Goal: Communication & Community: Answer question/provide support

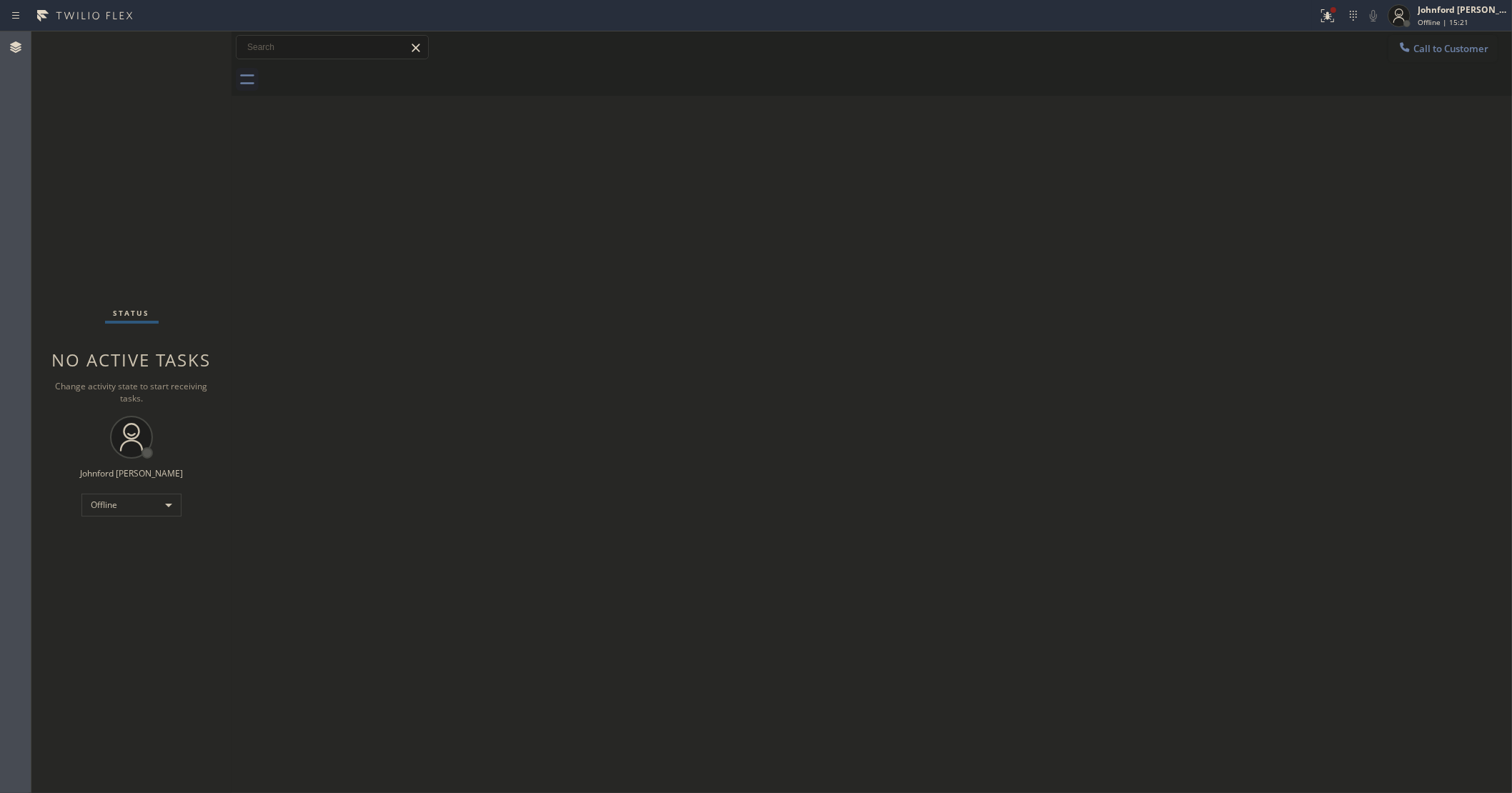
click at [323, 547] on div "Back to Dashboard Change Sender ID Customers Technicians Select a contact Outbo…" at bounding box center [872, 412] width 1281 height 762
click at [93, 511] on div "Offline" at bounding box center [131, 505] width 100 height 23
click at [107, 567] on li "Unavailable" at bounding box center [131, 560] width 97 height 17
click at [1069, 209] on div "Back to Dashboard Change Sender ID Customers Technicians Select a contact Outbo…" at bounding box center [872, 412] width 1281 height 762
drag, startPoint x: 107, startPoint y: 140, endPoint x: 143, endPoint y: 95, distance: 57.6
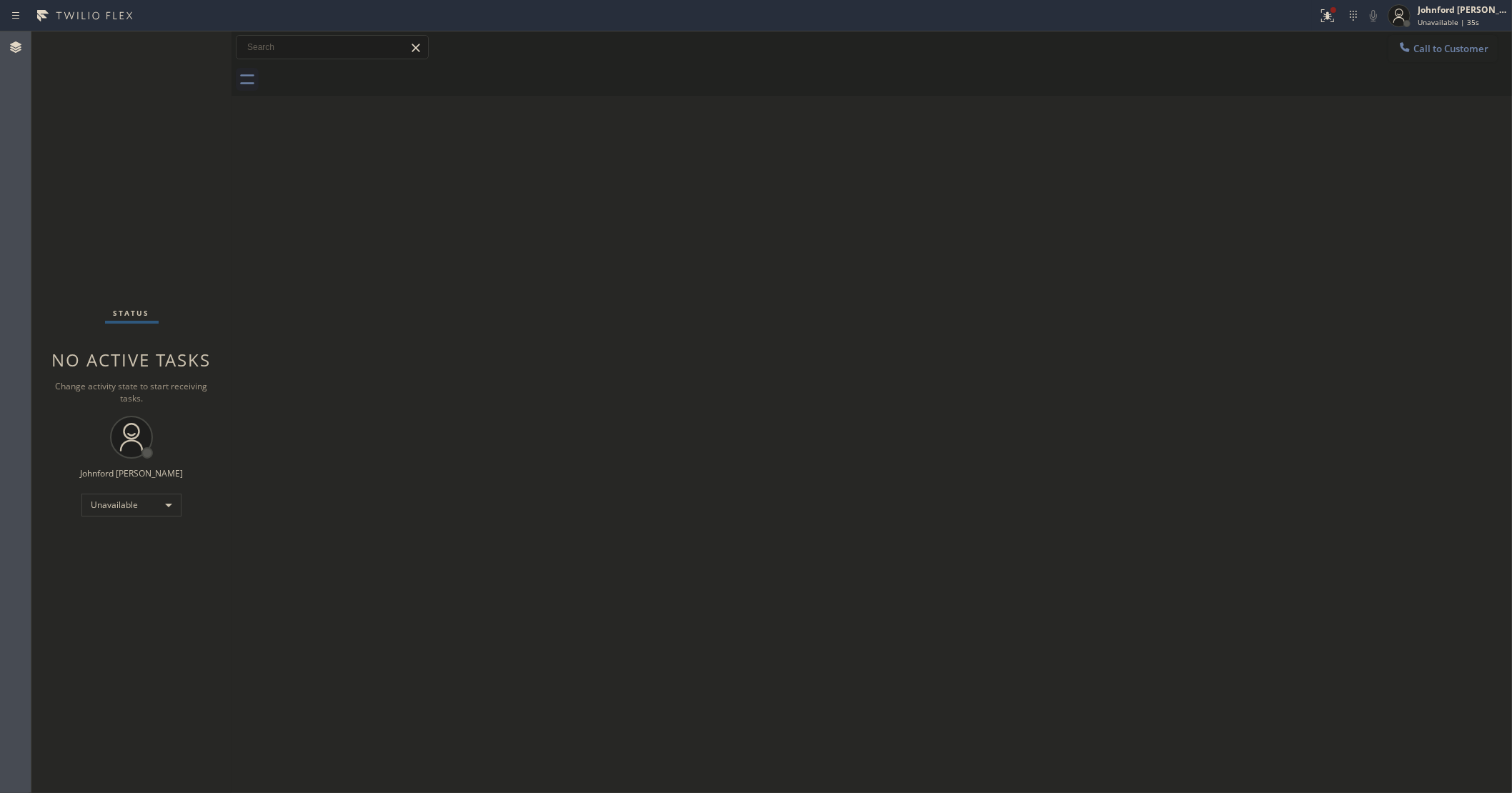
click at [107, 140] on div "Status No active tasks Change activity state to start receiving tasks. [PERSON_…" at bounding box center [131, 412] width 200 height 762
click at [1423, 67] on div at bounding box center [887, 80] width 1249 height 32
click at [1437, 58] on button "Call to Customer" at bounding box center [1443, 48] width 110 height 27
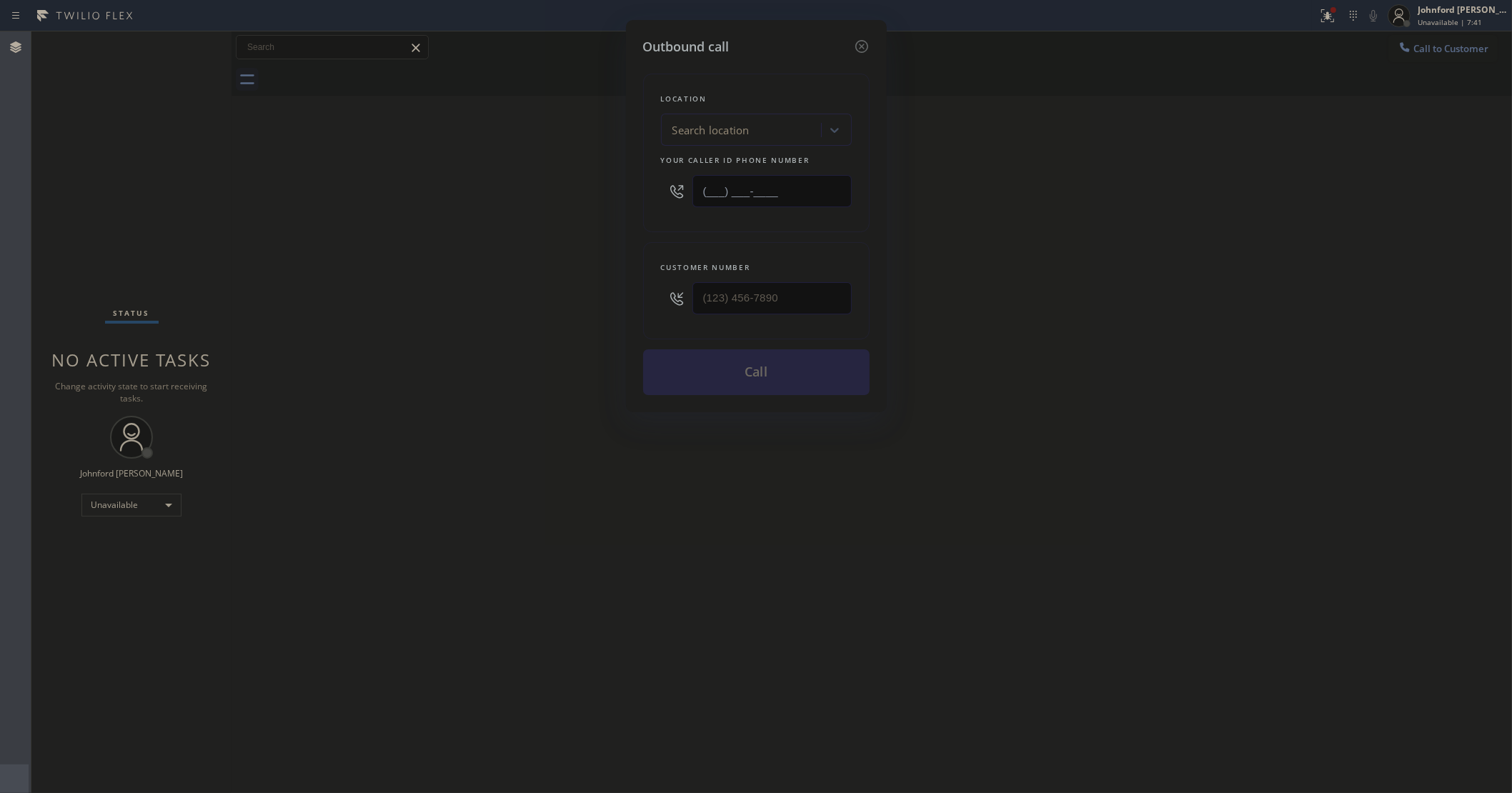
drag, startPoint x: 782, startPoint y: 183, endPoint x: 584, endPoint y: 205, distance: 199.2
click at [584, 205] on div "Outbound call Location Search location Your caller id phone number (___) ___-__…" at bounding box center [756, 396] width 1512 height 793
paste input "213) 699-4215"
type input "[PHONE_NUMBER]"
drag, startPoint x: 754, startPoint y: 287, endPoint x: 577, endPoint y: 290, distance: 177.0
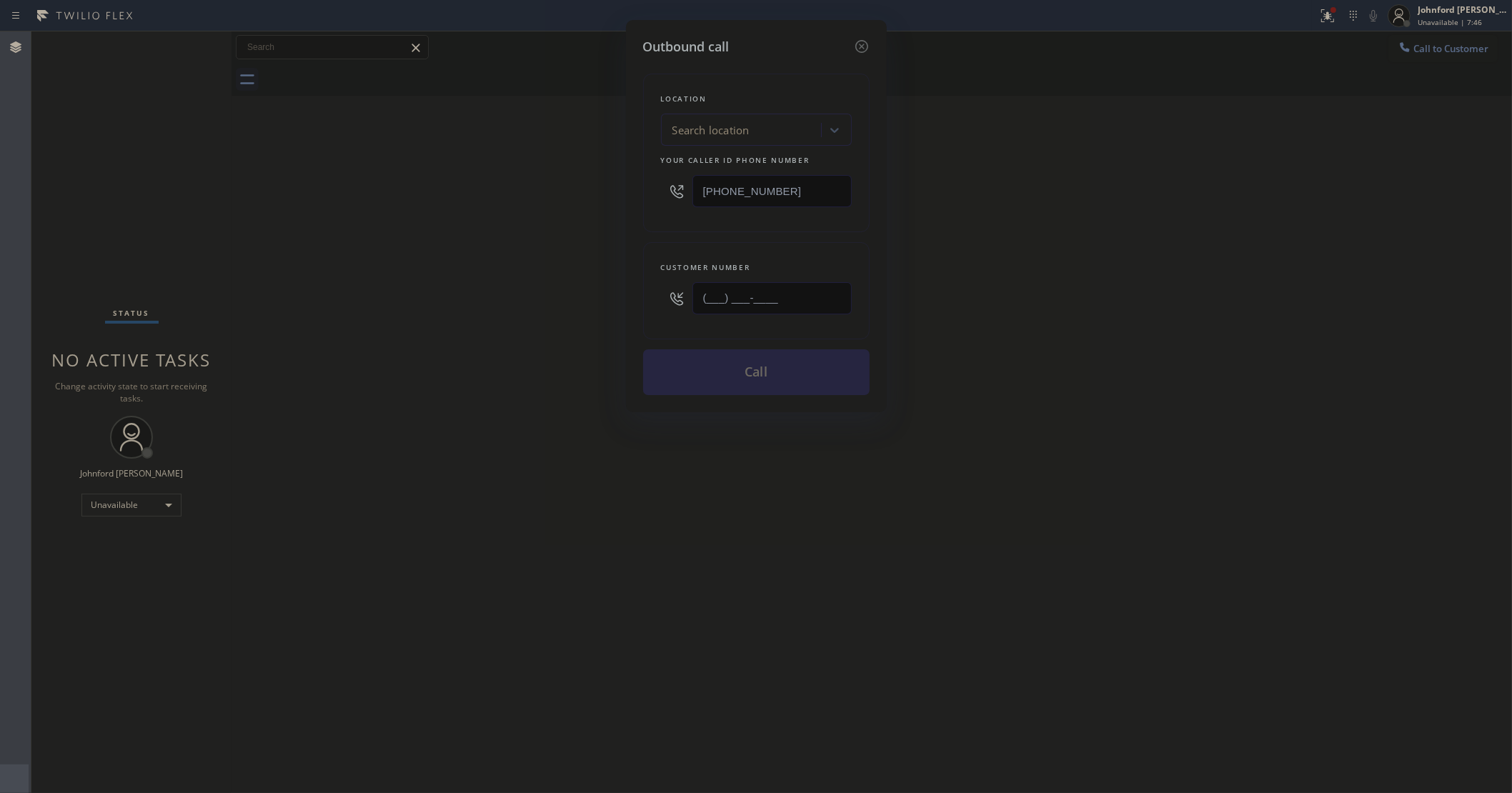
click at [579, 290] on div "Outbound call Location Search location Your caller id phone number (213) 699-42…" at bounding box center [756, 396] width 1512 height 793
paste input "818) 606-2745"
type input "[PHONE_NUMBER]"
click at [547, 297] on div "Outbound call Location Search location Your caller id phone number (213) 699-42…" at bounding box center [756, 396] width 1512 height 793
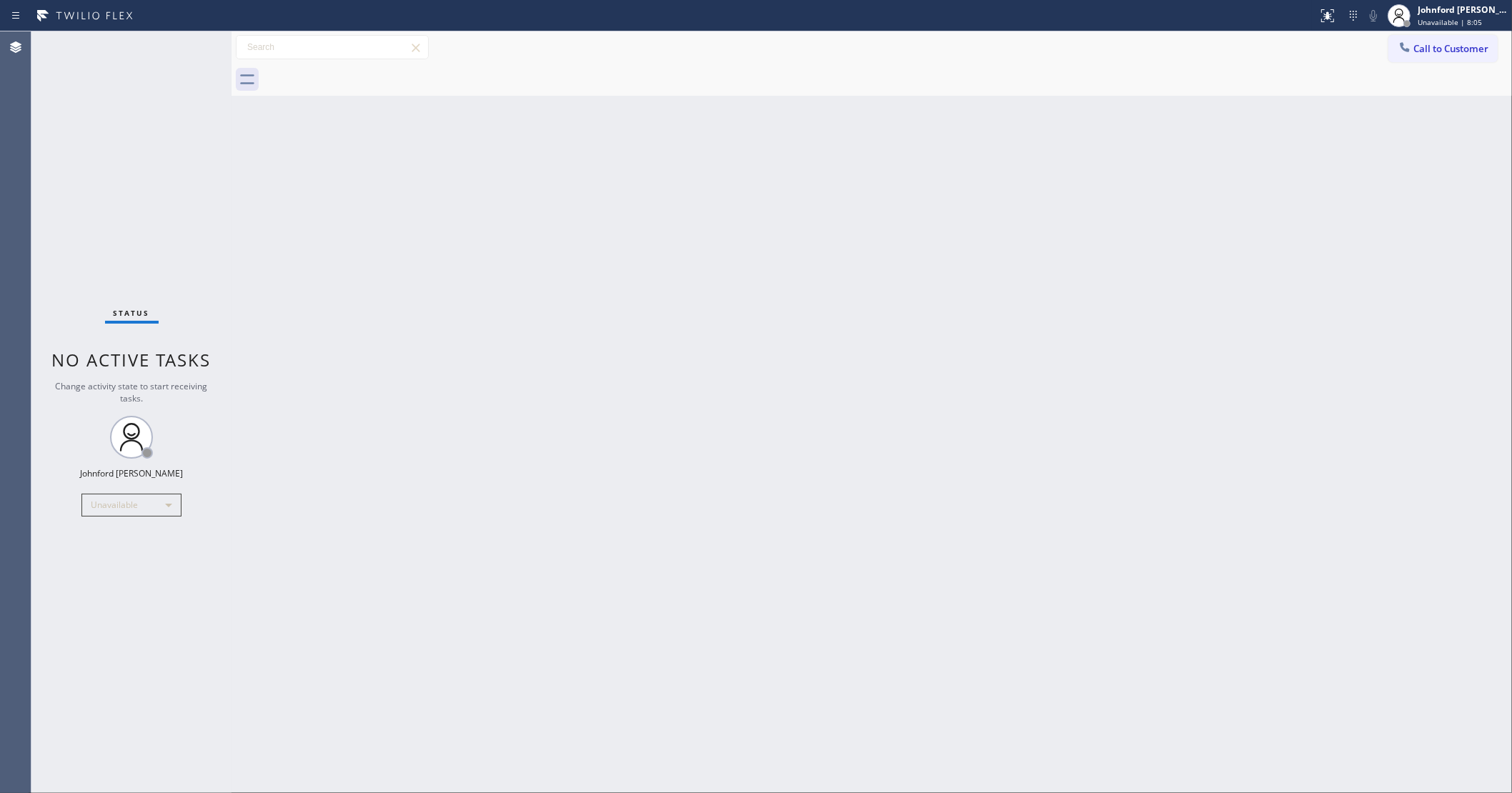
click at [1315, 145] on div "Back to Dashboard Change Sender ID Customers Technicians Select a contact Outbo…" at bounding box center [872, 412] width 1281 height 762
click at [1412, 43] on div at bounding box center [1404, 48] width 17 height 17
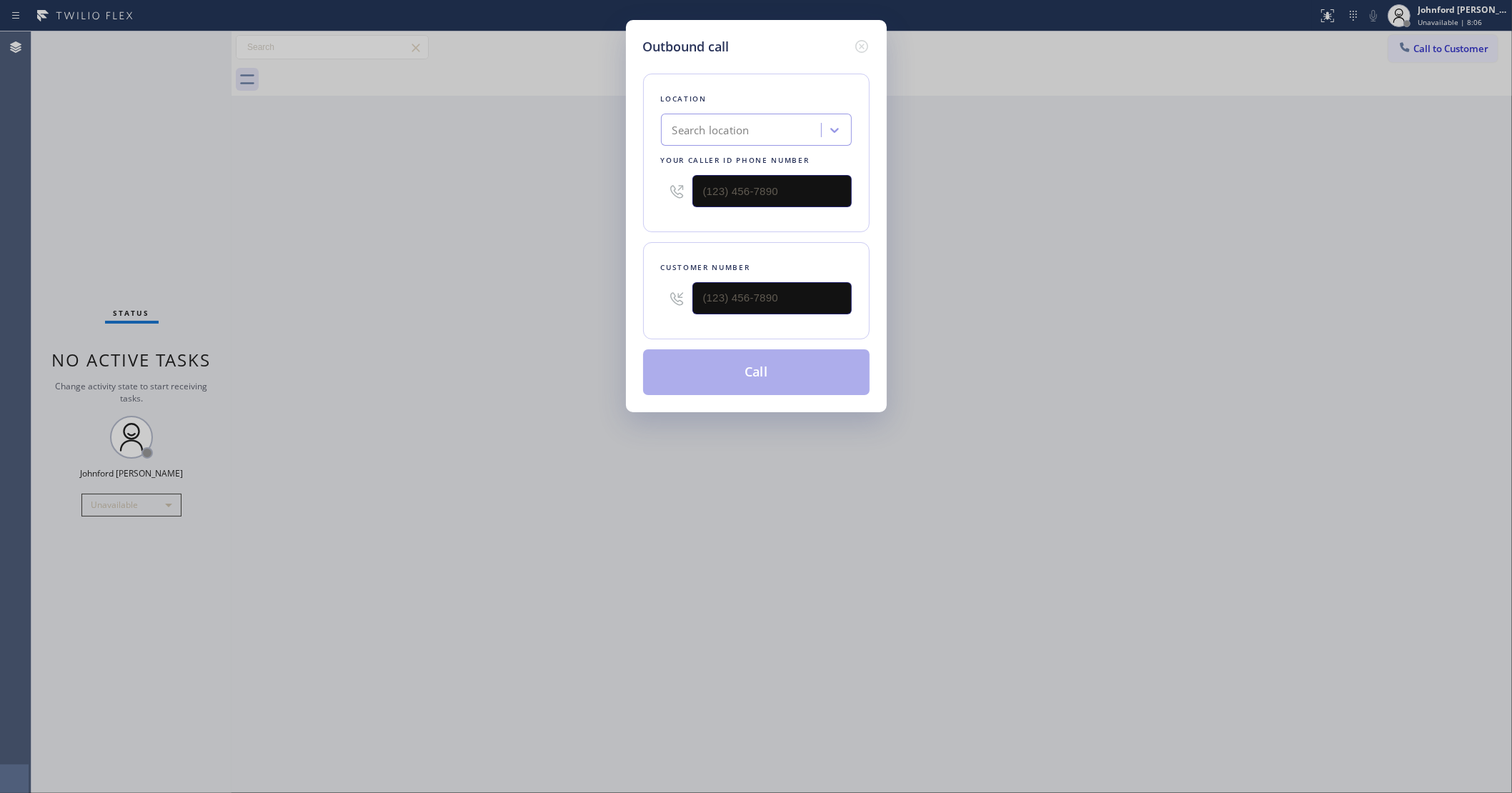
drag, startPoint x: 793, startPoint y: 208, endPoint x: 751, endPoint y: 188, distance: 46.5
click at [750, 196] on div at bounding box center [756, 191] width 191 height 46
click at [510, 190] on div "Outbound call Location Search location Your caller id phone number (___) ___-__…" at bounding box center [756, 396] width 1512 height 793
paste input "213) 699-4215"
type input "[PHONE_NUMBER]"
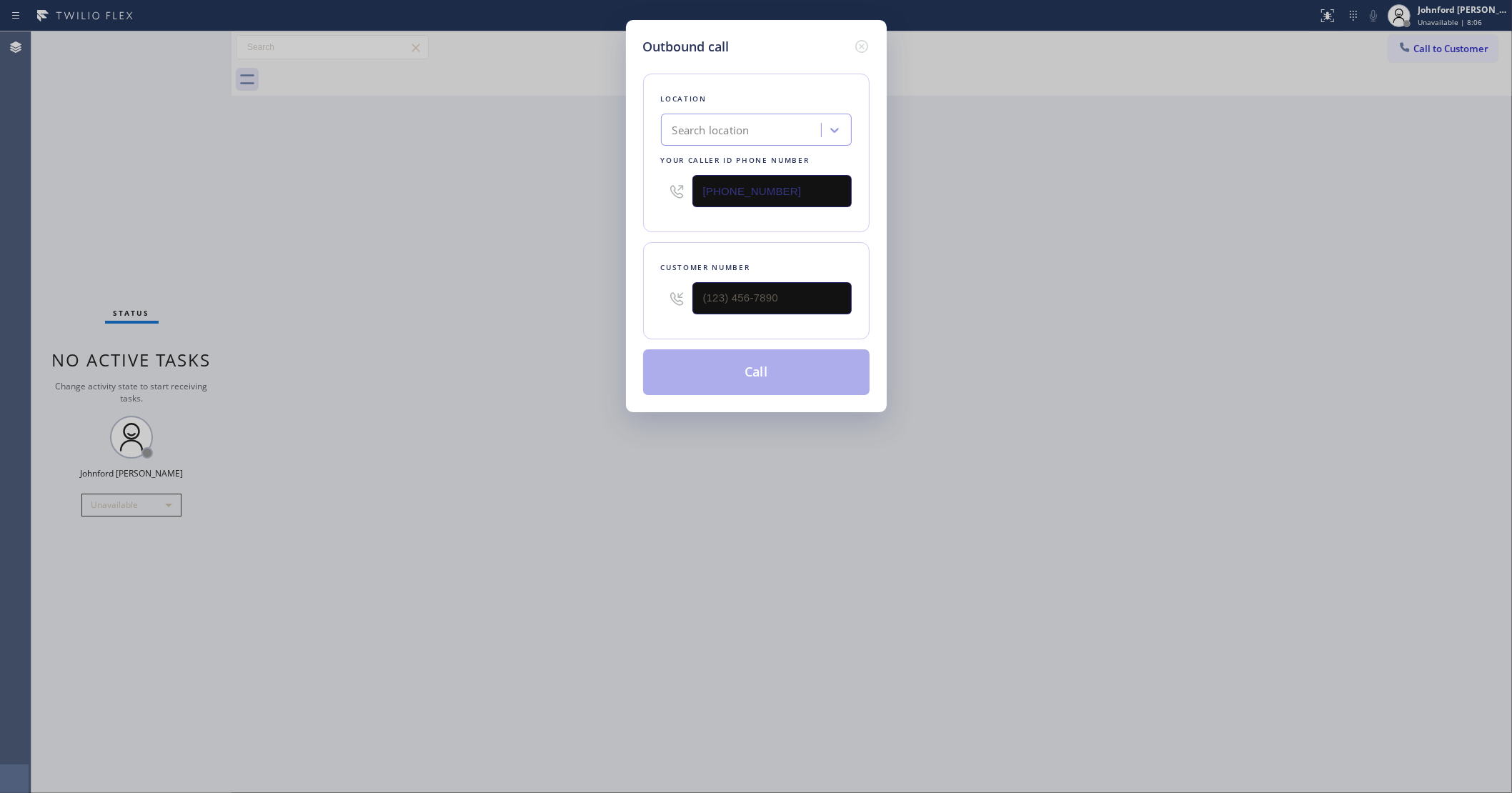
click at [502, 193] on div "Outbound call Location Search location Your caller id phone number [PHONE_NUMBE…" at bounding box center [756, 396] width 1512 height 793
drag, startPoint x: 803, startPoint y: 290, endPoint x: 605, endPoint y: 324, distance: 200.9
click at [620, 323] on div "Outbound call Location 5 Star Electricians [GEOGRAPHIC_DATA] Your caller id pho…" at bounding box center [756, 396] width 1512 height 793
paste input "818) 606-2745"
type input "[PHONE_NUMBER]"
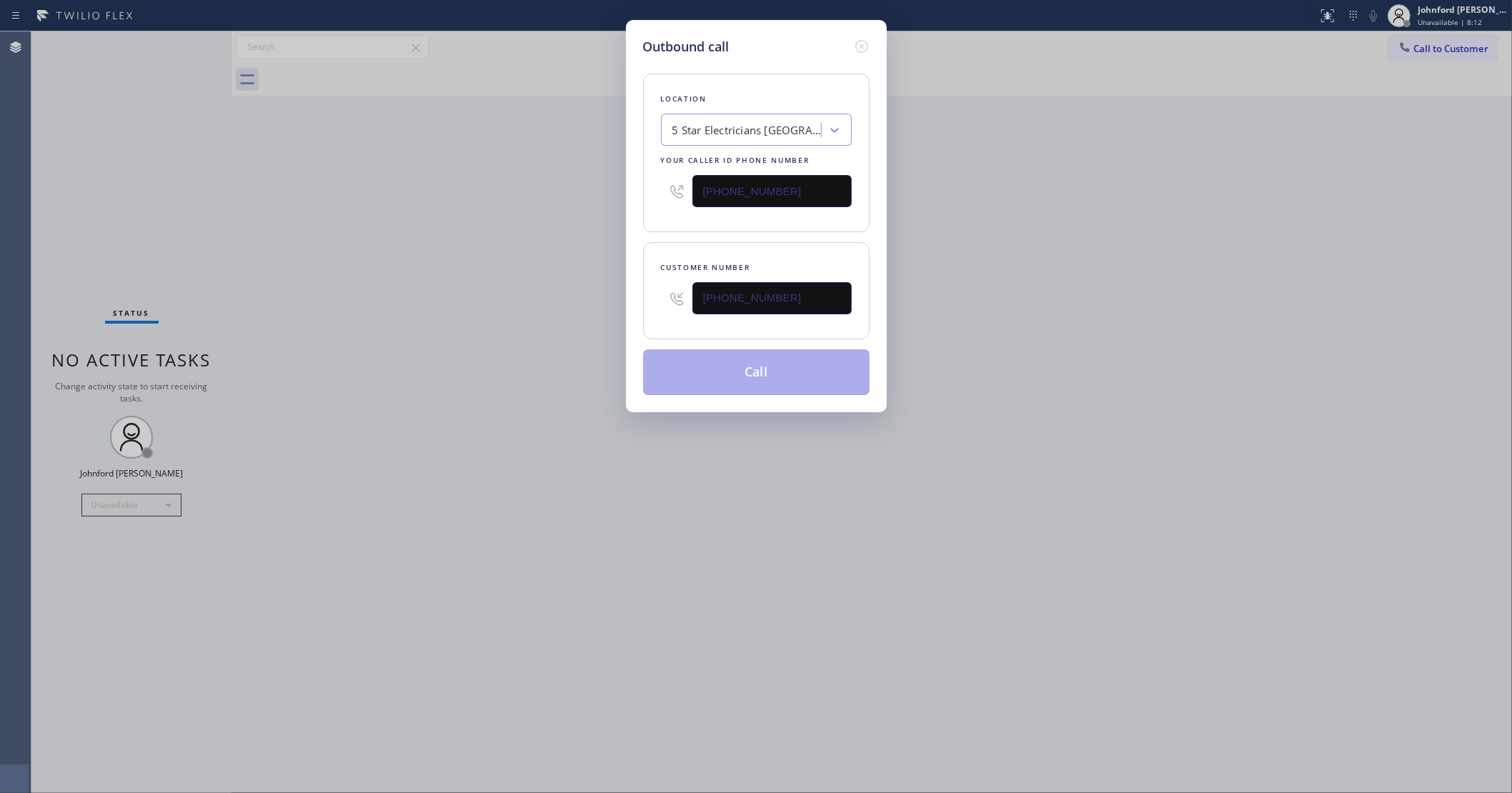
click at [586, 326] on div "Outbound call Location 5 Star Electricians [GEOGRAPHIC_DATA] Your caller id pho…" at bounding box center [756, 396] width 1512 height 793
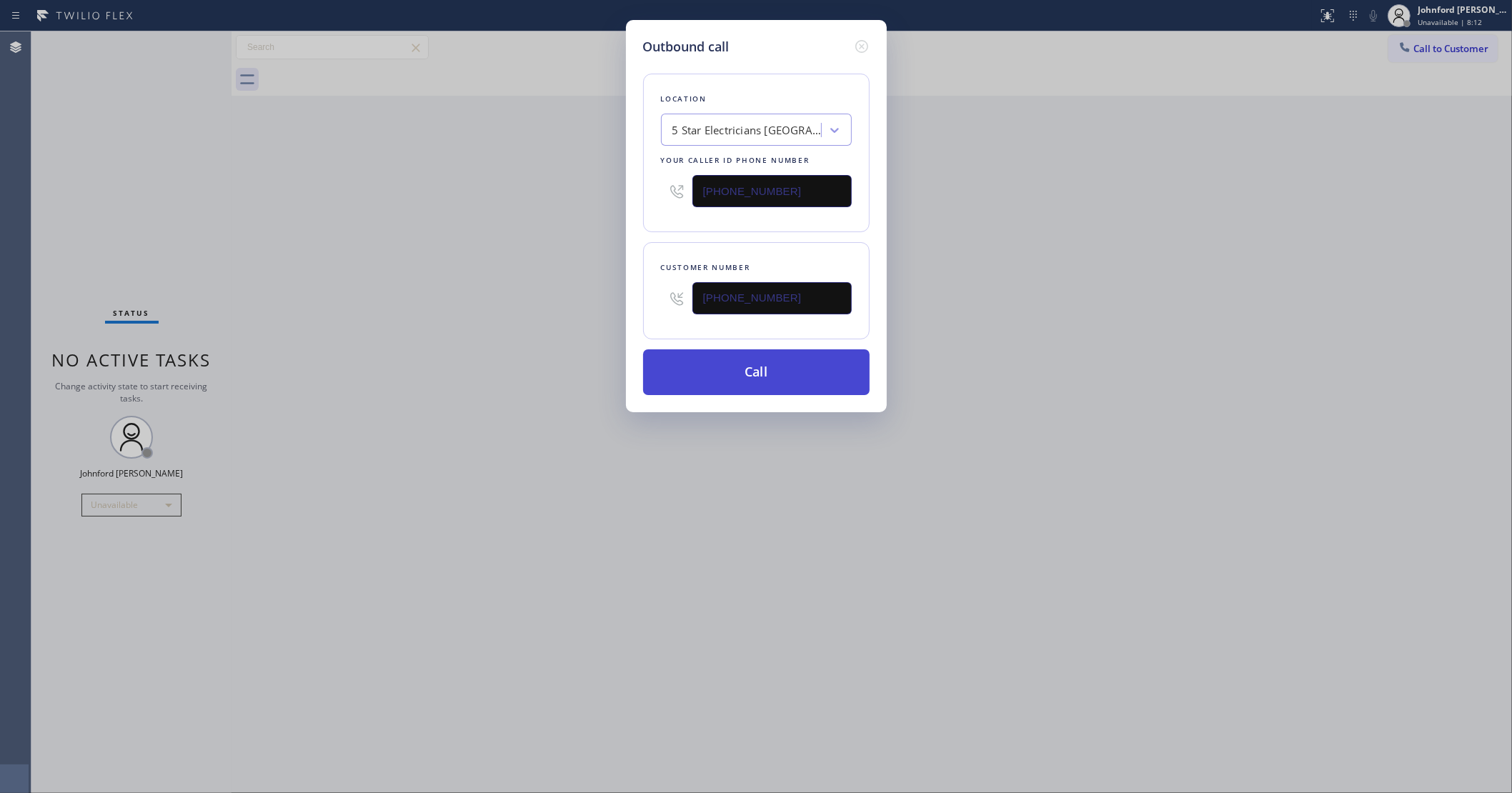
click at [743, 386] on button "Call" at bounding box center [756, 373] width 226 height 45
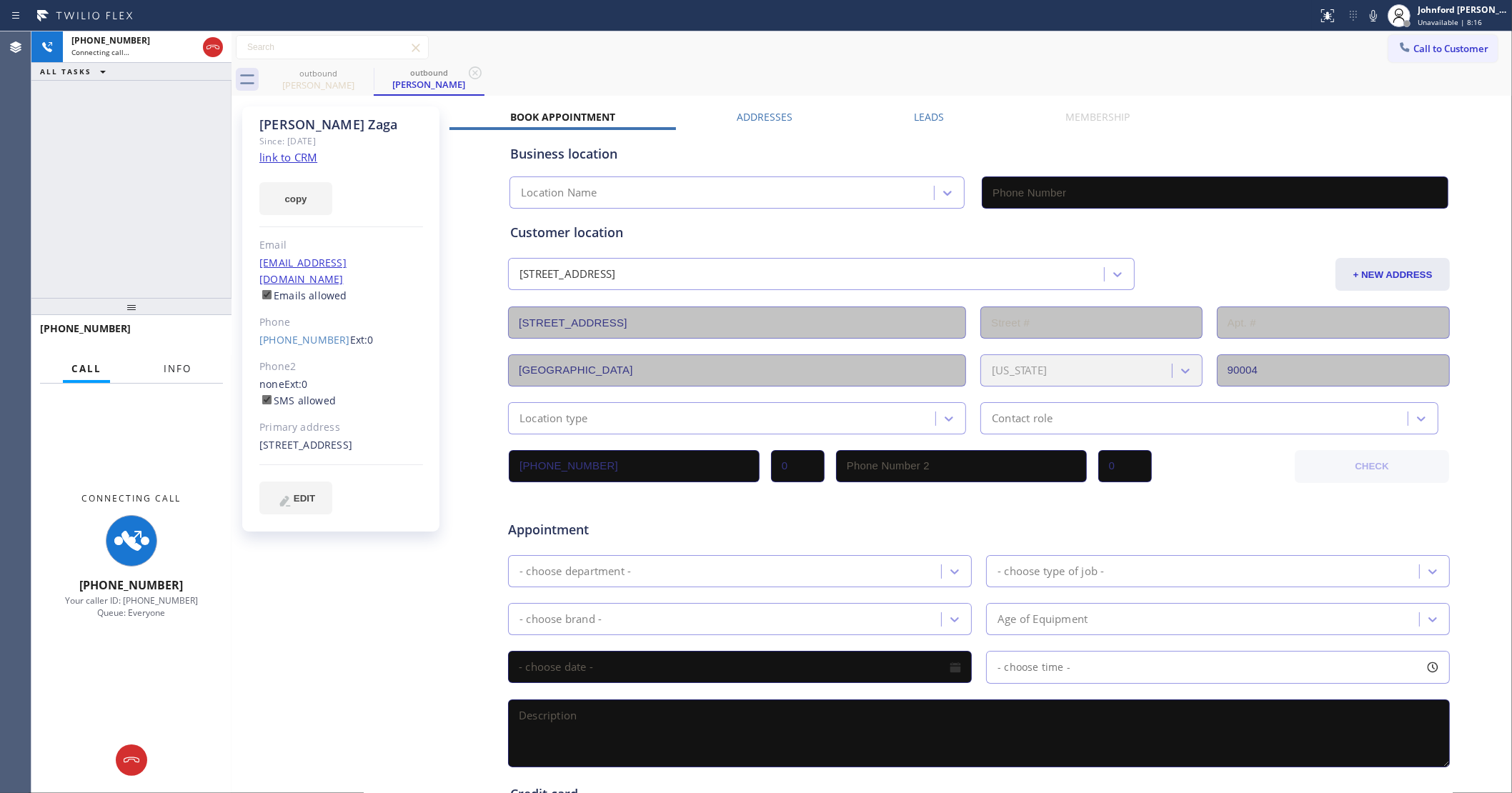
click at [170, 362] on span "Info" at bounding box center [178, 368] width 28 height 13
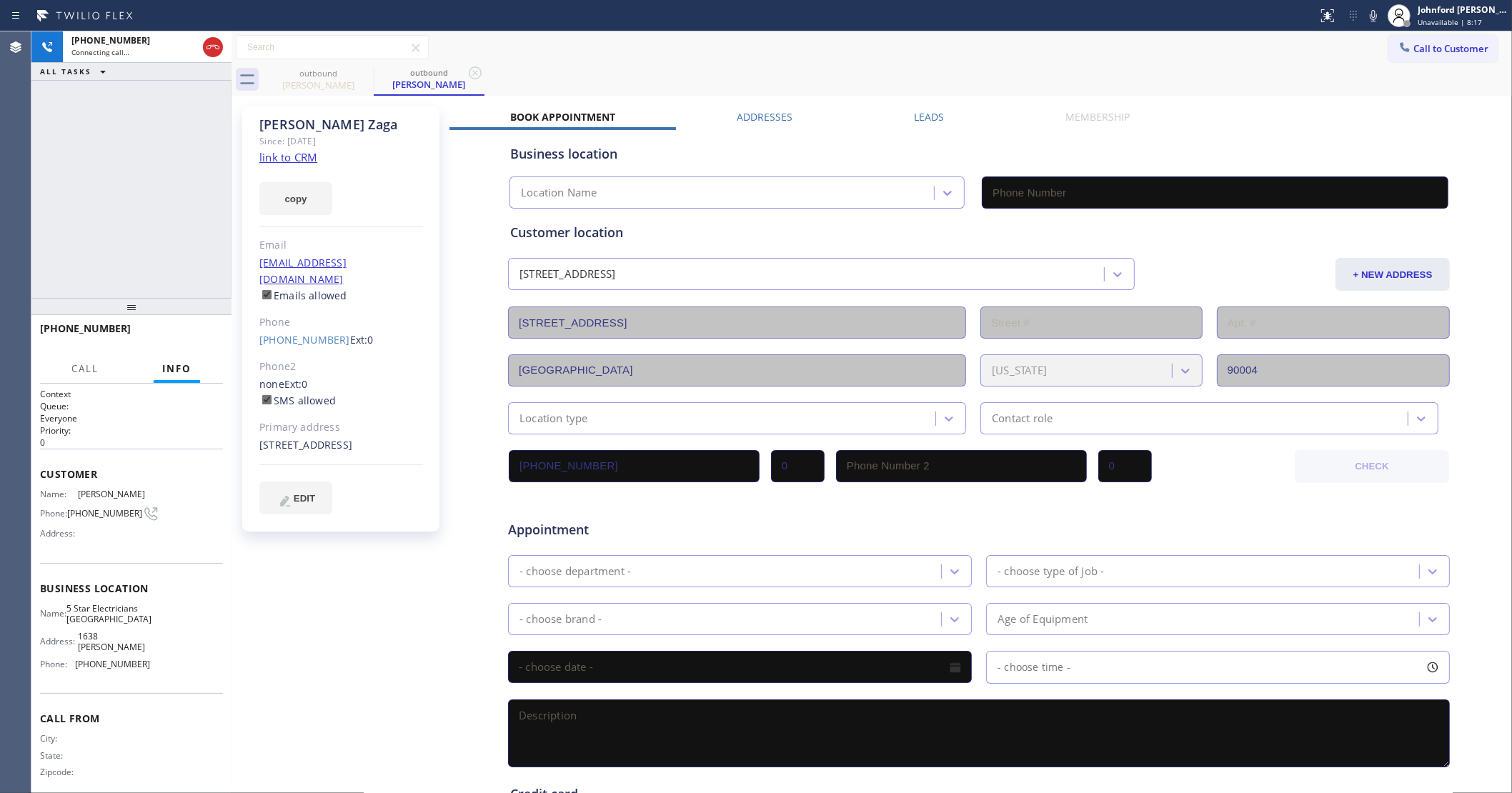
type input "[PHONE_NUMBER]"
drag, startPoint x: 141, startPoint y: 302, endPoint x: 143, endPoint y: 144, distance: 158.0
click at [143, 144] on div "[PHONE_NUMBER] Connecting call… ALL TASKS ALL TASKS ACTIVE TASKS TASKS IN WRAP …" at bounding box center [131, 412] width 200 height 762
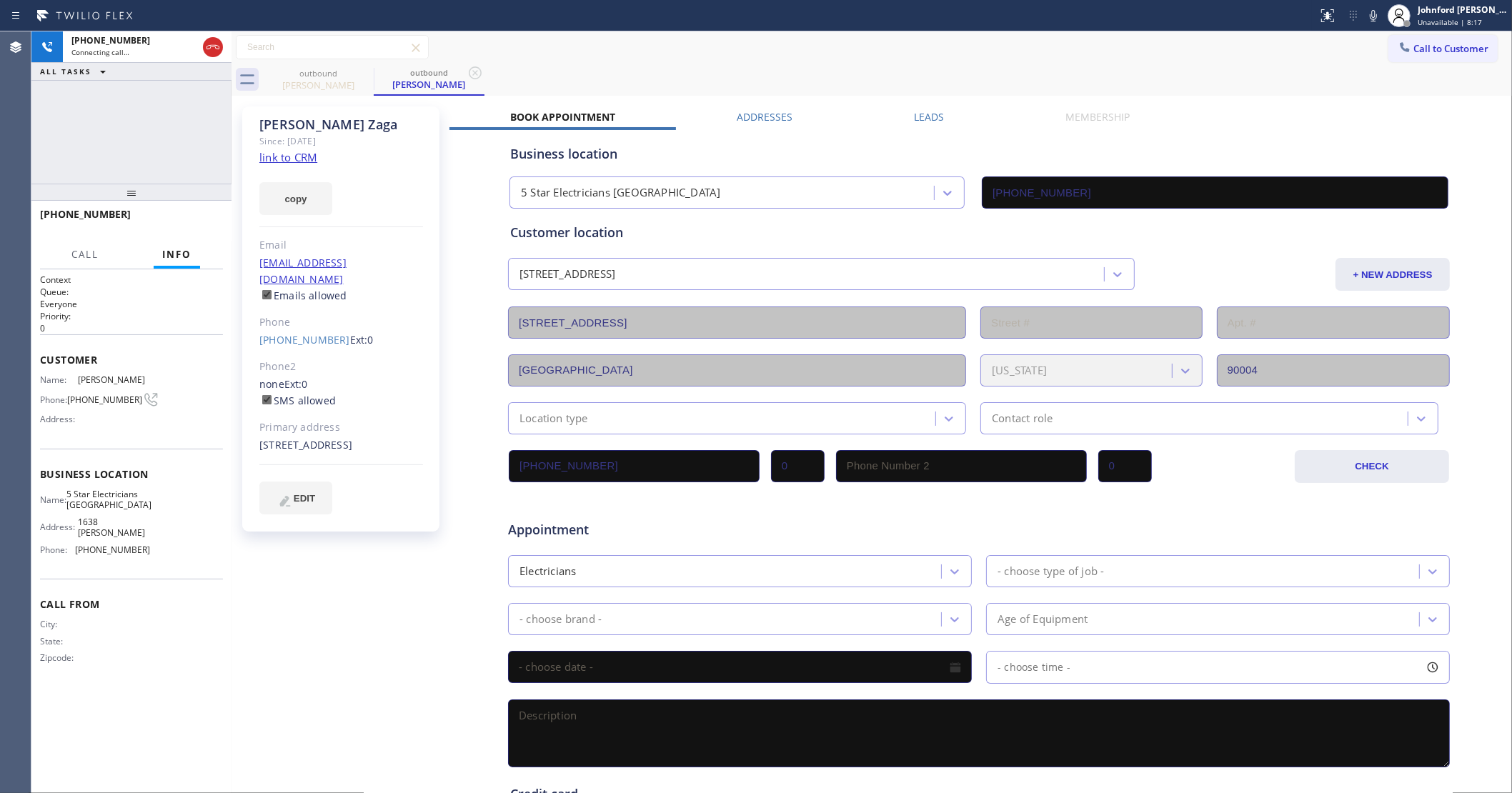
click at [143, 144] on div "[PHONE_NUMBER] Connecting call… ALL TASKS ALL TASKS ACTIVE TASKS TASKS IN WRAP …" at bounding box center [131, 108] width 200 height 153
click at [1374, 12] on icon at bounding box center [1373, 15] width 7 height 11
click at [1374, 12] on icon at bounding box center [1373, 15] width 17 height 17
click at [48, 109] on div "[PHONE_NUMBER] Live | 00:03 ALL TASKS ALL TASKS ACTIVE TASKS TASKS IN WRAP UP" at bounding box center [131, 108] width 200 height 153
click at [192, 214] on button "HANG UP" at bounding box center [190, 221] width 67 height 20
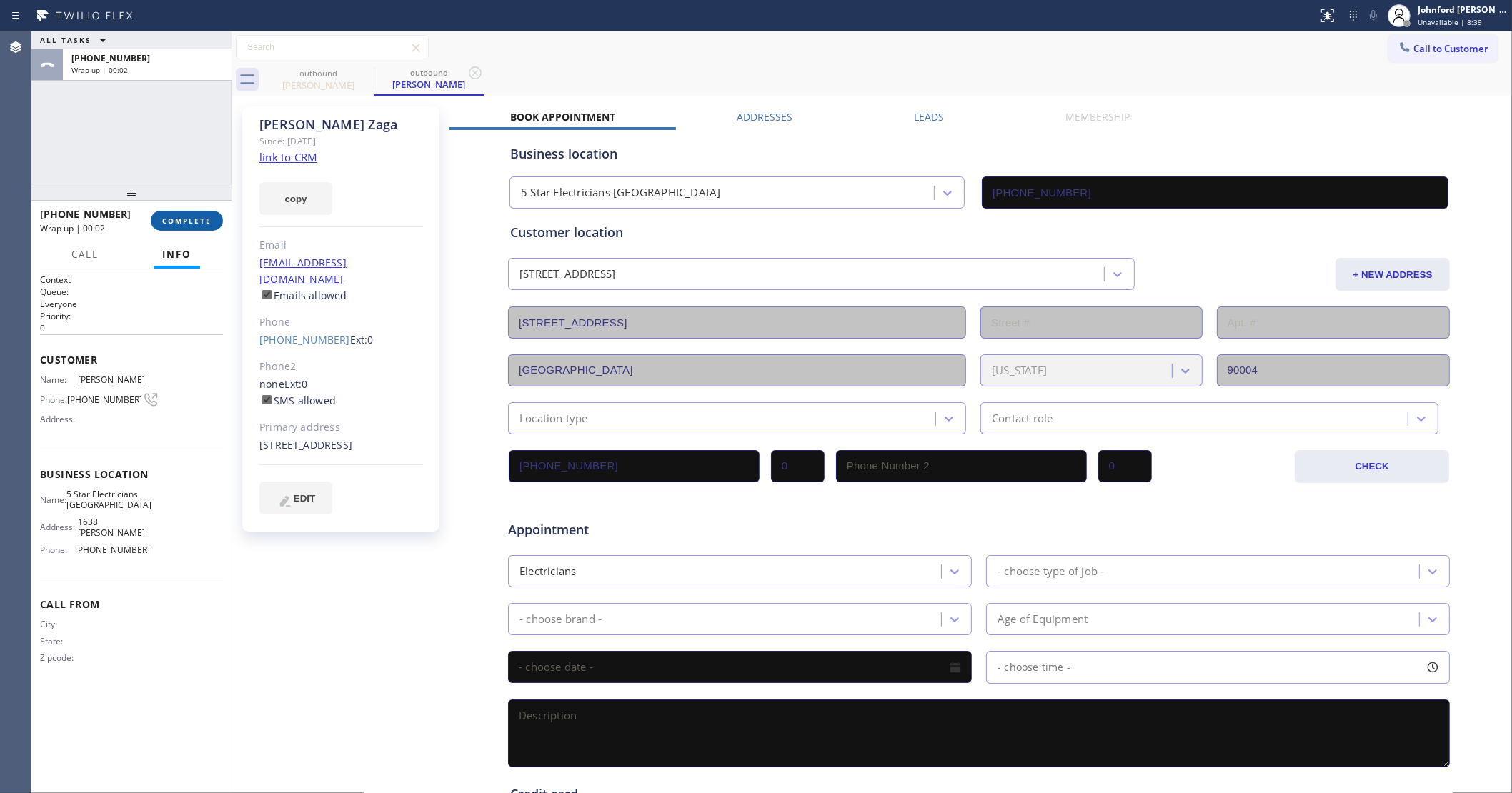
click at [179, 214] on button "COMPLETE" at bounding box center [187, 221] width 72 height 20
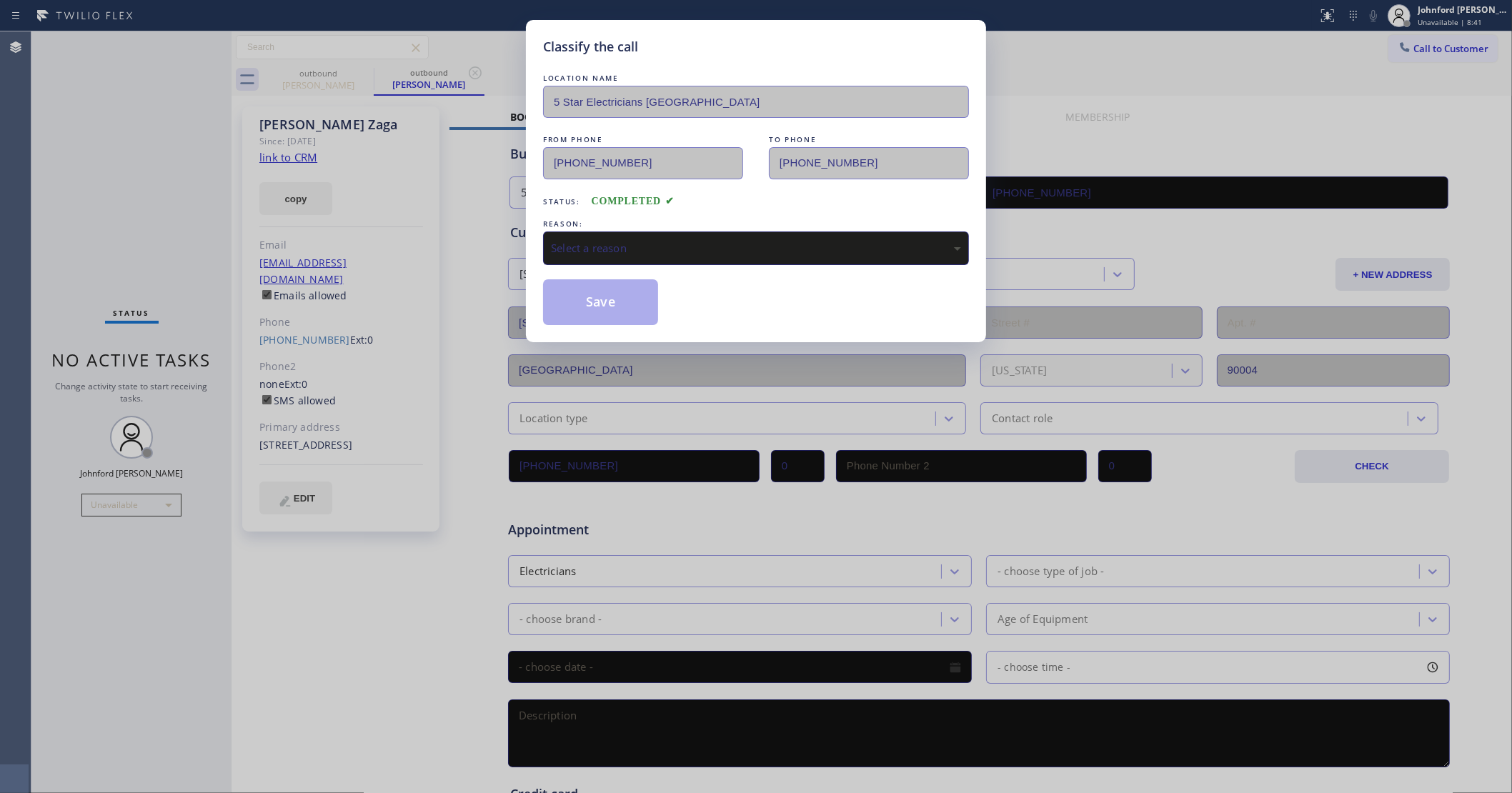
click at [687, 261] on div "LOCATION NAME 5 Star Electricians [GEOGRAPHIC_DATA] FROM PHONE [PHONE_NUMBER] T…" at bounding box center [756, 197] width 426 height 254
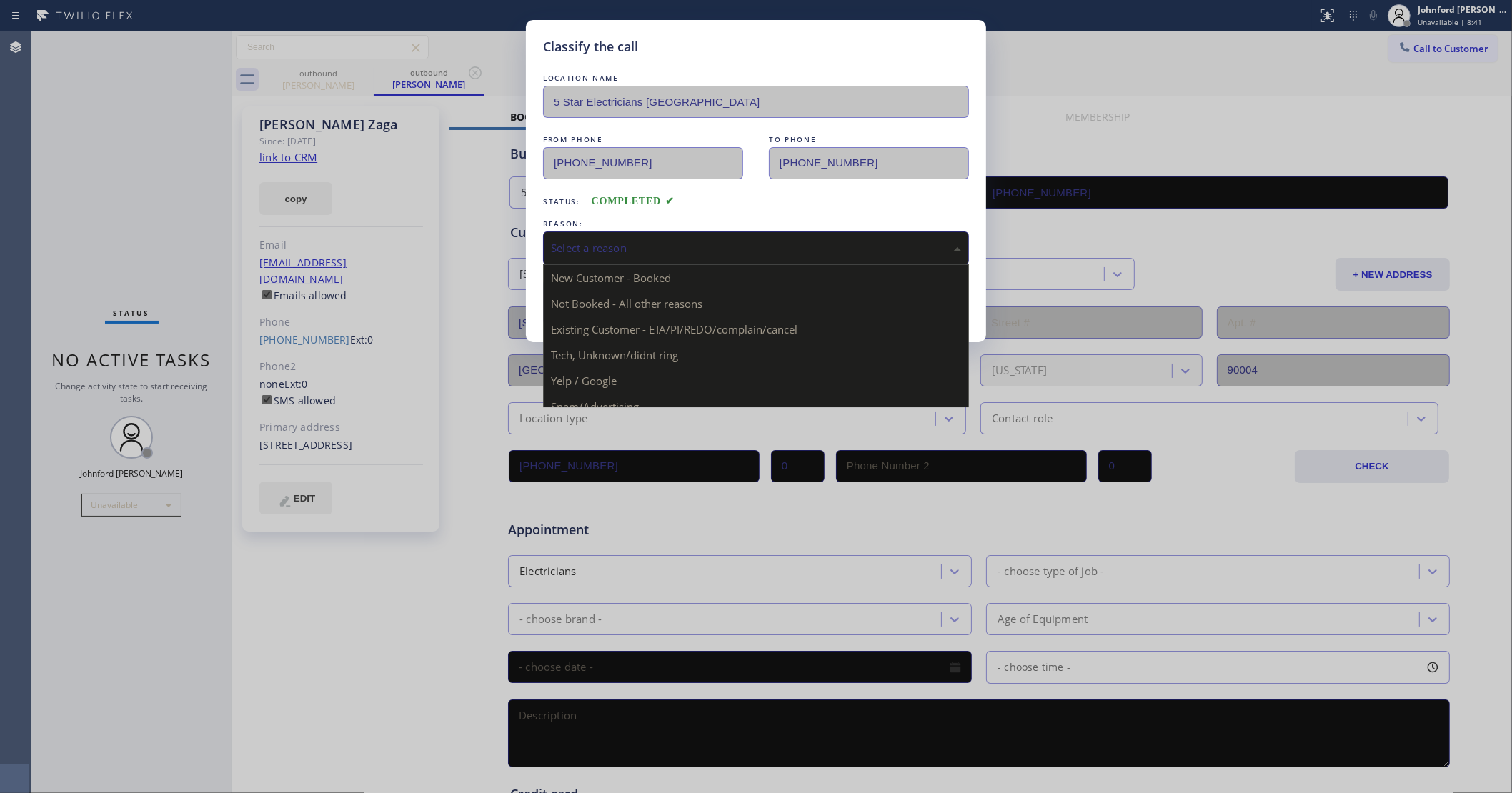
click at [676, 240] on div "Select a reason" at bounding box center [756, 248] width 410 height 16
drag, startPoint x: 629, startPoint y: 323, endPoint x: 586, endPoint y: 308, distance: 45.5
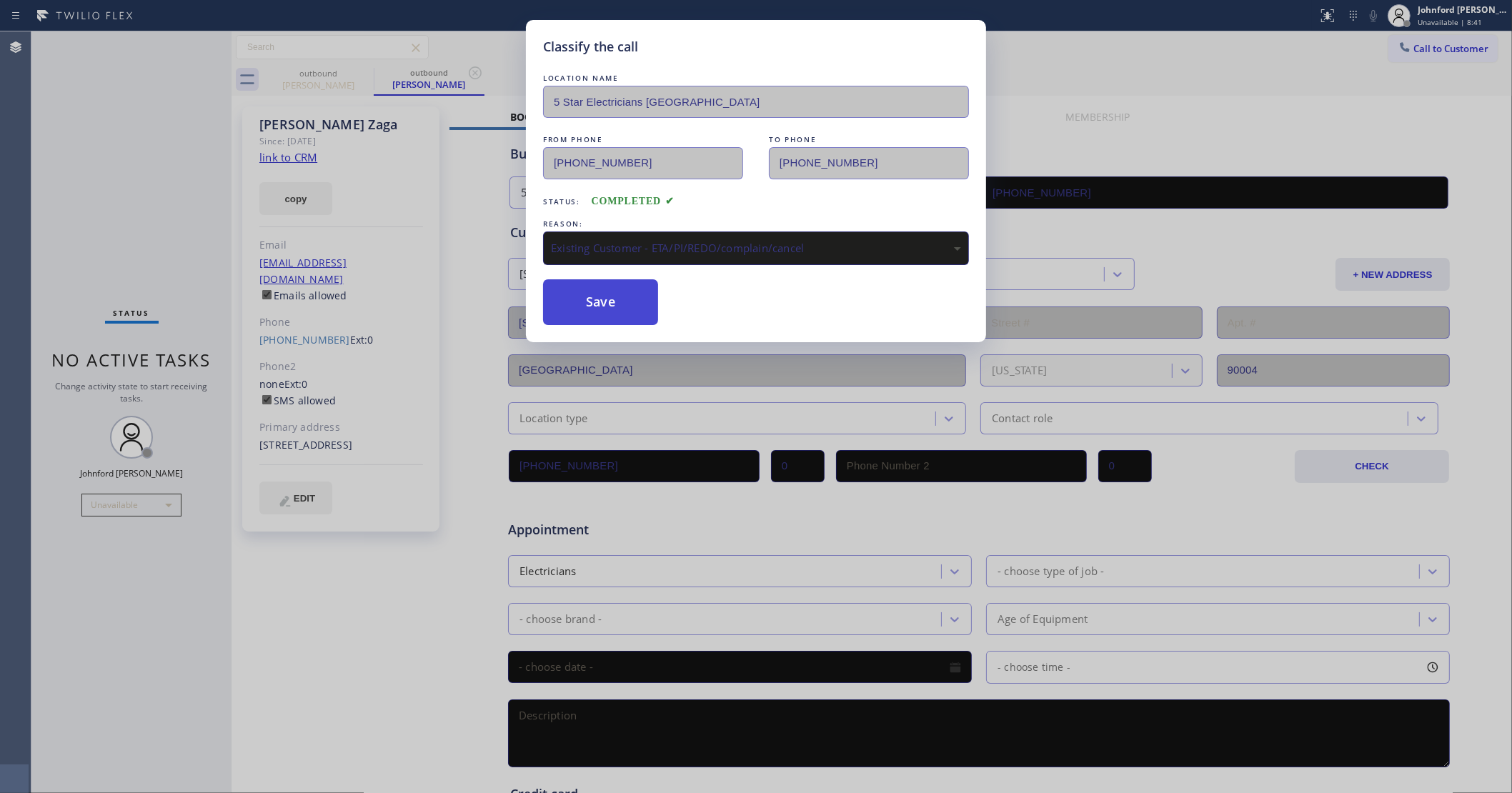
click at [571, 302] on button "Save" at bounding box center [601, 302] width 115 height 45
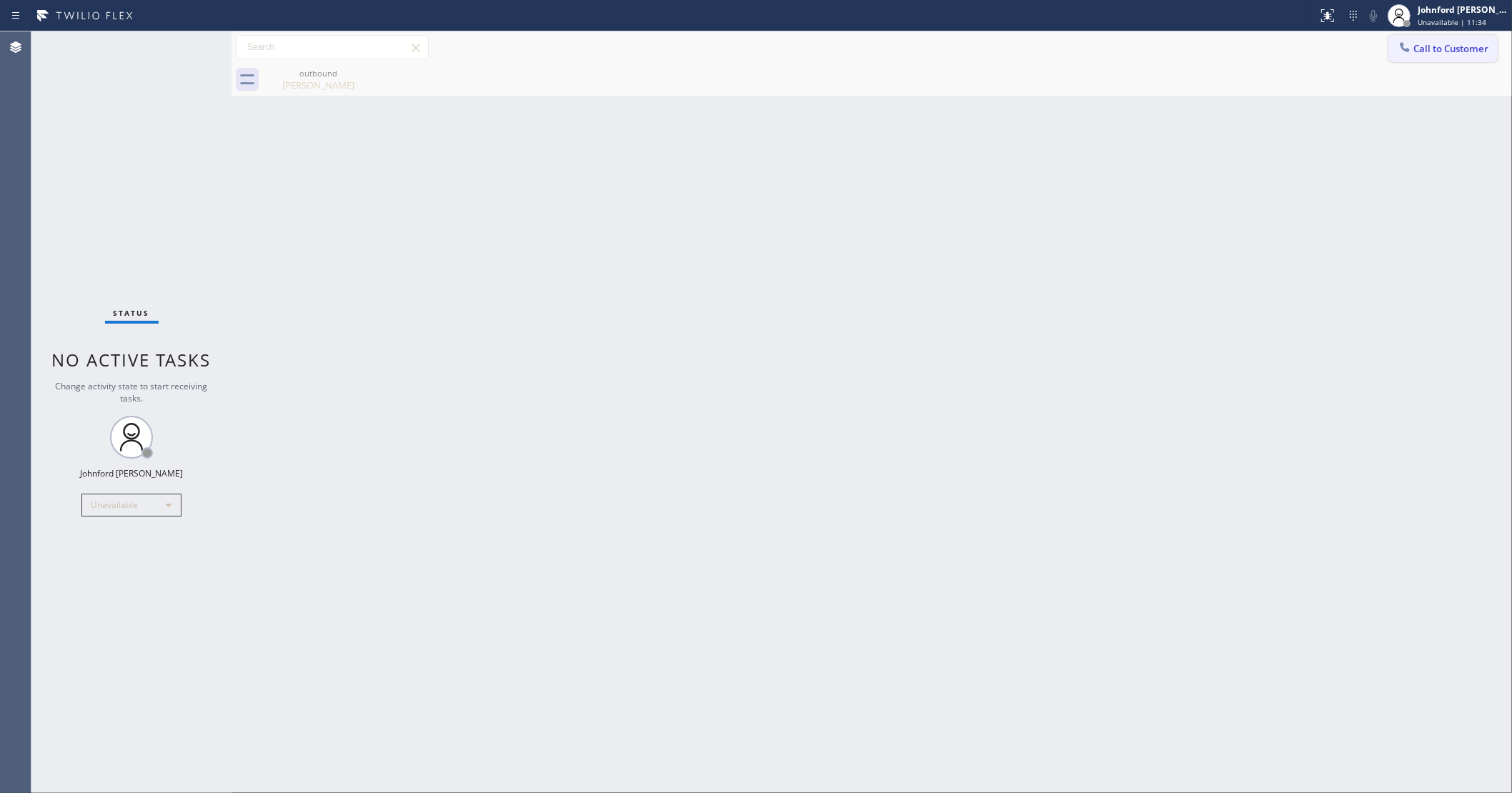
click at [1407, 45] on icon at bounding box center [1405, 47] width 15 height 15
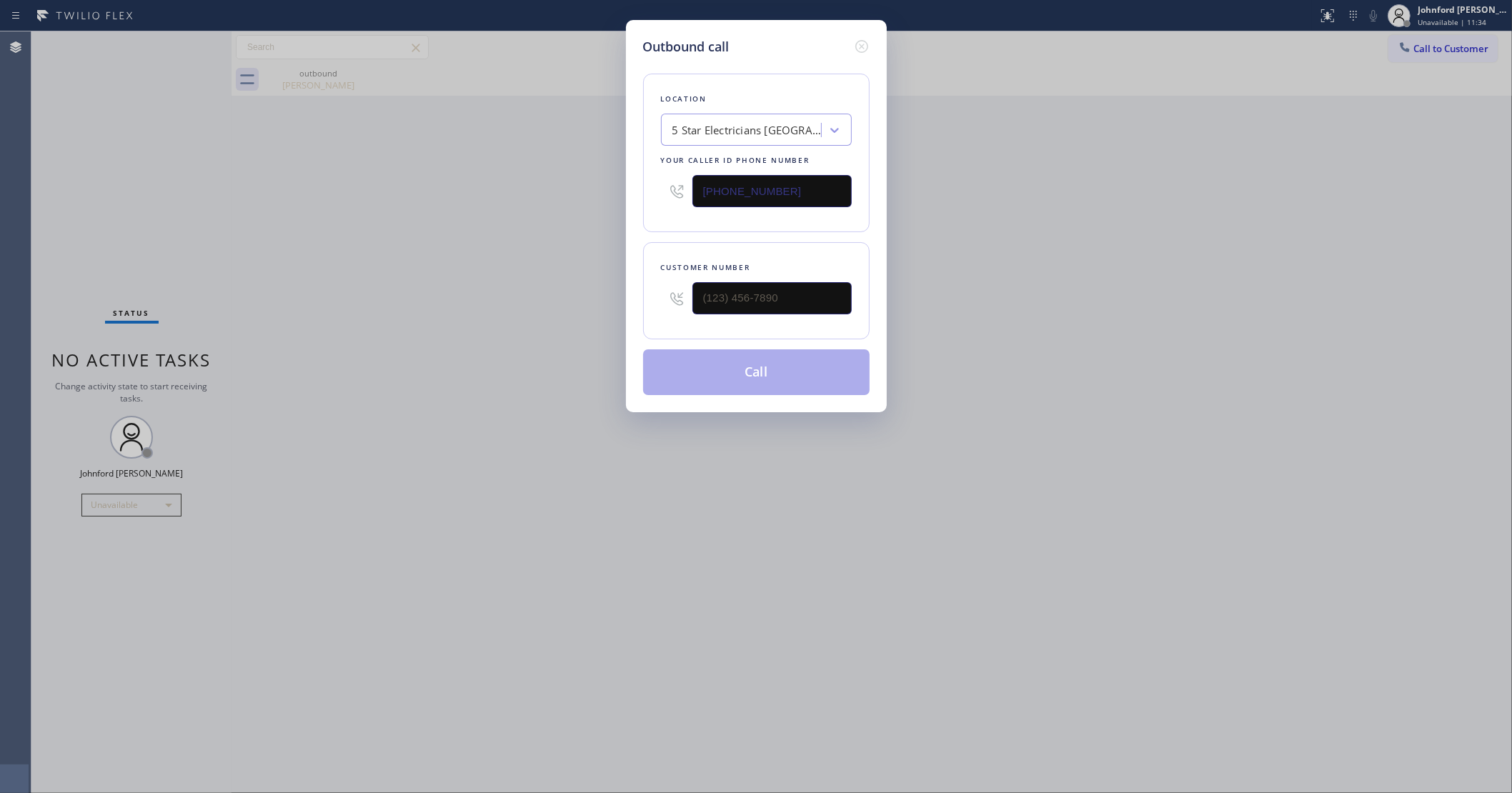
drag, startPoint x: 799, startPoint y: 201, endPoint x: 636, endPoint y: 201, distance: 163.0
click at [640, 201] on div "Outbound call Location 5 Star Electricians [GEOGRAPHIC_DATA] Your caller id pho…" at bounding box center [756, 216] width 261 height 392
paste input "949) 647-5193"
type input "[PHONE_NUMBER]"
drag, startPoint x: 775, startPoint y: 272, endPoint x: 565, endPoint y: 275, distance: 210.0
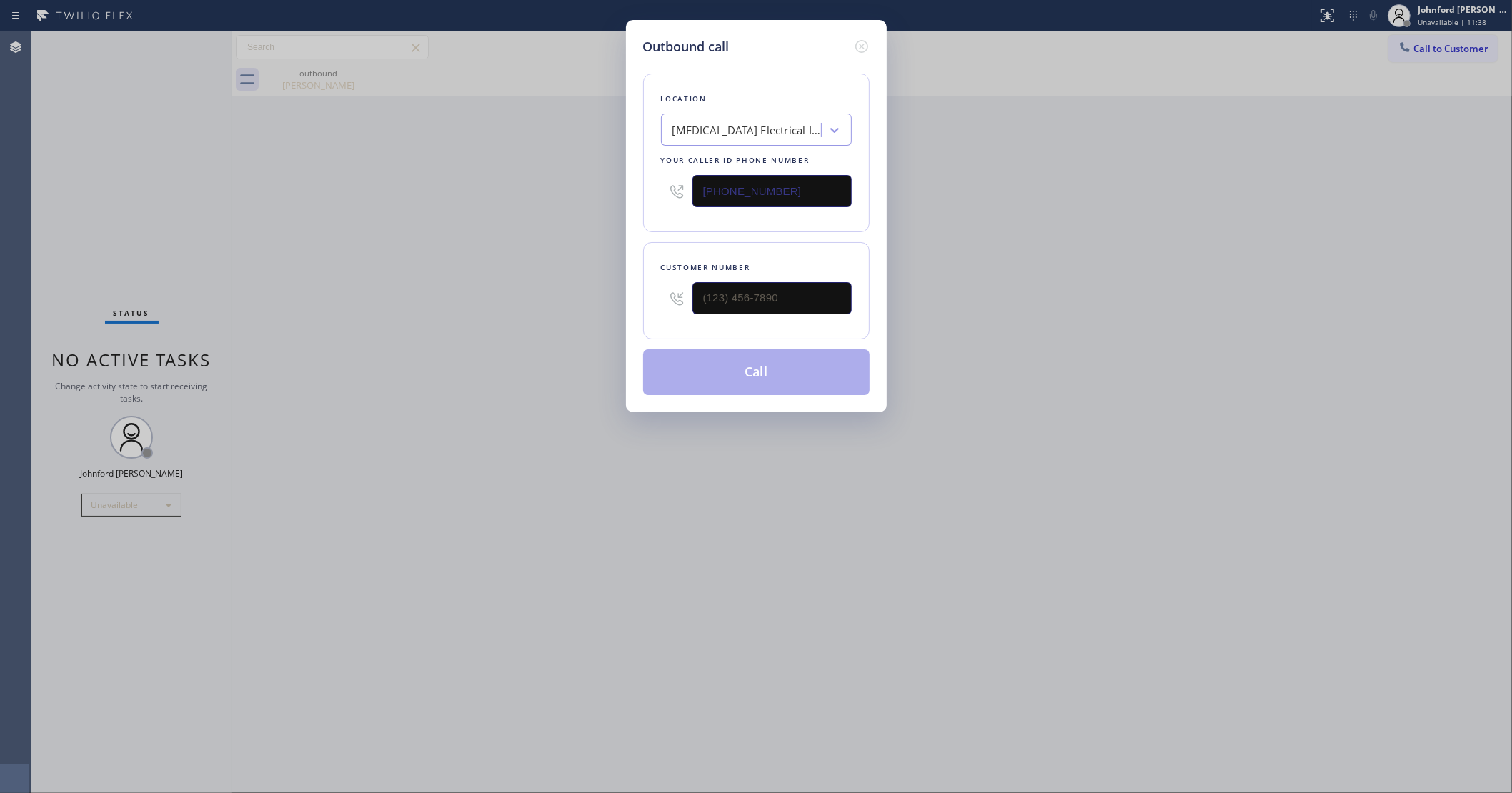
click at [565, 275] on div "Outbound call Location [MEDICAL_DATA] Electrical Irvine Your caller id phone nu…" at bounding box center [756, 396] width 1512 height 793
click at [776, 297] on input "(___) ___-____" at bounding box center [772, 299] width 159 height 32
paste input "657) 503-6725"
type input "[PHONE_NUMBER]"
click at [426, 297] on div "Outbound call Location [MEDICAL_DATA] Electrical Irvine Your caller id phone nu…" at bounding box center [756, 396] width 1512 height 793
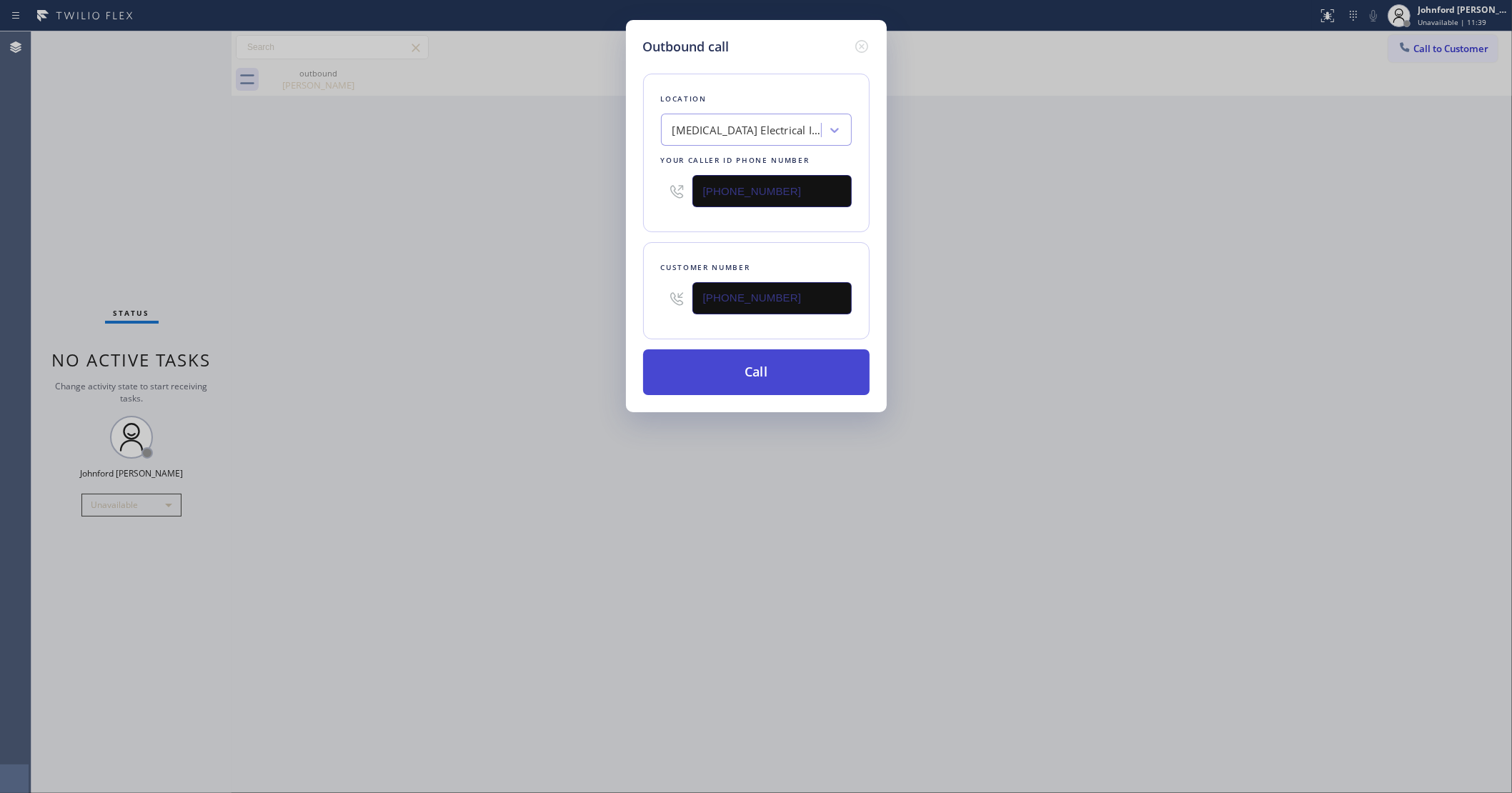
click at [714, 373] on button "Call" at bounding box center [756, 373] width 226 height 45
drag, startPoint x: 1322, startPoint y: 230, endPoint x: 1245, endPoint y: 75, distance: 173.1
click at [1324, 220] on div "Outbound call Location [MEDICAL_DATA] Electrical Irvine Your caller id phone nu…" at bounding box center [756, 396] width 1512 height 793
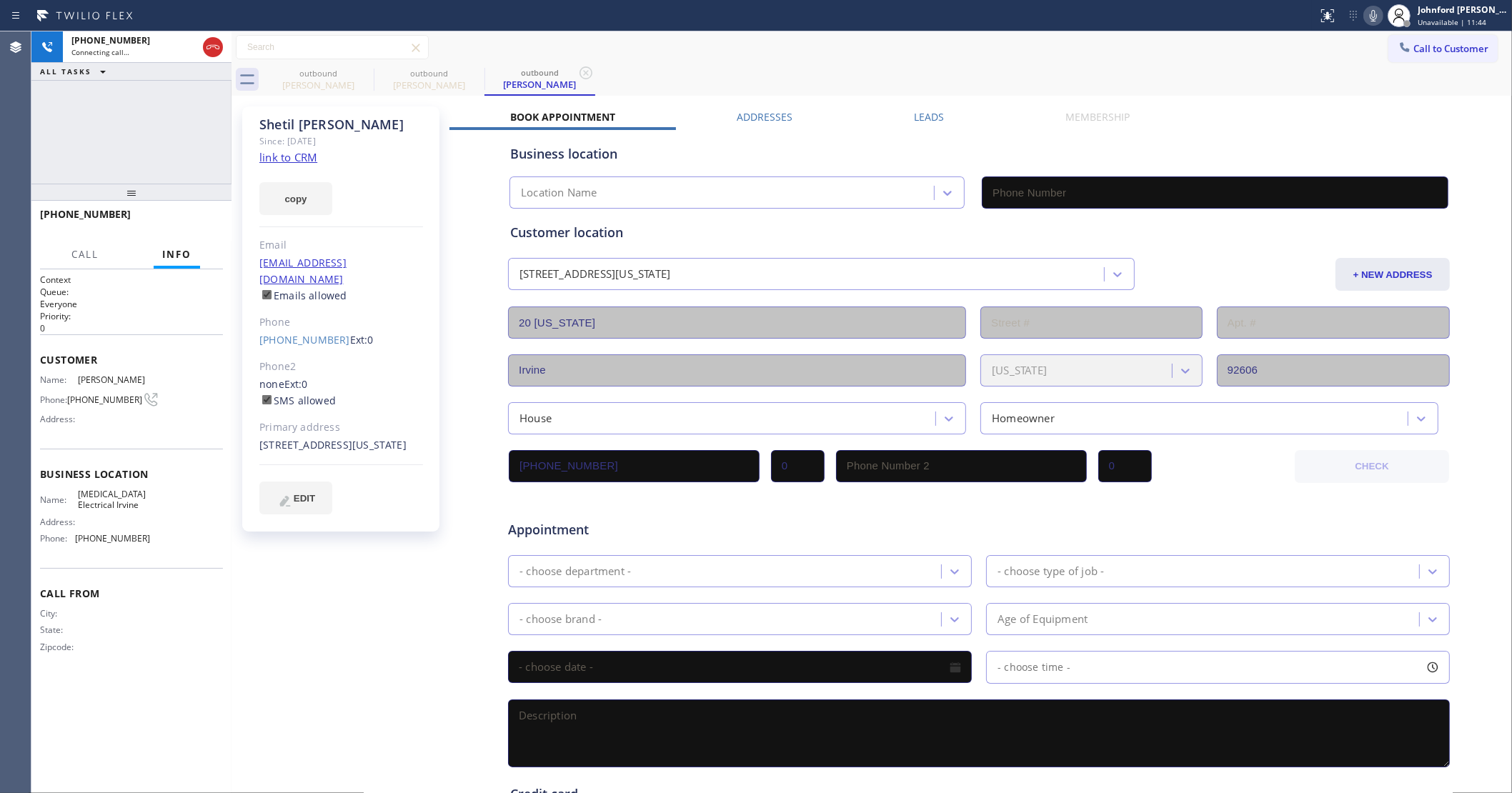
type input "[PHONE_NUMBER]"
click at [360, 67] on icon at bounding box center [364, 72] width 17 height 17
click at [0, 0] on icon at bounding box center [0, 0] width 0 height 0
click at [1370, 15] on icon at bounding box center [1373, 15] width 7 height 11
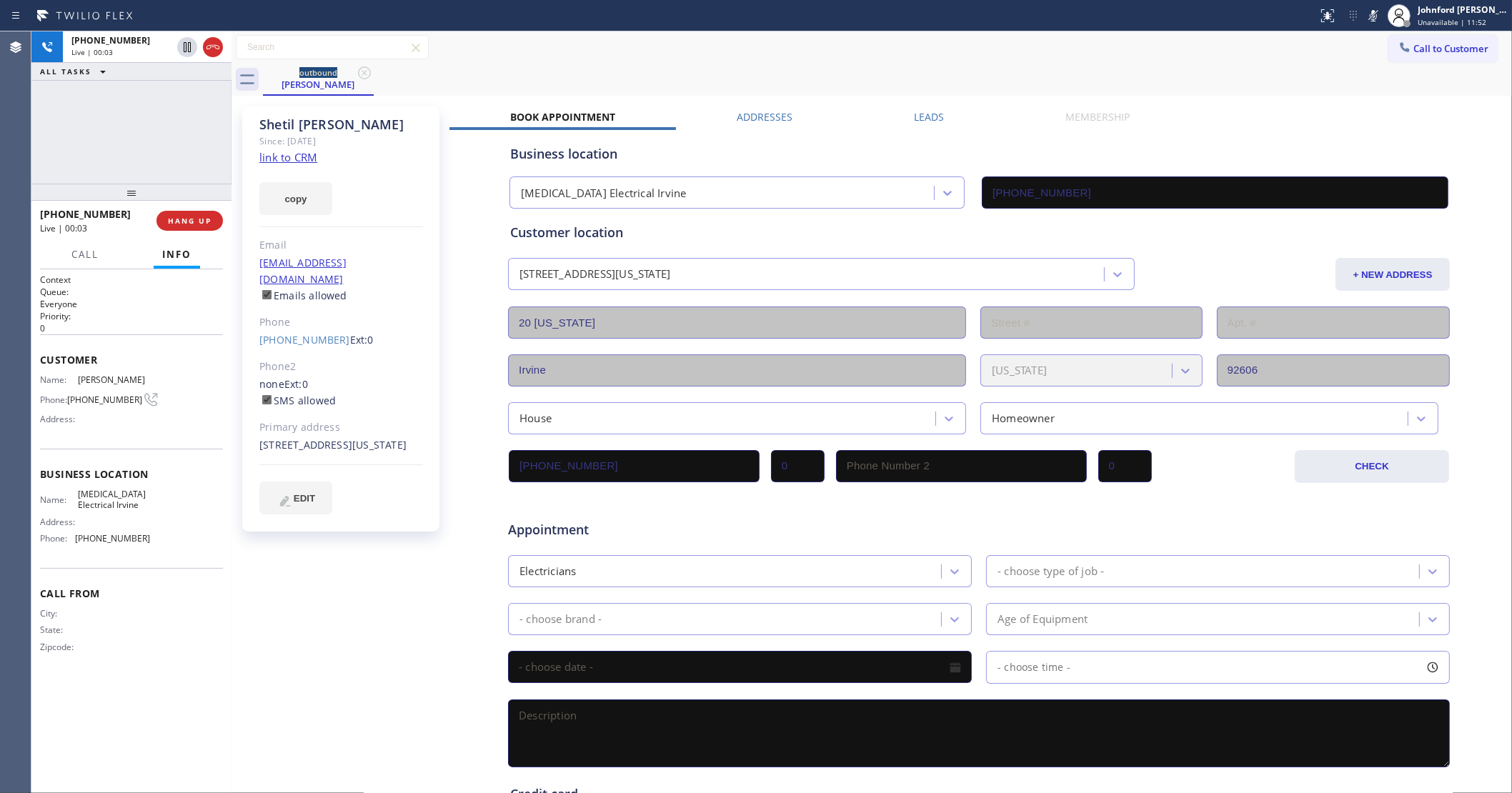
drag, startPoint x: 1369, startPoint y: 12, endPoint x: 1316, endPoint y: 46, distance: 63.0
click at [1369, 12] on icon at bounding box center [1373, 15] width 17 height 17
click at [1230, 74] on div "outbound [PERSON_NAME]" at bounding box center [887, 80] width 1249 height 32
click at [869, 70] on div "outbound [PERSON_NAME]" at bounding box center [887, 80] width 1249 height 32
click at [1182, 69] on div "outbound [PERSON_NAME]" at bounding box center [887, 80] width 1249 height 32
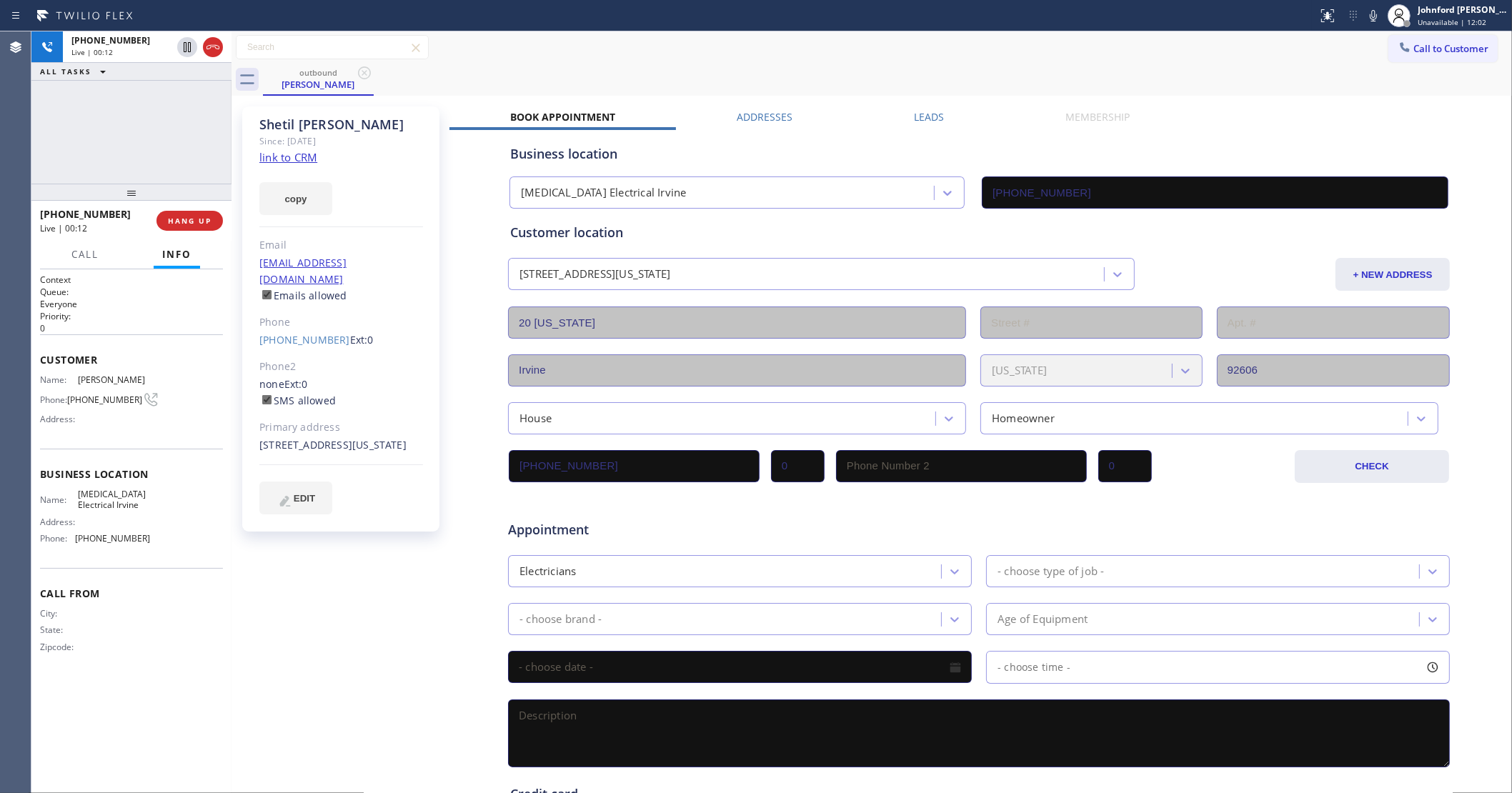
click at [892, 47] on div "Call to Customer Outbound call Location [MEDICAL_DATA] Electrical Irvine Your c…" at bounding box center [872, 47] width 1281 height 25
click at [1372, 21] on icon at bounding box center [1373, 15] width 17 height 17
click at [187, 51] on icon at bounding box center [187, 47] width 17 height 17
click at [1251, 48] on div "Call to Customer Outbound call Location [MEDICAL_DATA] Electrical Irvine Your c…" at bounding box center [872, 47] width 1281 height 25
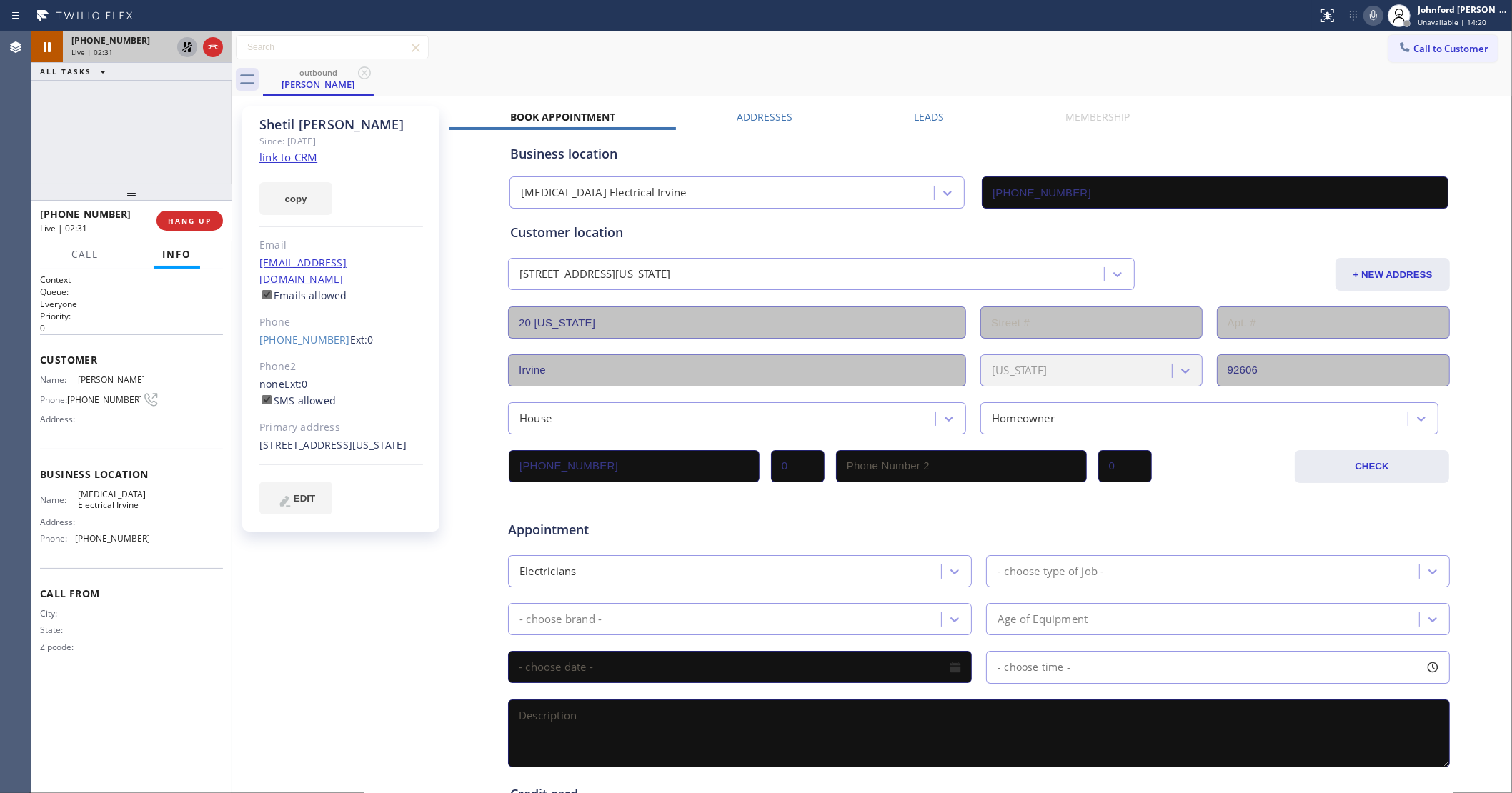
click at [191, 43] on icon at bounding box center [187, 47] width 17 height 17
click at [155, 126] on div "[PHONE_NUMBER] Live | 02:31 ALL TASKS ALL TASKS ACTIVE TASKS TASKS IN WRAP UP" at bounding box center [131, 108] width 200 height 153
click at [1372, 11] on icon at bounding box center [1373, 15] width 17 height 17
click at [1372, 11] on icon at bounding box center [1373, 15] width 7 height 11
click at [1029, 52] on div "Call to Customer Outbound call Location [MEDICAL_DATA] Electrical Irvine Your c…" at bounding box center [872, 47] width 1281 height 25
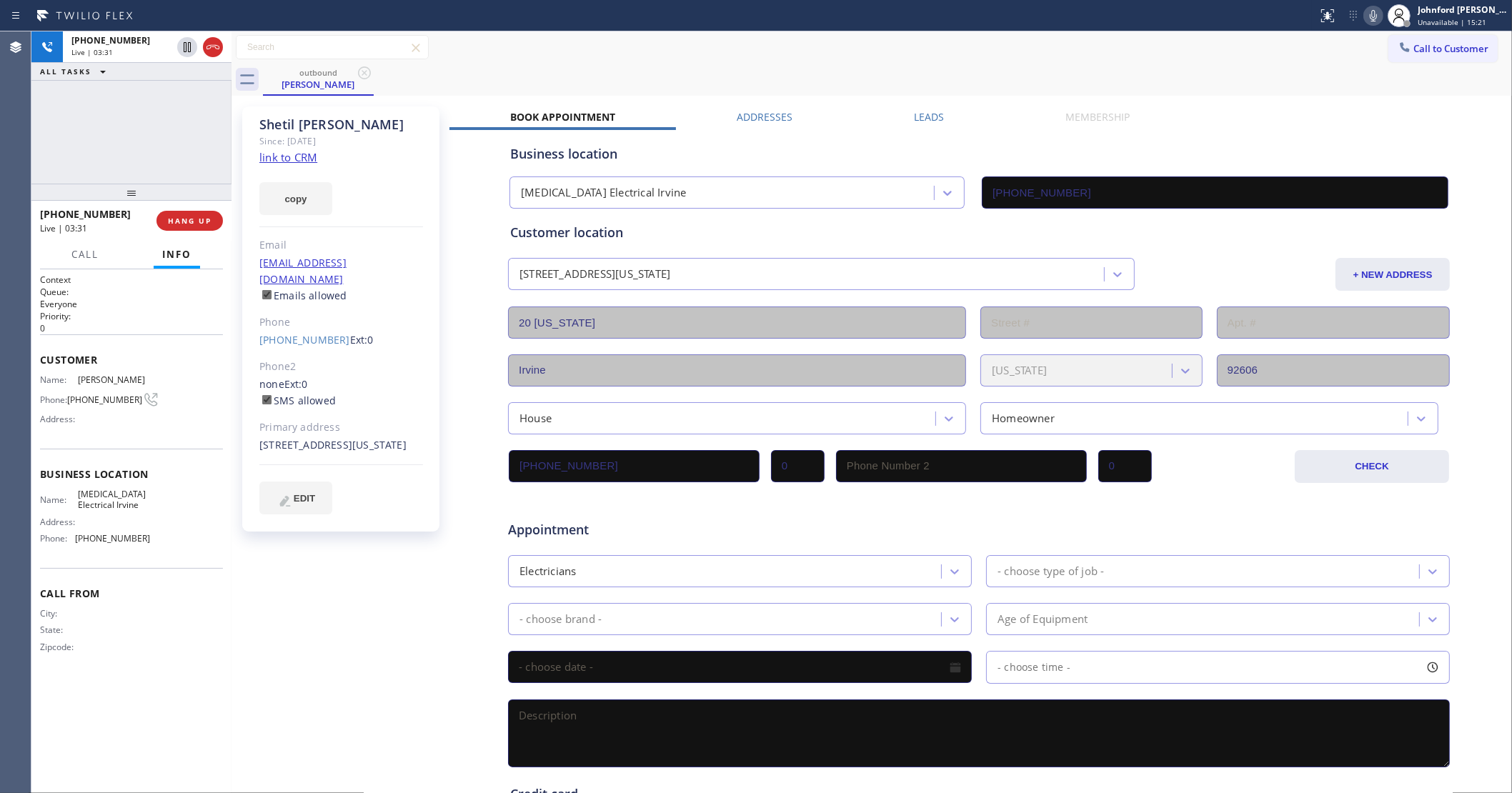
click at [1376, 15] on icon at bounding box center [1373, 15] width 7 height 11
click at [91, 143] on div "[PHONE_NUMBER] Live | 04:59 ALL TASKS ALL TASKS ACTIVE TASKS TASKS IN WRAP UP" at bounding box center [131, 108] width 200 height 153
drag, startPoint x: 87, startPoint y: 170, endPoint x: 205, endPoint y: 150, distance: 119.7
click at [87, 170] on div "[PHONE_NUMBER] Live | 05:26 ALL TASKS ALL TASKS ACTIVE TASKS TASKS IN WRAP UP" at bounding box center [131, 108] width 200 height 153
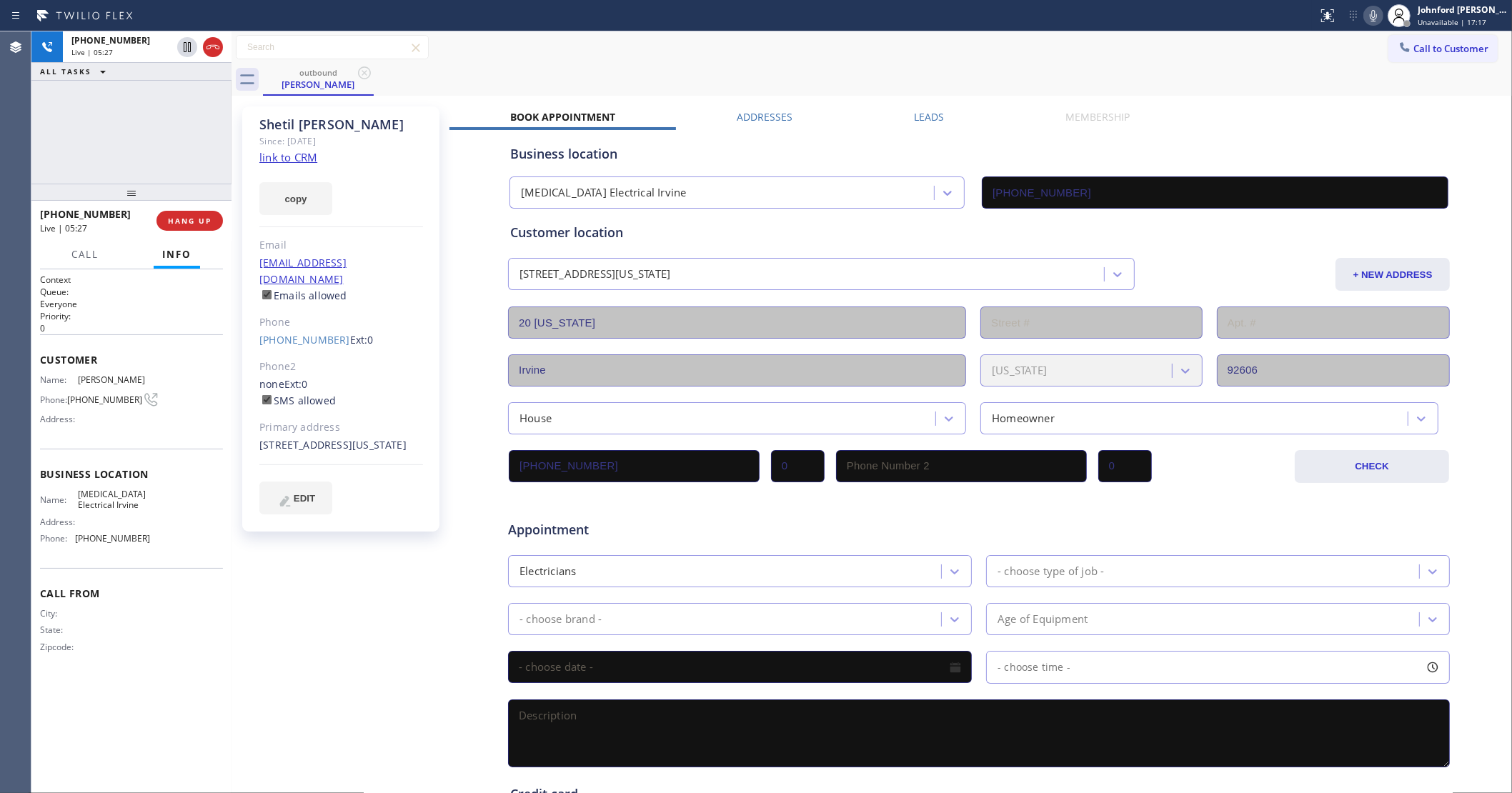
click at [1371, 9] on icon at bounding box center [1373, 15] width 17 height 17
click at [1372, 9] on icon at bounding box center [1373, 15] width 17 height 17
click at [1042, 41] on div "Call to Customer Outbound call Location [MEDICAL_DATA] Electrical Irvine Your c…" at bounding box center [872, 47] width 1281 height 25
click at [773, 64] on div "outbound [PERSON_NAME]" at bounding box center [887, 80] width 1249 height 32
click at [1369, 15] on icon at bounding box center [1373, 15] width 17 height 17
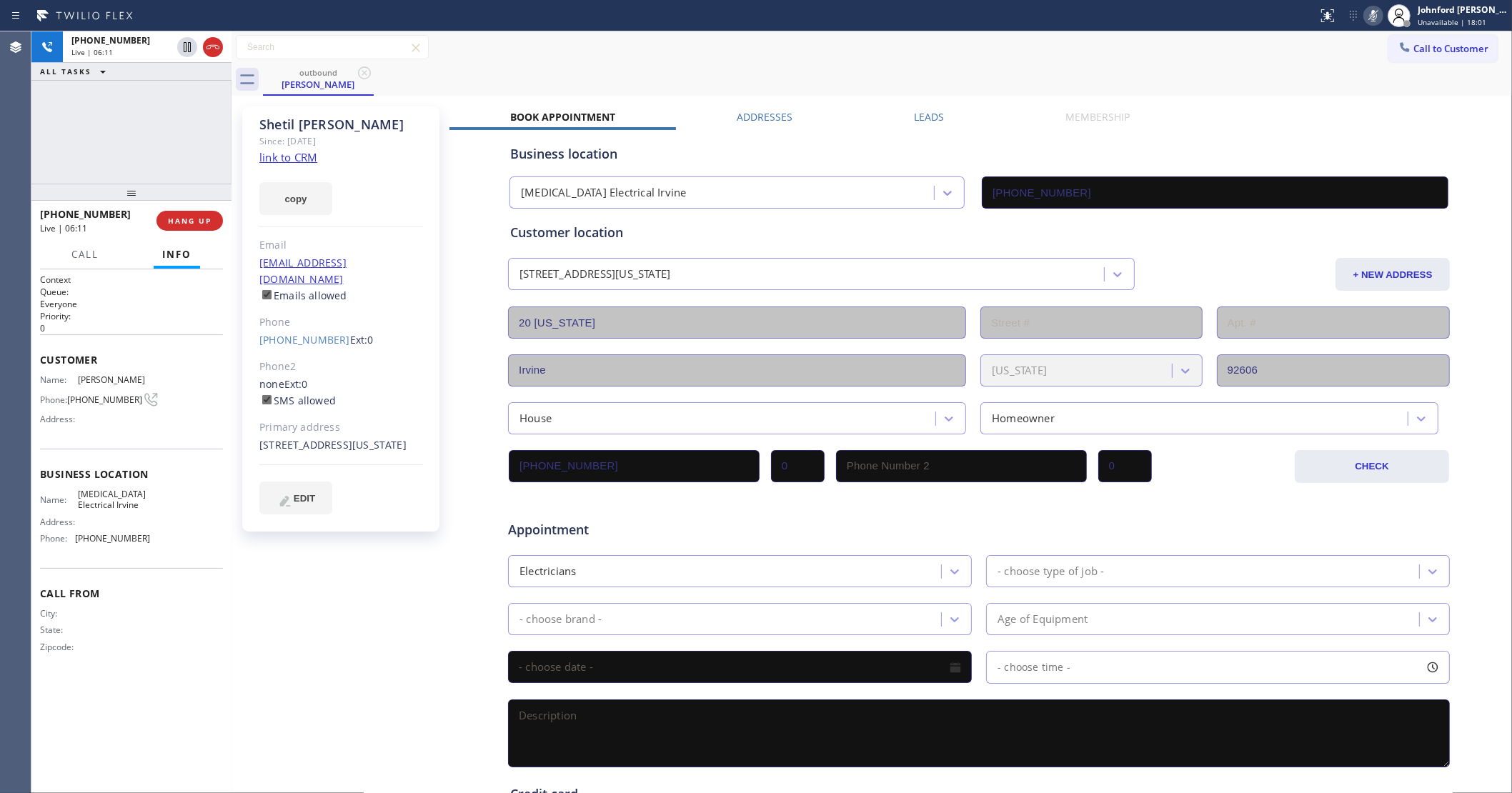
click at [1369, 15] on icon at bounding box center [1373, 15] width 17 height 17
click at [1370, 15] on icon at bounding box center [1373, 15] width 7 height 11
click at [108, 146] on div "[PHONE_NUMBER] Live | 09:15 ALL TASKS ALL TASKS ACTIVE TASKS TASKS IN WRAP UP" at bounding box center [131, 108] width 200 height 153
drag, startPoint x: 1368, startPoint y: 19, endPoint x: 1165, endPoint y: 236, distance: 297.1
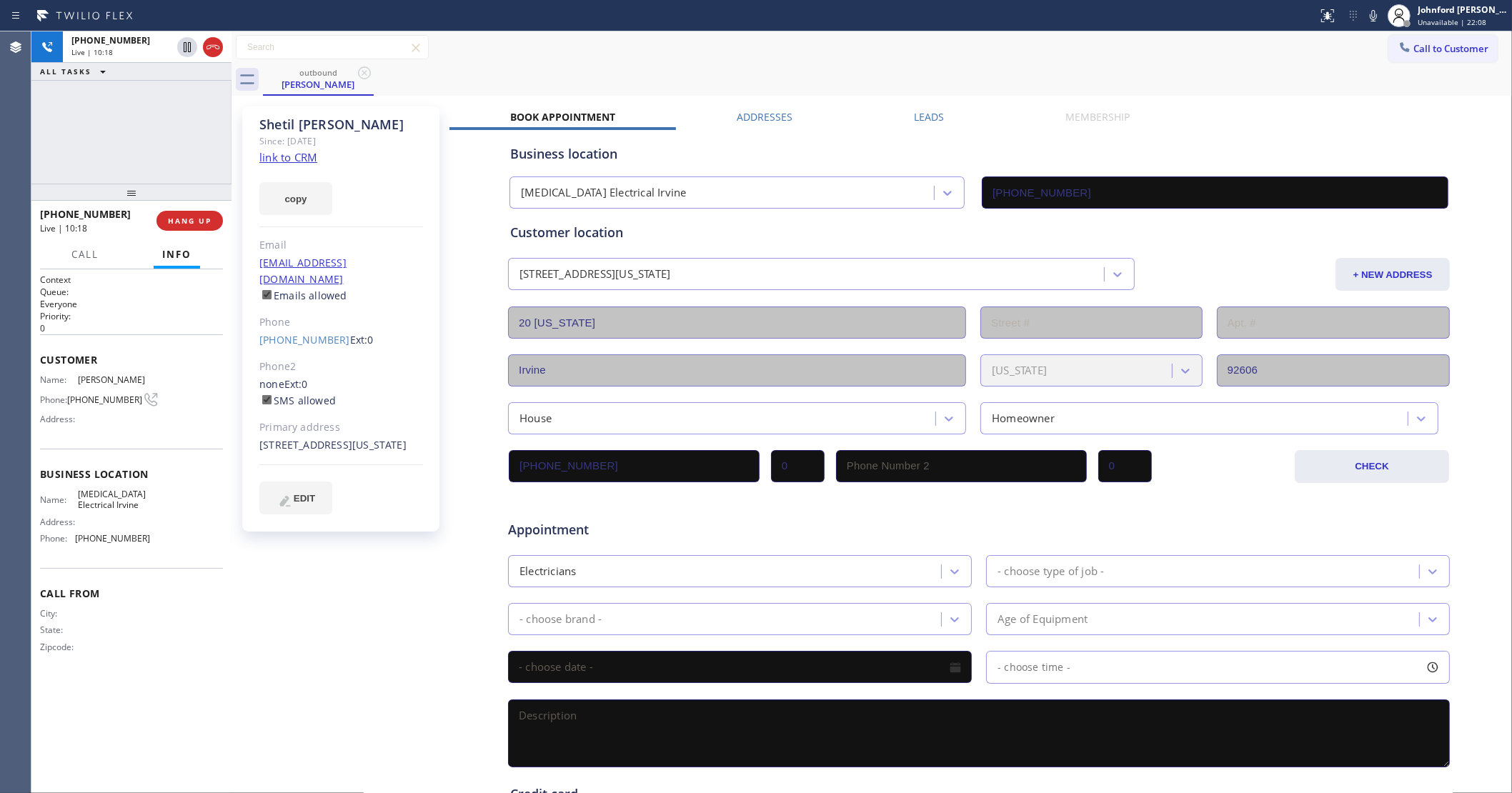
click at [1368, 19] on icon at bounding box center [1373, 15] width 17 height 17
click at [1371, 16] on rect at bounding box center [1373, 14] width 10 height 10
click at [1276, 50] on div "Call to Customer Outbound call Location [MEDICAL_DATA] Electrical Irvine Your c…" at bounding box center [872, 47] width 1281 height 25
click at [1368, 25] on div "Status report No issues detected If you experience an issue, please download th…" at bounding box center [1411, 15] width 200 height 32
click at [1368, 19] on icon at bounding box center [1373, 15] width 17 height 17
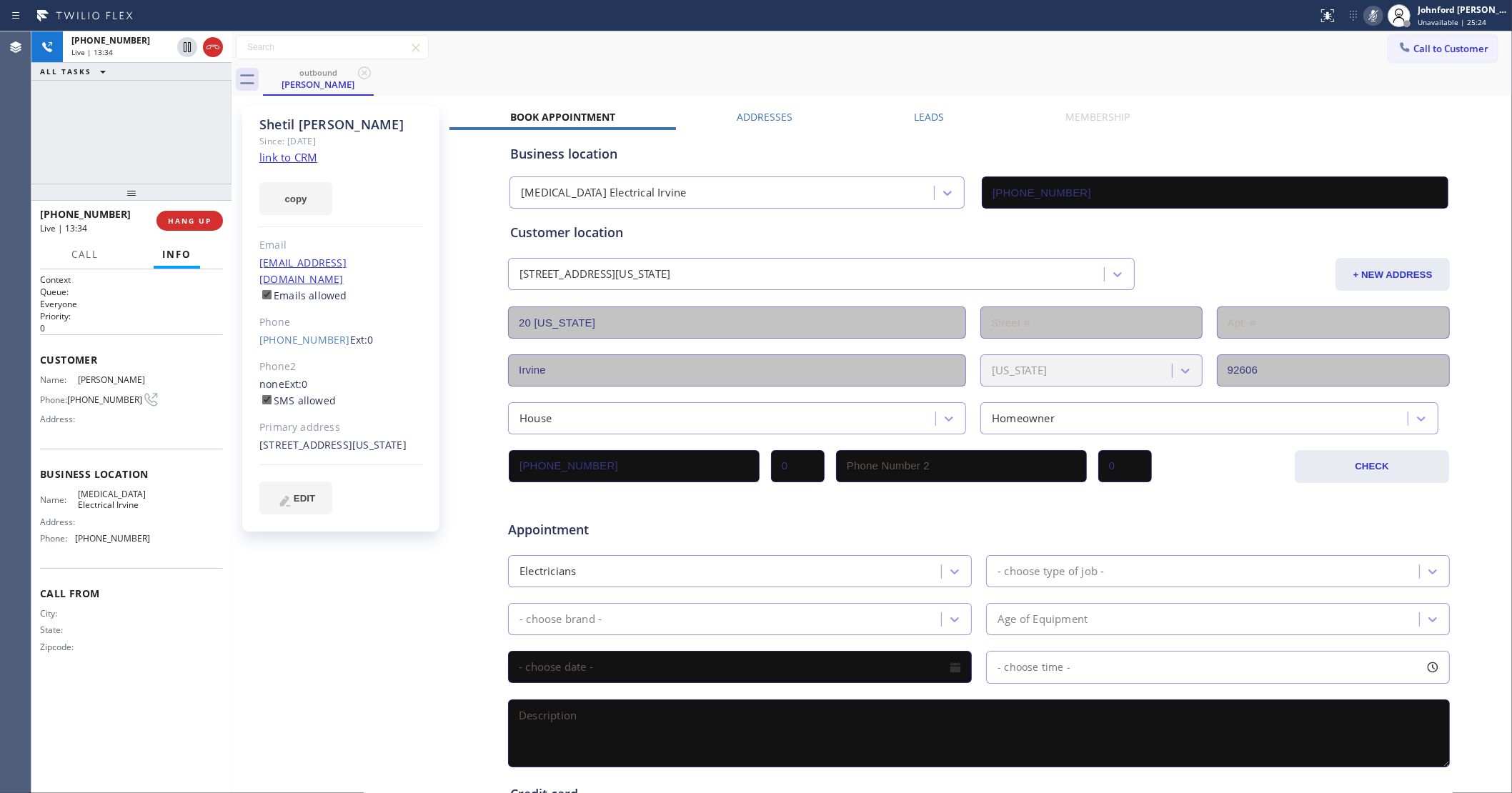
click at [1370, 18] on rect at bounding box center [1373, 14] width 10 height 10
click at [1372, 15] on icon at bounding box center [1373, 15] width 7 height 11
drag, startPoint x: 1377, startPoint y: 15, endPoint x: 1341, endPoint y: 45, distance: 46.9
click at [1377, 15] on icon at bounding box center [1373, 15] width 17 height 17
click at [1309, 68] on div "outbound [PERSON_NAME]" at bounding box center [887, 80] width 1249 height 32
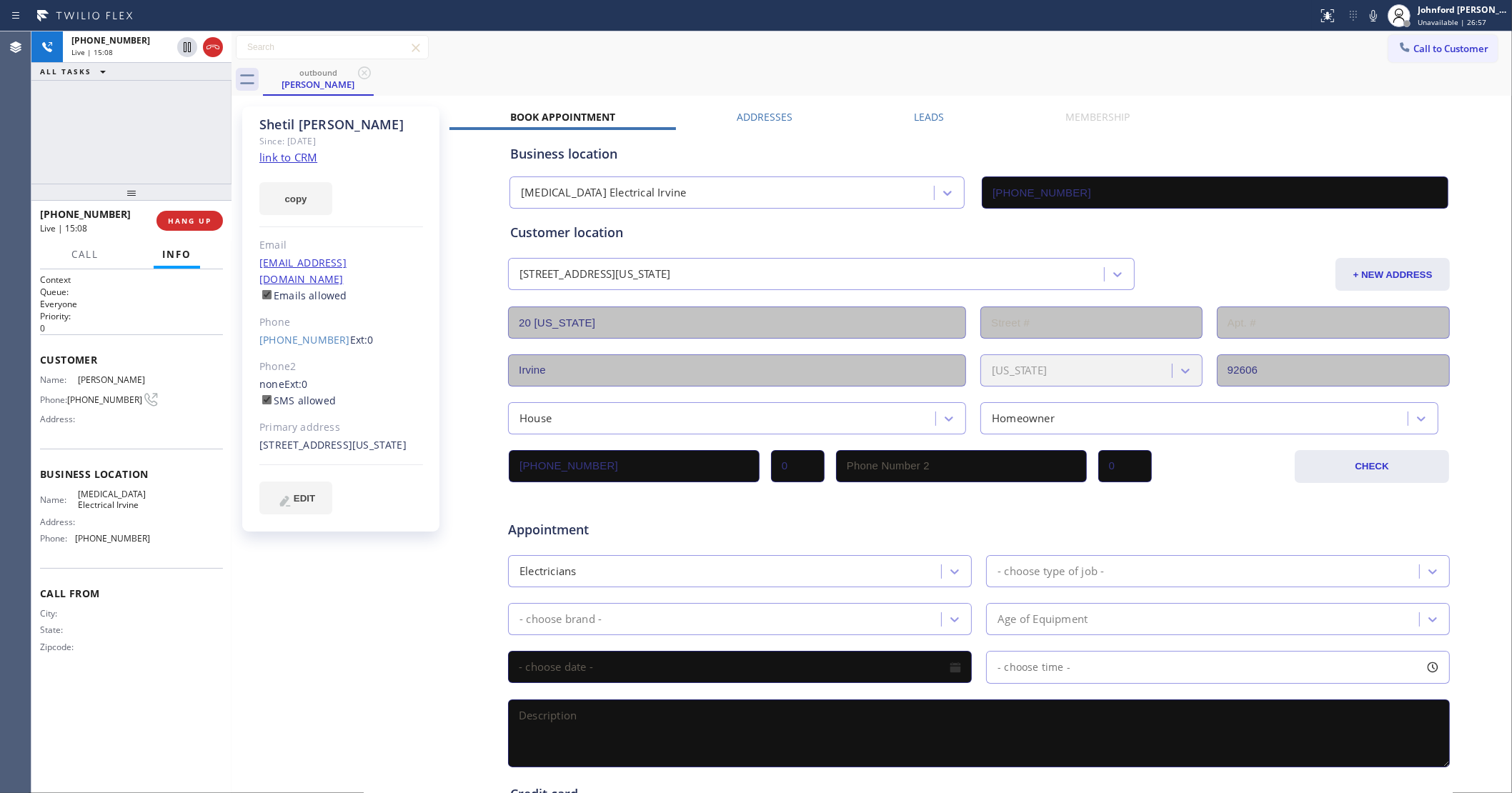
click at [133, 120] on div "[PHONE_NUMBER] Live | 15:08 ALL TASKS ALL TASKS ACTIVE TASKS TASKS IN WRAP UP" at bounding box center [131, 108] width 200 height 153
click at [125, 119] on div "[PHONE_NUMBER] Live | 15:32 ALL TASKS ALL TASKS ACTIVE TASKS TASKS IN WRAP UP" at bounding box center [131, 108] width 200 height 153
click at [1373, 15] on icon at bounding box center [1373, 15] width 17 height 17
click at [873, 72] on div "outbound [PERSON_NAME]" at bounding box center [887, 80] width 1249 height 32
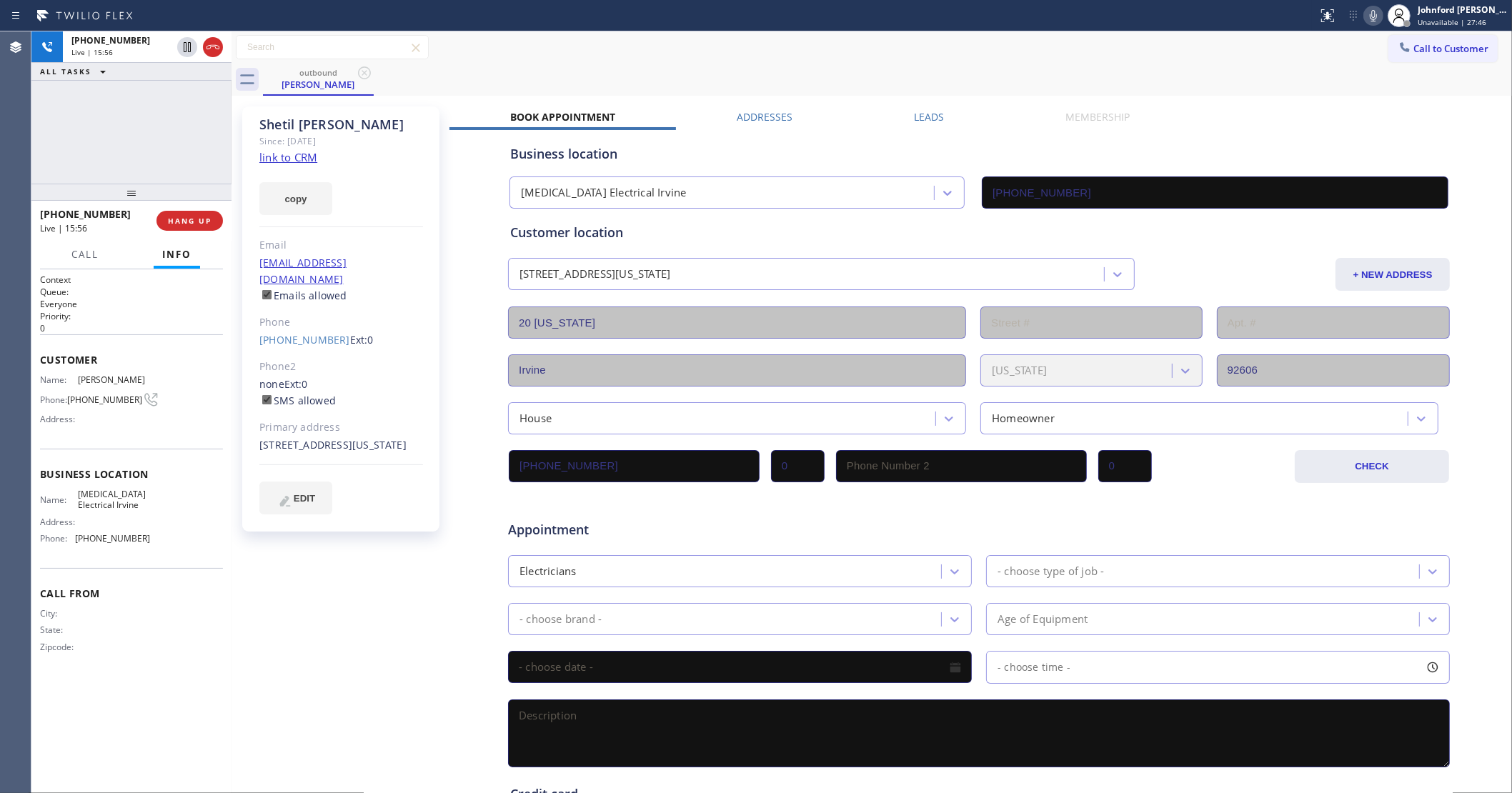
click at [1371, 19] on icon at bounding box center [1373, 15] width 17 height 17
click at [869, 87] on div "outbound [PERSON_NAME]" at bounding box center [887, 80] width 1249 height 32
click at [1373, 15] on rect at bounding box center [1373, 14] width 10 height 10
click at [108, 129] on div "[PHONE_NUMBER] Live | 16:09 ALL TASKS ALL TASKS ACTIVE TASKS TASKS IN WRAP UP" at bounding box center [131, 108] width 200 height 153
drag, startPoint x: 1012, startPoint y: 69, endPoint x: 965, endPoint y: 91, distance: 51.9
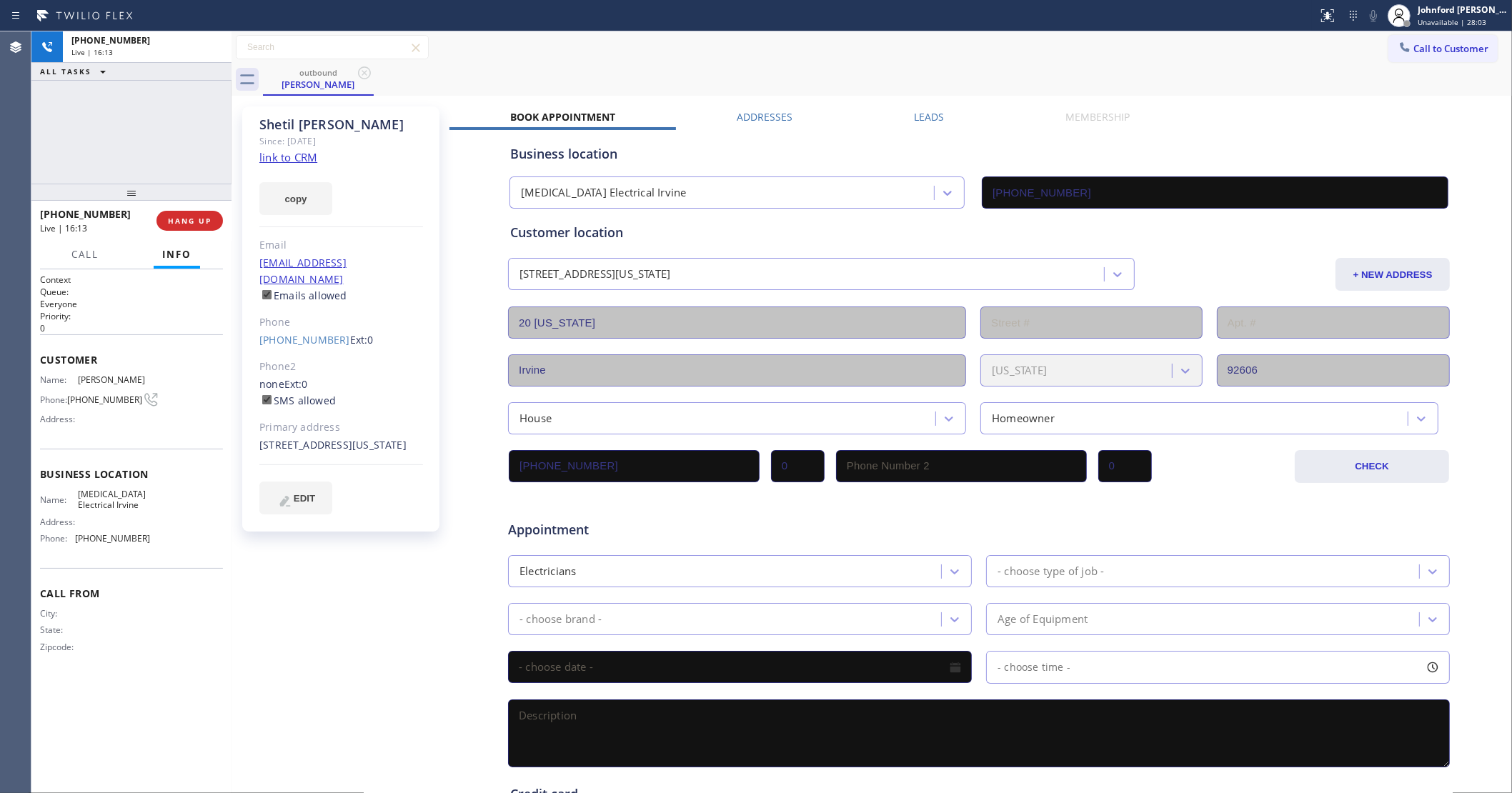
click at [1013, 69] on div "outbound [PERSON_NAME]" at bounding box center [887, 80] width 1249 height 32
drag, startPoint x: 57, startPoint y: 127, endPoint x: 52, endPoint y: 115, distance: 13.0
click at [52, 122] on div "ALL TASKS ALL TASKS ACTIVE TASKS TASKS IN WRAP UP [PHONE_NUMBER] Wrap up | 02:42" at bounding box center [131, 108] width 200 height 153
click at [158, 215] on button "COMPLETE" at bounding box center [187, 221] width 72 height 20
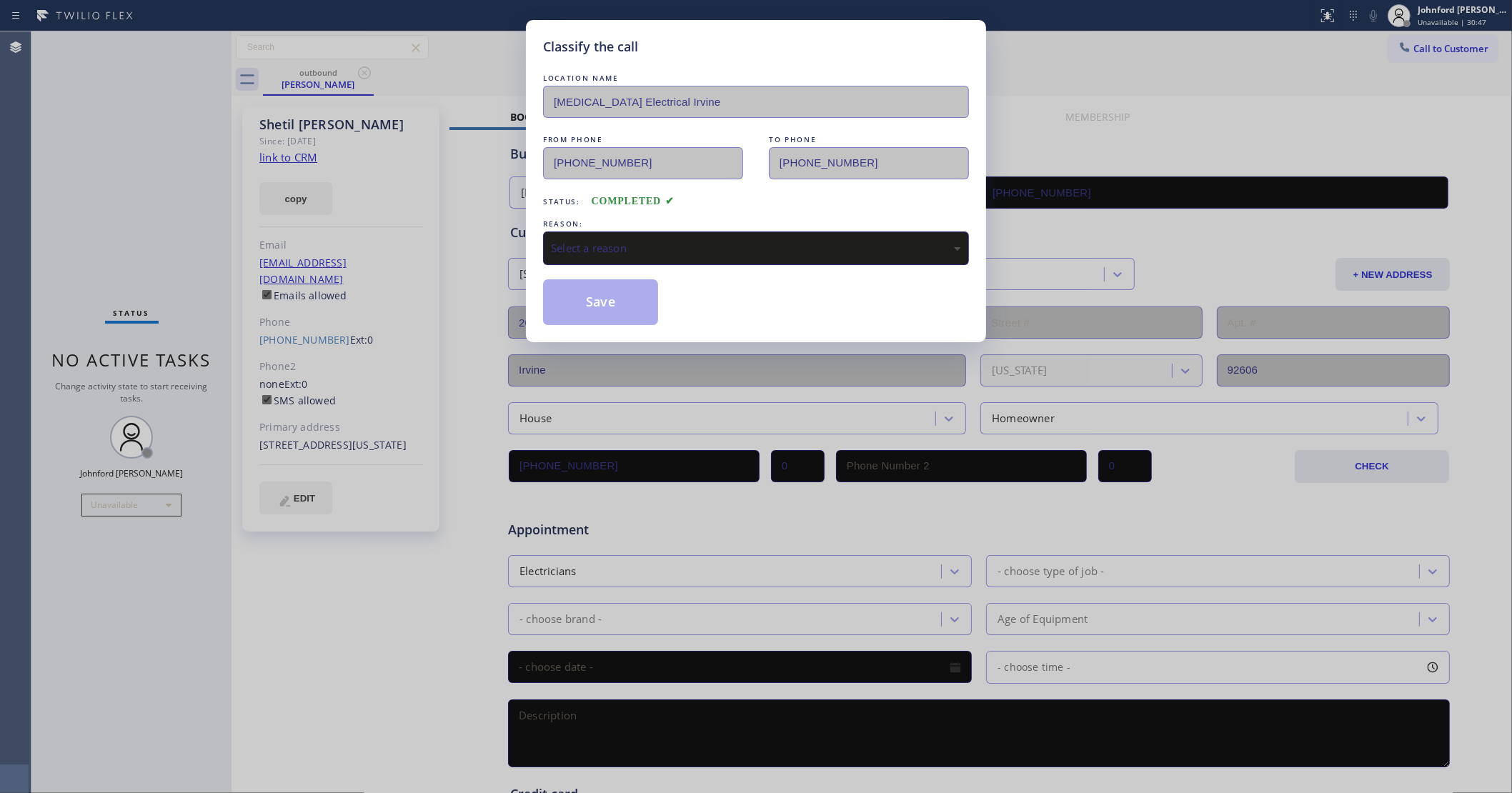
click at [627, 254] on div "Select a reason" at bounding box center [756, 248] width 426 height 33
click at [614, 320] on button "Save" at bounding box center [601, 302] width 115 height 45
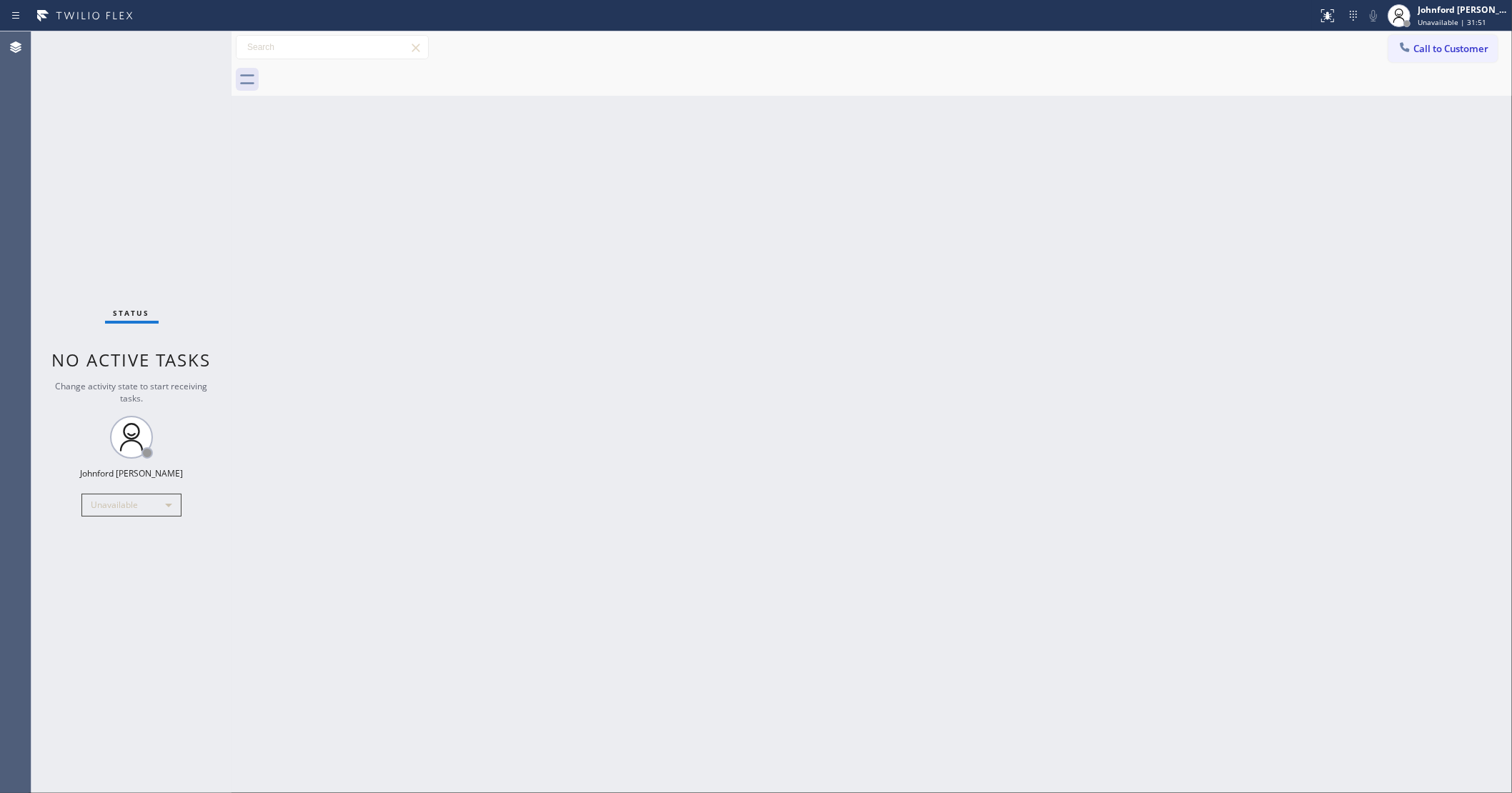
drag, startPoint x: 1096, startPoint y: 530, endPoint x: 1122, endPoint y: 530, distance: 26.0
click at [1104, 530] on div "Back to Dashboard Change Sender ID Customers Technicians Select a contact Outbo…" at bounding box center [872, 412] width 1281 height 762
click at [1119, 406] on div "Back to Dashboard Change Sender ID Customers Technicians Select a contact Outbo…" at bounding box center [872, 412] width 1281 height 762
click at [1133, 191] on div "Back to Dashboard Change Sender ID Customers Technicians Select a contact Outbo…" at bounding box center [872, 412] width 1281 height 762
click at [1160, 358] on div "Back to Dashboard Change Sender ID Customers Technicians Select a contact Outbo…" at bounding box center [872, 412] width 1281 height 762
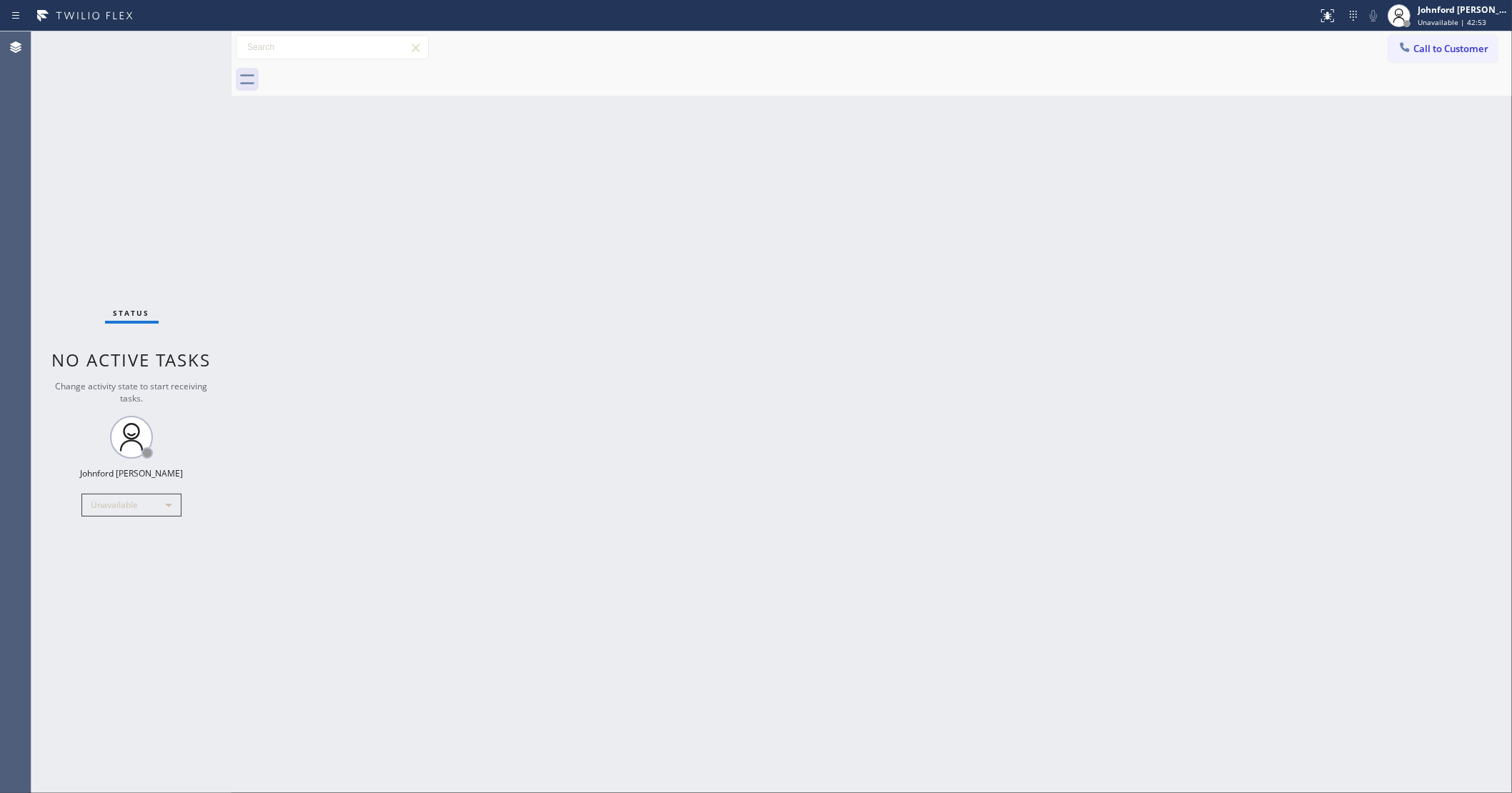
click at [1419, 46] on span "Call to Customer" at bounding box center [1450, 49] width 75 height 13
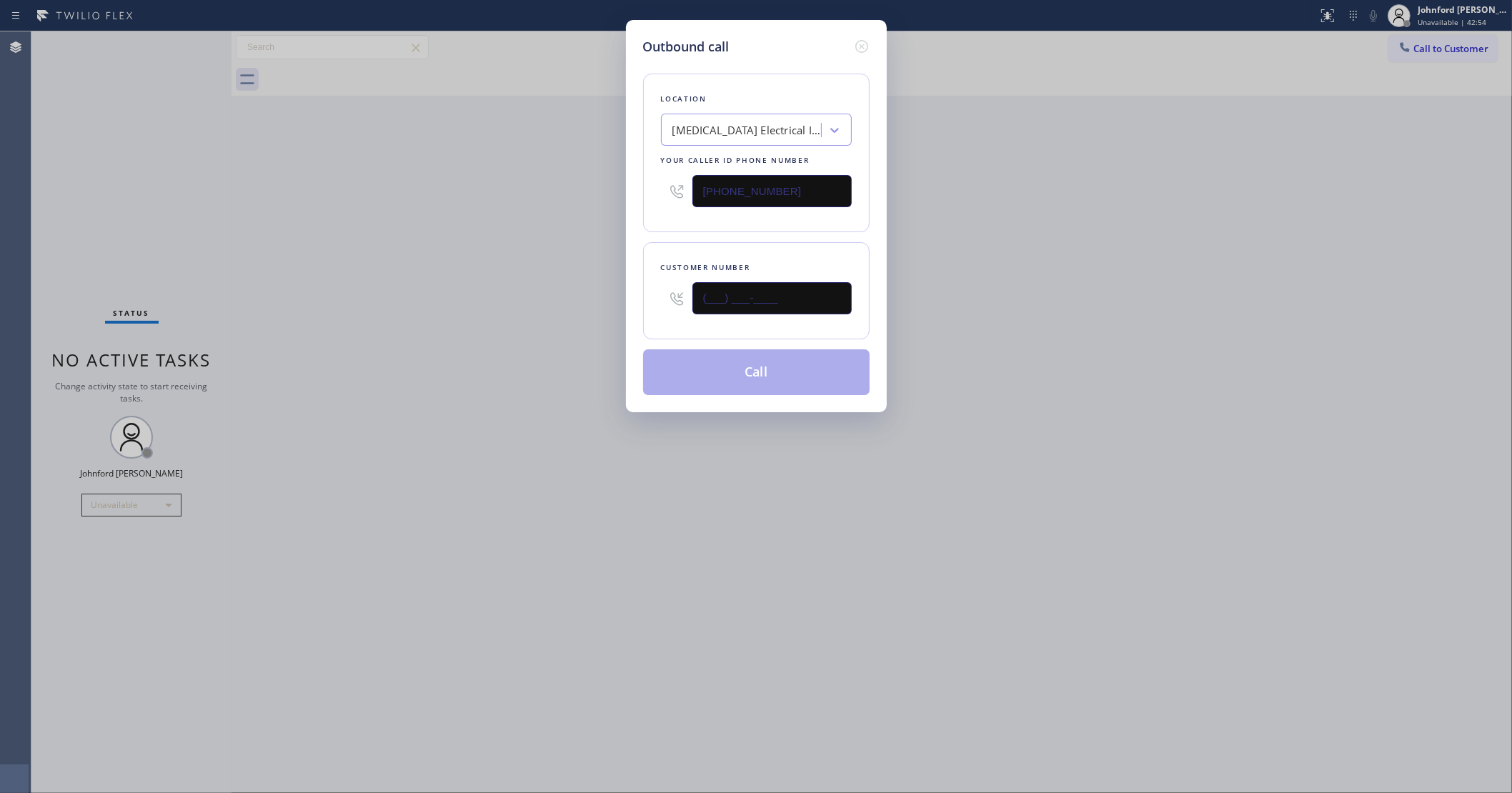
drag, startPoint x: 787, startPoint y: 295, endPoint x: 587, endPoint y: 319, distance: 201.4
click at [587, 319] on div "Outbound call Location [MEDICAL_DATA] Electrical Irvine Your caller id phone nu…" at bounding box center [756, 396] width 1512 height 793
paste input "818) 390-2612"
type input "[PHONE_NUMBER]"
drag, startPoint x: 1090, startPoint y: 281, endPoint x: 1190, endPoint y: 69, distance: 234.4
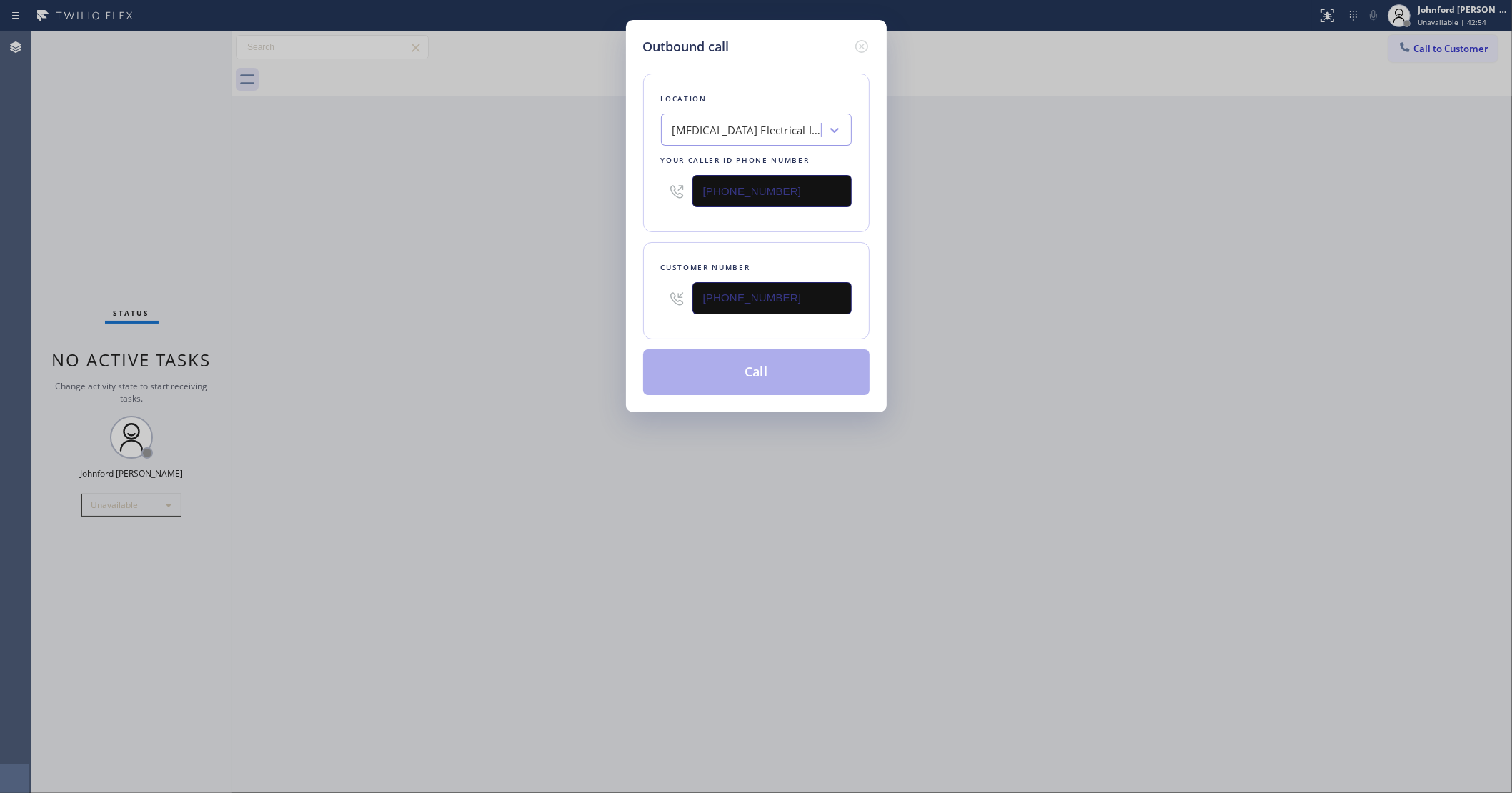
click at [1126, 269] on div "Outbound call Location [MEDICAL_DATA] Electrical Irvine Your caller id phone nu…" at bounding box center [756, 396] width 1512 height 793
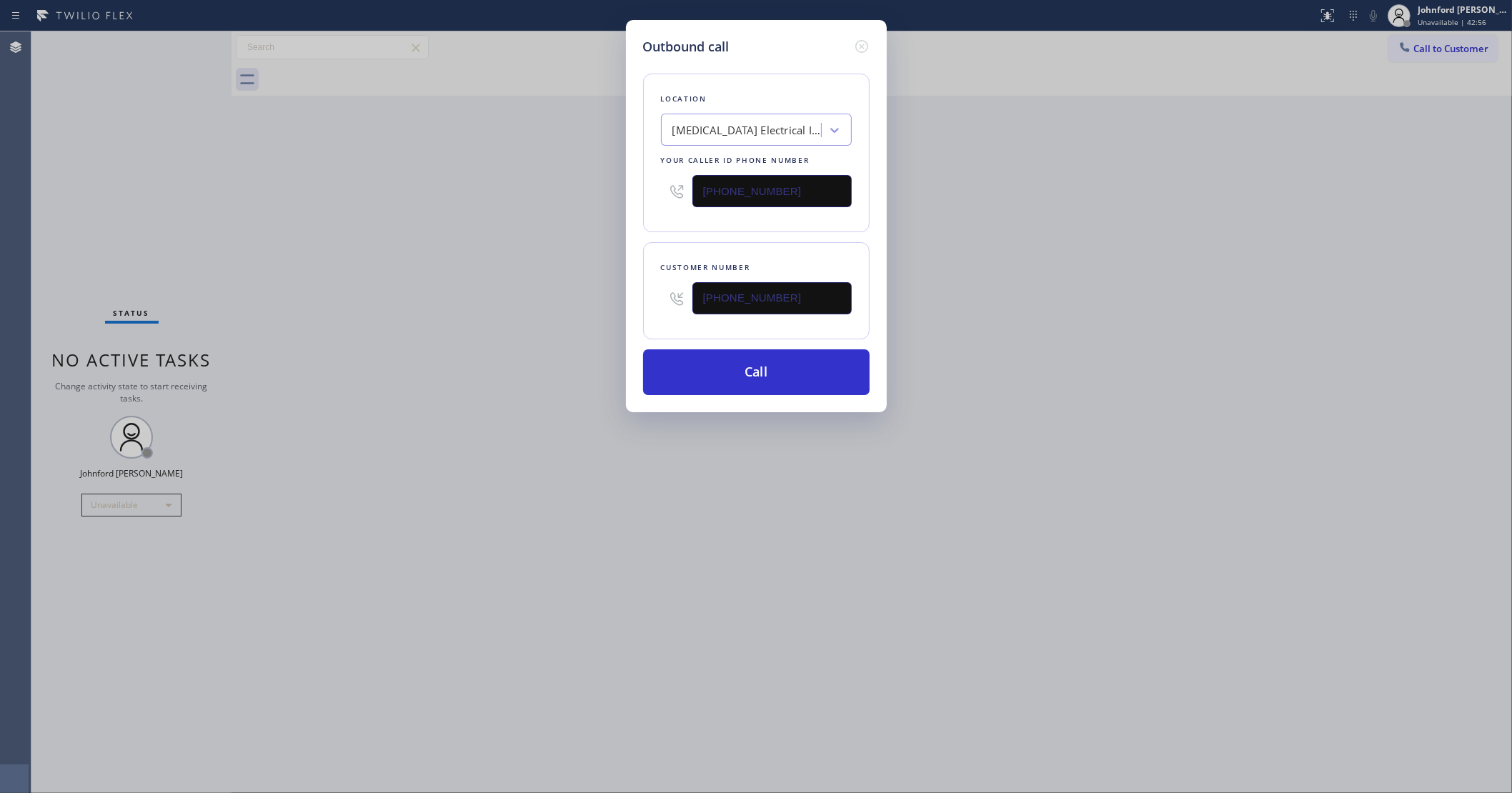
drag, startPoint x: 652, startPoint y: 205, endPoint x: 601, endPoint y: 224, distance: 54.4
click at [636, 205] on div "Outbound call Location [MEDICAL_DATA] Electrical Irvine Your caller id phone nu…" at bounding box center [756, 216] width 261 height 392
paste input "800) 686-5038"
type input "[PHONE_NUMBER]"
click at [566, 233] on div "Outbound call Location [MEDICAL_DATA] Electrical Irvine Your caller id phone nu…" at bounding box center [756, 396] width 1512 height 793
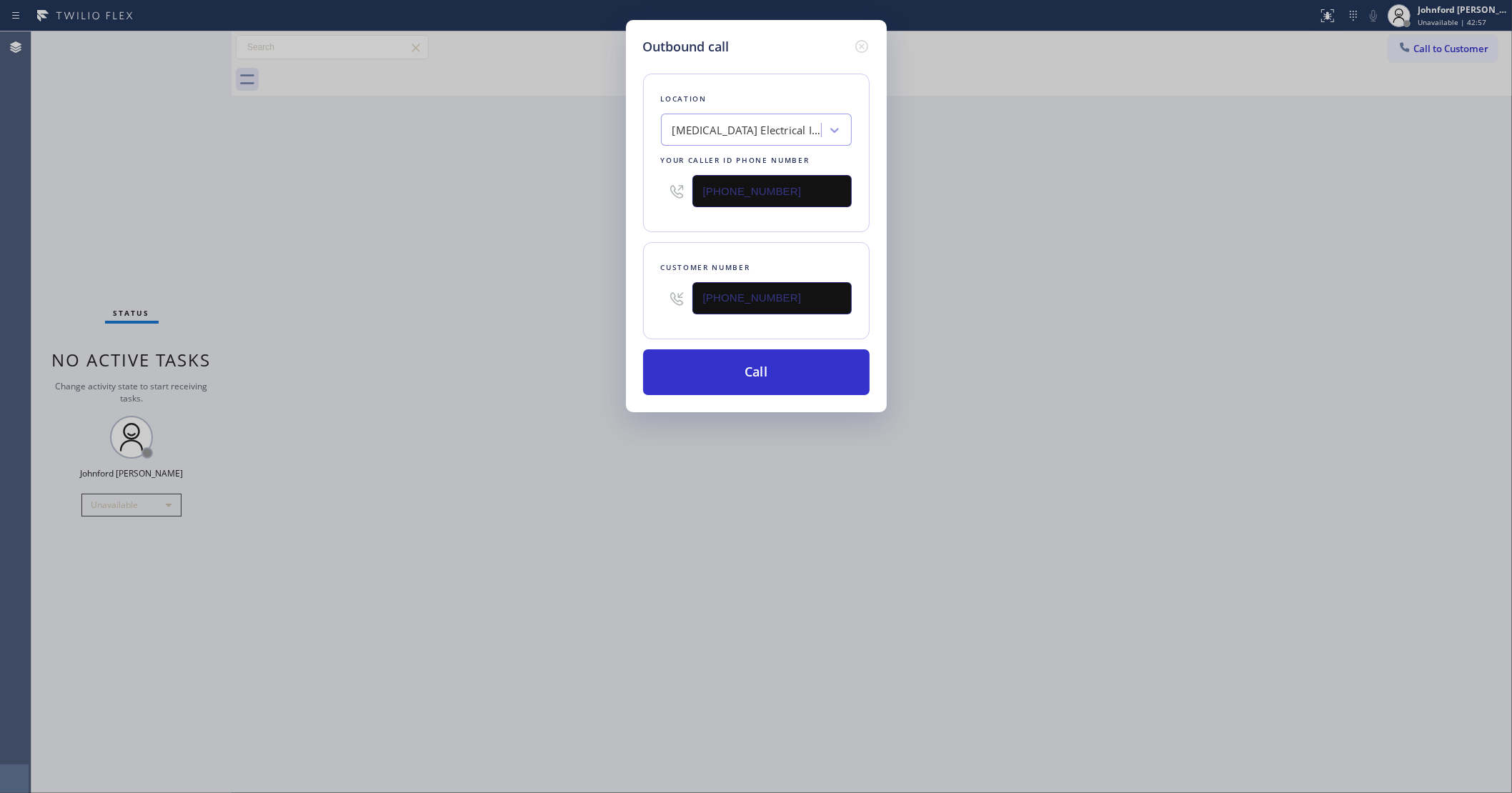
drag, startPoint x: 1168, startPoint y: 227, endPoint x: 1096, endPoint y: 28, distance: 211.6
click at [1169, 226] on div "Outbound call Location [MEDICAL_DATA] Electrical Irvine Your caller id phone nu…" at bounding box center [756, 396] width 1512 height 793
click at [779, 358] on button "Call" at bounding box center [756, 373] width 226 height 45
drag, startPoint x: 1034, startPoint y: 288, endPoint x: 1083, endPoint y: 194, distance: 106.0
click at [1050, 274] on div "Outbound call Location 5 Star Air Your caller id phone number [PHONE_NUMBER] Cu…" at bounding box center [756, 396] width 1512 height 793
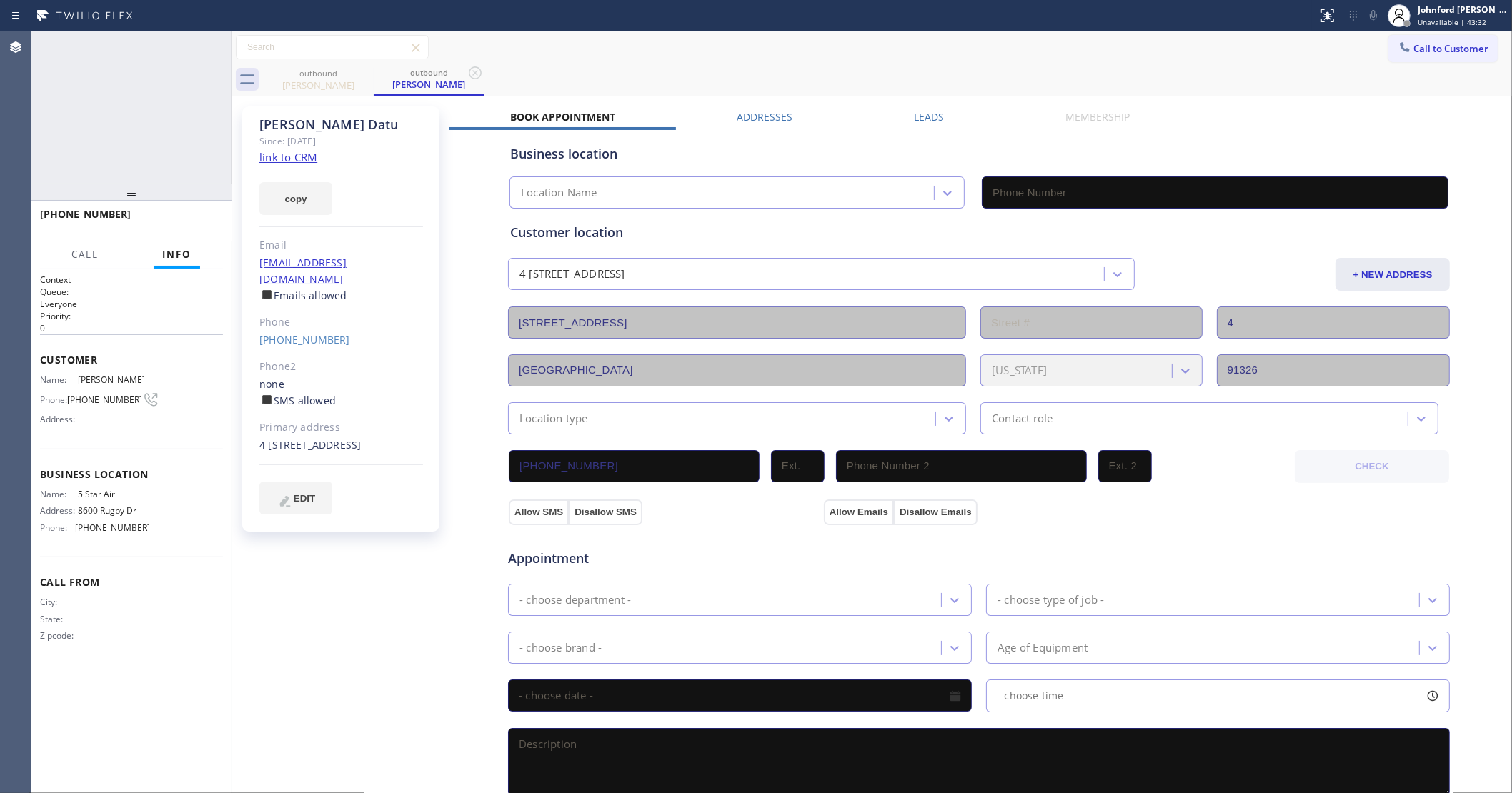
type input "[PHONE_NUMBER]"
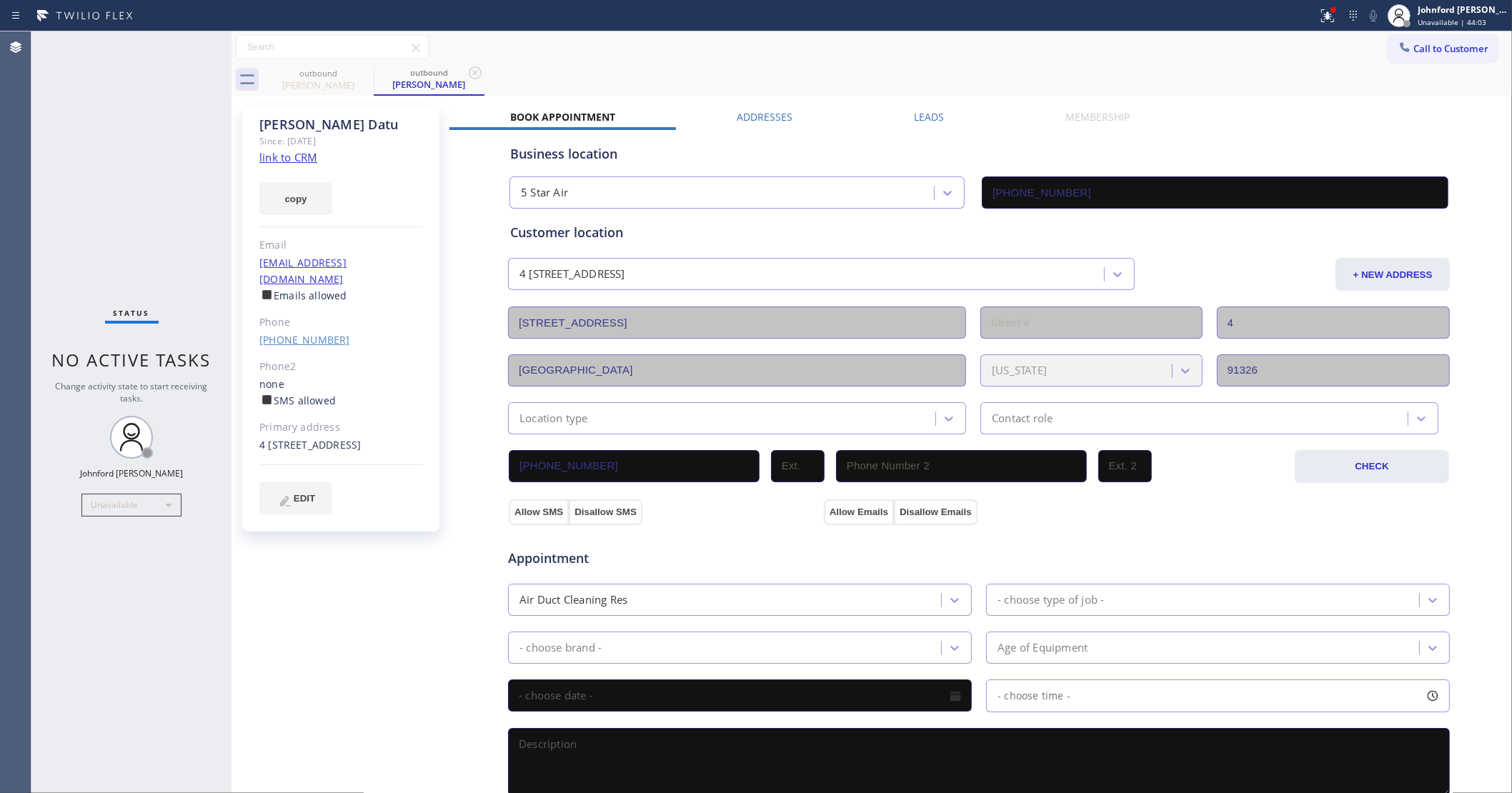
click at [302, 333] on link "[PHONE_NUMBER]" at bounding box center [305, 339] width 91 height 14
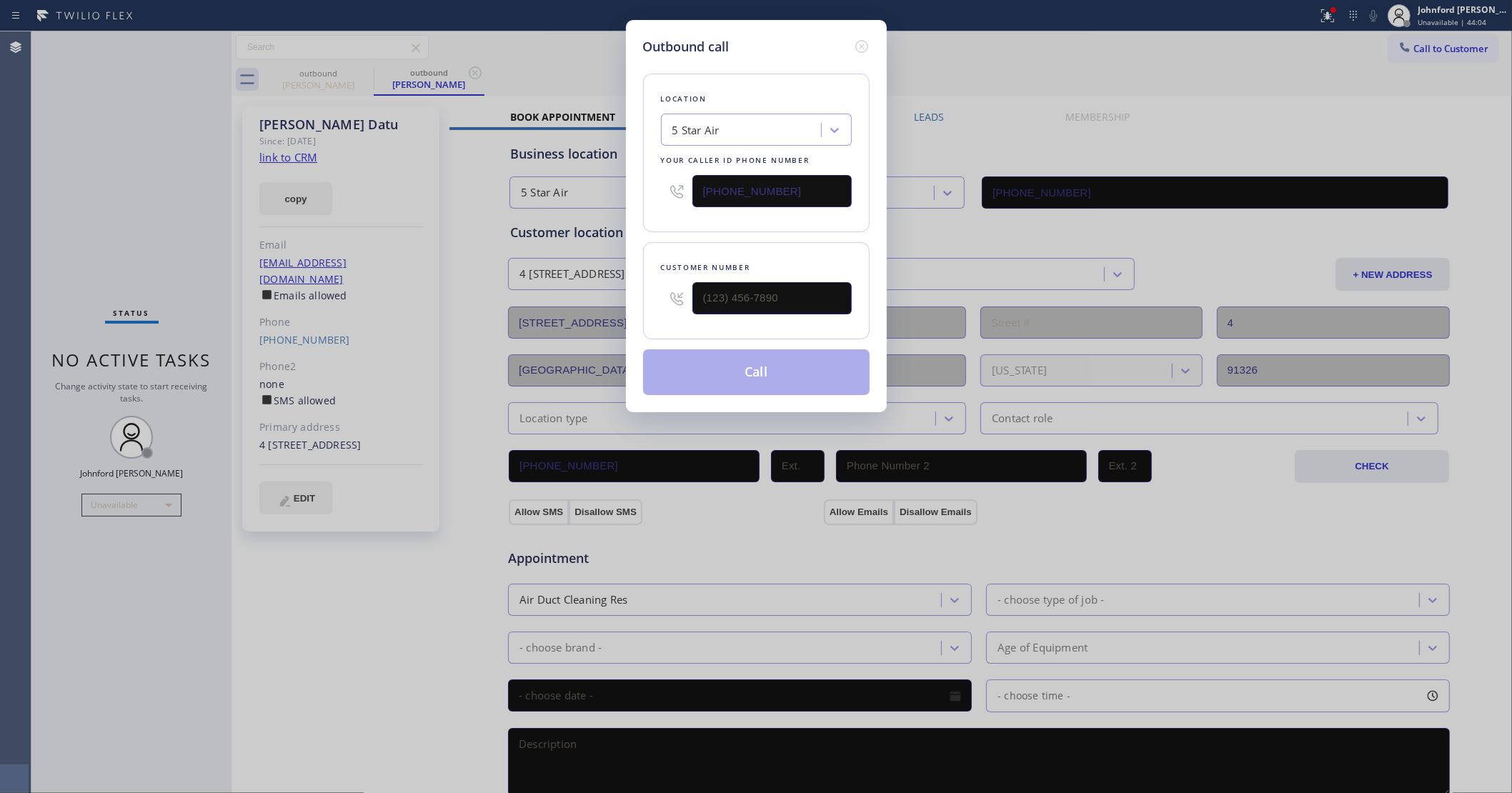
type input "[PHONE_NUMBER]"
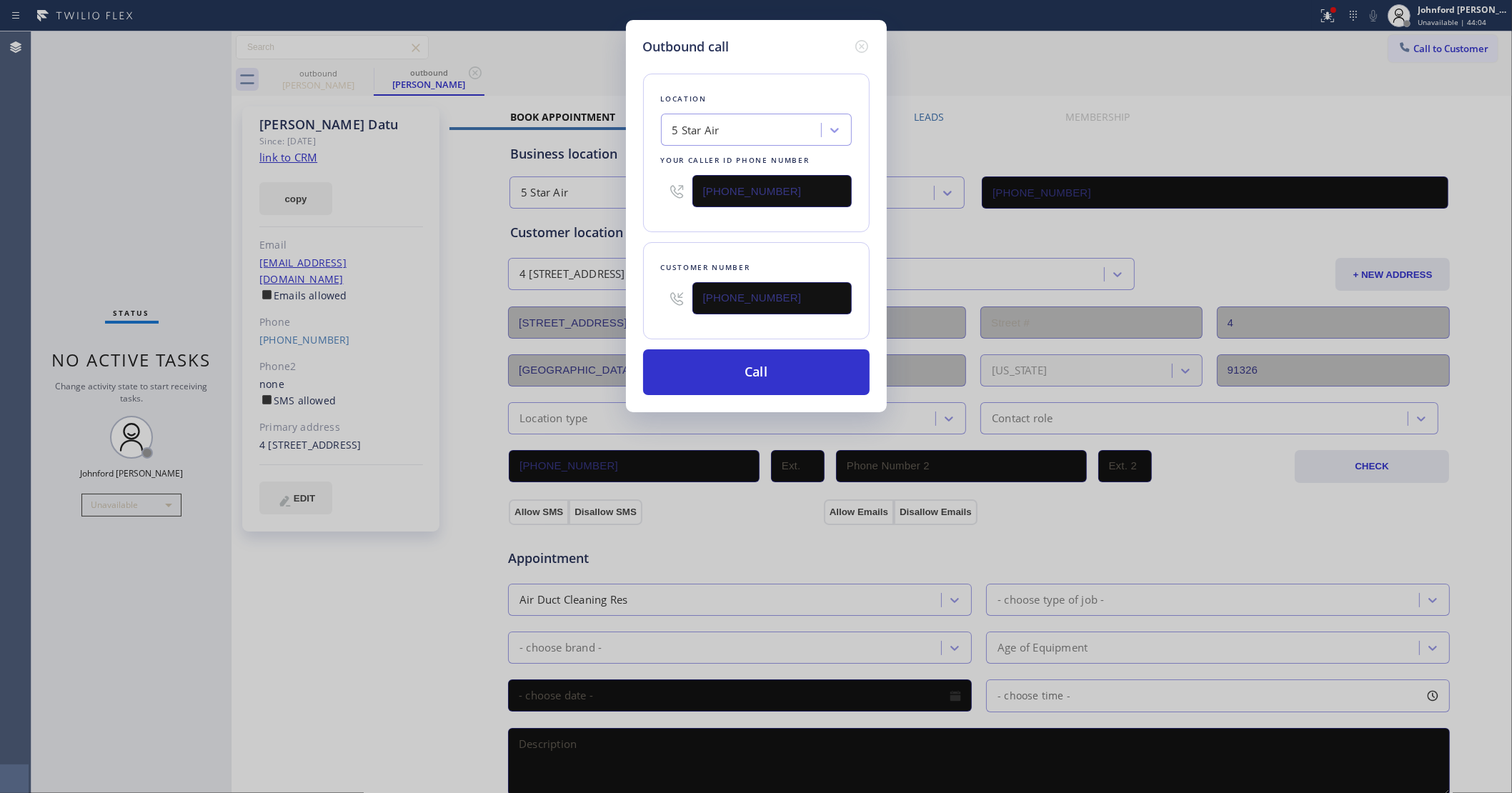
drag, startPoint x: 812, startPoint y: 179, endPoint x: 653, endPoint y: 200, distance: 160.4
click at [654, 191] on div "Location 5 Star Air Your caller id phone number [PHONE_NUMBER]" at bounding box center [756, 153] width 226 height 158
paste input "18) 210-44"
type input "[PHONE_NUMBER]"
click at [749, 362] on button "Call" at bounding box center [756, 373] width 226 height 45
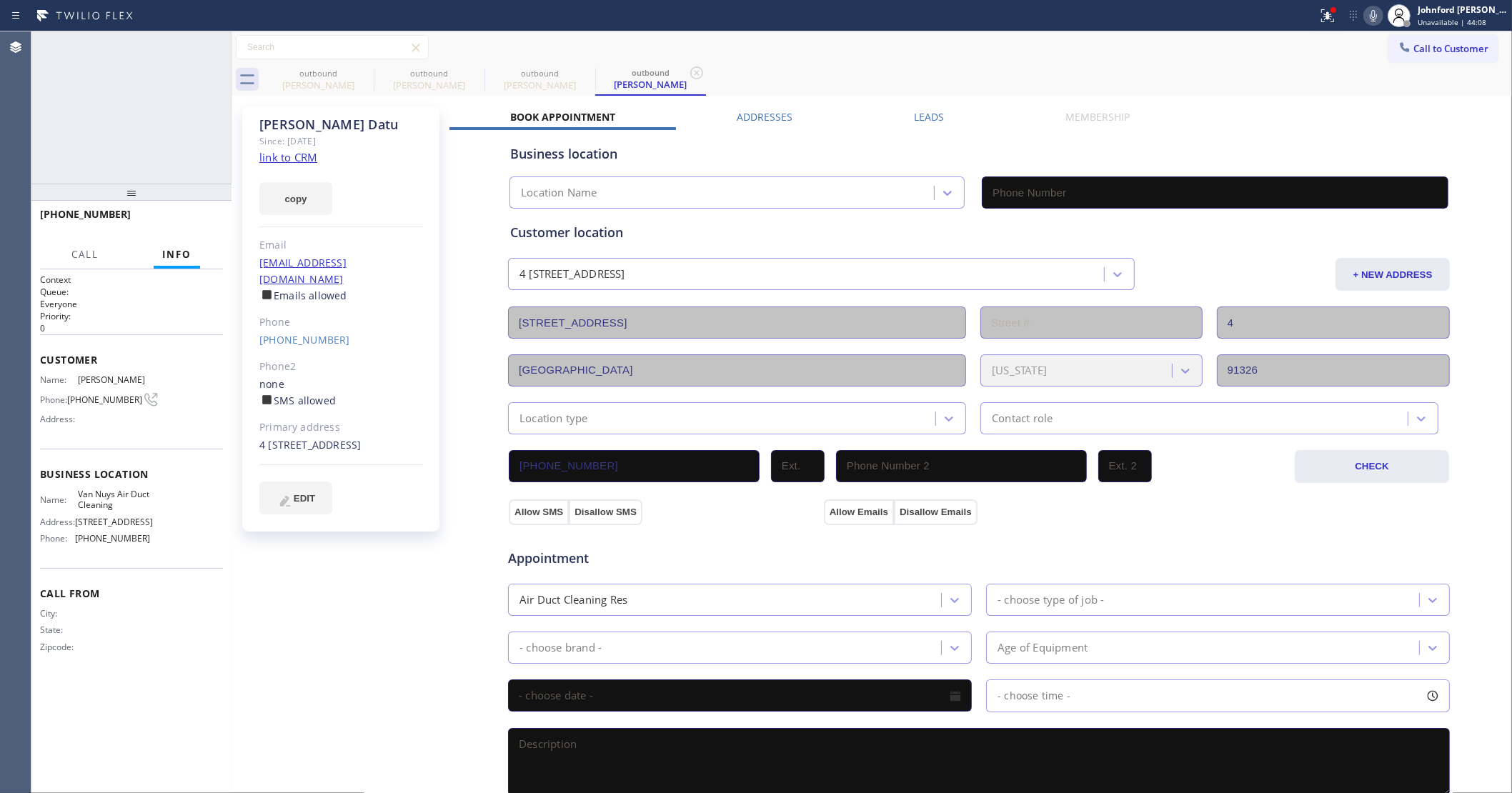
type input "[PHONE_NUMBER]"
click at [198, 224] on span "HANG UP" at bounding box center [190, 221] width 44 height 10
click at [208, 225] on span "COMPLETE" at bounding box center [187, 221] width 50 height 10
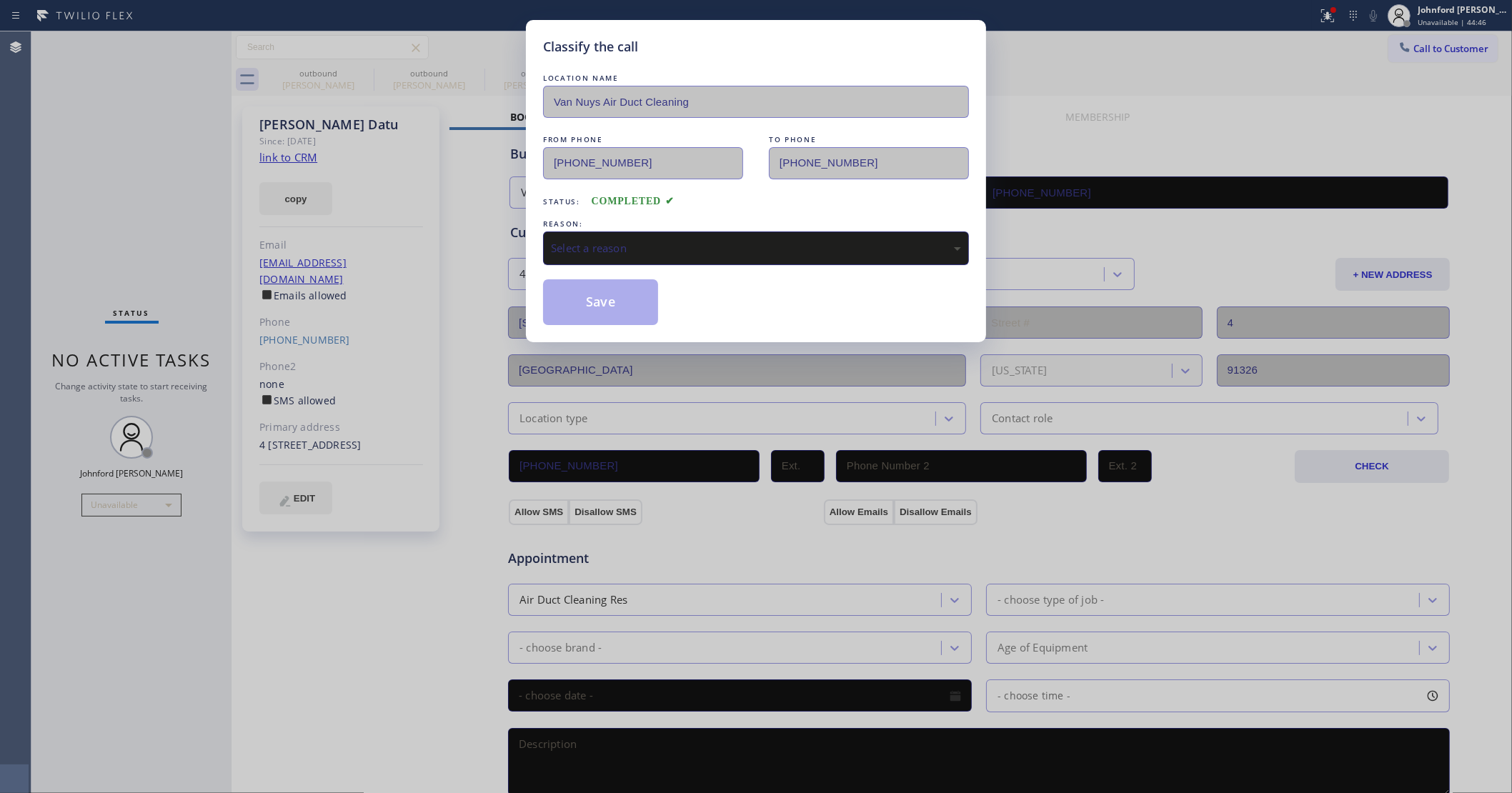
click at [699, 248] on div "Select a reason" at bounding box center [756, 248] width 410 height 16
click at [633, 301] on button "Save" at bounding box center [601, 302] width 115 height 45
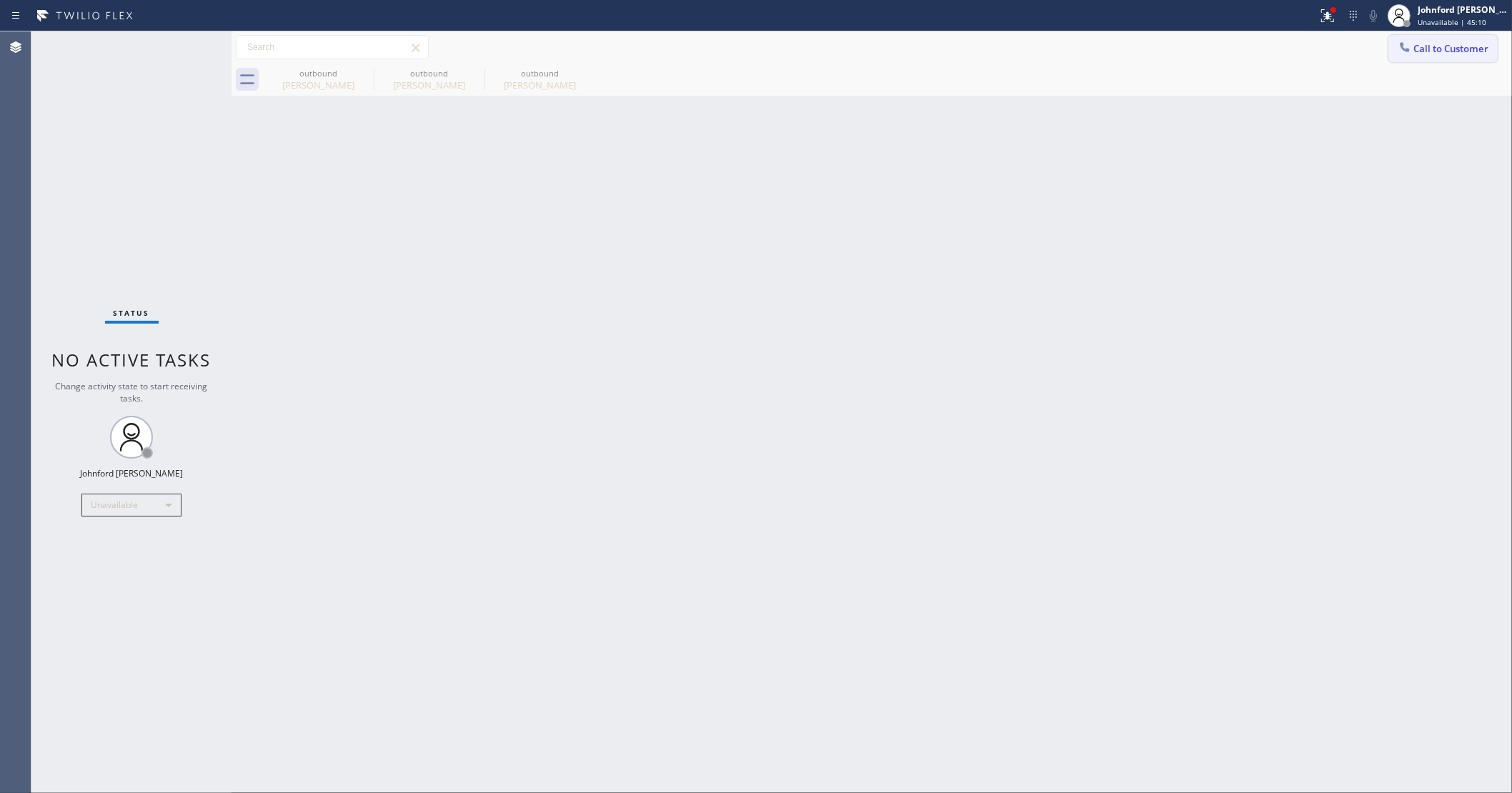
click at [1424, 51] on span "Call to Customer" at bounding box center [1450, 49] width 75 height 13
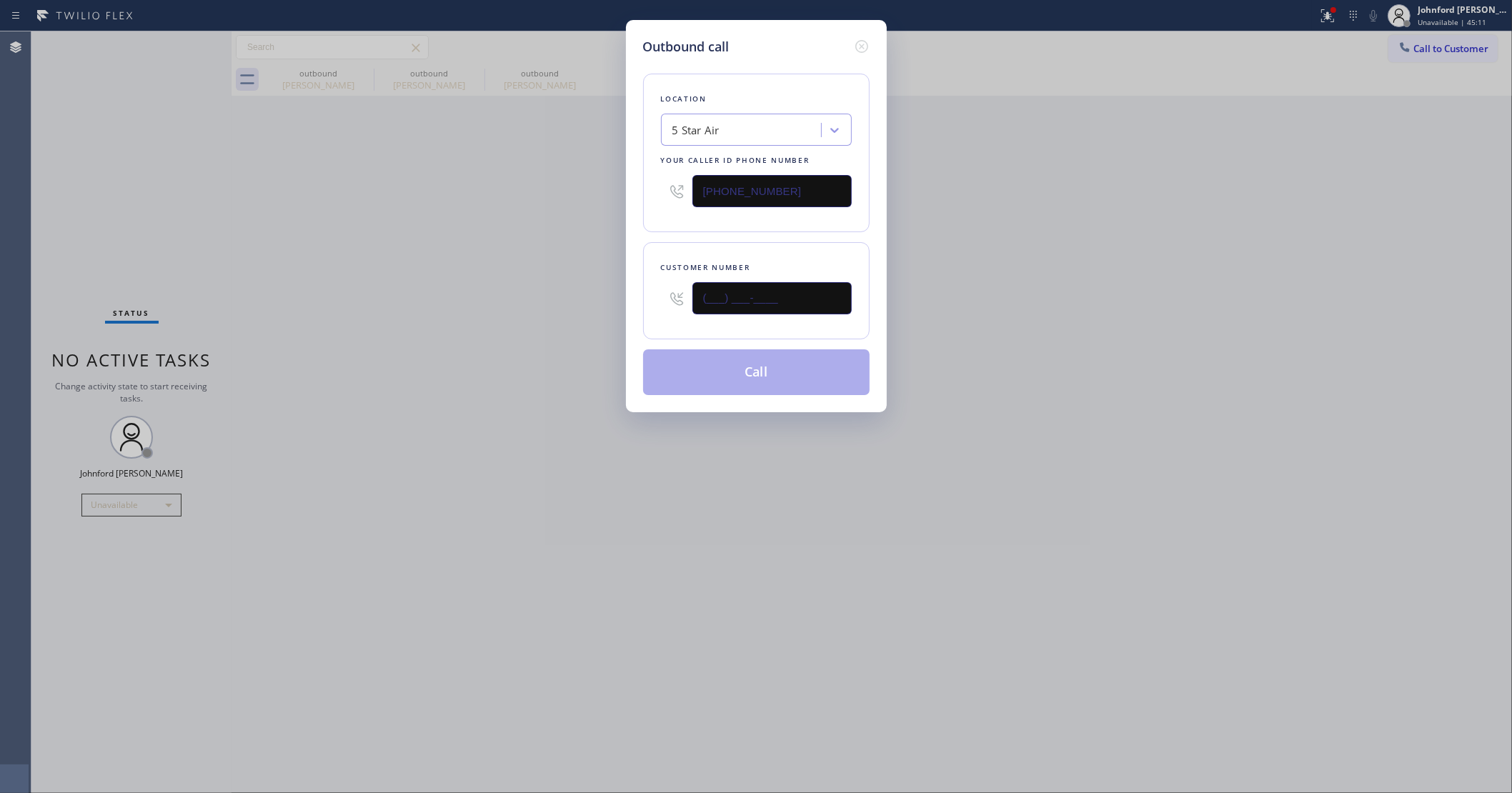
drag, startPoint x: 799, startPoint y: 302, endPoint x: 583, endPoint y: 304, distance: 216.0
click at [588, 304] on div "Outbound call Location 5 Star Air Your caller id phone number [PHONE_NUMBER] Cu…" at bounding box center [756, 396] width 1512 height 793
paste input "310) 909-6675"
type input "[PHONE_NUMBER]"
click at [525, 302] on div "Outbound call Location 5 Star Air Your caller id phone number [PHONE_NUMBER] Cu…" at bounding box center [756, 396] width 1512 height 793
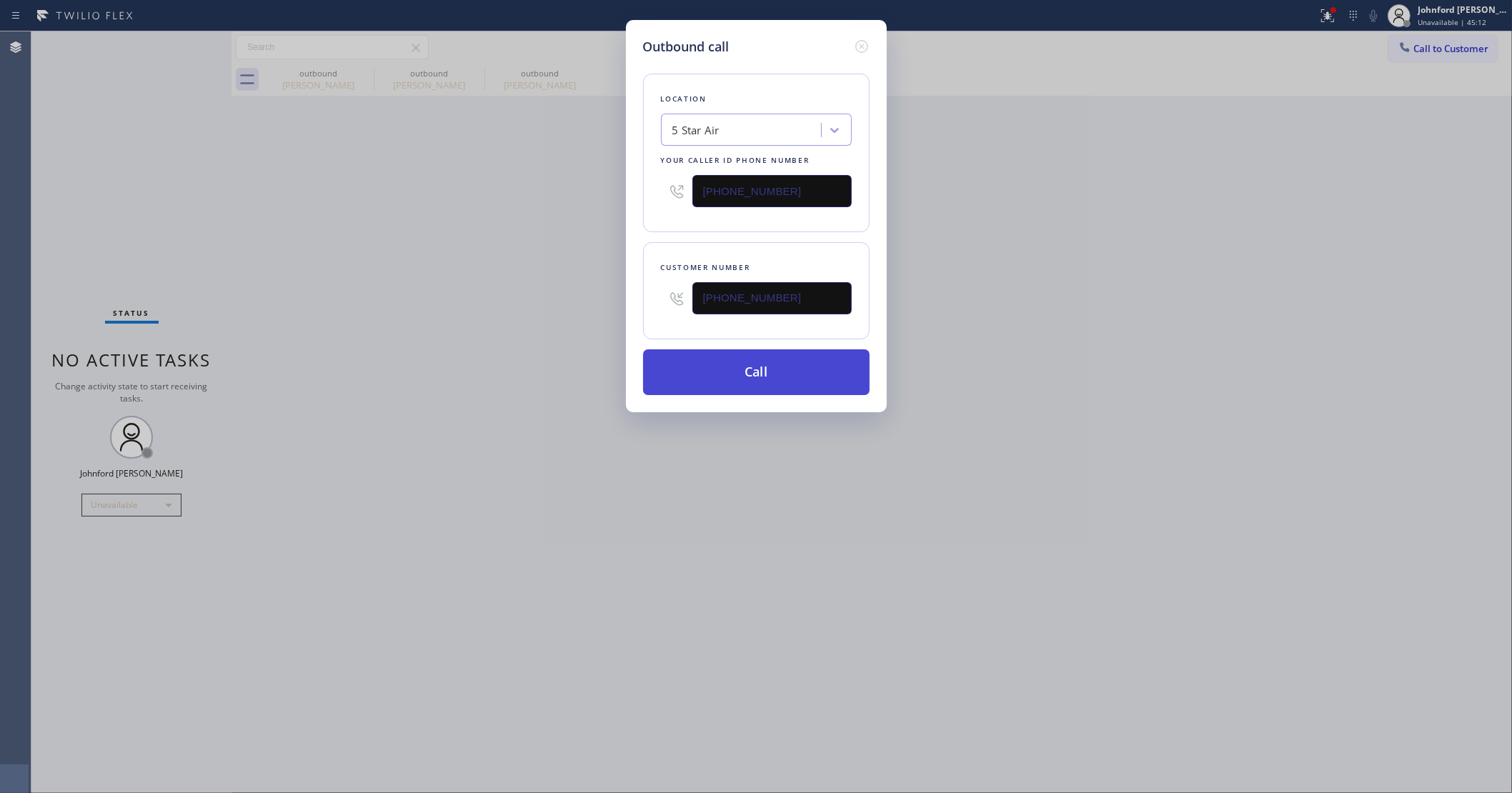
click at [683, 373] on button "Call" at bounding box center [756, 373] width 226 height 45
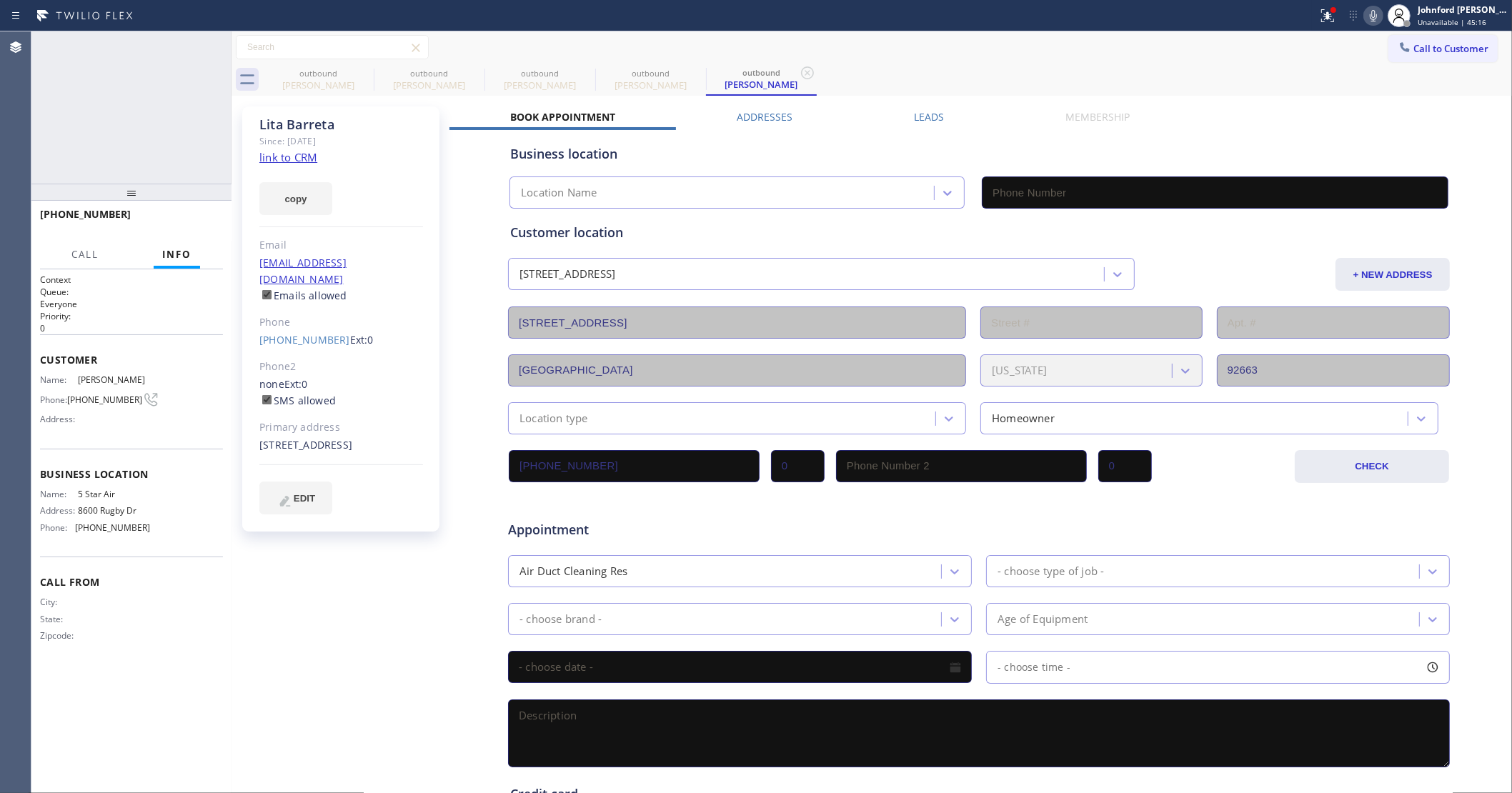
type input "[PHONE_NUMBER]"
click at [206, 226] on button "HANG UP" at bounding box center [190, 221] width 67 height 20
click at [295, 314] on div "[PERSON_NAME] Since: [DATE] link to CRM copy Email [EMAIL_ADDRESS][DOMAIN_NAME]…" at bounding box center [340, 319] width 197 height 425
click at [295, 333] on link "[PHONE_NUMBER]" at bounding box center [305, 339] width 91 height 14
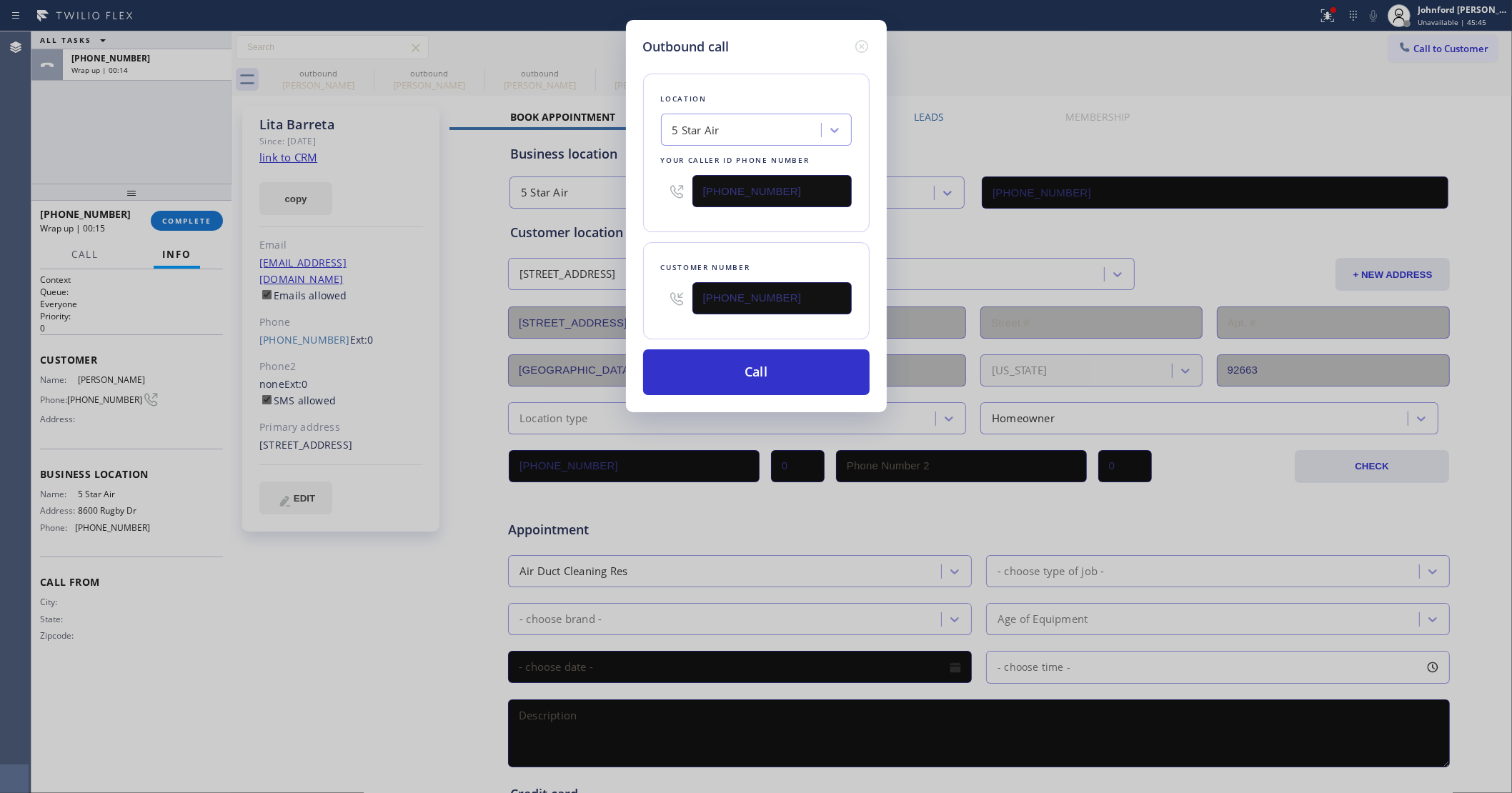
drag, startPoint x: 773, startPoint y: 293, endPoint x: 624, endPoint y: 300, distance: 149.2
click at [624, 300] on div "Outbound call Location 5 Star Air Your caller id phone number [PHONE_NUMBER] Cu…" at bounding box center [756, 396] width 1512 height 793
paste input "949) 239-0531"
click at [705, 245] on div "Customer number [PHONE_NUMBER]" at bounding box center [756, 291] width 226 height 97
type input "[PHONE_NUMBER]"
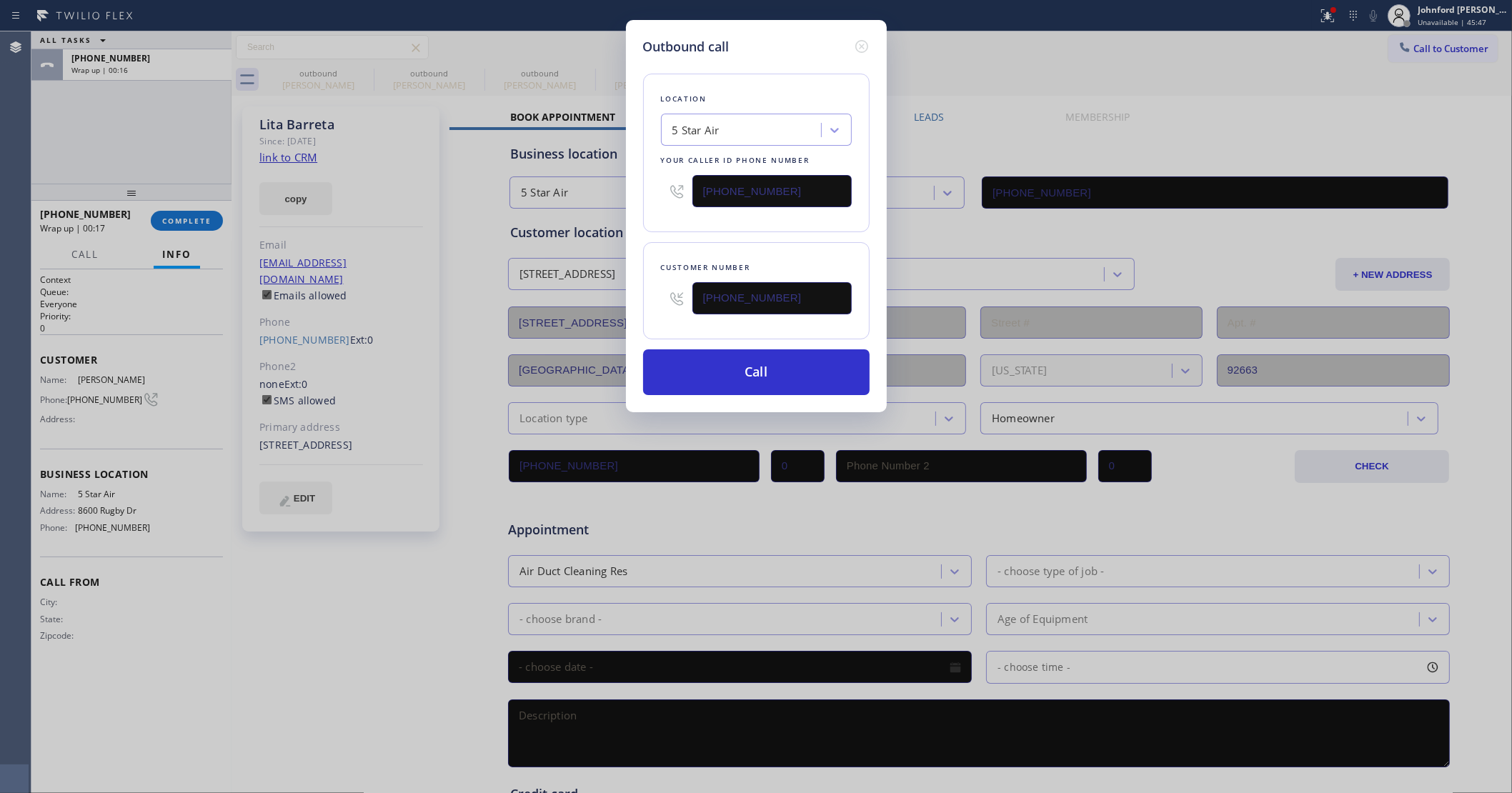
drag, startPoint x: 791, startPoint y: 211, endPoint x: 615, endPoint y: 206, distance: 176.1
click at [615, 206] on div "Outbound call Location 5 Star Air Your caller id phone number [PHONE_NUMBER] Cu…" at bounding box center [756, 396] width 1512 height 793
click at [798, 200] on input "[PHONE_NUMBER]" at bounding box center [772, 192] width 159 height 32
drag, startPoint x: 799, startPoint y: 186, endPoint x: 613, endPoint y: 184, distance: 186.0
click at [613, 184] on div "Outbound call Location 5 Star Air Your caller id phone number [PHONE_NUMBER] Cu…" at bounding box center [756, 396] width 1512 height 793
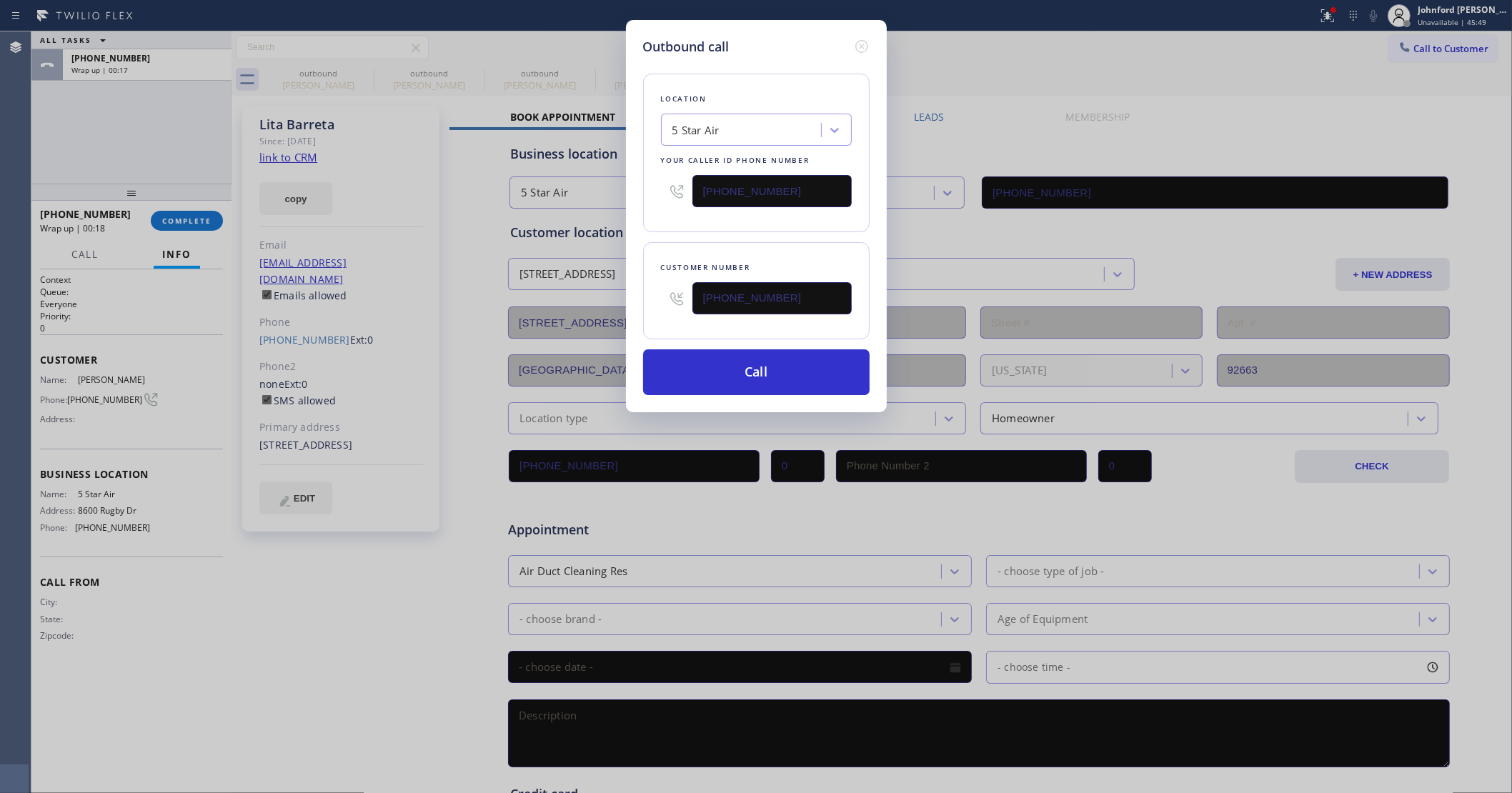
paste input "949) 239-0531"
type input "[PHONE_NUMBER]"
click at [727, 373] on button "Call" at bounding box center [756, 373] width 226 height 45
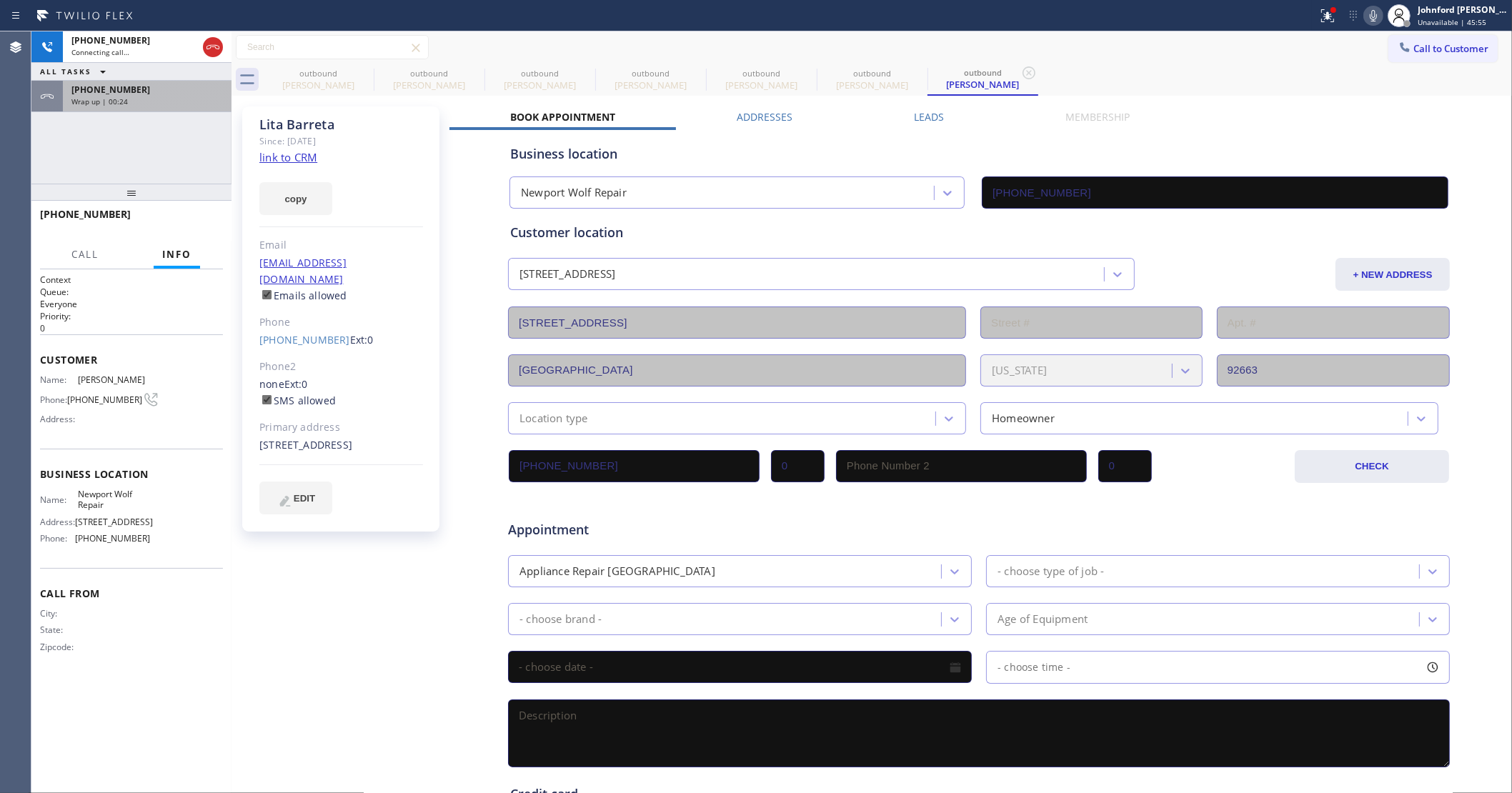
click at [177, 102] on div "Wrap up | 00:24" at bounding box center [147, 101] width 152 height 10
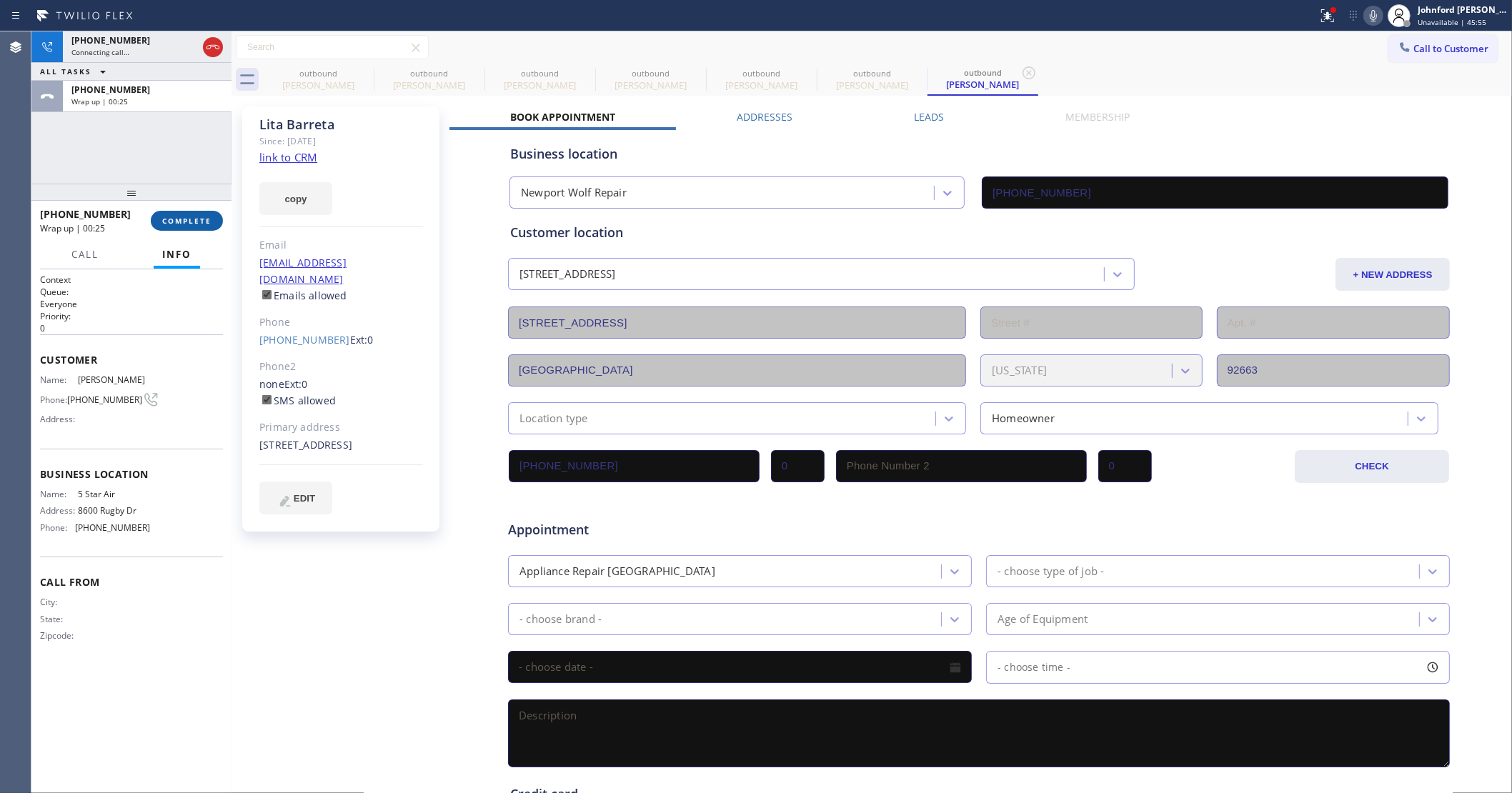
click at [201, 219] on span "COMPLETE" at bounding box center [187, 221] width 50 height 10
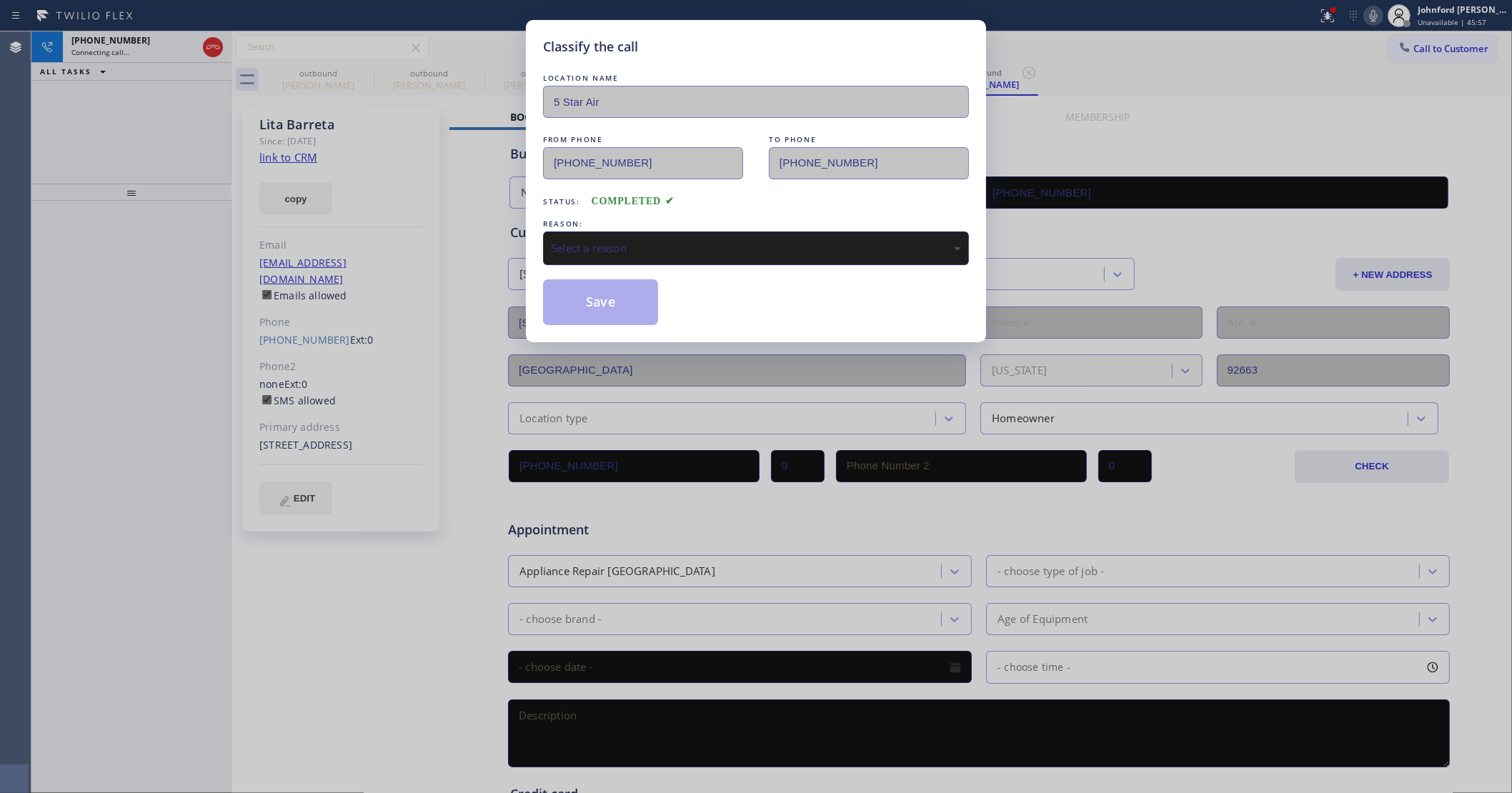
click at [702, 242] on div "Select a reason" at bounding box center [756, 248] width 410 height 16
click at [617, 294] on button "Save" at bounding box center [601, 302] width 115 height 45
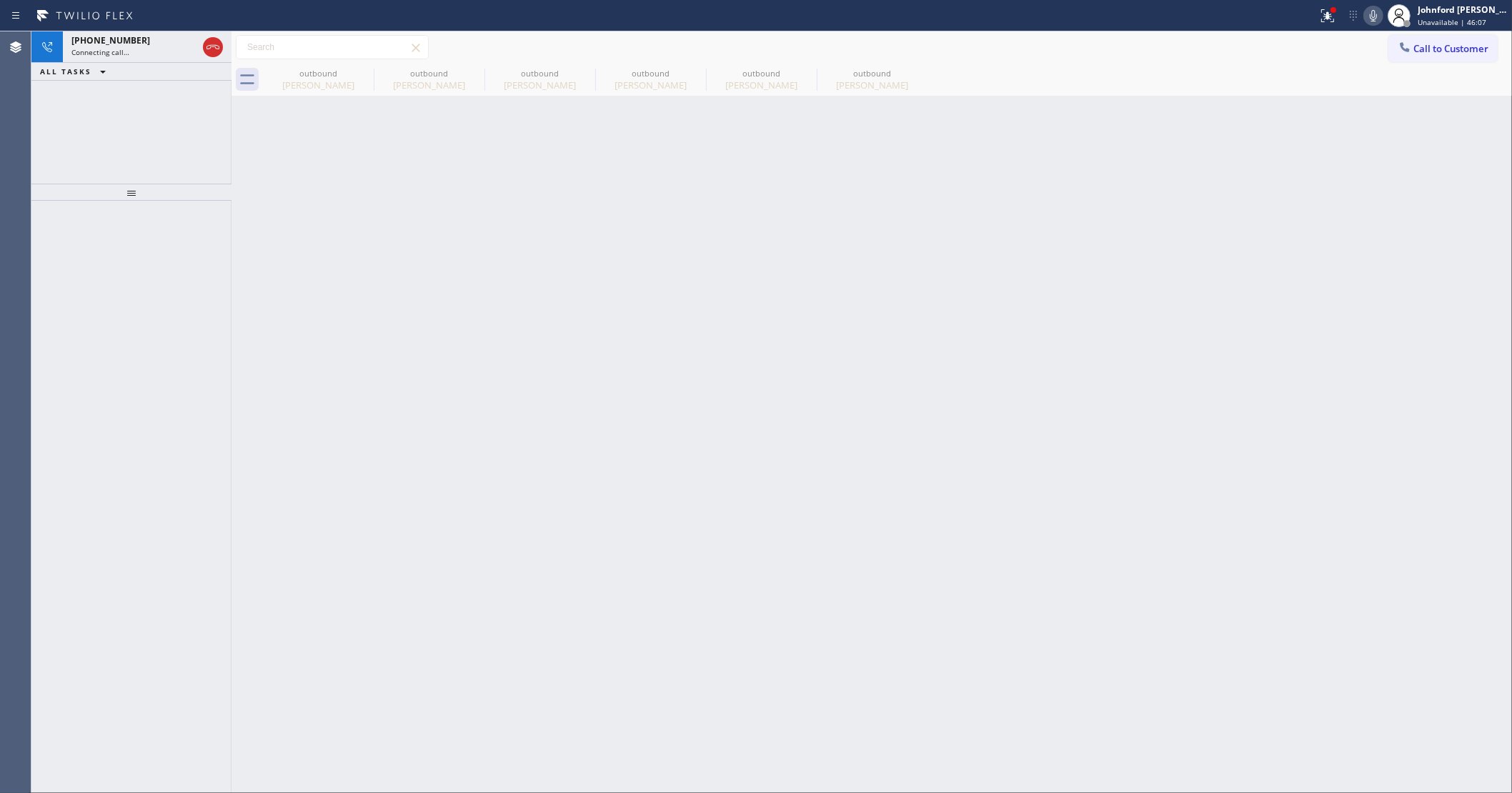
drag, startPoint x: 62, startPoint y: 108, endPoint x: 62, endPoint y: 101, distance: 7.0
click at [62, 108] on div "[PHONE_NUMBER] Connecting call… ALL TASKS ALL TASKS ACTIVE TASKS TASKS IN WRAP …" at bounding box center [131, 108] width 200 height 153
click at [201, 33] on div at bounding box center [200, 47] width 51 height 32
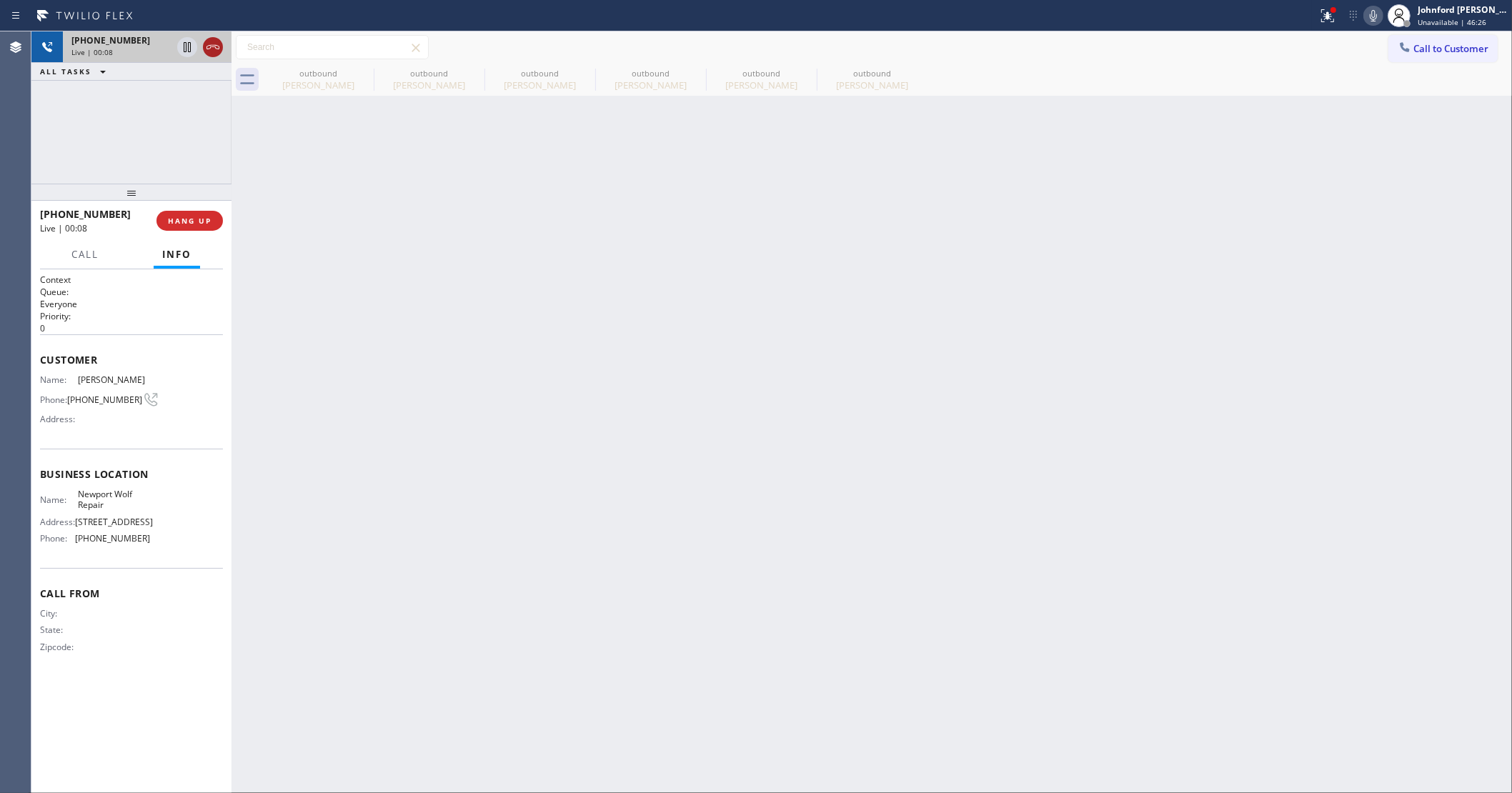
click at [215, 45] on icon at bounding box center [213, 47] width 17 height 17
click at [367, 75] on icon at bounding box center [364, 72] width 17 height 17
click at [0, 0] on icon at bounding box center [0, 0] width 0 height 0
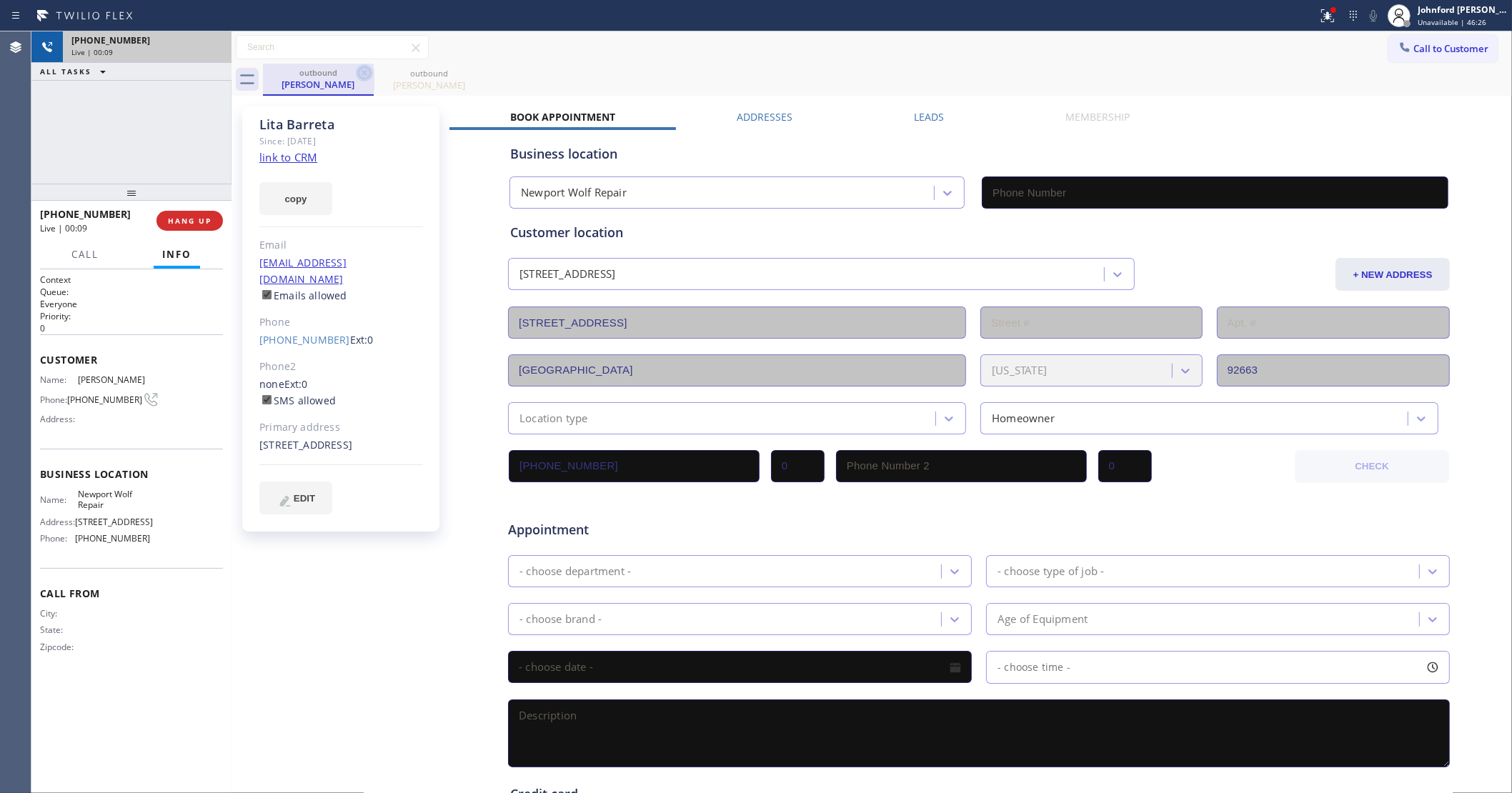
type input "[PHONE_NUMBER]"
click at [367, 75] on icon at bounding box center [364, 72] width 17 height 17
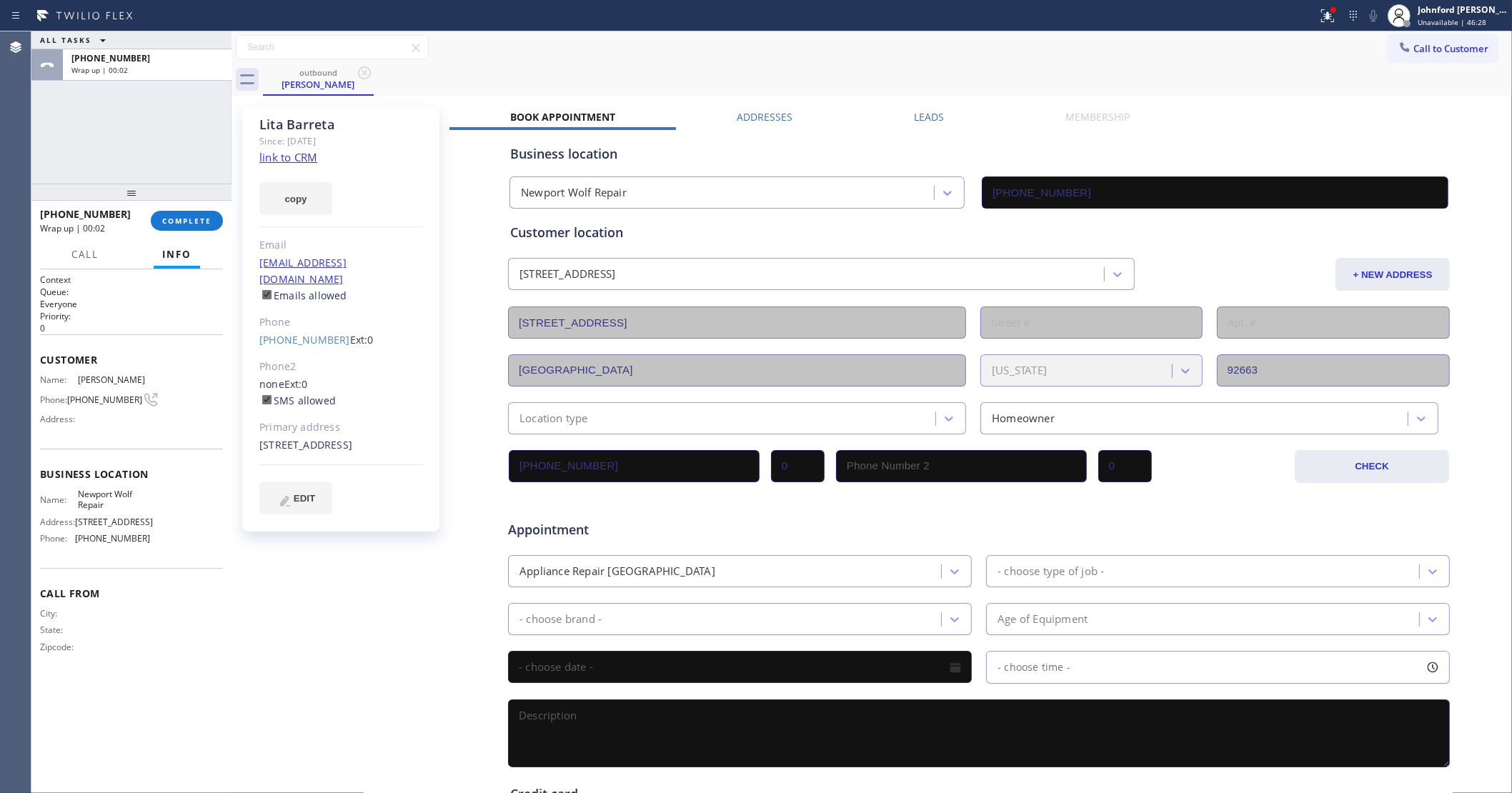
click at [197, 207] on div "[PHONE_NUMBER] Wrap up | 00:02 COMPLETE" at bounding box center [131, 221] width 183 height 37
click at [190, 217] on span "COMPLETE" at bounding box center [187, 221] width 50 height 10
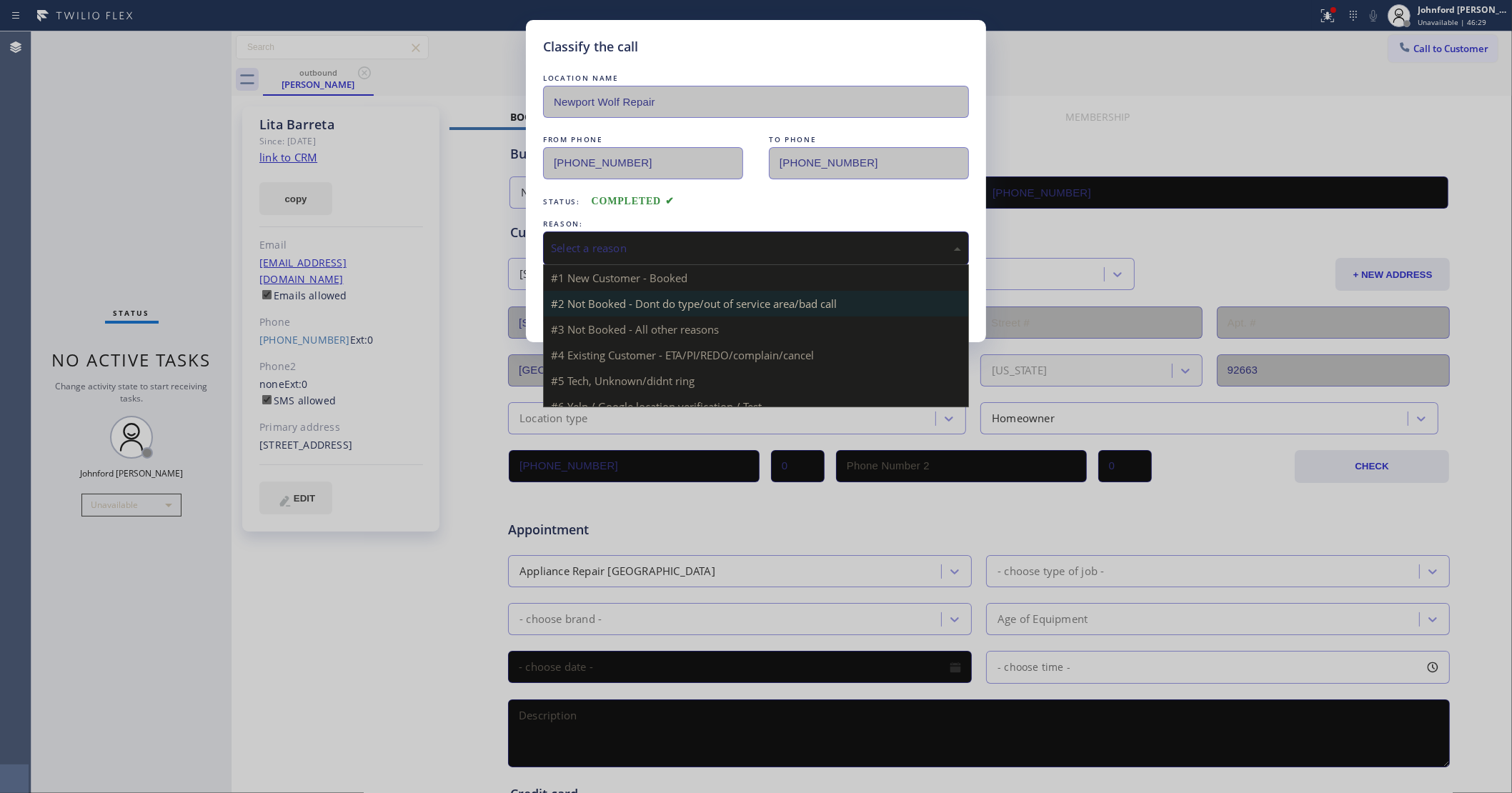
drag, startPoint x: 686, startPoint y: 248, endPoint x: 748, endPoint y: 287, distance: 73.2
click at [688, 243] on div "Select a reason" at bounding box center [756, 248] width 410 height 16
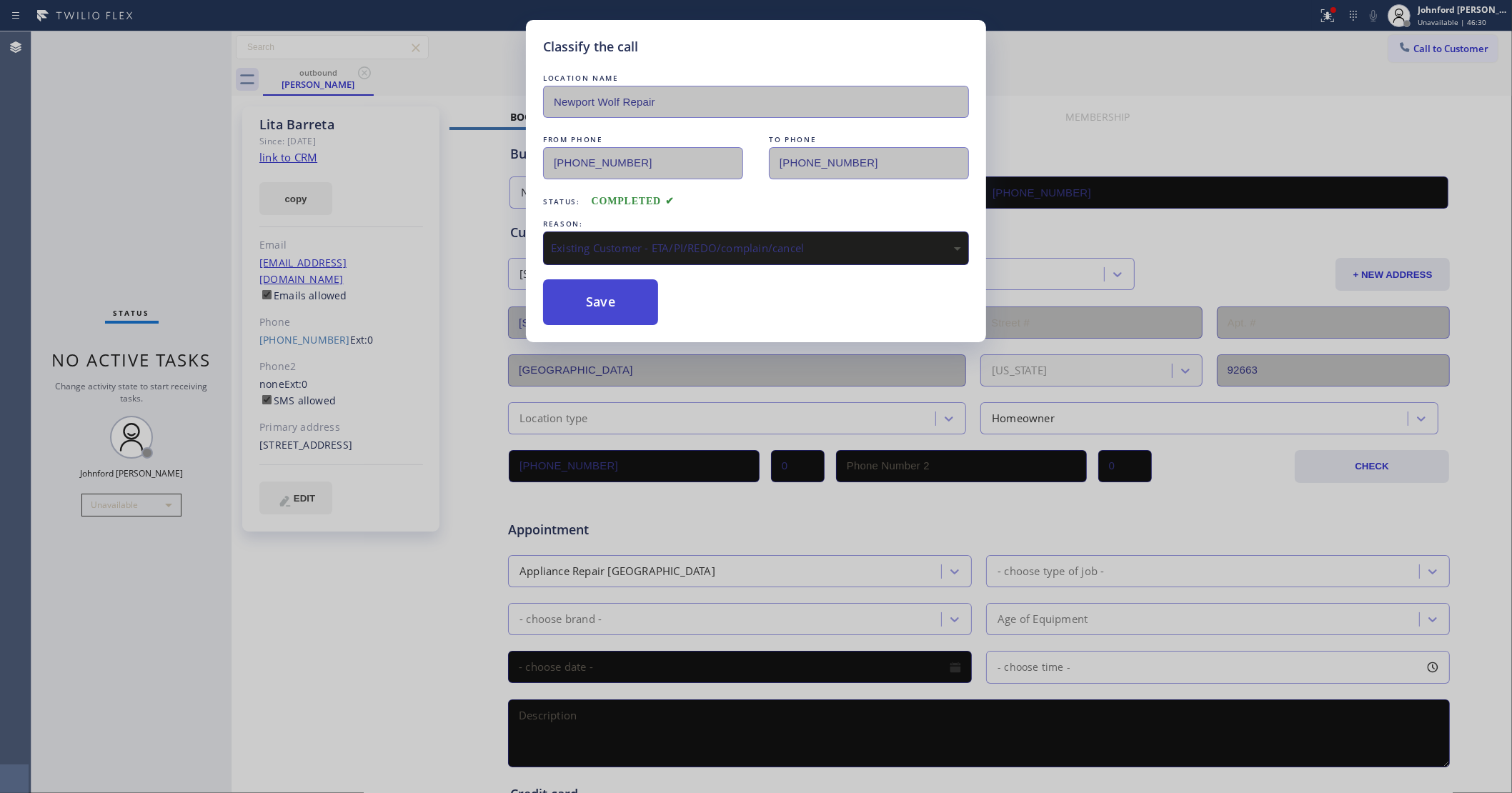
drag, startPoint x: 652, startPoint y: 320, endPoint x: 594, endPoint y: 291, distance: 64.8
click at [594, 291] on button "Save" at bounding box center [601, 302] width 115 height 45
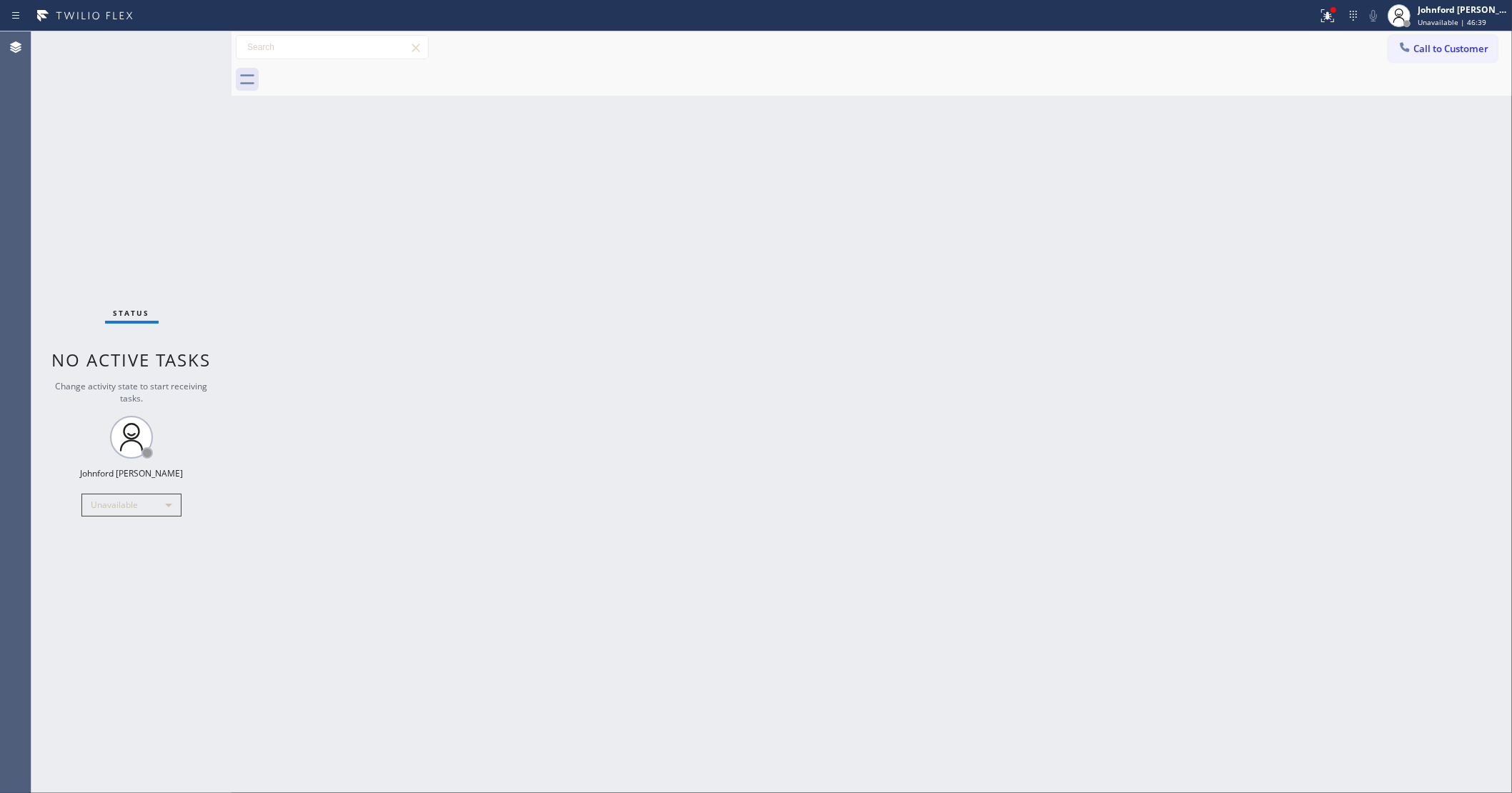
click at [1406, 51] on icon at bounding box center [1405, 47] width 15 height 15
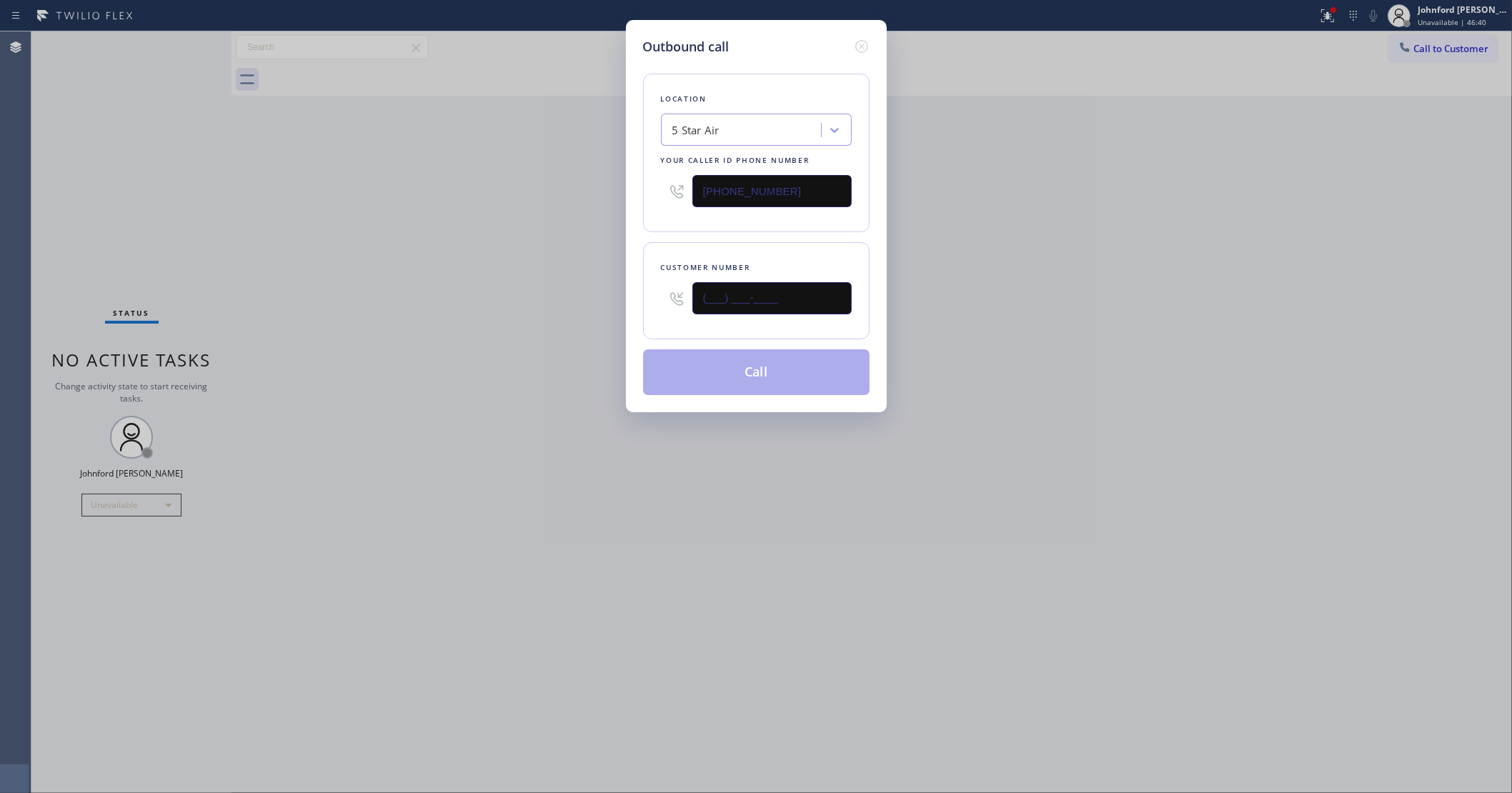
drag, startPoint x: 801, startPoint y: 300, endPoint x: 495, endPoint y: 305, distance: 306.0
click at [523, 305] on div "Outbound call Location 5 Star Air Your caller id phone number [PHONE_NUMBER] Cu…" at bounding box center [756, 396] width 1512 height 793
paste input "323) 253-0888"
type input "[PHONE_NUMBER]"
click at [459, 305] on div "Outbound call Location 5 Star Air Your caller id phone number [PHONE_NUMBER] Cu…" at bounding box center [756, 396] width 1512 height 793
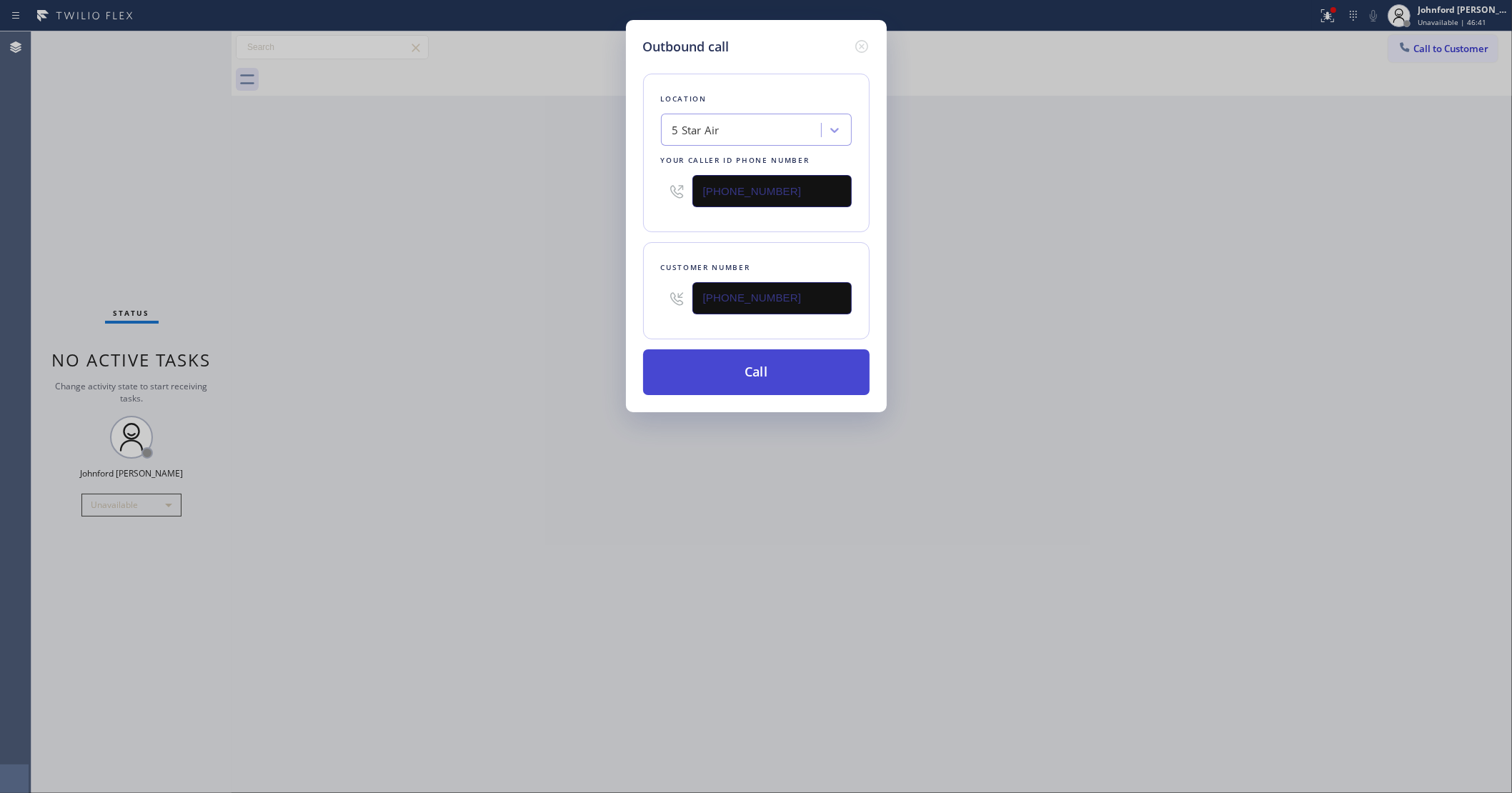
click at [661, 355] on button "Call" at bounding box center [756, 373] width 226 height 45
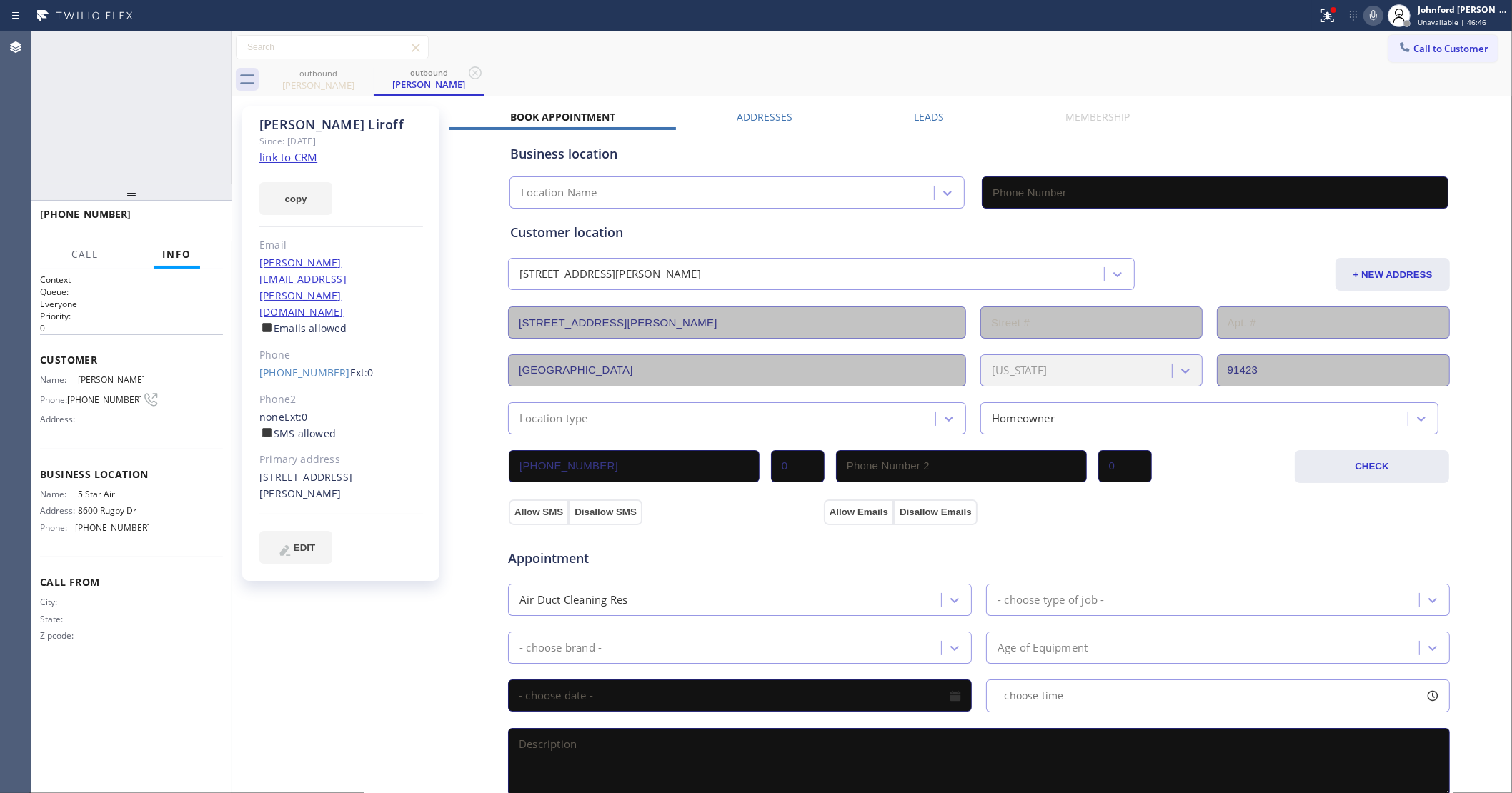
type input "[PHONE_NUMBER]"
click at [1371, 24] on button at bounding box center [1373, 15] width 20 height 20
click at [1371, 23] on icon at bounding box center [1373, 15] width 17 height 17
click at [1369, 12] on icon at bounding box center [1373, 15] width 17 height 17
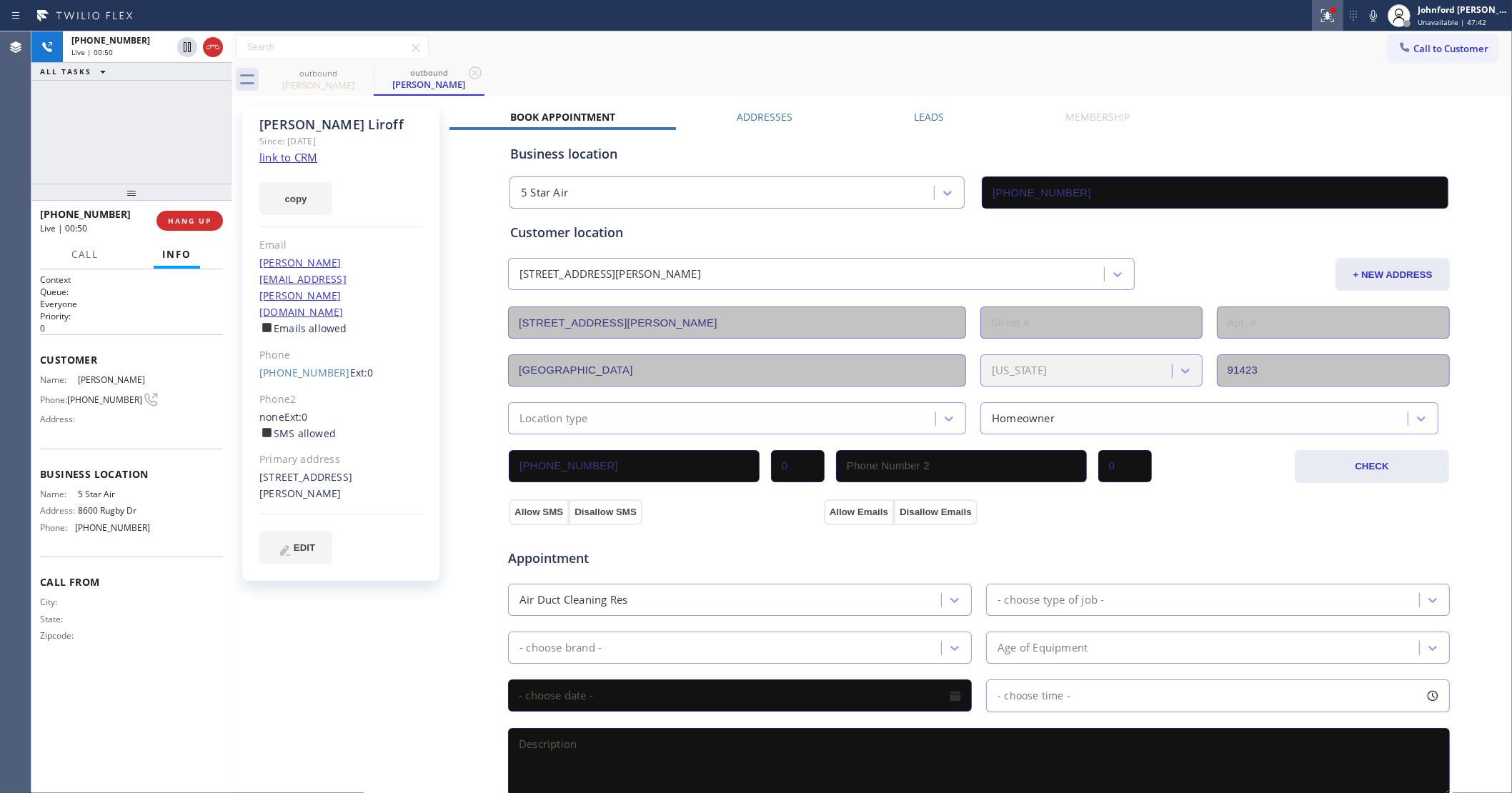
click at [1317, 21] on div at bounding box center [1327, 15] width 32 height 17
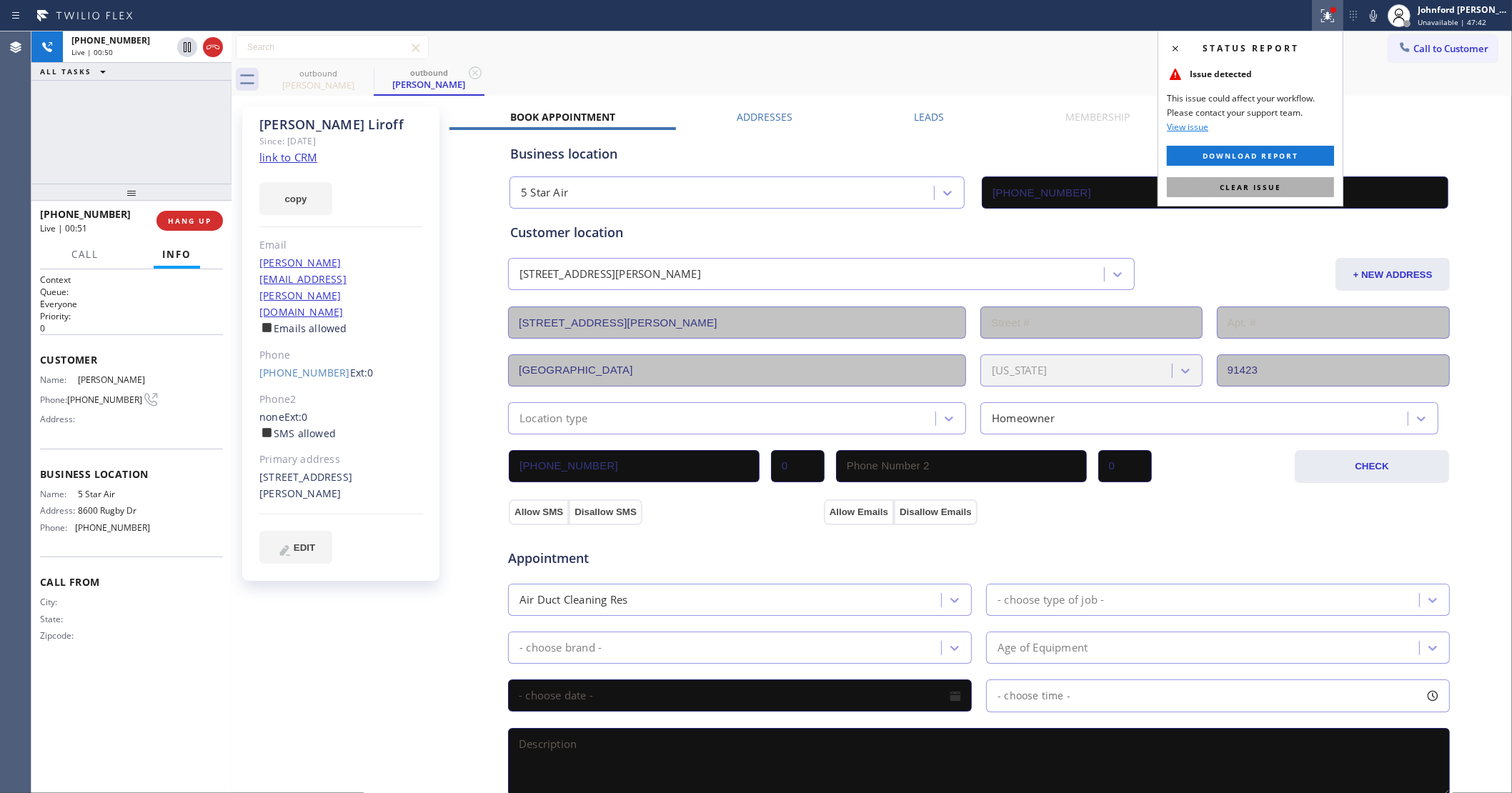
click at [1243, 188] on span "Clear issue" at bounding box center [1251, 187] width 62 height 10
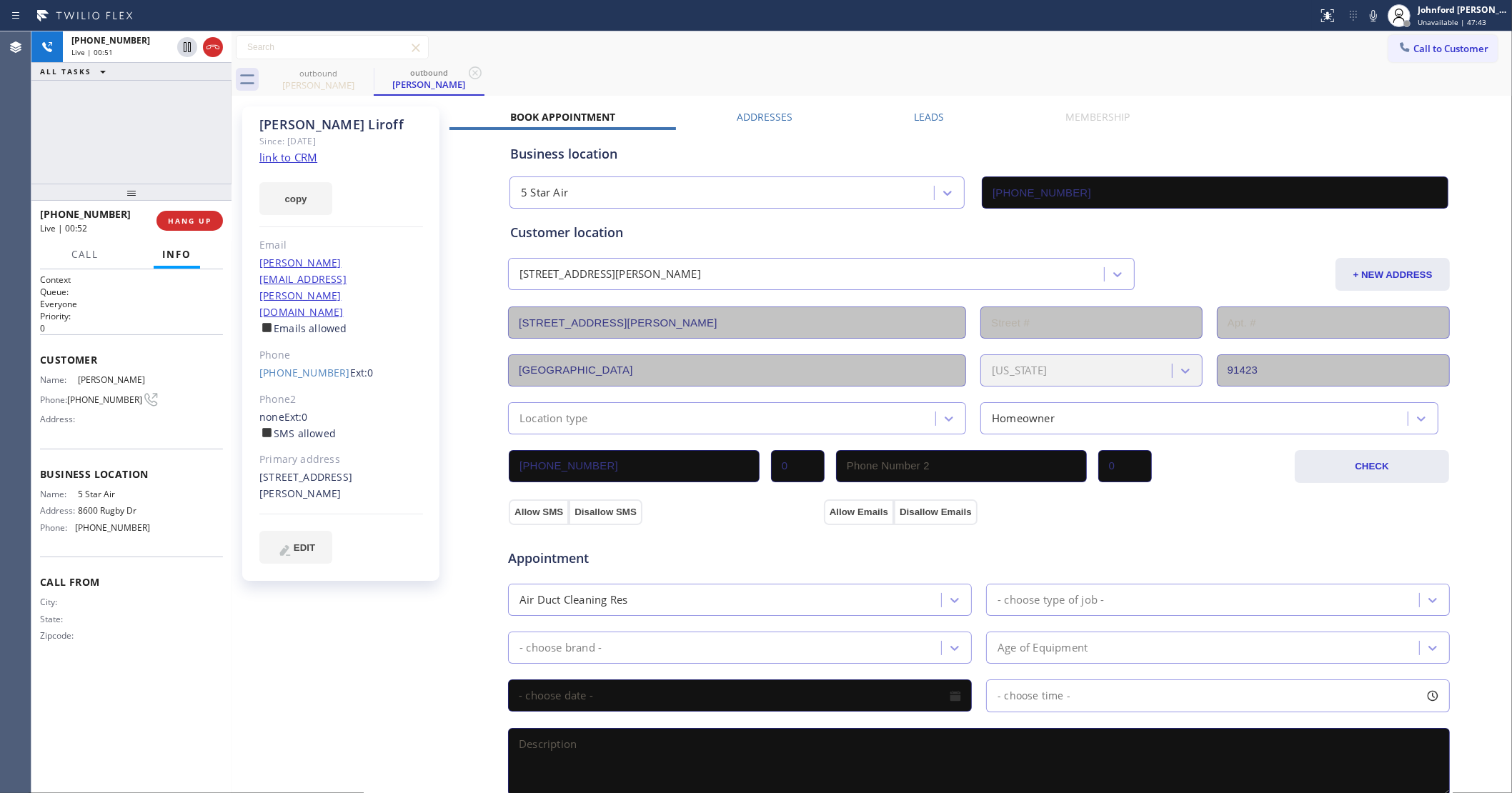
click at [940, 43] on div "Call to Customer Outbound call Location 5 Star Air Your caller id phone number …" at bounding box center [872, 47] width 1281 height 25
drag, startPoint x: 131, startPoint y: 192, endPoint x: 152, endPoint y: 116, distance: 78.8
click at [152, 116] on div "[PHONE_NUMBER] Live | 00:52 ALL TASKS ALL TASKS ACTIVE TASKS TASKS IN WRAP UP […" at bounding box center [131, 412] width 200 height 762
click at [179, 216] on span "COMPLETE" at bounding box center [187, 221] width 50 height 10
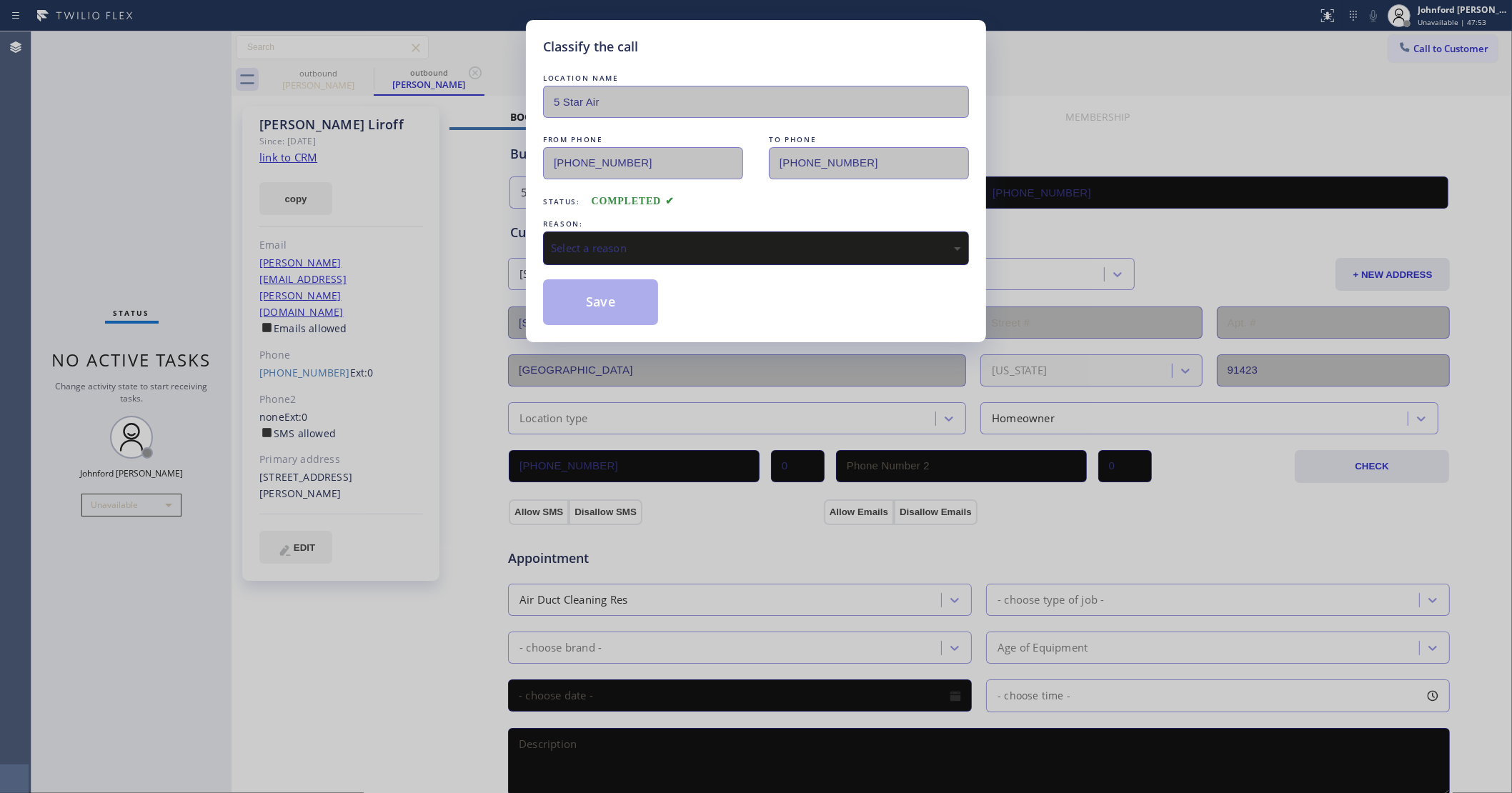
click at [687, 231] on div "Select a reason" at bounding box center [756, 248] width 426 height 33
click at [615, 301] on button "Save" at bounding box center [601, 302] width 115 height 45
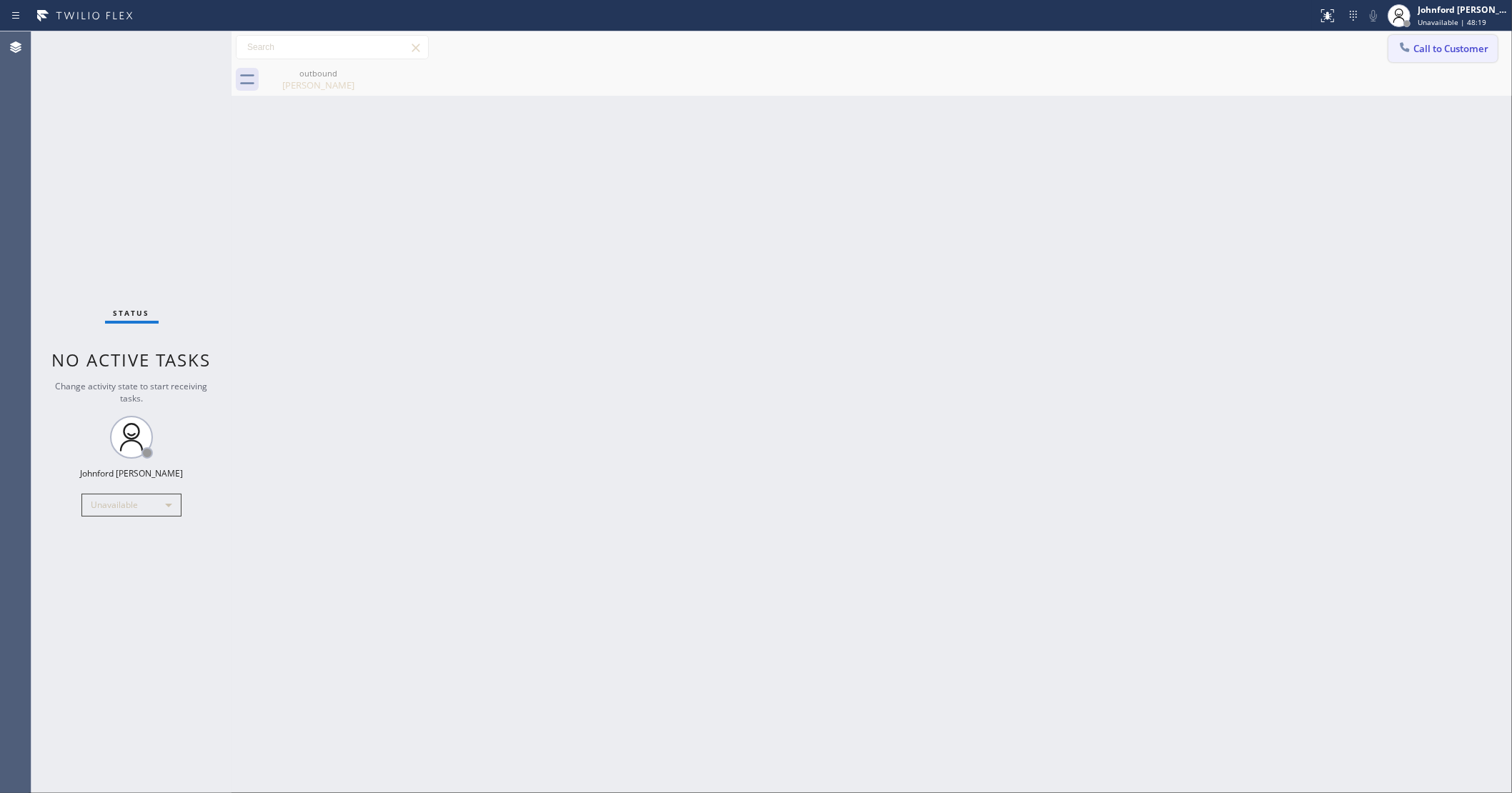
click at [1431, 45] on span "Call to Customer" at bounding box center [1450, 49] width 75 height 13
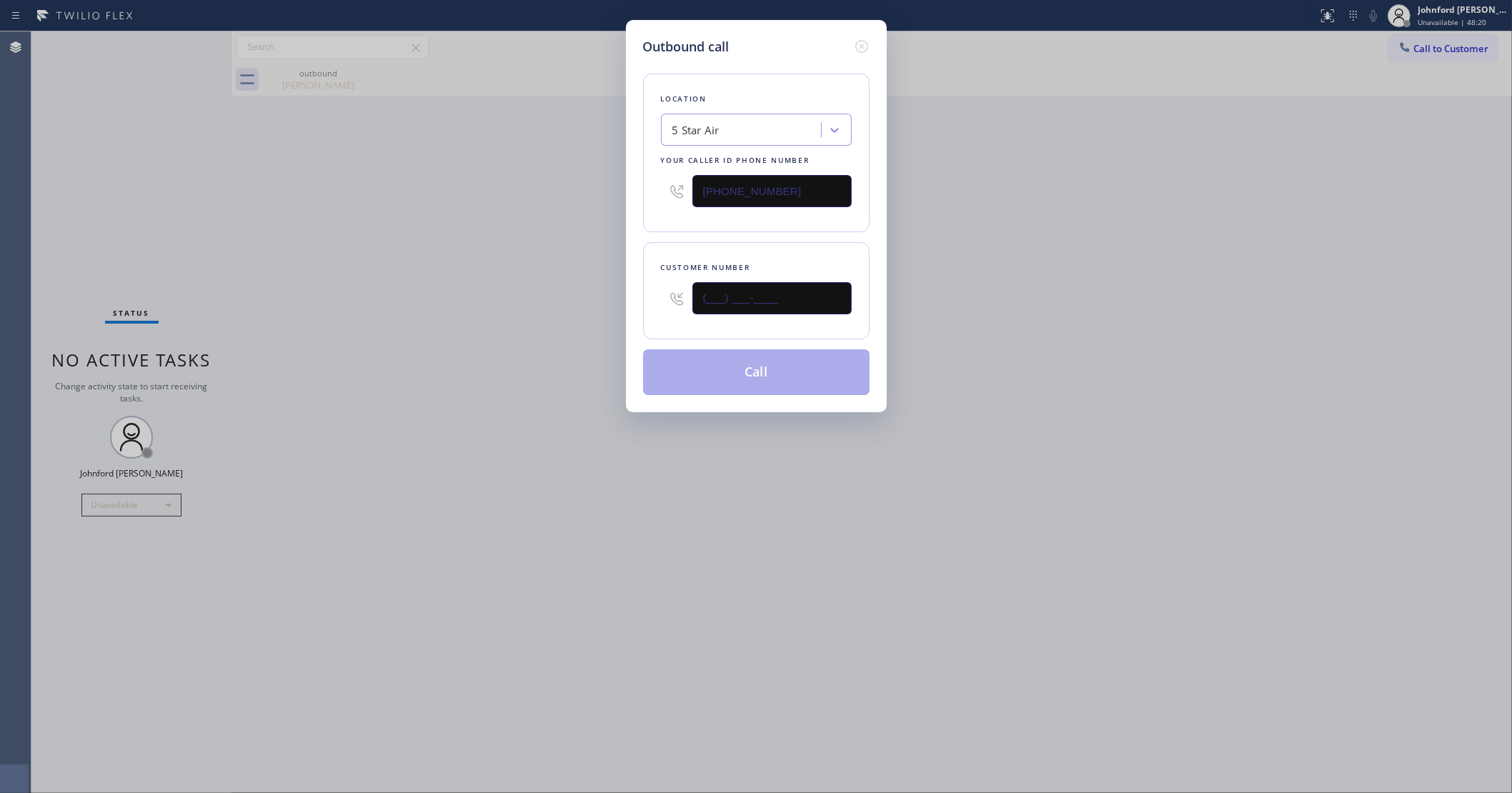
drag, startPoint x: 744, startPoint y: 291, endPoint x: 623, endPoint y: 293, distance: 121.0
click at [635, 293] on div "Outbound call Location 5 Star Air Your caller id phone number [PHONE_NUMBER] Cu…" at bounding box center [756, 216] width 261 height 392
paste input "323) 333-5314"
type input "[PHONE_NUMBER]"
click at [474, 301] on div "Outbound call Location 5 Star Air Your caller id phone number [PHONE_NUMBER] Cu…" at bounding box center [756, 396] width 1512 height 793
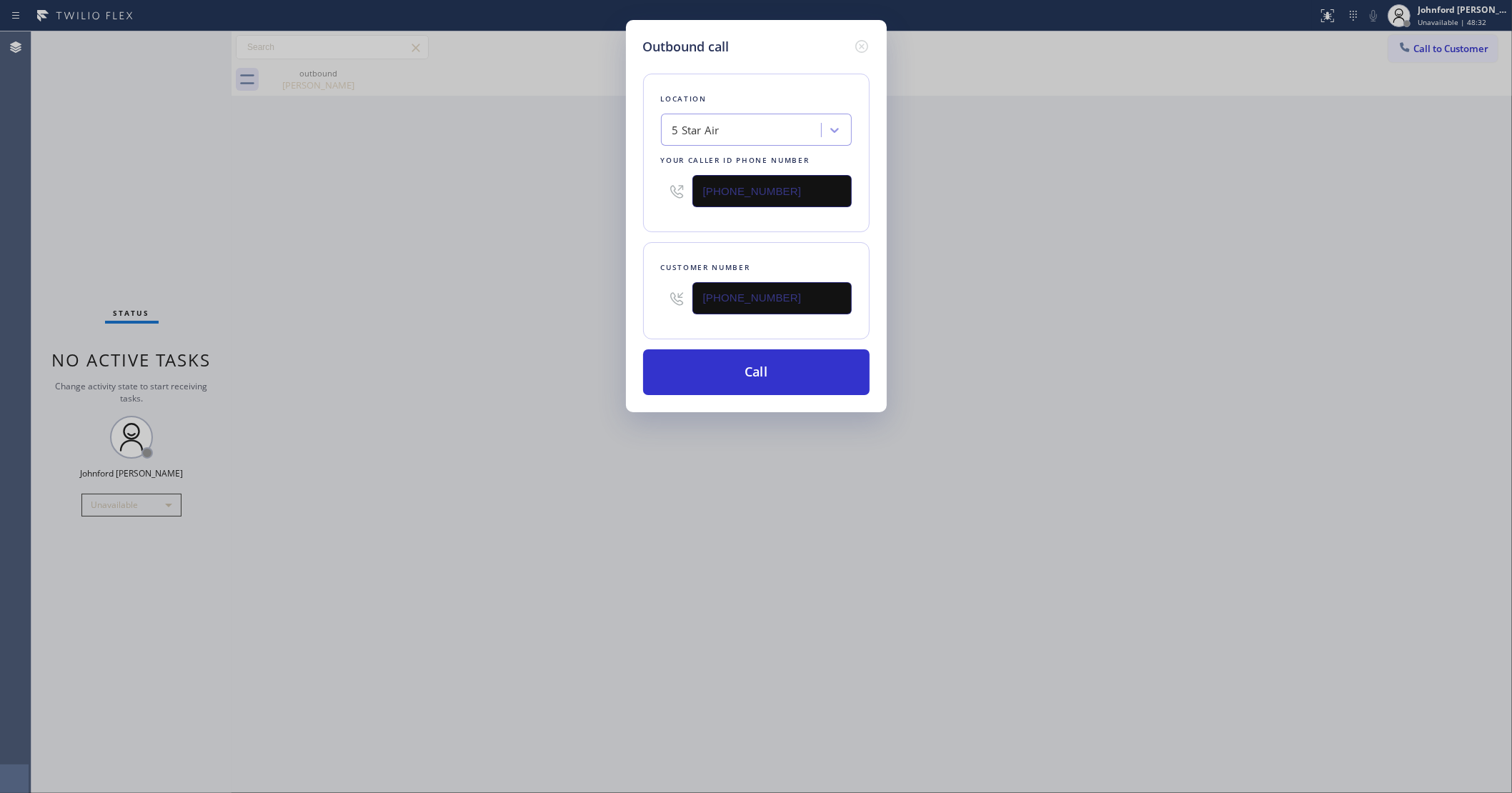
drag, startPoint x: 1204, startPoint y: 260, endPoint x: 1152, endPoint y: 150, distance: 121.7
click at [1204, 260] on div "Outbound call Location 5 Star Air Your caller id phone number [PHONE_NUMBER] Cu…" at bounding box center [756, 396] width 1512 height 793
click at [768, 377] on button "Call" at bounding box center [756, 373] width 226 height 45
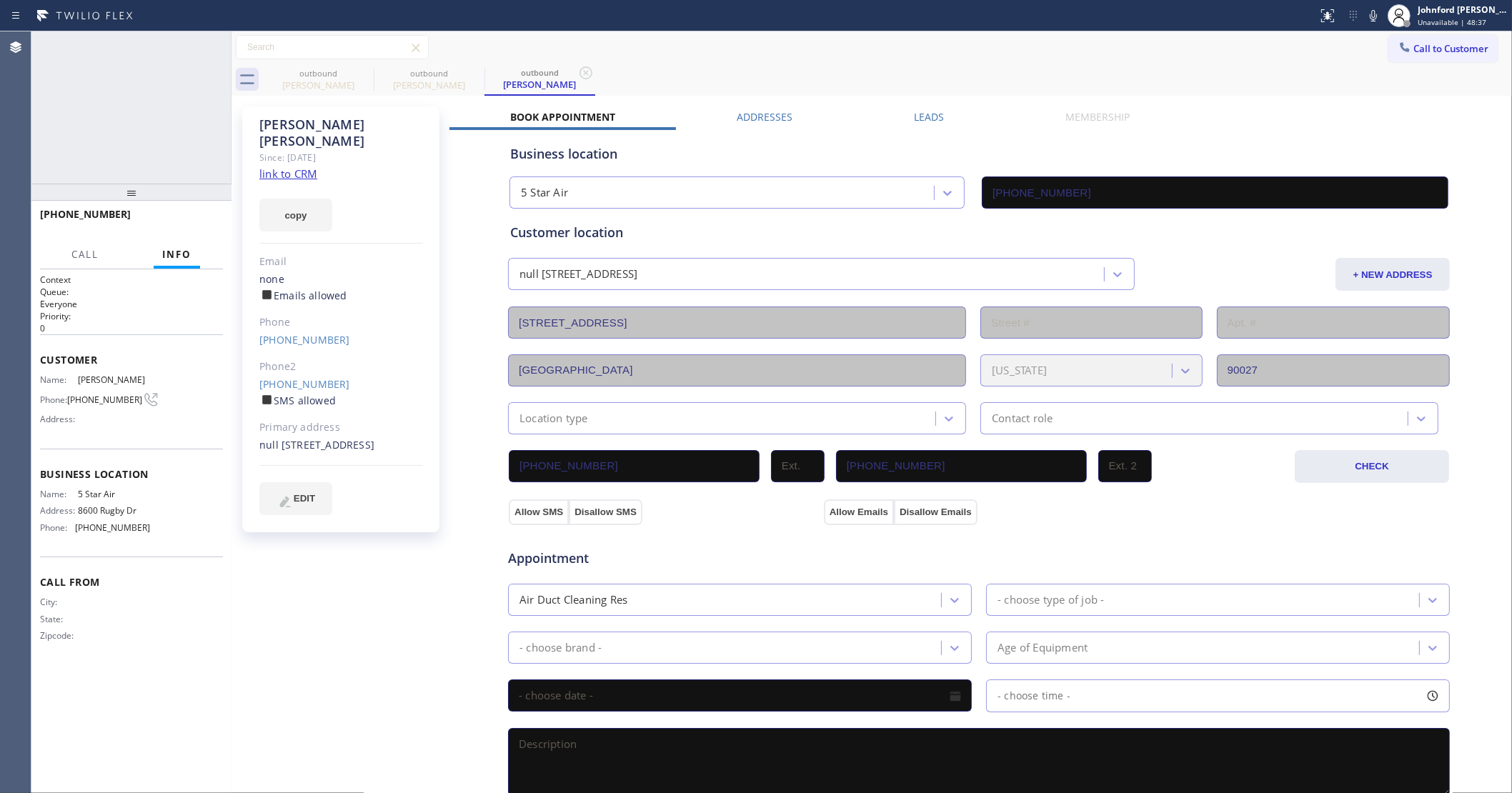
type input "[PHONE_NUMBER]"
click at [212, 218] on button "HANG UP" at bounding box center [190, 221] width 67 height 20
click at [299, 377] on link "[PHONE_NUMBER]" at bounding box center [305, 384] width 91 height 14
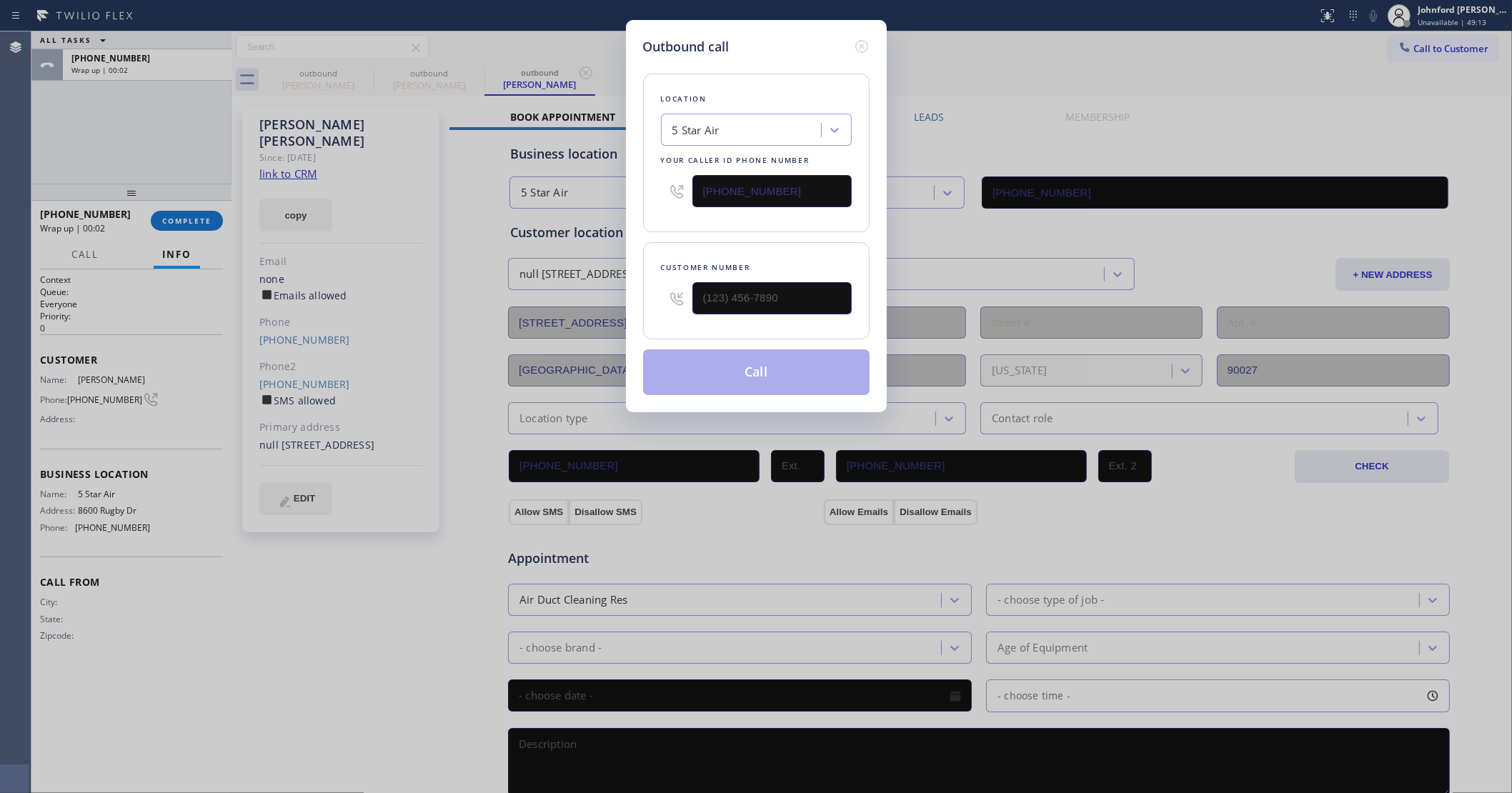
type input "[PHONE_NUMBER]"
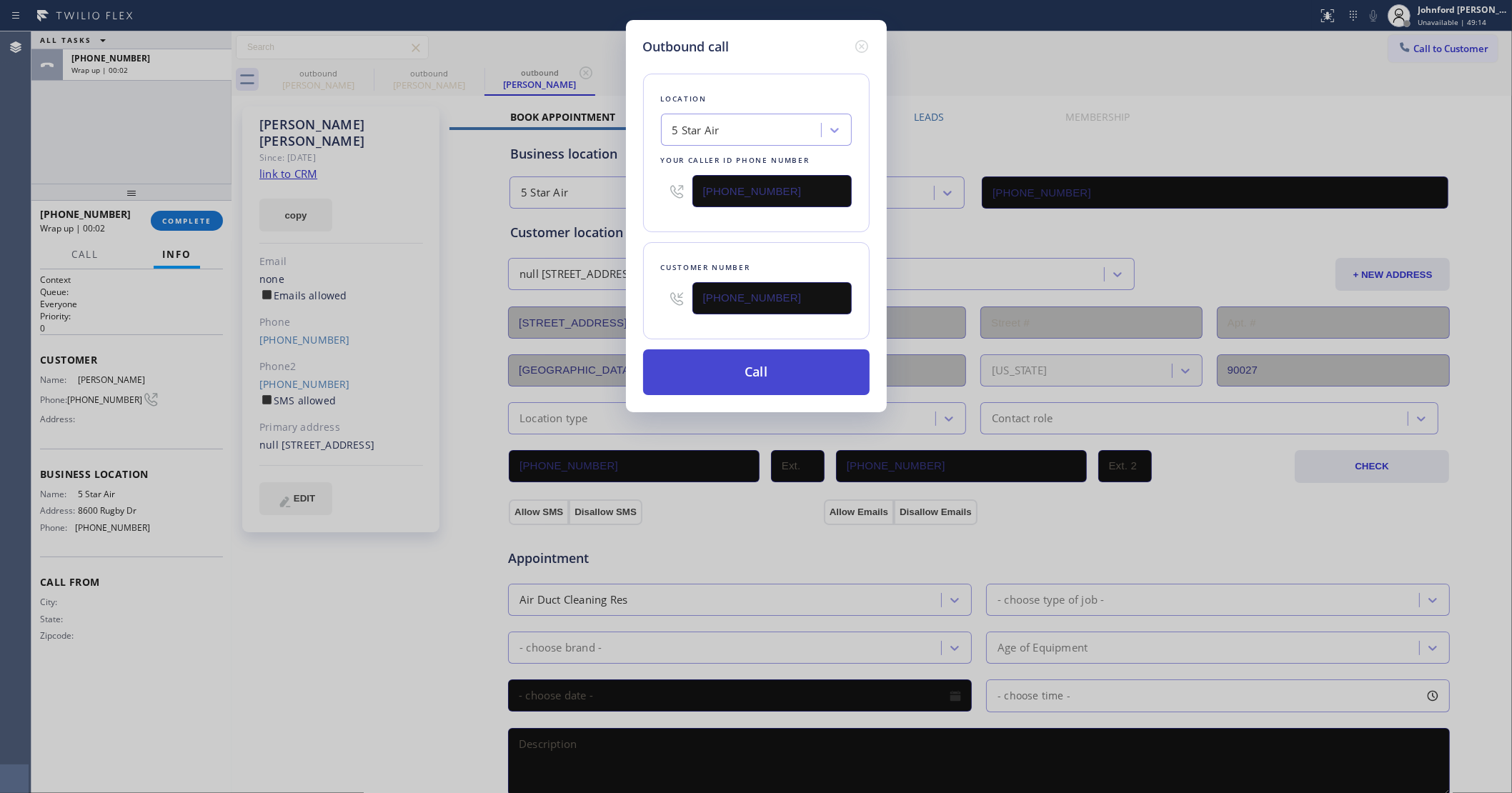
click at [773, 384] on button "Call" at bounding box center [756, 373] width 226 height 45
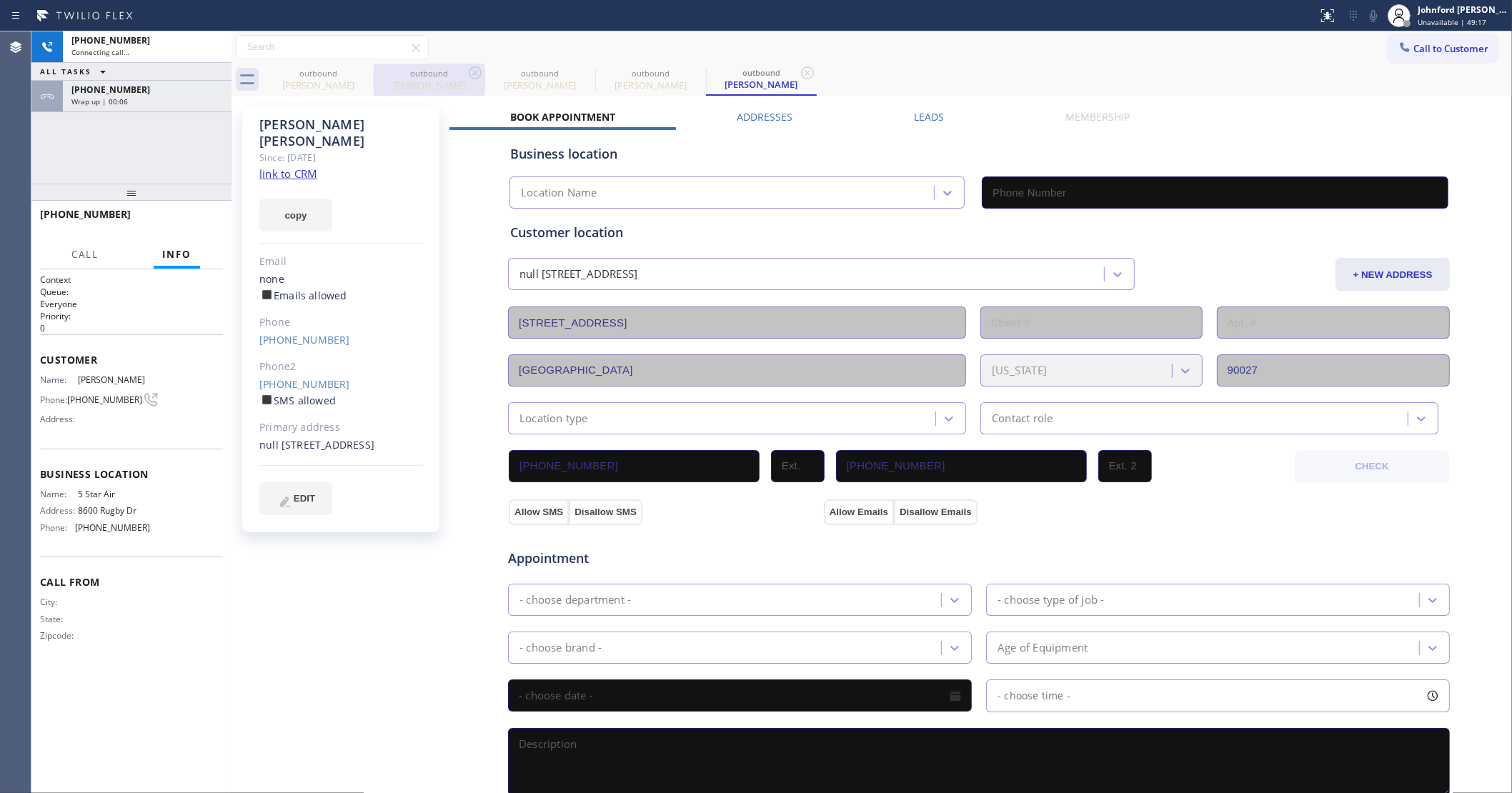
type input "[PHONE_NUMBER]"
click at [373, 71] on div at bounding box center [373, 80] width 1 height 23
click at [359, 73] on icon at bounding box center [364, 73] width 13 height 13
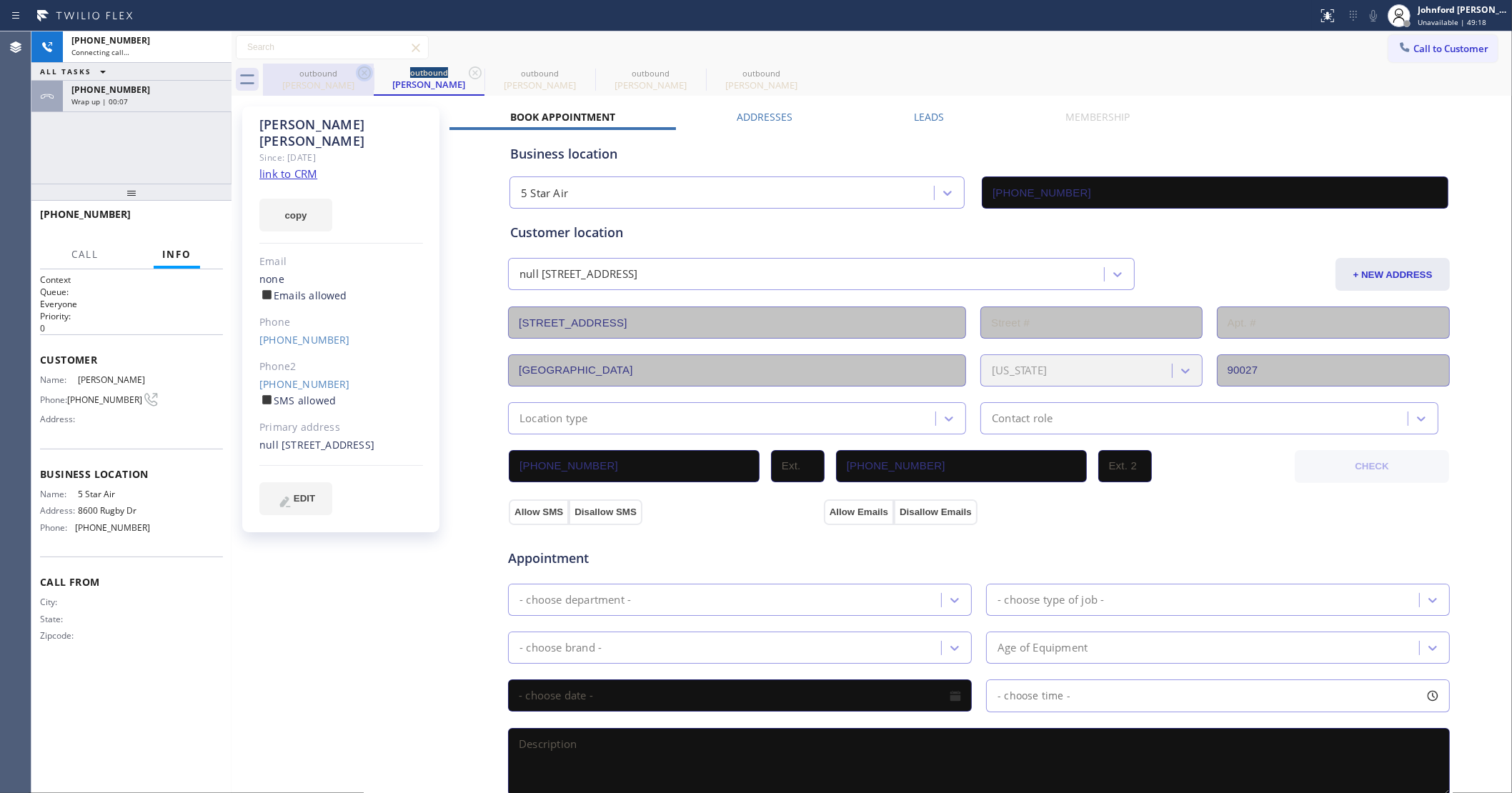
click at [373, 73] on div "outbound [PERSON_NAME]" at bounding box center [429, 80] width 110 height 32
click at [179, 111] on div "[PHONE_NUMBER] Wrap up | 00:08" at bounding box center [131, 96] width 200 height 32
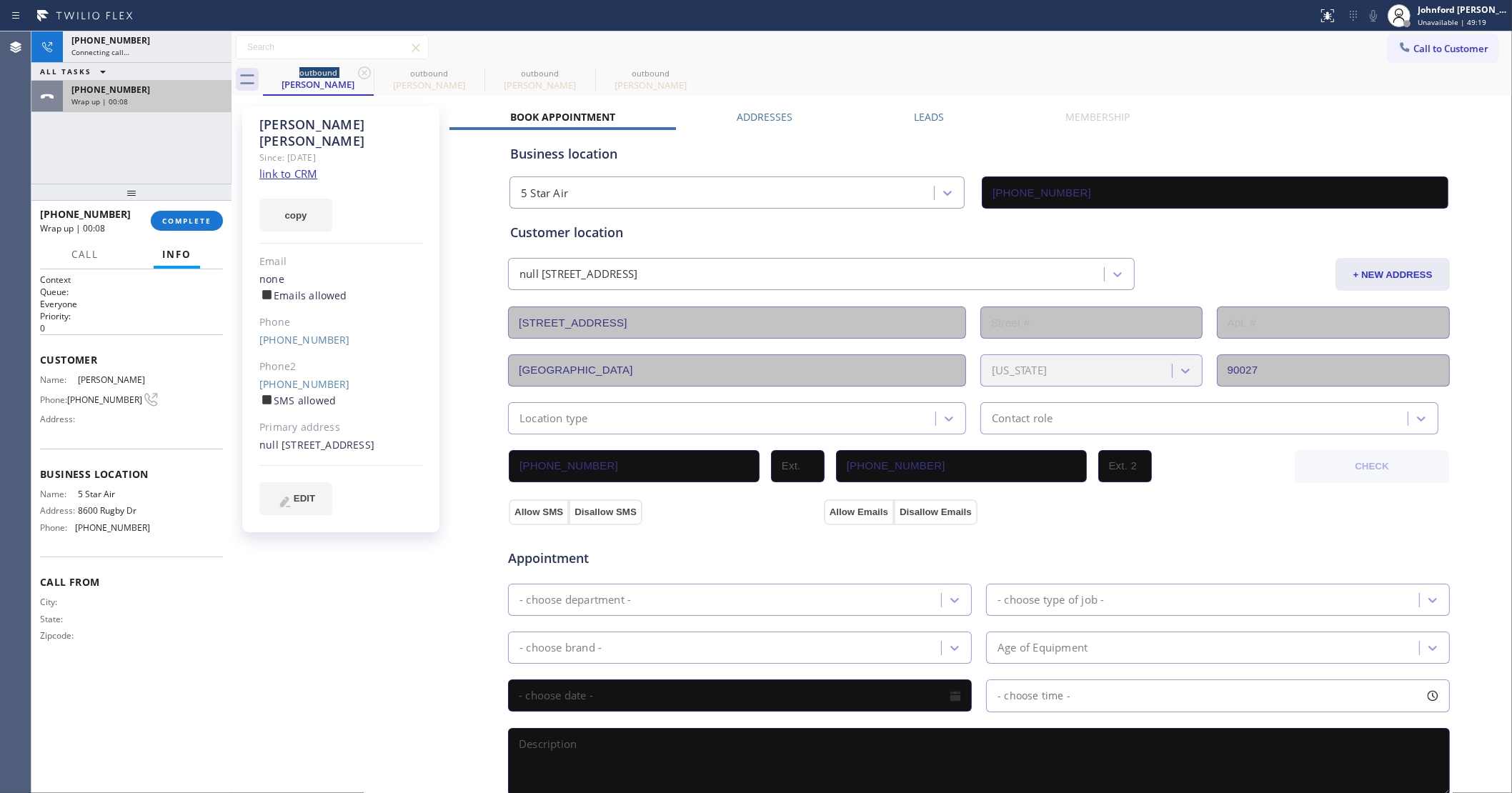
click at [177, 97] on div "Wrap up | 00:08" at bounding box center [147, 101] width 152 height 10
drag, startPoint x: 184, startPoint y: 226, endPoint x: 361, endPoint y: 231, distance: 177.1
click at [183, 230] on button "COMPLETE" at bounding box center [187, 221] width 72 height 20
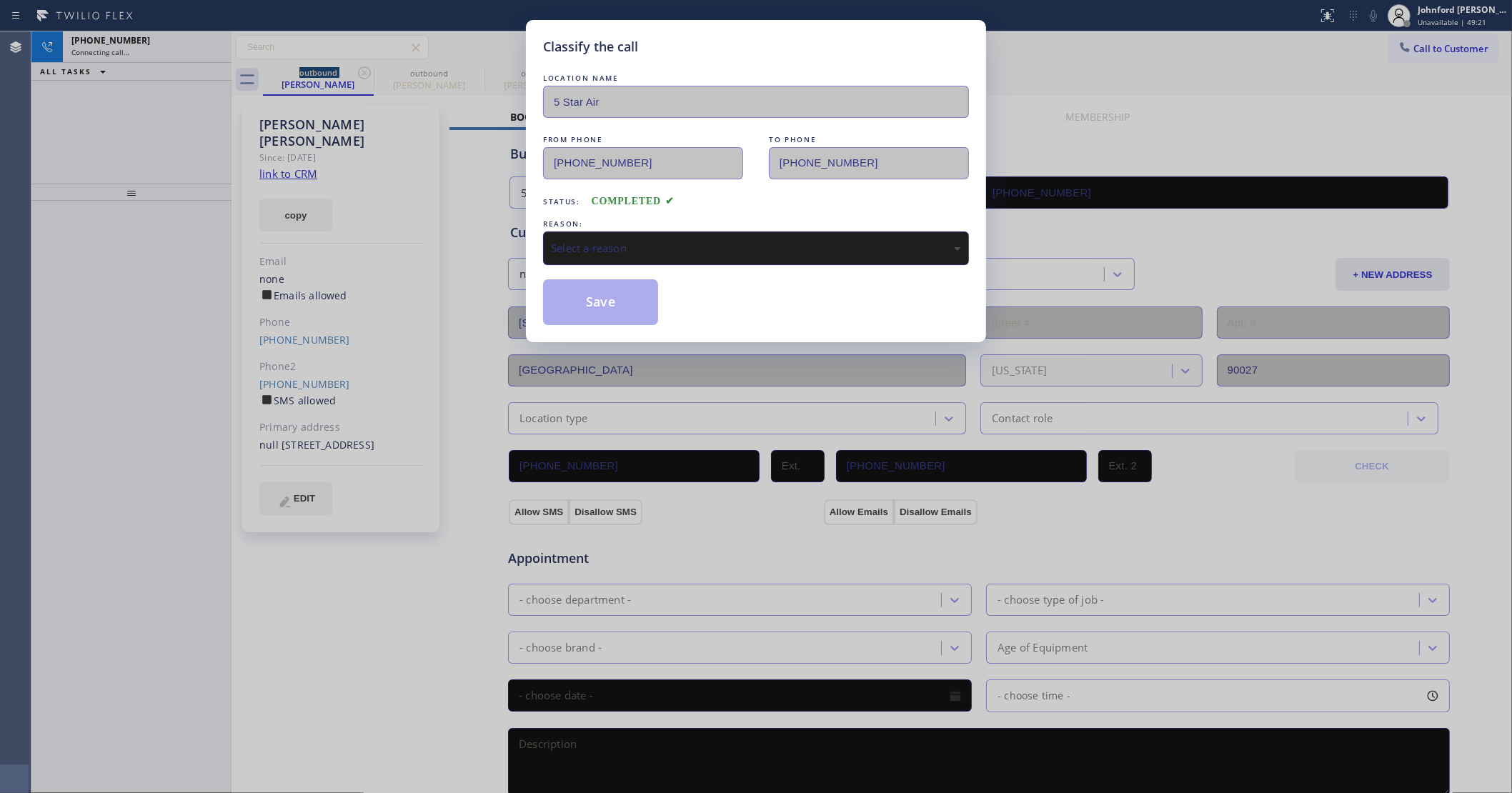
click at [663, 245] on div "Select a reason" at bounding box center [756, 248] width 410 height 16
click at [638, 308] on button "Save" at bounding box center [601, 302] width 115 height 45
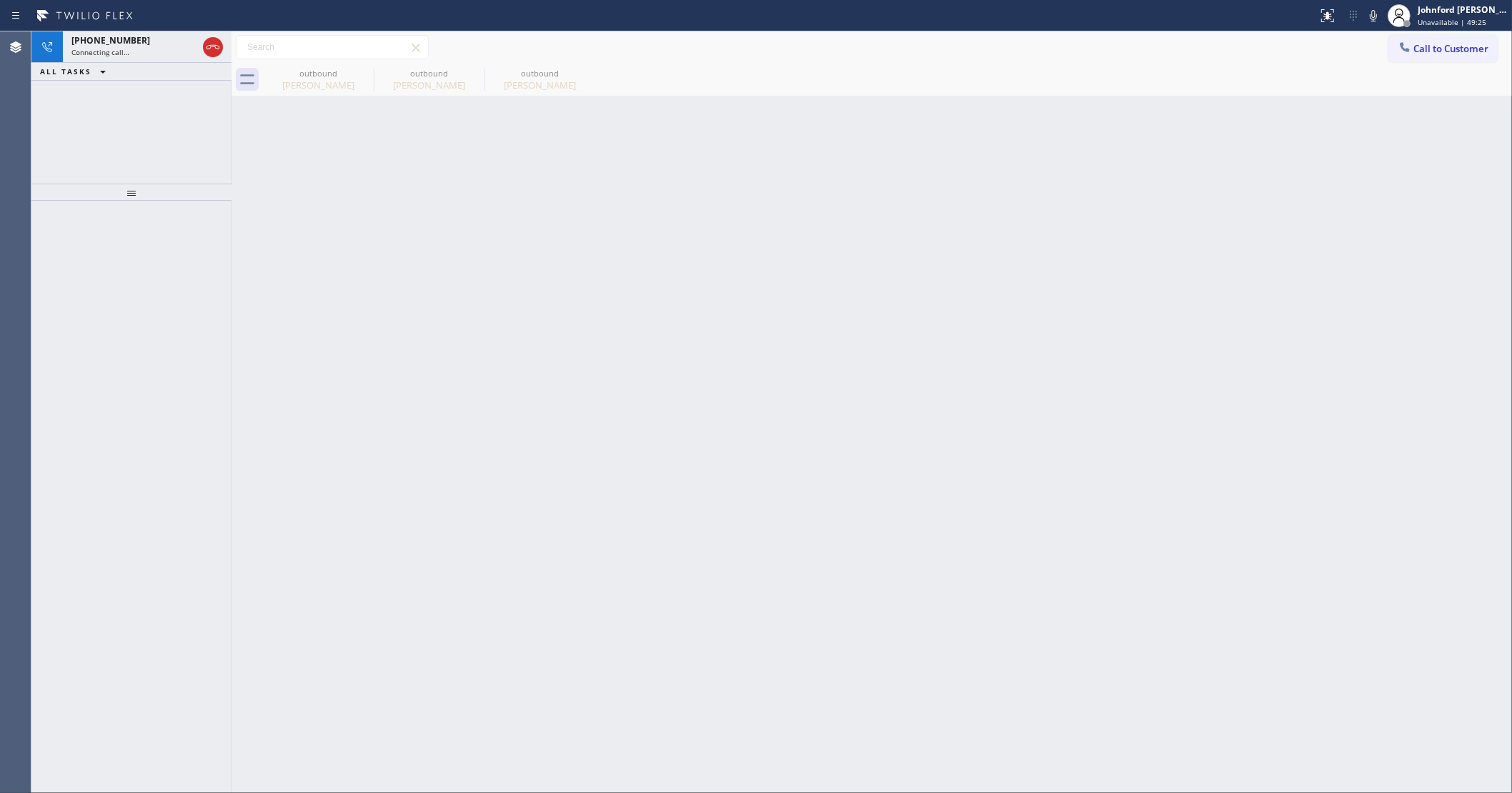
click at [1381, 16] on icon at bounding box center [1373, 15] width 17 height 17
drag, startPoint x: 1370, startPoint y: 15, endPoint x: 1312, endPoint y: 0, distance: 59.9
click at [1365, 15] on icon at bounding box center [1373, 15] width 17 height 17
drag, startPoint x: 155, startPoint y: 51, endPoint x: 259, endPoint y: 66, distance: 105.1
click at [154, 50] on div "Connecting call…" at bounding box center [134, 52] width 126 height 10
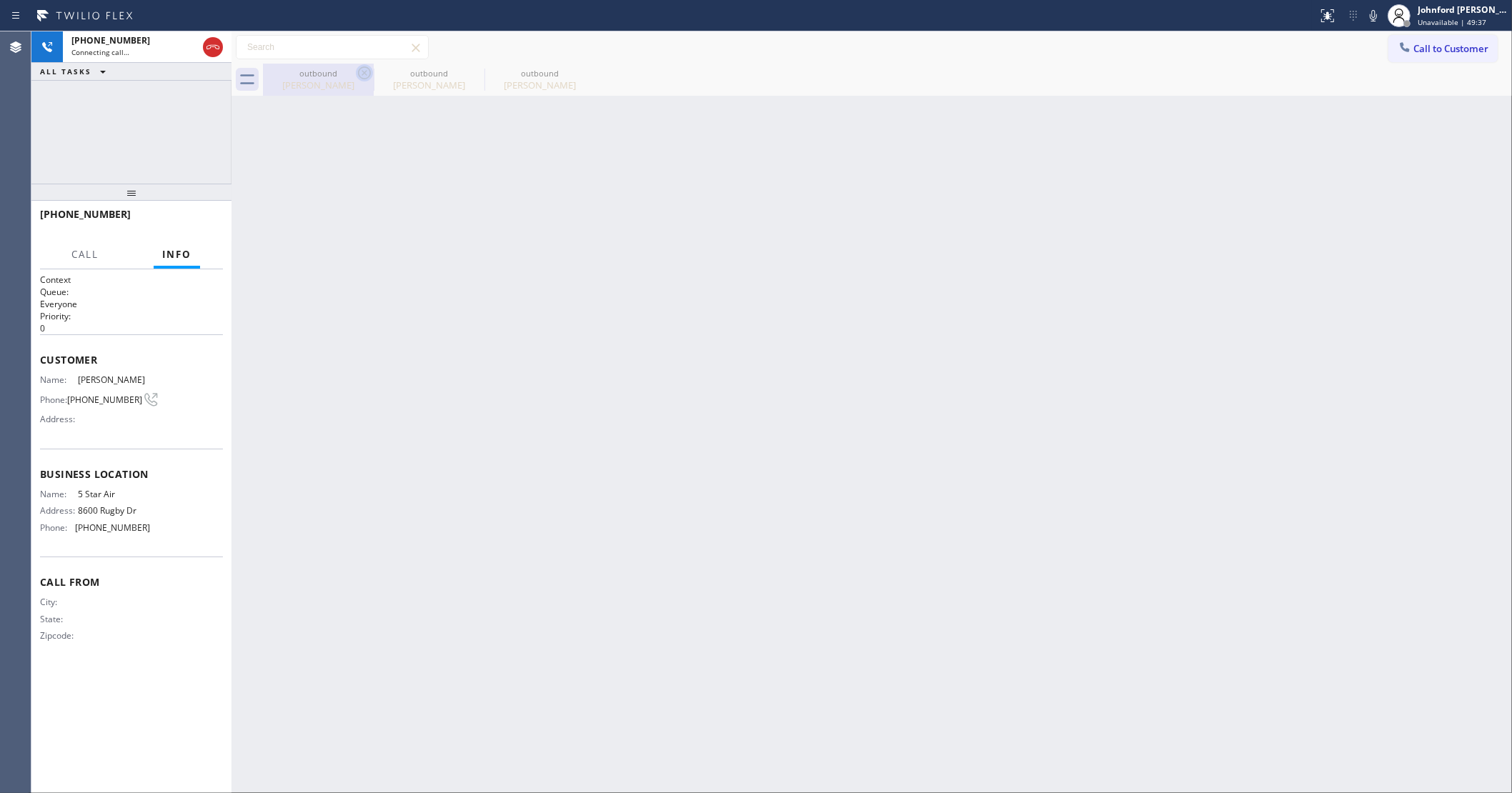
click at [359, 69] on icon at bounding box center [364, 73] width 13 height 13
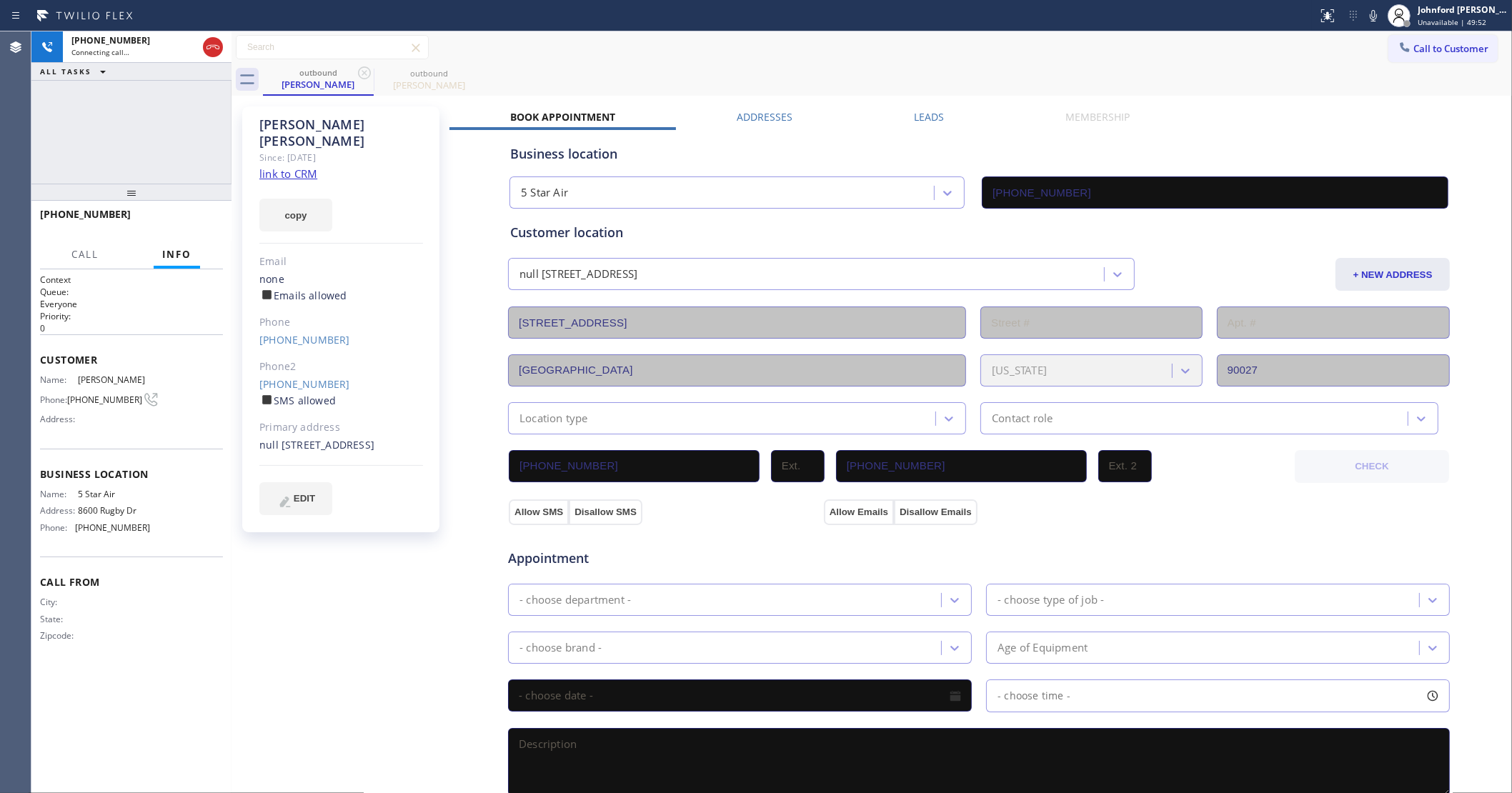
click at [118, 123] on div "[PHONE_NUMBER] Connecting call… ALL TASKS ALL TASKS ACTIVE TASKS TASKS IN WRAP …" at bounding box center [131, 108] width 200 height 153
click at [406, 129] on div "[PERSON_NAME]" at bounding box center [342, 133] width 164 height 32
click at [170, 132] on div "[PHONE_NUMBER] Connecting call… ALL TASKS ALL TASKS ACTIVE TASKS TASKS IN WRAP …" at bounding box center [131, 108] width 200 height 153
click at [110, 144] on div "[PHONE_NUMBER] Connecting call… ALL TASKS ALL TASKS ACTIVE TASKS TASKS IN WRAP …" at bounding box center [131, 108] width 200 height 153
click at [65, 86] on div "[PHONE_NUMBER] Connecting call… ALL TASKS ALL TASKS ACTIVE TASKS TASKS IN WRAP …" at bounding box center [131, 108] width 200 height 153
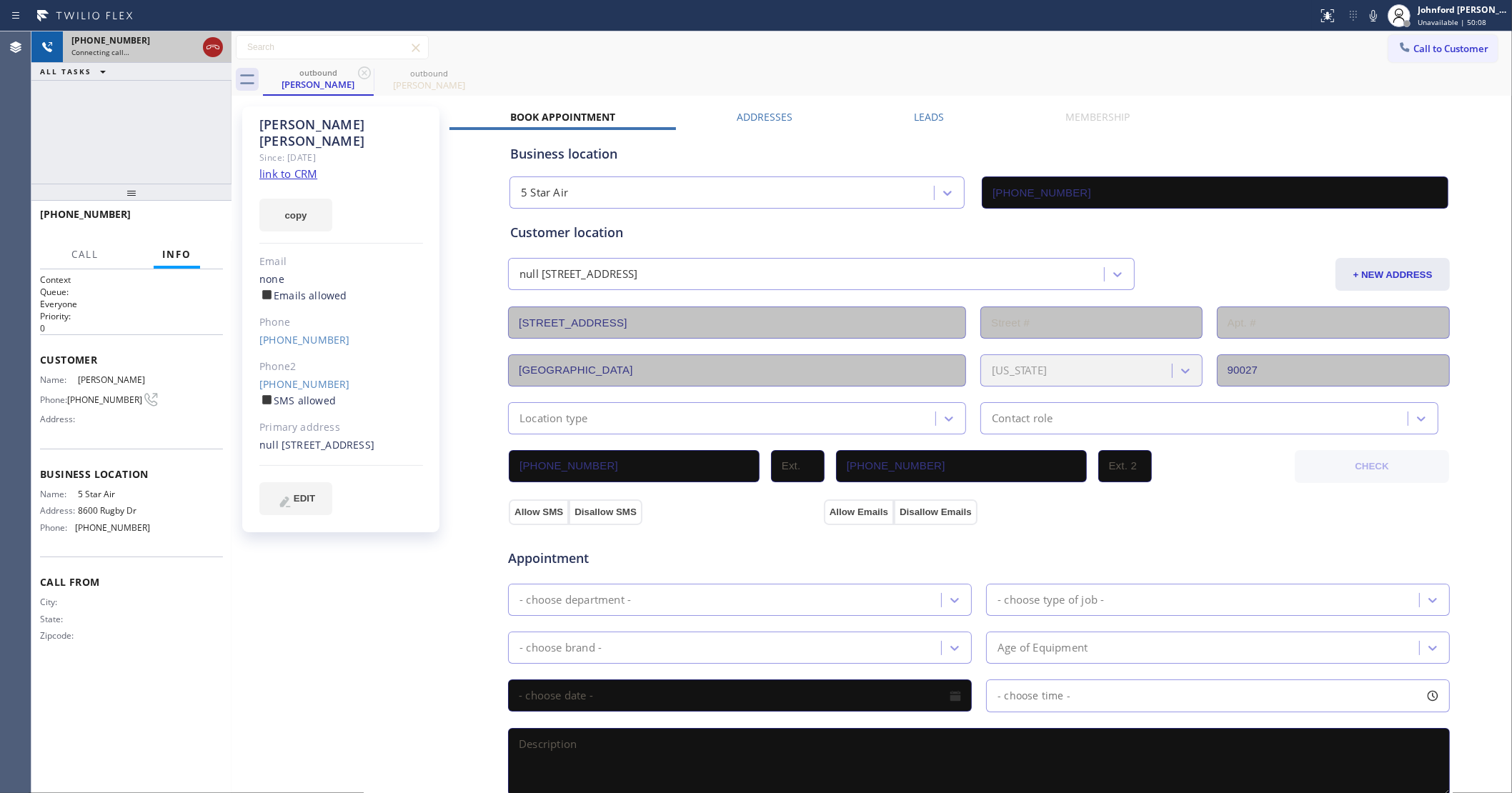
click at [205, 47] on icon at bounding box center [213, 47] width 17 height 17
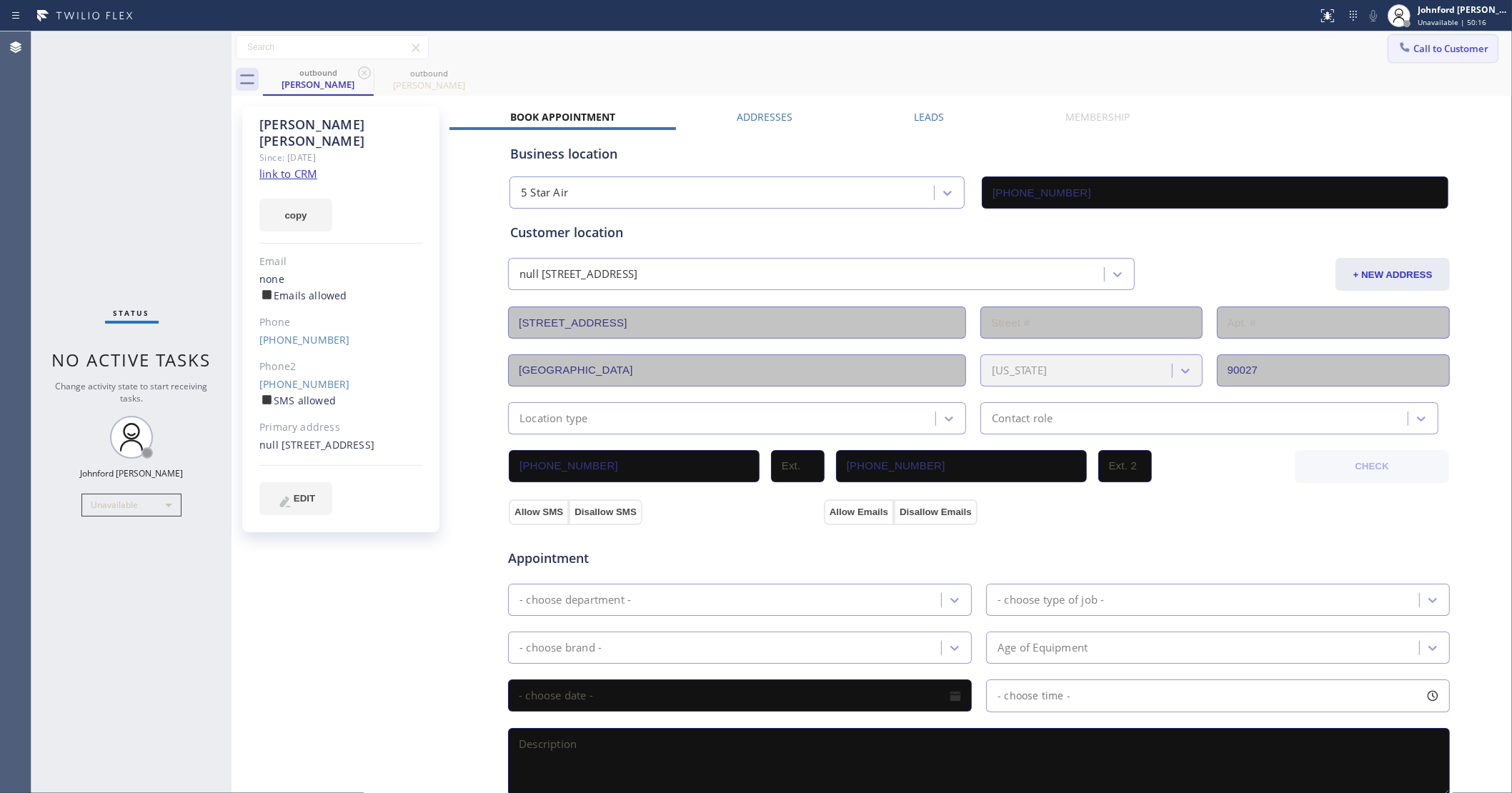
click at [1401, 45] on icon at bounding box center [1405, 46] width 9 height 9
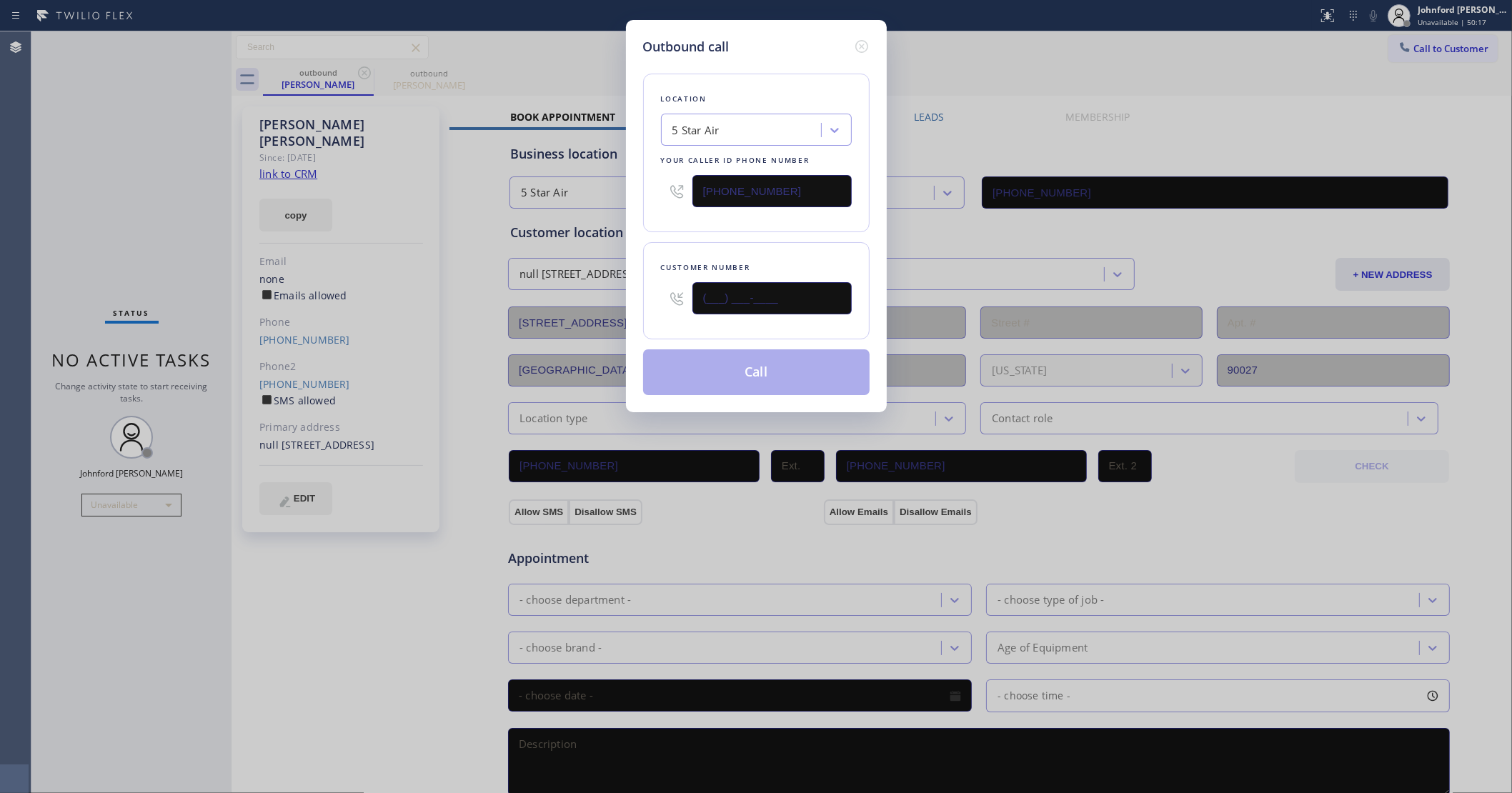
drag, startPoint x: 809, startPoint y: 293, endPoint x: 640, endPoint y: 290, distance: 169.0
click at [640, 290] on div "Outbound call Location 5 Star Air Your caller id phone number [PHONE_NUMBER] Cu…" at bounding box center [756, 216] width 261 height 392
paste input "626) 890-8980"
type input "[PHONE_NUMBER]"
click at [709, 197] on input "[PHONE_NUMBER]" at bounding box center [772, 192] width 159 height 32
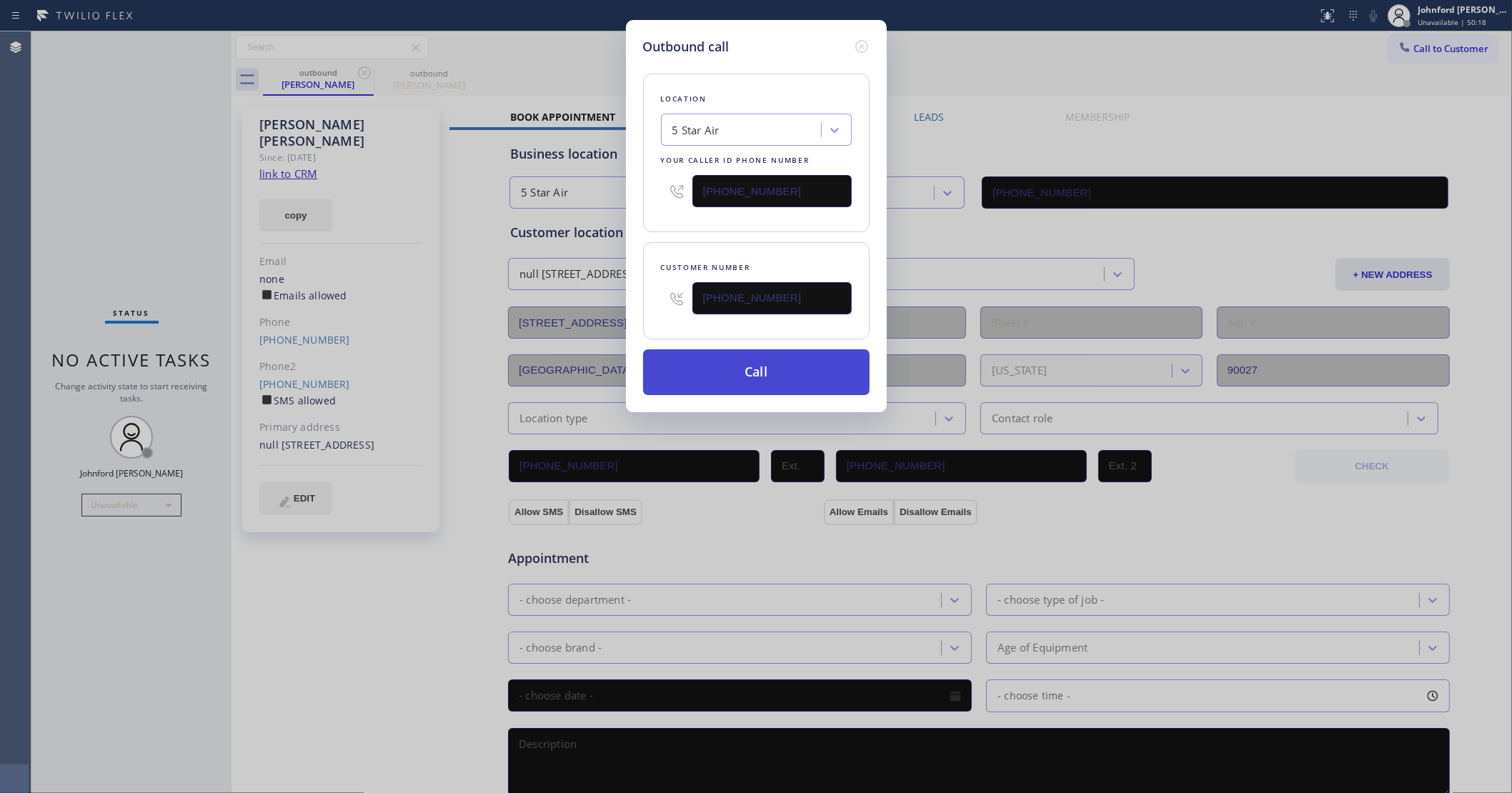
click at [747, 377] on button "Call" at bounding box center [756, 373] width 226 height 45
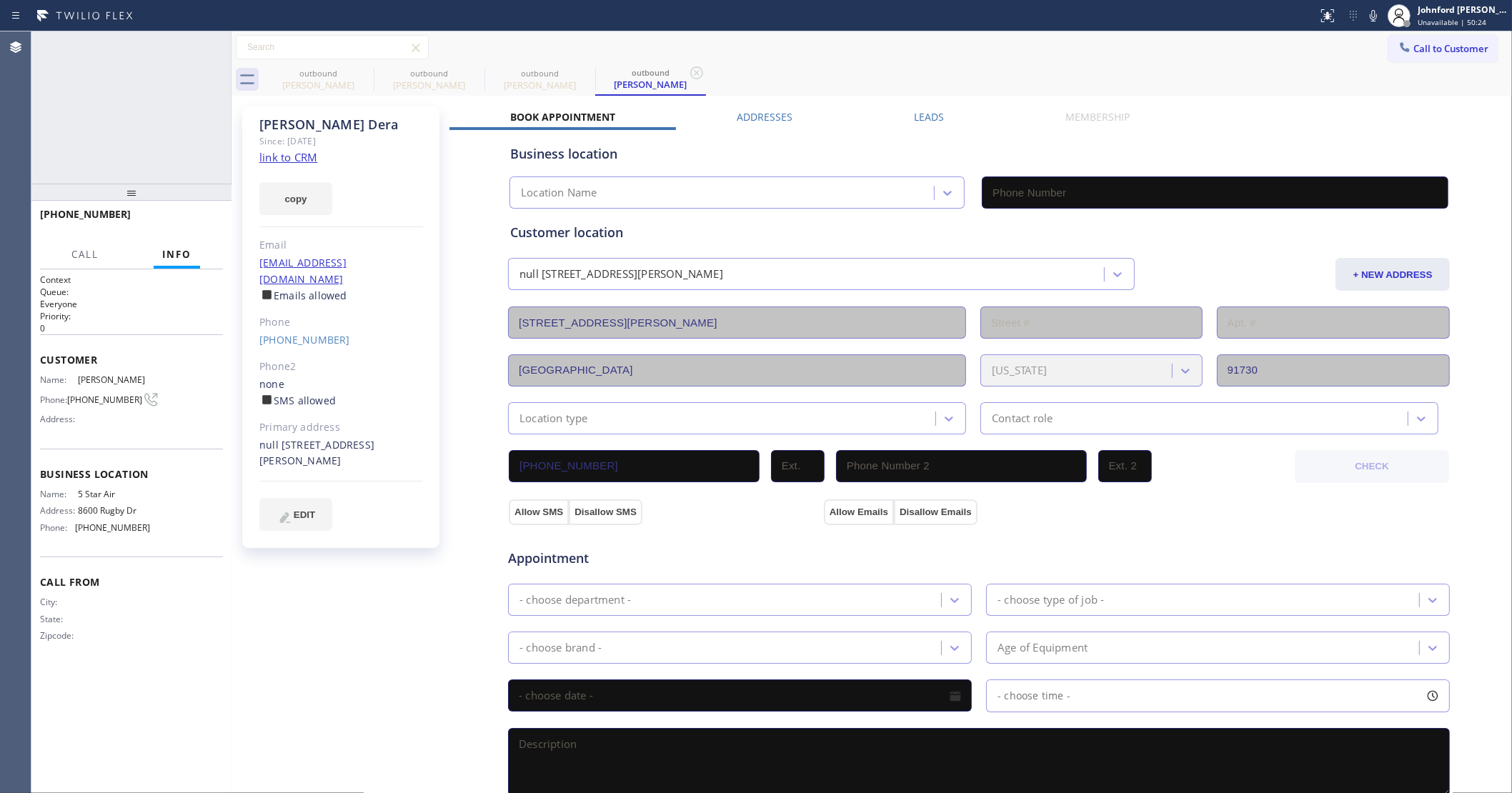
type input "[PHONE_NUMBER]"
click at [207, 222] on span "HANG UP" at bounding box center [190, 221] width 44 height 10
click at [309, 333] on div "[PERSON_NAME] Since: [DATE] link to CRM copy Email [EMAIL_ADDRESS][DOMAIN_NAME]…" at bounding box center [340, 327] width 197 height 442
click at [309, 333] on link "[PHONE_NUMBER]" at bounding box center [305, 339] width 91 height 14
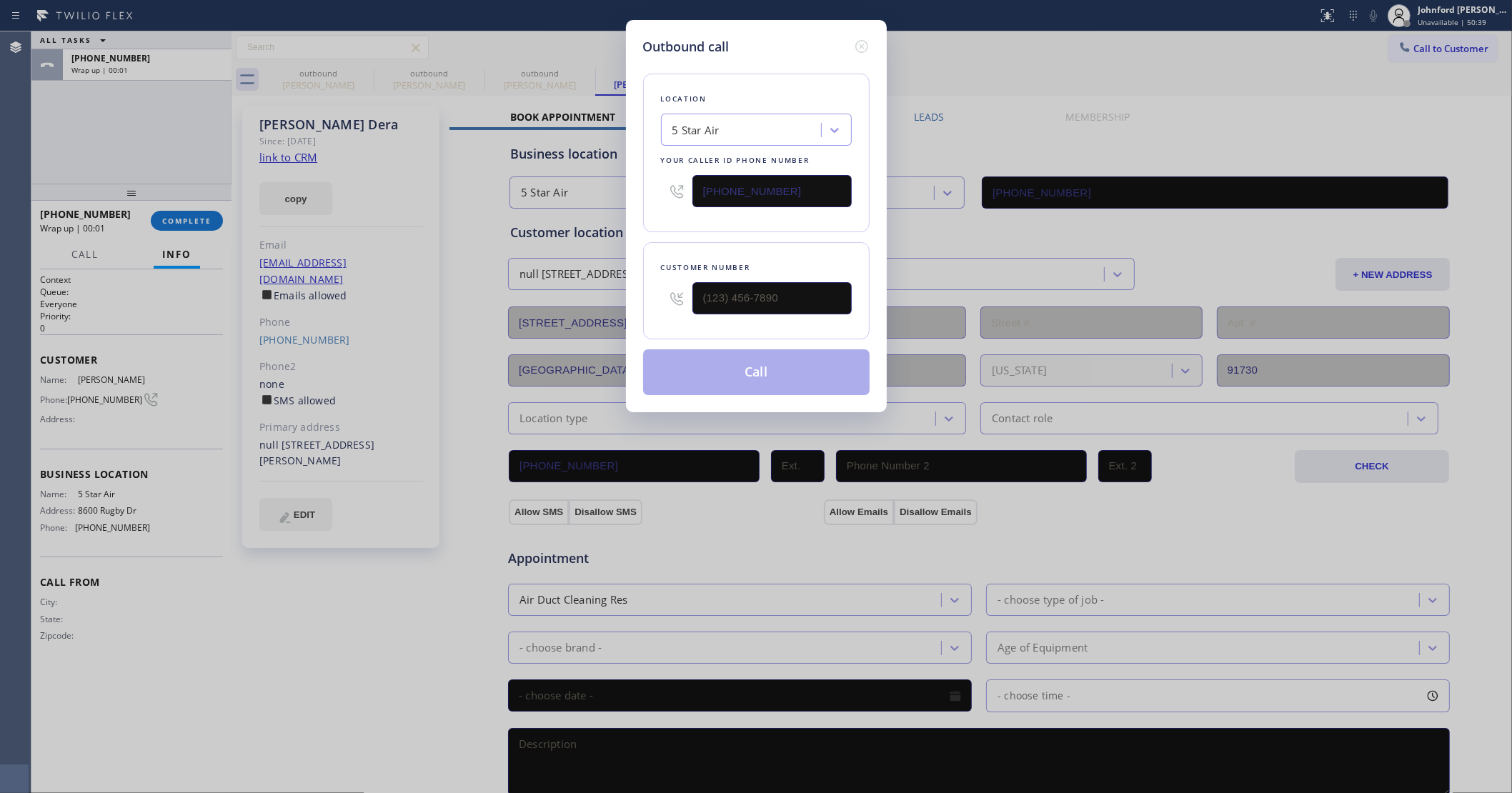
type input "[PHONE_NUMBER]"
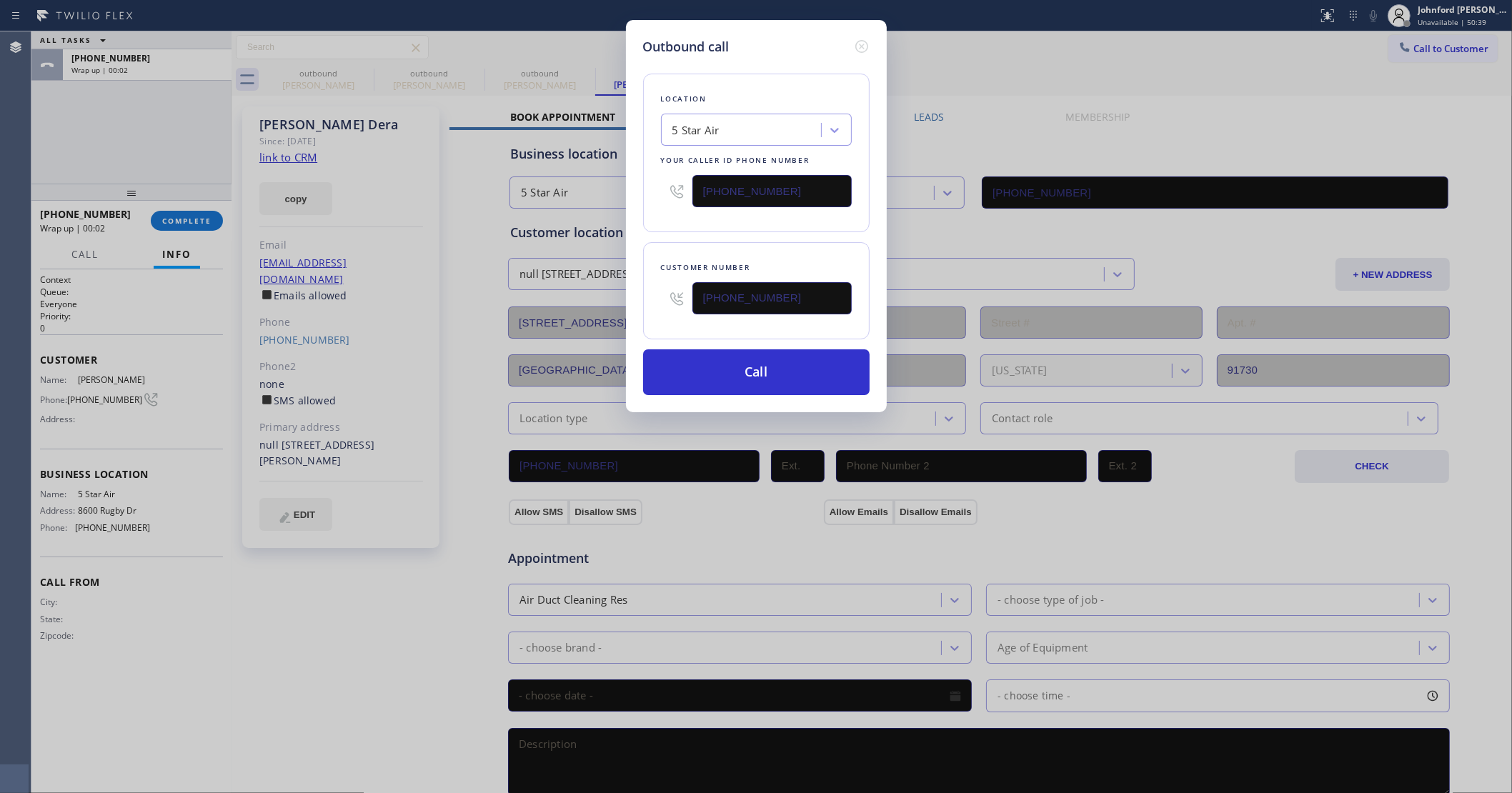
drag, startPoint x: 783, startPoint y: 181, endPoint x: 622, endPoint y: 201, distance: 162.2
click at [622, 201] on div "Outbound call Location 5 Star Air Your caller id phone number [PHONE_NUMBER] Cu…" at bounding box center [756, 396] width 1512 height 793
paste input "909) 480-4981"
type input "[PHONE_NUMBER]"
click at [729, 375] on button "Call" at bounding box center [756, 373] width 226 height 45
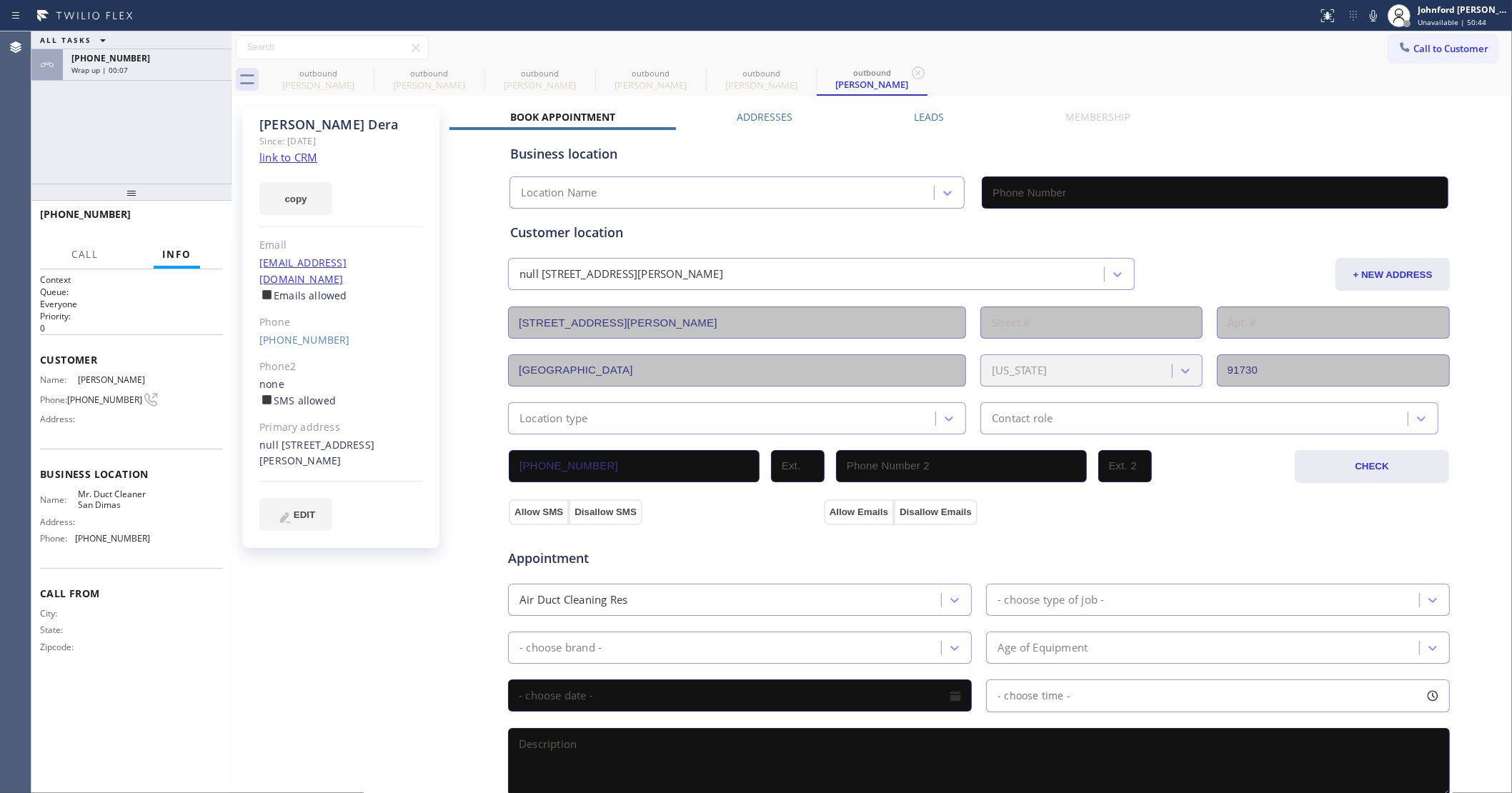
type input "[PHONE_NUMBER]"
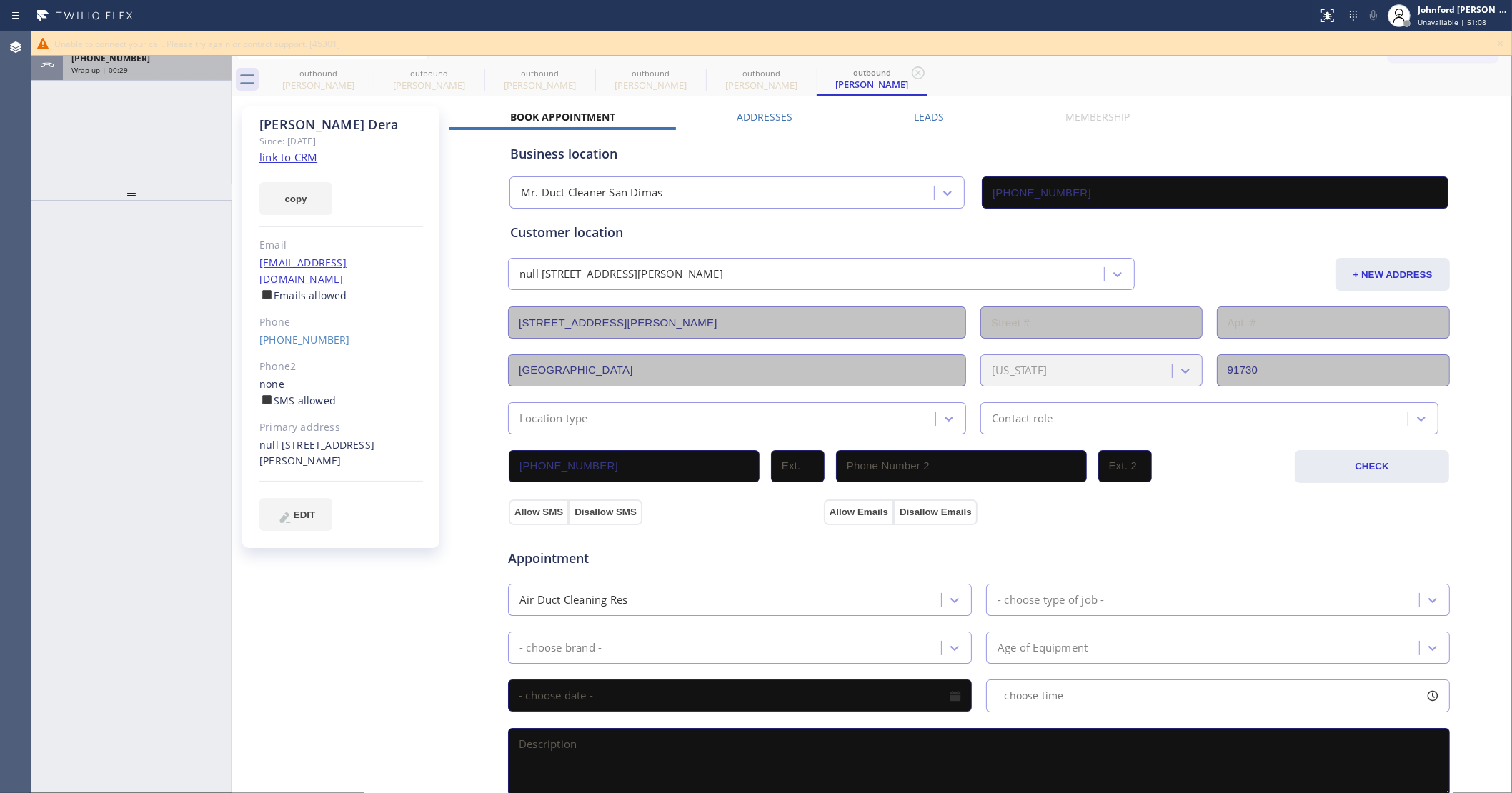
click at [188, 62] on div "[PHONE_NUMBER]" at bounding box center [147, 58] width 152 height 12
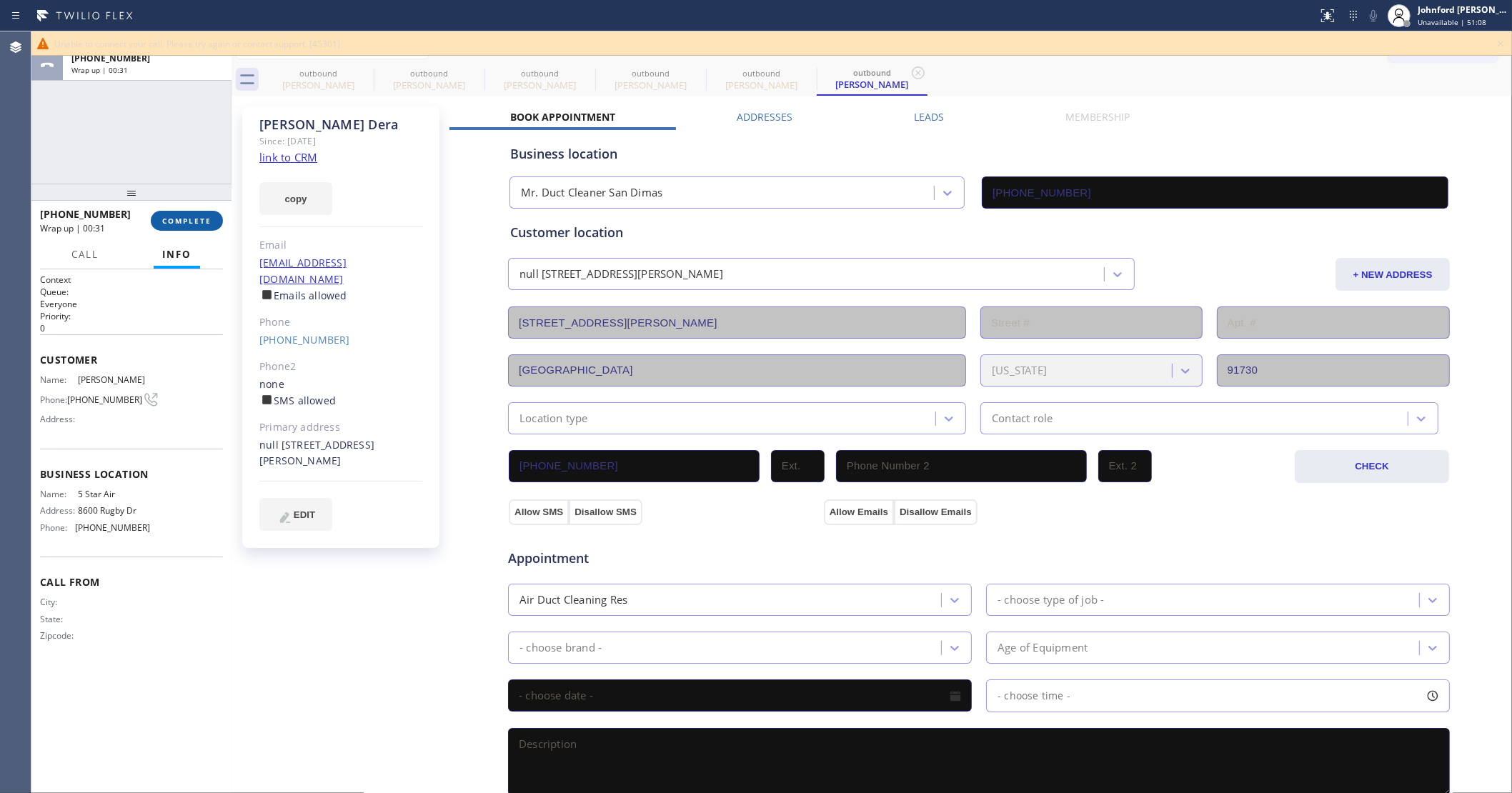
click at [174, 230] on button "COMPLETE" at bounding box center [187, 221] width 72 height 20
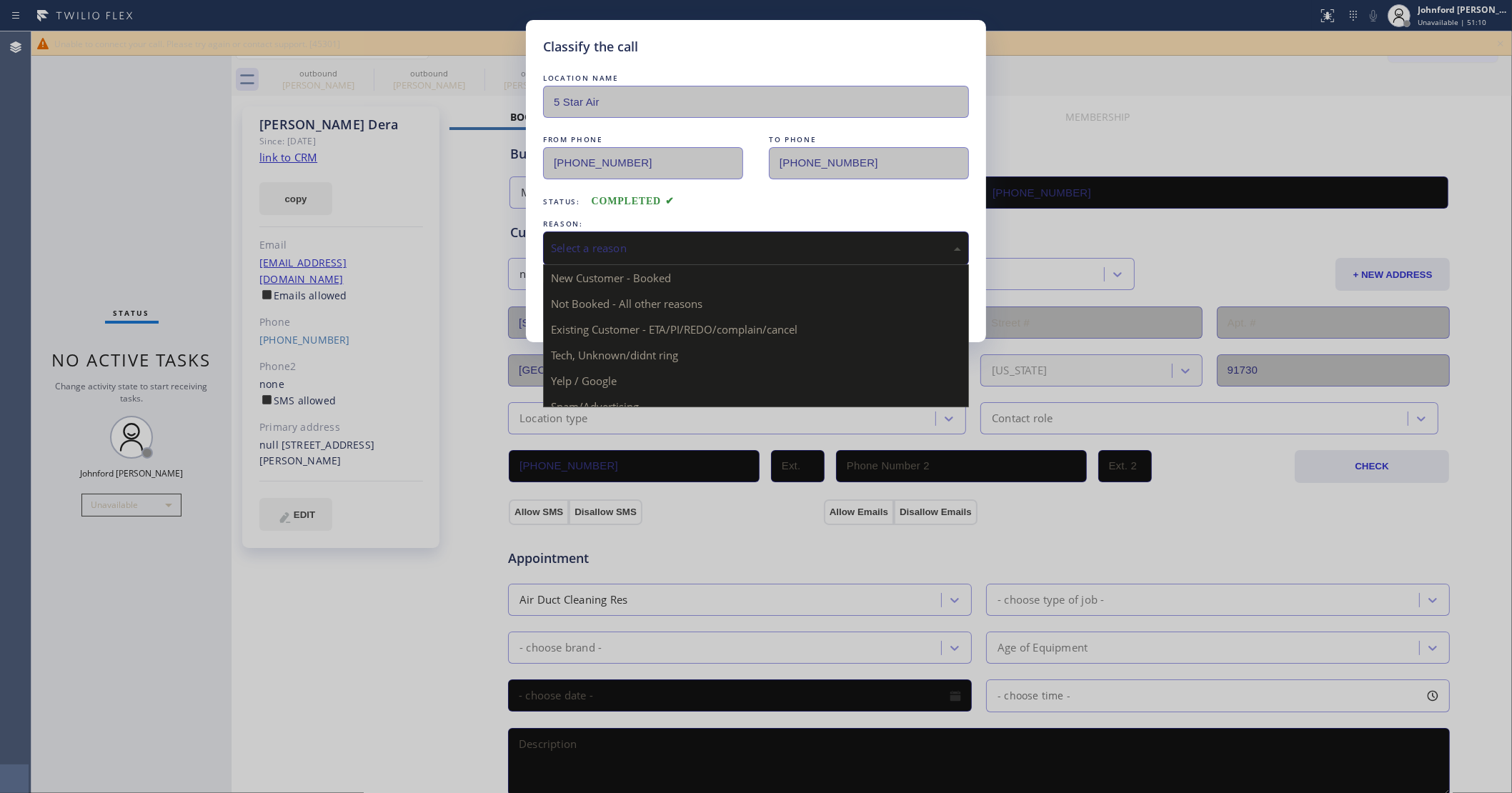
drag, startPoint x: 666, startPoint y: 261, endPoint x: 693, endPoint y: 256, distance: 27.5
click at [666, 260] on div "Select a reason New Customer - Booked Not Booked - All other reasons Existing C…" at bounding box center [756, 248] width 426 height 33
drag, startPoint x: 665, startPoint y: 329, endPoint x: 606, endPoint y: 297, distance: 67.1
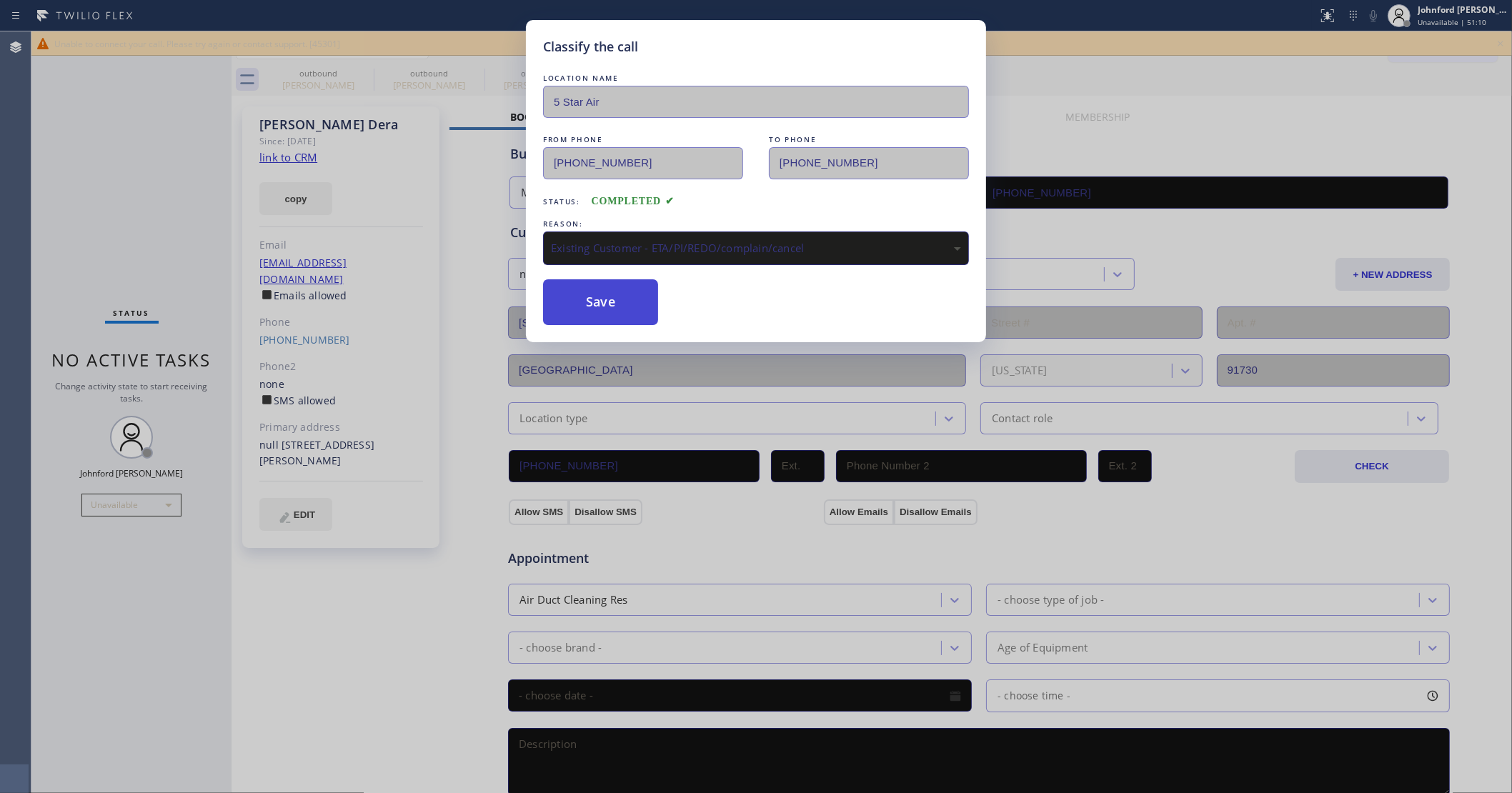
click at [606, 297] on button "Save" at bounding box center [601, 302] width 115 height 45
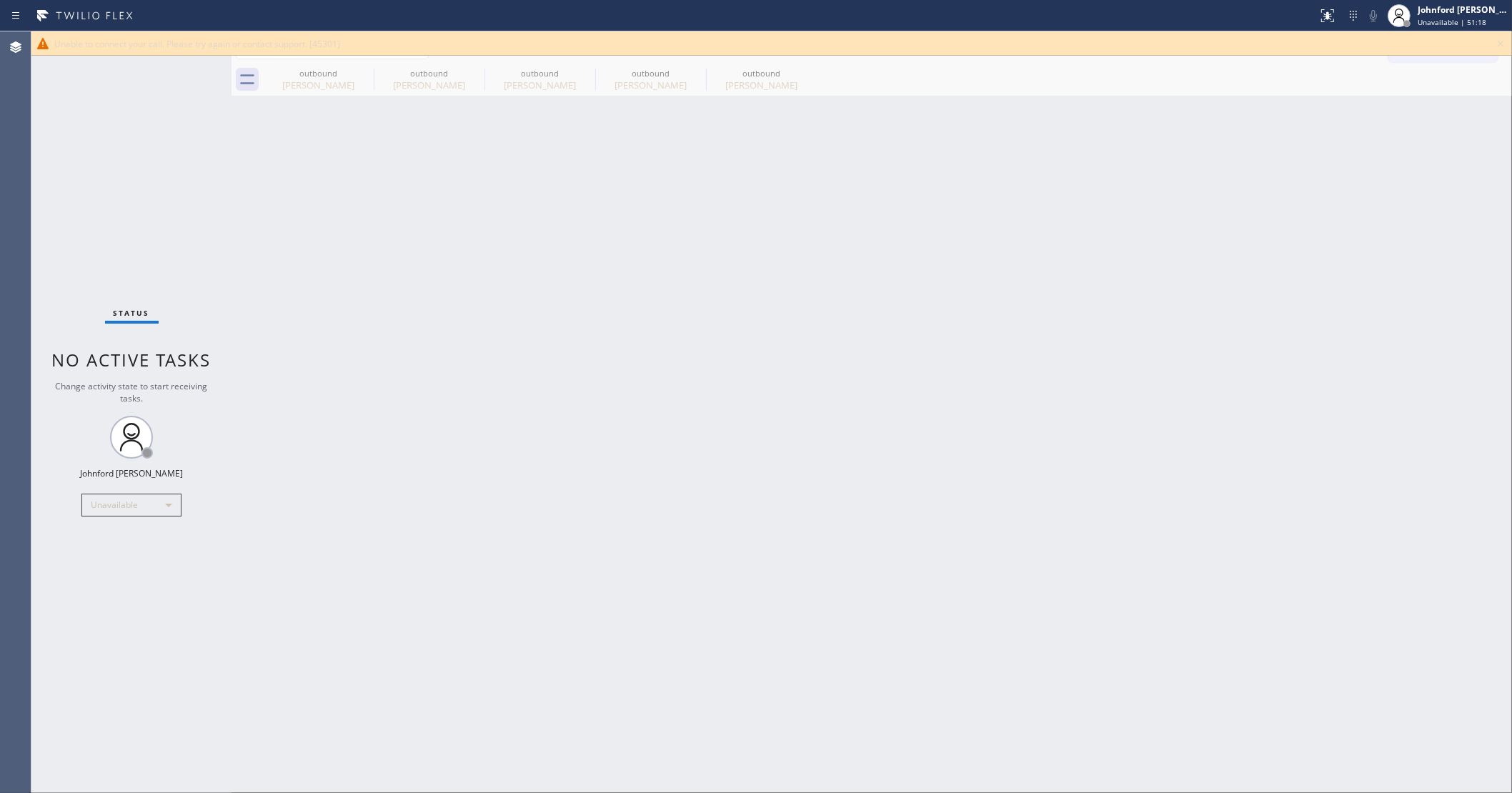
click at [1501, 41] on icon at bounding box center [1500, 43] width 17 height 17
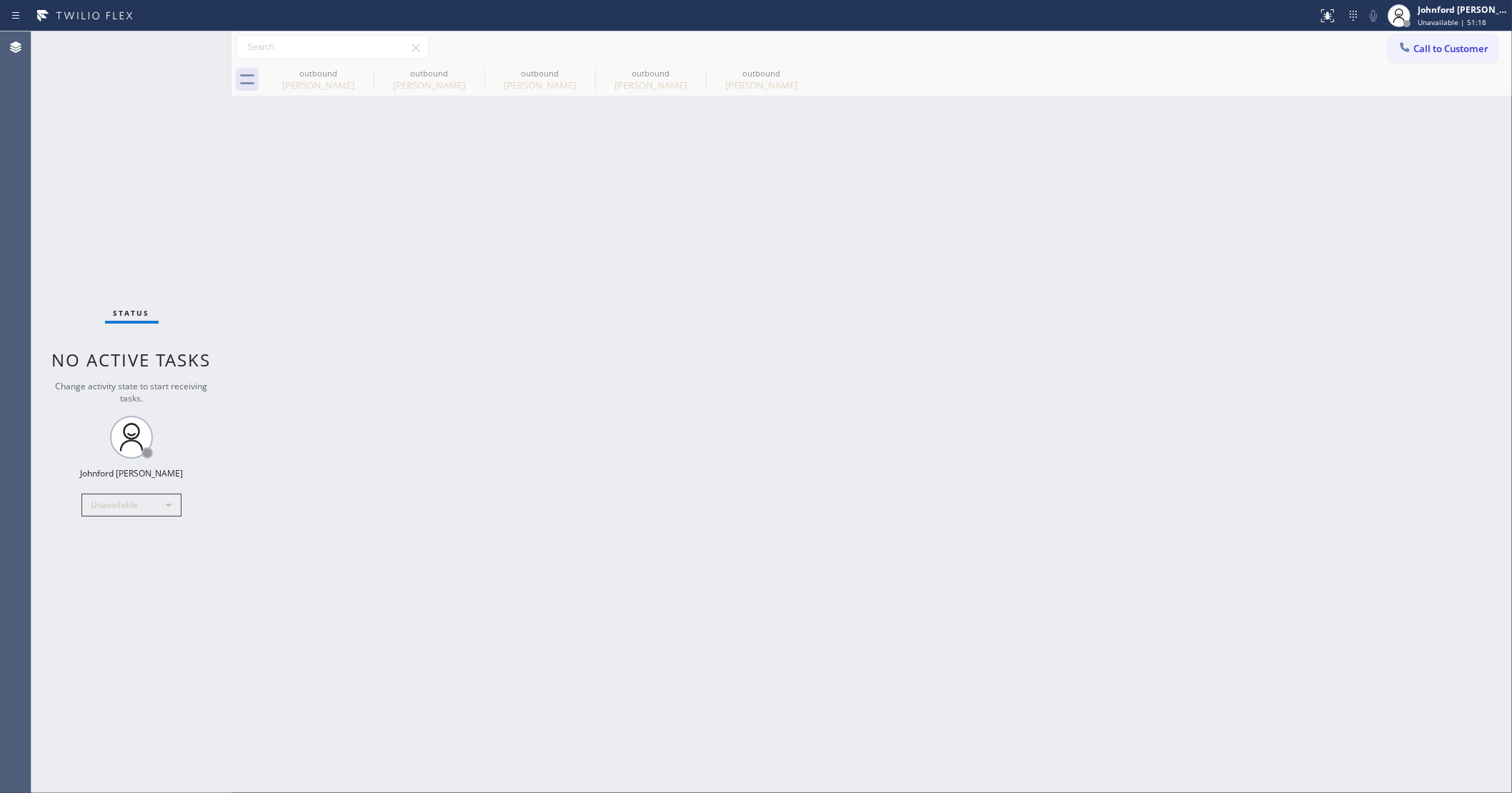
drag, startPoint x: 1431, startPoint y: 50, endPoint x: 1383, endPoint y: 75, distance: 54.1
click at [1431, 50] on span "Call to Customer" at bounding box center [1450, 49] width 75 height 13
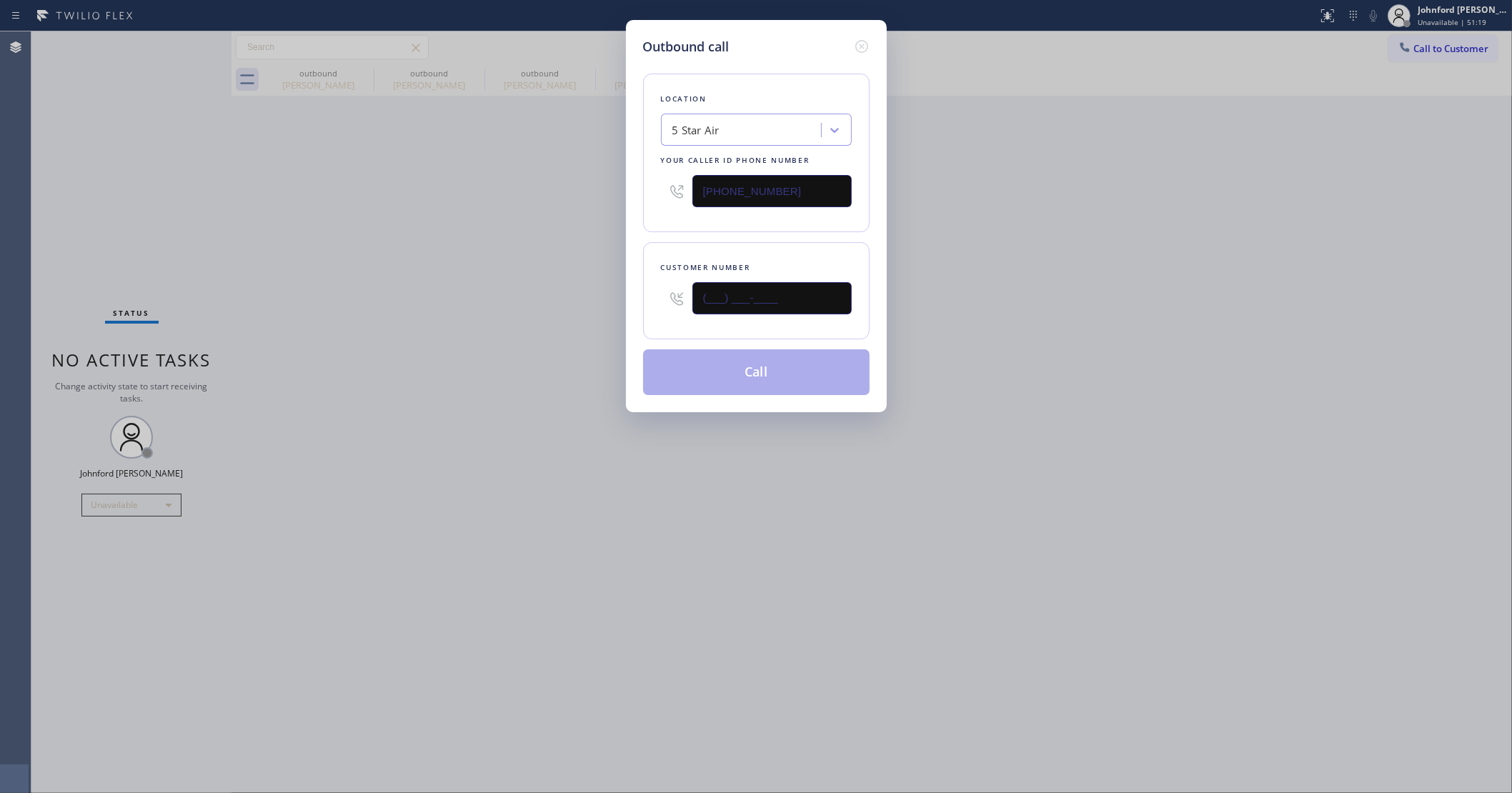
drag, startPoint x: 780, startPoint y: 304, endPoint x: 626, endPoint y: 304, distance: 154.0
click at [627, 304] on div "Outbound call Location 5 Star Air Your caller id phone number [PHONE_NUMBER] Cu…" at bounding box center [756, 216] width 261 height 392
paste input "714) 501-2578"
type input "[PHONE_NUMBER]"
click at [492, 323] on div "Outbound call Location 5 Star Air Your caller id phone number [PHONE_NUMBER] Cu…" at bounding box center [756, 396] width 1512 height 793
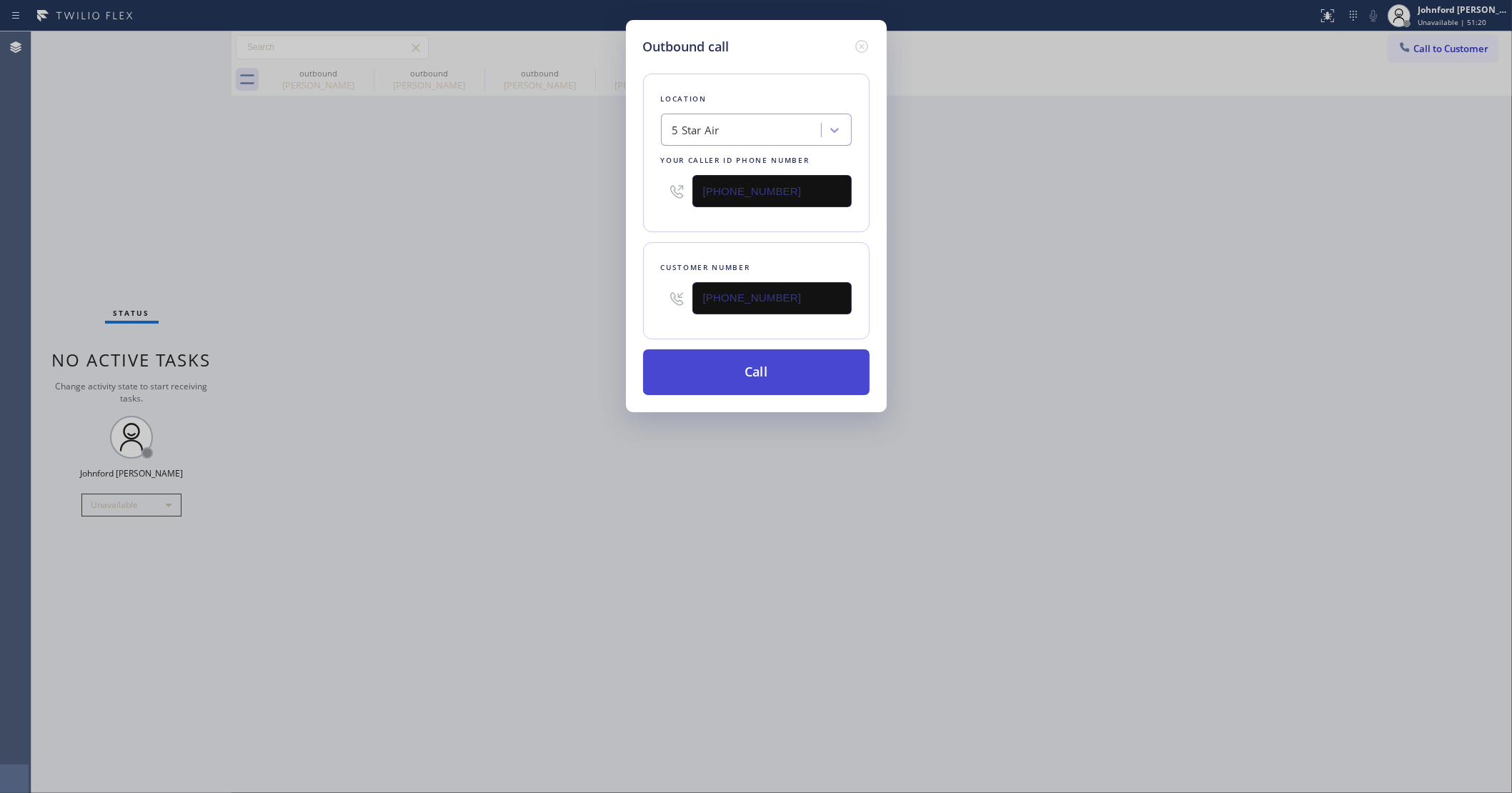
click at [691, 386] on button "Call" at bounding box center [756, 373] width 226 height 45
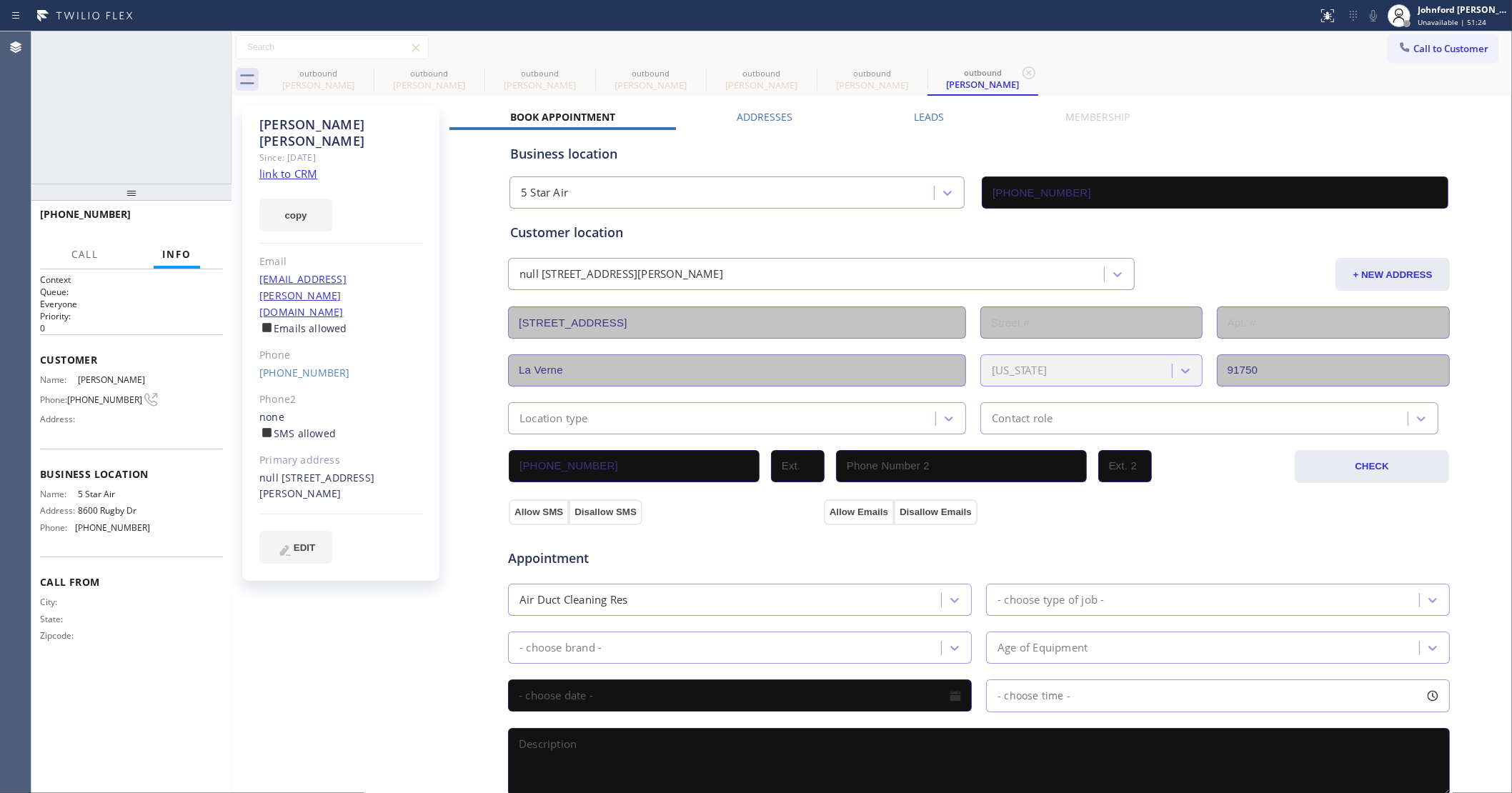
type input "[PHONE_NUMBER]"
click at [212, 217] on button "HANG UP" at bounding box center [190, 221] width 67 height 20
click at [295, 366] on link "[PHONE_NUMBER]" at bounding box center [305, 373] width 91 height 14
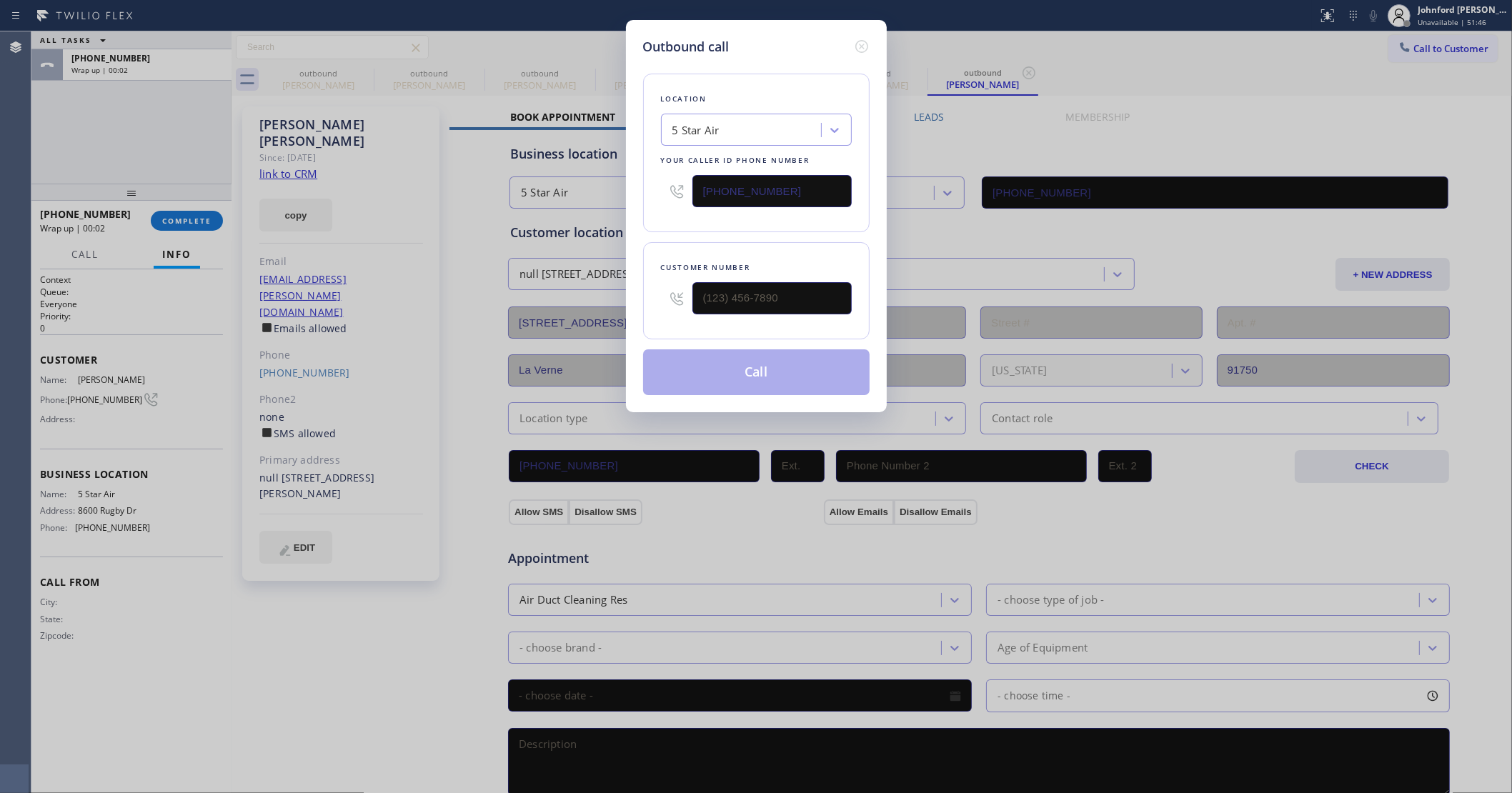
type input "[PHONE_NUMBER]"
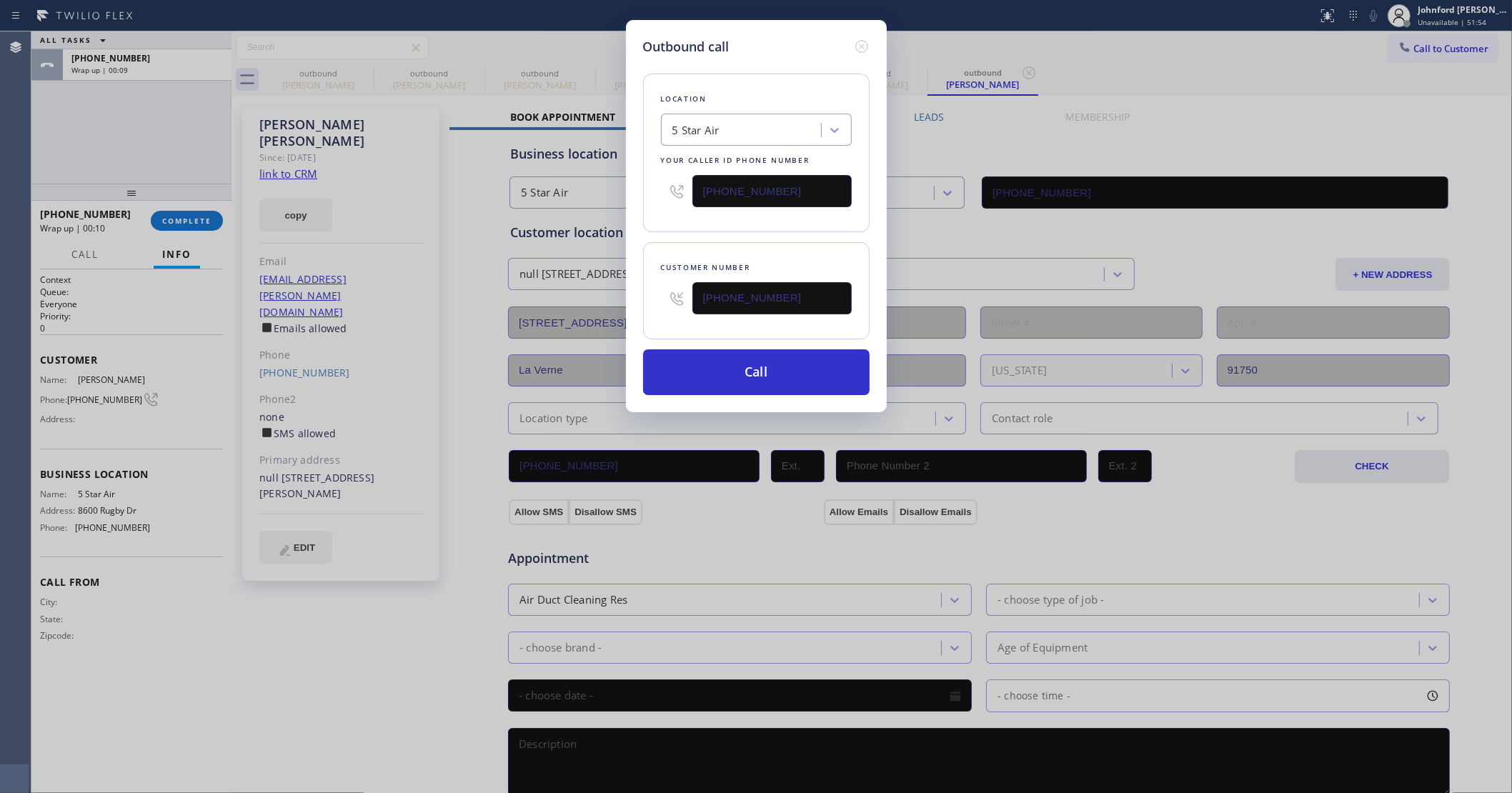
drag, startPoint x: 740, startPoint y: 201, endPoint x: 669, endPoint y: 202, distance: 71.0
click at [669, 202] on div "[PHONE_NUMBER]" at bounding box center [756, 191] width 191 height 46
paste input "909) 480-4981"
type input "[PHONE_NUMBER]"
click at [644, 222] on div "Location 5 Star Air Your caller id phone number [PHONE_NUMBER]" at bounding box center [756, 153] width 226 height 158
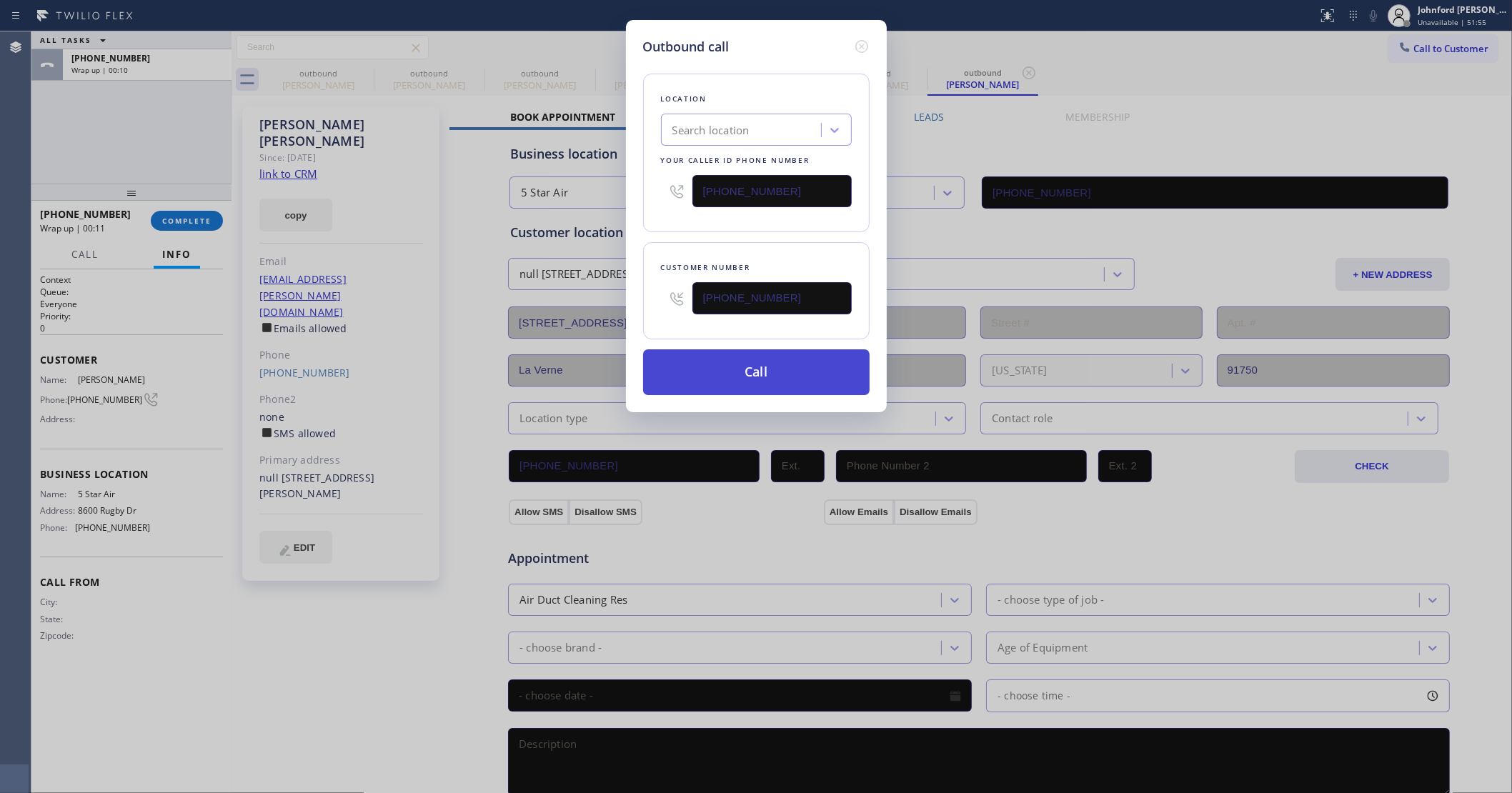
click at [704, 375] on button "Call" at bounding box center [756, 373] width 226 height 45
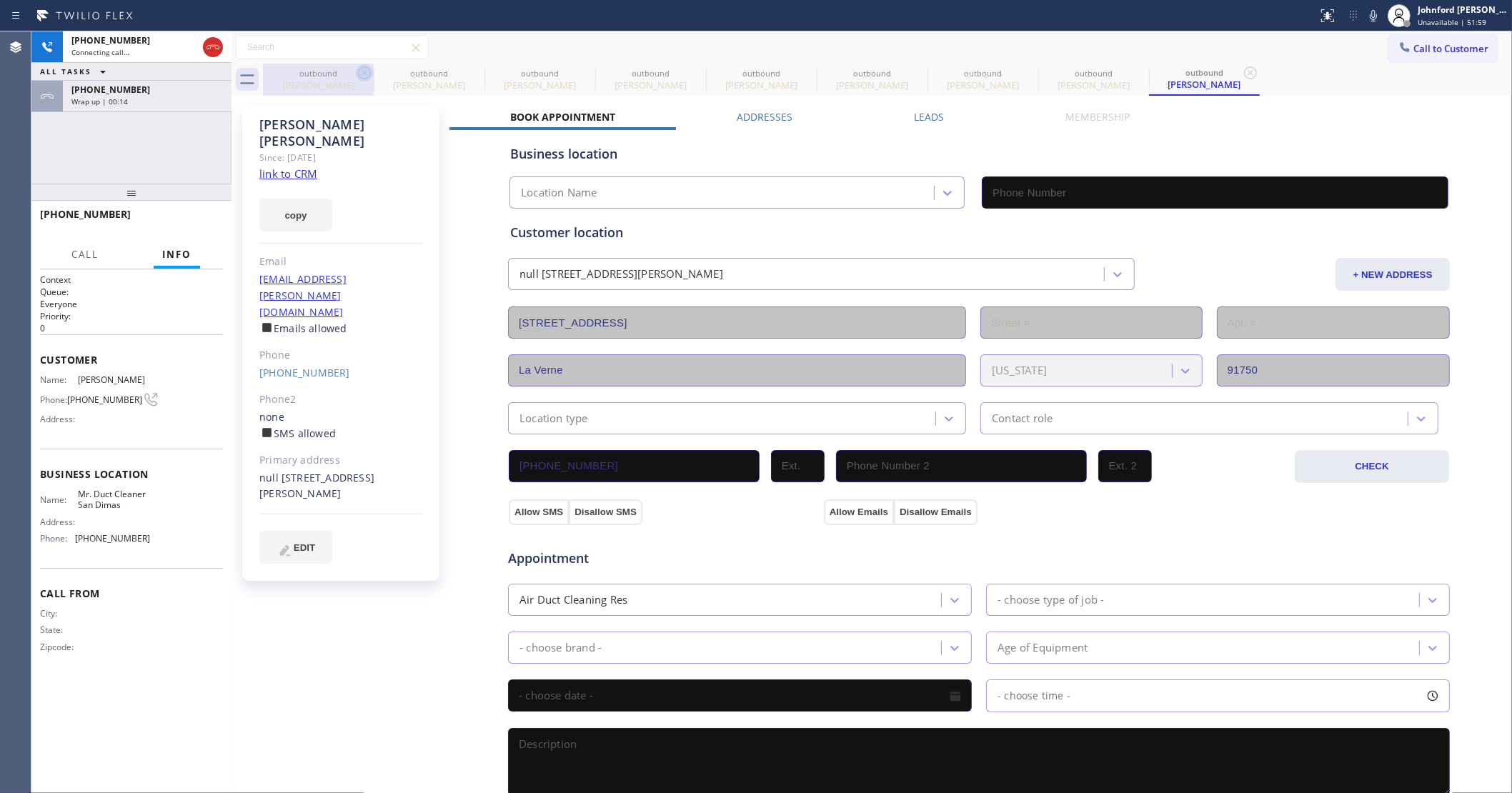
click at [368, 72] on div "outbound [PERSON_NAME] outbound [PERSON_NAME] outbound [PERSON_NAME] outbound […" at bounding box center [887, 80] width 1249 height 32
click at [349, 71] on div "outbound" at bounding box center [318, 73] width 108 height 11
click at [360, 74] on icon at bounding box center [364, 72] width 17 height 17
click at [0, 0] on icon at bounding box center [0, 0] width 0 height 0
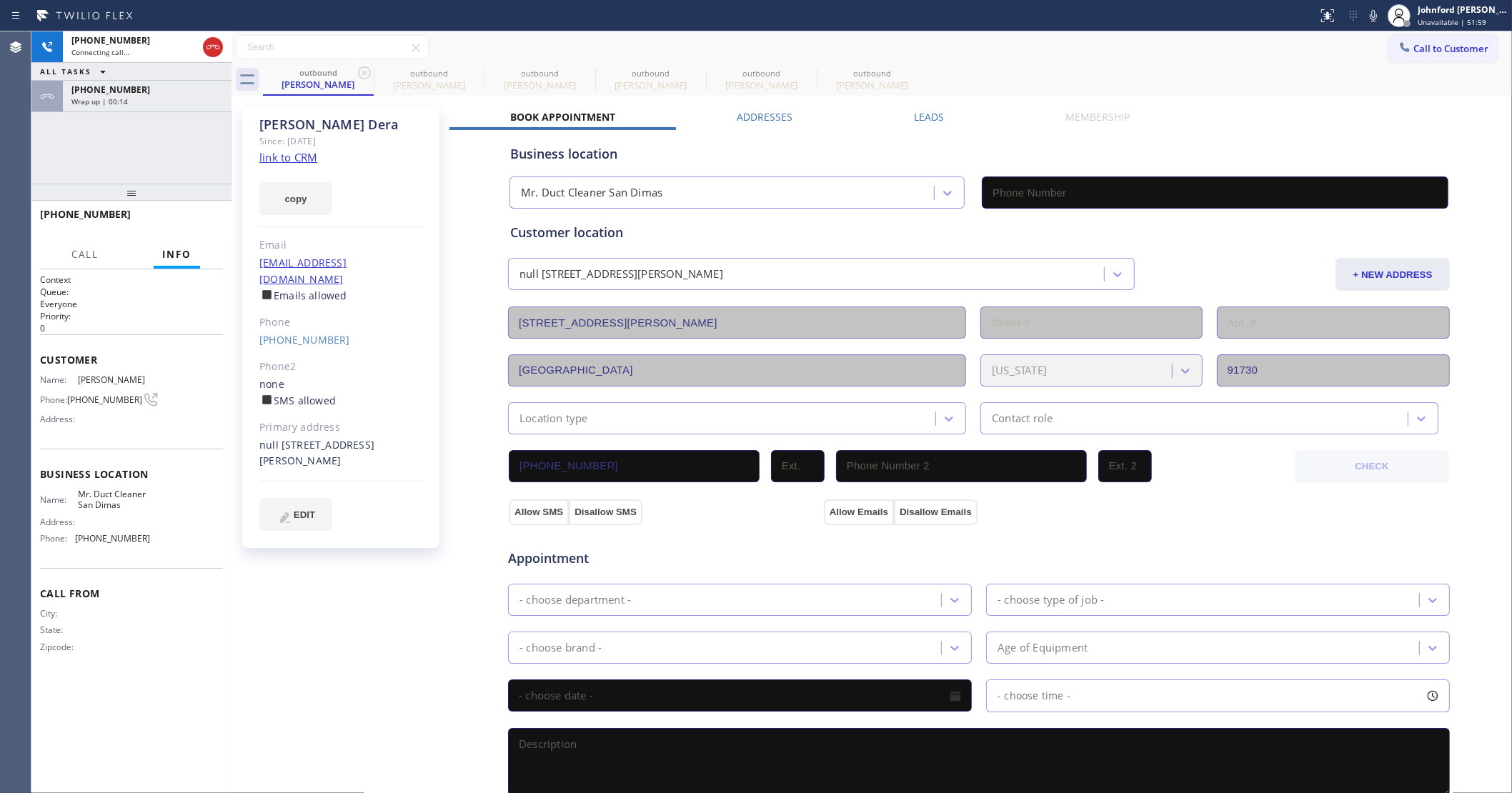
click at [360, 74] on icon at bounding box center [364, 72] width 17 height 17
click at [0, 0] on icon at bounding box center [0, 0] width 0 height 0
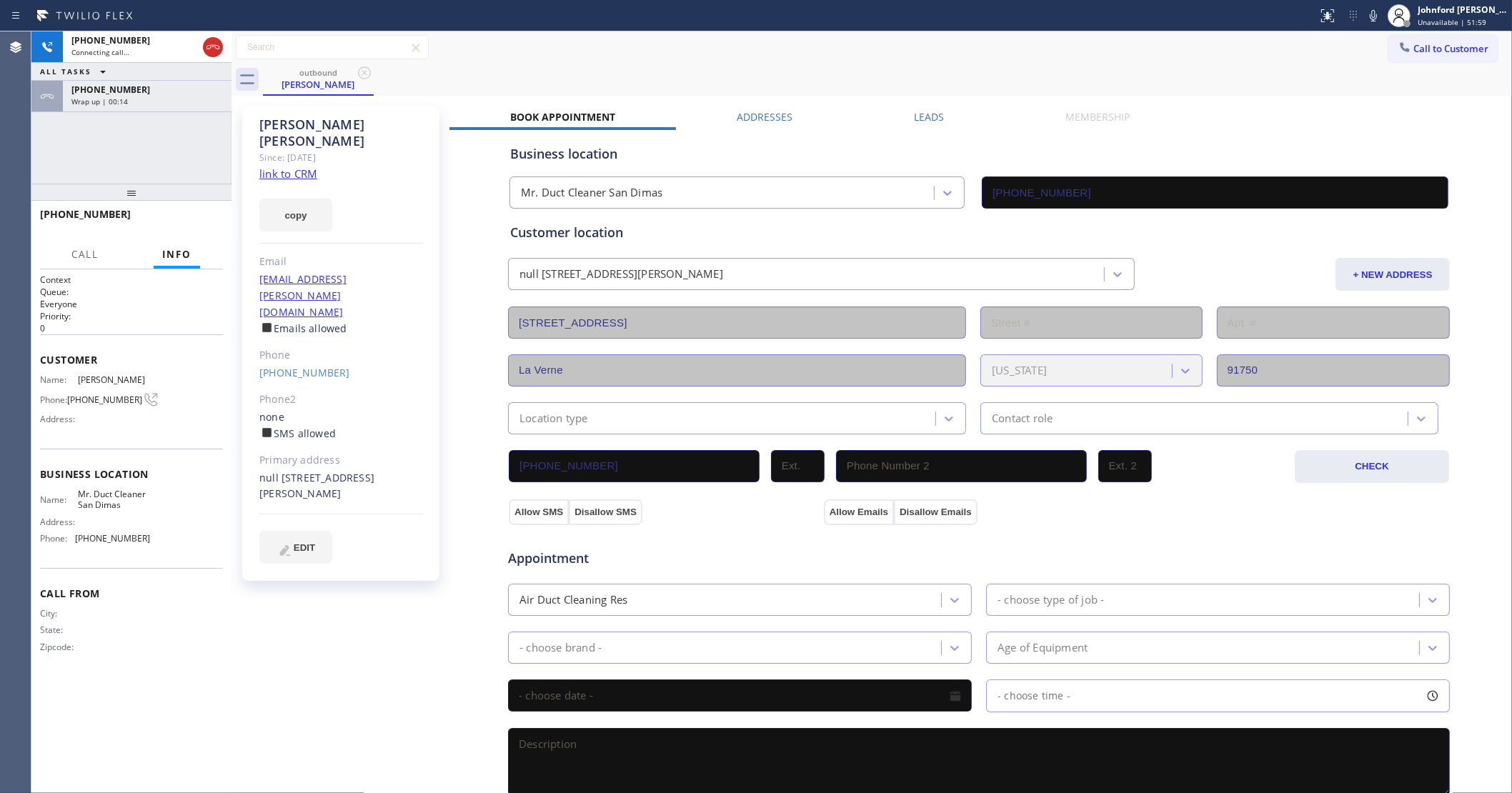
type input "[PHONE_NUMBER]"
click at [286, 89] on div "[PERSON_NAME]" at bounding box center [318, 84] width 108 height 13
click at [190, 92] on div "[PHONE_NUMBER]" at bounding box center [147, 89] width 152 height 12
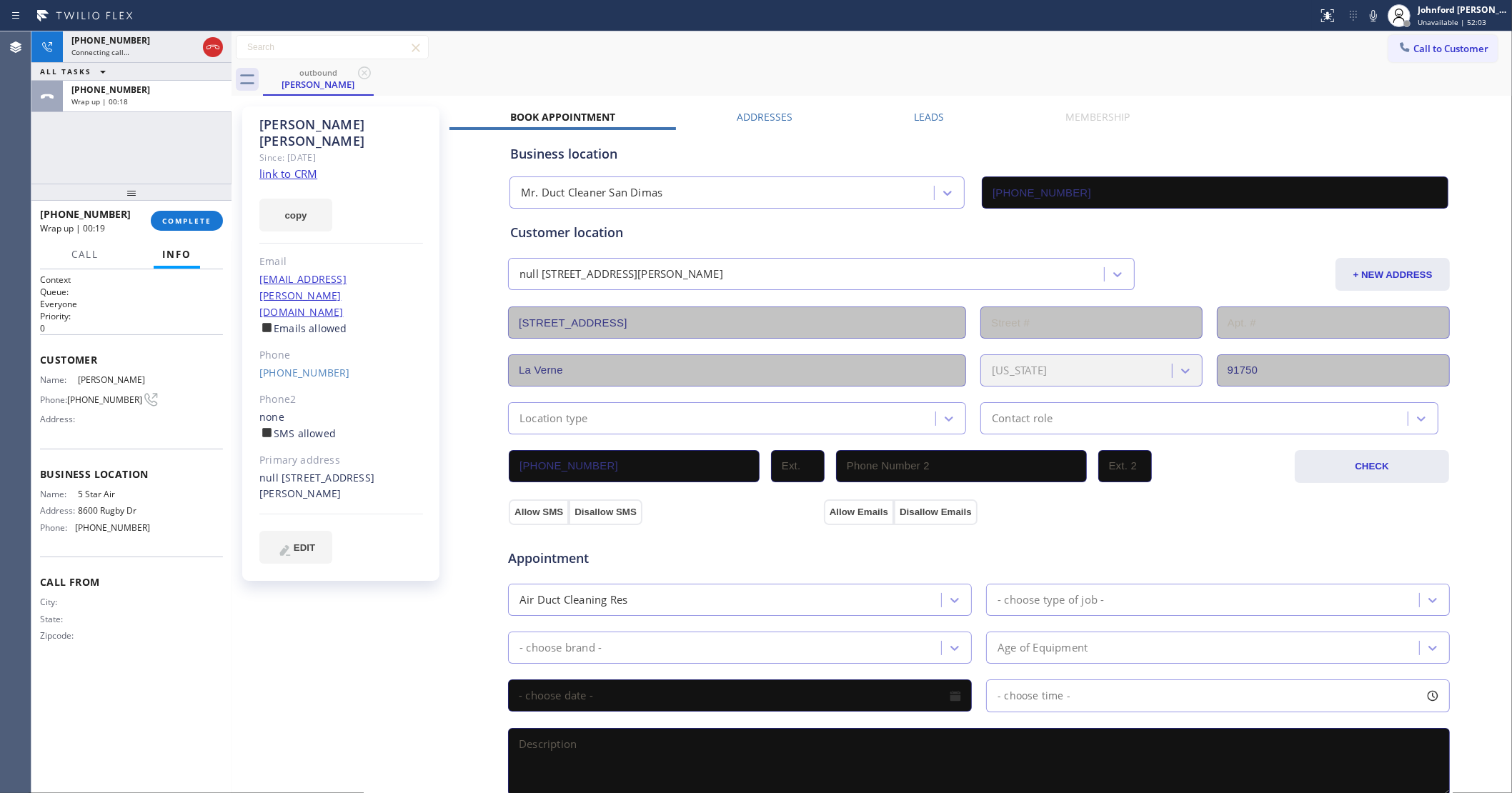
click at [190, 205] on div "[PHONE_NUMBER] Wrap up | 00:19 COMPLETE" at bounding box center [131, 221] width 183 height 37
click at [187, 213] on button "COMPLETE" at bounding box center [187, 221] width 72 height 20
type input "[PHONE_NUMBER]"
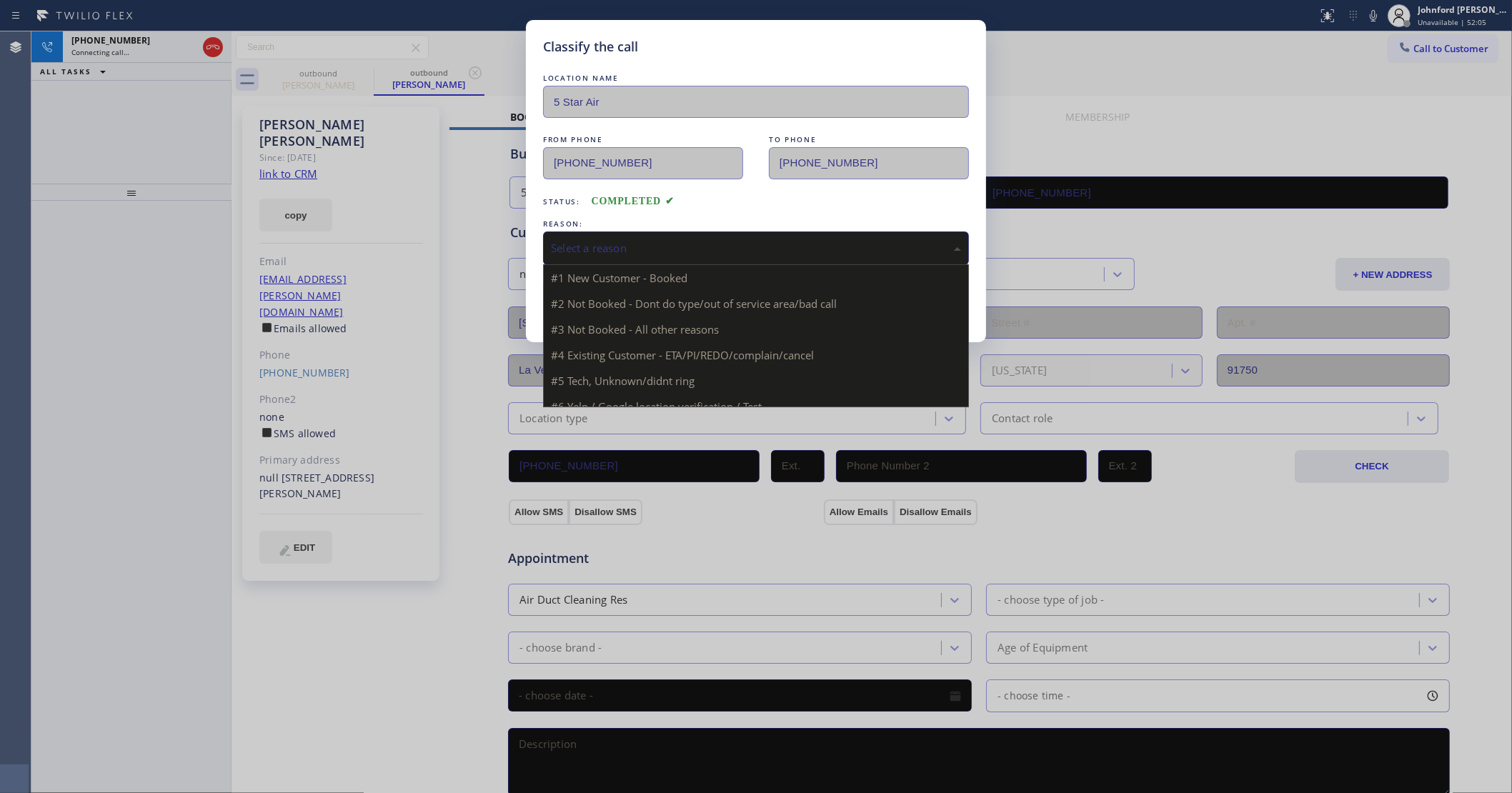
click at [665, 260] on div "Select a reason #1 New Customer - Booked #2 Not Booked - Dont do type/out of se…" at bounding box center [756, 248] width 426 height 33
click at [602, 259] on div "Not Booked - All other reasons" at bounding box center [756, 248] width 426 height 33
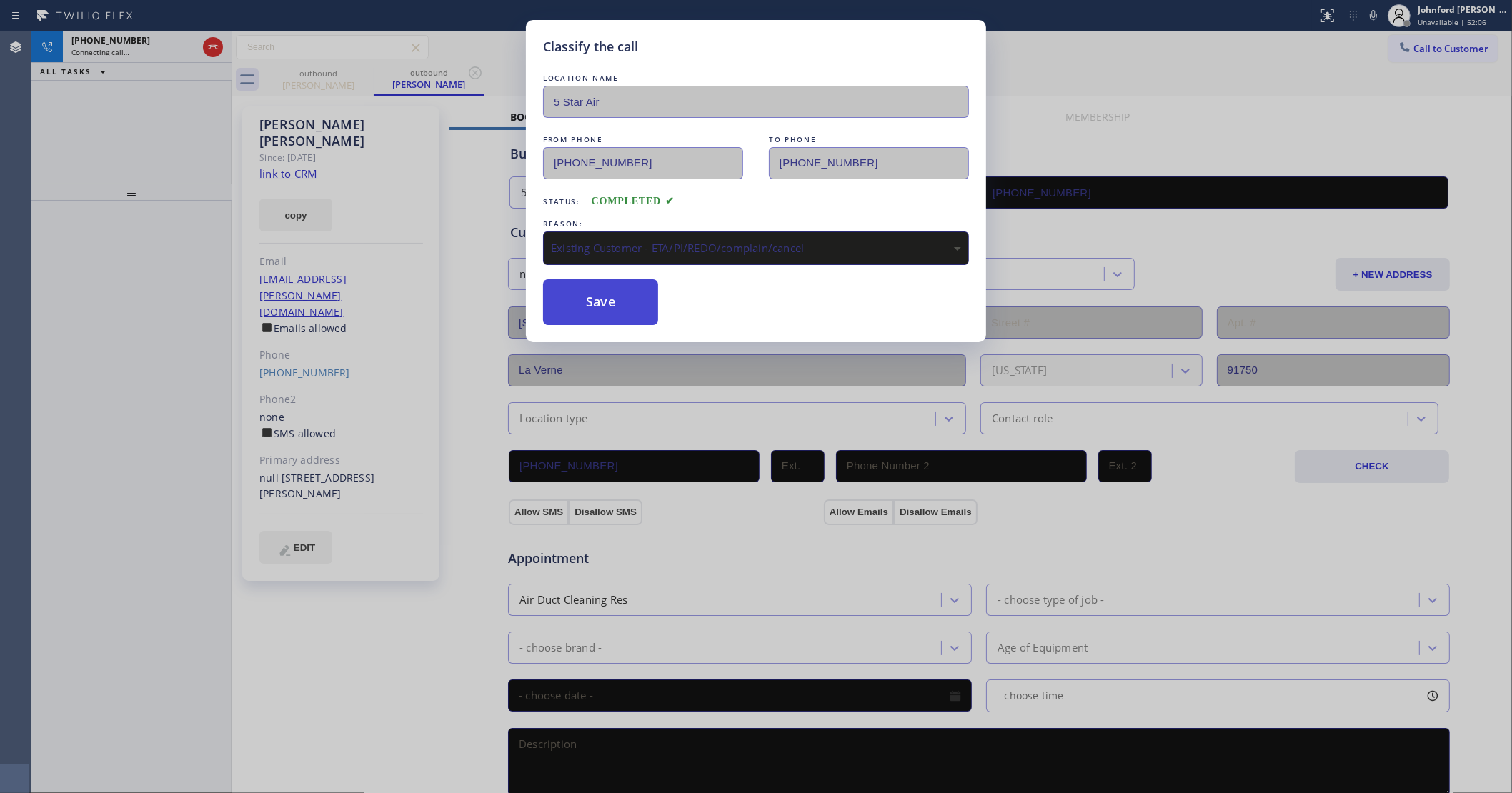
click at [601, 315] on button "Save" at bounding box center [601, 302] width 115 height 45
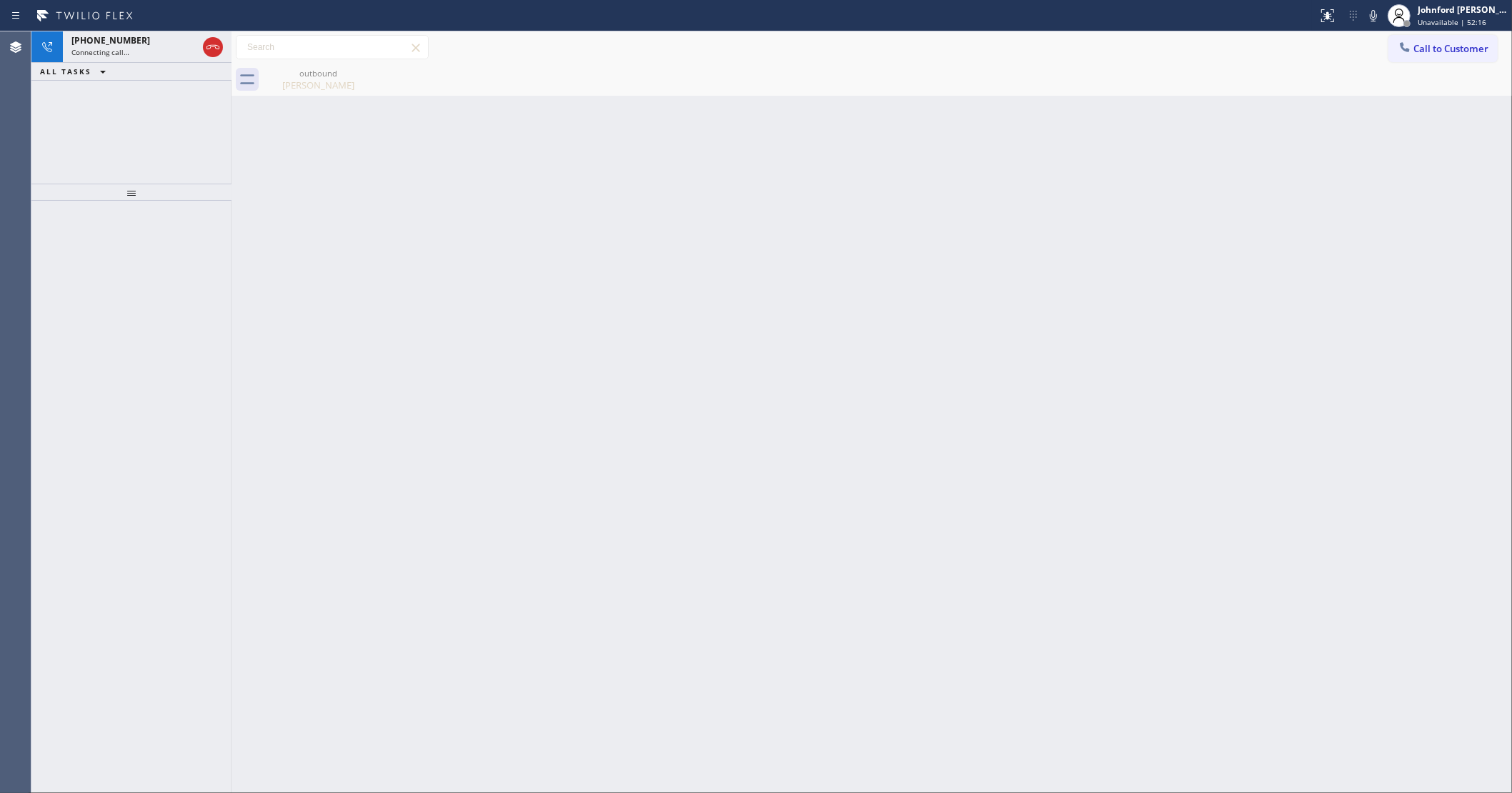
click at [126, 610] on div at bounding box center [131, 497] width 200 height 593
click at [147, 45] on div "[PHONE_NUMBER]" at bounding box center [134, 40] width 126 height 12
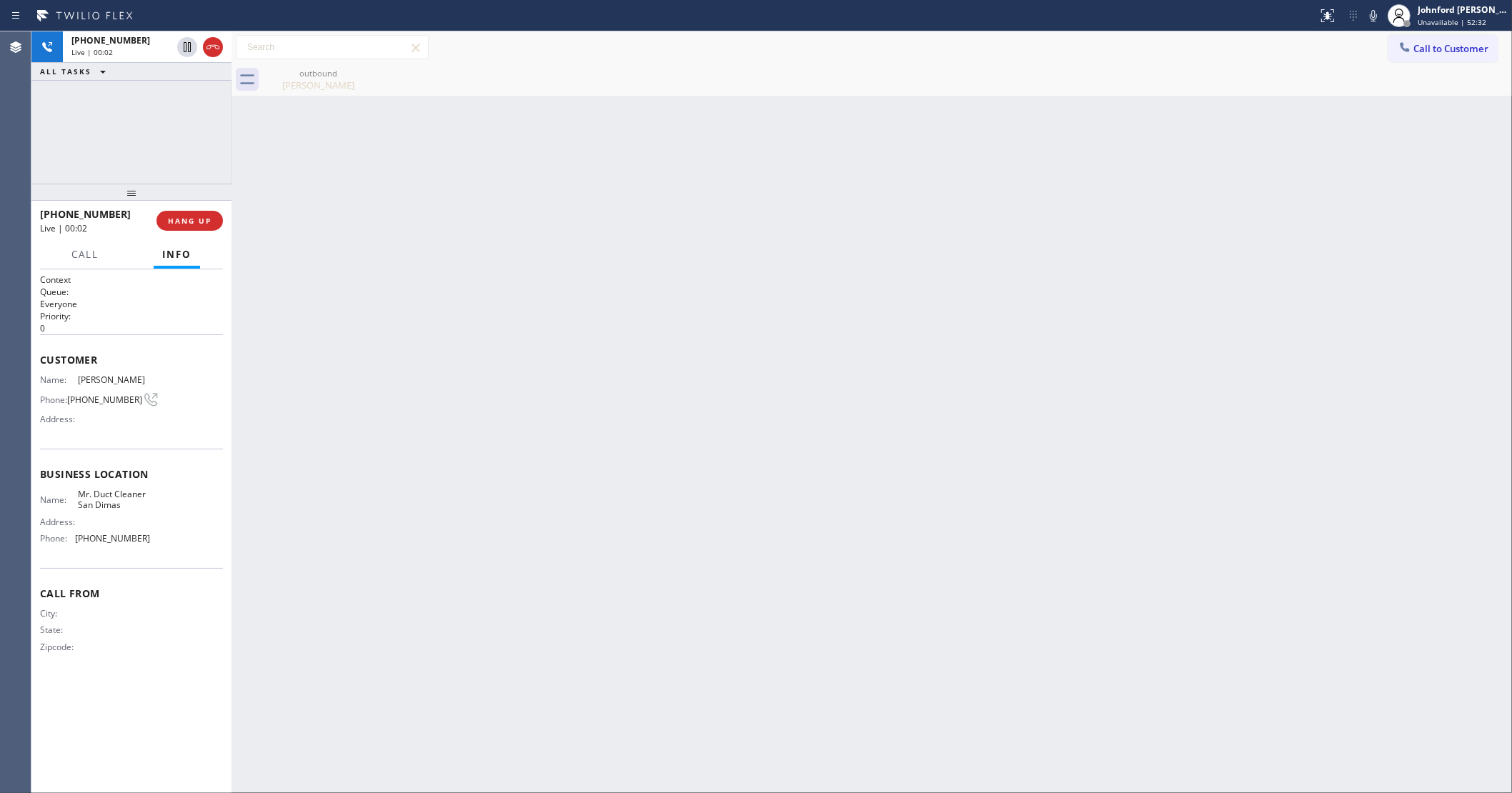
drag, startPoint x: 75, startPoint y: 130, endPoint x: 91, endPoint y: 150, distance: 25.6
click at [75, 130] on div "[PHONE_NUMBER] Live | 00:02 ALL TASKS ALL TASKS ACTIVE TASKS TASKS IN WRAP UP" at bounding box center [131, 108] width 200 height 153
click at [189, 218] on span "HANG UP" at bounding box center [190, 221] width 44 height 10
click at [189, 218] on span "COMPLETE" at bounding box center [187, 221] width 50 height 10
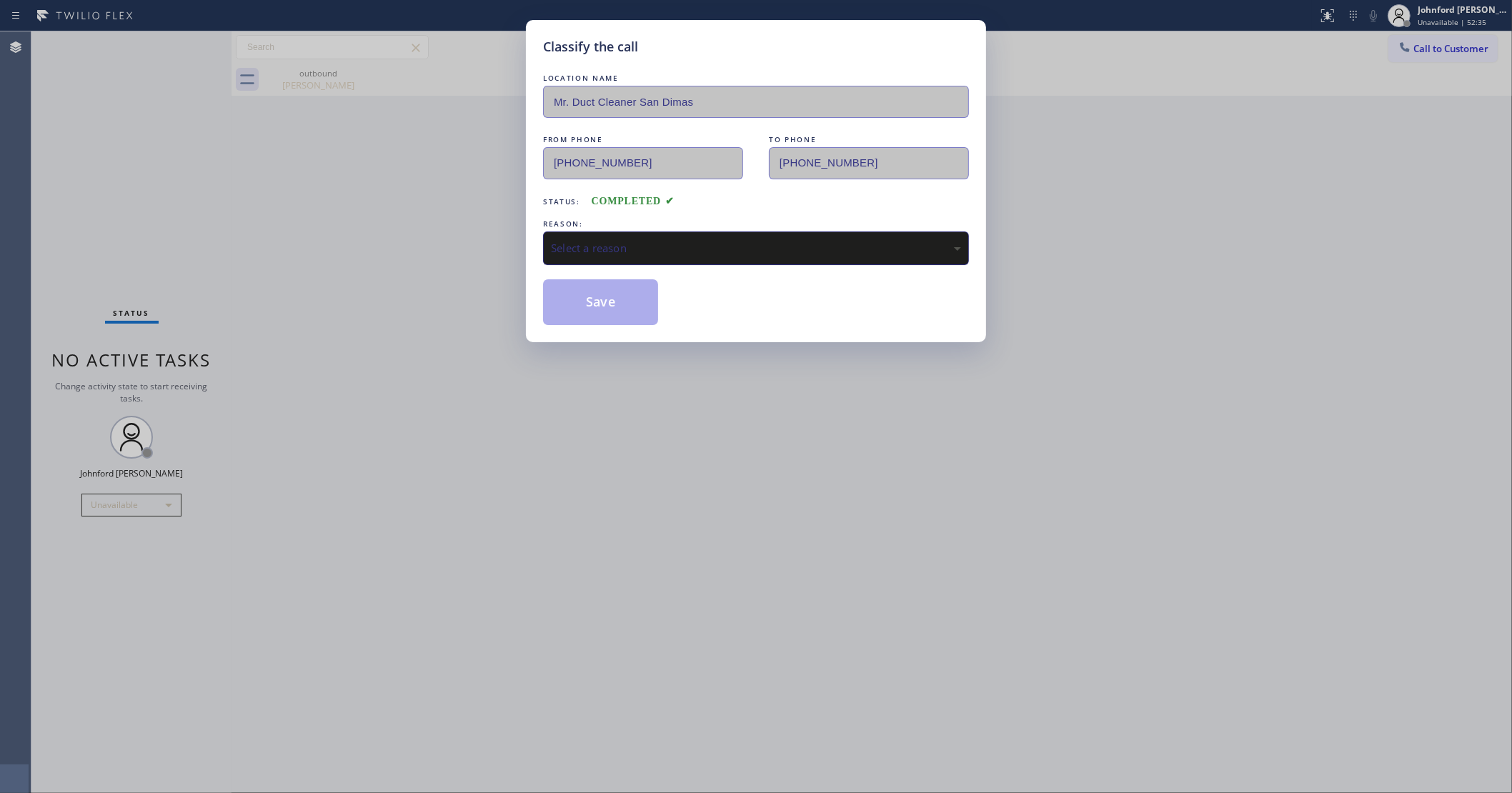
click at [605, 252] on div "Select a reason" at bounding box center [756, 248] width 426 height 33
click at [638, 314] on button "Save" at bounding box center [601, 302] width 115 height 45
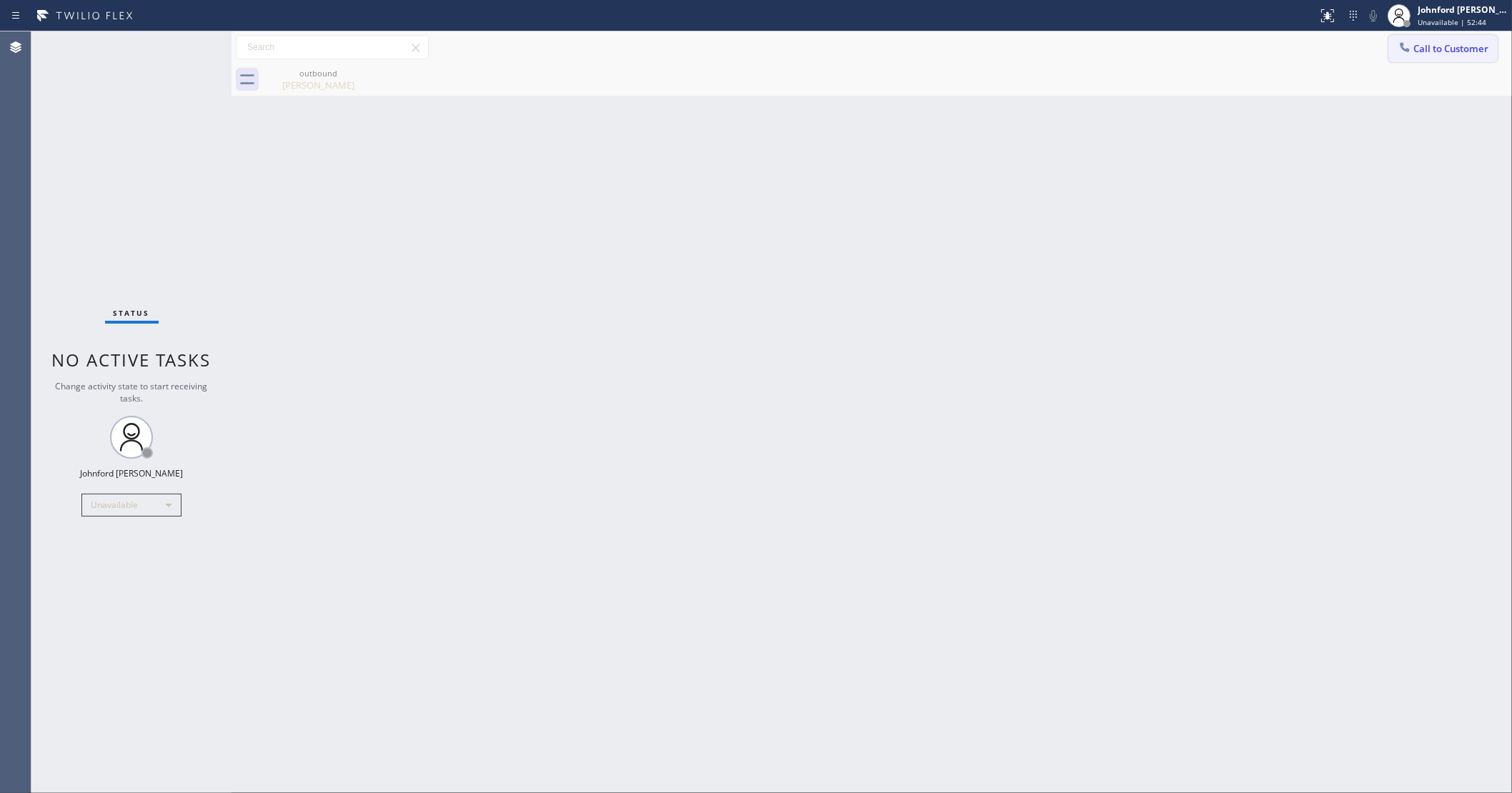
click at [1390, 47] on button "Call to Customer" at bounding box center [1443, 48] width 110 height 27
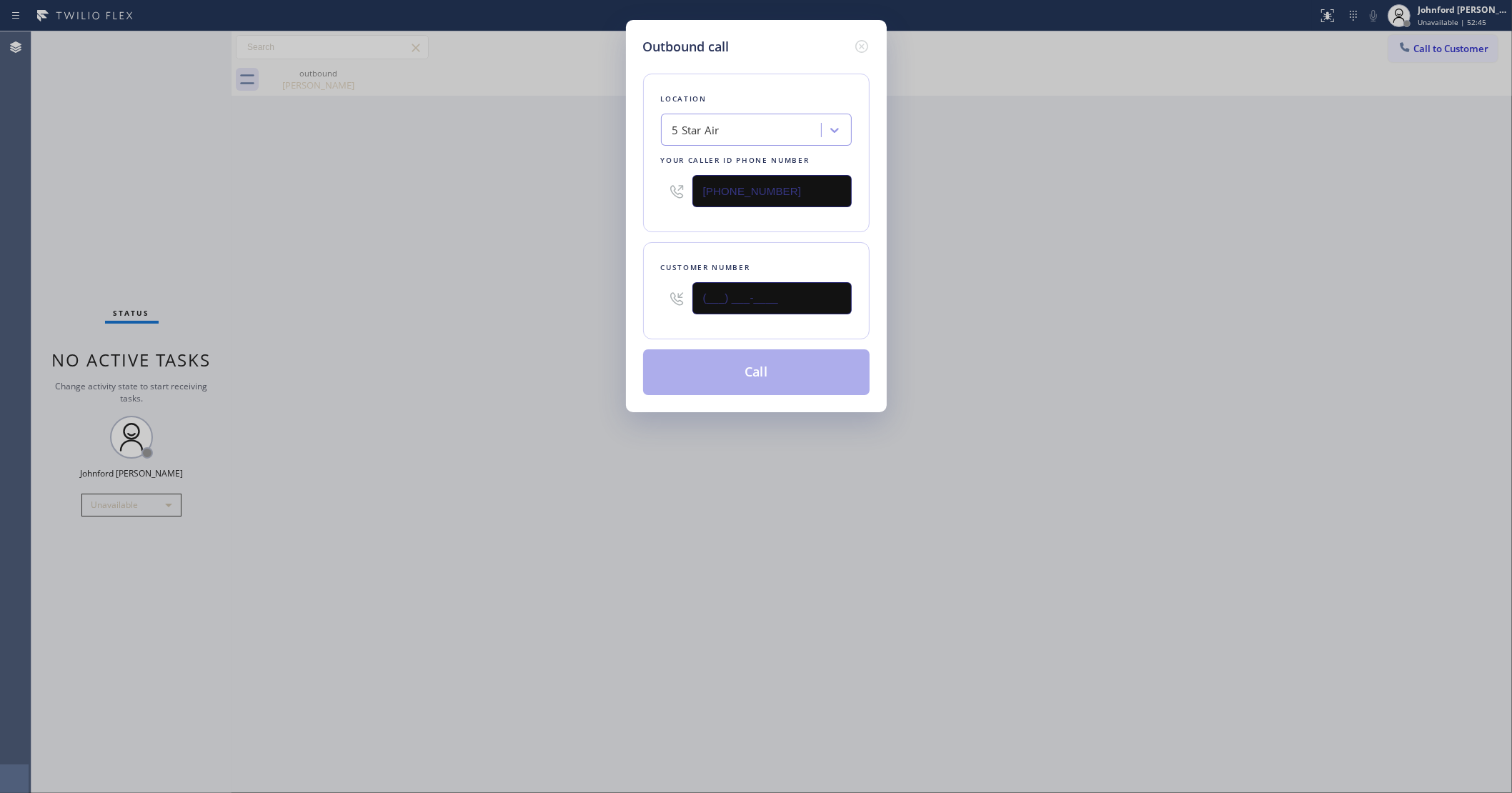
drag, startPoint x: 821, startPoint y: 288, endPoint x: 549, endPoint y: 321, distance: 274.0
click at [577, 318] on div "Outbound call Location 5 Star Air Your caller id phone number [PHONE_NUMBER] Cu…" at bounding box center [756, 396] width 1512 height 793
paste input "323) 533-3073"
type input "[PHONE_NUMBER]"
click at [520, 327] on div "Outbound call Location 5 Star Air Your caller id phone number [PHONE_NUMBER] Cu…" at bounding box center [756, 396] width 1512 height 793
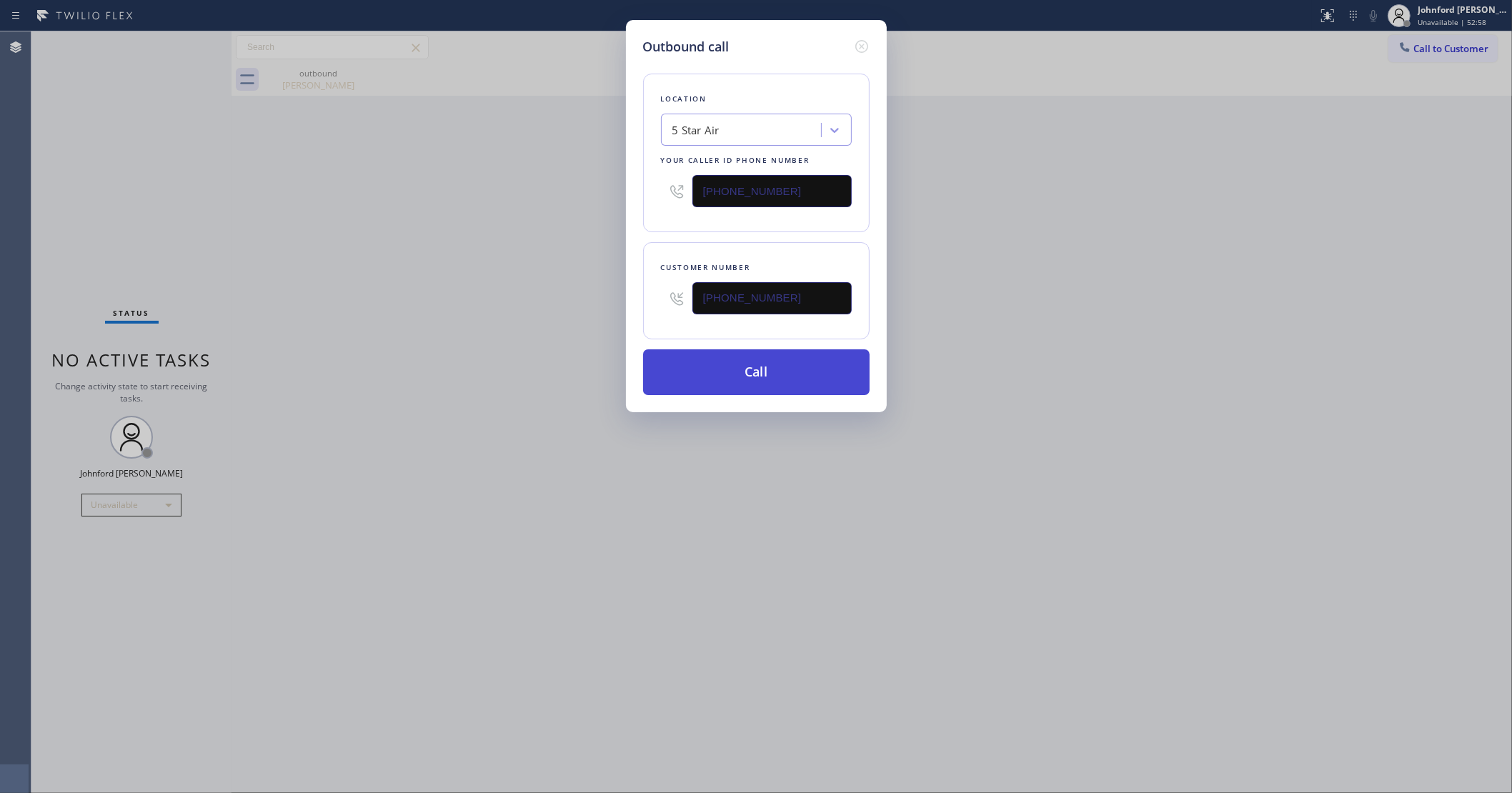
click at [830, 368] on button "Call" at bounding box center [756, 373] width 226 height 45
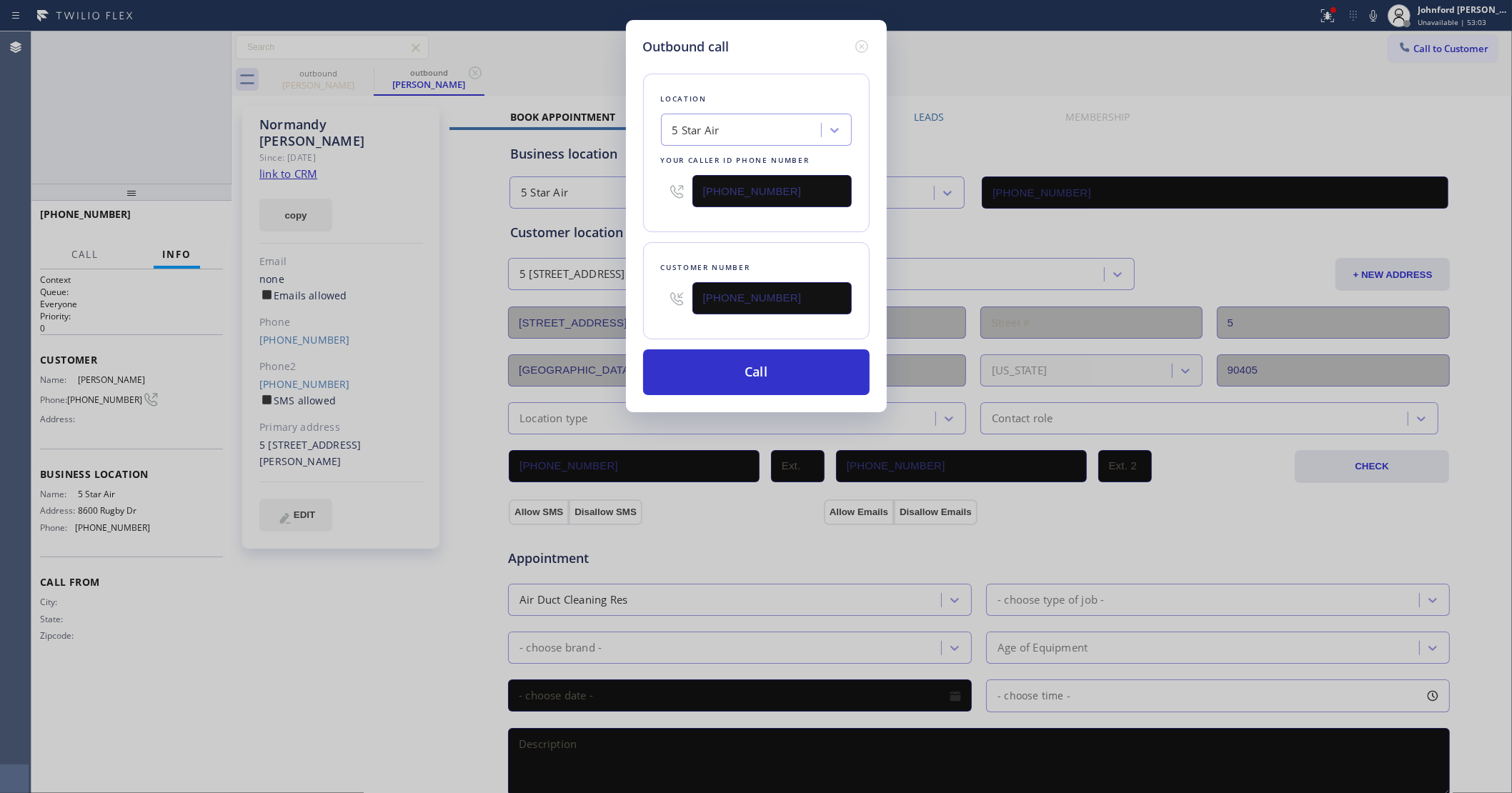
type input "[PHONE_NUMBER]"
click at [201, 222] on div "Outbound call Location 5 Star Air Your caller id phone number [PHONE_NUMBER] Cu…" at bounding box center [756, 396] width 1512 height 793
click at [859, 38] on icon at bounding box center [861, 46] width 17 height 17
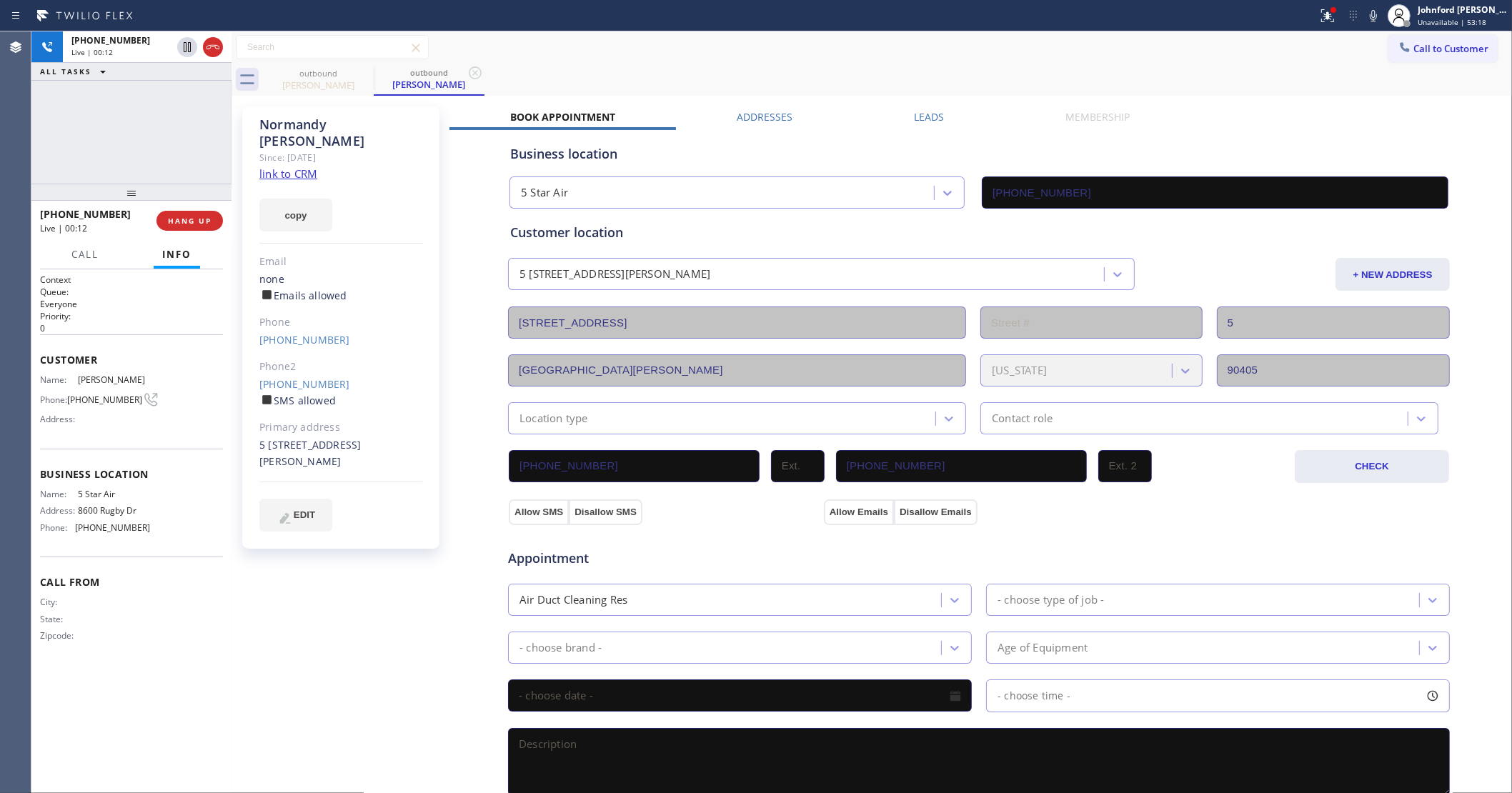
click at [217, 234] on div "[PHONE_NUMBER] Live | 00:12 HANG UP" at bounding box center [131, 221] width 183 height 37
click at [205, 219] on span "HANG UP" at bounding box center [190, 221] width 44 height 10
click at [290, 377] on div "[PHONE_NUMBER] SMS allowed" at bounding box center [342, 393] width 164 height 32
click at [290, 377] on link "[PHONE_NUMBER]" at bounding box center [305, 384] width 91 height 14
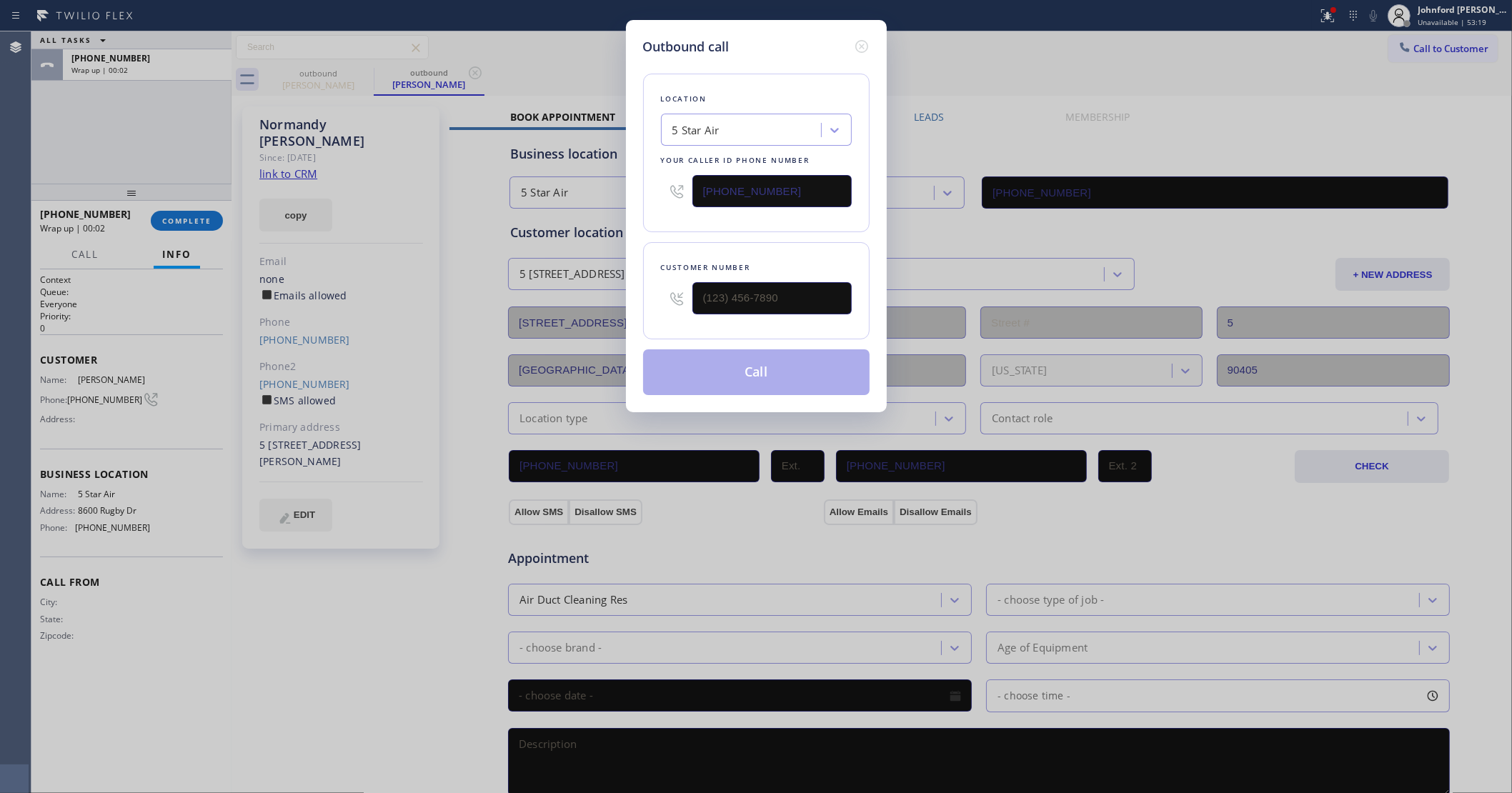
type input "[PHONE_NUMBER]"
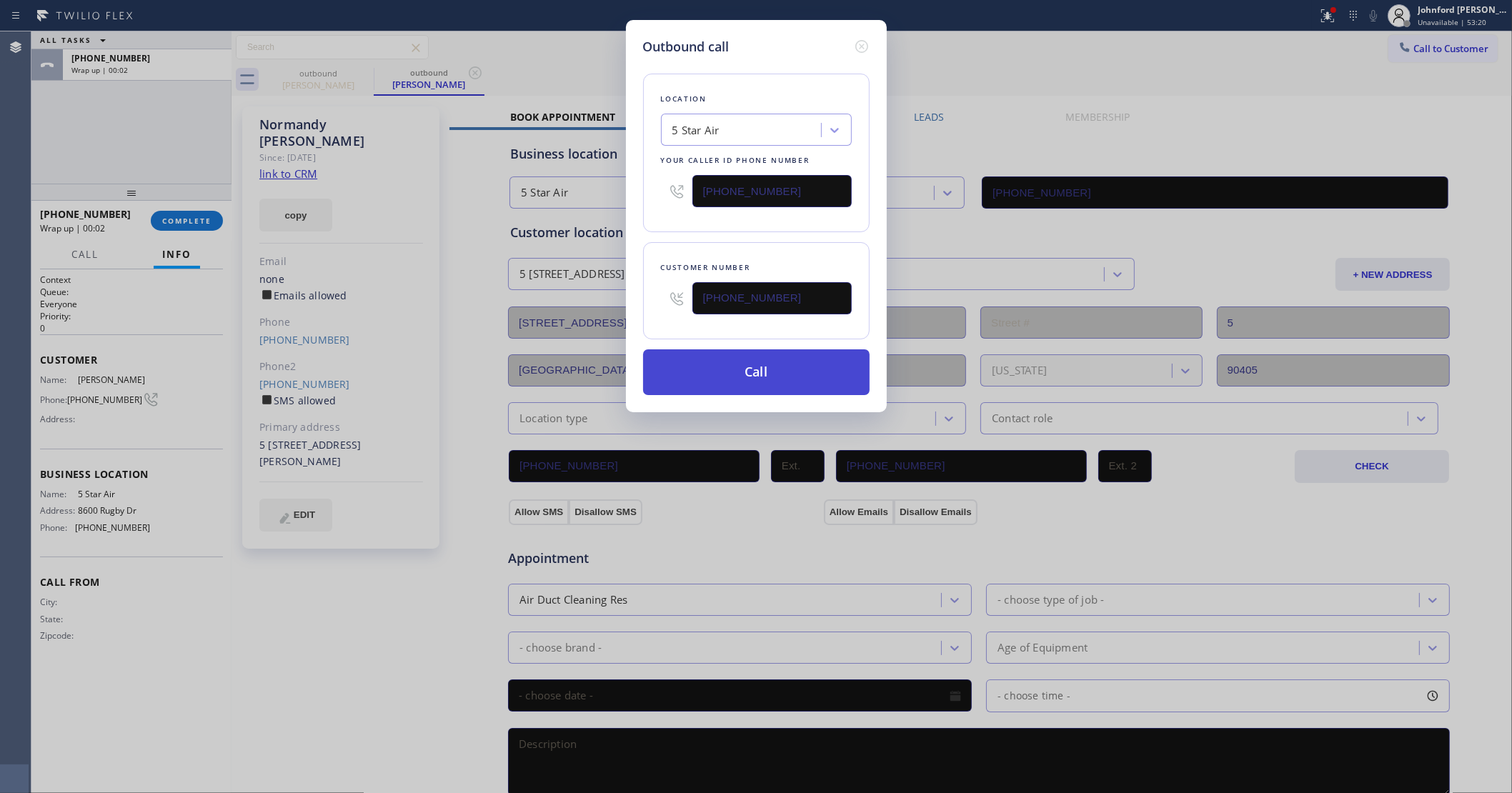
click at [820, 368] on button "Call" at bounding box center [756, 373] width 226 height 45
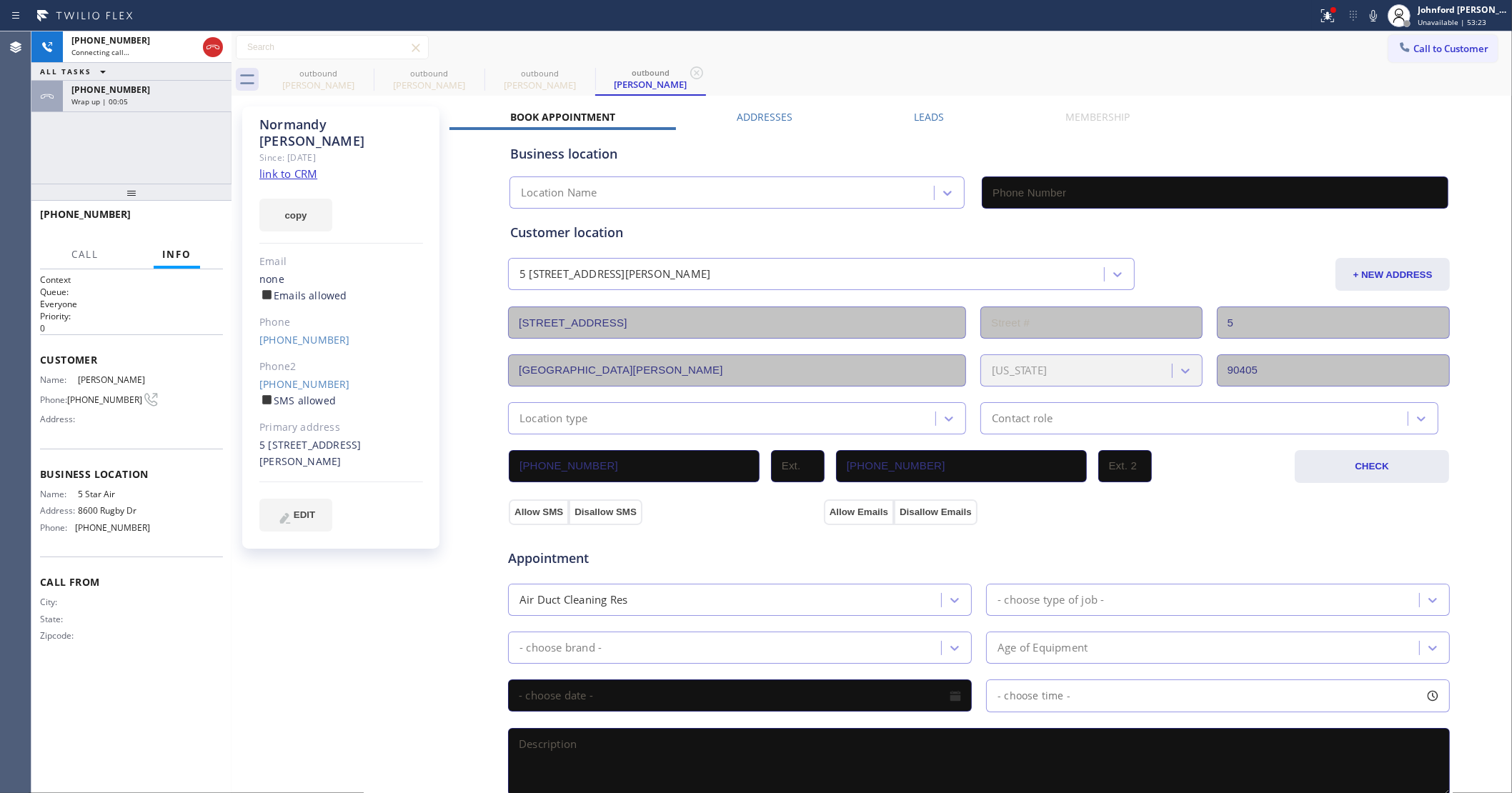
type input "[PHONE_NUMBER]"
click at [147, 108] on div "[PHONE_NUMBER] Wrap up | 00:08" at bounding box center [144, 96] width 163 height 32
click at [194, 217] on span "COMPLETE" at bounding box center [187, 221] width 50 height 10
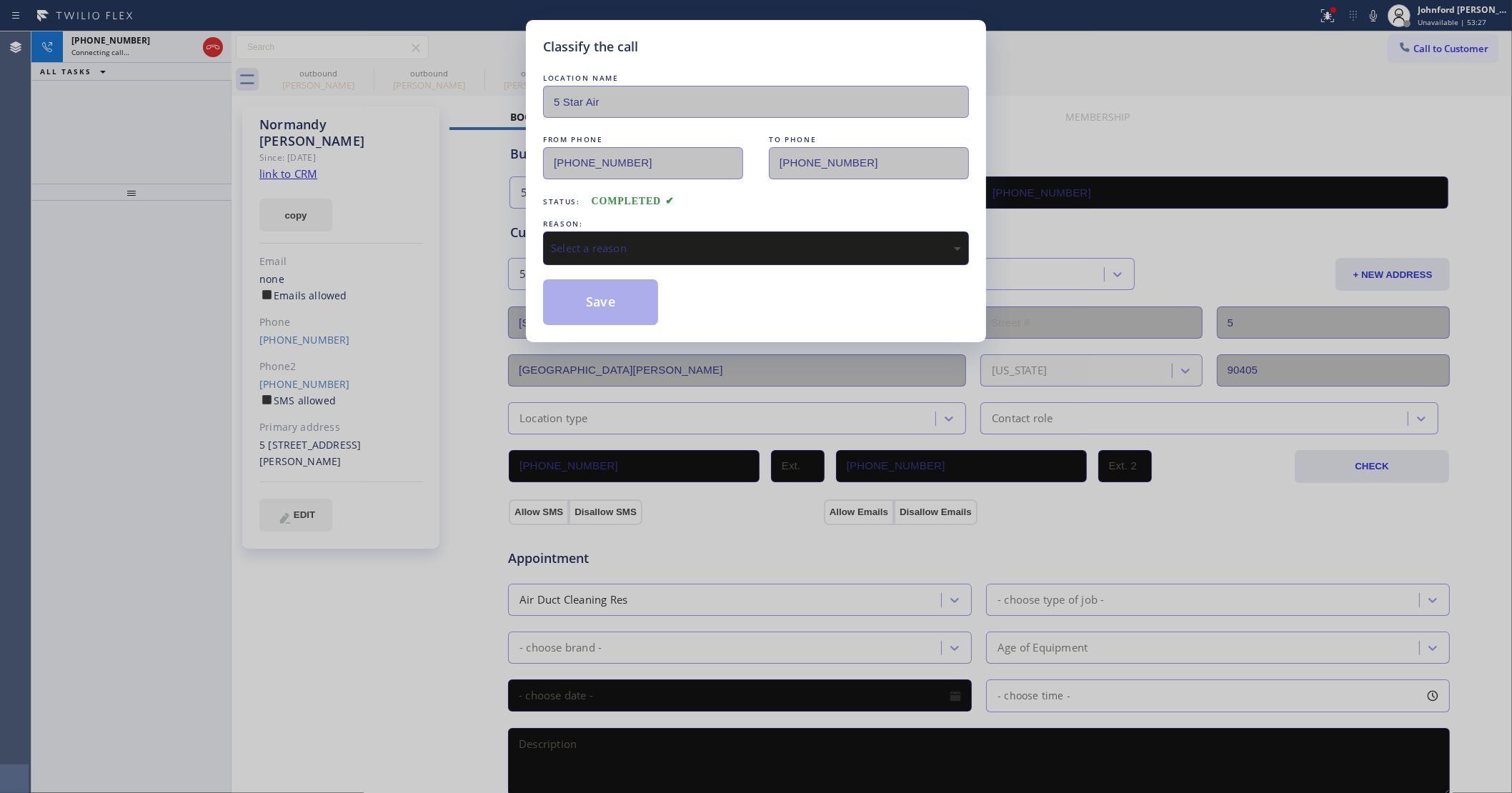
click at [706, 248] on div "Select a reason" at bounding box center [756, 248] width 410 height 16
click at [593, 296] on button "Save" at bounding box center [601, 302] width 115 height 45
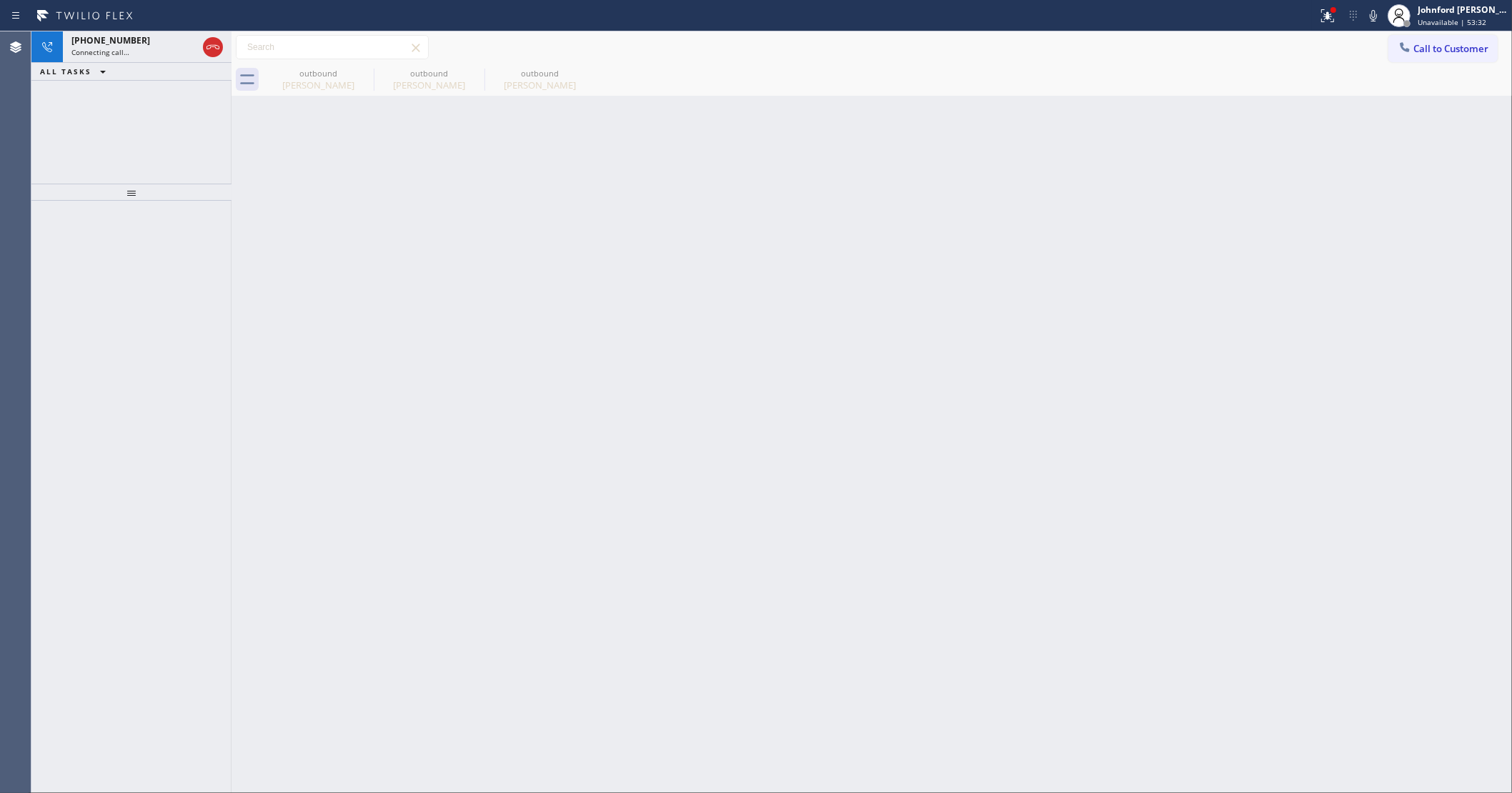
click at [101, 98] on div "[PHONE_NUMBER] Connecting call… ALL TASKS ALL TASKS ACTIVE TASKS TASKS IN WRAP …" at bounding box center [131, 108] width 200 height 153
click at [125, 55] on span "Connecting call…" at bounding box center [100, 52] width 58 height 10
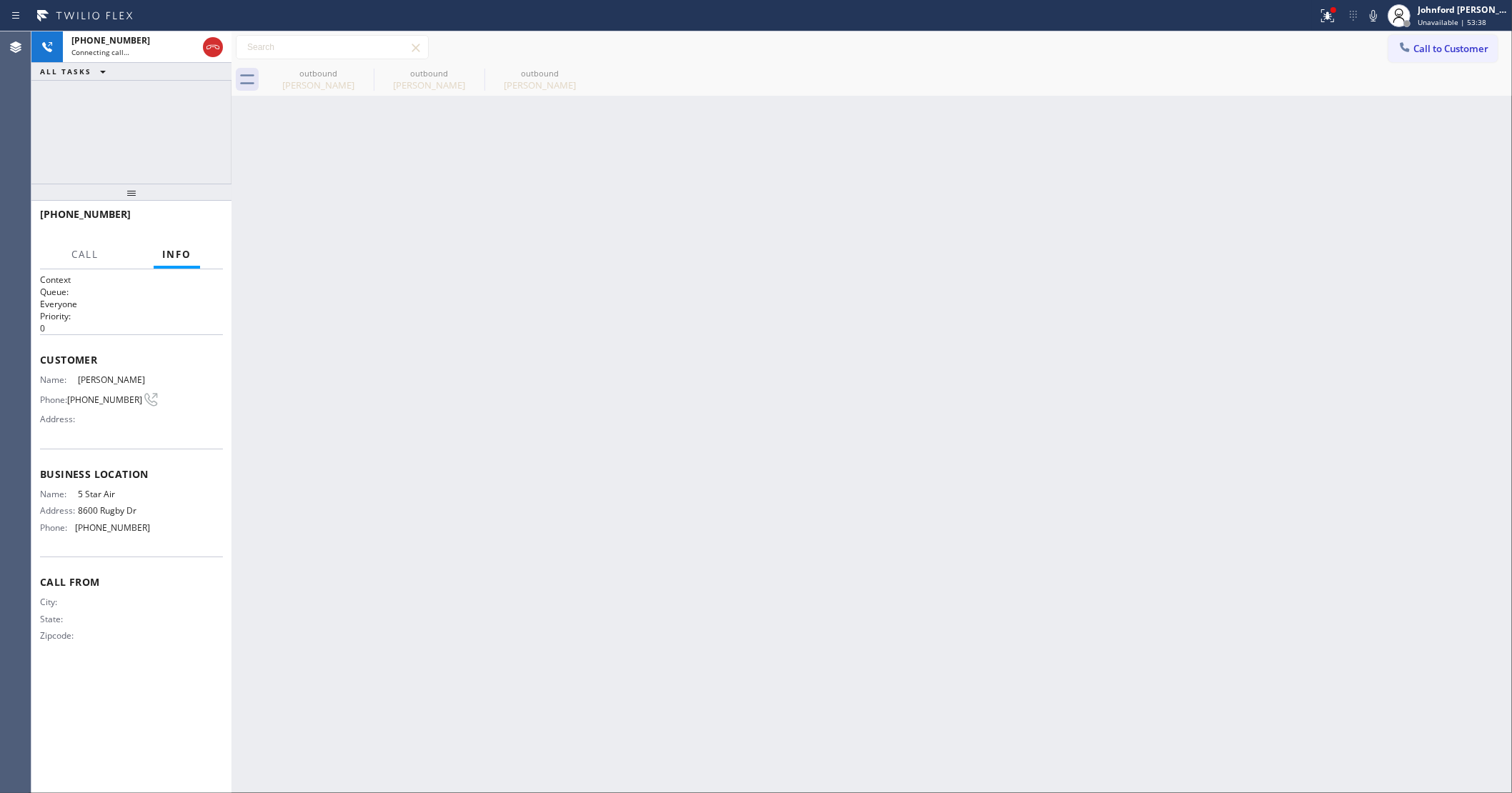
click at [62, 136] on div "[PHONE_NUMBER] Connecting call… ALL TASKS ALL TASKS ACTIVE TASKS TASKS IN WRAP …" at bounding box center [131, 108] width 200 height 153
click at [1379, 16] on icon at bounding box center [1373, 15] width 17 height 17
click at [1329, 21] on icon at bounding box center [1327, 15] width 17 height 17
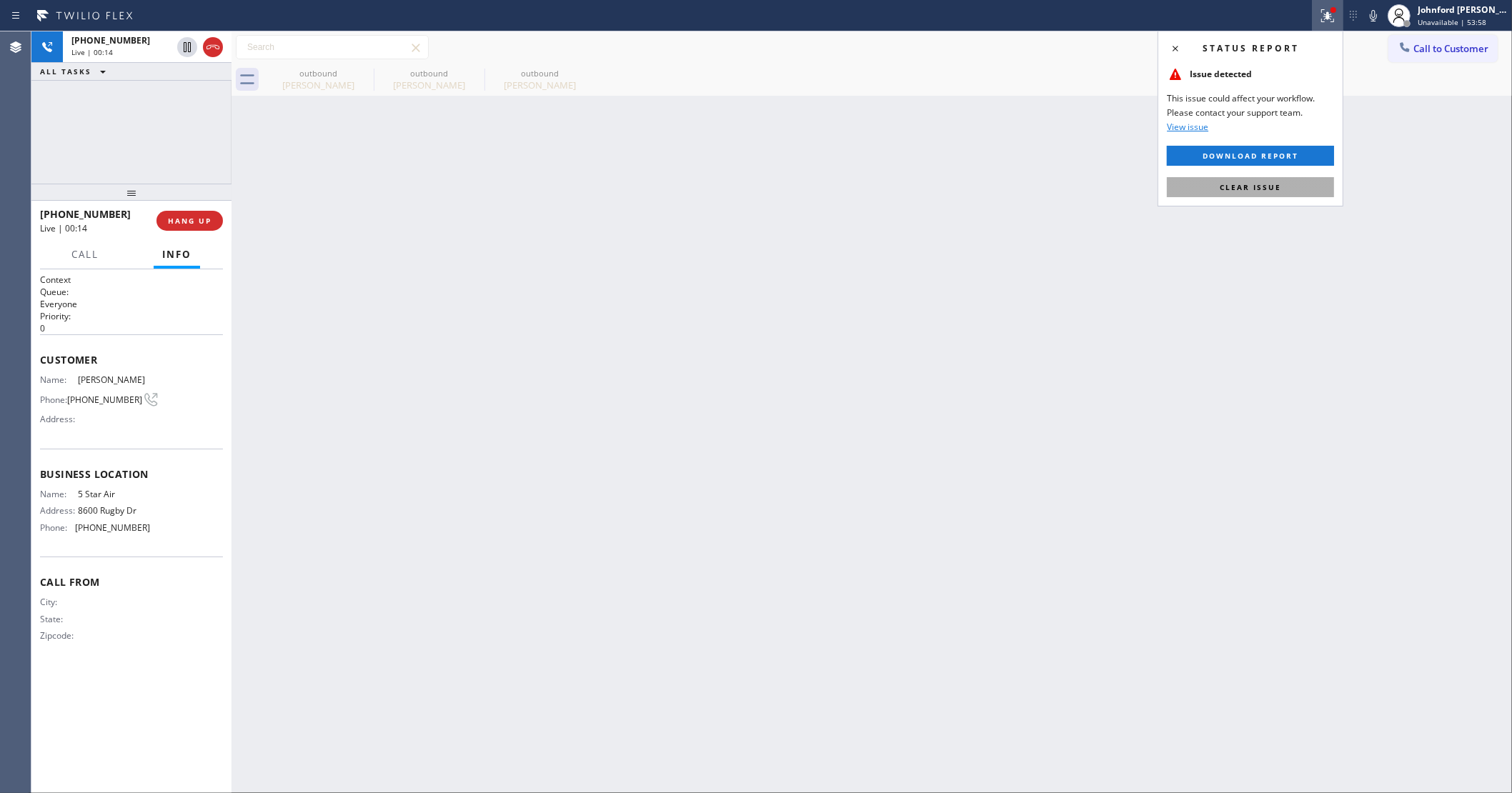
click at [1254, 188] on span "Clear issue" at bounding box center [1251, 187] width 62 height 10
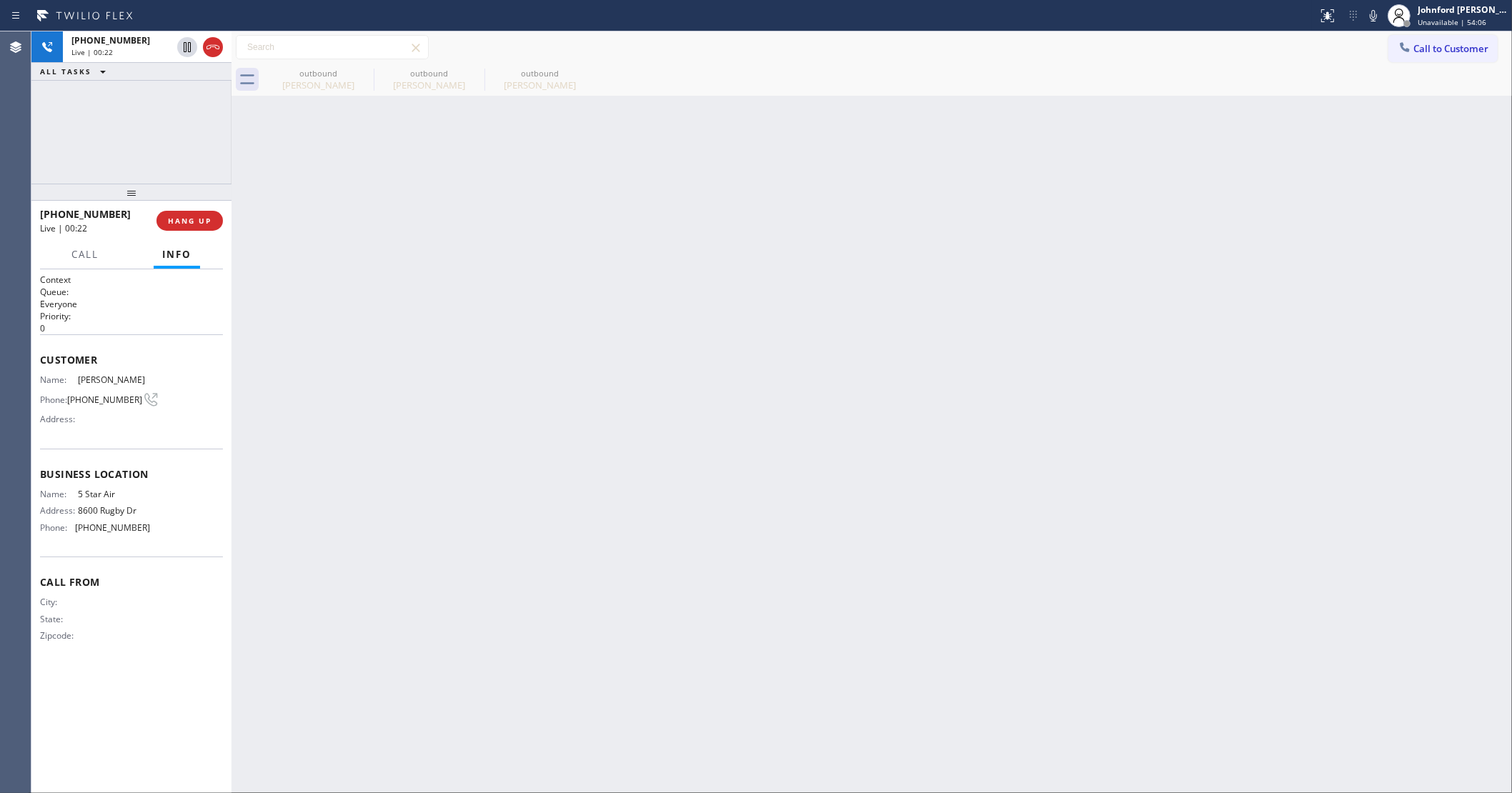
click at [173, 150] on div "[PHONE_NUMBER] Live | 00:22 ALL TASKS ALL TASKS ACTIVE TASKS TASKS IN WRAP UP" at bounding box center [131, 108] width 200 height 153
drag, startPoint x: 72, startPoint y: 394, endPoint x: 135, endPoint y: 398, distance: 63.1
click at [135, 398] on div "Phone: [PHONE_NUMBER]" at bounding box center [95, 399] width 110 height 17
copy div "[PHONE_NUMBER]"
click at [200, 218] on span "COMPLETE" at bounding box center [187, 221] width 50 height 10
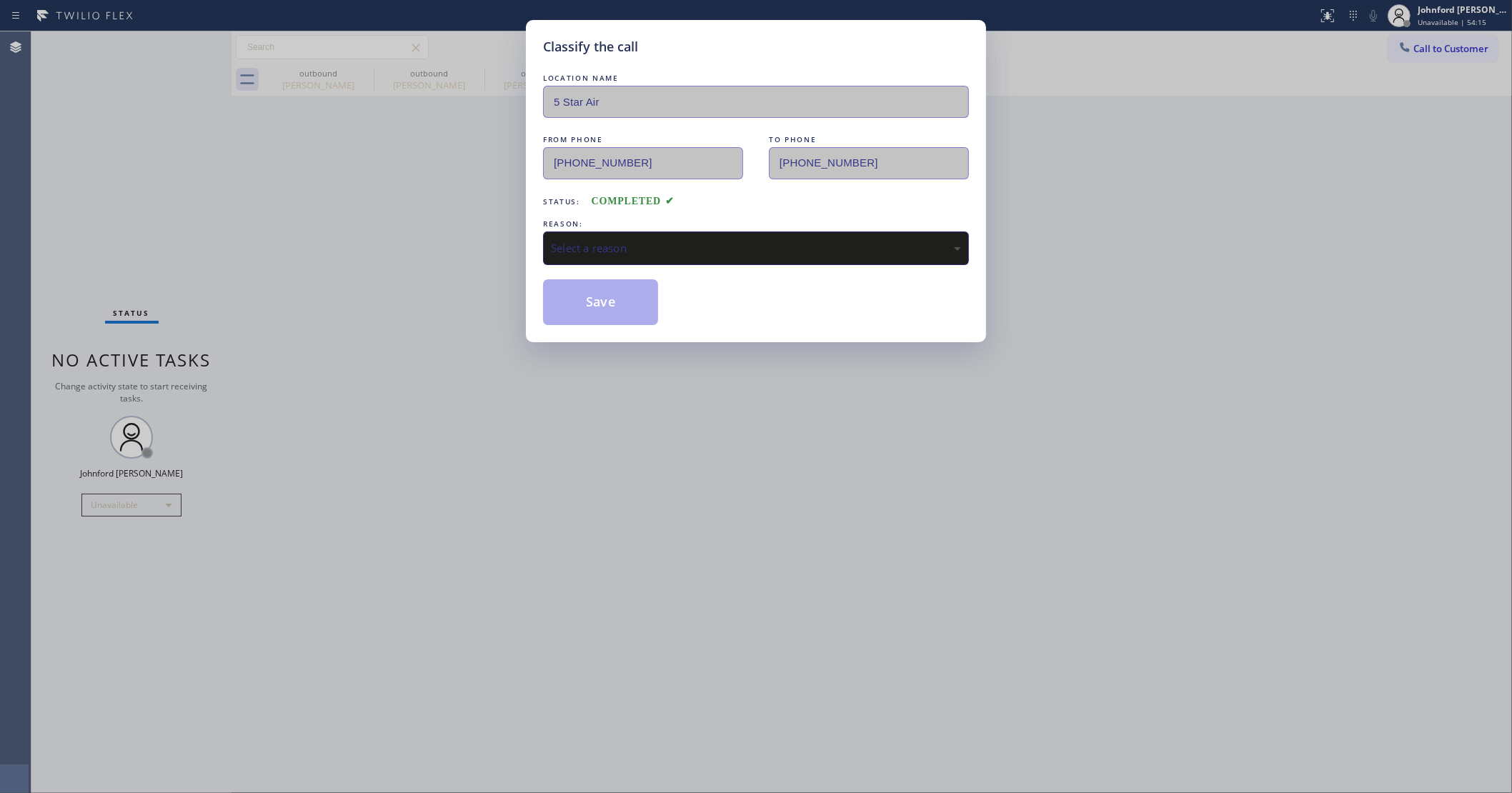
click at [683, 225] on div "REASON:" at bounding box center [756, 224] width 426 height 15
click at [690, 243] on div "Select a reason" at bounding box center [756, 248] width 410 height 16
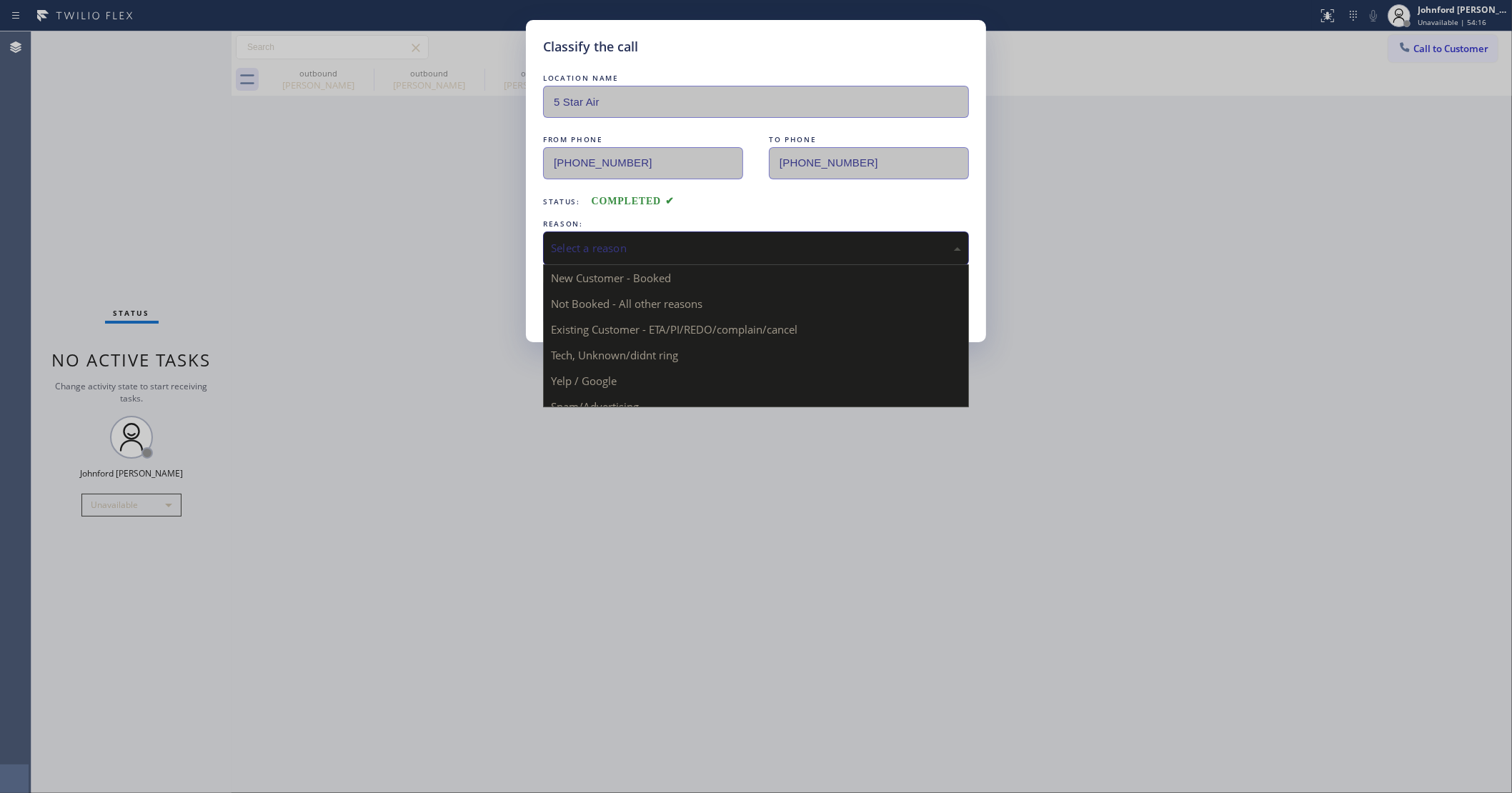
drag, startPoint x: 661, startPoint y: 315, endPoint x: 617, endPoint y: 306, distance: 44.9
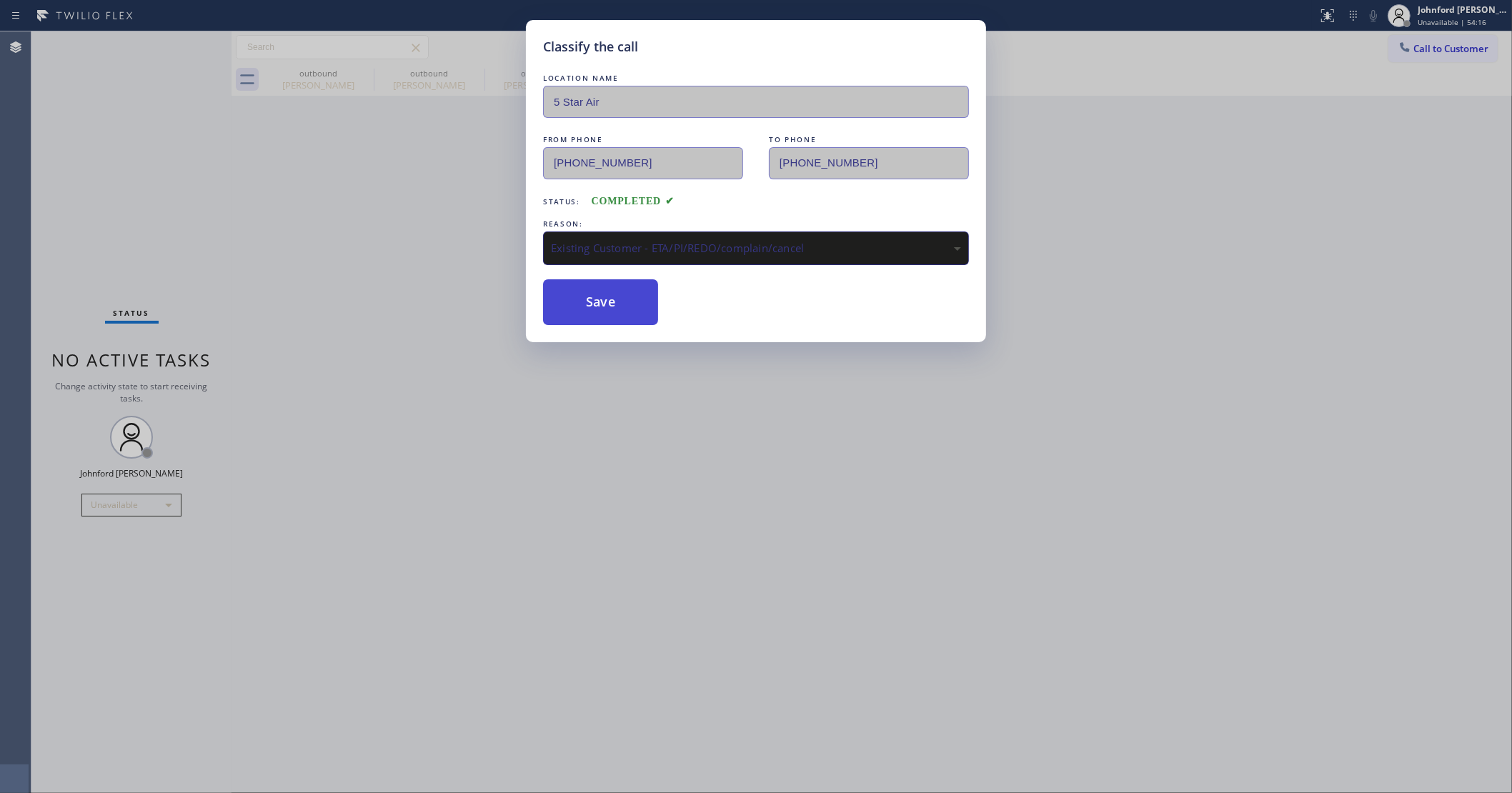
click at [617, 306] on button "Save" at bounding box center [601, 302] width 115 height 45
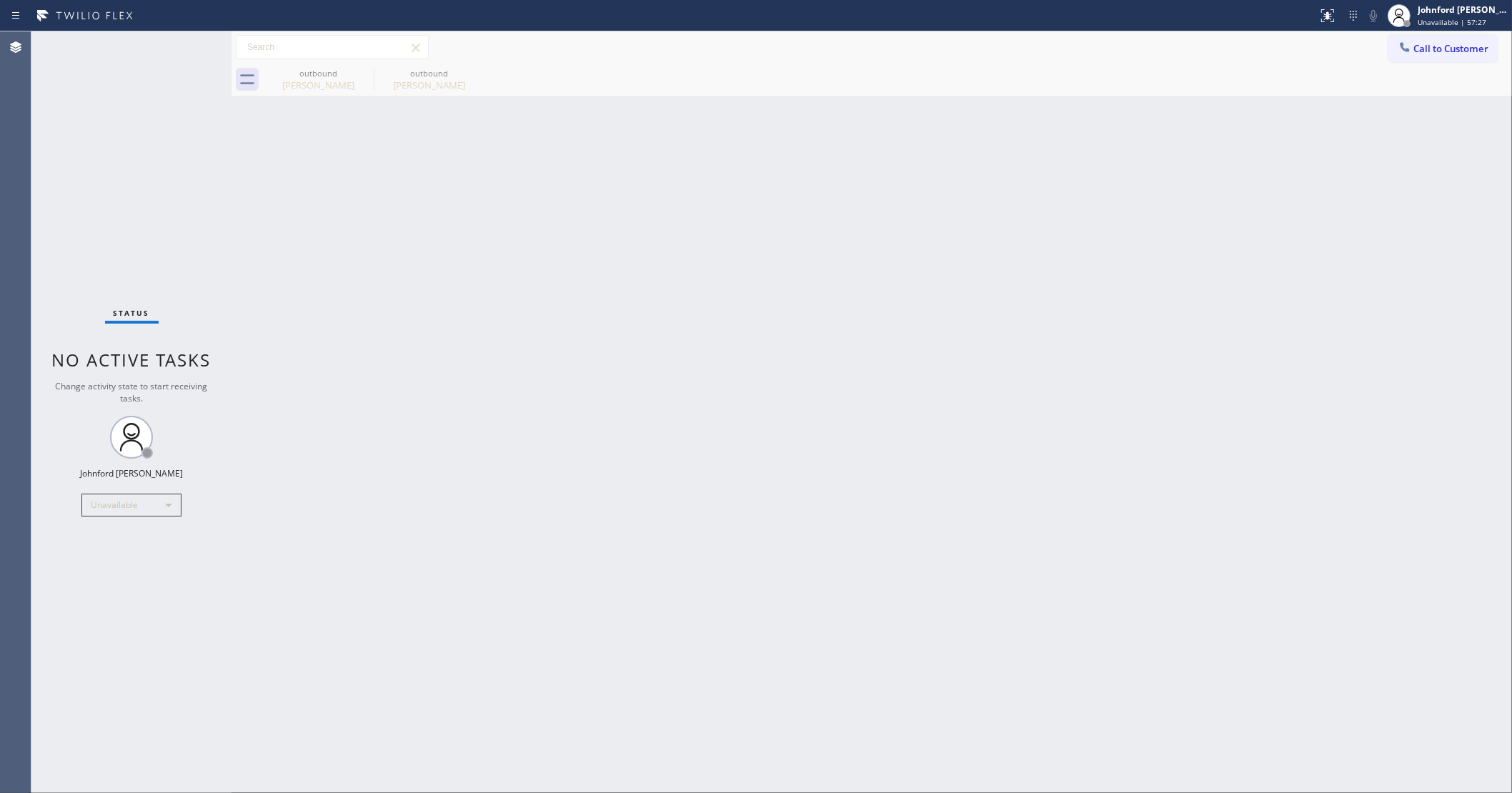
click at [1435, 58] on button "Call to Customer" at bounding box center [1443, 48] width 110 height 27
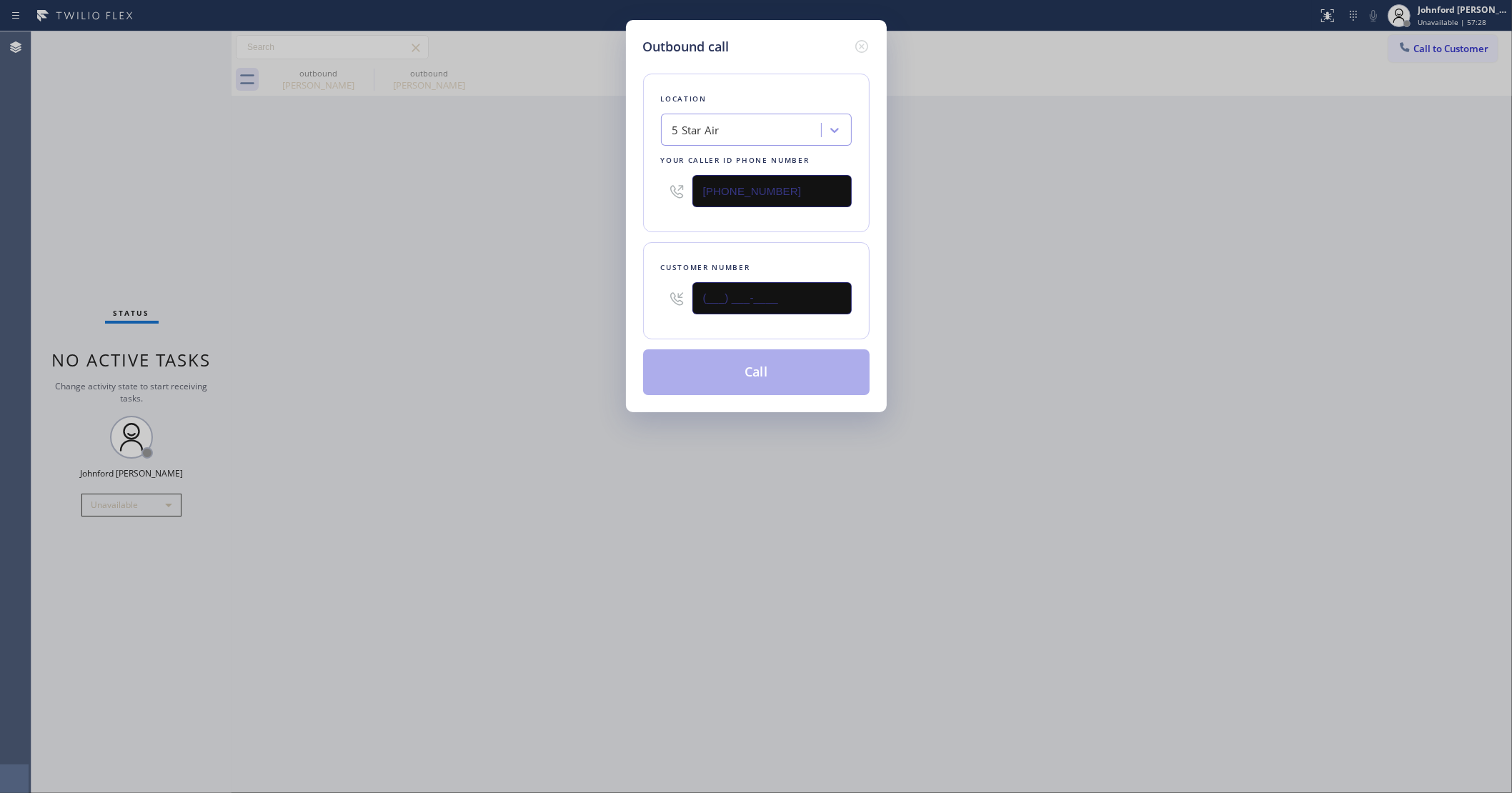
drag, startPoint x: 705, startPoint y: 301, endPoint x: 579, endPoint y: 312, distance: 126.5
click at [588, 309] on div "Outbound call Location 5 Star Air Your caller id phone number [PHONE_NUMBER] Cu…" at bounding box center [756, 396] width 1512 height 793
paste input "818) 620-9643"
type input "[PHONE_NUMBER]"
click at [464, 321] on div "Outbound call Location 5 Star Air Your caller id phone number [PHONE_NUMBER] Cu…" at bounding box center [756, 396] width 1512 height 793
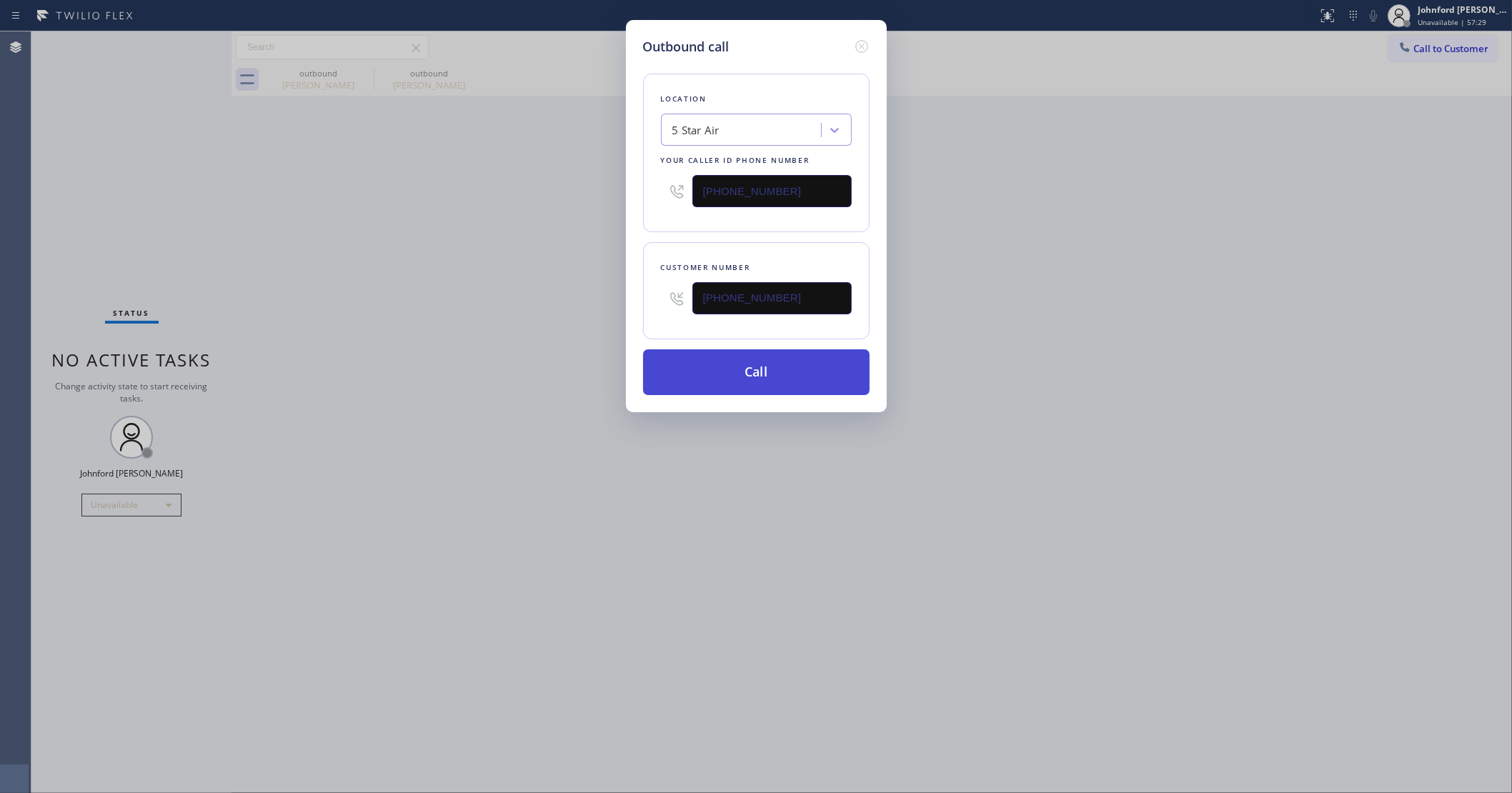
click at [726, 358] on button "Call" at bounding box center [756, 373] width 226 height 45
drag, startPoint x: 1203, startPoint y: 290, endPoint x: 1197, endPoint y: 135, distance: 155.1
click at [1216, 269] on div "Outbound call Location 5 Star Air Your caller id phone number [PHONE_NUMBER] Cu…" at bounding box center [756, 396] width 1512 height 793
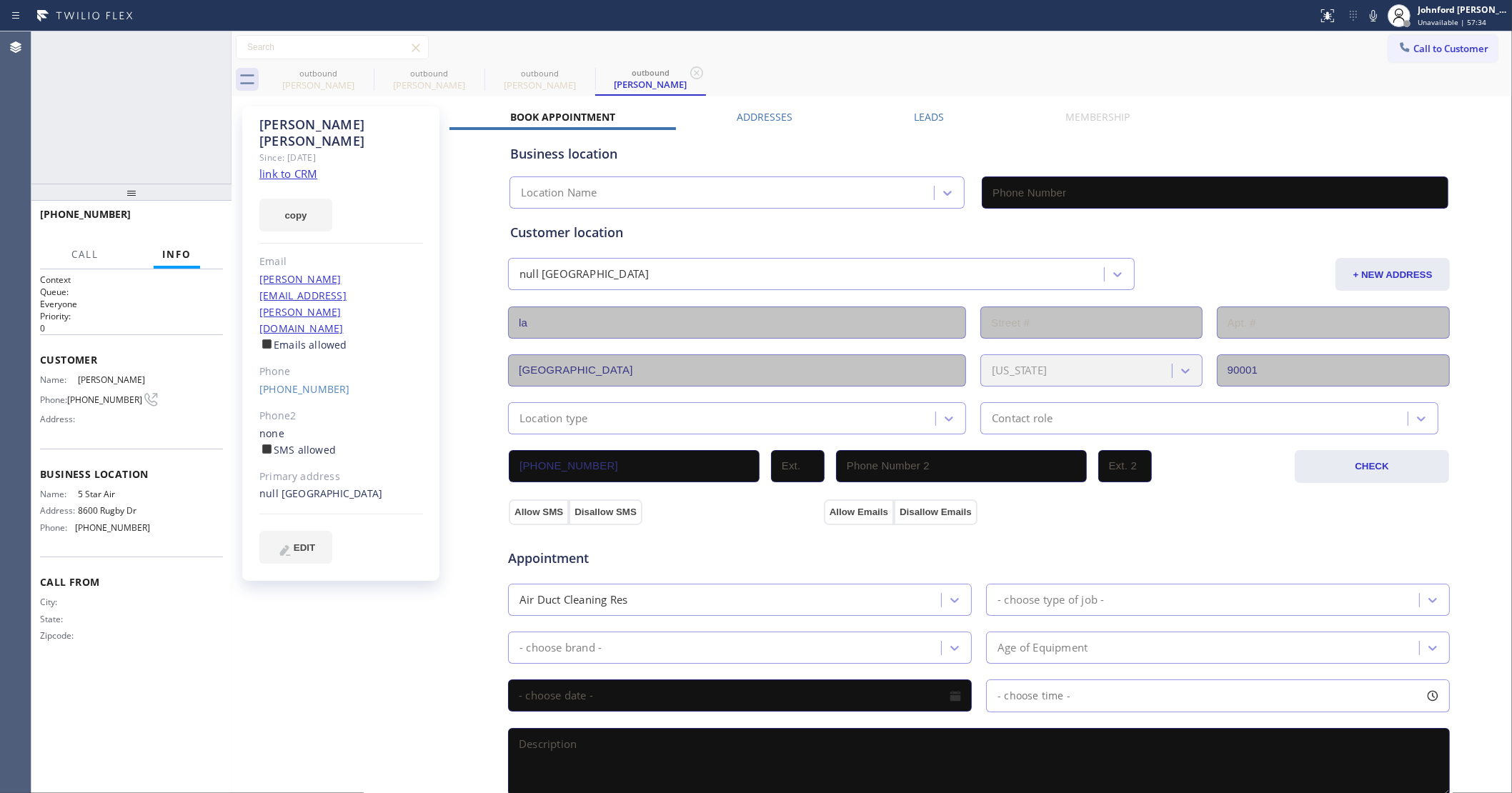
type input "[PHONE_NUMBER]"
click at [209, 218] on span "HANG UP" at bounding box center [190, 221] width 44 height 10
click at [286, 382] on link "[PHONE_NUMBER]" at bounding box center [305, 389] width 91 height 14
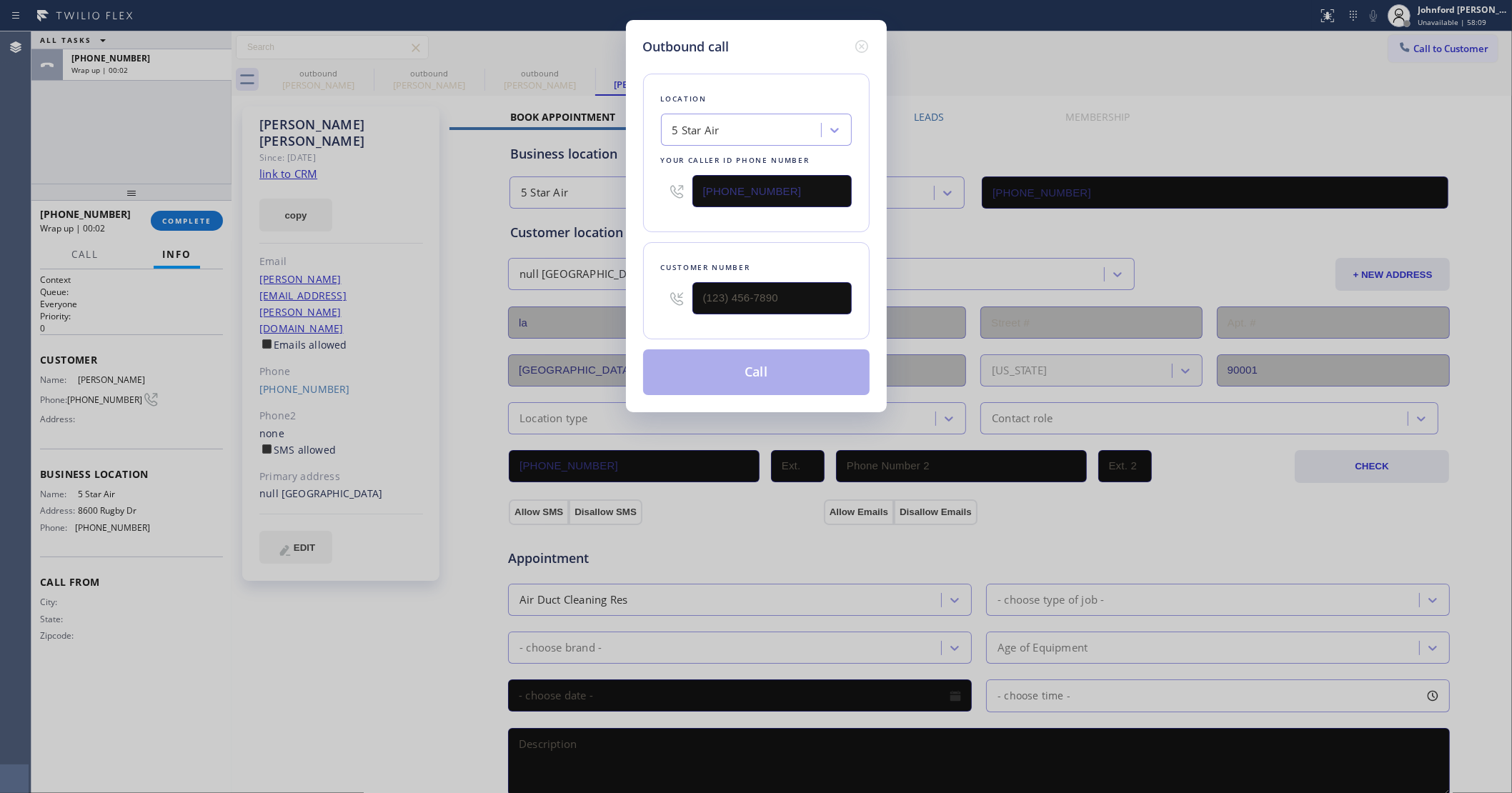
type input "[PHONE_NUMBER]"
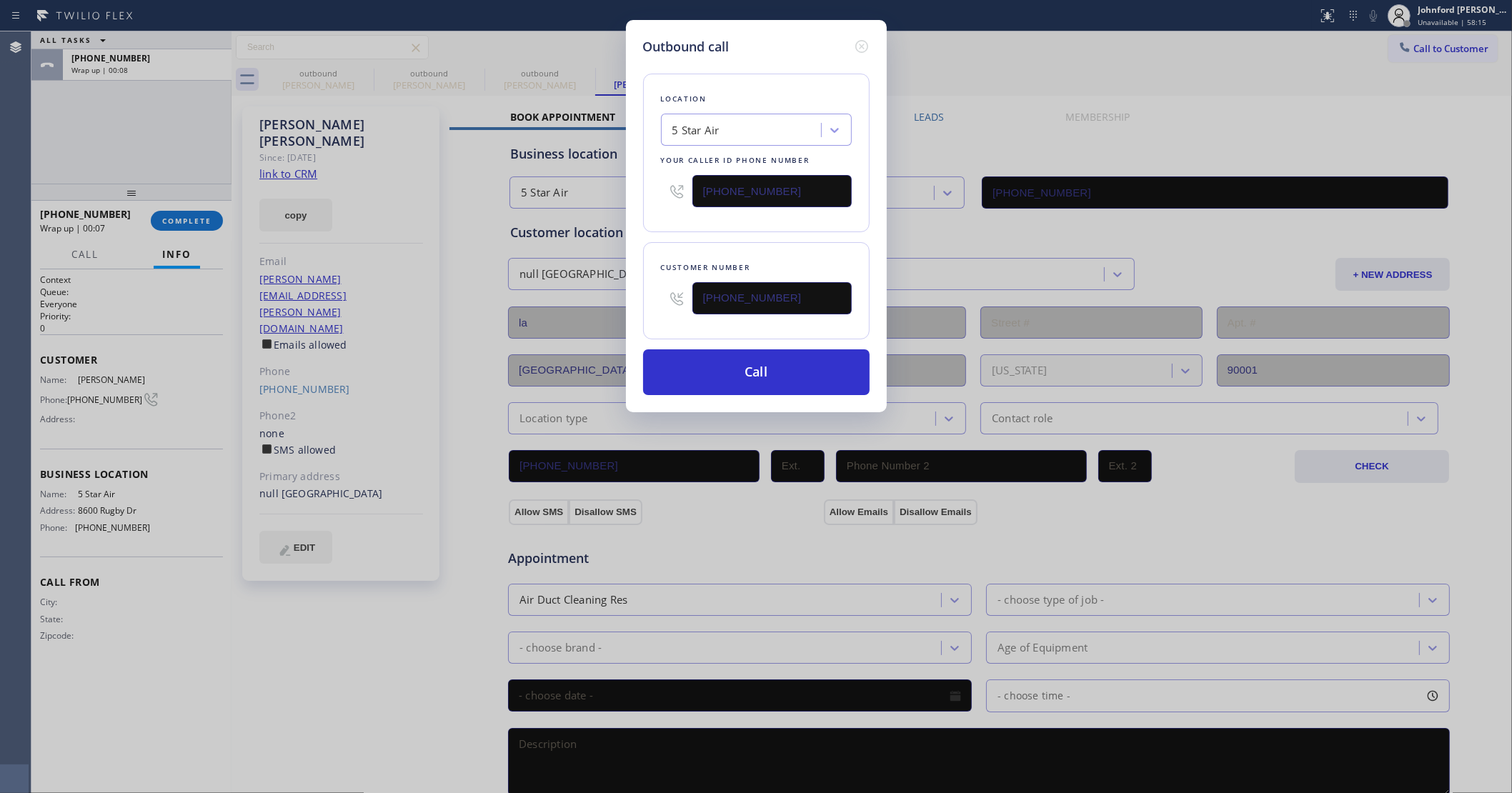
drag, startPoint x: 808, startPoint y: 183, endPoint x: 638, endPoint y: 194, distance: 170.4
click at [638, 194] on div "Outbound call Location 5 Star Air Your caller id phone number [PHONE_NUMBER] Cu…" at bounding box center [756, 216] width 261 height 392
paste input "206) 495-474"
click at [708, 216] on div "Location 5 Star Air Your caller id phone number [PHONE_NUMBER]" at bounding box center [756, 153] width 226 height 158
drag, startPoint x: 780, startPoint y: 179, endPoint x: 617, endPoint y: 177, distance: 163.0
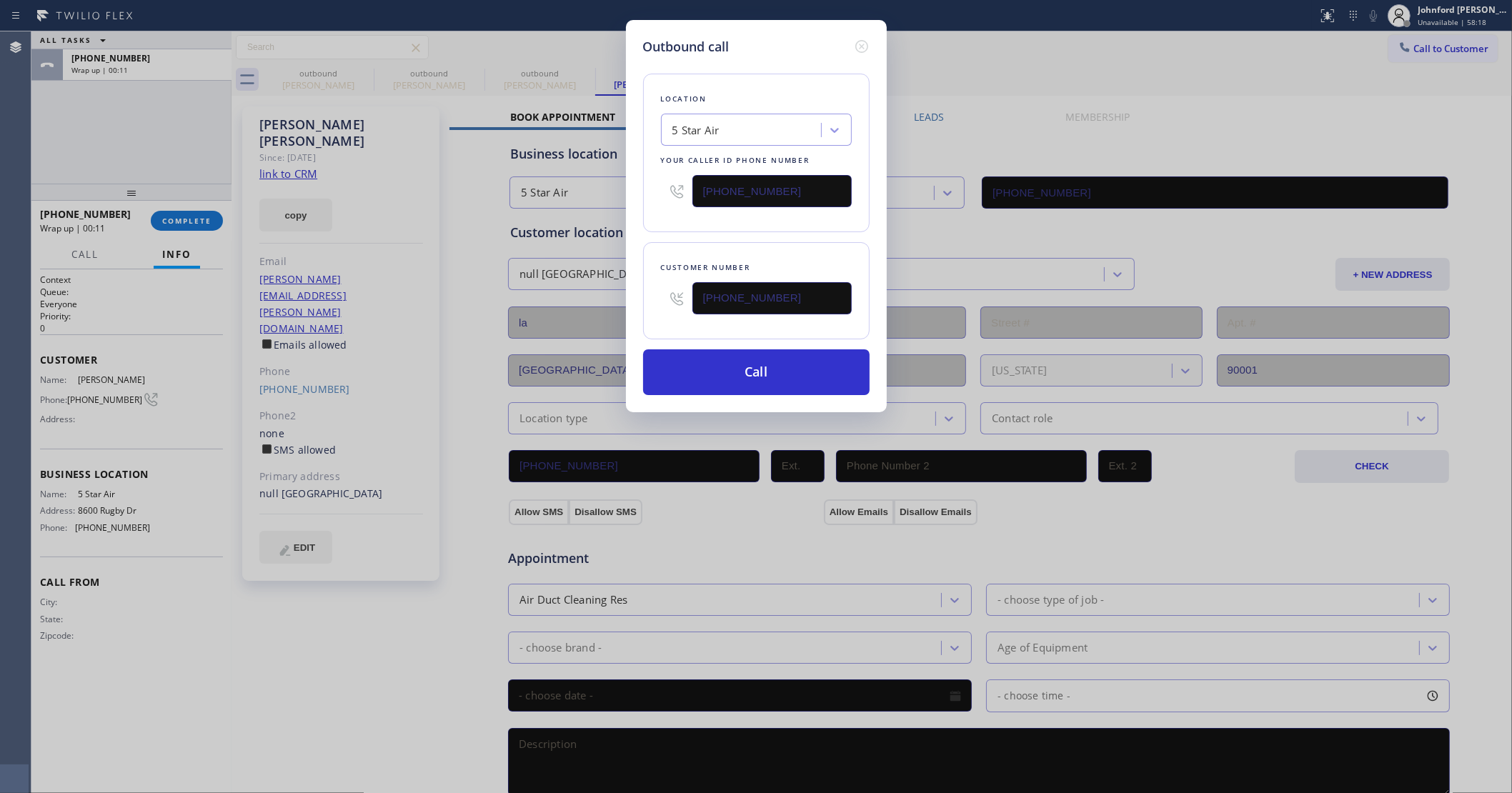
click at [617, 177] on div "Outbound call Location 5 Star Air Your caller id phone number [PHONE_NUMBER] Cu…" at bounding box center [756, 396] width 1512 height 793
paste input "text"
type input "[PHONE_NUMBER]"
click at [708, 226] on div "Location 5 Star Air Your caller id phone number [PHONE_NUMBER]" at bounding box center [756, 153] width 226 height 158
drag, startPoint x: 733, startPoint y: 369, endPoint x: 757, endPoint y: 331, distance: 44.9
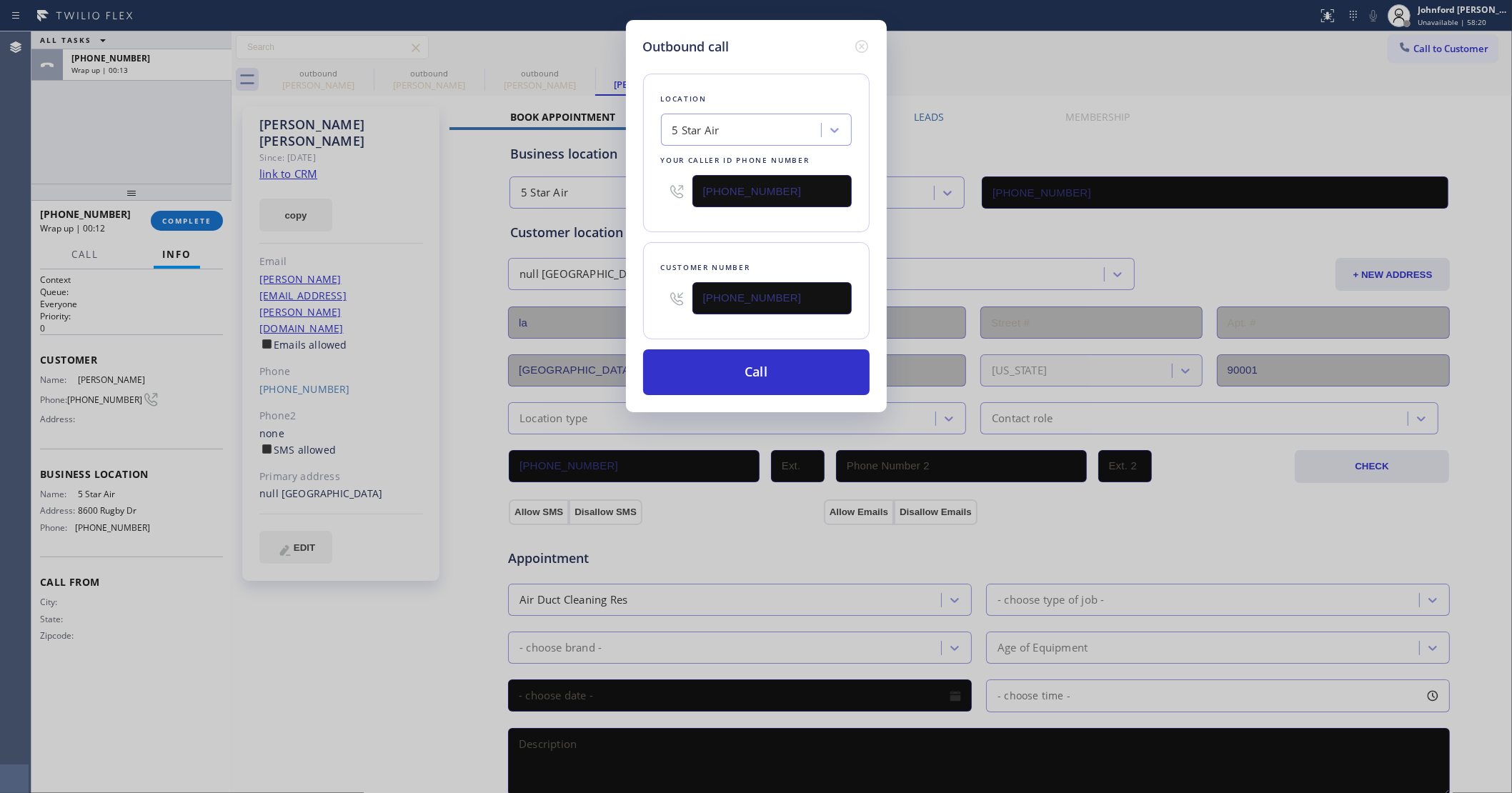
click at [730, 369] on button "Call" at bounding box center [756, 373] width 226 height 45
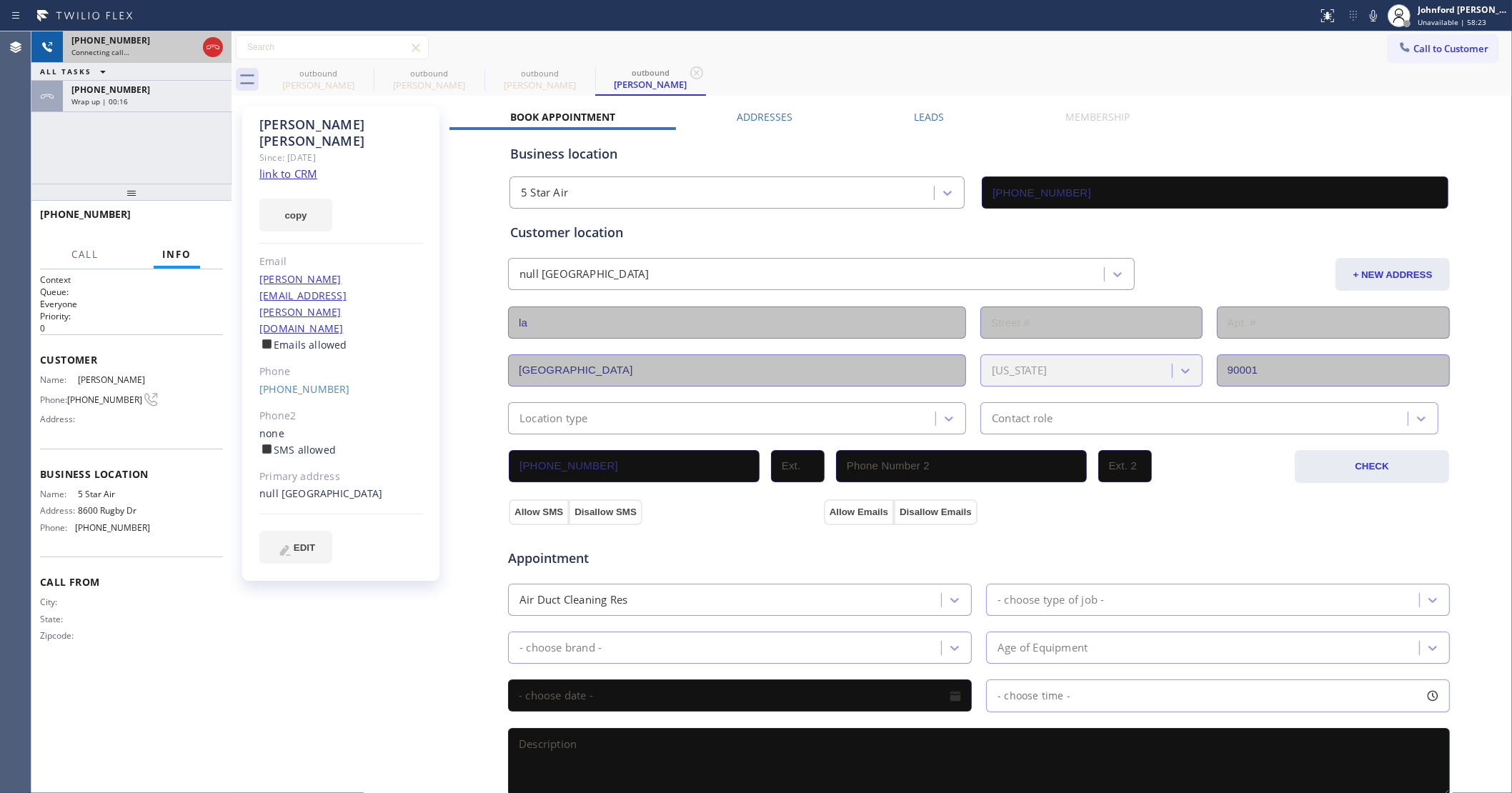
click at [140, 48] on div "Connecting call…" at bounding box center [134, 52] width 126 height 10
click at [364, 70] on icon at bounding box center [364, 72] width 17 height 17
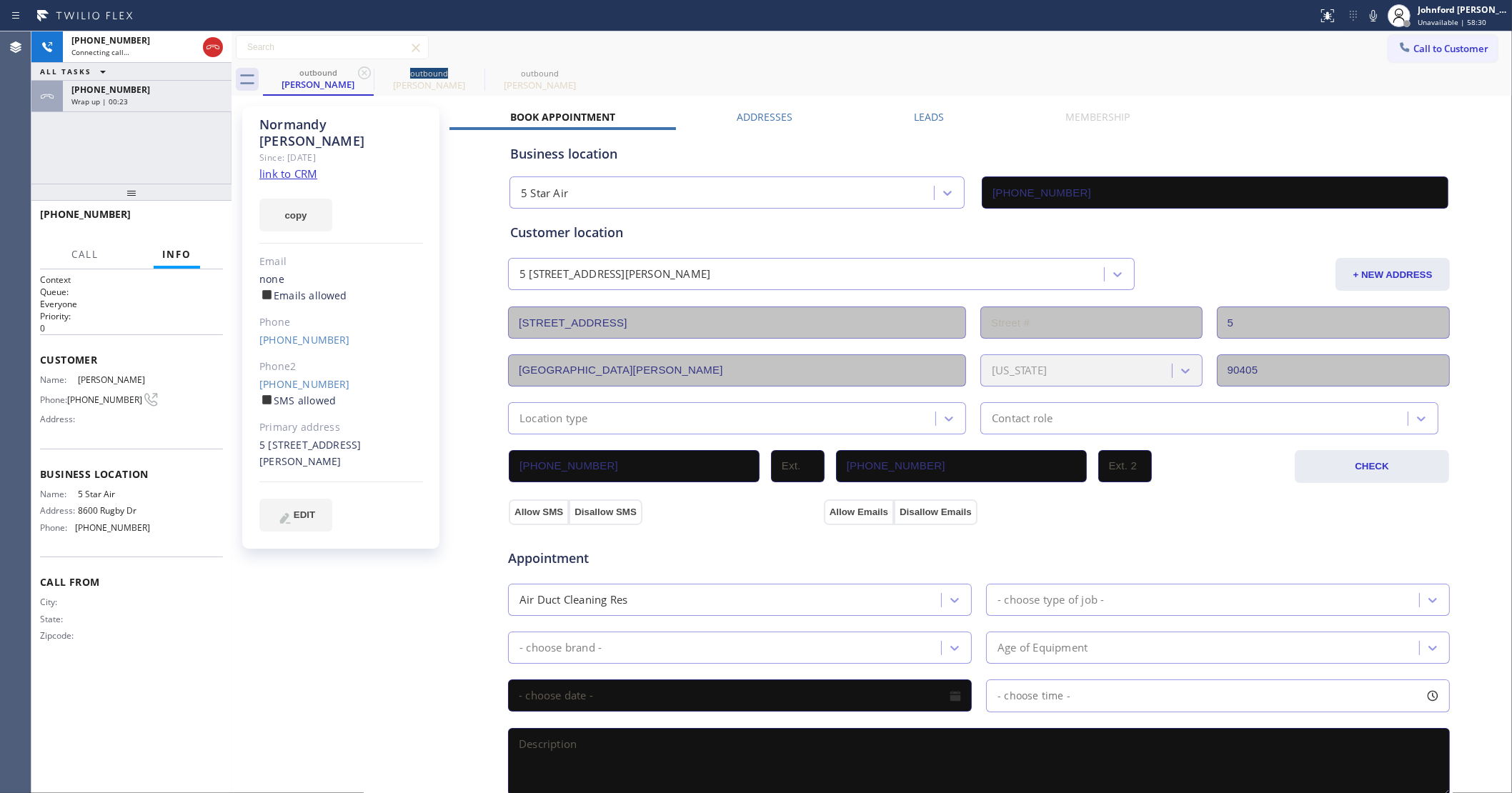
click at [364, 70] on icon at bounding box center [364, 72] width 17 height 17
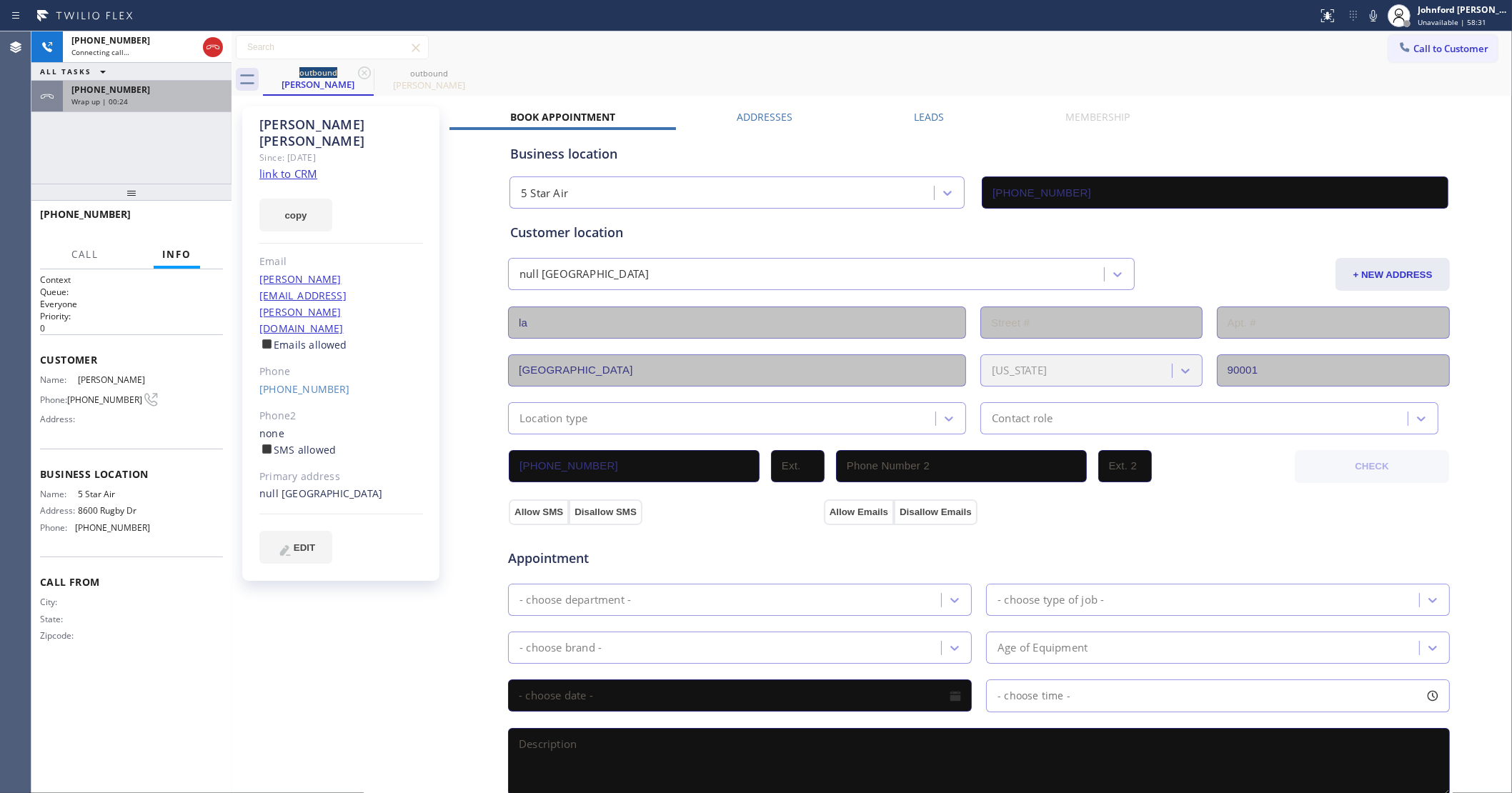
click at [186, 102] on div "Wrap up | 00:24" at bounding box center [147, 101] width 152 height 10
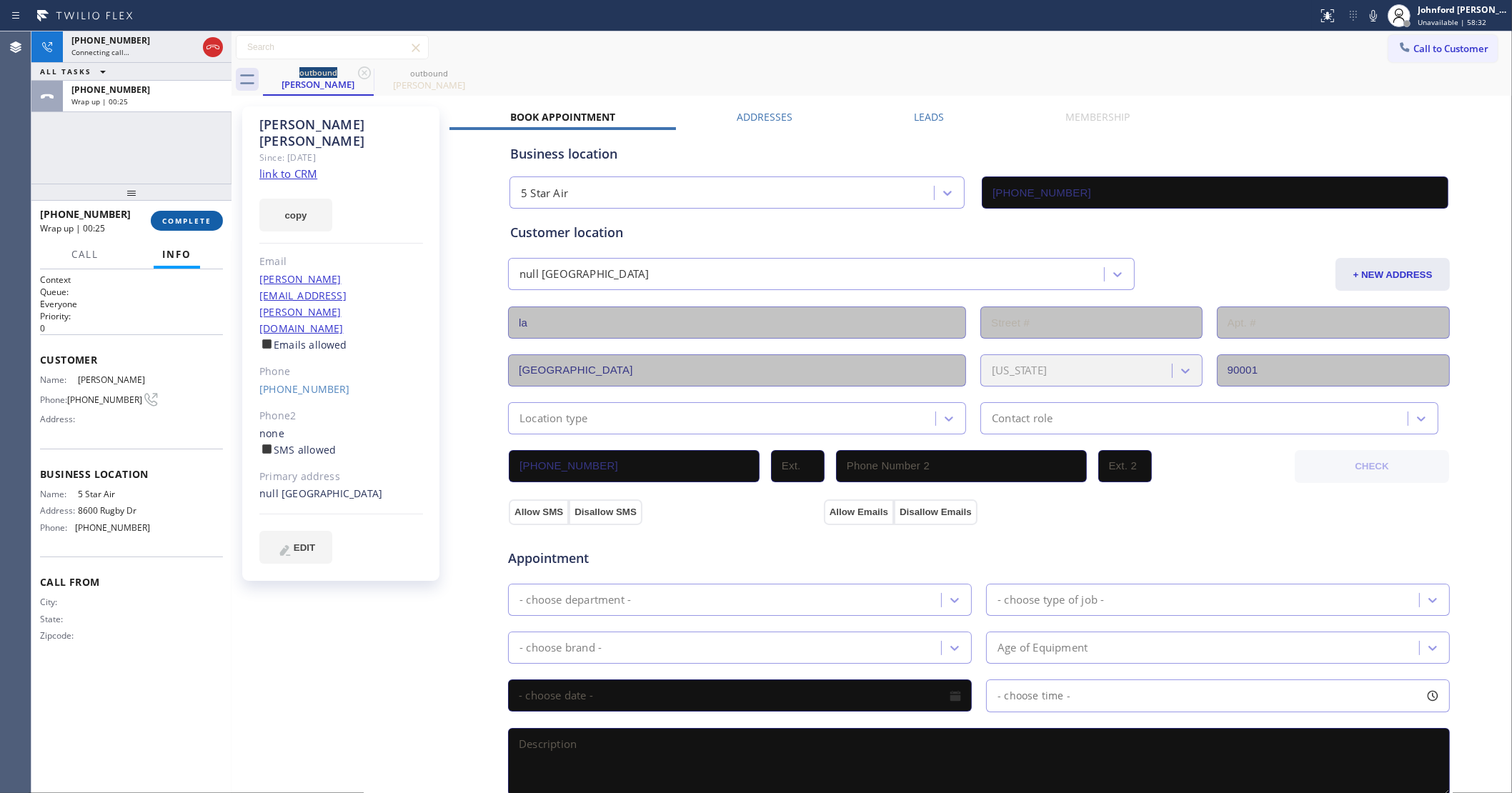
click at [184, 211] on button "COMPLETE" at bounding box center [187, 221] width 72 height 20
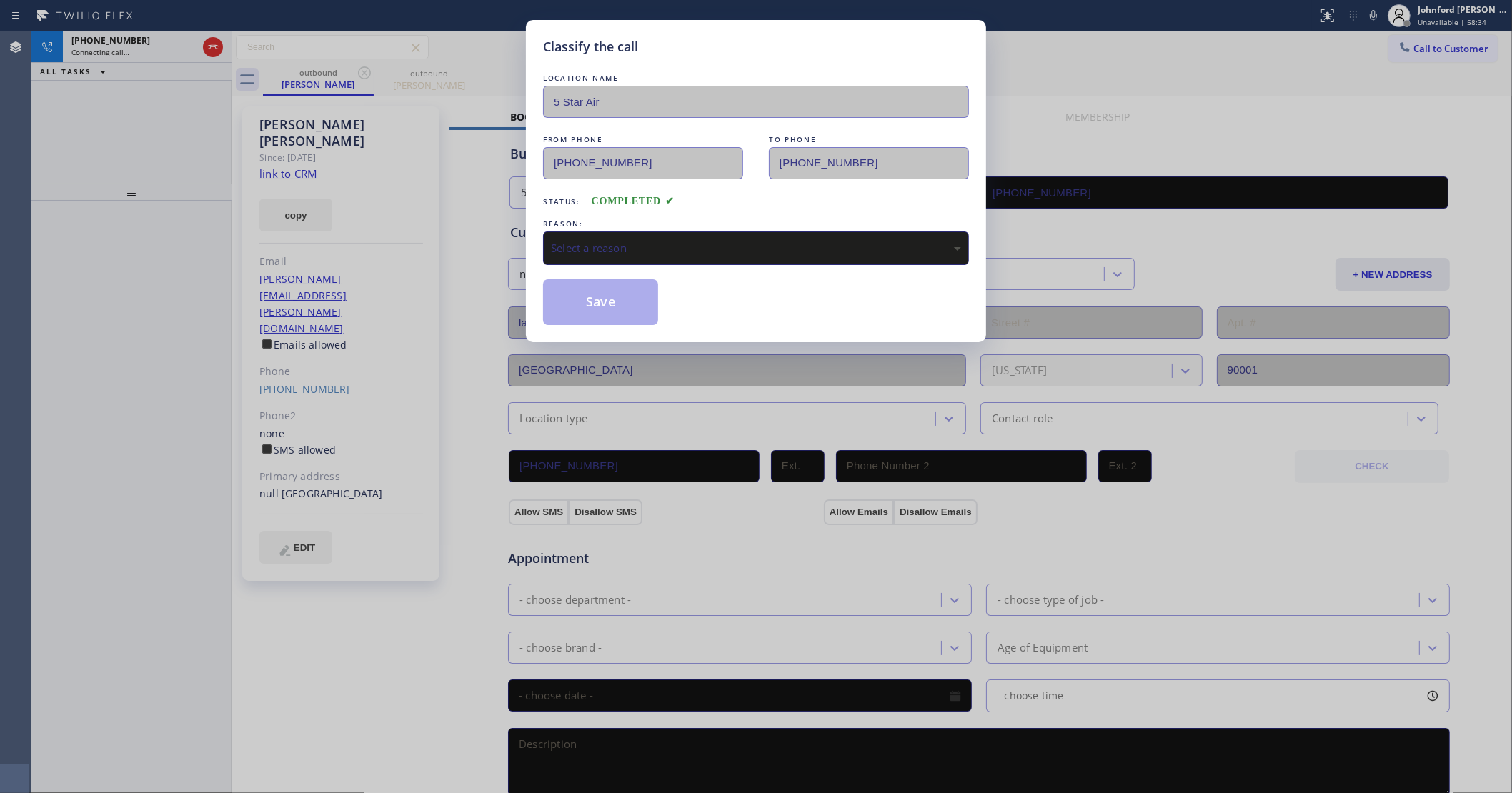
click at [653, 196] on span "COMPLETED" at bounding box center [633, 200] width 83 height 11
click at [619, 250] on div "Select a reason" at bounding box center [756, 248] width 410 height 16
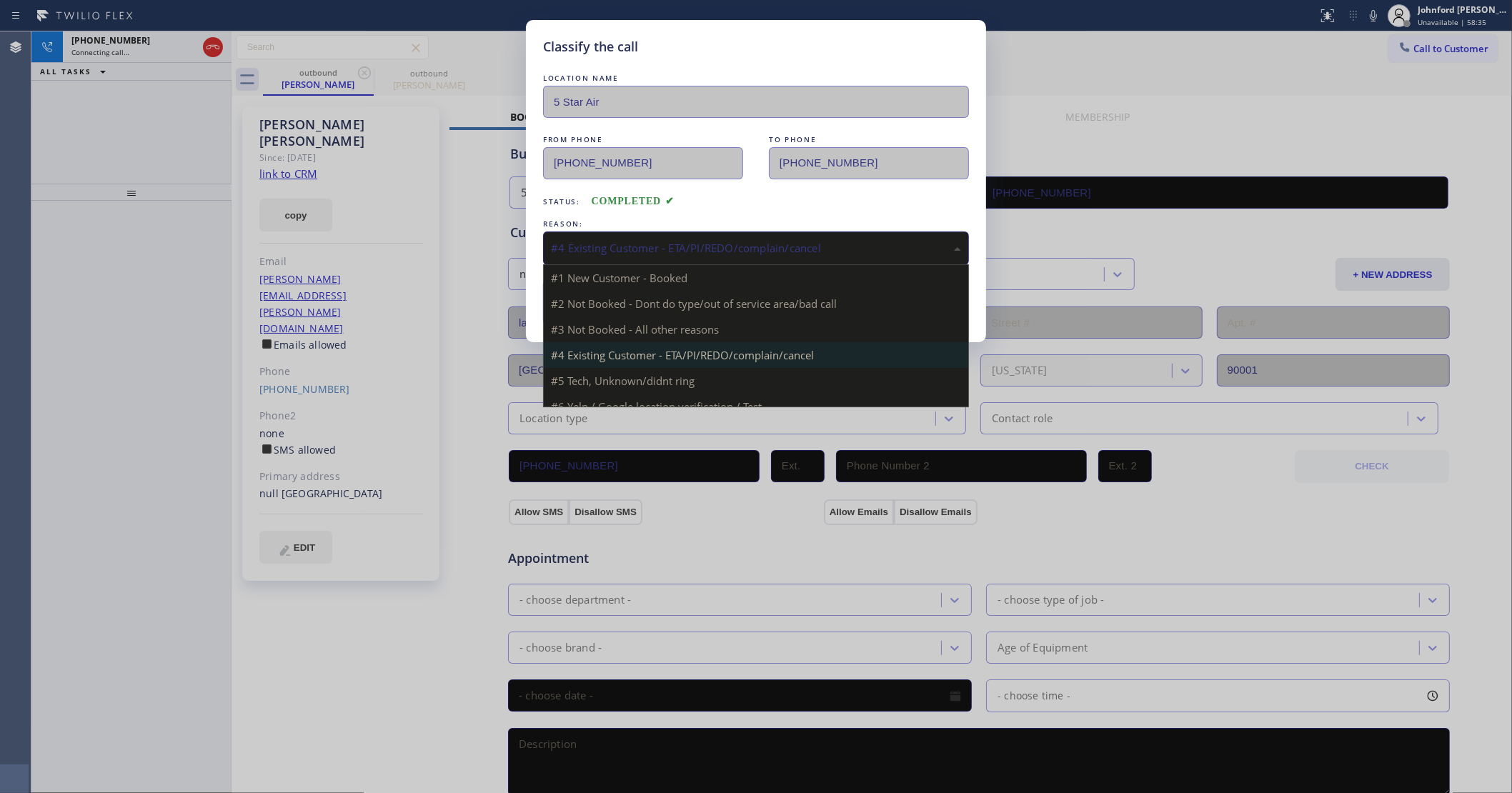
click at [623, 231] on div "#4 Existing Customer - ETA/PI/REDO/complain/cancel" at bounding box center [756, 248] width 426 height 33
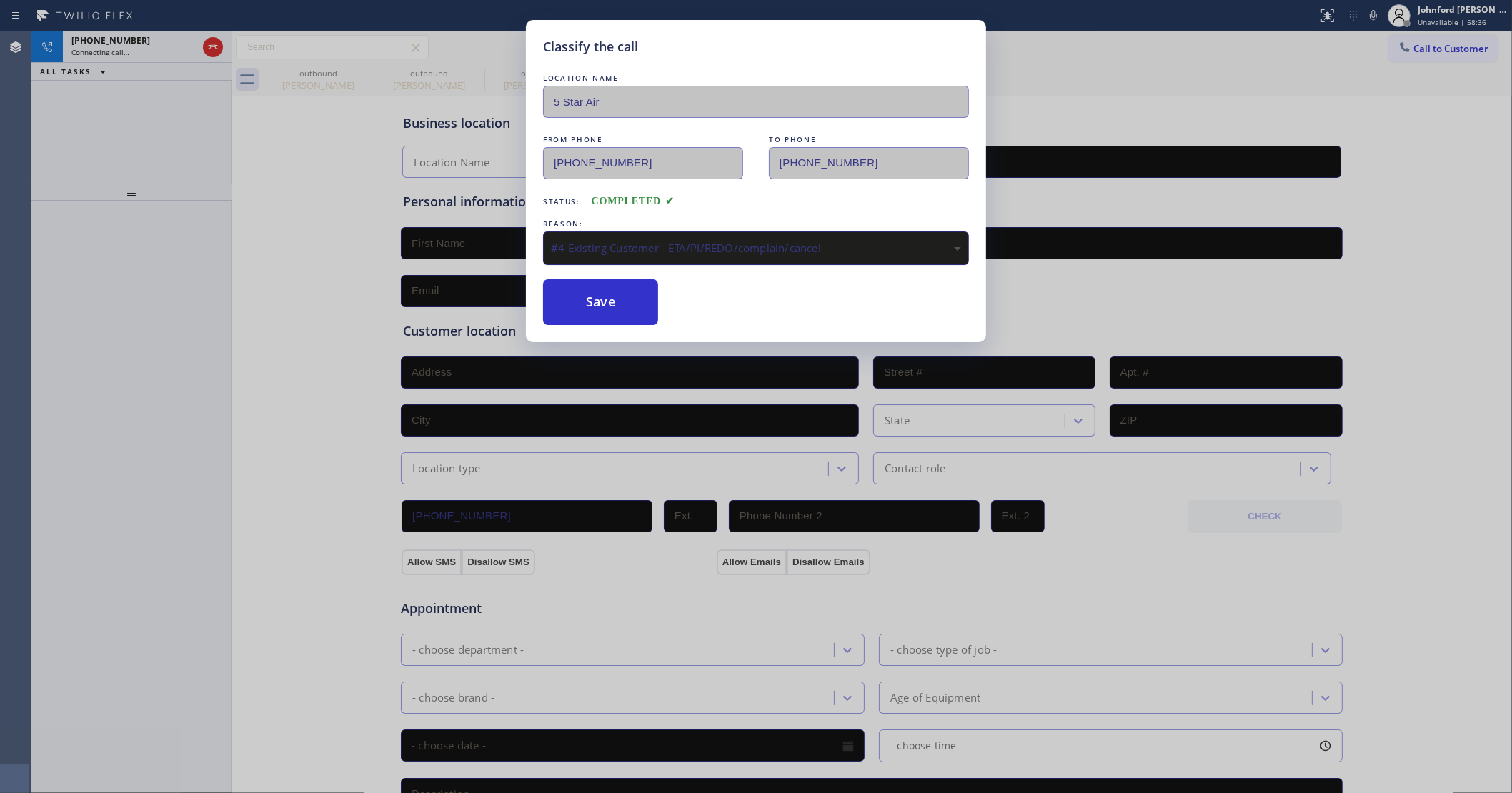
click at [607, 258] on div "#4 Existing Customer - ETA/PI/REDO/complain/cancel" at bounding box center [756, 248] width 426 height 33
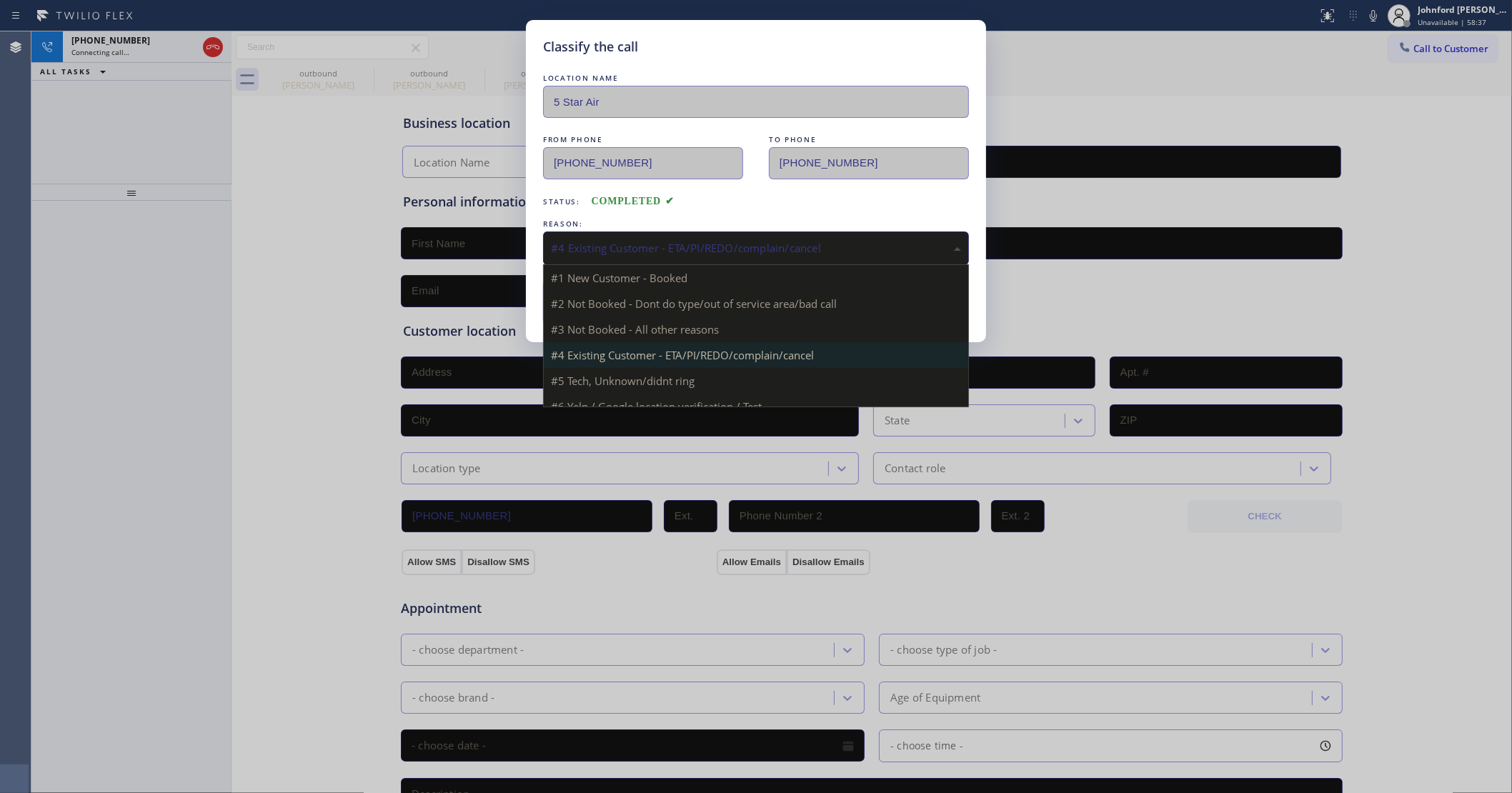
click at [607, 258] on div "#4 Existing Customer - ETA/PI/REDO/complain/cancel" at bounding box center [756, 248] width 426 height 33
type input "[PHONE_NUMBER]"
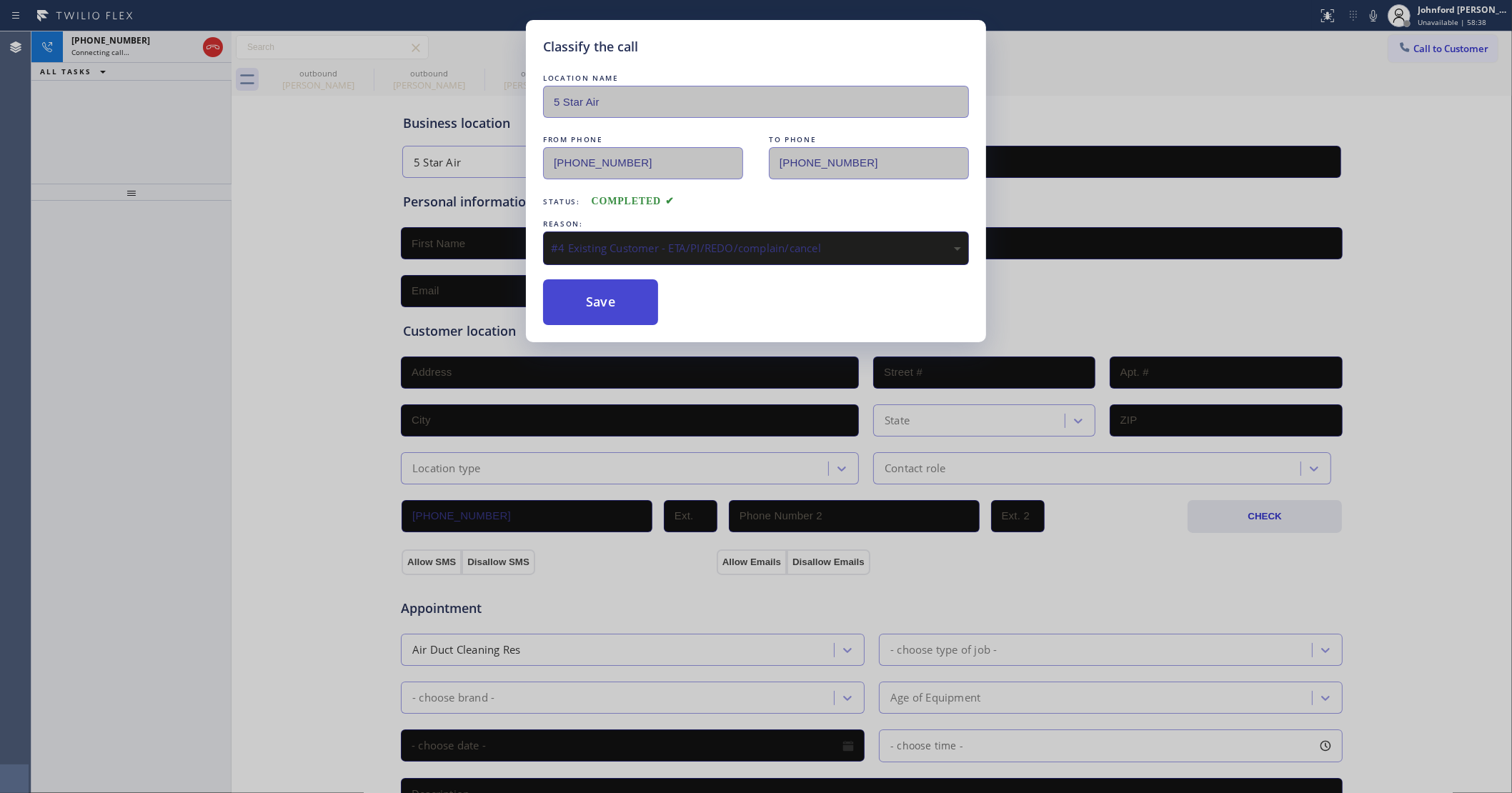
click at [591, 302] on button "Save" at bounding box center [601, 302] width 115 height 45
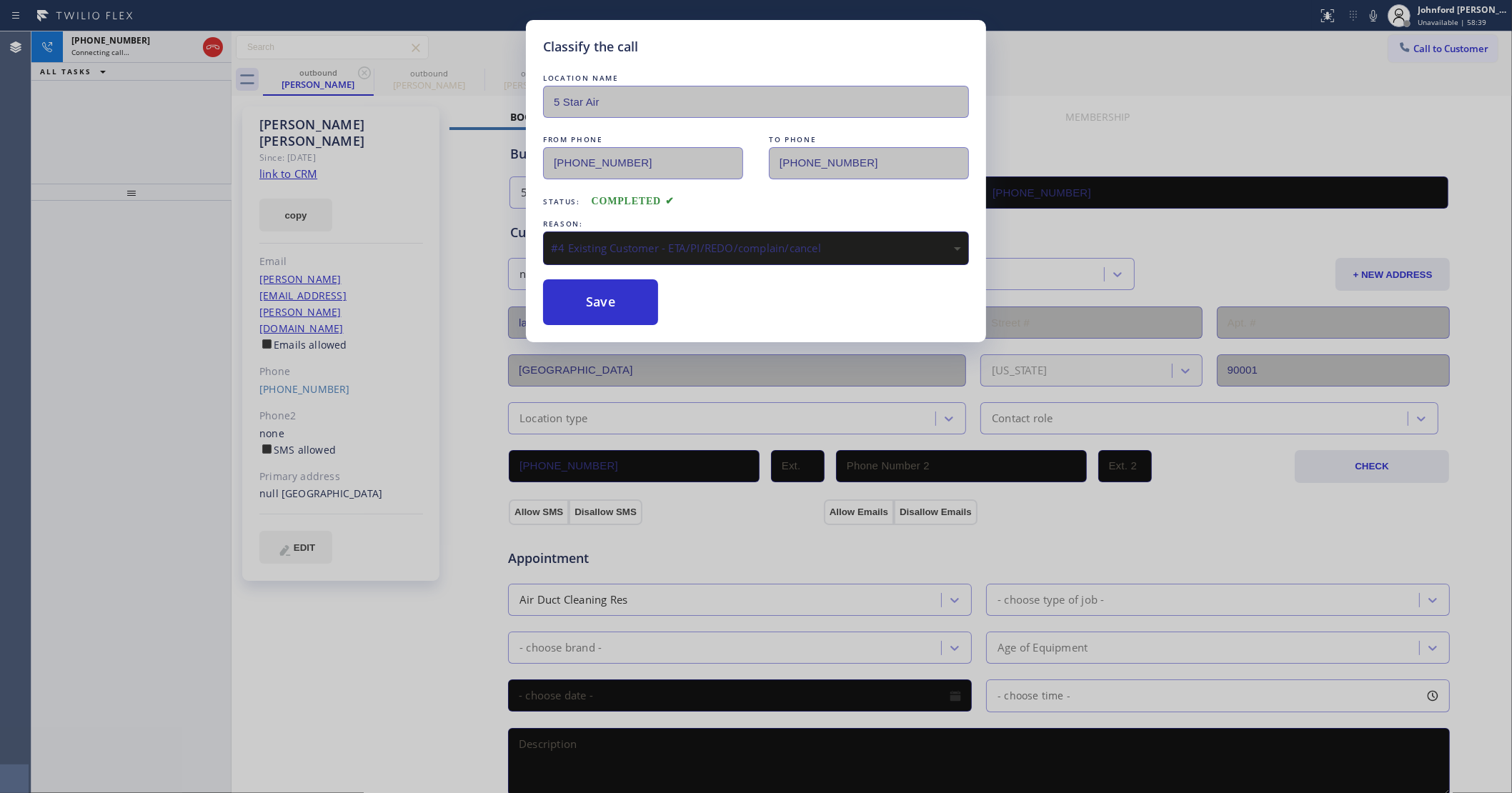
type input "[PHONE_NUMBER]"
click at [158, 62] on div "Classify the call LOCATION NAME 5 Star Electricians [GEOGRAPHIC_DATA] FROM PHON…" at bounding box center [772, 412] width 1480 height 762
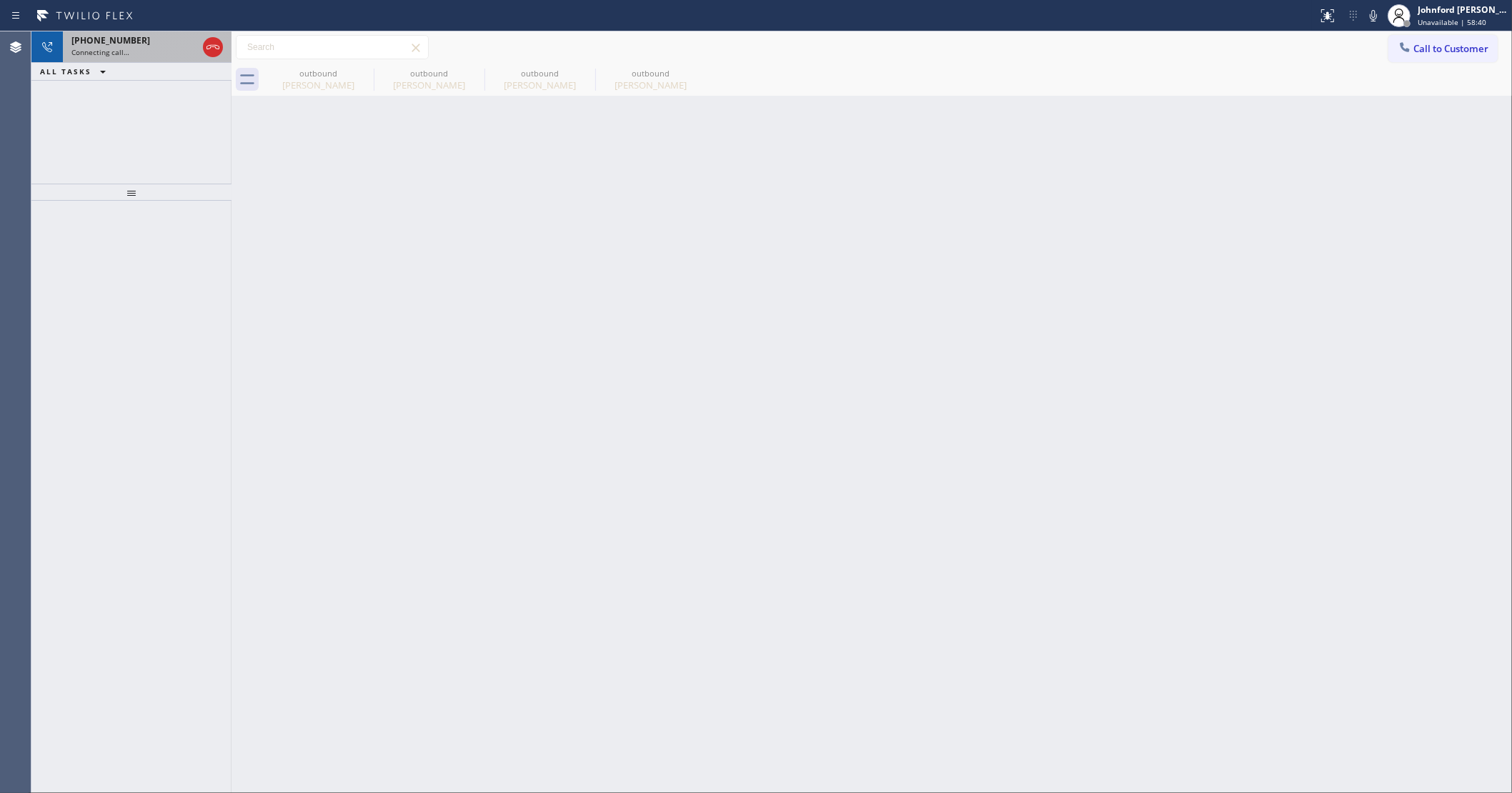
click at [169, 56] on div "Connecting call…" at bounding box center [134, 52] width 126 height 10
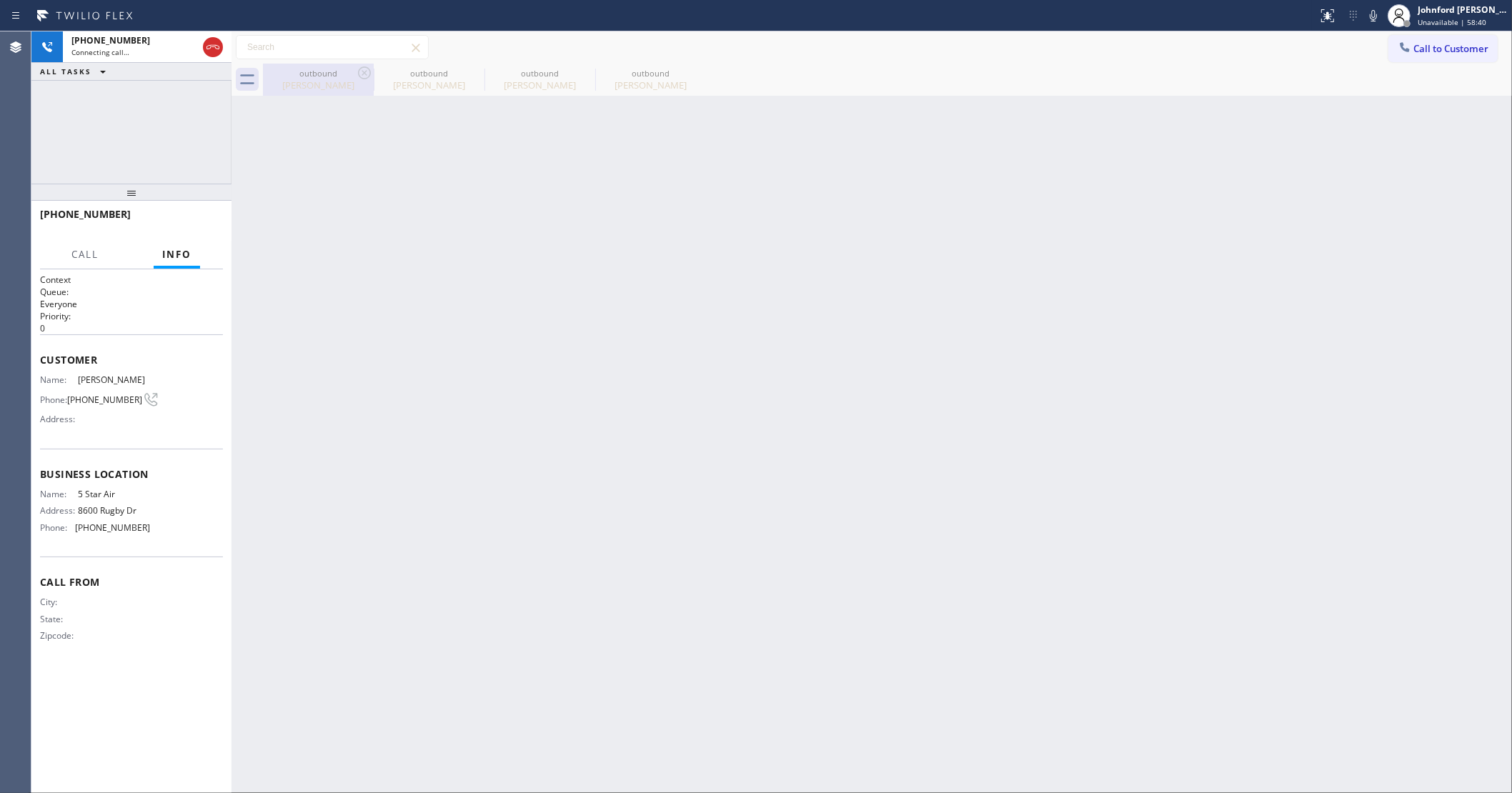
click at [338, 69] on div "outbound" at bounding box center [318, 73] width 108 height 11
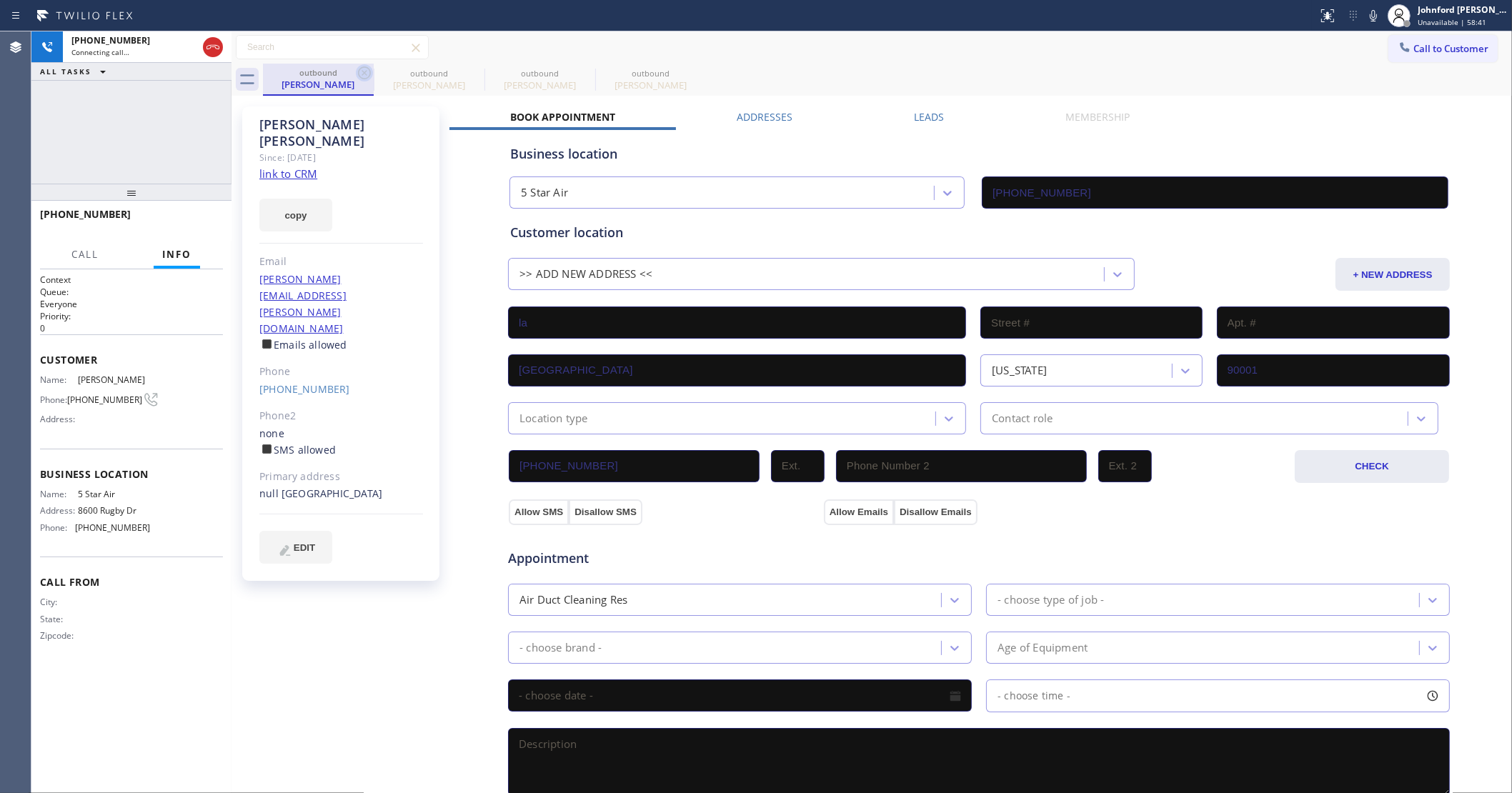
click at [365, 69] on icon at bounding box center [364, 72] width 17 height 17
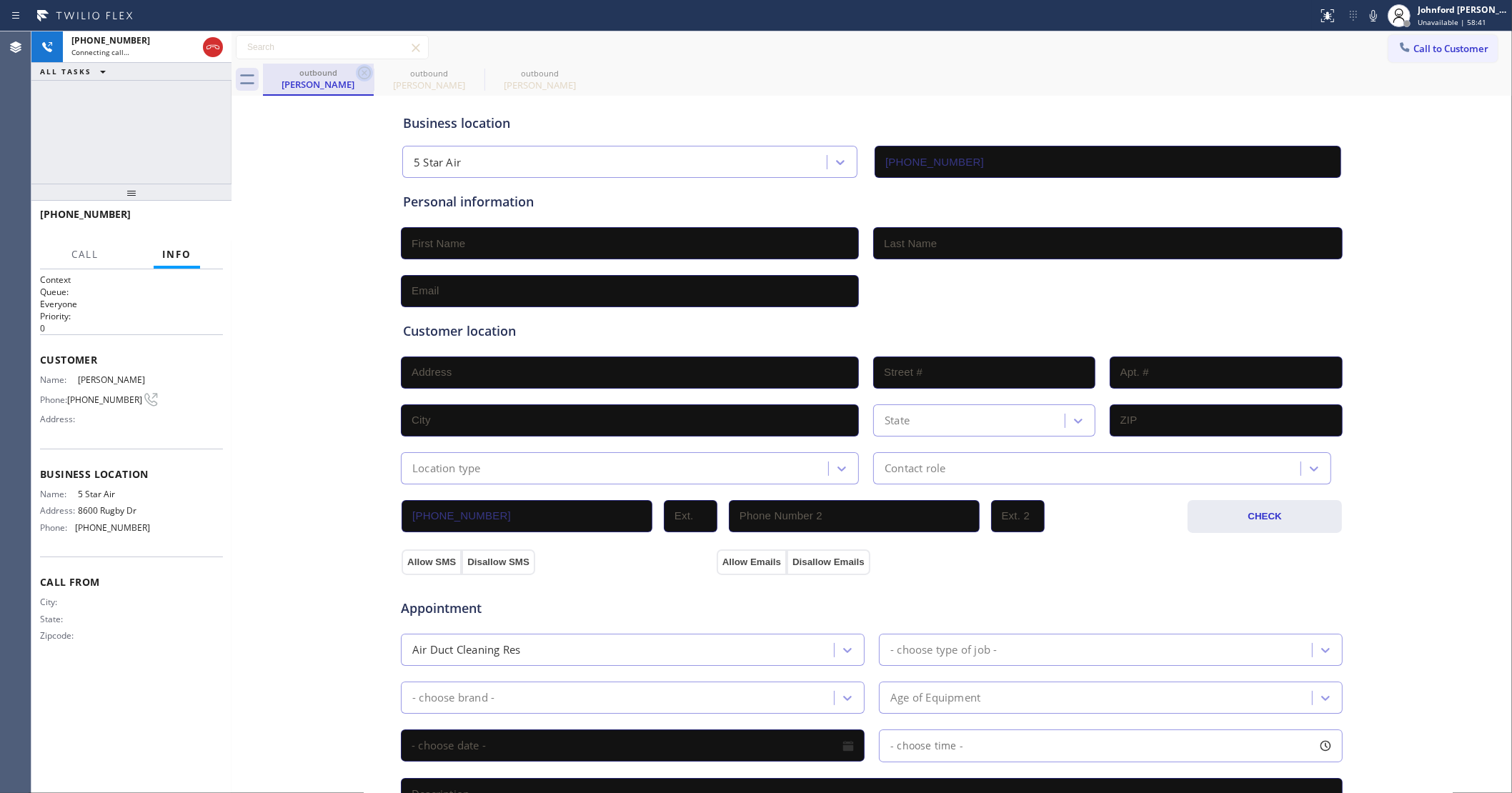
click at [366, 69] on icon at bounding box center [364, 72] width 17 height 17
click at [150, 144] on div "[PHONE_NUMBER] Connecting call… ALL TASKS ALL TASKS ACTIVE TASKS TASKS IN WRAP …" at bounding box center [131, 108] width 200 height 153
click at [143, 43] on div "[PHONE_NUMBER]" at bounding box center [134, 40] width 126 height 12
click at [207, 45] on icon at bounding box center [213, 47] width 17 height 17
click at [327, 83] on div "[PERSON_NAME]" at bounding box center [318, 84] width 108 height 13
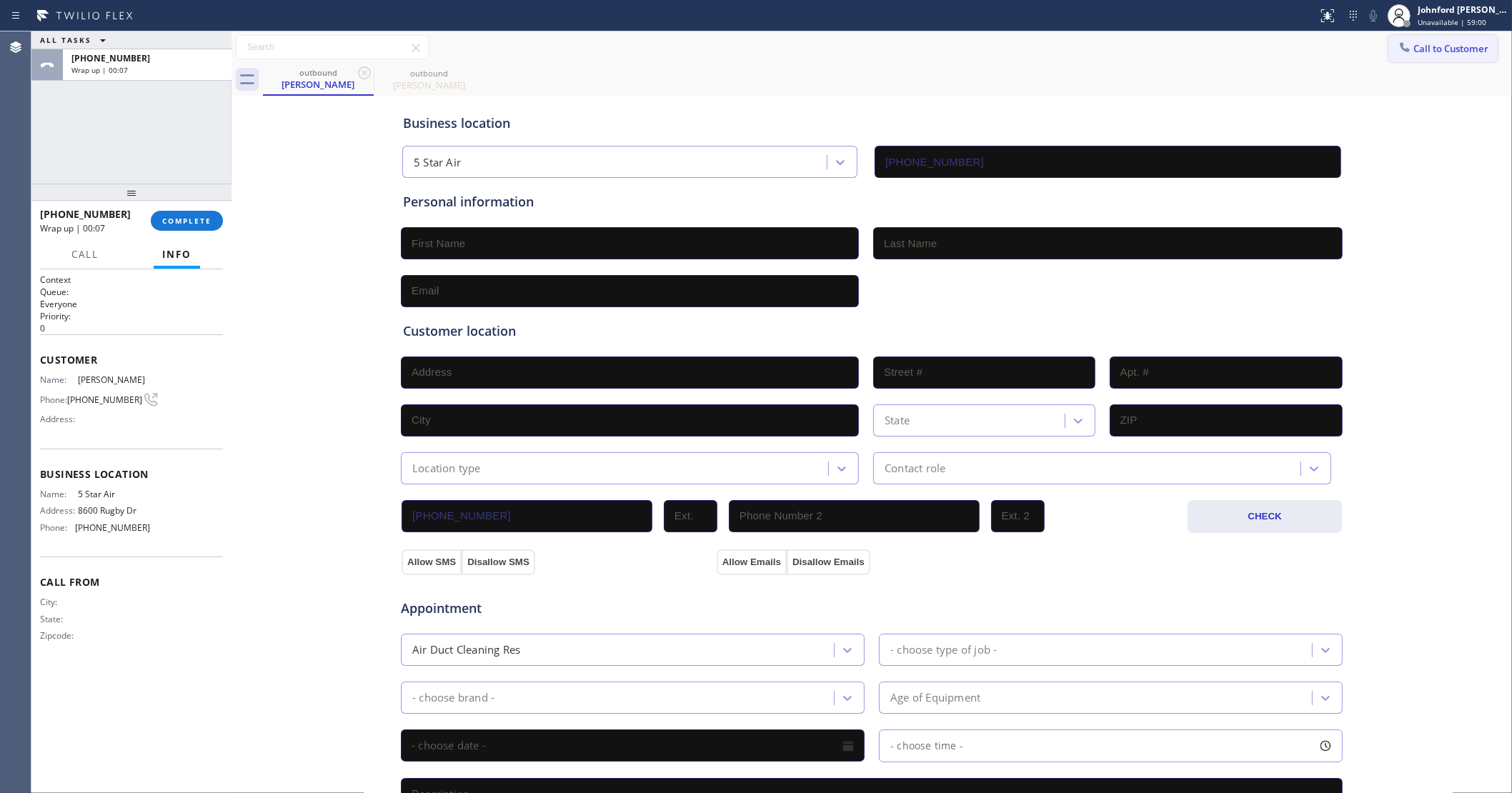
click at [1413, 44] on span "Call to Customer" at bounding box center [1450, 49] width 75 height 13
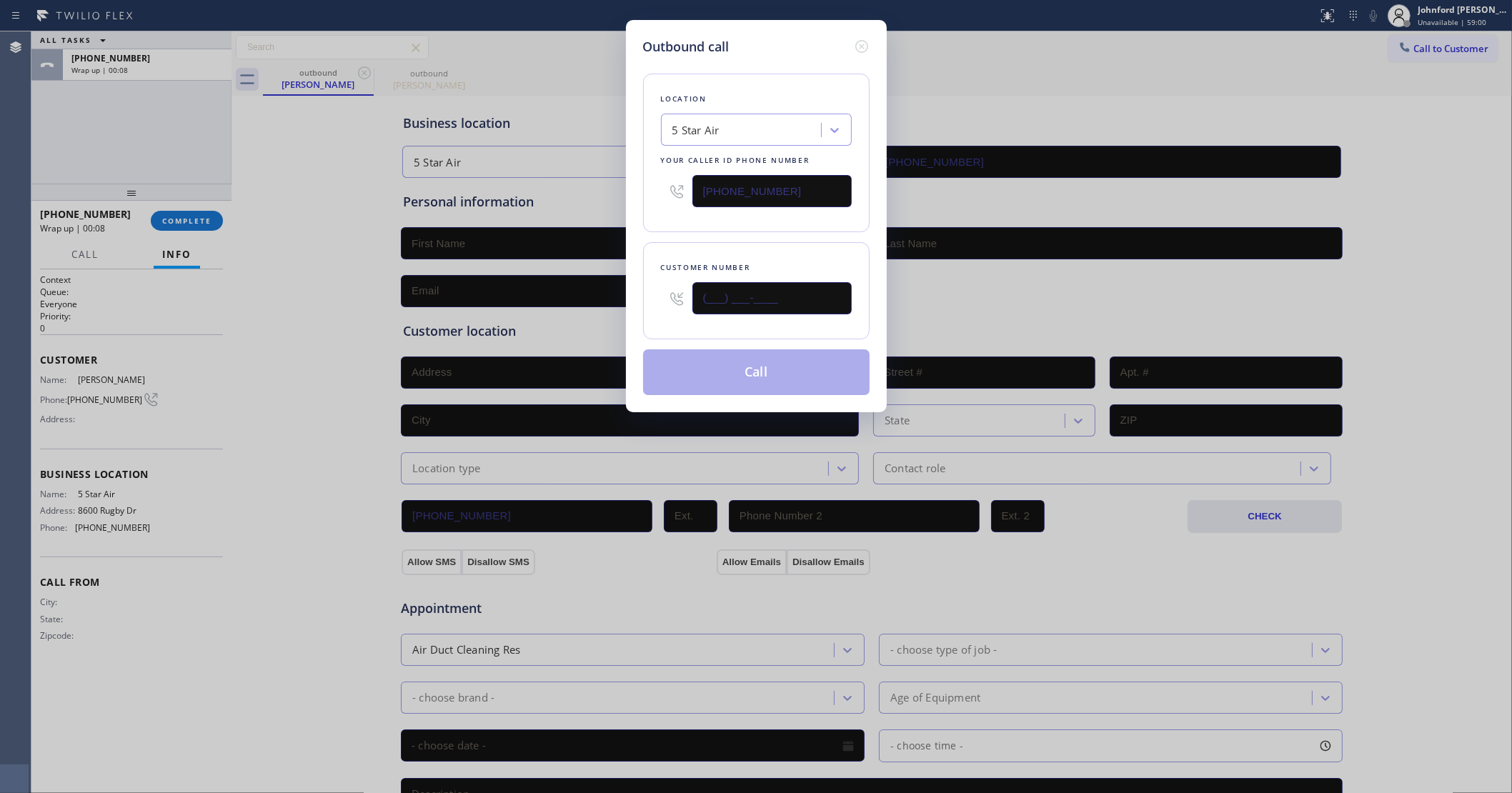
drag, startPoint x: 730, startPoint y: 295, endPoint x: 609, endPoint y: 313, distance: 122.3
click at [612, 313] on div "Outbound call Location 5 Star Air Your caller id phone number [PHONE_NUMBER] Cu…" at bounding box center [756, 396] width 1512 height 793
paste input "818) 715-0032"
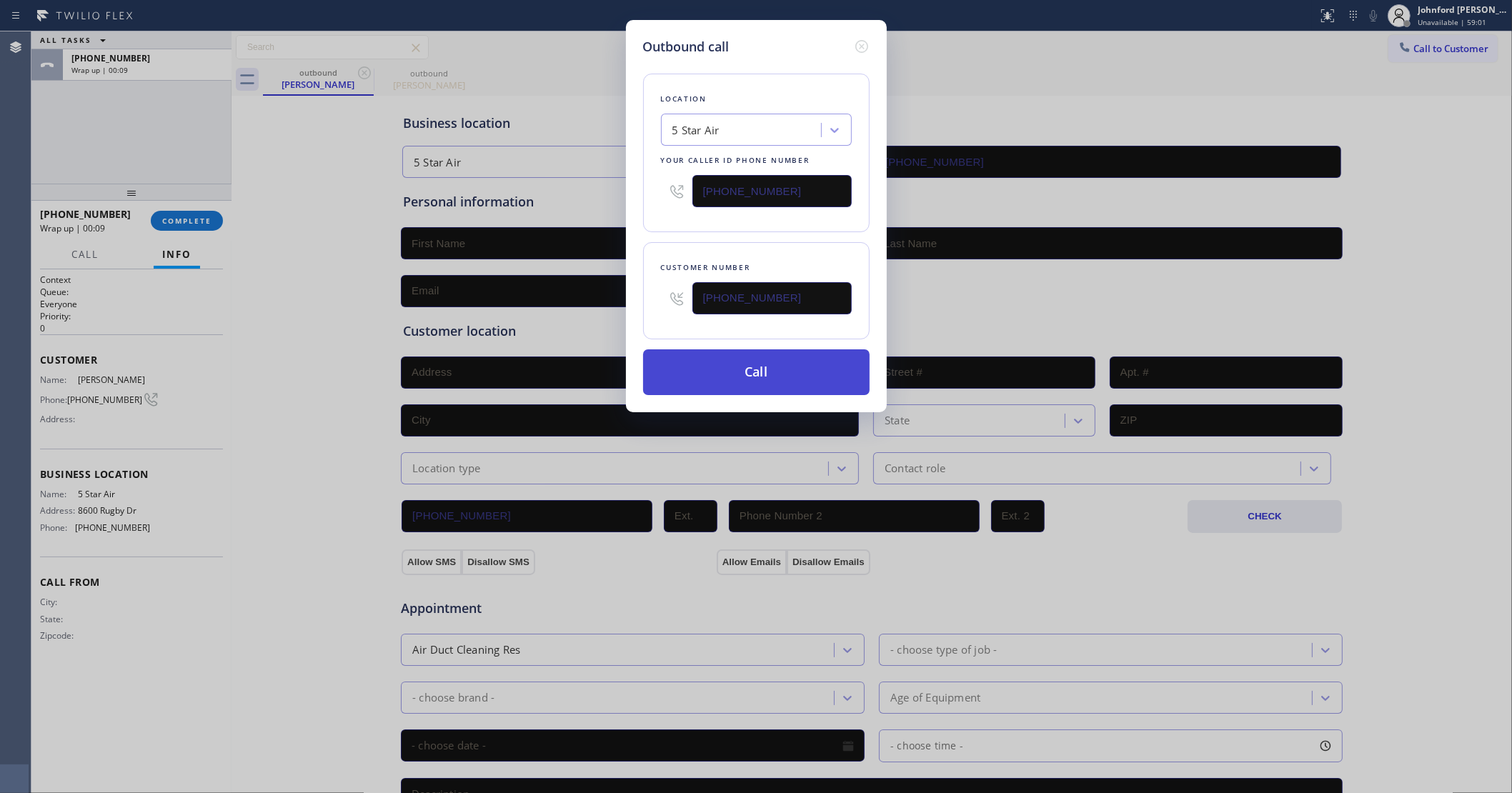
type input "[PHONE_NUMBER]"
click at [736, 369] on button "Call" at bounding box center [756, 373] width 226 height 45
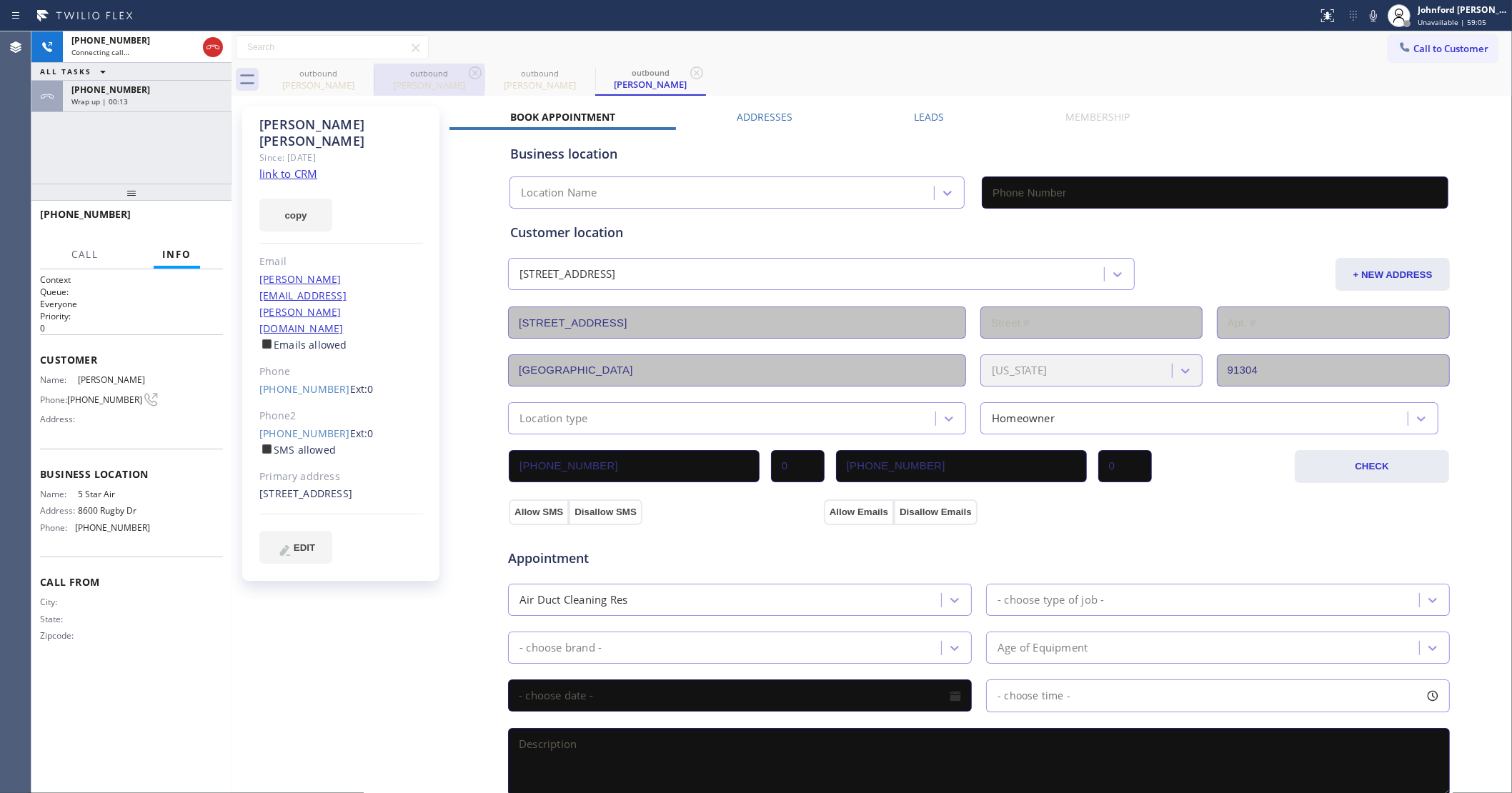
type input "[PHONE_NUMBER]"
click at [368, 75] on icon at bounding box center [364, 73] width 13 height 13
click at [0, 0] on icon at bounding box center [0, 0] width 0 height 0
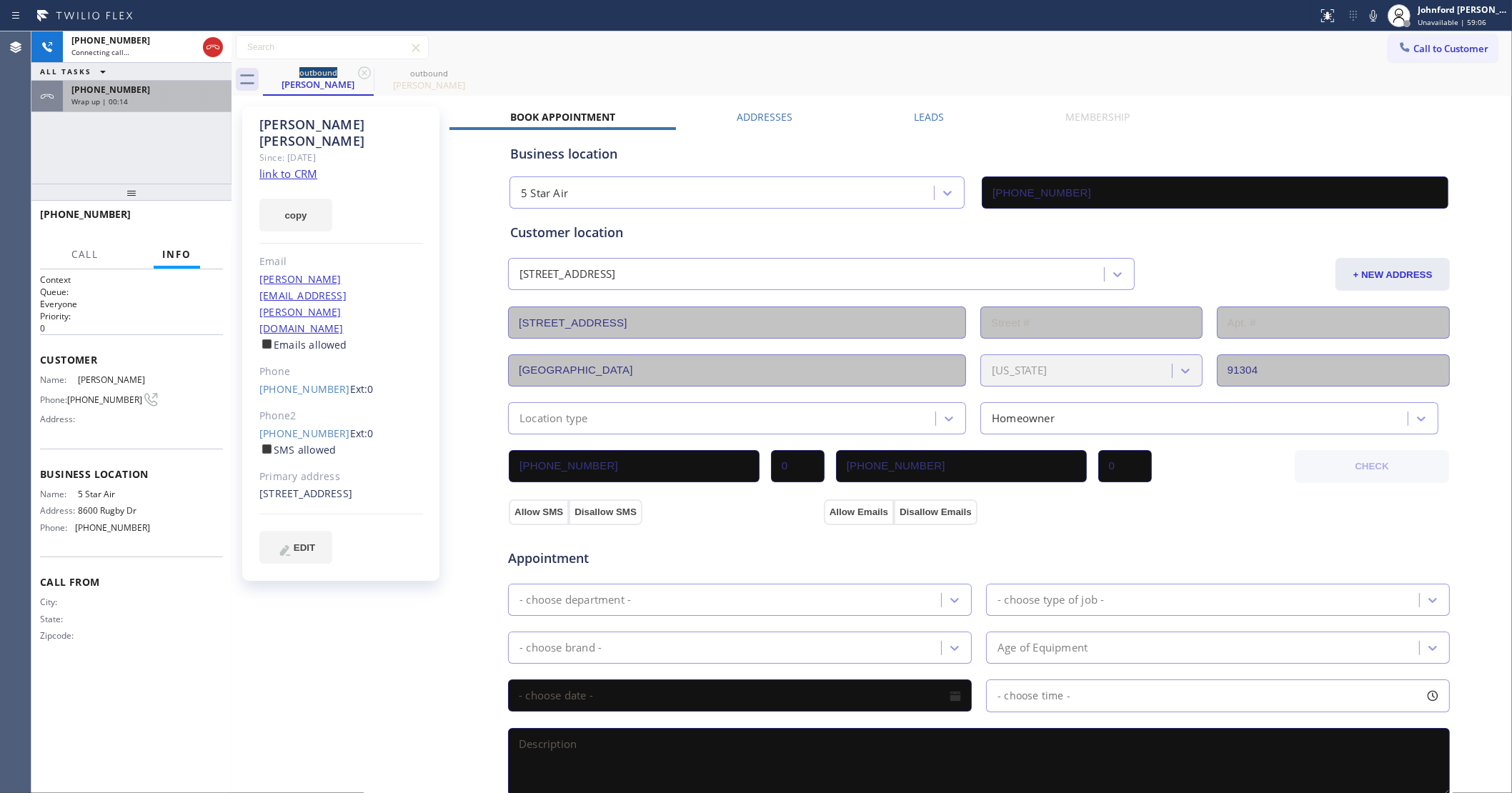
click at [206, 97] on div "Wrap up | 00:14" at bounding box center [147, 101] width 152 height 10
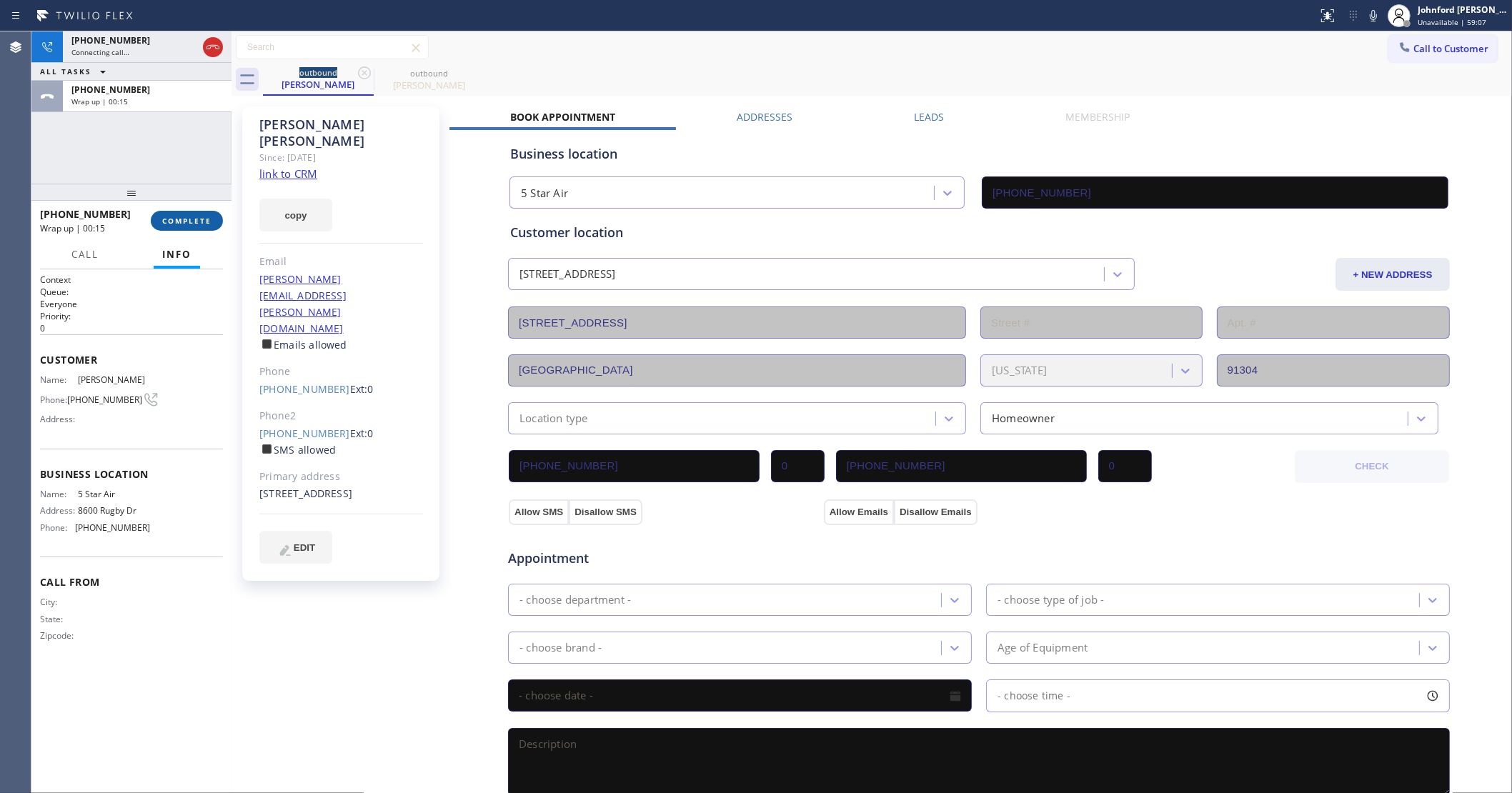
click at [200, 217] on span "COMPLETE" at bounding box center [187, 221] width 50 height 10
type input "[PHONE_NUMBER]"
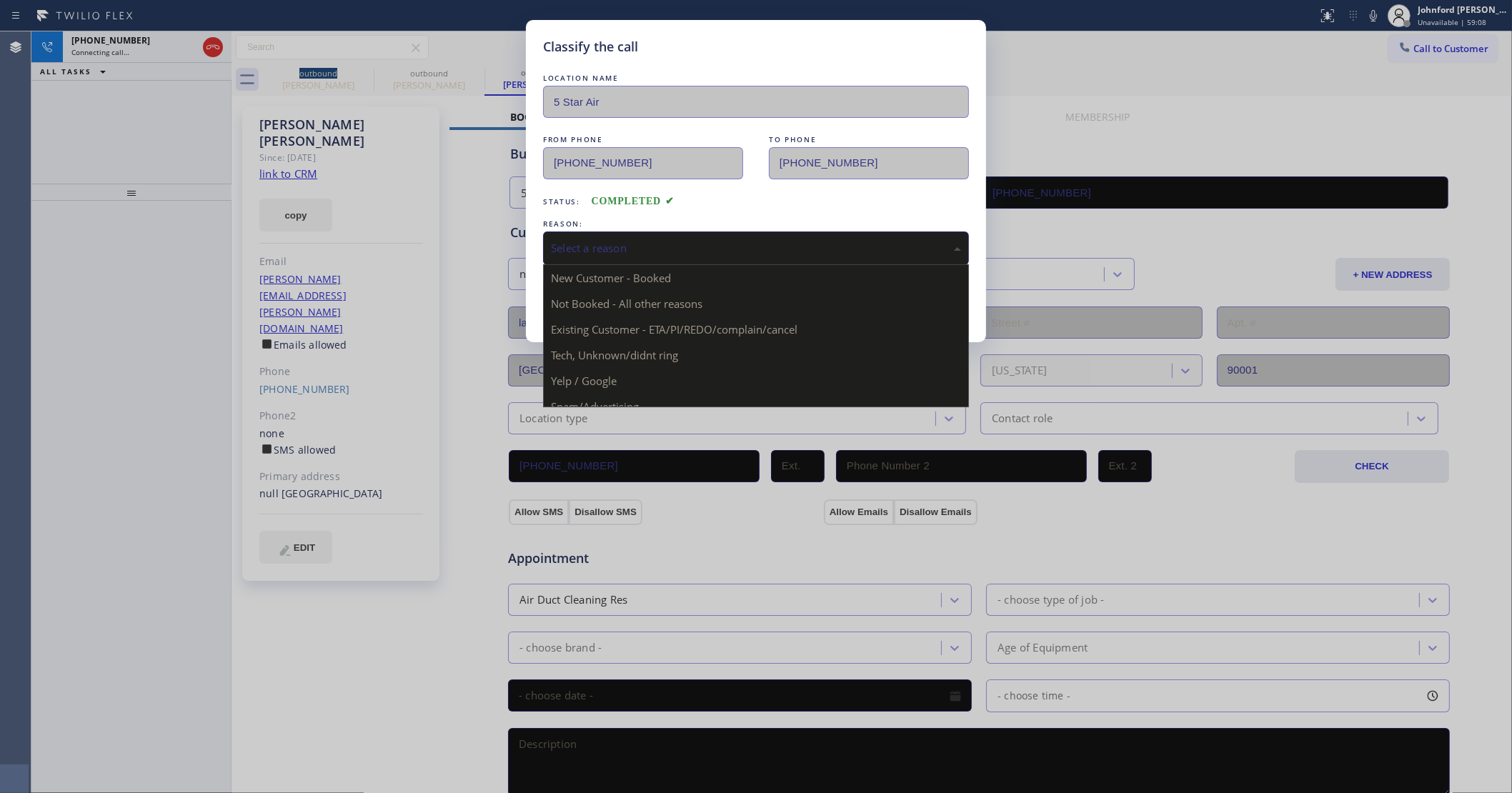
click at [648, 252] on div "Select a reason" at bounding box center [756, 248] width 410 height 16
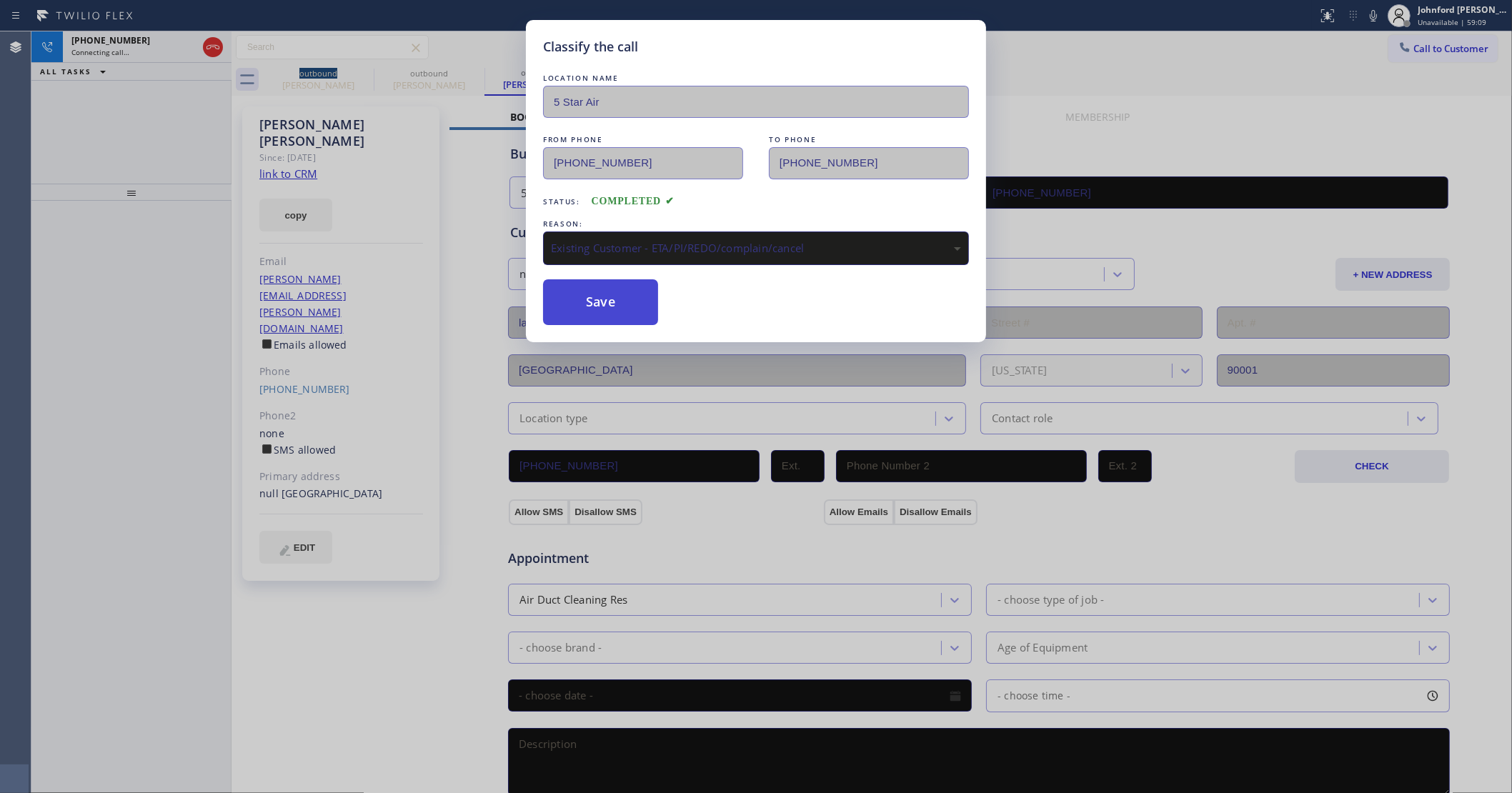
click at [616, 304] on button "Save" at bounding box center [601, 302] width 115 height 45
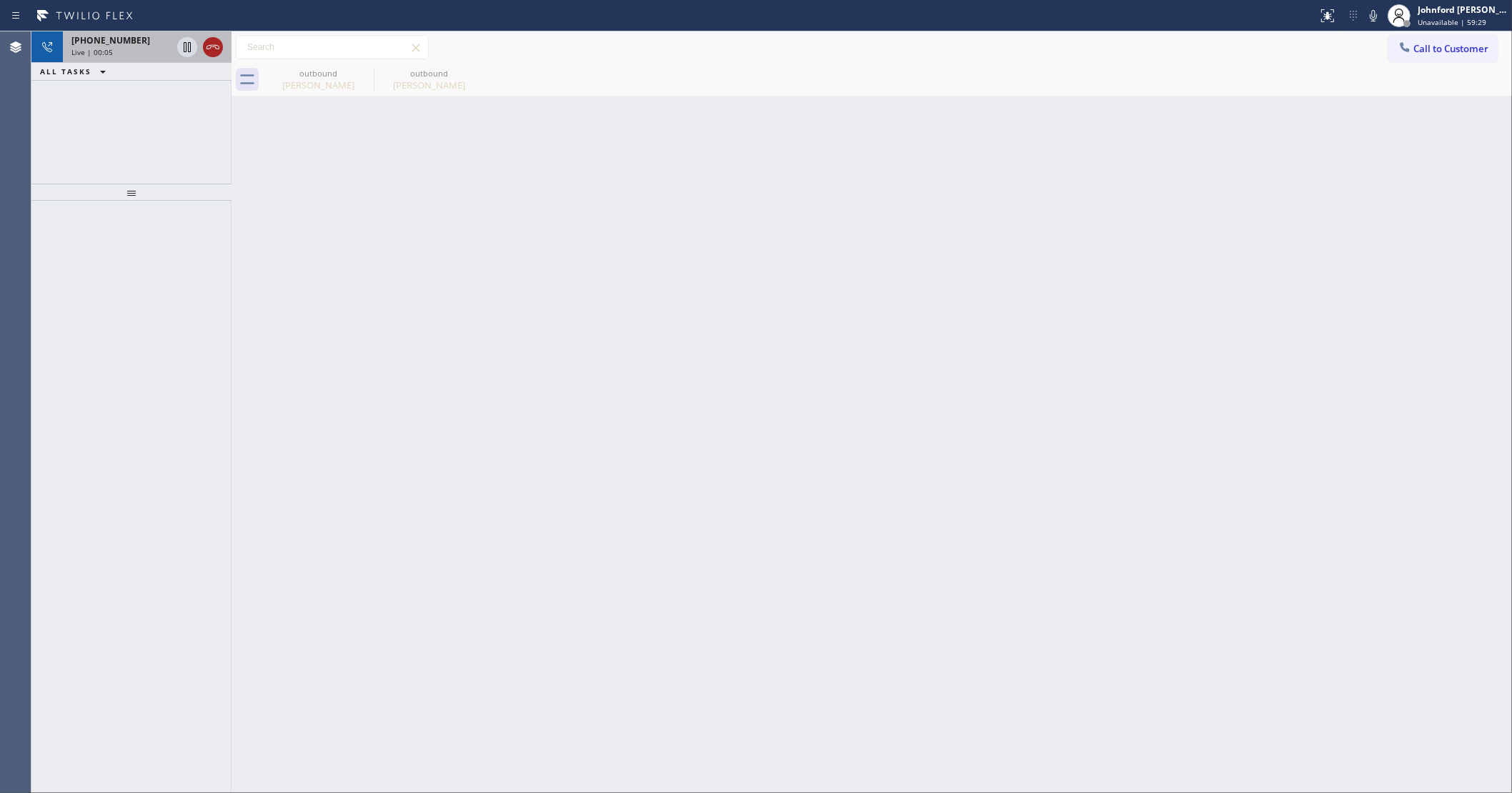
drag, startPoint x: 206, startPoint y: 64, endPoint x: 211, endPoint y: 51, distance: 13.9
click at [206, 62] on div "ALL TASKS ALL TASKS ACTIVE TASKS TASKS IN WRAP UP" at bounding box center [131, 71] width 200 height 18
click at [211, 51] on icon at bounding box center [213, 47] width 17 height 17
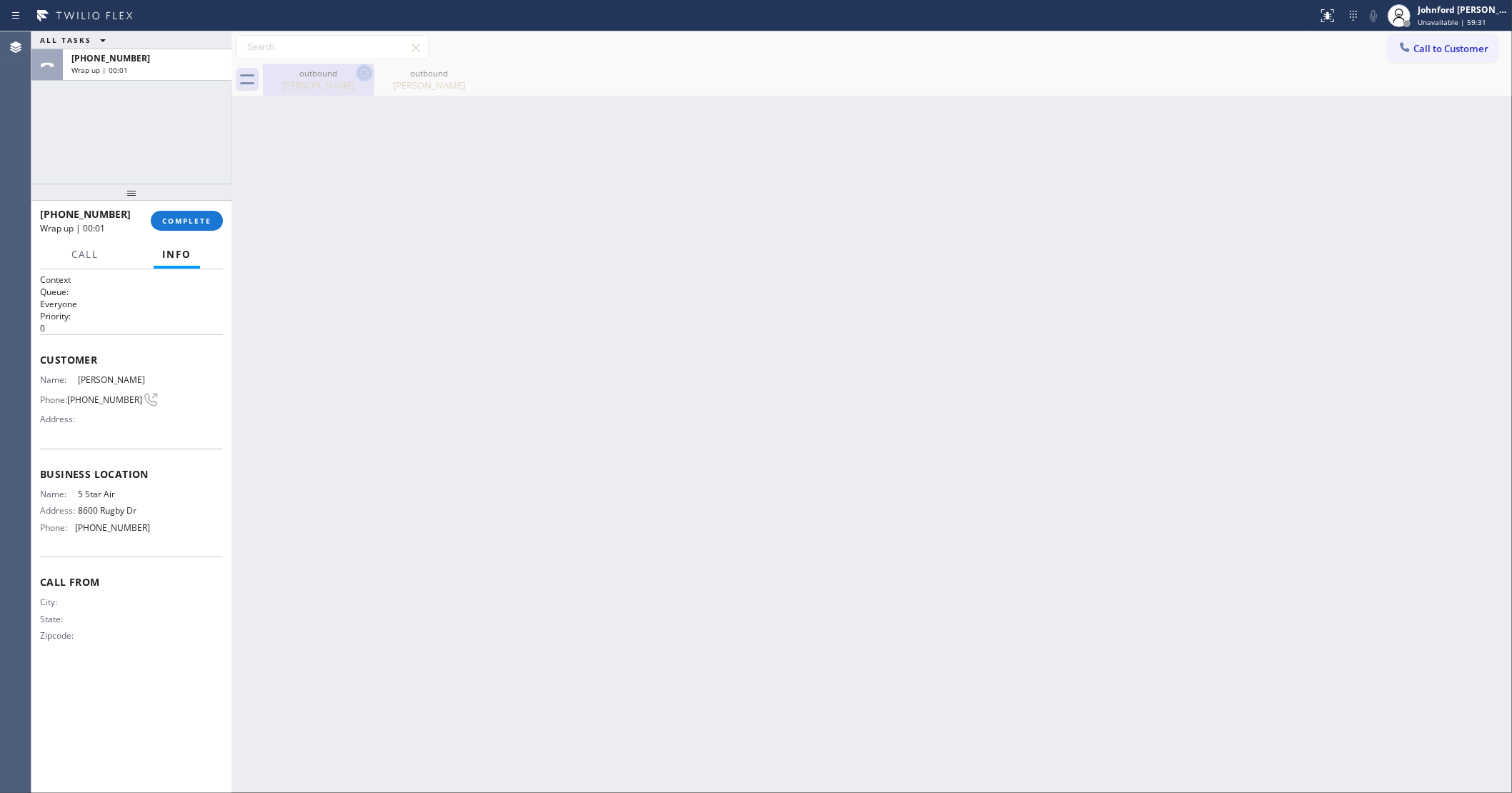
click at [367, 71] on icon at bounding box center [364, 72] width 17 height 17
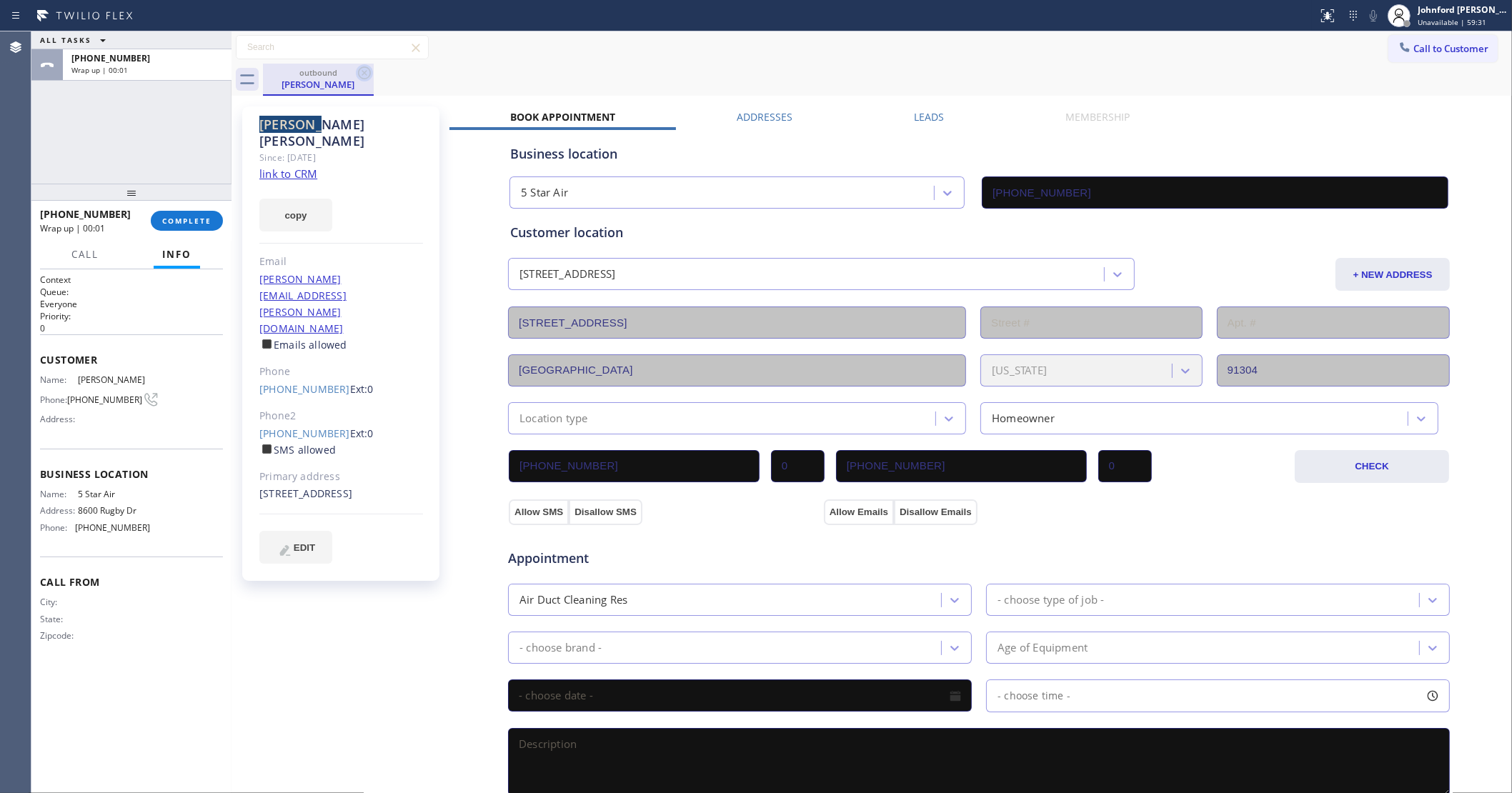
click at [366, 75] on icon at bounding box center [364, 72] width 17 height 17
click at [366, 75] on div "outbound [PERSON_NAME]" at bounding box center [887, 80] width 1249 height 32
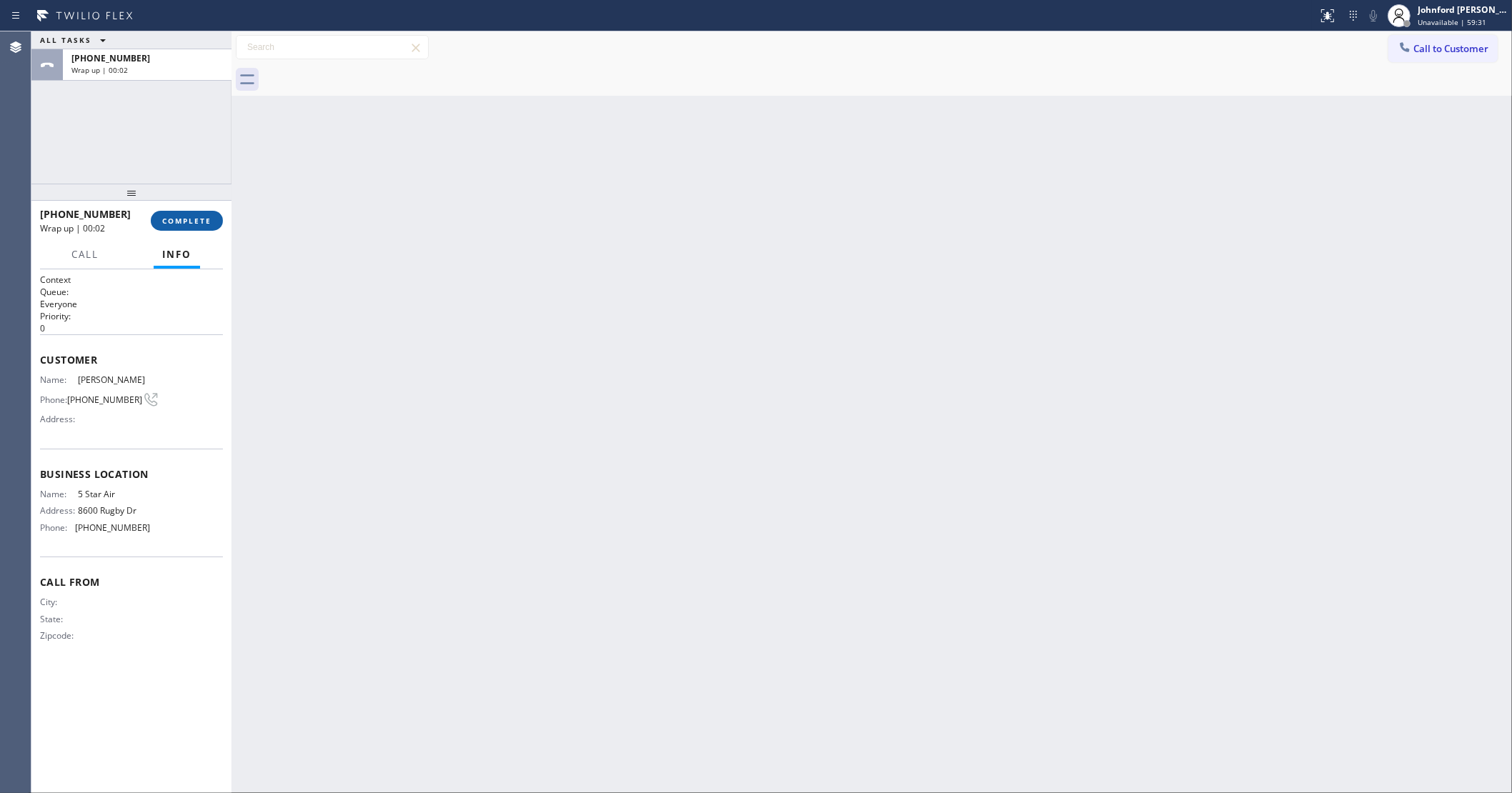
click at [208, 219] on span "COMPLETE" at bounding box center [187, 221] width 50 height 10
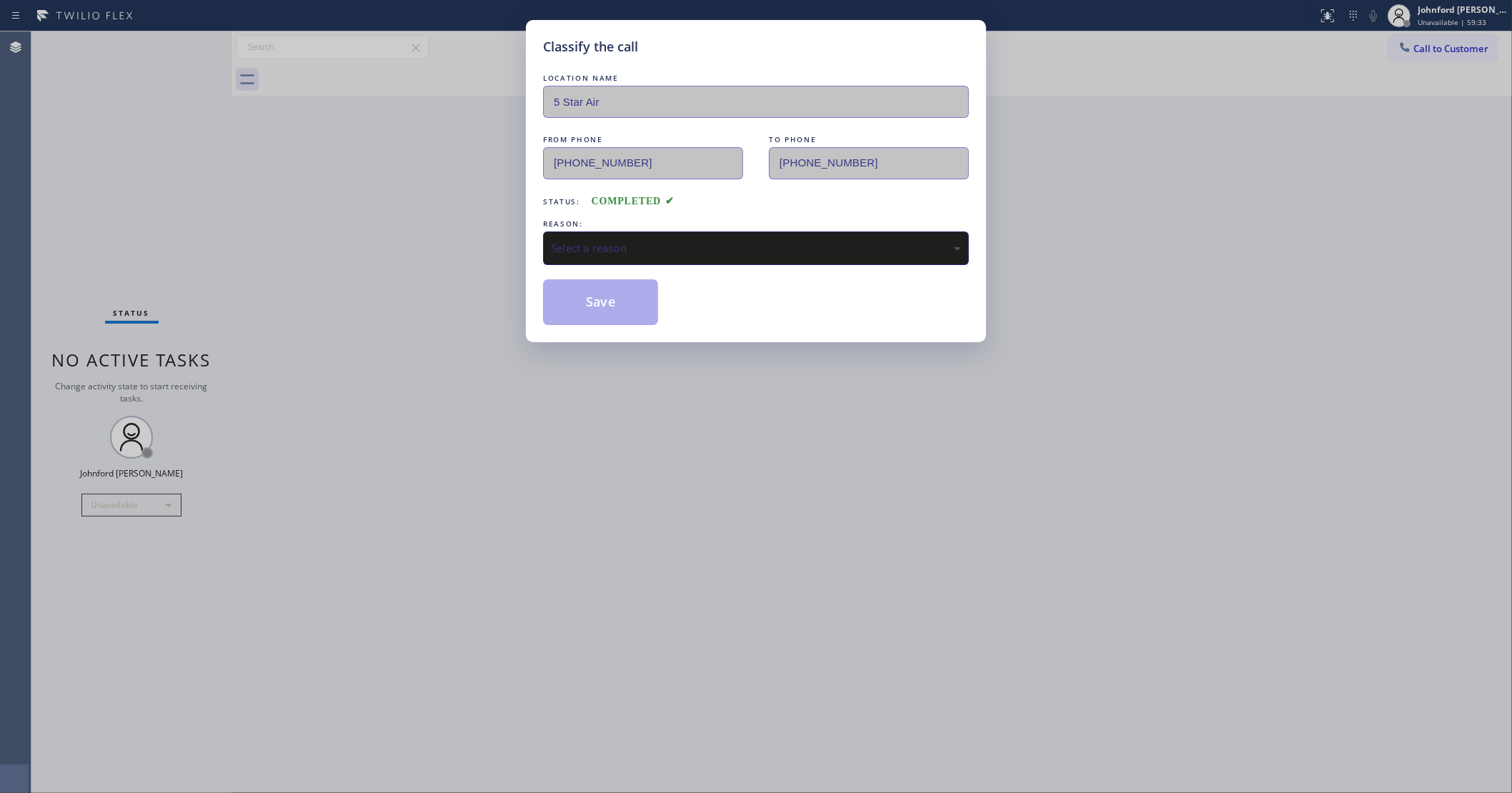
click at [642, 225] on div "REASON:" at bounding box center [756, 224] width 426 height 15
click at [670, 242] on div "Select a reason" at bounding box center [756, 248] width 410 height 16
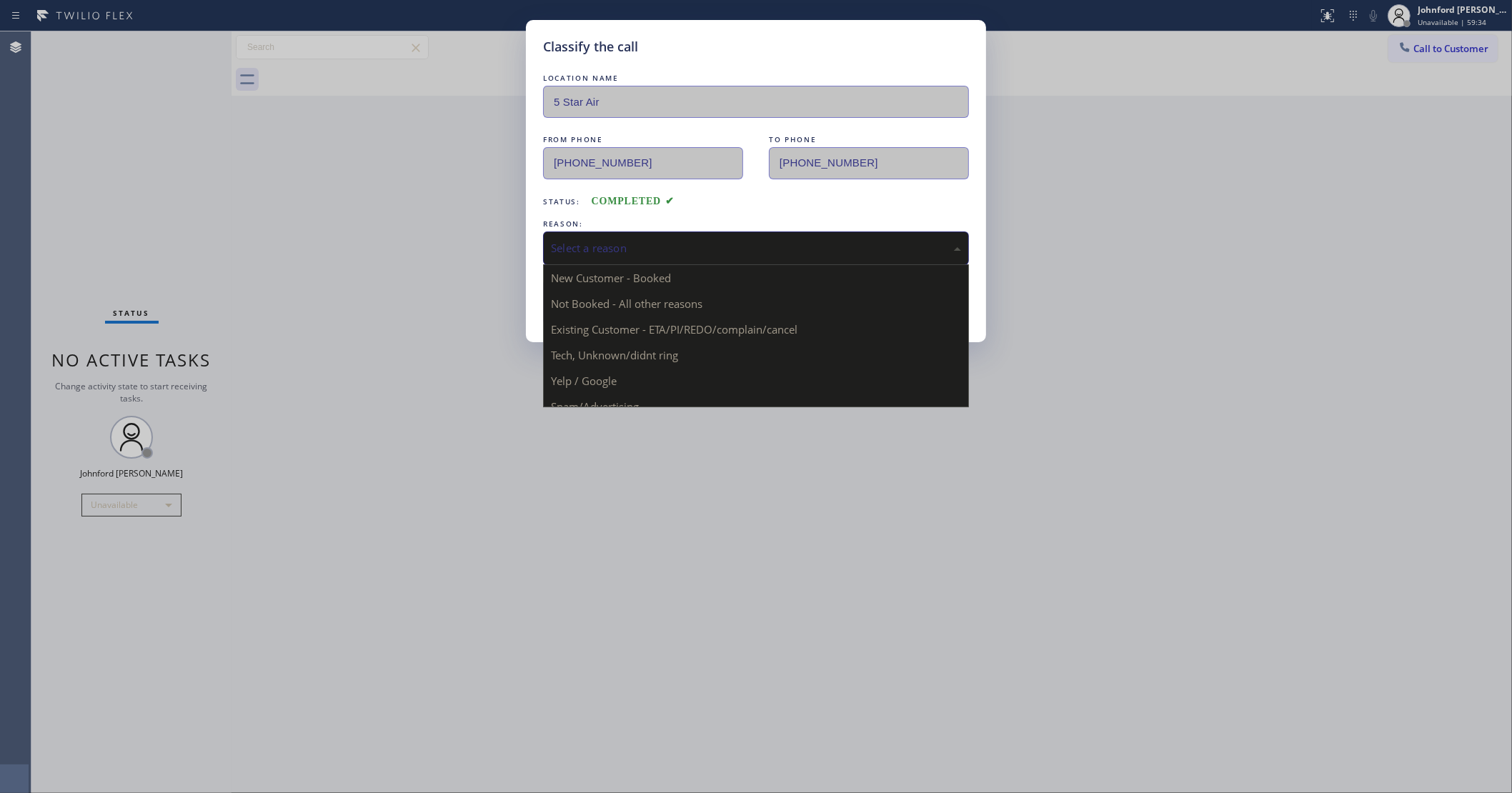
drag, startPoint x: 669, startPoint y: 325, endPoint x: 644, endPoint y: 320, distance: 25.5
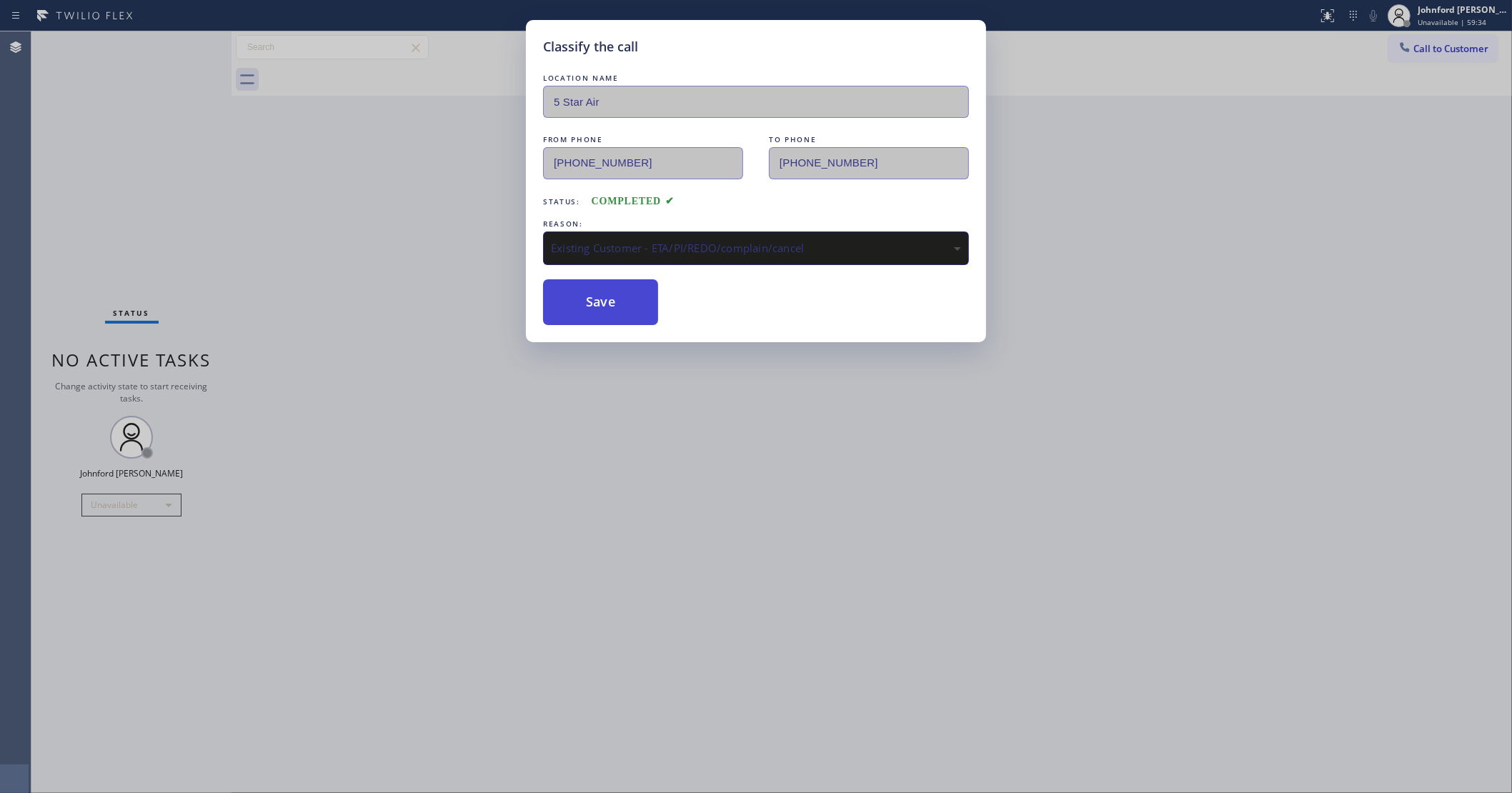
click at [626, 312] on button "Save" at bounding box center [601, 302] width 115 height 45
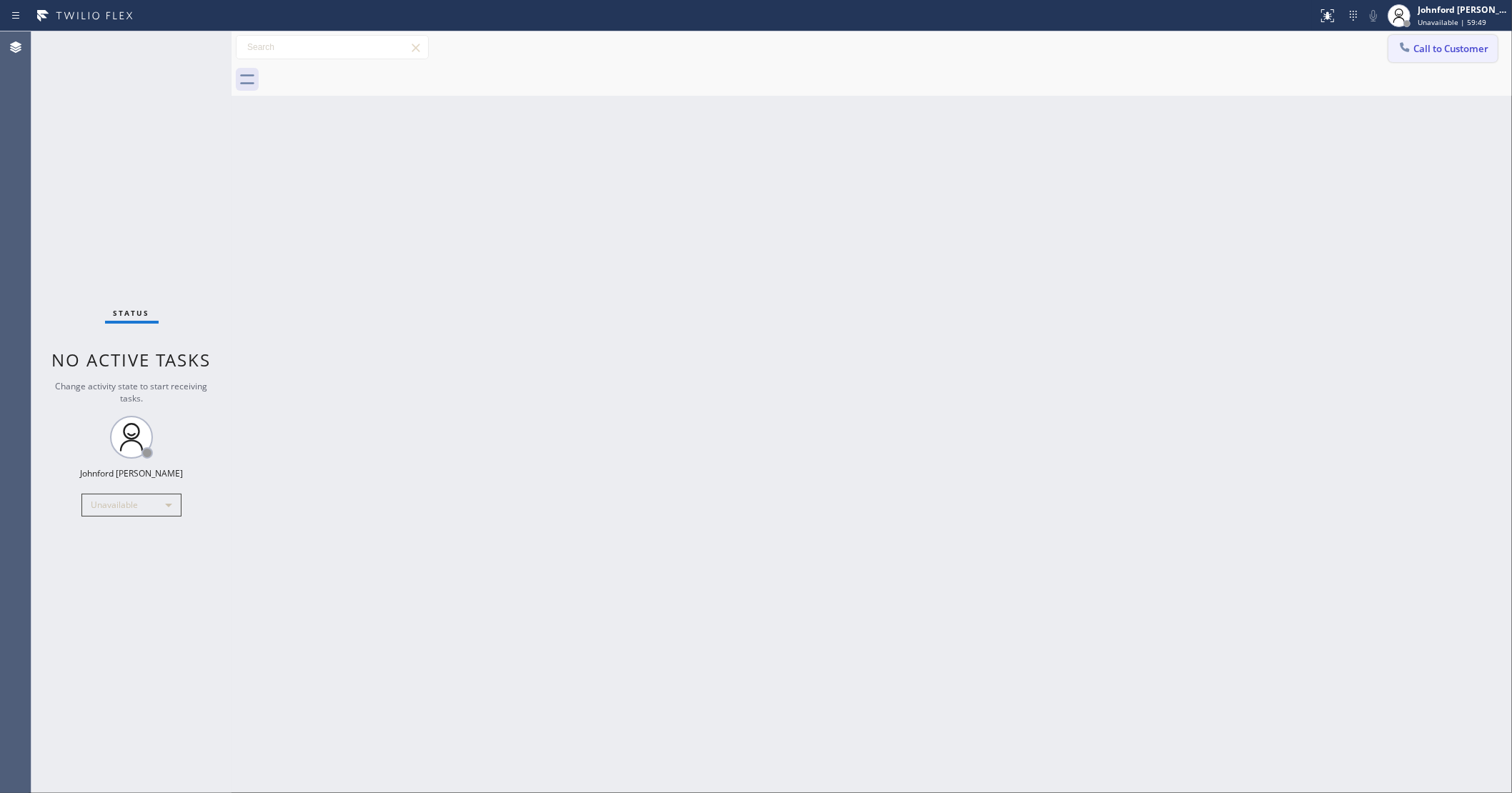
click at [1437, 36] on button "Call to Customer" at bounding box center [1443, 48] width 110 height 27
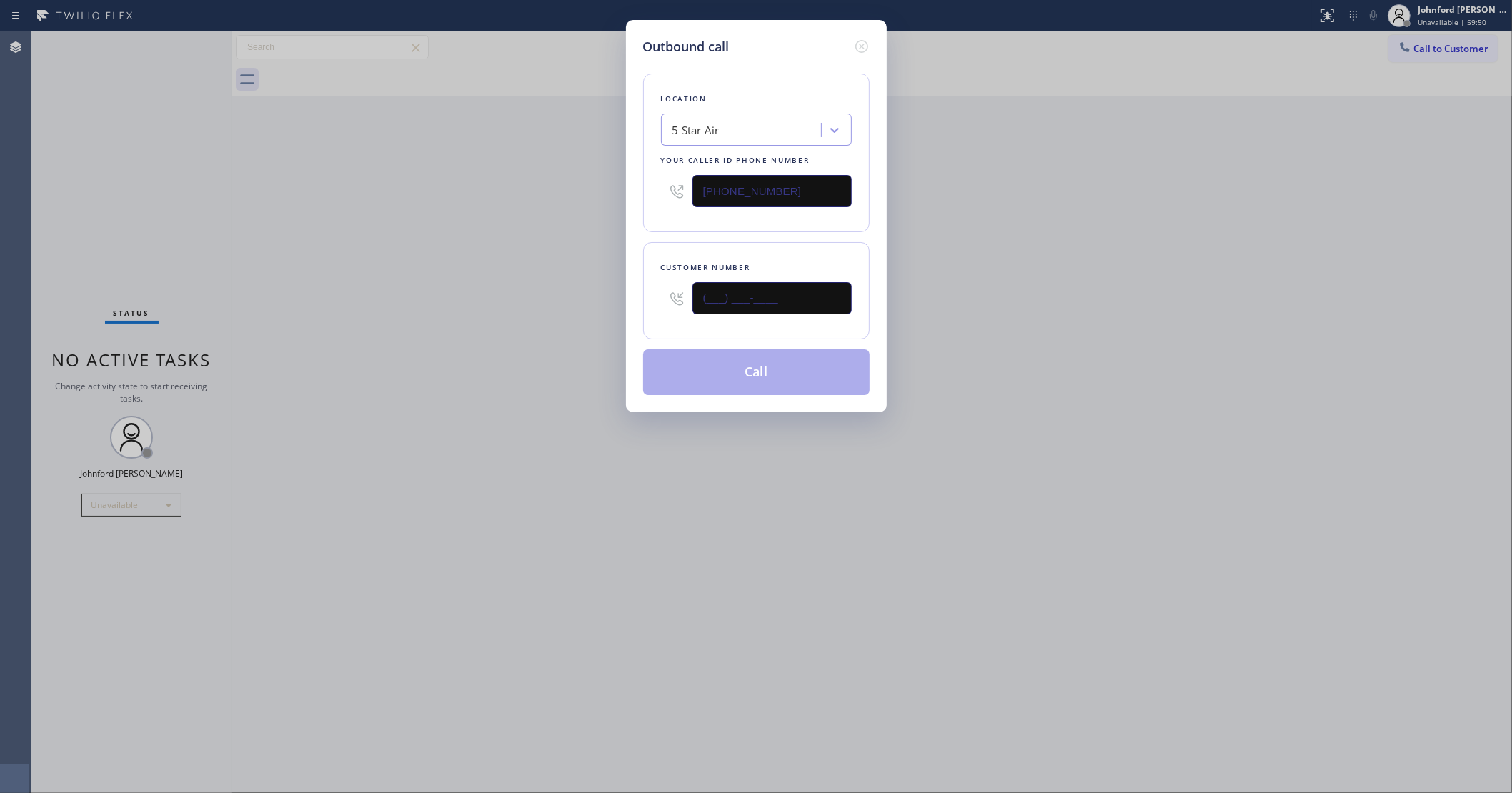
drag, startPoint x: 802, startPoint y: 291, endPoint x: 666, endPoint y: 296, distance: 136.1
click at [666, 296] on div "(___) ___-____" at bounding box center [756, 298] width 191 height 46
paste input "909) 973-6004"
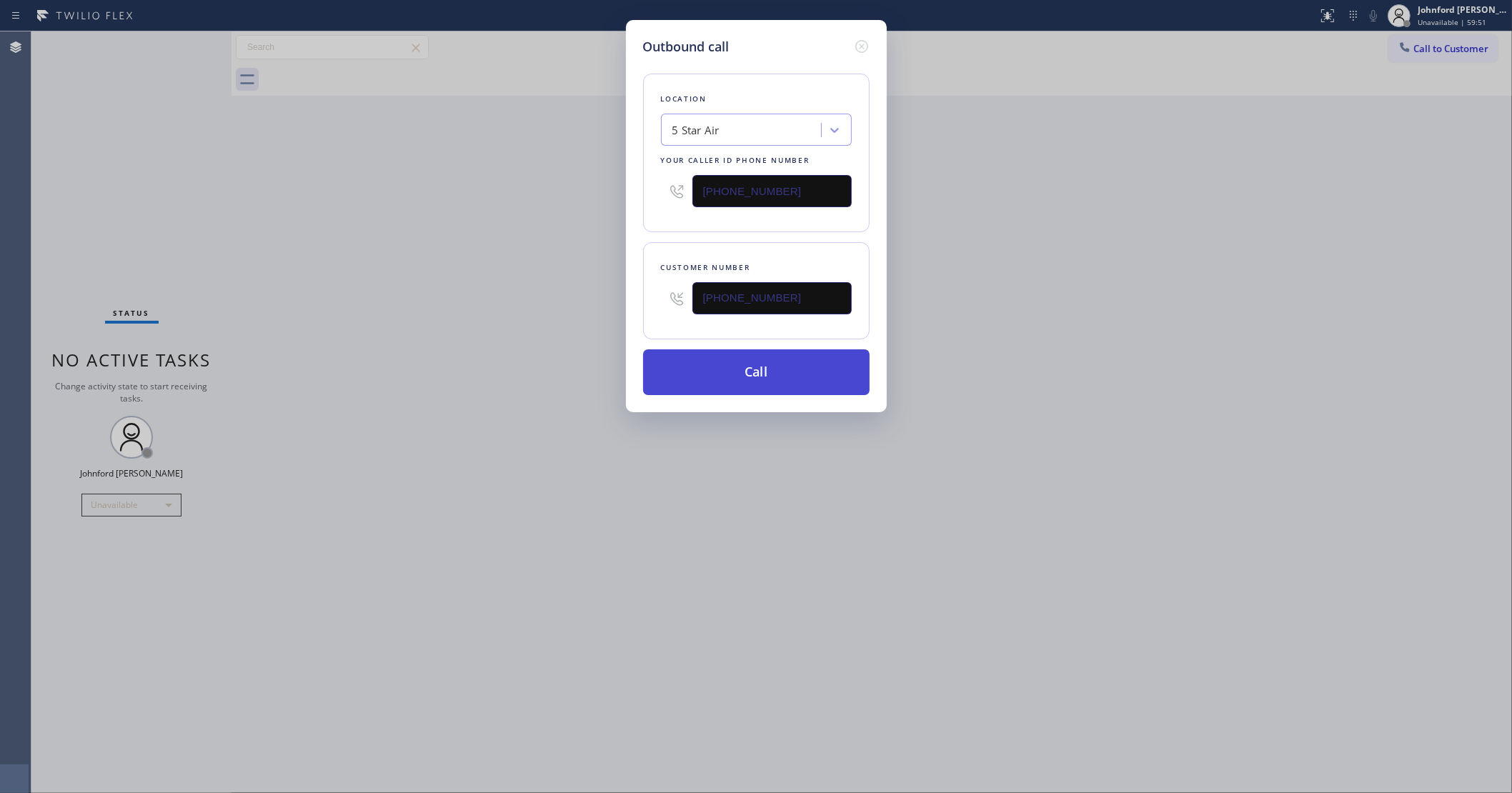
type input "[PHONE_NUMBER]"
click at [715, 376] on button "Call" at bounding box center [756, 373] width 226 height 45
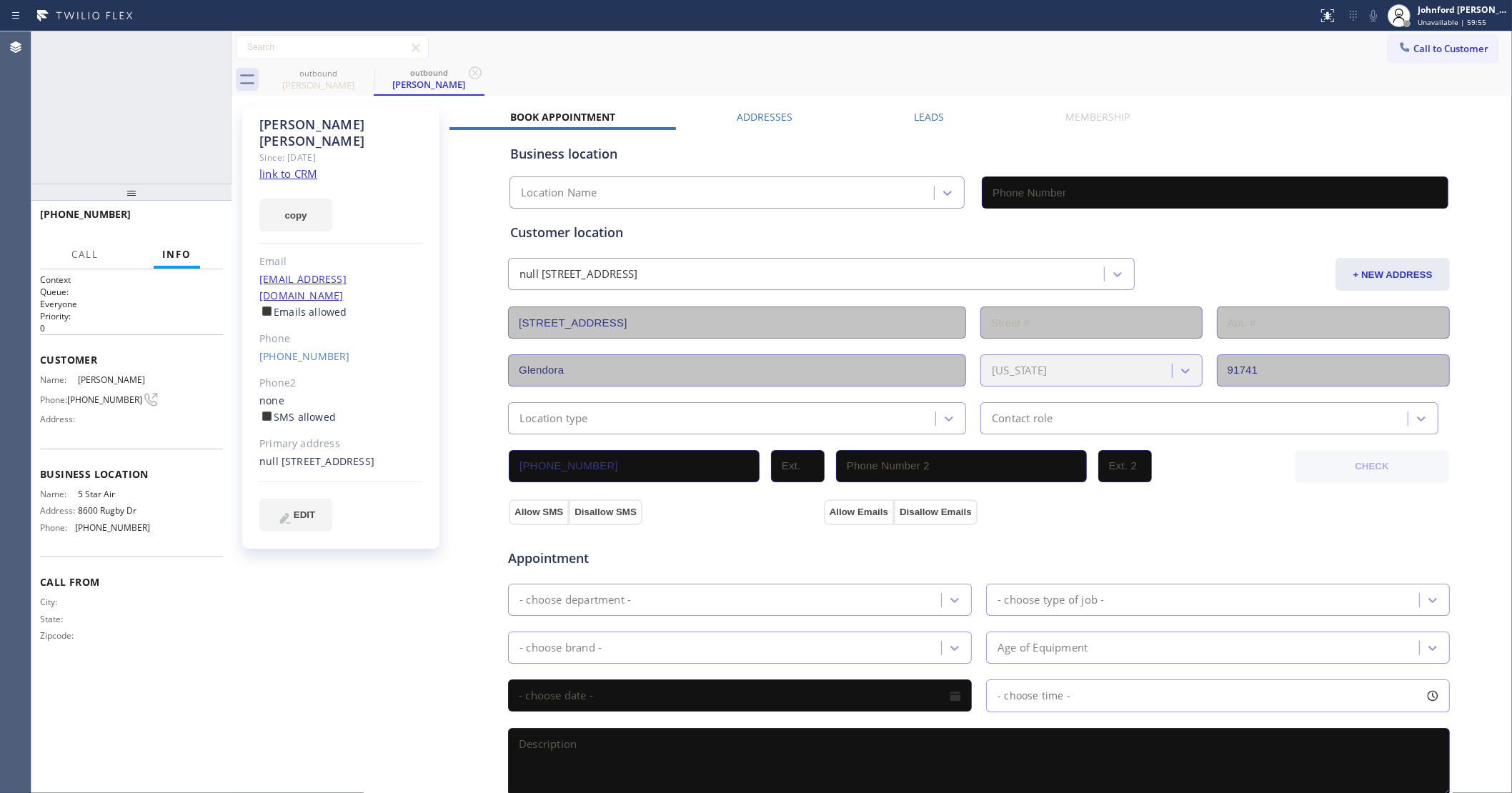
type input "[PHONE_NUMBER]"
click at [163, 229] on button "HANG UP" at bounding box center [190, 221] width 67 height 20
click at [209, 218] on span "COMPLETE" at bounding box center [187, 221] width 50 height 10
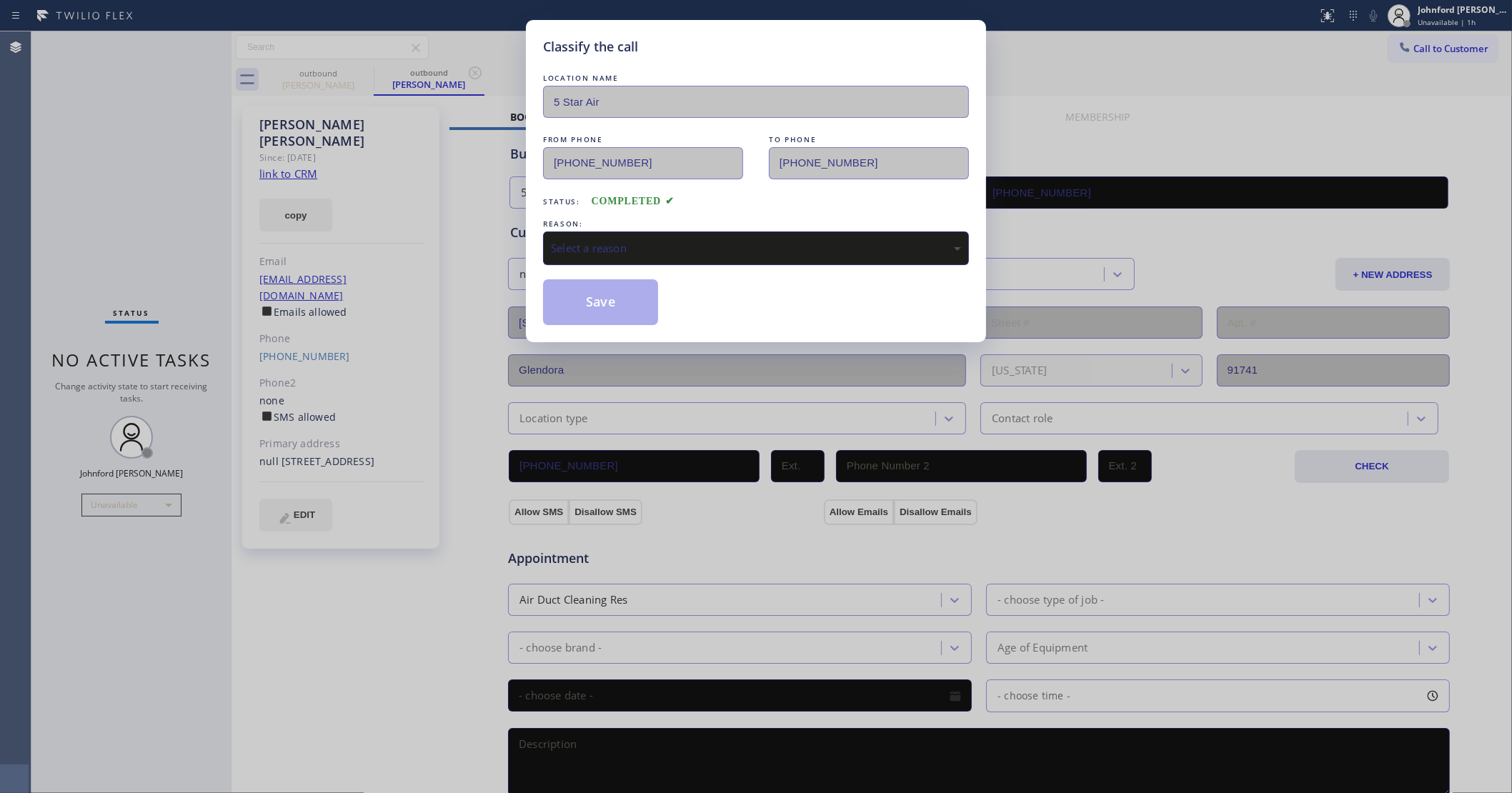
click at [580, 240] on div "Select a reason" at bounding box center [756, 248] width 410 height 16
click at [635, 304] on button "Save" at bounding box center [601, 302] width 115 height 45
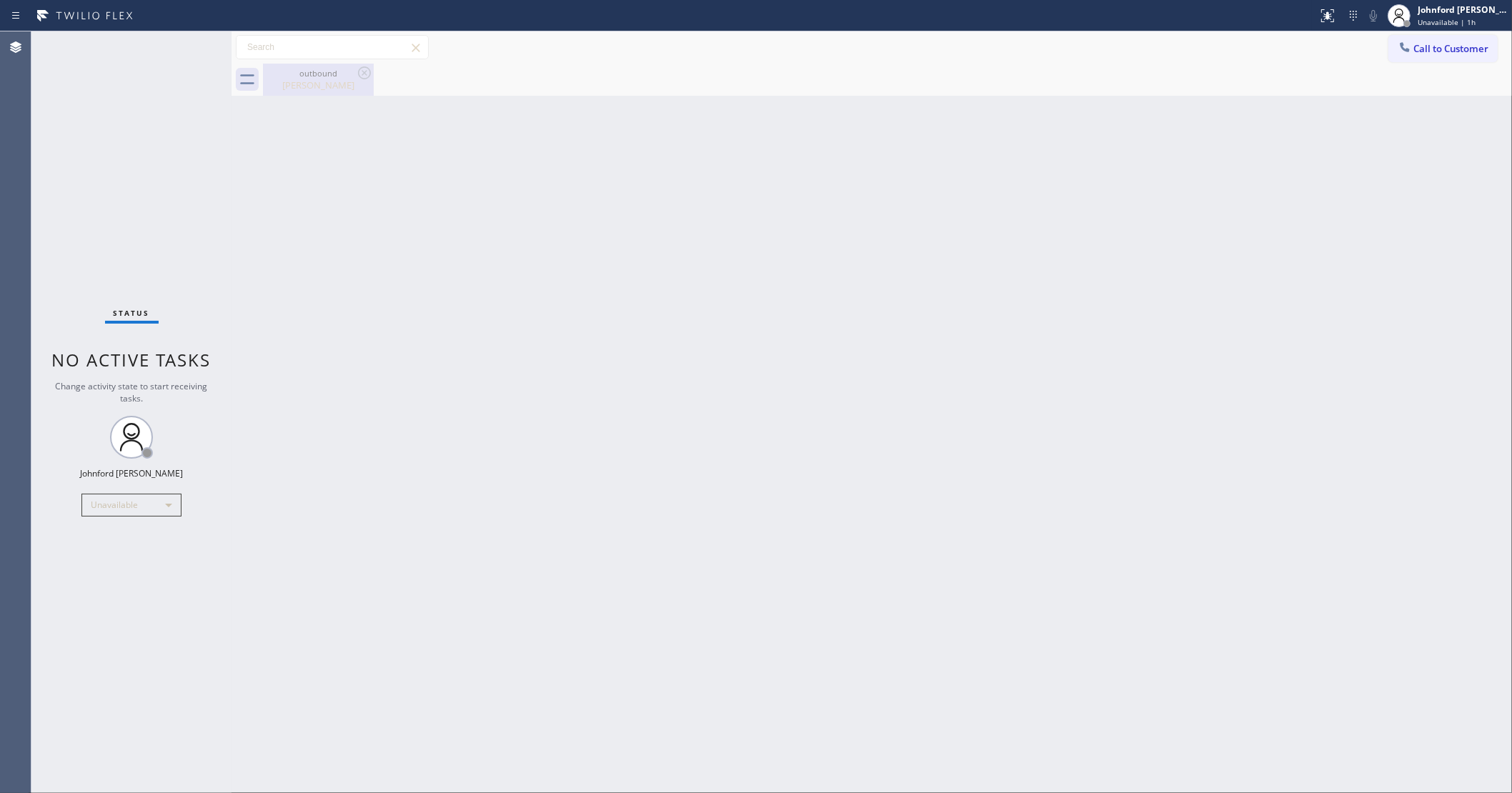
click at [325, 80] on div "[PERSON_NAME]" at bounding box center [318, 85] width 108 height 13
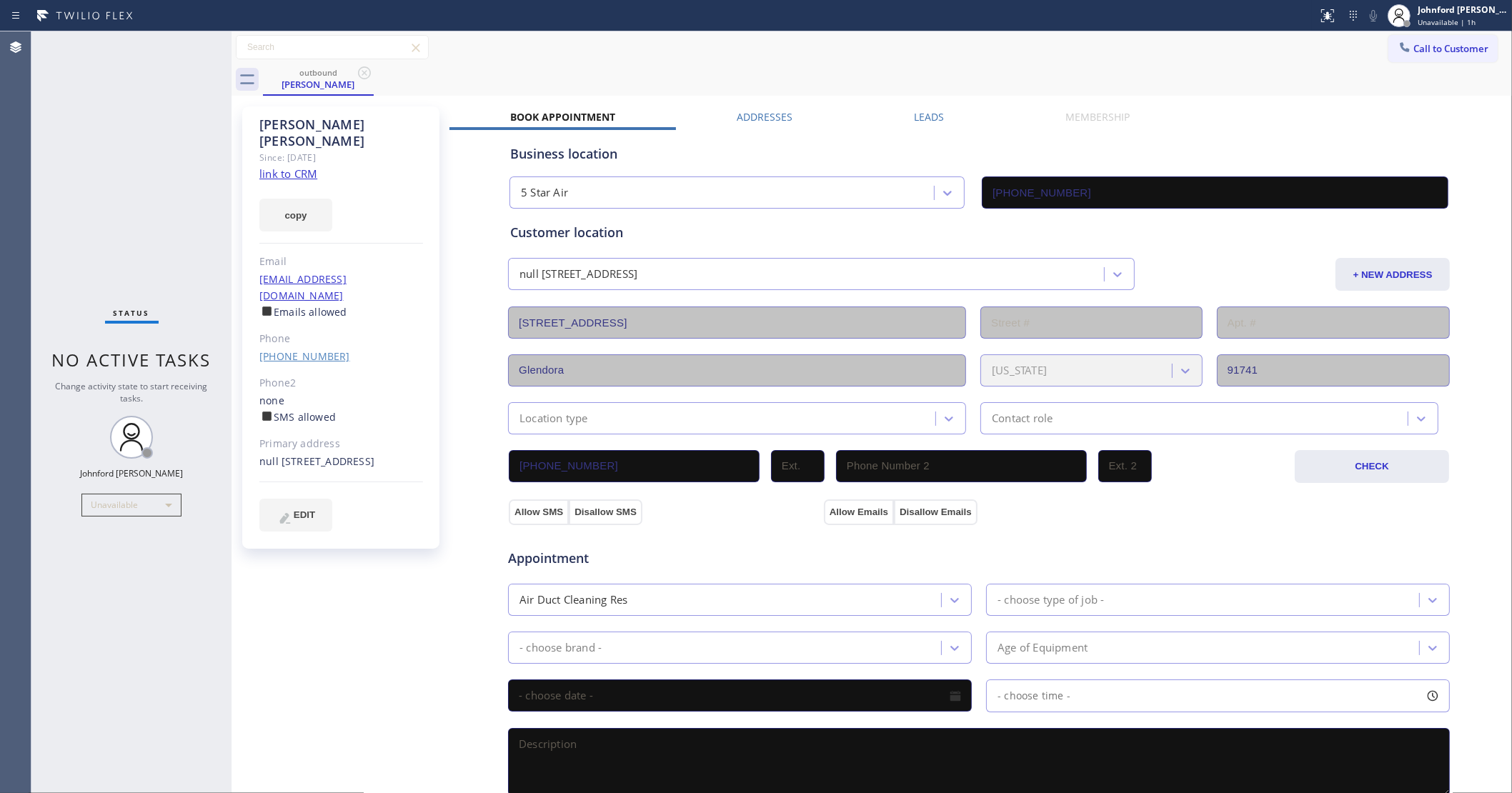
click at [317, 350] on link "[PHONE_NUMBER]" at bounding box center [305, 356] width 91 height 14
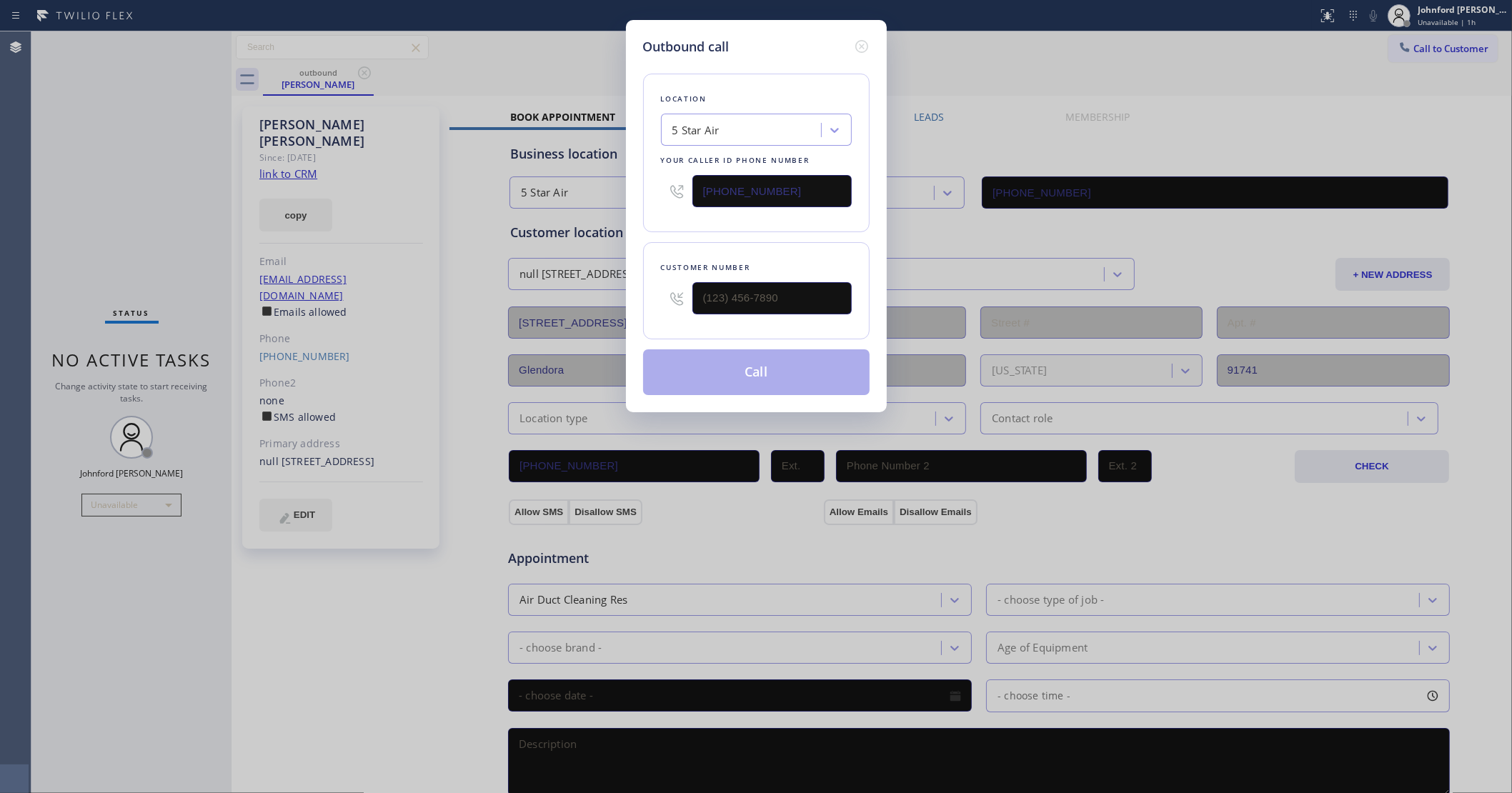
type input "[PHONE_NUMBER]"
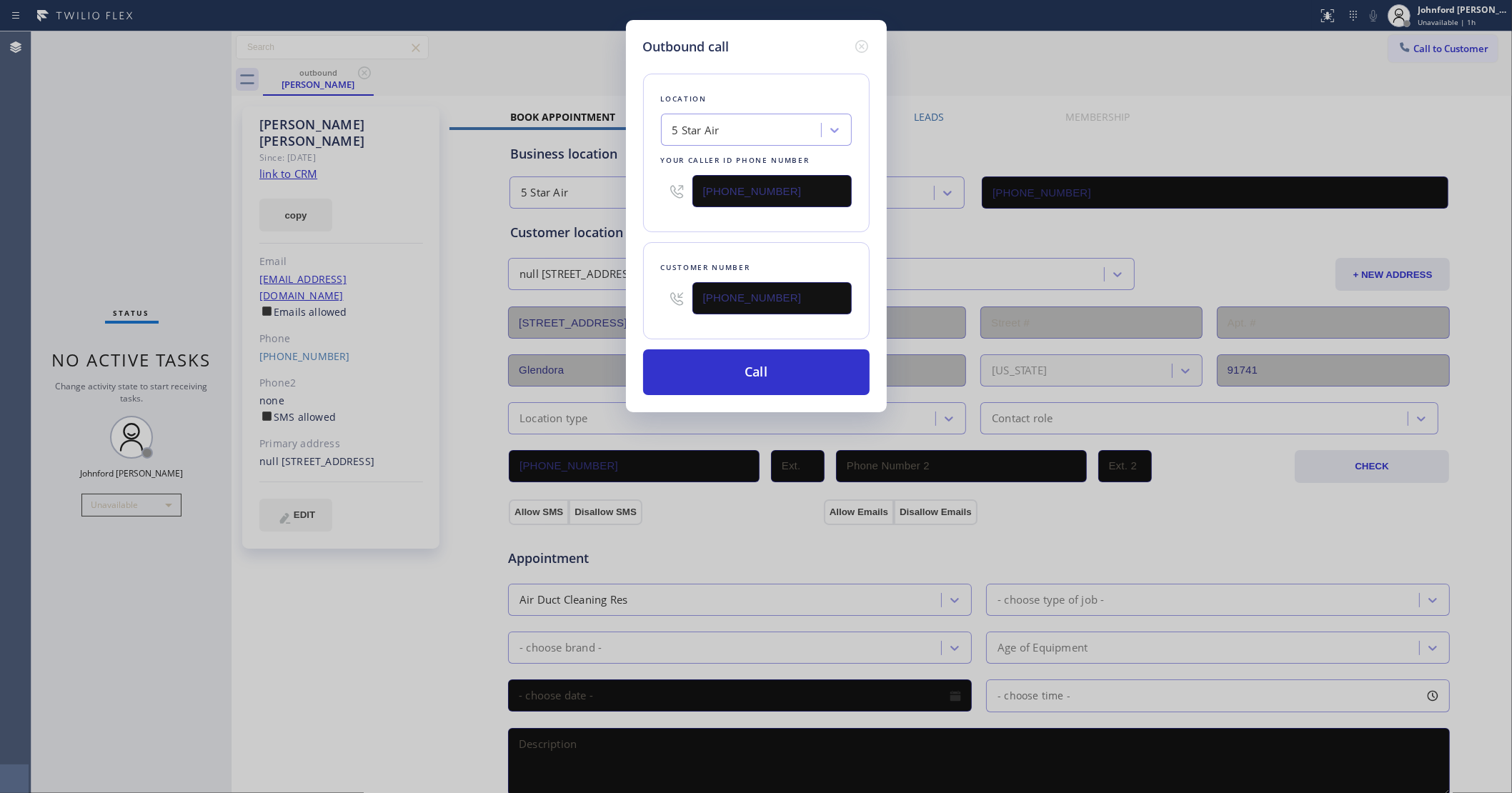
drag, startPoint x: 733, startPoint y: 188, endPoint x: 644, endPoint y: 188, distance: 89.0
click at [644, 188] on div "Location 5 Star Air Your caller id phone number [PHONE_NUMBER]" at bounding box center [756, 153] width 226 height 158
paste input "909) 480-4981"
type input "[PHONE_NUMBER]"
click at [723, 359] on button "Call" at bounding box center [756, 373] width 226 height 45
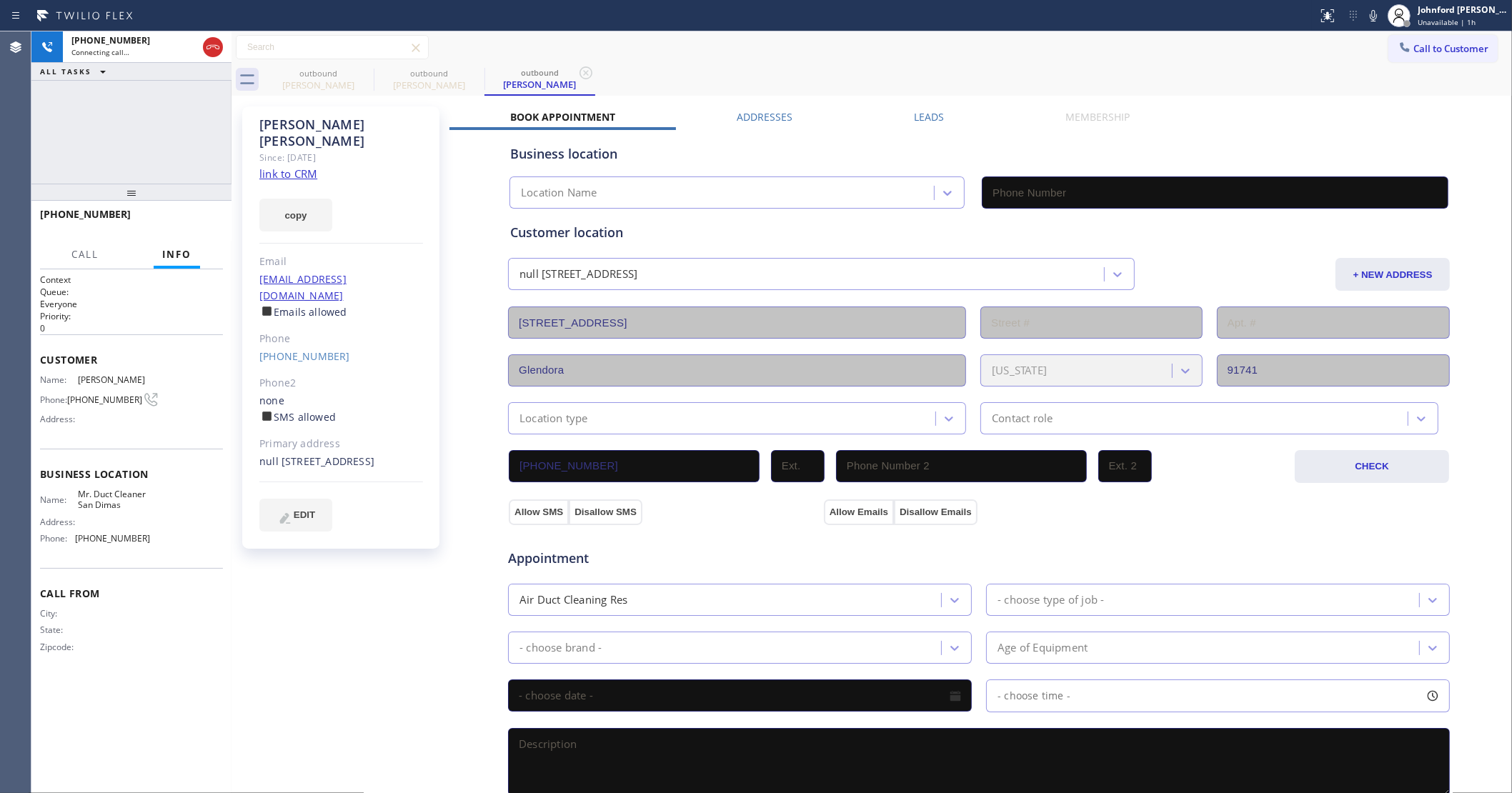
type input "[PHONE_NUMBER]"
click at [369, 72] on icon at bounding box center [364, 73] width 13 height 13
click at [1377, 16] on icon at bounding box center [1373, 15] width 17 height 17
click at [220, 218] on button "HANG UP" at bounding box center [190, 221] width 67 height 20
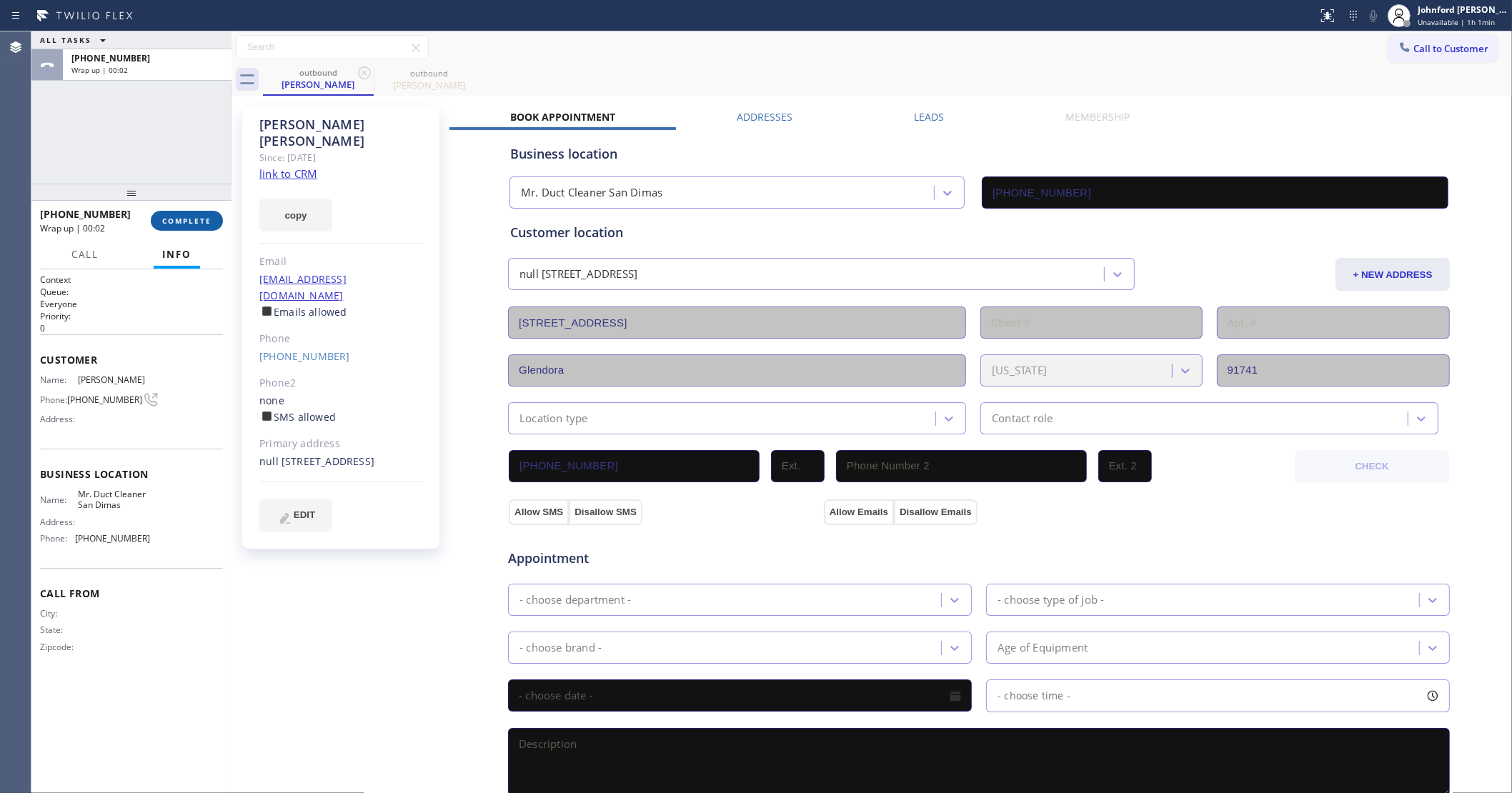
click at [180, 222] on span "COMPLETE" at bounding box center [187, 221] width 50 height 10
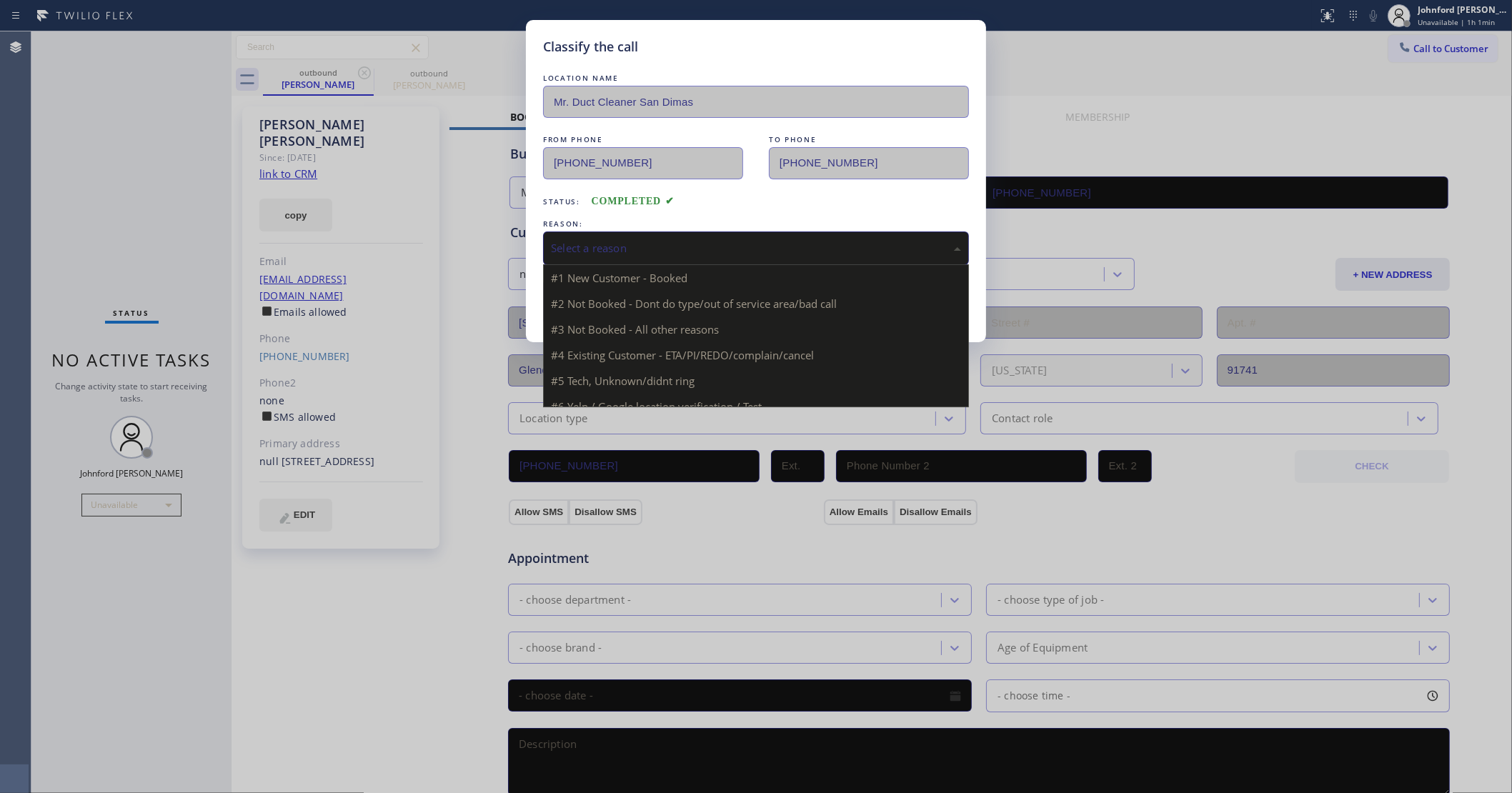
click at [655, 231] on div "Select a reason" at bounding box center [756, 248] width 426 height 33
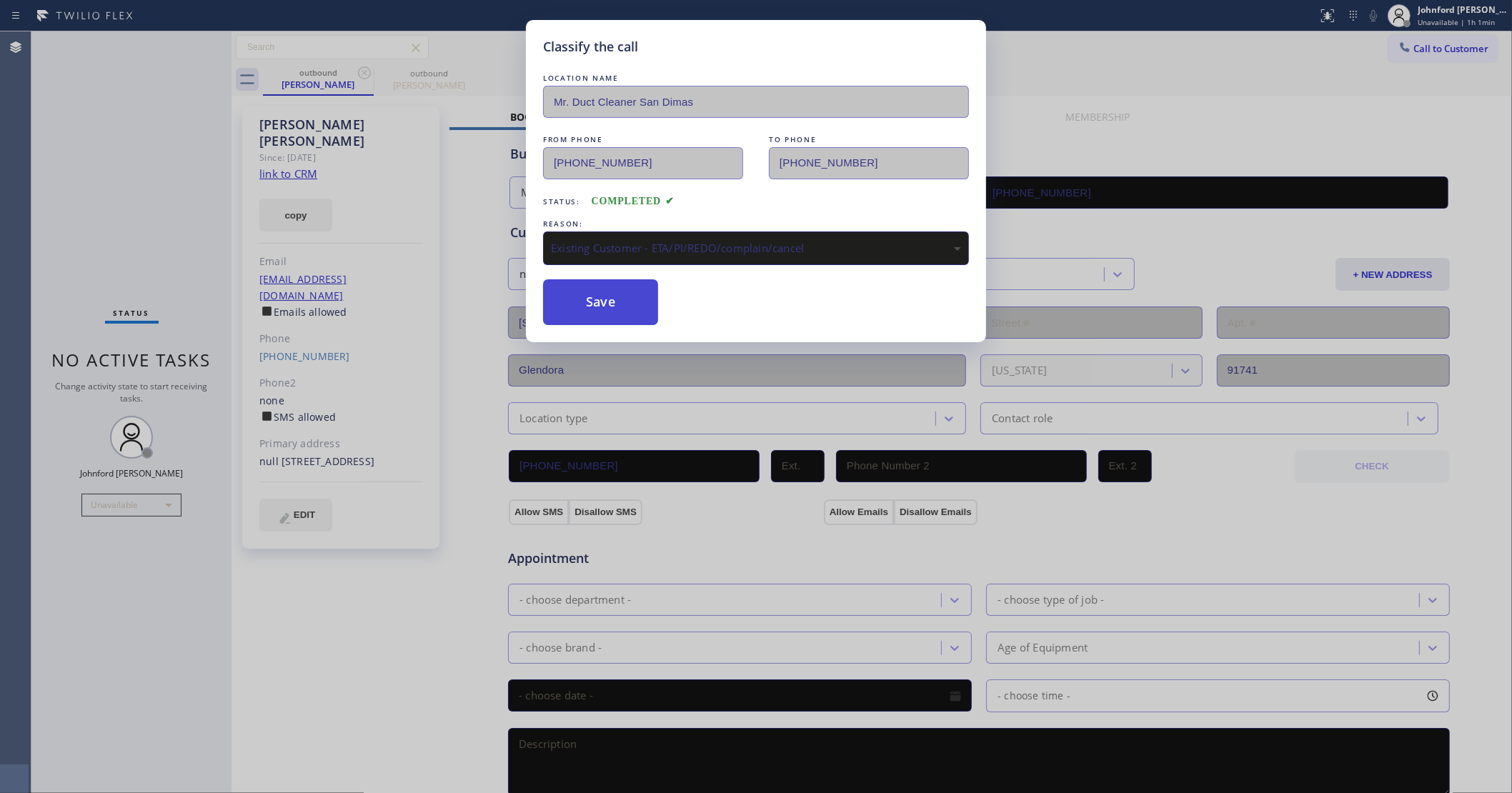
click at [613, 308] on button "Save" at bounding box center [601, 302] width 115 height 45
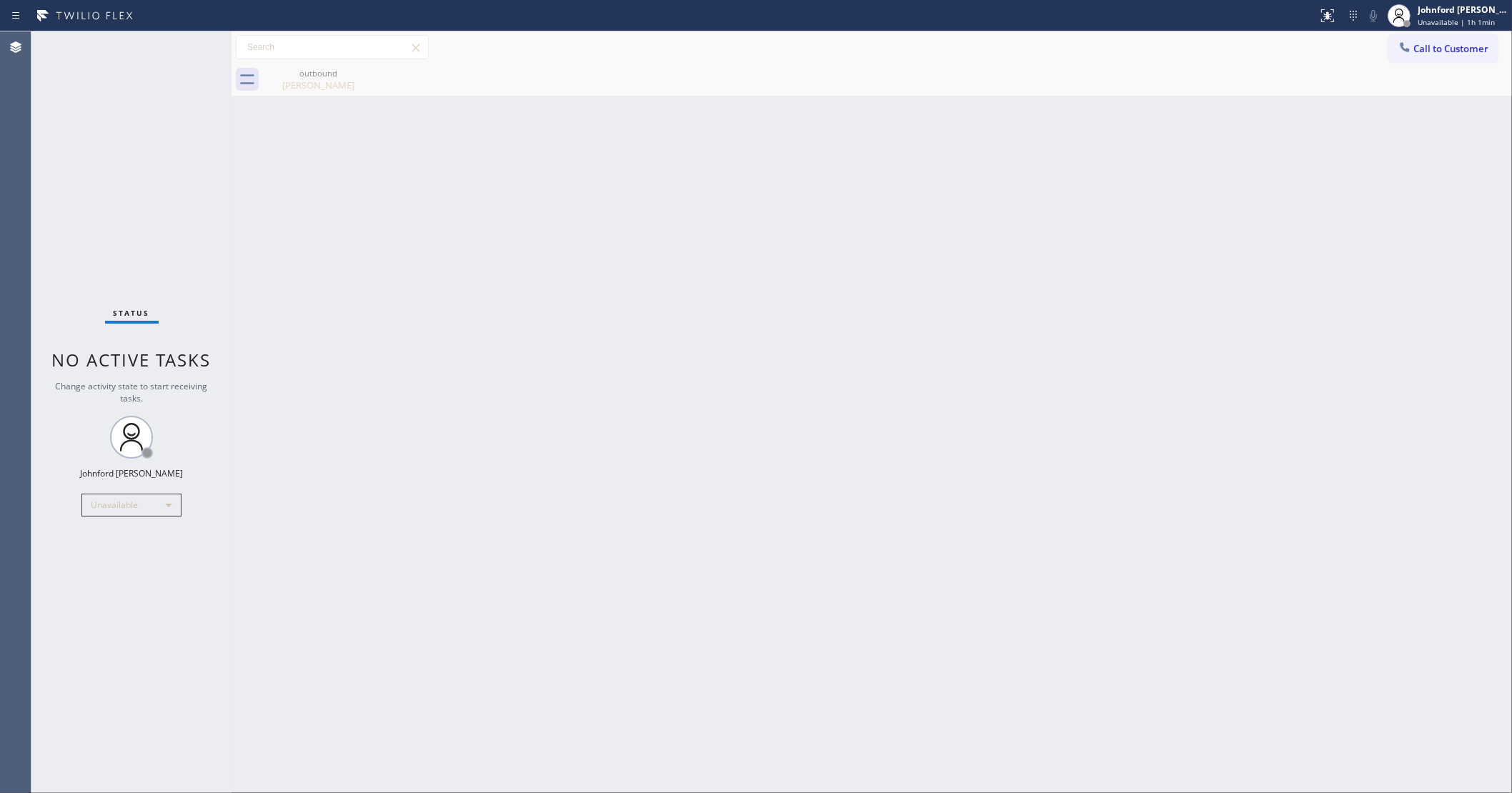
drag, startPoint x: 1066, startPoint y: 379, endPoint x: 1080, endPoint y: 287, distance: 93.1
click at [1066, 379] on div "Back to Dashboard Change Sender ID Customers Technicians Select a contact Outbo…" at bounding box center [872, 412] width 1281 height 762
click at [1422, 48] on span "Call to Customer" at bounding box center [1450, 49] width 75 height 13
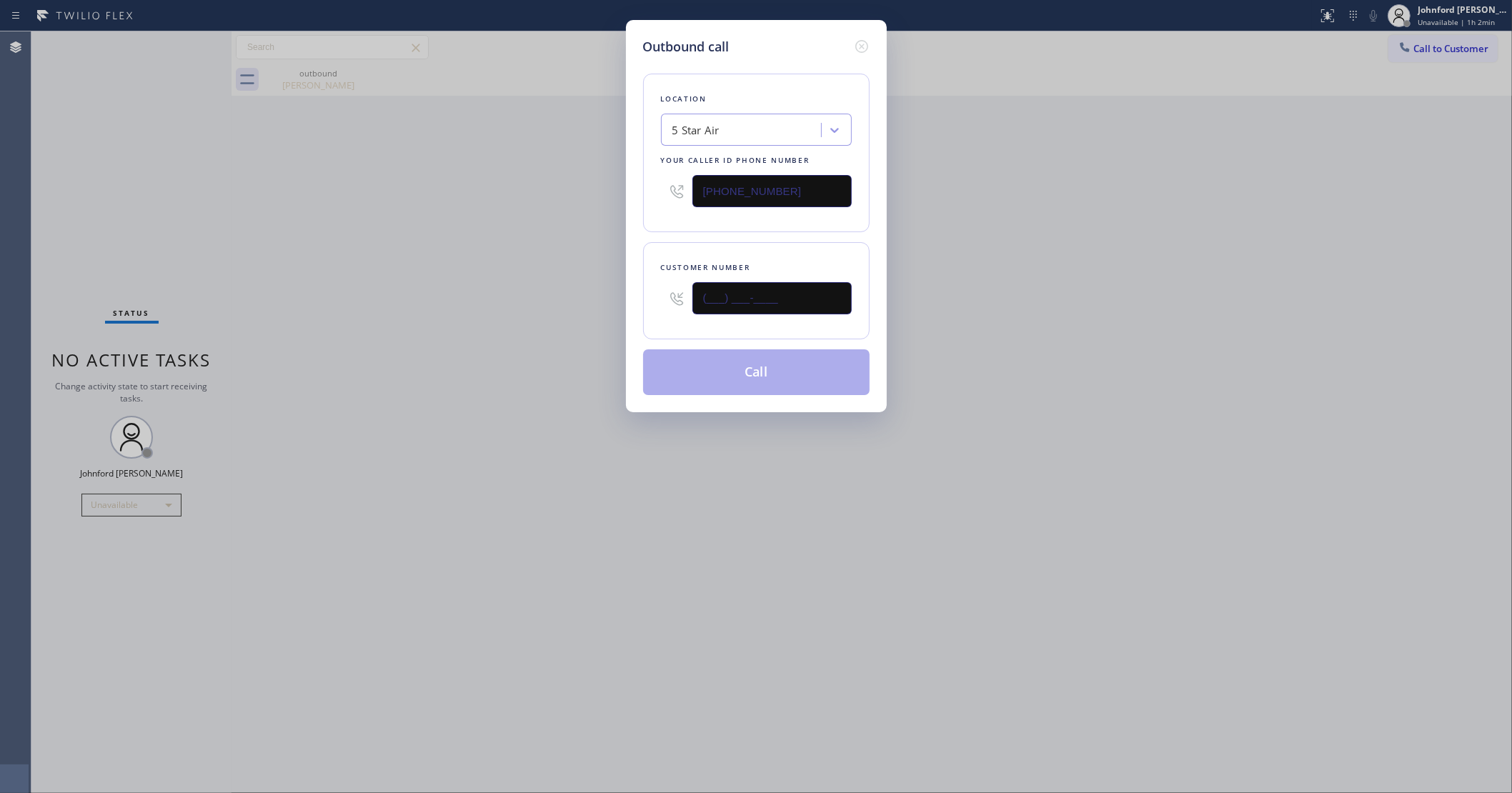
drag, startPoint x: 783, startPoint y: 281, endPoint x: 517, endPoint y: 311, distance: 267.7
click at [517, 311] on div "Outbound call Location 5 Star Air Your caller id phone number [PHONE_NUMBER] Cu…" at bounding box center [756, 396] width 1512 height 793
paste input "310) 387-9777"
type input "[PHONE_NUMBER]"
click at [440, 312] on div "Outbound call Location 5 Star Air Your caller id phone number [PHONE_NUMBER] Cu…" at bounding box center [756, 396] width 1512 height 793
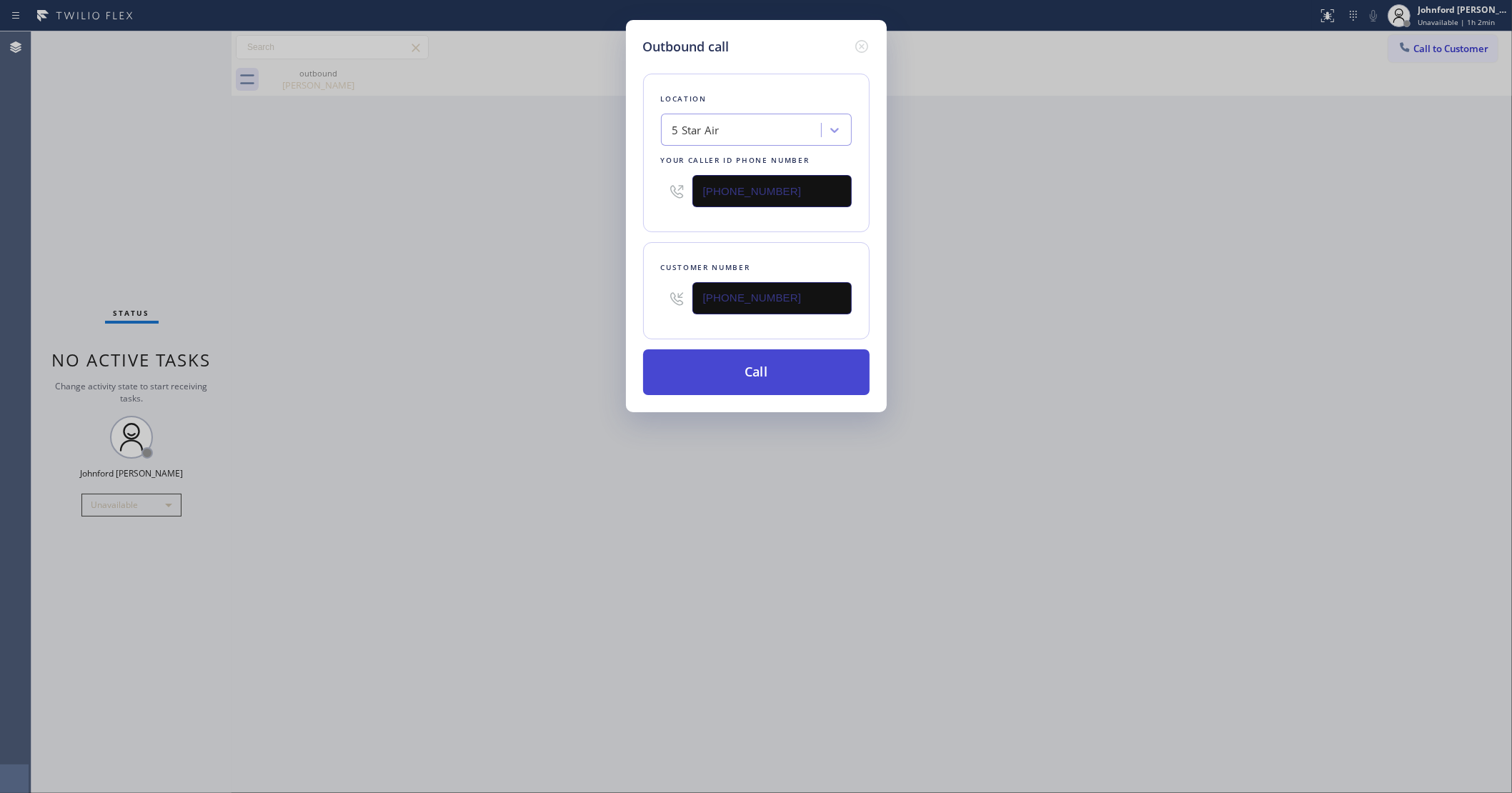
click at [756, 363] on button "Call" at bounding box center [756, 373] width 226 height 45
drag, startPoint x: 1260, startPoint y: 140, endPoint x: 1240, endPoint y: 2, distance: 139.4
click at [1277, 127] on div "Outbound call Location 5 Star Air Your caller id phone number [PHONE_NUMBER] Cu…" at bounding box center [756, 396] width 1512 height 793
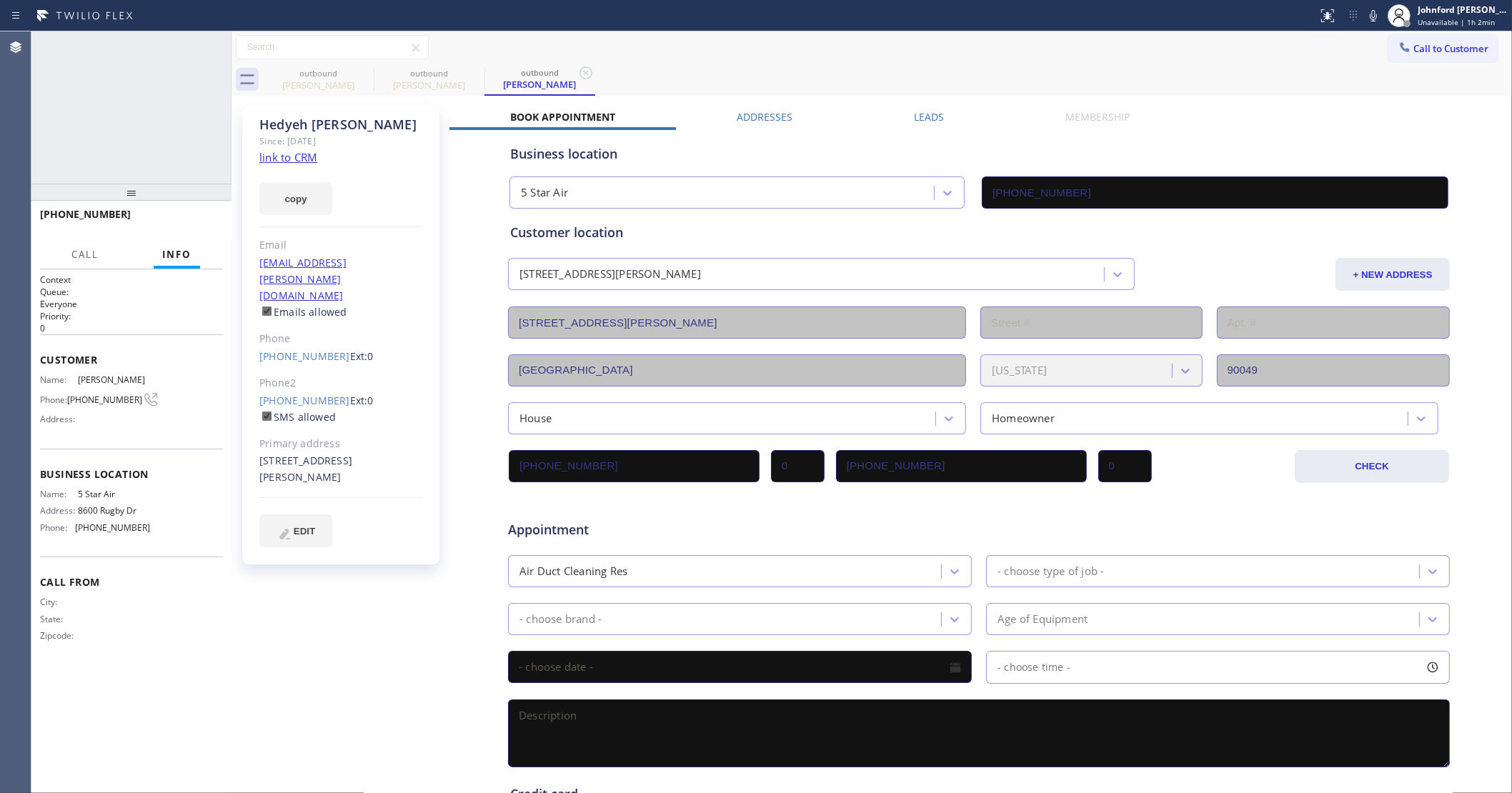
type input "[PHONE_NUMBER]"
click at [181, 216] on span "HANG UP" at bounding box center [190, 221] width 44 height 10
click at [200, 226] on button "COMPLETE" at bounding box center [187, 221] width 72 height 20
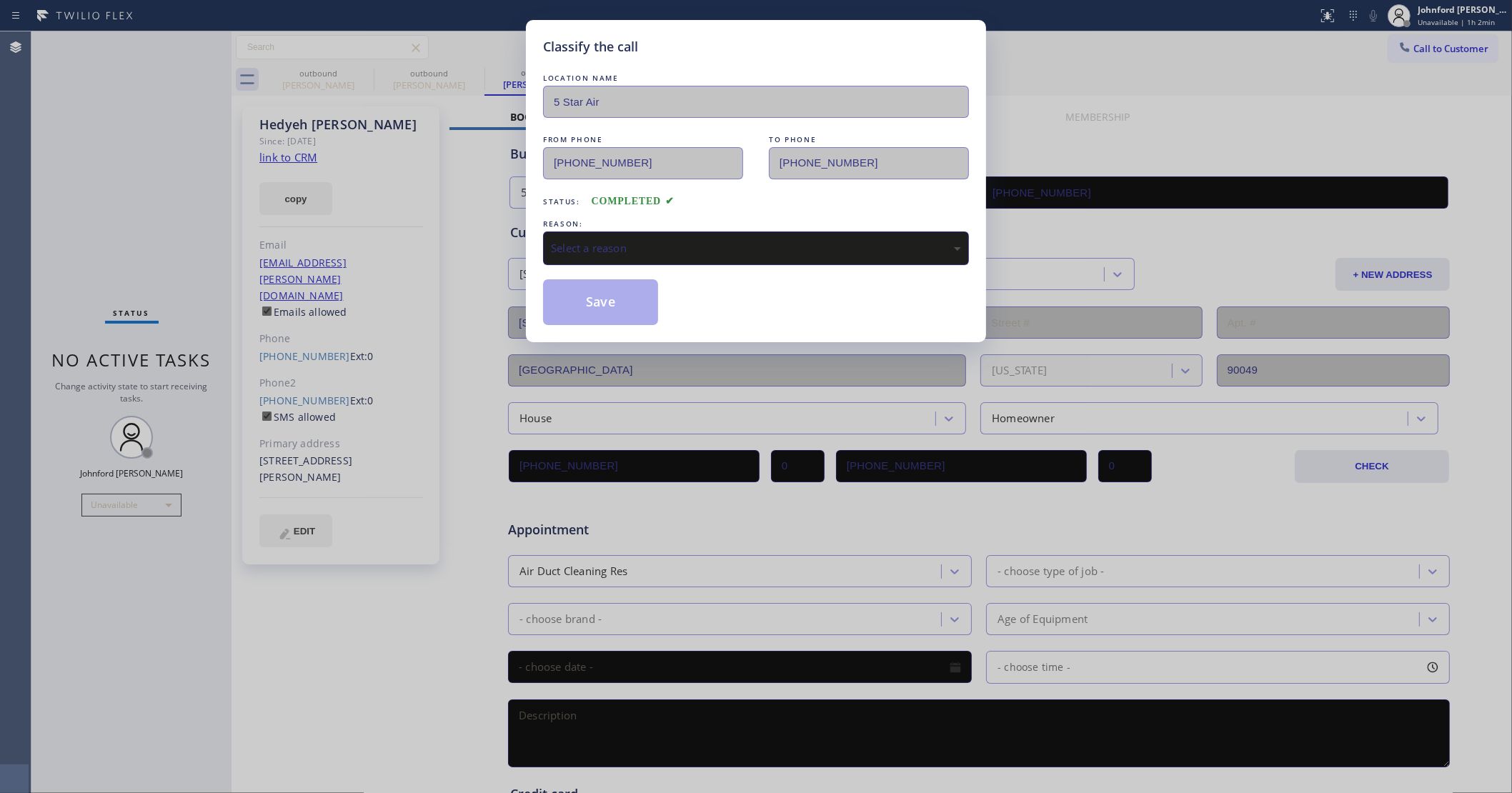
click at [754, 254] on div "Select a reason" at bounding box center [756, 248] width 426 height 33
click at [617, 309] on button "Save" at bounding box center [601, 302] width 115 height 45
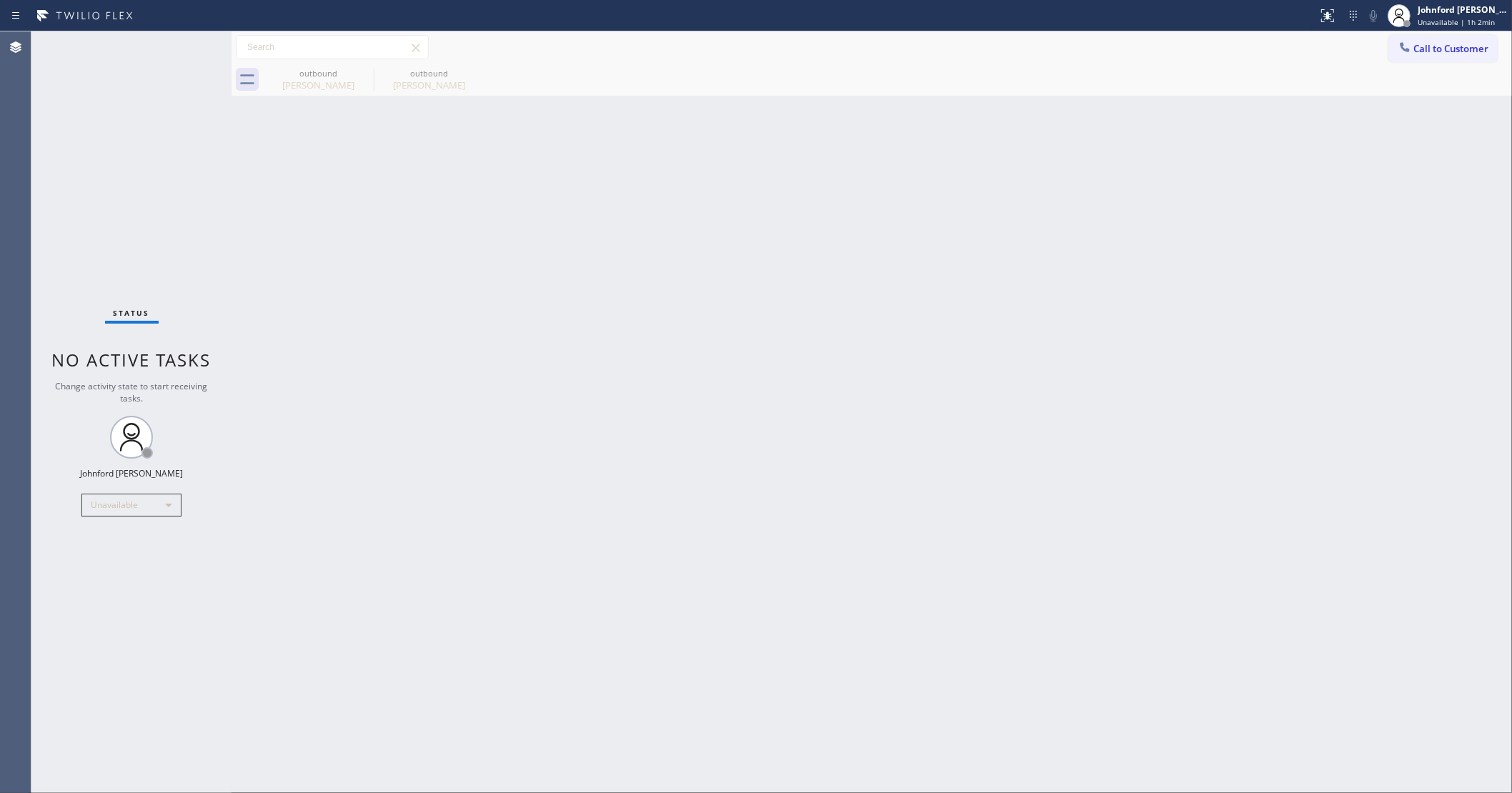
click at [1441, 45] on span "Call to Customer" at bounding box center [1450, 49] width 75 height 13
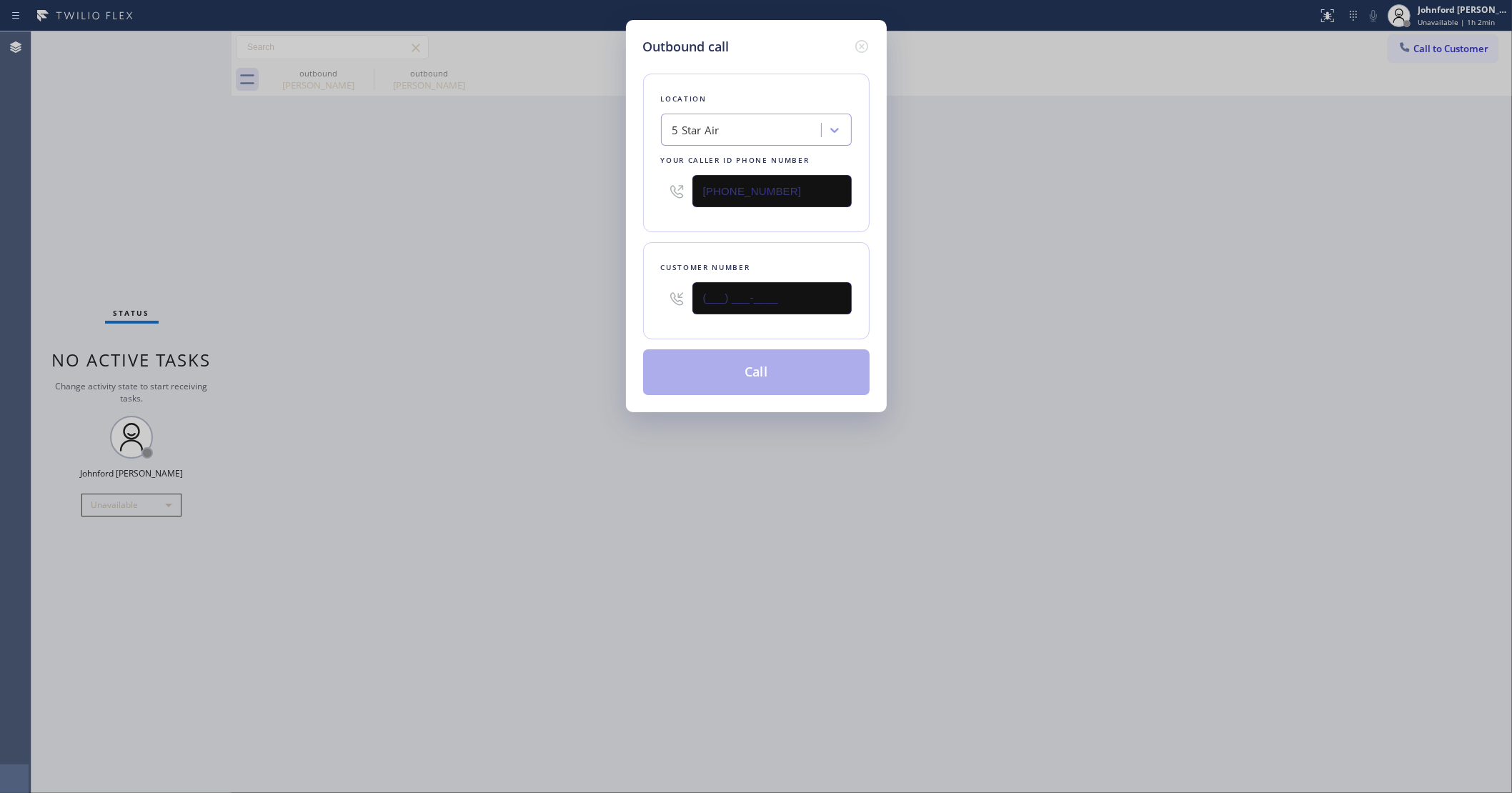
drag, startPoint x: 654, startPoint y: 298, endPoint x: 448, endPoint y: 302, distance: 206.0
click at [493, 298] on div "Outbound call Location 5 Star Air Your caller id phone number [PHONE_NUMBER] Cu…" at bounding box center [756, 396] width 1512 height 793
paste input "310) 529-4836"
type input "[PHONE_NUMBER]"
click at [429, 305] on div "Outbound call Location 5 Star Air Your caller id phone number [PHONE_NUMBER] Cu…" at bounding box center [756, 396] width 1512 height 793
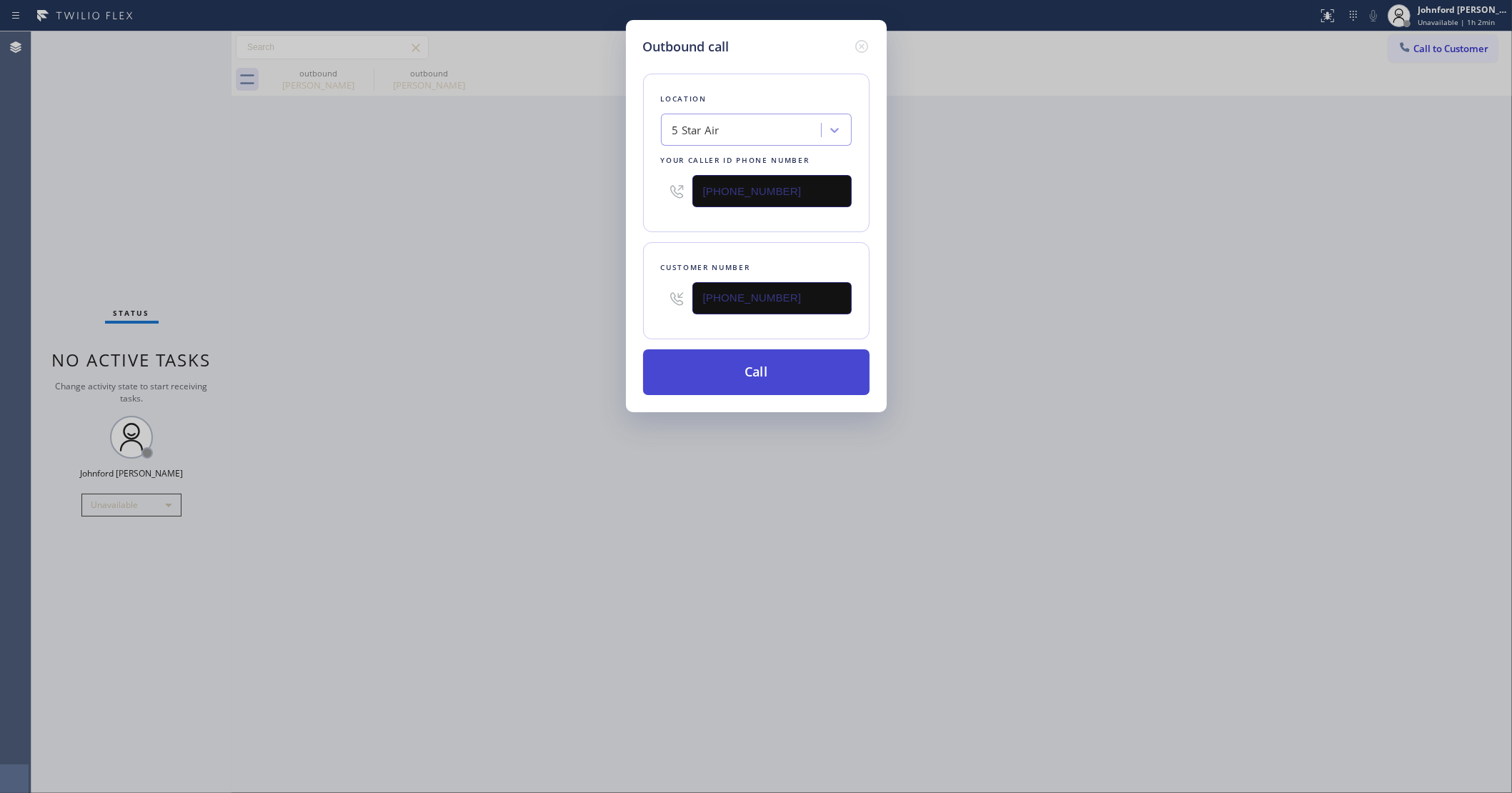
click at [676, 356] on button "Call" at bounding box center [756, 373] width 226 height 45
drag, startPoint x: 1138, startPoint y: 220, endPoint x: 1144, endPoint y: 147, distance: 73.2
click at [1141, 218] on div "Outbound call Location 5 Star Air Your caller id phone number [PHONE_NUMBER] Cu…" at bounding box center [756, 396] width 1512 height 793
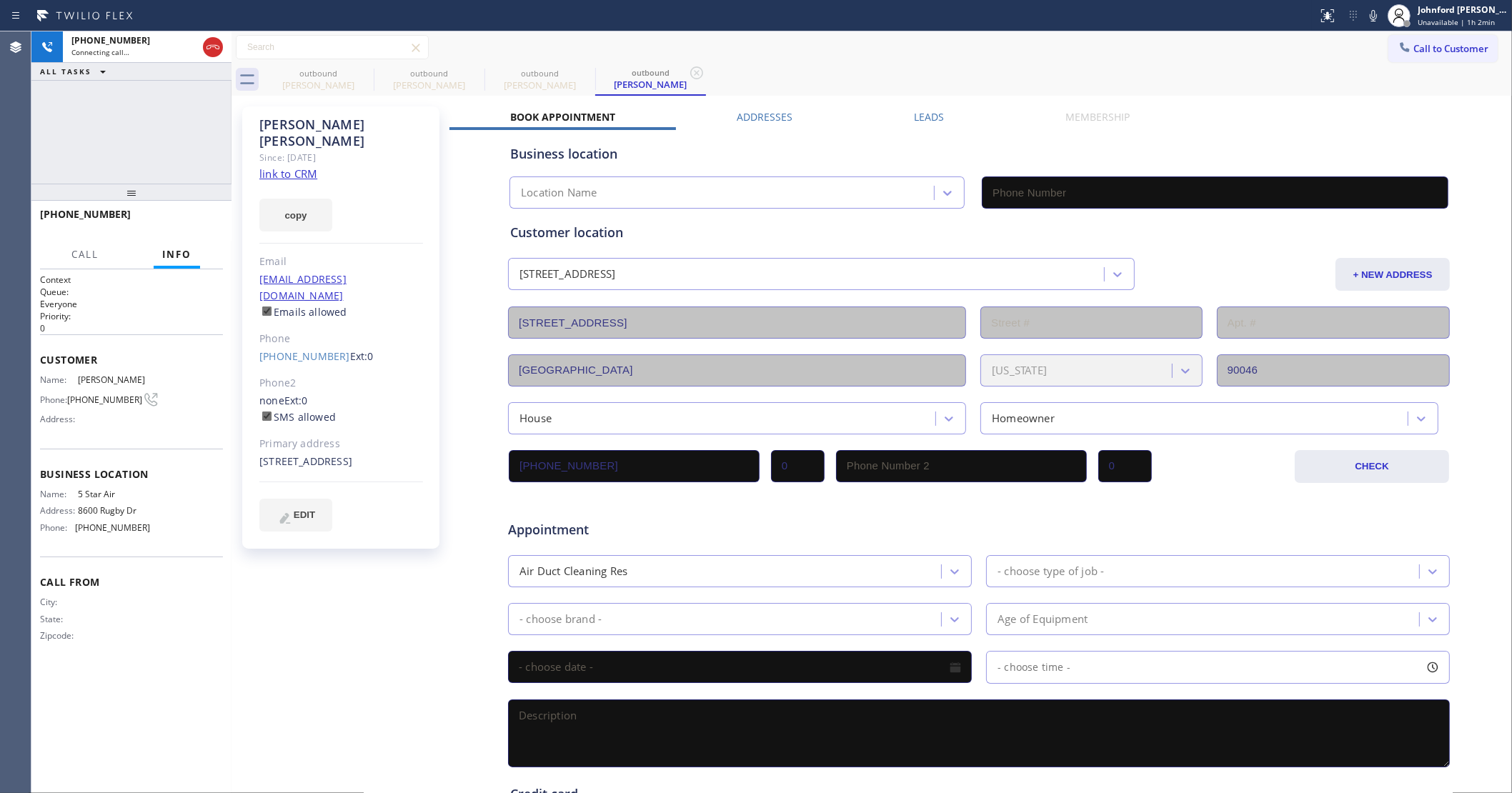
type input "[PHONE_NUMBER]"
drag, startPoint x: 205, startPoint y: 41, endPoint x: 248, endPoint y: 46, distance: 43.3
click at [205, 41] on icon at bounding box center [213, 47] width 17 height 17
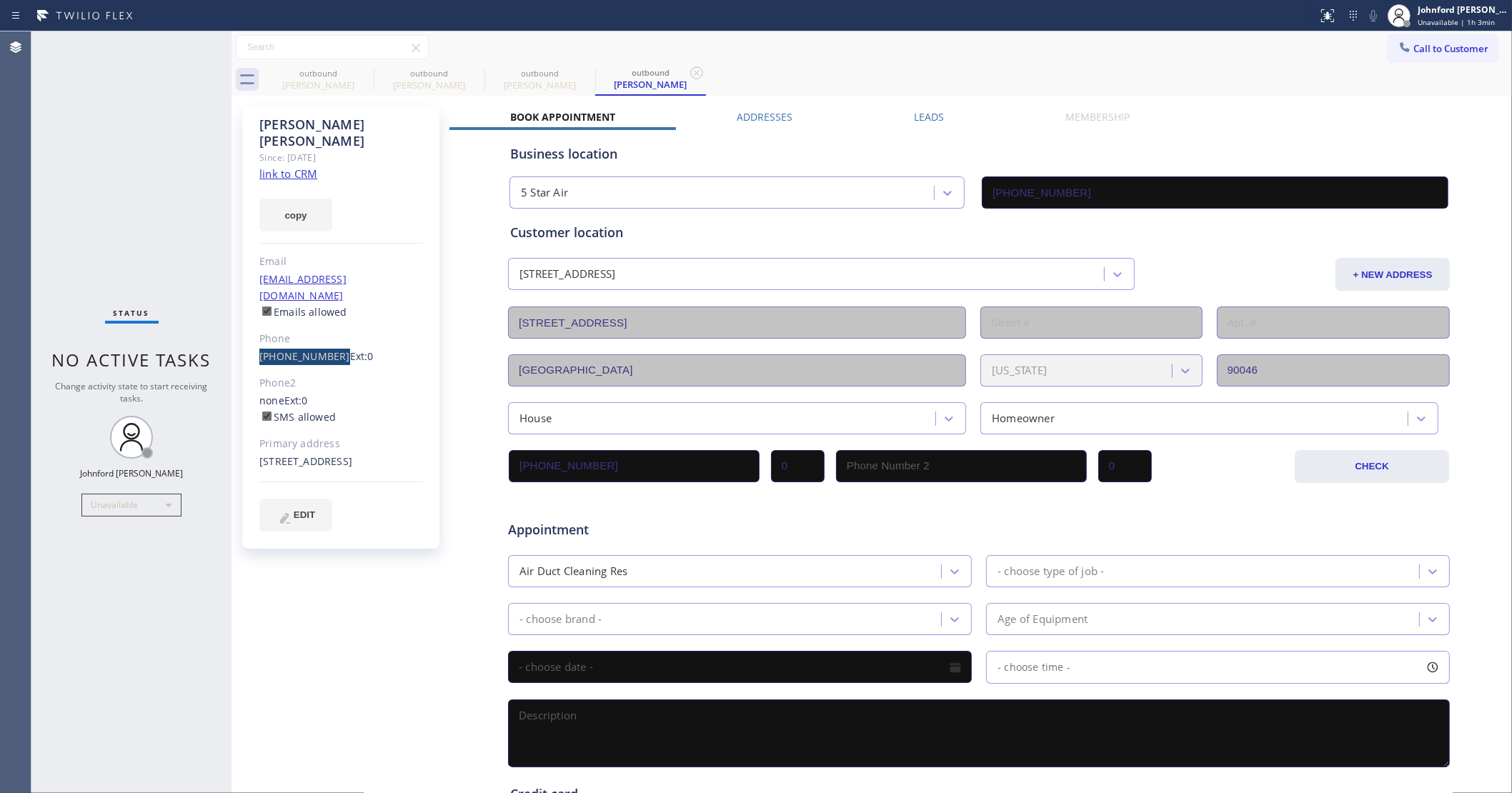
drag, startPoint x: 242, startPoint y: 330, endPoint x: 327, endPoint y: 331, distance: 85.0
click at [327, 331] on div "[PERSON_NAME] Since: [DATE] link to CRM copy Email [EMAIL_ADDRESS][DOMAIN_NAME]…" at bounding box center [340, 327] width 197 height 442
copy link "[PHONE_NUMBER]"
drag, startPoint x: 1411, startPoint y: 51, endPoint x: 1259, endPoint y: 110, distance: 163.0
click at [1413, 51] on span "Call to Customer" at bounding box center [1450, 49] width 75 height 13
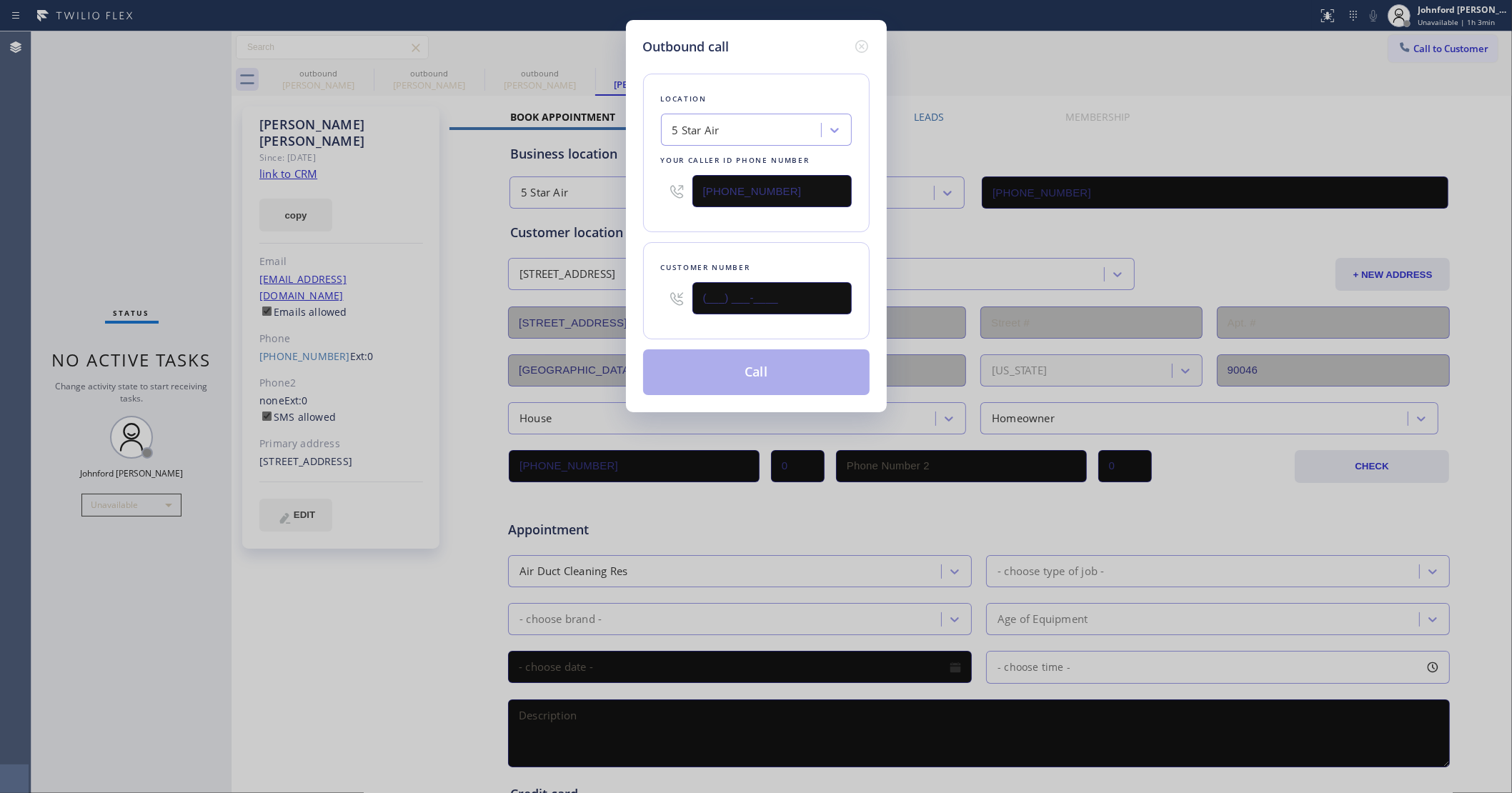
drag, startPoint x: 699, startPoint y: 311, endPoint x: 650, endPoint y: 308, distance: 49.1
click at [661, 311] on div "(___) ___-____" at bounding box center [756, 298] width 191 height 46
paste input "917) 575-5120"
type input "[PHONE_NUMBER]"
click at [678, 234] on div "Location 5 Star Air Your caller id phone number [PHONE_NUMBER] Customer number …" at bounding box center [756, 226] width 226 height 338
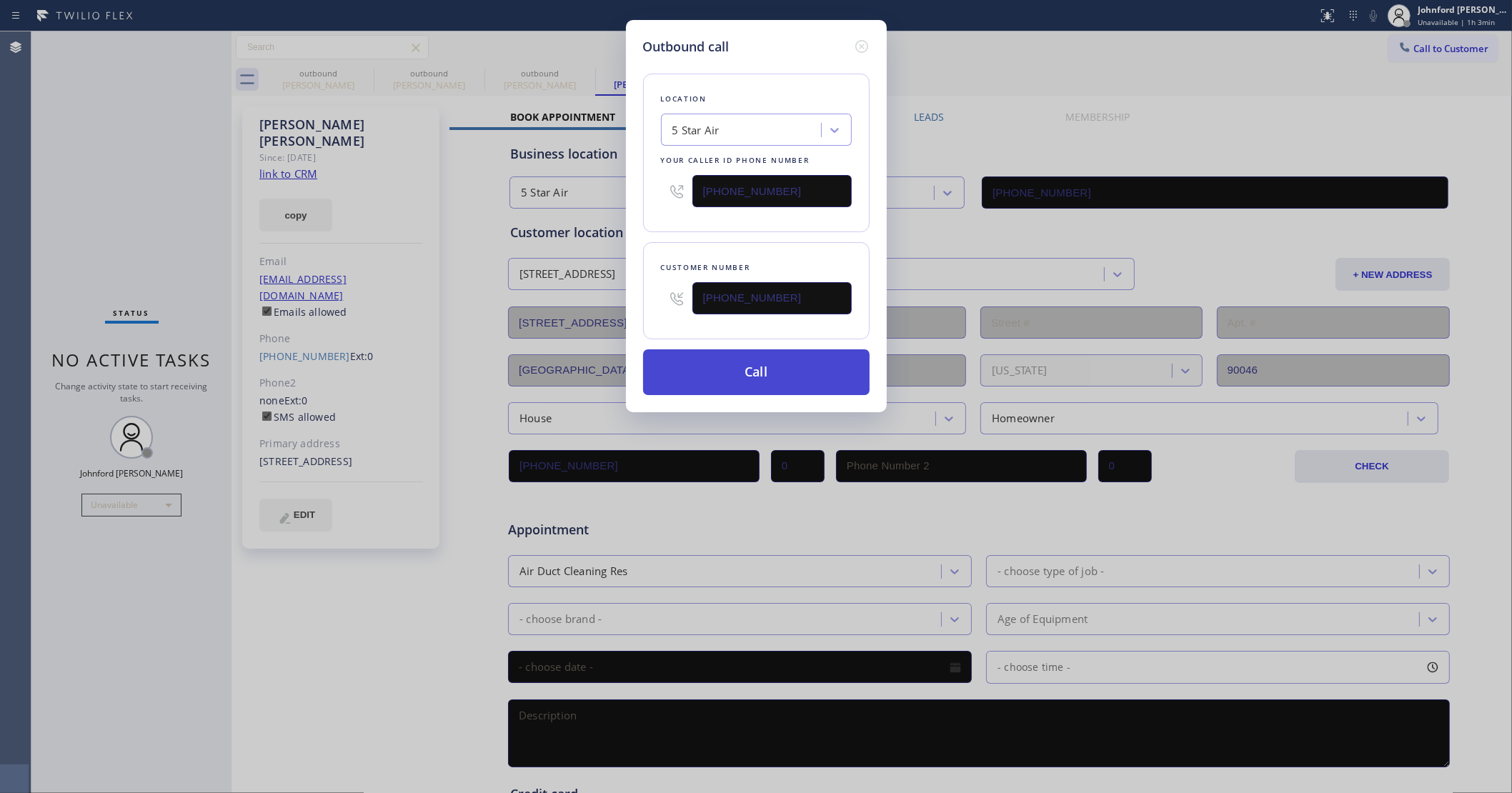
click at [716, 366] on button "Call" at bounding box center [756, 373] width 226 height 45
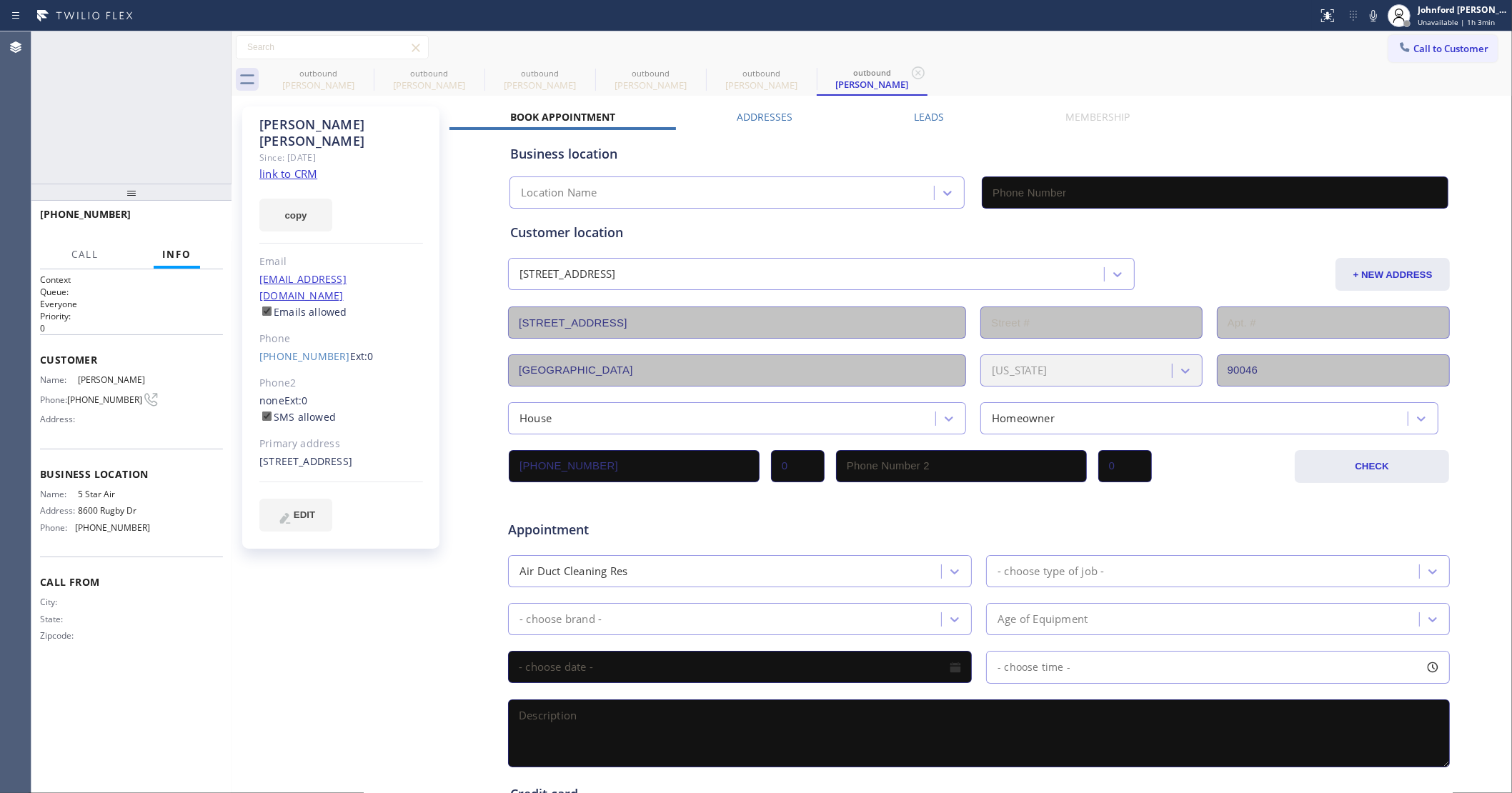
type input "[PHONE_NUMBER]"
click at [281, 454] on div "[STREET_ADDRESS]" at bounding box center [342, 462] width 164 height 16
copy div "[STREET_ADDRESS]"
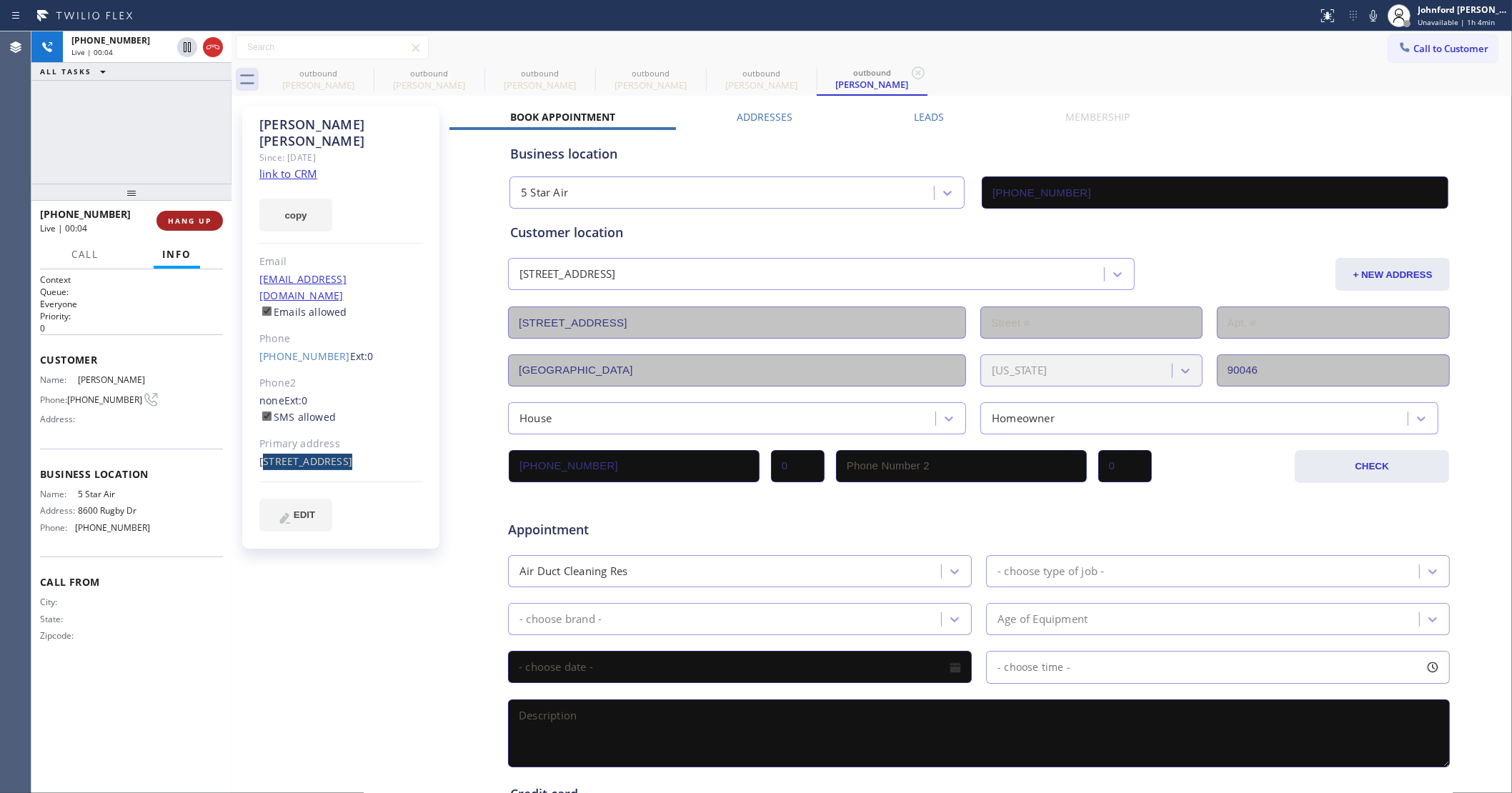
click at [209, 216] on span "HANG UP" at bounding box center [190, 221] width 44 height 10
click at [297, 350] on link "[PHONE_NUMBER]" at bounding box center [305, 356] width 91 height 14
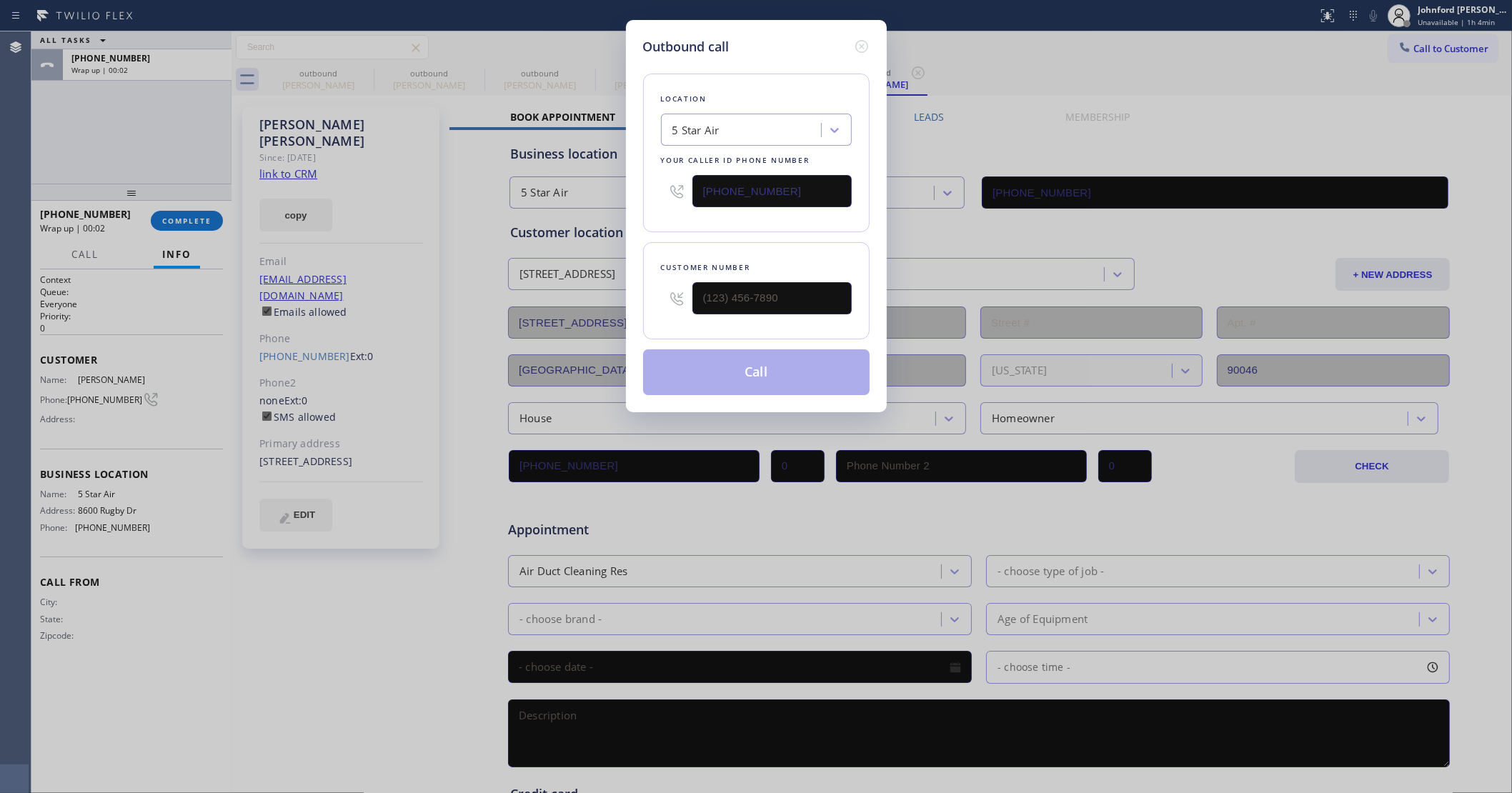
type input "[PHONE_NUMBER]"
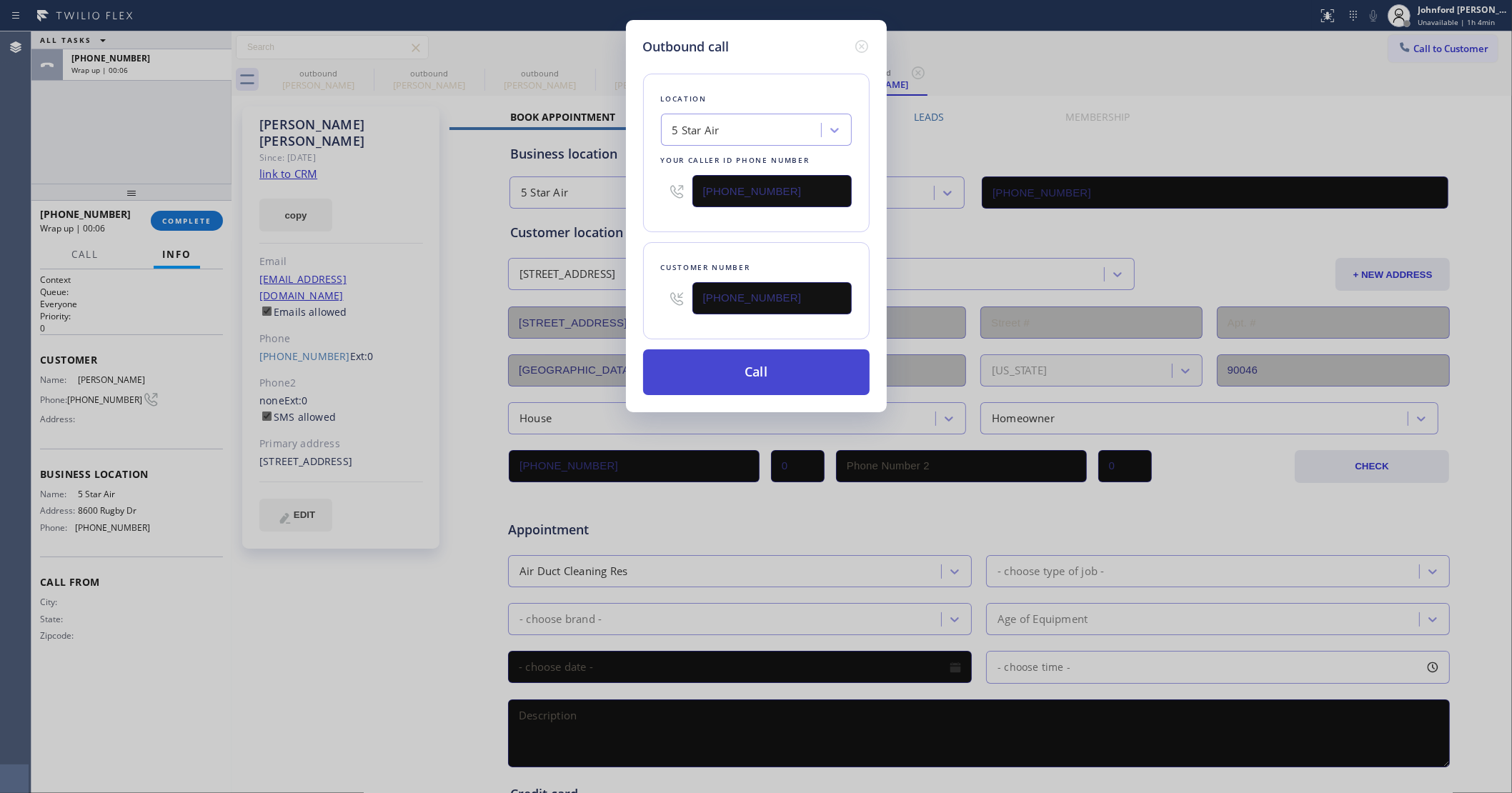
click at [732, 367] on button "Call" at bounding box center [756, 373] width 226 height 45
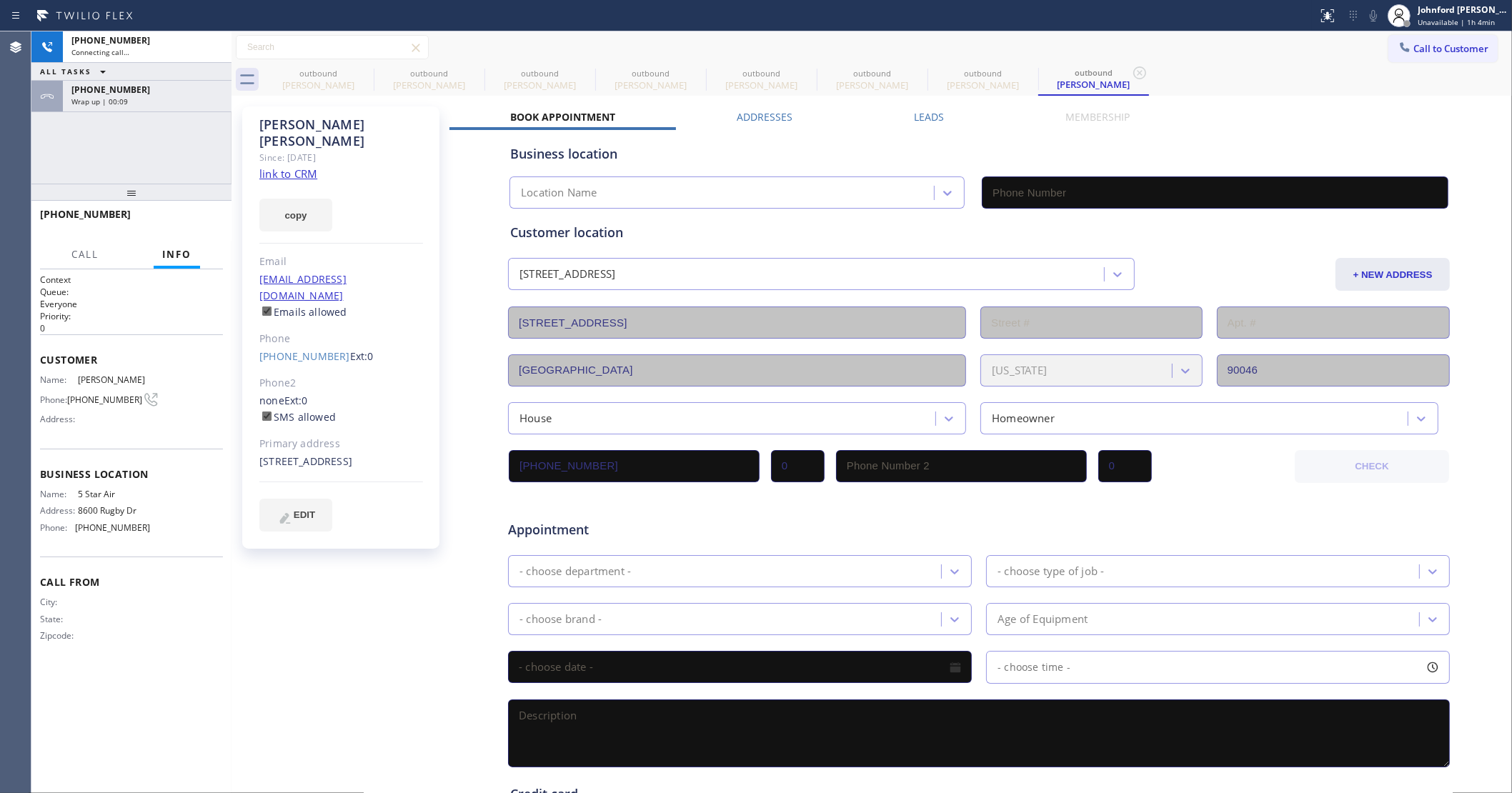
type input "[PHONE_NUMBER]"
click at [361, 72] on icon at bounding box center [364, 72] width 17 height 17
click at [467, 72] on icon at bounding box center [475, 72] width 17 height 17
click at [0, 0] on icon at bounding box center [0, 0] width 0 height 0
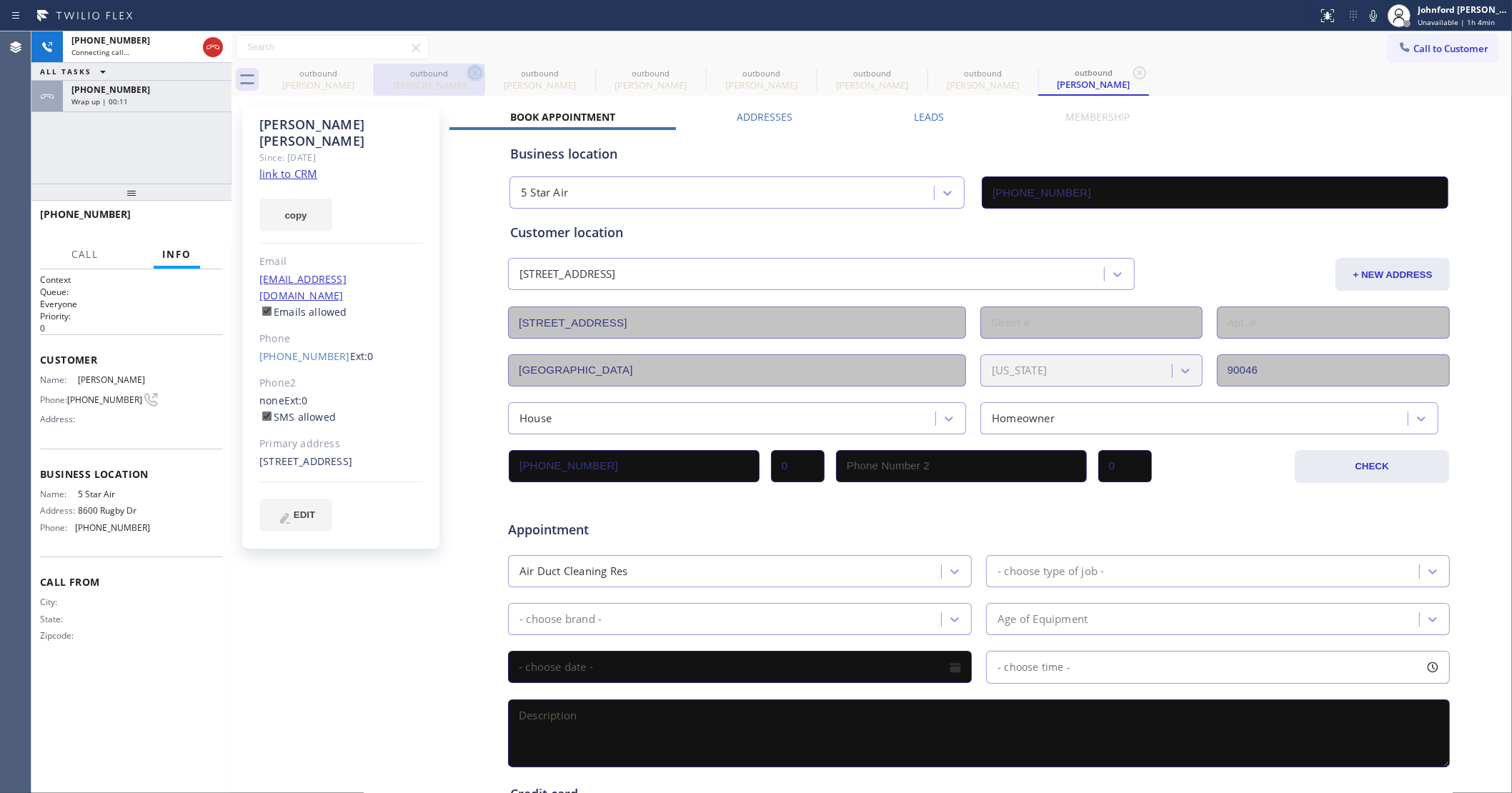
click at [0, 0] on icon at bounding box center [0, 0] width 0 height 0
click at [361, 72] on icon at bounding box center [364, 72] width 17 height 17
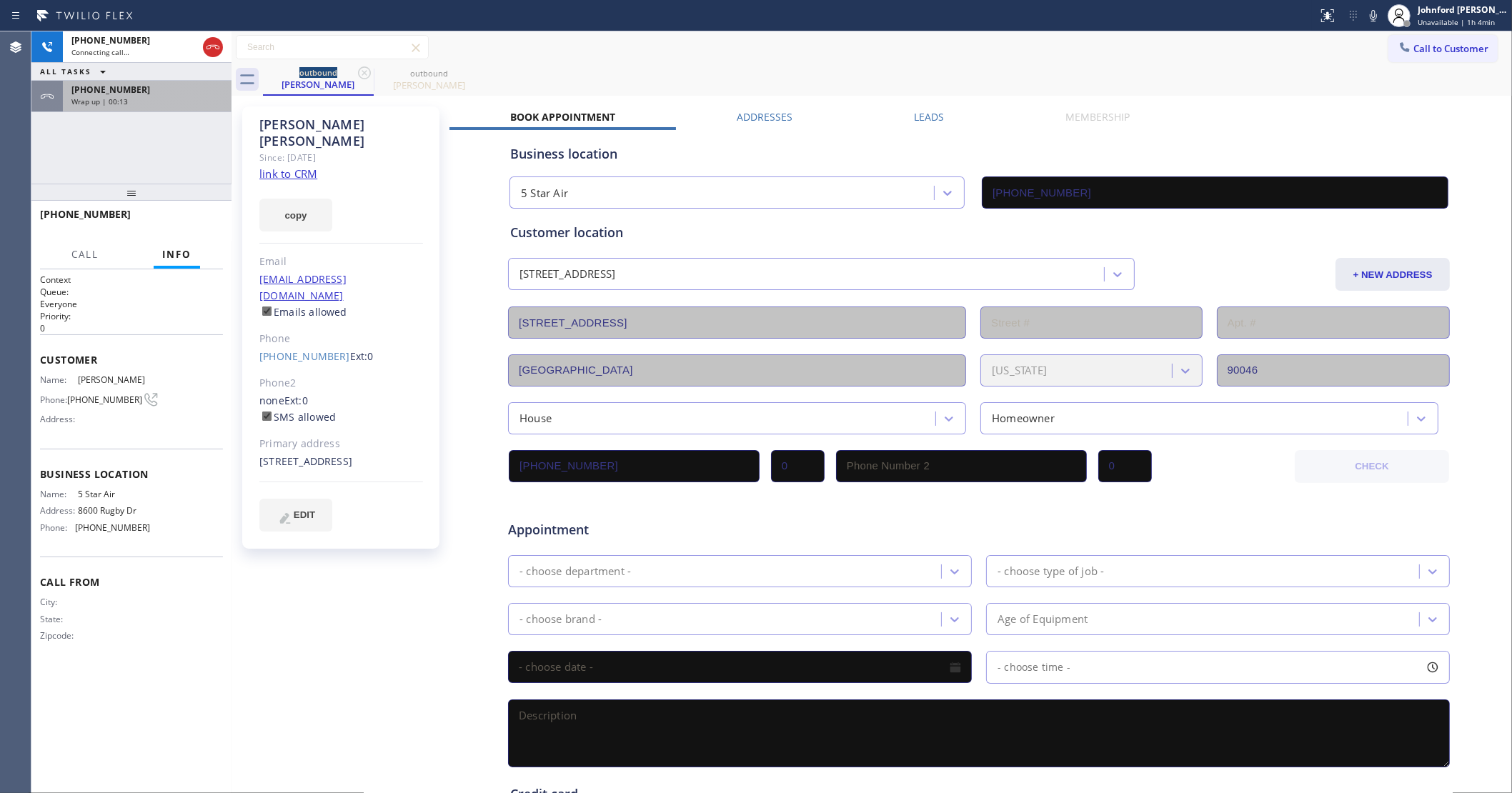
click at [165, 94] on div "[PHONE_NUMBER]" at bounding box center [147, 89] width 152 height 12
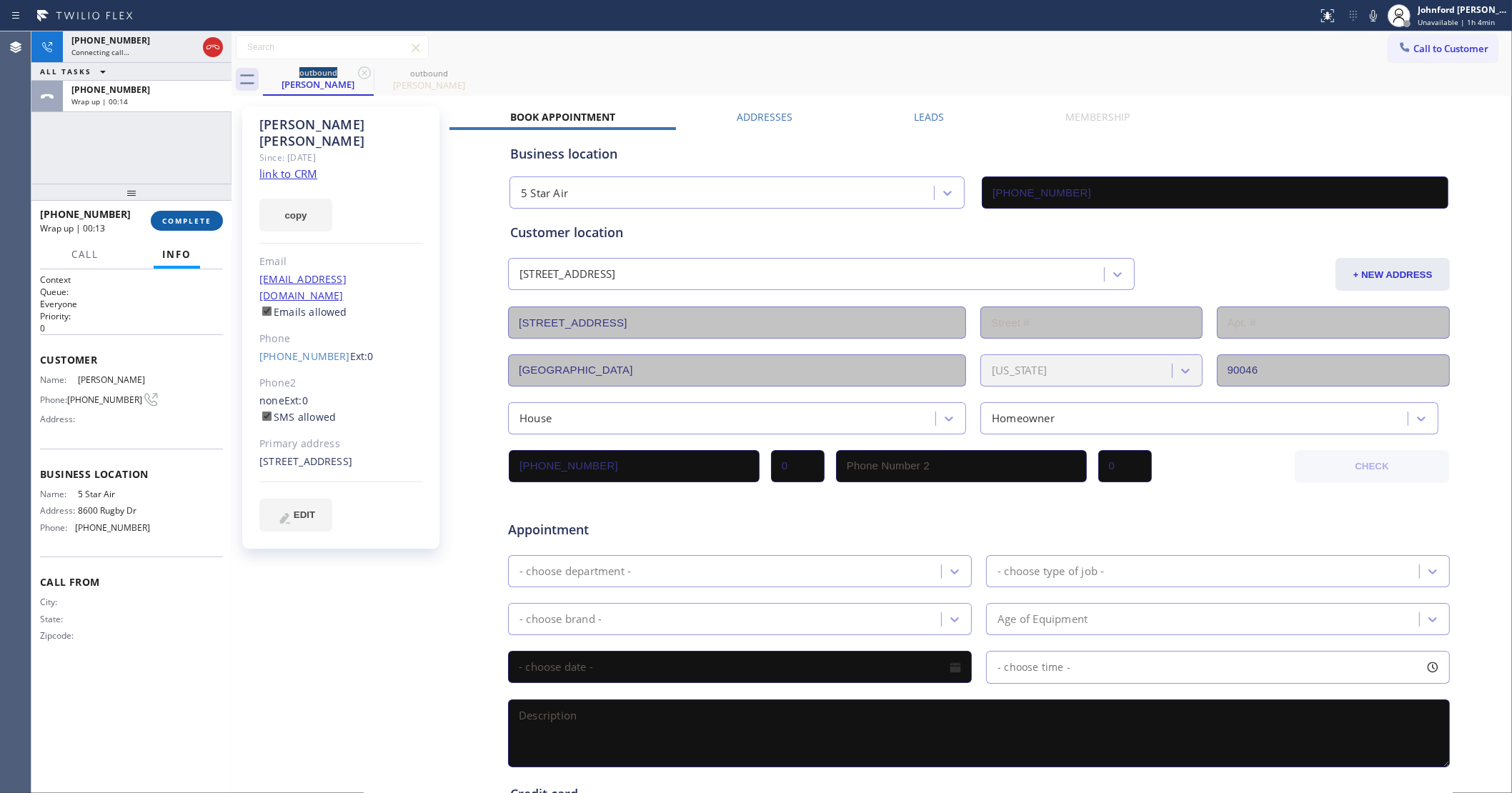
click at [186, 209] on div "[PHONE_NUMBER] Wrap up | 00:13 COMPLETE" at bounding box center [131, 221] width 183 height 37
click at [186, 216] on span "COMPLETE" at bounding box center [187, 221] width 50 height 10
type input "[PHONE_NUMBER]"
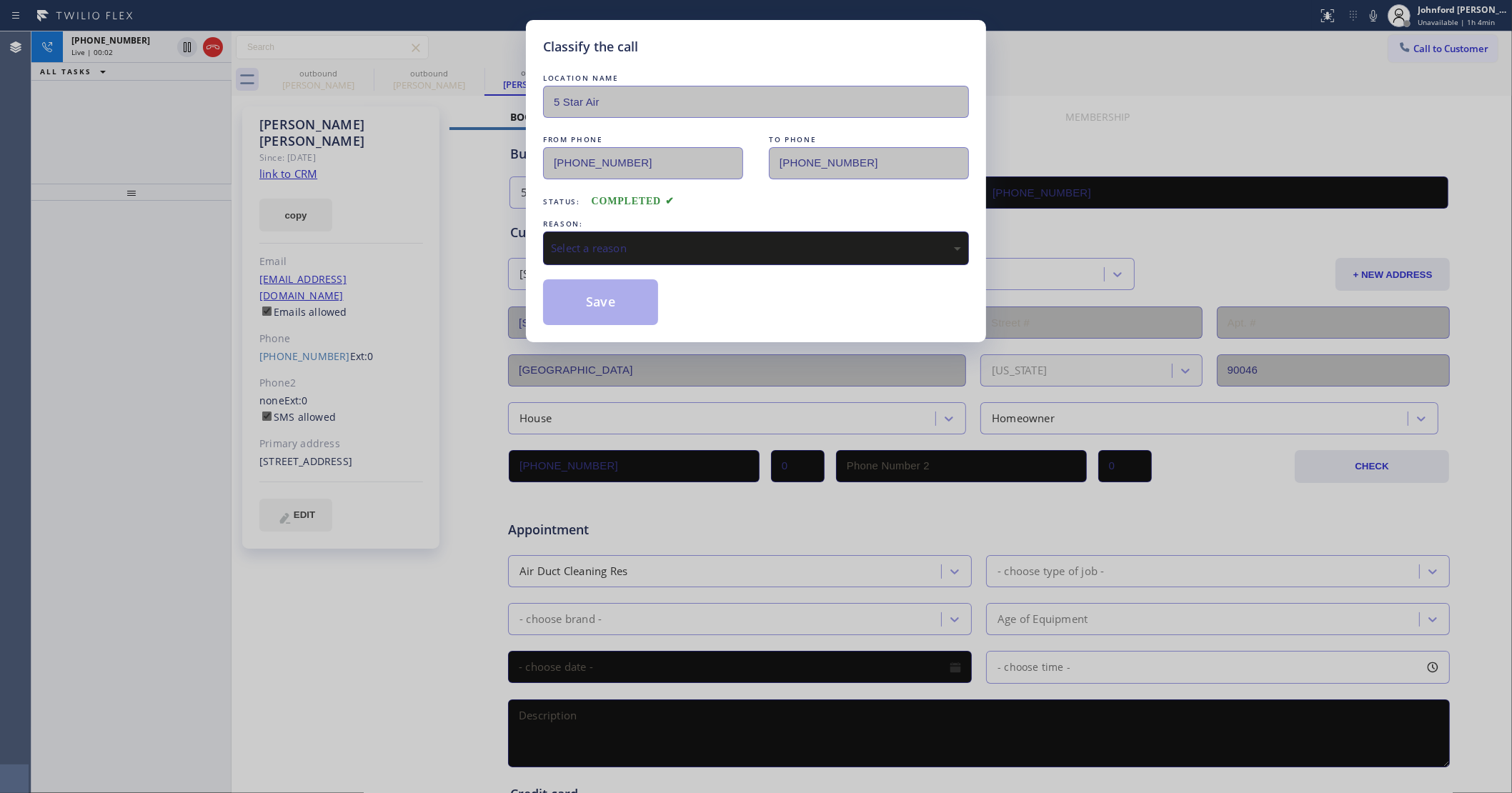
click at [701, 240] on div "Select a reason" at bounding box center [756, 248] width 410 height 16
click at [635, 313] on button "Save" at bounding box center [601, 302] width 115 height 45
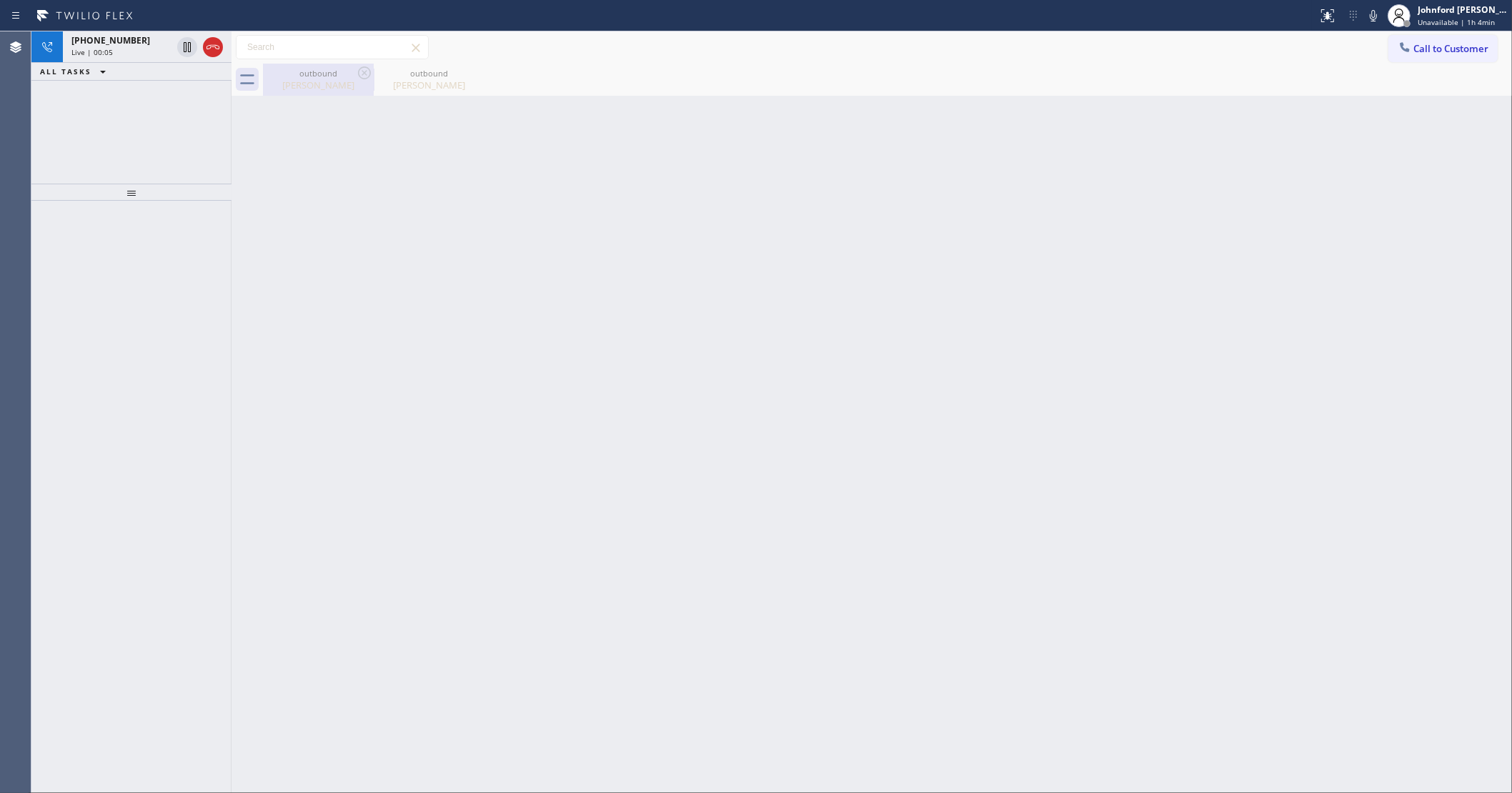
click at [324, 65] on div "outbound [PERSON_NAME]" at bounding box center [318, 80] width 108 height 32
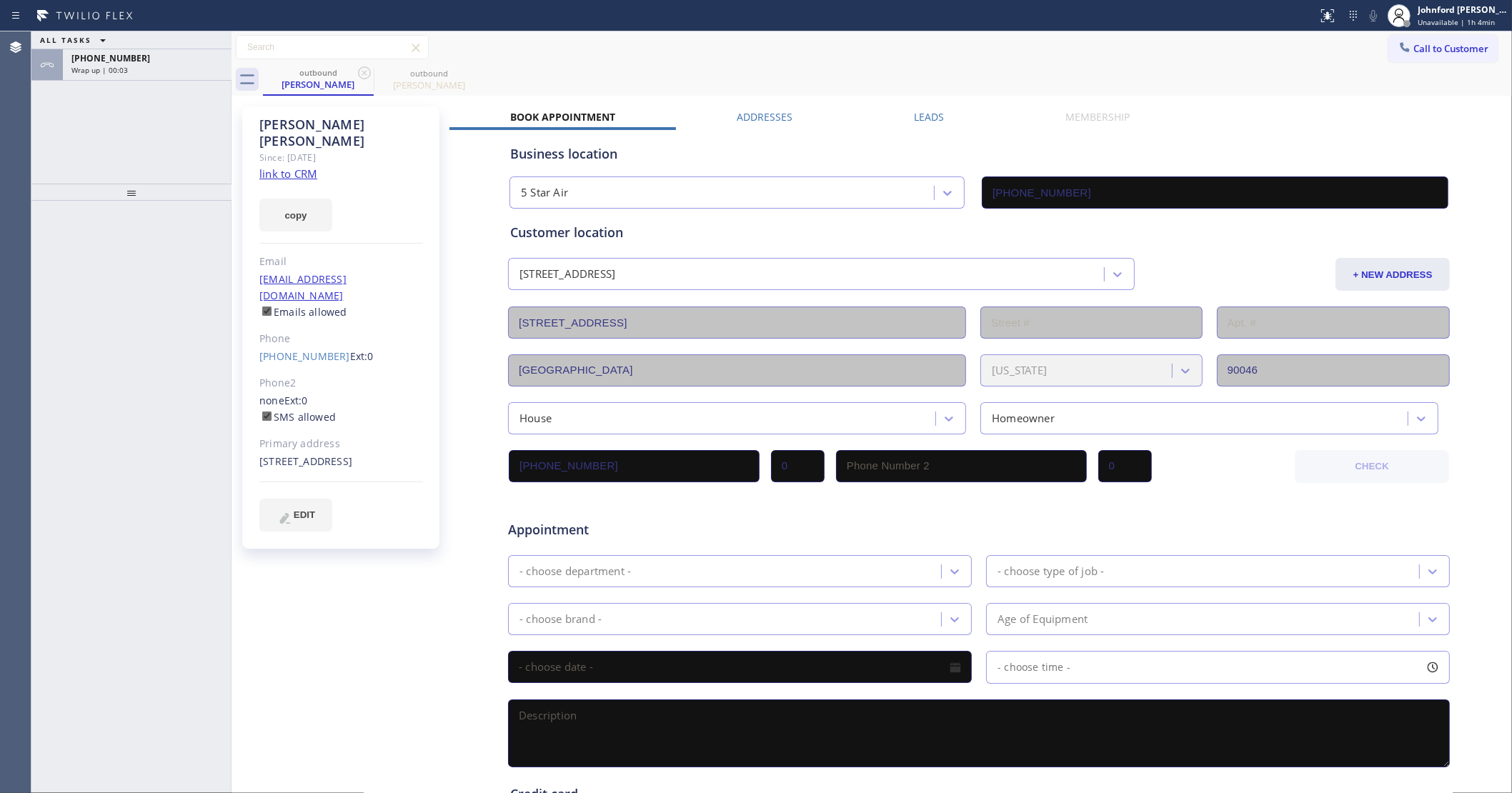
click at [176, 114] on div "ALL TASKS ALL TASKS ACTIVE TASKS TASKS IN WRAP UP [PHONE_NUMBER] Wrap up | 00:03" at bounding box center [131, 108] width 200 height 153
click at [163, 75] on div "[PHONE_NUMBER] Wrap up | 00:05" at bounding box center [144, 65] width 163 height 32
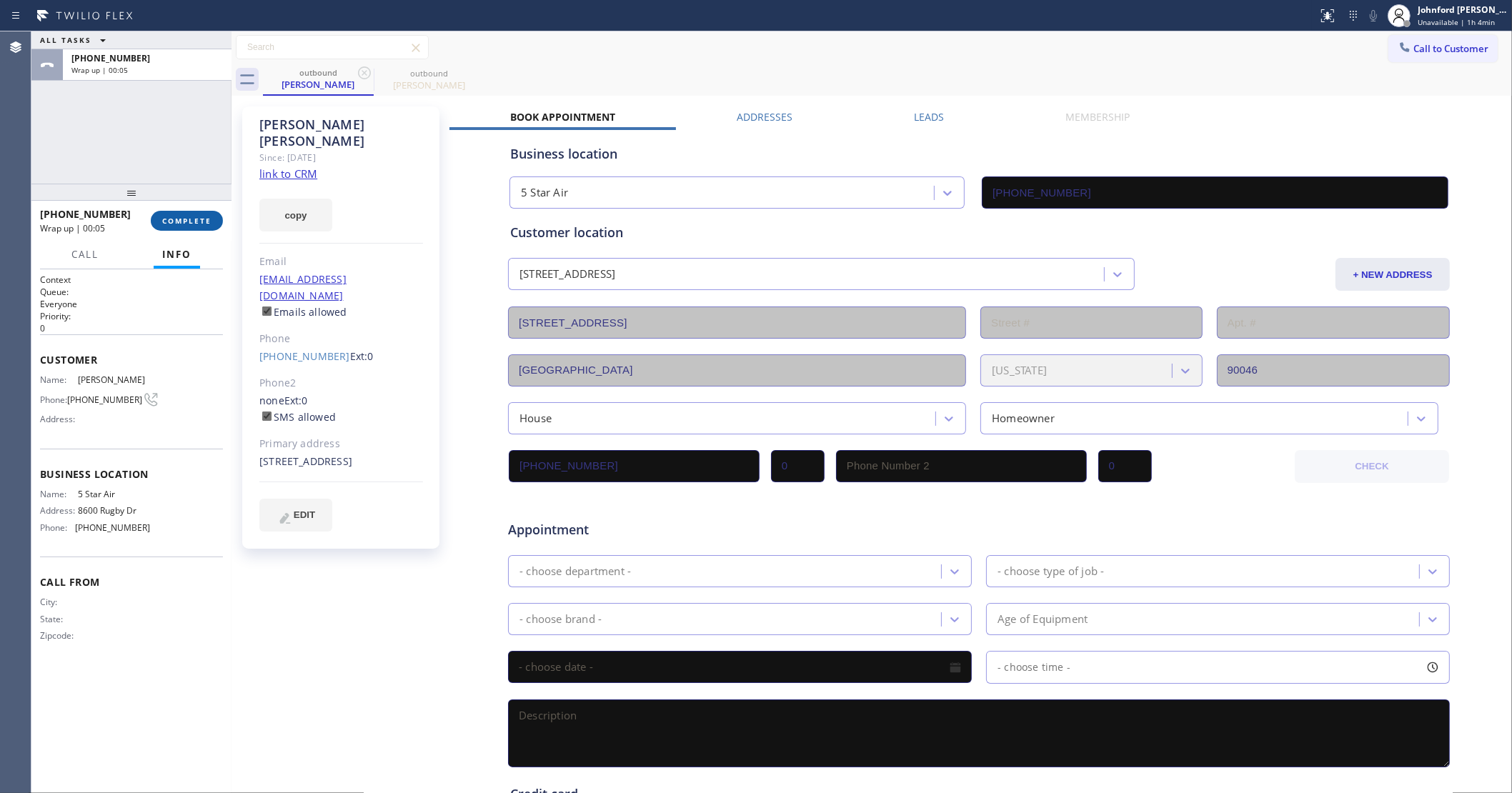
click at [207, 216] on span "COMPLETE" at bounding box center [187, 221] width 50 height 10
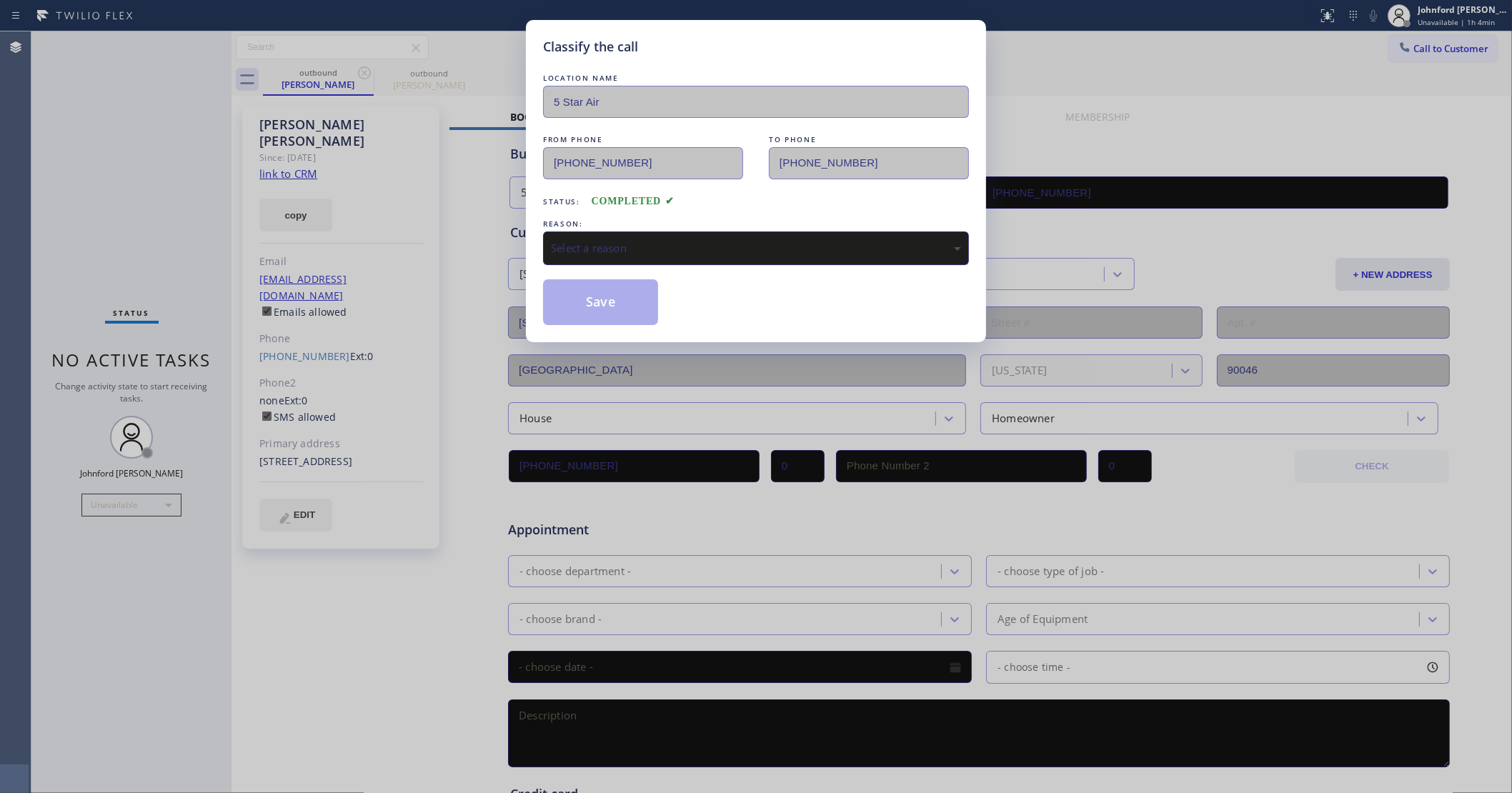
click at [643, 247] on div "Select a reason" at bounding box center [756, 248] width 410 height 16
click at [613, 286] on button "Save" at bounding box center [601, 302] width 115 height 45
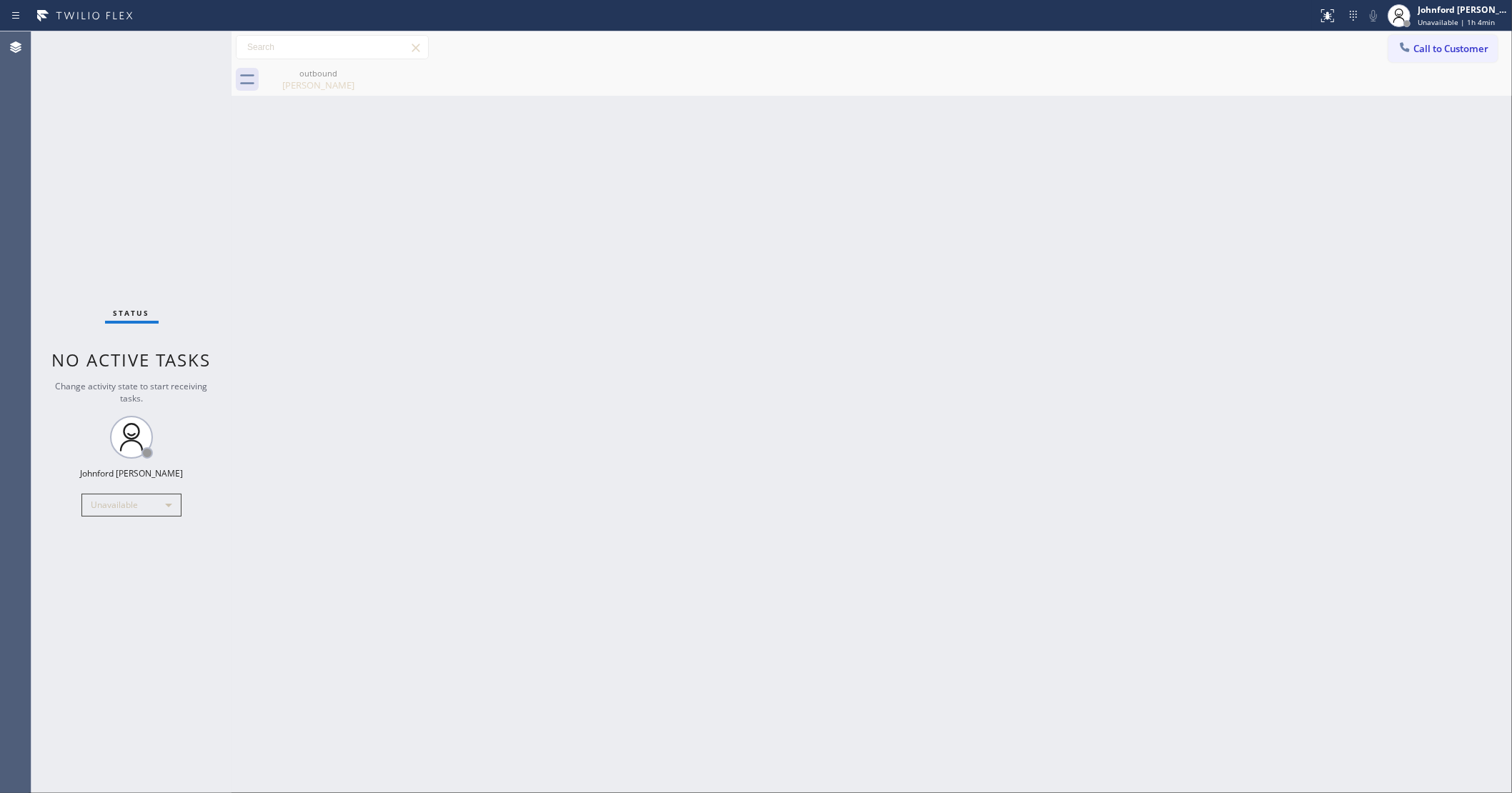
drag, startPoint x: 1180, startPoint y: 170, endPoint x: 1101, endPoint y: 0, distance: 187.5
click at [1181, 168] on div "Back to Dashboard Change Sender ID Customers Technicians Select a contact Outbo…" at bounding box center [872, 412] width 1281 height 762
click at [1407, 41] on icon at bounding box center [1405, 47] width 15 height 15
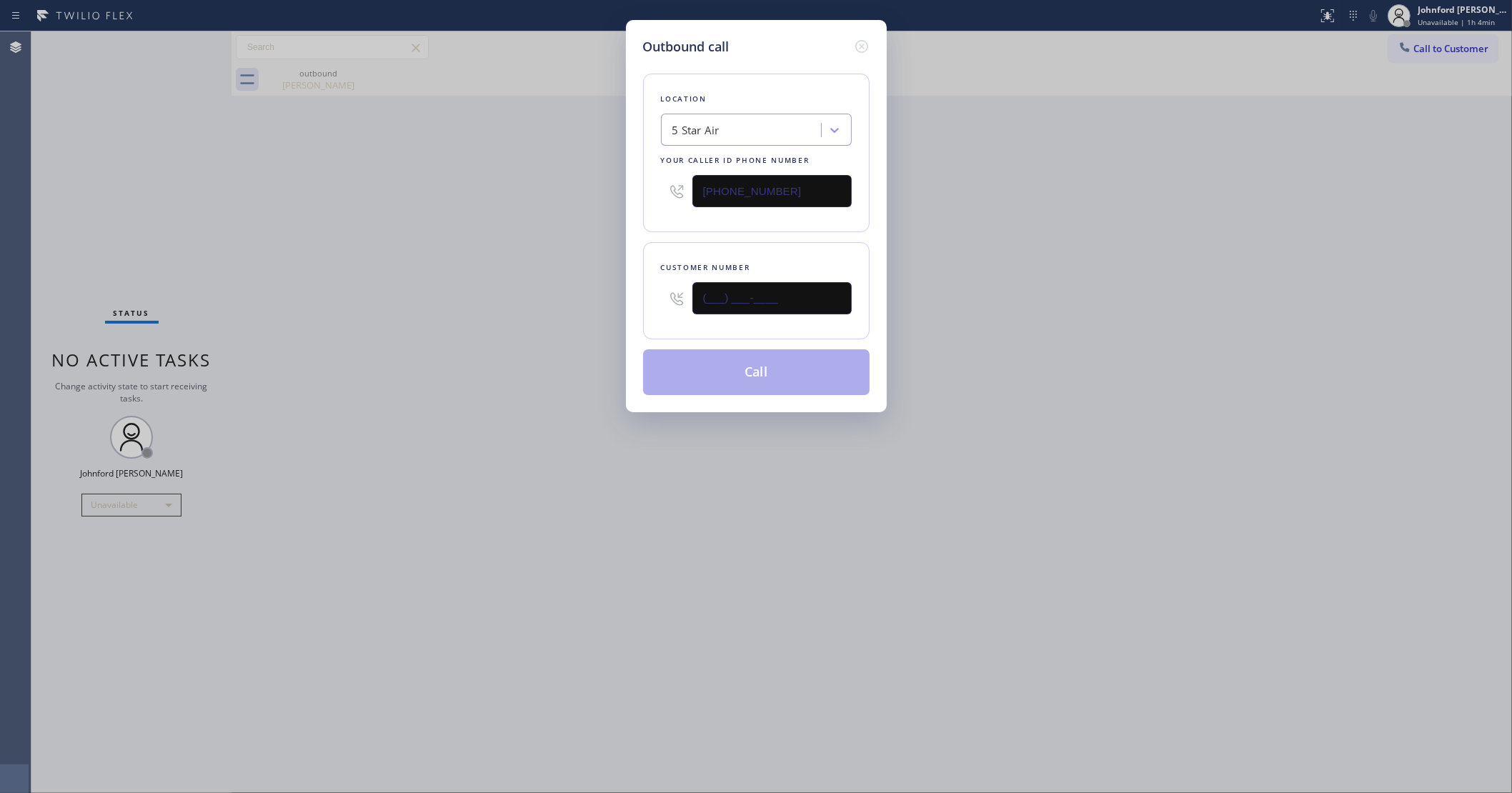
drag, startPoint x: 684, startPoint y: 287, endPoint x: 593, endPoint y: 294, distance: 91.3
click at [630, 287] on div "Outbound call Location 5 Star Air Your caller id phone number [PHONE_NUMBER] Cu…" at bounding box center [756, 216] width 261 height 392
paste input "562) 760-8803"
click at [476, 312] on div "Outbound call Location 5 Star Air Your caller id phone number [PHONE_NUMBER] Cu…" at bounding box center [756, 396] width 1512 height 793
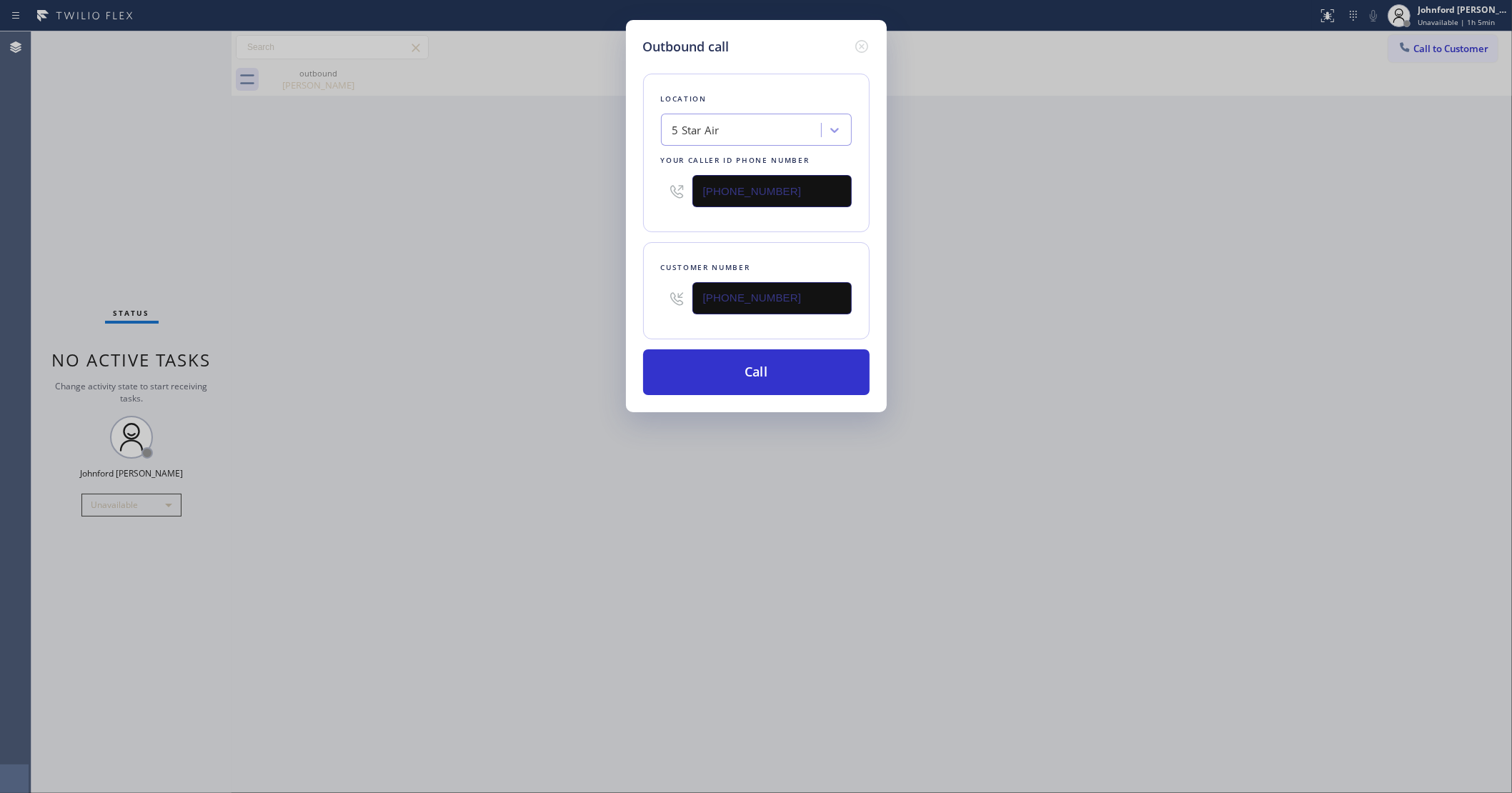
click at [1210, 359] on div "Outbound call Location 5 Star Air Your caller id phone number [PHONE_NUMBER] Cu…" at bounding box center [756, 396] width 1512 height 793
drag, startPoint x: 727, startPoint y: 301, endPoint x: 535, endPoint y: 304, distance: 192.0
click at [562, 304] on div "Outbound call Location 5 Star Air Your caller id phone number [PHONE_NUMBER] Cu…" at bounding box center [756, 396] width 1512 height 793
paste input "text"
type input "[PHONE_NUMBER]"
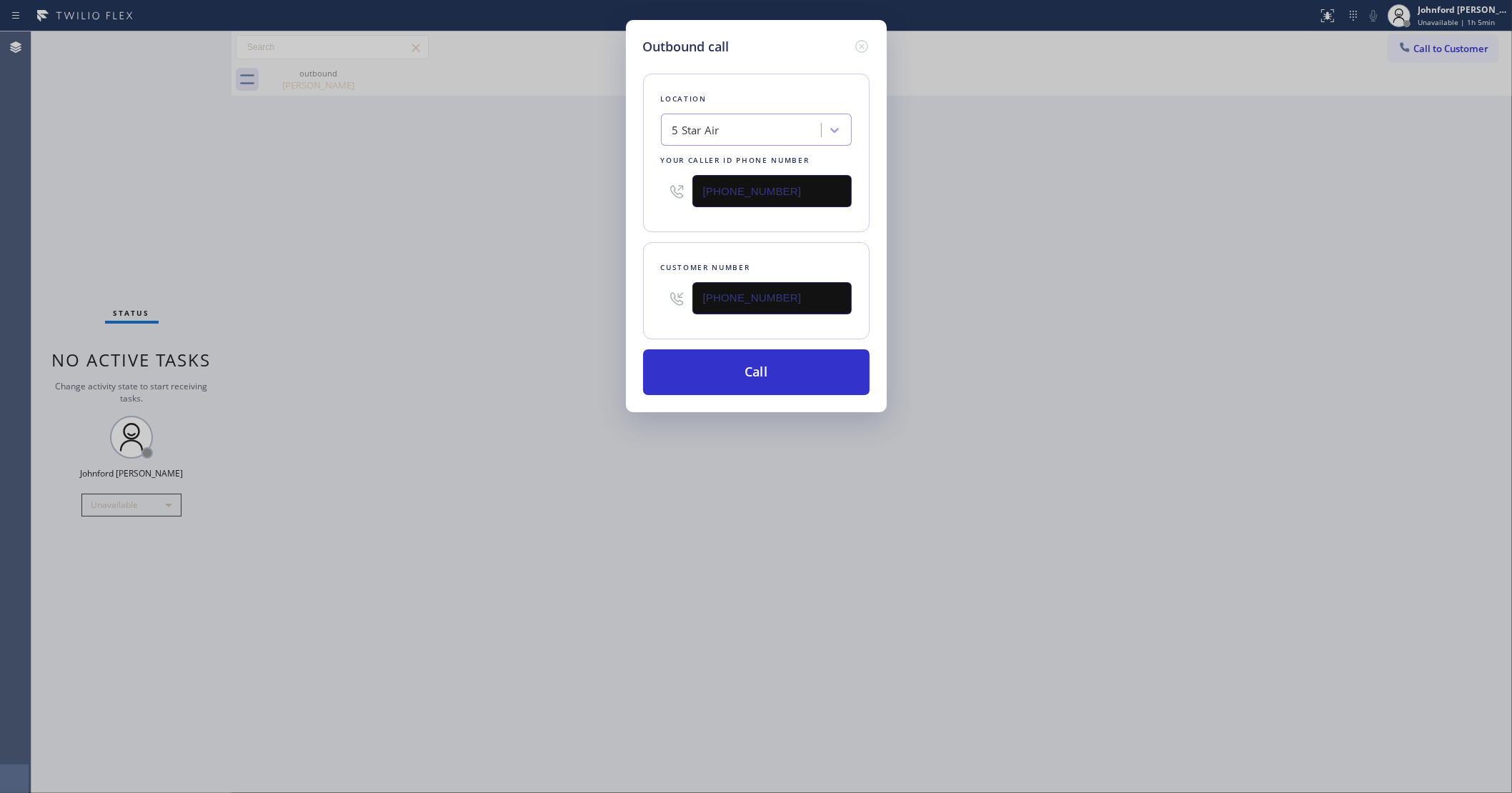
drag, startPoint x: 342, startPoint y: 269, endPoint x: 1027, endPoint y: 5, distance: 734.1
click at [366, 254] on div "Outbound call Location 5 Star Air Your caller id phone number [PHONE_NUMBER] Cu…" at bounding box center [756, 396] width 1512 height 793
drag, startPoint x: 711, startPoint y: 194, endPoint x: 568, endPoint y: 209, distance: 143.8
click at [607, 207] on div "Outbound call Location 5 Star Air Your caller id phone number [PHONE_NUMBER] Cu…" at bounding box center [756, 396] width 1512 height 793
paste input "949) 734-7320"
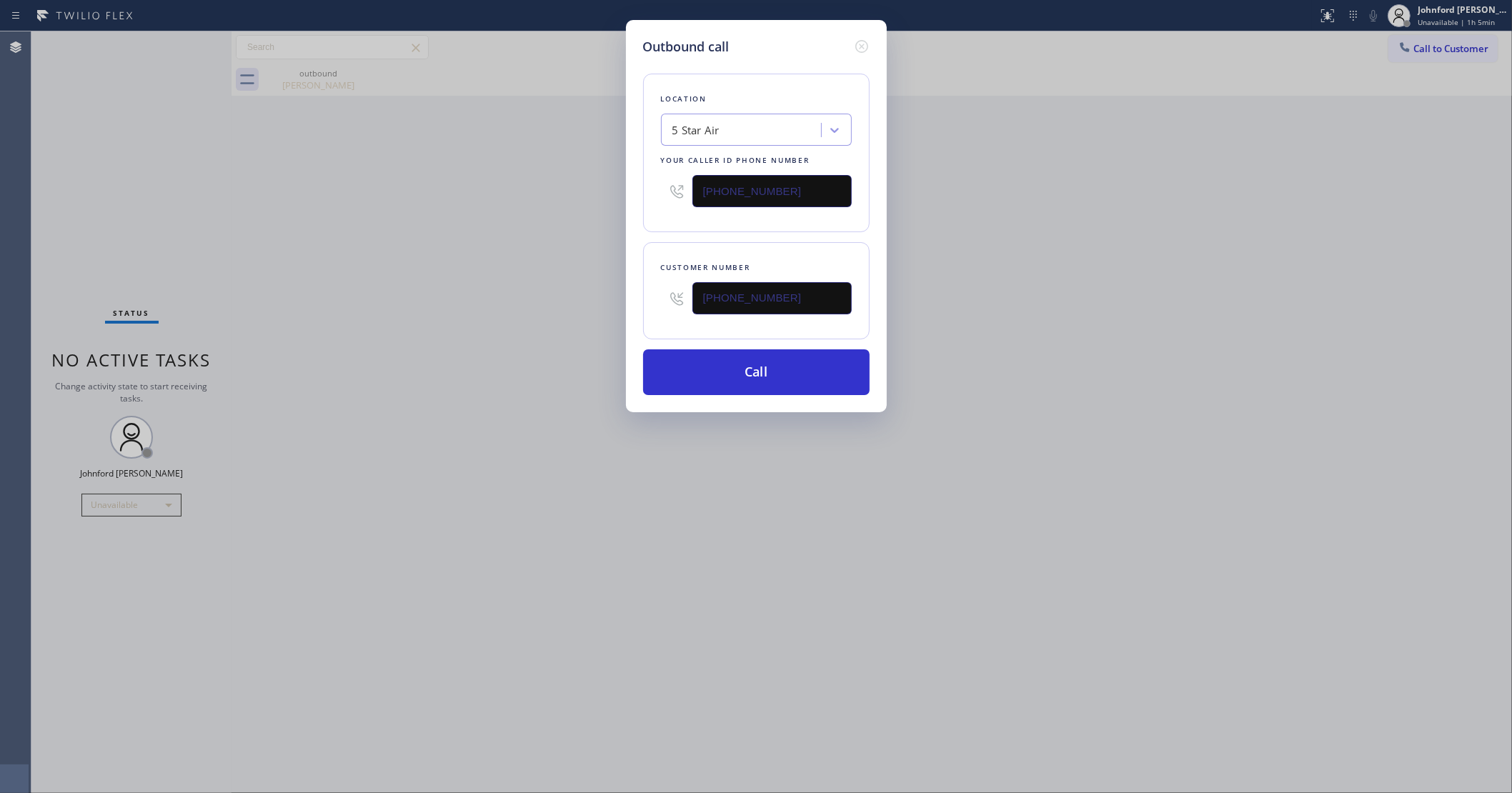
type input "[PHONE_NUMBER]"
click at [513, 215] on div "Outbound call Location 5 Star Air Your caller id phone number [PHONE_NUMBER] Cu…" at bounding box center [756, 396] width 1512 height 793
click at [736, 364] on button "Call" at bounding box center [756, 373] width 226 height 45
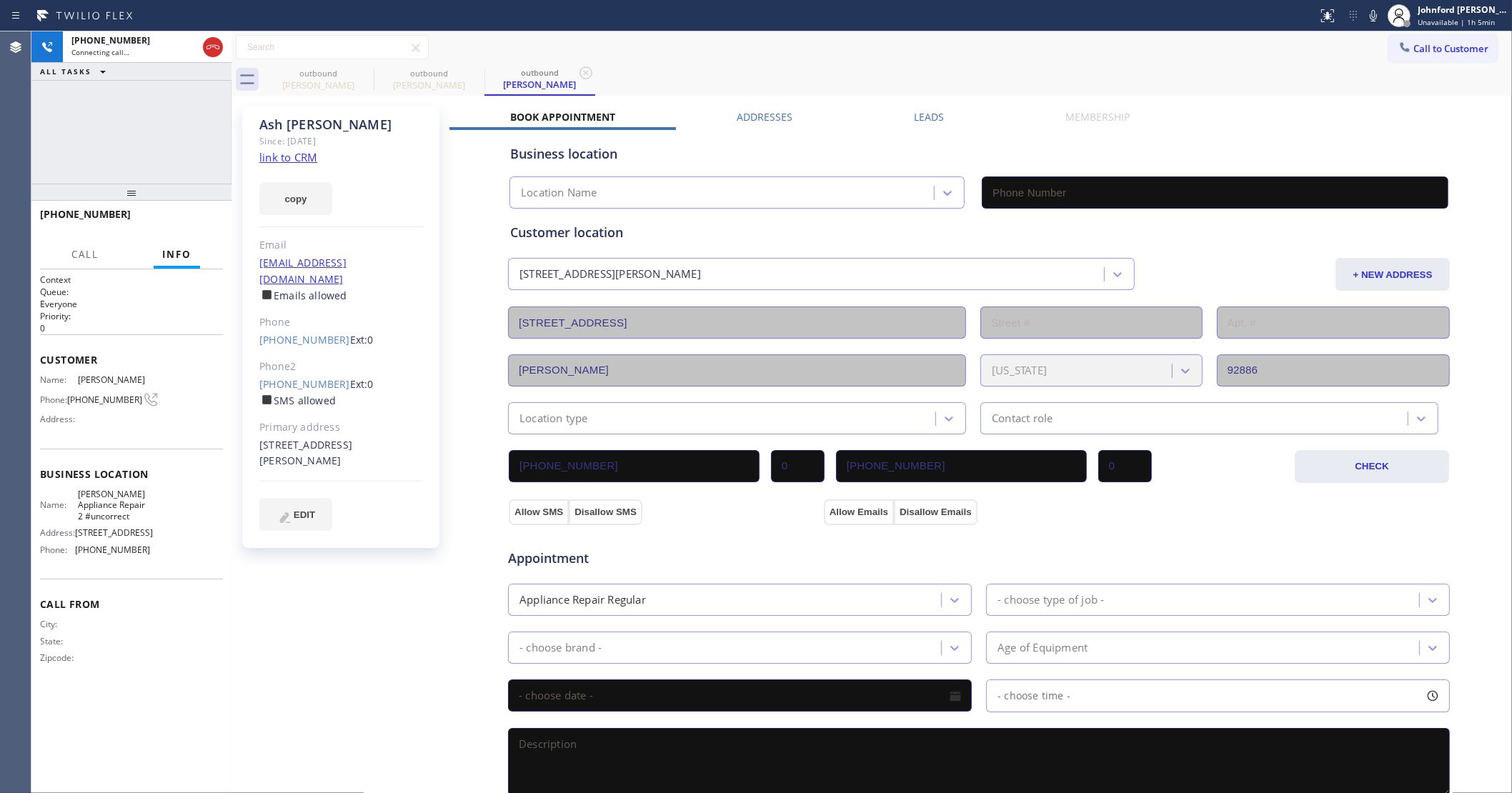
type input "[PHONE_NUMBER]"
click at [184, 80] on div "ALL TASKS ALL TASKS ACTIVE TASKS TASKS IN WRAP UP" at bounding box center [131, 71] width 200 height 18
click at [168, 95] on div "[PHONE_NUMBER] Connecting call… ALL TASKS ALL TASKS ACTIVE TASKS TASKS IN WRAP …" at bounding box center [131, 108] width 200 height 153
click at [364, 73] on icon at bounding box center [364, 73] width 13 height 13
click at [772, 58] on div "Call to Customer Outbound call Location [PERSON_NAME] Appliance Repair 2 #uncor…" at bounding box center [872, 47] width 1281 height 25
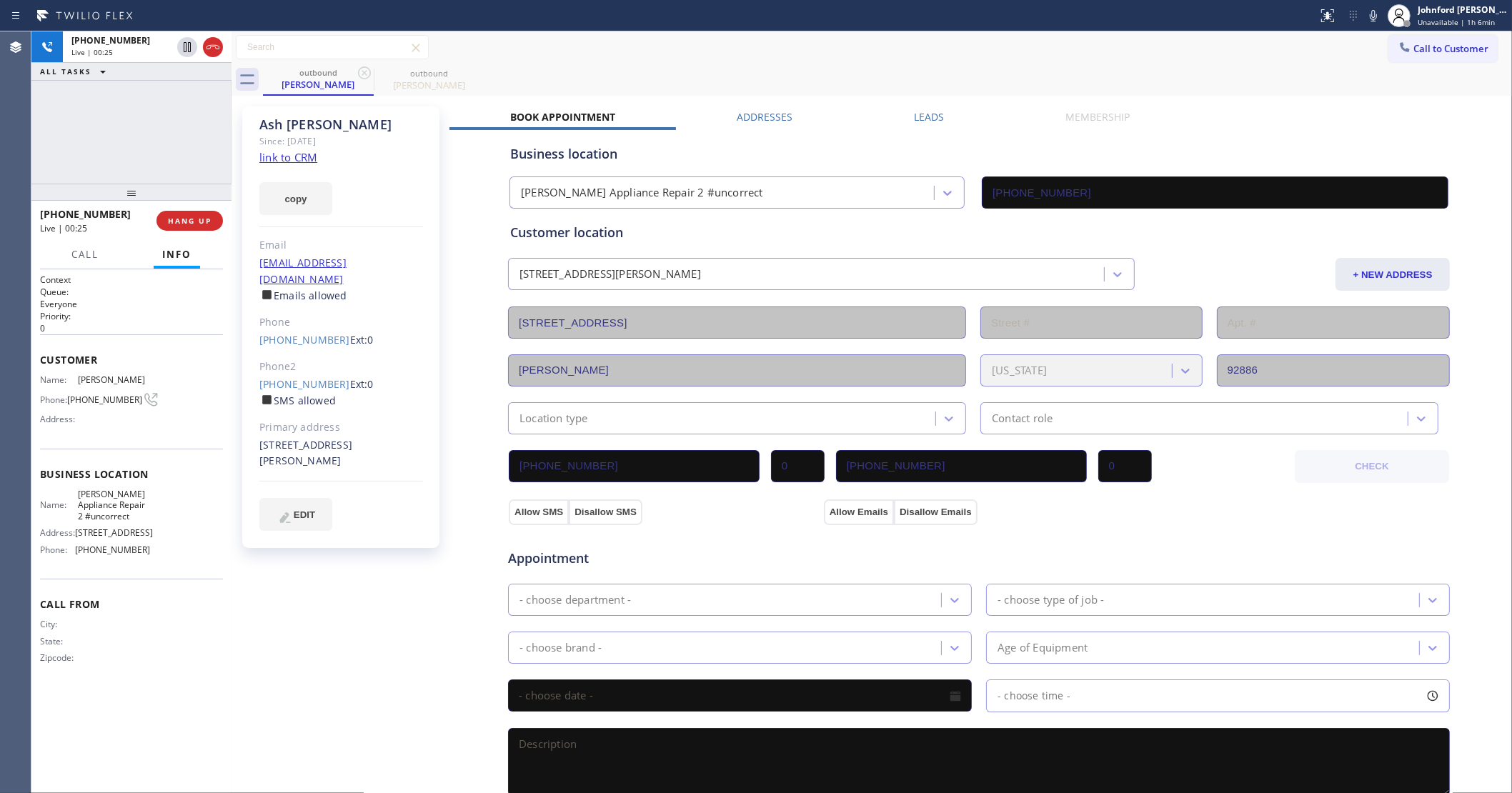
click at [162, 153] on div "[PHONE_NUMBER] Live | 00:25 ALL TASKS ALL TASKS ACTIVE TASKS TASKS IN WRAP UP" at bounding box center [131, 108] width 200 height 153
click at [205, 229] on button "COMPLETE" at bounding box center [187, 221] width 72 height 20
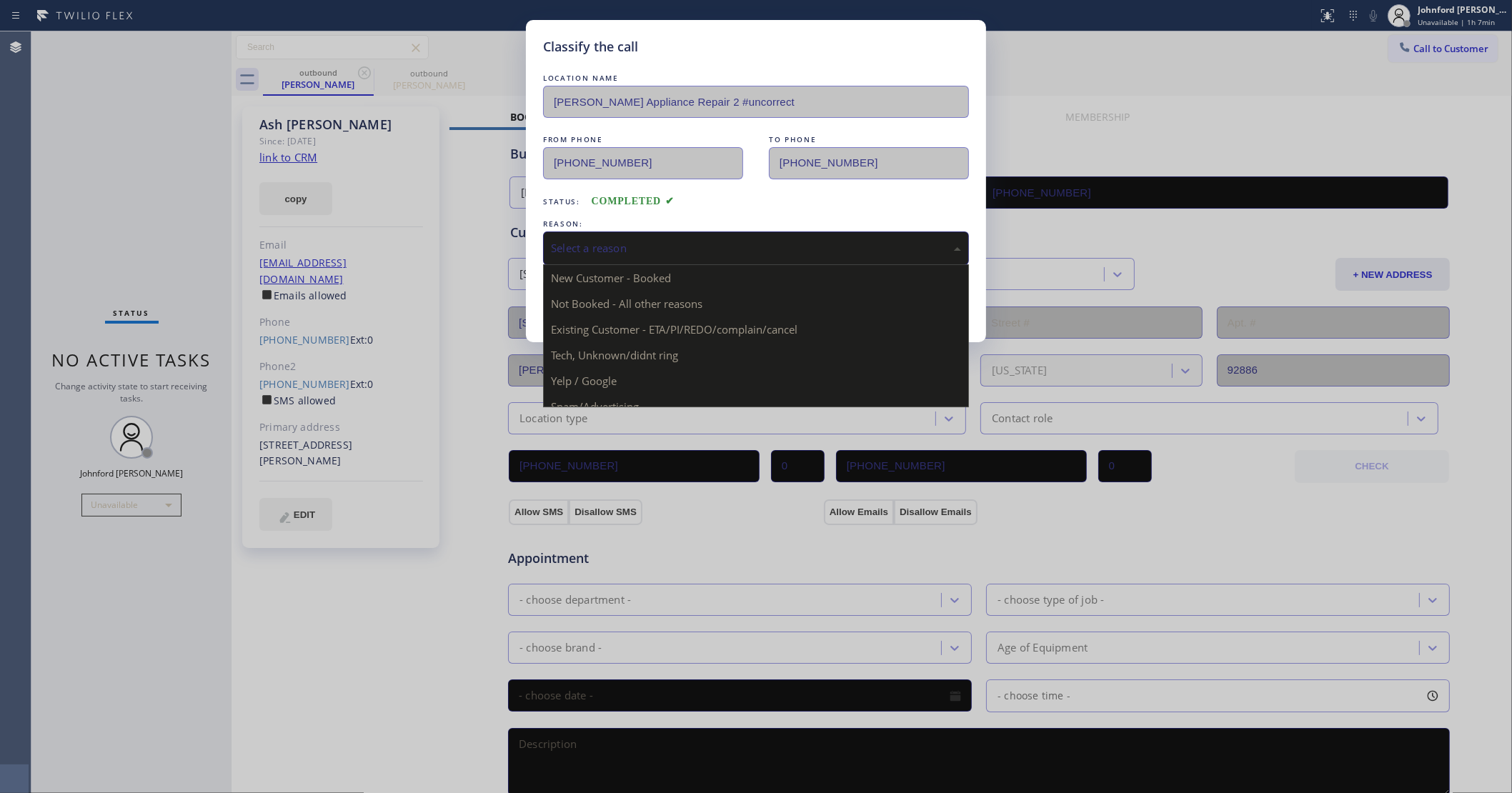
click at [663, 241] on div "Select a reason" at bounding box center [756, 248] width 410 height 16
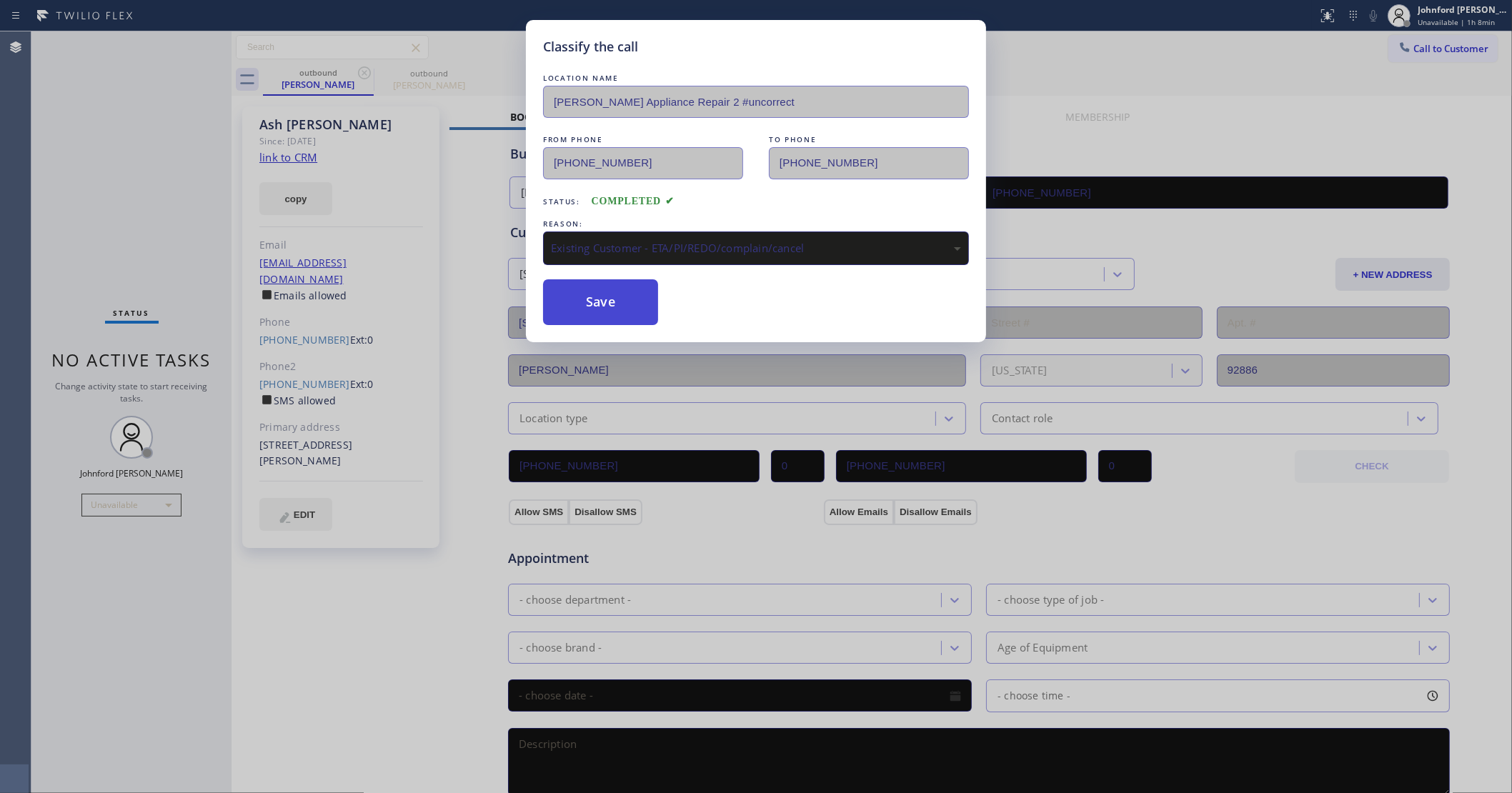
click at [618, 317] on button "Save" at bounding box center [601, 302] width 115 height 45
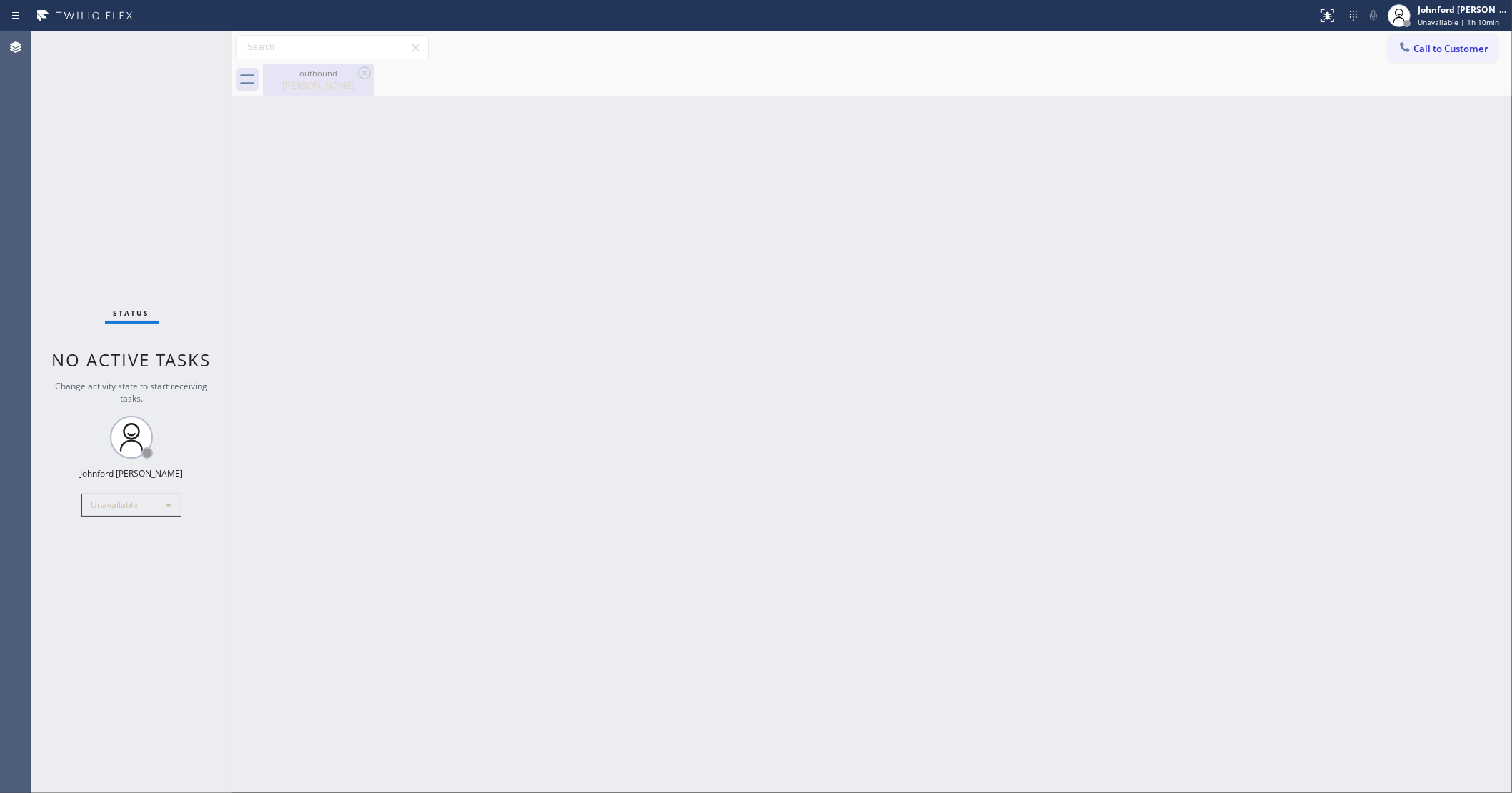
click at [316, 87] on div "[PERSON_NAME]" at bounding box center [318, 85] width 108 height 13
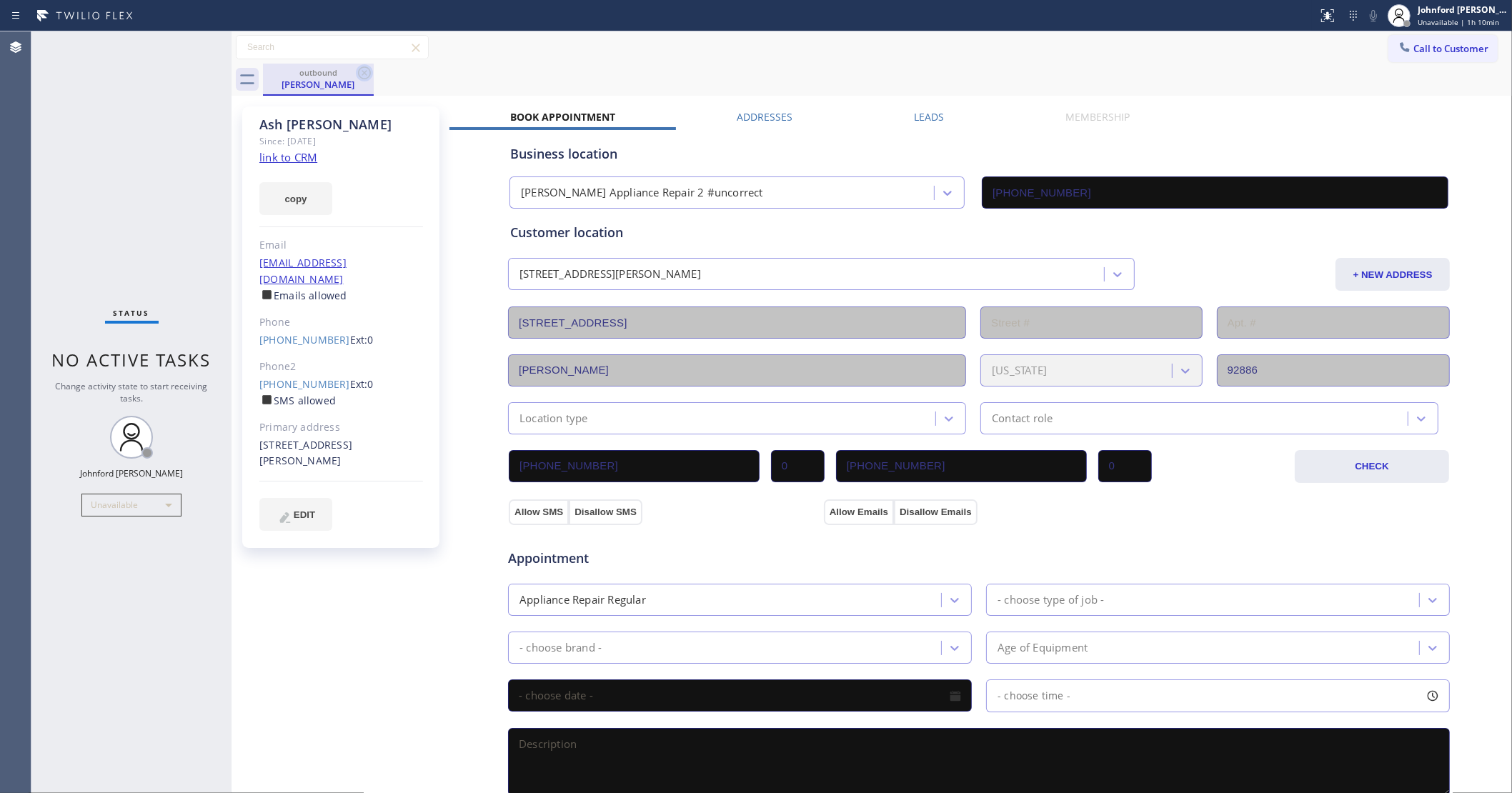
click at [363, 72] on icon at bounding box center [364, 73] width 13 height 13
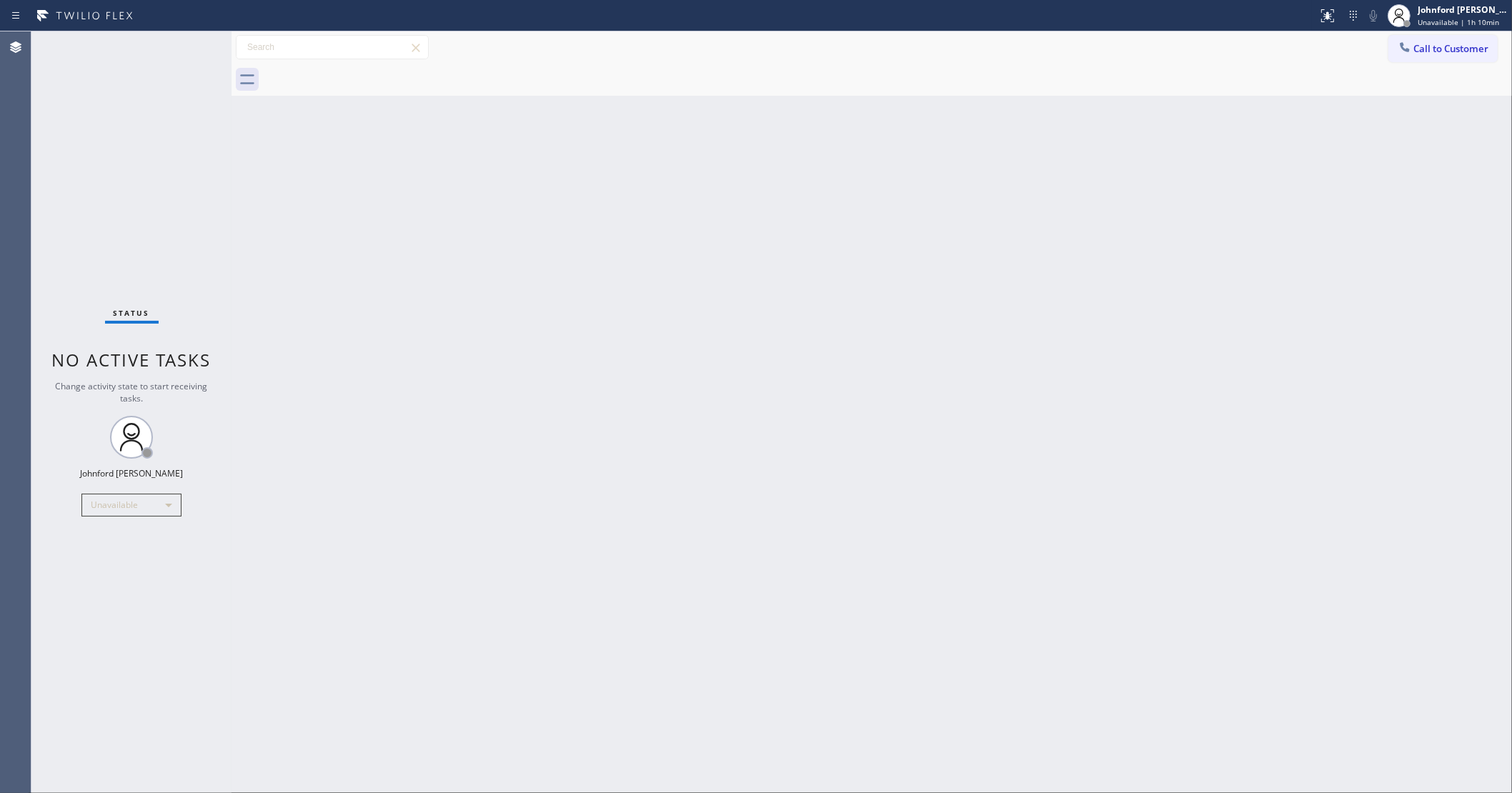
click at [1417, 46] on button "Call to Customer" at bounding box center [1443, 48] width 110 height 27
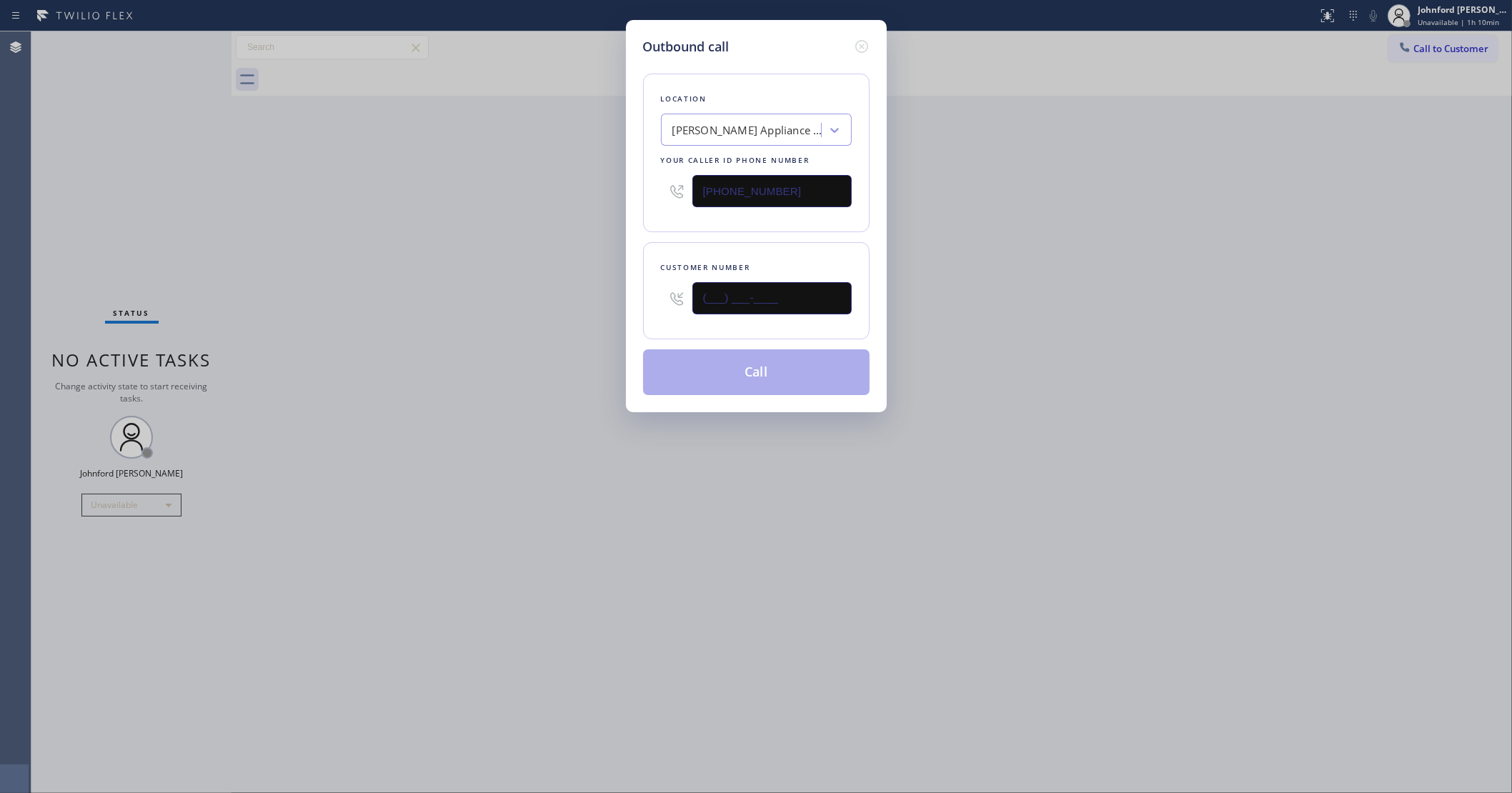
drag, startPoint x: 624, startPoint y: 298, endPoint x: 541, endPoint y: 298, distance: 83.0
click at [569, 298] on div "Outbound call Location [PERSON_NAME] Appliance Repair 2 #uncorrect Your caller …" at bounding box center [756, 396] width 1512 height 793
paste input "818) 222-9534"
type input "[PHONE_NUMBER]"
click at [516, 298] on div "Outbound call Location [PERSON_NAME] Appliance Repair 2 #uncorrect Your caller …" at bounding box center [756, 396] width 1512 height 793
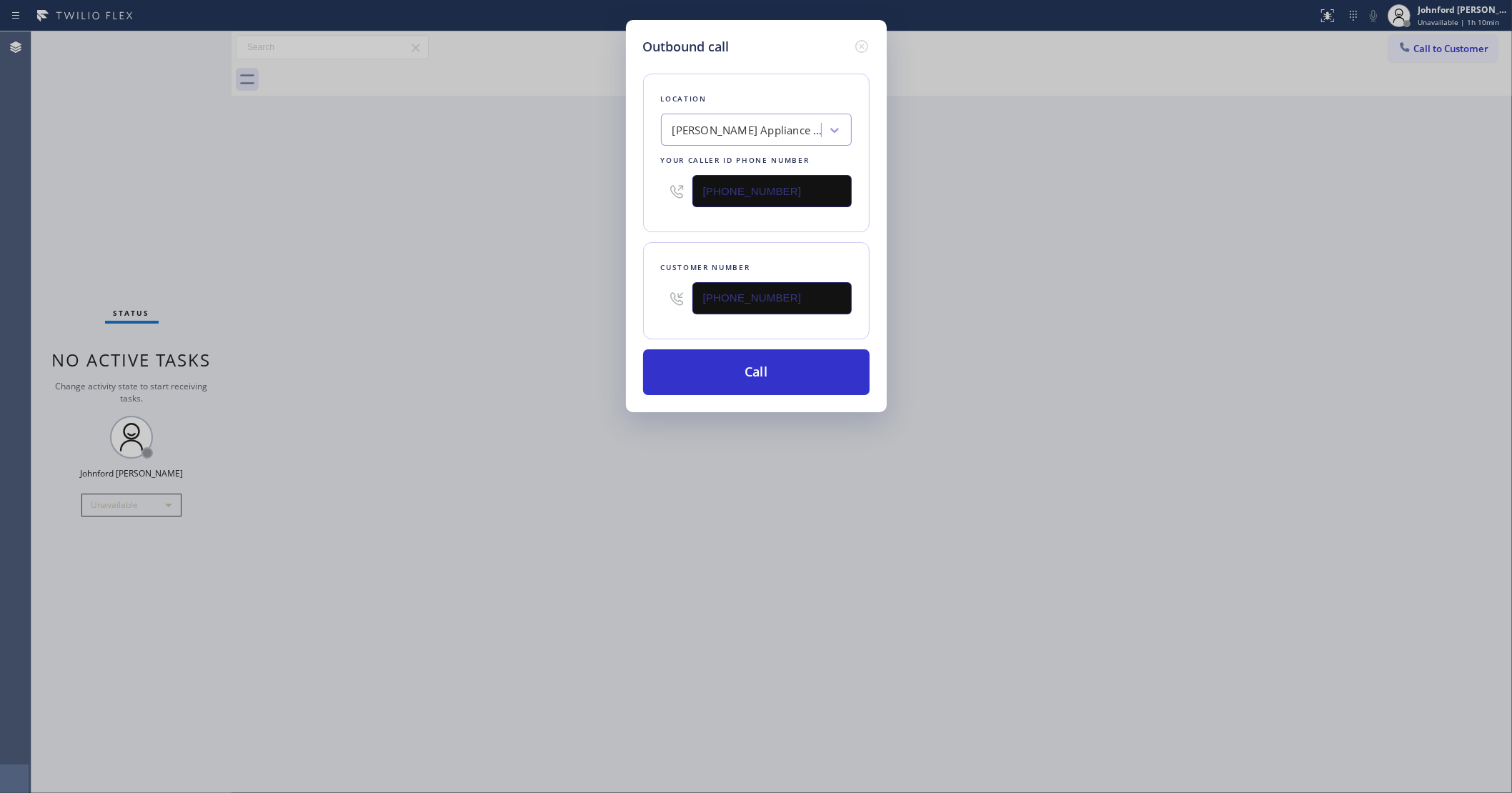
drag, startPoint x: 583, startPoint y: 194, endPoint x: 520, endPoint y: 195, distance: 63.0
click at [528, 195] on div "Outbound call Location [PERSON_NAME] Appliance Repair 2 #uncorrect Your caller …" at bounding box center [756, 396] width 1512 height 793
paste input "800) 686-5038"
type input "[PHONE_NUMBER]"
click at [509, 200] on div "Outbound call Location [PERSON_NAME] Appliance Repair 2 #uncorrect Your caller …" at bounding box center [756, 396] width 1512 height 793
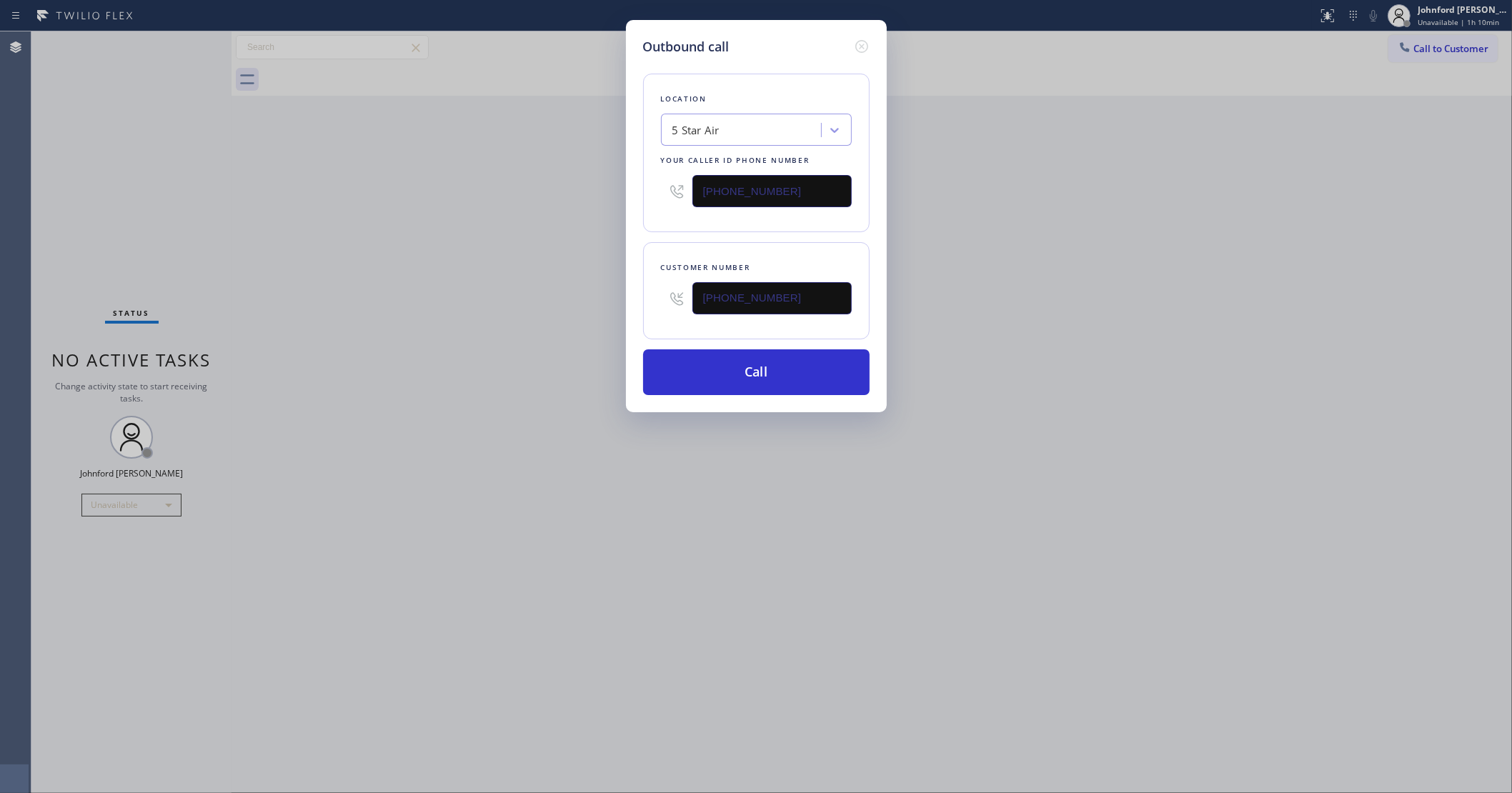
click at [804, 394] on div "Outbound call Location 5 Star Air Your caller id phone number [PHONE_NUMBER] Cu…" at bounding box center [756, 216] width 261 height 392
click at [802, 380] on button "Call" at bounding box center [756, 373] width 226 height 45
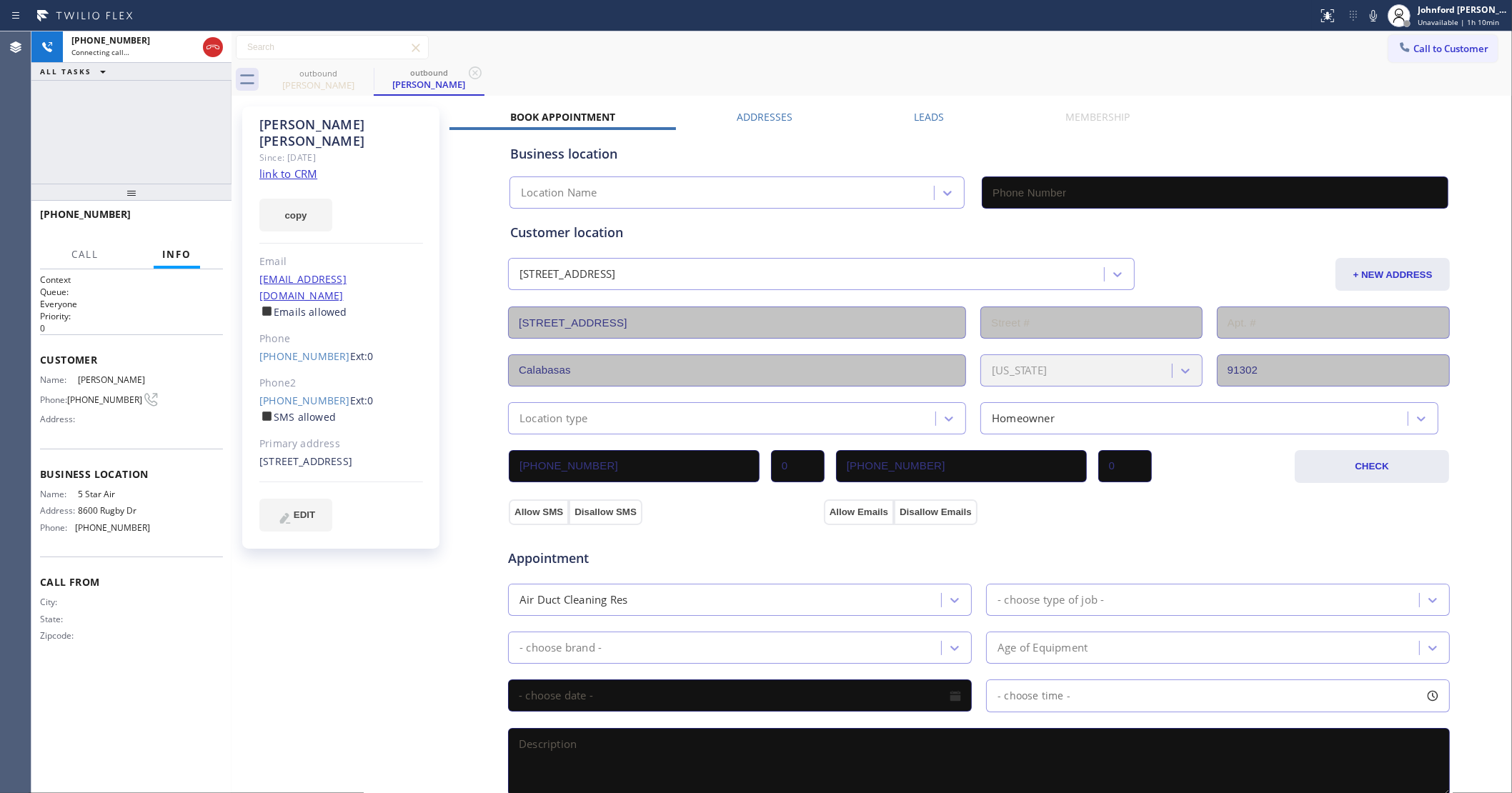
type input "[PHONE_NUMBER]"
click at [187, 224] on span "HANG UP" at bounding box center [190, 221] width 44 height 10
click at [189, 218] on span "COMPLETE" at bounding box center [187, 221] width 50 height 10
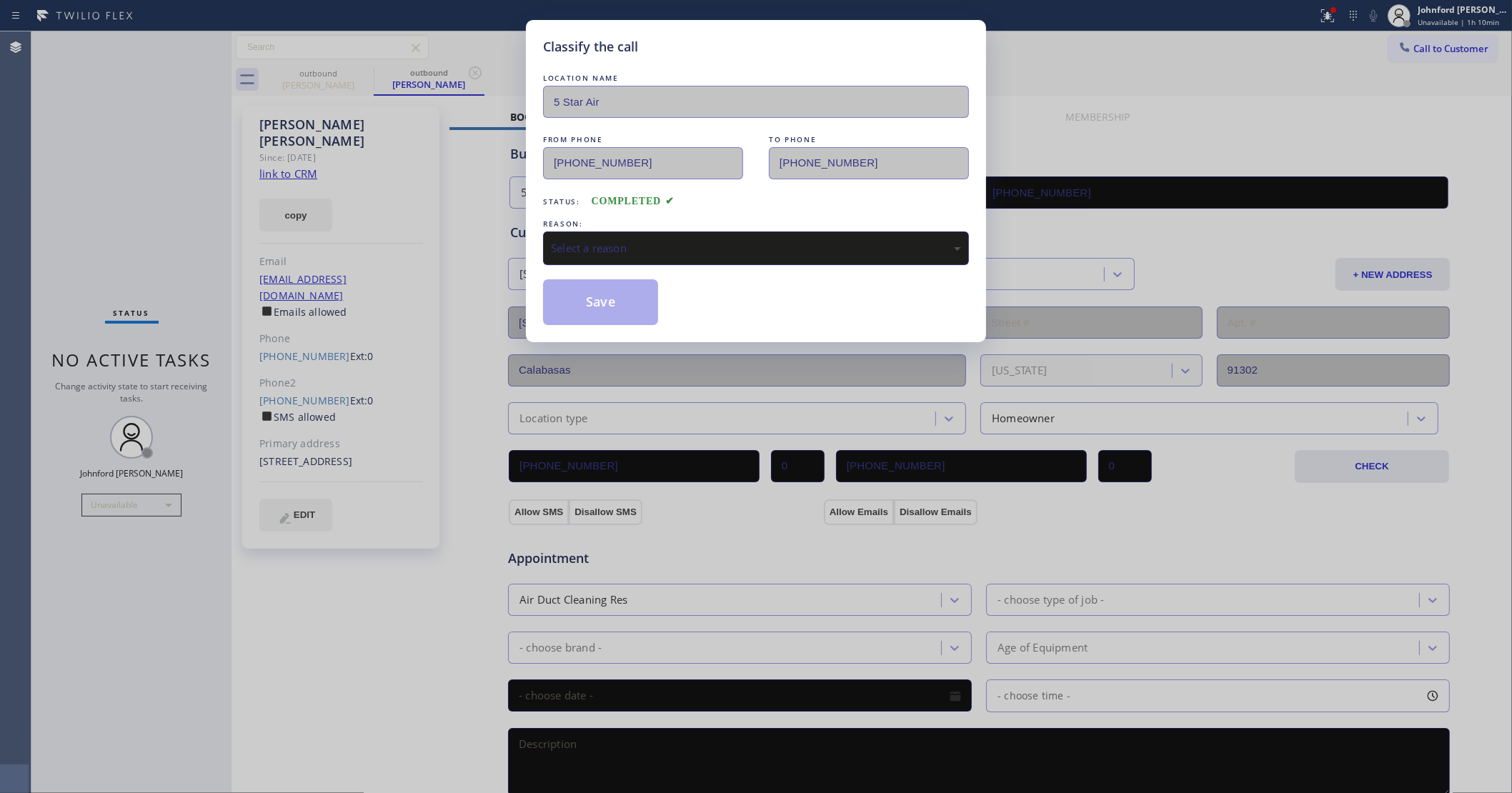
click at [661, 234] on div "Select a reason" at bounding box center [756, 248] width 426 height 33
click at [611, 295] on button "Save" at bounding box center [601, 302] width 115 height 45
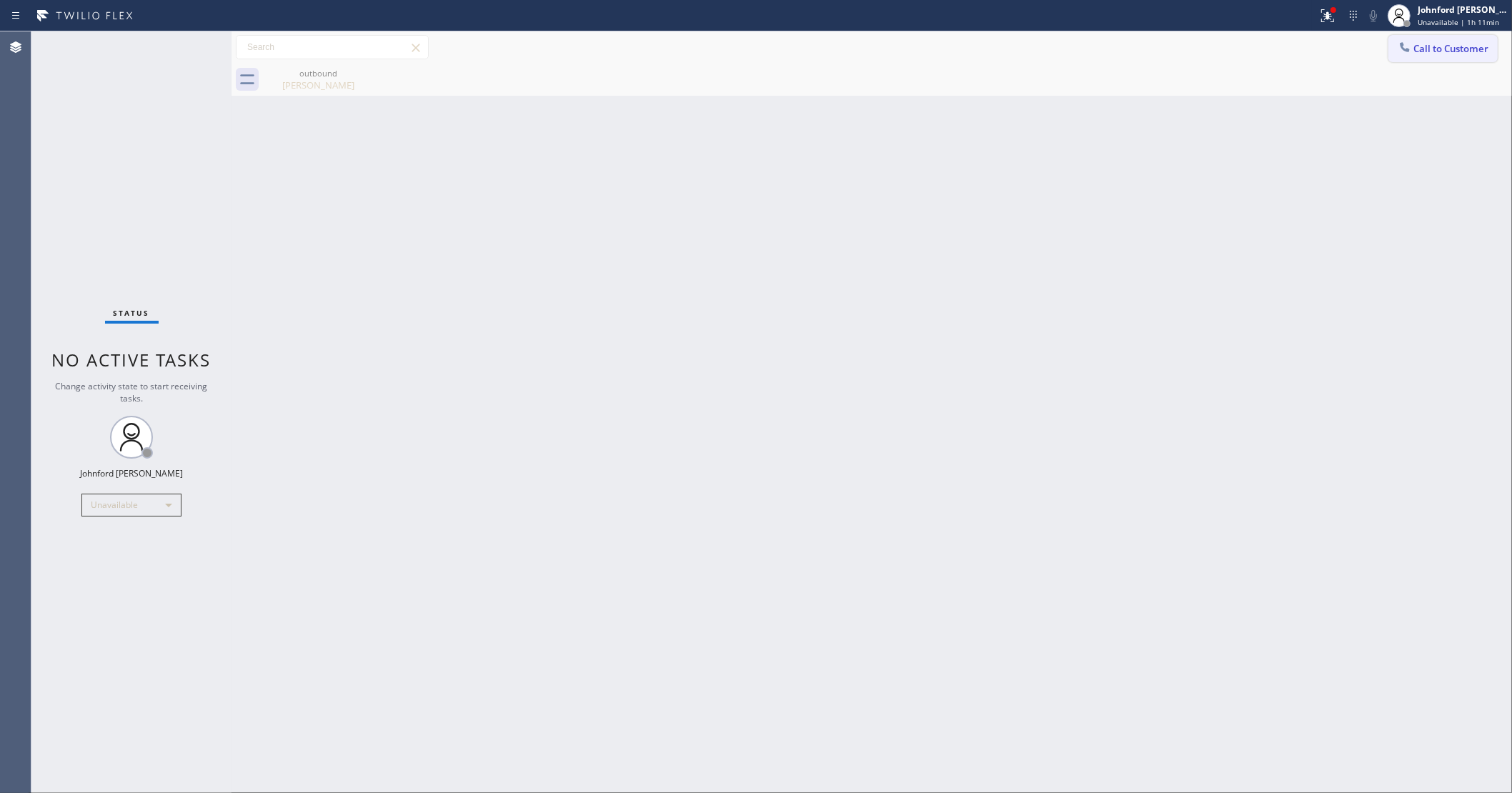
click at [1405, 51] on icon at bounding box center [1405, 47] width 15 height 15
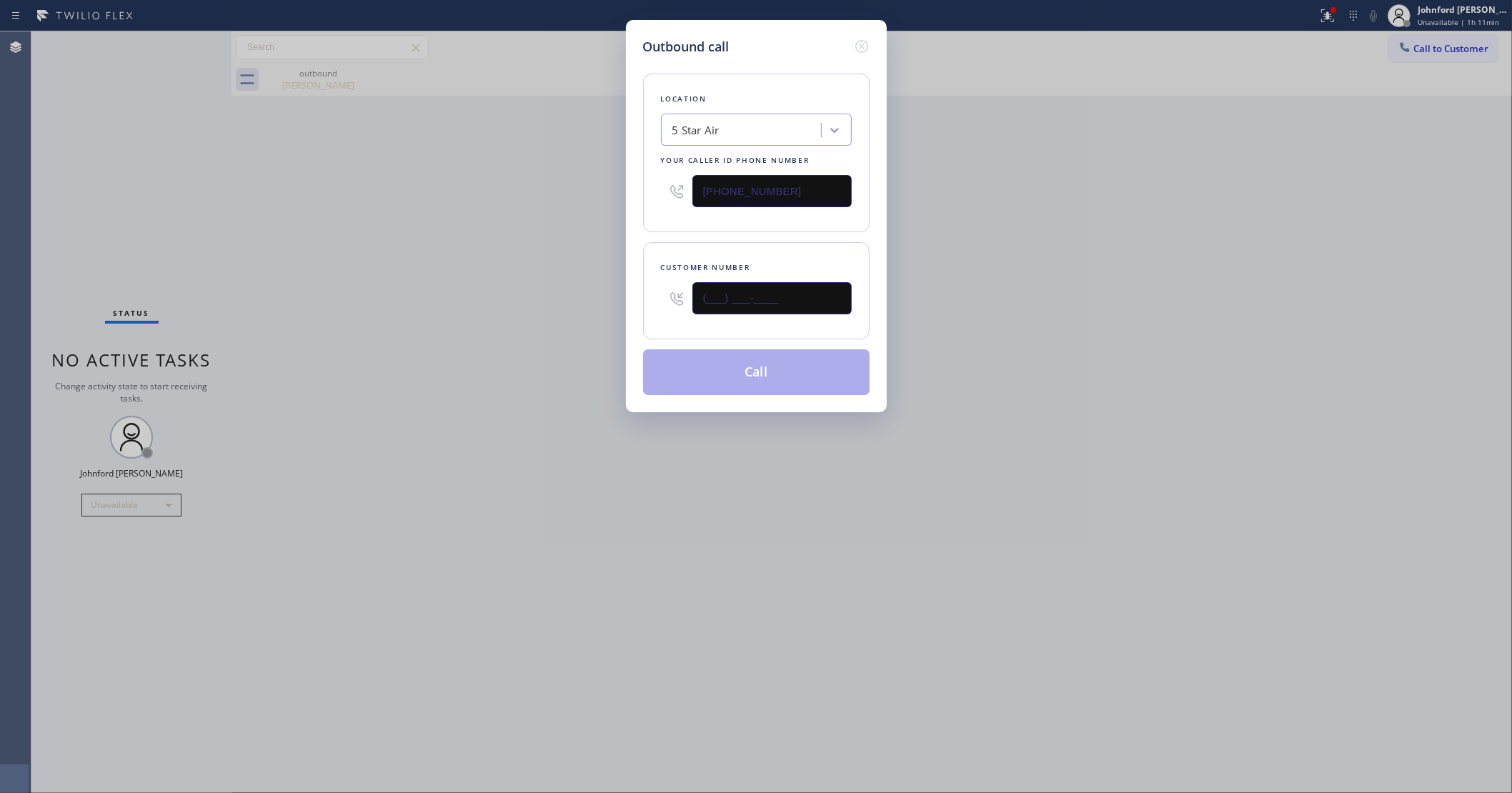
drag, startPoint x: 798, startPoint y: 308, endPoint x: 654, endPoint y: 286, distance: 145.7
click at [637, 311] on div "Outbound call Location 5 Star Air Your caller id phone number [PHONE_NUMBER] Cu…" at bounding box center [756, 216] width 261 height 392
paste input "805) 208-6140"
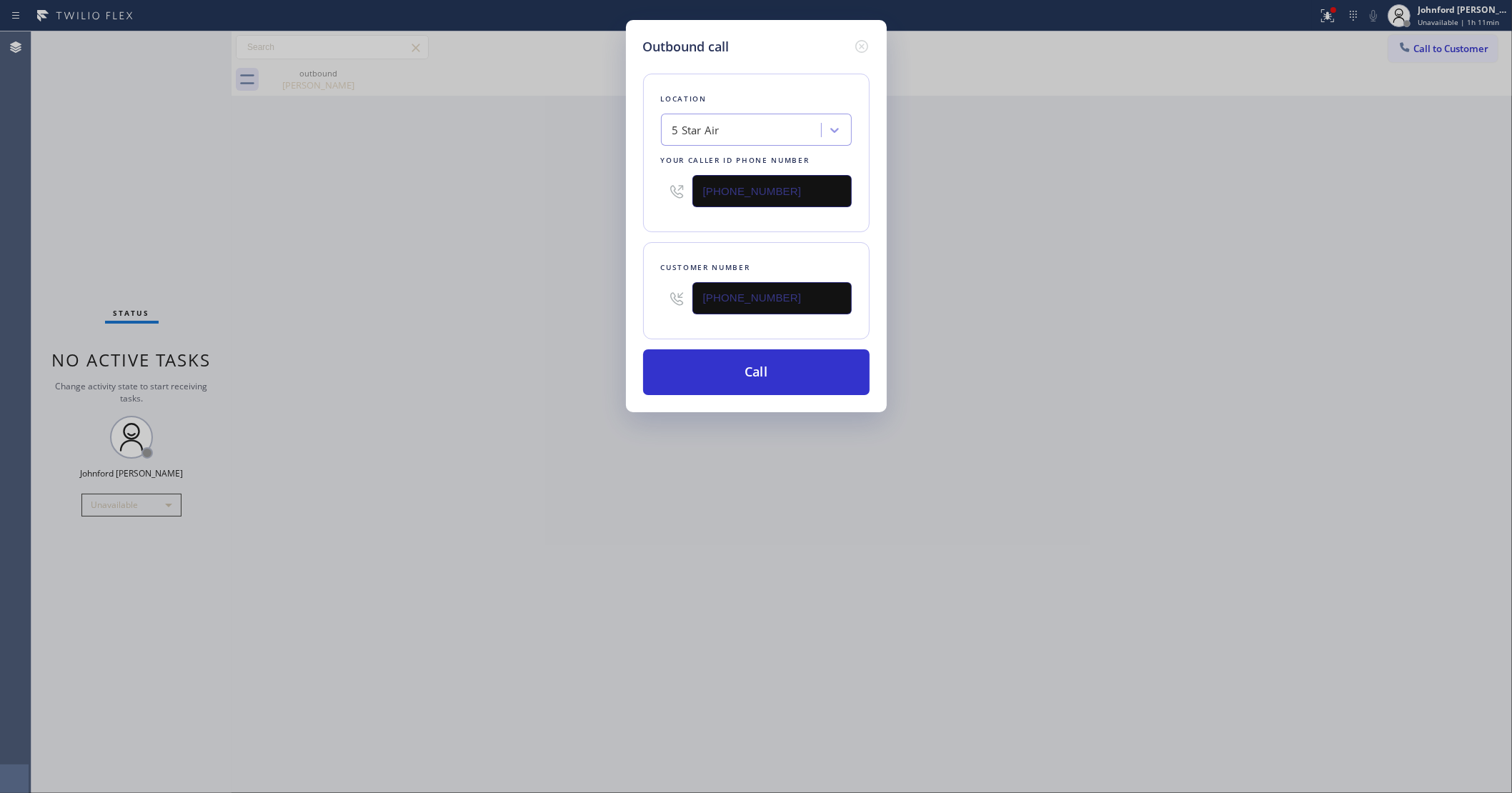
type input "[PHONE_NUMBER]"
click at [828, 384] on button "Call" at bounding box center [756, 373] width 226 height 45
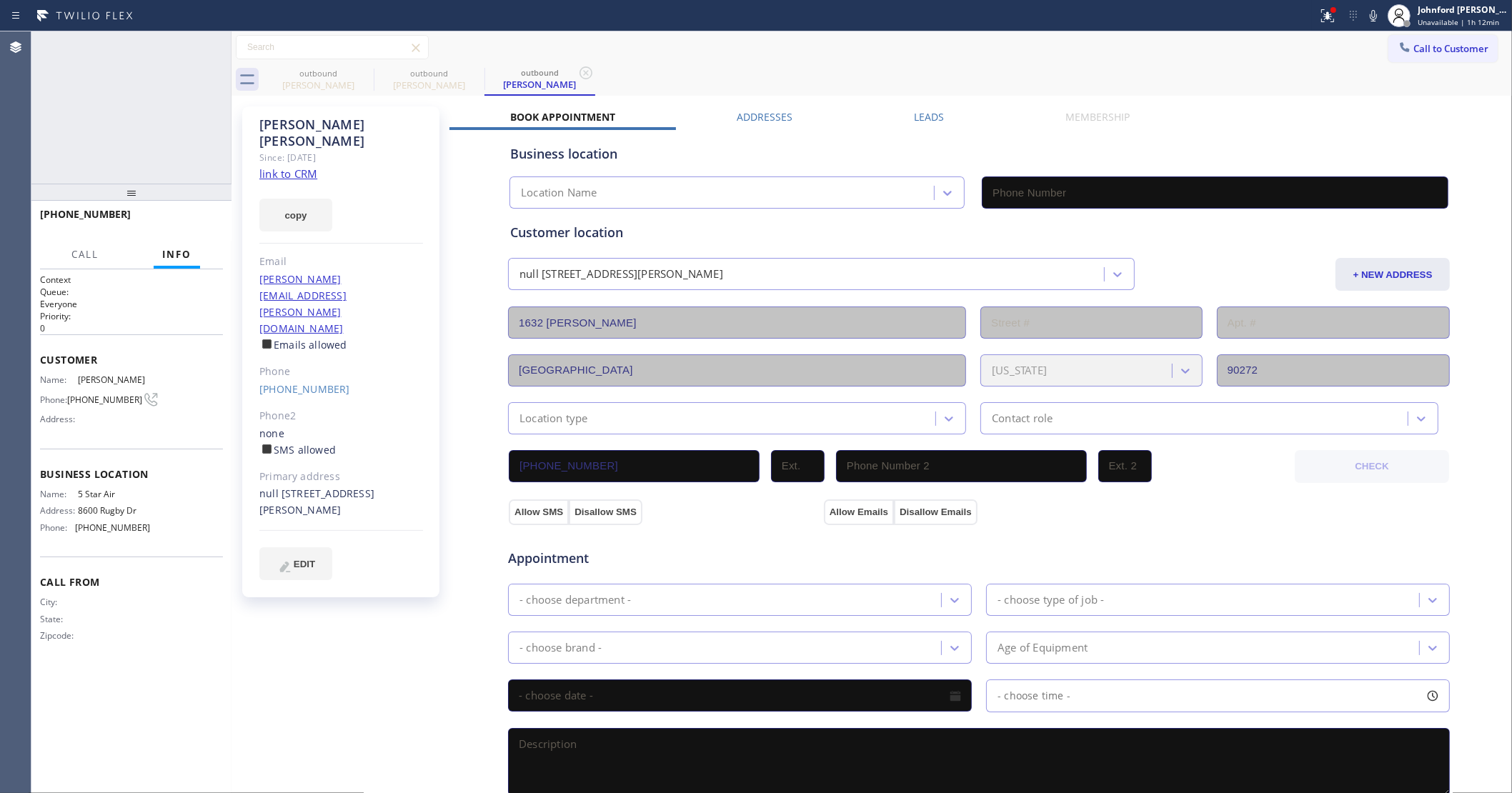
type input "[PHONE_NUMBER]"
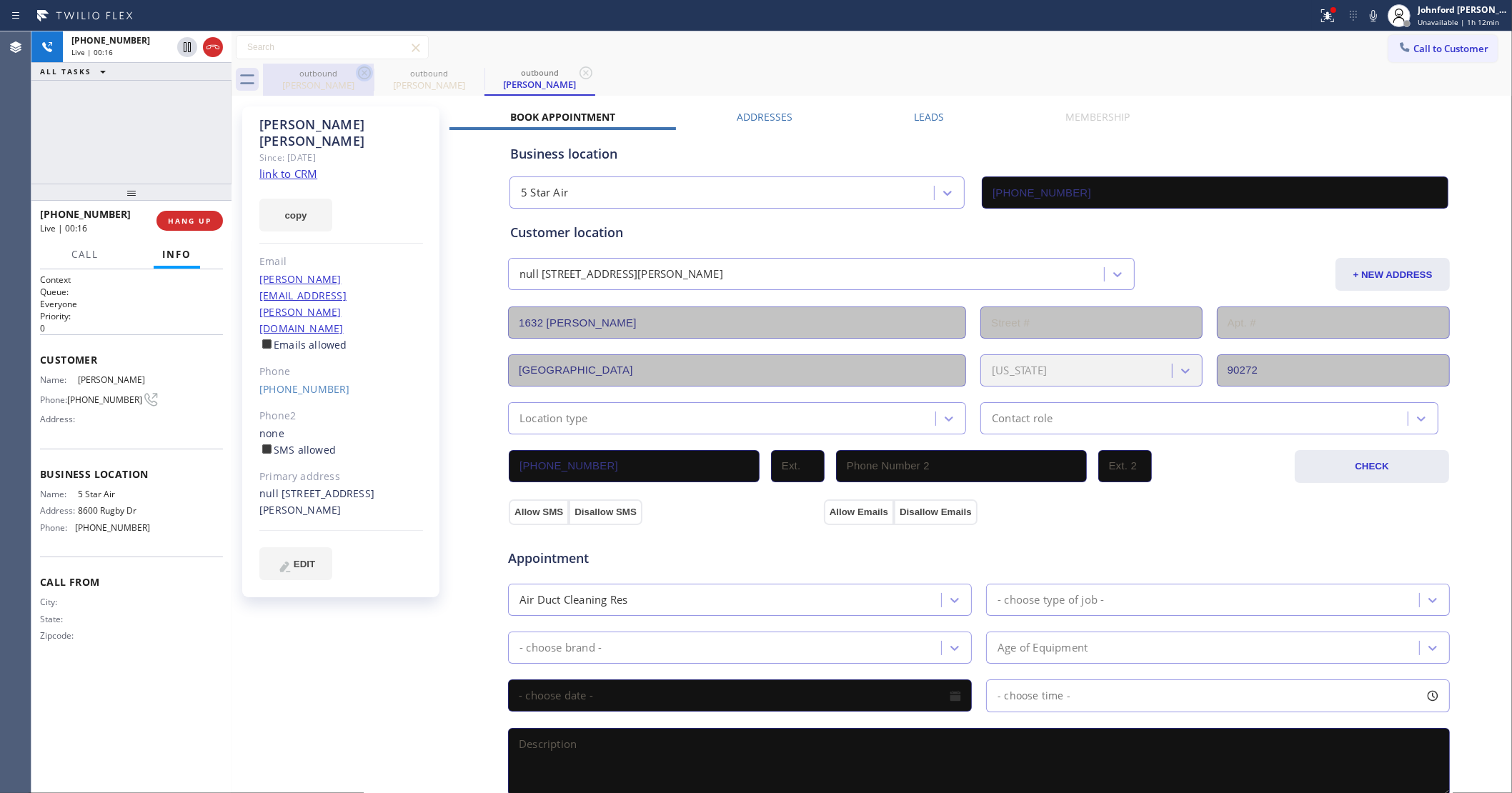
click at [364, 73] on icon at bounding box center [364, 73] width 13 height 13
click at [1329, 21] on icon at bounding box center [1327, 15] width 17 height 17
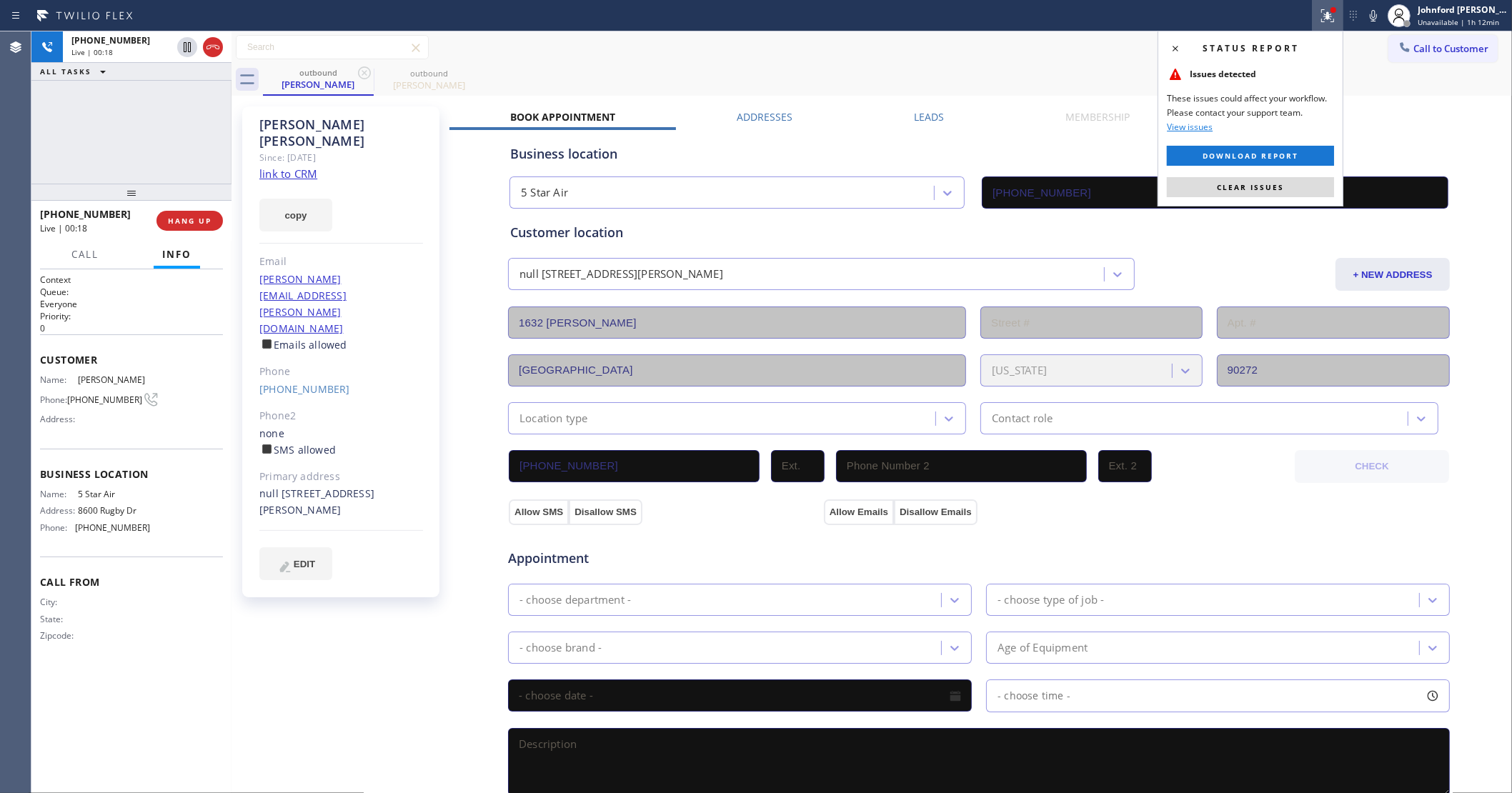
click at [1180, 175] on div "Status report Issues detected These issues could affect your workflow. Please c…" at bounding box center [1250, 119] width 186 height 176
click at [1218, 174] on div "Status report Issues detected These issues could affect your workflow. Please c…" at bounding box center [1250, 119] width 186 height 176
click at [1226, 183] on span "Clear issues" at bounding box center [1250, 187] width 67 height 10
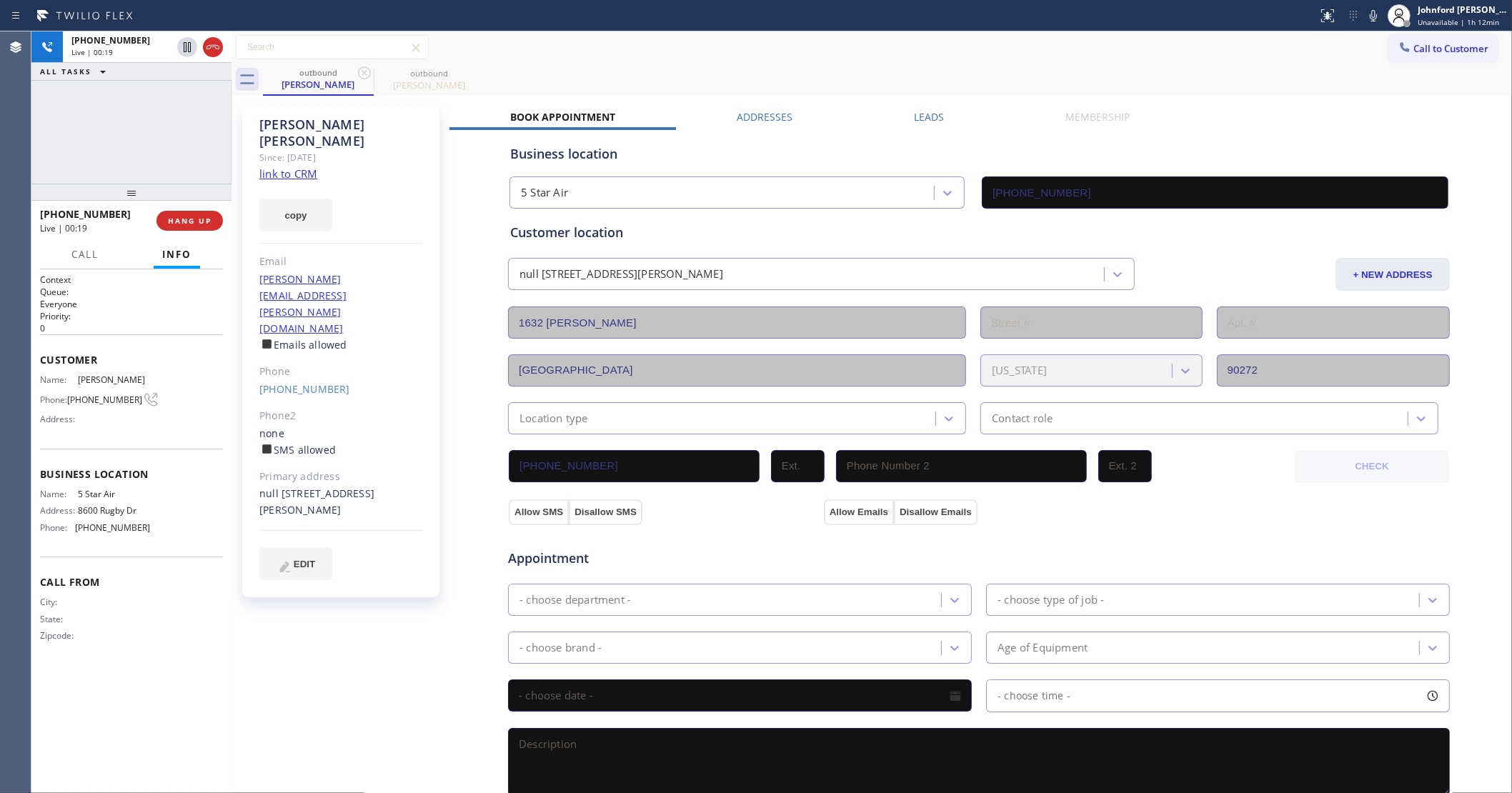
click at [1369, 19] on icon at bounding box center [1373, 15] width 17 height 17
click at [1371, 19] on icon at bounding box center [1373, 15] width 17 height 17
click at [187, 212] on button "HANG UP" at bounding box center [190, 221] width 67 height 20
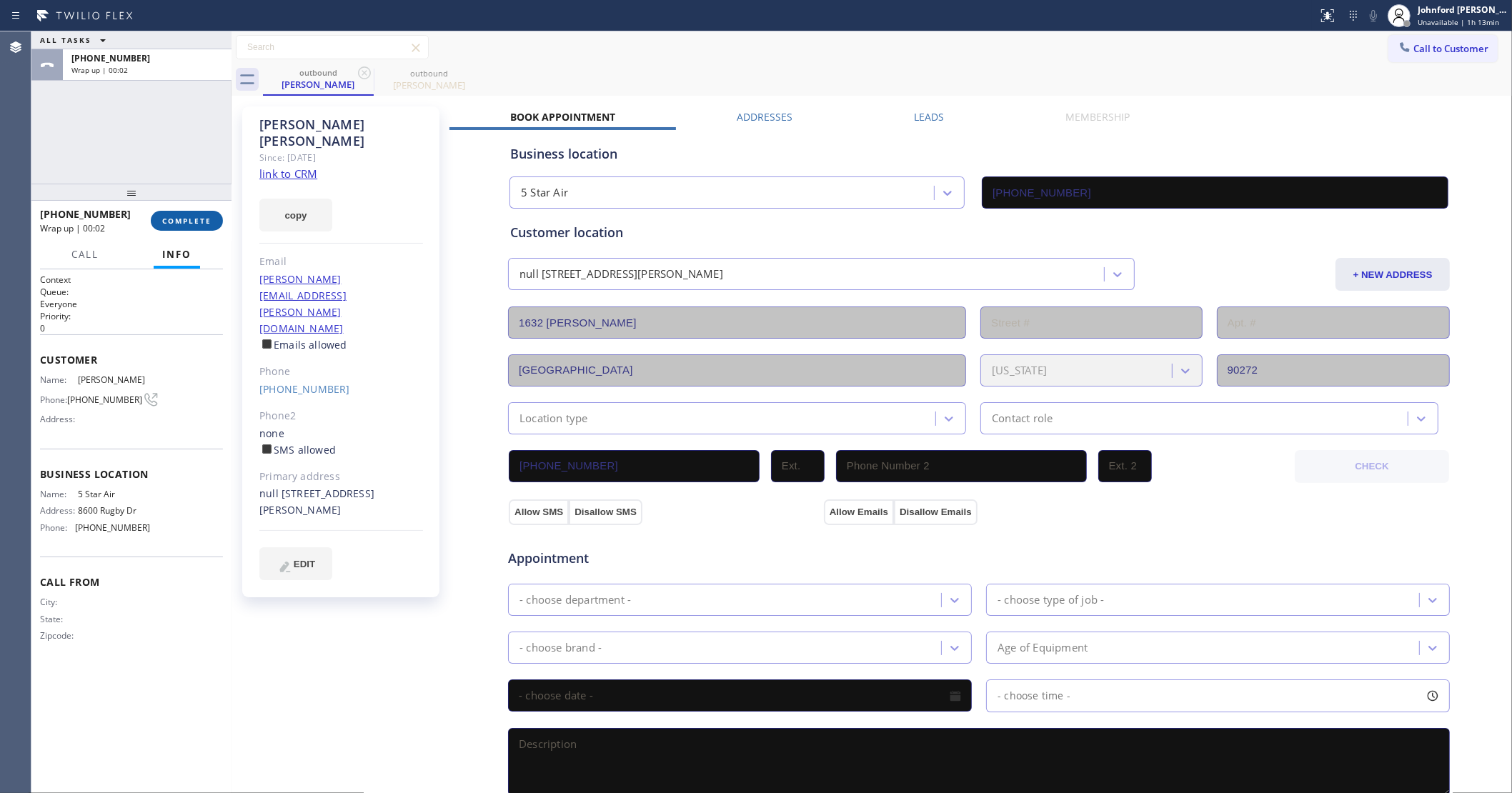
click at [209, 230] on button "COMPLETE" at bounding box center [187, 221] width 72 height 20
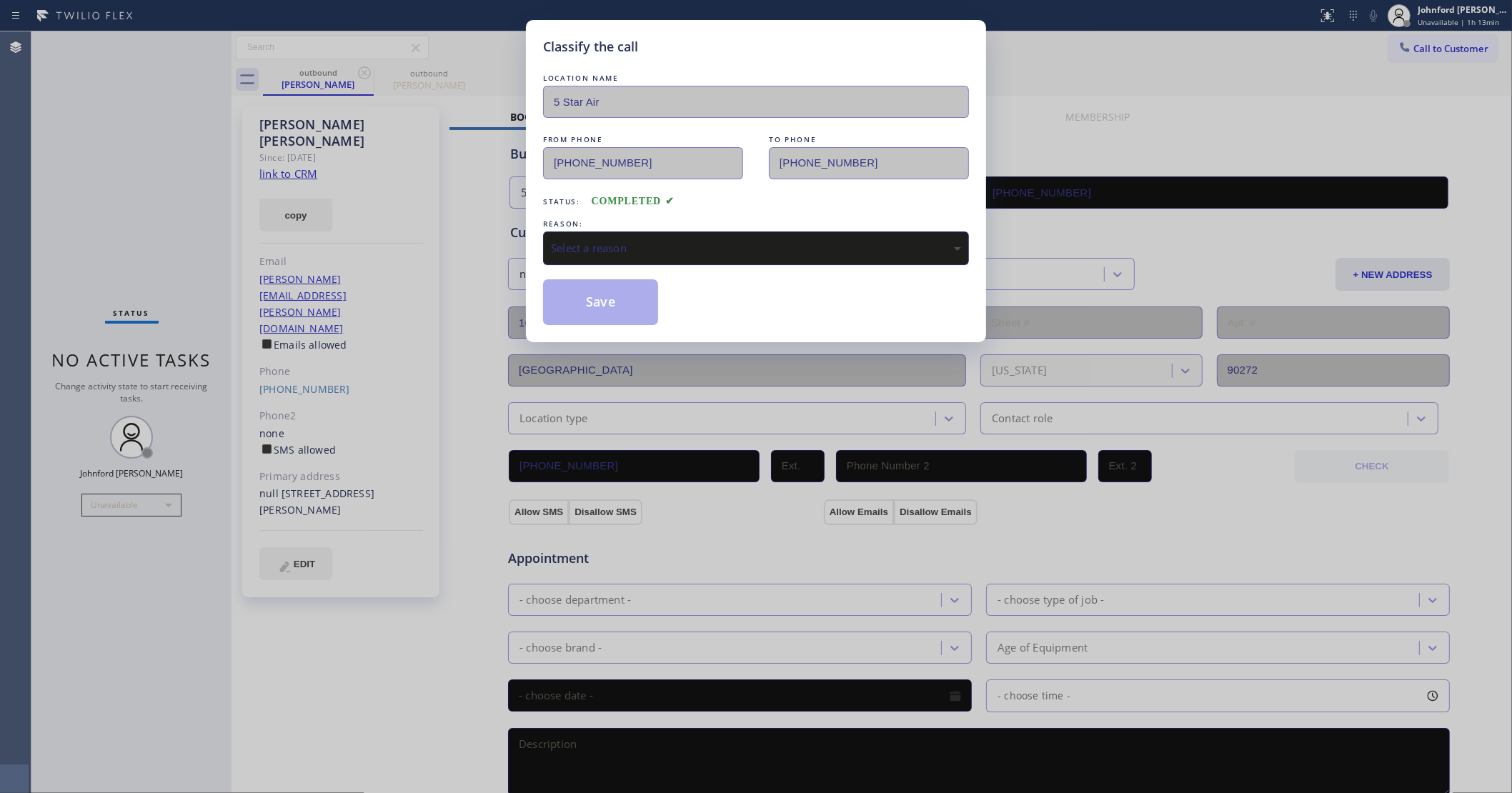
click at [681, 248] on div "Select a reason" at bounding box center [756, 248] width 410 height 16
click at [614, 313] on button "Save" at bounding box center [601, 302] width 115 height 45
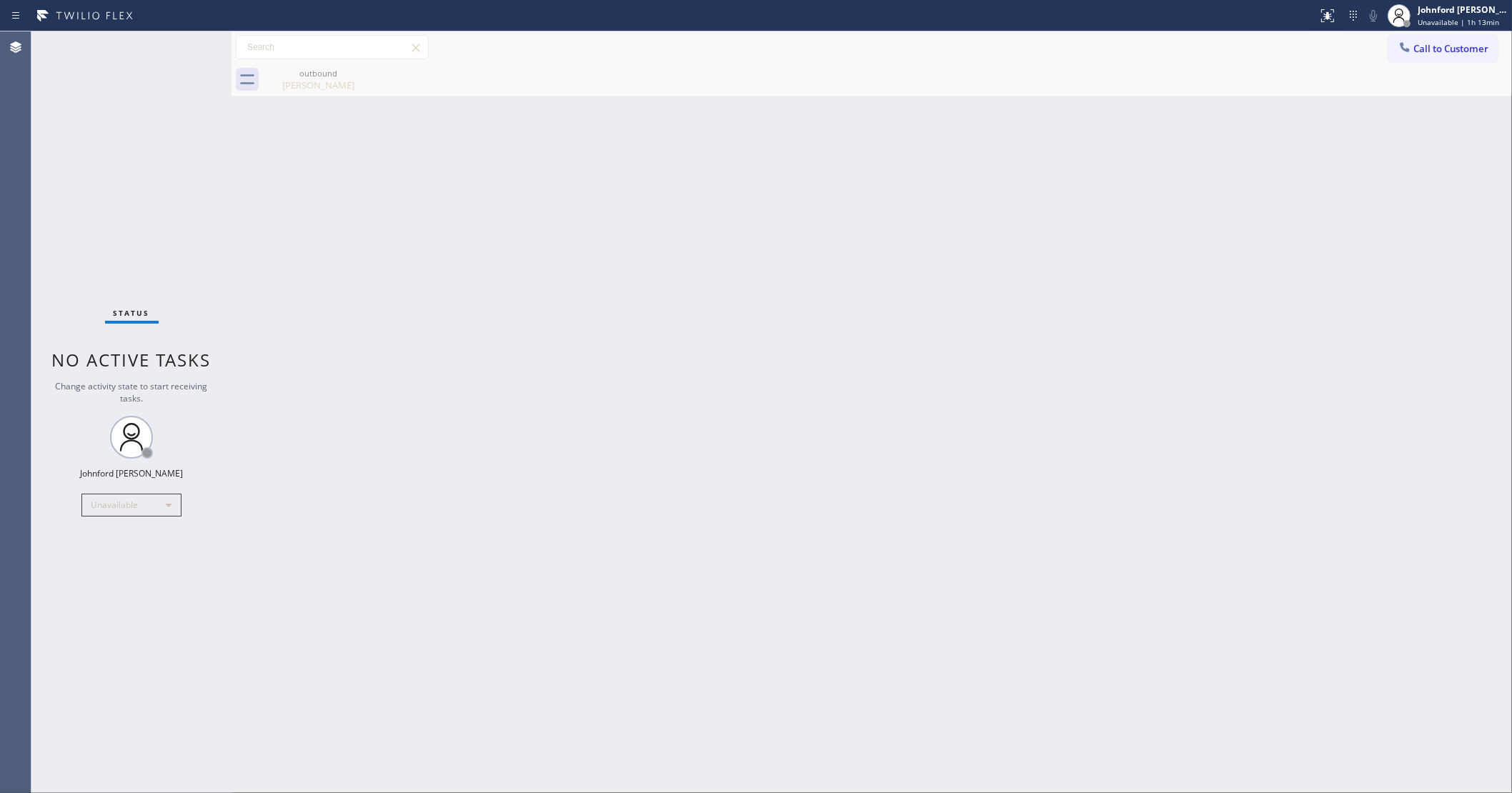
click at [1427, 50] on span "Call to Customer" at bounding box center [1450, 49] width 75 height 13
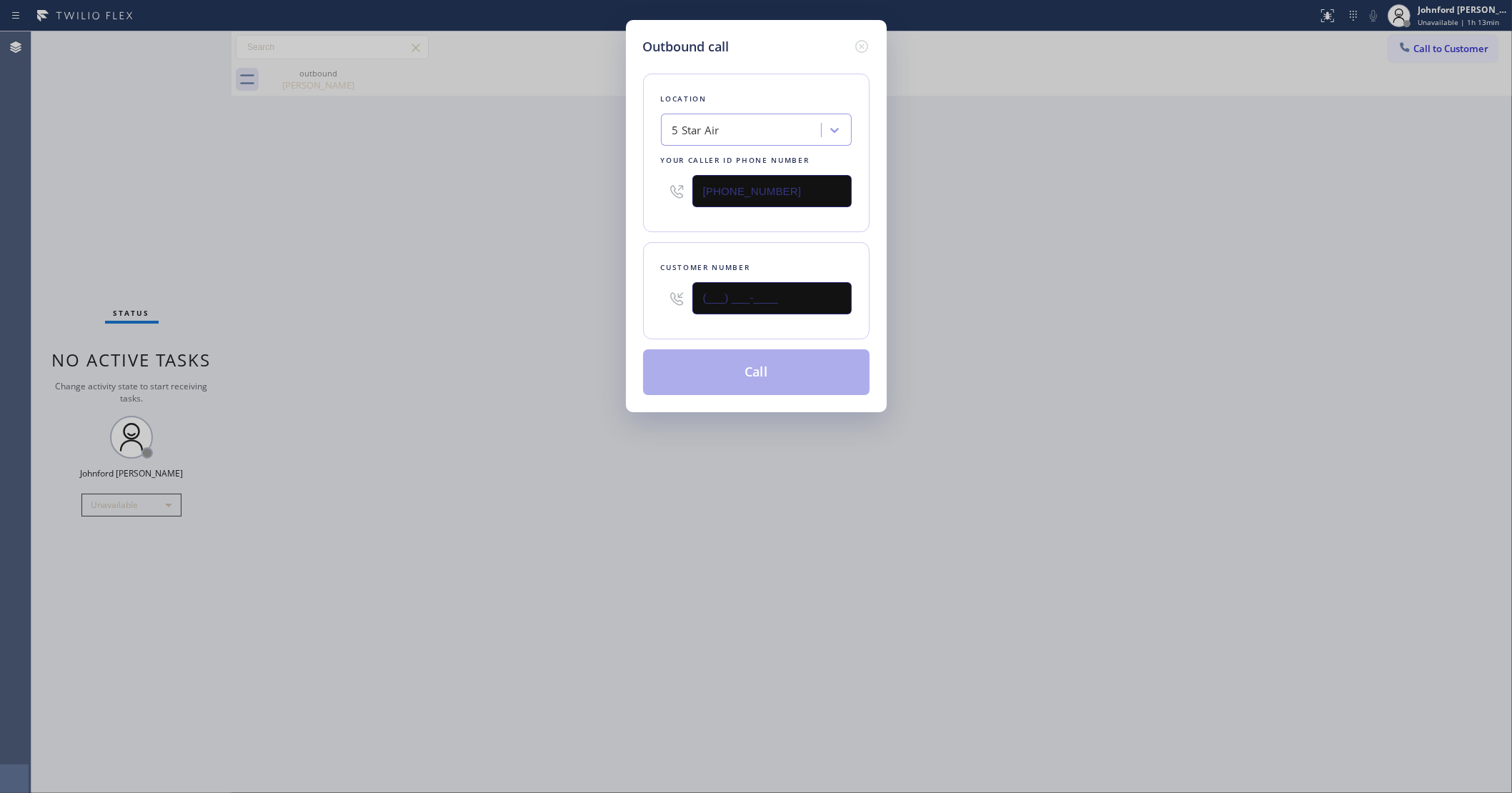
drag, startPoint x: 821, startPoint y: 297, endPoint x: 556, endPoint y: 286, distance: 265.2
click at [576, 293] on div "Outbound call Location 5 Star Air Your caller id phone number [PHONE_NUMBER] Cu…" at bounding box center [756, 396] width 1512 height 793
paste input "323) 523-3496"
type input "[PHONE_NUMBER]"
drag, startPoint x: 492, startPoint y: 287, endPoint x: 516, endPoint y: 295, distance: 25.3
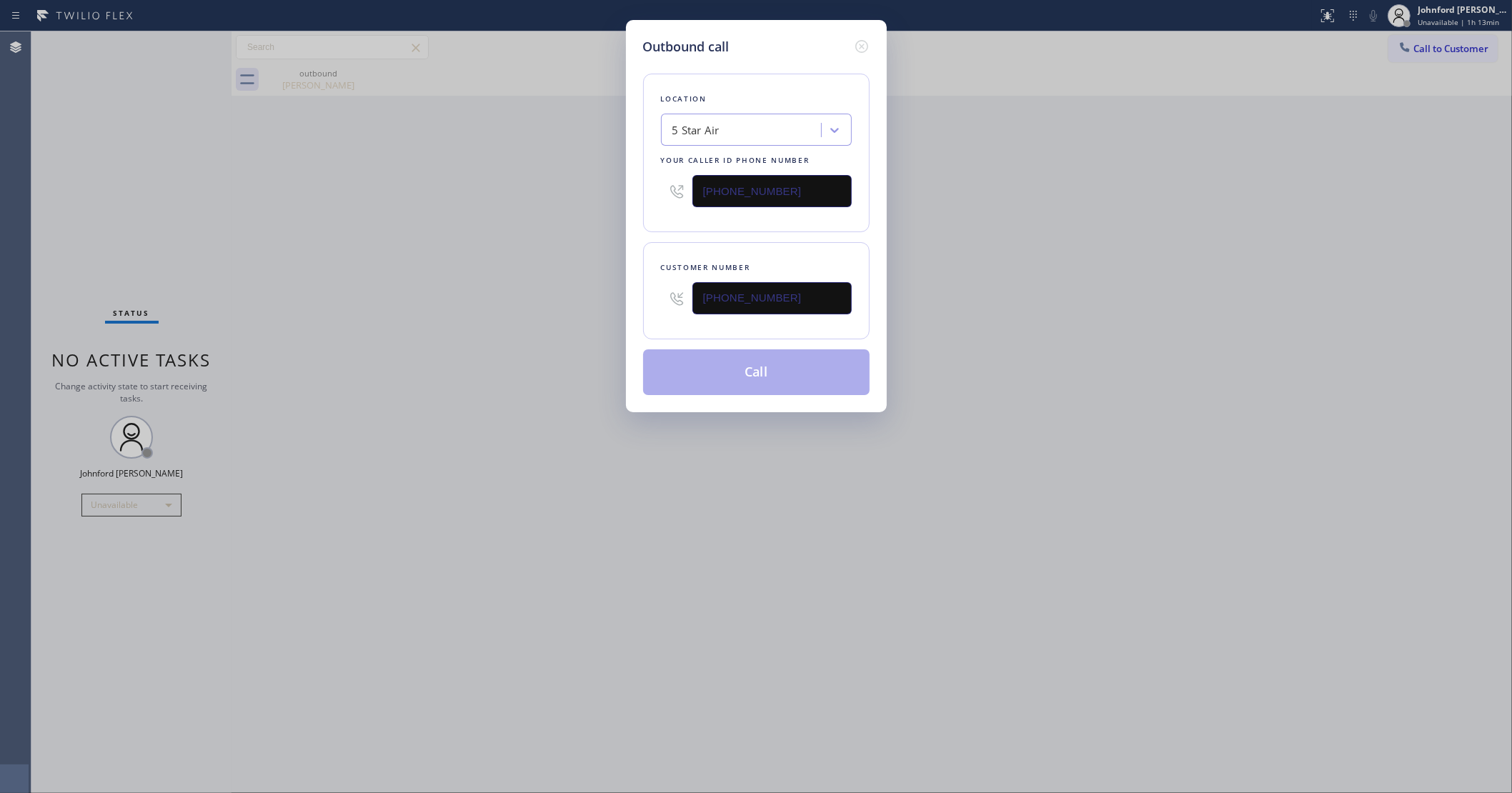
click at [498, 290] on div "Outbound call Location 5 Star Air Your caller id phone number [PHONE_NUMBER] Cu…" at bounding box center [756, 396] width 1512 height 793
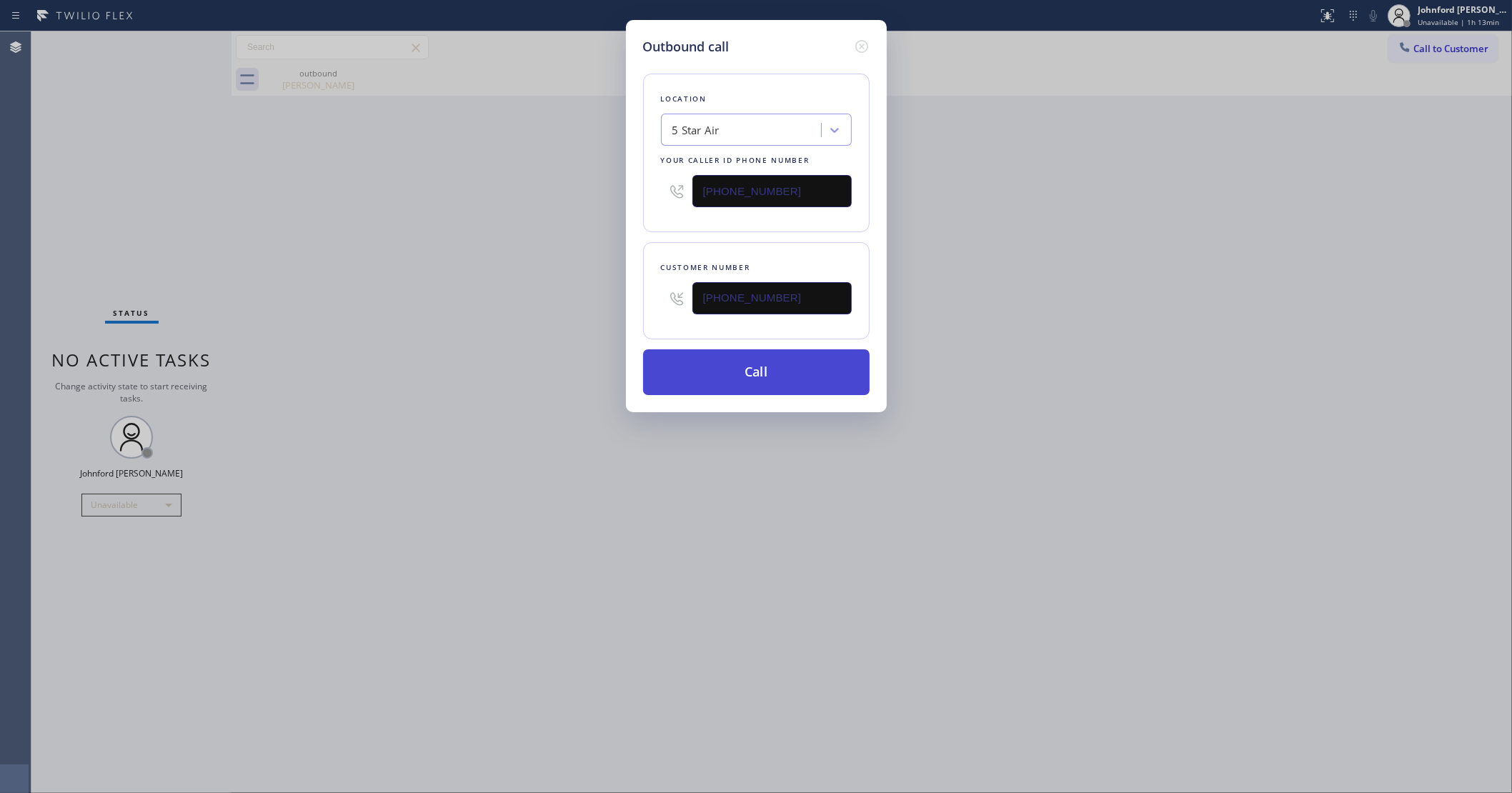
click at [738, 363] on button "Call" at bounding box center [756, 373] width 226 height 45
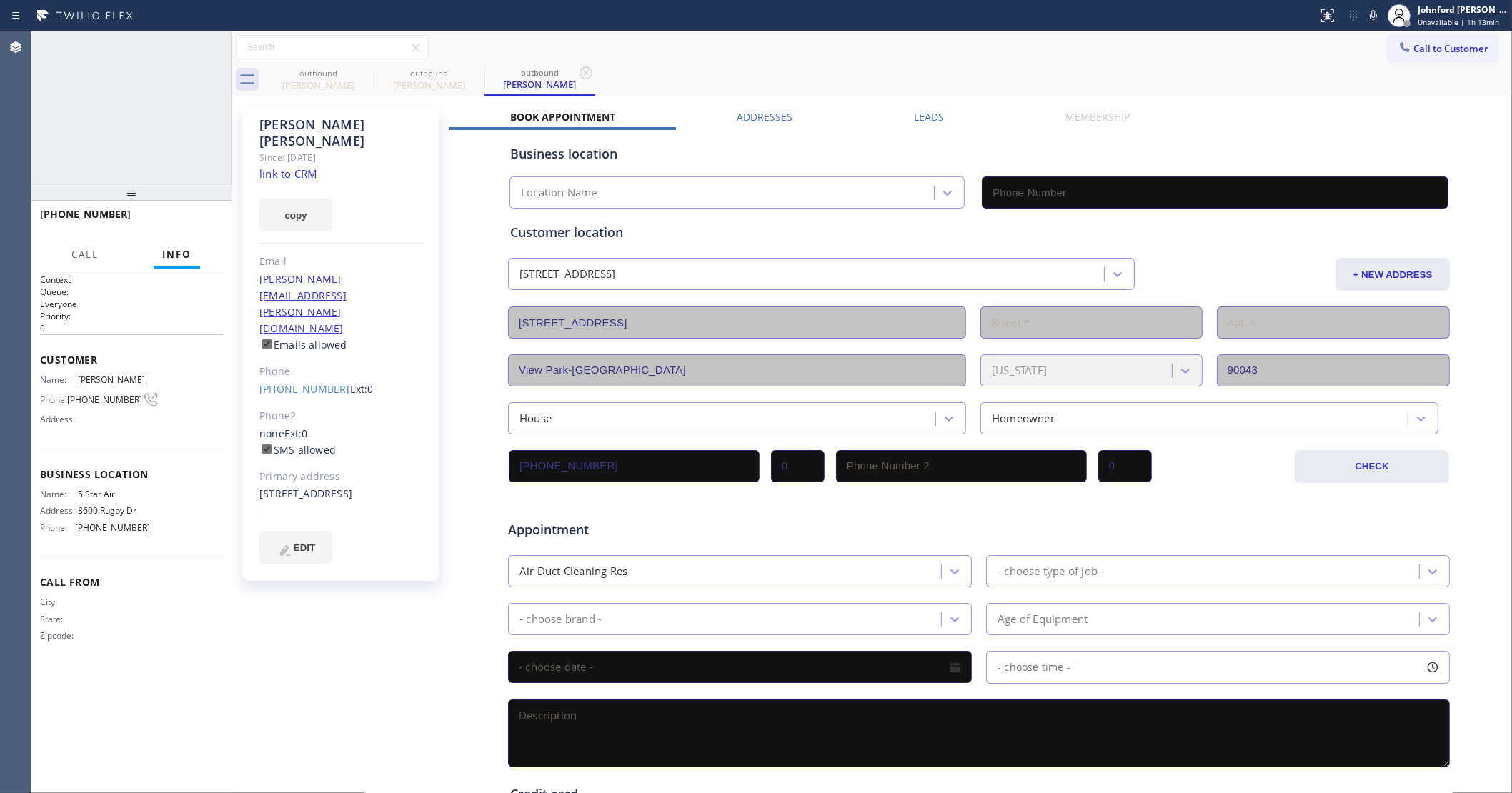
type input "[PHONE_NUMBER]"
click at [208, 45] on icon at bounding box center [213, 46] width 13 height 4
click at [281, 382] on link "[PHONE_NUMBER]" at bounding box center [305, 389] width 91 height 14
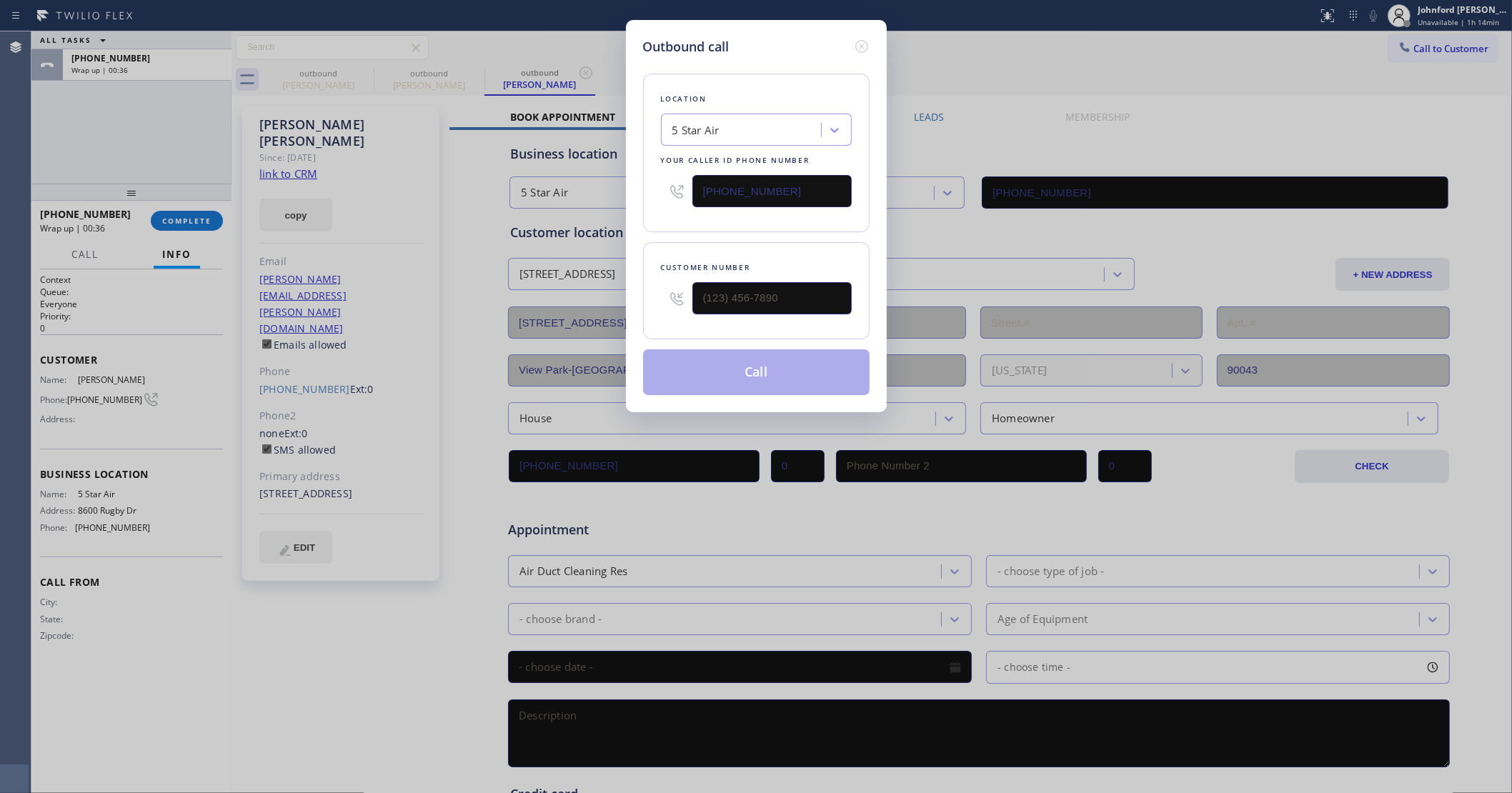
type input "[PHONE_NUMBER]"
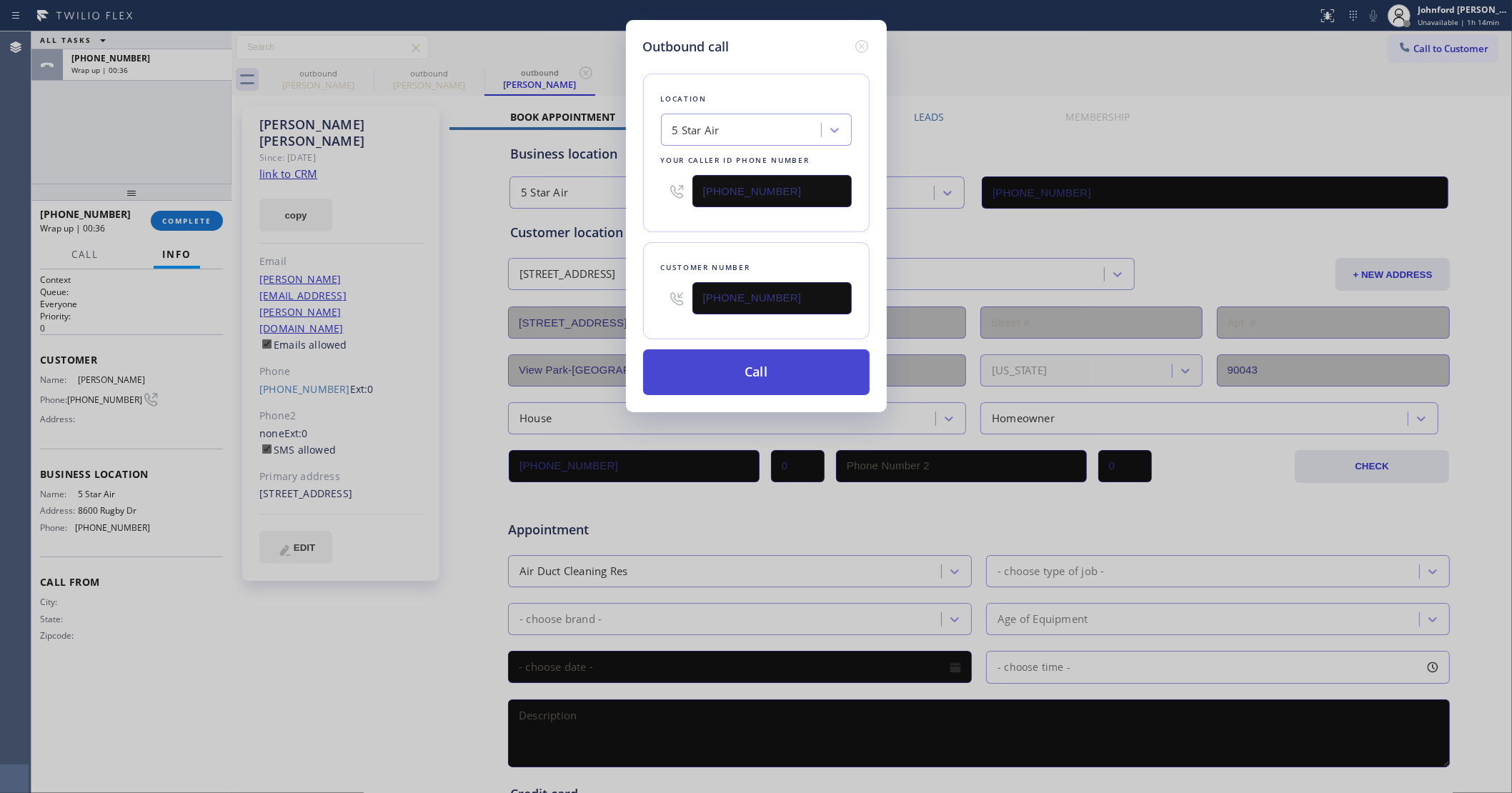
click at [734, 368] on button "Call" at bounding box center [756, 373] width 226 height 45
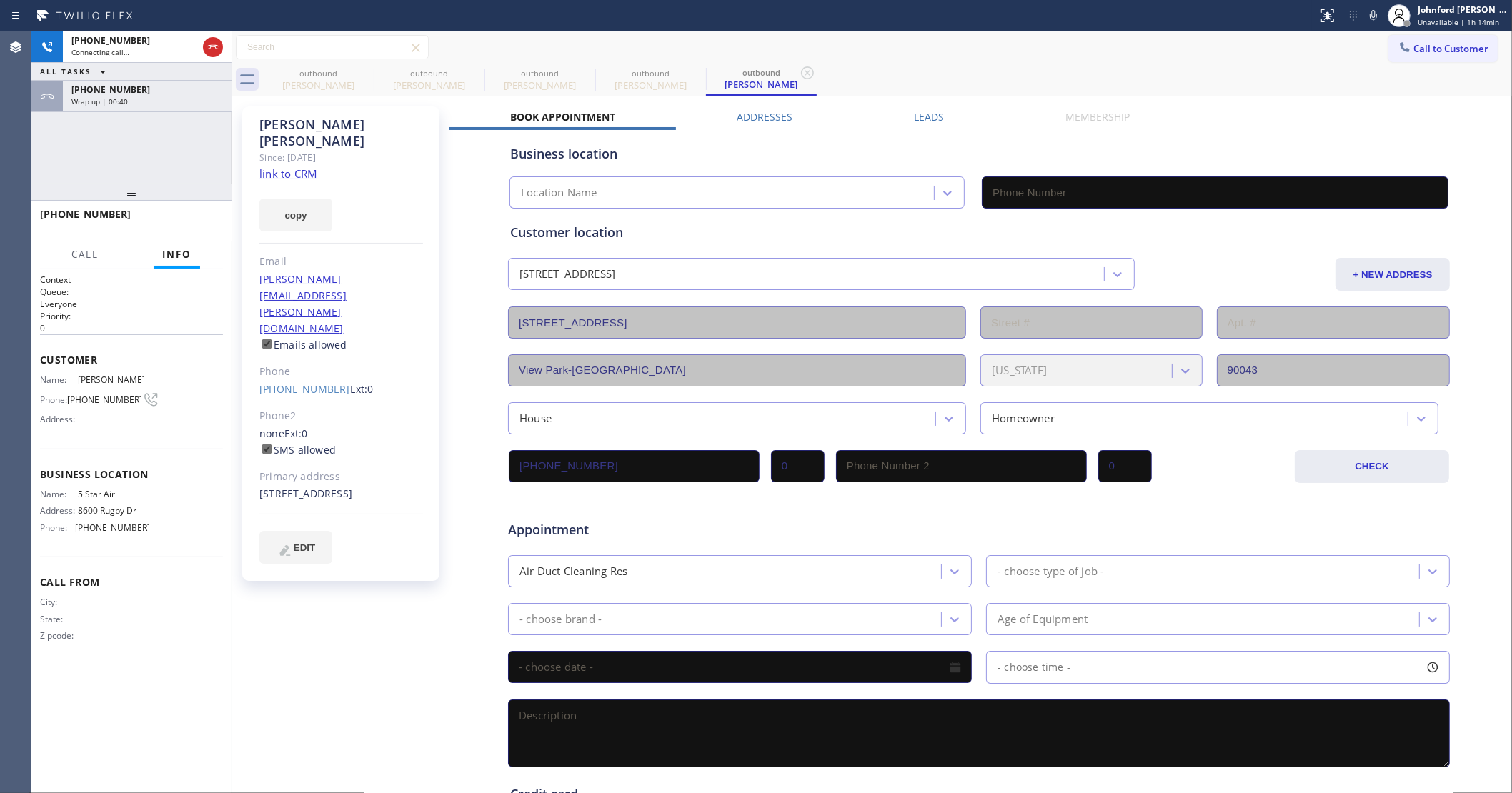
click at [132, 97] on div "Wrap up | 00:40" at bounding box center [147, 101] width 152 height 10
type input "[PHONE_NUMBER]"
click at [206, 223] on span "COMPLETE" at bounding box center [187, 221] width 50 height 10
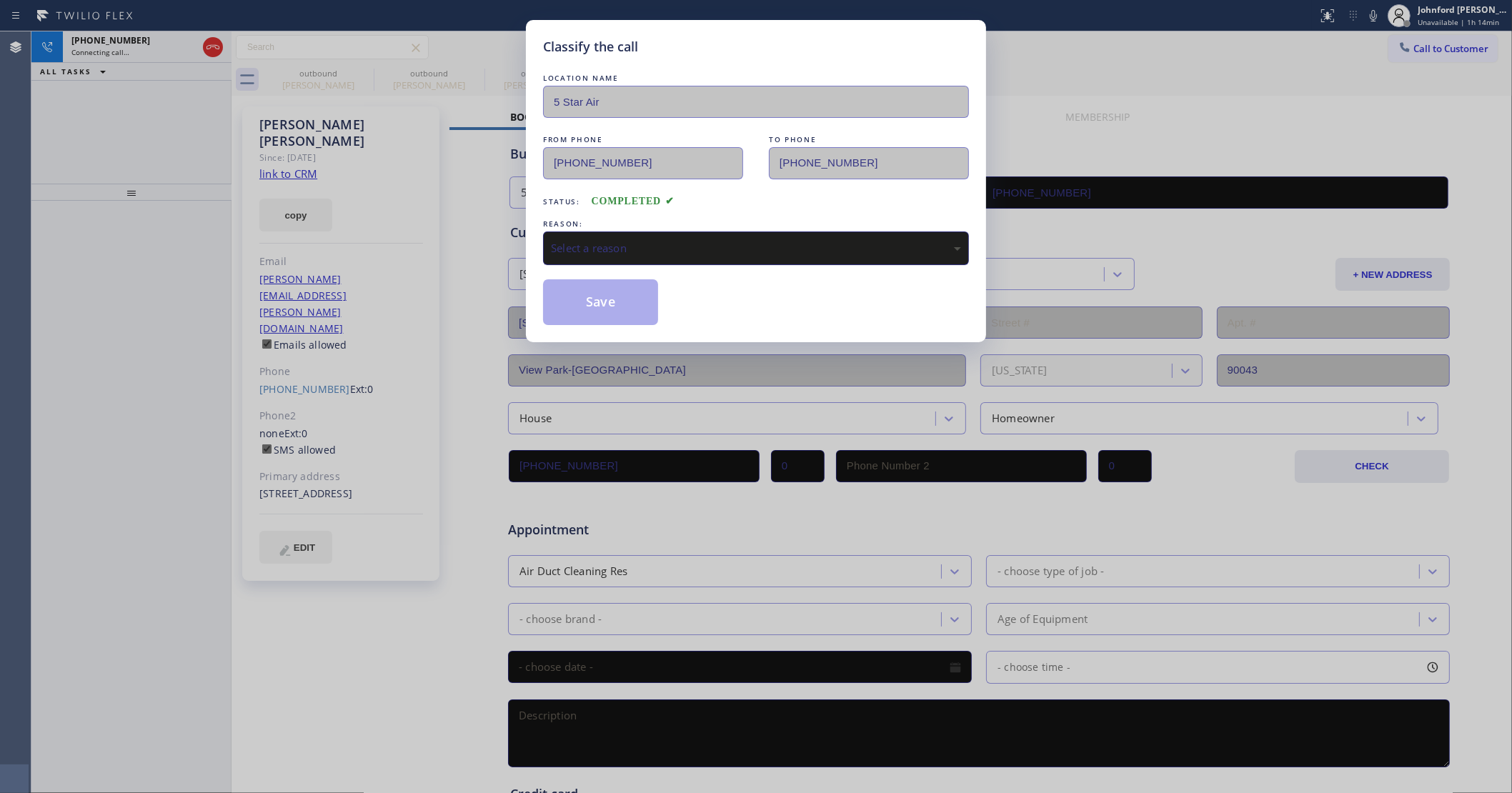
click at [661, 248] on div "Select a reason" at bounding box center [756, 248] width 410 height 16
click at [629, 302] on button "Save" at bounding box center [601, 302] width 115 height 45
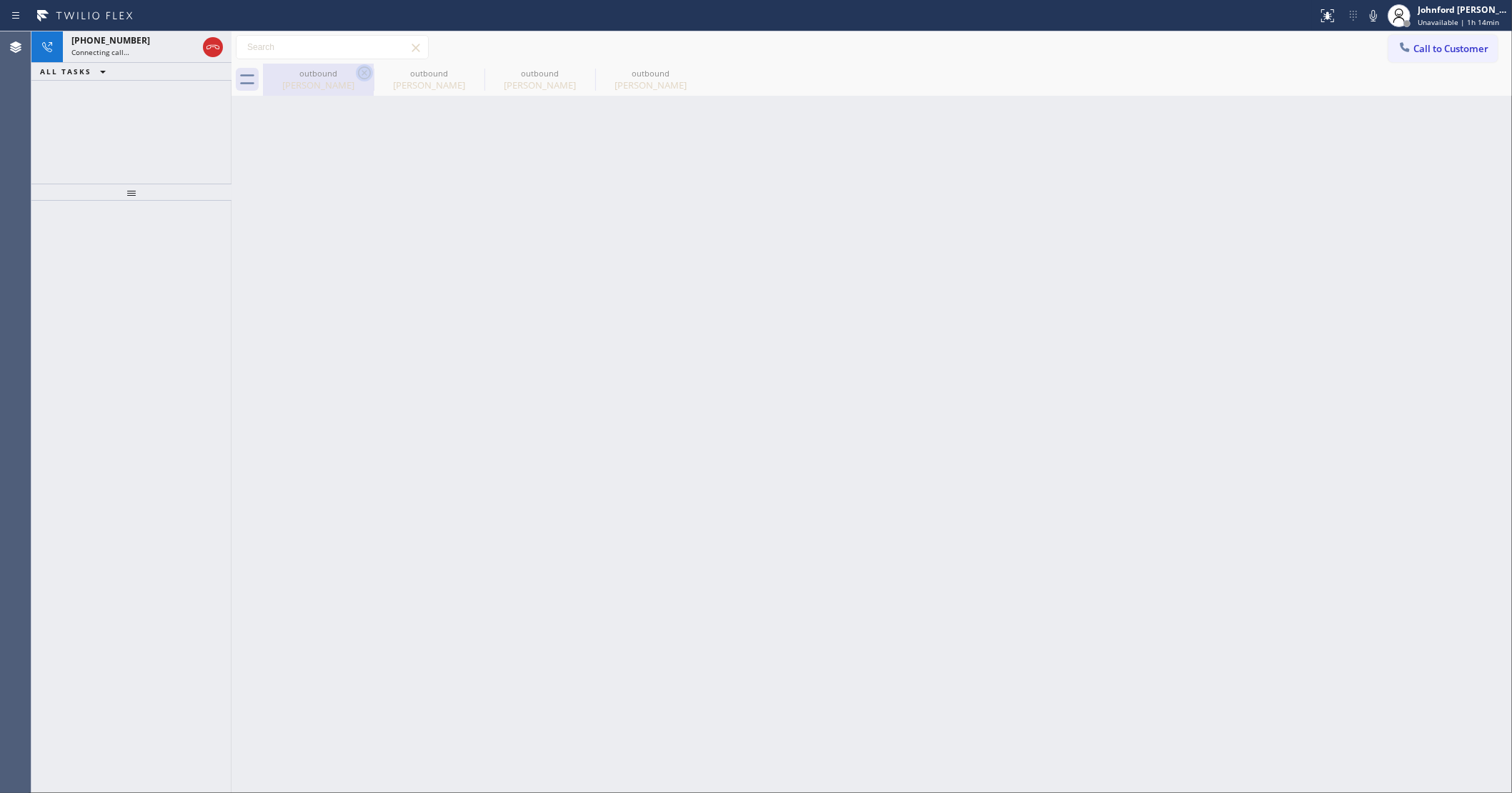
click at [355, 72] on icon at bounding box center [364, 72] width 17 height 17
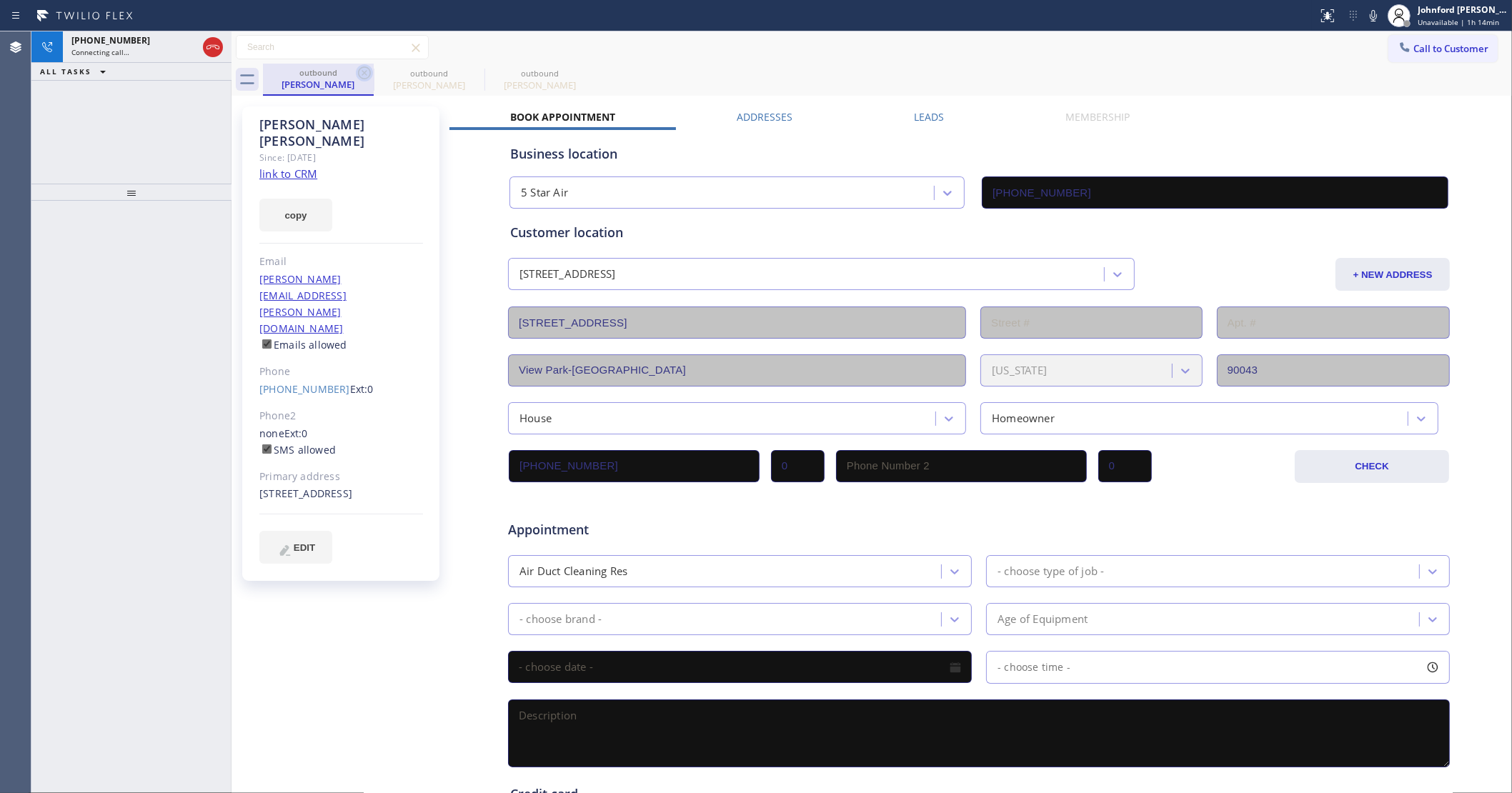
click at [361, 71] on icon at bounding box center [364, 72] width 17 height 17
click at [1376, 11] on icon at bounding box center [1373, 15] width 17 height 17
click at [164, 127] on div "[PHONE_NUMBER] Live | 00:03 ALL TASKS ALL TASKS ACTIVE TASKS TASKS IN WRAP UP" at bounding box center [131, 108] width 200 height 153
click at [131, 49] on div "Live | 00:03" at bounding box center [121, 52] width 100 height 10
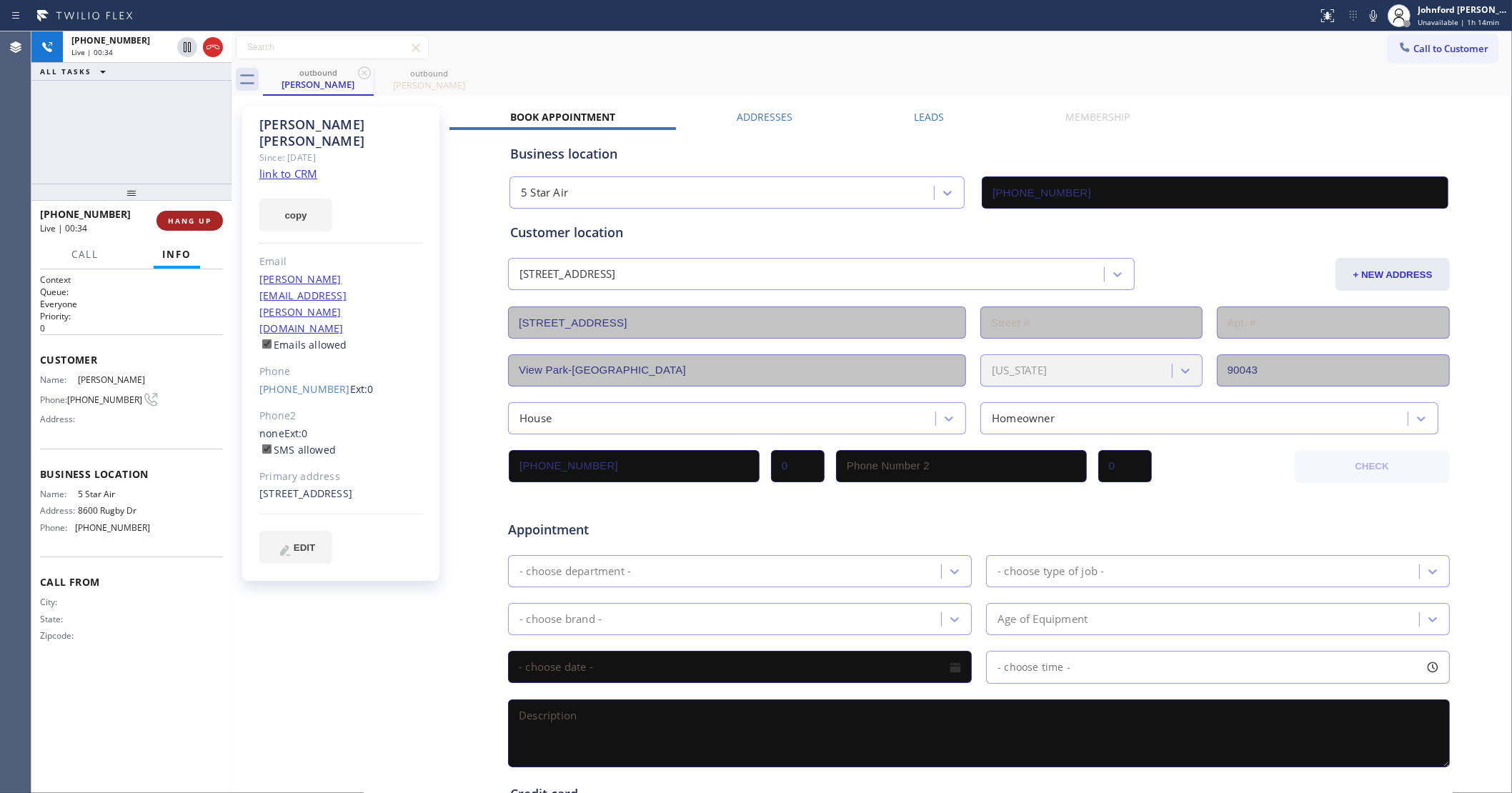
click at [191, 220] on span "HANG UP" at bounding box center [190, 221] width 44 height 10
click at [204, 218] on span "COMPLETE" at bounding box center [187, 221] width 50 height 10
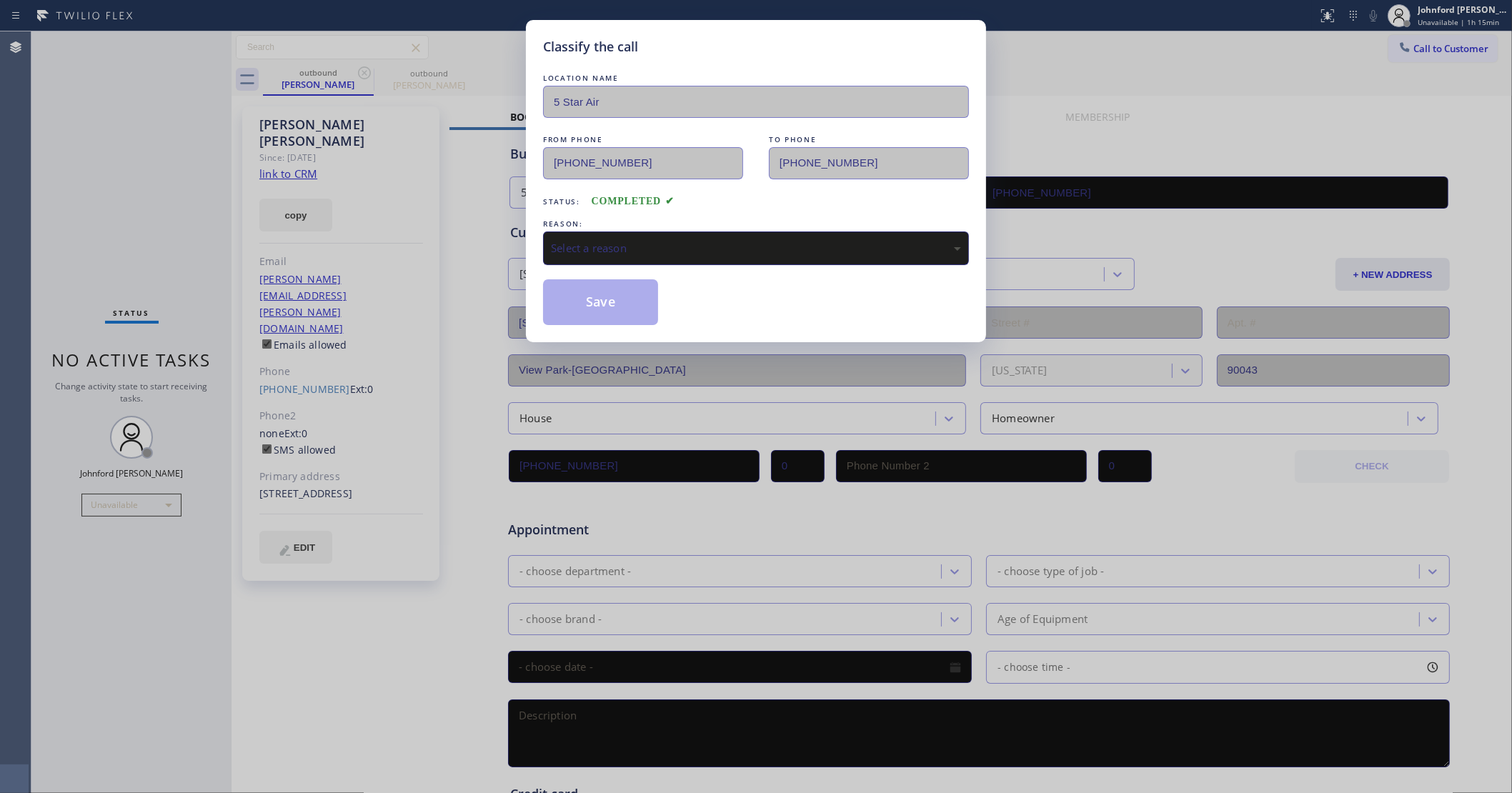
click at [640, 252] on div "Select a reason" at bounding box center [756, 248] width 426 height 33
click at [616, 295] on button "Save" at bounding box center [601, 302] width 115 height 45
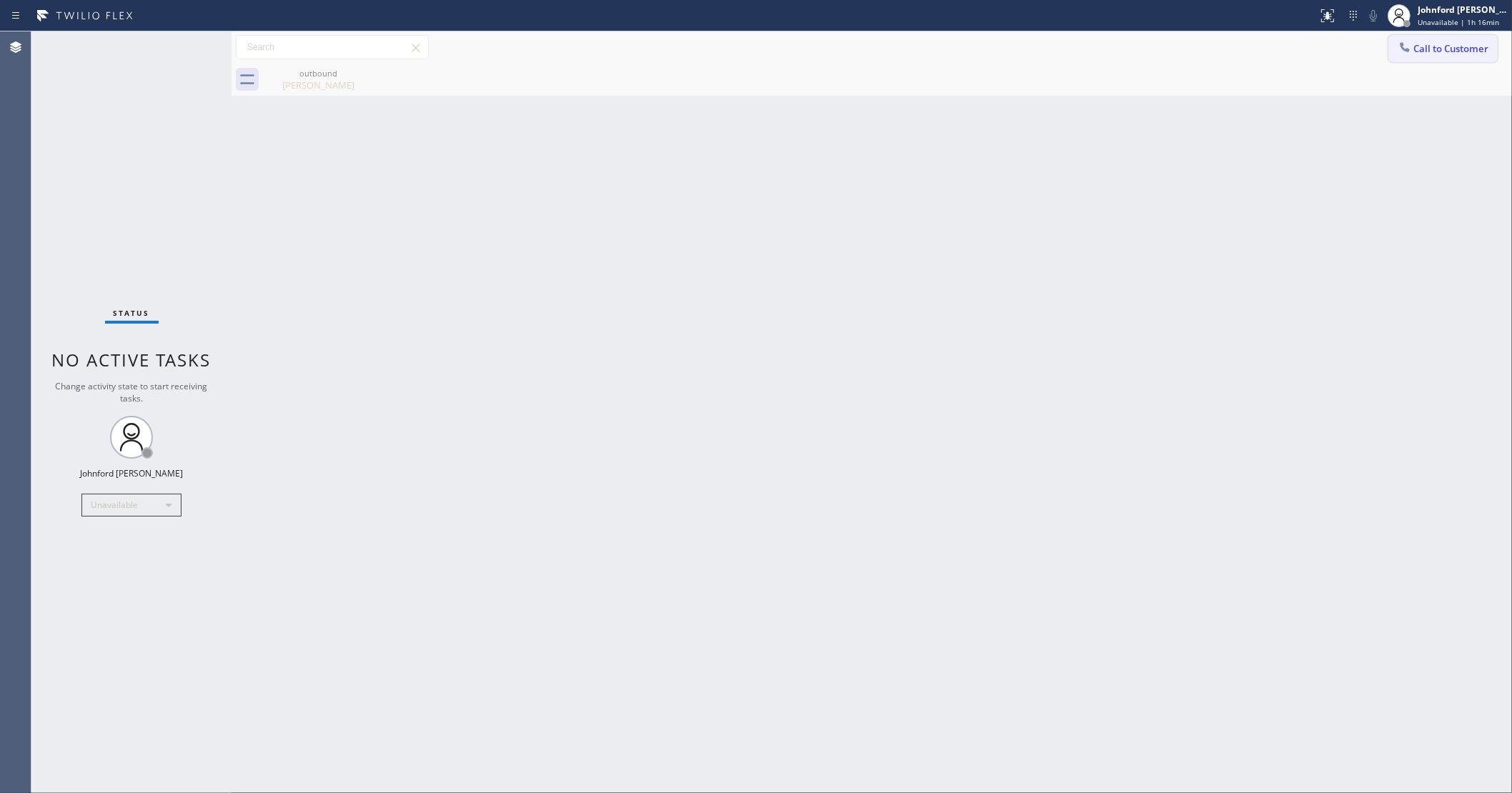
click at [1419, 35] on button "Call to Customer" at bounding box center [1443, 48] width 110 height 27
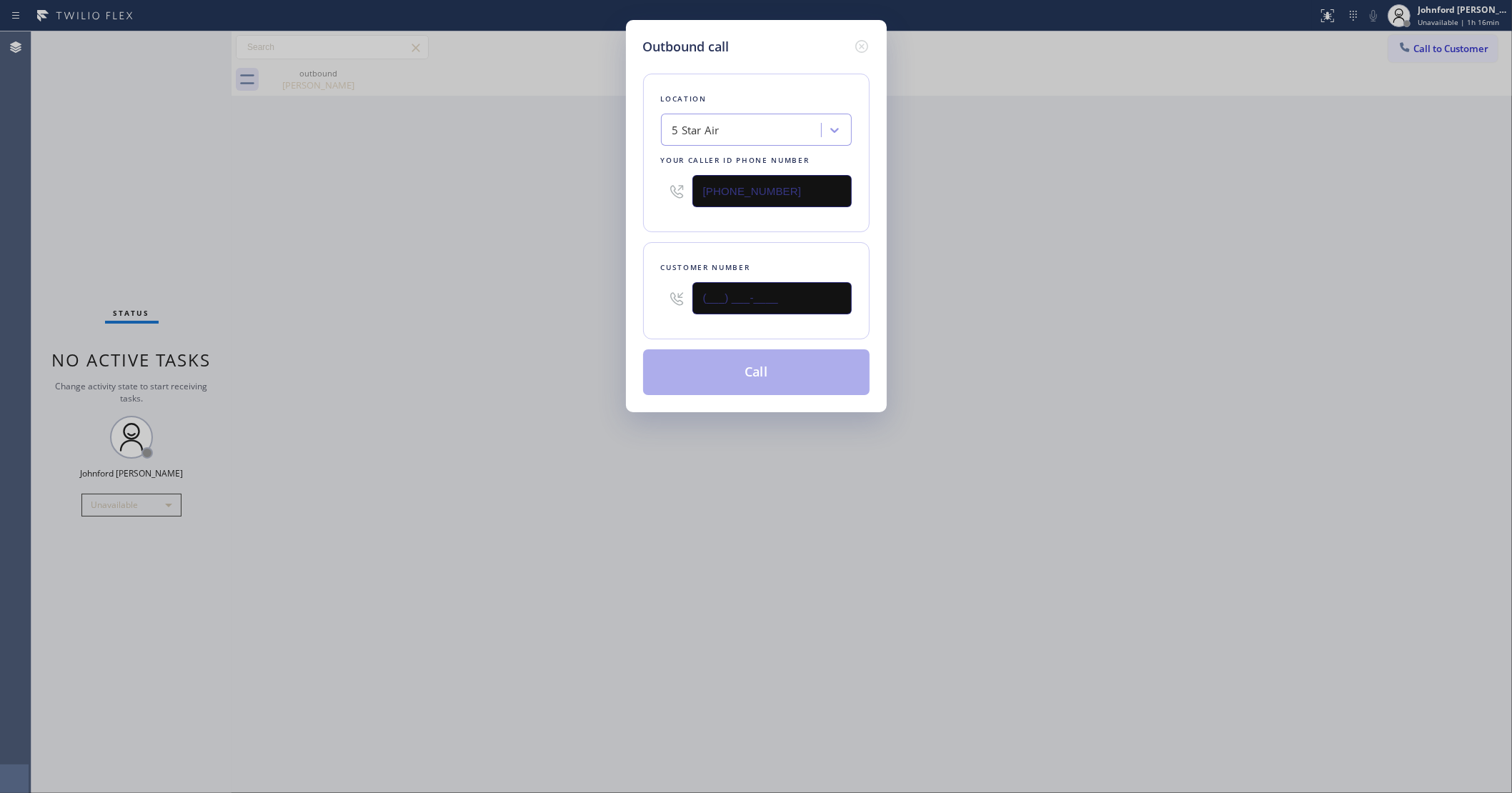
drag, startPoint x: 815, startPoint y: 284, endPoint x: 559, endPoint y: 291, distance: 256.1
click at [561, 291] on div "Outbound call Location 5 Star Air Your caller id phone number [PHONE_NUMBER] Cu…" at bounding box center [756, 396] width 1512 height 793
paste input "714) 743-8403"
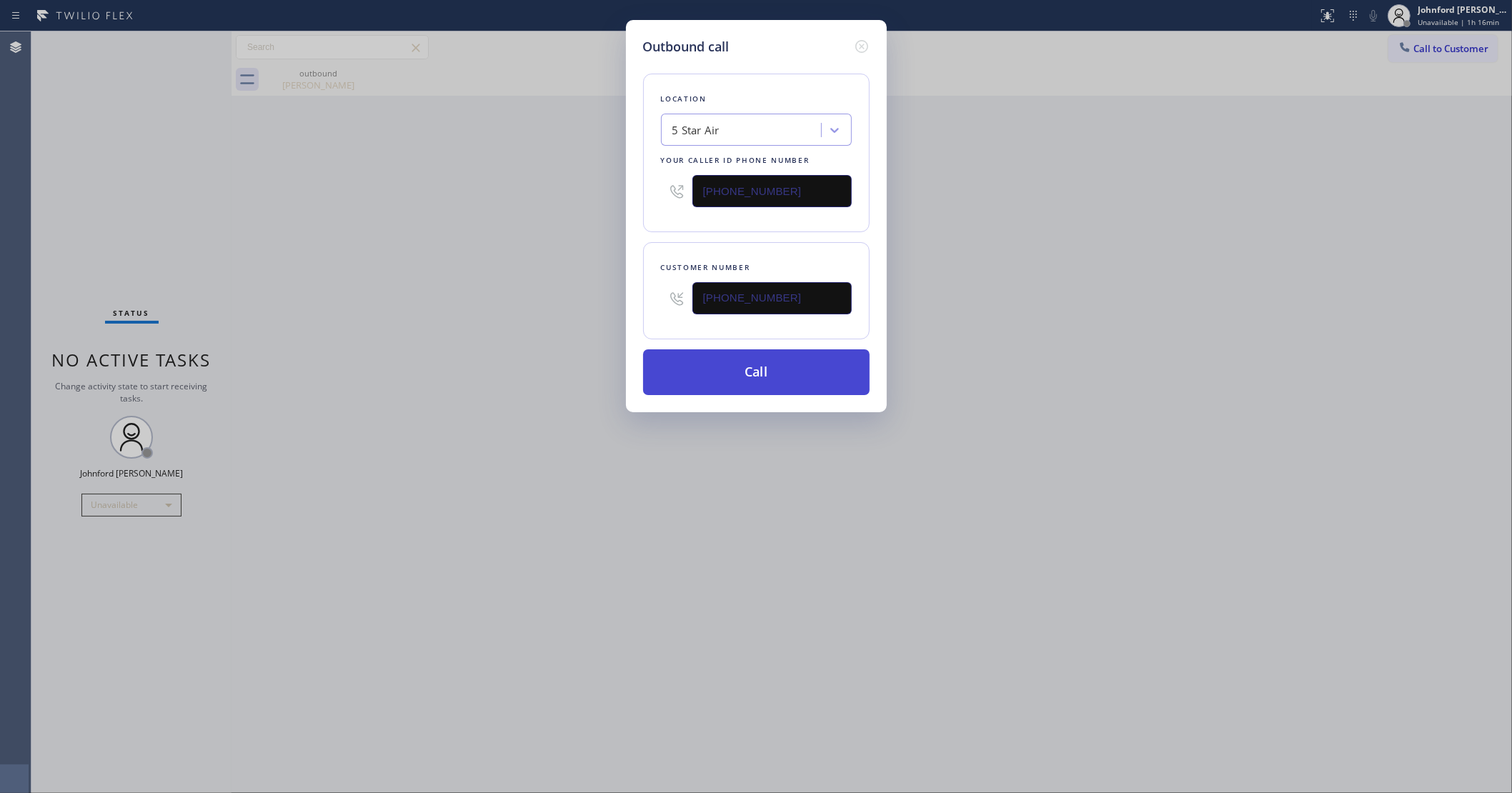
type input "[PHONE_NUMBER]"
click at [706, 386] on button "Call" at bounding box center [756, 373] width 226 height 45
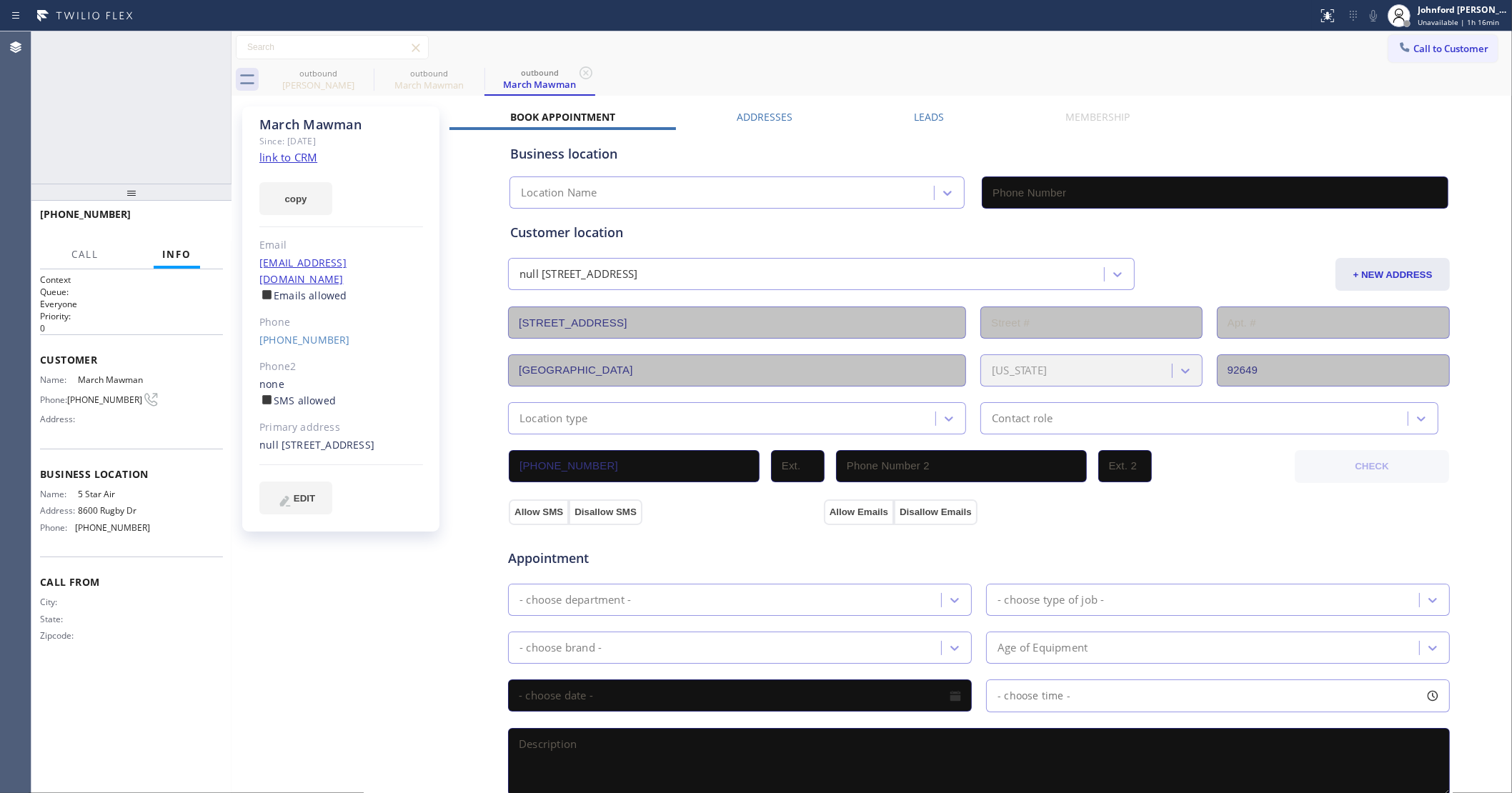
type input "[PHONE_NUMBER]"
click at [187, 219] on span "HANG UP" at bounding box center [190, 221] width 44 height 10
click at [281, 333] on link "[PHONE_NUMBER]" at bounding box center [305, 339] width 91 height 14
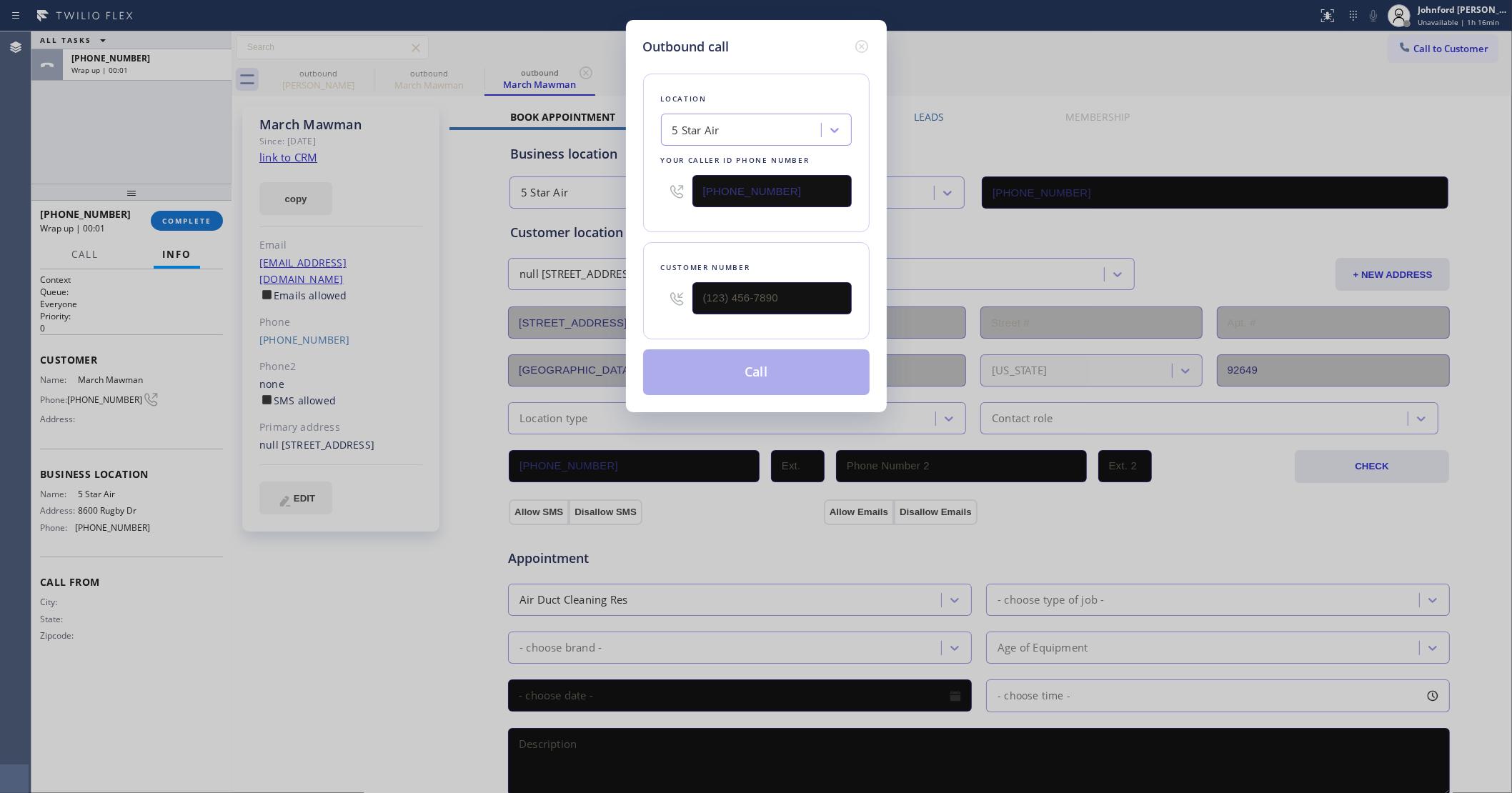
type input "[PHONE_NUMBER]"
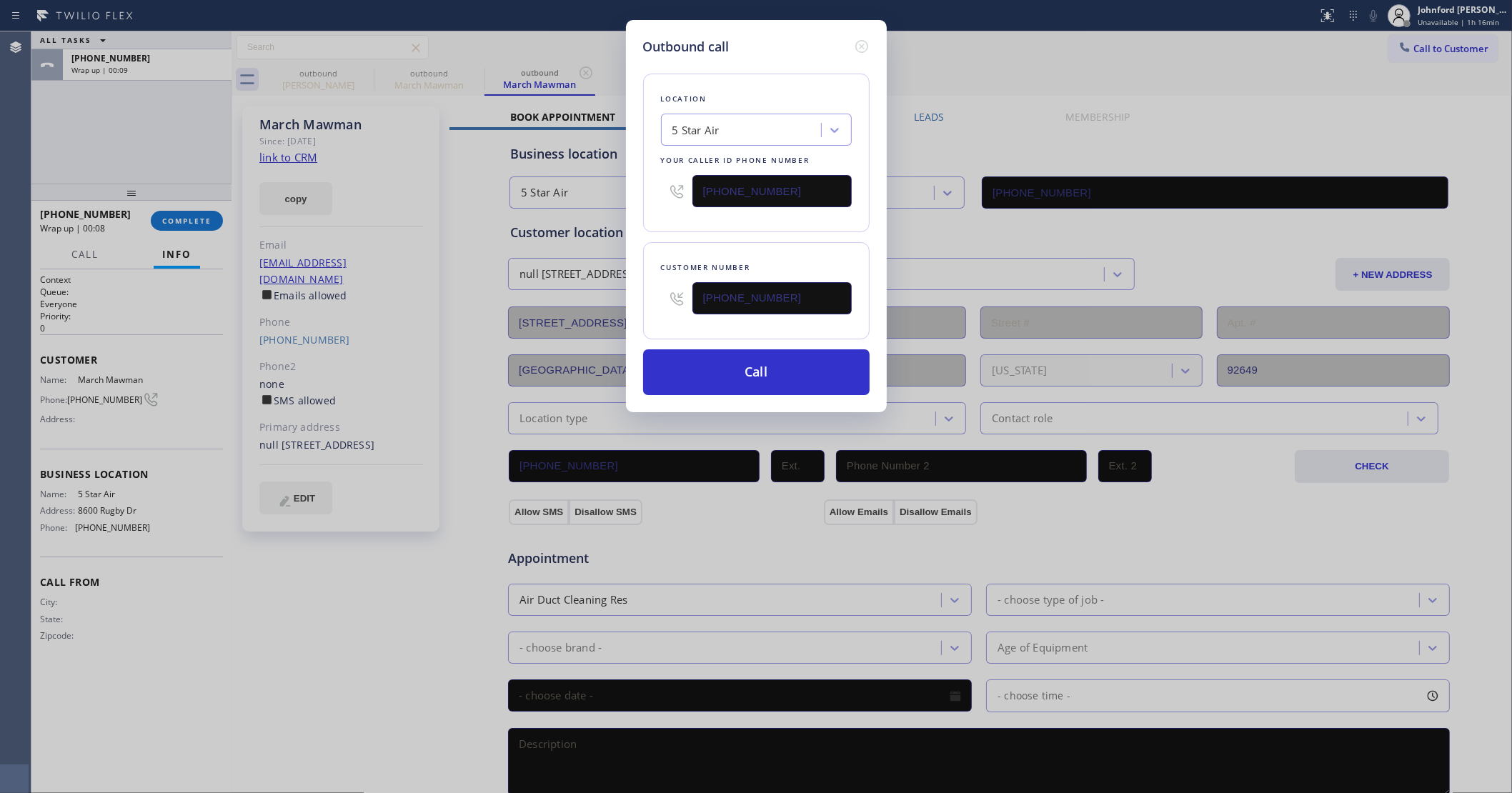
drag, startPoint x: 734, startPoint y: 208, endPoint x: 638, endPoint y: 208, distance: 96.0
click at [648, 208] on div "Location 5 Star Air Your caller id phone number [PHONE_NUMBER]" at bounding box center [756, 153] width 226 height 158
paste input "562) 307-8644"
type input "[PHONE_NUMBER]"
click at [705, 241] on div "Location 5 Star Air Your caller id phone number [PHONE_NUMBER] Customer number …" at bounding box center [756, 226] width 226 height 338
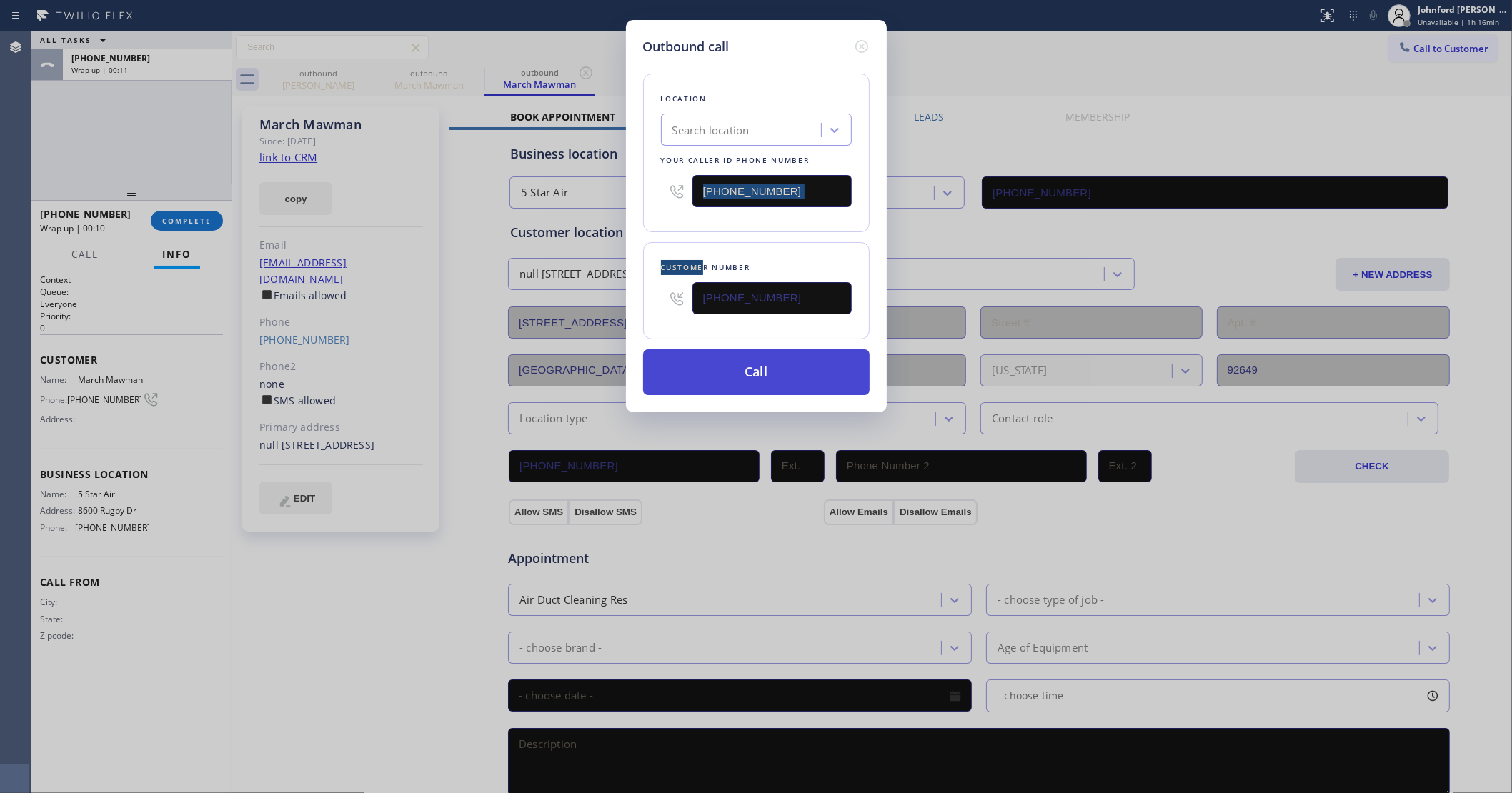
click at [757, 372] on button "Call" at bounding box center [756, 373] width 226 height 45
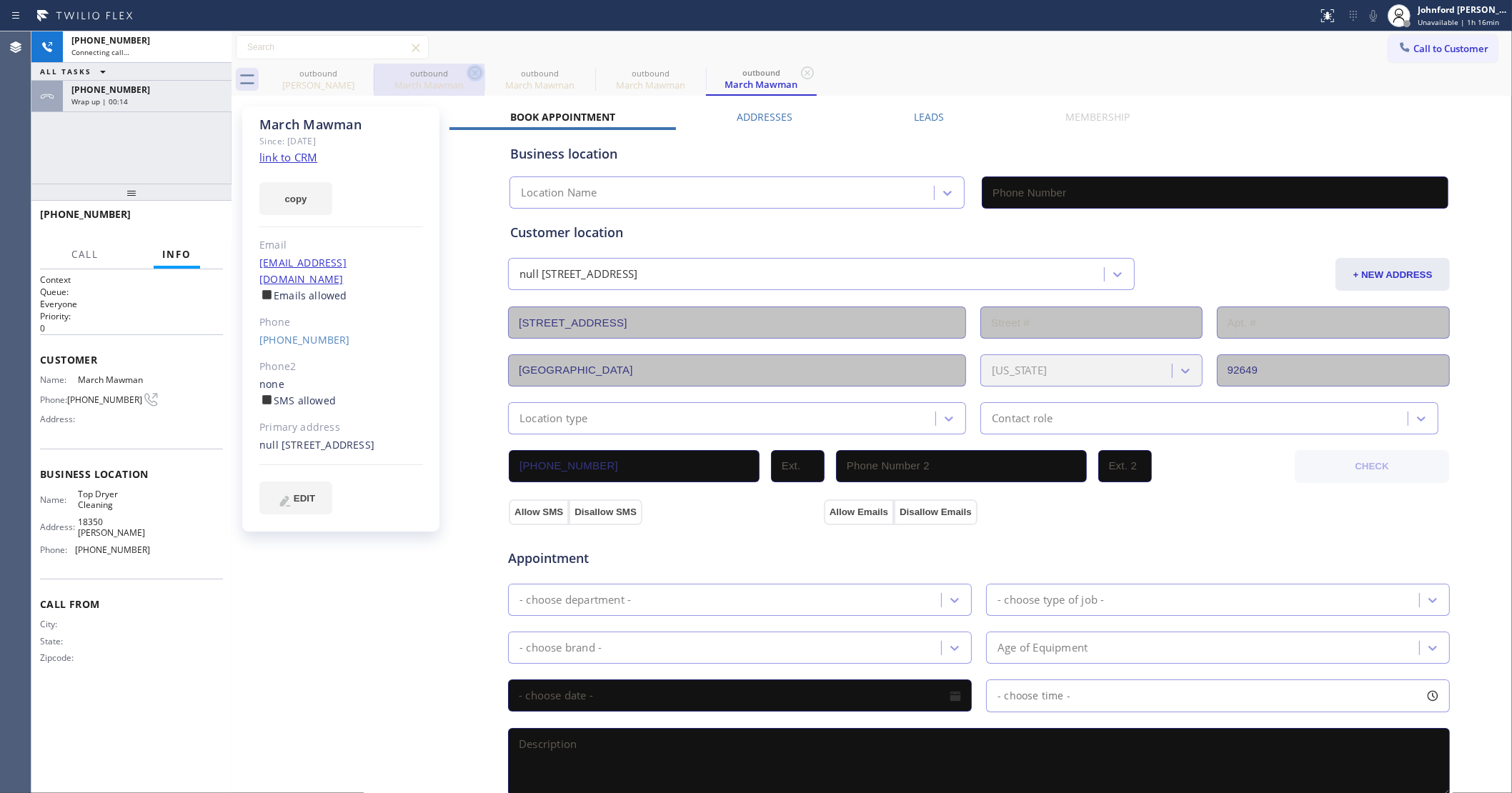
click at [0, 0] on icon at bounding box center [0, 0] width 0 height 0
click at [368, 73] on icon at bounding box center [364, 72] width 17 height 17
click at [467, 73] on icon at bounding box center [475, 72] width 17 height 17
type input "[PHONE_NUMBER]"
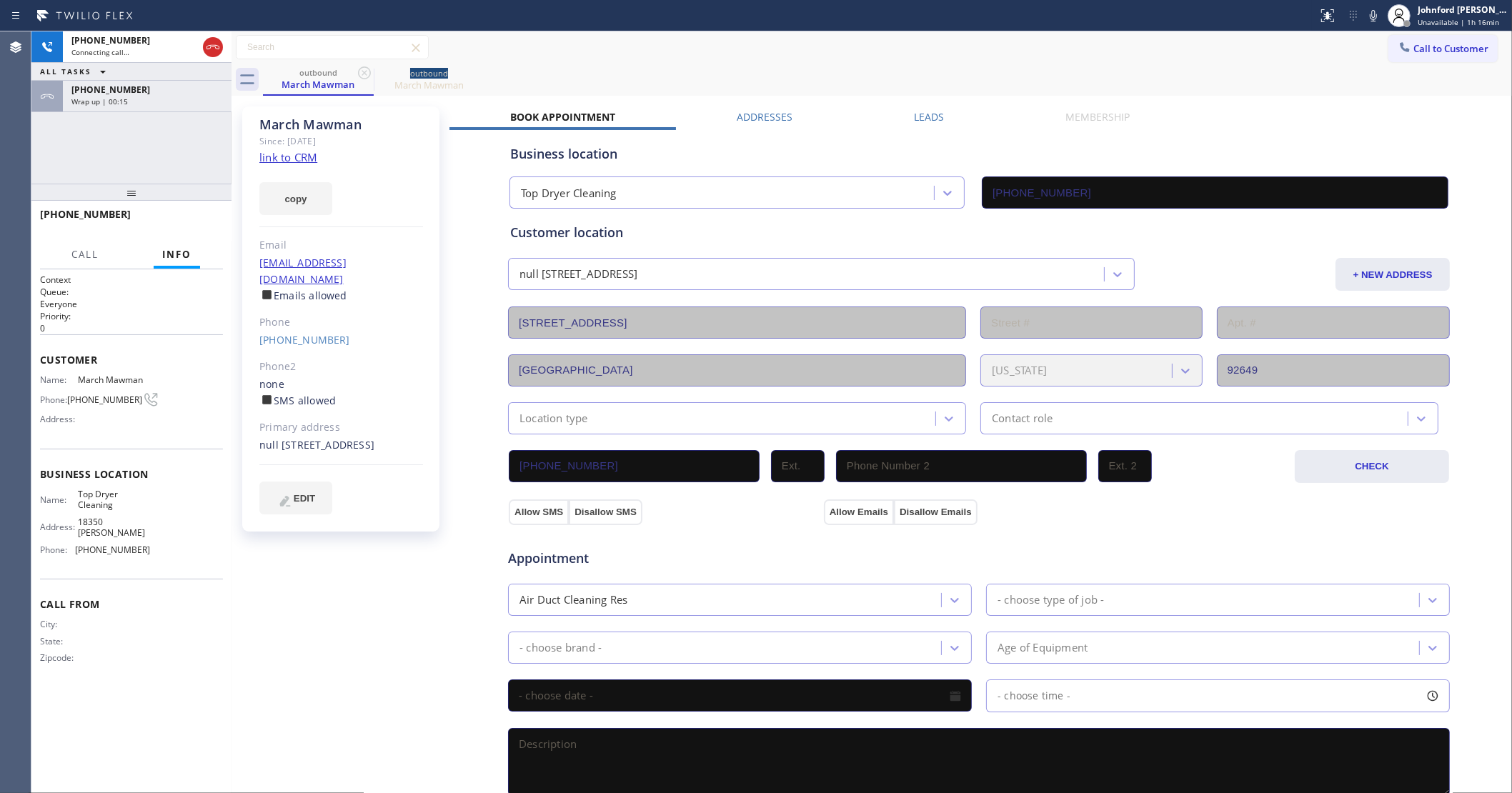
click at [368, 73] on icon at bounding box center [364, 72] width 17 height 17
click at [165, 91] on div "[PHONE_NUMBER]" at bounding box center [147, 89] width 152 height 12
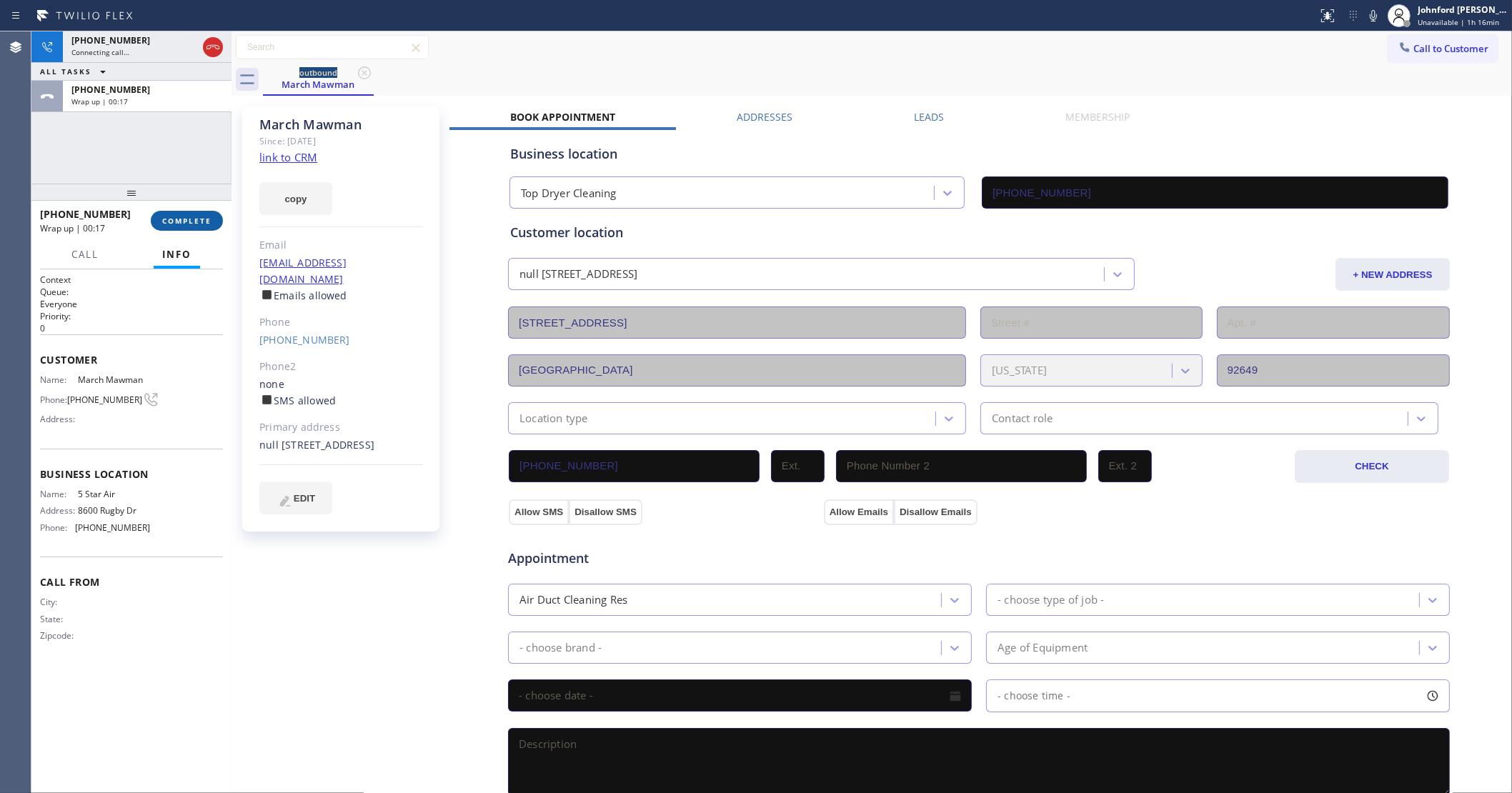
click at [198, 214] on button "COMPLETE" at bounding box center [187, 221] width 72 height 20
type input "[PHONE_NUMBER]"
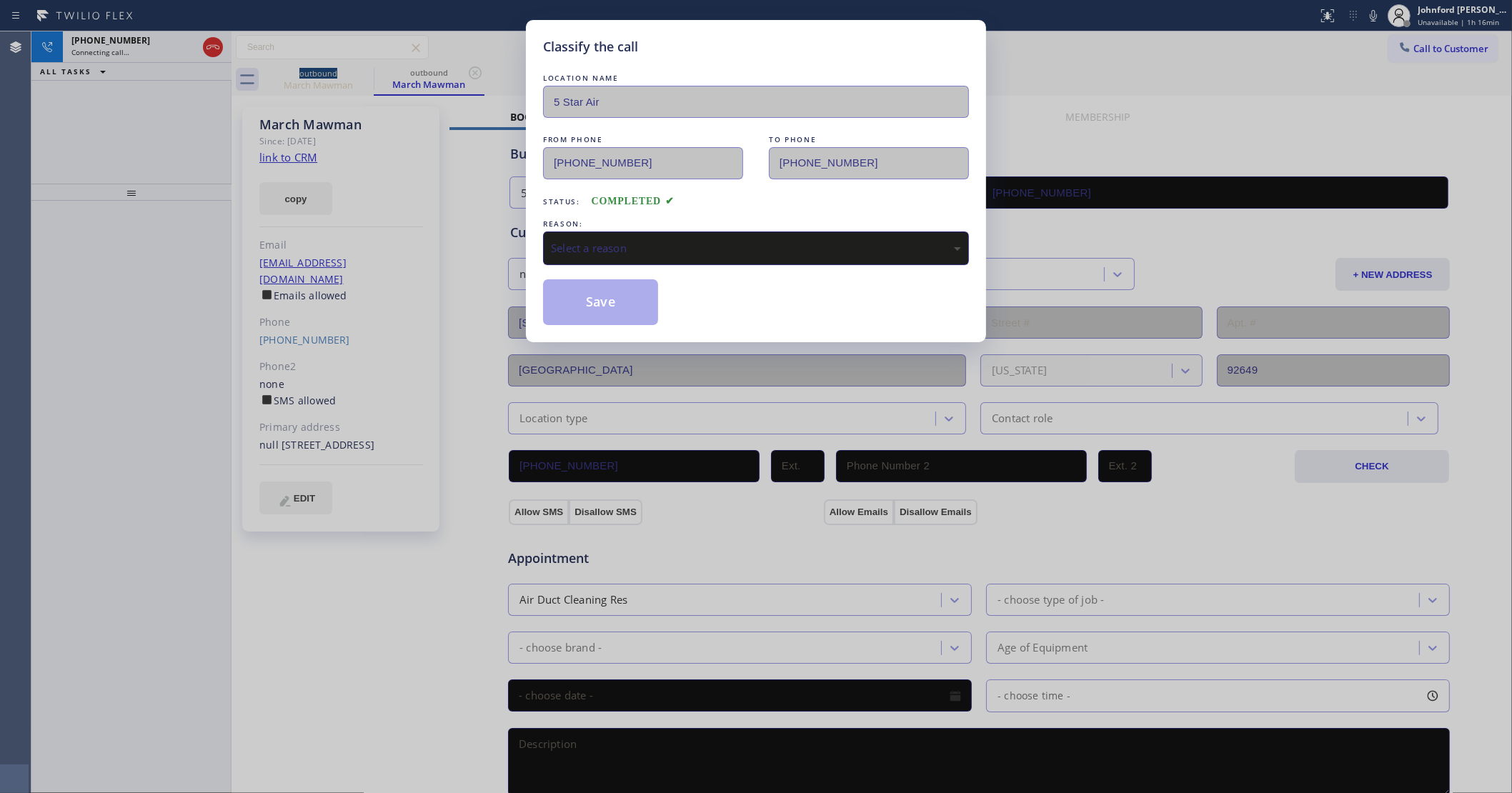
click at [677, 245] on div "Select a reason" at bounding box center [756, 248] width 410 height 16
click at [612, 298] on button "Save" at bounding box center [601, 302] width 115 height 45
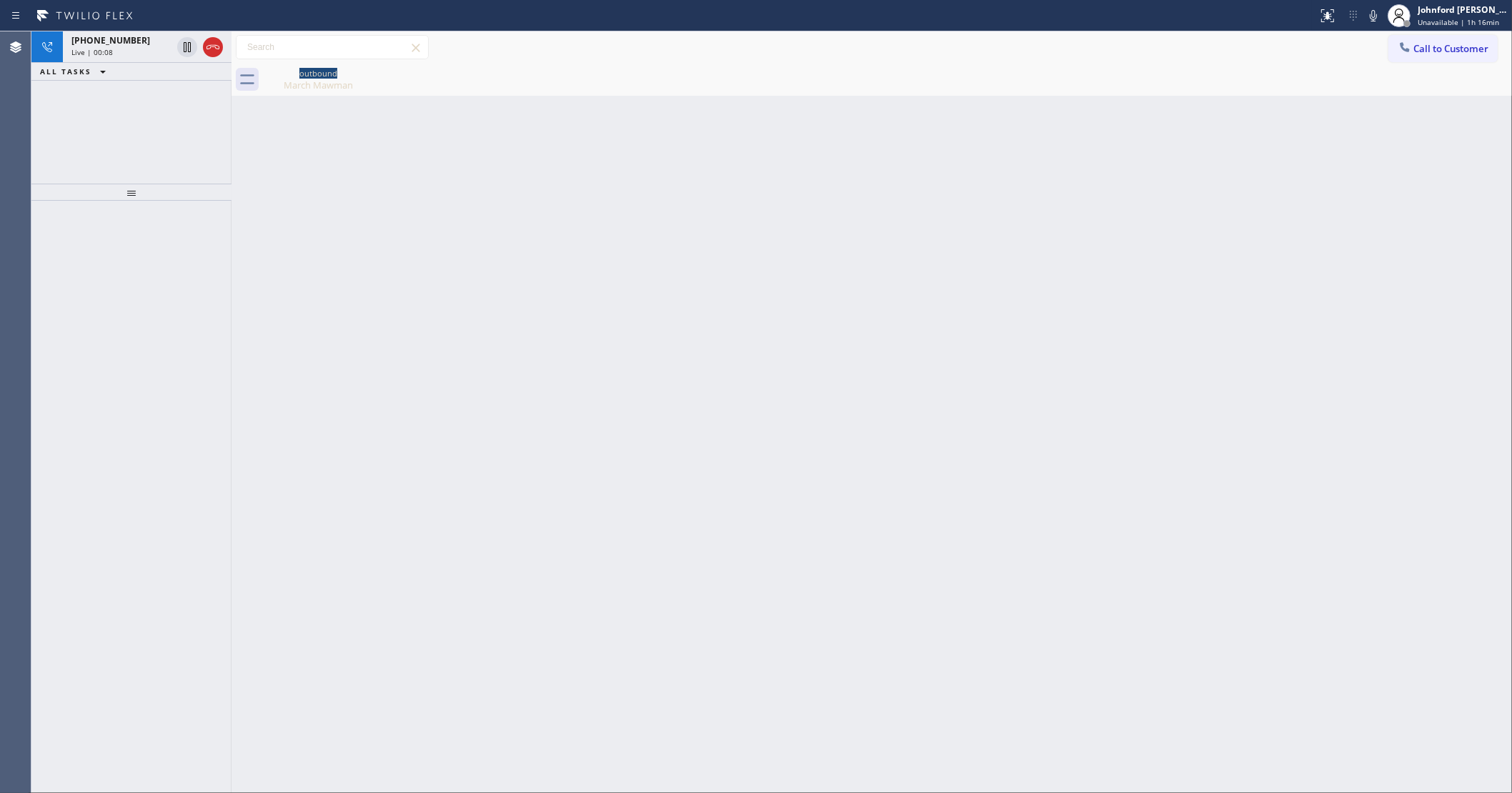
drag, startPoint x: 1158, startPoint y: 287, endPoint x: 1141, endPoint y: 284, distance: 17.3
click at [1158, 287] on div "Back to Dashboard Change Sender ID Customers Technicians Select a contact Outbo…" at bounding box center [872, 412] width 1281 height 762
click at [212, 54] on icon at bounding box center [213, 47] width 17 height 17
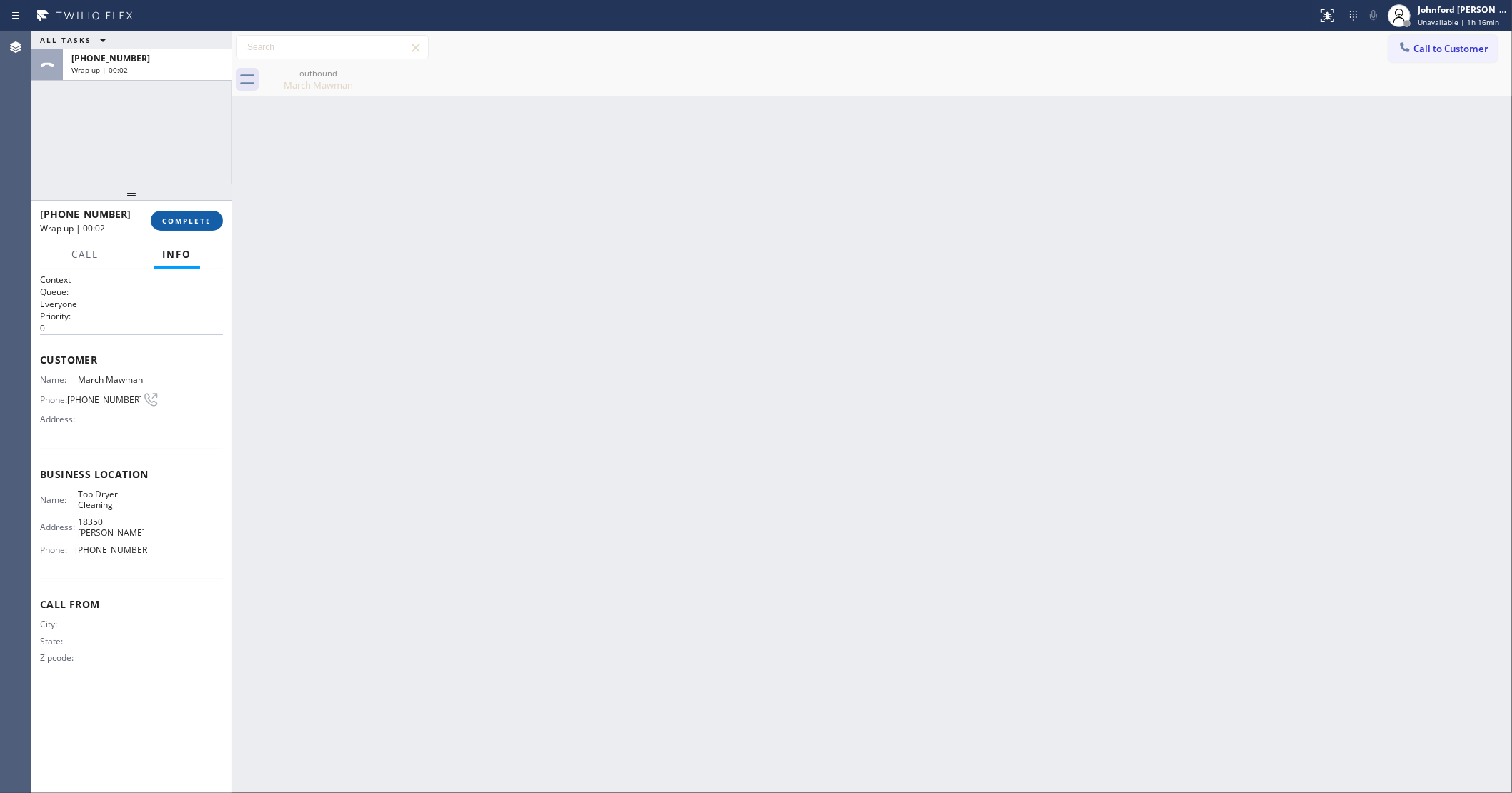
click at [209, 230] on button "COMPLETE" at bounding box center [187, 221] width 72 height 20
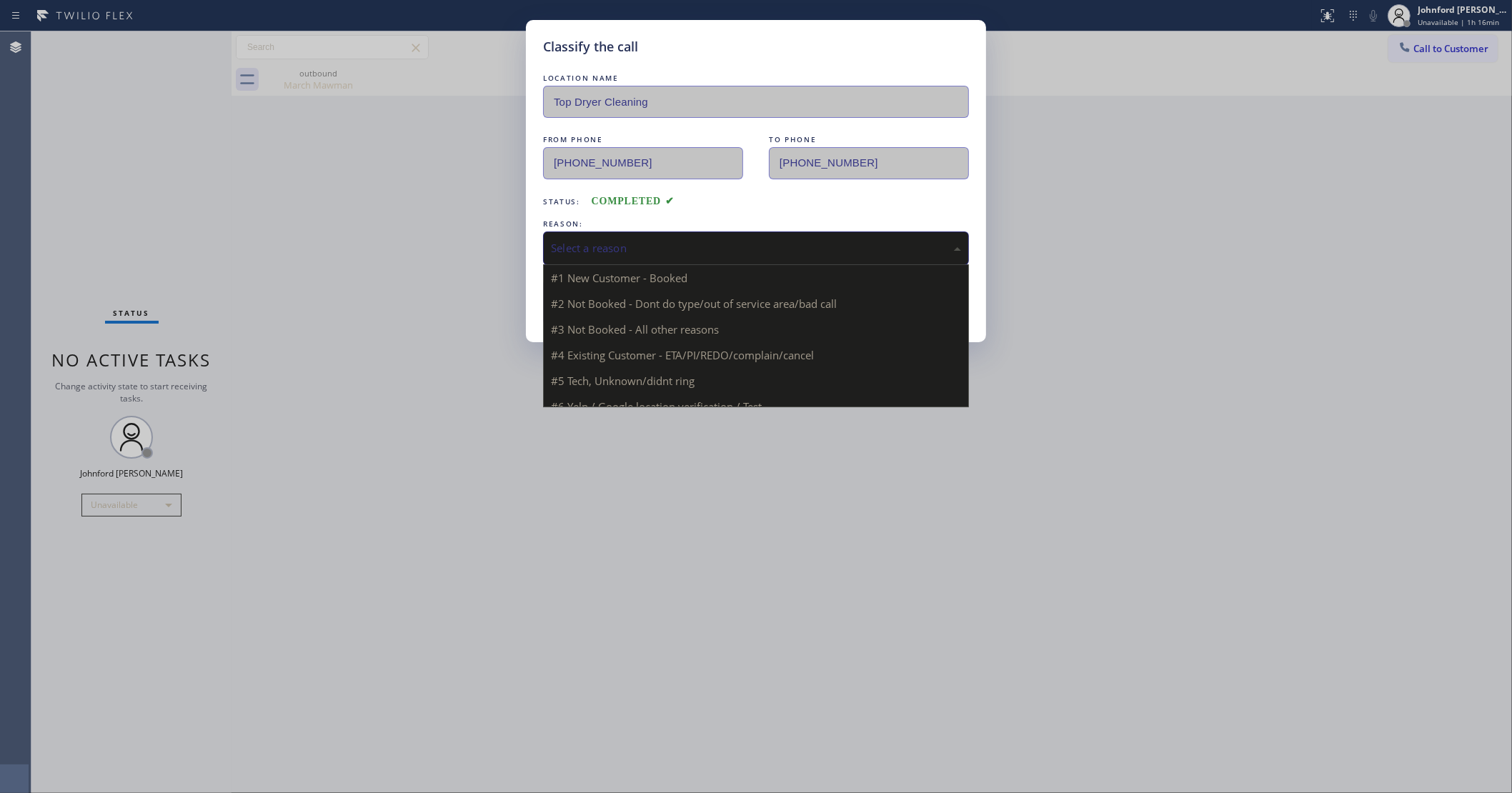
drag, startPoint x: 623, startPoint y: 244, endPoint x: 631, endPoint y: 290, distance: 46.7
click at [619, 240] on div "Select a reason" at bounding box center [756, 248] width 410 height 16
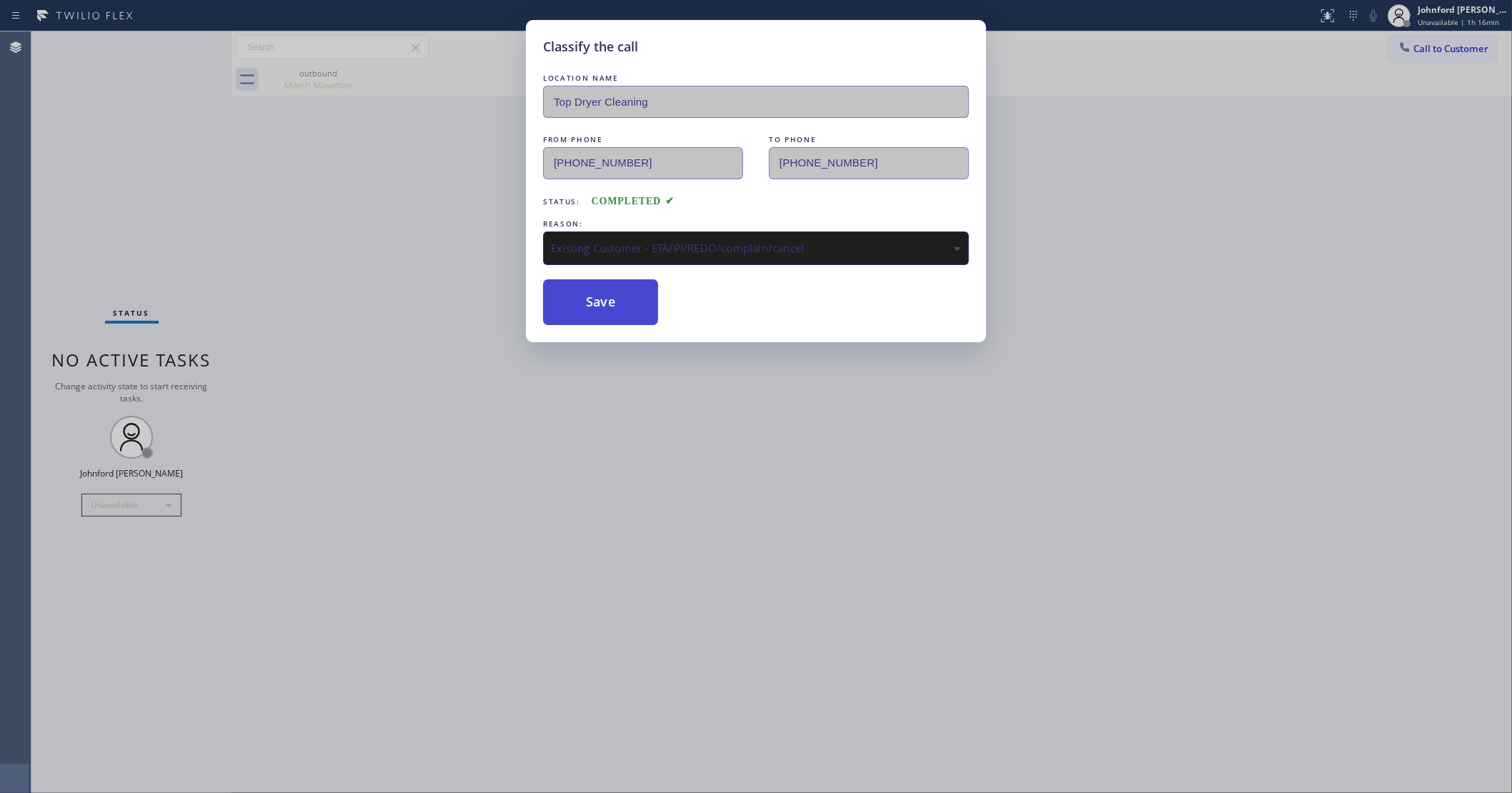
click at [588, 308] on button "Save" at bounding box center [601, 302] width 115 height 45
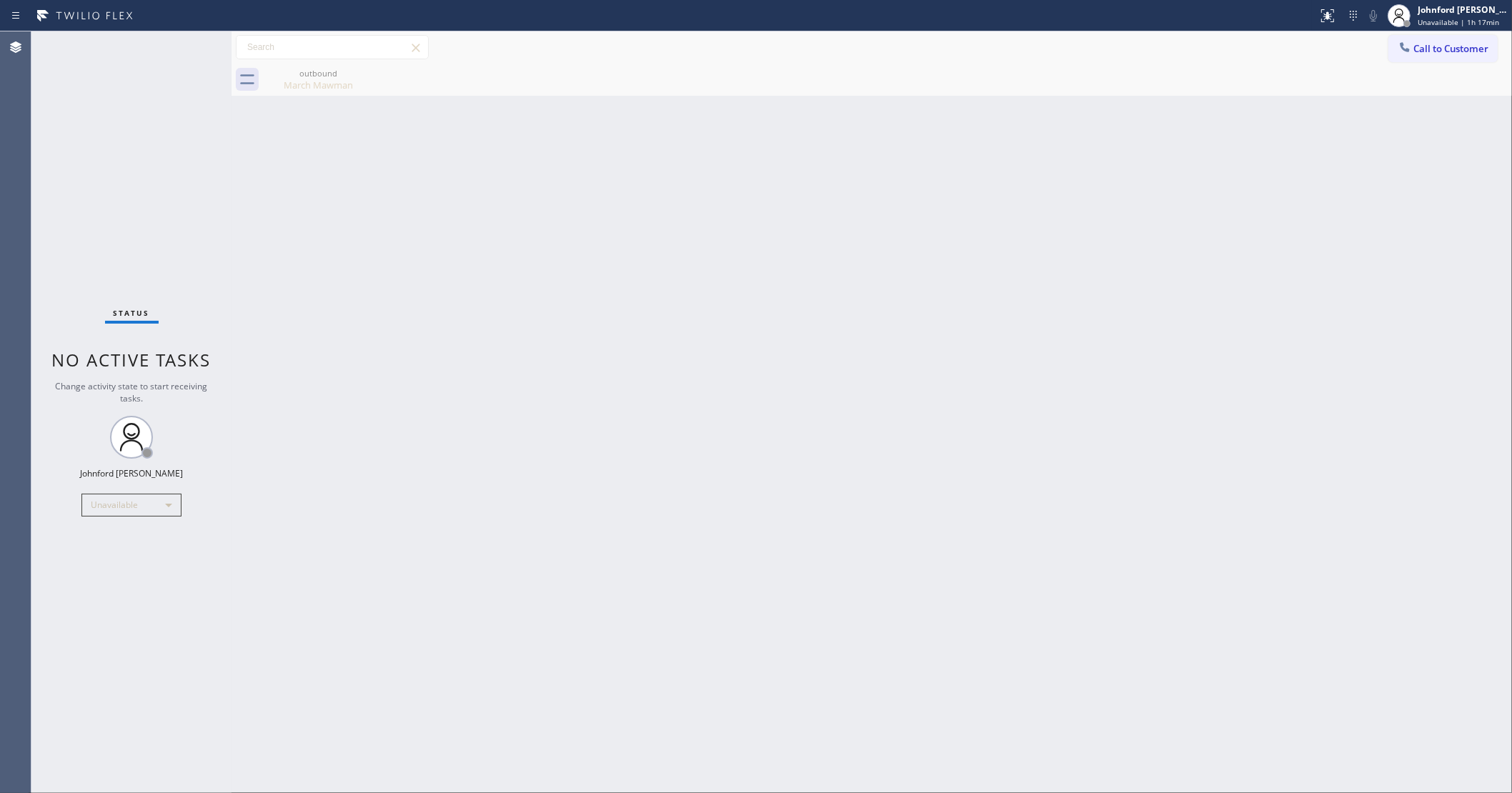
click at [1415, 54] on button "Call to Customer" at bounding box center [1443, 48] width 110 height 27
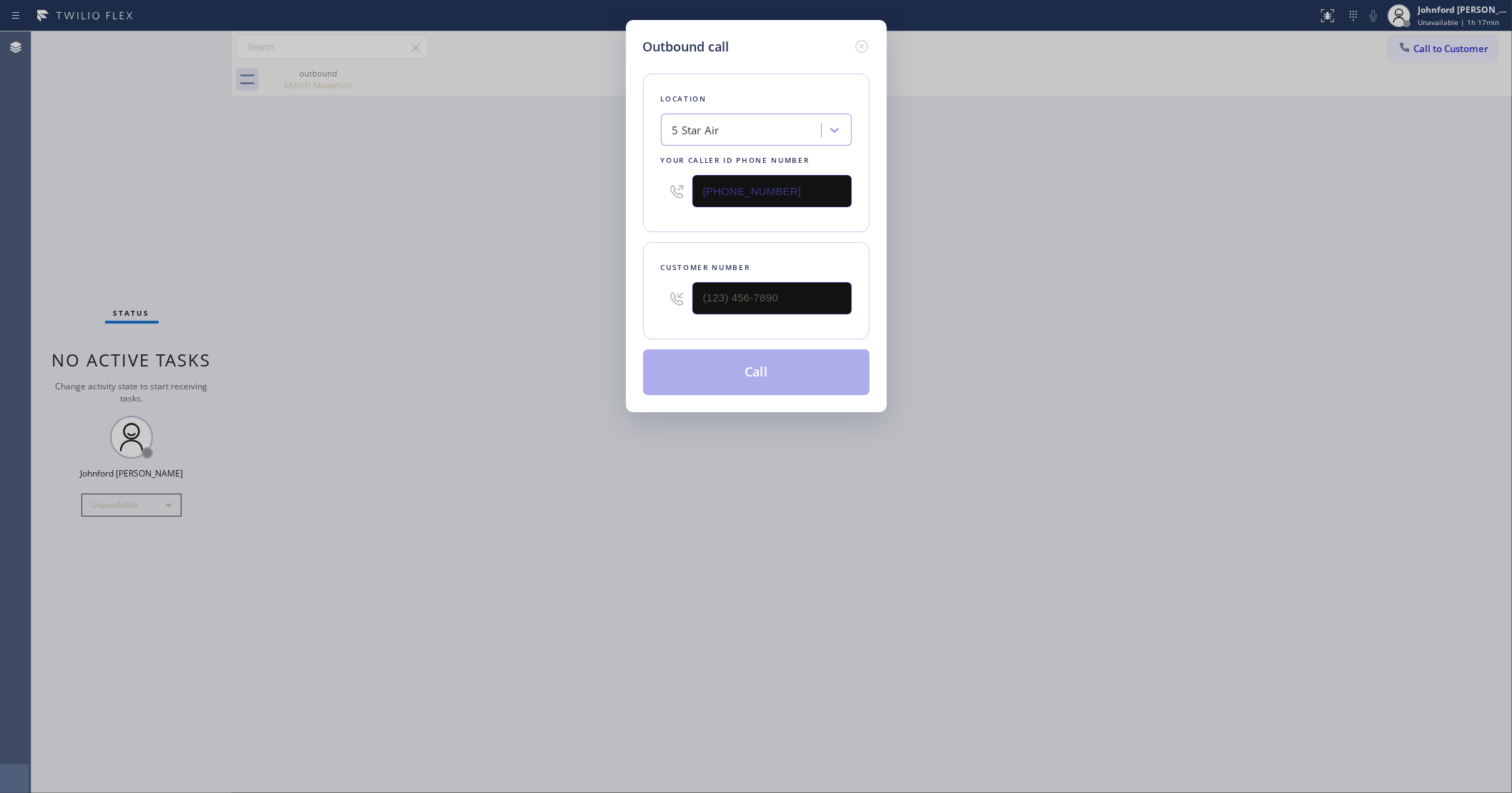
drag, startPoint x: 793, startPoint y: 179, endPoint x: 610, endPoint y: 186, distance: 183.1
click at [613, 186] on div "Outbound call Location 5 Star Air Your caller id phone number [PHONE_NUMBER] Cu…" at bounding box center [756, 396] width 1512 height 793
paste input "213) 699-4215"
type input "[PHONE_NUMBER]"
drag, startPoint x: 695, startPoint y: 304, endPoint x: 601, endPoint y: 300, distance: 94.1
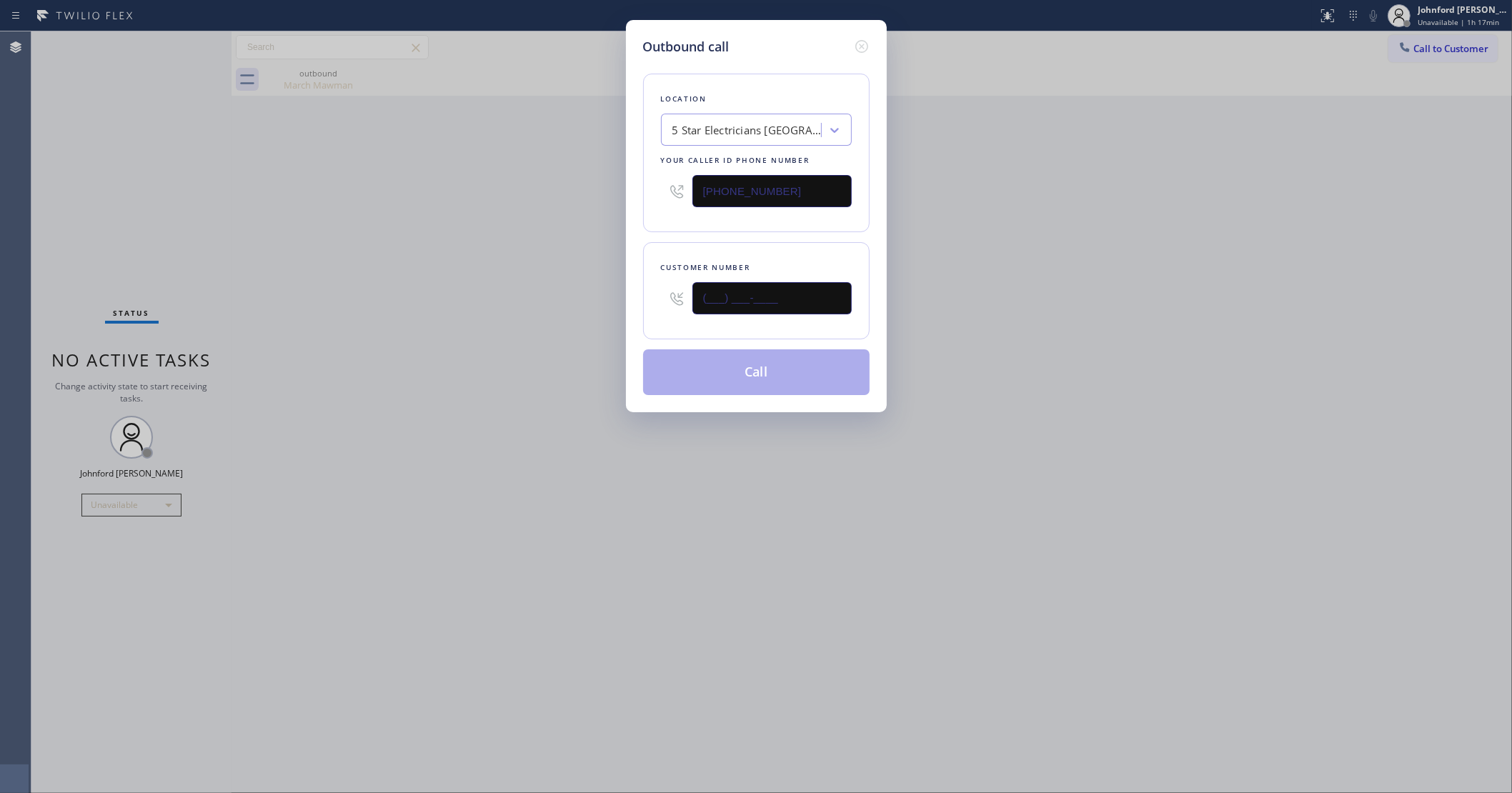
click at [617, 304] on div "Outbound call Location 5 Star Electricians [GEOGRAPHIC_DATA] Your caller id pho…" at bounding box center [756, 396] width 1512 height 793
paste input "818) 606-2745"
type input "[PHONE_NUMBER]"
click at [1222, 218] on div "Outbound call Location 5 Star Electricians [GEOGRAPHIC_DATA] Your caller id pho…" at bounding box center [756, 396] width 1512 height 793
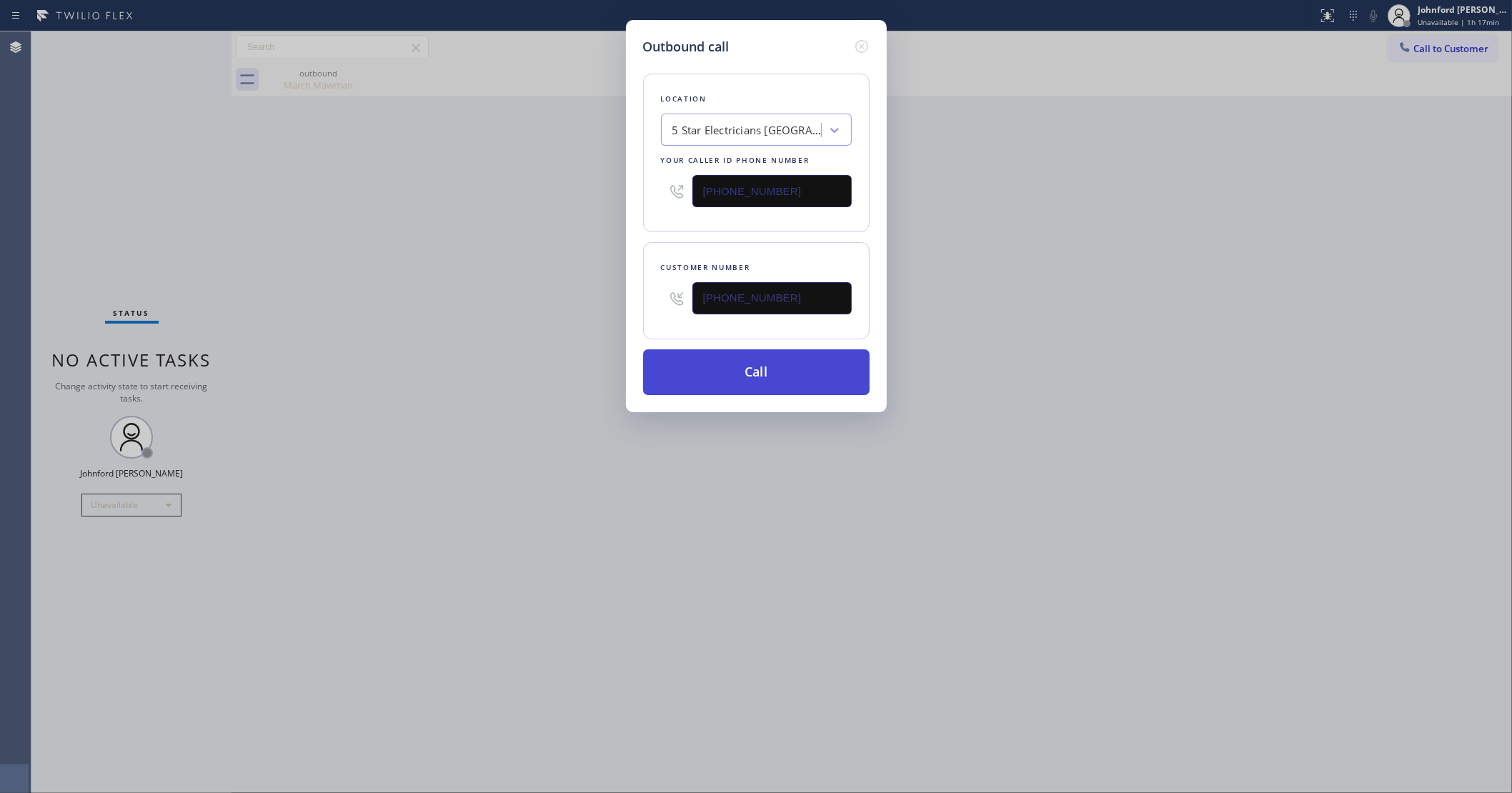
click at [773, 373] on button "Call" at bounding box center [756, 373] width 226 height 45
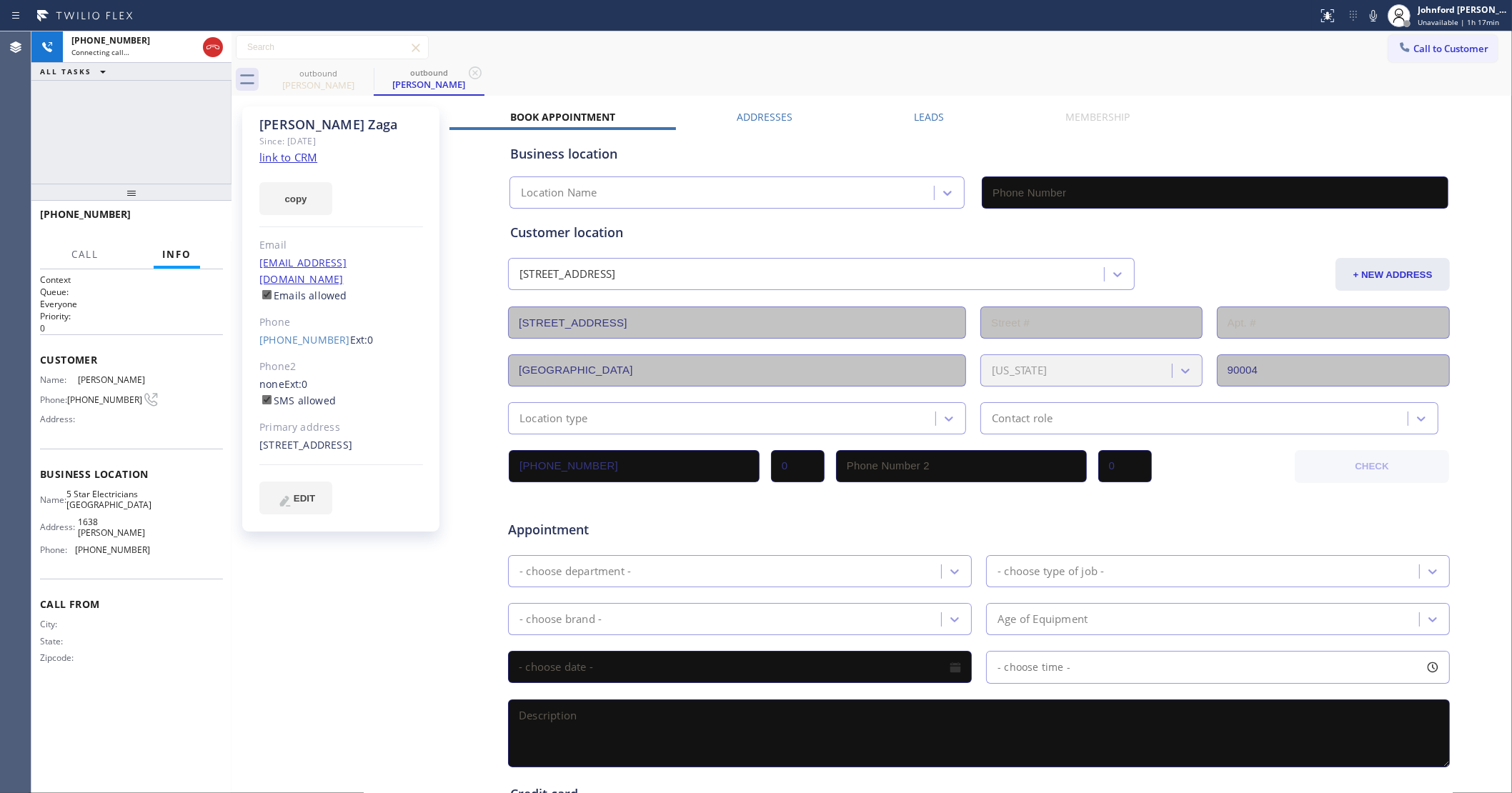
click at [204, 110] on div "[PHONE_NUMBER] Connecting call… ALL TASKS ALL TASKS ACTIVE TASKS TASKS IN WRAP …" at bounding box center [131, 108] width 200 height 153
type input "[PHONE_NUMBER]"
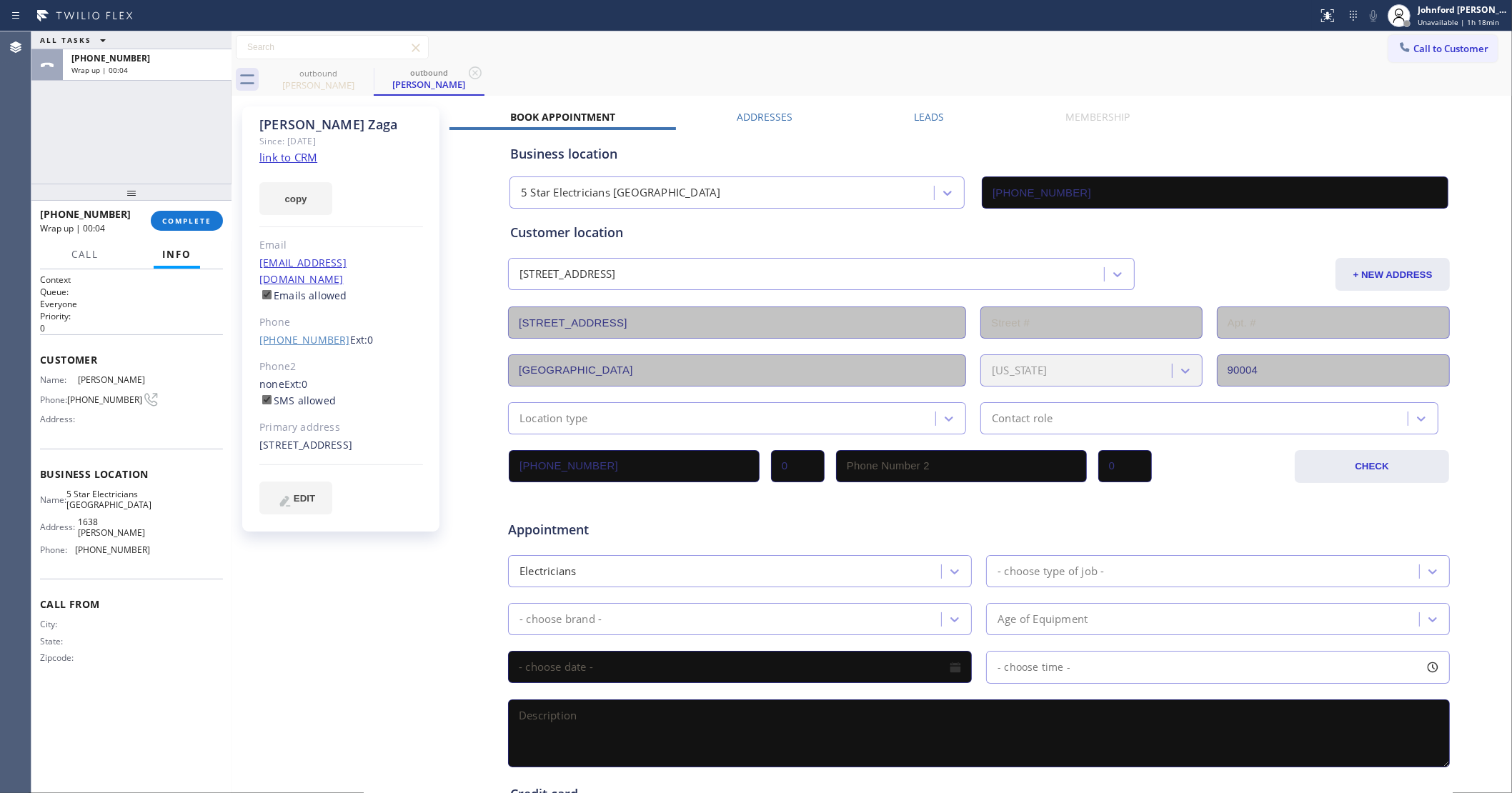
click at [290, 333] on link "[PHONE_NUMBER]" at bounding box center [305, 339] width 91 height 14
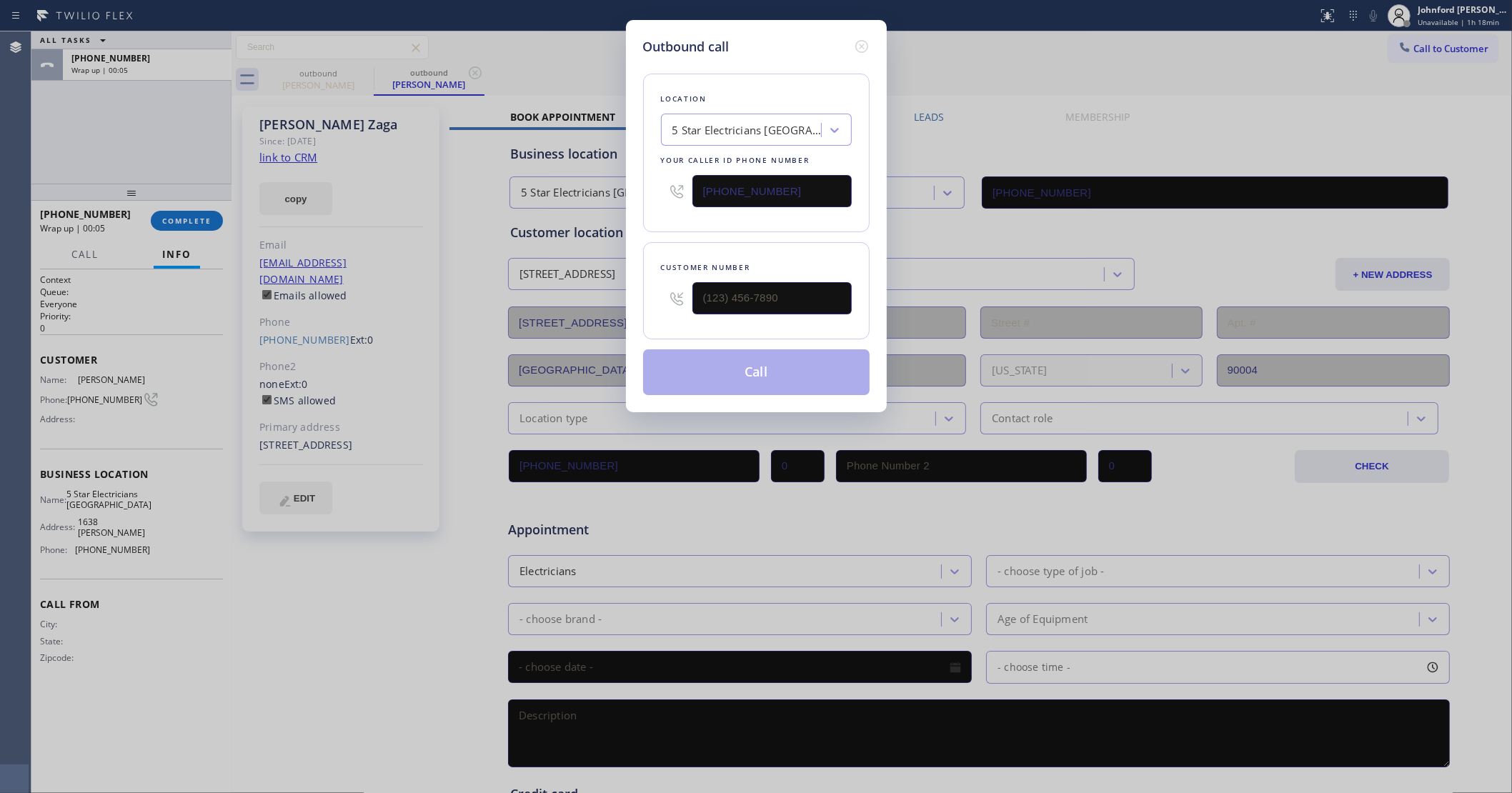
type input "[PHONE_NUMBER]"
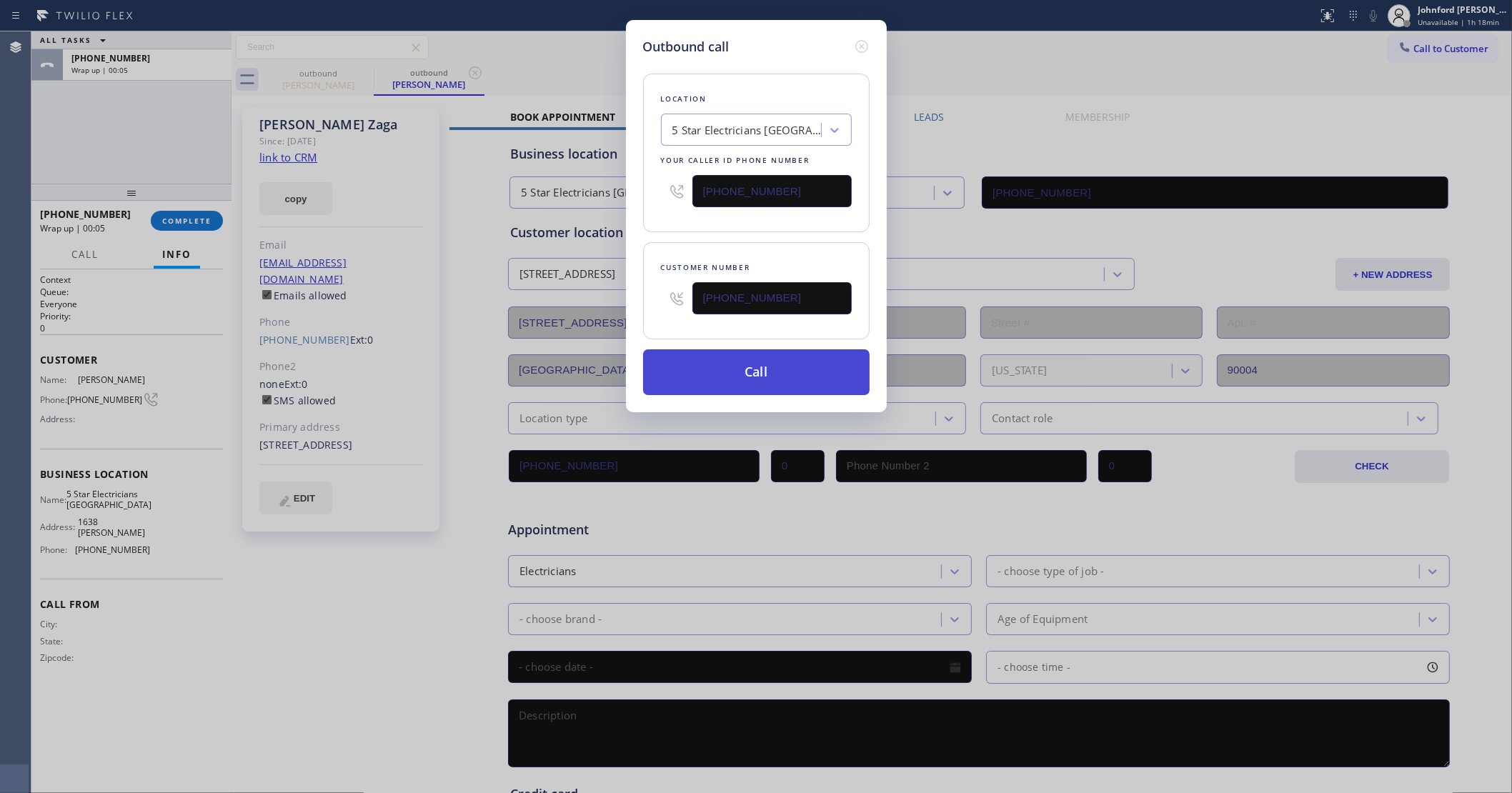
click at [730, 382] on button "Call" at bounding box center [756, 373] width 226 height 45
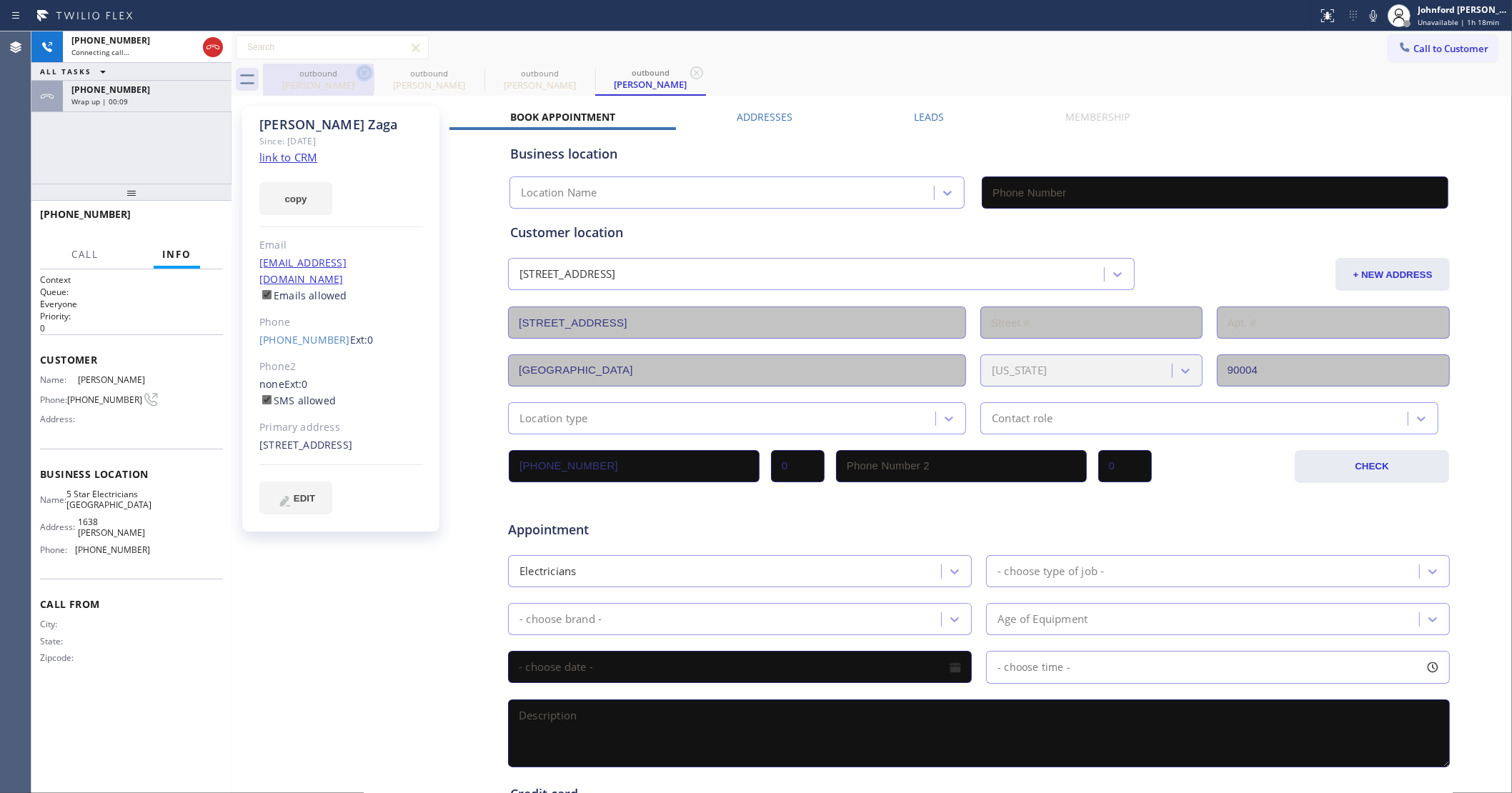
click at [358, 77] on icon at bounding box center [364, 72] width 17 height 17
click at [0, 0] on icon at bounding box center [0, 0] width 0 height 0
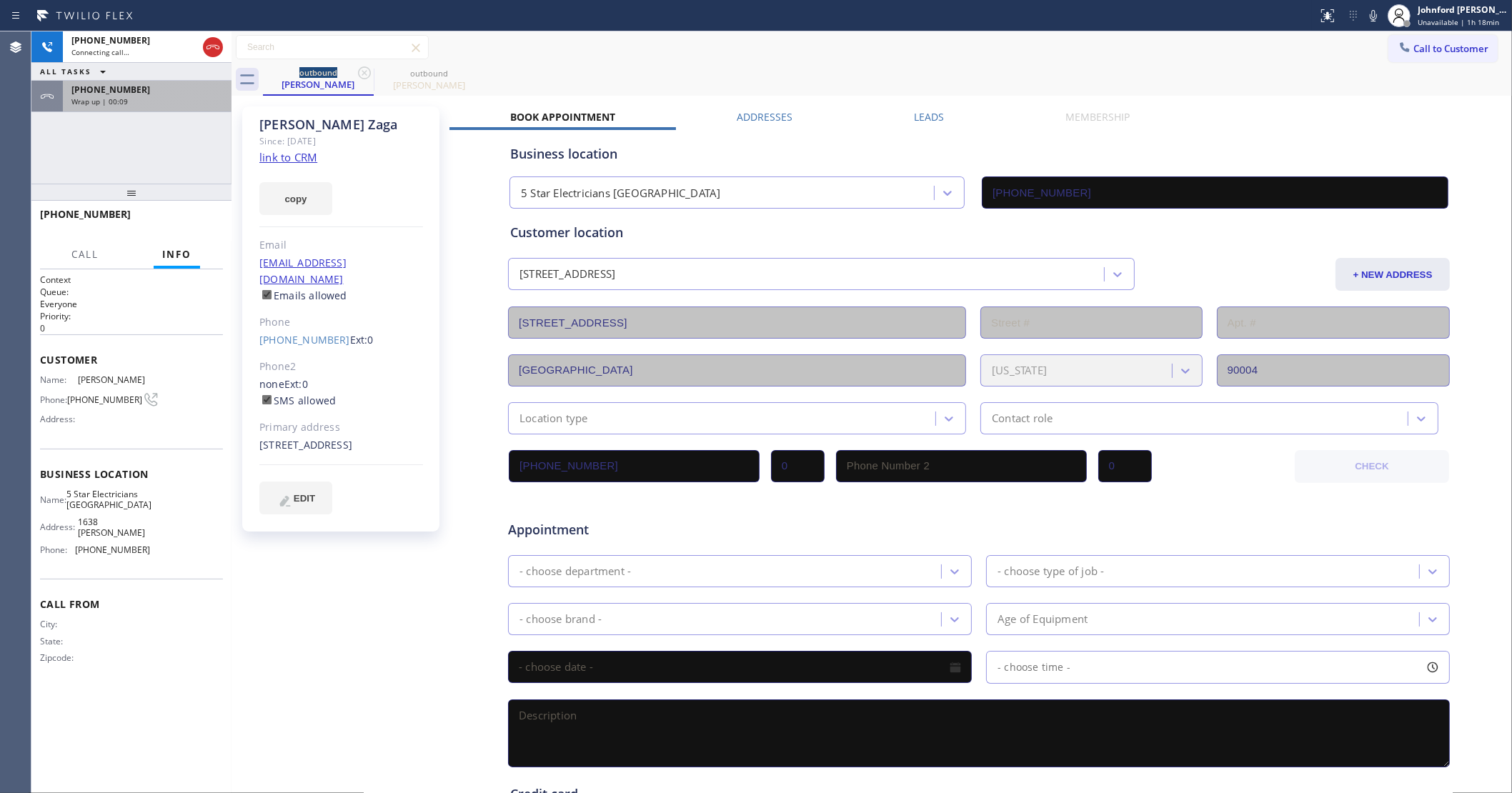
click at [157, 104] on div "Wrap up | 00:09" at bounding box center [147, 101] width 152 height 10
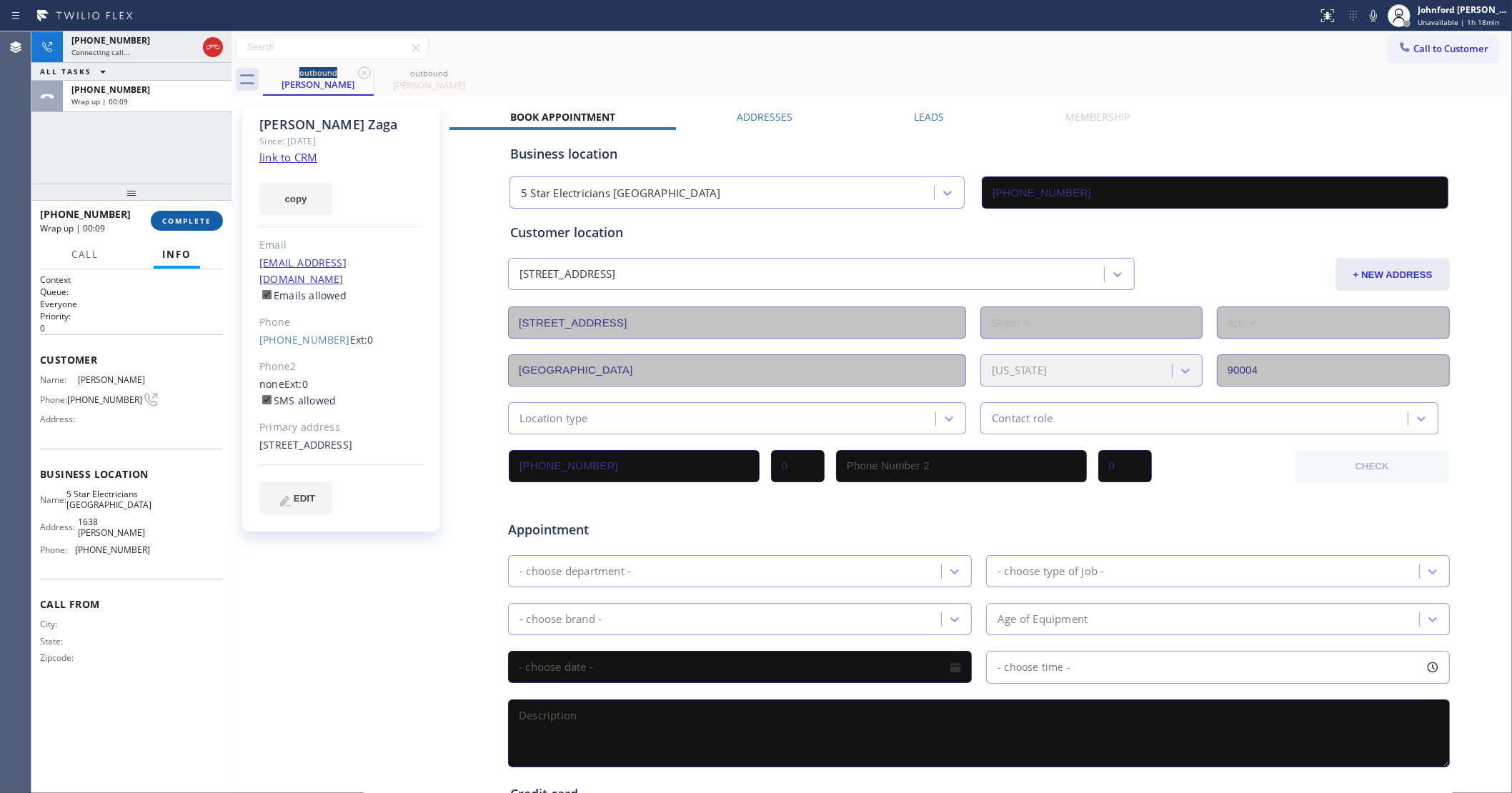
click at [187, 209] on div "[PHONE_NUMBER] Wrap up | 00:09 COMPLETE" at bounding box center [131, 221] width 183 height 37
click at [187, 220] on span "COMPLETE" at bounding box center [187, 221] width 50 height 10
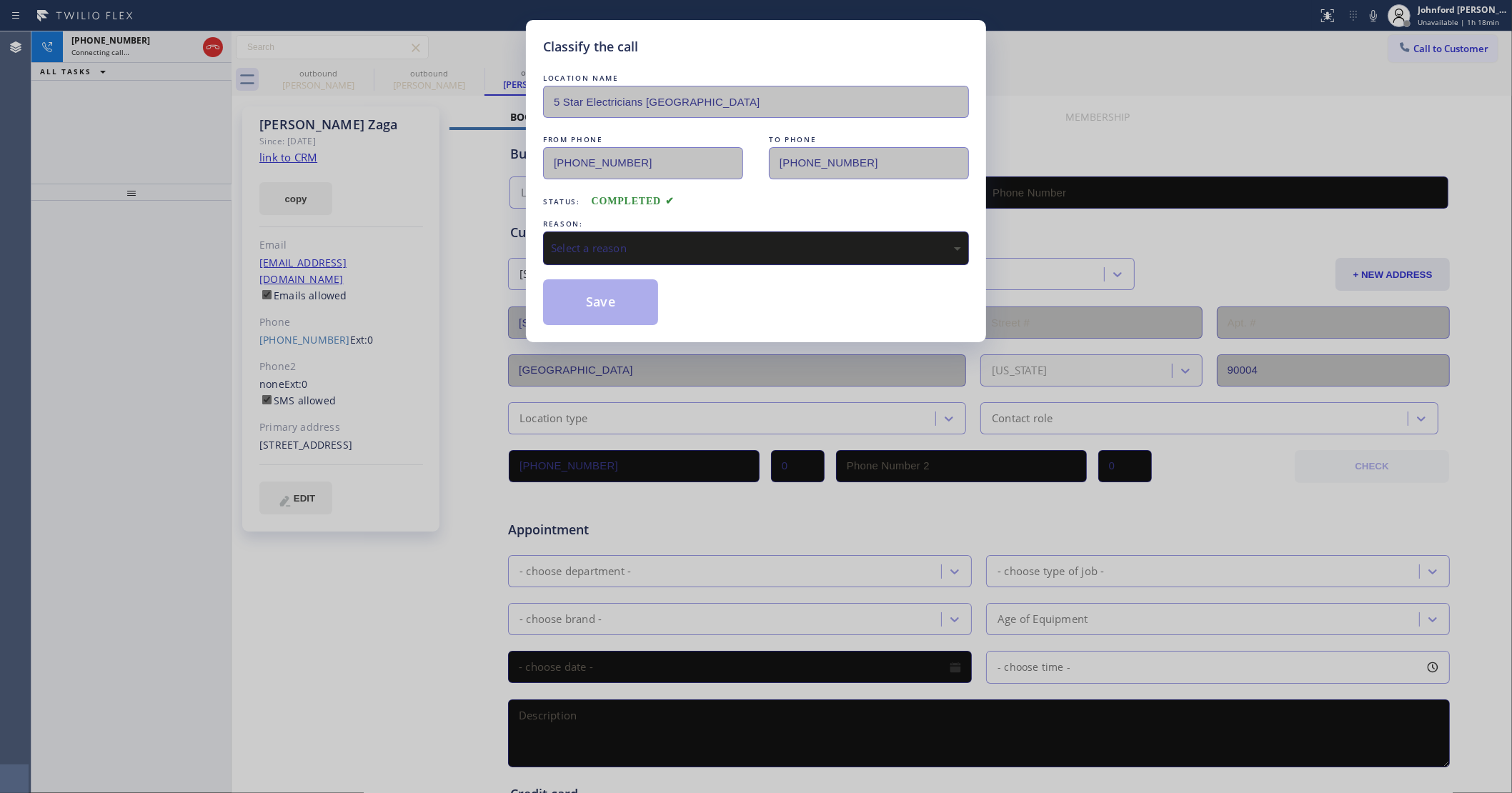
type input "[PHONE_NUMBER]"
click at [708, 244] on div "Select a reason" at bounding box center [756, 248] width 410 height 16
click at [619, 232] on div "Tech, Unknown/didnt ring" at bounding box center [756, 248] width 426 height 33
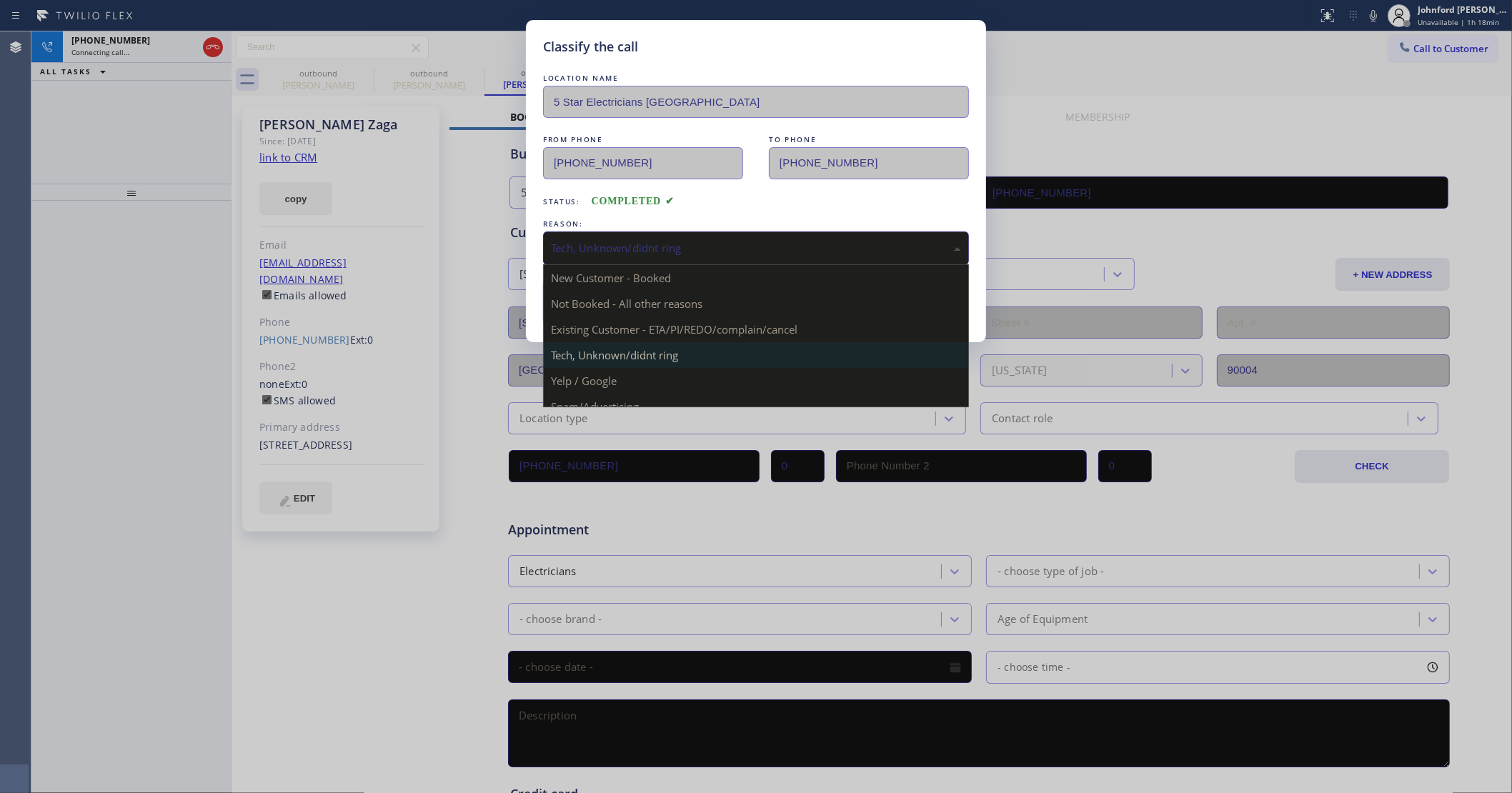
drag, startPoint x: 610, startPoint y: 329, endPoint x: 613, endPoint y: 321, distance: 8.5
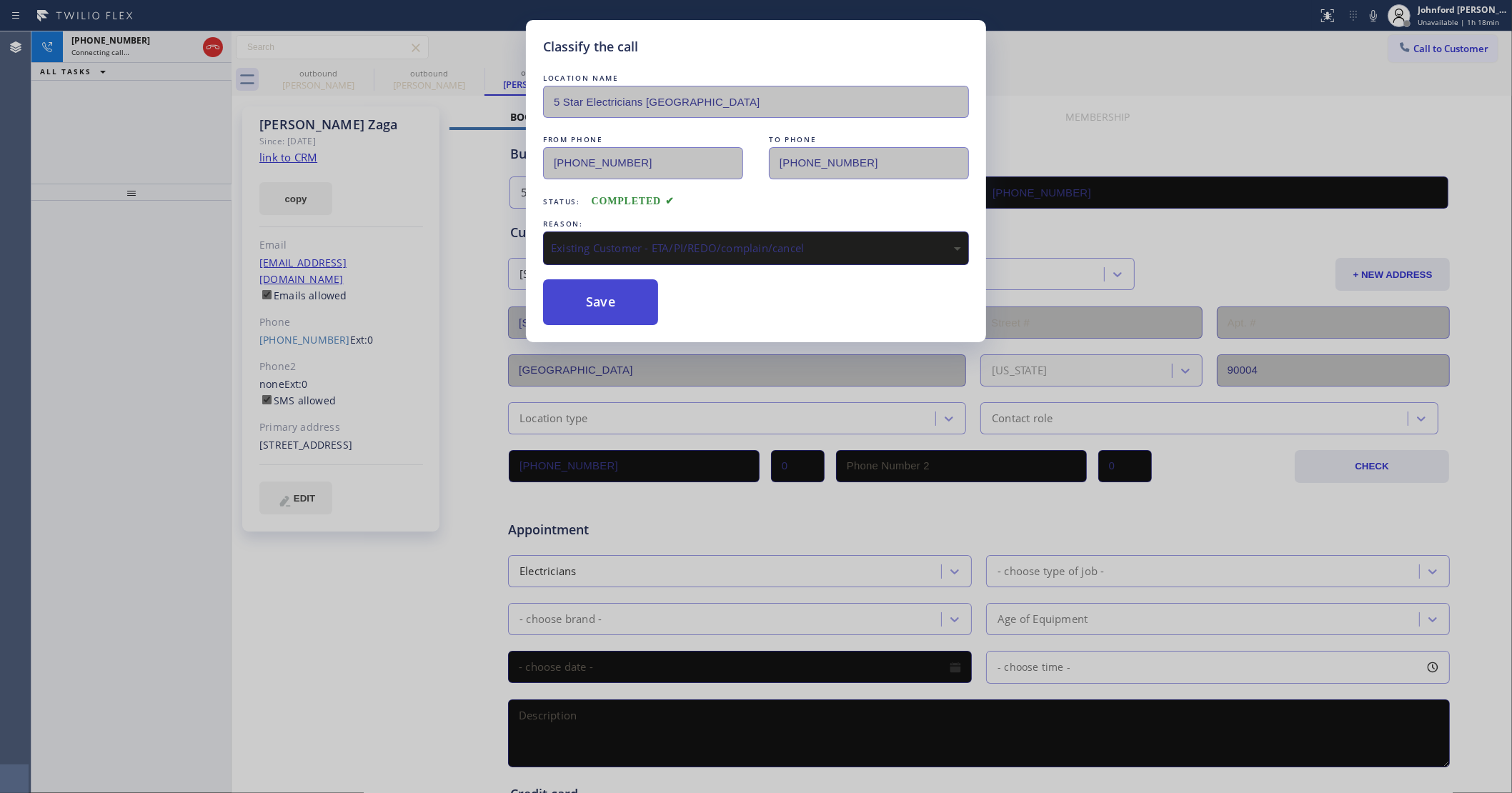
click at [601, 298] on button "Save" at bounding box center [601, 302] width 115 height 45
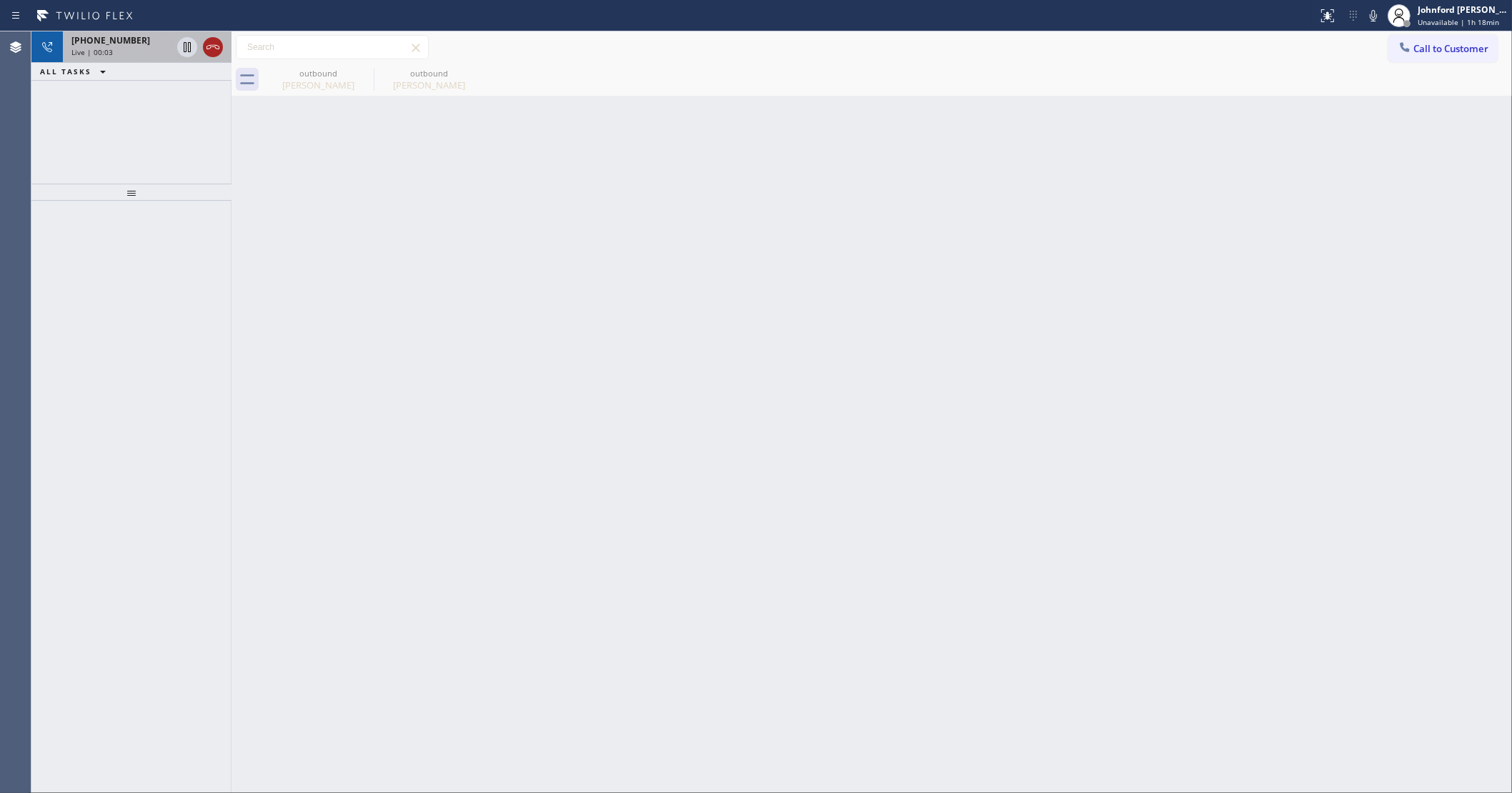
click at [218, 41] on icon at bounding box center [213, 47] width 17 height 17
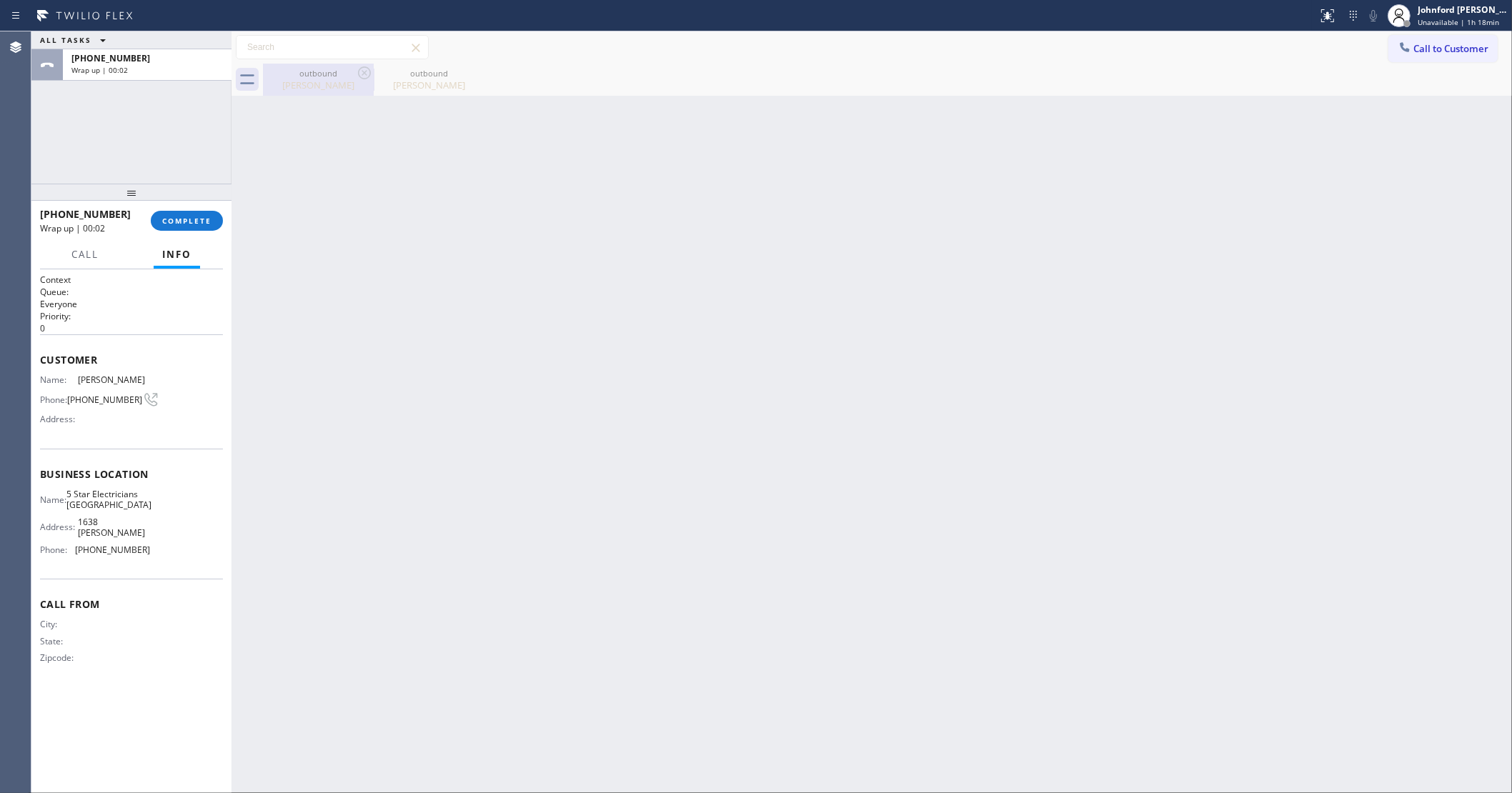
drag, startPoint x: 347, startPoint y: 77, endPoint x: 369, endPoint y: 77, distance: 22.0
click at [348, 77] on div "outbound" at bounding box center [318, 73] width 108 height 11
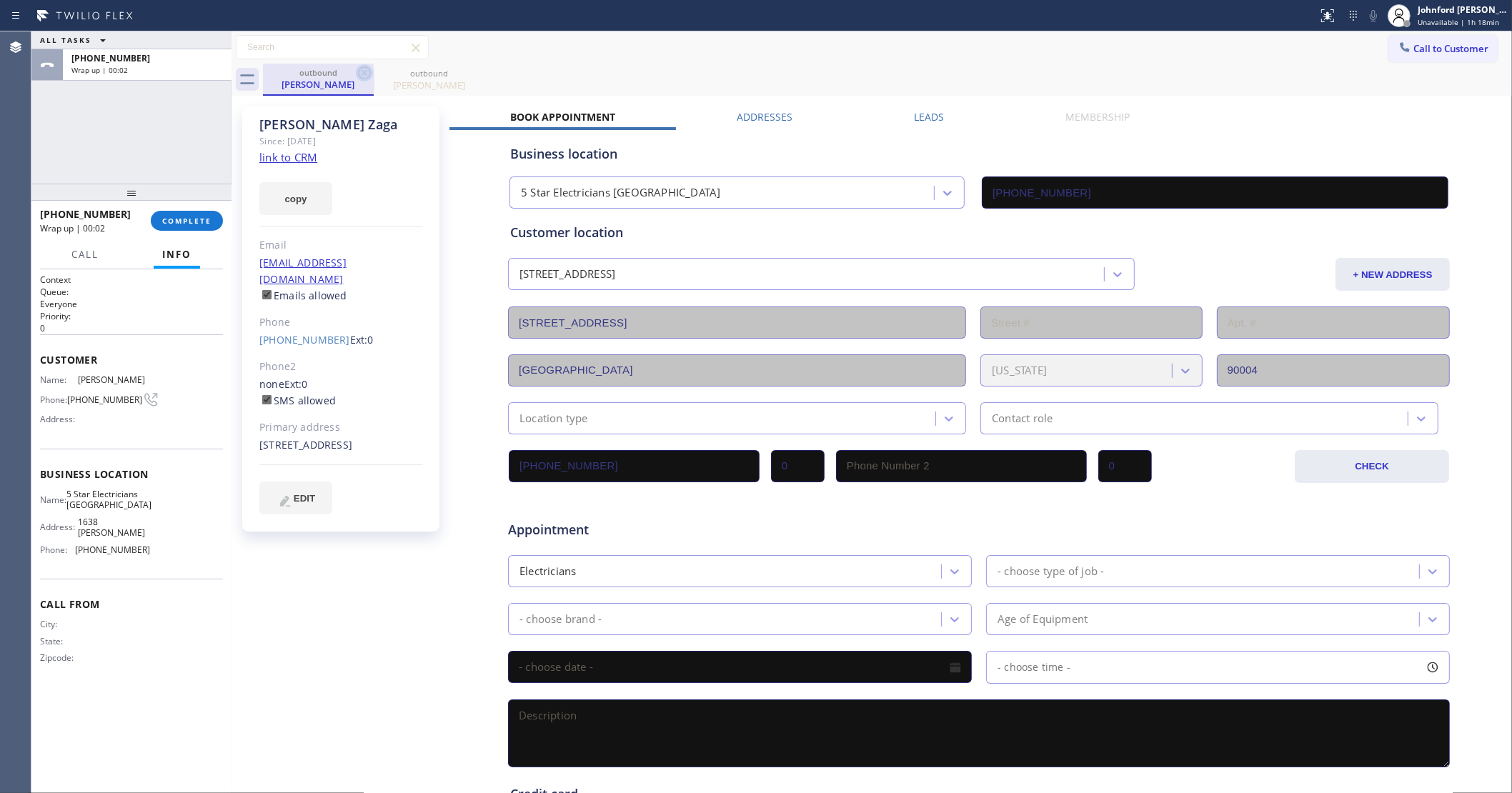
click at [363, 72] on icon at bounding box center [364, 73] width 13 height 13
click at [0, 0] on icon at bounding box center [0, 0] width 0 height 0
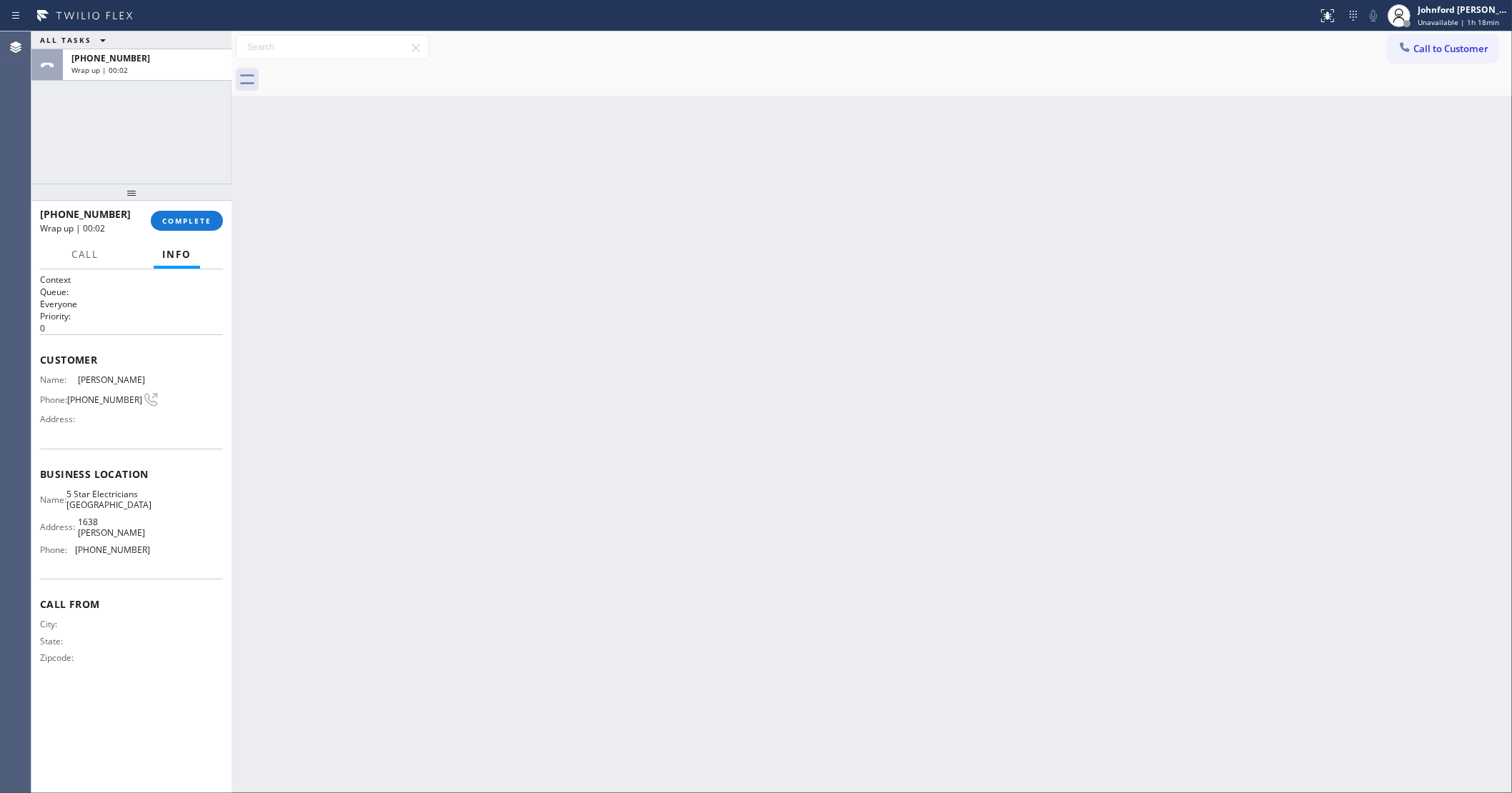
click at [363, 72] on div at bounding box center [887, 80] width 1249 height 32
click at [156, 65] on div "Wrap up | 00:02" at bounding box center [147, 70] width 152 height 10
click at [202, 233] on div "[PHONE_NUMBER] Wrap up | 00:03 COMPLETE" at bounding box center [131, 221] width 183 height 37
click at [192, 224] on span "COMPLETE" at bounding box center [187, 221] width 50 height 10
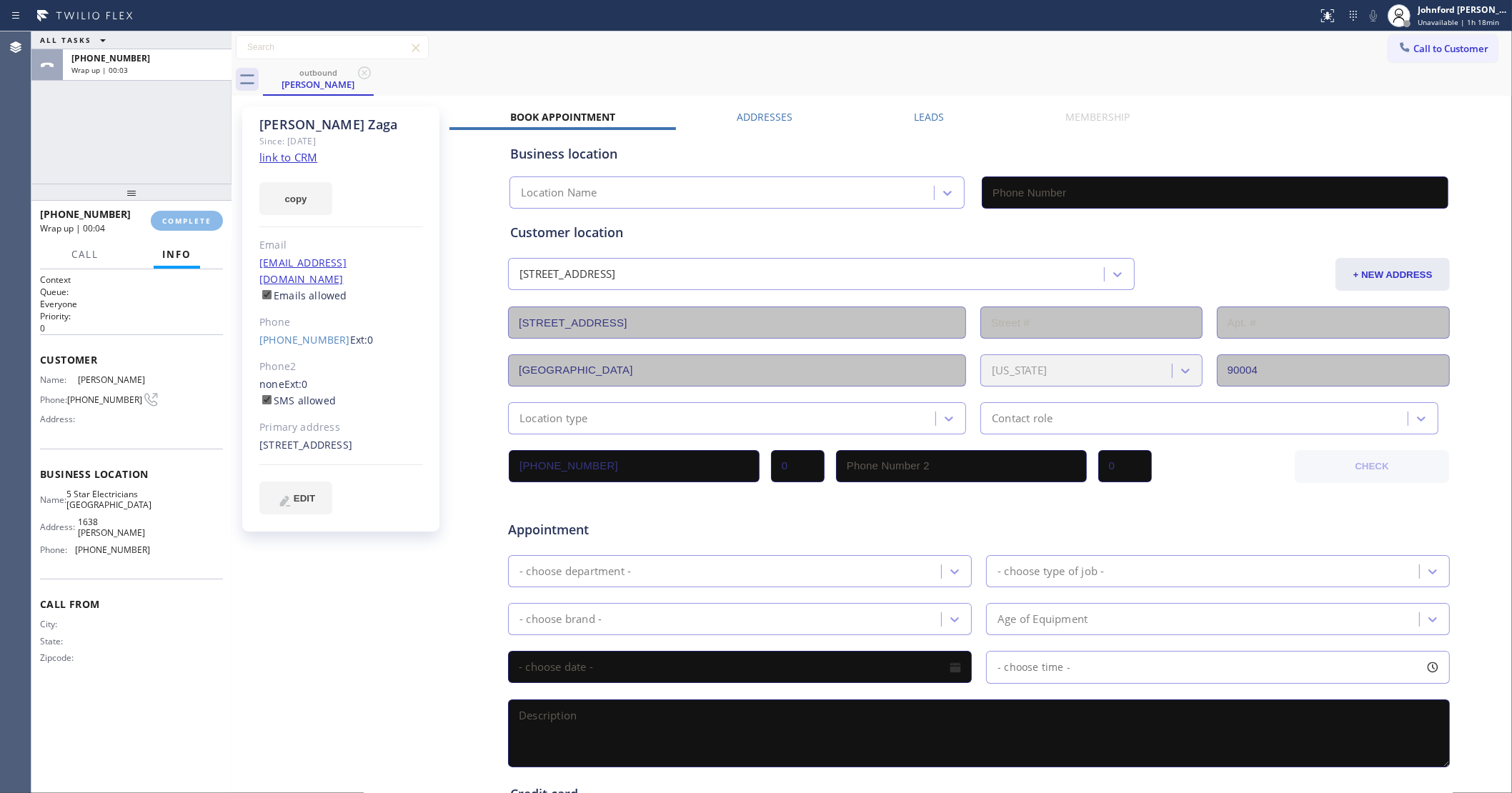
type input "[PHONE_NUMBER]"
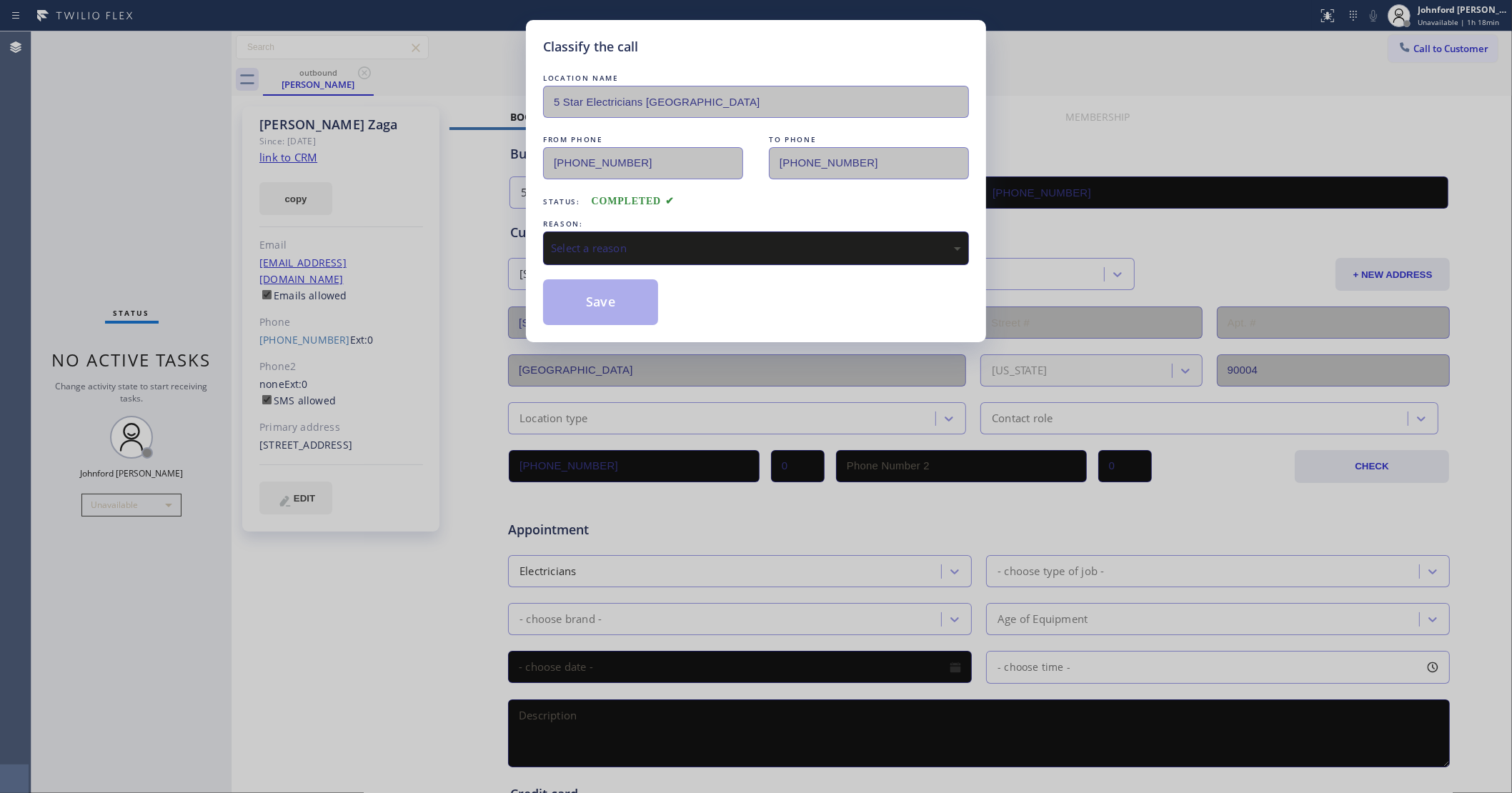
click at [599, 261] on div "LOCATION NAME 5 Star Electricians [GEOGRAPHIC_DATA] FROM PHONE [PHONE_NUMBER] T…" at bounding box center [756, 197] width 426 height 254
click at [599, 240] on div "Select a reason" at bounding box center [756, 248] width 410 height 16
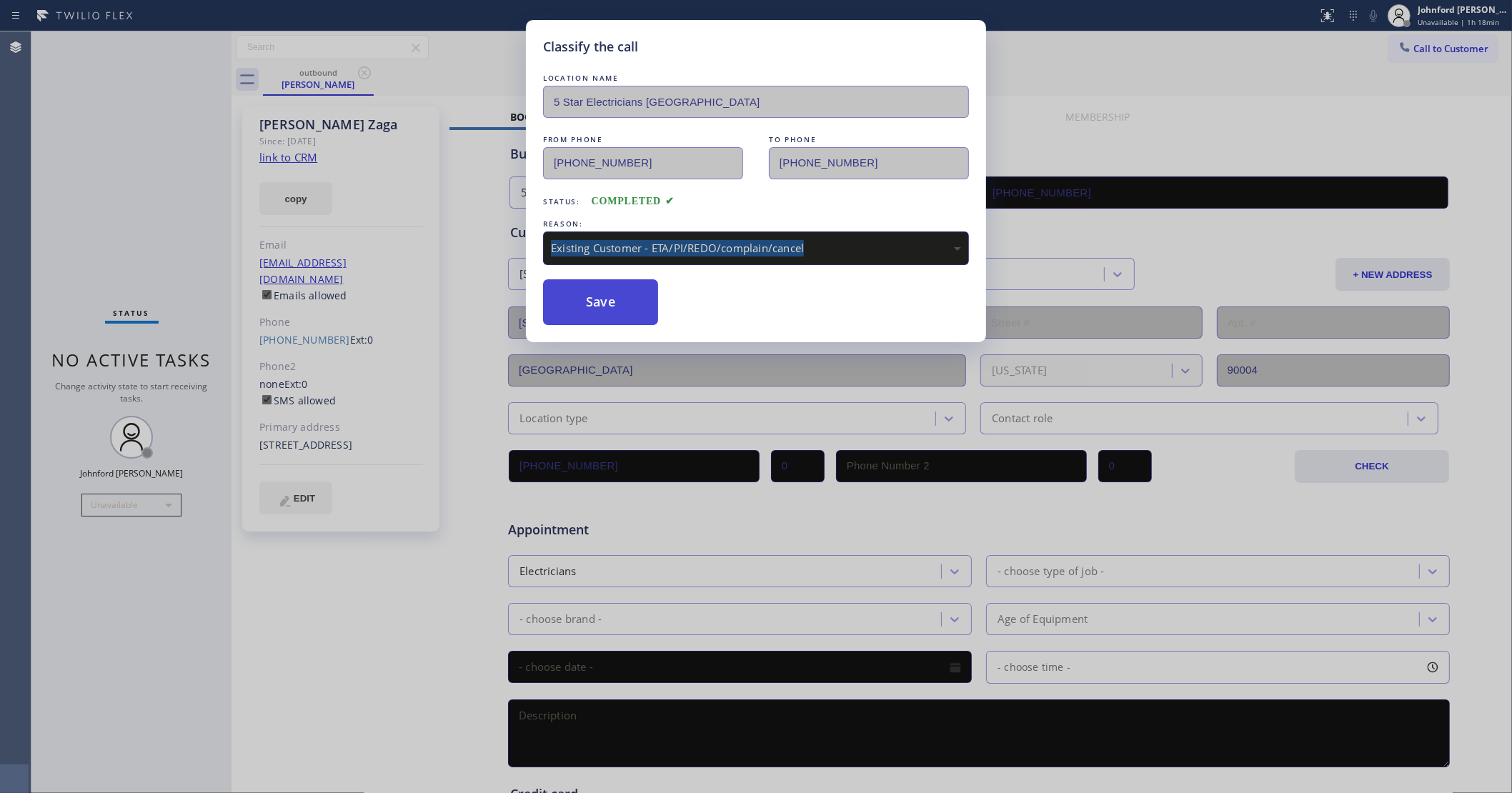
click at [597, 299] on button "Save" at bounding box center [601, 302] width 115 height 45
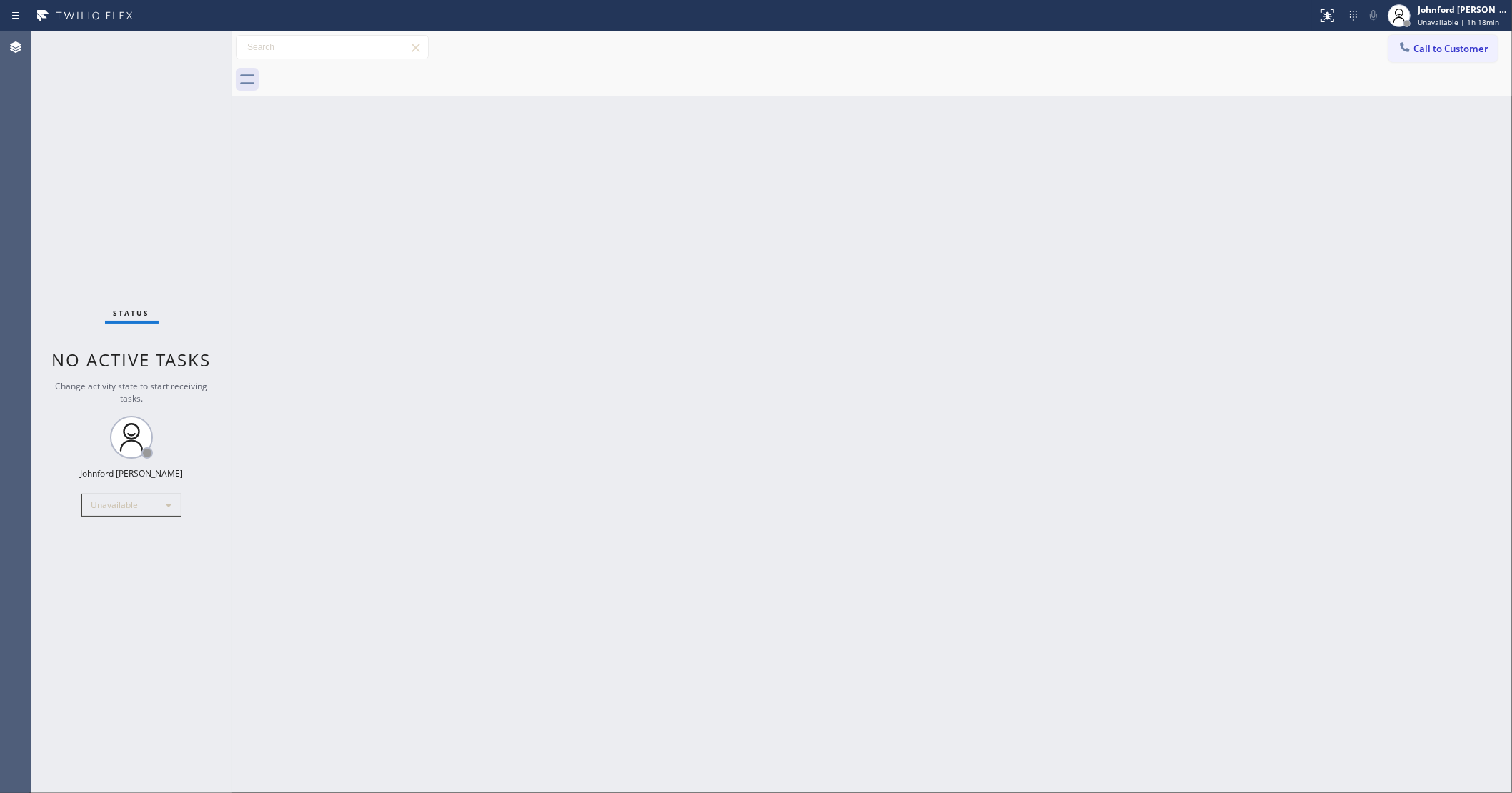
click at [1054, 458] on div "Back to Dashboard Change Sender ID Customers Technicians Select a contact Outbo…" at bounding box center [872, 412] width 1281 height 762
click at [102, 510] on div "Unavailable" at bounding box center [131, 505] width 100 height 23
click at [101, 545] on li "Available" at bounding box center [131, 542] width 97 height 17
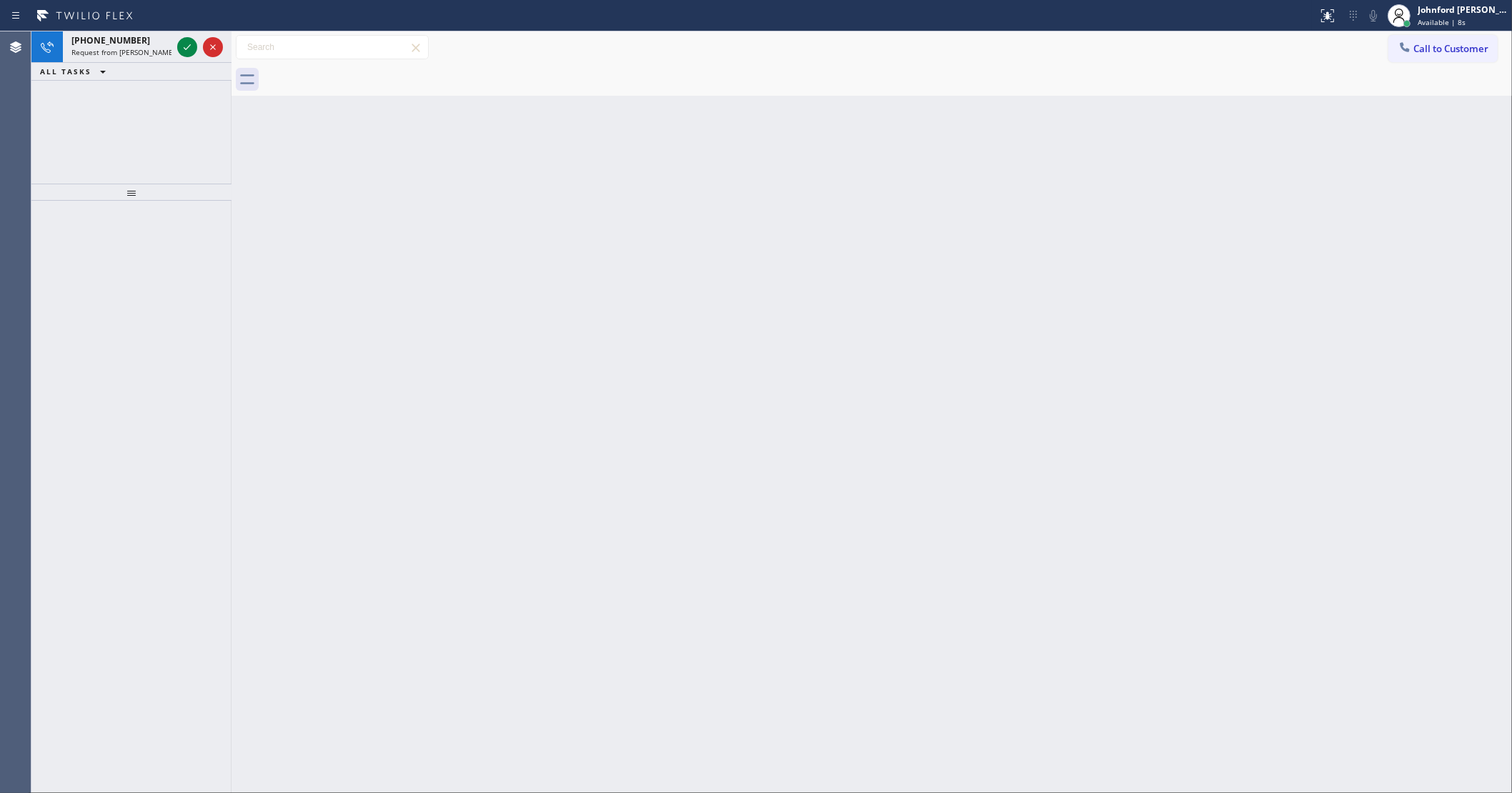
drag, startPoint x: 180, startPoint y: 50, endPoint x: 173, endPoint y: 74, distance: 25.0
click at [180, 50] on icon at bounding box center [187, 47] width 17 height 17
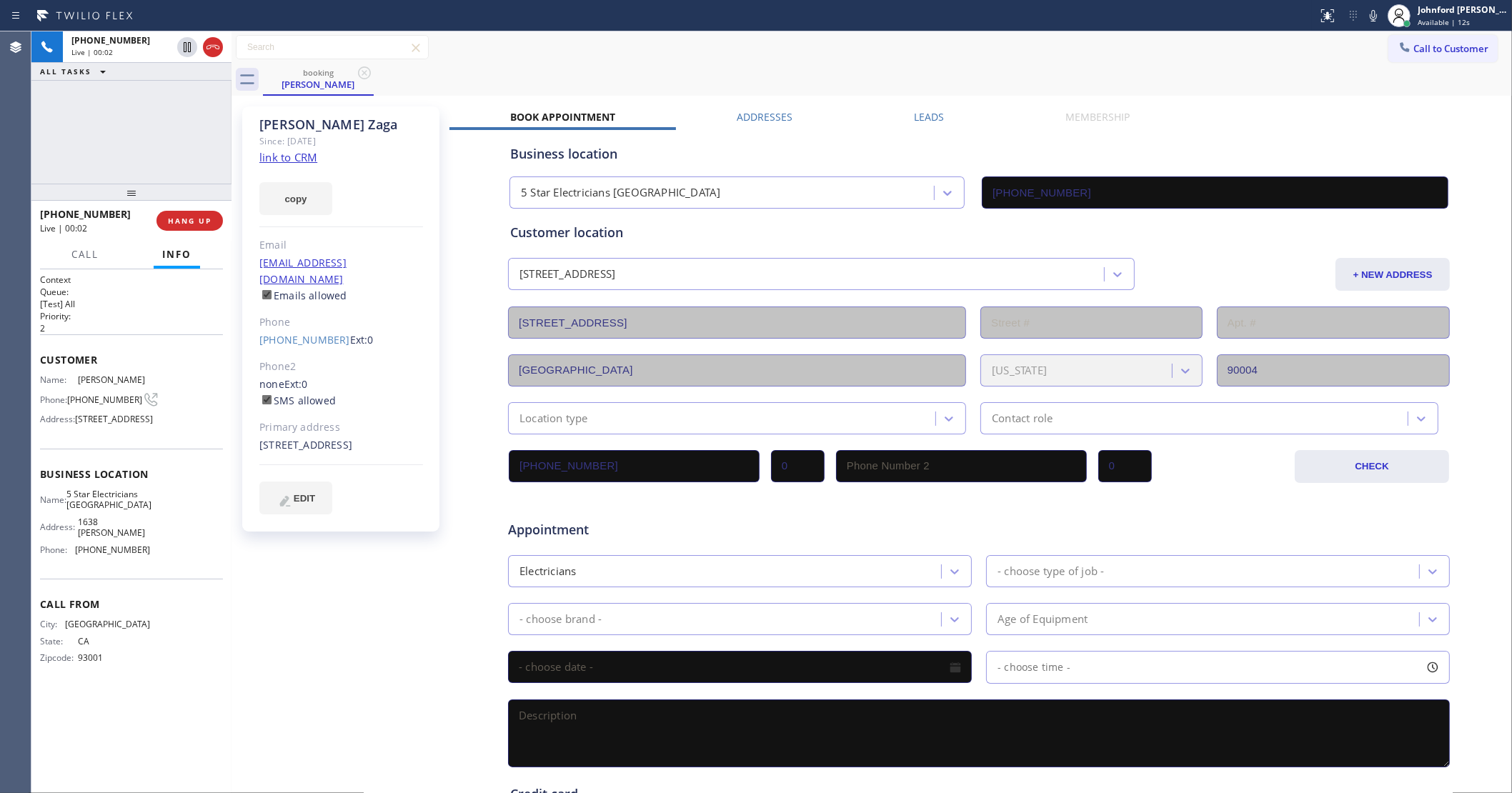
type input "[PHONE_NUMBER]"
click at [1072, 51] on div "Call to Customer Outbound call Location 5 Star Electricians [GEOGRAPHIC_DATA] Y…" at bounding box center [872, 47] width 1281 height 25
click at [104, 143] on div "[PHONE_NUMBER] Live | 00:23 ALL TASKS ALL TASKS ACTIVE TASKS TASKS IN WRAP UP" at bounding box center [131, 108] width 200 height 153
click at [305, 202] on button "copy" at bounding box center [296, 199] width 73 height 32
click at [1372, 20] on icon at bounding box center [1373, 15] width 7 height 11
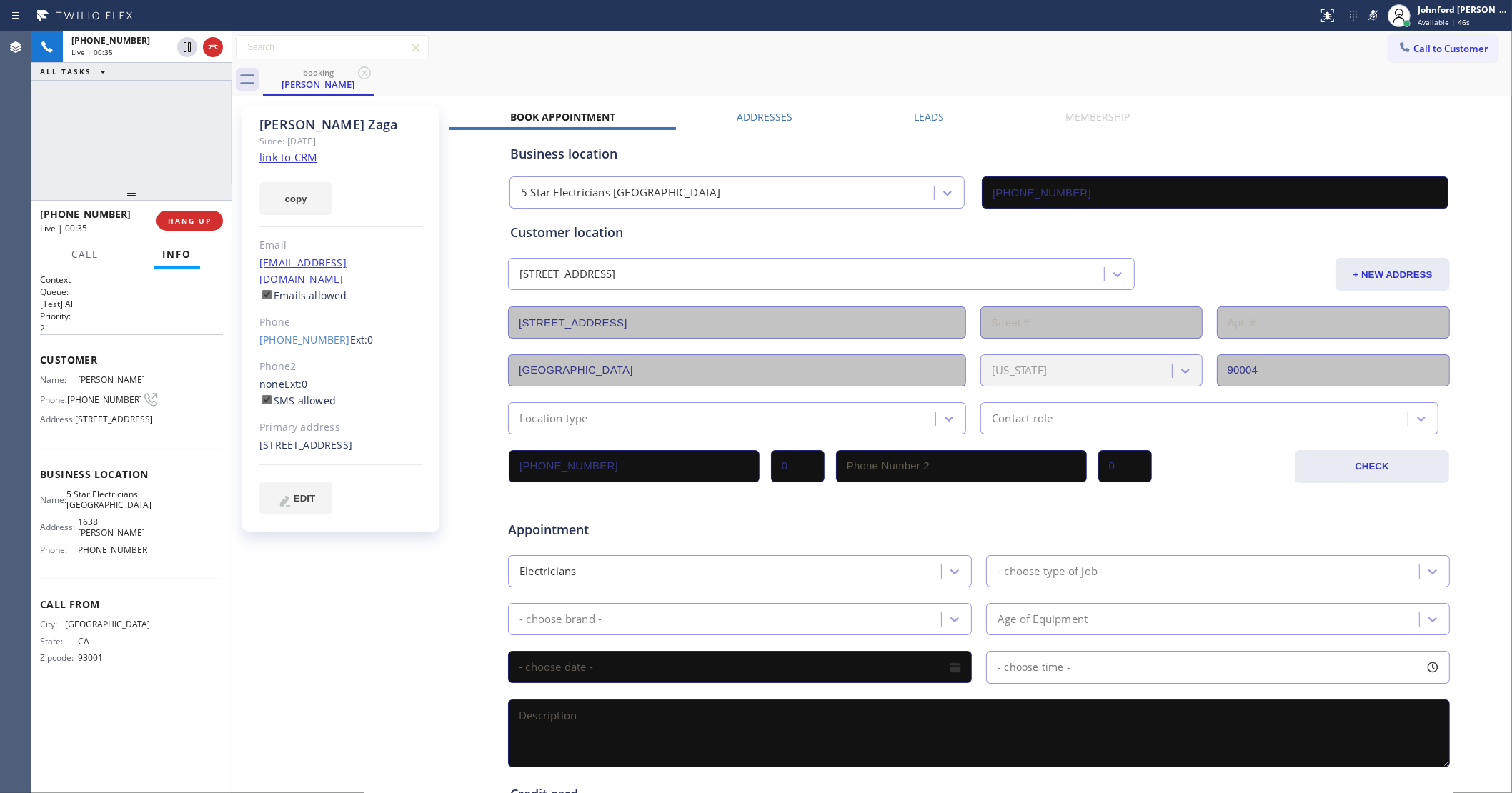
click at [1372, 20] on icon at bounding box center [1373, 15] width 7 height 11
click at [1342, 47] on div "Call to Customer Outbound call Location 5 Star Electricians [GEOGRAPHIC_DATA] Y…" at bounding box center [872, 47] width 1281 height 25
click at [79, 146] on div "[PHONE_NUMBER] Live | 01:03 ALL TASKS ALL TASKS ACTIVE TASKS TASKS IN WRAP UP" at bounding box center [131, 108] width 200 height 153
click at [86, 147] on div "[PHONE_NUMBER] Live | 01:14 ALL TASKS ALL TASKS ACTIVE TASKS TASKS IN WRAP UP" at bounding box center [131, 108] width 200 height 153
click at [191, 229] on button "COMPLETE" at bounding box center [187, 221] width 72 height 20
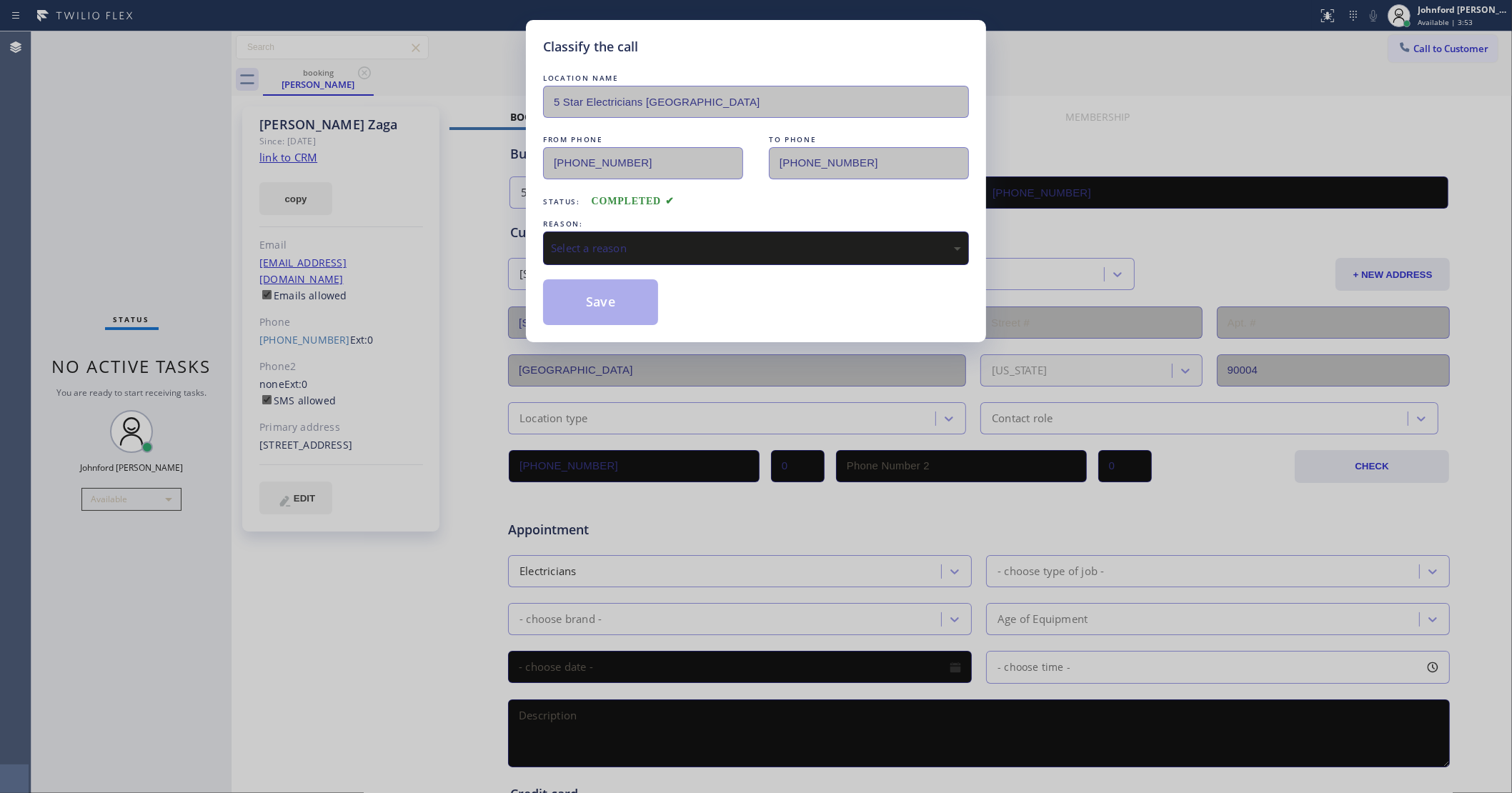
click at [713, 225] on div "REASON:" at bounding box center [756, 224] width 426 height 15
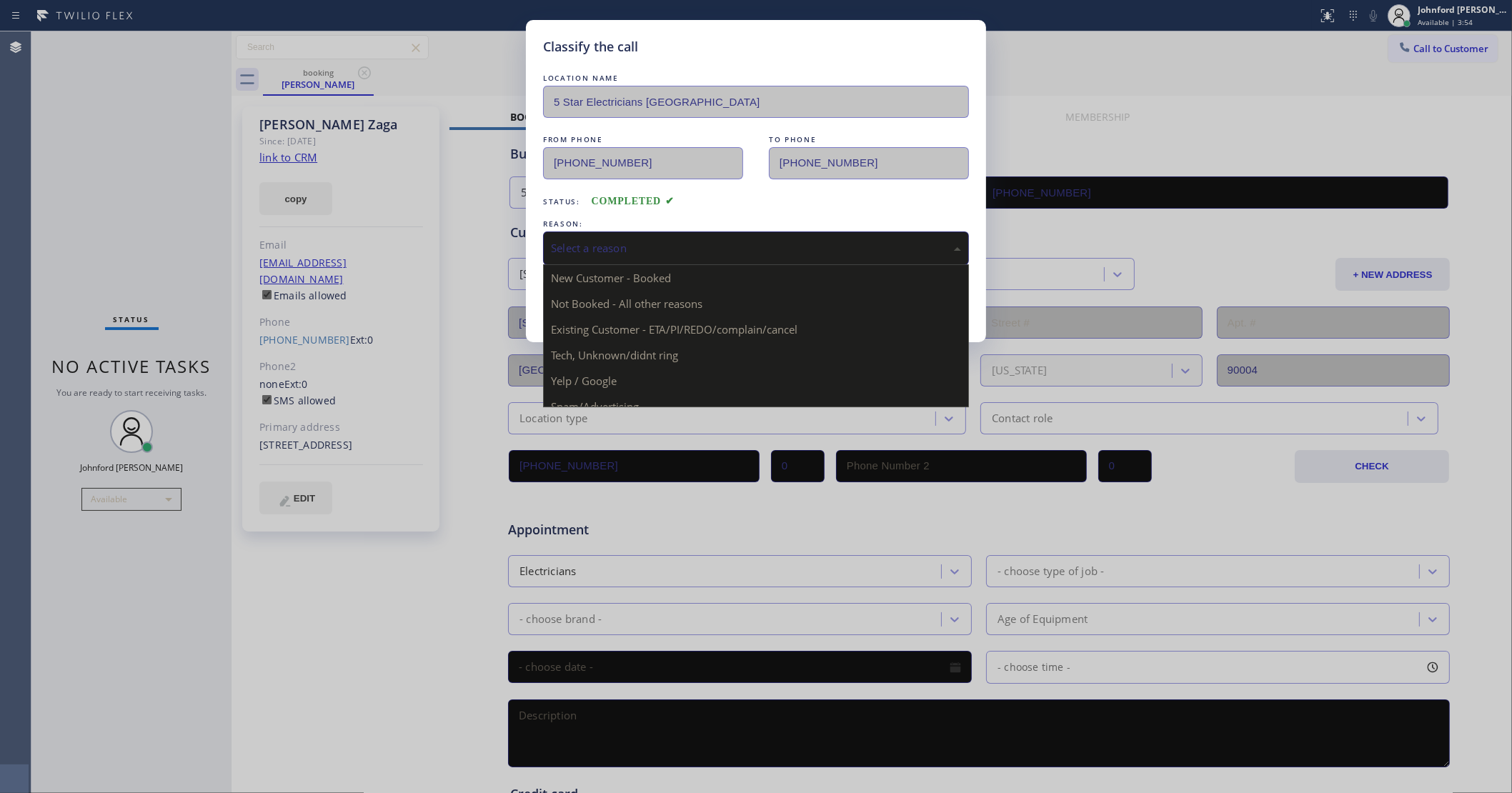
click at [576, 252] on div "Select a reason" at bounding box center [756, 248] width 426 height 33
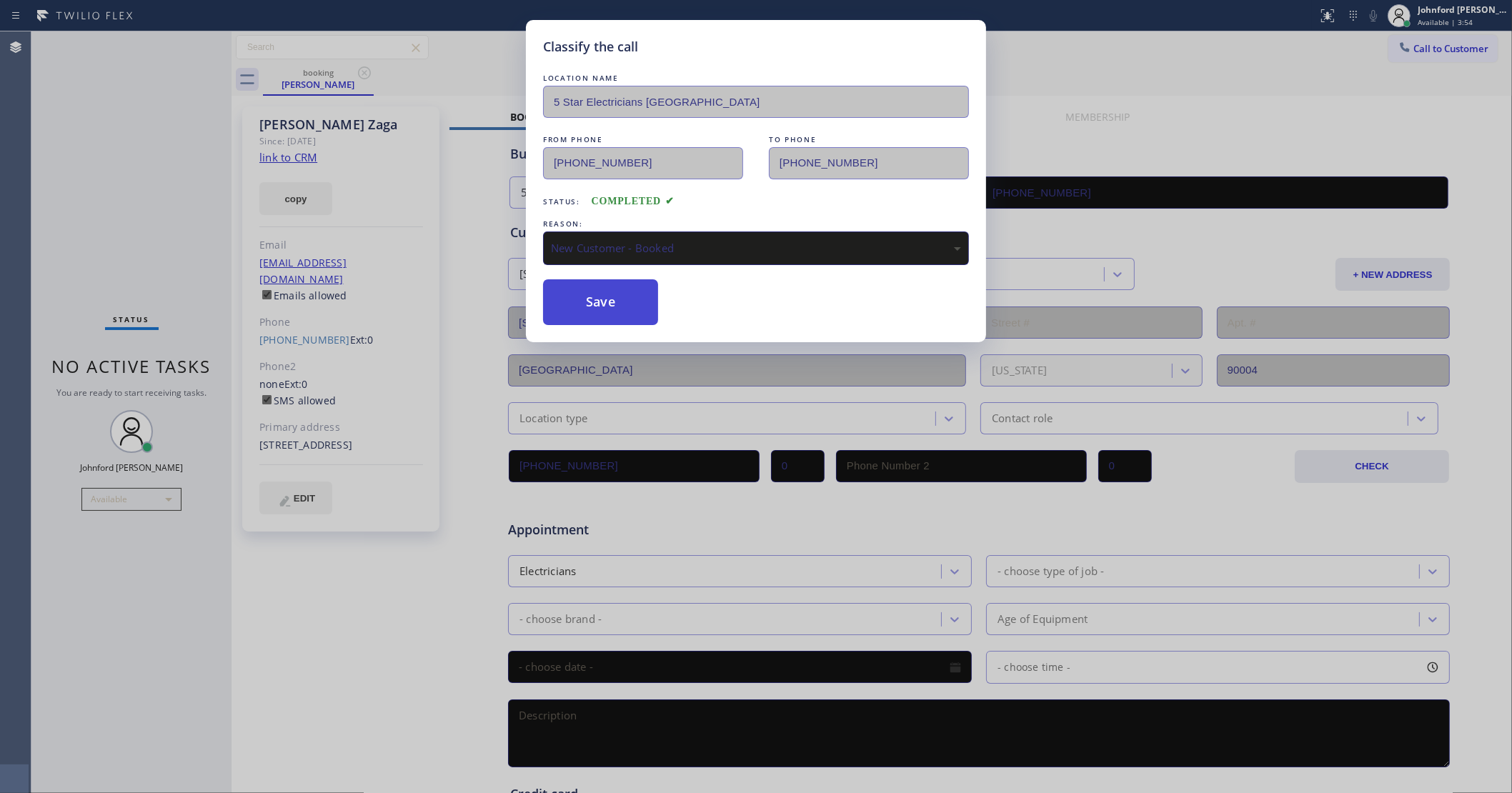
drag, startPoint x: 584, startPoint y: 277, endPoint x: 583, endPoint y: 290, distance: 13.0
click at [583, 295] on button "Save" at bounding box center [601, 302] width 115 height 45
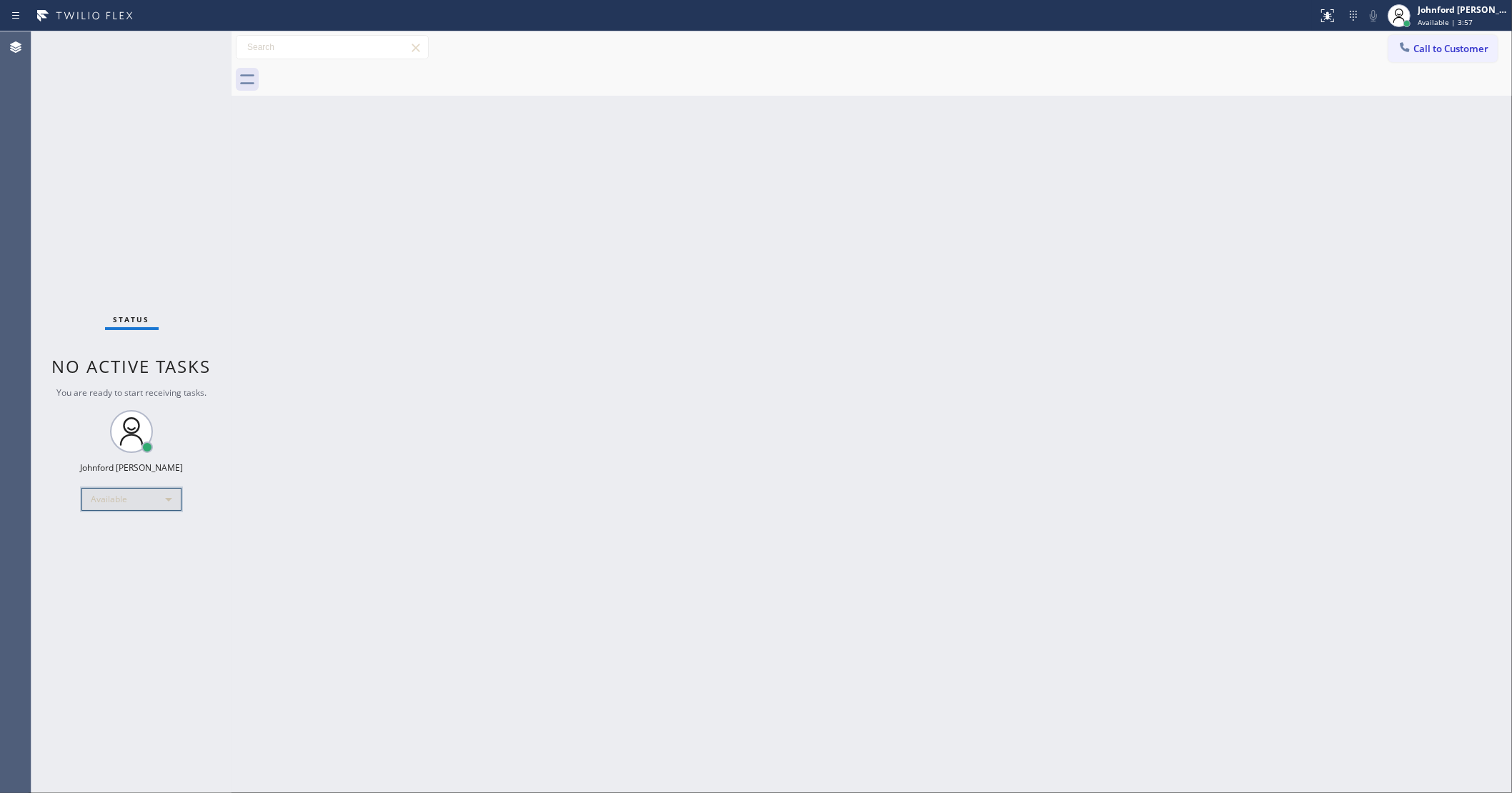
click at [112, 499] on div "Available" at bounding box center [131, 499] width 100 height 23
click at [108, 553] on li "Unavailable" at bounding box center [131, 554] width 97 height 17
click at [118, 183] on div "Status No active tasks Change activity state to start receiving tasks. [PERSON_…" at bounding box center [131, 412] width 200 height 762
click at [1401, 51] on icon at bounding box center [1405, 47] width 15 height 15
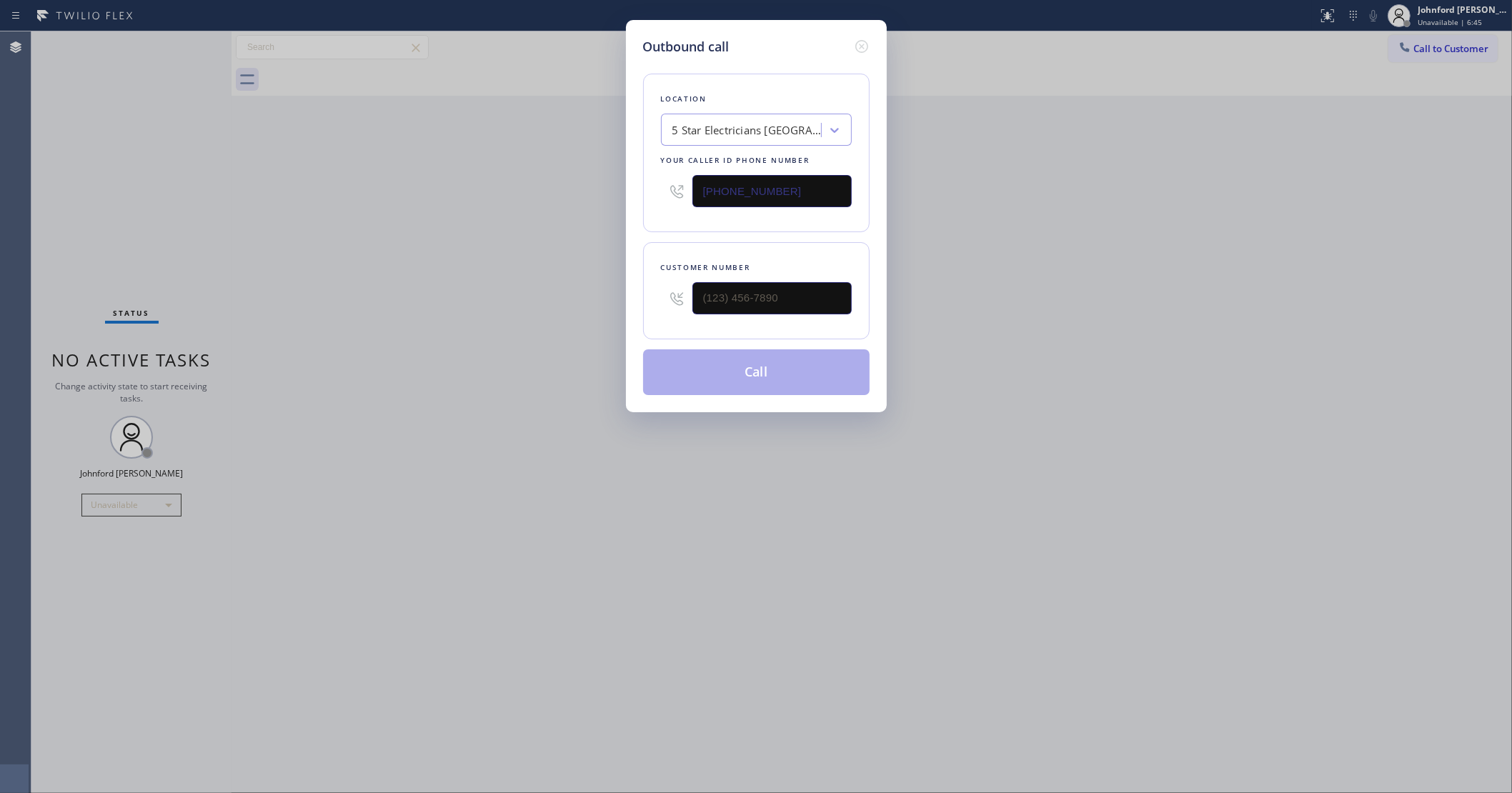
drag, startPoint x: 744, startPoint y: 184, endPoint x: 563, endPoint y: 184, distance: 181.0
click at [604, 184] on div "Outbound call Location 5 Star Electricians [GEOGRAPHIC_DATA] Your caller id pho…" at bounding box center [756, 396] width 1512 height 793
paste input "562) 620-4028"
type input "[PHONE_NUMBER]"
drag, startPoint x: 790, startPoint y: 300, endPoint x: 523, endPoint y: 300, distance: 267.0
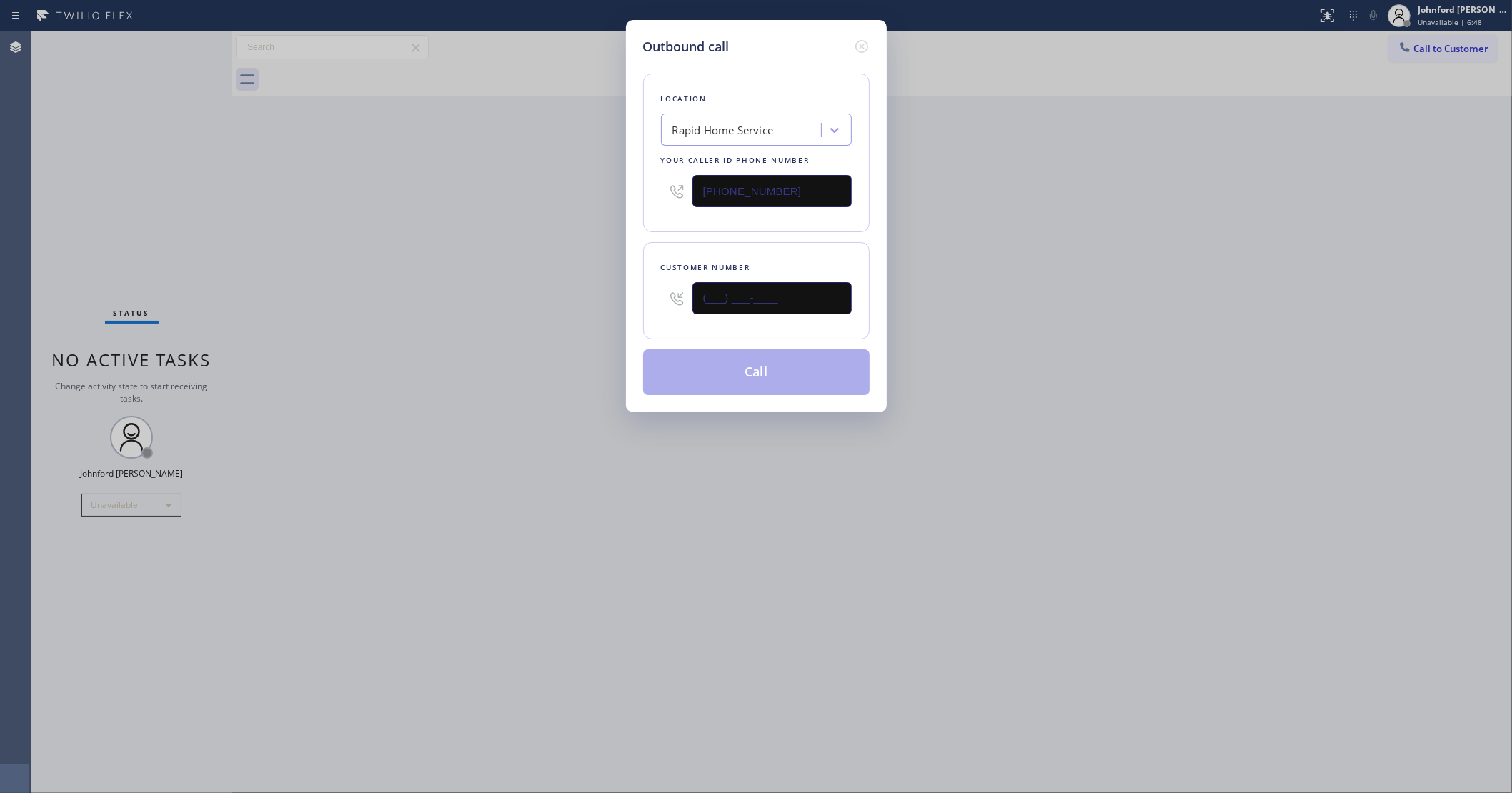
click at [590, 300] on div "Outbound call Location Rapid Home Service Your caller id phone number [PHONE_NU…" at bounding box center [756, 396] width 1512 height 793
paste input "323) 807-7568"
type input "[PHONE_NUMBER]"
click at [523, 300] on div "Outbound call Location Rapid Home Service Your caller id phone number [PHONE_NU…" at bounding box center [756, 396] width 1512 height 793
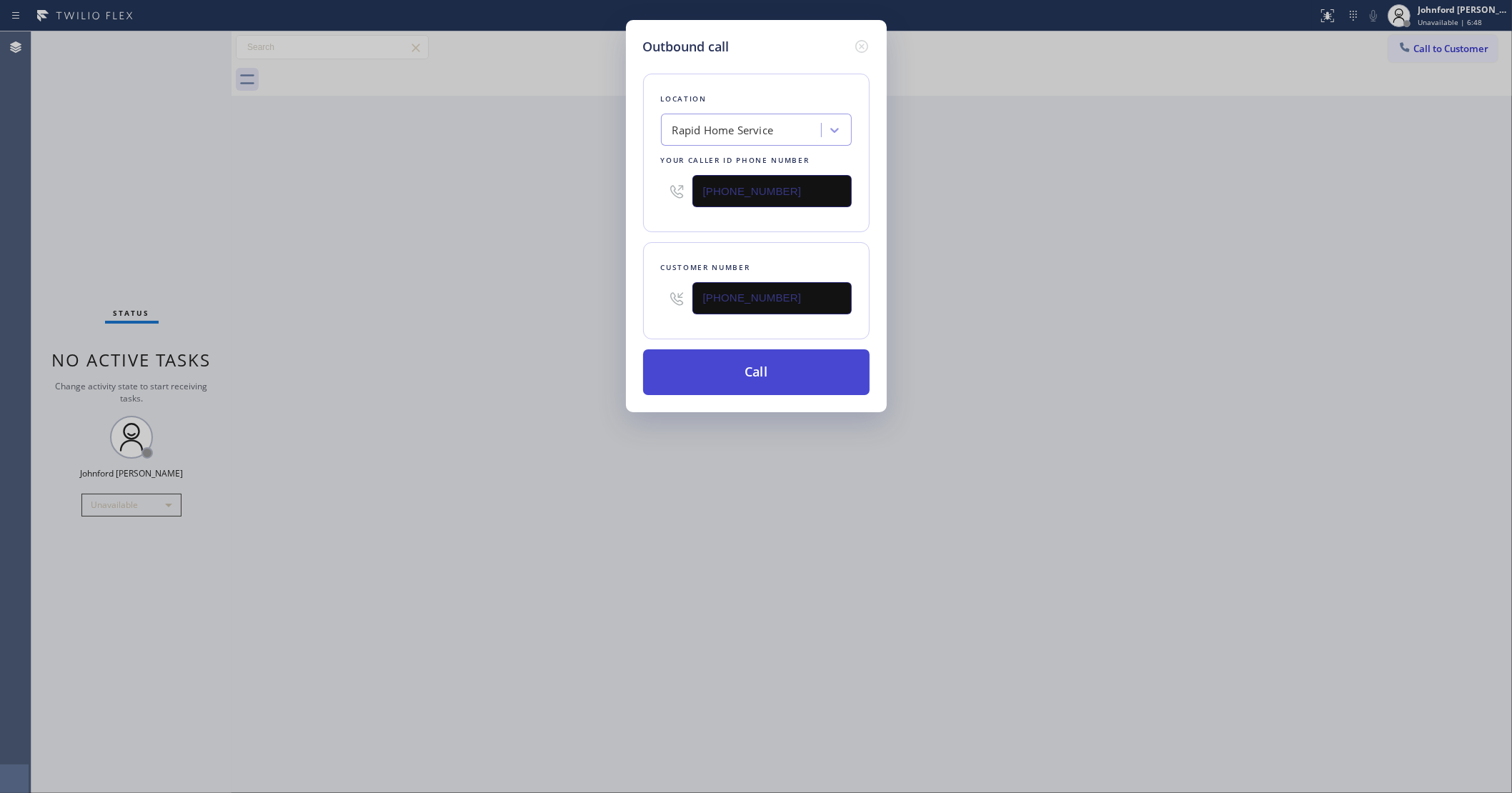
click at [722, 382] on button "Call" at bounding box center [756, 373] width 226 height 45
drag, startPoint x: 1161, startPoint y: 305, endPoint x: 1168, endPoint y: 110, distance: 195.1
click at [1165, 291] on div "Outbound call Location Rapid Home Service Your caller id phone number [PHONE_NU…" at bounding box center [756, 396] width 1512 height 793
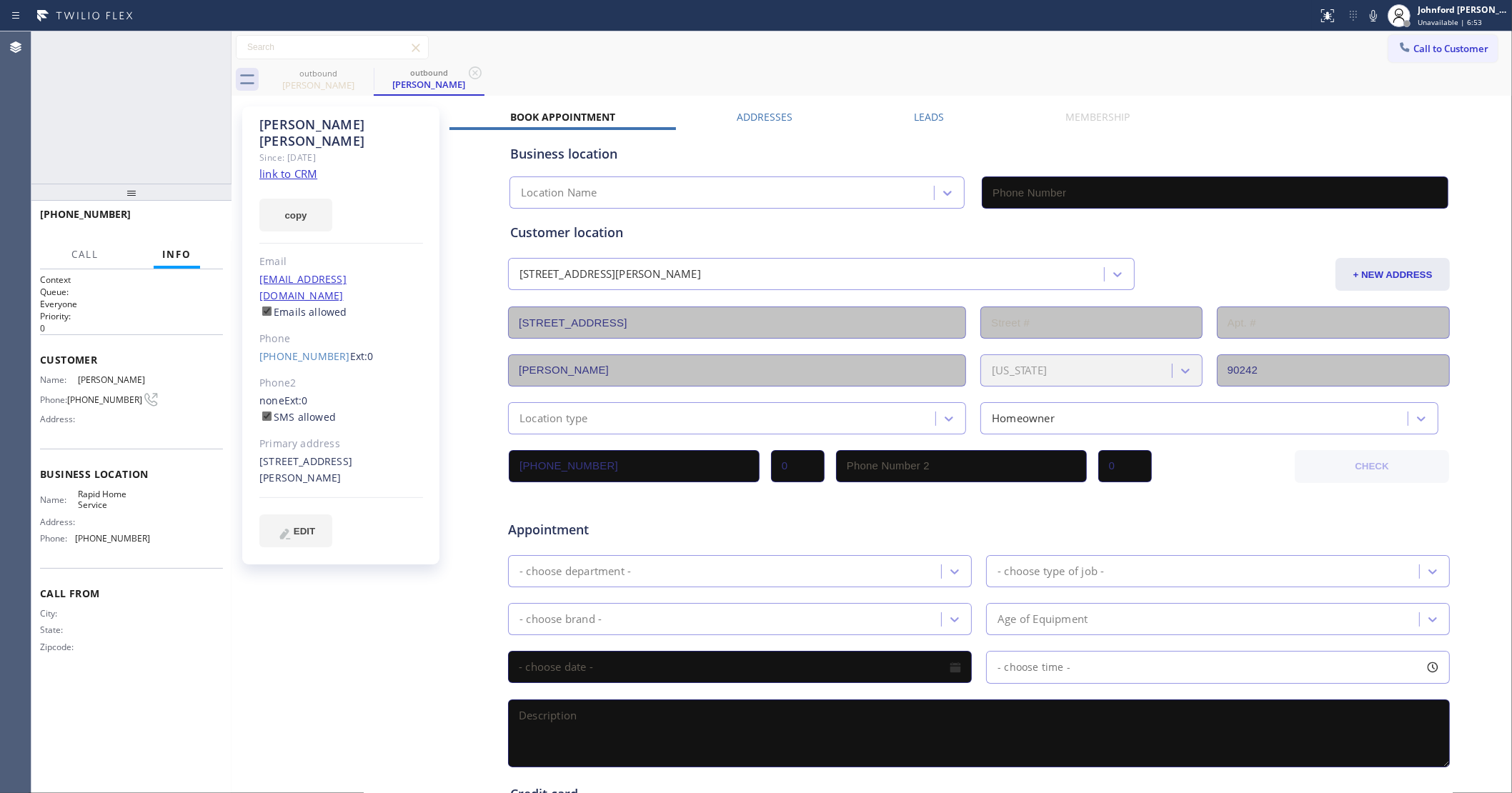
type input "[PHONE_NUMBER]"
click at [1370, 11] on icon at bounding box center [1373, 15] width 17 height 17
click at [74, 127] on div "[PHONE_NUMBER] Live | 00:02 ALL TASKS ALL TASKS ACTIVE TASKS TASKS IN WRAP UP" at bounding box center [131, 108] width 200 height 153
click at [206, 216] on span "HANG UP" at bounding box center [190, 221] width 44 height 10
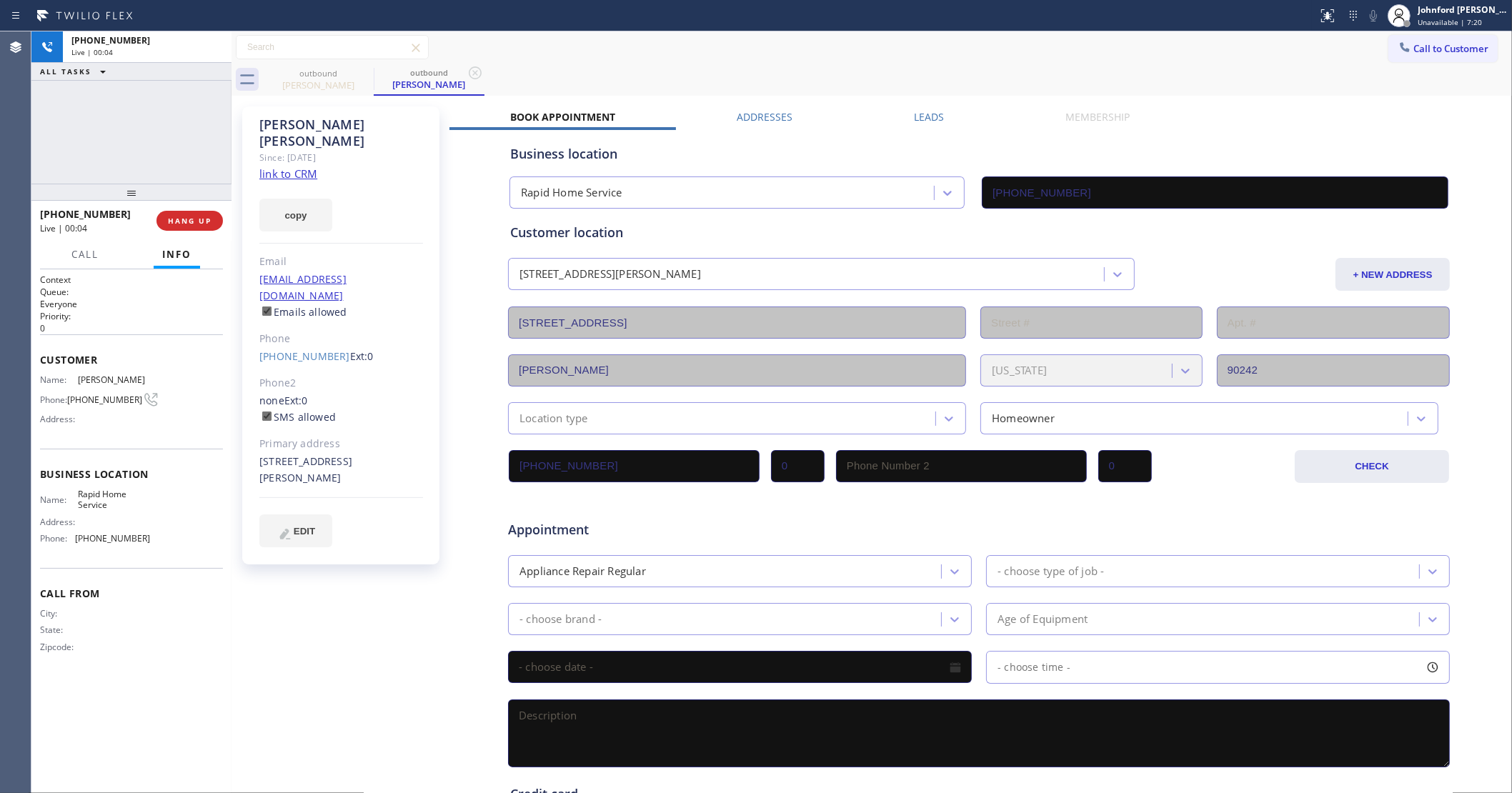
click at [284, 331] on div "Phone" at bounding box center [342, 339] width 164 height 16
click at [295, 350] on link "[PHONE_NUMBER]" at bounding box center [305, 356] width 91 height 14
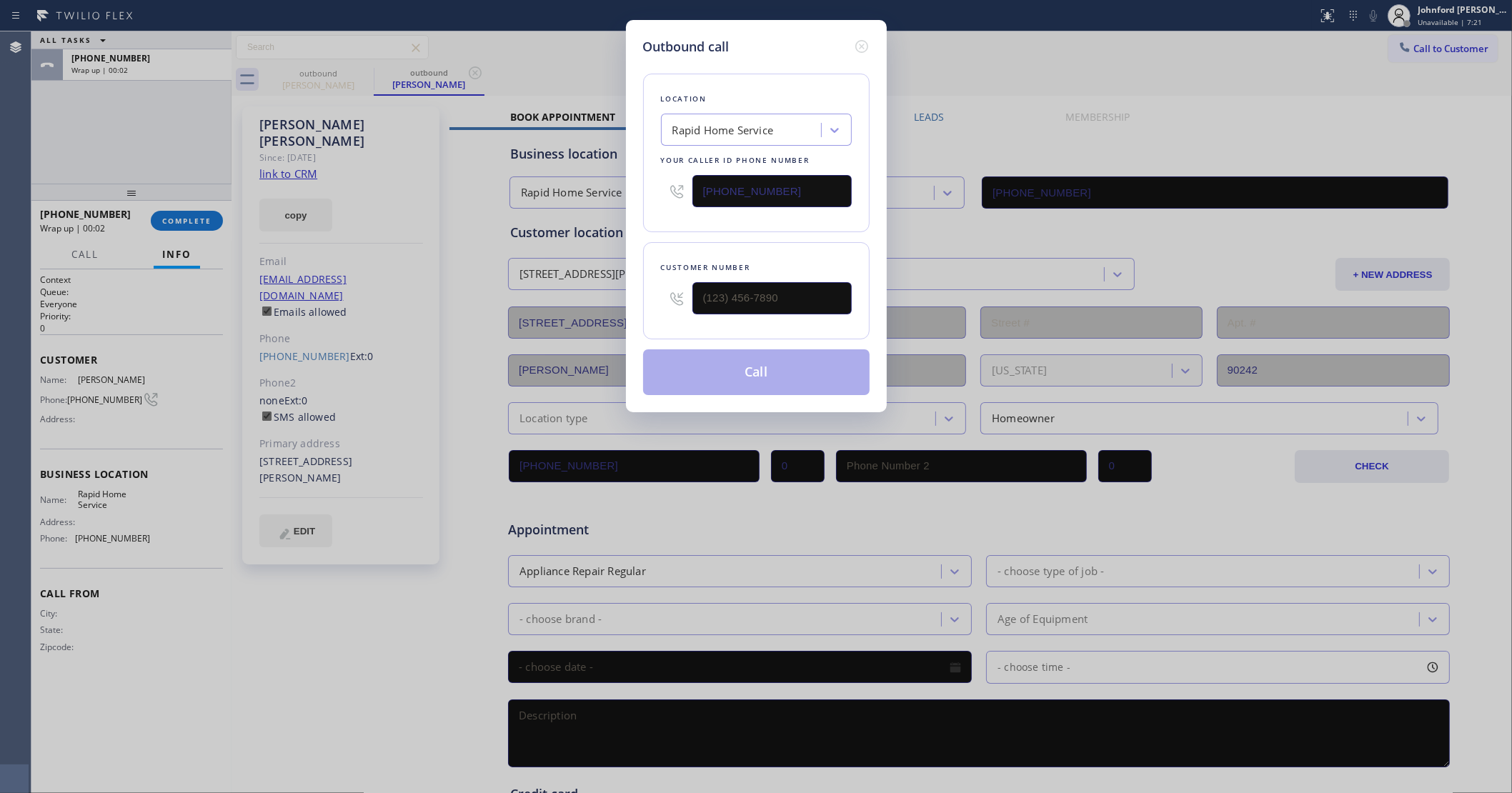
type input "[PHONE_NUMBER]"
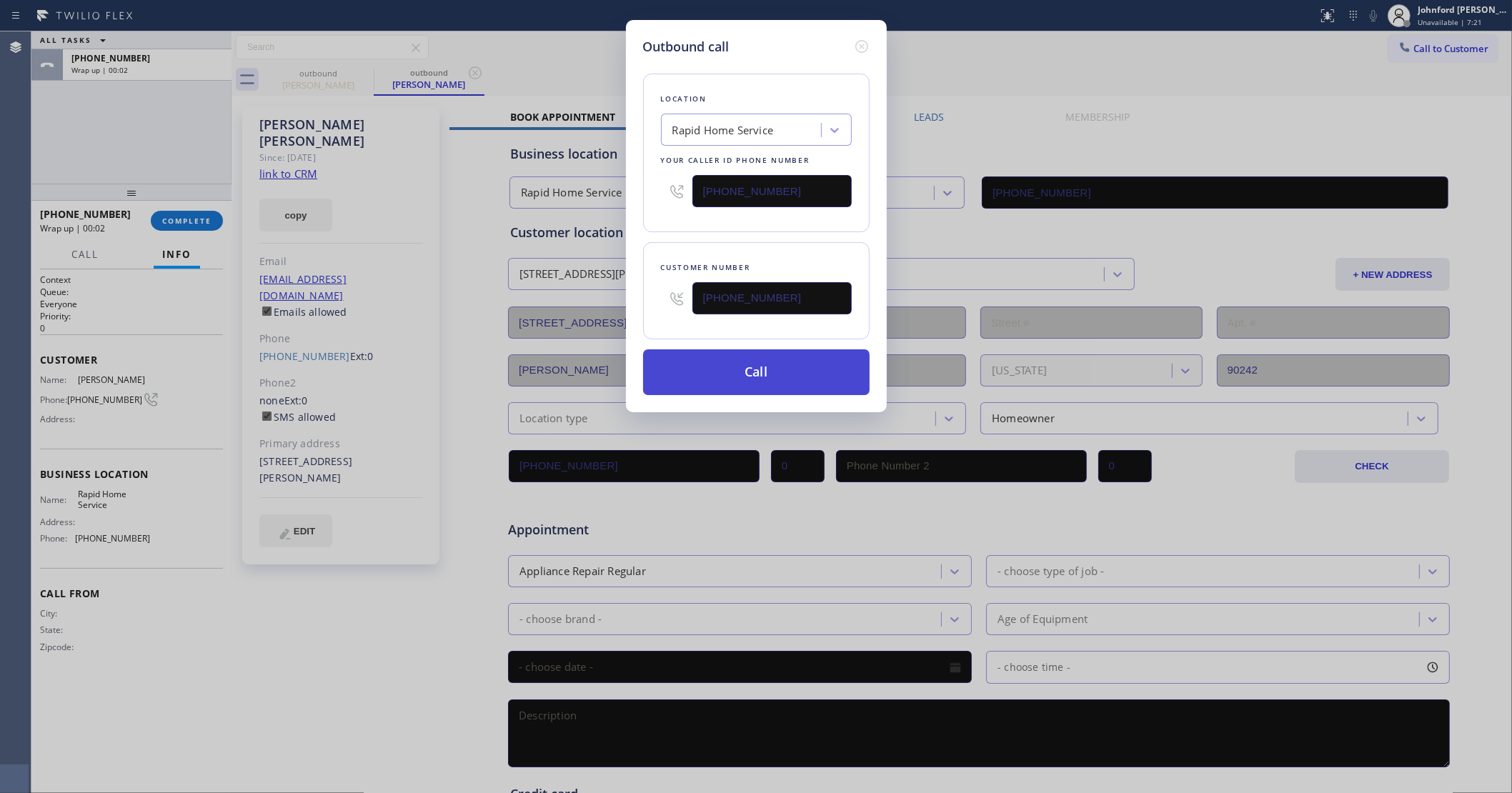
click at [720, 355] on button "Call" at bounding box center [756, 373] width 226 height 45
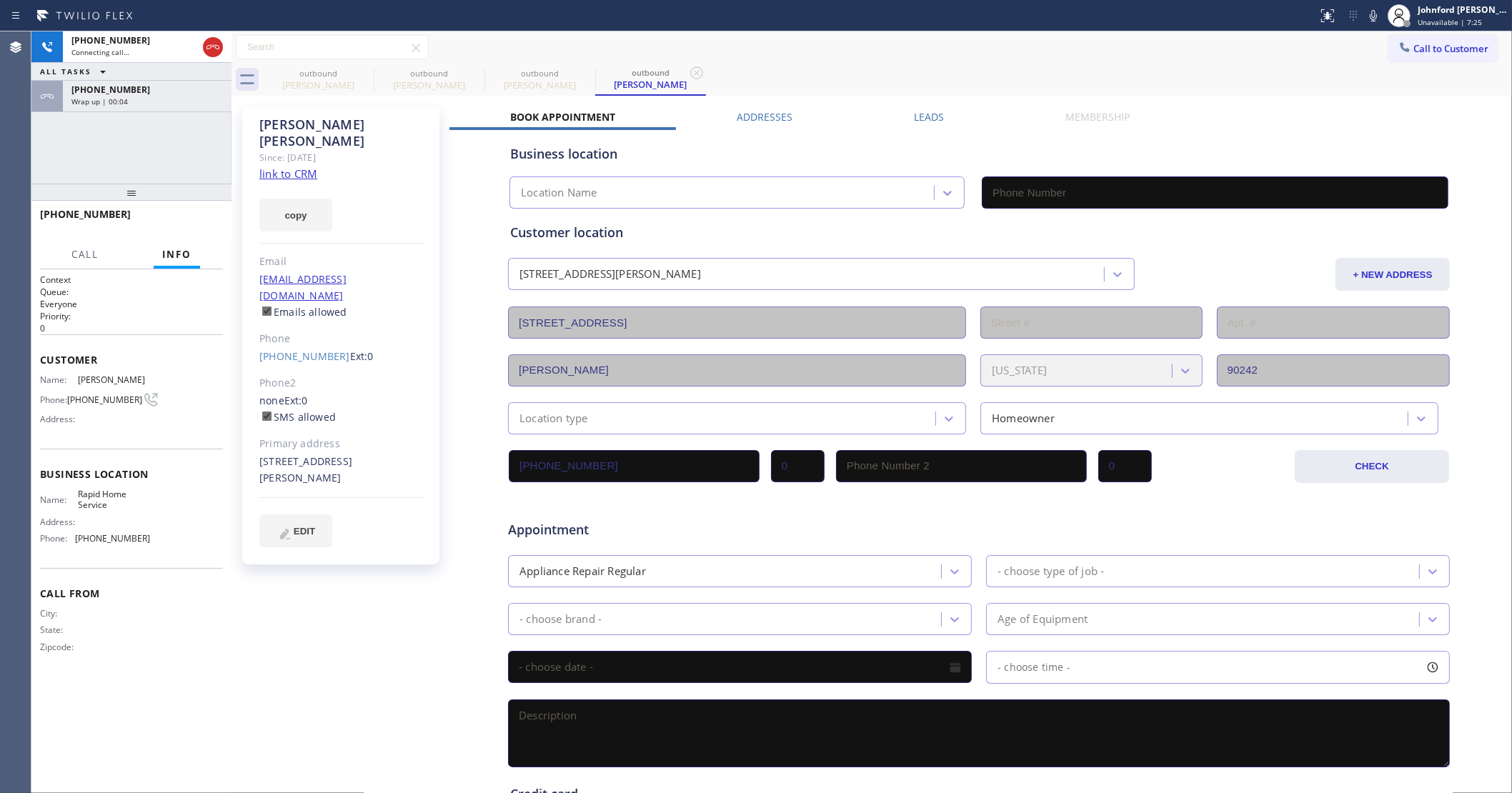
type input "[PHONE_NUMBER]"
click at [347, 71] on div "outbound" at bounding box center [318, 73] width 108 height 11
click at [352, 71] on div "outbound" at bounding box center [318, 72] width 108 height 11
click at [355, 71] on div "outbound" at bounding box center [318, 72] width 108 height 11
click at [355, 72] on div "outbound" at bounding box center [318, 72] width 108 height 11
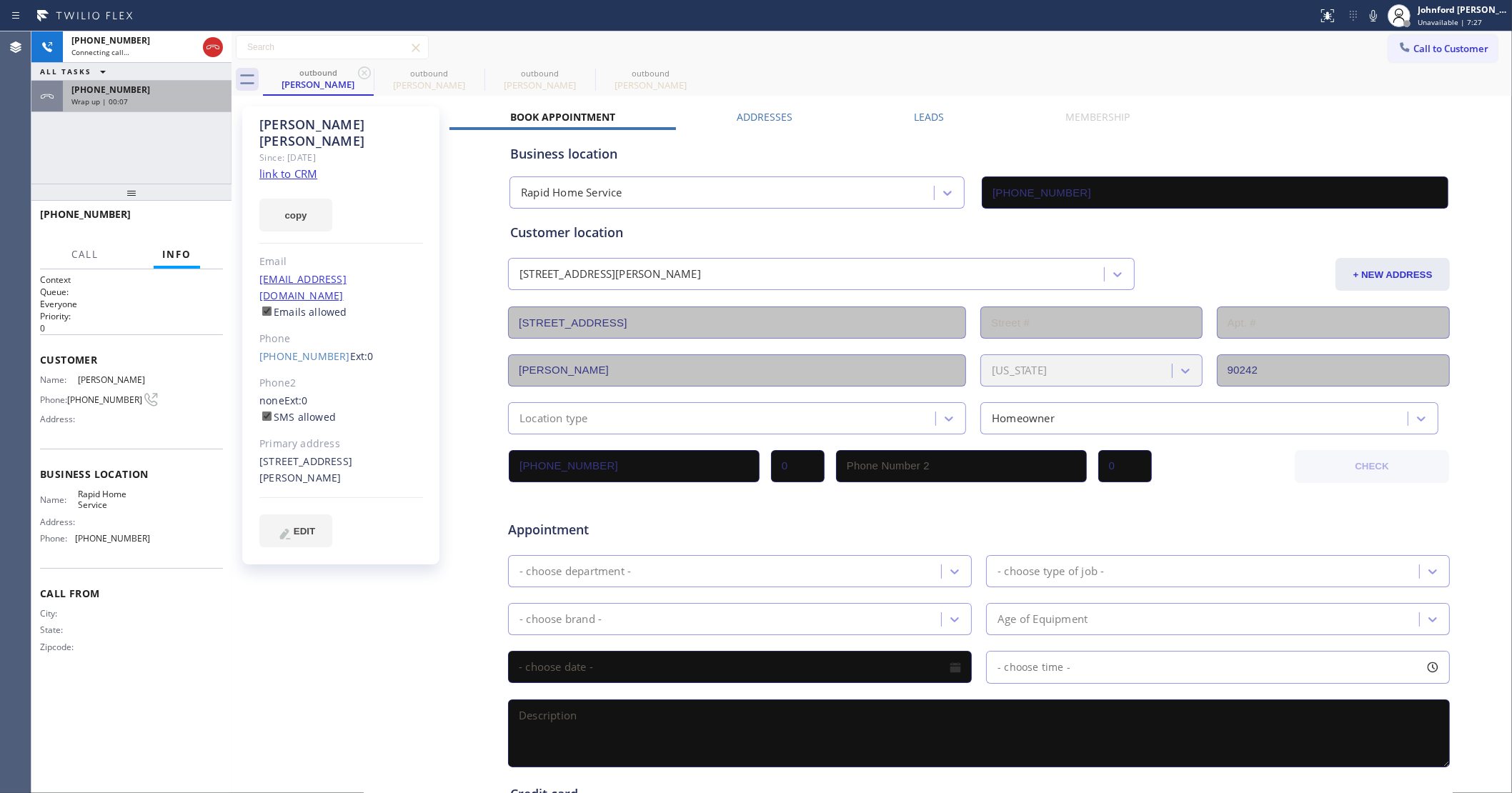
click at [177, 92] on div "[PHONE_NUMBER]" at bounding box center [147, 89] width 152 height 12
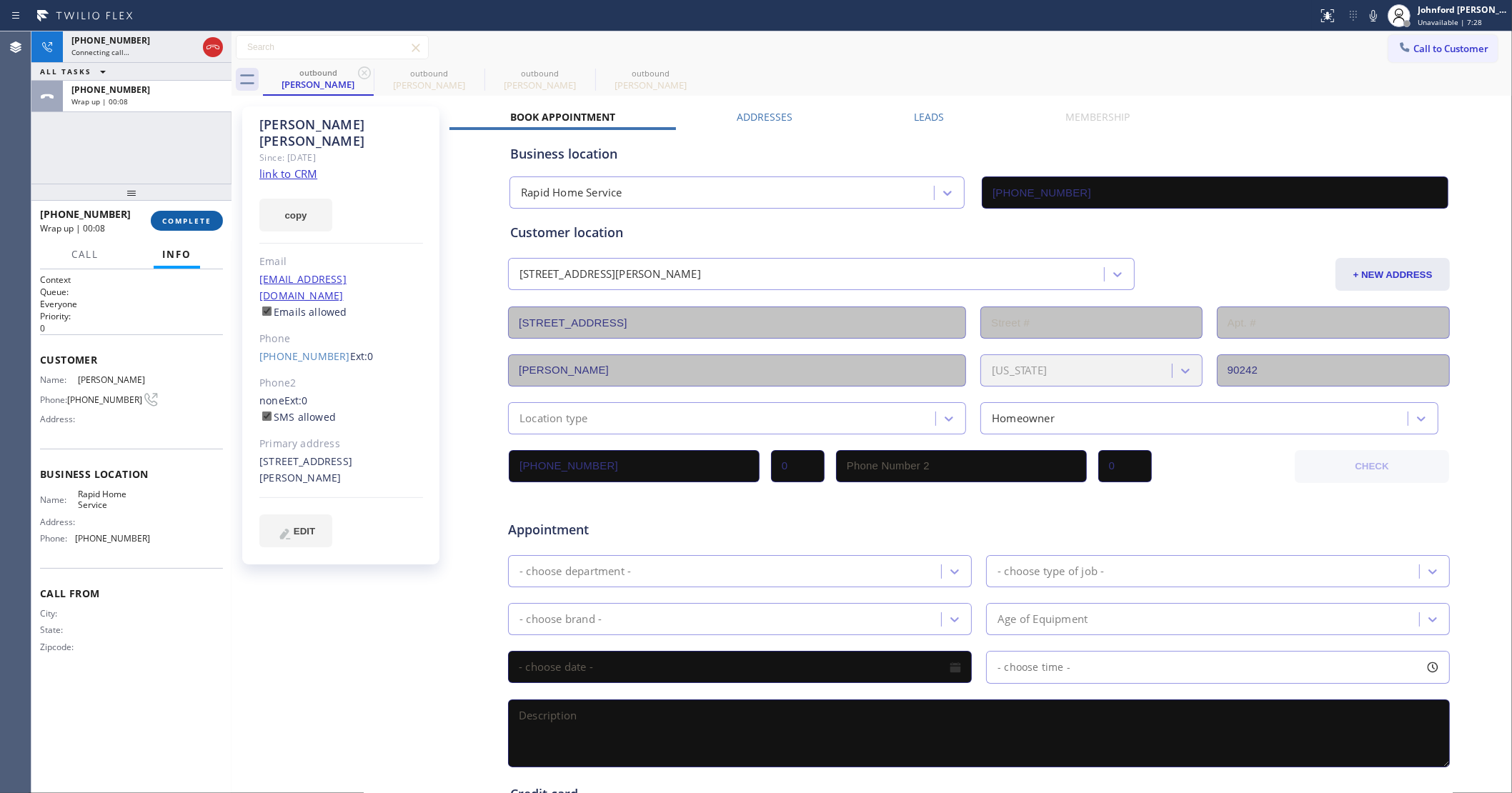
click at [176, 225] on span "COMPLETE" at bounding box center [187, 221] width 50 height 10
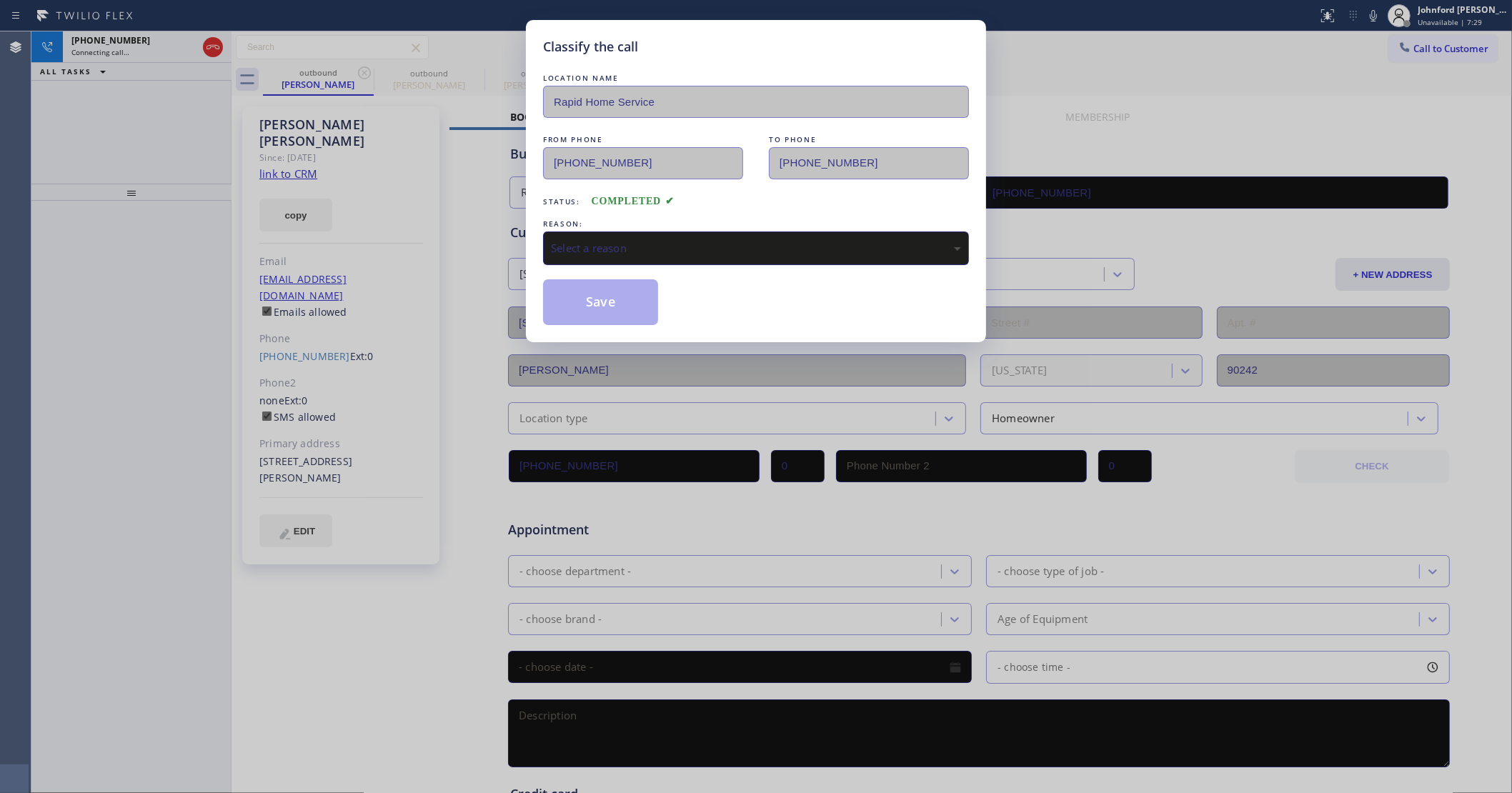
click at [661, 252] on div "Select a reason" at bounding box center [756, 248] width 410 height 16
click at [648, 308] on button "Save" at bounding box center [601, 302] width 115 height 45
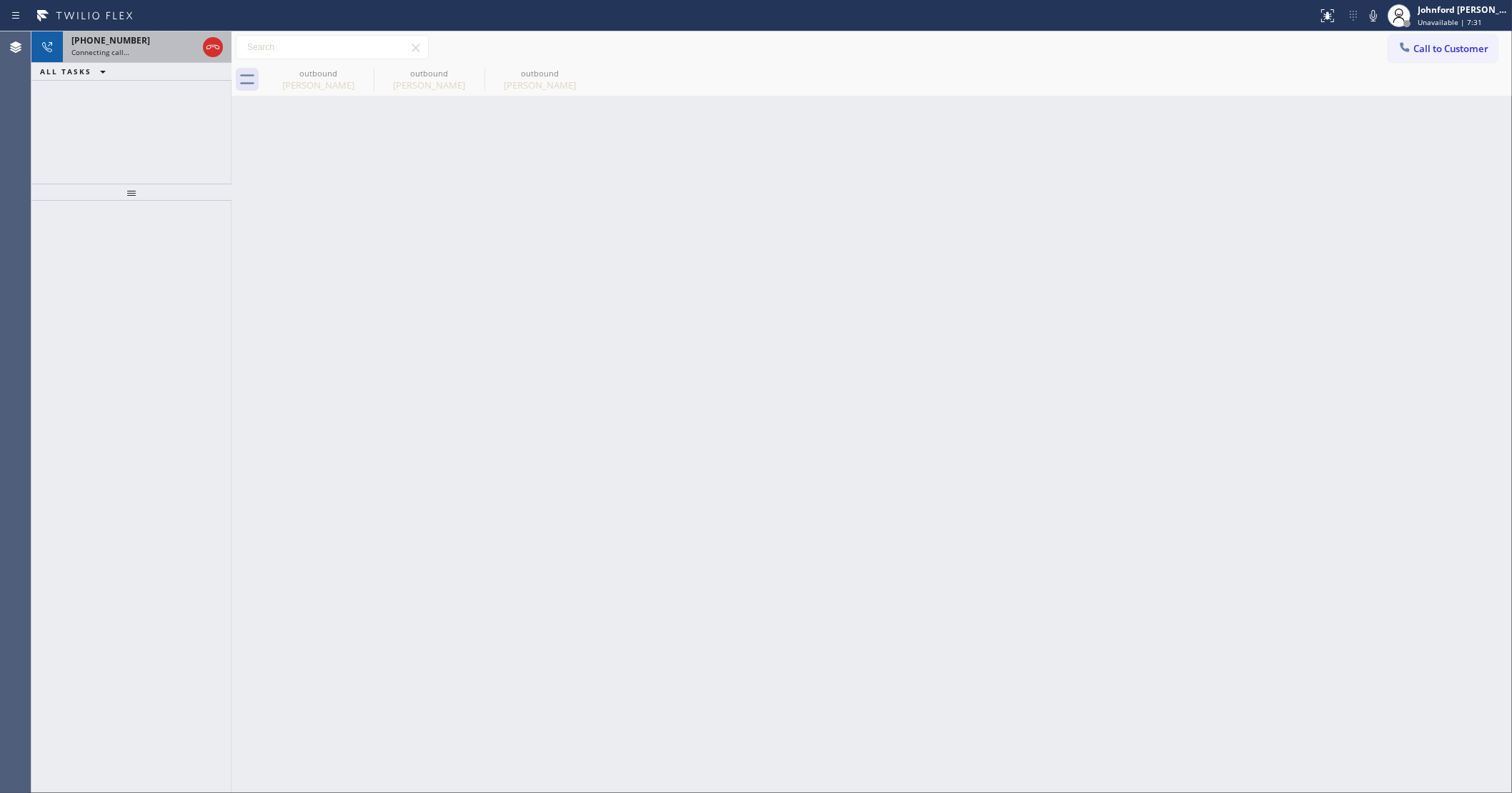
click at [161, 58] on div "[PHONE_NUMBER] Connecting call…" at bounding box center [131, 47] width 137 height 32
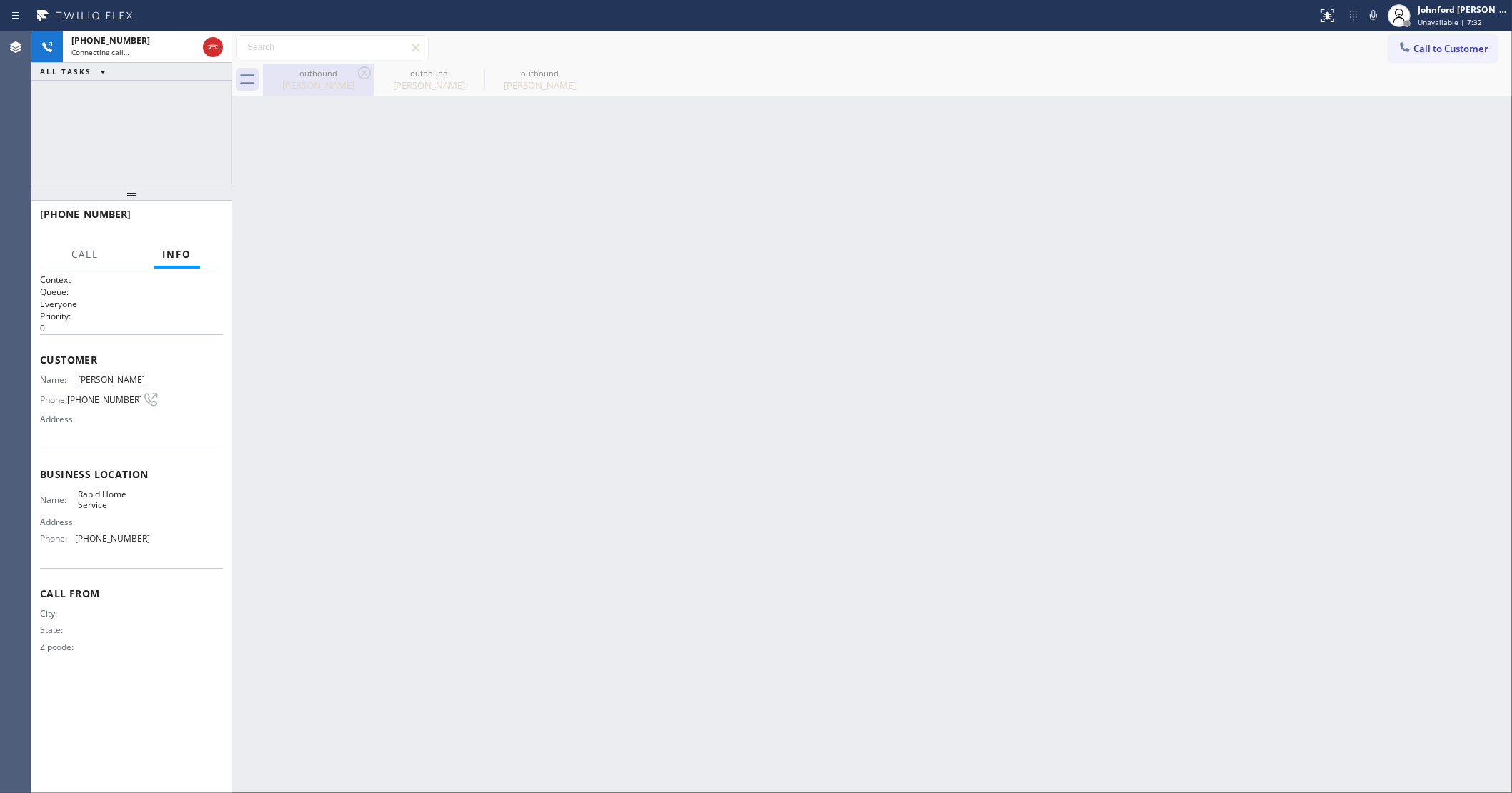
click at [293, 68] on div "outbound" at bounding box center [318, 73] width 108 height 11
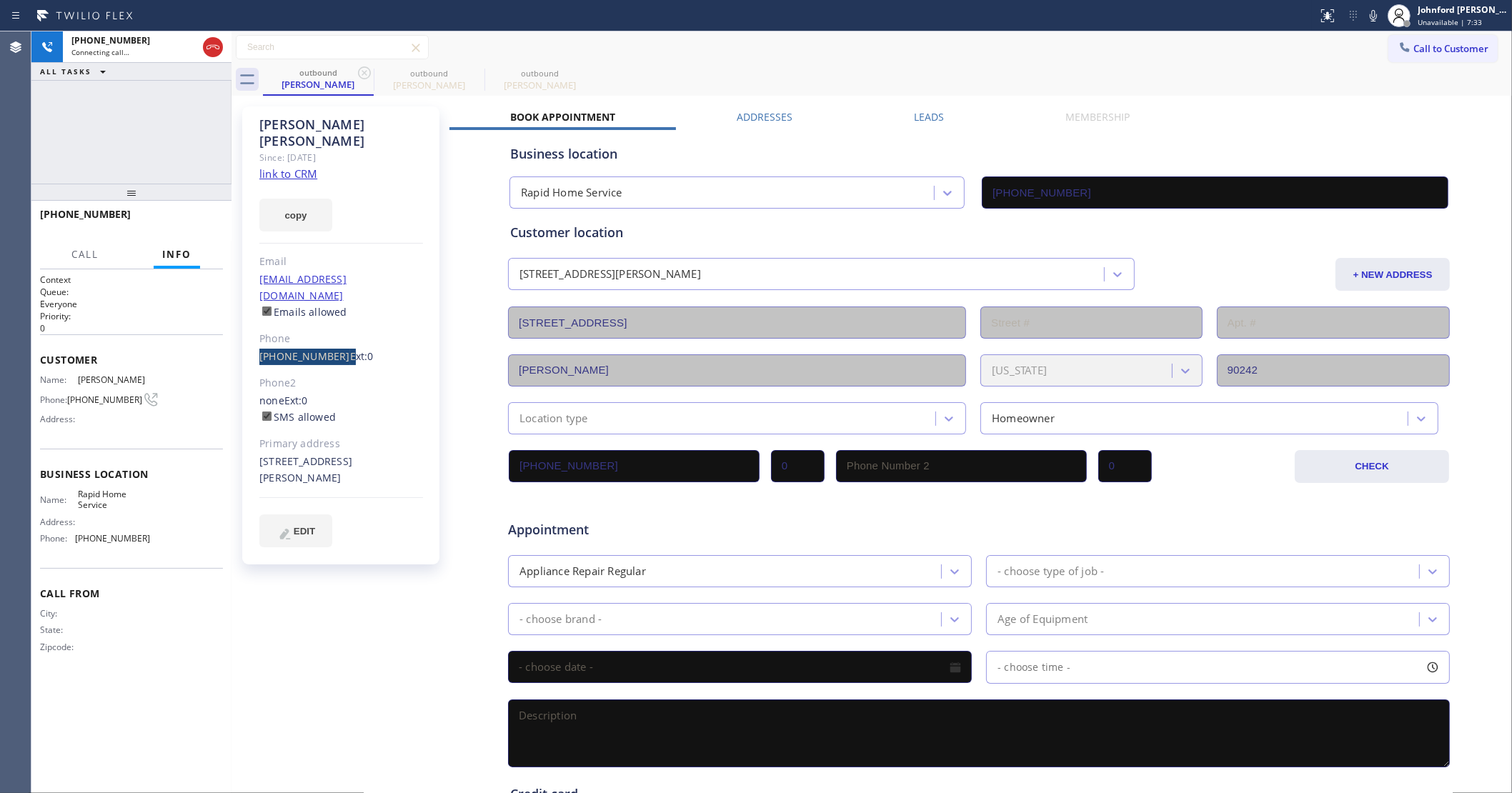
drag, startPoint x: 248, startPoint y: 320, endPoint x: 333, endPoint y: 323, distance: 85.1
click at [333, 323] on div "[PERSON_NAME] Since: [DATE] link to CRM copy Email [EMAIL_ADDRESS][DOMAIN_NAME]…" at bounding box center [340, 335] width 197 height 458
copy div "[PHONE_NUMBER]"
click at [1365, 16] on icon at bounding box center [1373, 15] width 17 height 17
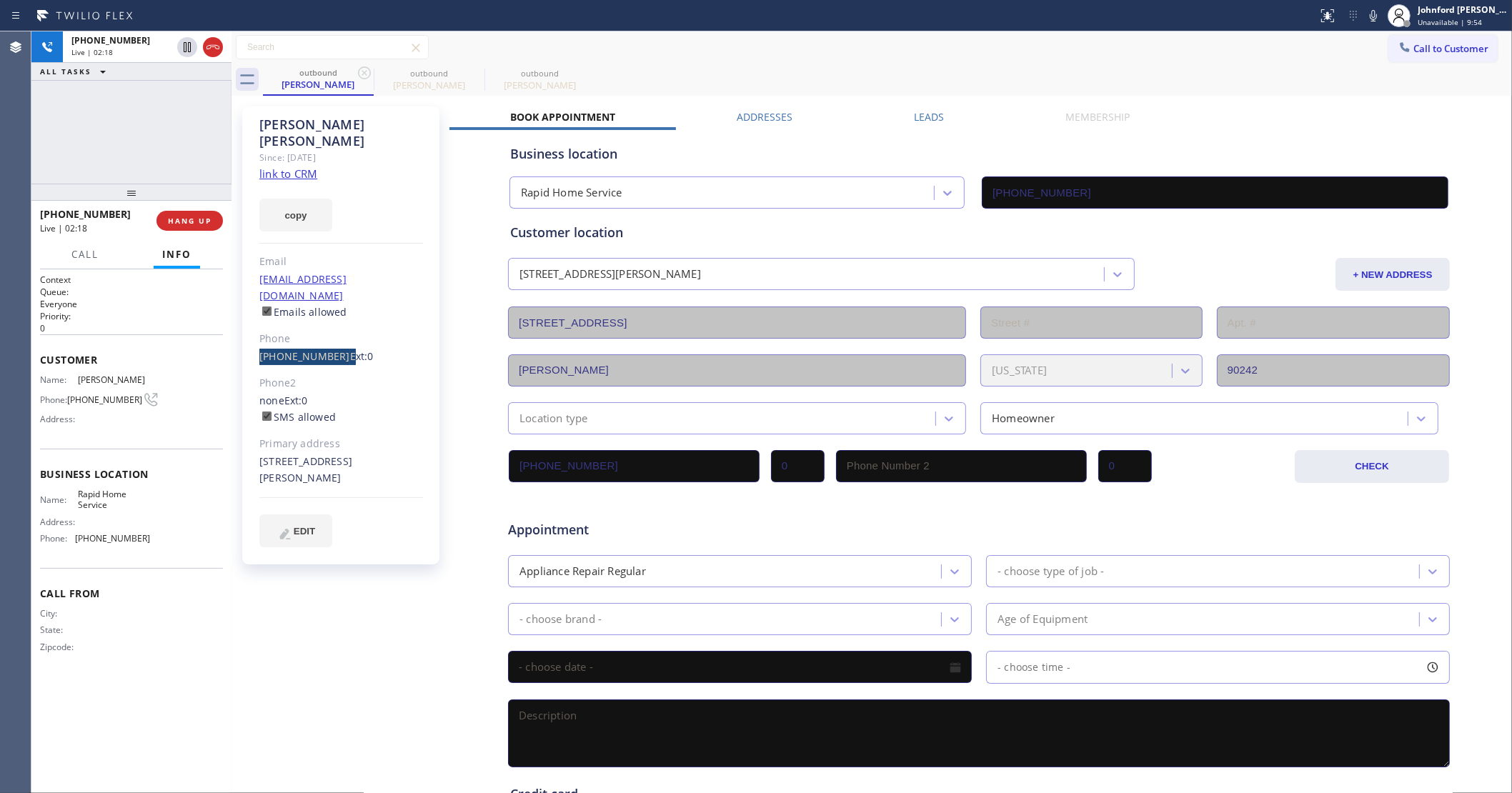
click at [1367, 19] on icon at bounding box center [1373, 15] width 17 height 17
click at [1369, 12] on icon at bounding box center [1373, 15] width 17 height 17
click at [1376, 19] on icon at bounding box center [1373, 15] width 17 height 17
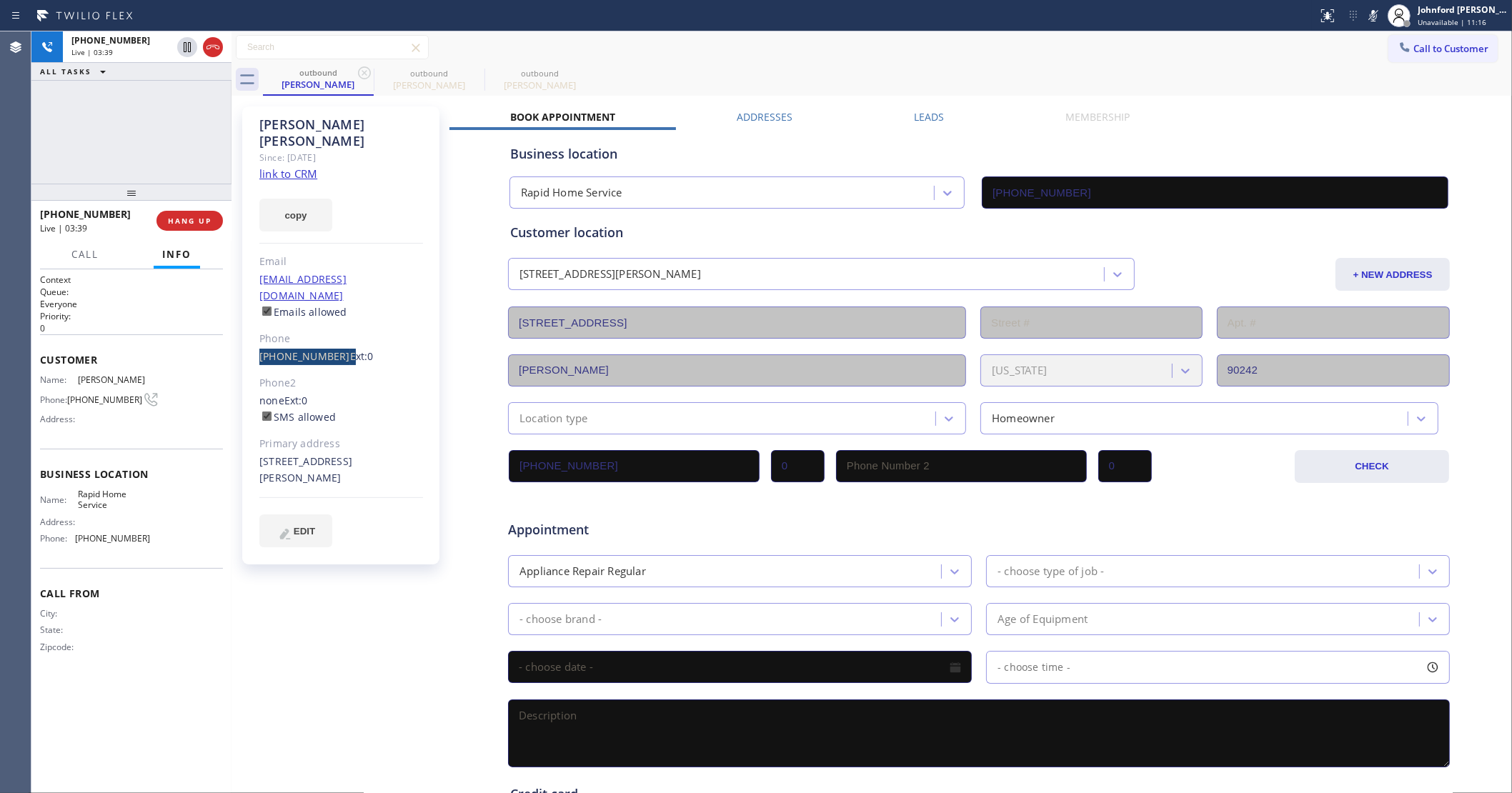
click at [1376, 16] on icon at bounding box center [1373, 15] width 7 height 11
drag, startPoint x: 311, startPoint y: 457, endPoint x: 250, endPoint y: 425, distance: 68.9
click at [250, 425] on div "[PERSON_NAME] Since: [DATE] link to CRM copy Email [EMAIL_ADDRESS][DOMAIN_NAME]…" at bounding box center [340, 335] width 197 height 458
copy div "[STREET_ADDRESS][PERSON_NAME]"
click at [837, 62] on div "Call to Customer Outbound call Location Rapid Home Service Your caller id phone…" at bounding box center [872, 48] width 1281 height 32
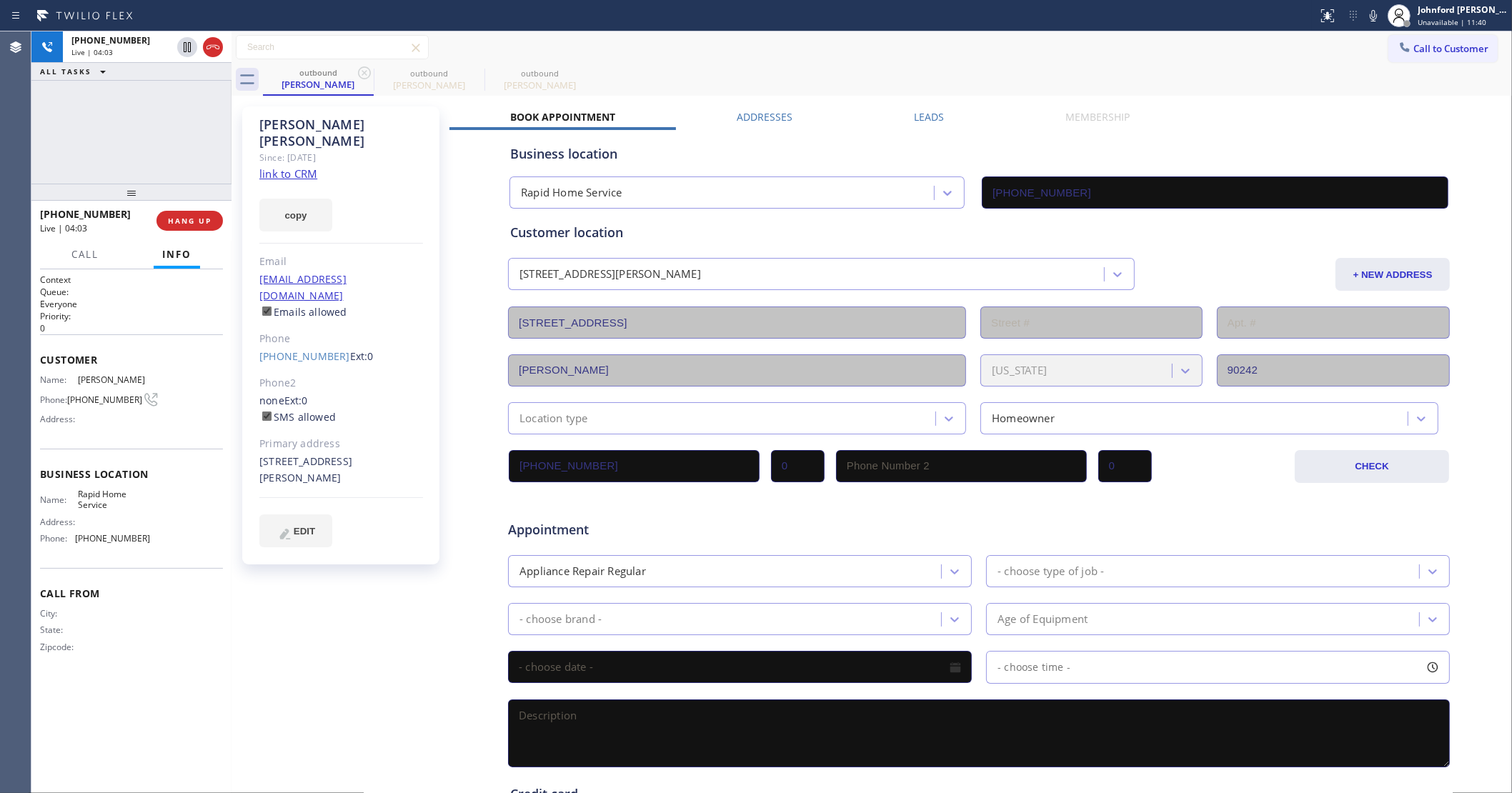
click at [1376, 15] on icon at bounding box center [1373, 15] width 17 height 17
click at [810, 65] on div "outbound [PERSON_NAME] outbound [PERSON_NAME] outbound [PERSON_NAME]" at bounding box center [887, 80] width 1249 height 32
click at [1372, 15] on icon at bounding box center [1373, 15] width 7 height 11
click at [1372, 15] on icon at bounding box center [1373, 15] width 17 height 17
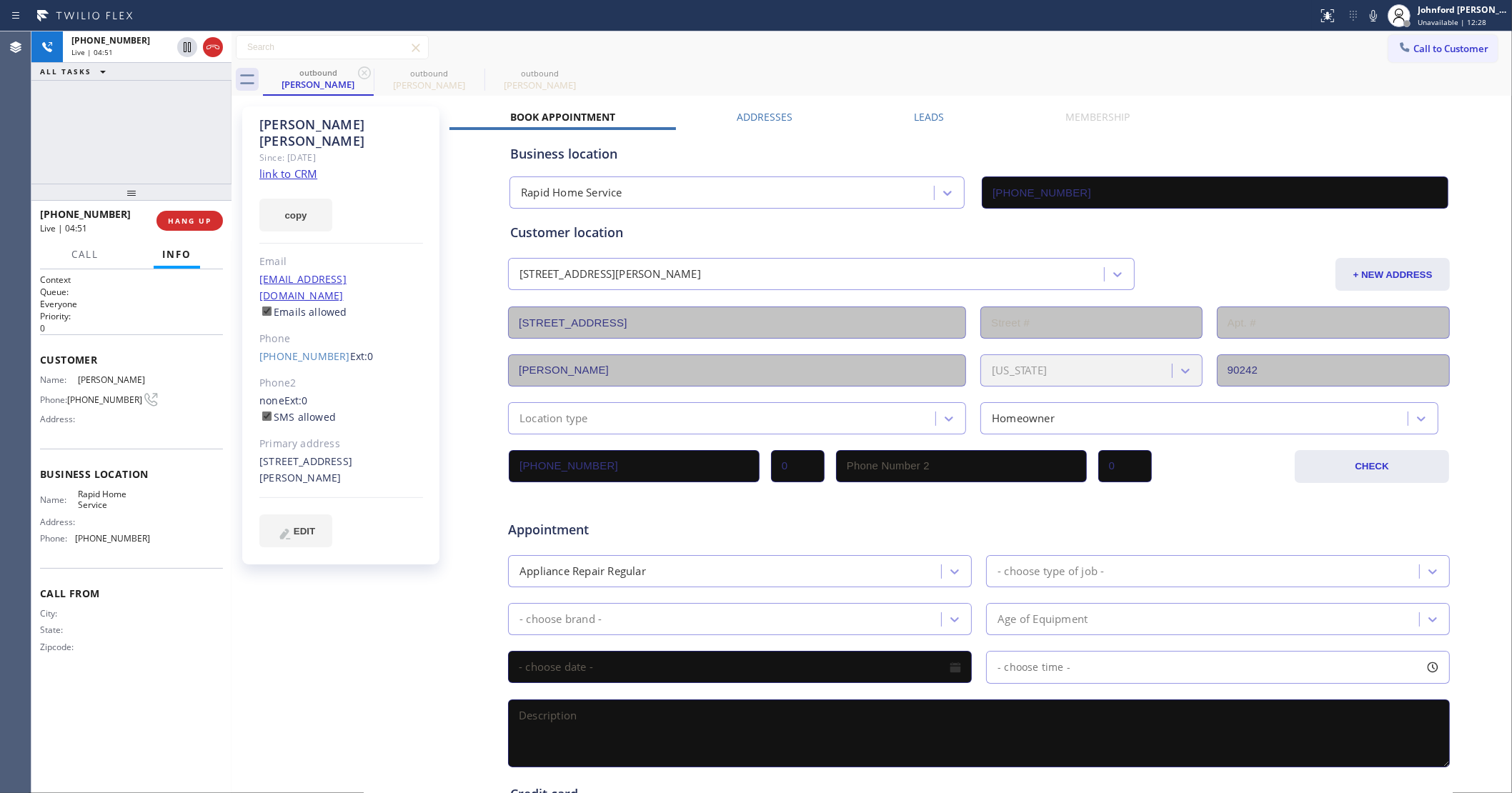
click at [936, 80] on div "outbound [PERSON_NAME] outbound [PERSON_NAME] outbound [PERSON_NAME]" at bounding box center [887, 80] width 1249 height 32
click at [162, 144] on div "[PHONE_NUMBER] Live | 05:16 ALL TASKS ALL TASKS ACTIVE TASKS TASKS IN WRAP UP" at bounding box center [131, 108] width 200 height 153
drag, startPoint x: 143, startPoint y: 191, endPoint x: 127, endPoint y: 155, distance: 39.4
click at [127, 155] on div "[PHONE_NUMBER] Live | 05:17 ALL TASKS ALL TASKS ACTIVE TASKS TASKS IN WRAP UP […" at bounding box center [131, 412] width 200 height 762
click at [166, 220] on button "HANG UP" at bounding box center [190, 221] width 67 height 20
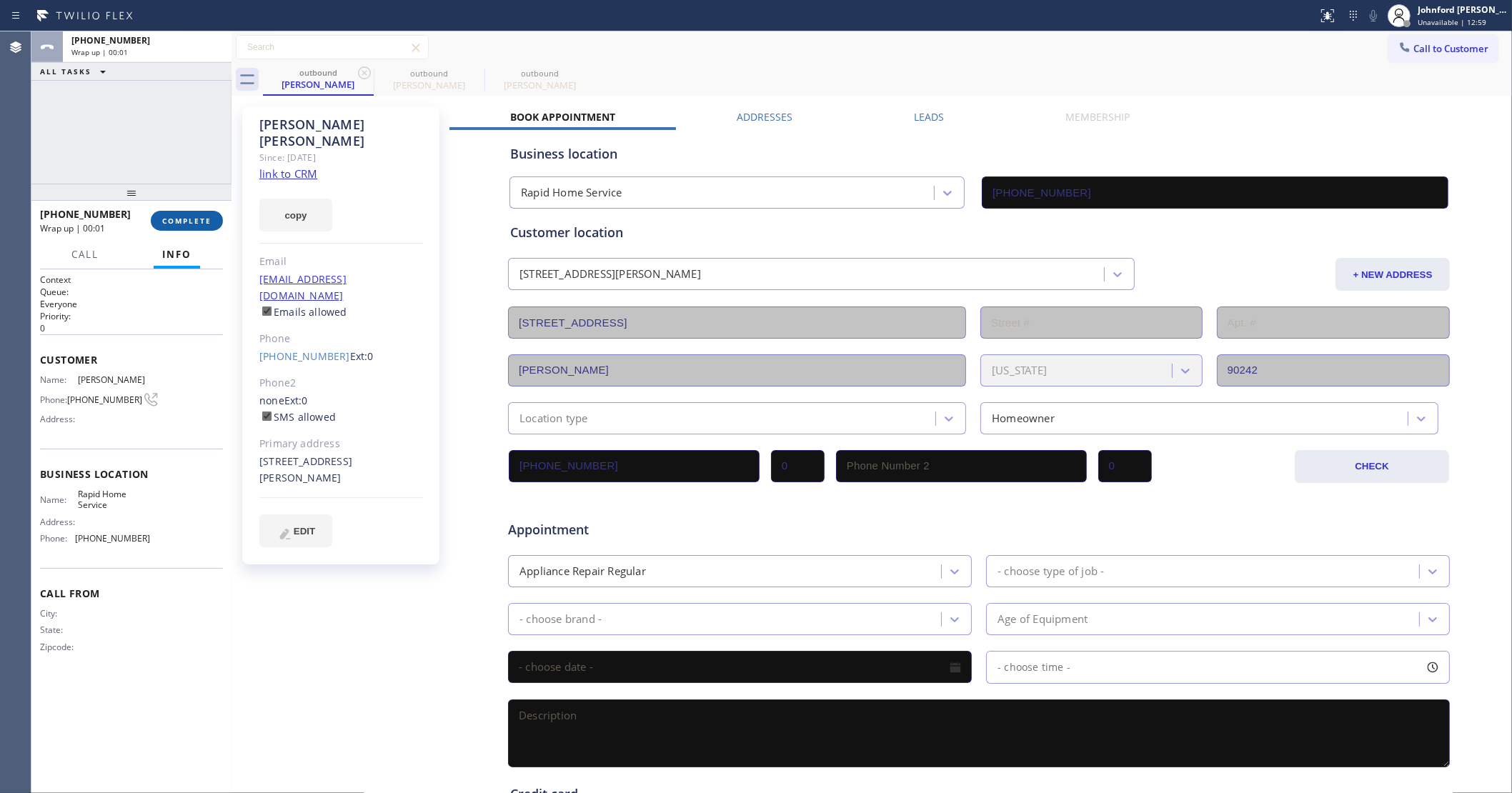
click at [170, 220] on span "COMPLETE" at bounding box center [187, 221] width 50 height 10
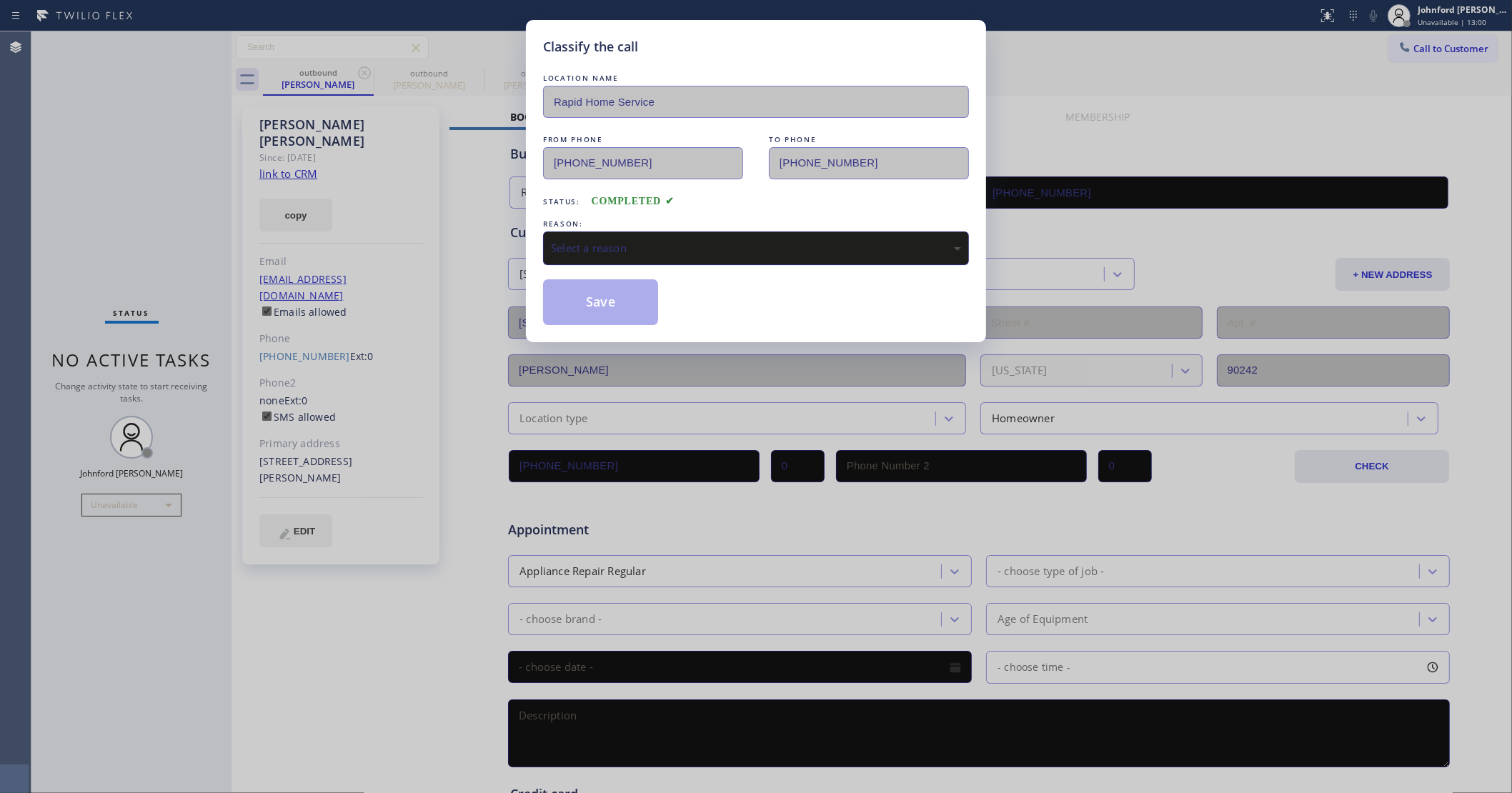
click at [635, 250] on div "Select a reason" at bounding box center [756, 248] width 410 height 16
click at [616, 291] on button "Save" at bounding box center [601, 302] width 115 height 45
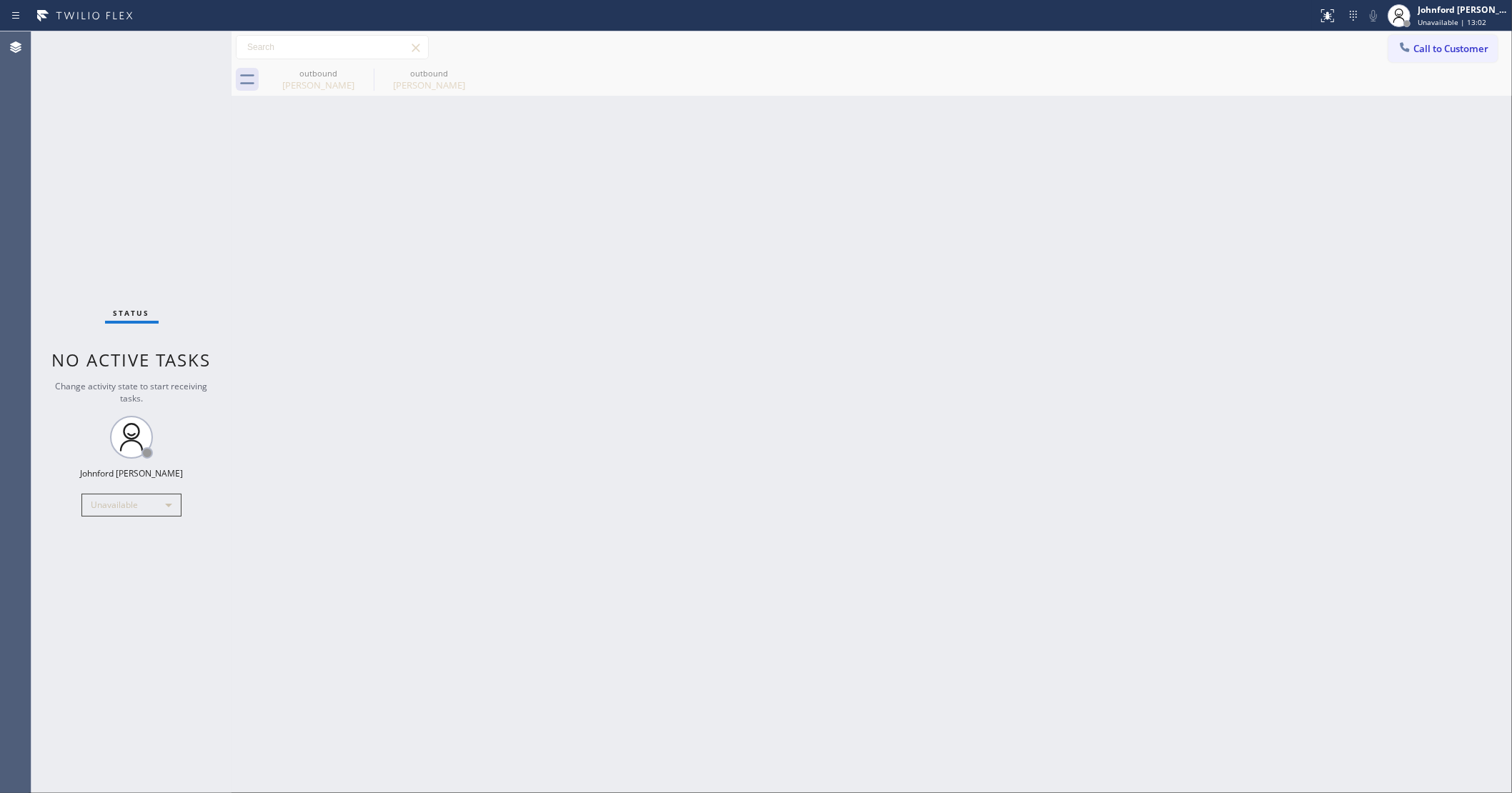
click at [1096, 70] on div "outbound [PERSON_NAME] outbound [PERSON_NAME]" at bounding box center [887, 80] width 1249 height 32
click at [118, 502] on div "Unavailable" at bounding box center [131, 505] width 100 height 23
click at [110, 576] on li "Break" at bounding box center [131, 578] width 97 height 17
click at [128, 504] on div "Break" at bounding box center [131, 505] width 100 height 23
click at [116, 576] on li "Break" at bounding box center [131, 578] width 97 height 17
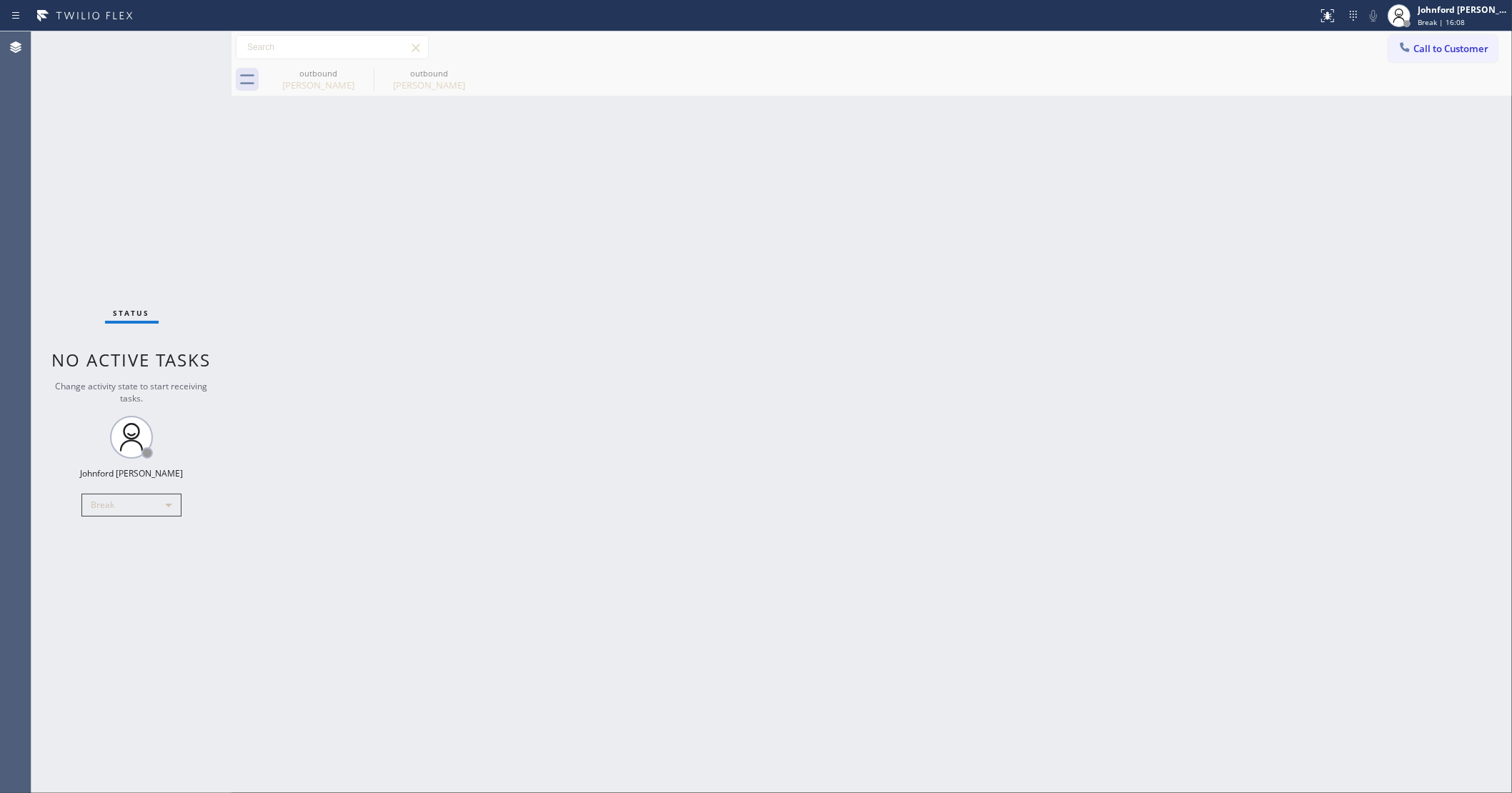
click at [136, 490] on div "Status No active tasks Change activity state to start receiving tasks. [PERSON_…" at bounding box center [131, 412] width 200 height 762
click at [136, 498] on div "Break" at bounding box center [131, 505] width 100 height 23
click at [123, 559] on li "Unavailable" at bounding box center [131, 560] width 97 height 17
click at [1173, 217] on div "Back to Dashboard Change Sender ID Customers Technicians Select a contact Outbo…" at bounding box center [872, 412] width 1281 height 762
drag, startPoint x: 122, startPoint y: 155, endPoint x: 199, endPoint y: 49, distance: 131.0
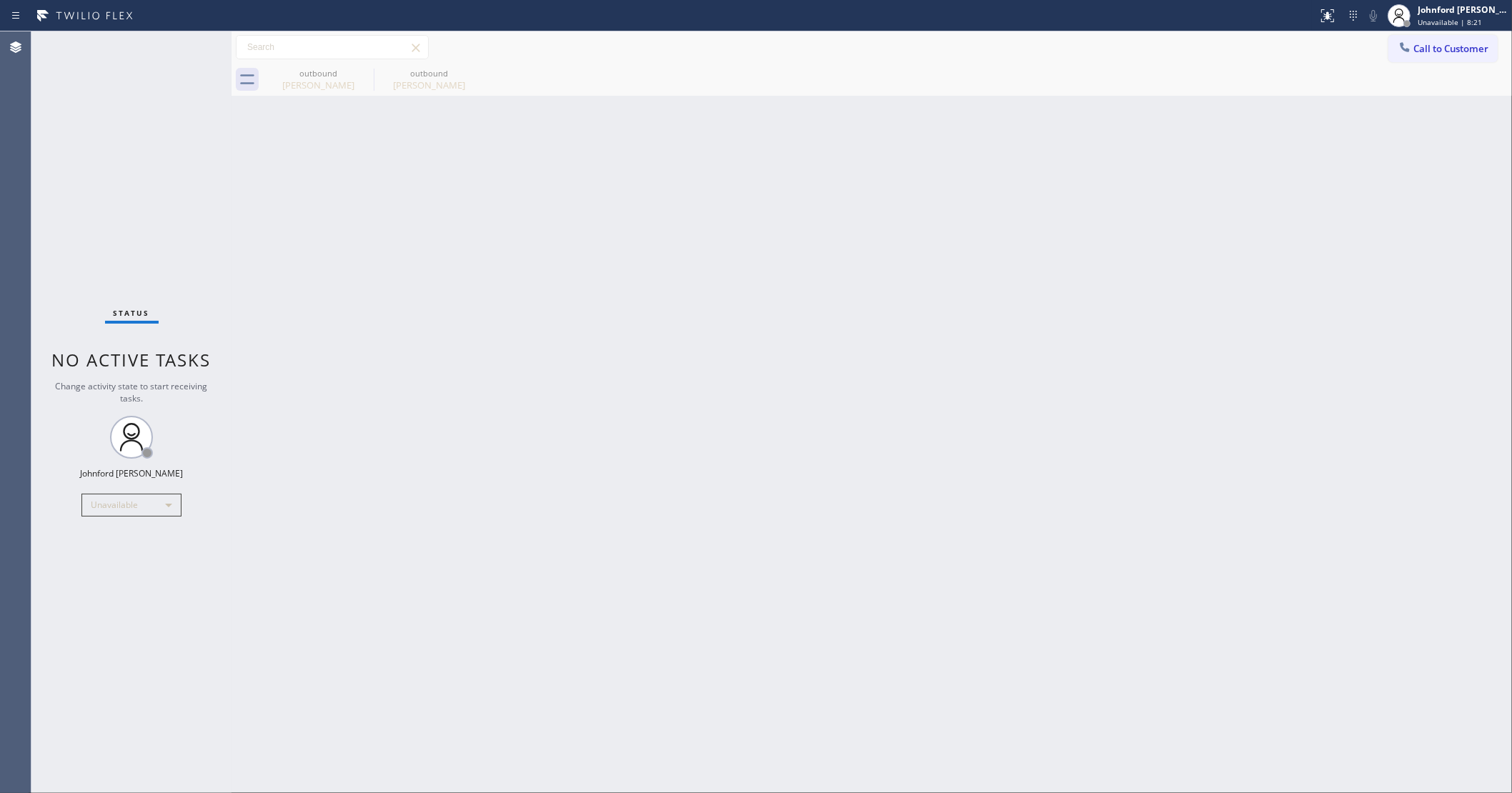
click at [119, 154] on div "Status No active tasks Change activity state to start receiving tasks. [PERSON_…" at bounding box center [131, 412] width 200 height 762
click at [1213, 349] on div "Back to Dashboard Change Sender ID Customers Technicians Select a contact Outbo…" at bounding box center [872, 412] width 1281 height 762
click at [45, 261] on div "Status No active tasks Change activity state to start receiving tasks. [PERSON_…" at bounding box center [131, 412] width 200 height 762
click at [1047, 451] on div "Back to Dashboard Change Sender ID Customers Technicians Select a contact Outbo…" at bounding box center [872, 412] width 1281 height 762
click at [1409, 50] on icon at bounding box center [1405, 47] width 15 height 15
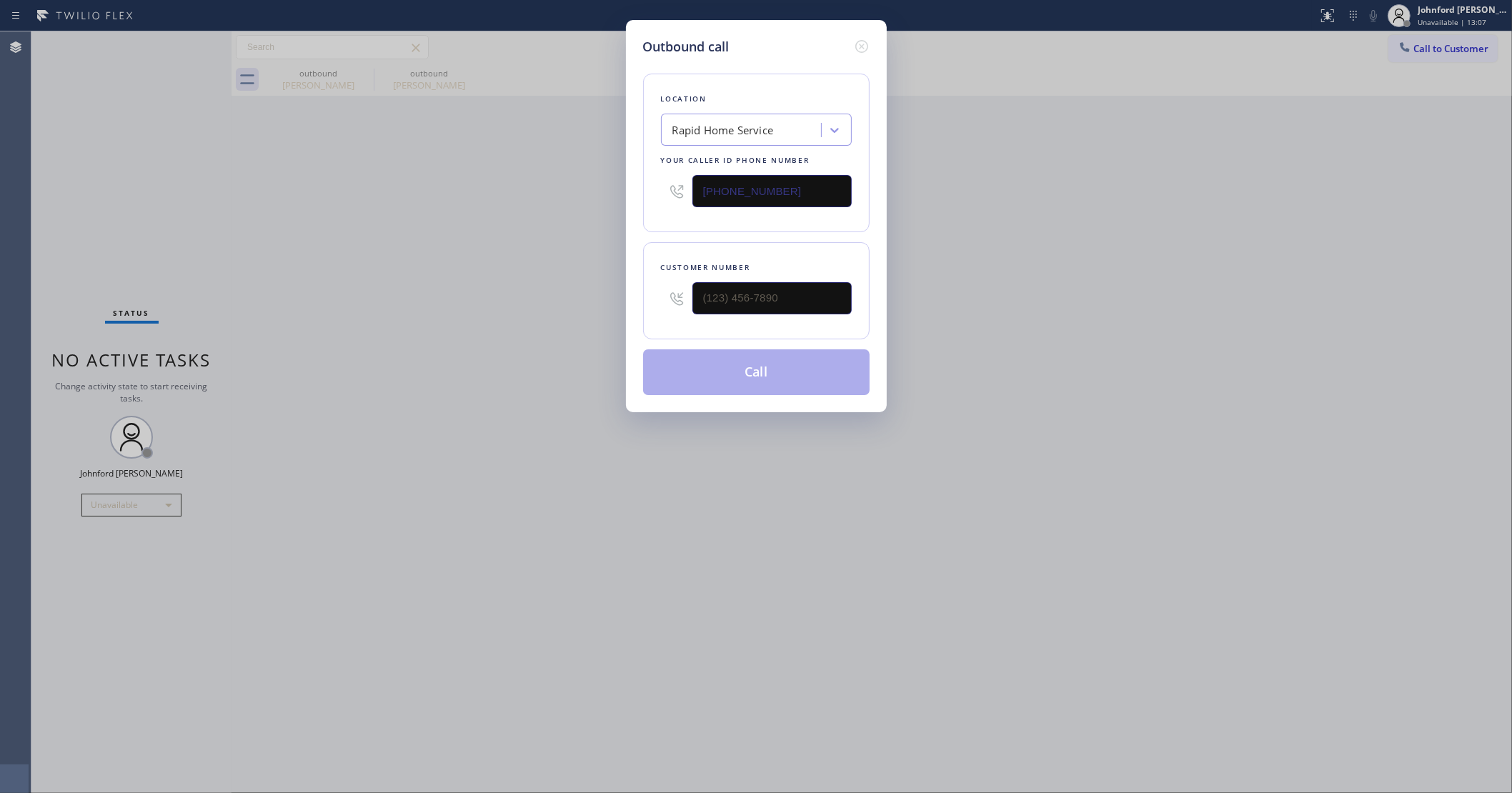
drag, startPoint x: 818, startPoint y: 162, endPoint x: 597, endPoint y: 177, distance: 221.5
click at [599, 177] on div "Outbound call Location Rapid Home Service Your caller id phone number [PHONE_NU…" at bounding box center [756, 396] width 1512 height 793
drag, startPoint x: 783, startPoint y: 191, endPoint x: 608, endPoint y: 192, distance: 175.0
click at [610, 192] on div "Outbound call Location Rapid Home Service Your caller id phone number [PHONE_NU…" at bounding box center [756, 396] width 1512 height 793
paste input "855) 731-4952"
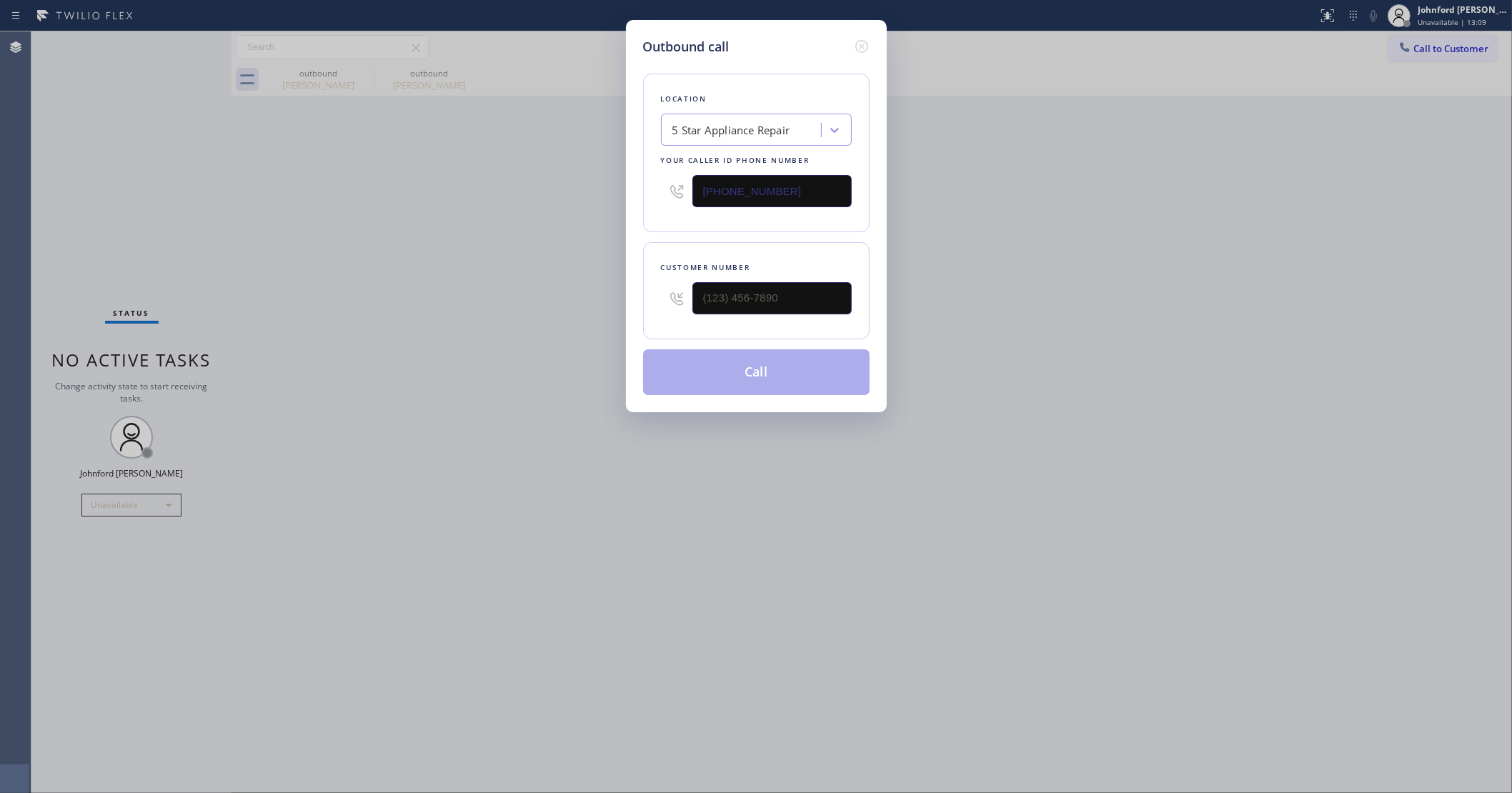
type input "[PHONE_NUMBER]"
drag, startPoint x: 778, startPoint y: 302, endPoint x: 613, endPoint y: 311, distance: 165.2
click at [626, 311] on div "Outbound call Location 5 Star Appliance Repair Your caller id phone number [PHO…" at bounding box center [756, 216] width 261 height 392
paste input "818) 222-9534"
type input "[PHONE_NUMBER]"
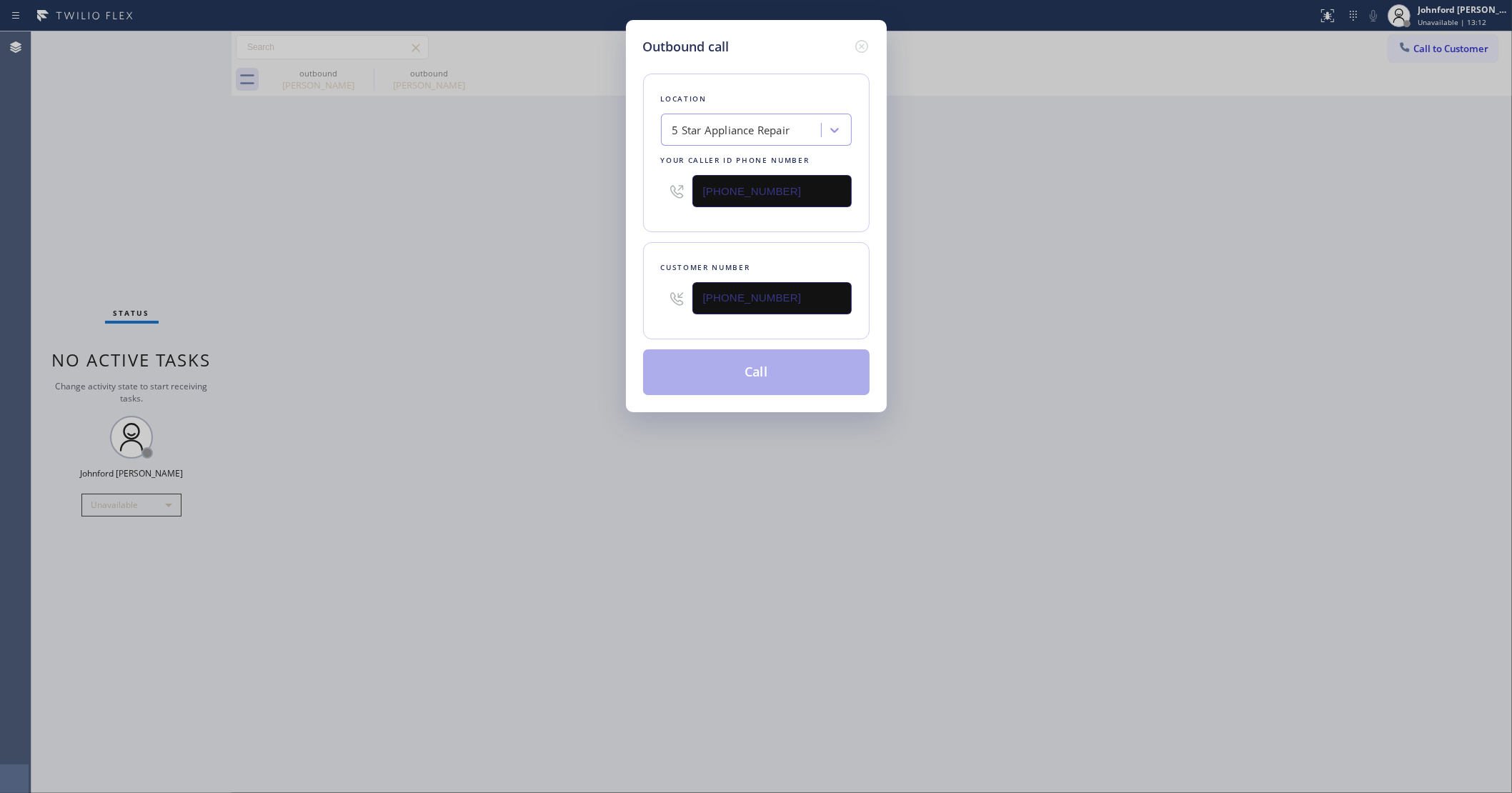
click at [537, 304] on div "Outbound call Location 5 Star Appliance Repair Your caller id phone number [PHO…" at bounding box center [756, 396] width 1512 height 793
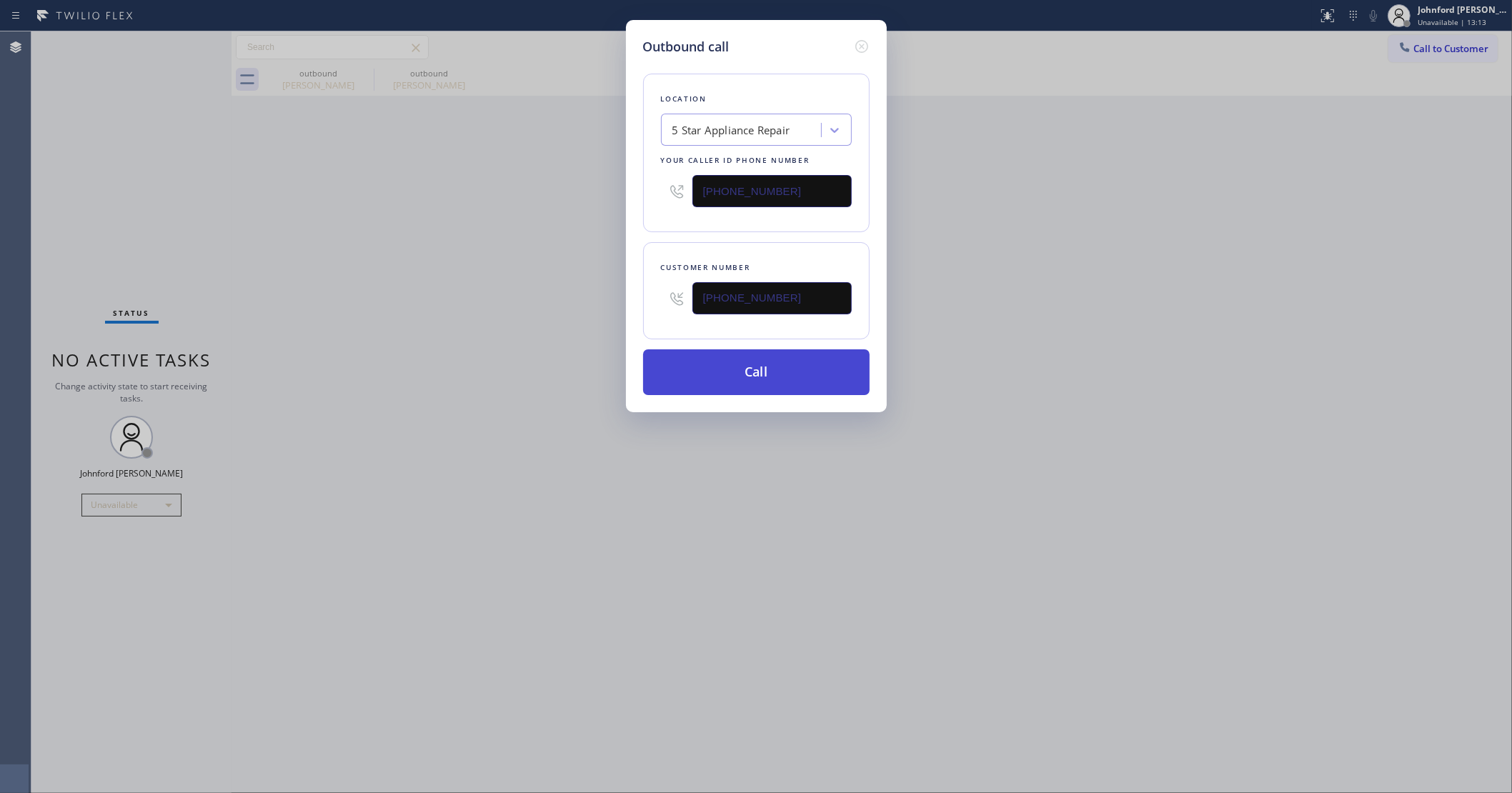
click at [708, 364] on button "Call" at bounding box center [756, 373] width 226 height 45
drag, startPoint x: 1036, startPoint y: 311, endPoint x: 1113, endPoint y: 67, distance: 255.9
click at [1042, 305] on div "Outbound call Location 5 Star Appliance Repair Your caller id phone number [PHO…" at bounding box center [756, 396] width 1512 height 793
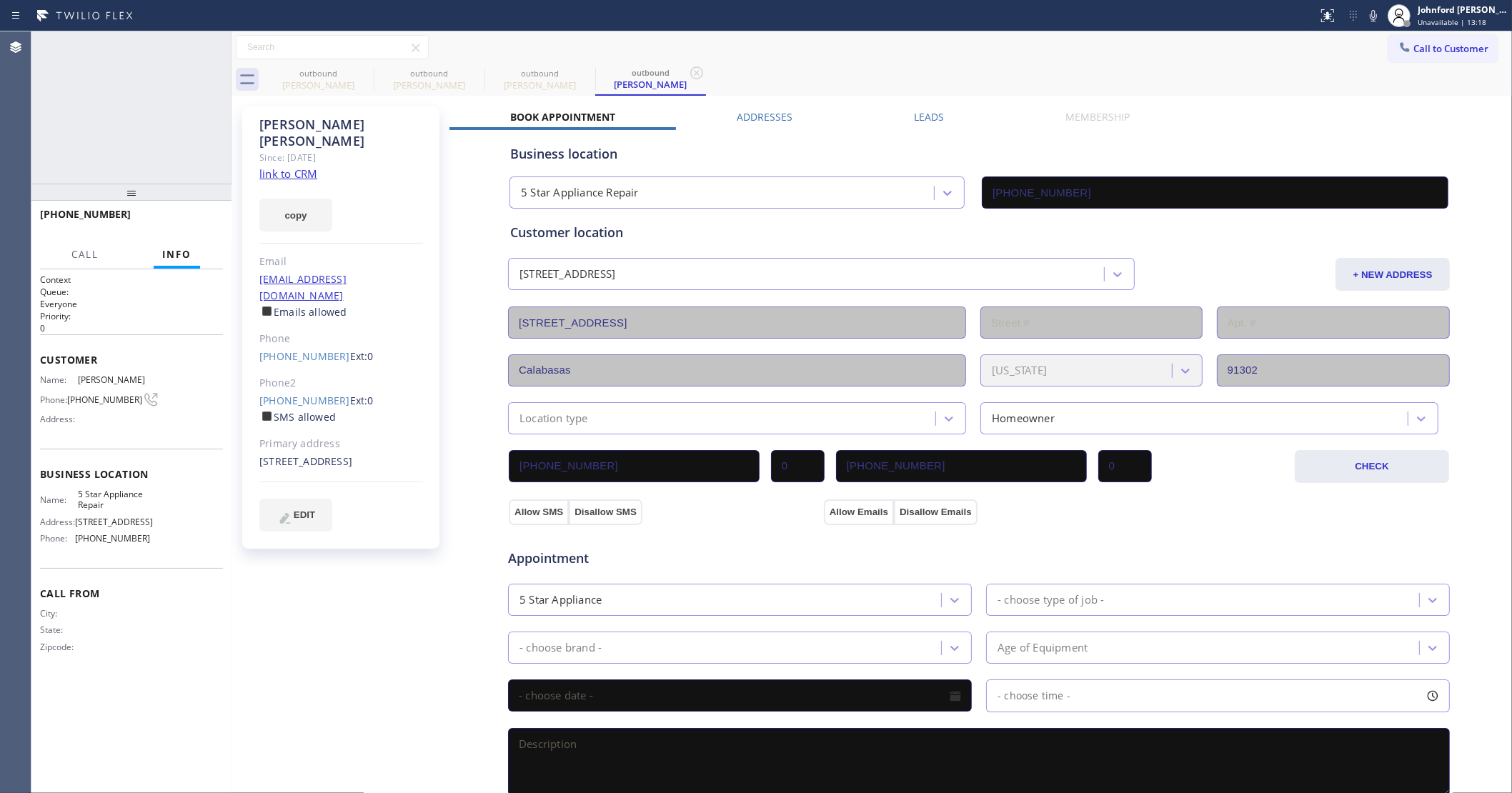
type input "[PHONE_NUMBER]"
click at [209, 223] on span "HANG UP" at bounding box center [190, 221] width 44 height 10
click at [286, 394] on link "[PHONE_NUMBER]" at bounding box center [305, 400] width 91 height 14
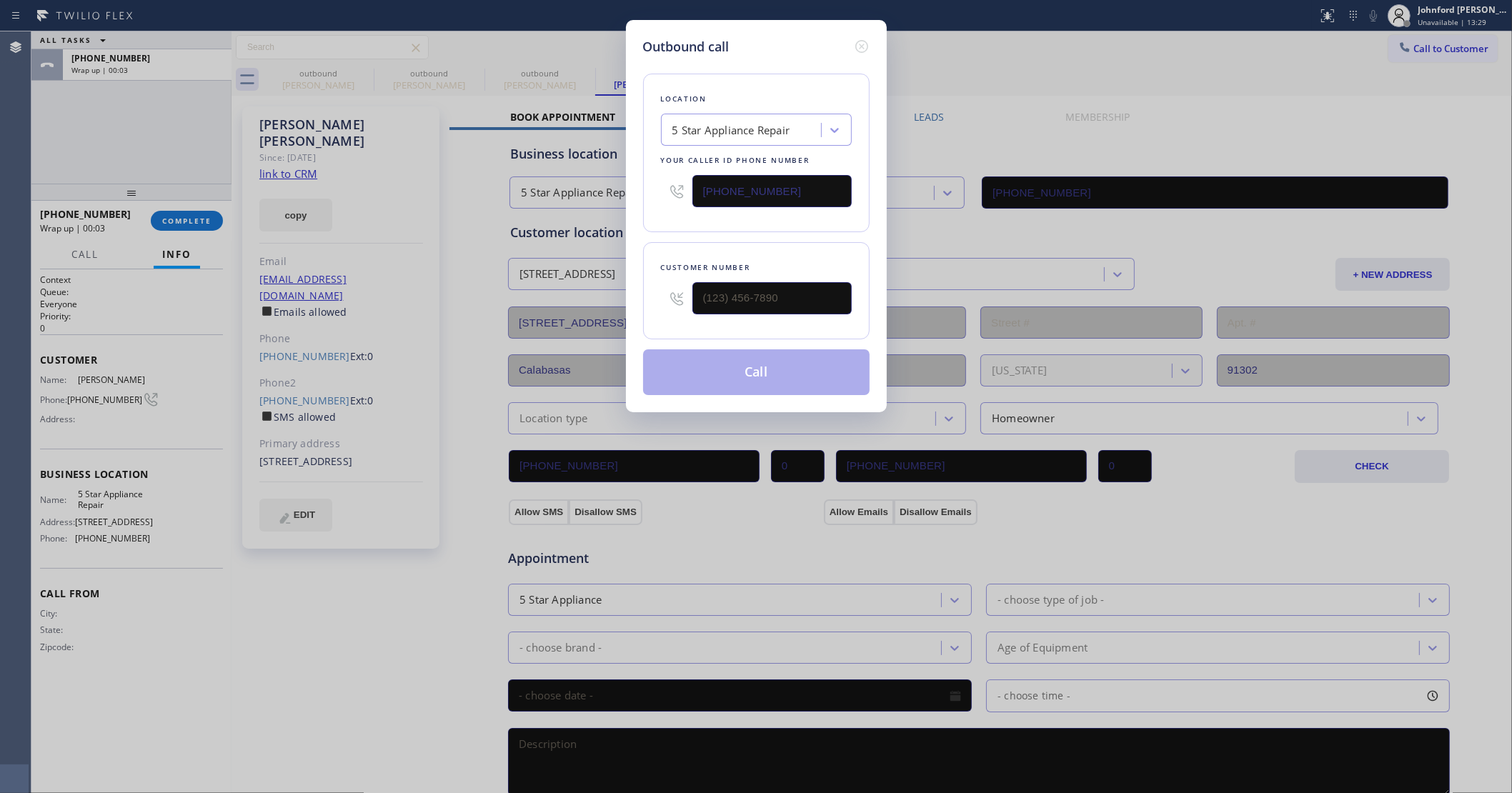
type input "[PHONE_NUMBER]"
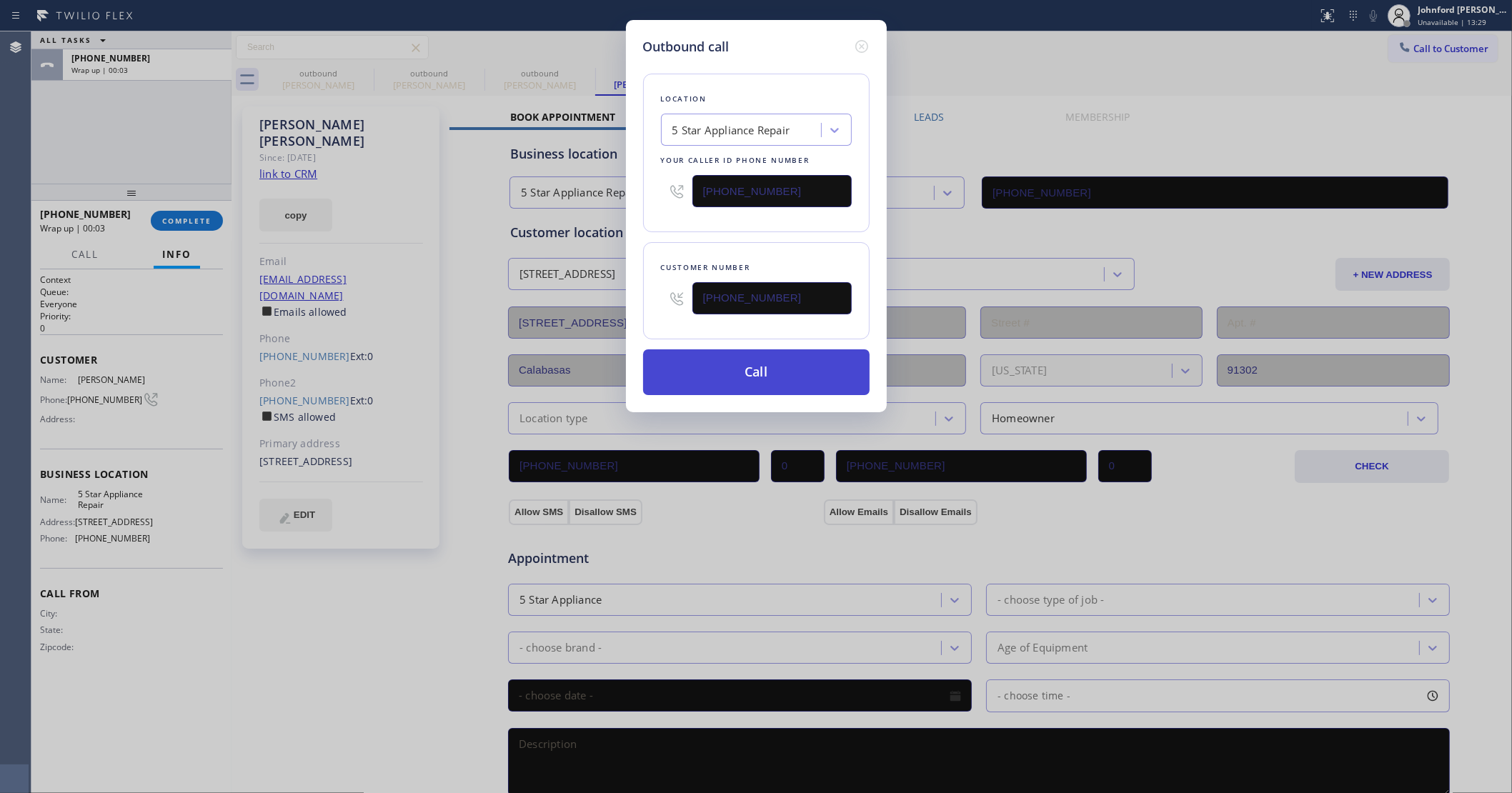
click at [829, 373] on button "Call" at bounding box center [756, 373] width 226 height 45
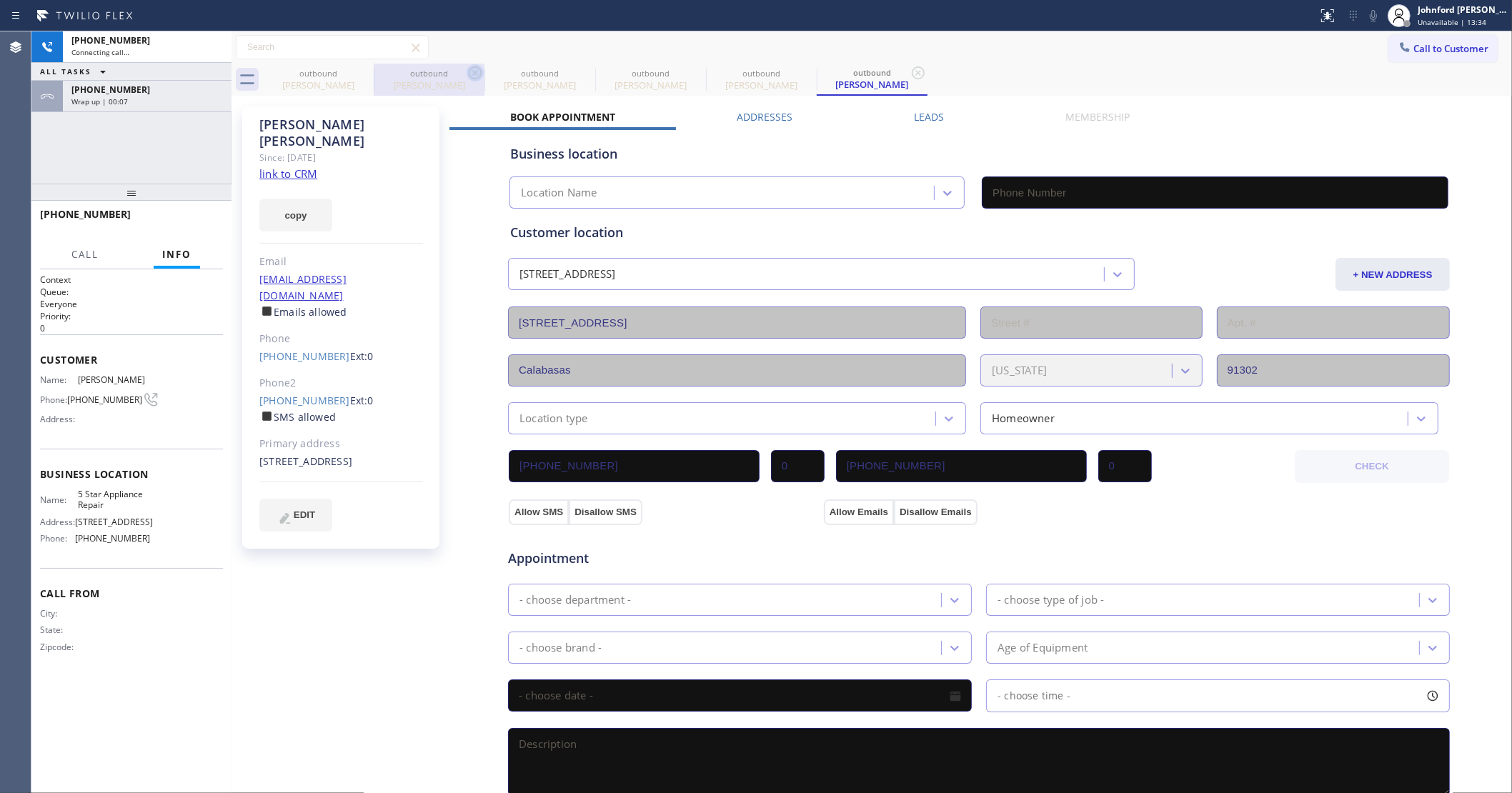
click at [0, 0] on icon at bounding box center [0, 0] width 0 height 0
click at [467, 75] on icon at bounding box center [475, 72] width 17 height 17
click at [0, 0] on icon at bounding box center [0, 0] width 0 height 0
type input "[PHONE_NUMBER]"
click at [362, 75] on icon at bounding box center [364, 72] width 17 height 17
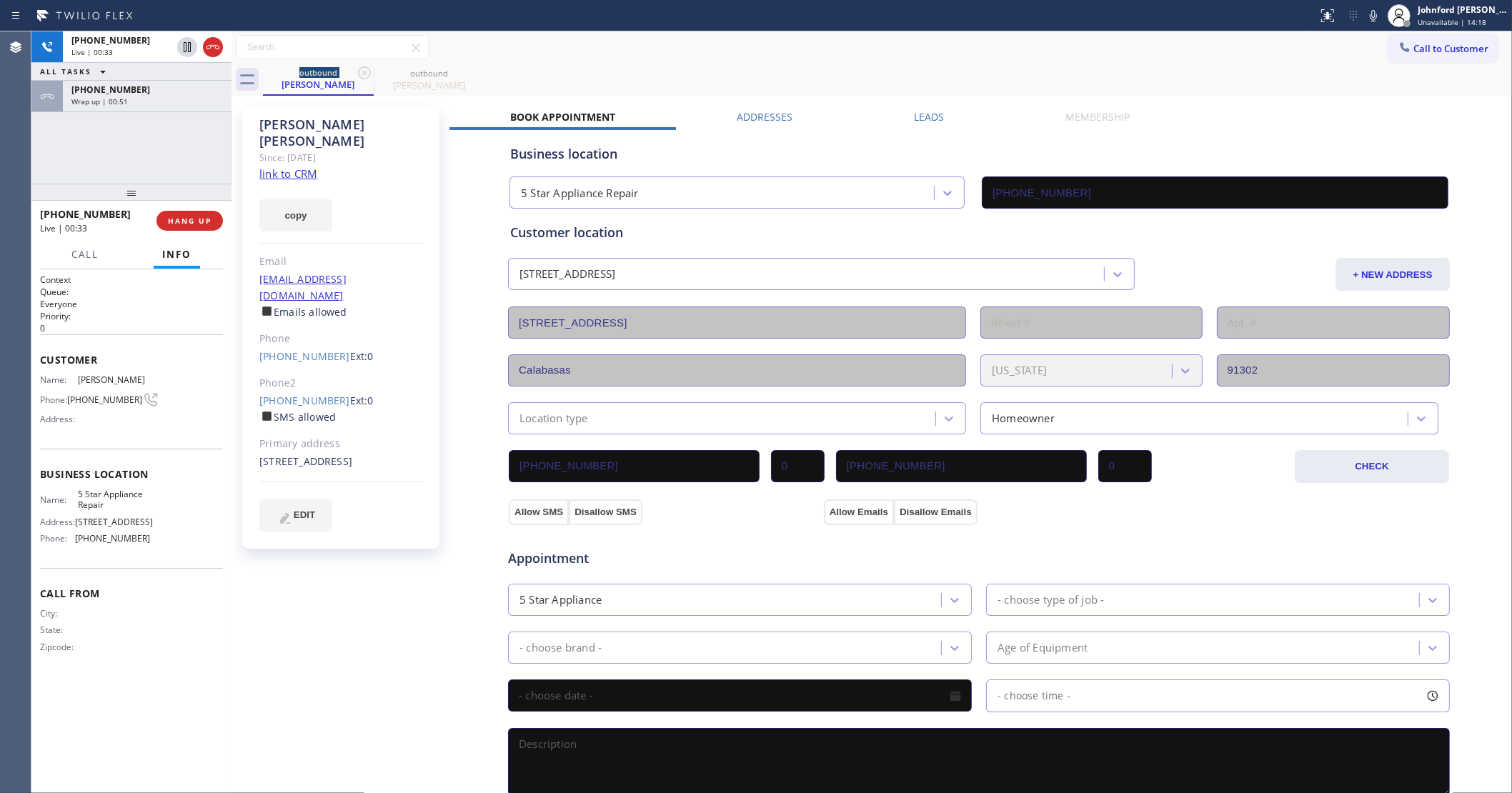
click at [1368, 15] on icon at bounding box center [1373, 15] width 17 height 17
click at [1371, 22] on icon at bounding box center [1373, 15] width 17 height 17
click at [1374, 15] on icon at bounding box center [1373, 15] width 7 height 11
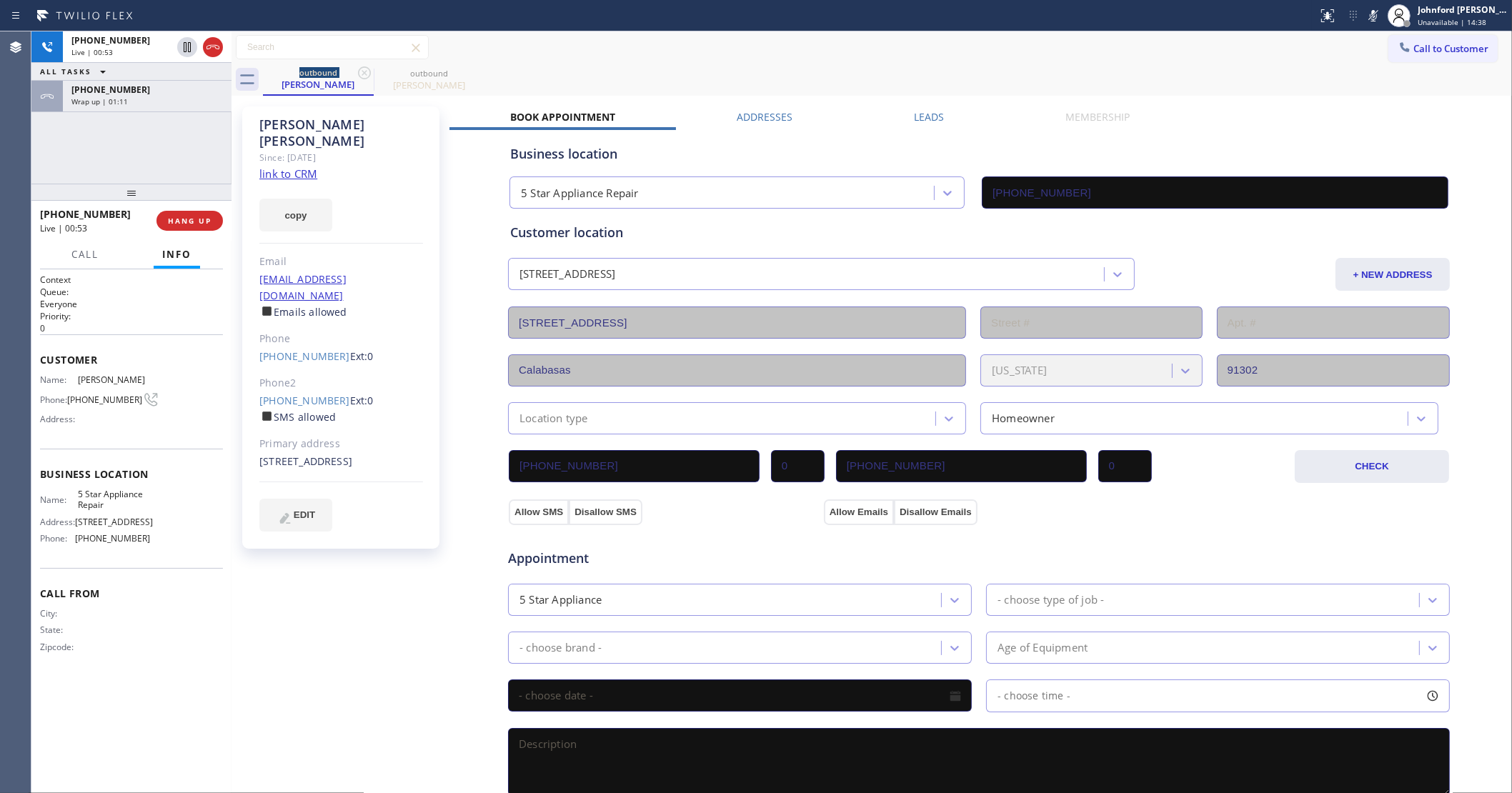
click at [1374, 15] on icon at bounding box center [1373, 15] width 7 height 11
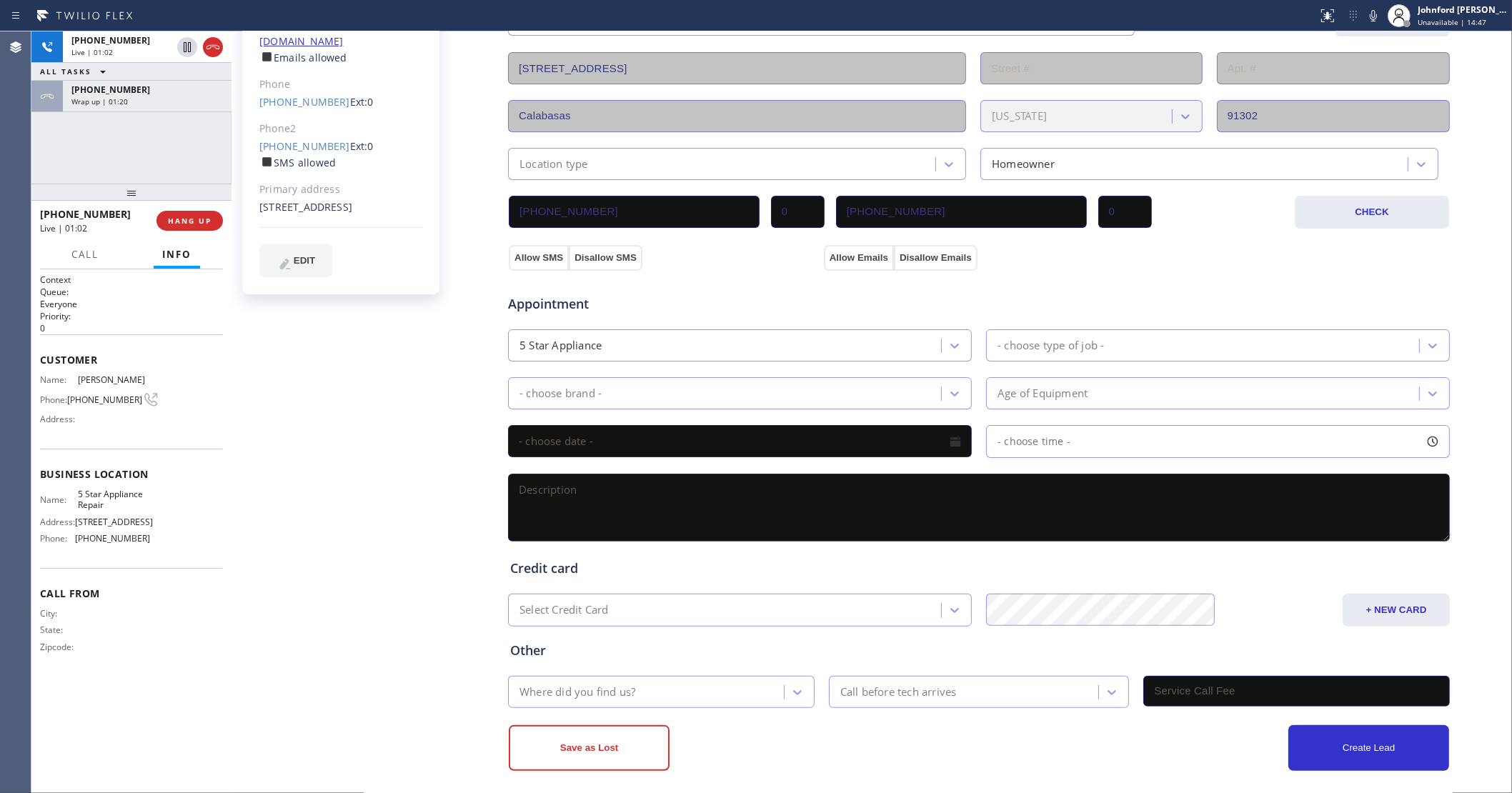
click at [1379, 15] on icon at bounding box center [1373, 15] width 17 height 17
click at [1370, 15] on icon at bounding box center [1373, 15] width 7 height 11
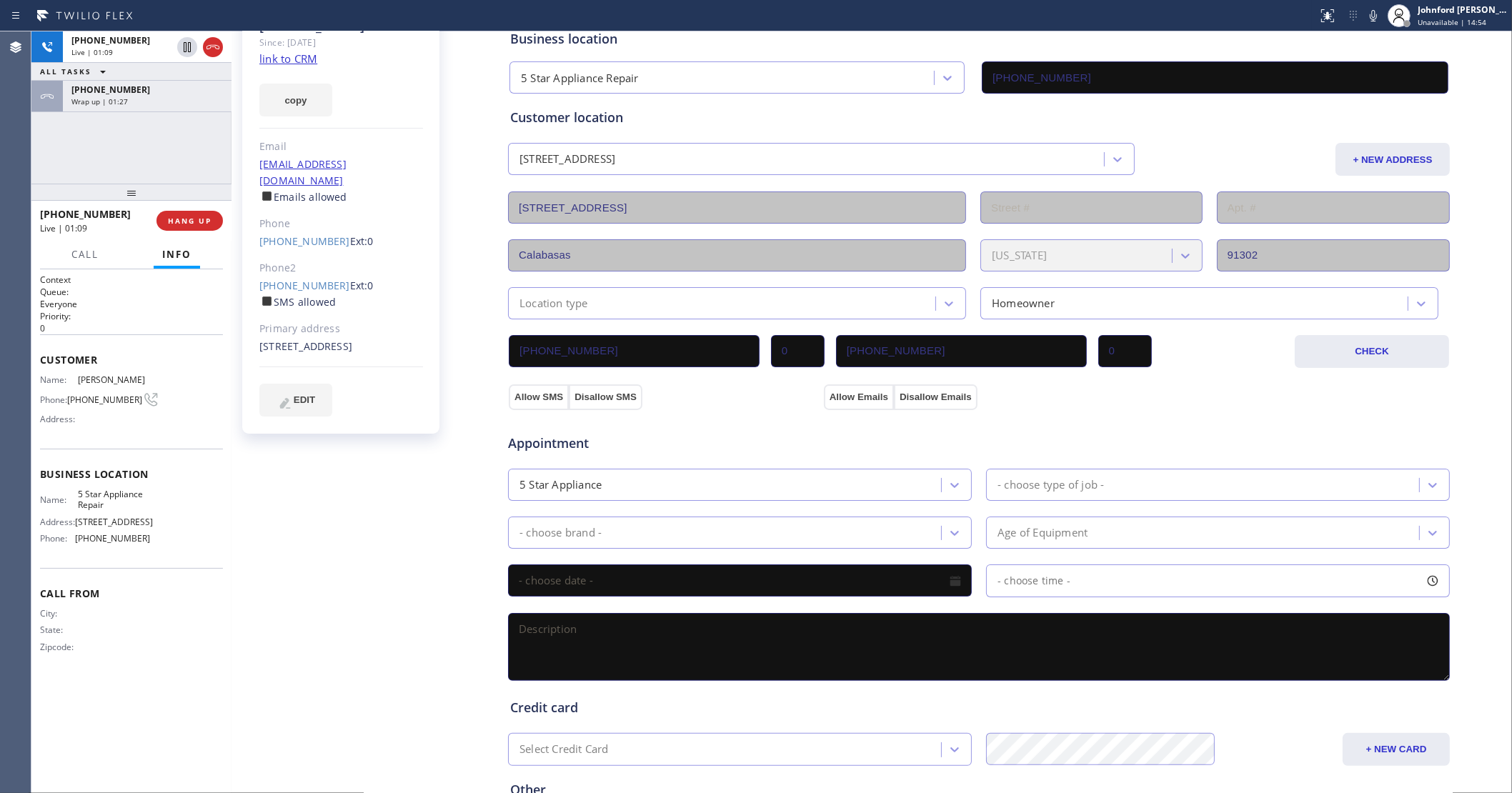
scroll to position [0, 0]
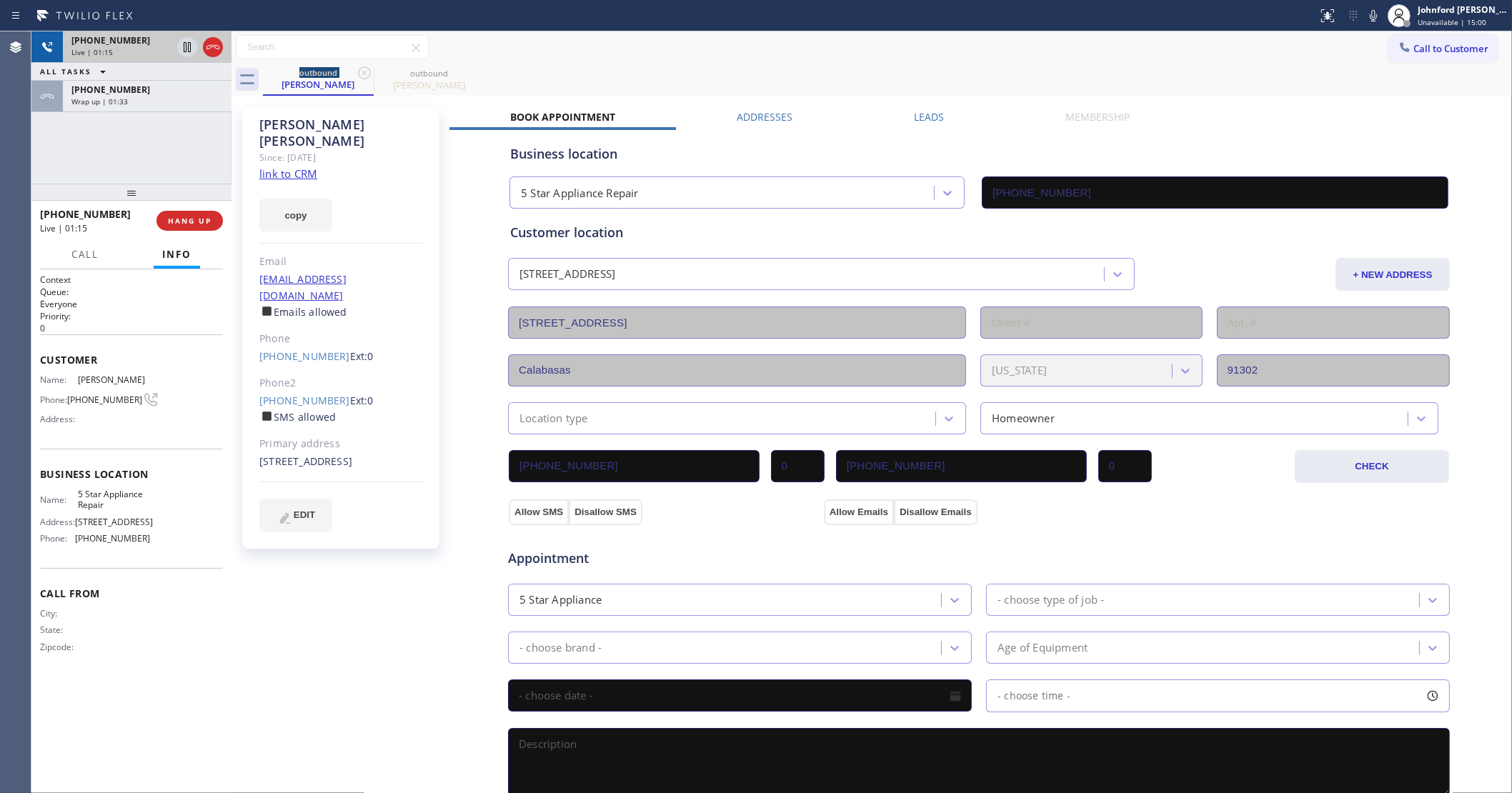
click at [119, 52] on div "Live | 01:15" at bounding box center [121, 52] width 100 height 10
click at [170, 87] on div "[PHONE_NUMBER]" at bounding box center [147, 89] width 152 height 12
click at [183, 220] on span "COMPLETE" at bounding box center [187, 221] width 50 height 10
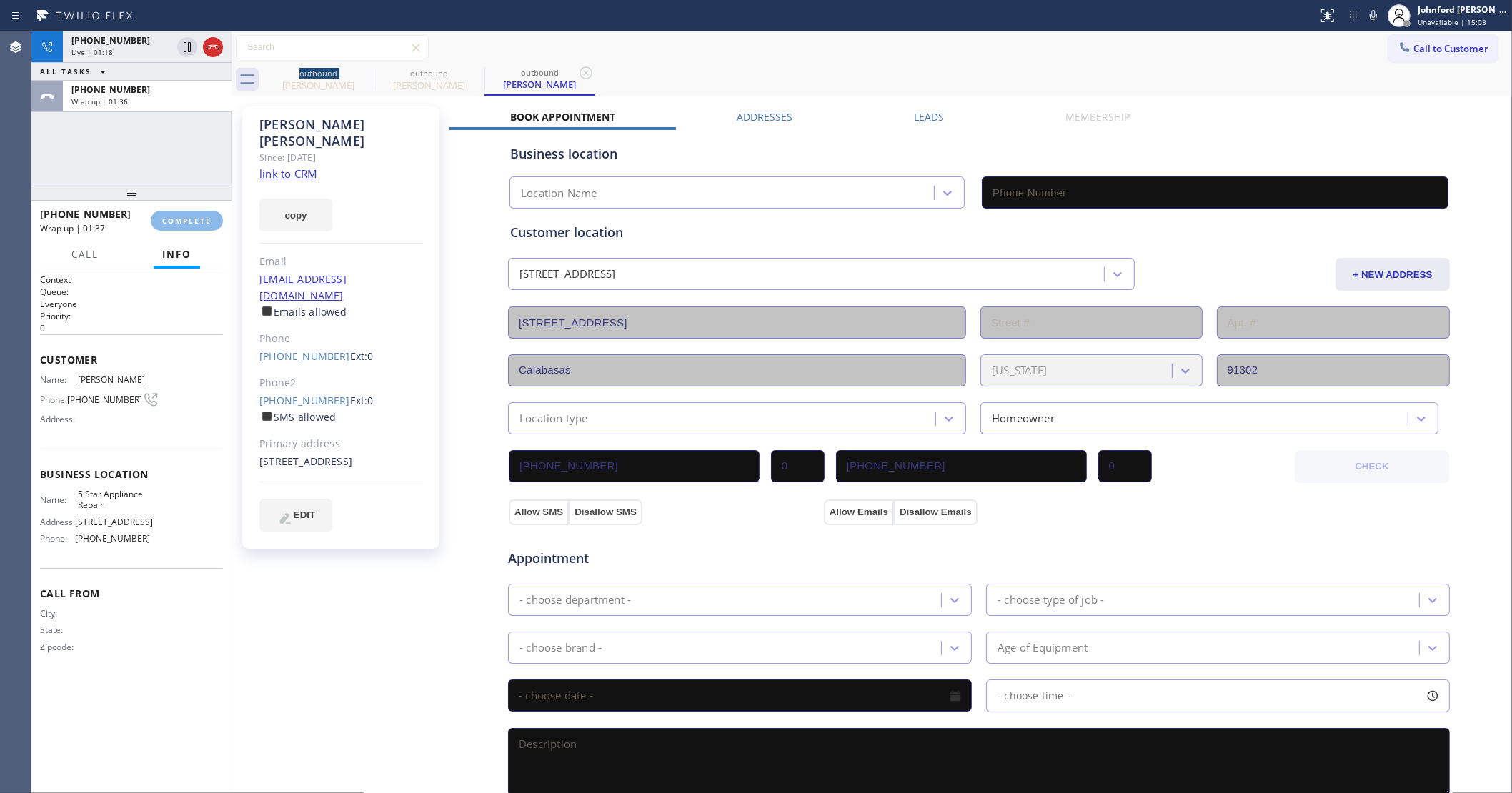
type input "[PHONE_NUMBER]"
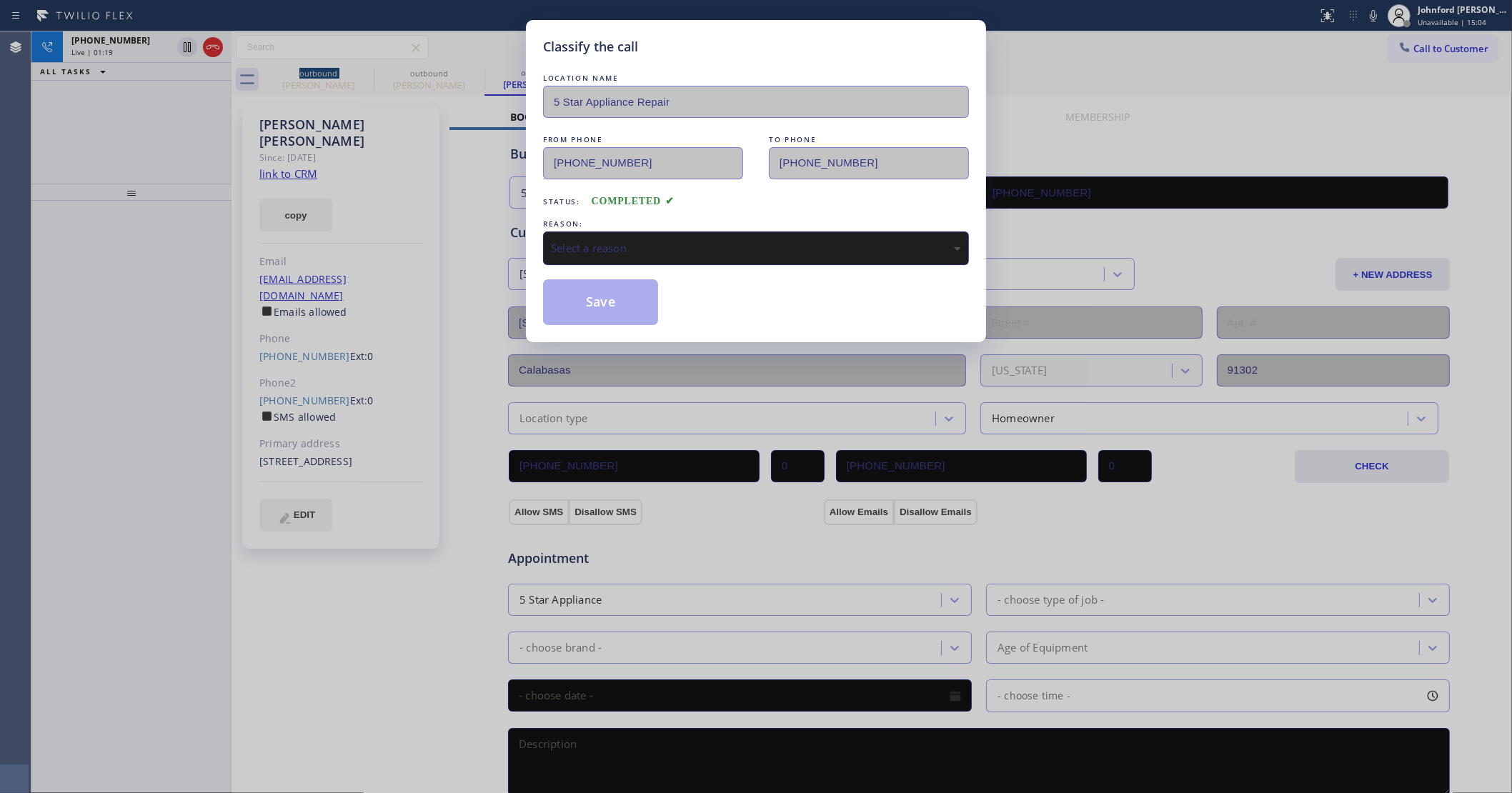
click at [642, 244] on div "Select a reason" at bounding box center [756, 248] width 410 height 16
click at [605, 308] on button "Save" at bounding box center [601, 302] width 115 height 45
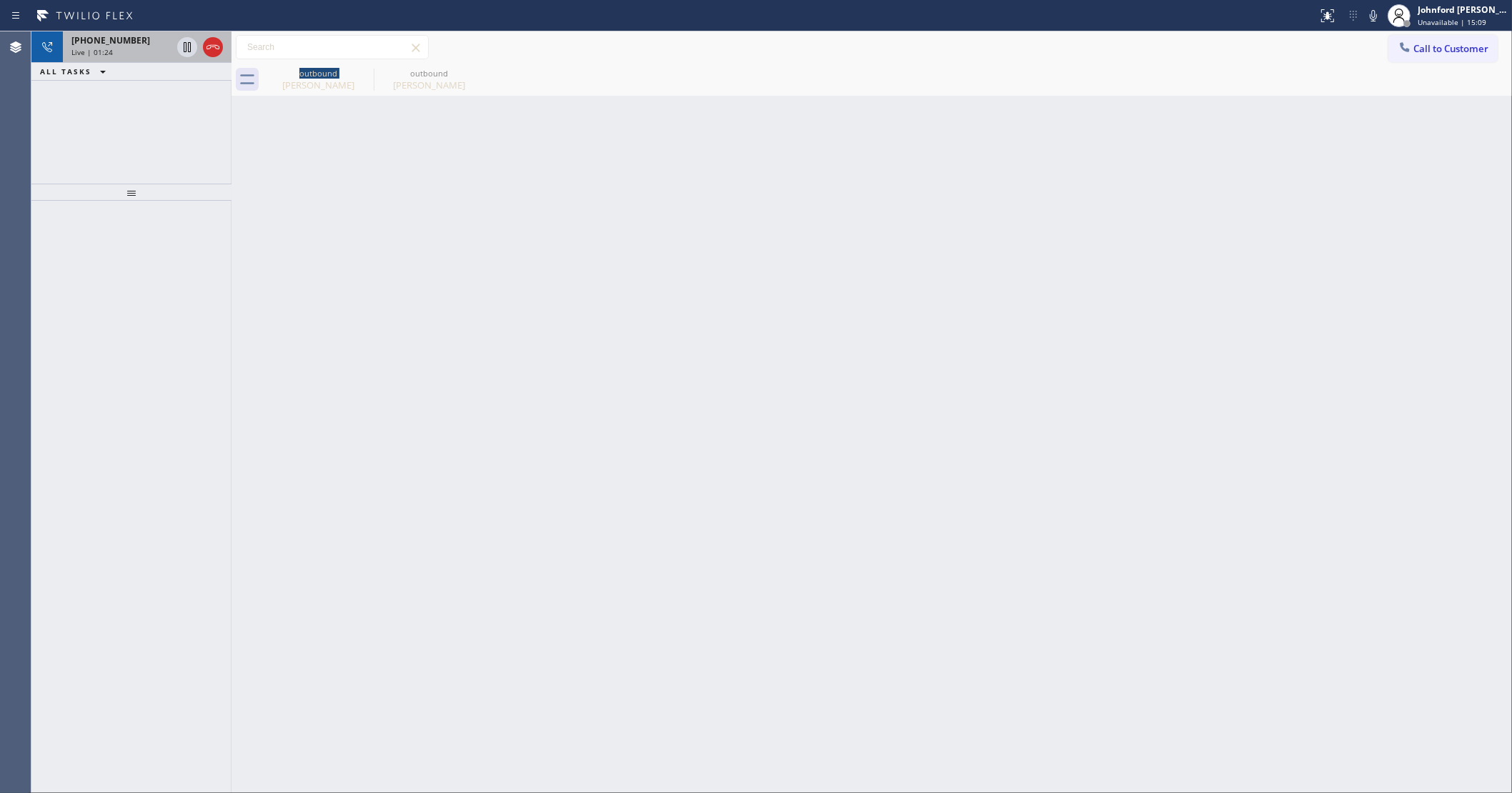
click at [151, 58] on div "[PHONE_NUMBER] Live | 01:24" at bounding box center [118, 47] width 111 height 32
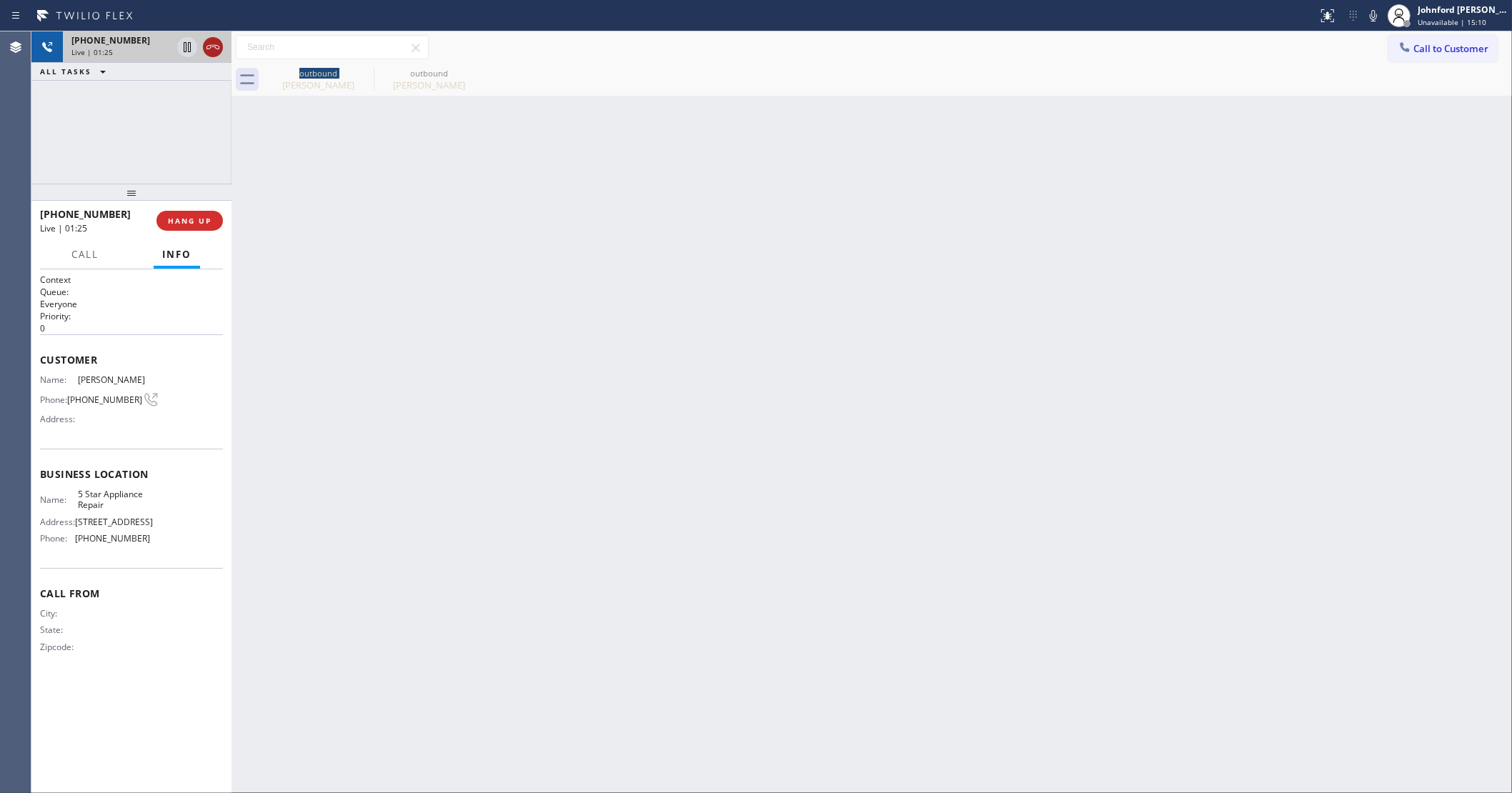
click at [212, 41] on icon at bounding box center [213, 47] width 17 height 17
drag, startPoint x: 223, startPoint y: 201, endPoint x: 199, endPoint y: 216, distance: 28.3
click at [216, 200] on div at bounding box center [131, 192] width 200 height 17
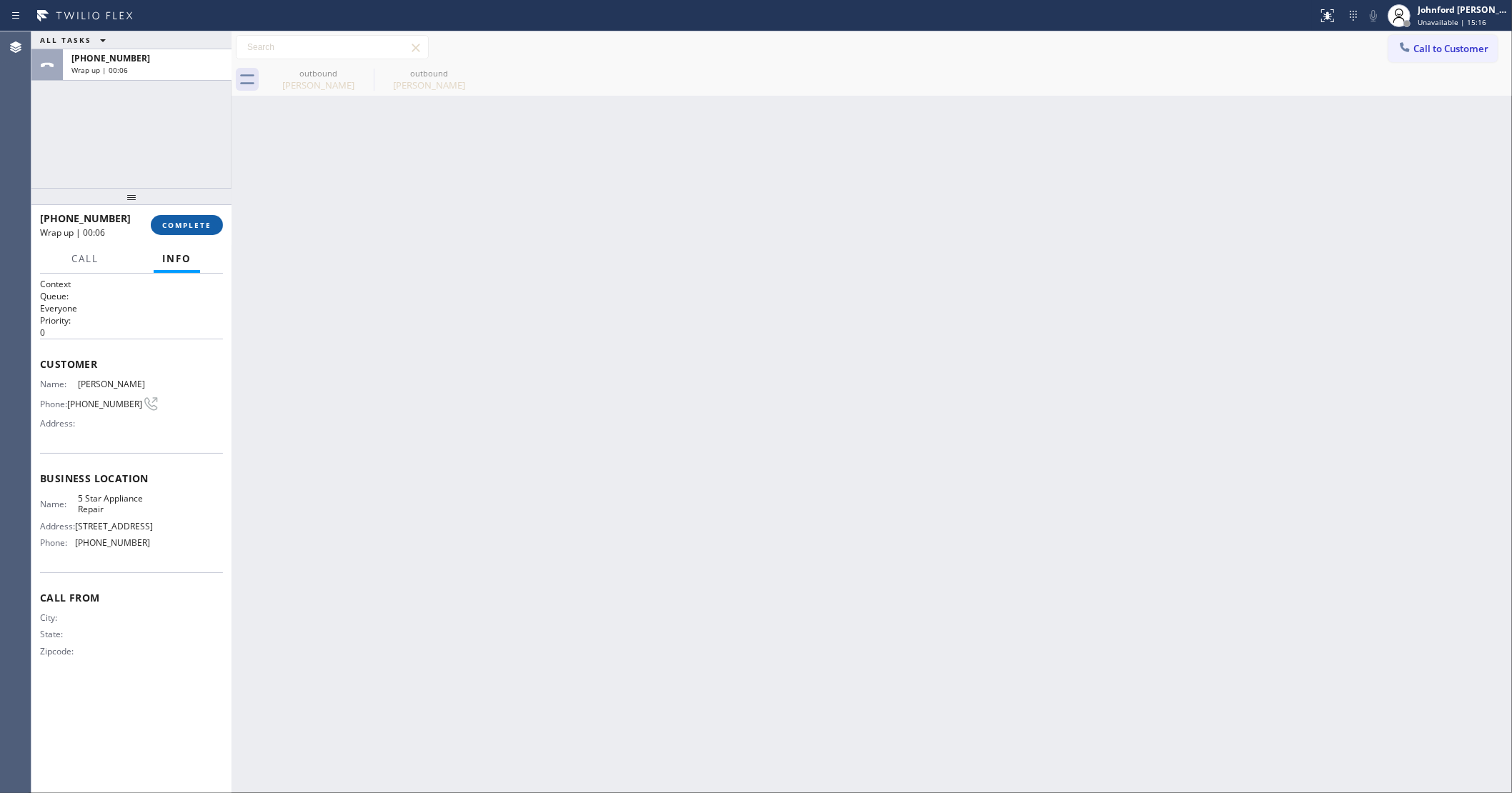
click at [189, 222] on span "COMPLETE" at bounding box center [187, 225] width 50 height 10
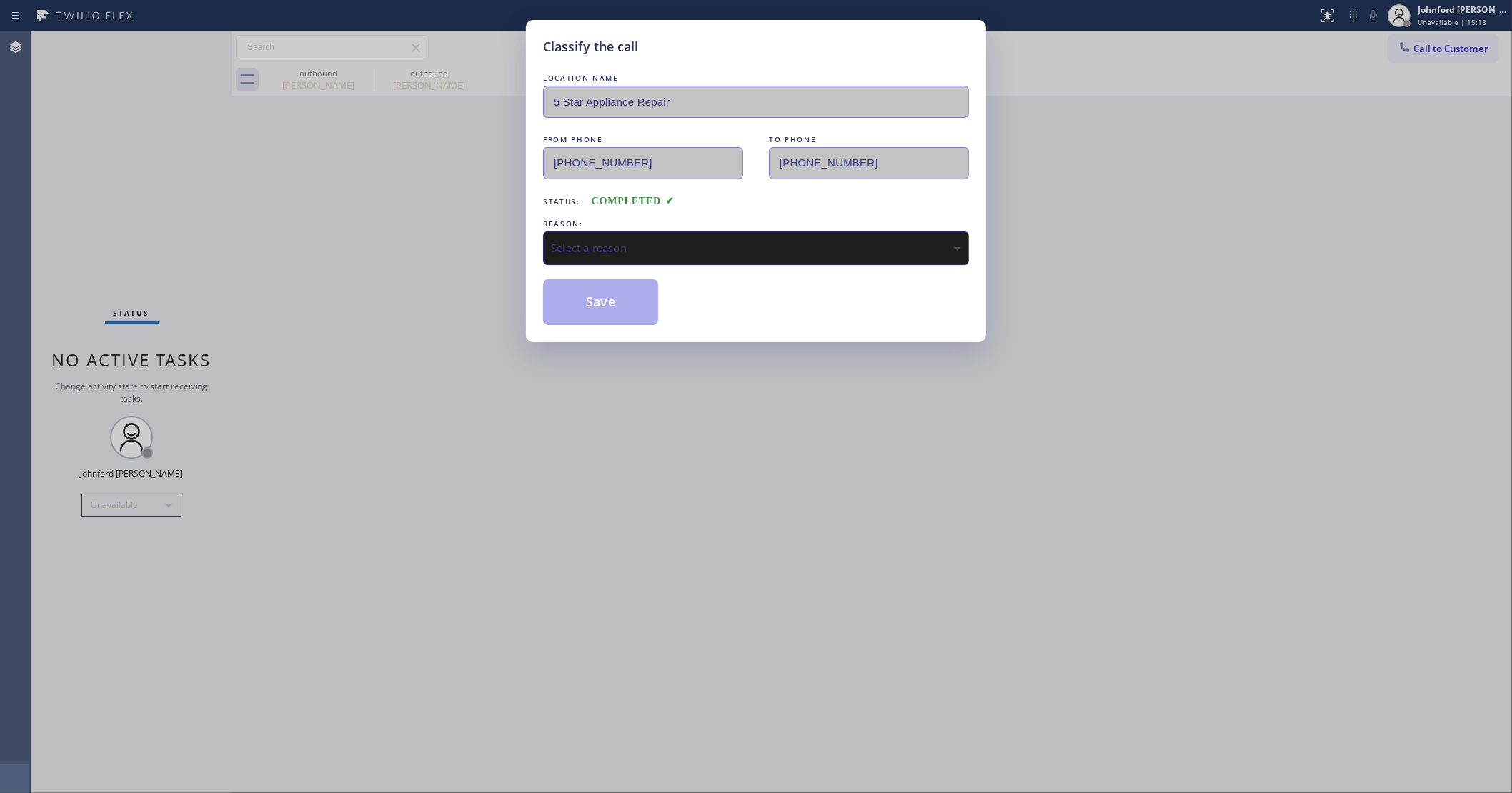
click at [617, 241] on div "Select a reason" at bounding box center [756, 248] width 410 height 16
click at [613, 309] on button "Save" at bounding box center [601, 302] width 115 height 45
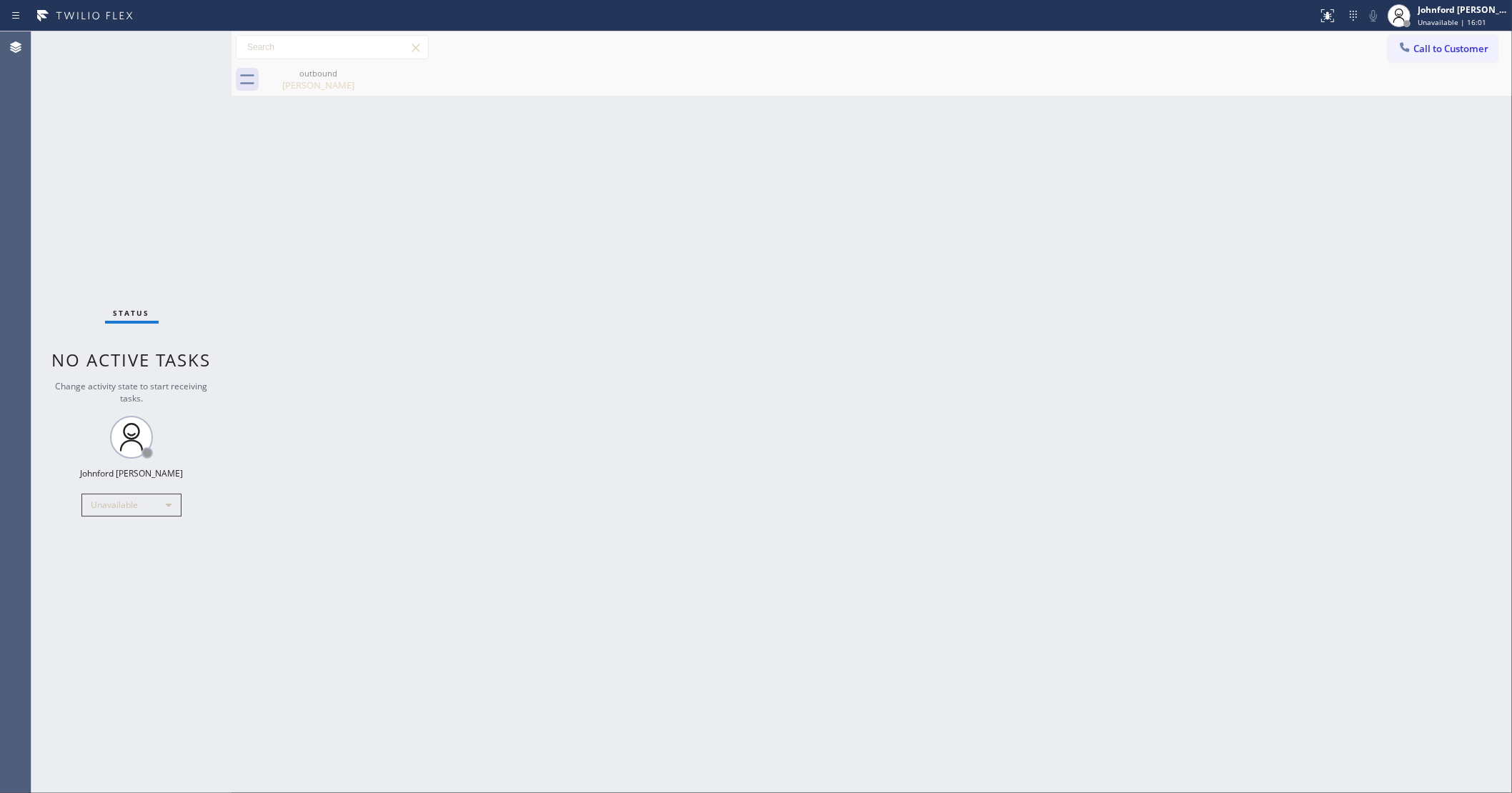
click at [1124, 352] on div "Back to Dashboard Change Sender ID Customers Technicians Select a contact Outbo…" at bounding box center [872, 412] width 1281 height 762
click at [1462, 51] on span "Call to Customer" at bounding box center [1450, 49] width 75 height 13
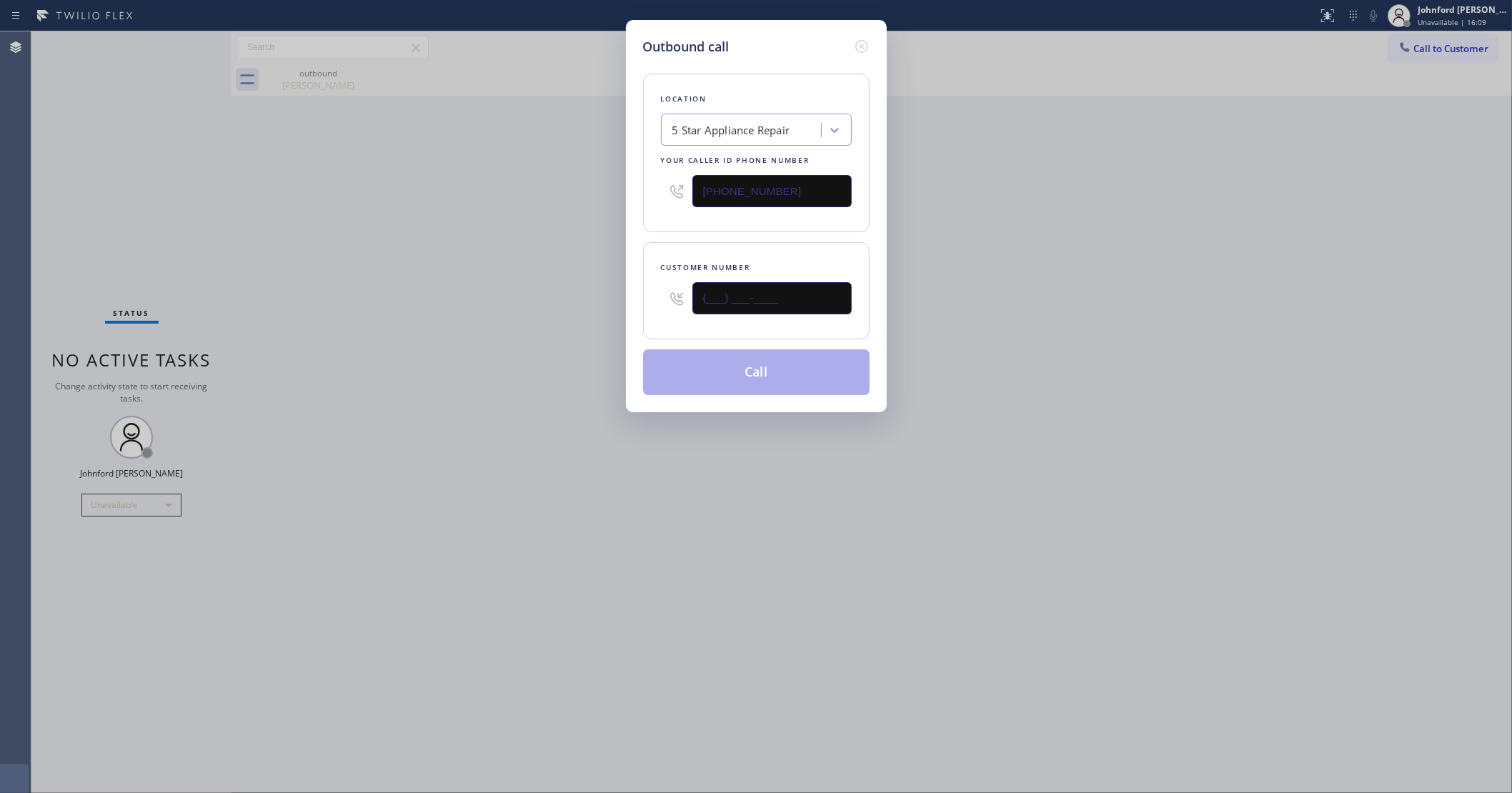
drag, startPoint x: 791, startPoint y: 297, endPoint x: 610, endPoint y: 301, distance: 181.0
click at [617, 301] on div "Outbound call Location 5 Star Appliance Repair Your caller id phone number [PHO…" at bounding box center [756, 396] width 1512 height 793
paste input "805) 208-6140"
drag, startPoint x: 500, startPoint y: 288, endPoint x: 1078, endPoint y: 179, distance: 588.2
click at [500, 284] on div "Outbound call Location 5 Star Appliance Repair Your caller id phone number [PHO…" at bounding box center [756, 396] width 1512 height 793
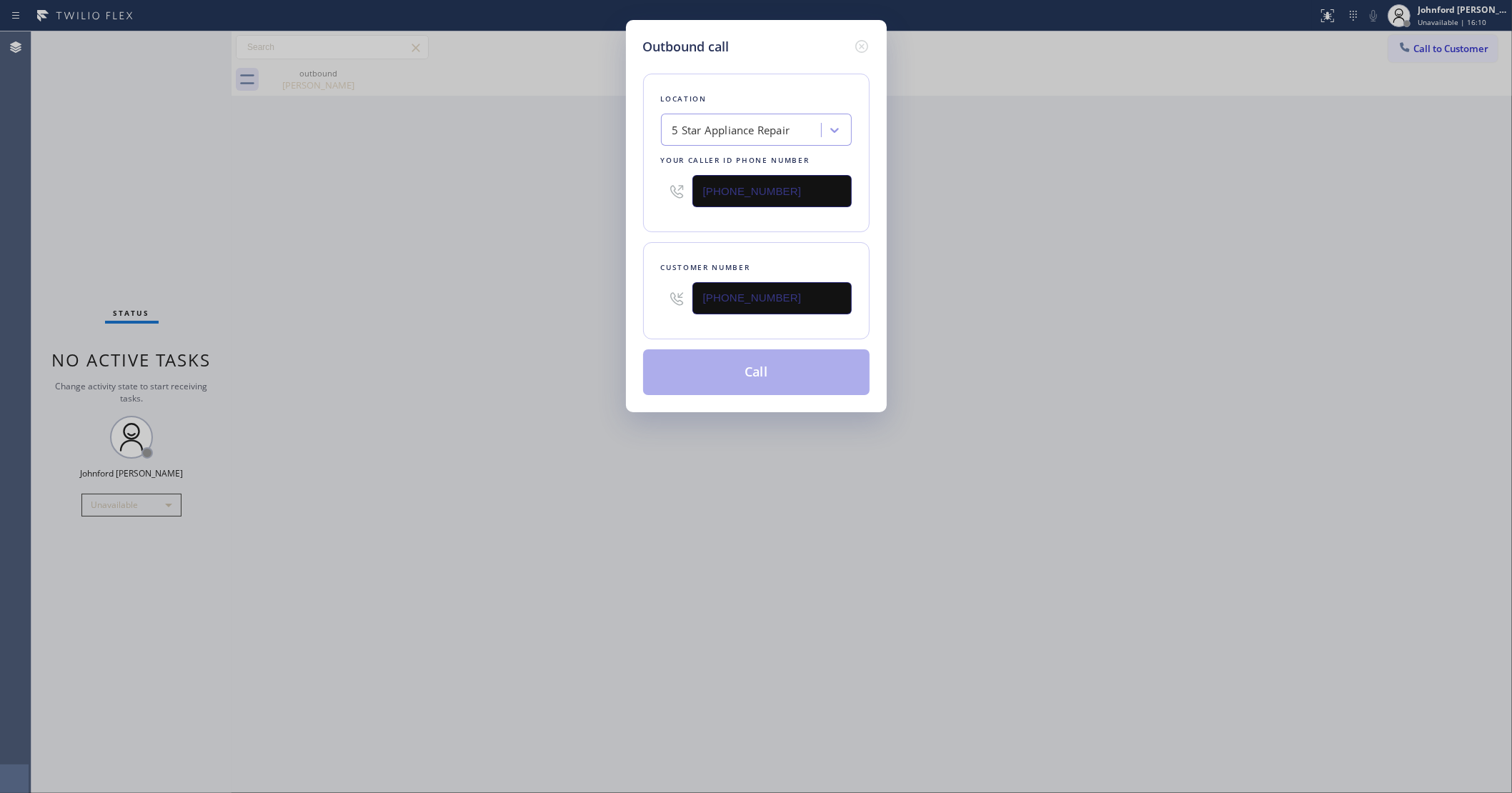
click at [1091, 166] on div "Outbound call Location 5 Star Appliance Repair Your caller id phone number [PHO…" at bounding box center [756, 396] width 1512 height 793
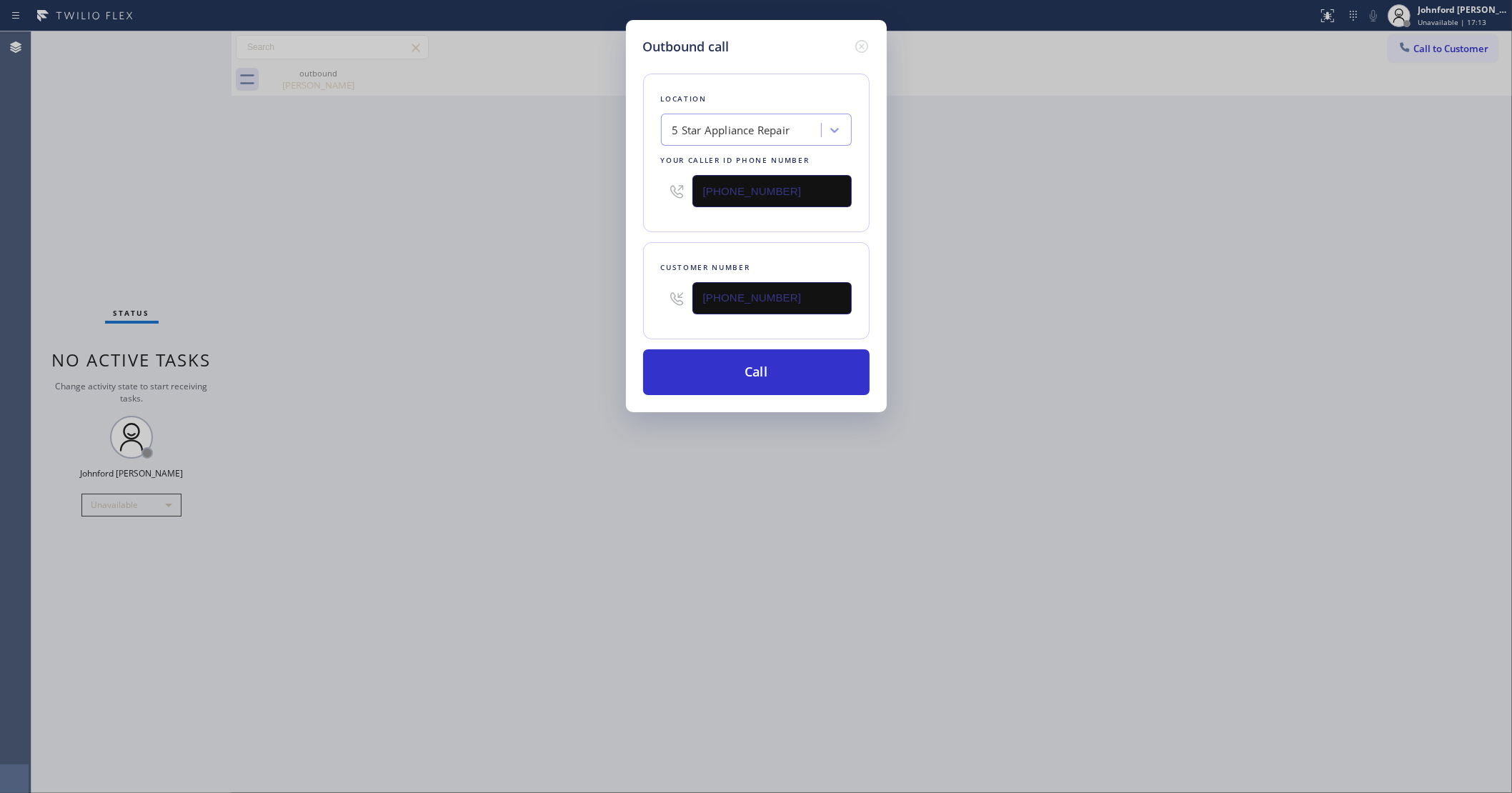
drag, startPoint x: 819, startPoint y: 295, endPoint x: 576, endPoint y: 302, distance: 243.1
click at [576, 302] on div "Outbound call Location 5 Star Appliance Repair Your caller id phone number [PHO…" at bounding box center [756, 396] width 1512 height 793
paste input "18) 625-7721"
type input "[PHONE_NUMBER]"
click at [497, 295] on div "Outbound call Location 5 Star Appliance Repair Your caller id phone number [PHO…" at bounding box center [756, 396] width 1512 height 793
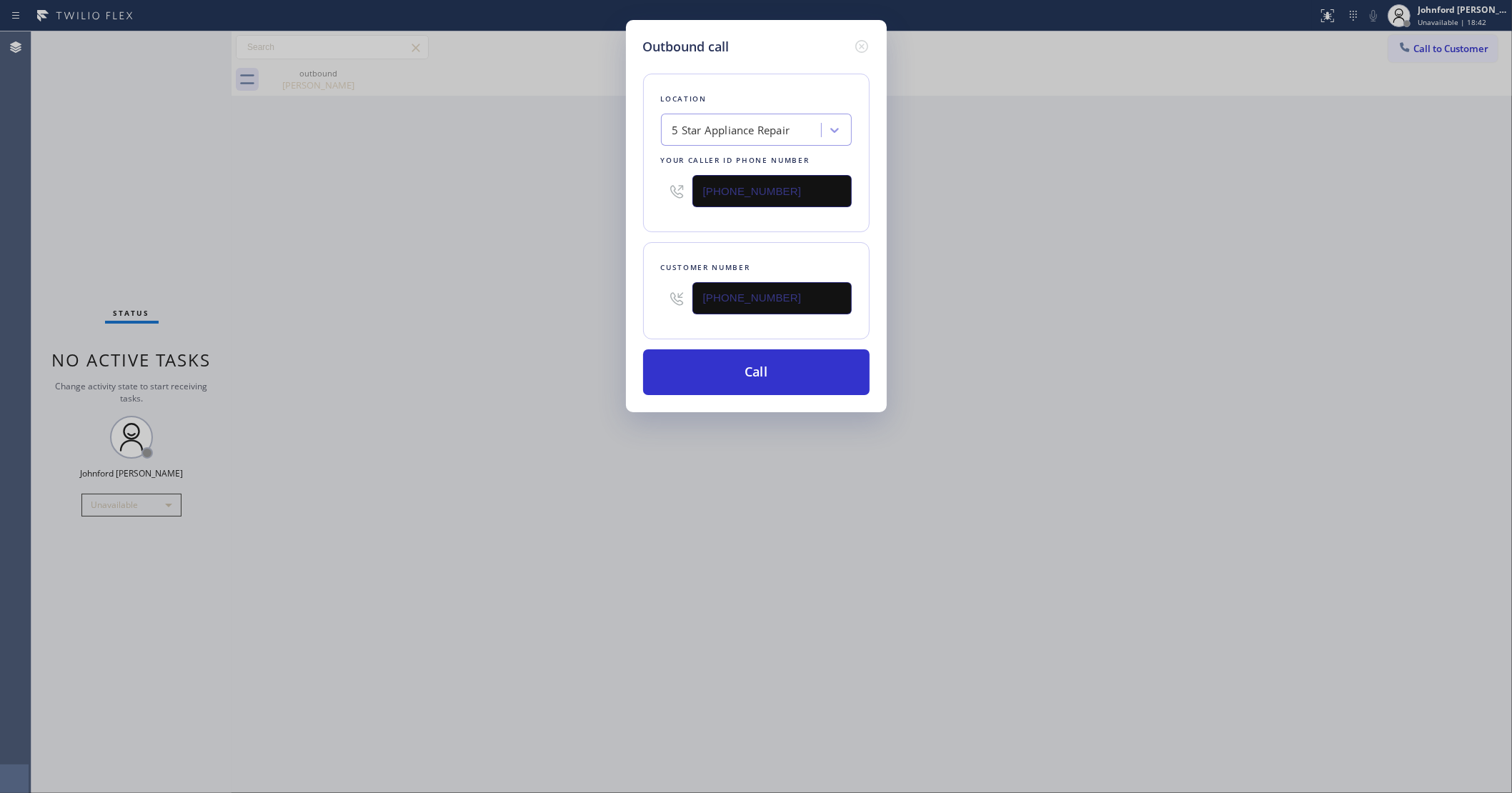
drag, startPoint x: 795, startPoint y: 188, endPoint x: 590, endPoint y: 194, distance: 205.1
click at [590, 194] on div "Outbound call Location 5 Star Appliance Repair Your caller id phone number [PHO…" at bounding box center [756, 396] width 1512 height 793
paste input "662-533"
type input "[PHONE_NUMBER]"
click at [461, 209] on div "Outbound call Location 5 Star Appliance Repair Your caller id phone number [PHO…" at bounding box center [756, 396] width 1512 height 793
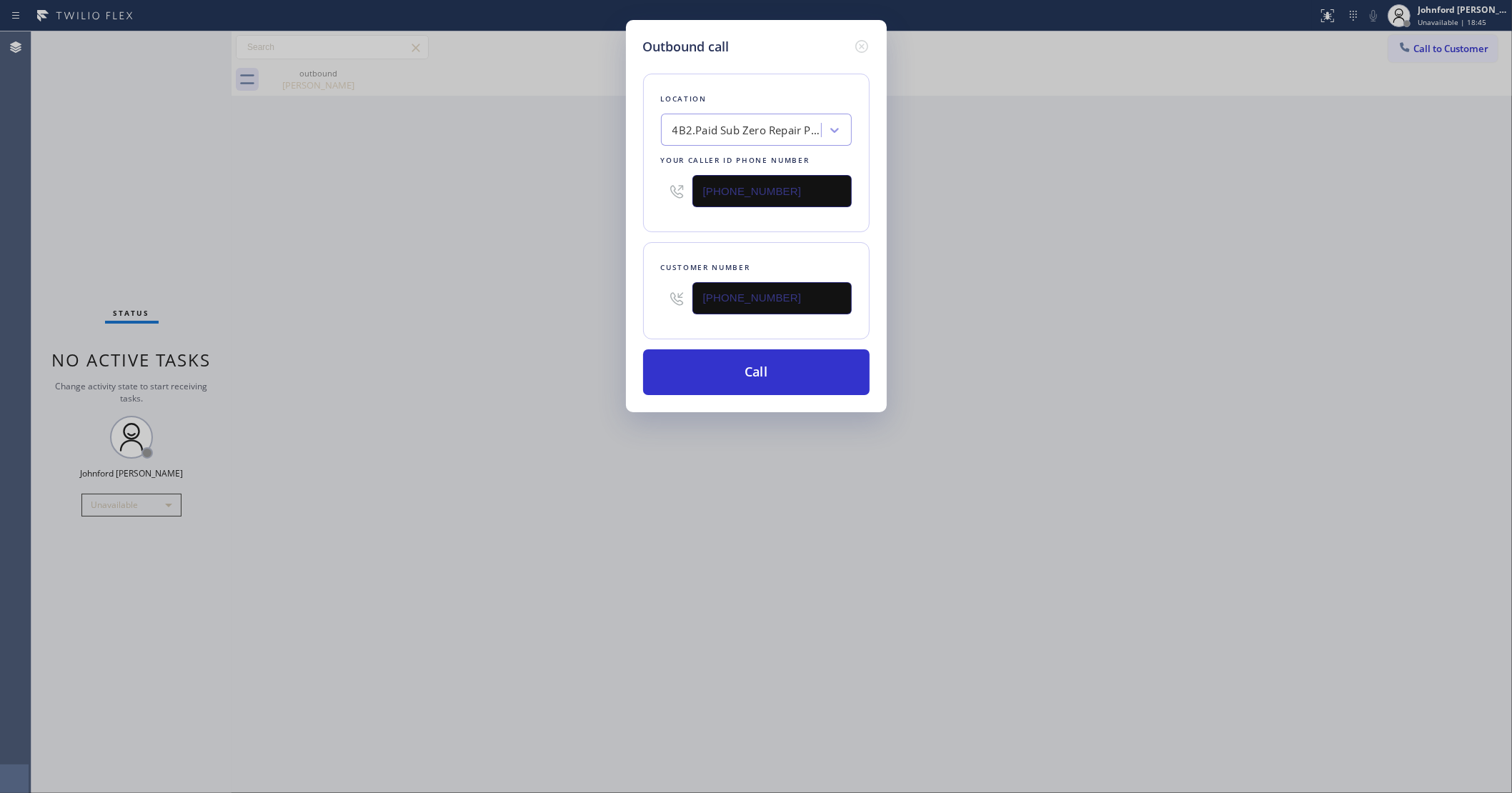
click at [1060, 235] on div "Outbound call Location 4B2.Paid Sub Zero Repair Professionals Your caller id ph…" at bounding box center [756, 396] width 1512 height 793
click at [726, 376] on button "Call" at bounding box center [756, 373] width 226 height 45
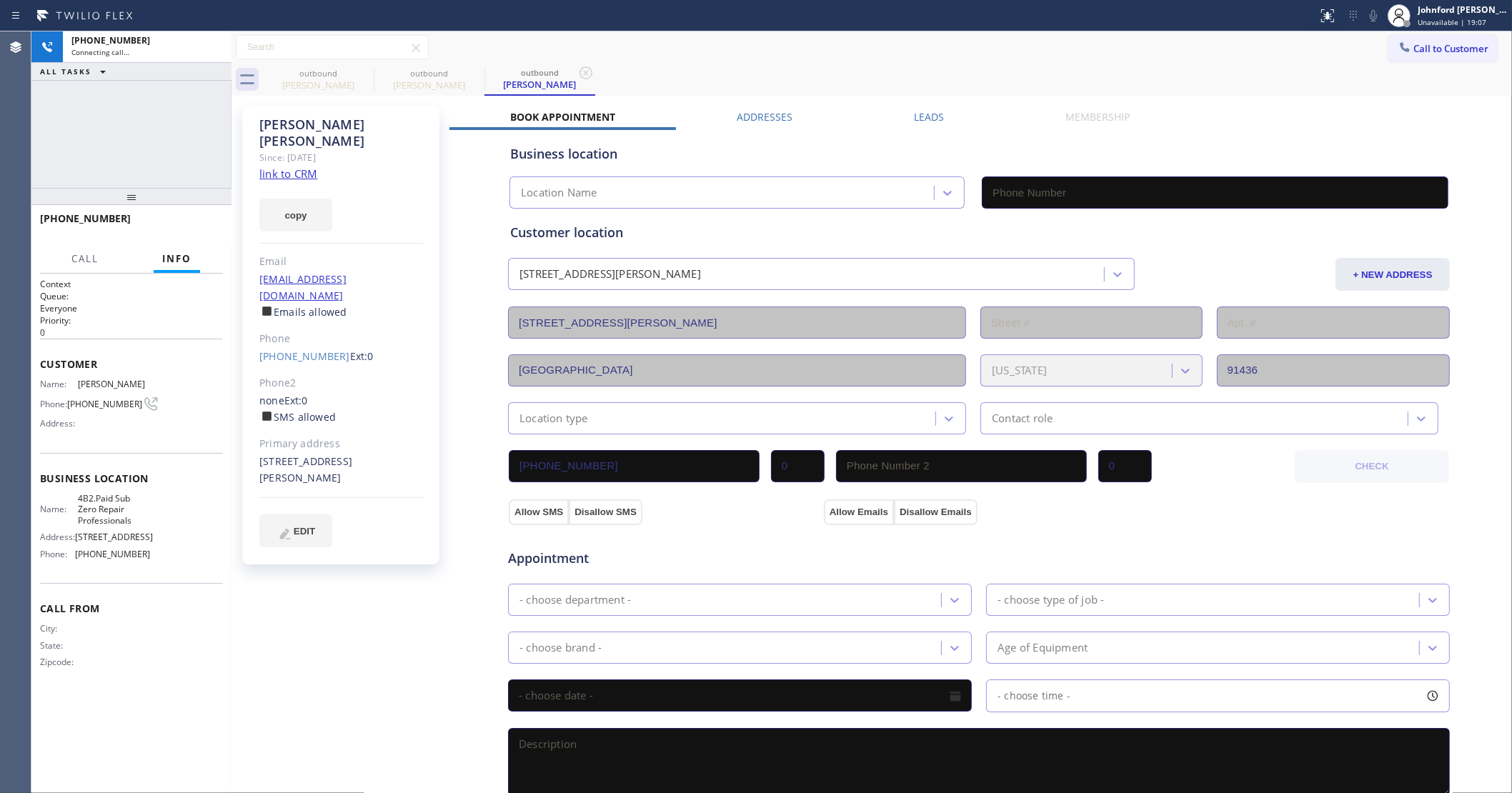
type input "[PHONE_NUMBER]"
click at [1365, 11] on icon at bounding box center [1373, 15] width 17 height 17
click at [1376, 15] on icon at bounding box center [1373, 15] width 17 height 17
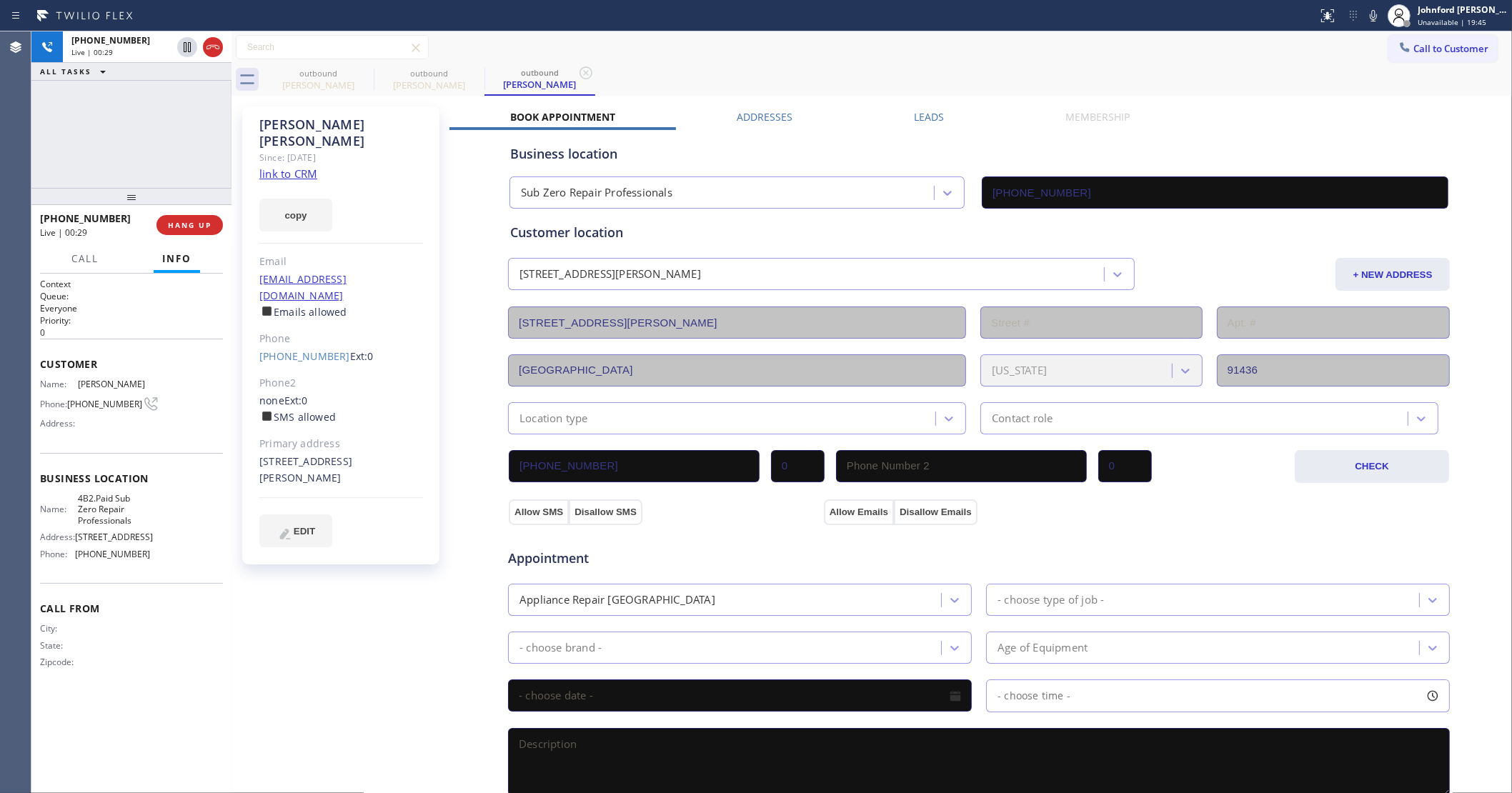
click at [1373, 15] on icon at bounding box center [1373, 15] width 17 height 17
click at [756, 65] on div "outbound [PERSON_NAME] outbound [PERSON_NAME] outbound [PERSON_NAME]" at bounding box center [887, 80] width 1249 height 32
click at [176, 229] on span "COMPLETE" at bounding box center [187, 225] width 50 height 10
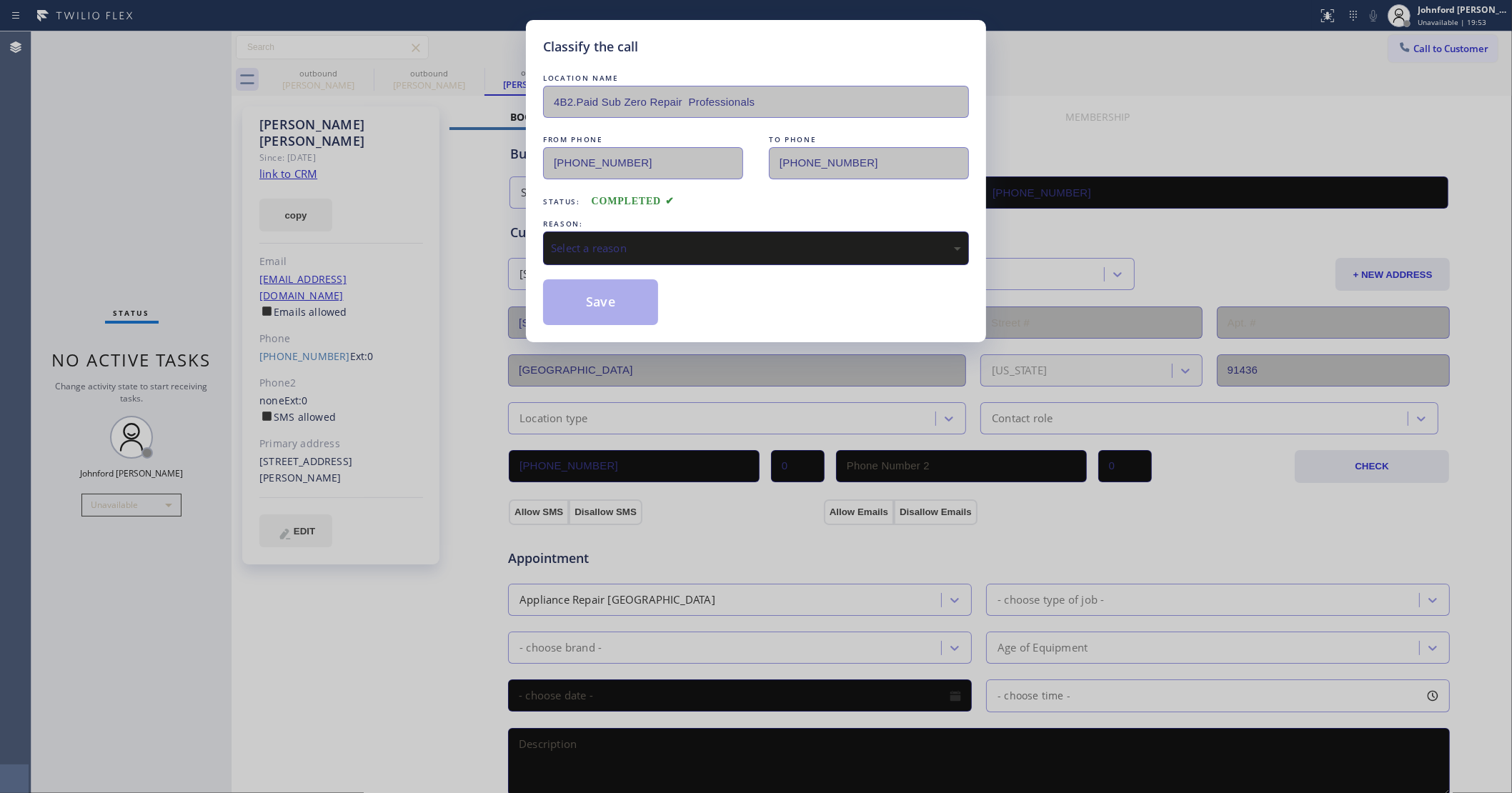
click at [597, 235] on div "Select a reason" at bounding box center [756, 248] width 426 height 33
click at [605, 297] on button "Save" at bounding box center [601, 302] width 115 height 45
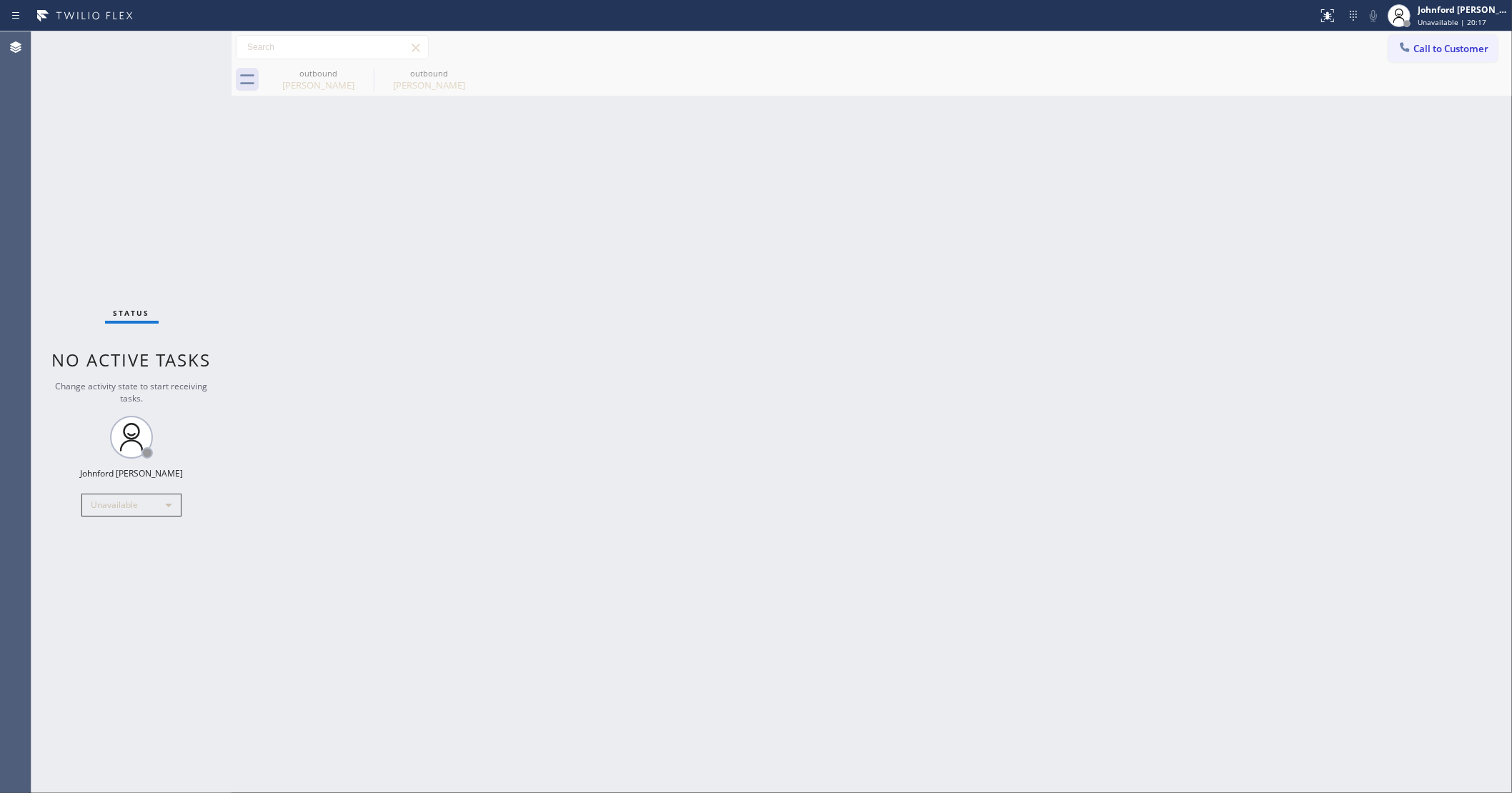
click at [93, 166] on div "Status No active tasks Change activity state to start receiving tasks. [PERSON_…" at bounding box center [131, 412] width 200 height 762
drag, startPoint x: 1040, startPoint y: 161, endPoint x: 1036, endPoint y: 123, distance: 38.2
click at [1041, 163] on div "Back to Dashboard Change Sender ID Customers Technicians Select a contact Outbo…" at bounding box center [872, 412] width 1281 height 762
click at [1413, 41] on div at bounding box center [1404, 48] width 17 height 17
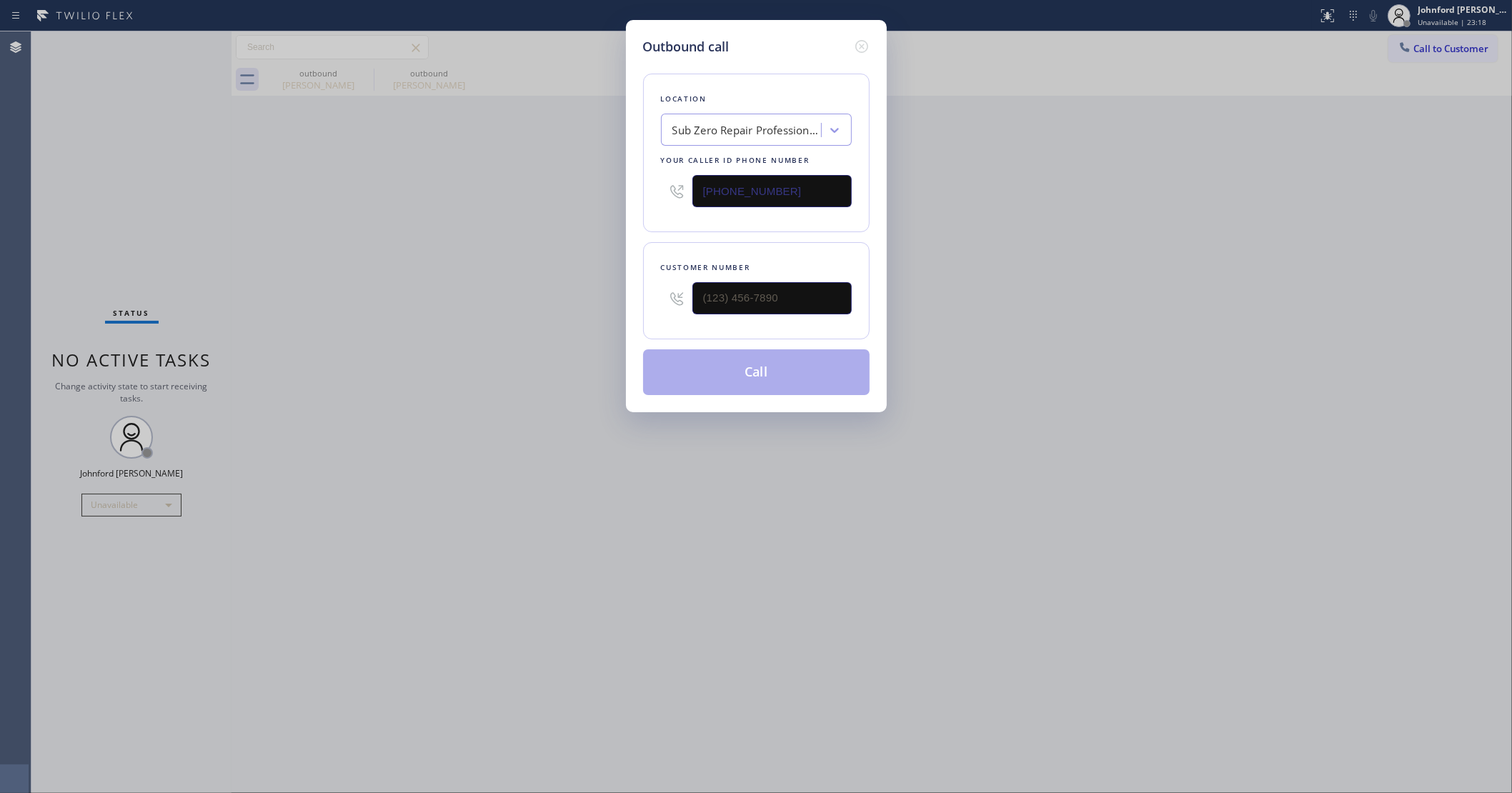
drag, startPoint x: 747, startPoint y: 318, endPoint x: 765, endPoint y: 300, distance: 25.5
click at [747, 318] on div "Customer number" at bounding box center [756, 291] width 226 height 97
drag, startPoint x: 765, startPoint y: 300, endPoint x: 566, endPoint y: 282, distance: 199.8
click at [566, 282] on div "Outbound call Location Sub Zero Repair Professionals Your caller id phone numbe…" at bounding box center [756, 396] width 1512 height 793
paste input "323) 377-4022"
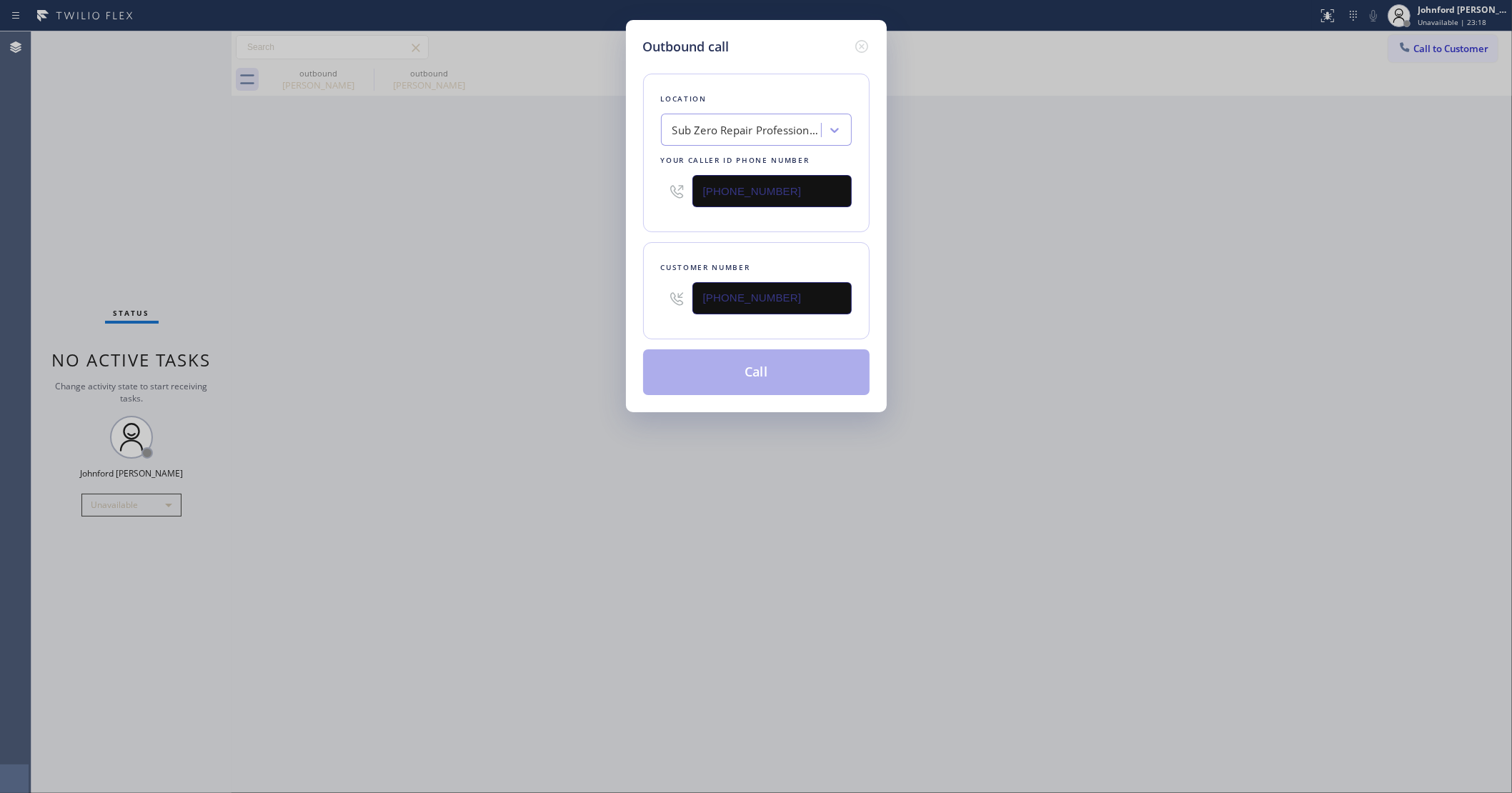
type input "[PHONE_NUMBER]"
click at [534, 281] on div "Outbound call Location Sub Zero Repair Professionals Your caller id phone numbe…" at bounding box center [756, 396] width 1512 height 793
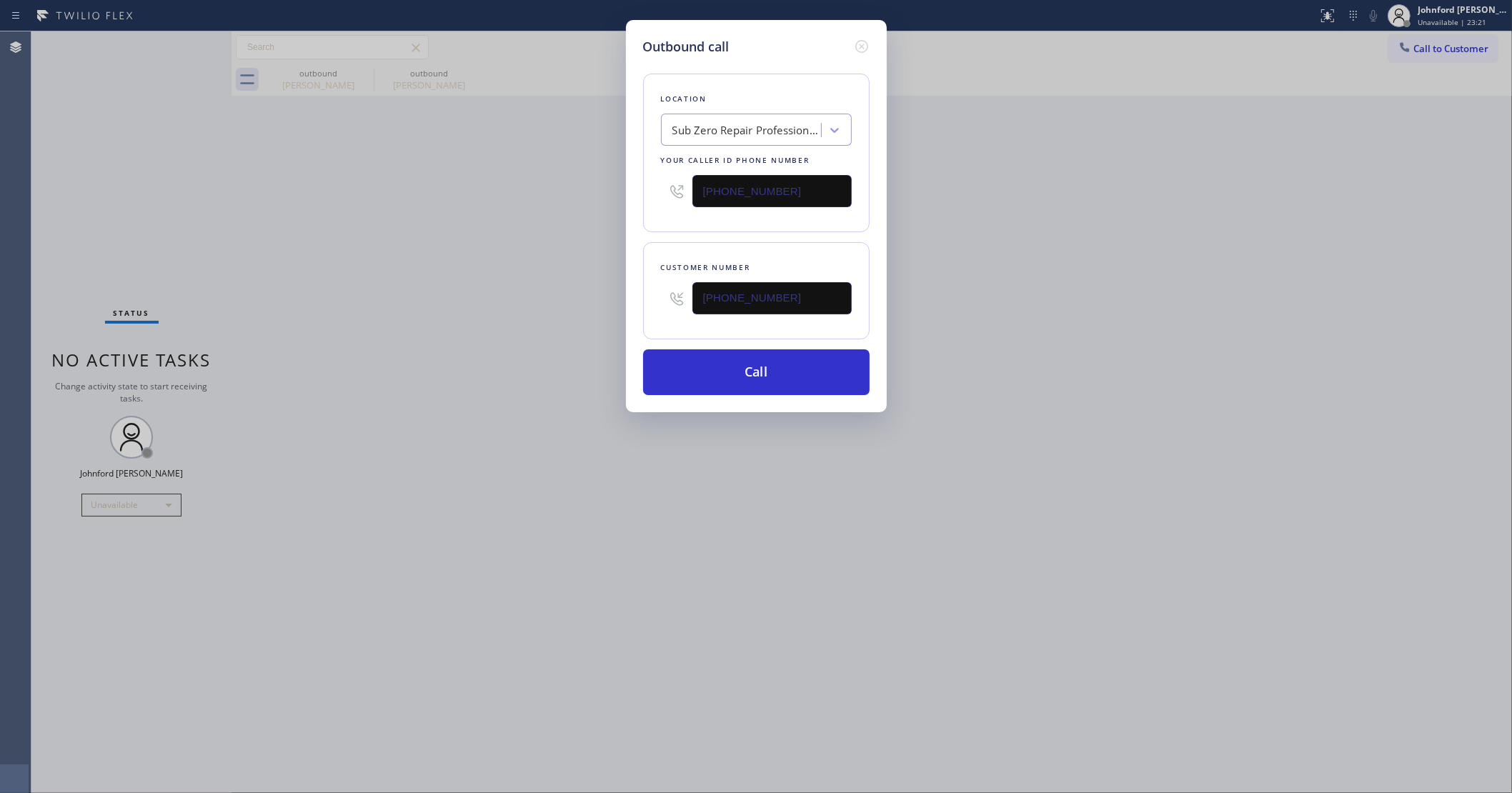
drag, startPoint x: 791, startPoint y: 180, endPoint x: 550, endPoint y: 187, distance: 241.1
click at [581, 183] on div "Outbound call Location Sub Zero Repair Professionals Your caller id phone numbe…" at bounding box center [756, 396] width 1512 height 793
paste input "00) 686-5038"
type input "[PHONE_NUMBER]"
click at [506, 193] on div "Outbound call Location Sub Zero Repair Professionals Your caller id phone numbe…" at bounding box center [756, 396] width 1512 height 793
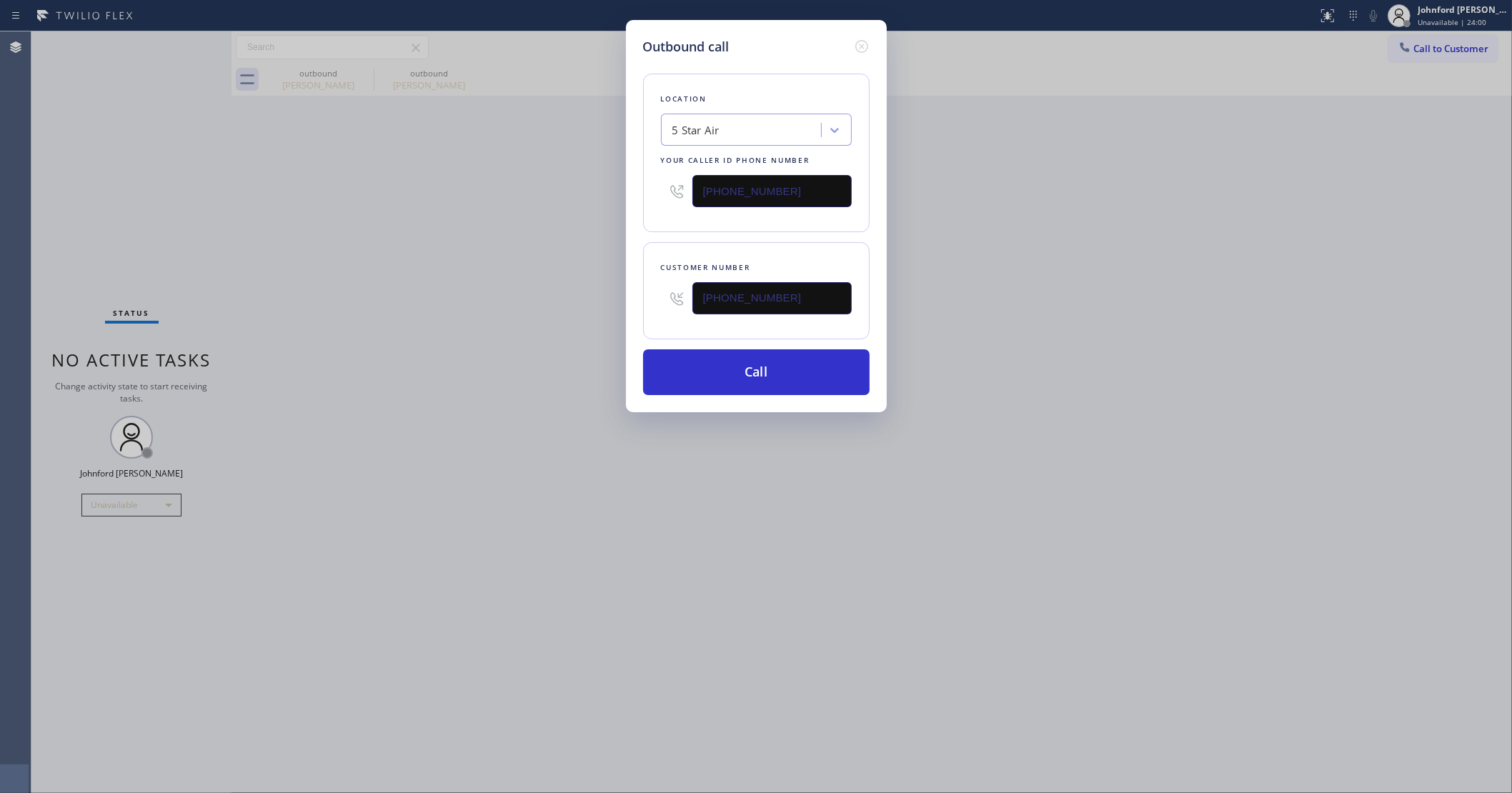
drag, startPoint x: 818, startPoint y: 293, endPoint x: 569, endPoint y: 306, distance: 249.3
click at [579, 306] on div "Outbound call Location 5 Star Air Your caller id phone number [PHONE_NUMBER] Cu…" at bounding box center [756, 396] width 1512 height 793
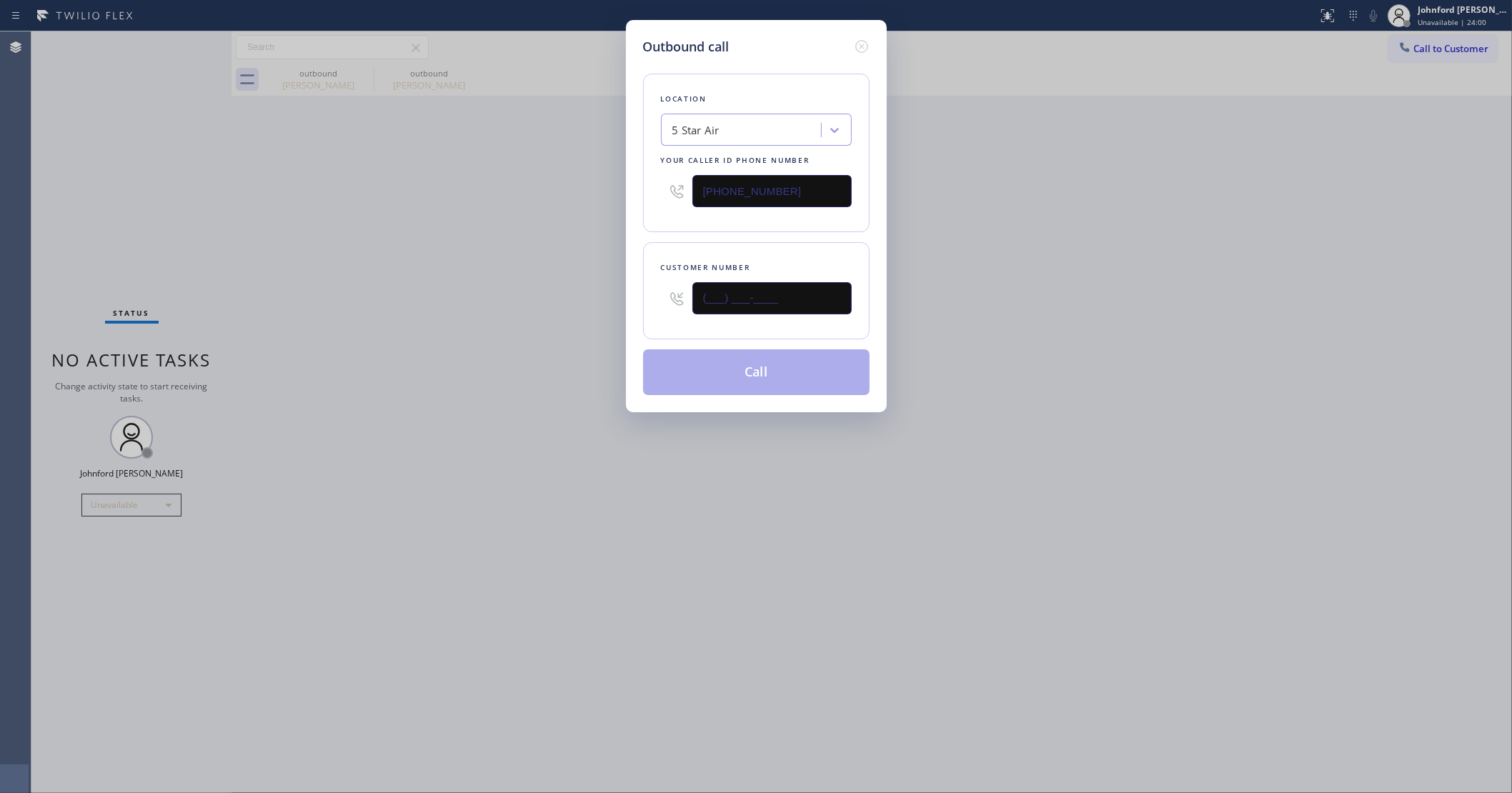
type input "(___) ___-____"
click at [490, 304] on div "Outbound call Location 5 Star Air Your caller id phone number [PHONE_NUMBER] Cu…" at bounding box center [756, 396] width 1512 height 793
drag, startPoint x: 791, startPoint y: 275, endPoint x: 565, endPoint y: 287, distance: 226.3
click at [565, 287] on div "Outbound call Location 5 Star Air Your caller id phone number [PHONE_NUMBER] Cu…" at bounding box center [756, 396] width 1512 height 793
drag, startPoint x: 736, startPoint y: 287, endPoint x: 586, endPoint y: 299, distance: 150.5
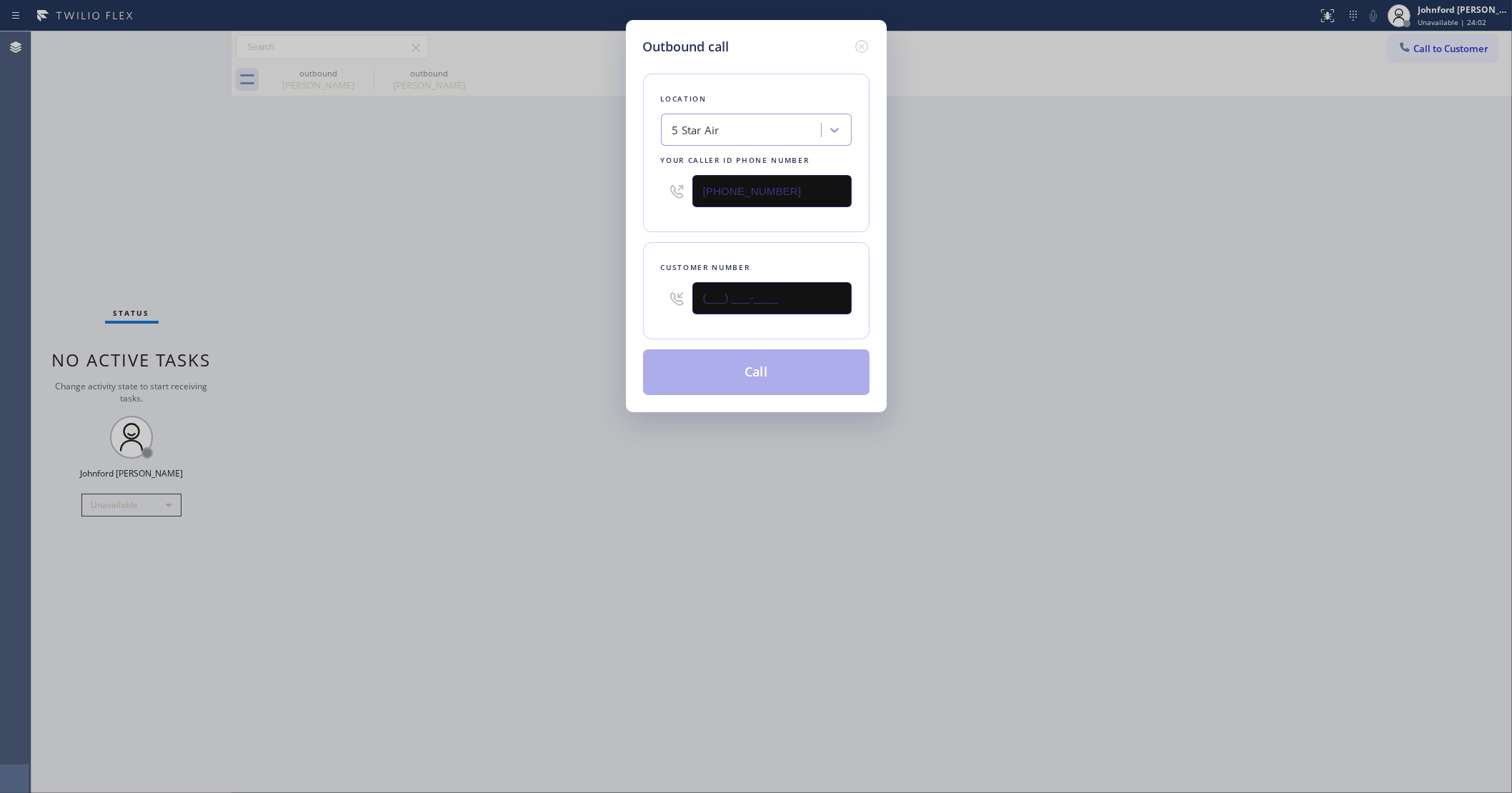
click at [586, 299] on div "Outbound call Location 5 Star Air Your caller id phone number [PHONE_NUMBER] Cu…" at bounding box center [756, 396] width 1512 height 793
paste input "818) 390-2612"
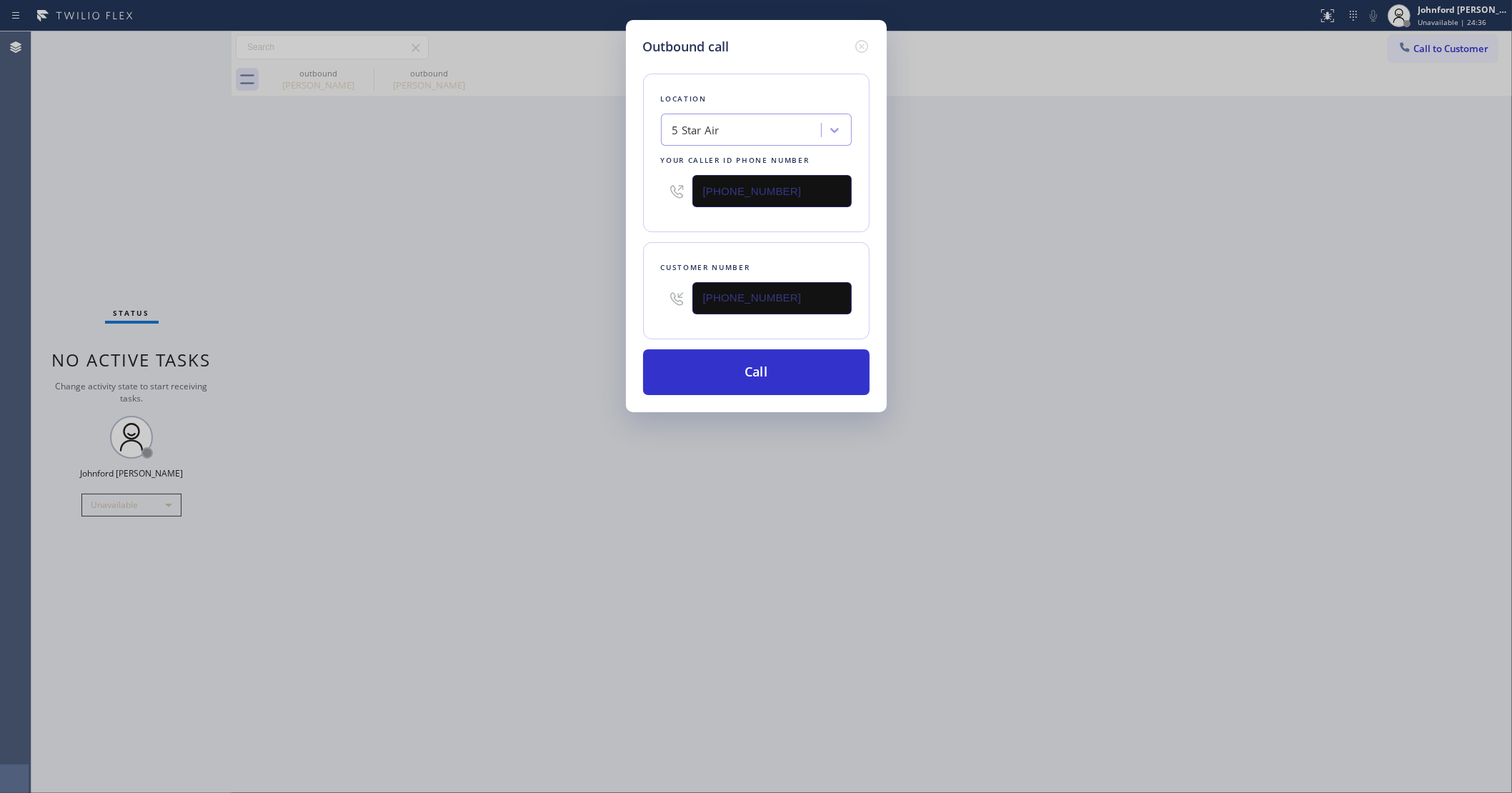
drag, startPoint x: 812, startPoint y: 294, endPoint x: 637, endPoint y: 294, distance: 175.0
click at [647, 294] on div "Customer number [PHONE_NUMBER]" at bounding box center [756, 291] width 226 height 97
paste input "640-6194"
drag, startPoint x: 636, startPoint y: 299, endPoint x: 577, endPoint y: 306, distance: 59.4
click at [579, 306] on div "Outbound call Location 5 Star Air Your caller id phone number [PHONE_NUMBER] Cu…" at bounding box center [756, 396] width 1512 height 793
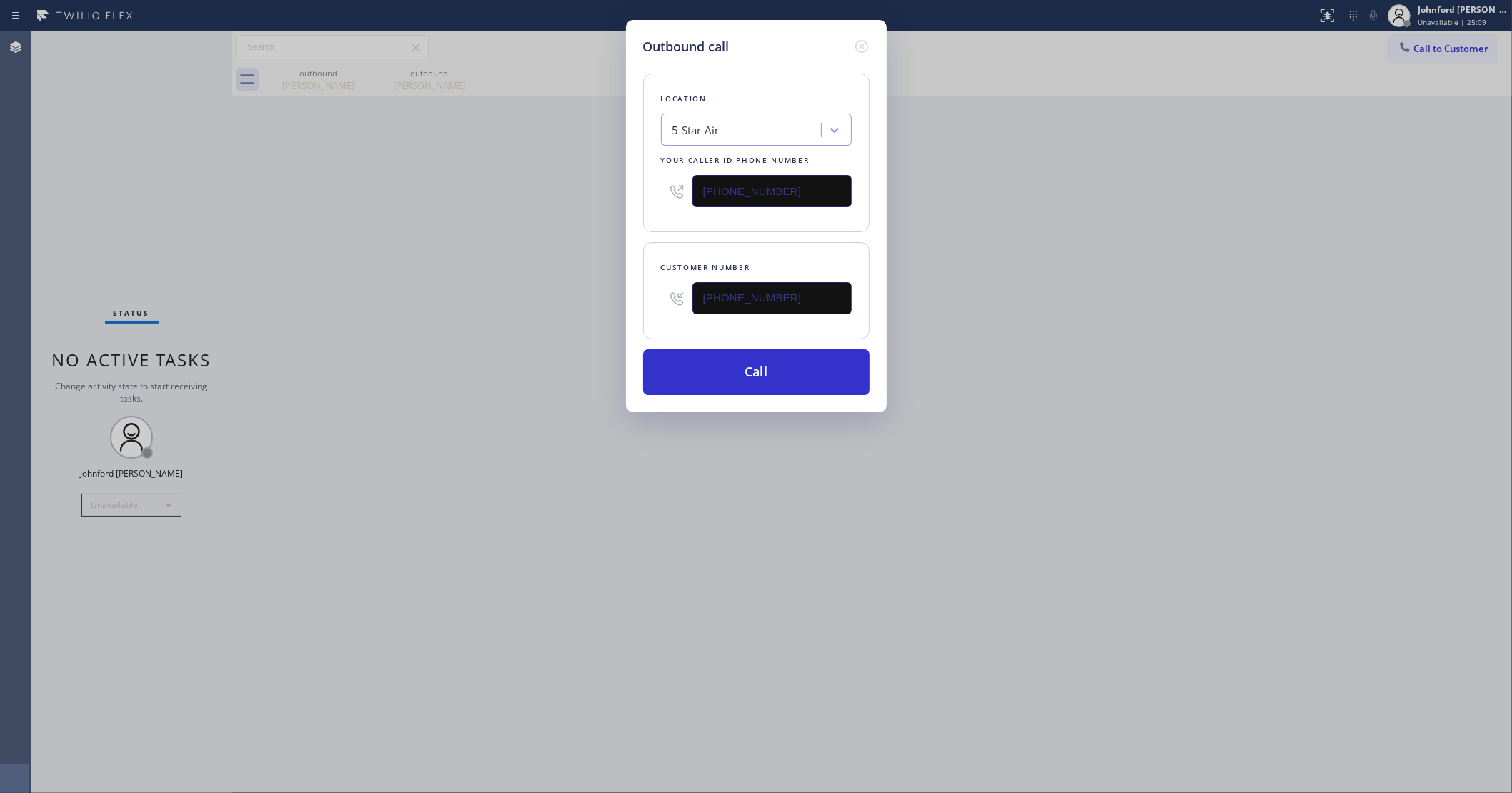
paste input "310) 497-8445"
type input "[PHONE_NUMBER]"
click at [584, 320] on div "Outbound call Location 5 Star Air Your caller id phone number [PHONE_NUMBER] Cu…" at bounding box center [756, 396] width 1512 height 793
click at [782, 363] on button "Call" at bounding box center [756, 373] width 226 height 45
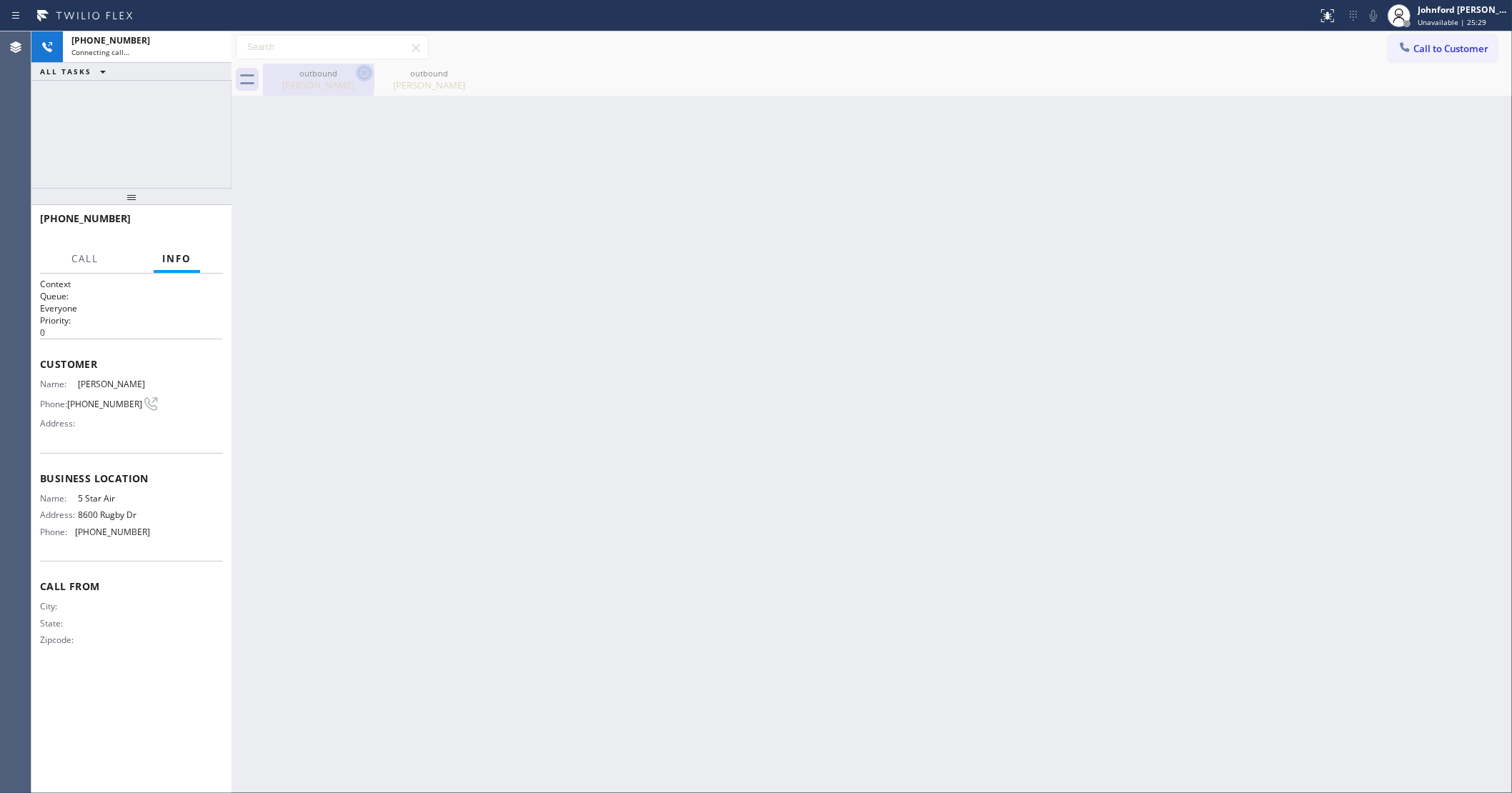
click at [359, 70] on icon at bounding box center [364, 73] width 13 height 13
click at [0, 0] on icon at bounding box center [0, 0] width 0 height 0
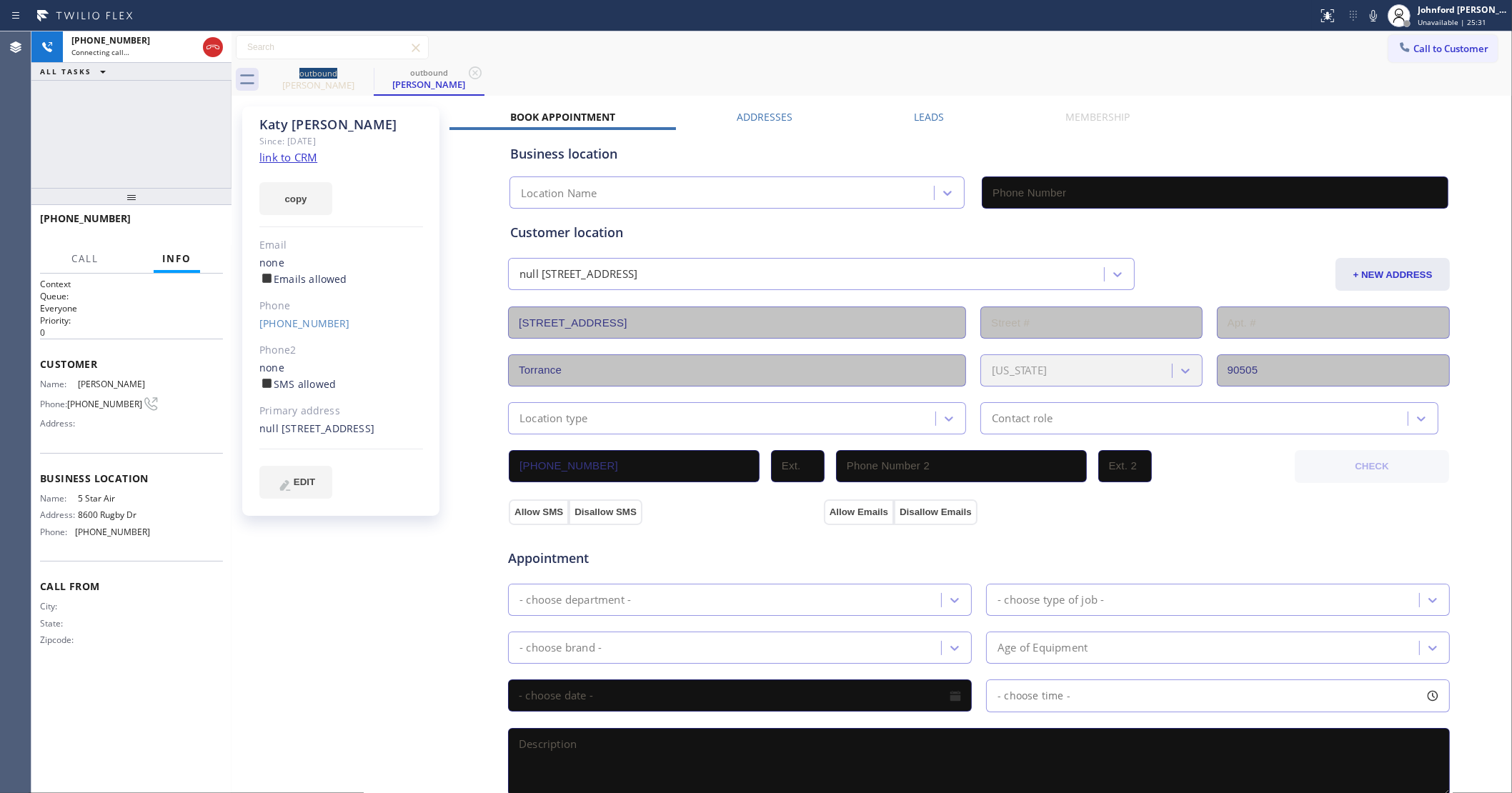
click at [1374, 16] on icon at bounding box center [1373, 15] width 17 height 17
type input "[PHONE_NUMBER]"
click at [1374, 16] on icon at bounding box center [1373, 15] width 7 height 11
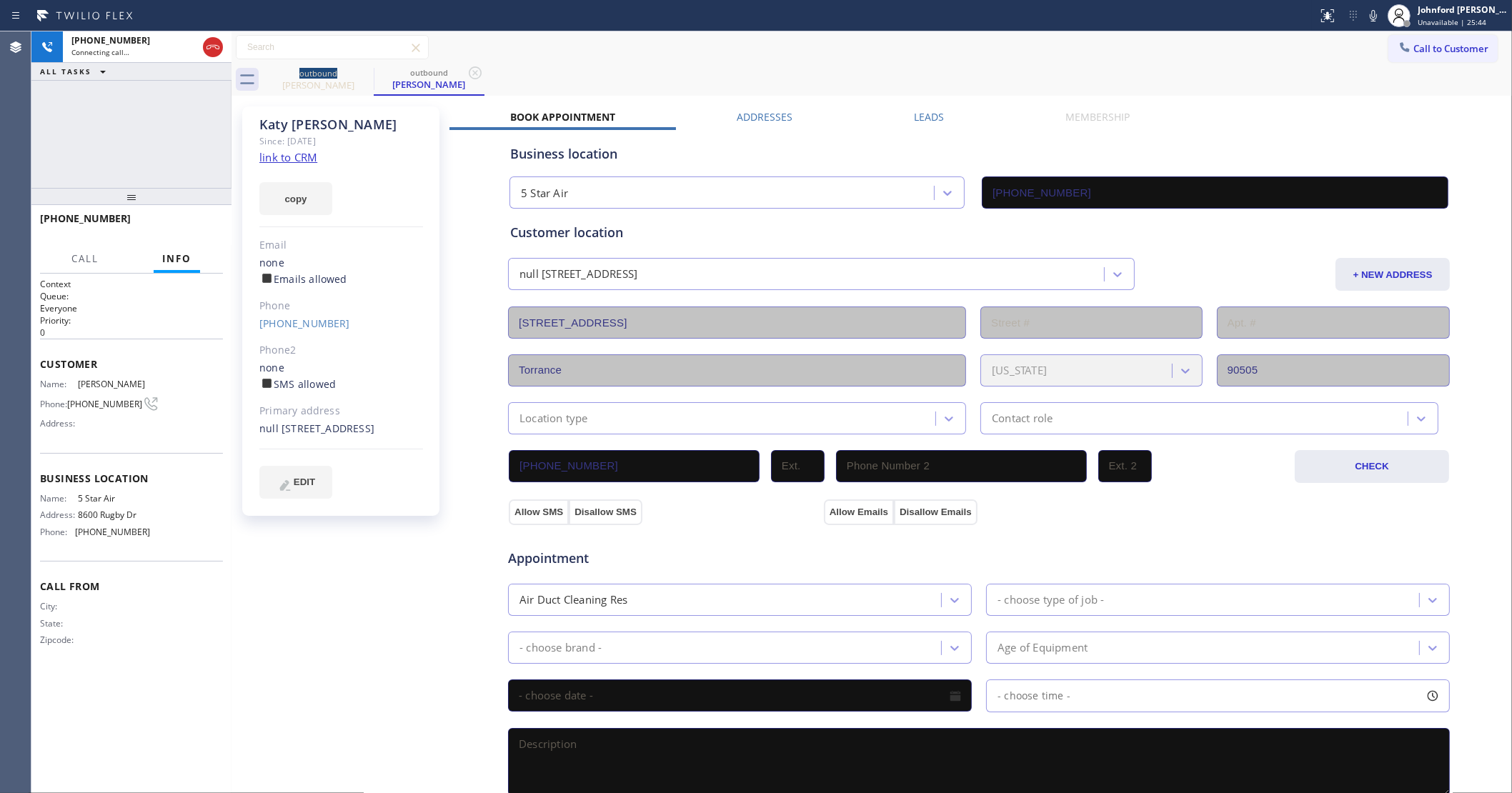
click at [1377, 18] on icon at bounding box center [1373, 15] width 17 height 17
click at [231, 224] on div at bounding box center [231, 412] width 0 height 762
click at [209, 218] on button "HANG UP" at bounding box center [190, 225] width 67 height 20
click at [212, 218] on button "COMPLETE" at bounding box center [187, 225] width 72 height 20
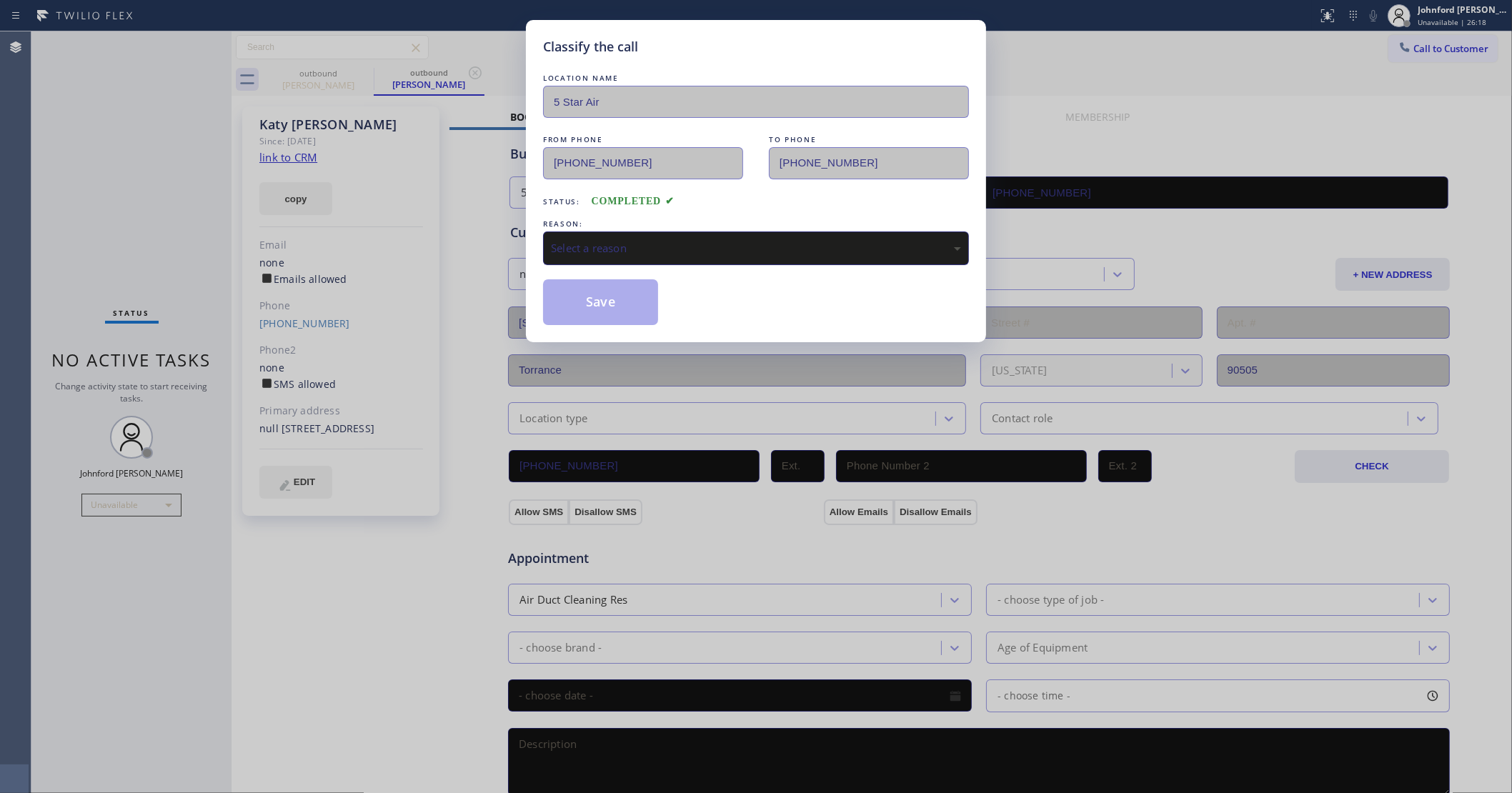
click at [631, 242] on div "Select a reason" at bounding box center [756, 248] width 410 height 16
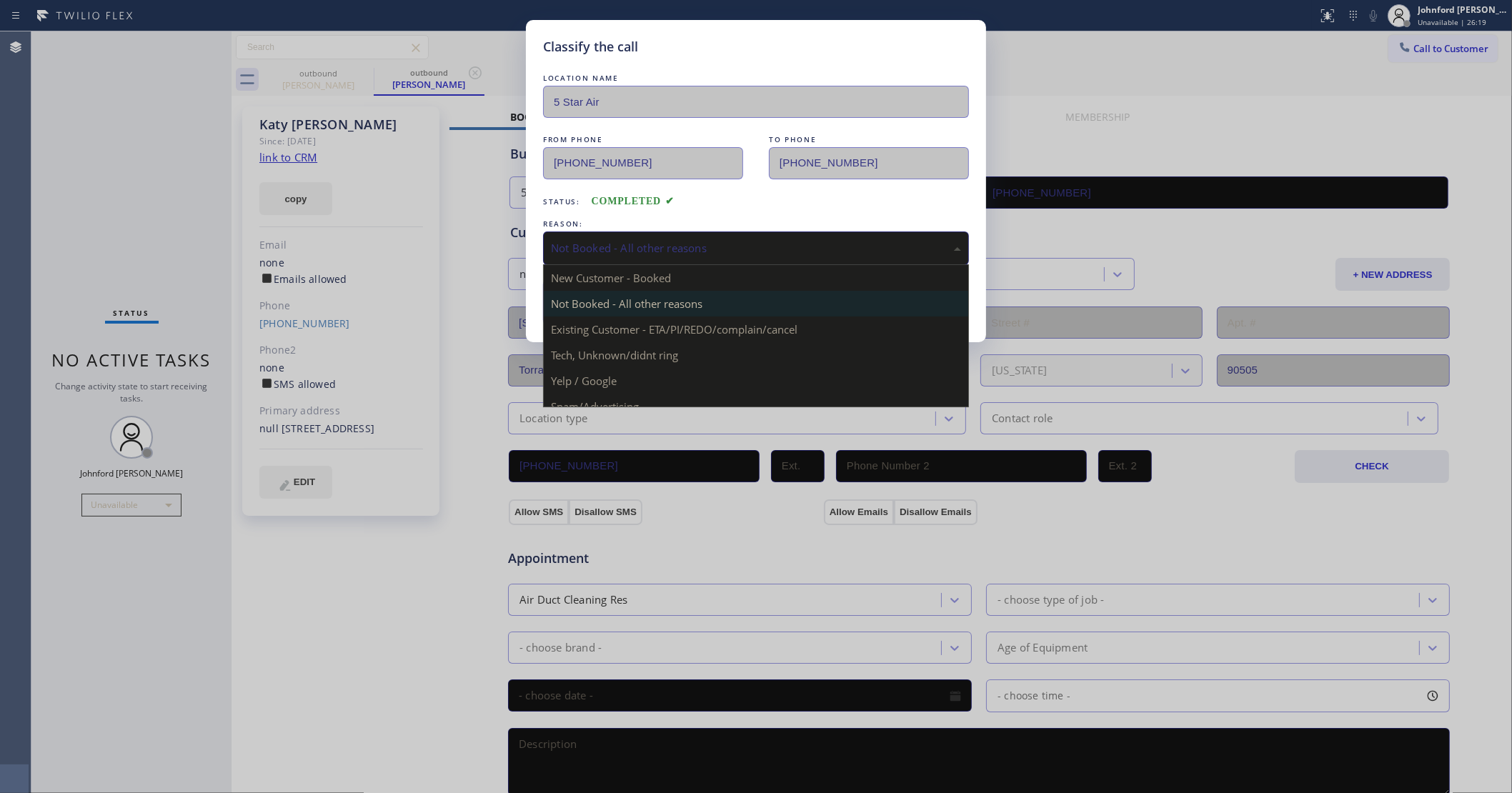
click at [615, 252] on div "Not Booked - All other reasons" at bounding box center [756, 248] width 426 height 33
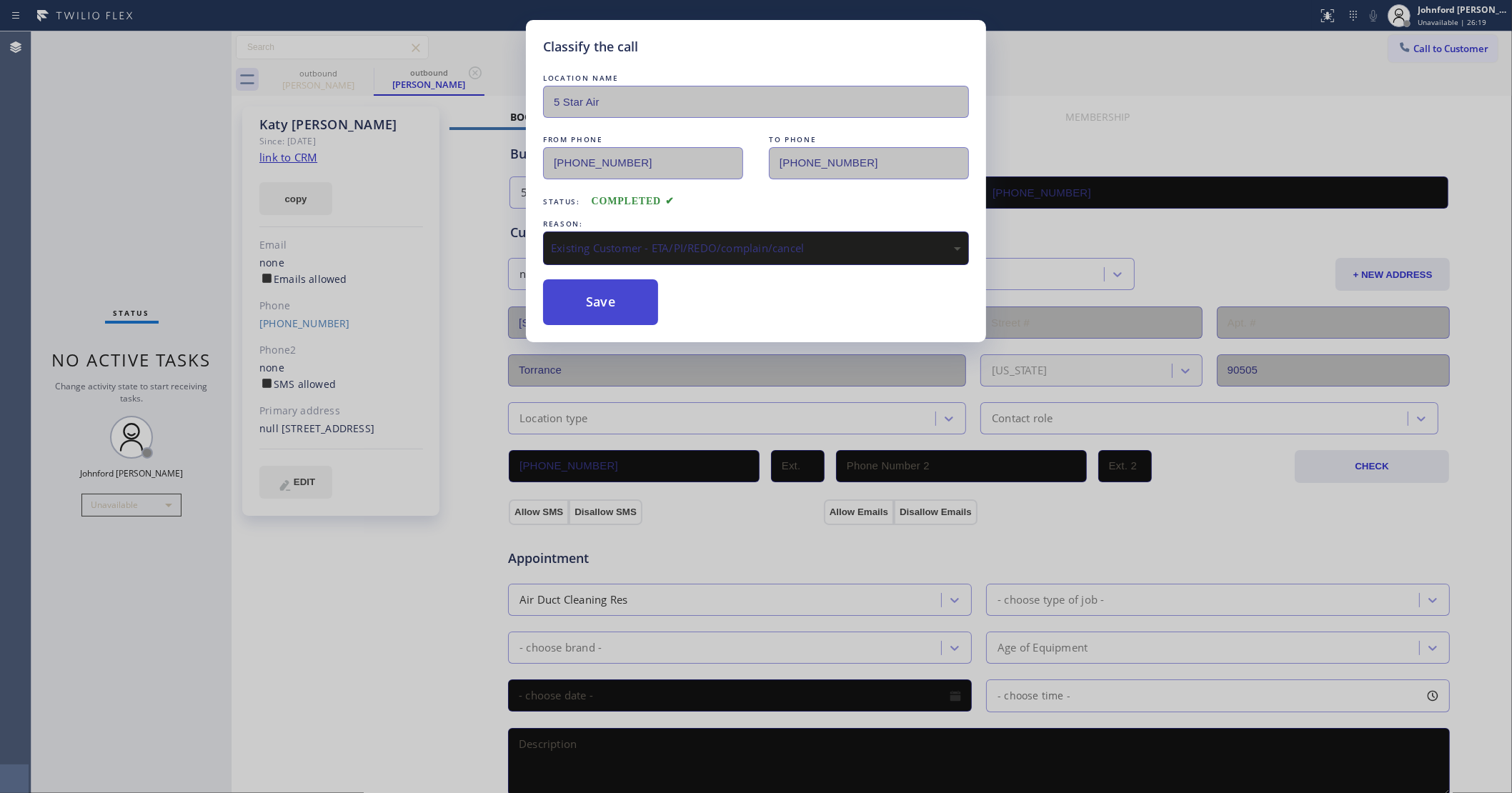
click at [612, 302] on button "Save" at bounding box center [601, 302] width 115 height 45
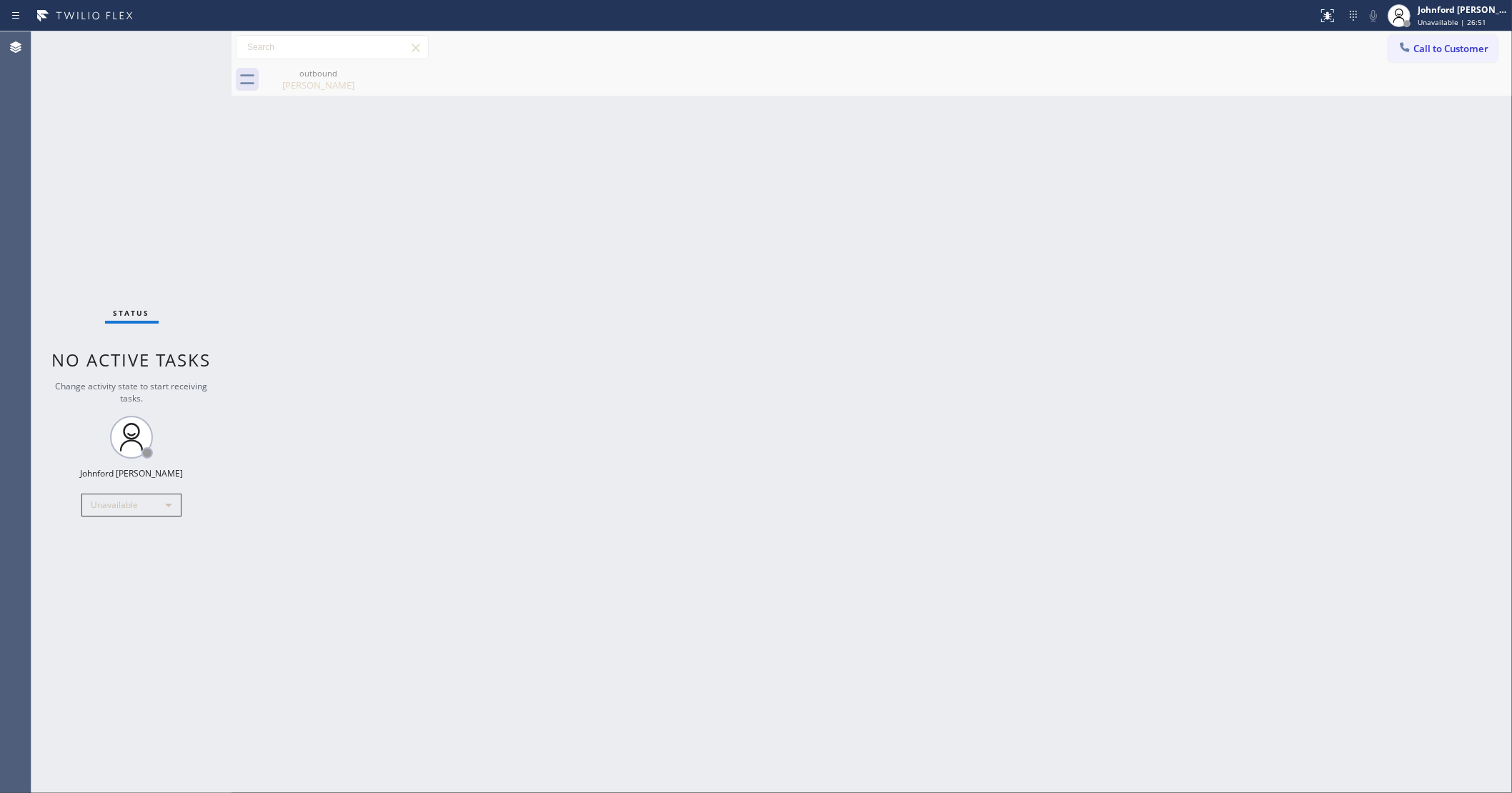
click at [869, 204] on div "Back to Dashboard Change Sender ID Customers Technicians Select a contact Outbo…" at bounding box center [872, 412] width 1281 height 762
drag, startPoint x: 1432, startPoint y: 51, endPoint x: 1114, endPoint y: 165, distance: 337.8
click at [1431, 48] on span "Call to Customer" at bounding box center [1450, 49] width 75 height 13
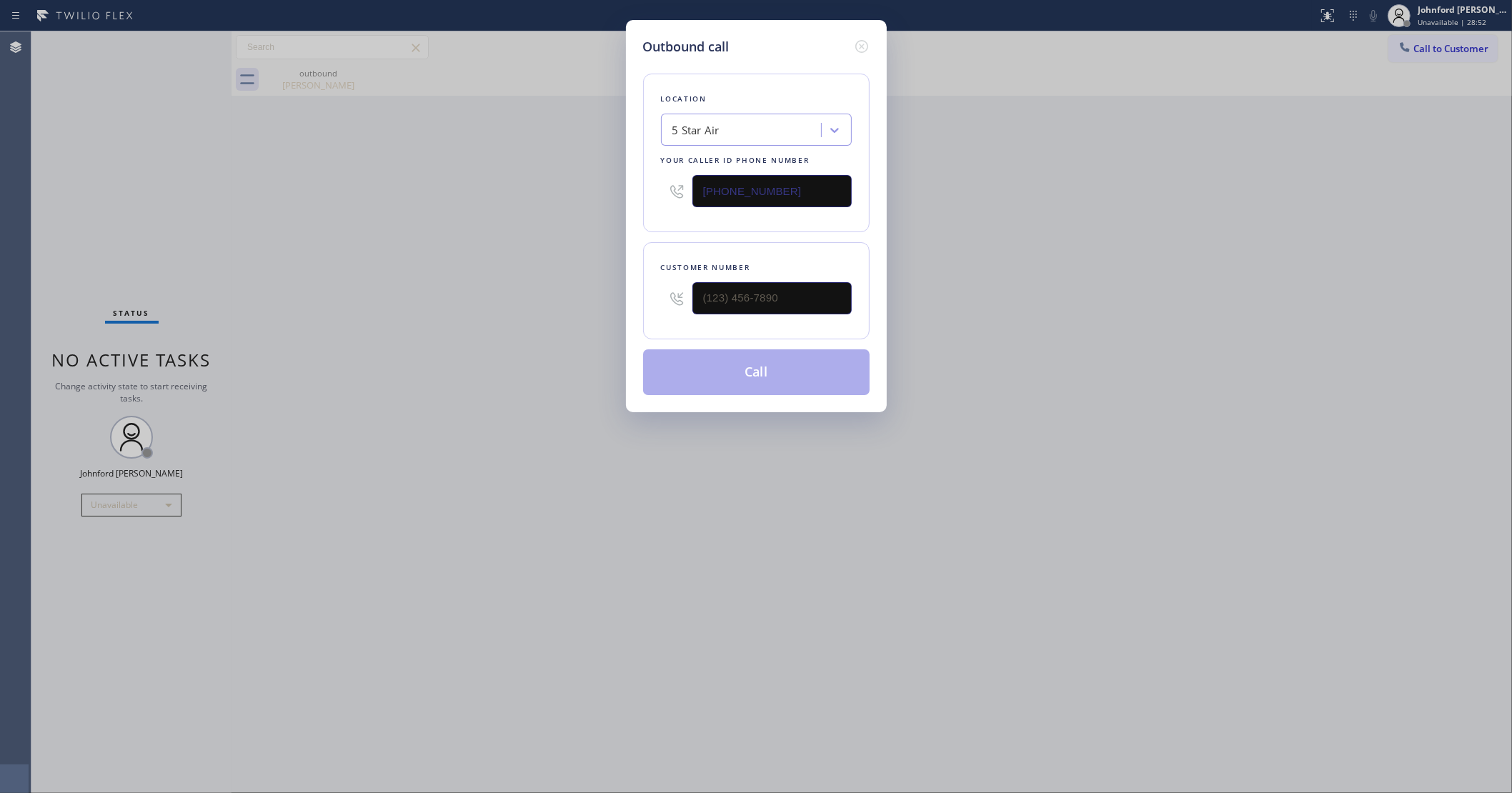
drag, startPoint x: 852, startPoint y: 284, endPoint x: 684, endPoint y: 284, distance: 168.0
click at [684, 284] on div "Customer number" at bounding box center [756, 291] width 226 height 97
click at [541, 321] on div "Outbound call Location 5 Star Air Your caller id phone number [PHONE_NUMBER] Cu…" at bounding box center [756, 396] width 1512 height 793
click at [750, 298] on input "(___) ___-____" at bounding box center [772, 299] width 159 height 32
paste input "818) 447-4008"
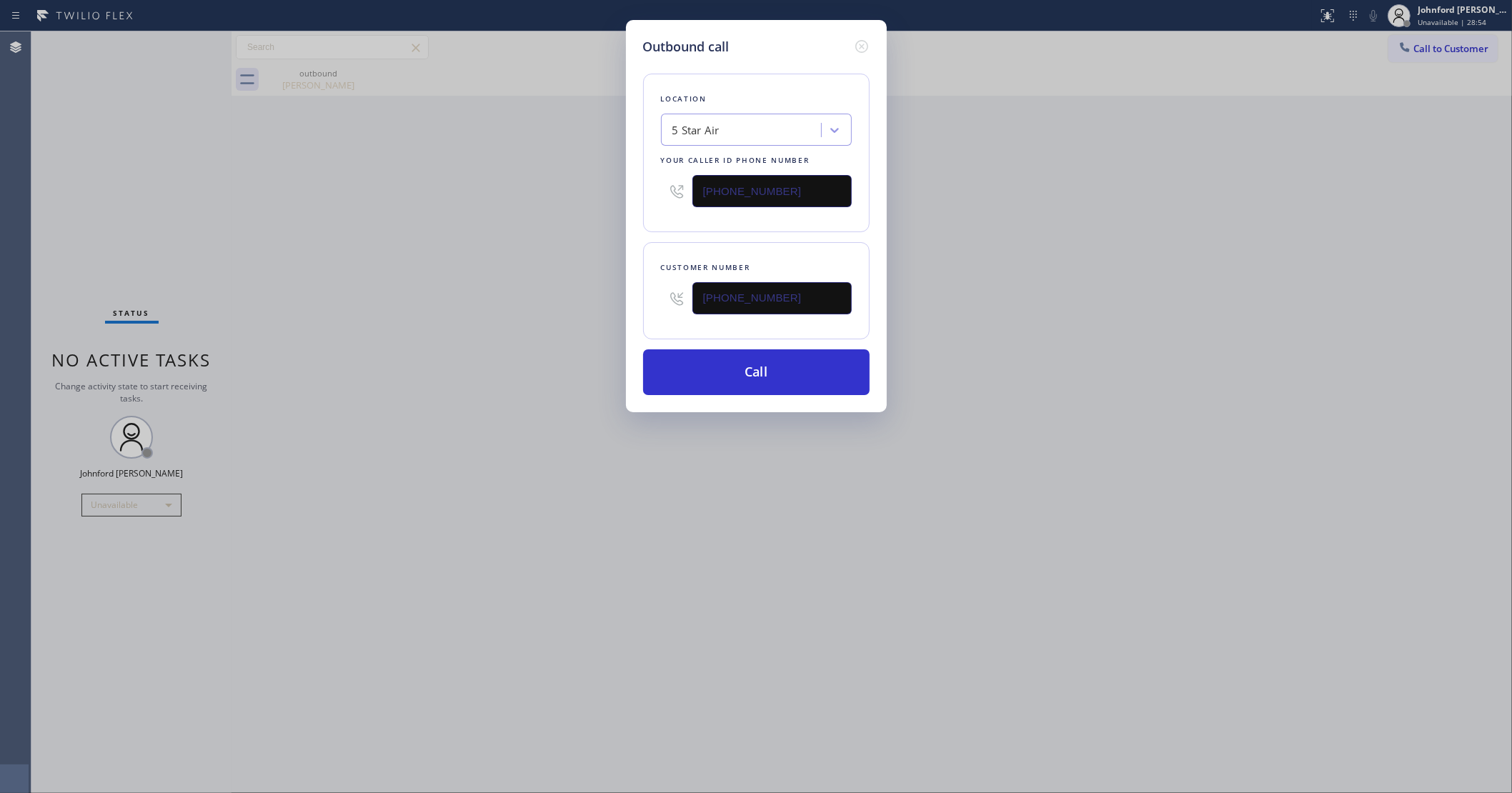
type input "[PHONE_NUMBER]"
click at [730, 368] on button "Call" at bounding box center [756, 373] width 226 height 45
click at [1043, 243] on div "Outbound call Location 5 Star Air Your caller id phone number [PHONE_NUMBER] Cu…" at bounding box center [756, 396] width 1512 height 793
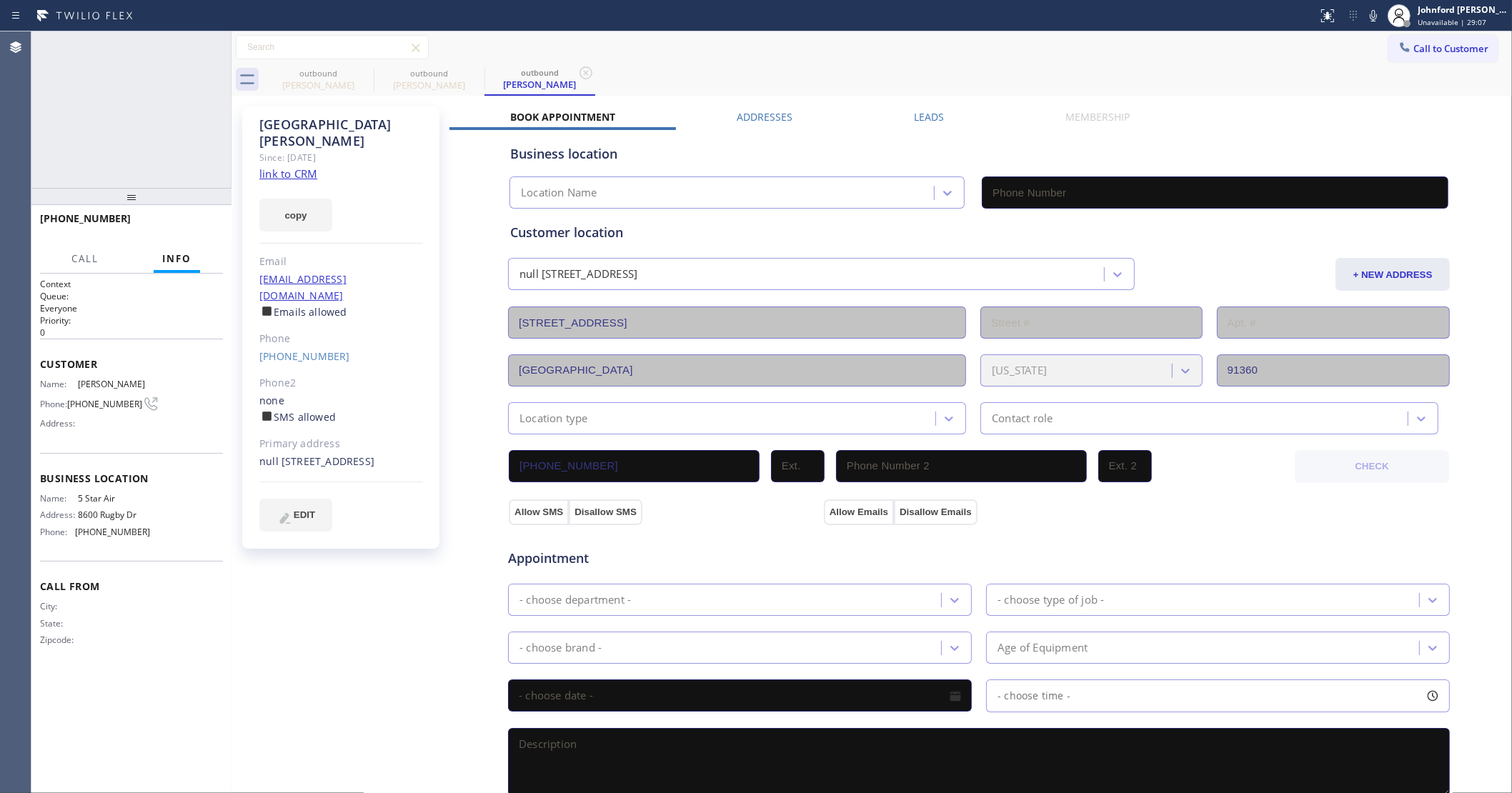
type input "[PHONE_NUMBER]"
drag, startPoint x: 214, startPoint y: 237, endPoint x: 201, endPoint y: 230, distance: 14.8
click at [213, 236] on div "[PHONE_NUMBER] Live | 00:03 HANG UP" at bounding box center [131, 225] width 183 height 37
click at [199, 229] on span "HANG UP" at bounding box center [190, 225] width 44 height 10
click at [290, 350] on link "[PHONE_NUMBER]" at bounding box center [305, 356] width 91 height 14
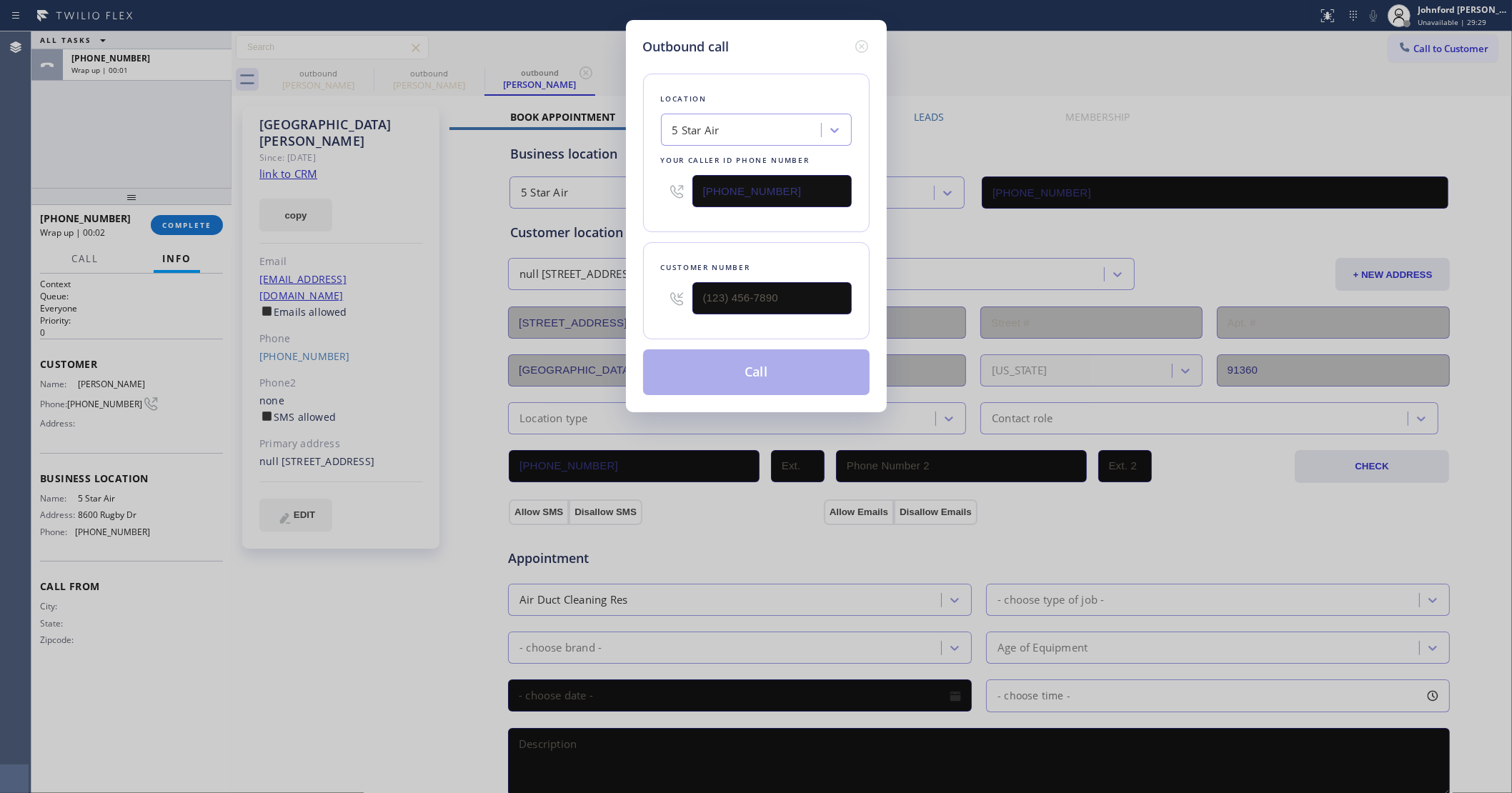
type input "[PHONE_NUMBER]"
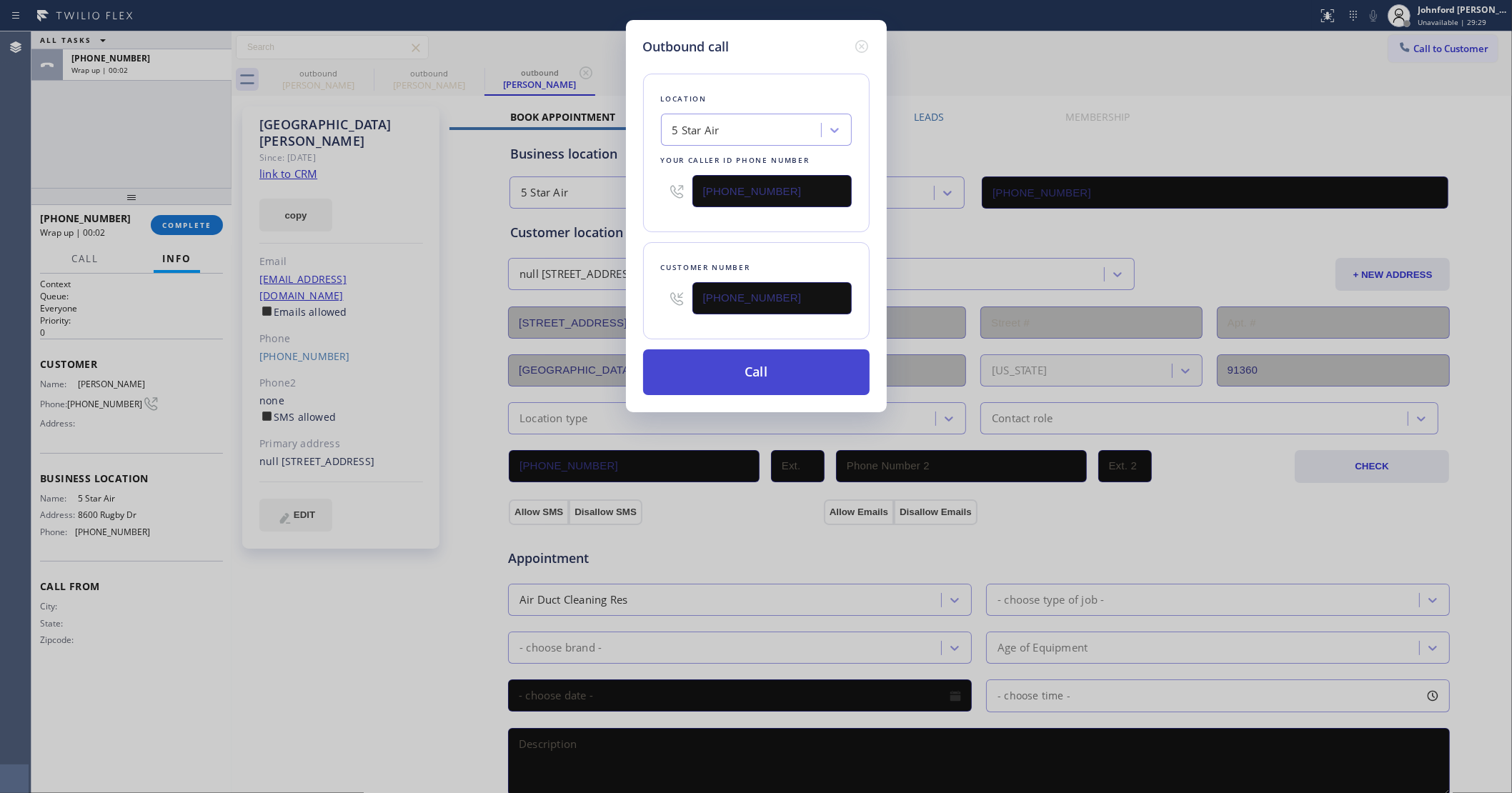
click at [695, 363] on button "Call" at bounding box center [756, 373] width 226 height 45
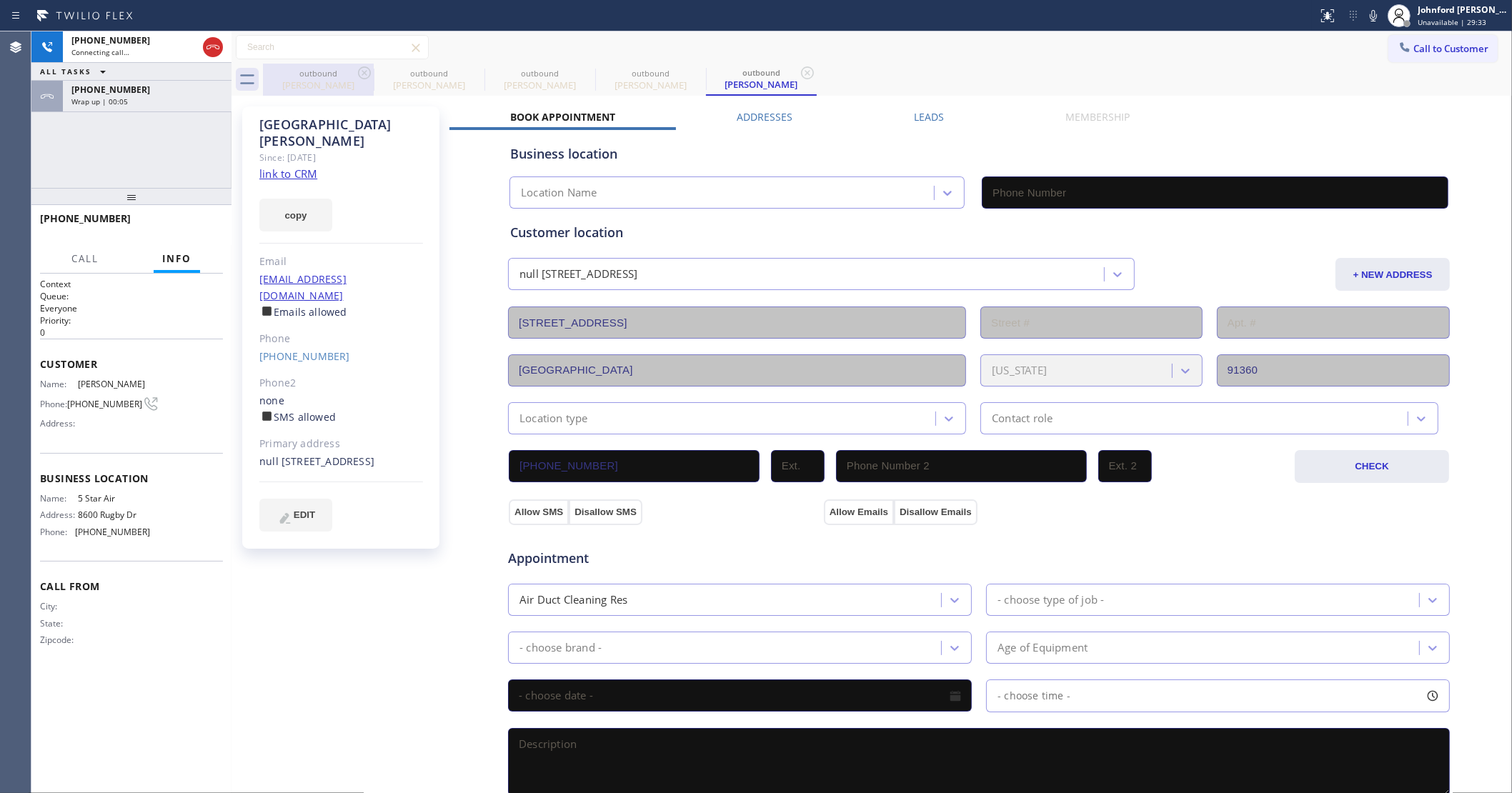
type input "[PHONE_NUMBER]"
click at [355, 70] on icon at bounding box center [364, 72] width 17 height 17
click at [0, 0] on icon at bounding box center [0, 0] width 0 height 0
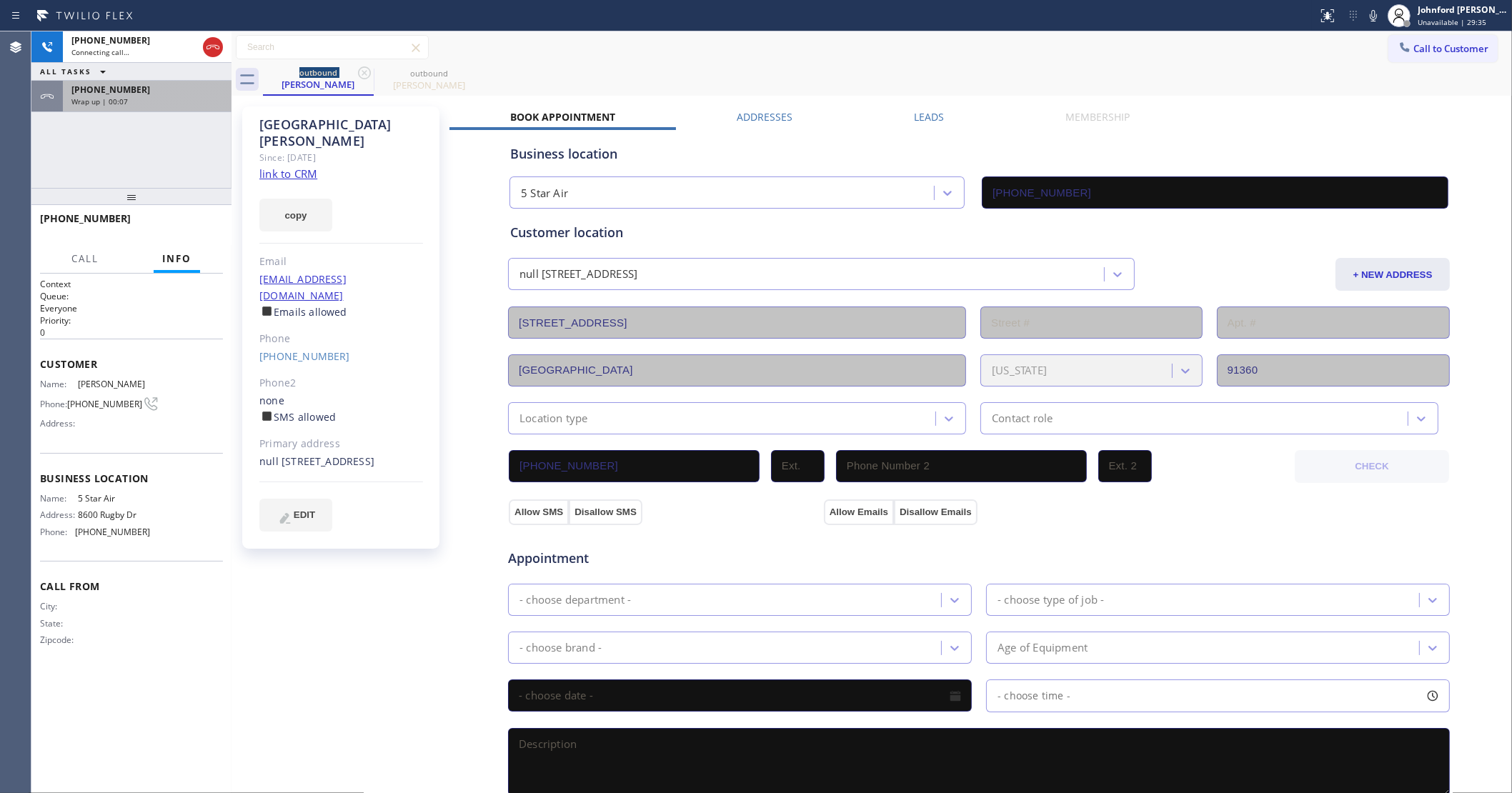
click at [186, 107] on div "[PHONE_NUMBER] Wrap up | 00:07" at bounding box center [144, 96] width 163 height 32
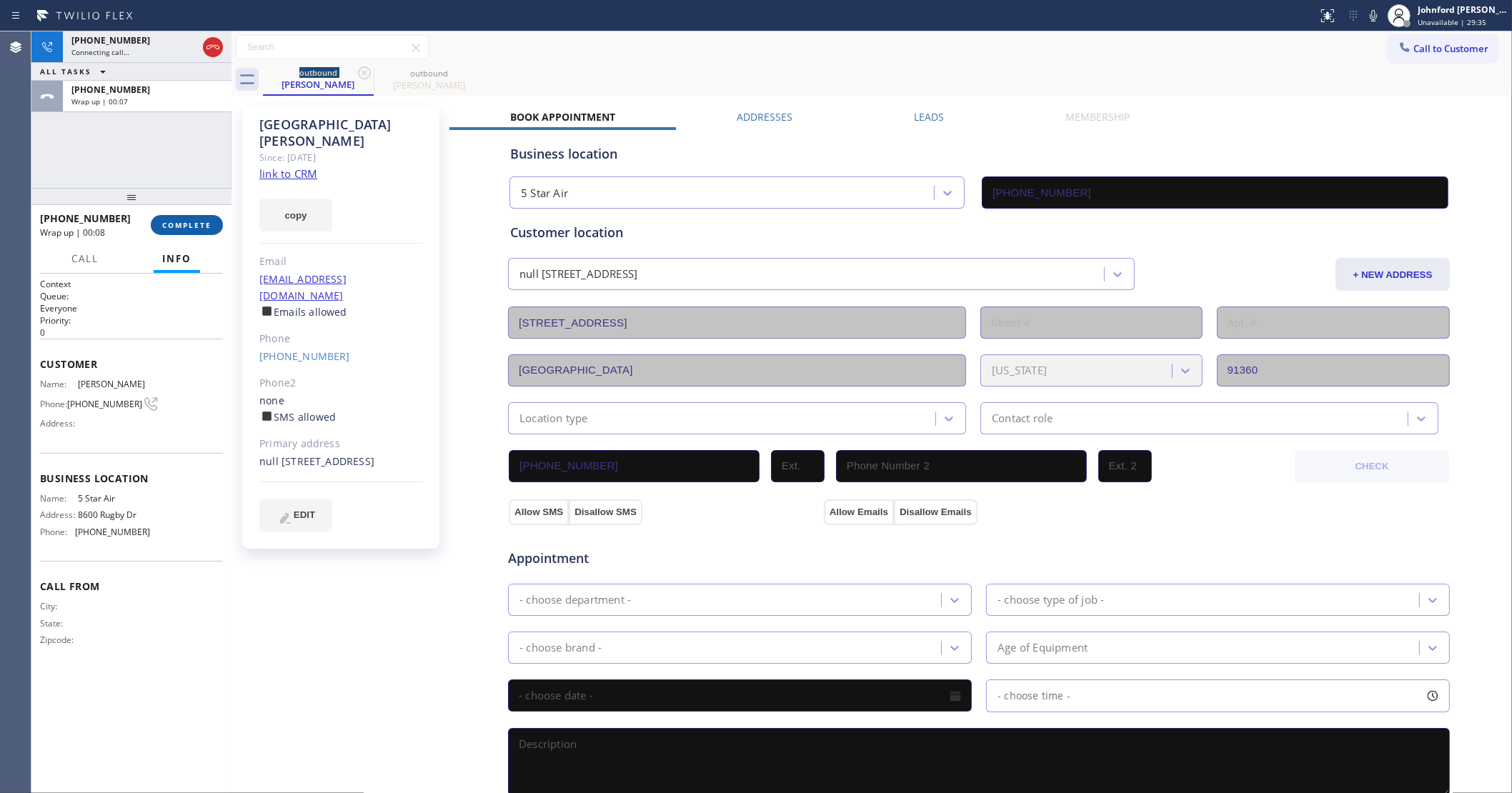
click at [209, 225] on span "COMPLETE" at bounding box center [187, 225] width 50 height 10
type input "[PHONE_NUMBER]"
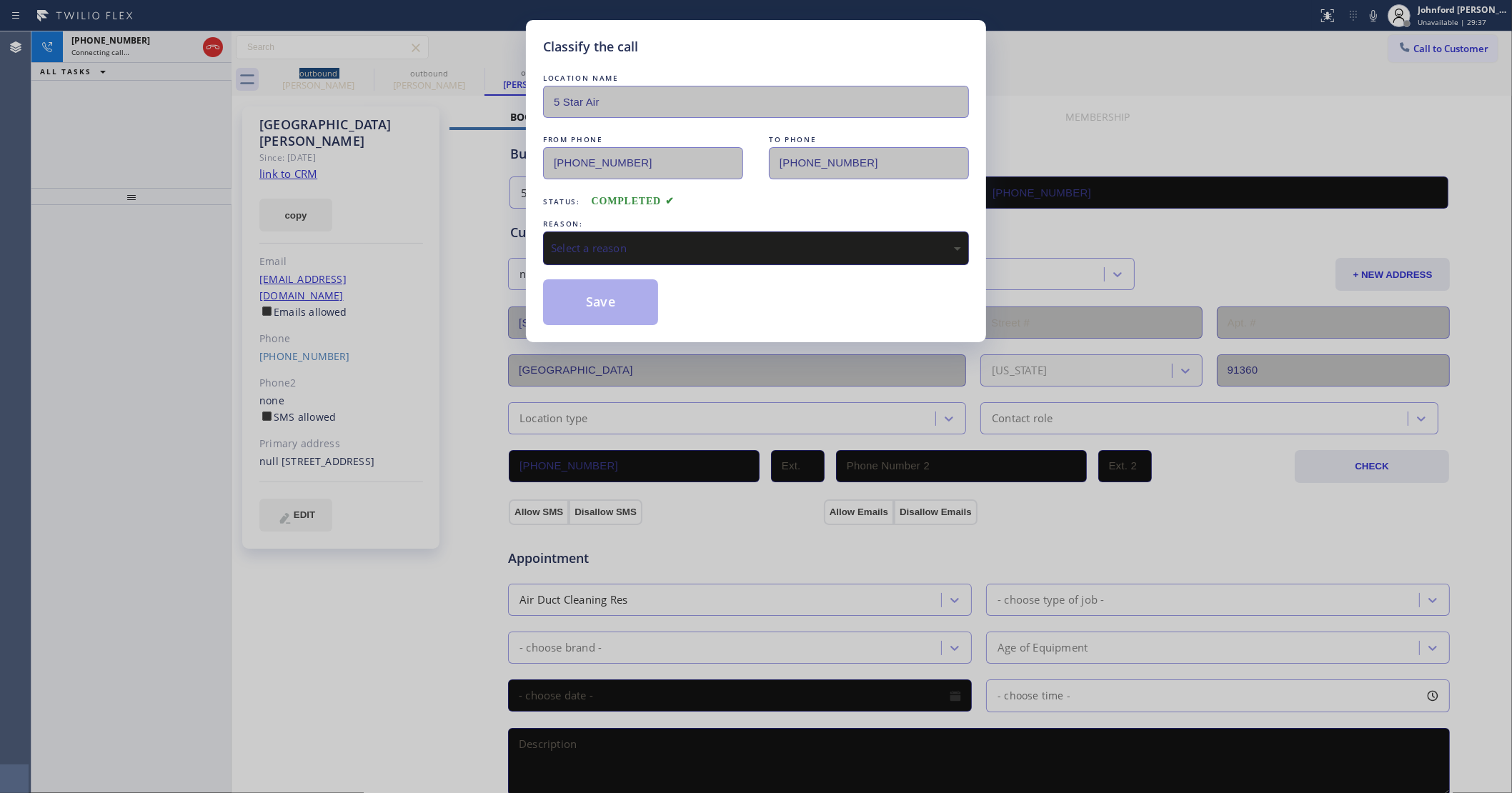
click at [614, 252] on div "Select a reason" at bounding box center [756, 248] width 426 height 33
click at [601, 302] on button "Save" at bounding box center [601, 302] width 115 height 45
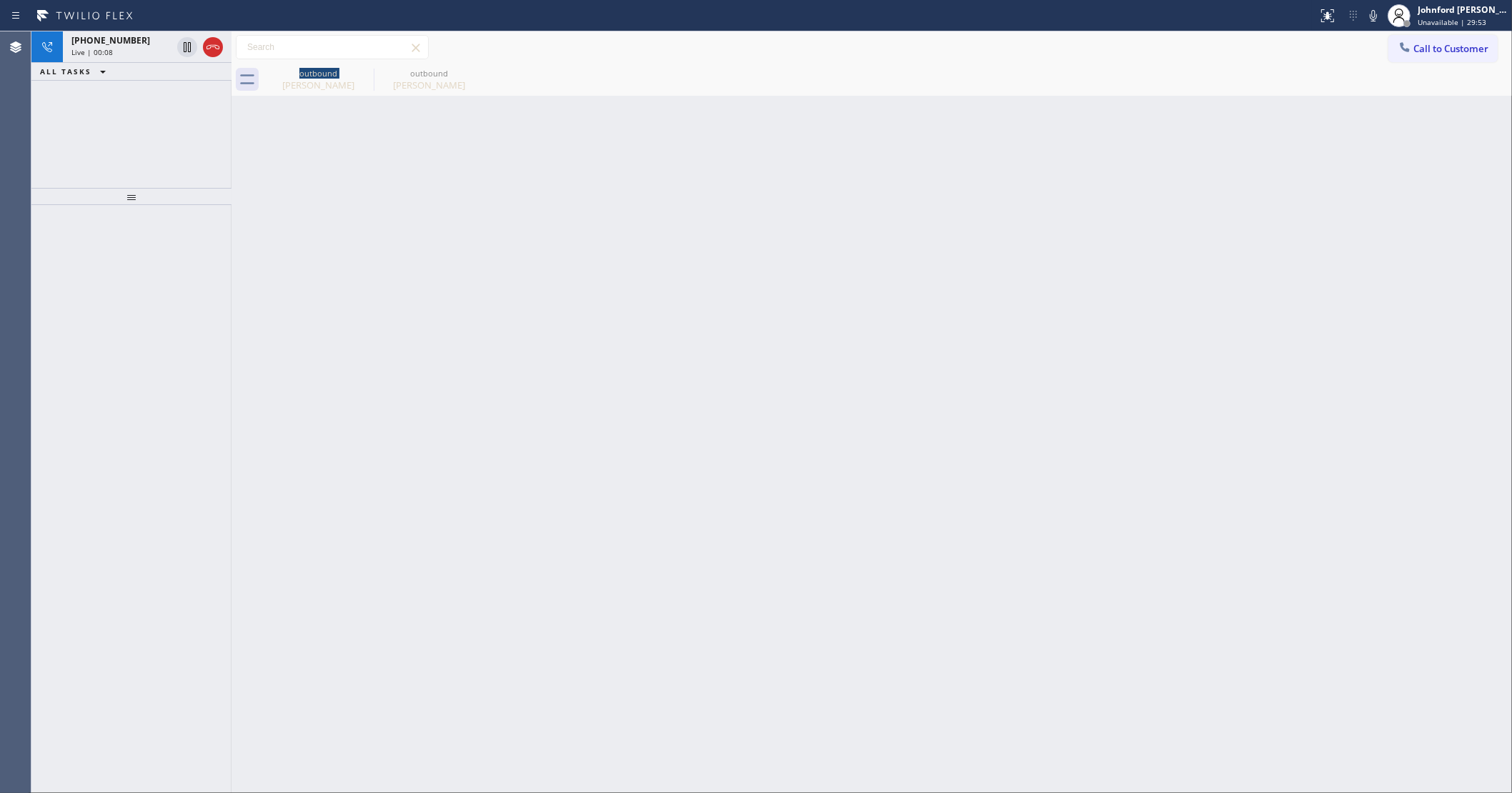
click at [64, 150] on div "[PHONE_NUMBER] Live | 00:08 ALL TASKS ALL TASKS ACTIVE TASKS TASKS IN WRAP UP" at bounding box center [131, 110] width 200 height 157
click at [205, 56] on div at bounding box center [200, 47] width 51 height 32
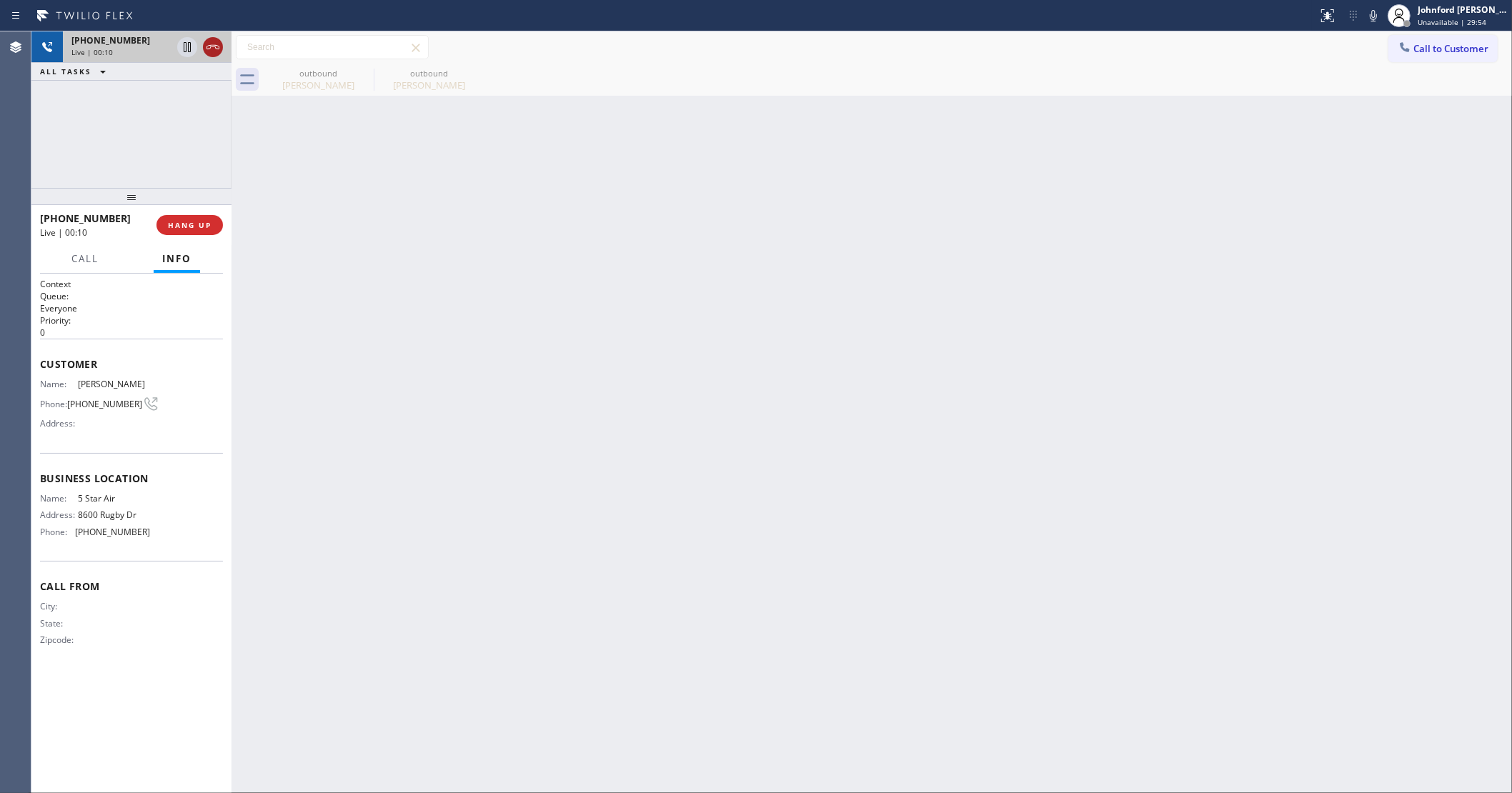
click at [211, 48] on icon at bounding box center [213, 47] width 17 height 17
click at [216, 235] on div "[PHONE_NUMBER] Wrap up | 00:03 COMPLETE" at bounding box center [131, 225] width 183 height 37
click at [189, 225] on span "COMPLETE" at bounding box center [187, 225] width 50 height 10
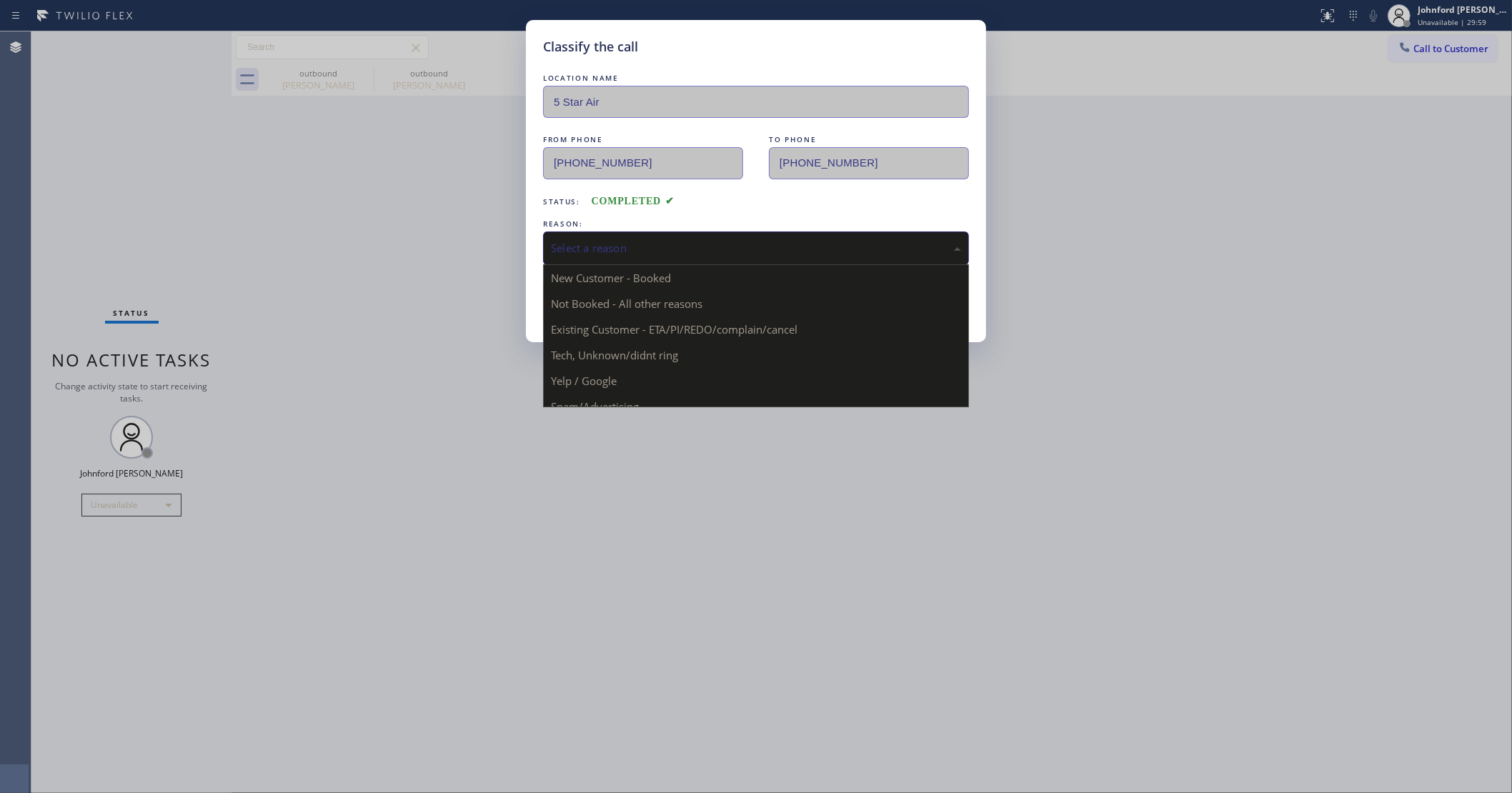
drag, startPoint x: 626, startPoint y: 245, endPoint x: 654, endPoint y: 248, distance: 28.2
click at [640, 245] on div "Select a reason" at bounding box center [756, 248] width 410 height 16
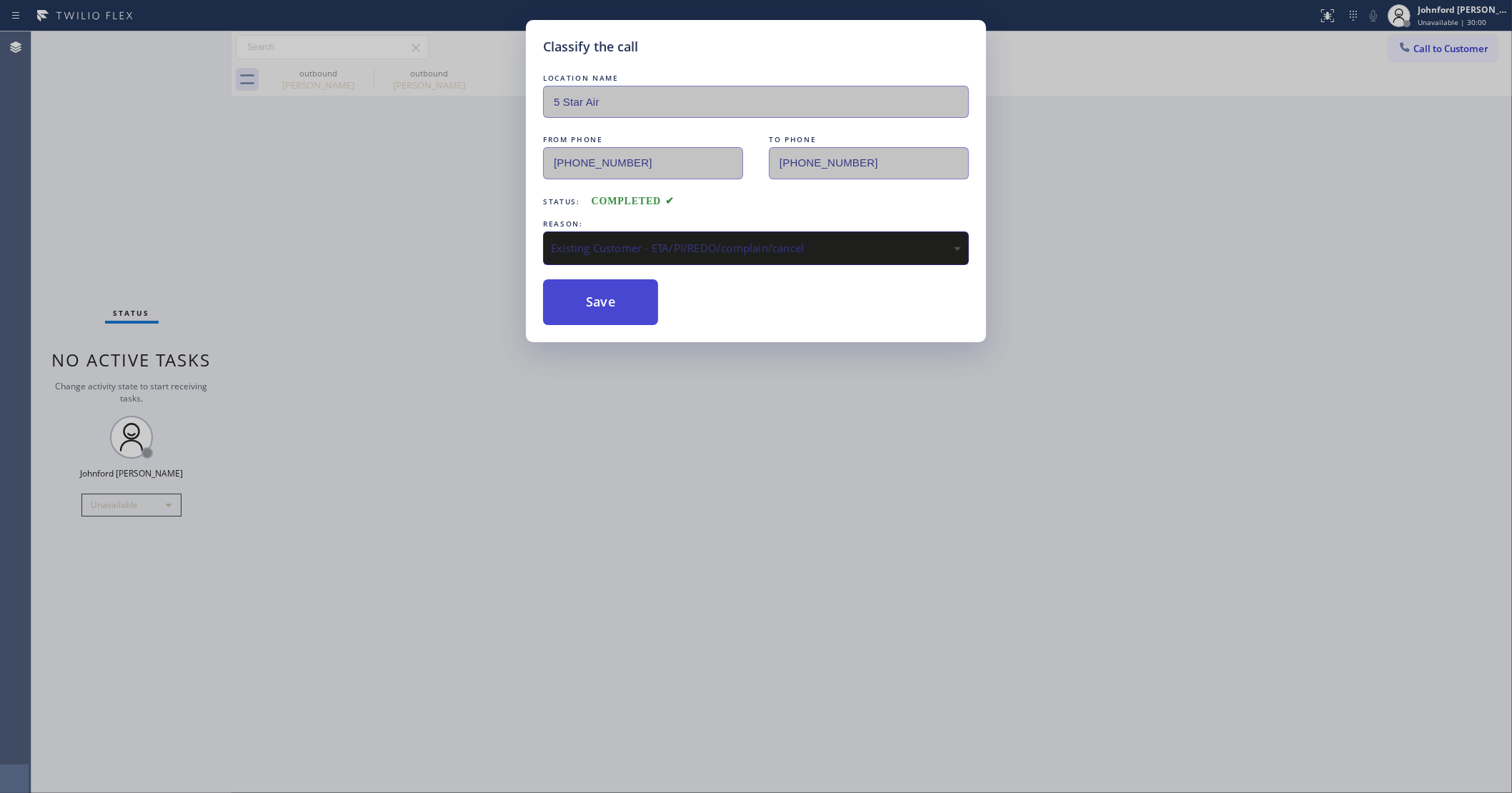
click at [613, 312] on button "Save" at bounding box center [601, 302] width 115 height 45
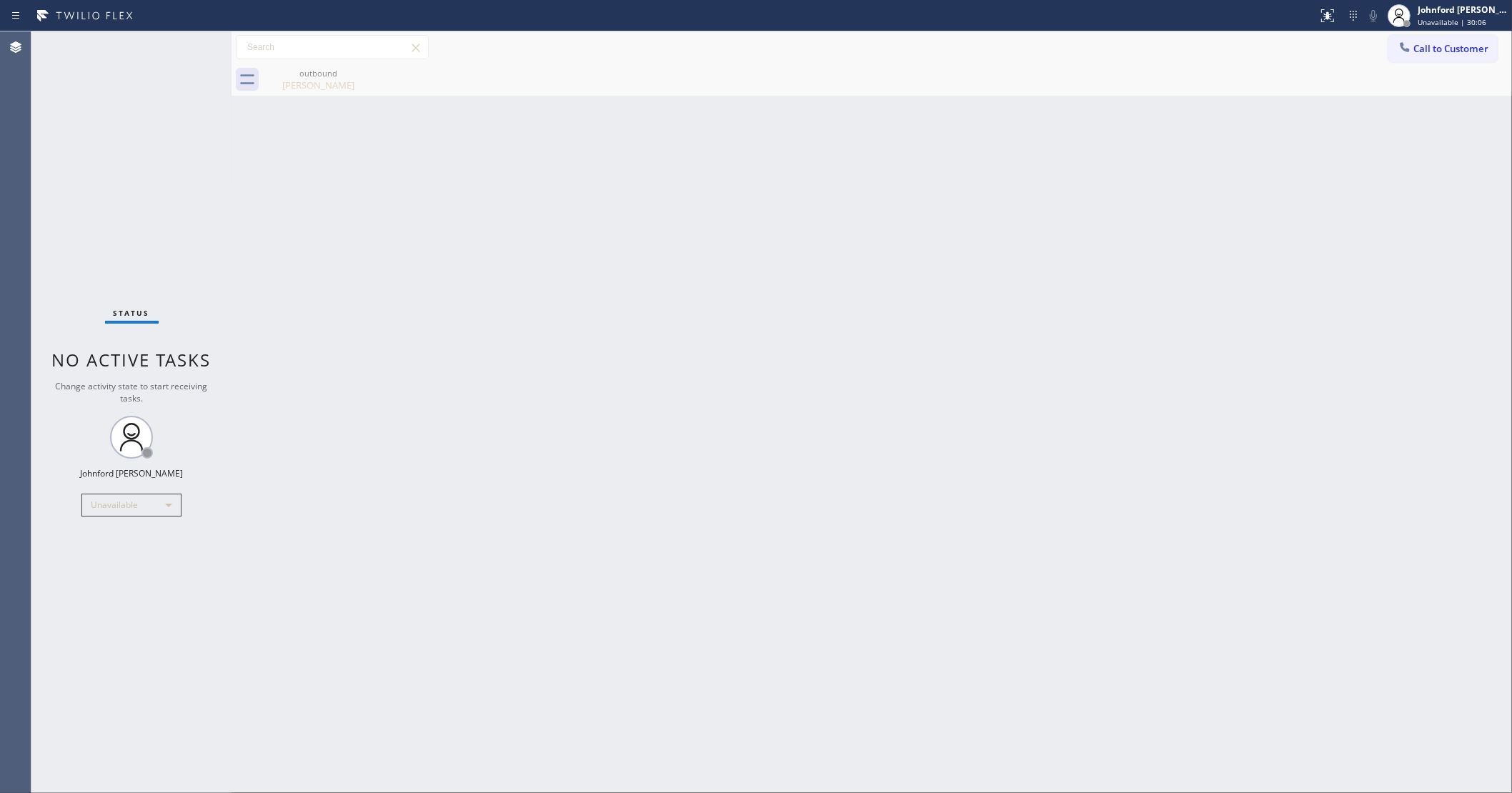
drag, startPoint x: 1435, startPoint y: 36, endPoint x: 1251, endPoint y: 112, distance: 199.1
click at [1433, 41] on button "Call to Customer" at bounding box center [1443, 48] width 110 height 27
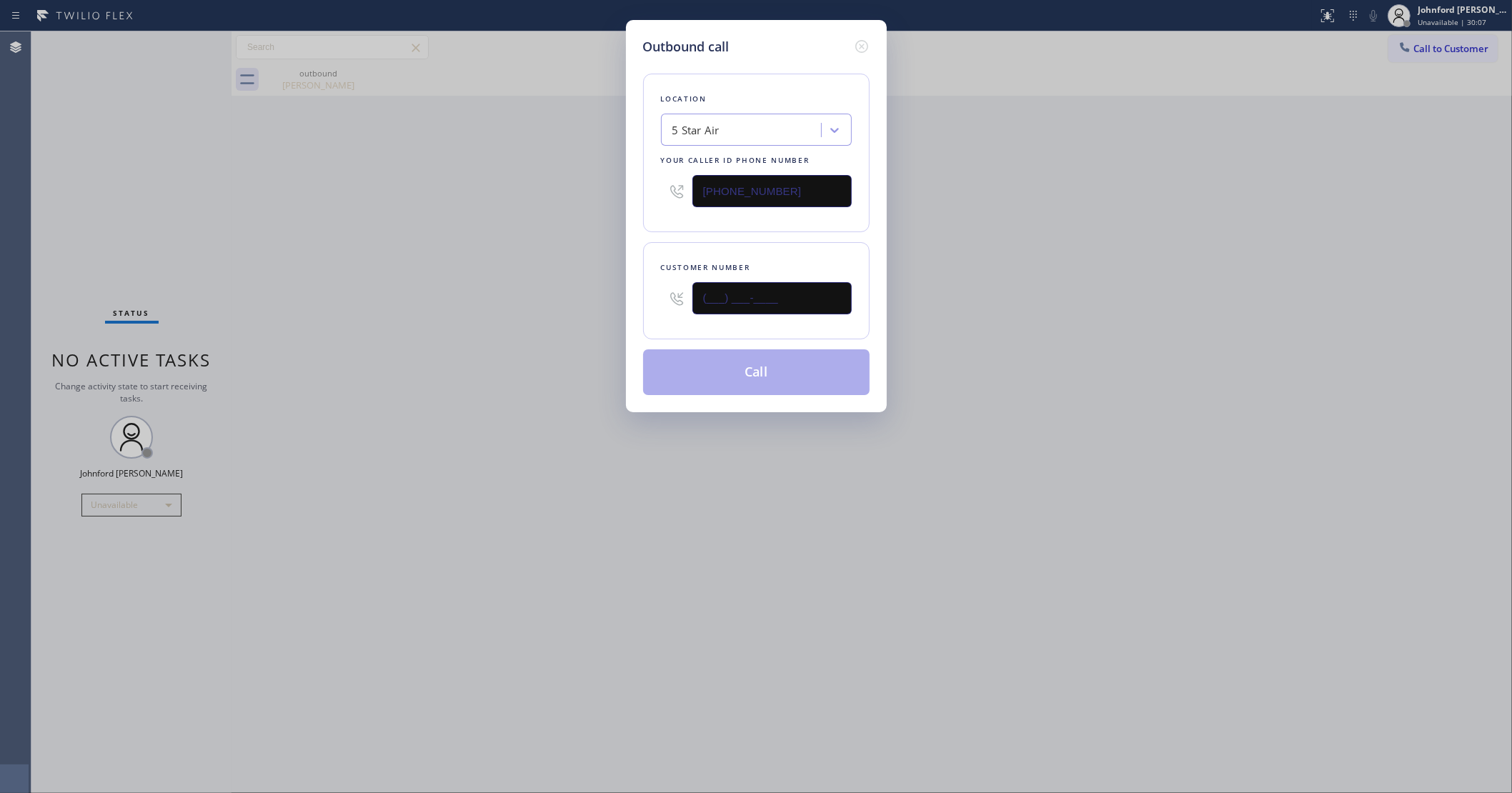
drag, startPoint x: 755, startPoint y: 298, endPoint x: 558, endPoint y: 297, distance: 197.0
click at [594, 306] on div "Outbound call Location 5 Star Air Your caller id phone number [PHONE_NUMBER] Cu…" at bounding box center [756, 396] width 1512 height 793
paste input "323) 854-6306"
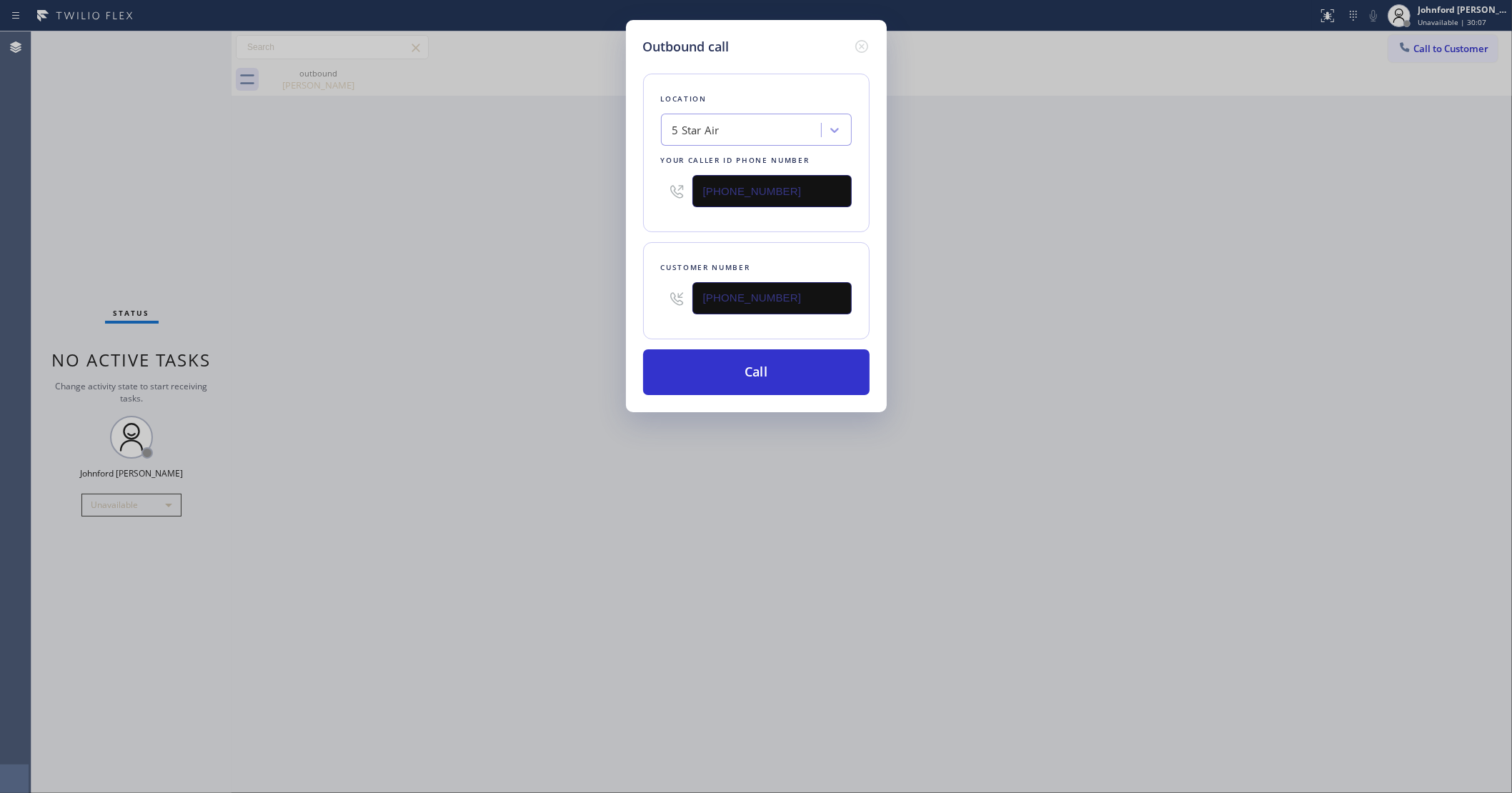
type input "[PHONE_NUMBER]"
click at [1088, 319] on div "Outbound call Location 5 Star Air Your caller id phone number [PHONE_NUMBER] Cu…" at bounding box center [756, 396] width 1512 height 793
click at [762, 377] on button "Call" at bounding box center [756, 373] width 226 height 45
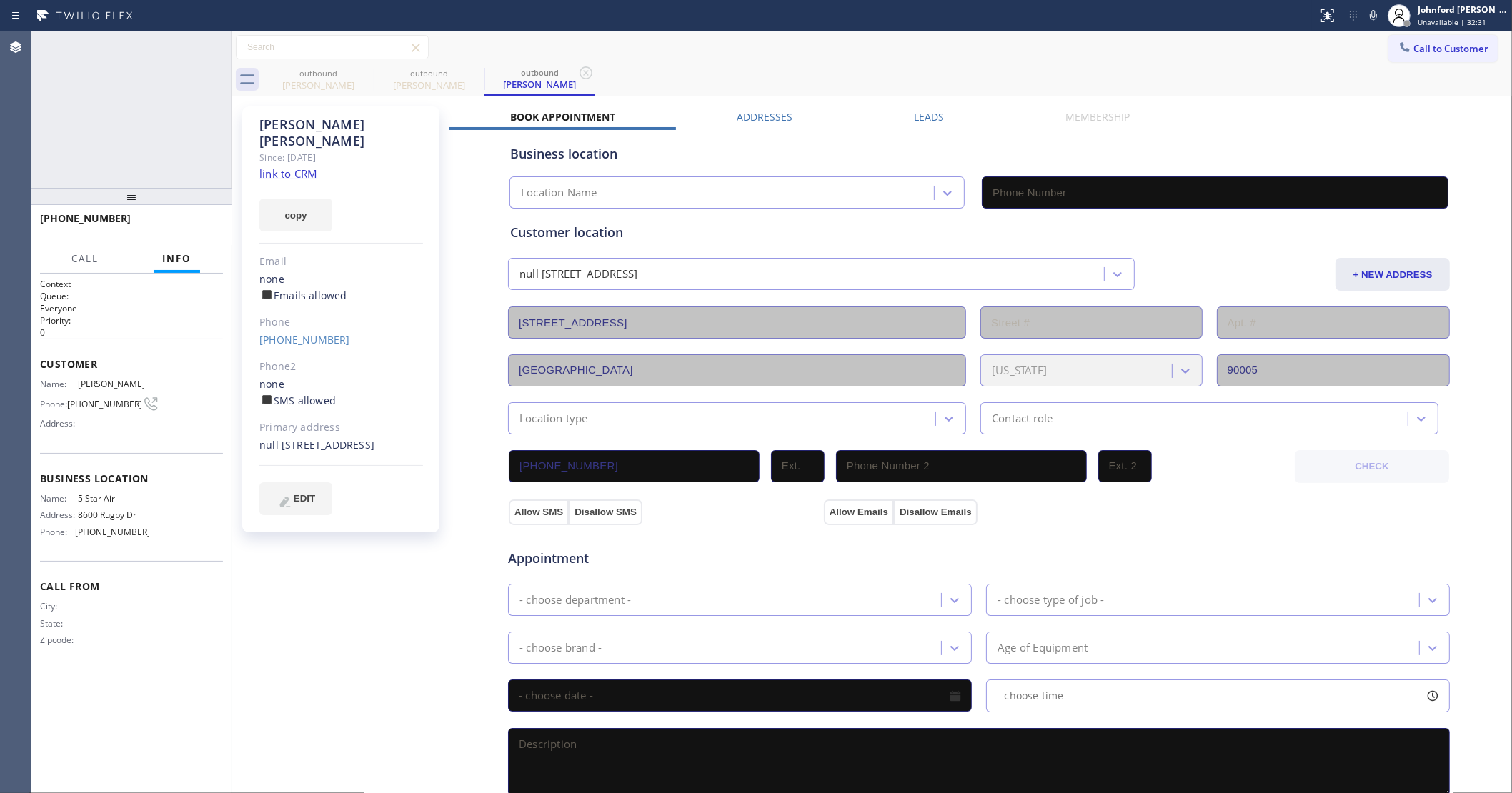
type input "[PHONE_NUMBER]"
click at [1381, 9] on icon at bounding box center [1373, 15] width 17 height 17
click at [206, 49] on icon at bounding box center [213, 47] width 17 height 17
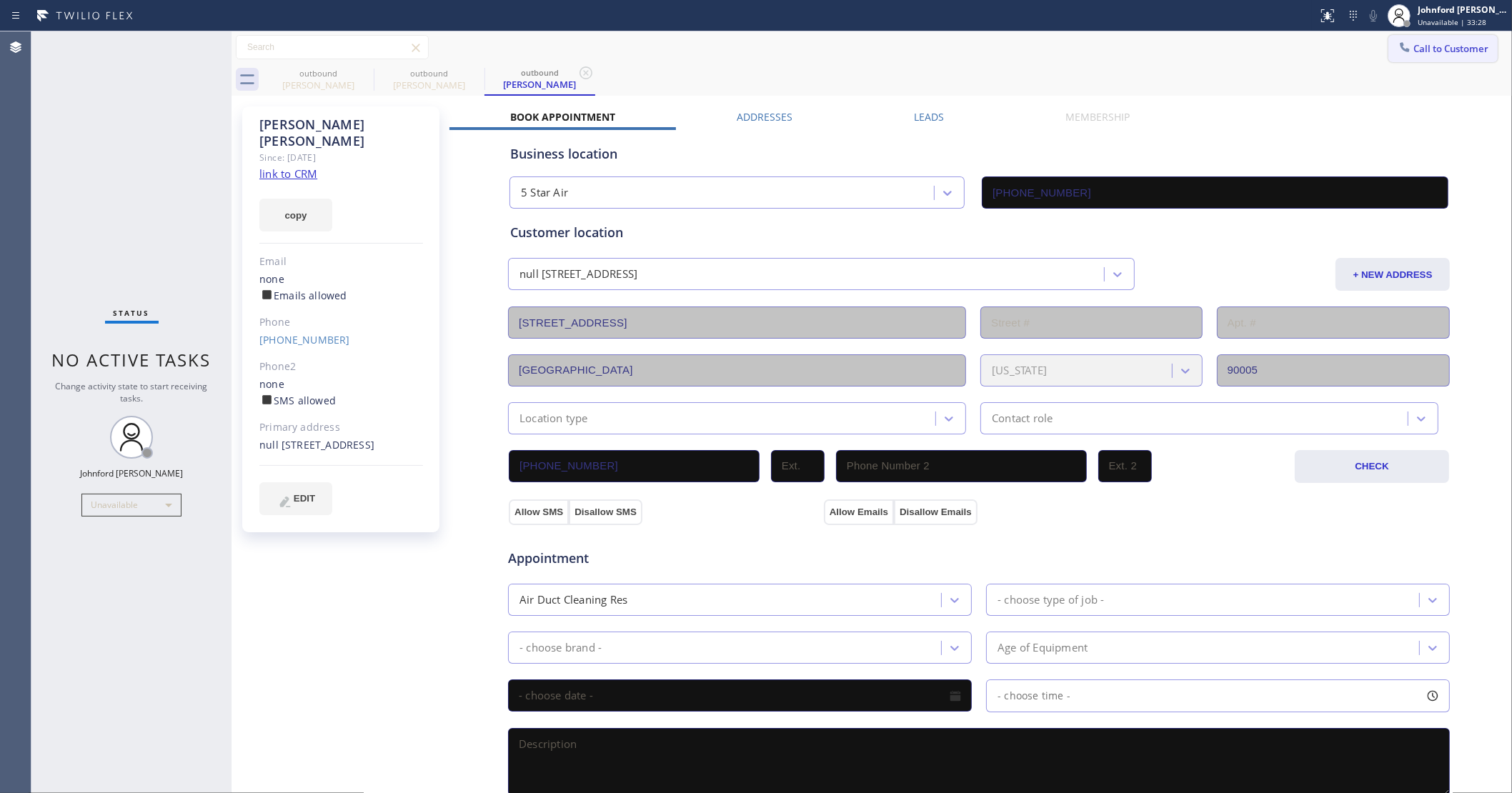
click at [1398, 43] on div at bounding box center [1404, 48] width 17 height 17
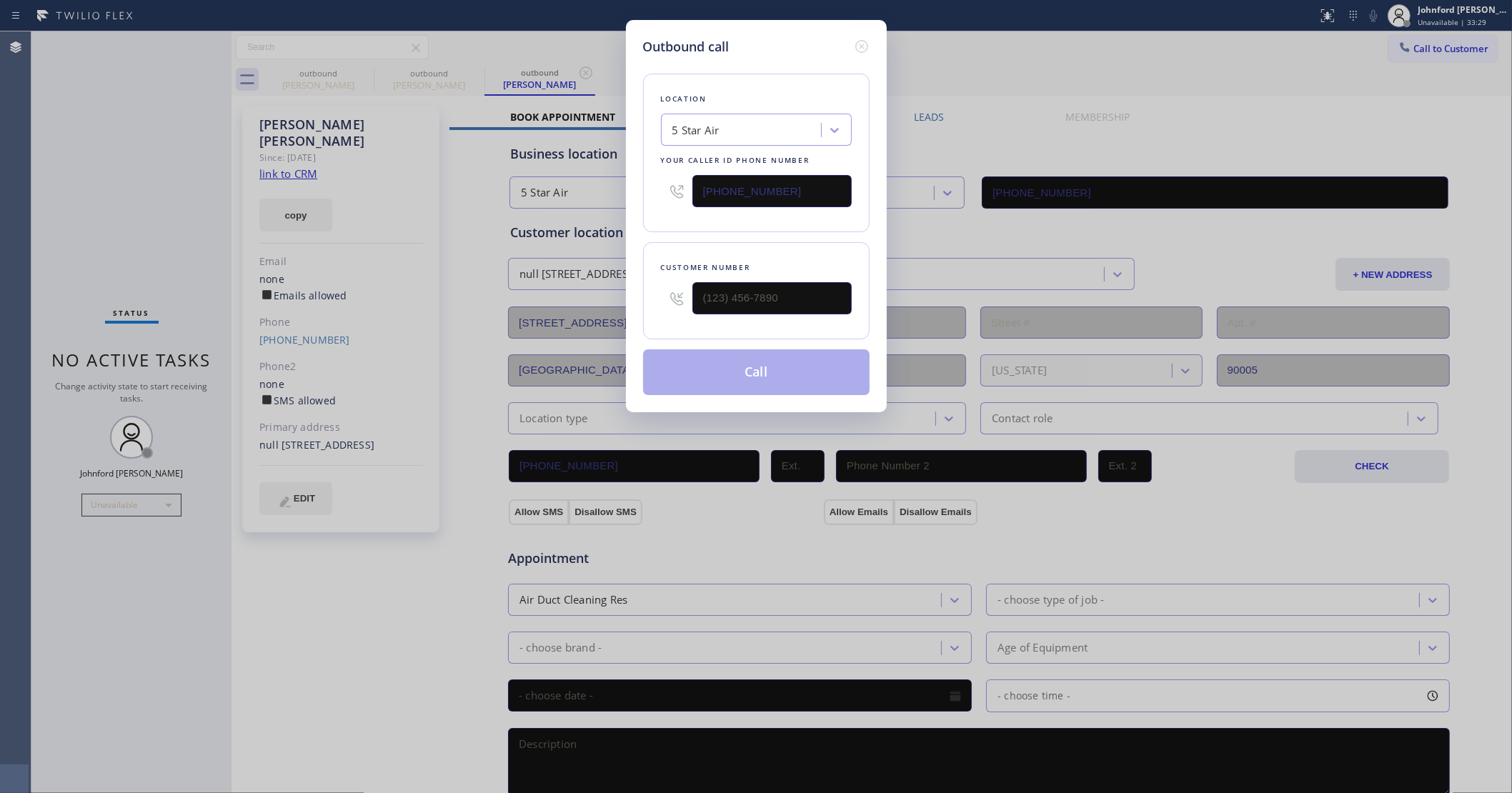
drag, startPoint x: 662, startPoint y: 298, endPoint x: 644, endPoint y: 298, distance: 18.0
click at [644, 298] on div "Customer number" at bounding box center [756, 291] width 226 height 97
paste input "215) 356-2085"
drag, startPoint x: 767, startPoint y: 295, endPoint x: 611, endPoint y: 295, distance: 156.0
click at [611, 295] on div "Outbound call Location 5 Star Air Your caller id phone number [PHONE_NUMBER] Cu…" at bounding box center [756, 396] width 1512 height 793
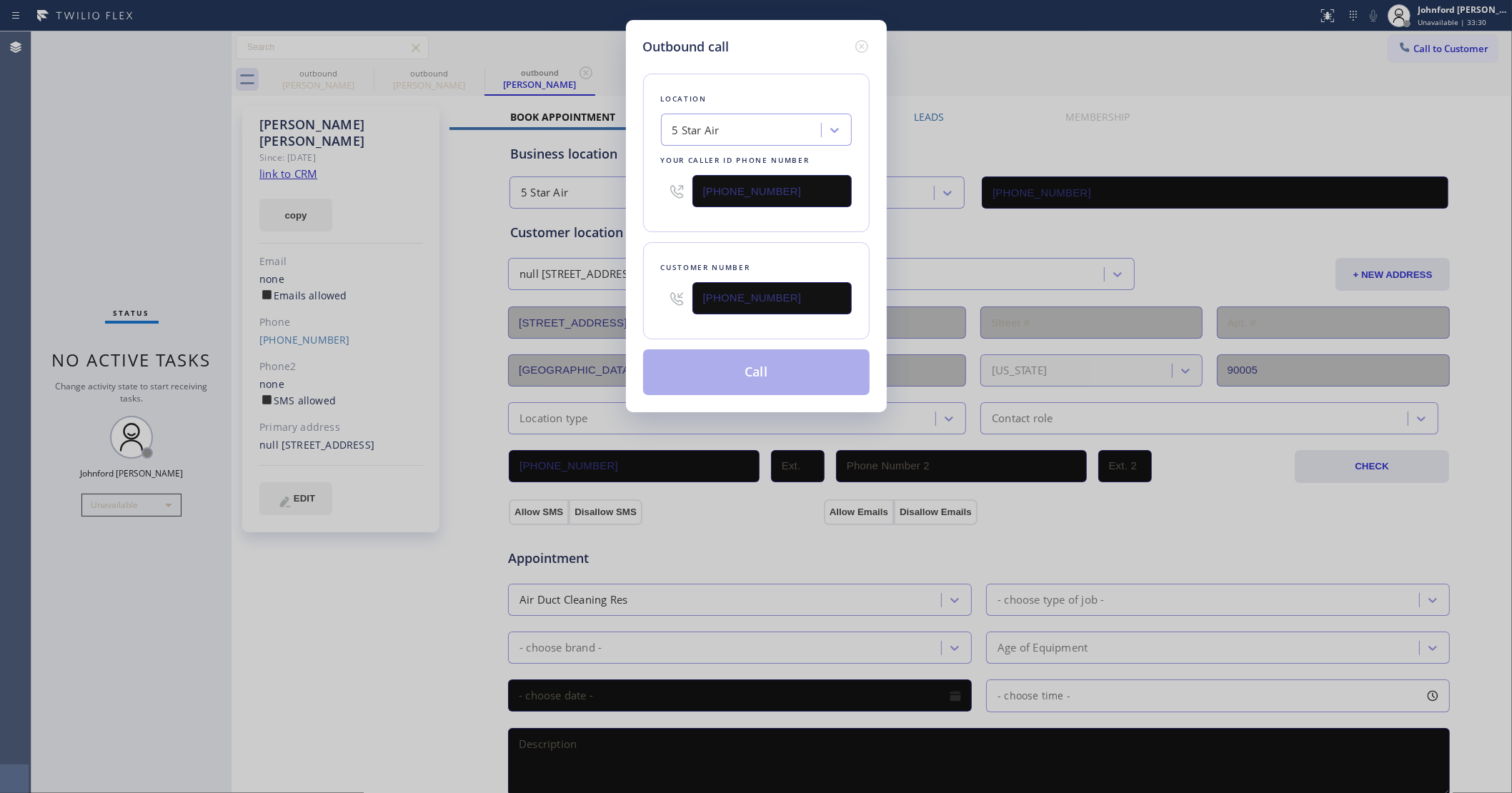
type input "[PHONE_NUMBER]"
click at [677, 209] on div at bounding box center [676, 191] width 32 height 46
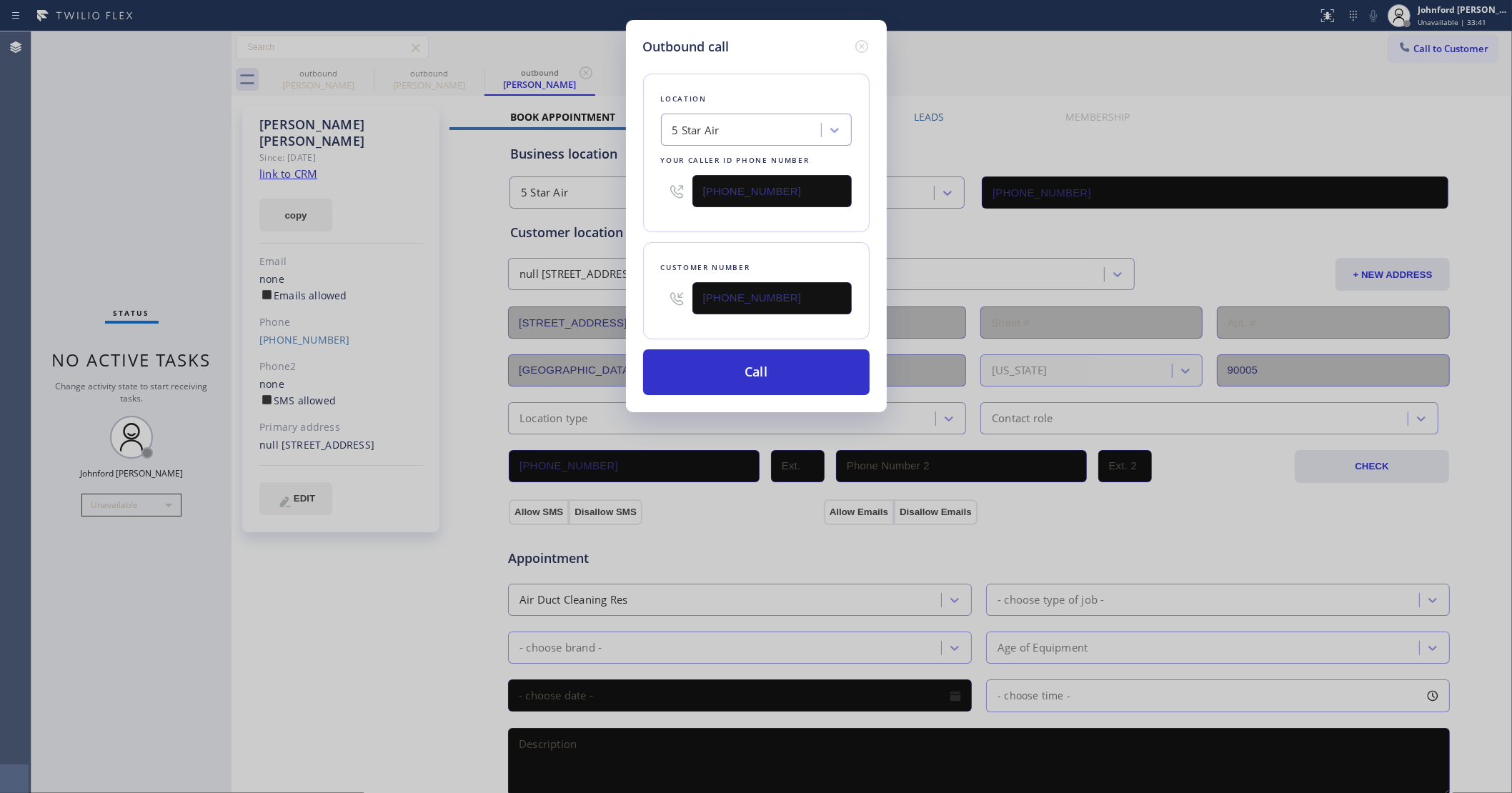
drag, startPoint x: 781, startPoint y: 183, endPoint x: 652, endPoint y: 183, distance: 129.0
click at [652, 183] on div "Location 5 Star Air Your caller id phone number [PHONE_NUMBER]" at bounding box center [756, 153] width 226 height 158
paste input "___) ___-____"
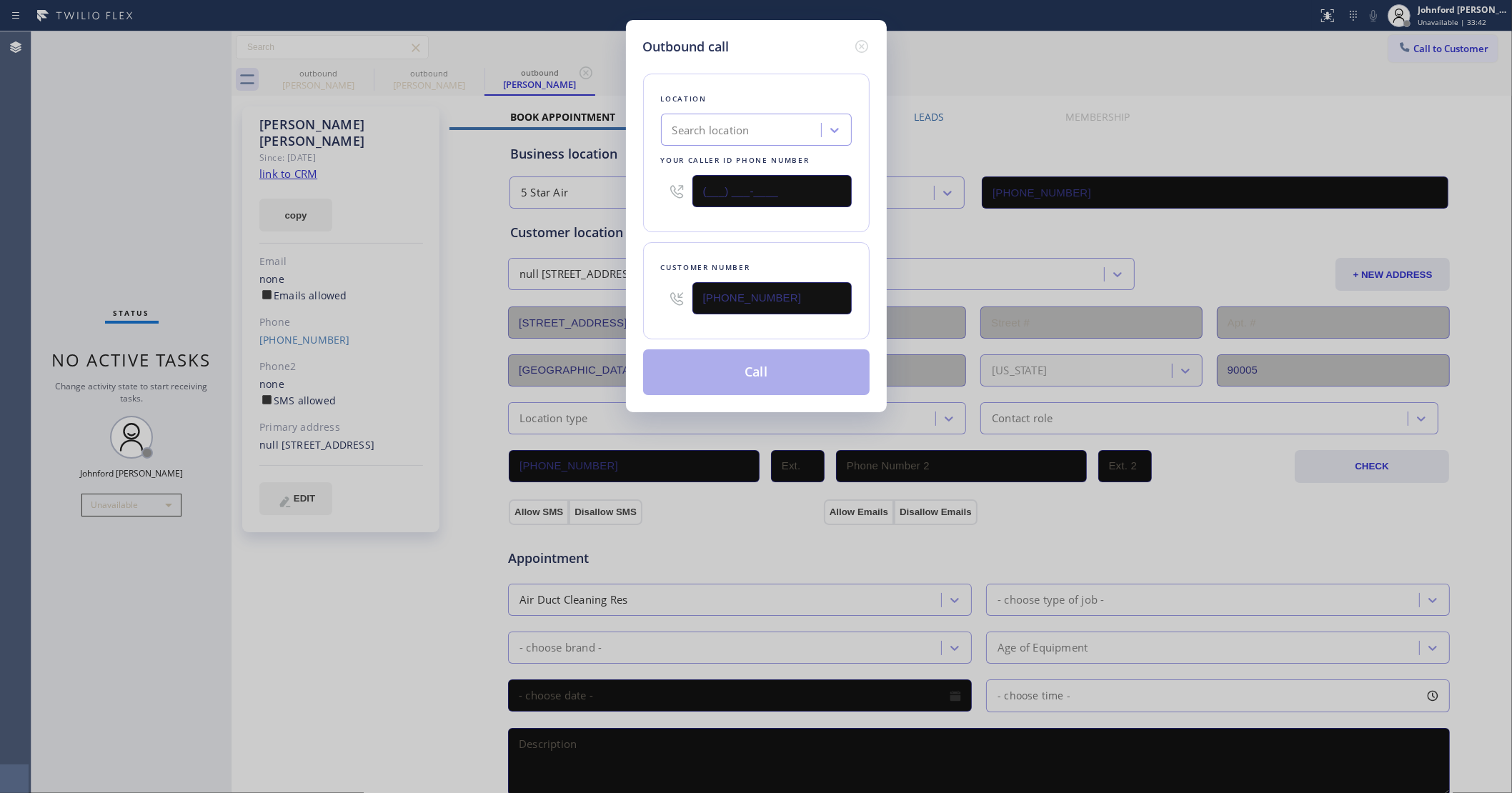
type input "(___) ___-____"
click at [699, 123] on div "Search location" at bounding box center [710, 131] width 77 height 16
paste input "GE Monogram Appliance Repair Service."
type input "GE Monogram Appliance Repair Service"
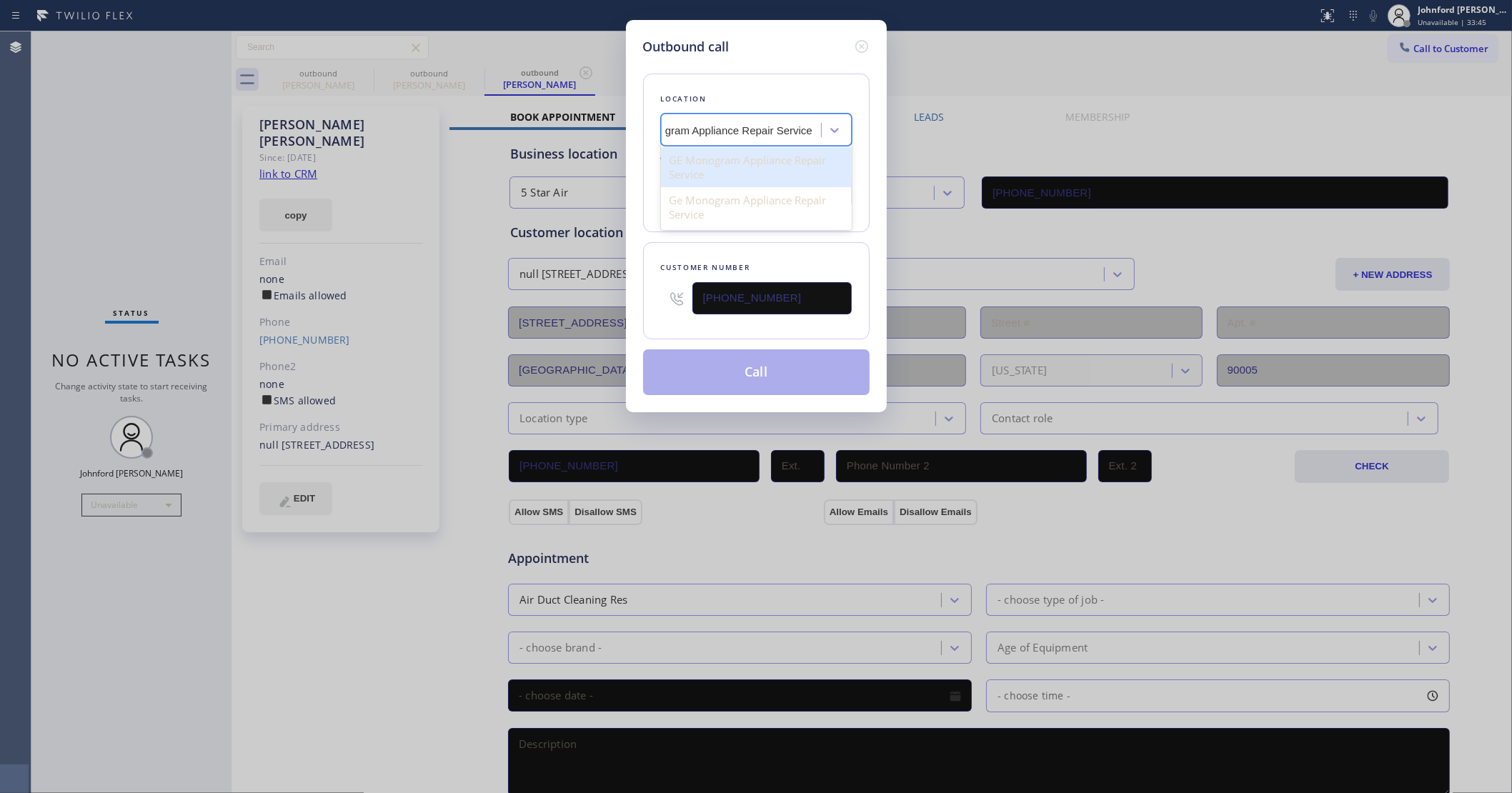
scroll to position [0, 52]
click at [747, 158] on div "GE Monogram Appliance Repair Service" at bounding box center [756, 166] width 191 height 40
type input "[PHONE_NUMBER]"
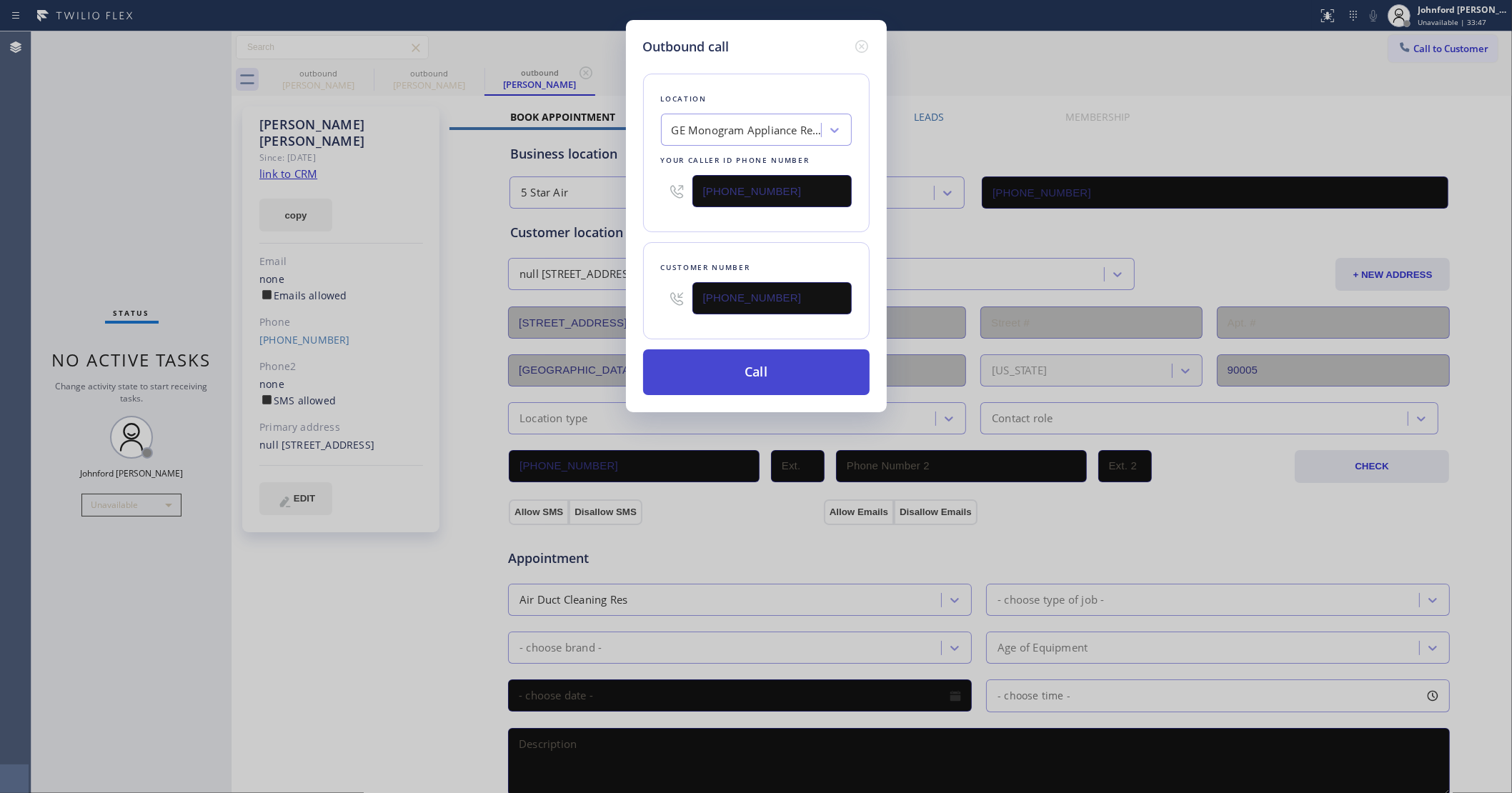
click at [762, 373] on button "Call" at bounding box center [756, 373] width 226 height 45
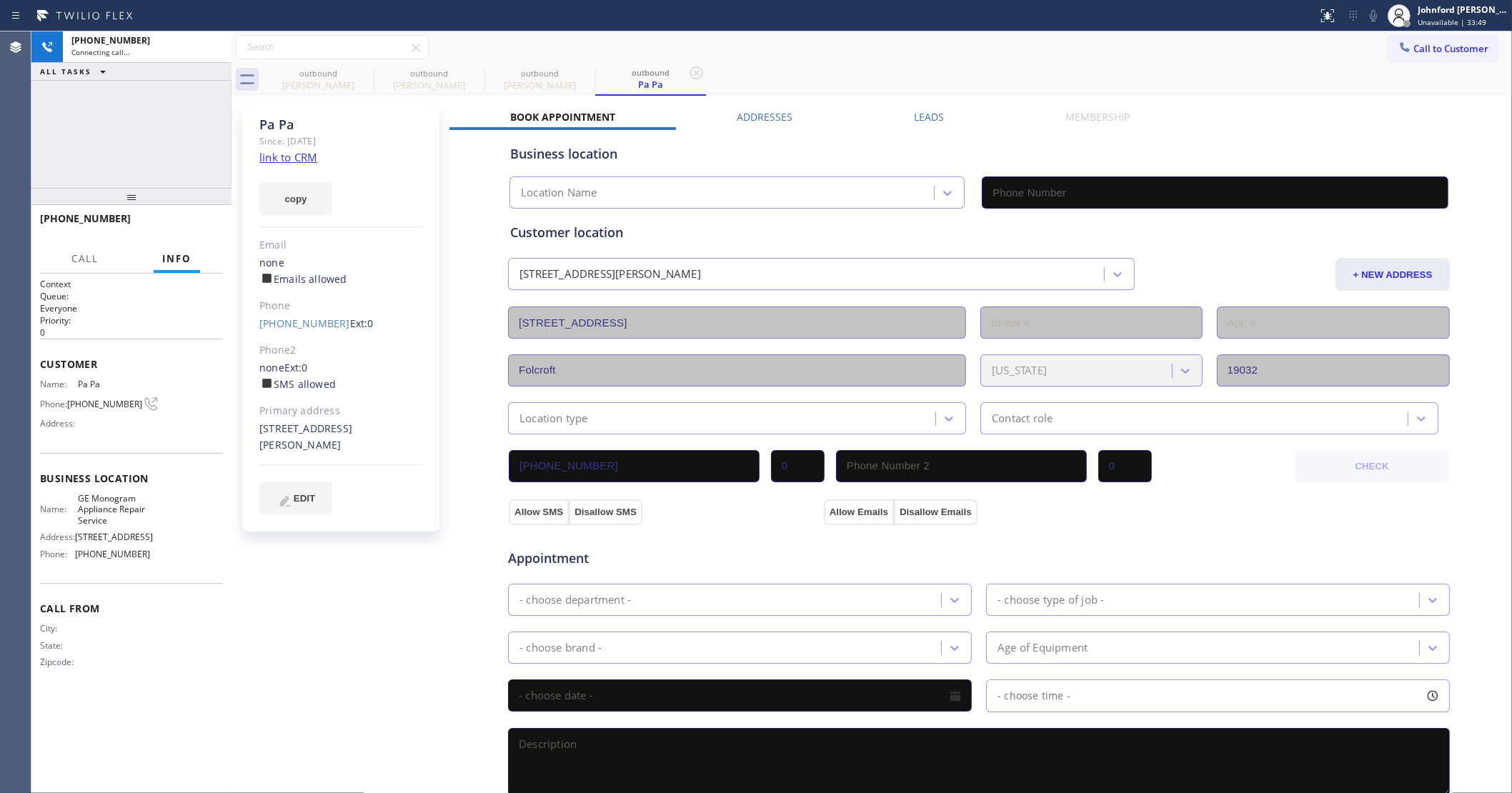
click at [1016, 30] on div "Status report No issues detected If you experience an issue, please download th…" at bounding box center [756, 15] width 1512 height 32
type input "[PHONE_NUMBER]"
click at [367, 76] on icon at bounding box center [364, 72] width 17 height 17
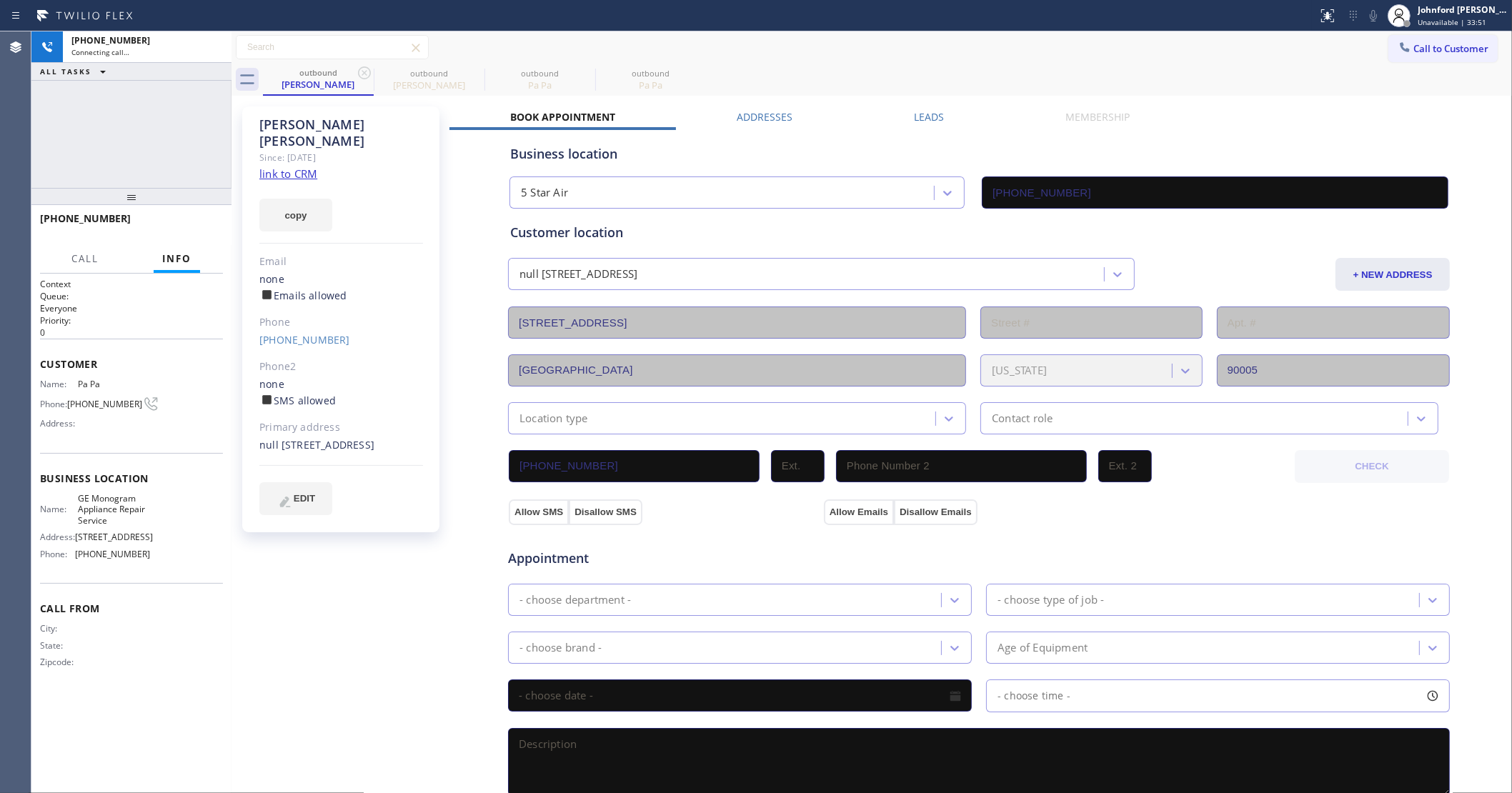
click at [367, 76] on icon at bounding box center [364, 72] width 17 height 17
type input "[PHONE_NUMBER]"
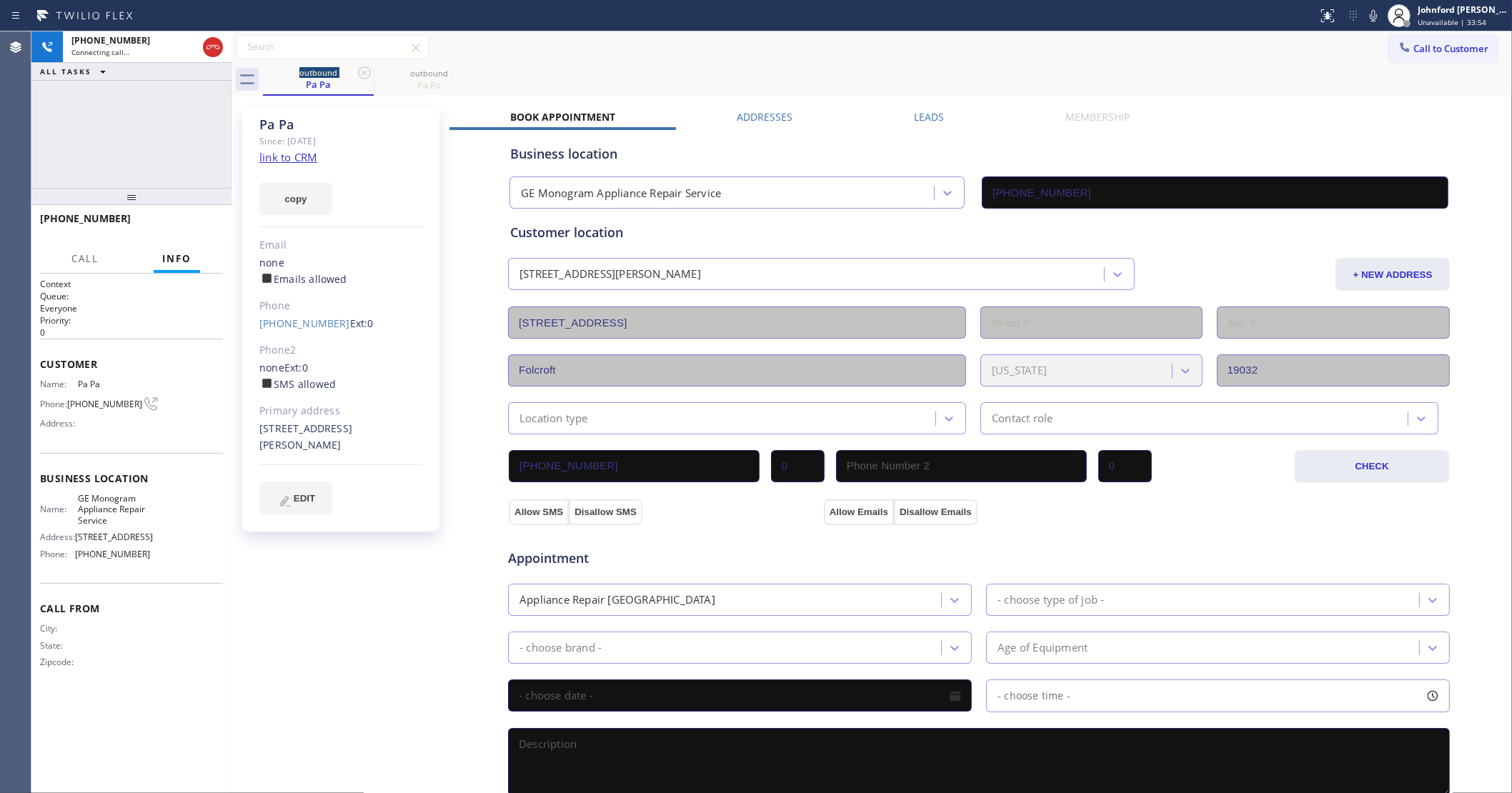
click at [272, 159] on link "link to CRM" at bounding box center [288, 157] width 58 height 15
click at [1374, 20] on icon at bounding box center [1373, 15] width 7 height 11
click at [1376, 23] on icon at bounding box center [1373, 15] width 17 height 17
click at [1369, 12] on icon at bounding box center [1373, 15] width 17 height 17
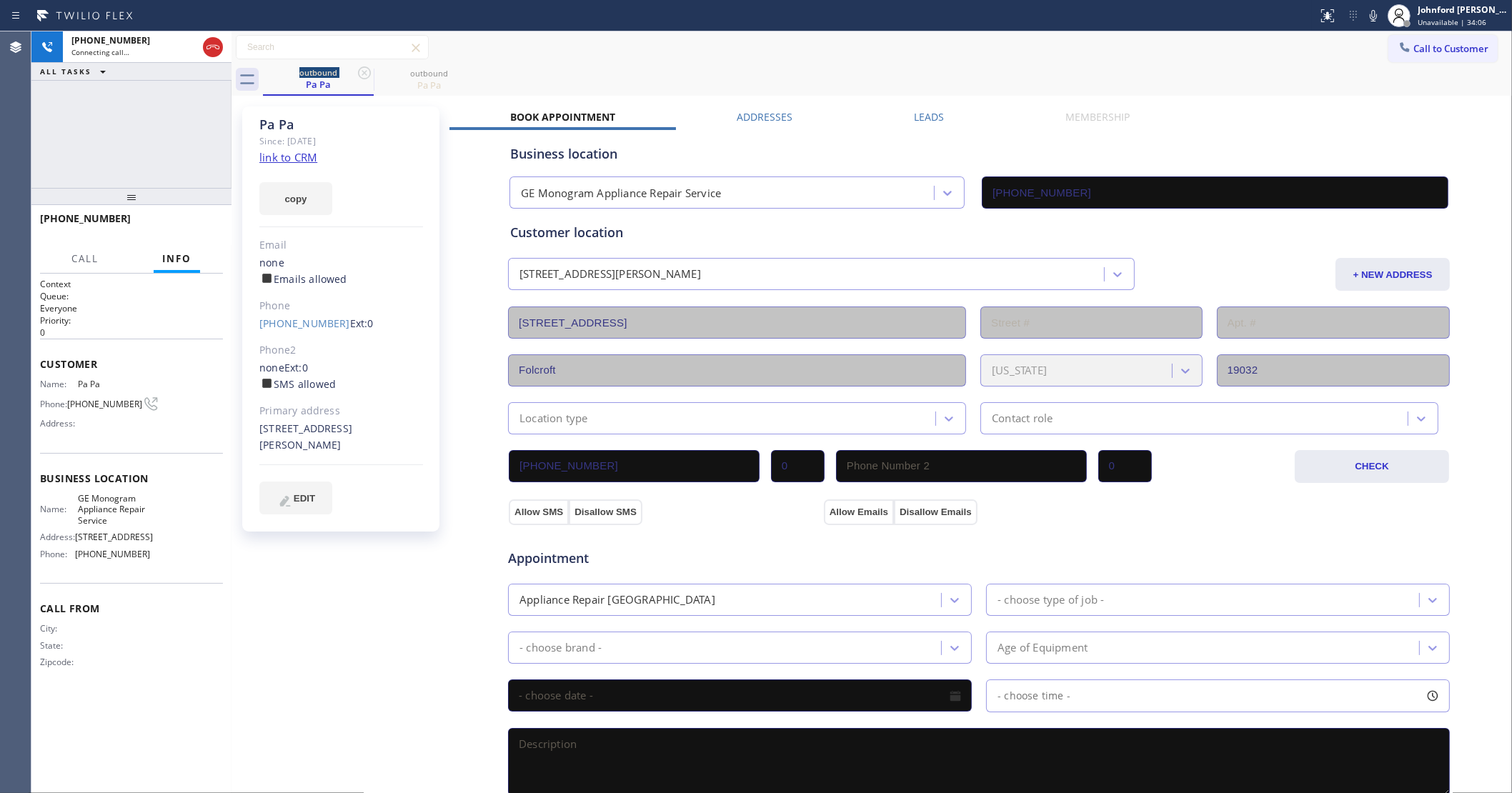
click at [1369, 12] on icon at bounding box center [1373, 15] width 17 height 17
click at [1370, 15] on icon at bounding box center [1373, 15] width 7 height 11
click at [58, 144] on div "[PHONE_NUMBER] Live | 00:26 ALL TASKS ALL TASKS ACTIVE TASKS TASKS IN WRAP UP" at bounding box center [131, 110] width 200 height 157
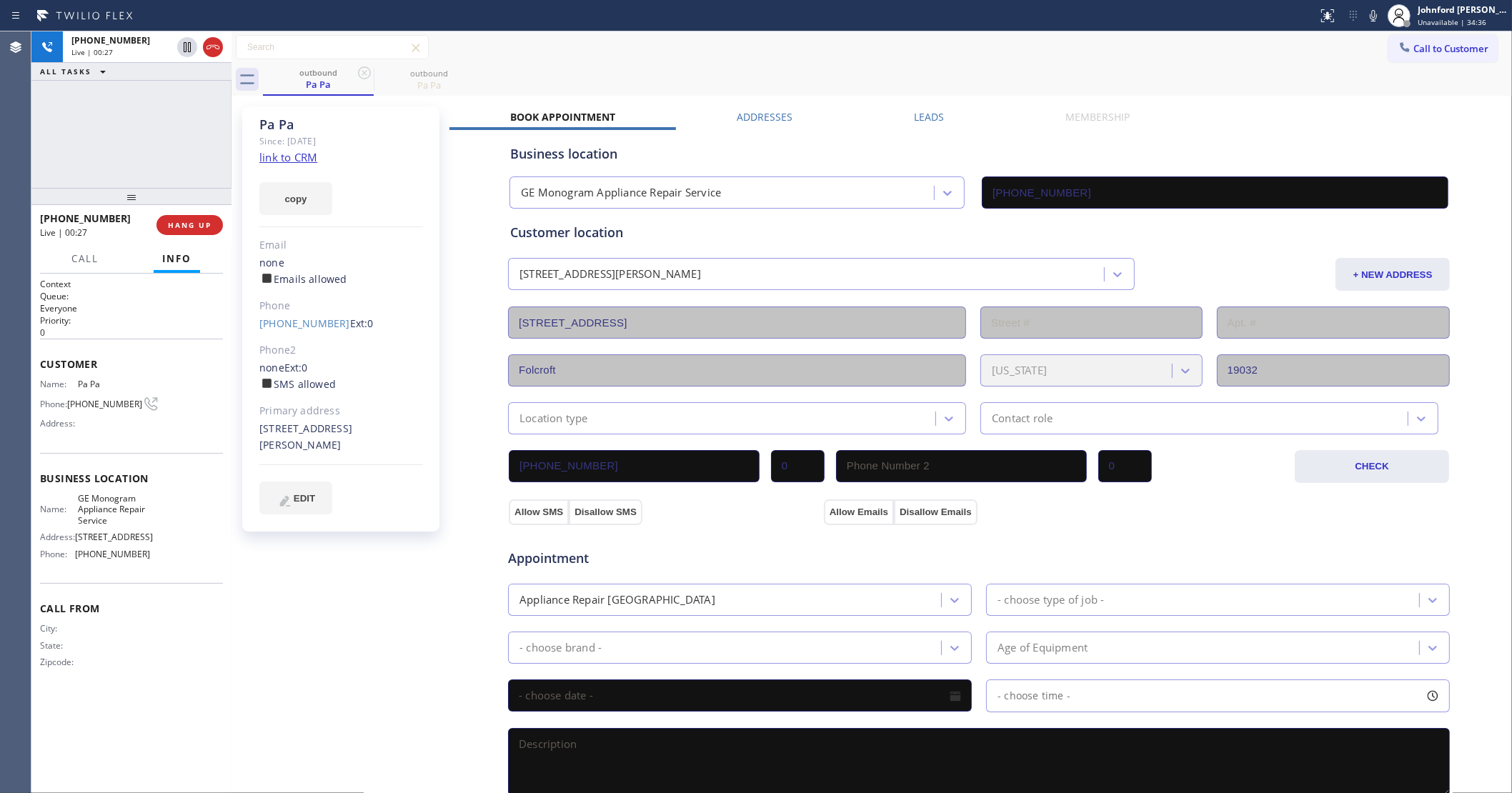
click at [1376, 8] on icon at bounding box center [1373, 15] width 17 height 17
click at [1372, 19] on icon at bounding box center [1373, 15] width 7 height 11
click at [798, 76] on div "outbound Pa Pa outbound Pa Pa" at bounding box center [887, 80] width 1249 height 32
click at [140, 146] on div "[PHONE_NUMBER] Live | 01:53 ALL TASKS ALL TASKS ACTIVE TASKS TASKS IN WRAP UP" at bounding box center [131, 110] width 200 height 157
click at [1376, 16] on icon at bounding box center [1373, 15] width 7 height 11
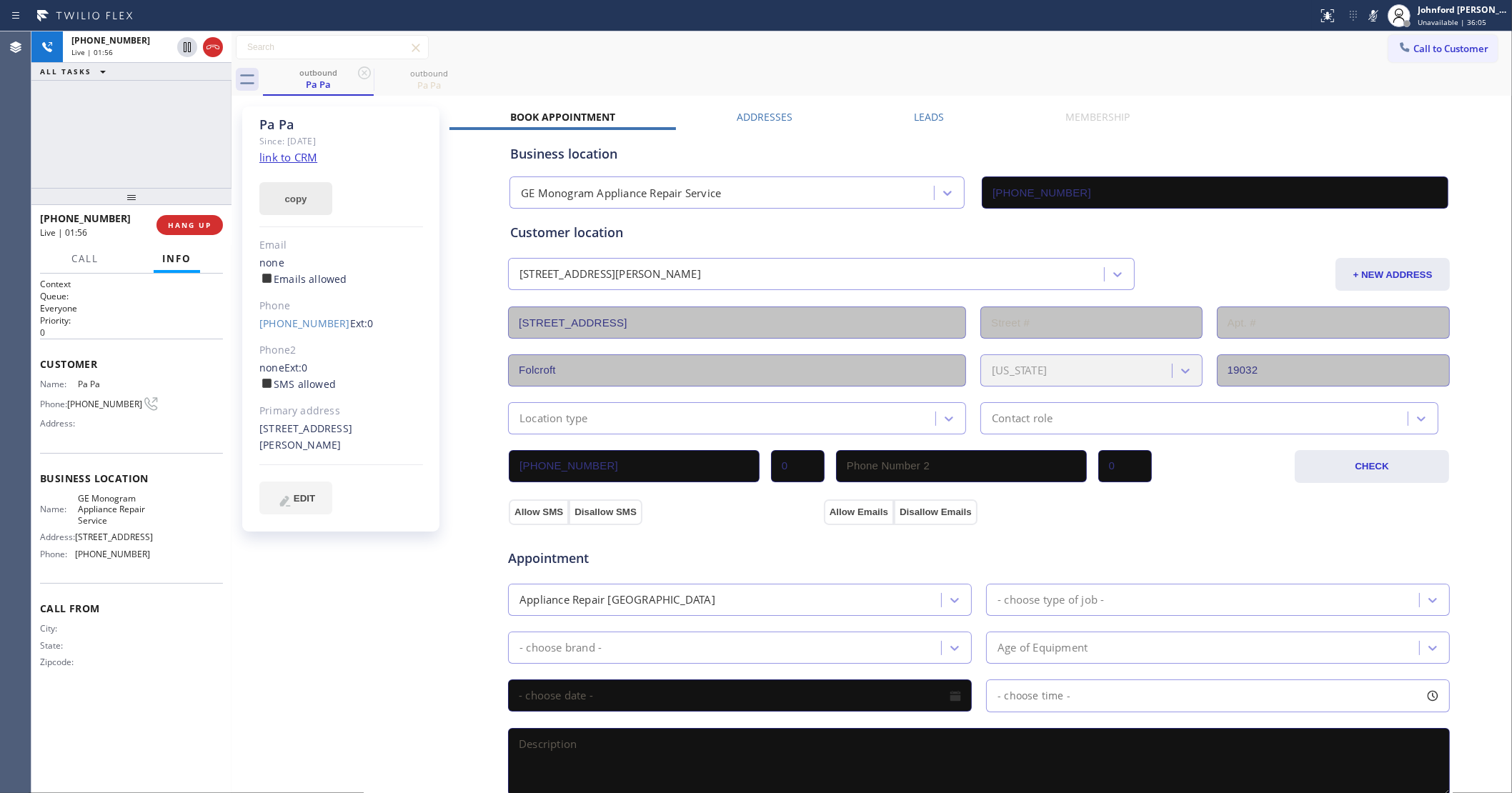
click at [318, 200] on button "copy" at bounding box center [296, 199] width 73 height 32
click at [94, 134] on div "[PHONE_NUMBER] Live | 02:16 ALL TASKS ALL TASKS ACTIVE TASKS TASKS IN WRAP UP" at bounding box center [131, 110] width 200 height 157
click at [1367, 16] on icon at bounding box center [1373, 15] width 17 height 17
click at [1372, 8] on icon at bounding box center [1373, 15] width 17 height 17
click at [1367, 12] on icon at bounding box center [1373, 15] width 17 height 17
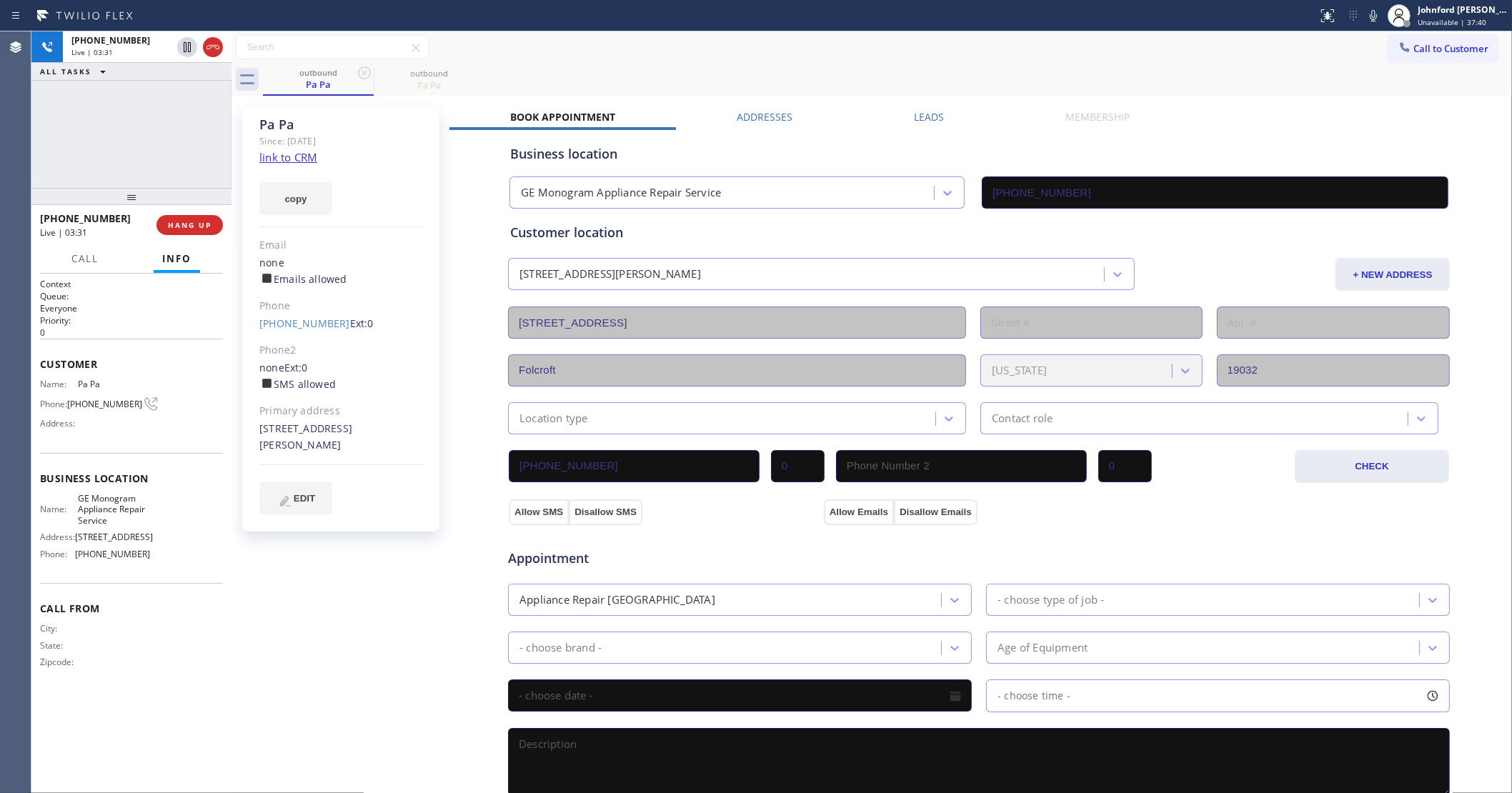
click at [1165, 76] on div "outbound Pa Pa outbound Pa Pa" at bounding box center [887, 80] width 1249 height 32
click at [1363, 18] on div at bounding box center [1373, 15] width 20 height 17
click at [1370, 18] on icon at bounding box center [1373, 15] width 17 height 17
click at [1154, 74] on div "outbound Pa Pa outbound Pa Pa" at bounding box center [887, 80] width 1249 height 32
click at [166, 161] on div "[PHONE_NUMBER] Live | 04:06 ALL TASKS ALL TASKS ACTIVE TASKS TASKS IN WRAP UP" at bounding box center [131, 110] width 200 height 157
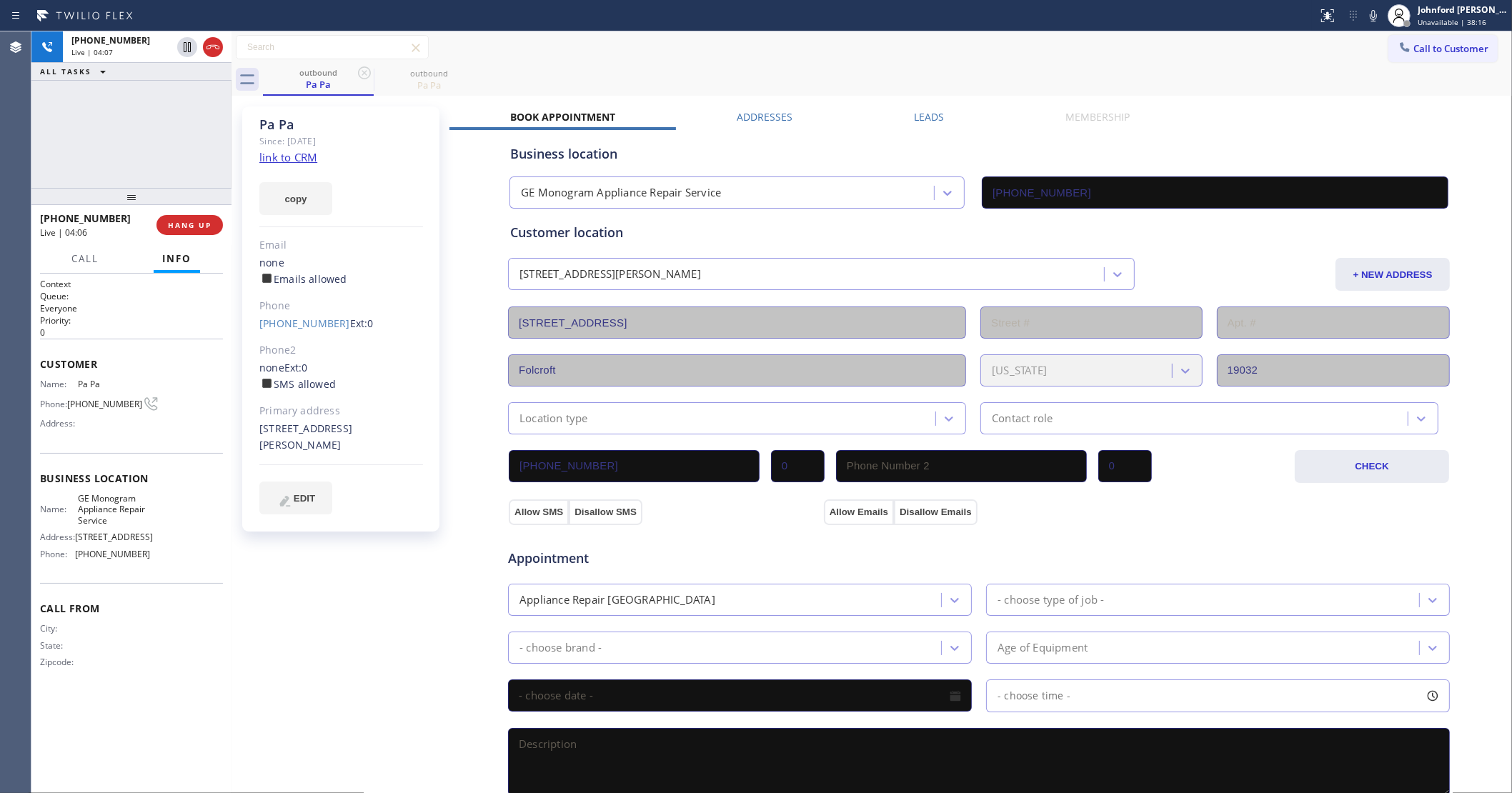
click at [601, 77] on div "outbound Pa Pa outbound Pa Pa" at bounding box center [887, 80] width 1249 height 32
click at [201, 218] on button "HANG UP" at bounding box center [190, 225] width 67 height 20
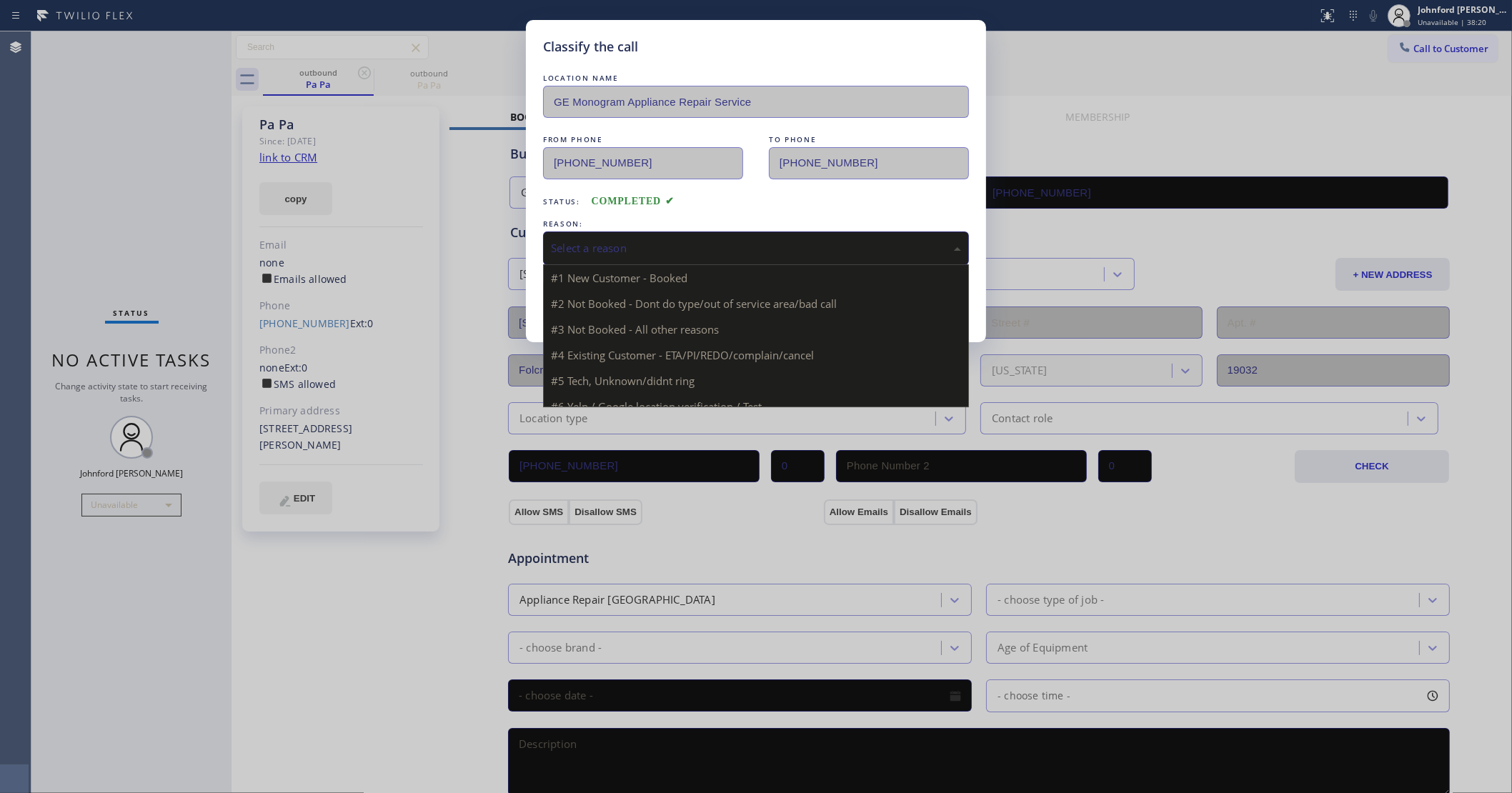
click at [614, 248] on div "Select a reason" at bounding box center [756, 248] width 410 height 16
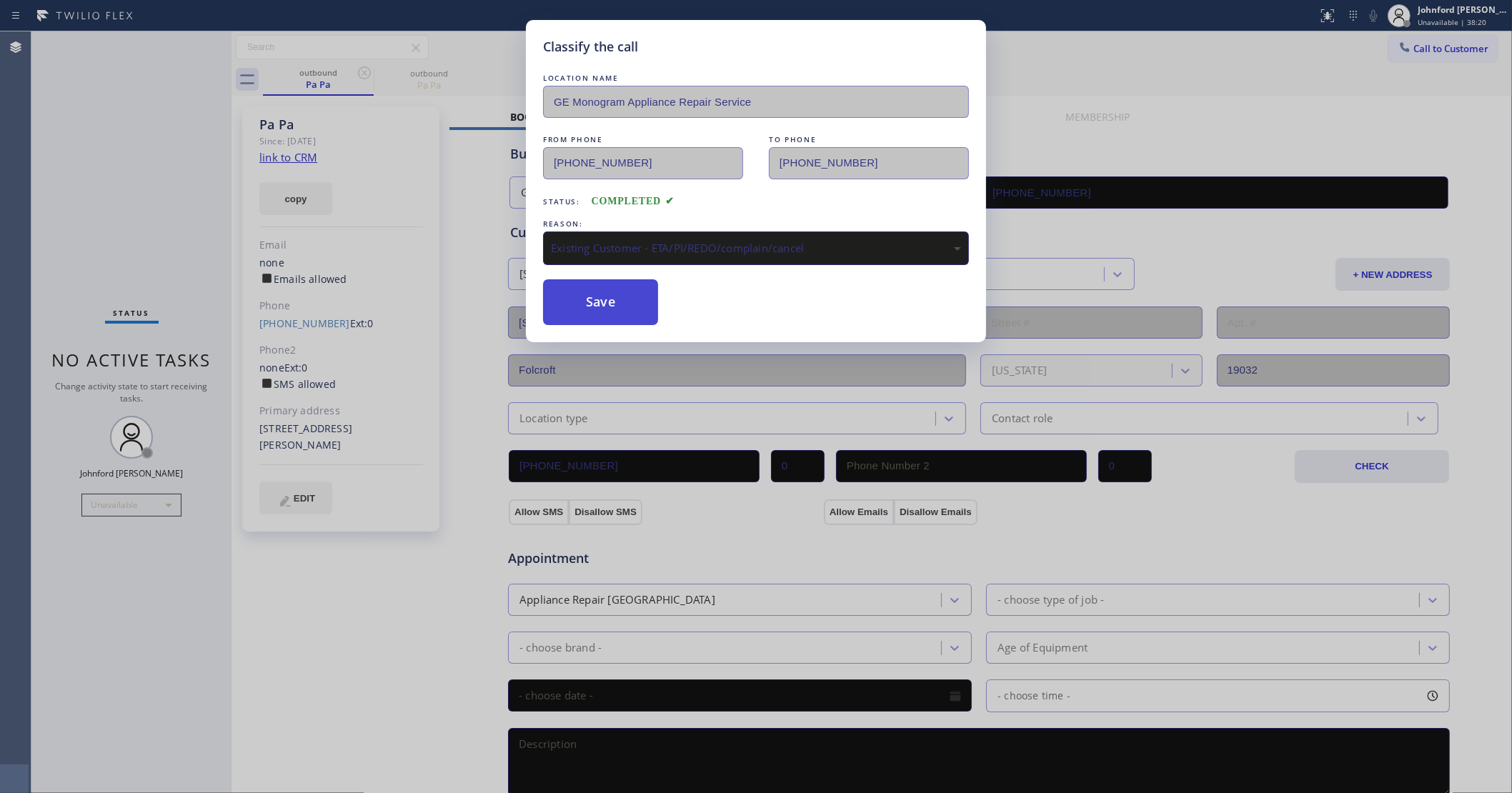
drag, startPoint x: 622, startPoint y: 305, endPoint x: 740, endPoint y: 110, distance: 227.9
click at [622, 304] on button "Save" at bounding box center [601, 302] width 115 height 45
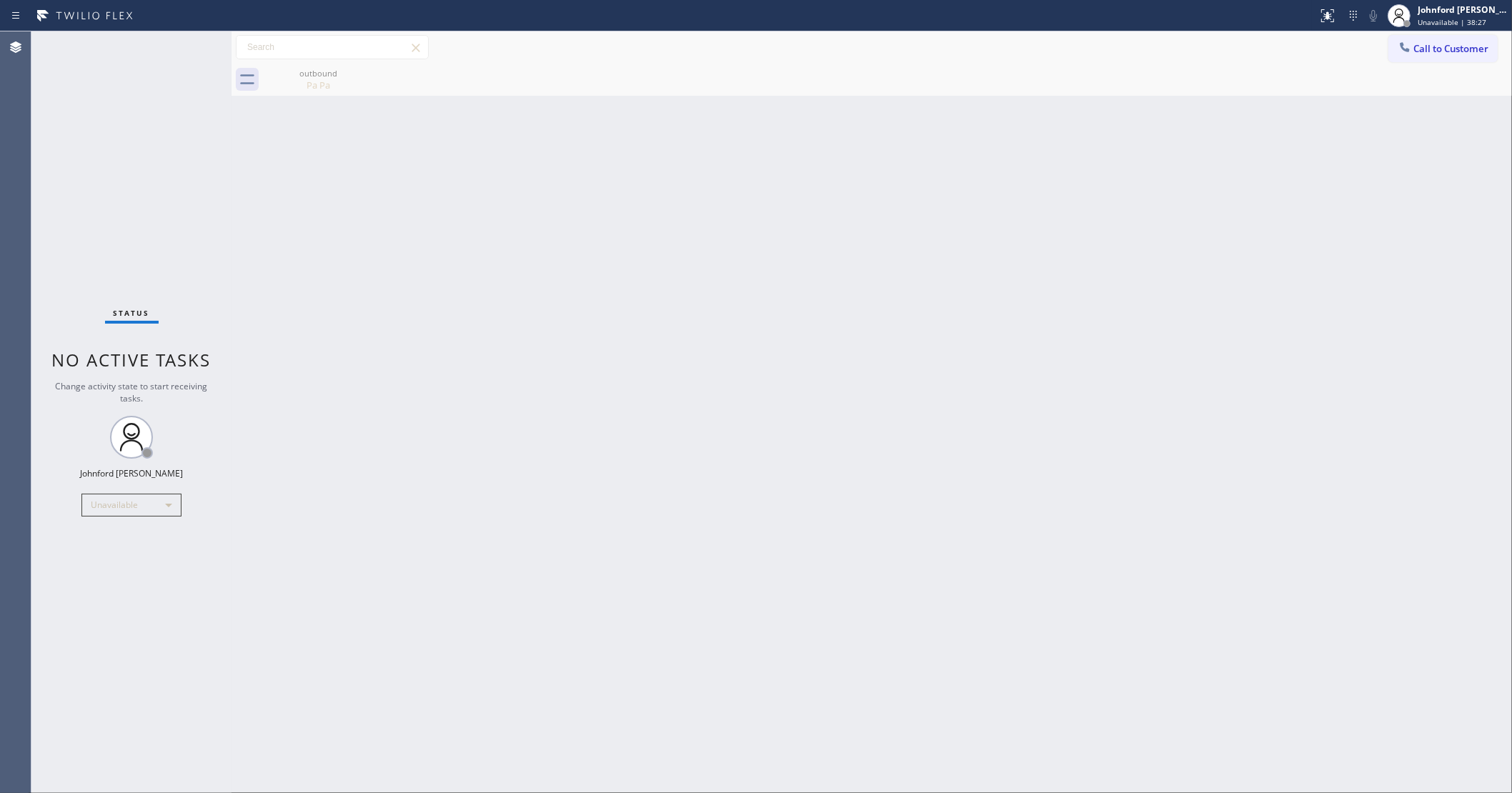
click at [44, 164] on div "Status No active tasks Change activity state to start receiving tasks. [PERSON_…" at bounding box center [131, 412] width 200 height 762
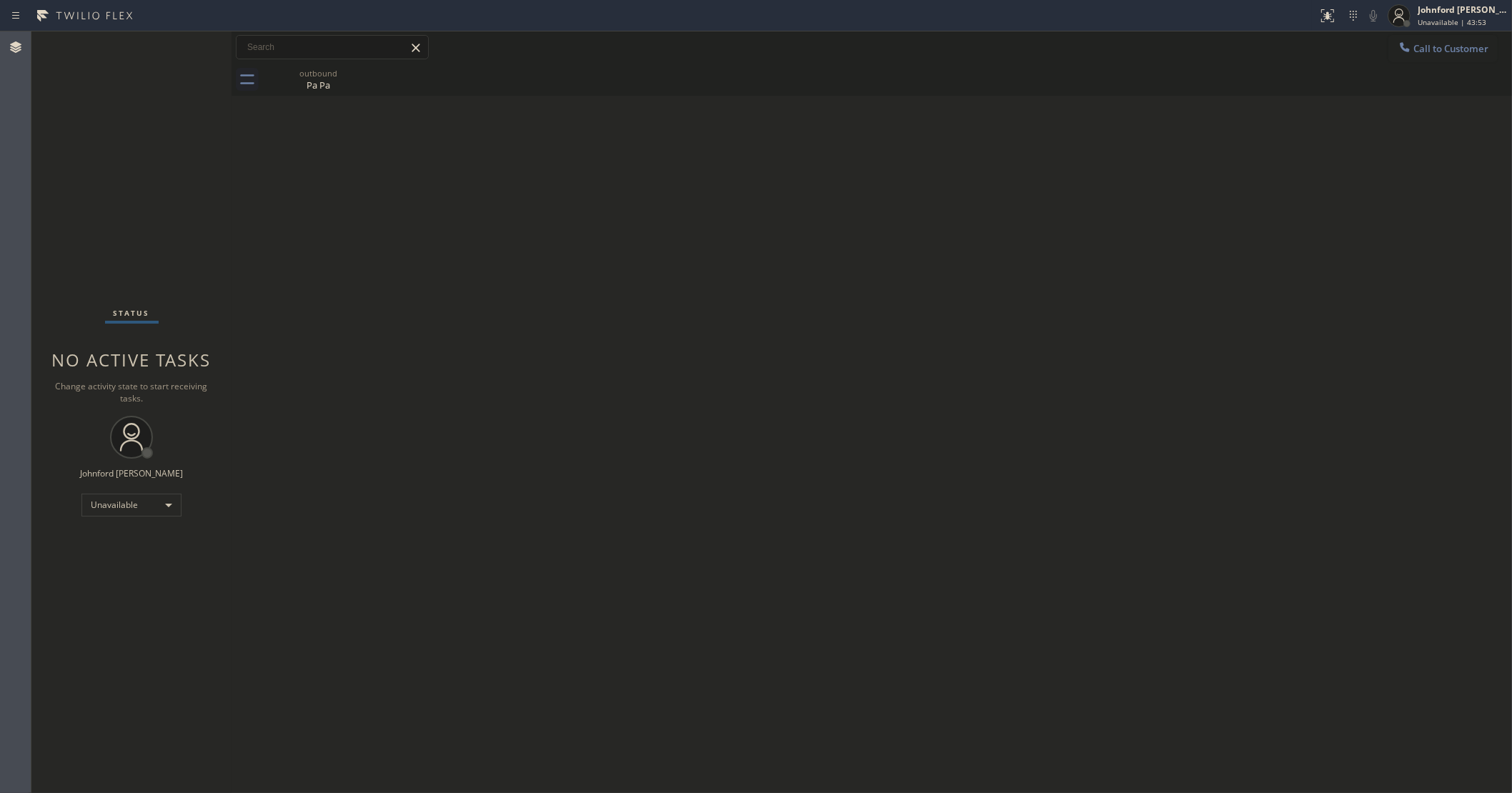
click at [1445, 57] on button "Call to Customer" at bounding box center [1443, 48] width 110 height 27
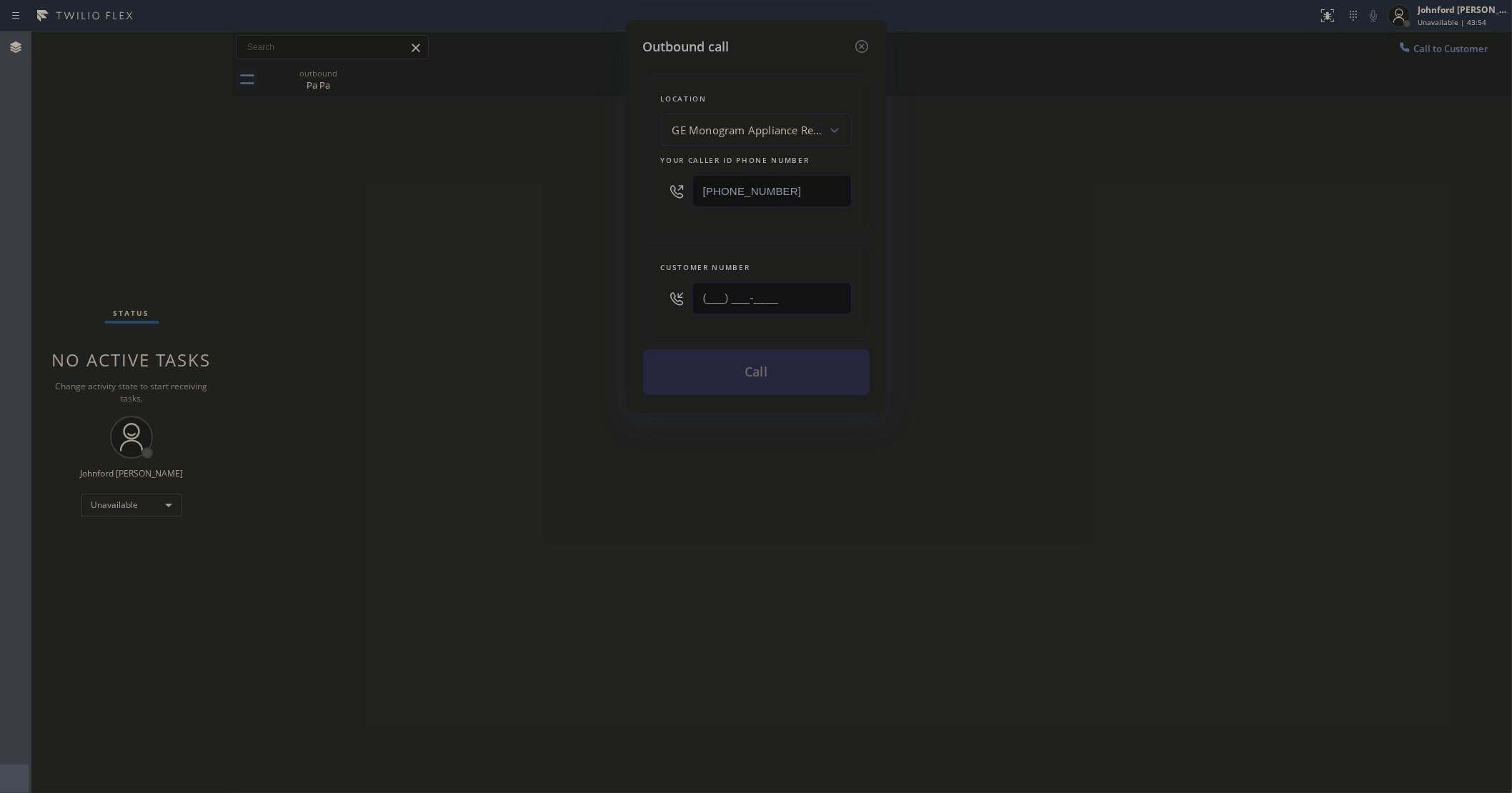
drag, startPoint x: 765, startPoint y: 287, endPoint x: 544, endPoint y: 320, distance: 223.5
click at [554, 318] on div "Outbound call Location GE Monogram Appliance Repair Service Your caller id phon…" at bounding box center [756, 396] width 1512 height 793
paste input "215) 356-2085"
type input "[PHONE_NUMBER]"
click at [515, 330] on div "Outbound call Location GE Monogram Appliance Repair Service Your caller id phon…" at bounding box center [756, 396] width 1512 height 793
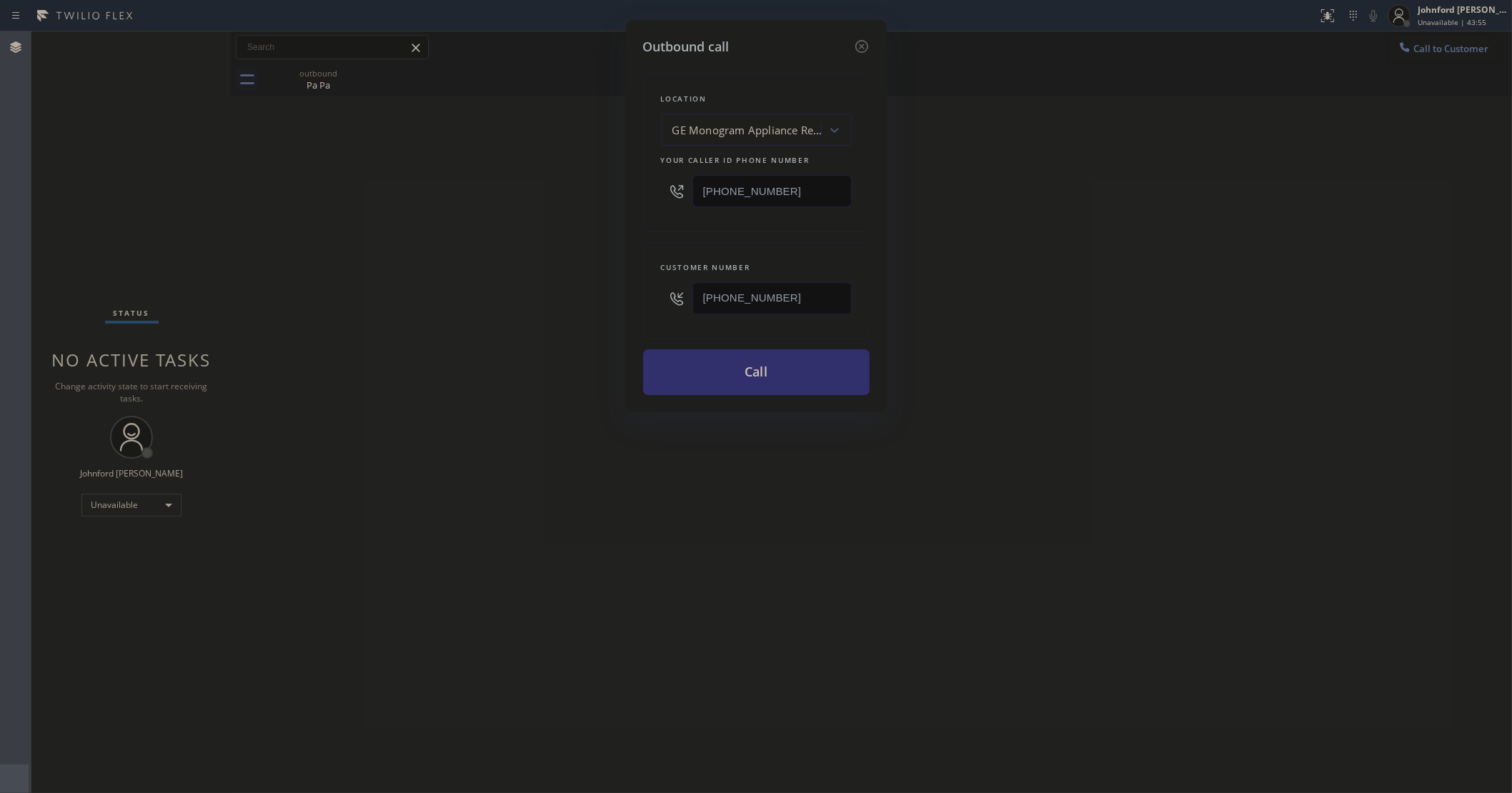
click at [718, 373] on button "Call" at bounding box center [756, 373] width 226 height 45
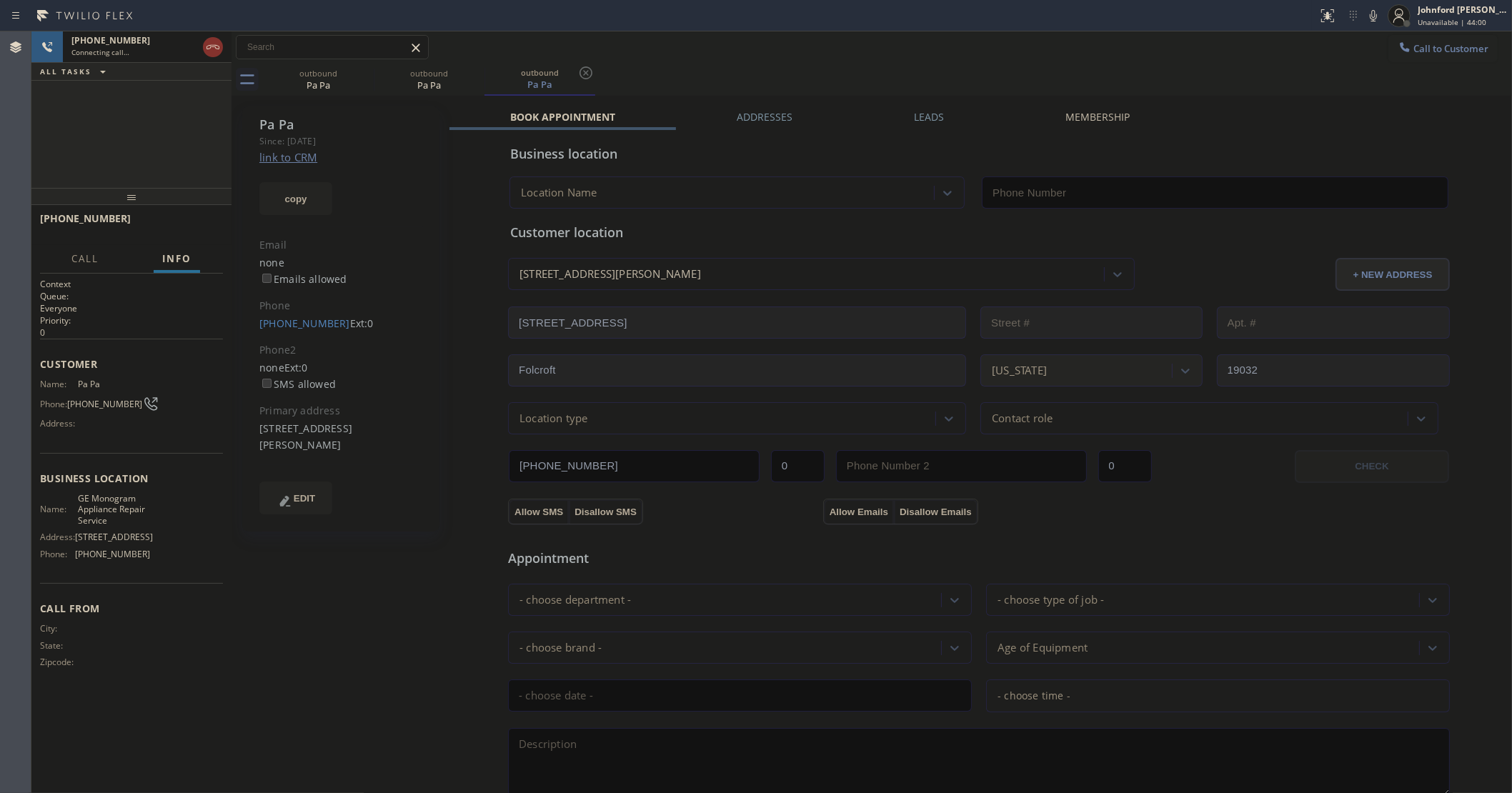
type input "[PHONE_NUMBER]"
drag, startPoint x: 848, startPoint y: 72, endPoint x: 868, endPoint y: 65, distance: 21.2
click at [848, 72] on div "outbound Pa Pa outbound Pa Pa outbound Pa Pa" at bounding box center [887, 80] width 1249 height 32
click at [1367, 13] on icon at bounding box center [1373, 15] width 17 height 17
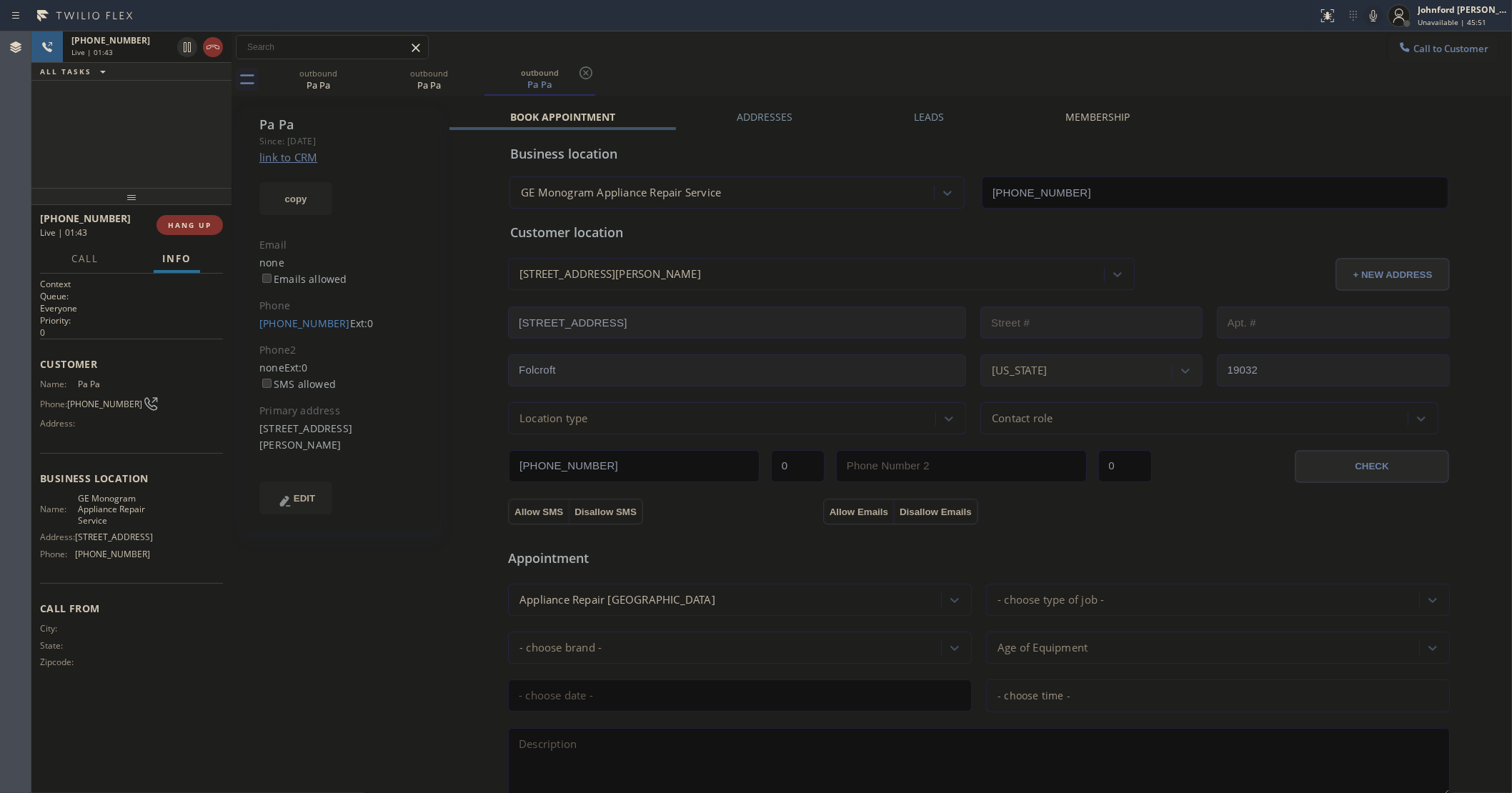
click at [816, 58] on div "Call to Customer Outbound call Location GE Monogram Appliance Repair Service Yo…" at bounding box center [872, 47] width 1281 height 25
click at [194, 215] on button "COMPLETE" at bounding box center [187, 225] width 72 height 20
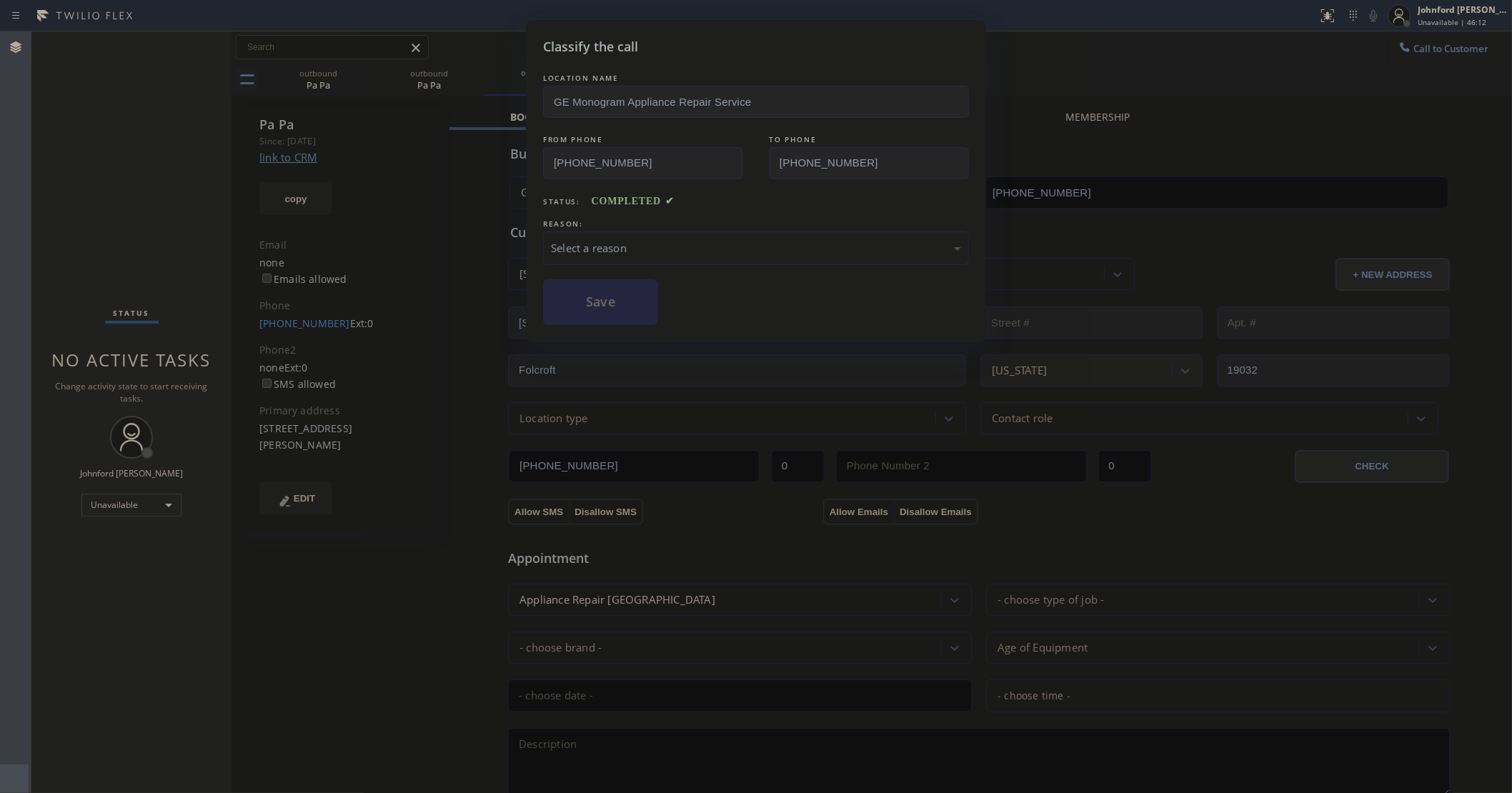
click at [579, 240] on div "Select a reason" at bounding box center [756, 248] width 410 height 16
click at [601, 321] on div "Classify the call LOCATION NAME GE Monogram Appliance Repair Service FROM PHONE…" at bounding box center [756, 181] width 460 height 322
click at [594, 290] on button "Save" at bounding box center [601, 302] width 115 height 45
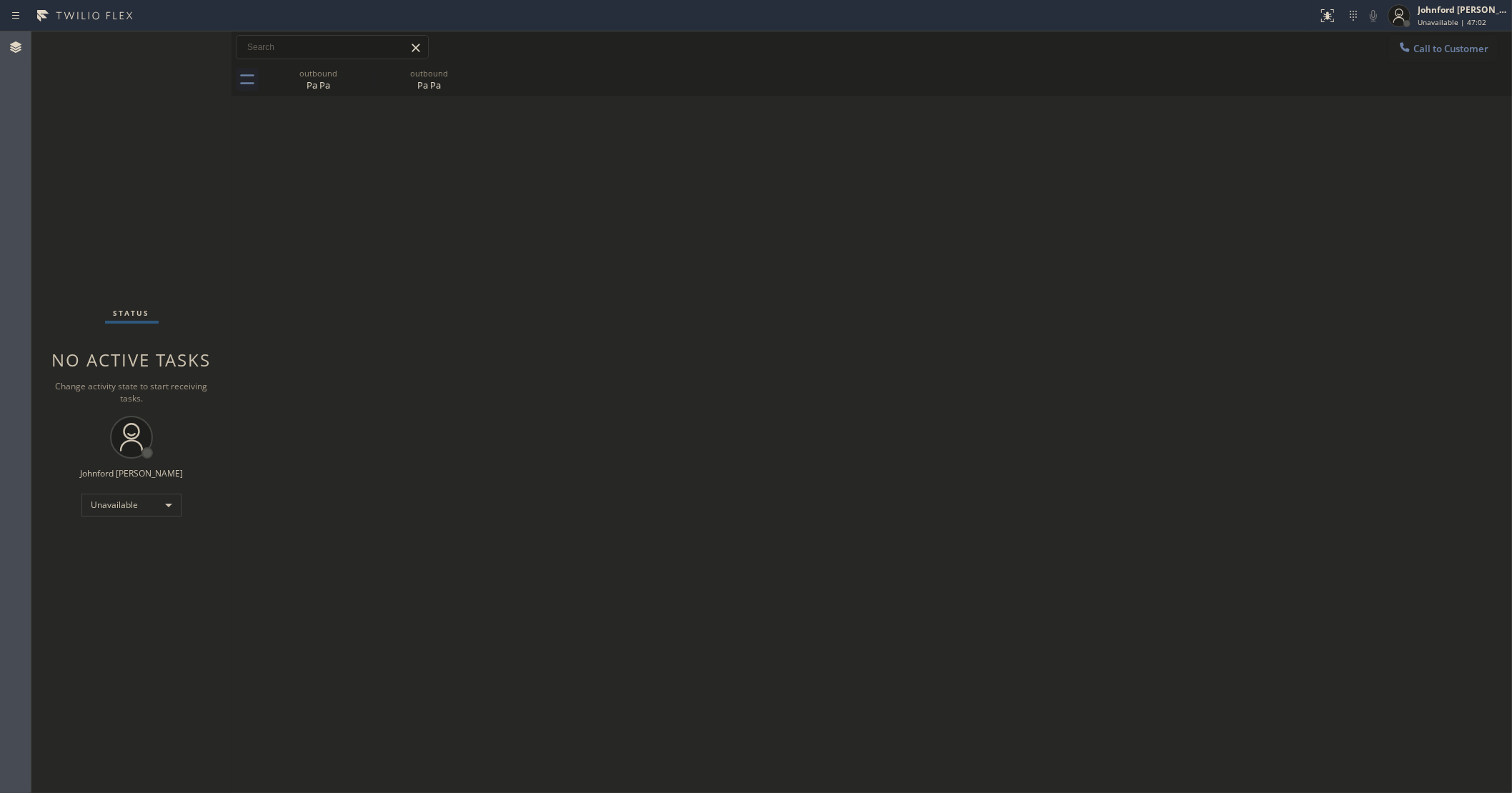
click at [1322, 213] on div "Back to Dashboard Change Sender ID Customers Technicians Select a contact Outbo…" at bounding box center [872, 412] width 1281 height 762
click at [140, 135] on div "Status No active tasks Change activity state to start receiving tasks. [PERSON_…" at bounding box center [131, 412] width 200 height 762
click at [1419, 45] on span "Call to Customer" at bounding box center [1450, 49] width 75 height 13
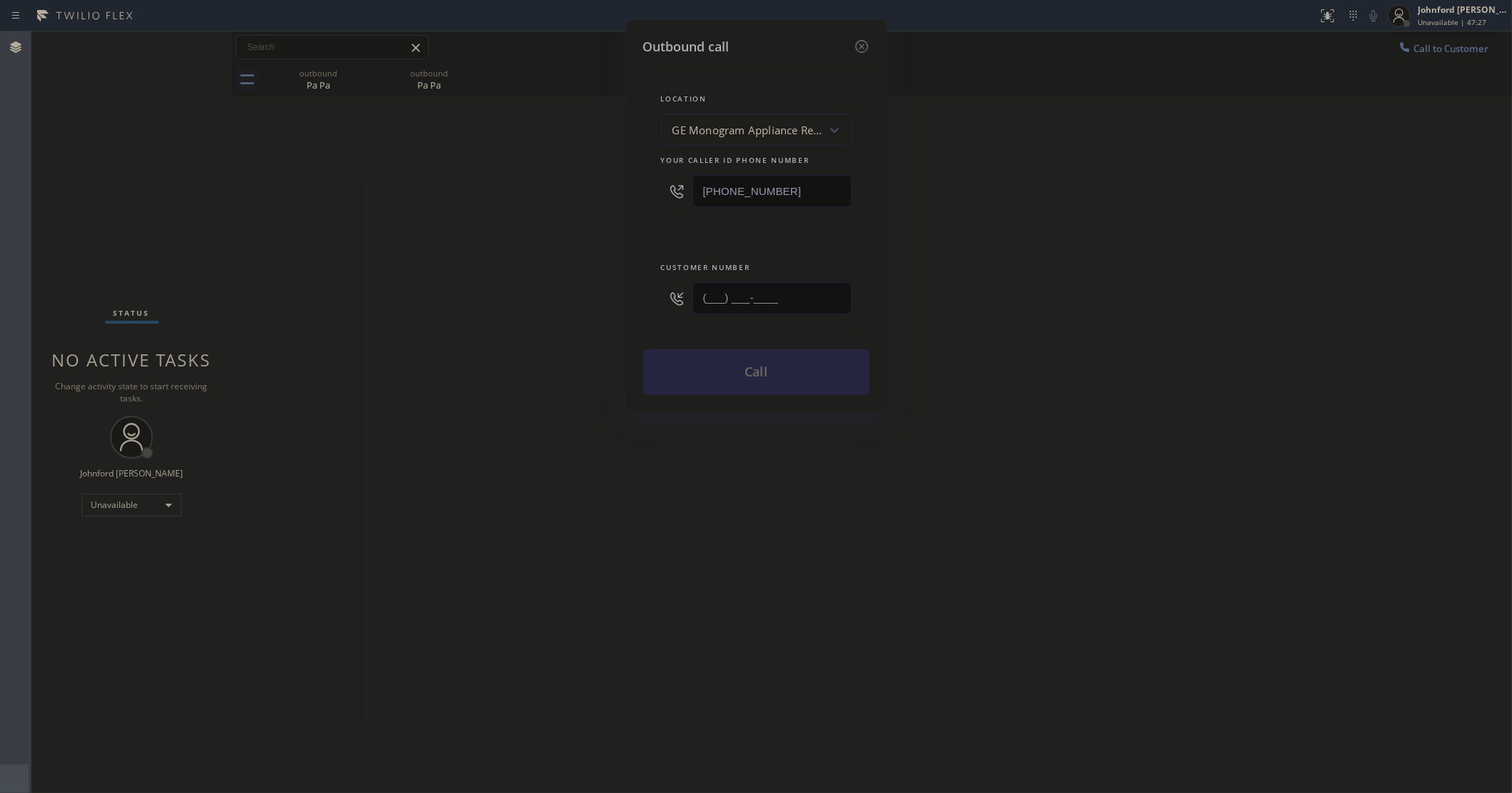
drag, startPoint x: 783, startPoint y: 297, endPoint x: 601, endPoint y: 317, distance: 183.1
click at [618, 315] on div "Outbound call Location GE Monogram Appliance Repair Service Your caller id phon…" at bounding box center [756, 396] width 1512 height 793
paste input "310) 594-3236"
type input "(310) 594-3236"
click at [454, 356] on div "Outbound call Location GE Monogram Appliance Repair Service Your caller id phon…" at bounding box center [756, 396] width 1512 height 793
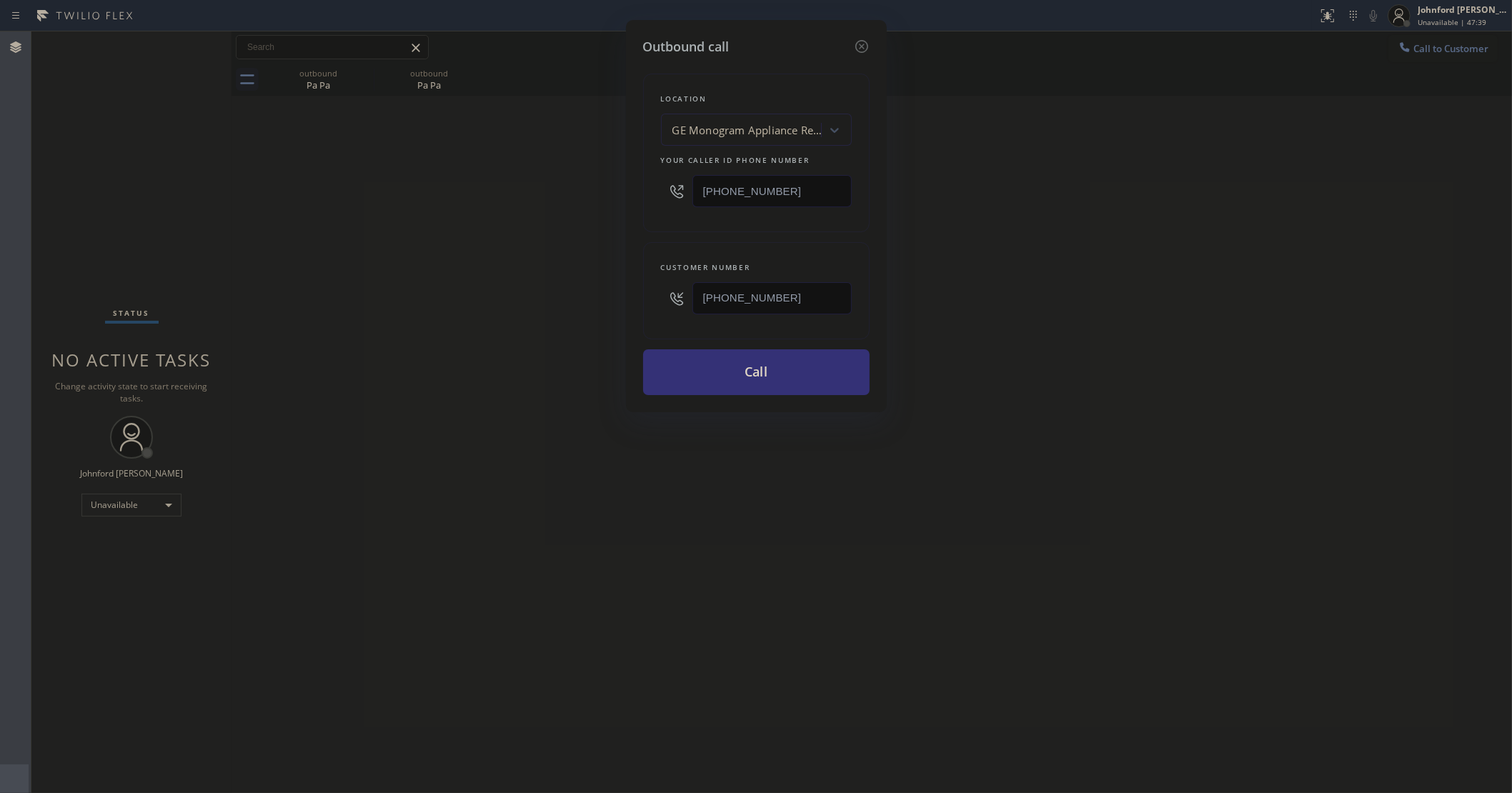
click at [1177, 311] on div "Outbound call Location GE Monogram Appliance Repair Service Your caller id phon…" at bounding box center [756, 396] width 1512 height 793
drag, startPoint x: 825, startPoint y: 189, endPoint x: 447, endPoint y: 219, distance: 379.2
click at [482, 217] on div "Outbound call Location GE Monogram Appliance Repair Service Your caller id phon…" at bounding box center [756, 396] width 1512 height 793
paste input "800) 686-5038"
type input "[PHONE_NUMBER]"
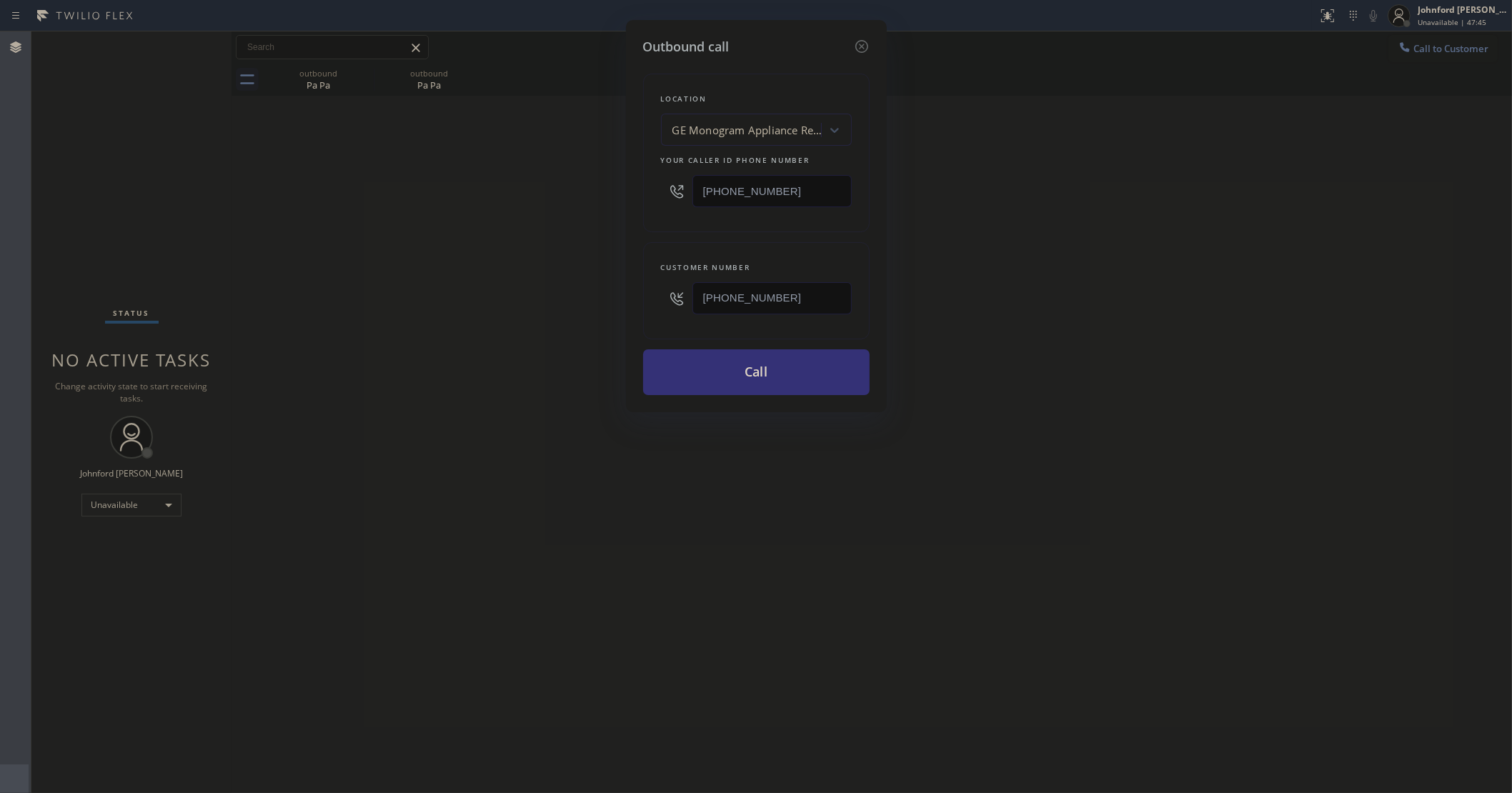
click at [416, 227] on div "Outbound call Location GE Monogram Appliance Repair Service Your caller id phon…" at bounding box center [756, 396] width 1512 height 793
click at [679, 350] on button "Call" at bounding box center [756, 373] width 226 height 45
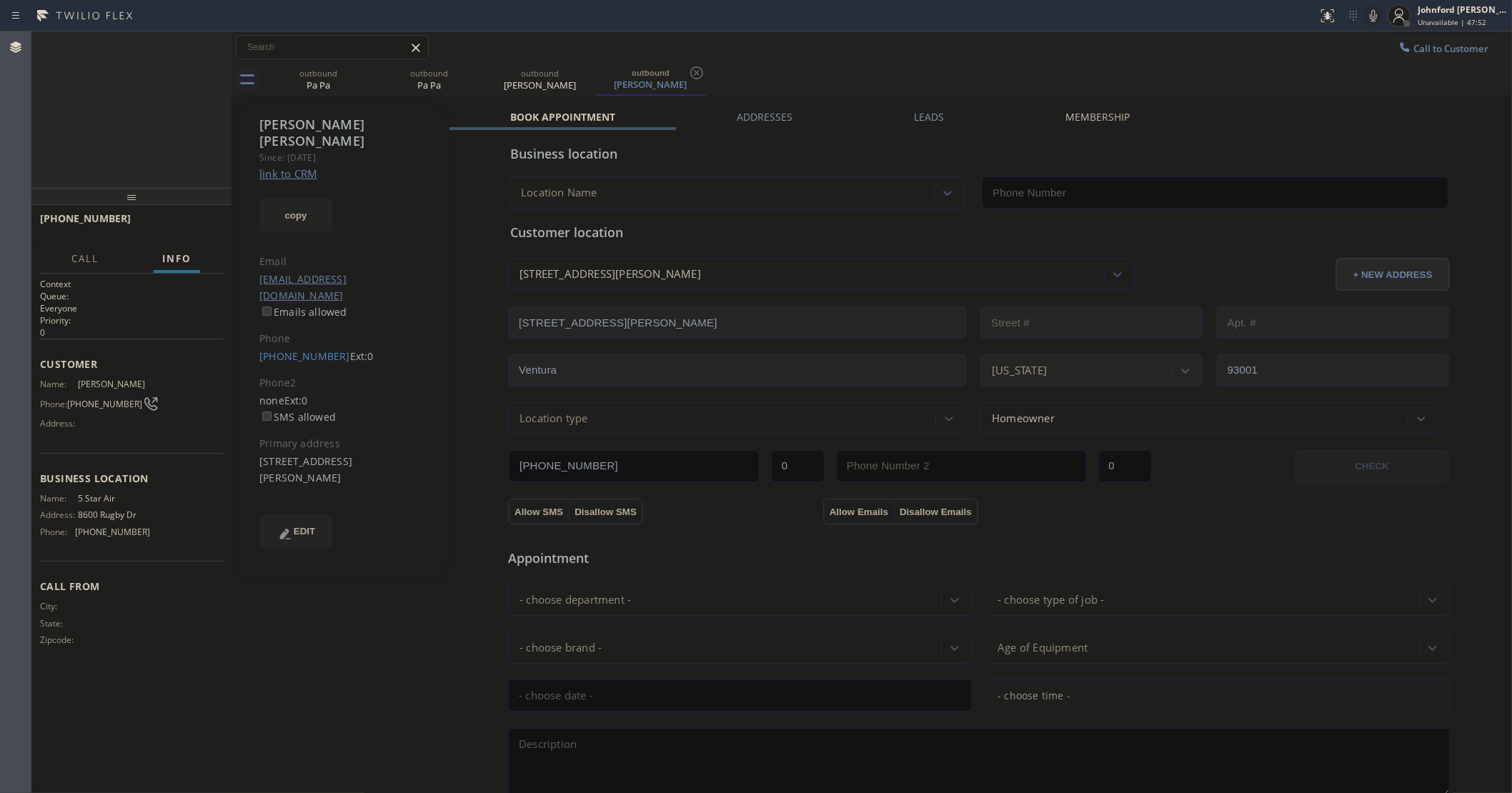
type input "[PHONE_NUMBER]"
click at [193, 230] on span "HANG UP" at bounding box center [190, 225] width 44 height 10
drag, startPoint x: 472, startPoint y: 70, endPoint x: 377, endPoint y: 69, distance: 95.0
click at [0, 0] on icon at bounding box center [0, 0] width 0 height 0
drag, startPoint x: 347, startPoint y: 73, endPoint x: 355, endPoint y: 71, distance: 8.2
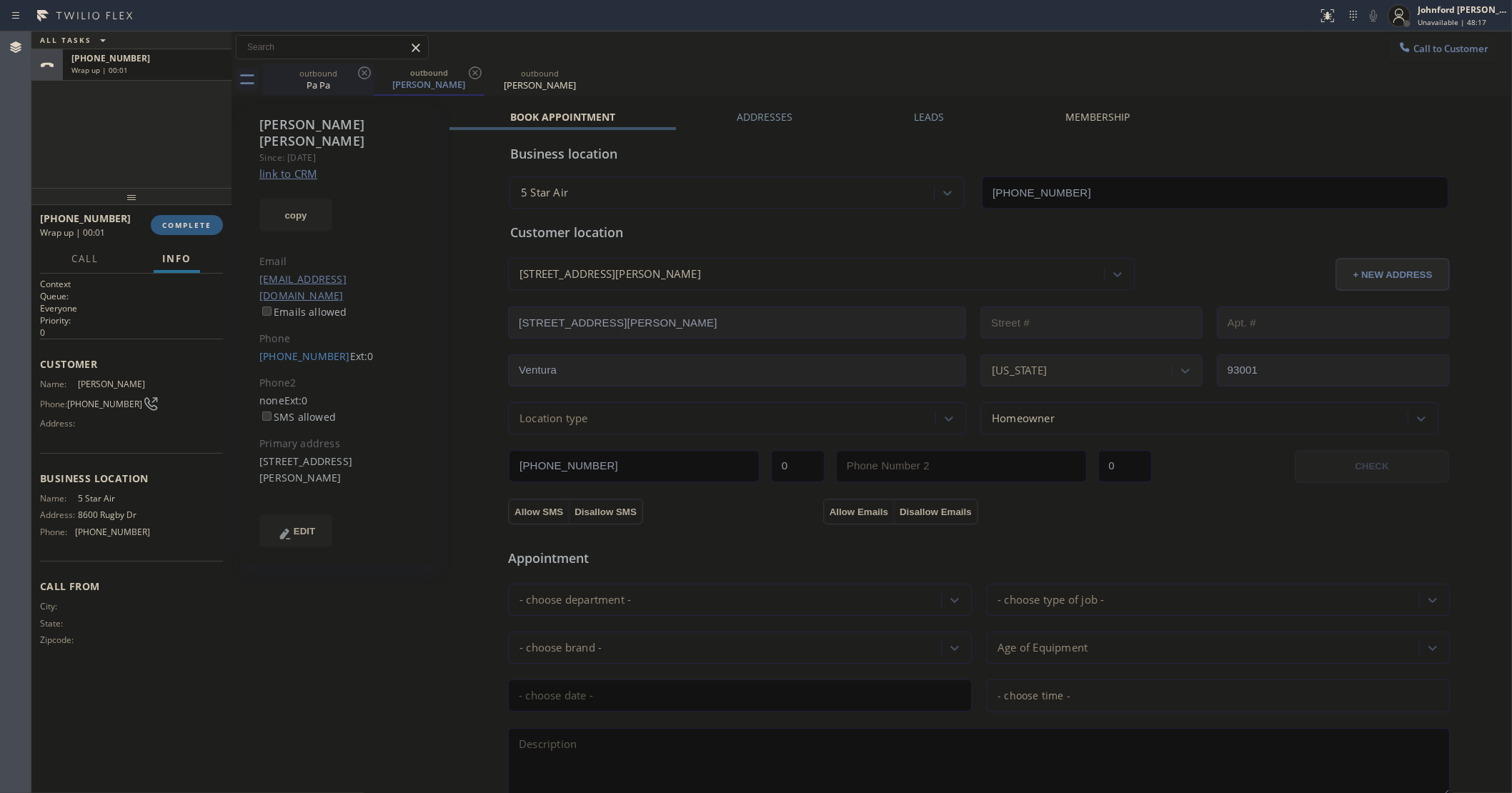
click at [347, 73] on div "outbound" at bounding box center [318, 73] width 108 height 11
type input "[PHONE_NUMBER]"
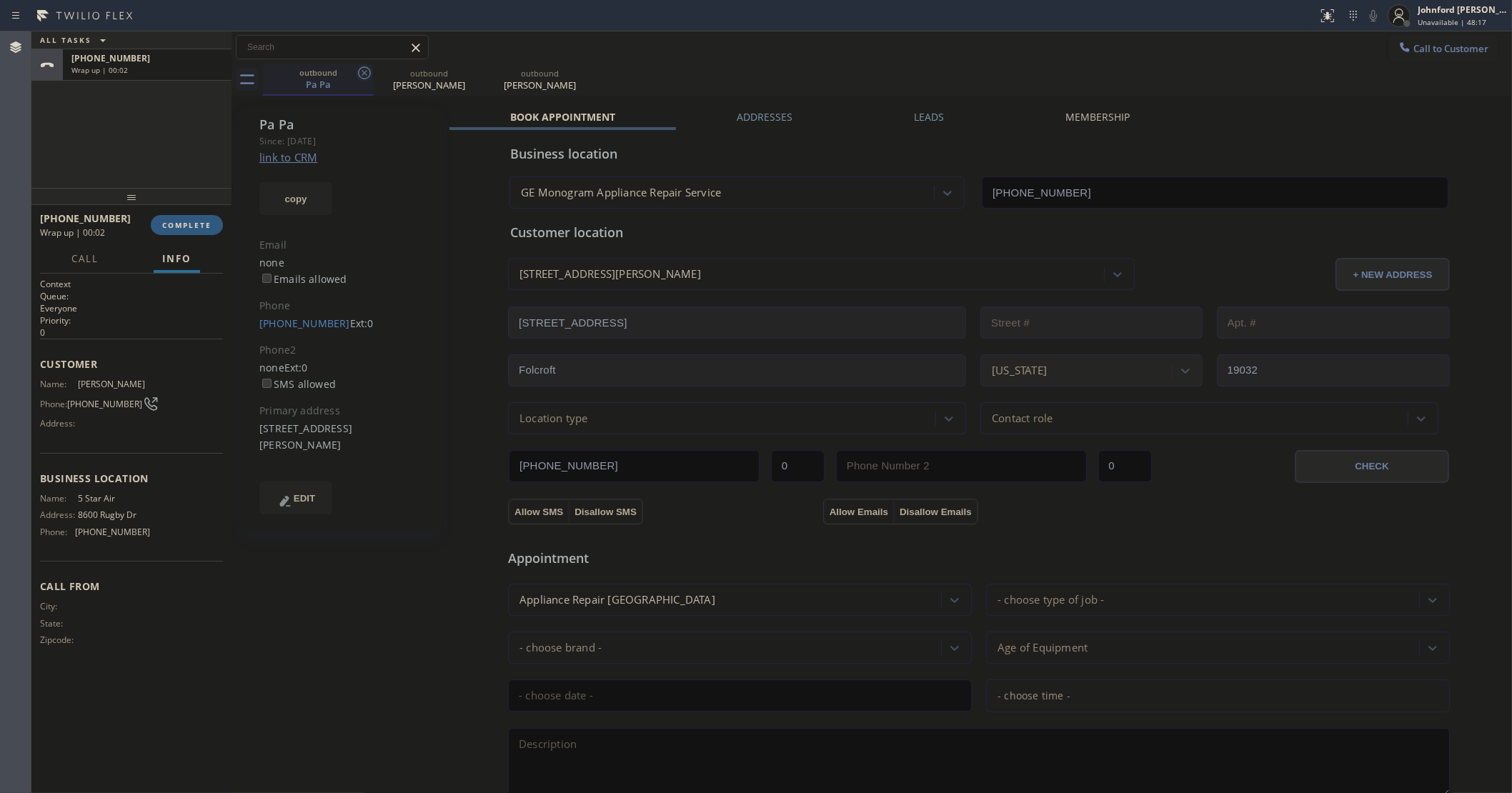
click at [355, 71] on icon at bounding box center [364, 72] width 17 height 17
type input "[PHONE_NUMBER]"
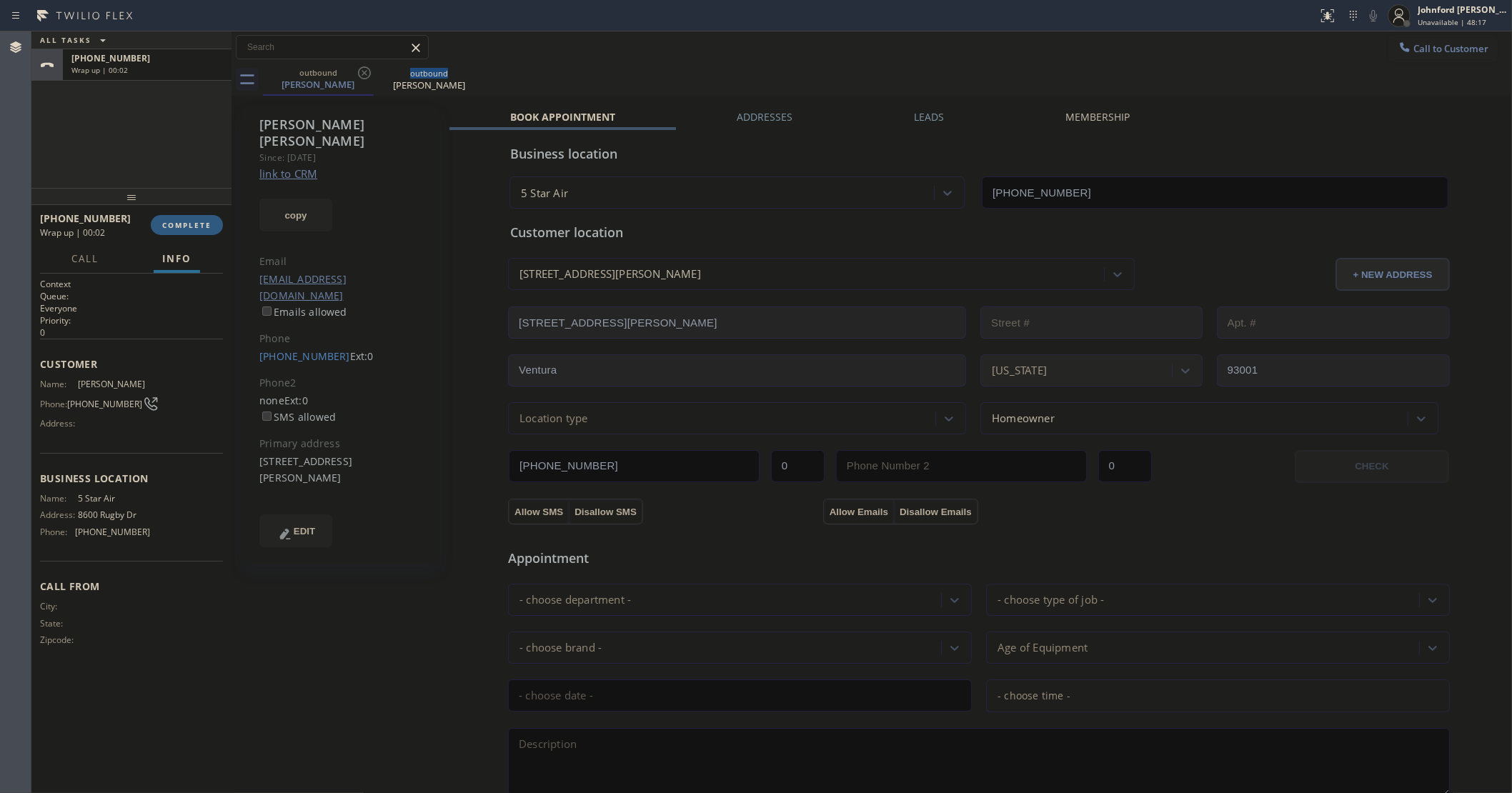
click at [355, 71] on icon at bounding box center [364, 72] width 17 height 17
click at [0, 0] on icon at bounding box center [0, 0] width 0 height 0
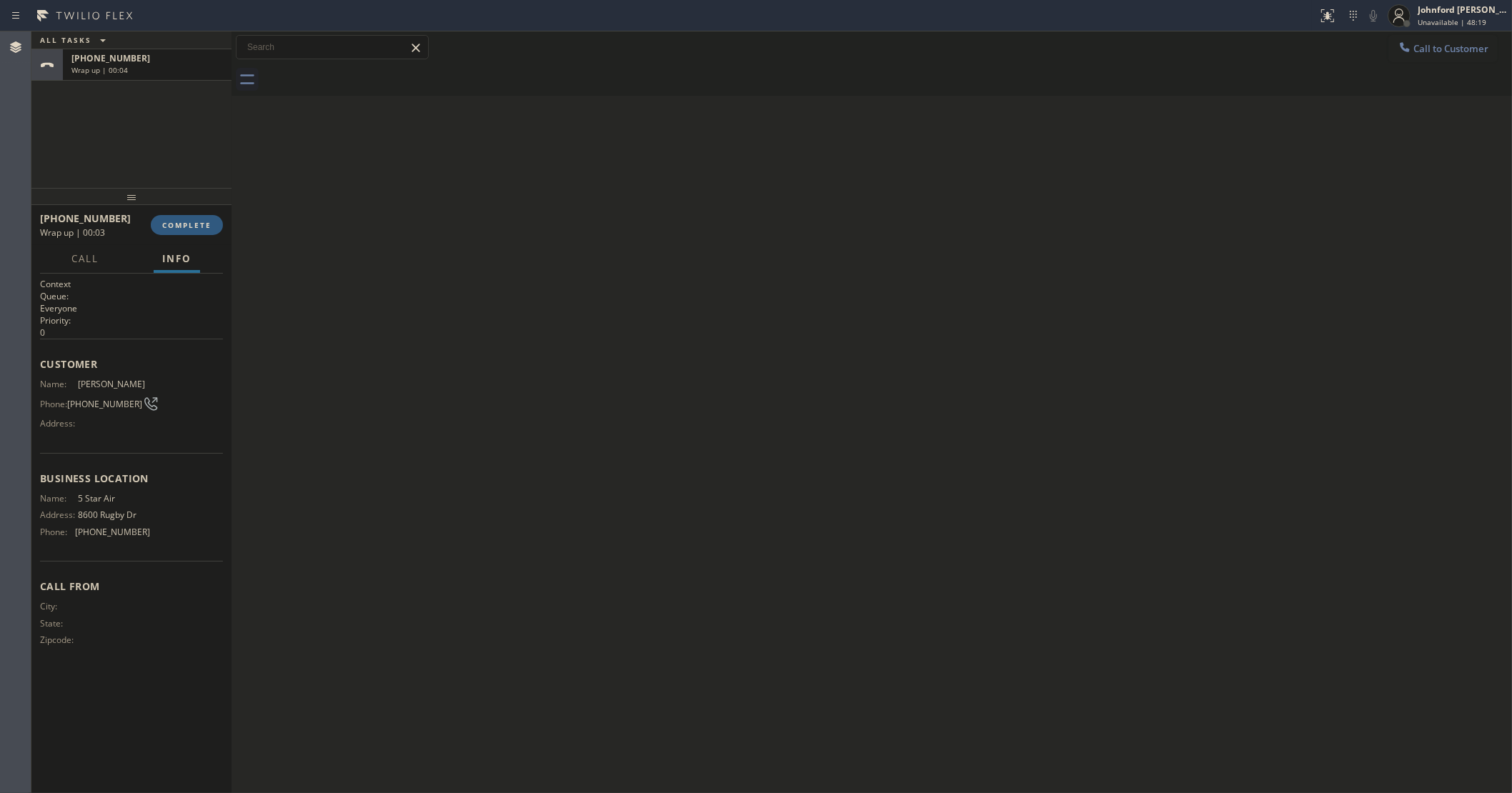
drag, startPoint x: 235, startPoint y: 200, endPoint x: 213, endPoint y: 207, distance: 23.1
click at [222, 205] on div "ALL TASKS ALL TASKS ACTIVE TASKS TASKS IN WRAP UP +13105943236 Wrap up | 00:04 …" at bounding box center [772, 412] width 1480 height 762
click at [205, 212] on div "+13105943236 Wrap up | 00:03 COMPLETE" at bounding box center [131, 225] width 183 height 37
click at [198, 229] on span "COMPLETE" at bounding box center [183, 225] width 50 height 10
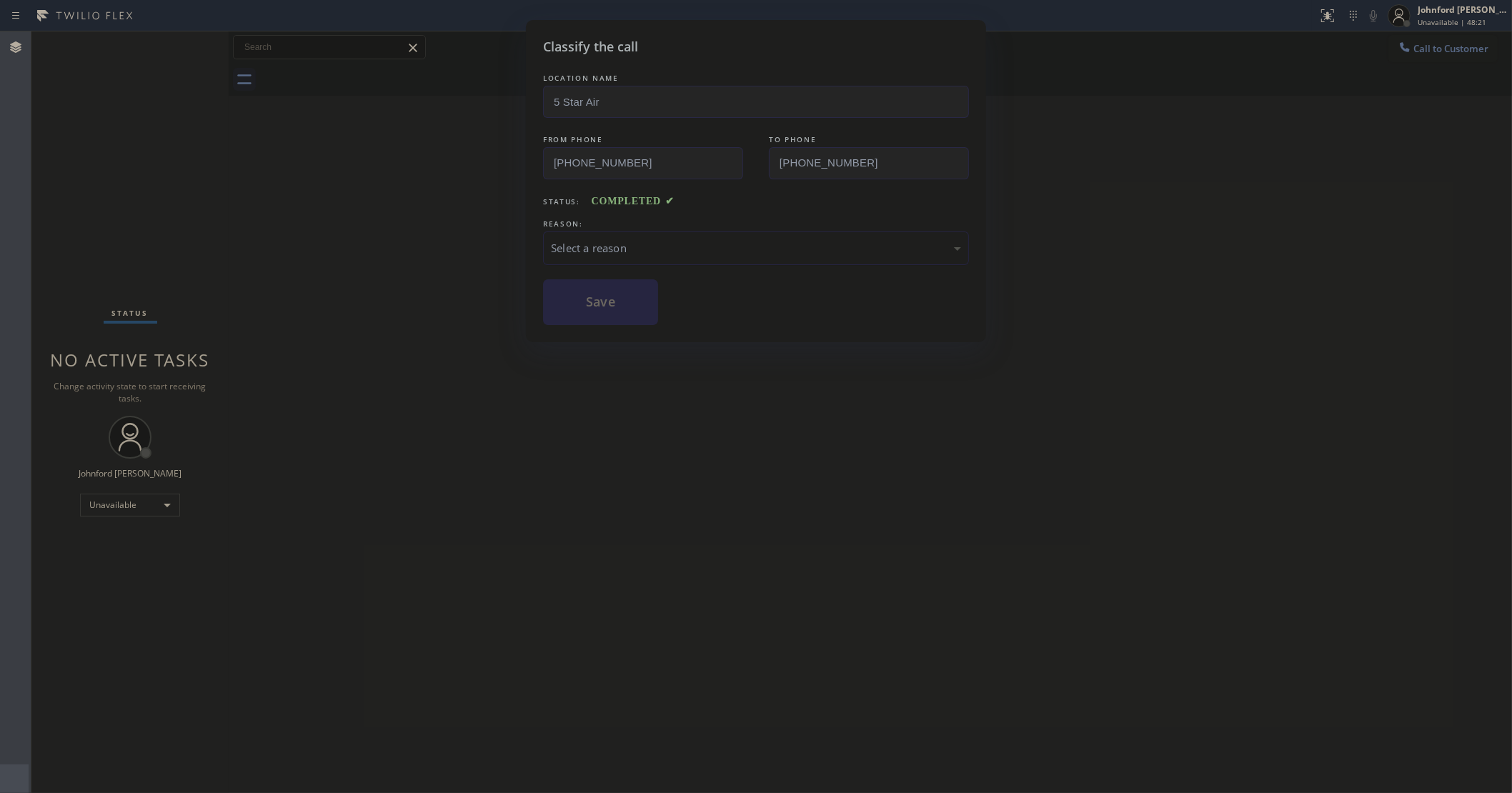
click at [675, 235] on div "Select a reason" at bounding box center [756, 248] width 426 height 33
click at [613, 308] on button "Save" at bounding box center [601, 302] width 115 height 45
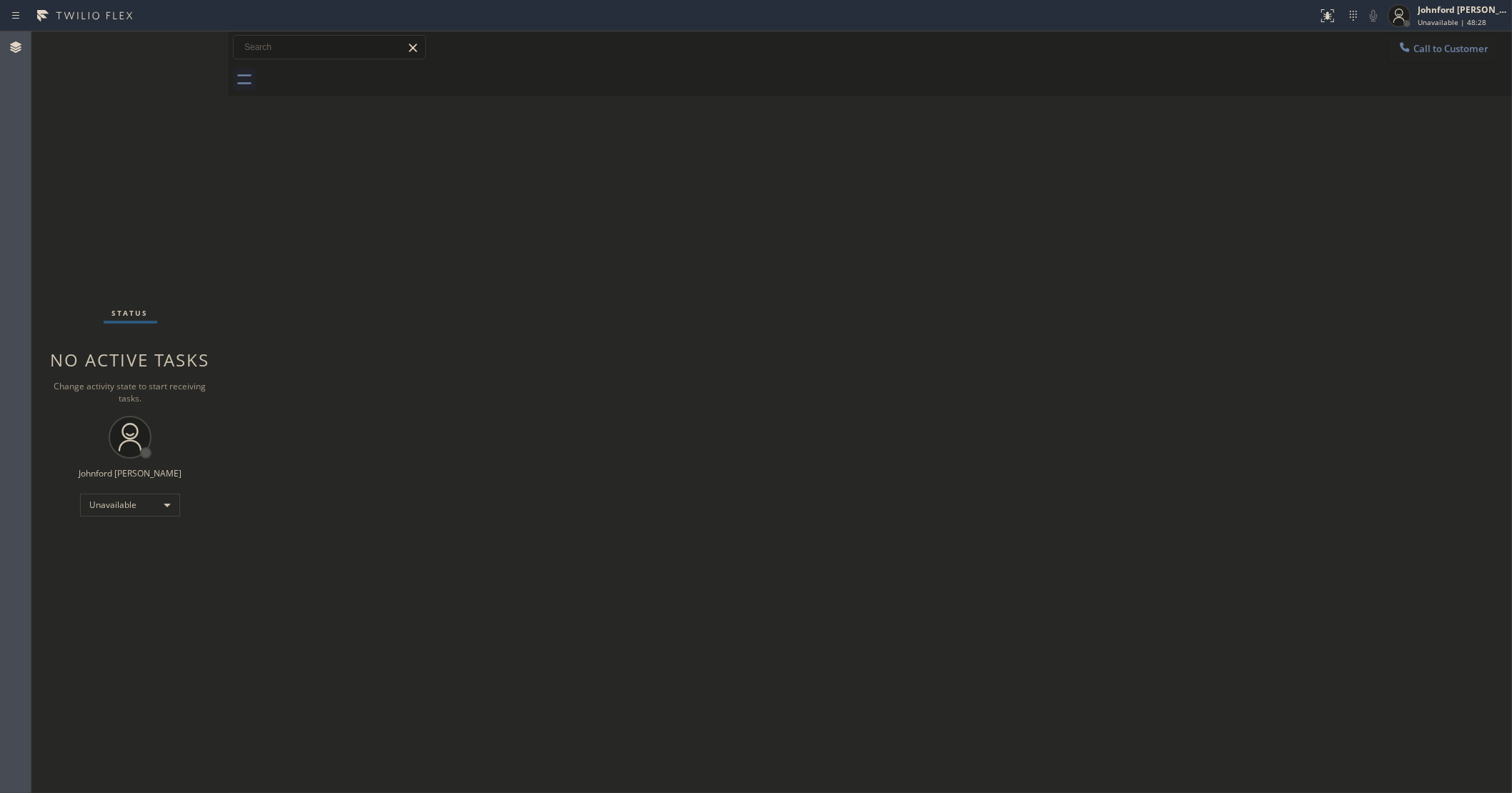
click at [1433, 55] on button "Call to Customer" at bounding box center [1443, 48] width 110 height 27
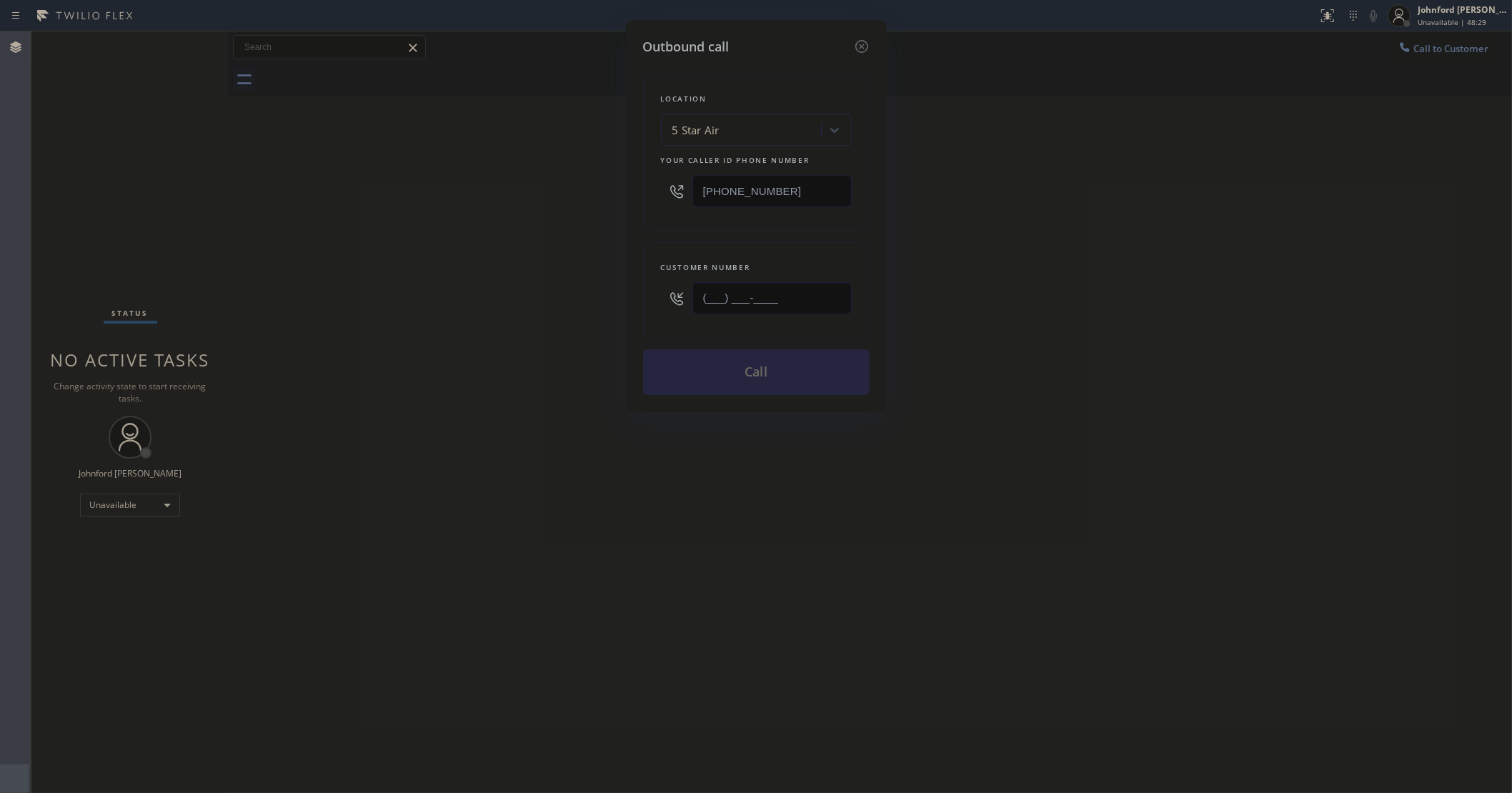
drag, startPoint x: 802, startPoint y: 304, endPoint x: 547, endPoint y: 305, distance: 255.0
click at [549, 305] on div "Outbound call Location 5 Star Air Your caller id phone number [PHONE_NUMBER] Cu…" at bounding box center [756, 396] width 1512 height 793
paste input "310) 500-7511"
type input "(310) 500-7511"
click at [522, 308] on div "Outbound call Location 5 Star Air Your caller id phone number (800) 686-5038 Cu…" at bounding box center [756, 396] width 1512 height 793
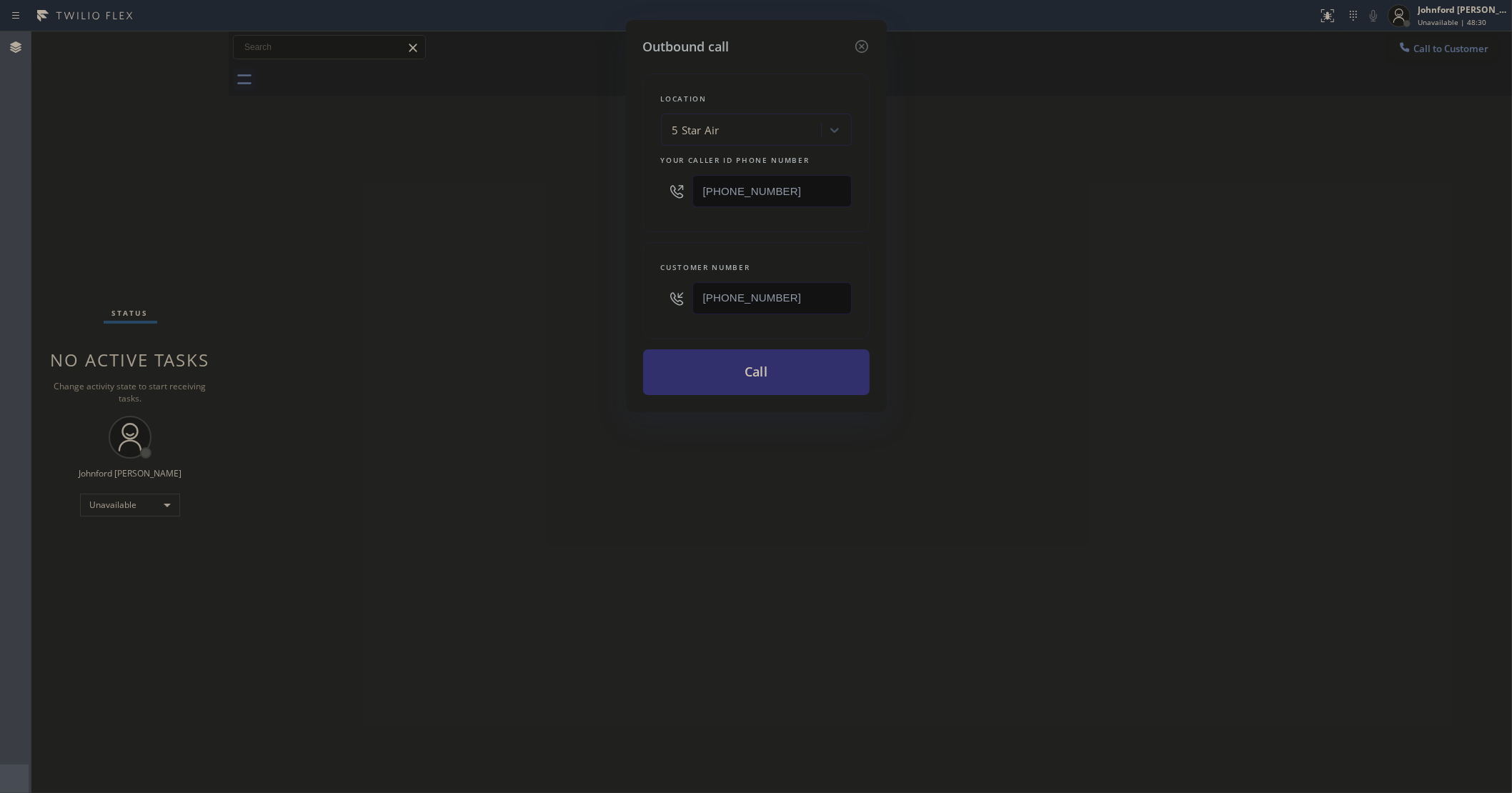
click at [726, 373] on button "Call" at bounding box center [756, 373] width 226 height 45
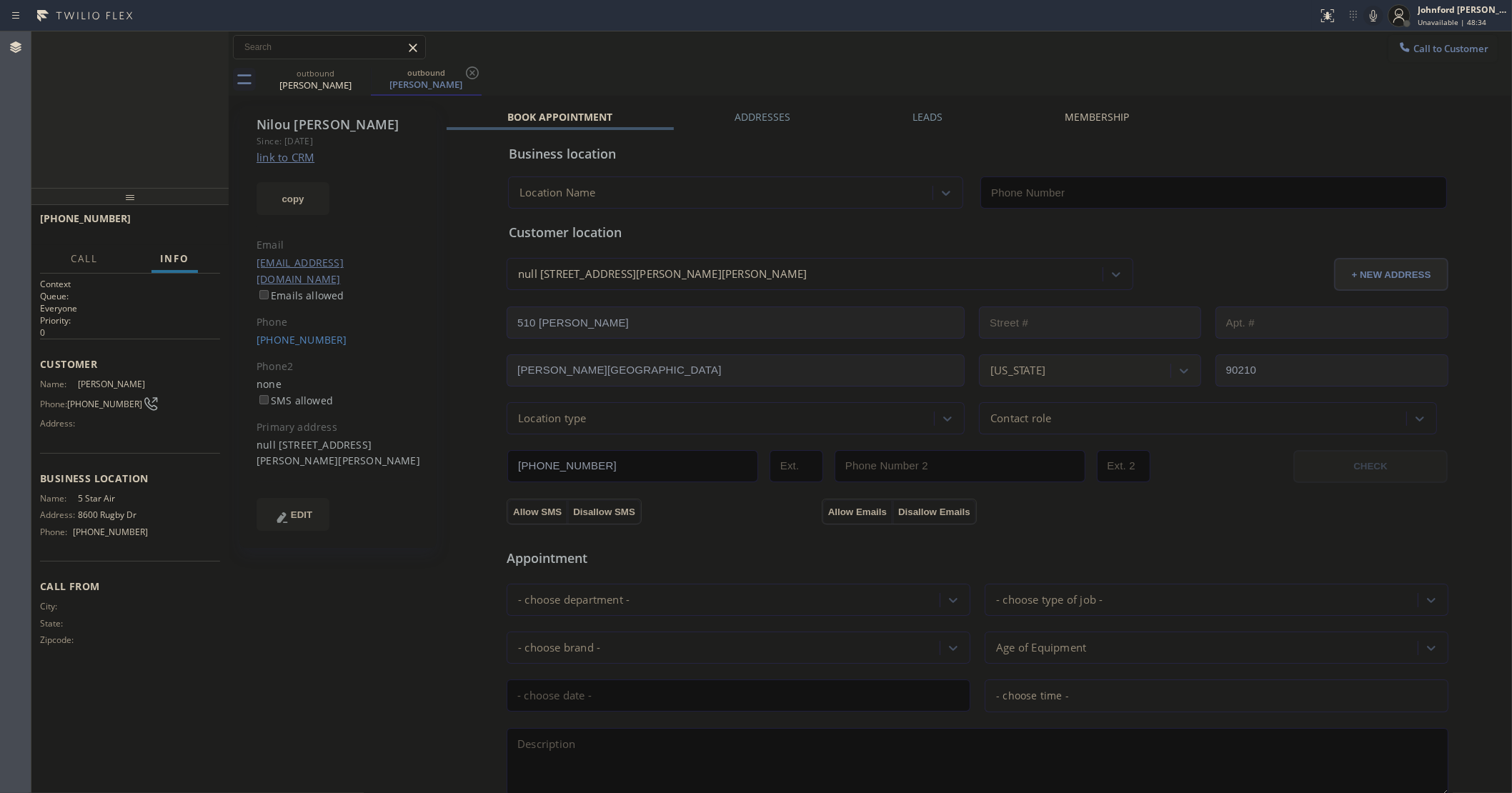
type input "[PHONE_NUMBER]"
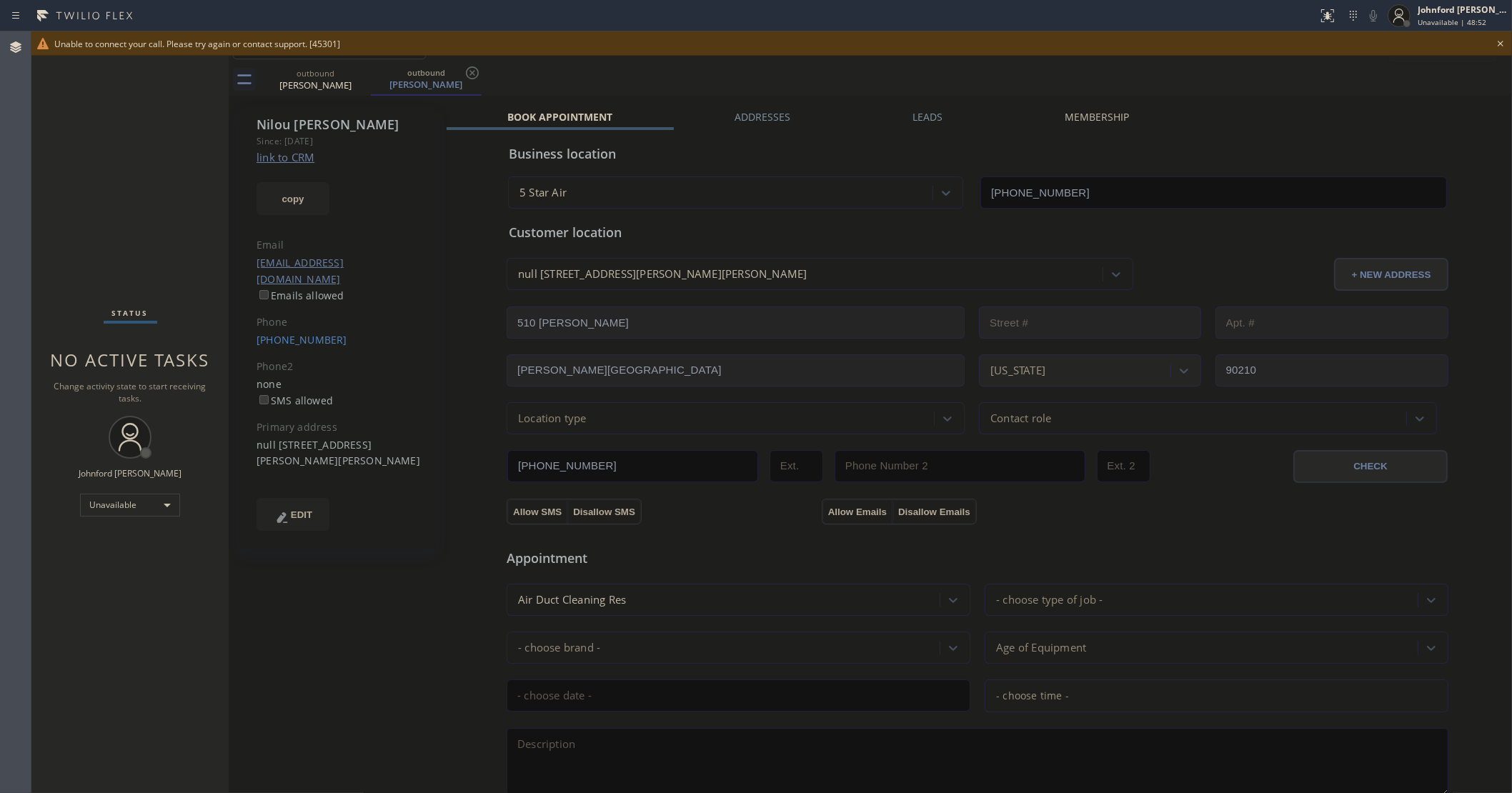
click at [1499, 50] on icon at bounding box center [1500, 43] width 17 height 17
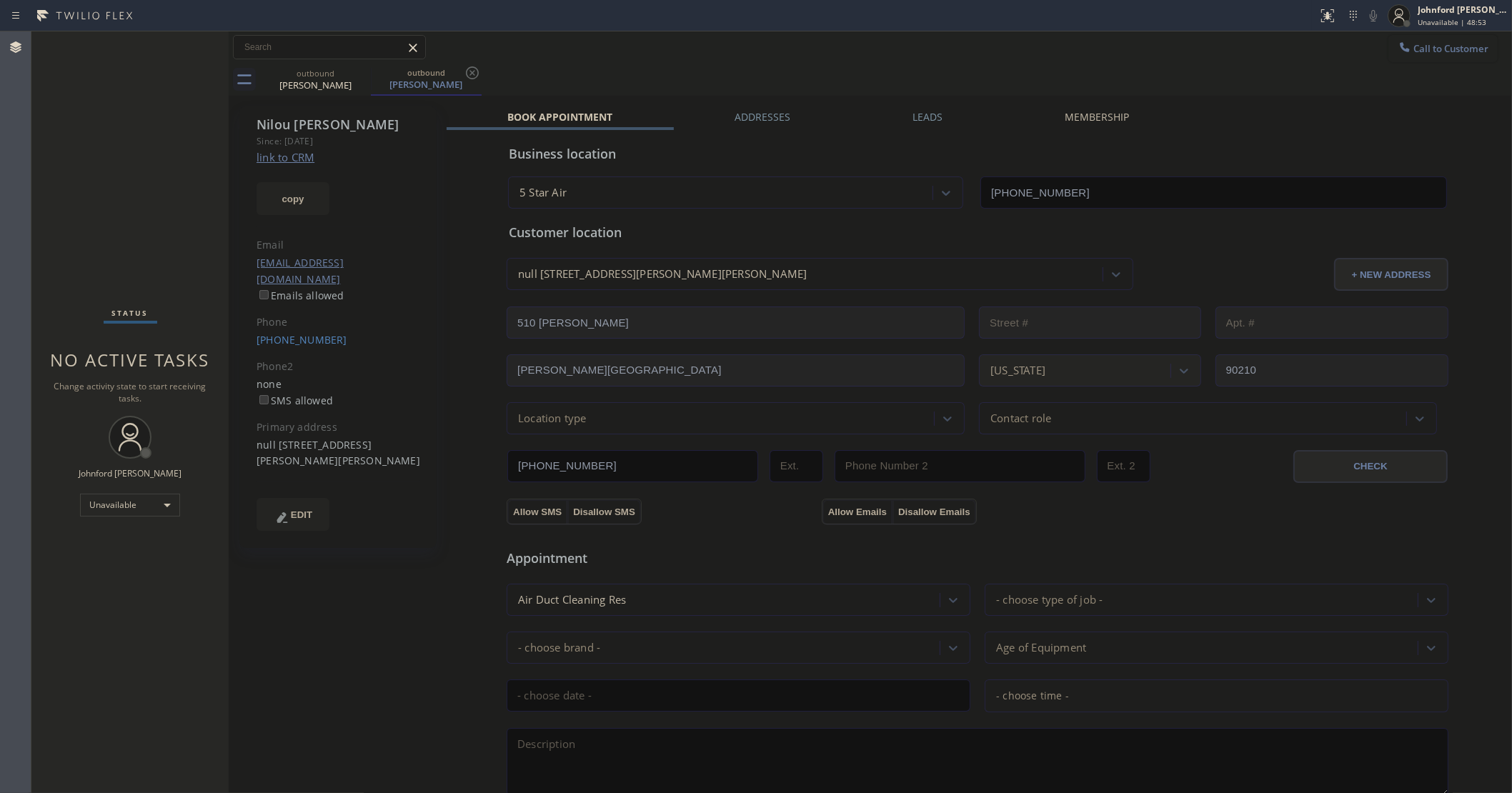
click at [1415, 57] on button "Call to Customer" at bounding box center [1443, 48] width 110 height 27
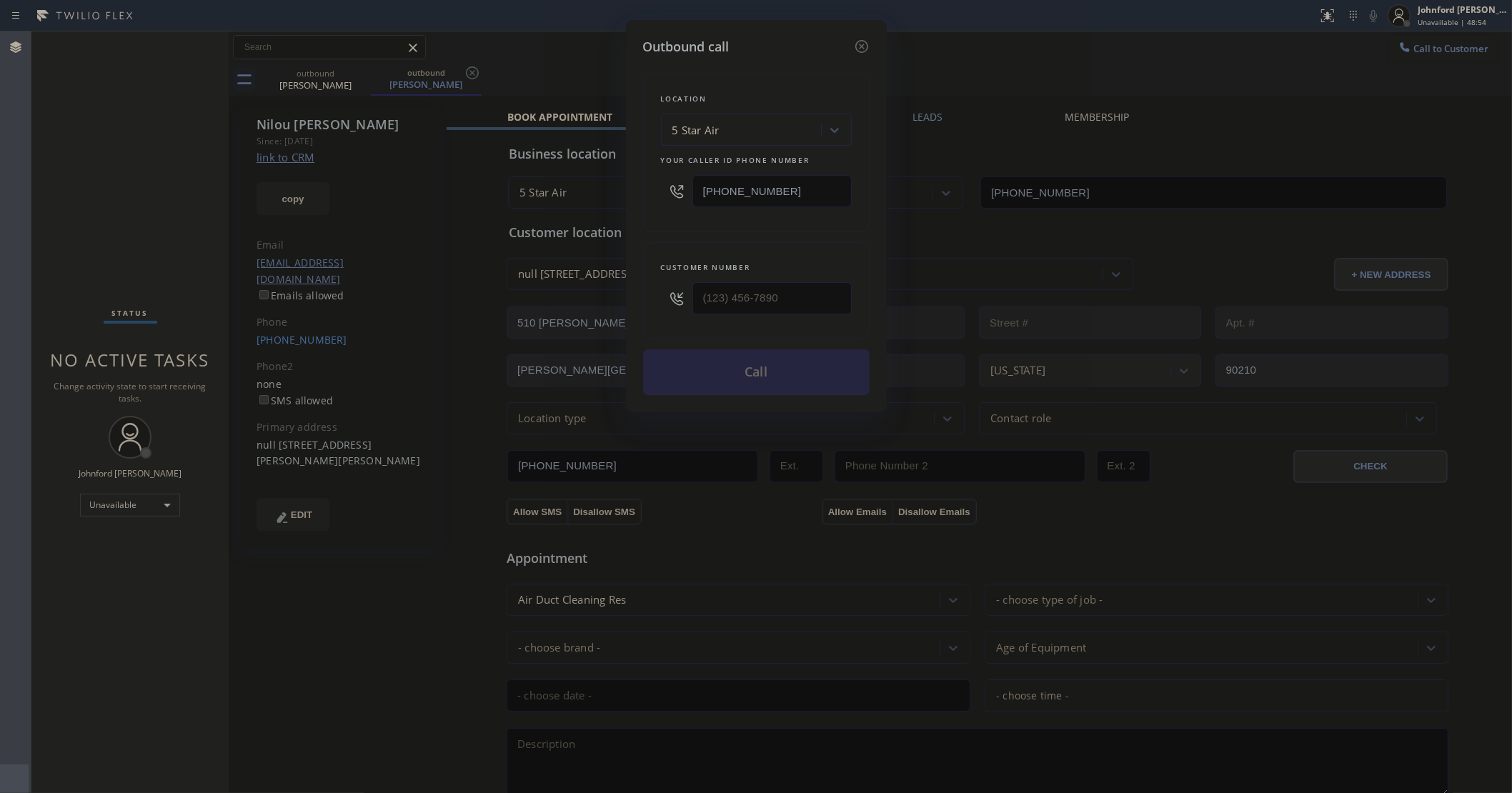
drag, startPoint x: 798, startPoint y: 208, endPoint x: 615, endPoint y: 218, distance: 183.3
click at [615, 218] on div "Outbound call Location 5 Star Air Your caller id phone number [PHONE_NUMBER] Cu…" at bounding box center [756, 396] width 1512 height 793
click at [776, 213] on div "Location 5 Star Air Your caller id phone number [PHONE_NUMBER]" at bounding box center [756, 153] width 226 height 158
type input "(___) ___-____"
drag, startPoint x: 784, startPoint y: 302, endPoint x: 607, endPoint y: 313, distance: 177.3
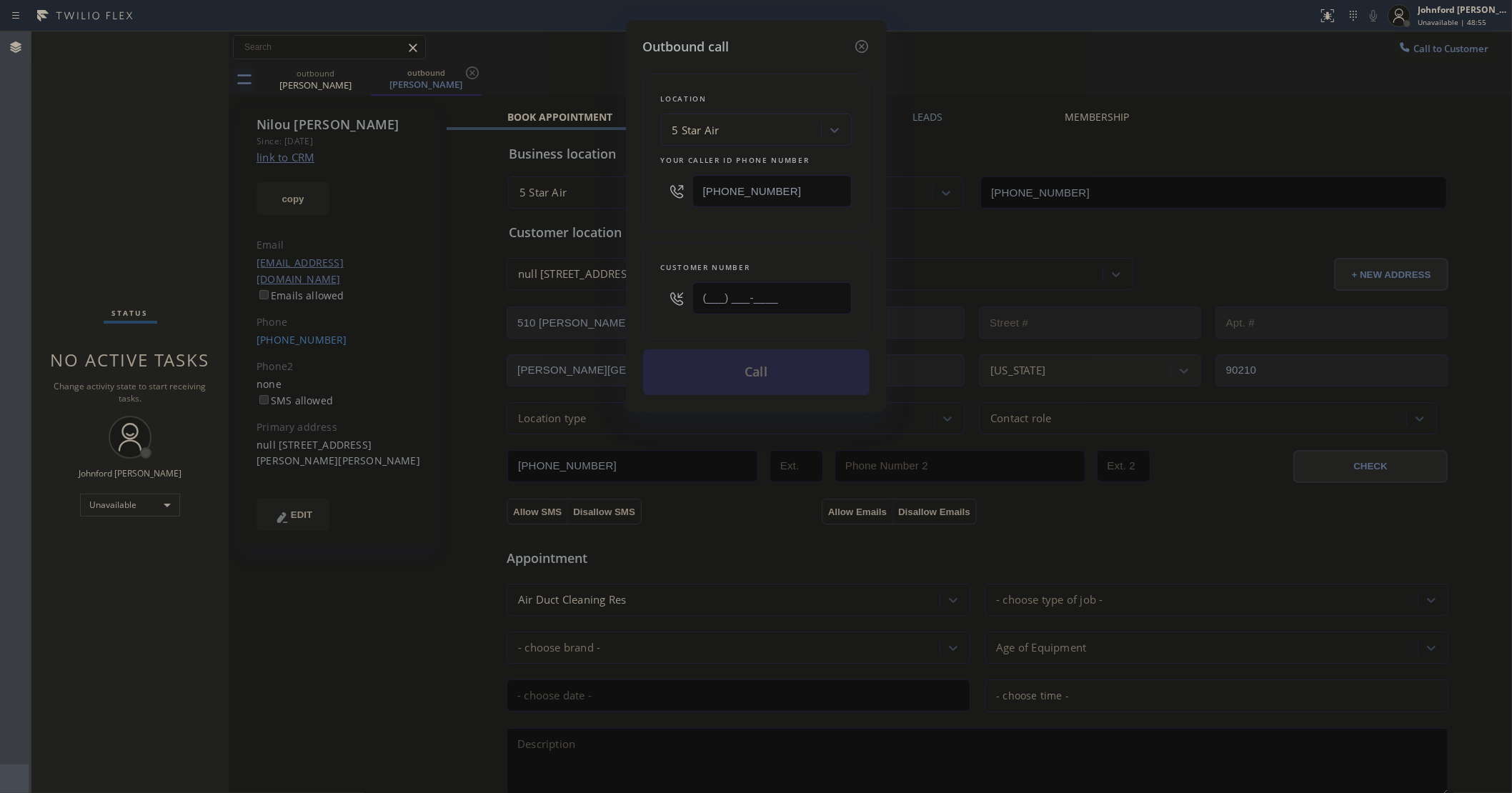
click at [619, 308] on div "Outbound call Location 5 Star Air Your caller id phone number [PHONE_NUMBER] Cu…" at bounding box center [756, 396] width 1512 height 793
drag, startPoint x: 799, startPoint y: 309, endPoint x: 705, endPoint y: 320, distance: 94.6
click at [705, 320] on div "Customer number (___) ___-____" at bounding box center [756, 291] width 226 height 97
drag, startPoint x: 722, startPoint y: 184, endPoint x: 612, endPoint y: 212, distance: 113.5
click at [612, 212] on div "Outbound call Location 5 Star Air Your caller id phone number [PHONE_NUMBER] Cu…" at bounding box center [756, 396] width 1512 height 793
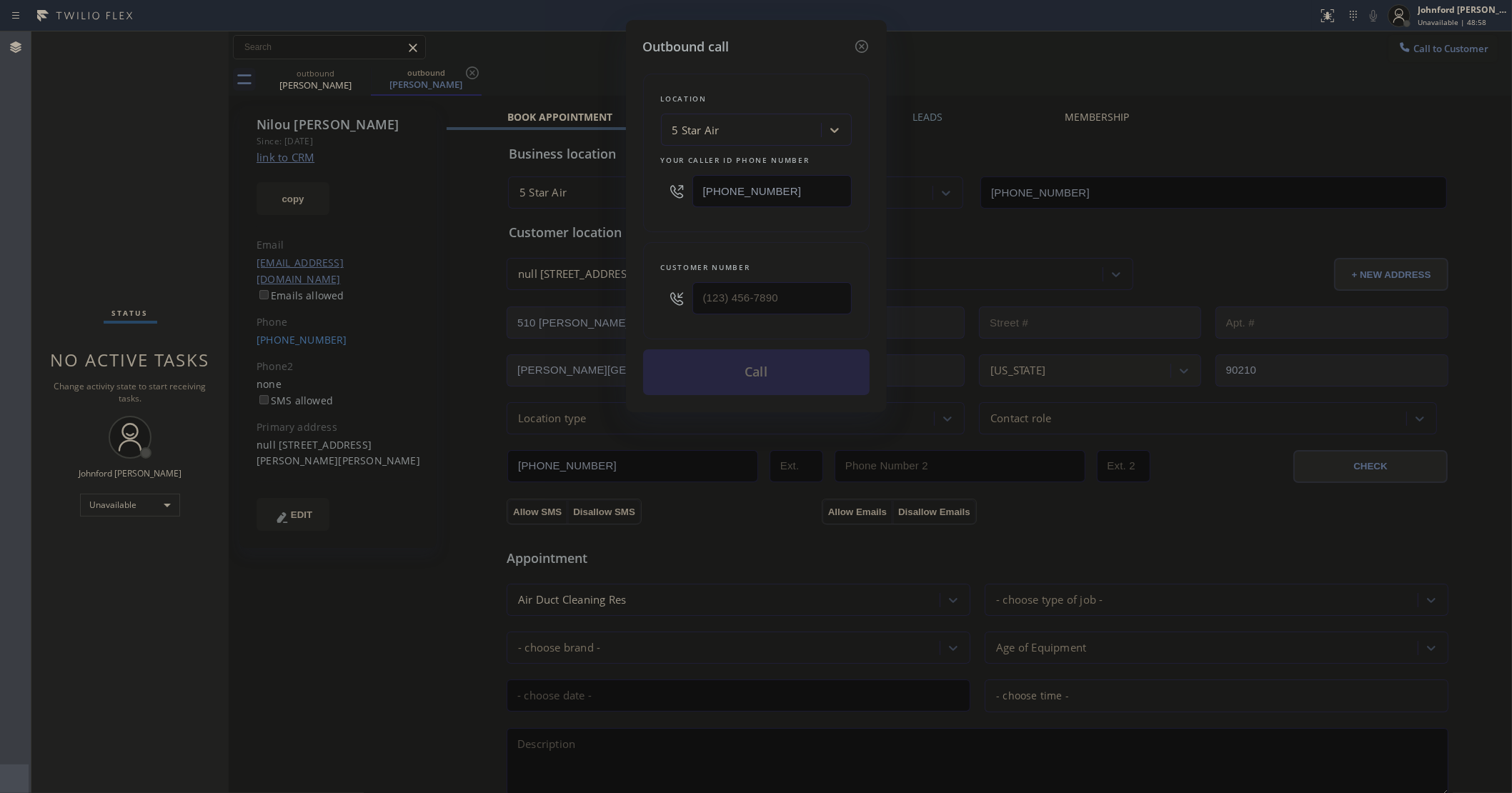
paste input "213) 785-6047"
type input "(213) 785-6047"
click at [864, 38] on icon at bounding box center [861, 46] width 17 height 17
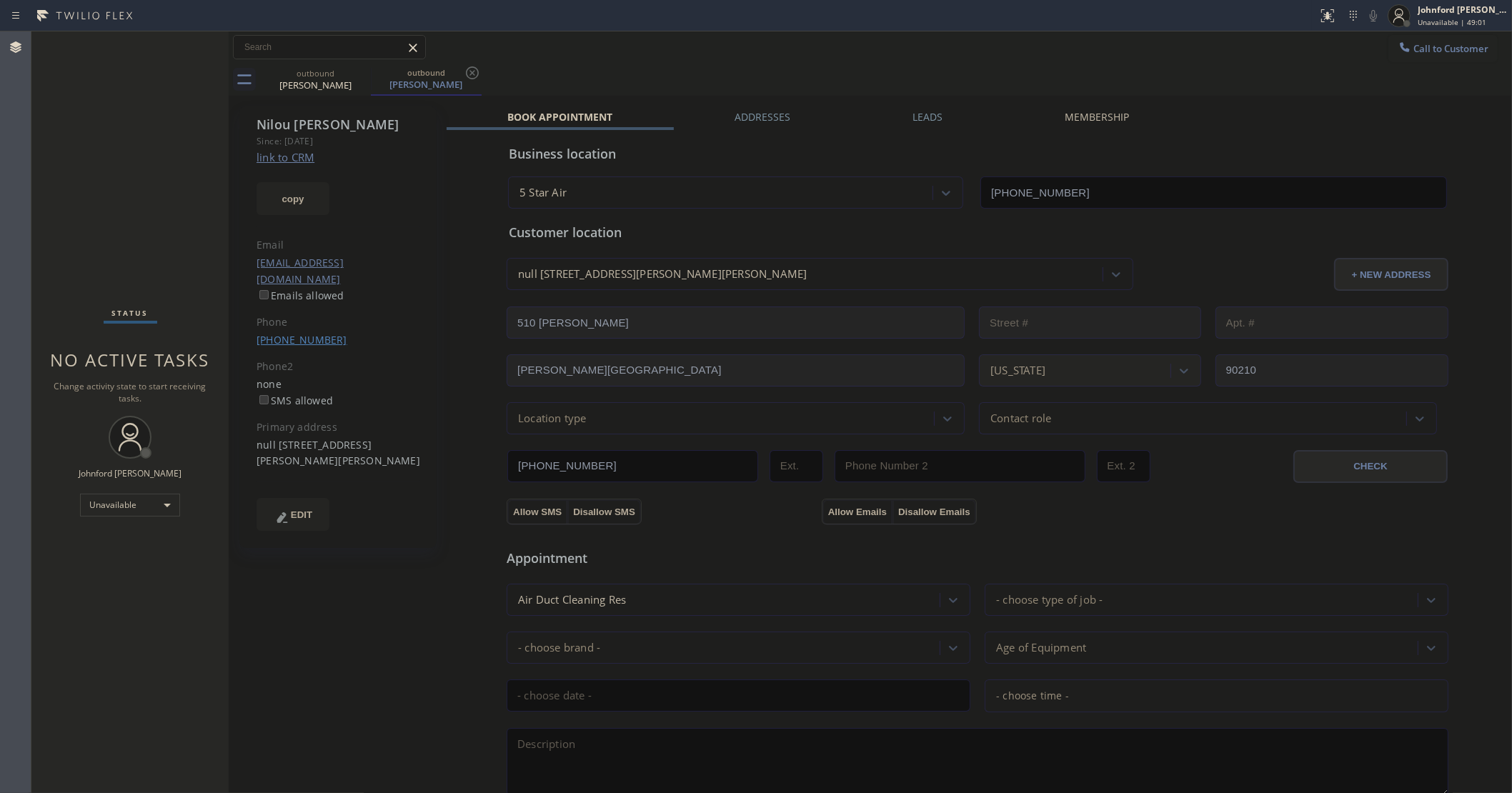
click at [305, 333] on link "(310) 500-7511" at bounding box center [302, 339] width 91 height 14
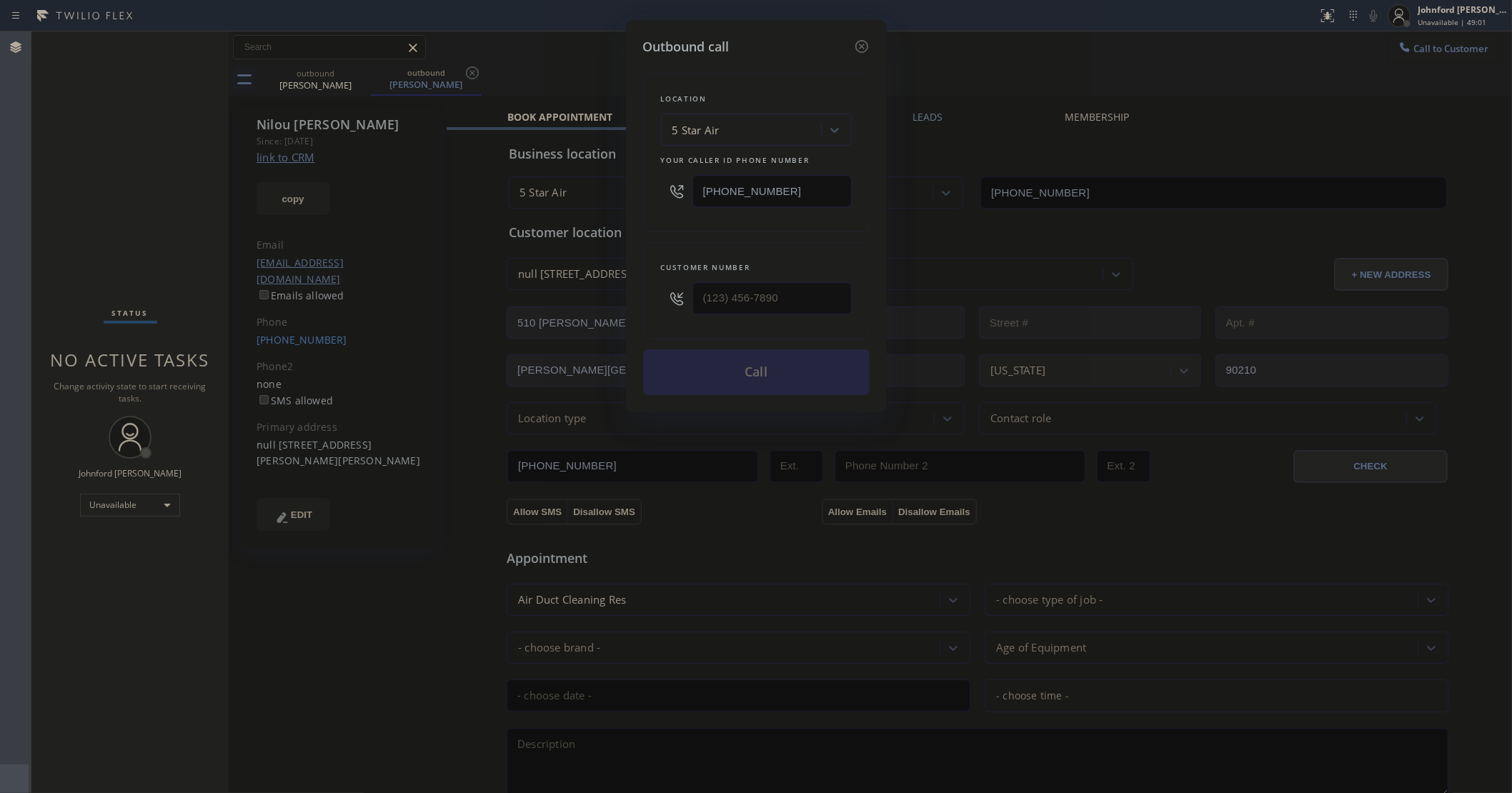
type input "(310) 500-7511"
drag, startPoint x: 790, startPoint y: 293, endPoint x: 623, endPoint y: 301, distance: 167.2
click at [623, 301] on div "Outbound call Location 5 Star Air Your caller id phone number (800) 686-5038 Cu…" at bounding box center [756, 396] width 1512 height 793
click at [806, 177] on input "[PHONE_NUMBER]" at bounding box center [772, 192] width 159 height 32
click at [793, 179] on input "[PHONE_NUMBER]" at bounding box center [772, 192] width 159 height 32
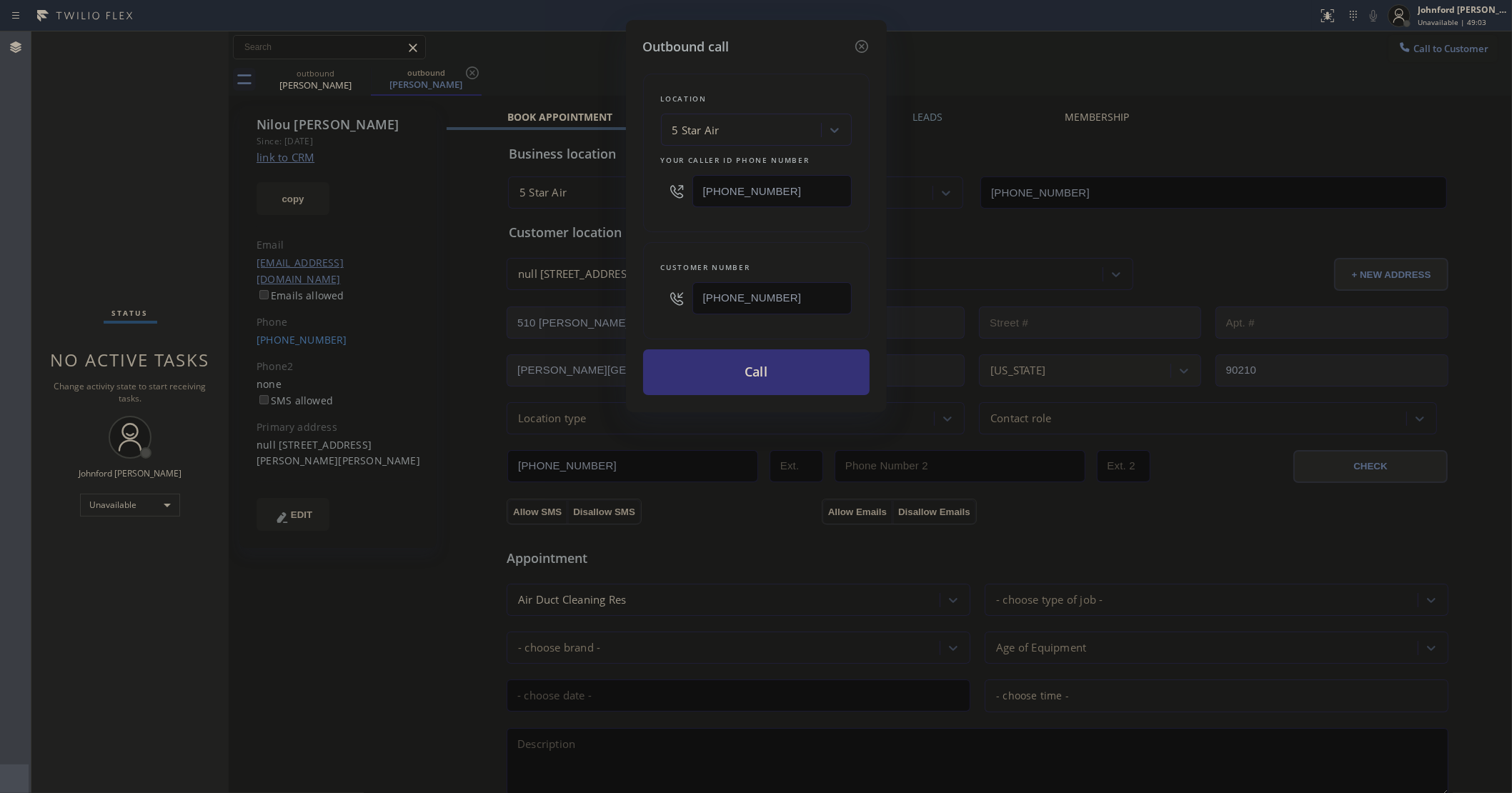
click at [793, 179] on input "[PHONE_NUMBER]" at bounding box center [772, 192] width 159 height 32
paste input "213) 785-6047"
type input "(213) 785-6047"
click at [803, 375] on button "Call" at bounding box center [756, 373] width 226 height 45
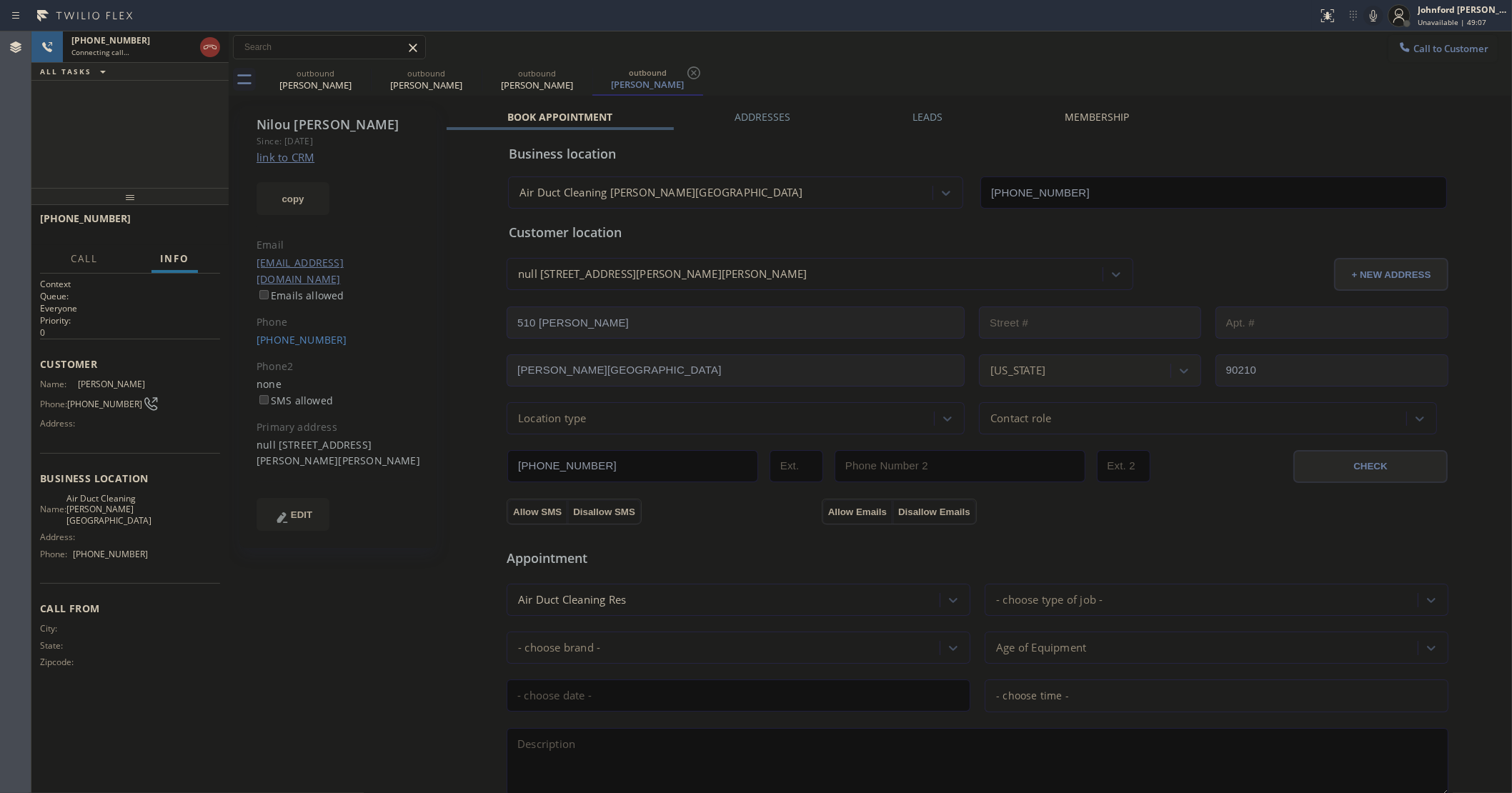
type input "(213) 785-6047"
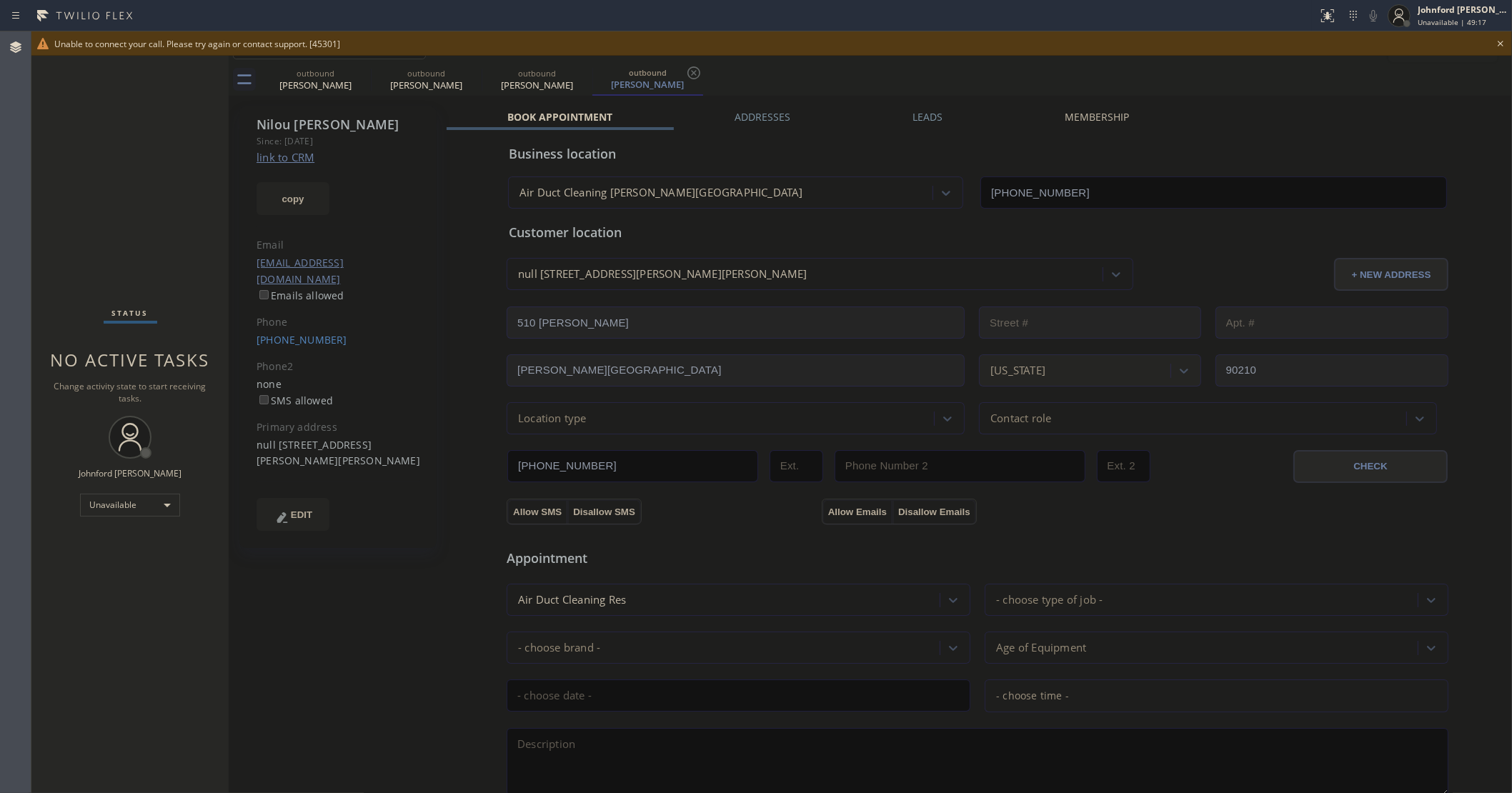
click at [1505, 43] on icon at bounding box center [1500, 43] width 17 height 17
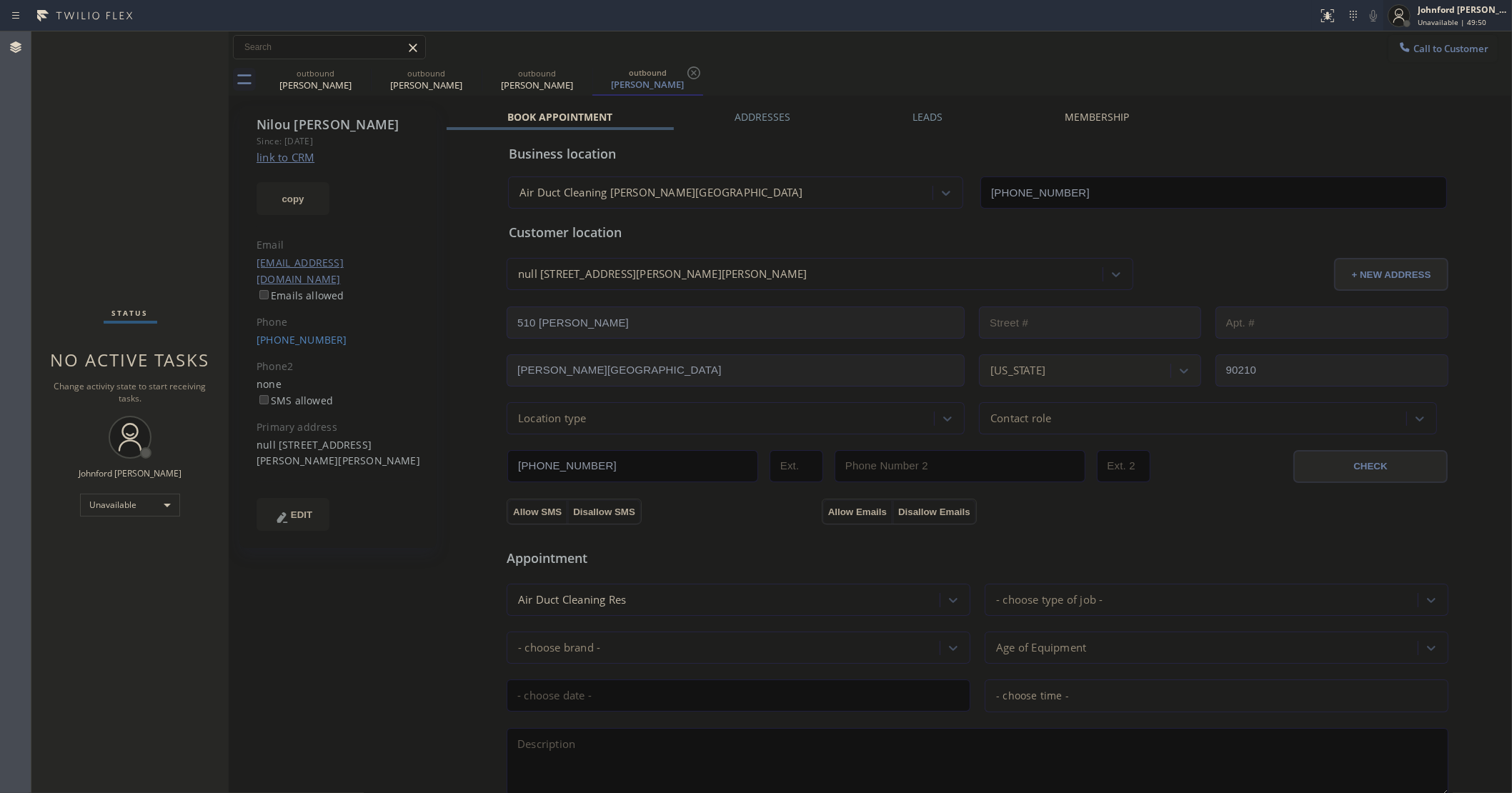
click at [1425, 25] on span "Unavailable | 49:50" at bounding box center [1452, 22] width 69 height 10
click at [1292, 51] on div "Call to Customer Outbound call Location Air Duct Cleaning Beverly Hills Your ca…" at bounding box center [870, 47] width 1283 height 25
click at [1398, 51] on icon at bounding box center [1405, 47] width 15 height 15
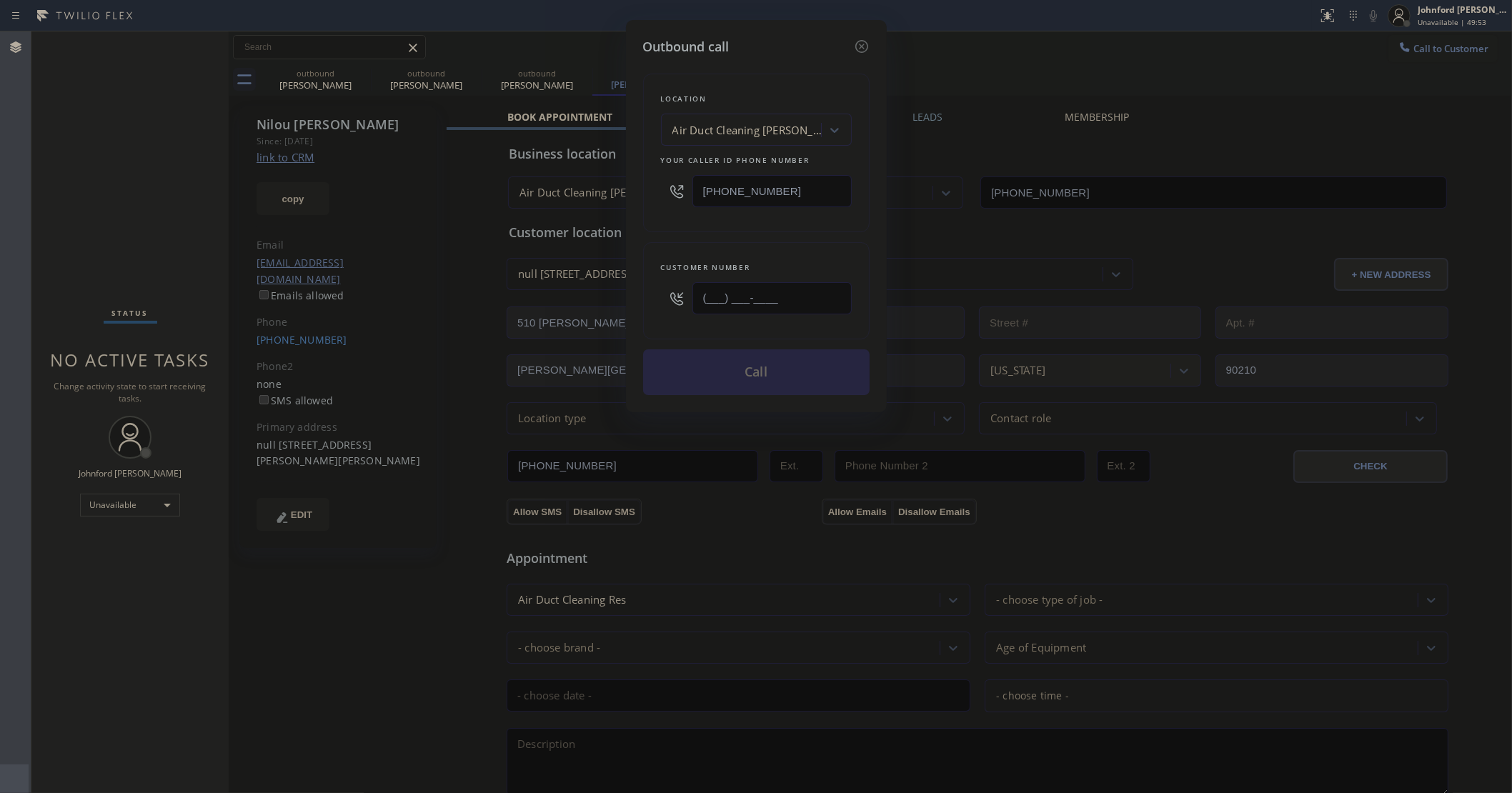
drag, startPoint x: 808, startPoint y: 288, endPoint x: 653, endPoint y: 293, distance: 155.1
click at [653, 293] on div "Customer number (___) ___-____" at bounding box center [756, 291] width 226 height 97
paste input "213) 840-2121"
type input "(213) 840-2121"
drag, startPoint x: 808, startPoint y: 184, endPoint x: 613, endPoint y: 220, distance: 198.3
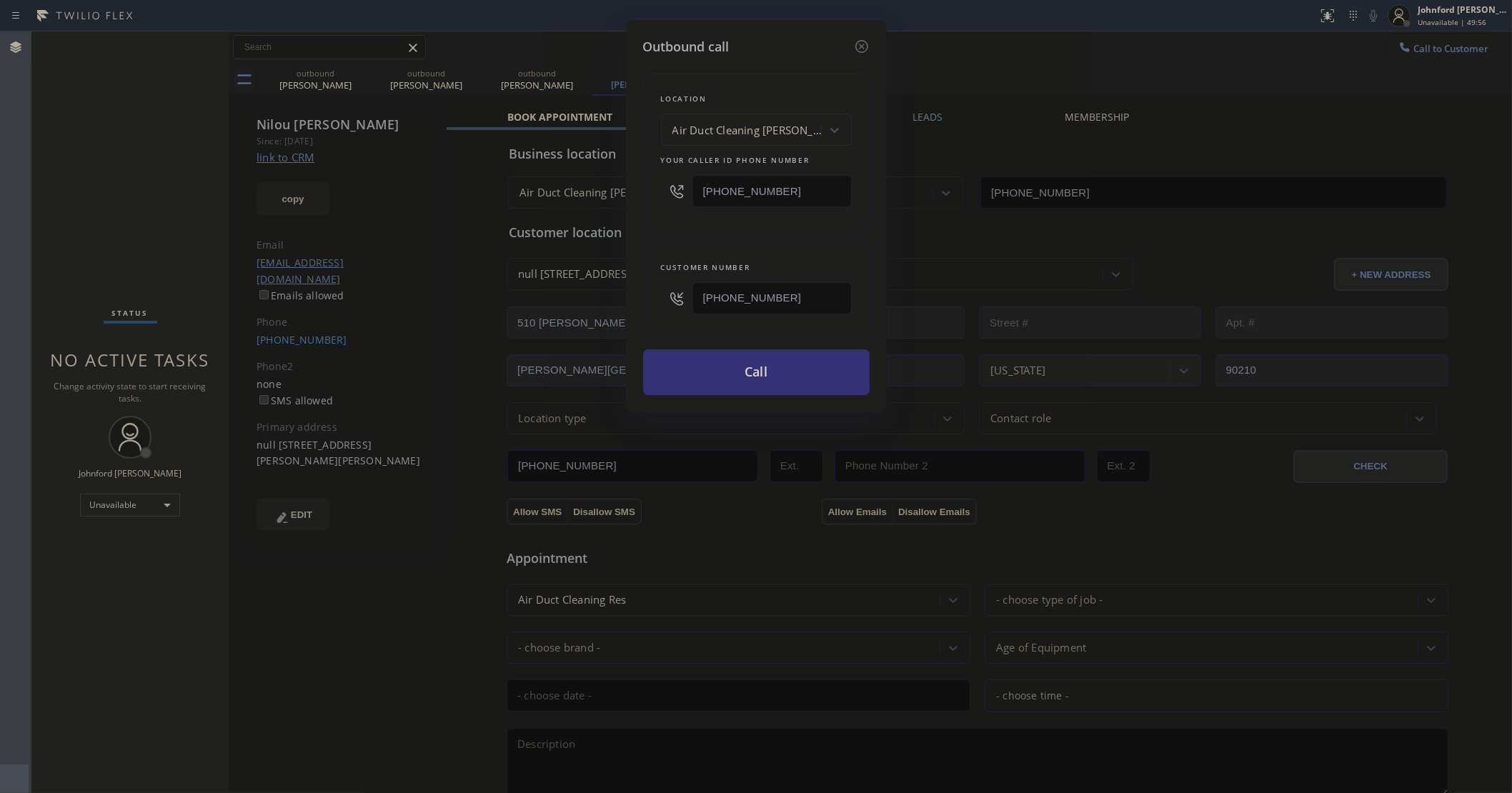
click at [604, 189] on div "Outbound call Location Air Duct Cleaning Beverly Hills Your caller id phone num…" at bounding box center [756, 396] width 1512 height 793
paste input "800) 686-5038"
type input "[PHONE_NUMBER]"
click at [644, 269] on div "Customer number (213) 840-2121" at bounding box center [756, 291] width 226 height 97
click at [780, 380] on button "Call" at bounding box center [756, 373] width 226 height 45
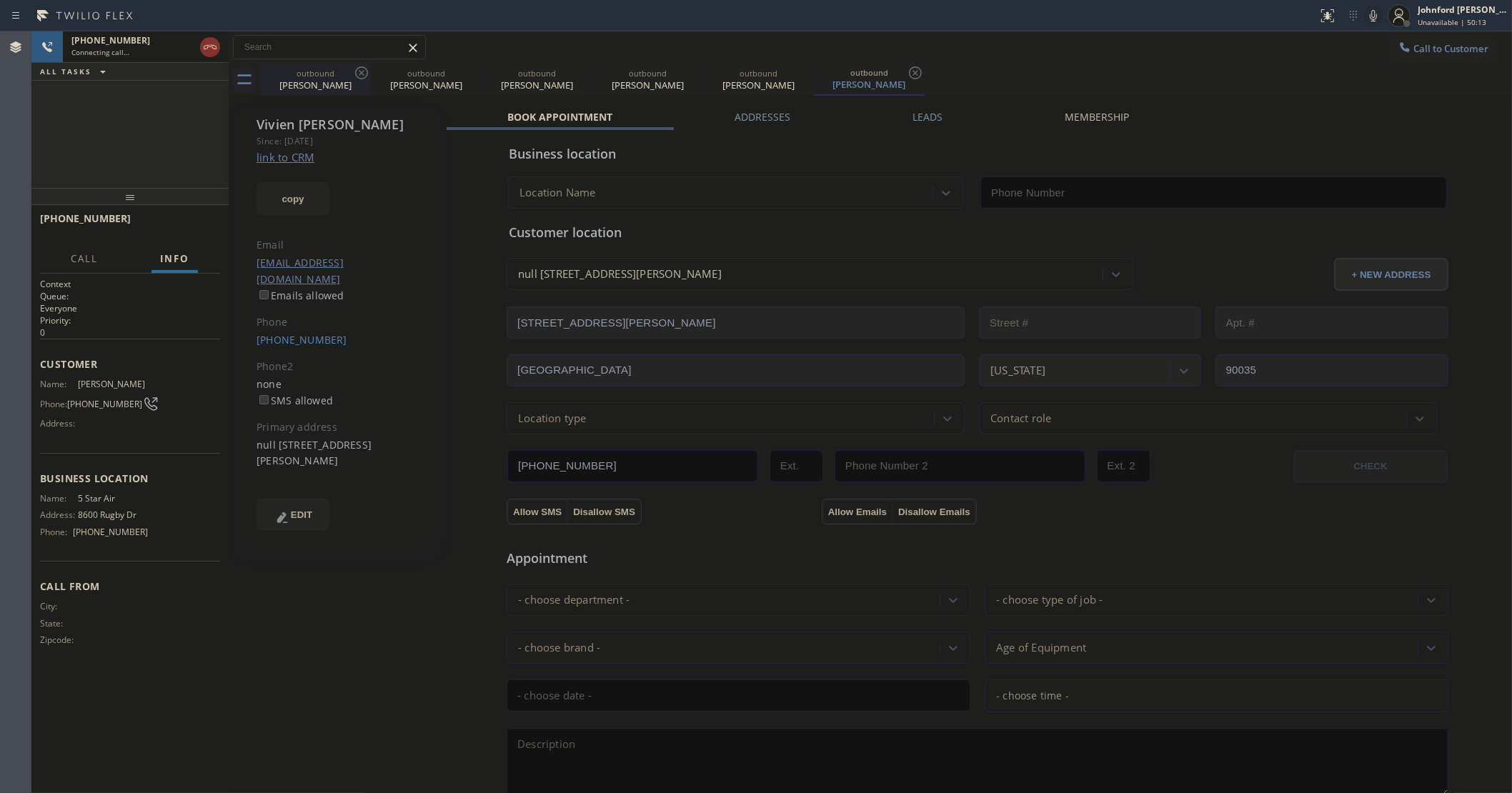
type input "[PHONE_NUMBER]"
click at [0, 0] on icon at bounding box center [0, 0] width 0 height 0
click at [463, 71] on icon at bounding box center [472, 72] width 17 height 17
type input "(213) 785-6047"
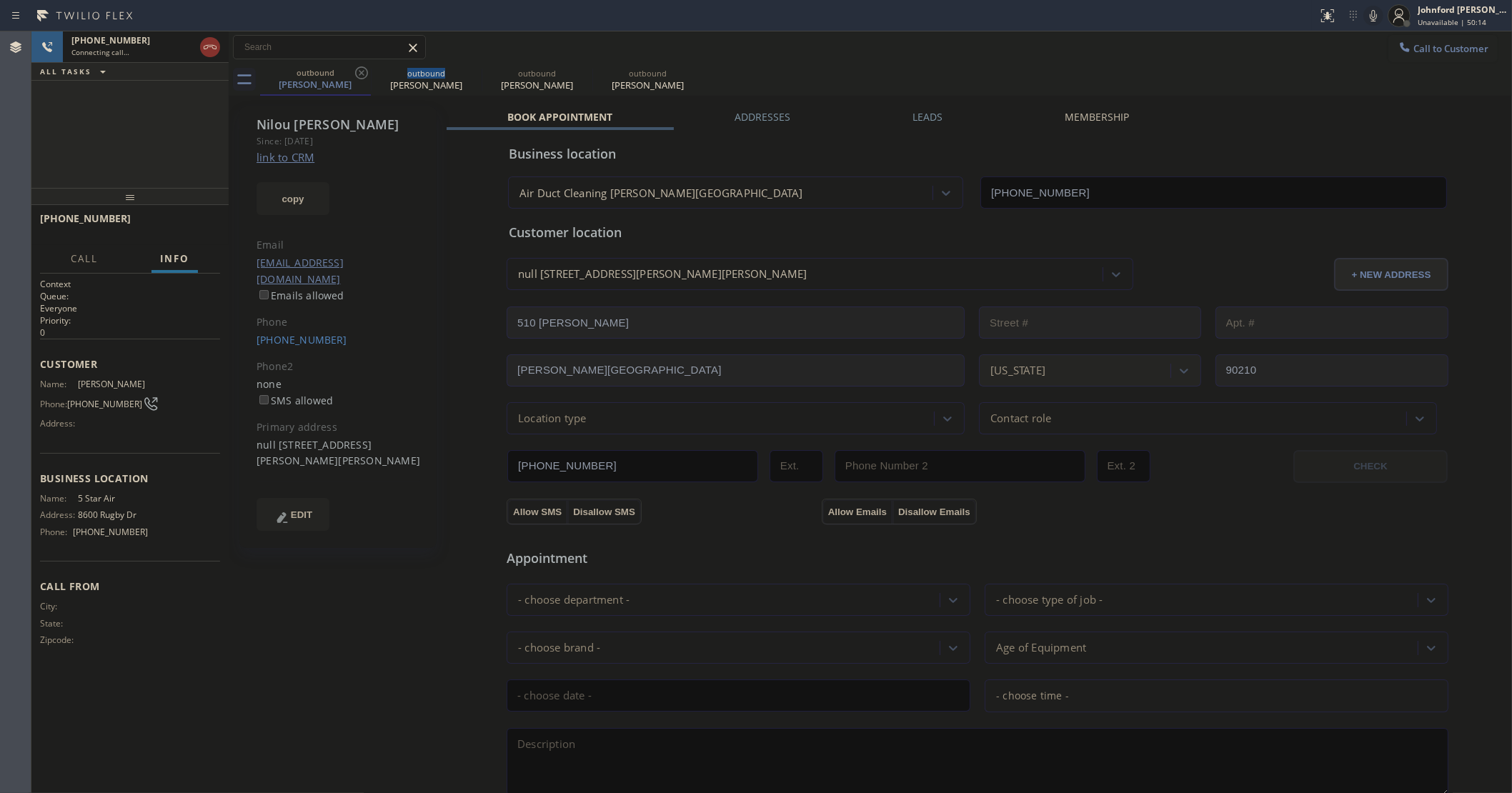
click at [366, 71] on icon at bounding box center [361, 72] width 17 height 17
click at [110, 117] on div "+12138402121 Live | 00:04 ALL TASKS ALL TASKS ACTIVE TASKS TASKS IN WRAP UP" at bounding box center [130, 110] width 197 height 157
click at [164, 226] on button "HANG UP" at bounding box center [187, 225] width 67 height 20
click at [164, 226] on span "COMPLETE" at bounding box center [183, 225] width 50 height 10
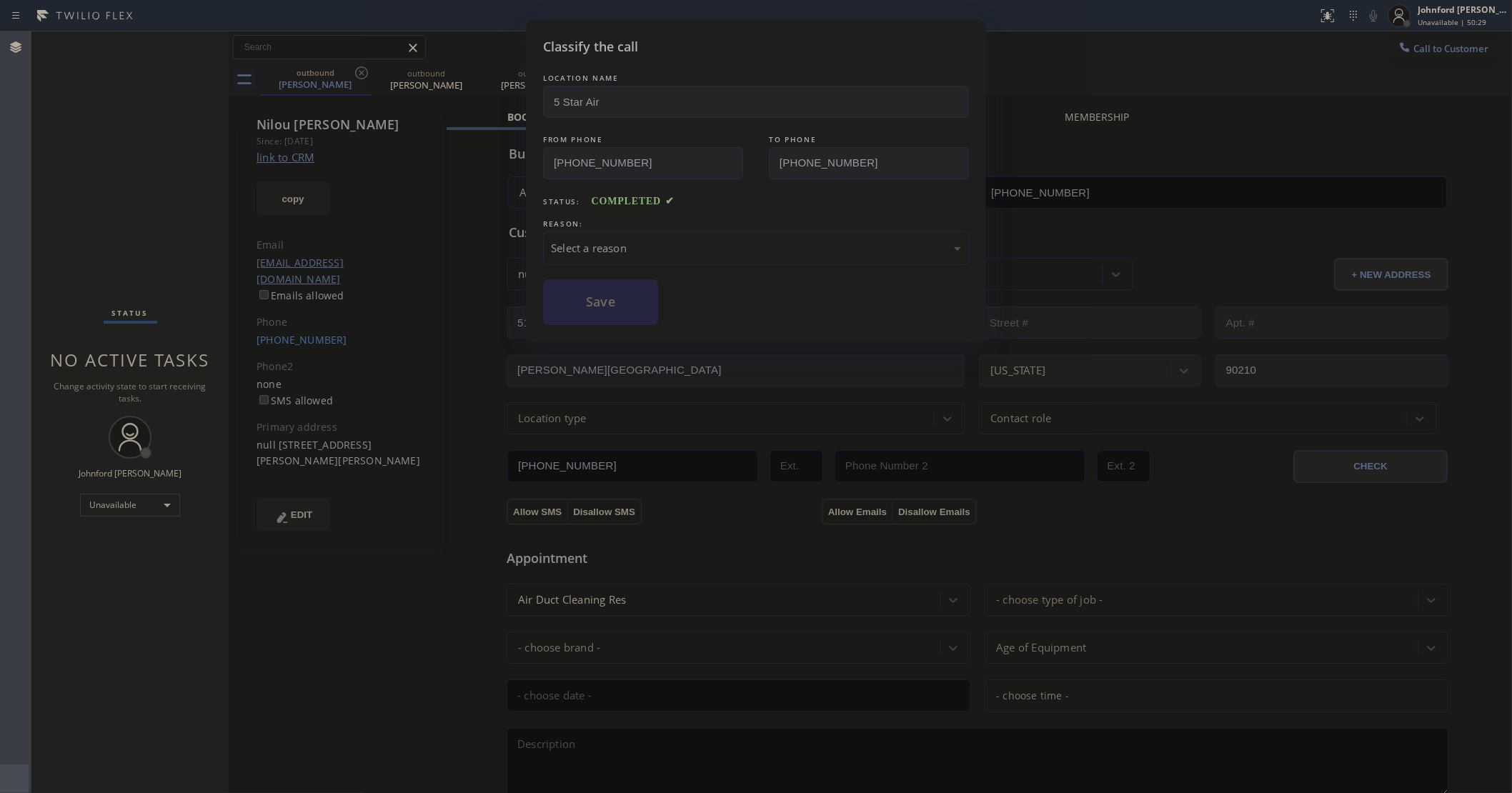
click at [640, 263] on div "LOCATION NAME 5 Star Air FROM PHONE (800) 686-5038 TO PHONE (213) 840-2121 Stat…" at bounding box center [756, 197] width 426 height 254
click at [648, 248] on div "Select a reason" at bounding box center [756, 248] width 410 height 16
click at [608, 312] on button "Save" at bounding box center [601, 302] width 115 height 45
type input "[PHONE_NUMBER]"
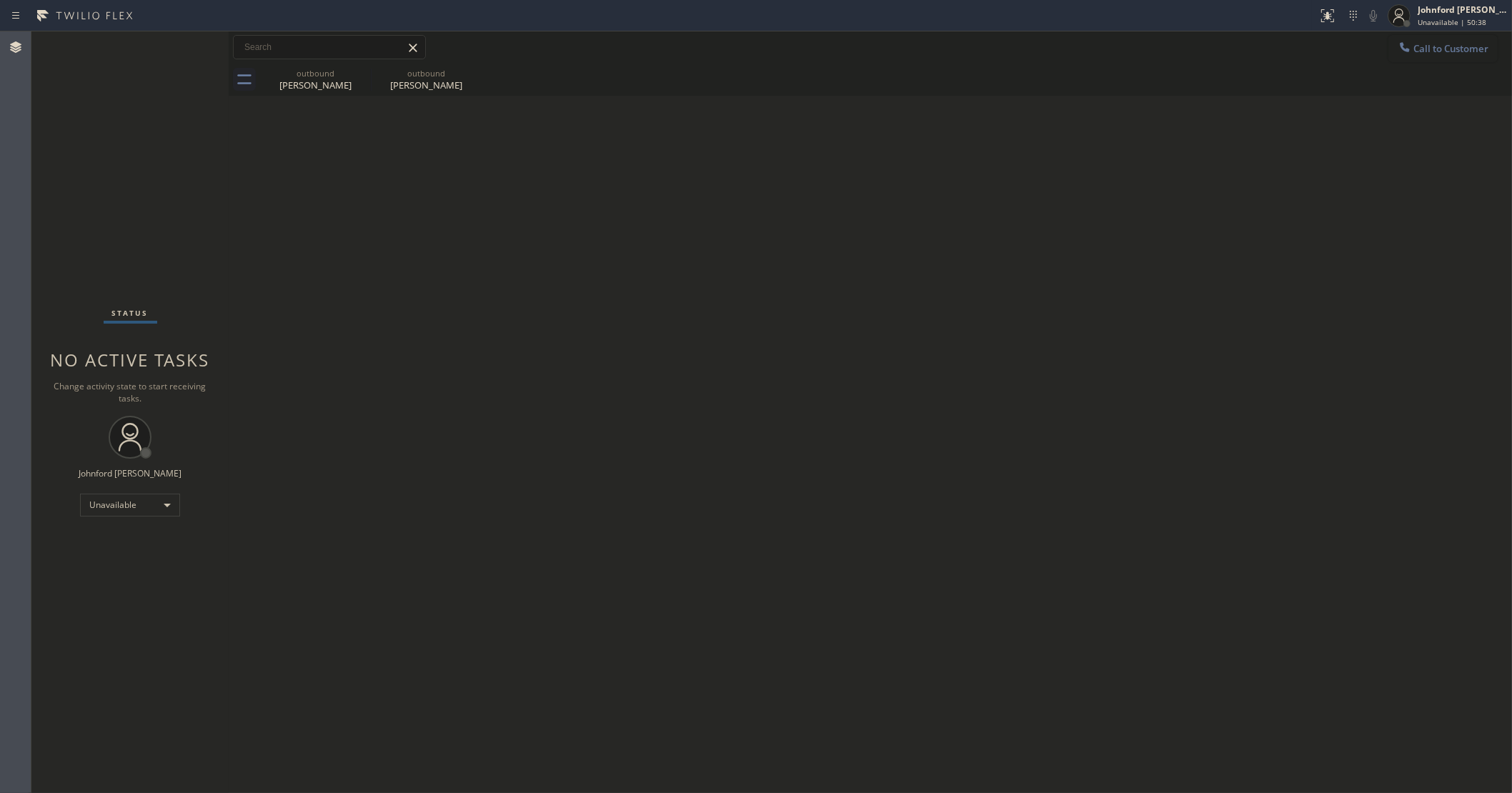
click at [1406, 45] on icon at bounding box center [1405, 47] width 15 height 15
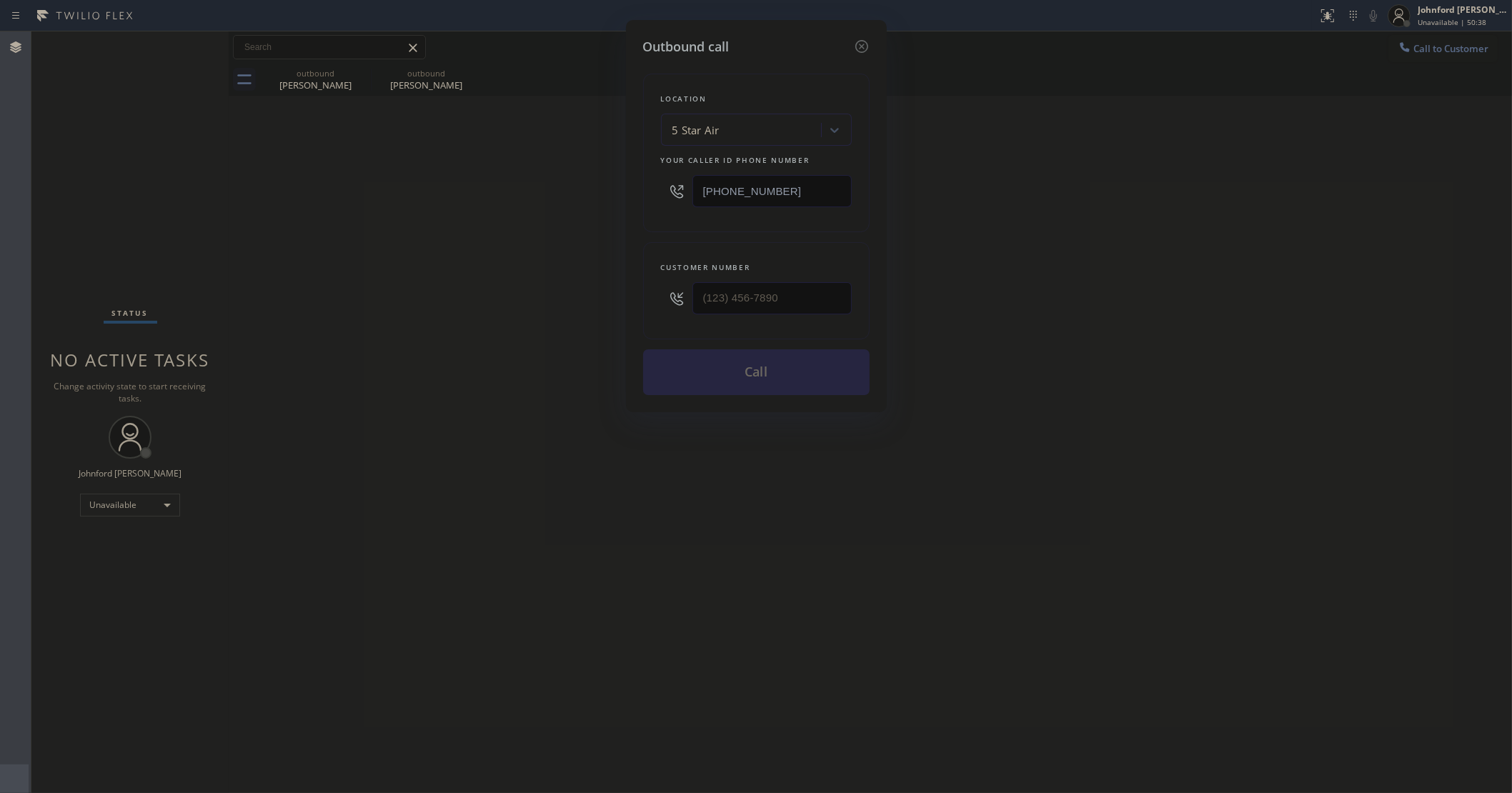
drag, startPoint x: 864, startPoint y: 275, endPoint x: 597, endPoint y: 312, distance: 269.6
click at [602, 312] on div "Outbound call Location 5 Star Air Your caller id phone number [PHONE_NUMBER] Cu…" at bounding box center [756, 396] width 1512 height 793
click at [719, 282] on input "(___) ___-____" at bounding box center [772, 299] width 159 height 32
paste input "949) 633-2788"
type input "(949) 633-2788"
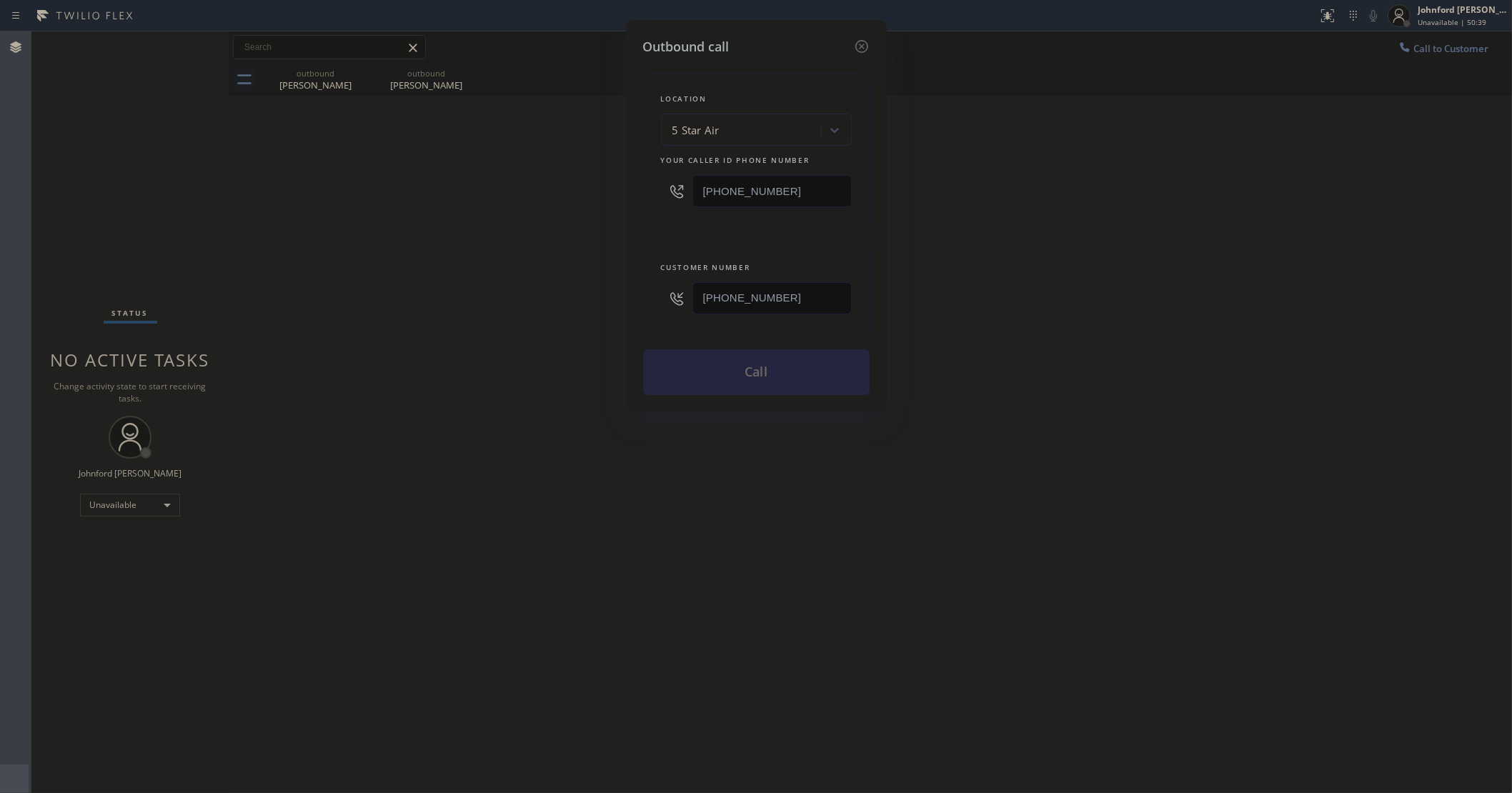
click at [454, 320] on div "Outbound call Location 5 Star Air Your caller id phone number (800) 686-5038 Cu…" at bounding box center [756, 396] width 1512 height 793
click at [778, 367] on button "Call" at bounding box center [756, 373] width 226 height 45
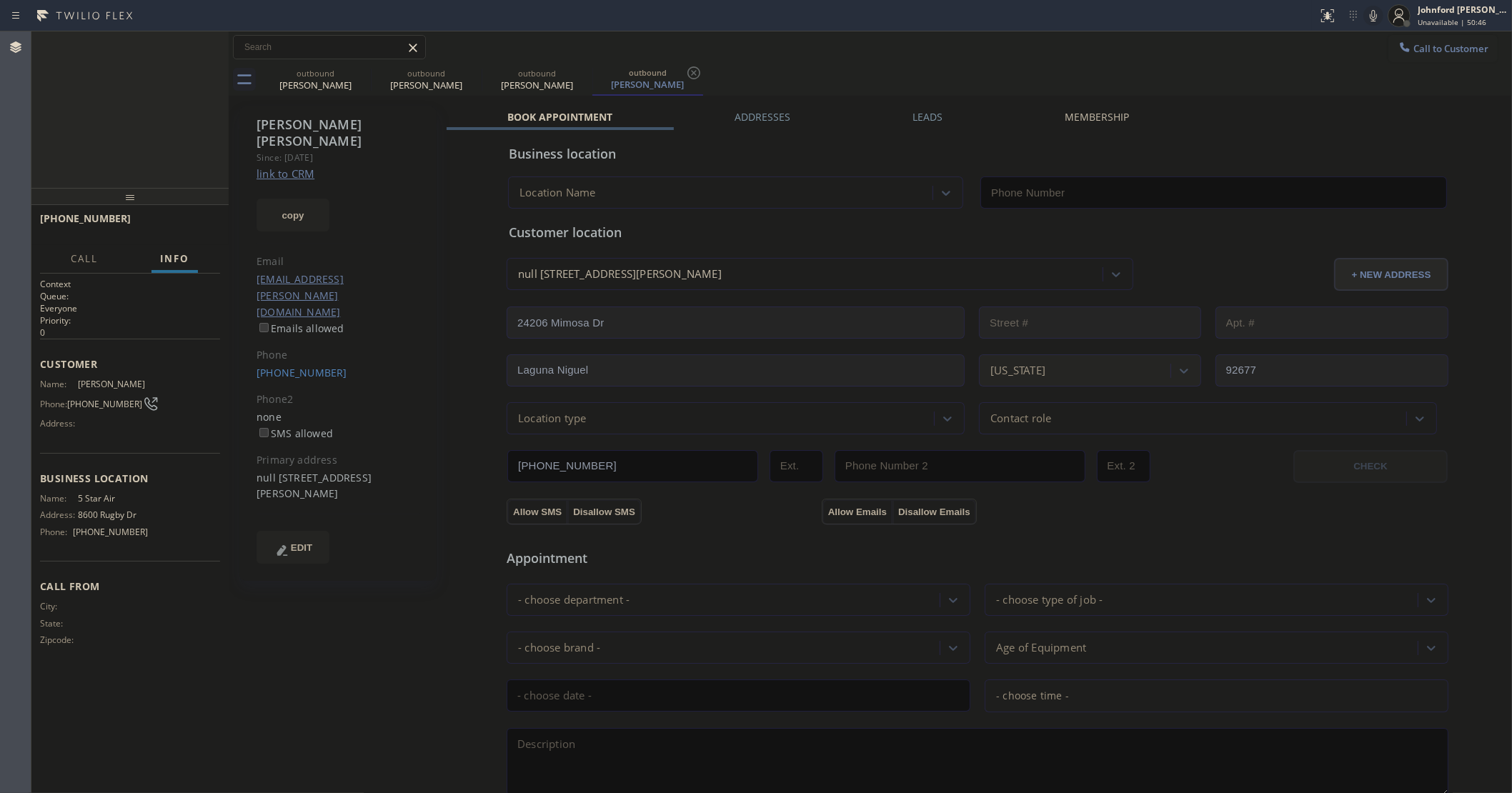
type input "[PHONE_NUMBER]"
click at [351, 74] on div "outbound" at bounding box center [315, 73] width 108 height 11
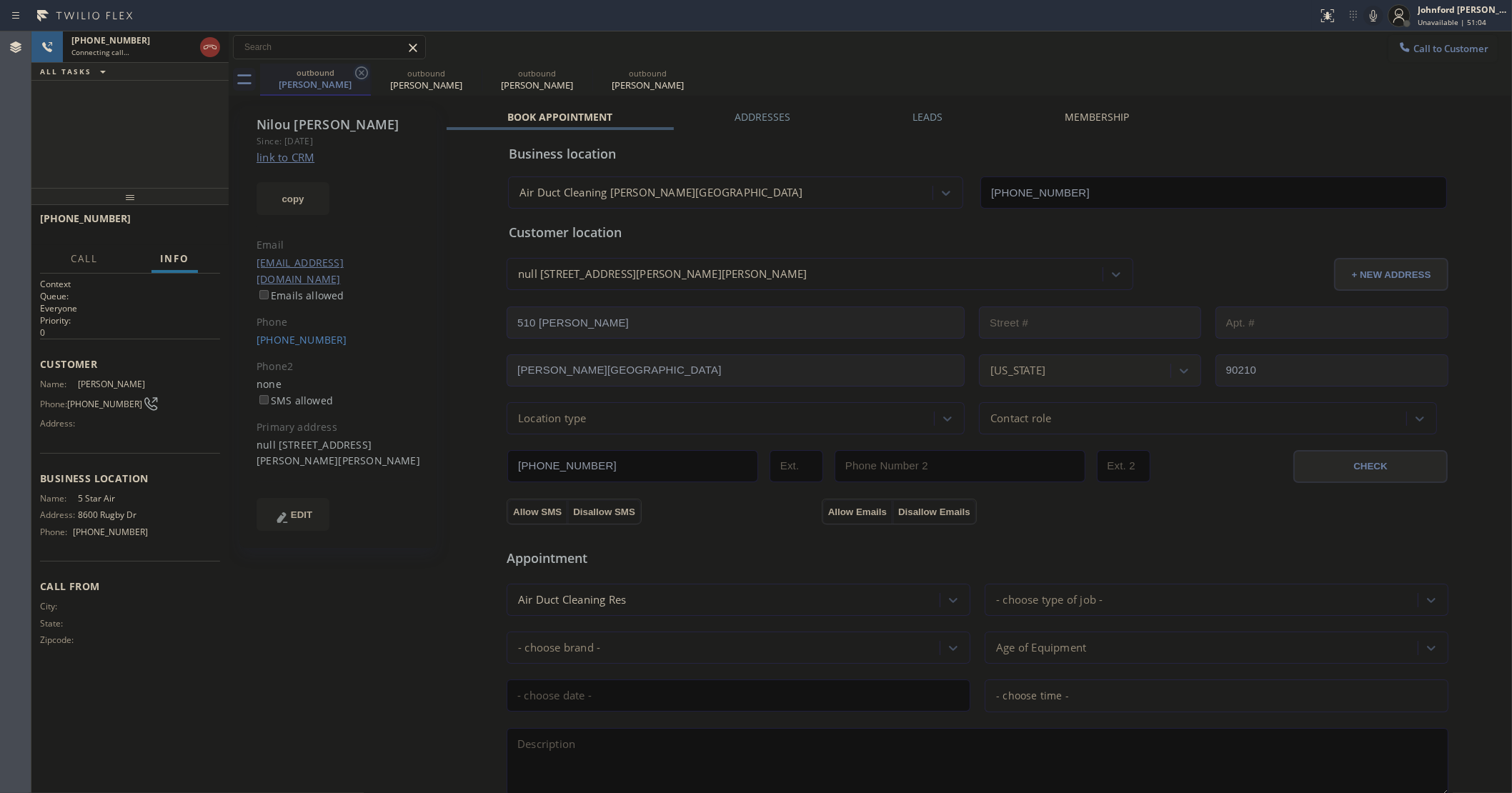
click at [355, 73] on icon at bounding box center [361, 72] width 17 height 17
type input "[PHONE_NUMBER]"
click at [466, 73] on icon at bounding box center [472, 73] width 13 height 13
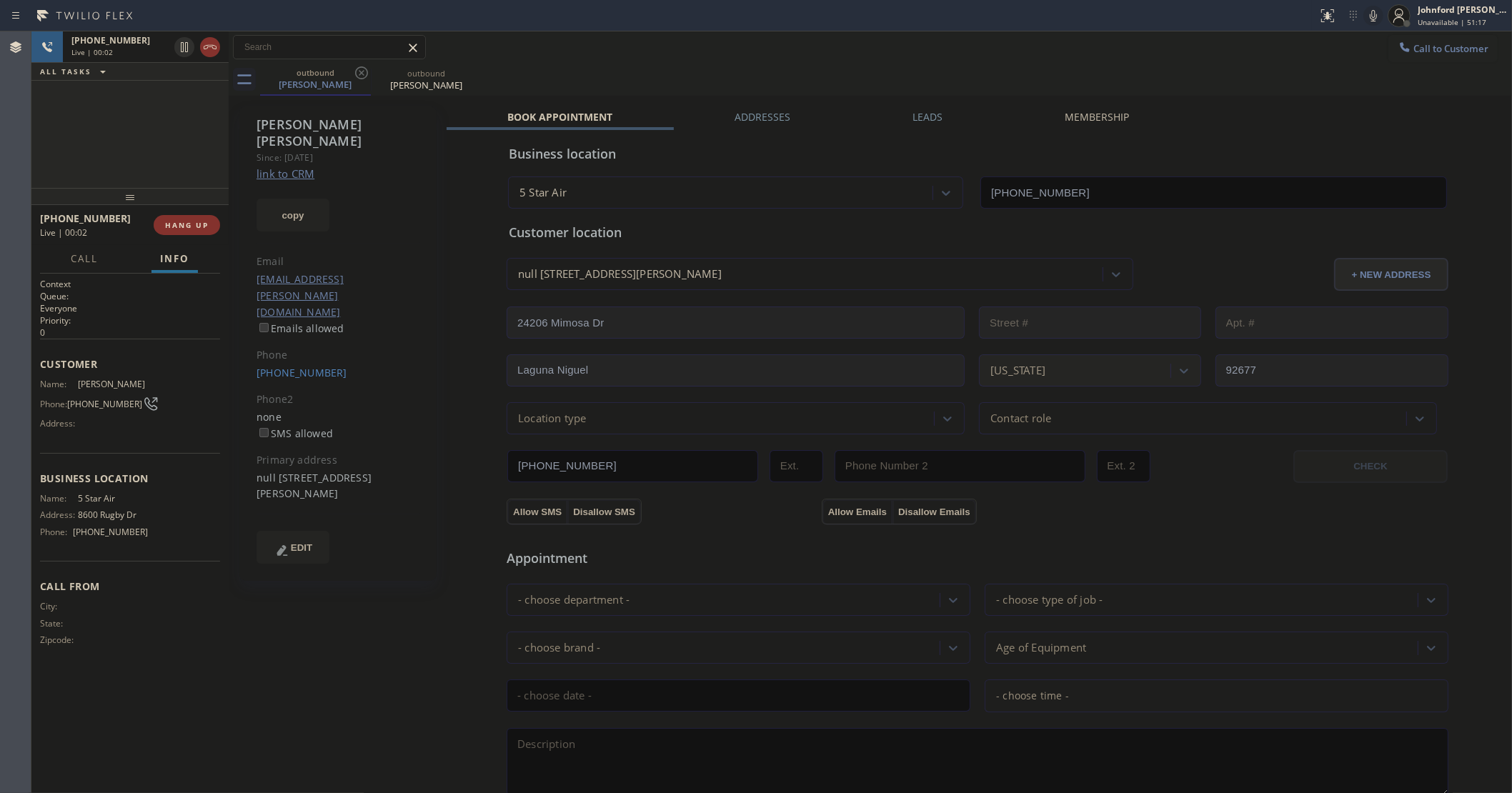
click at [132, 125] on div "+19496332788 Live | 00:02 ALL TASKS ALL TASKS ACTIVE TASKS TASKS IN WRAP UP" at bounding box center [130, 110] width 197 height 157
click at [195, 222] on span "HANG UP" at bounding box center [187, 225] width 44 height 10
click at [276, 366] on link "(949) 633-2788" at bounding box center [302, 373] width 91 height 14
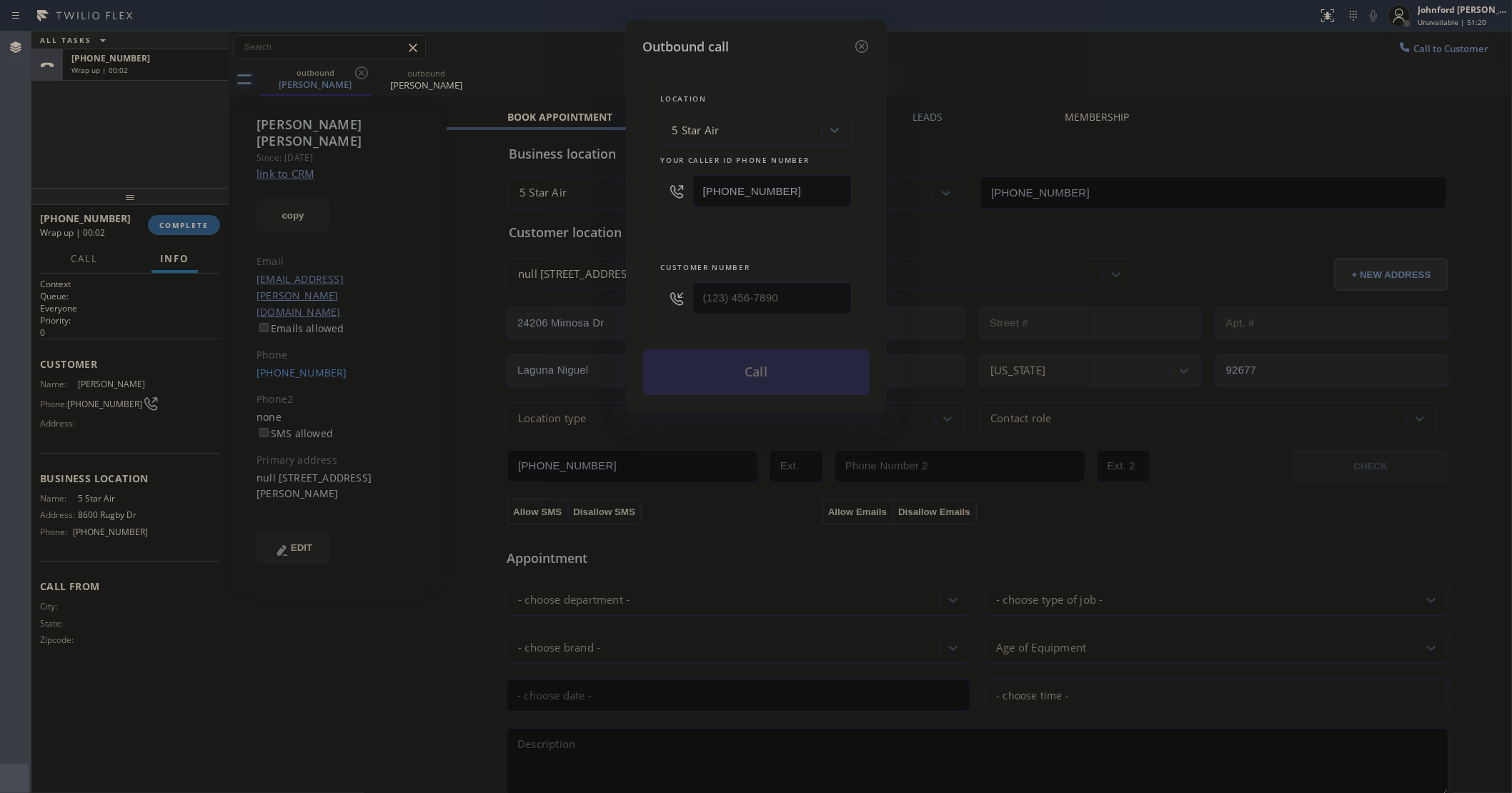
type input "(949) 633-2788"
drag, startPoint x: 795, startPoint y: 179, endPoint x: 627, endPoint y: 176, distance: 168.0
click at [627, 176] on div "Outbound call Location 5 Star Air Your caller id phone number (800) 686-5038 Cu…" at bounding box center [756, 216] width 261 height 392
paste input "949) 577-8713"
type input "(949) 577-8713"
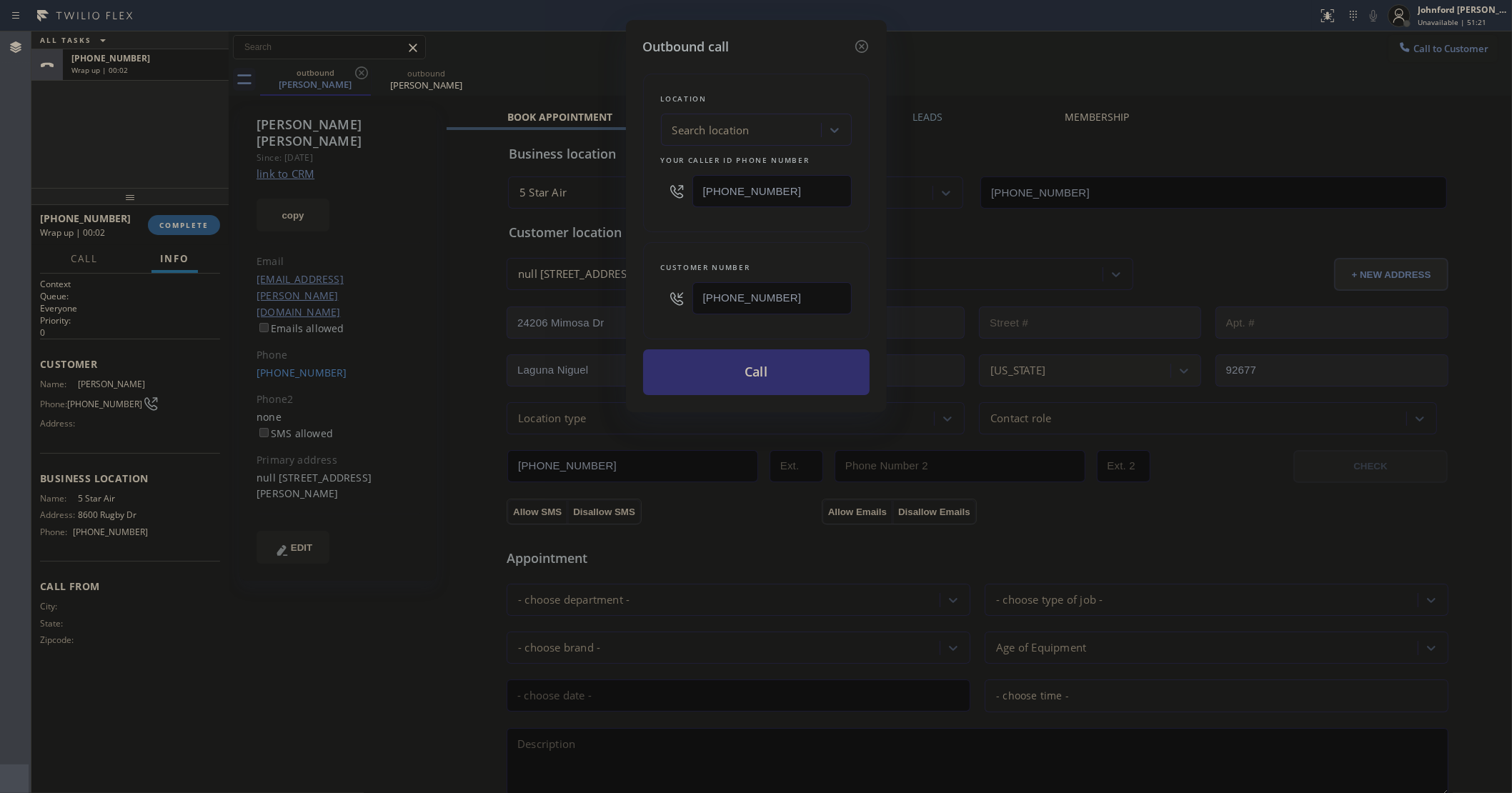
click at [711, 368] on button "Call" at bounding box center [756, 373] width 226 height 45
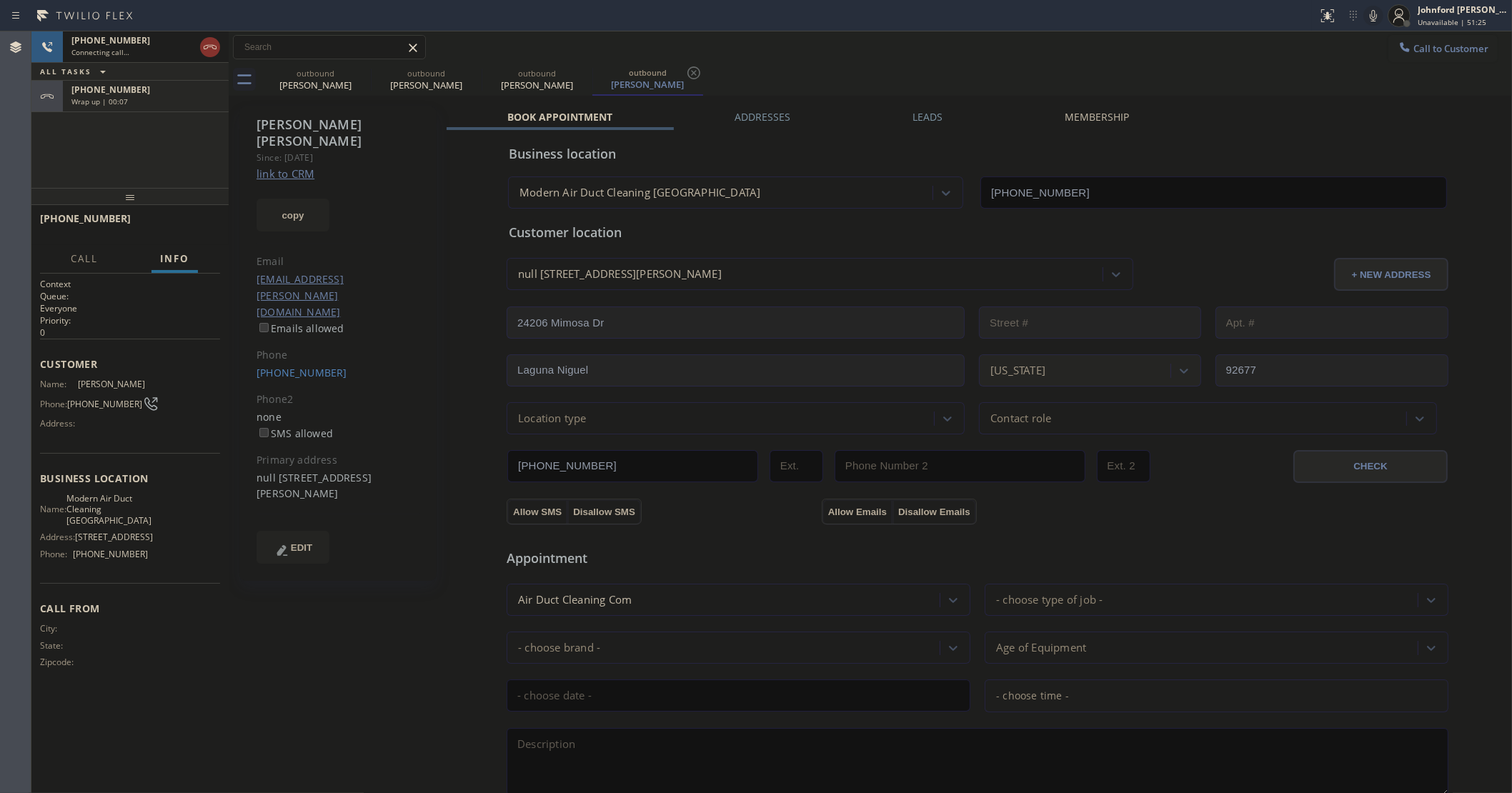
type input "(949) 577-8713"
click at [87, 120] on div "+19496332788 Connecting call… ALL TASKS ALL TASKS ACTIVE TASKS TASKS IN WRAP UP…" at bounding box center [130, 110] width 197 height 157
click at [168, 84] on div "+19496332788" at bounding box center [145, 89] width 149 height 12
click at [179, 224] on span "COMPLETE" at bounding box center [183, 225] width 50 height 10
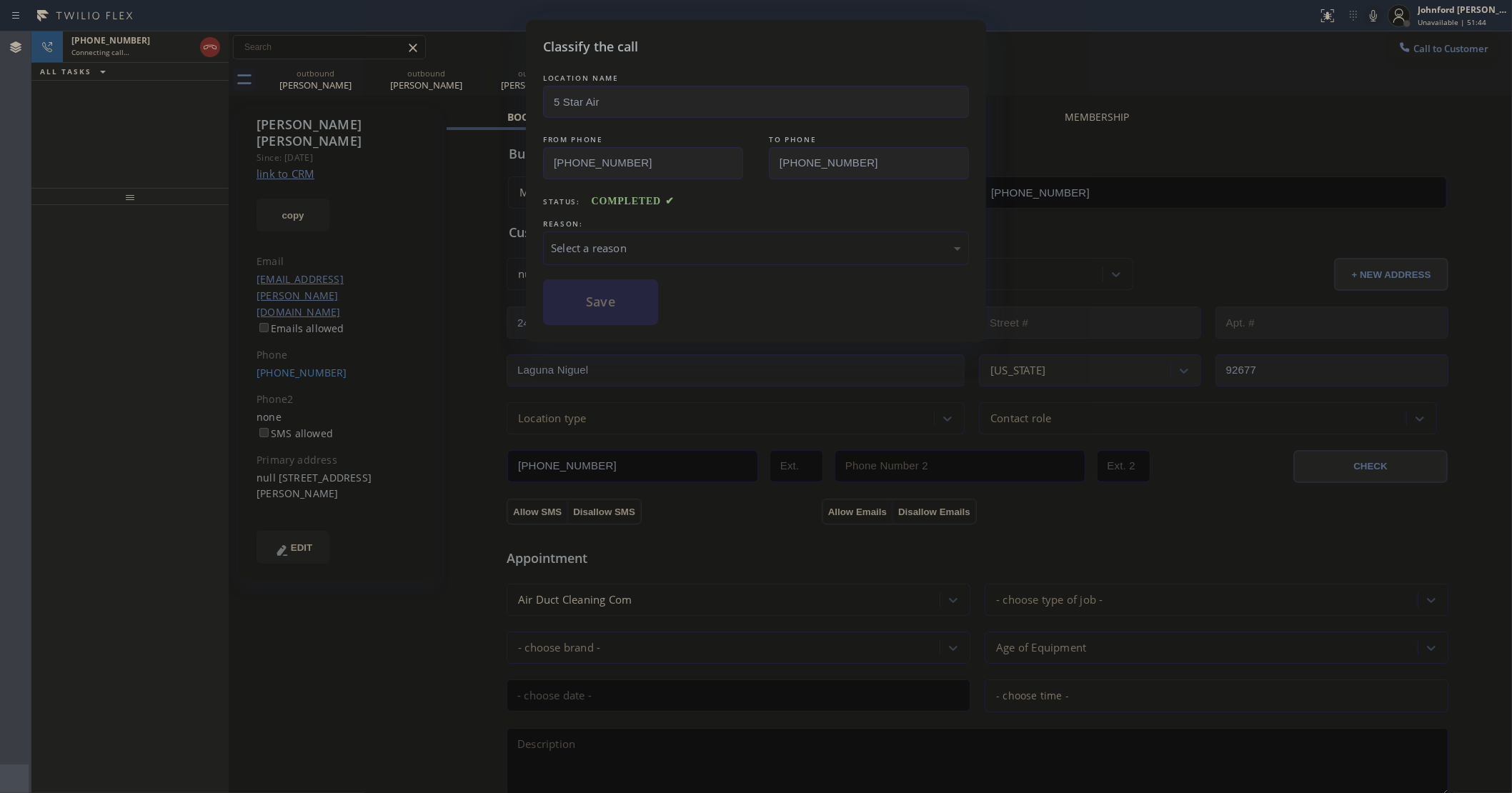
click at [699, 269] on div "LOCATION NAME 5 Star Air FROM PHONE (800) 686-5038 TO PHONE (949) 633-2788 Stat…" at bounding box center [756, 197] width 426 height 254
click at [700, 254] on div "Select a reason" at bounding box center [756, 248] width 426 height 33
click at [619, 252] on div "Existing Customer - ETA/PI/REDO/complain/cancel" at bounding box center [756, 248] width 410 height 16
click at [599, 312] on button "Save" at bounding box center [601, 302] width 115 height 45
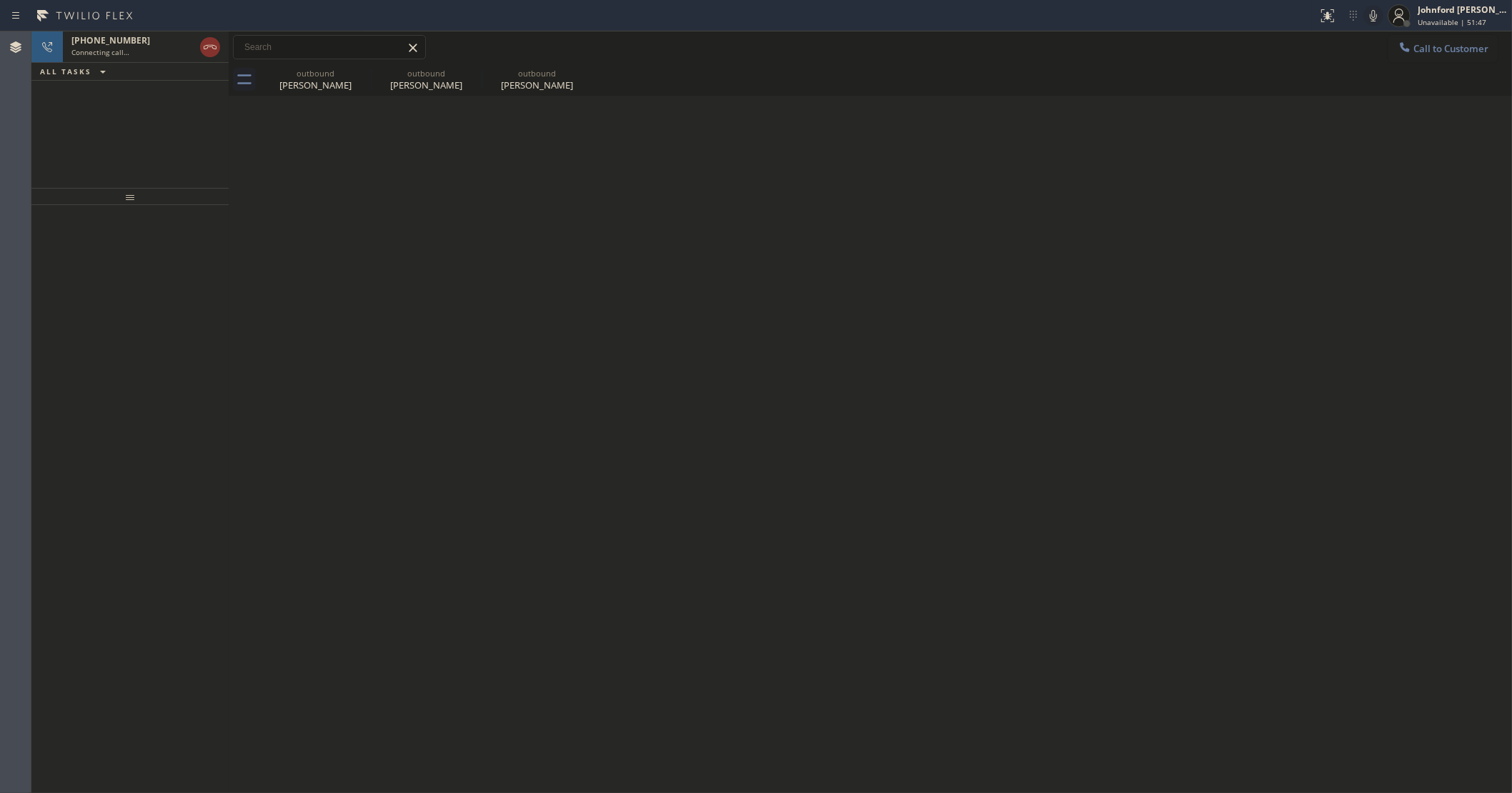
click at [215, 49] on icon at bounding box center [210, 46] width 13 height 4
click at [1151, 345] on div "Back to Dashboard Change Sender ID Customers Technicians Select a contact Outbo…" at bounding box center [870, 412] width 1283 height 762
click at [1445, 55] on button "Call to Customer" at bounding box center [1443, 48] width 110 height 27
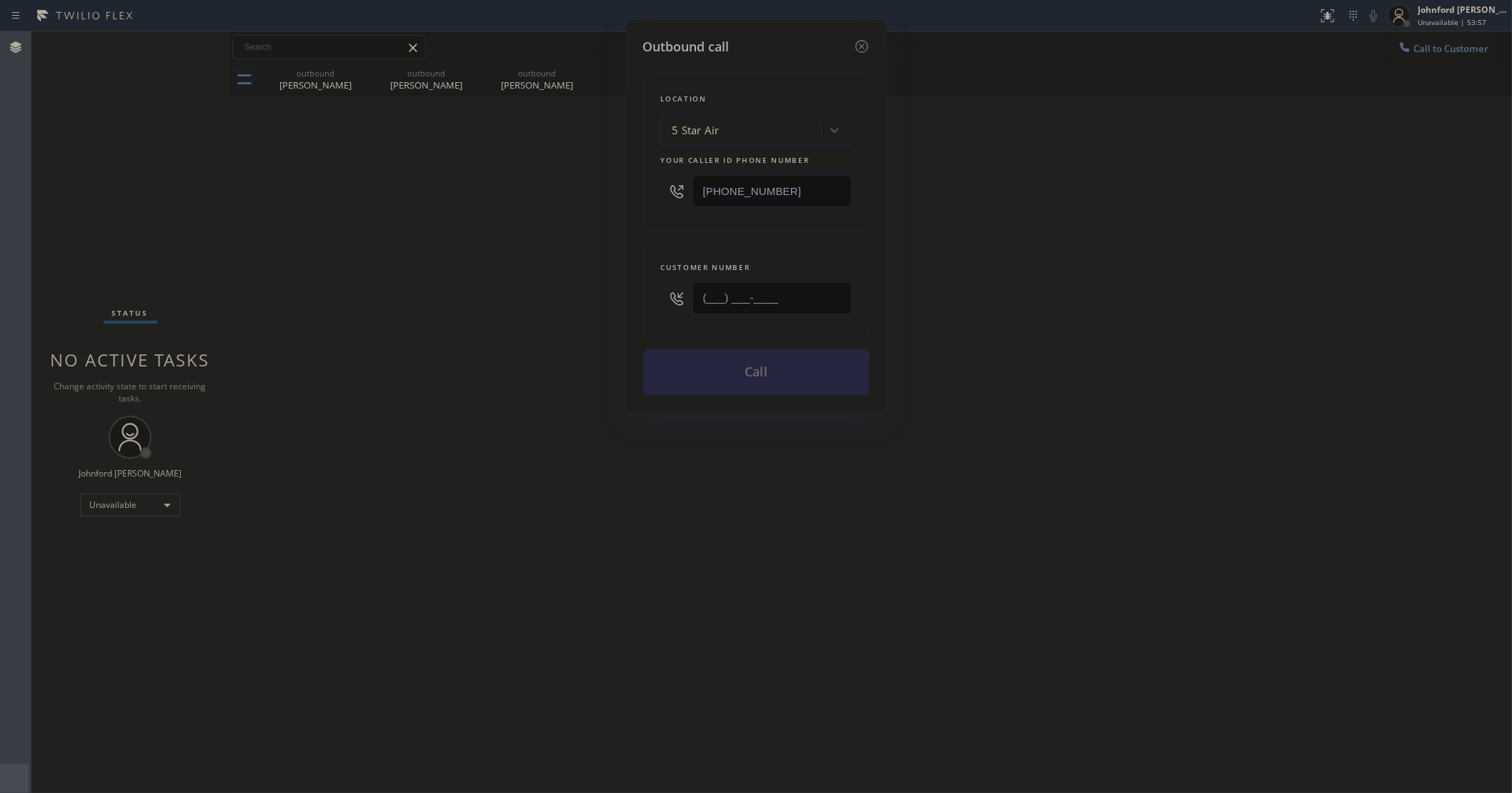
drag, startPoint x: 595, startPoint y: 299, endPoint x: 497, endPoint y: 311, distance: 98.7
click at [581, 299] on div "Outbound call Location 5 Star Air Your caller id phone number [PHONE_NUMBER] Cu…" at bounding box center [756, 396] width 1512 height 793
paste input "323) 309-2337"
type input "(323) 309-2337"
click at [411, 330] on div "Outbound call Location 5 Star Air Your caller id phone number (800) 686-5038 Cu…" at bounding box center [756, 396] width 1512 height 793
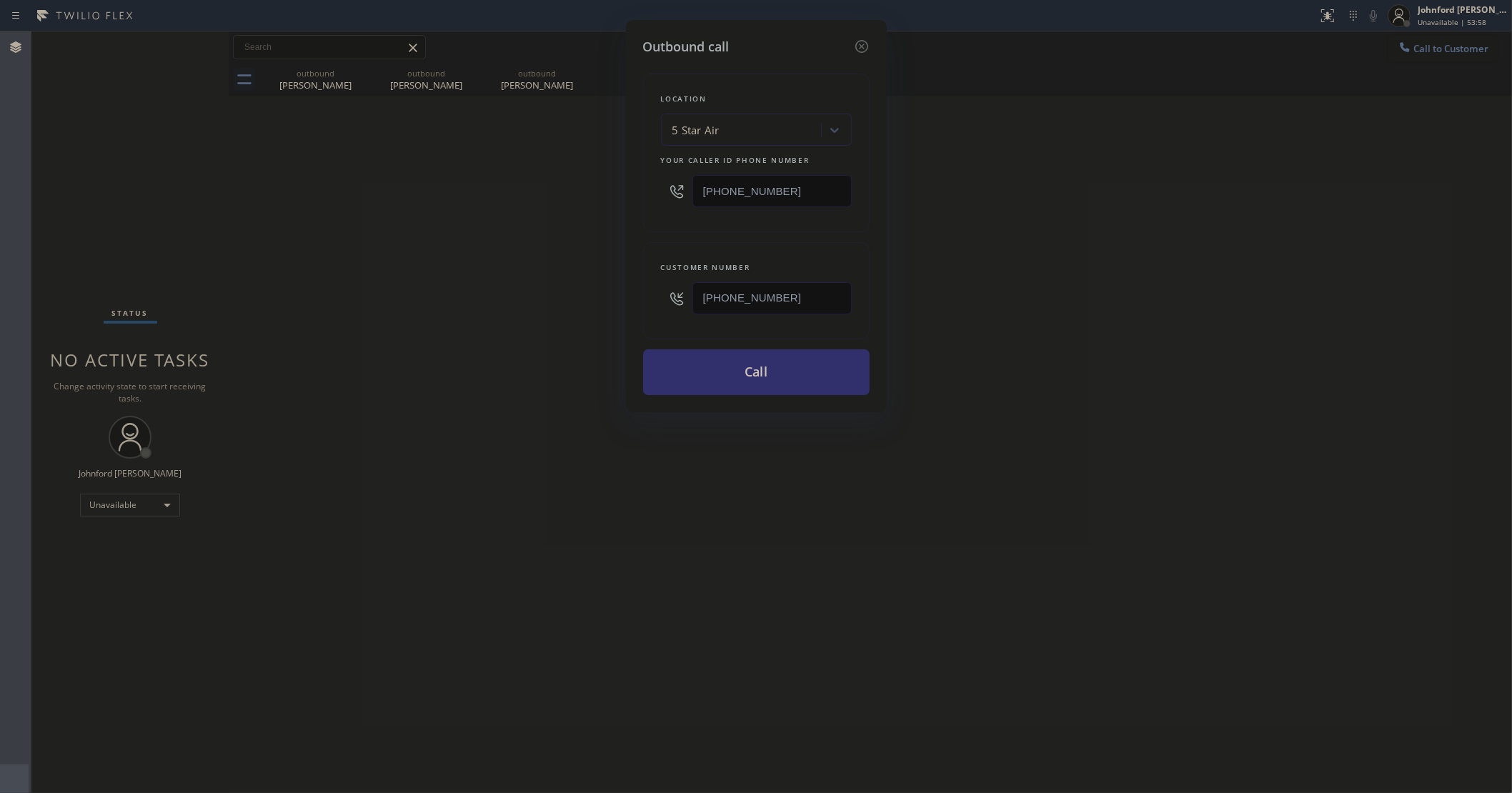
click at [732, 382] on button "Call" at bounding box center [756, 373] width 226 height 45
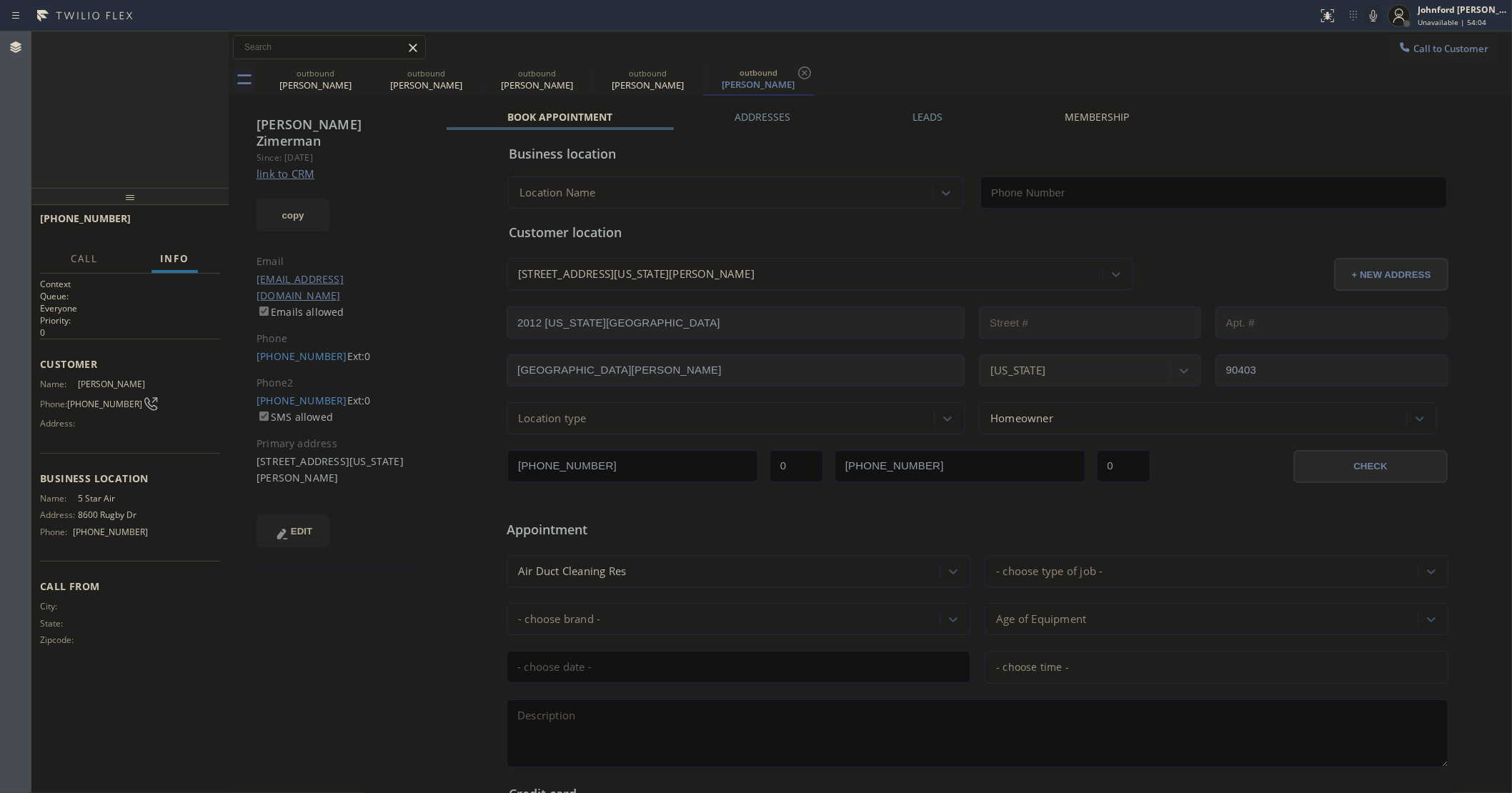
type input "[PHONE_NUMBER]"
click at [197, 48] on div at bounding box center [210, 47] width 26 height 32
click at [207, 46] on icon at bounding box center [209, 47] width 17 height 17
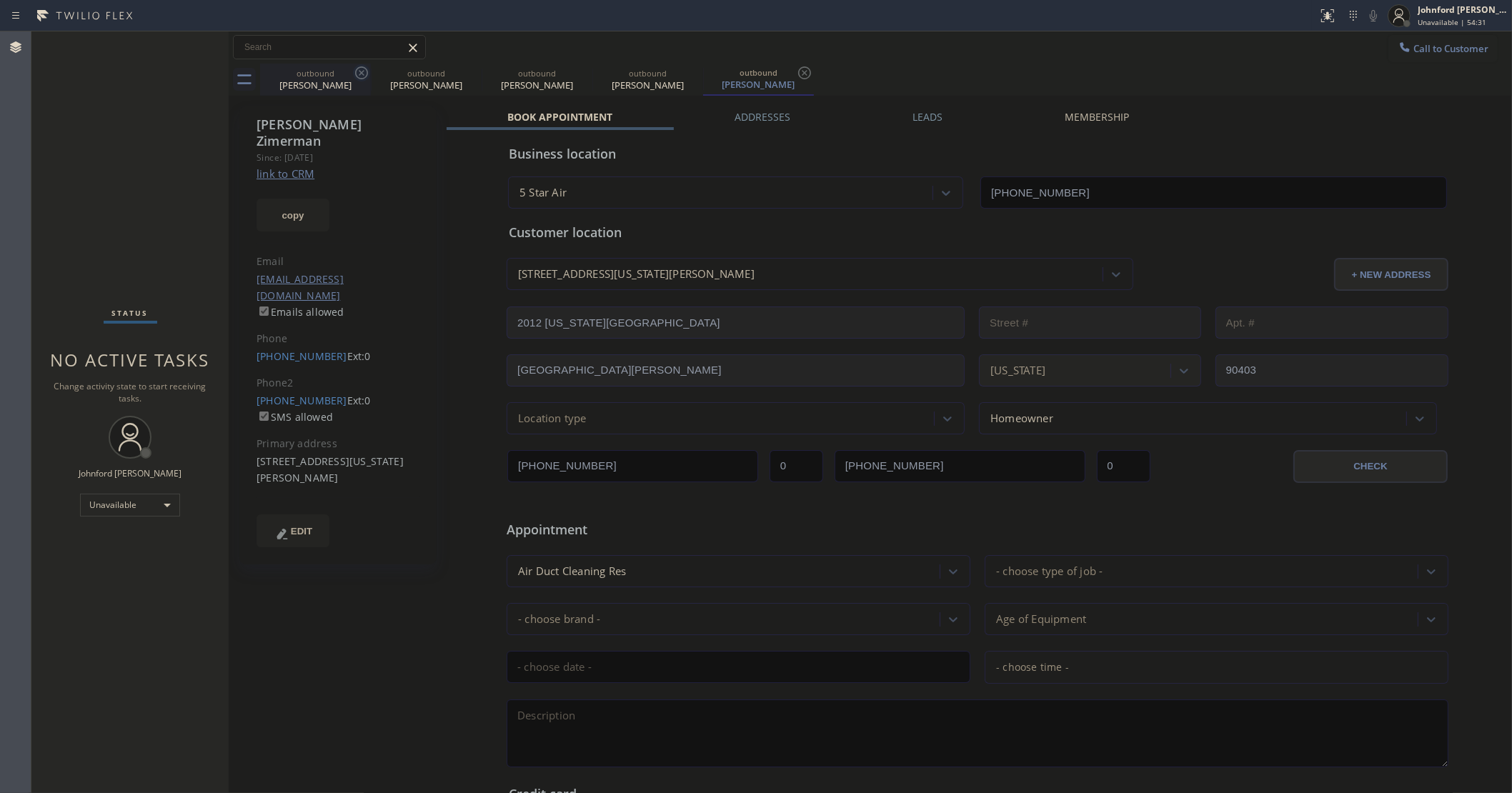
click at [355, 68] on icon at bounding box center [361, 72] width 17 height 17
type input "(949) 577-8713"
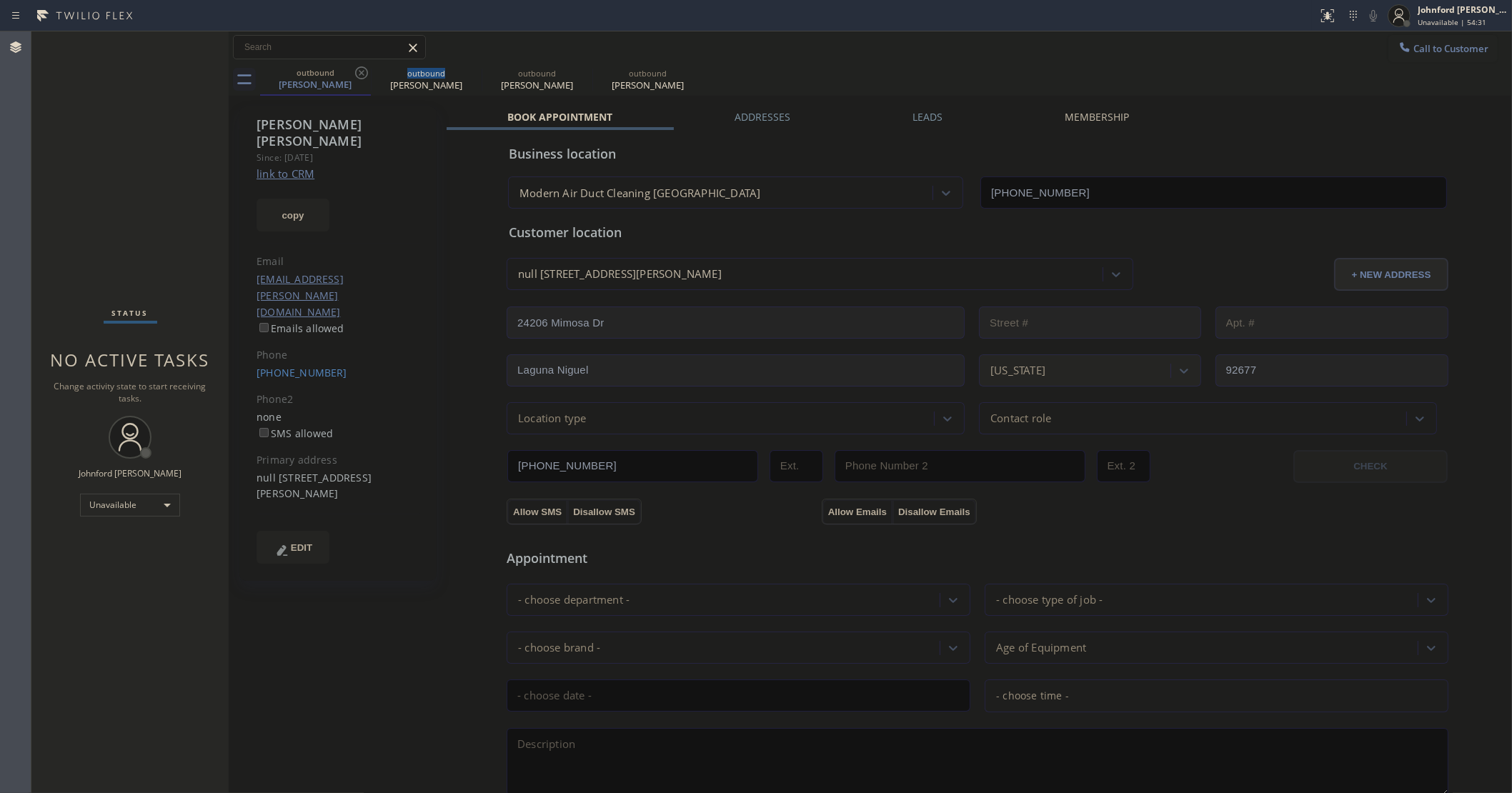
click at [355, 68] on icon at bounding box center [361, 72] width 17 height 17
click at [0, 0] on icon at bounding box center [0, 0] width 0 height 0
type input "[PHONE_NUMBER]"
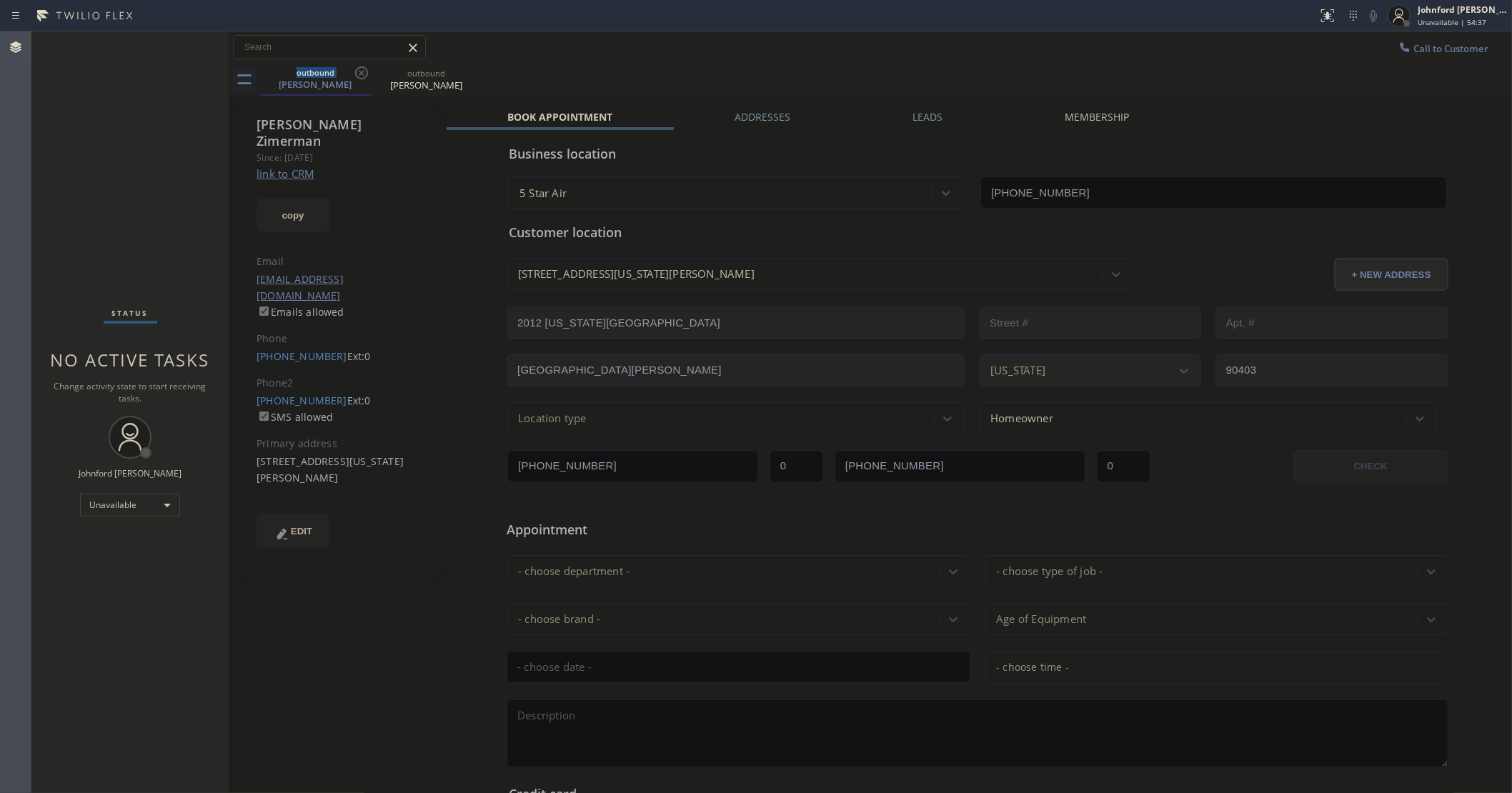
click at [1415, 46] on span "Call to Customer" at bounding box center [1450, 49] width 75 height 13
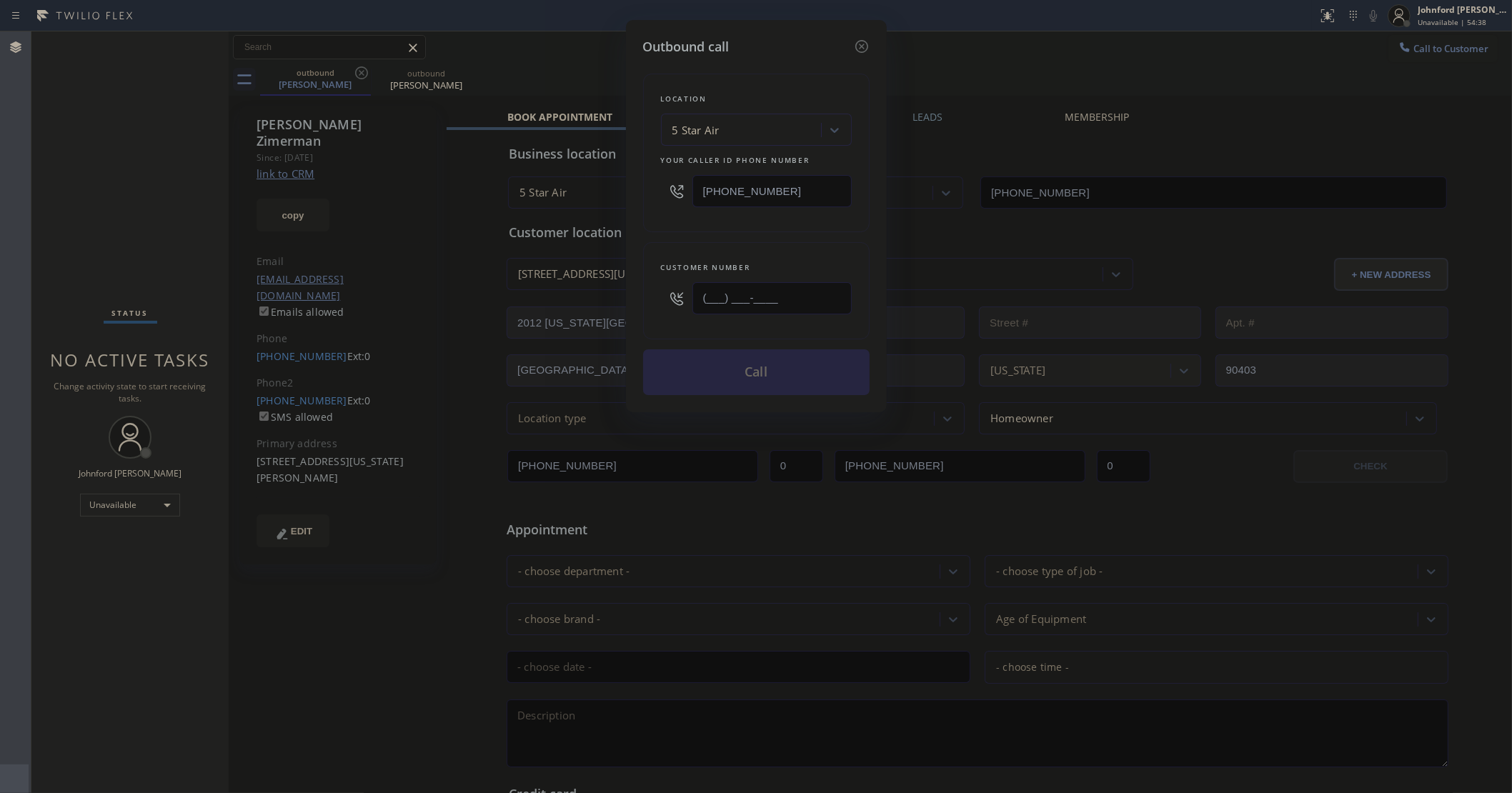
drag, startPoint x: 780, startPoint y: 304, endPoint x: 601, endPoint y: 308, distance: 179.0
click at [615, 308] on div "Outbound call Location 5 Star Air Your caller id phone number [PHONE_NUMBER] Cu…" at bounding box center [756, 396] width 1512 height 793
paste input "805) 901-0663"
type input "(805) 901-0663"
click at [657, 255] on div "Customer number (805) 901-0663" at bounding box center [756, 291] width 226 height 97
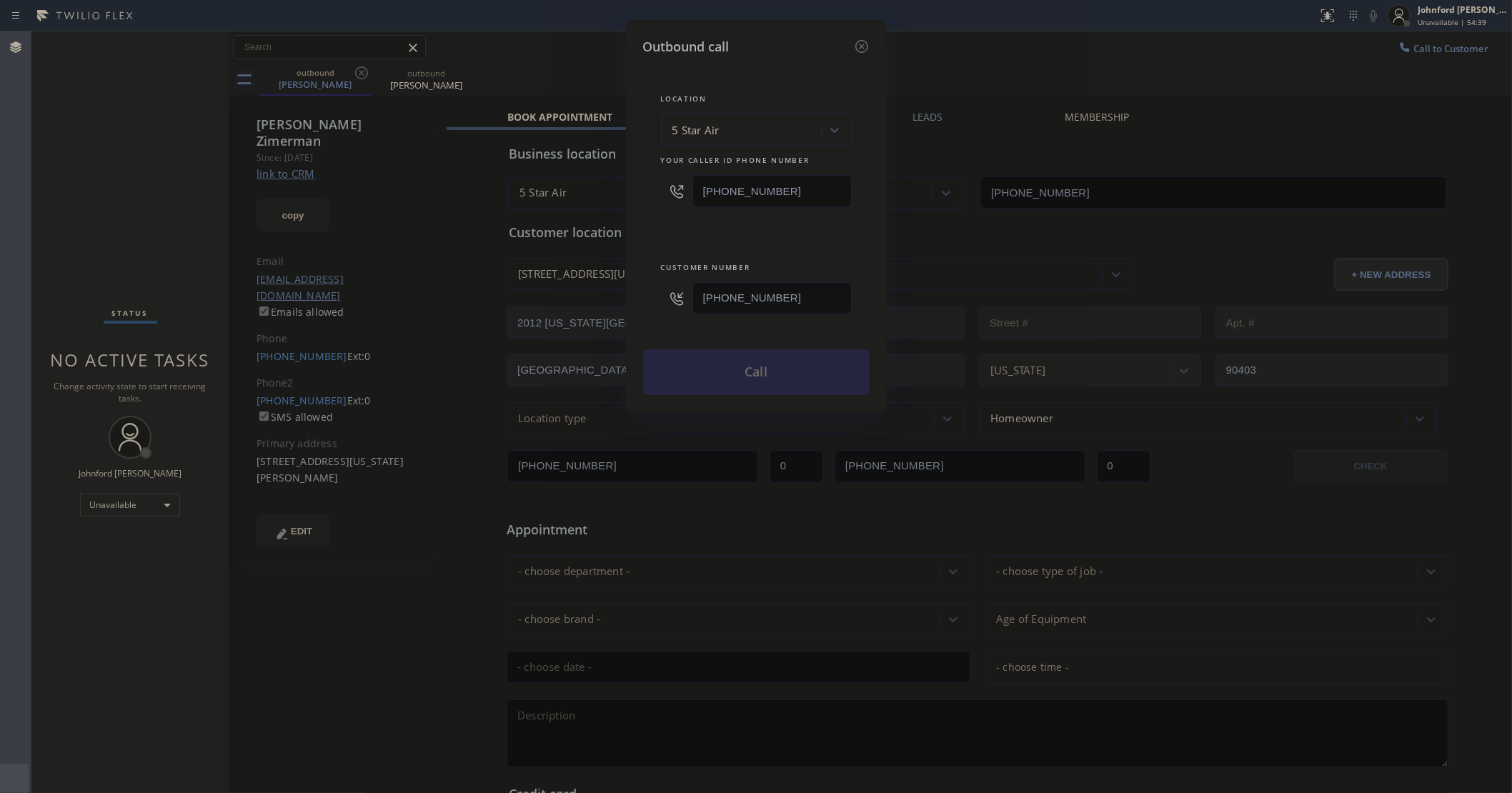
click at [747, 379] on button "Call" at bounding box center [756, 373] width 226 height 45
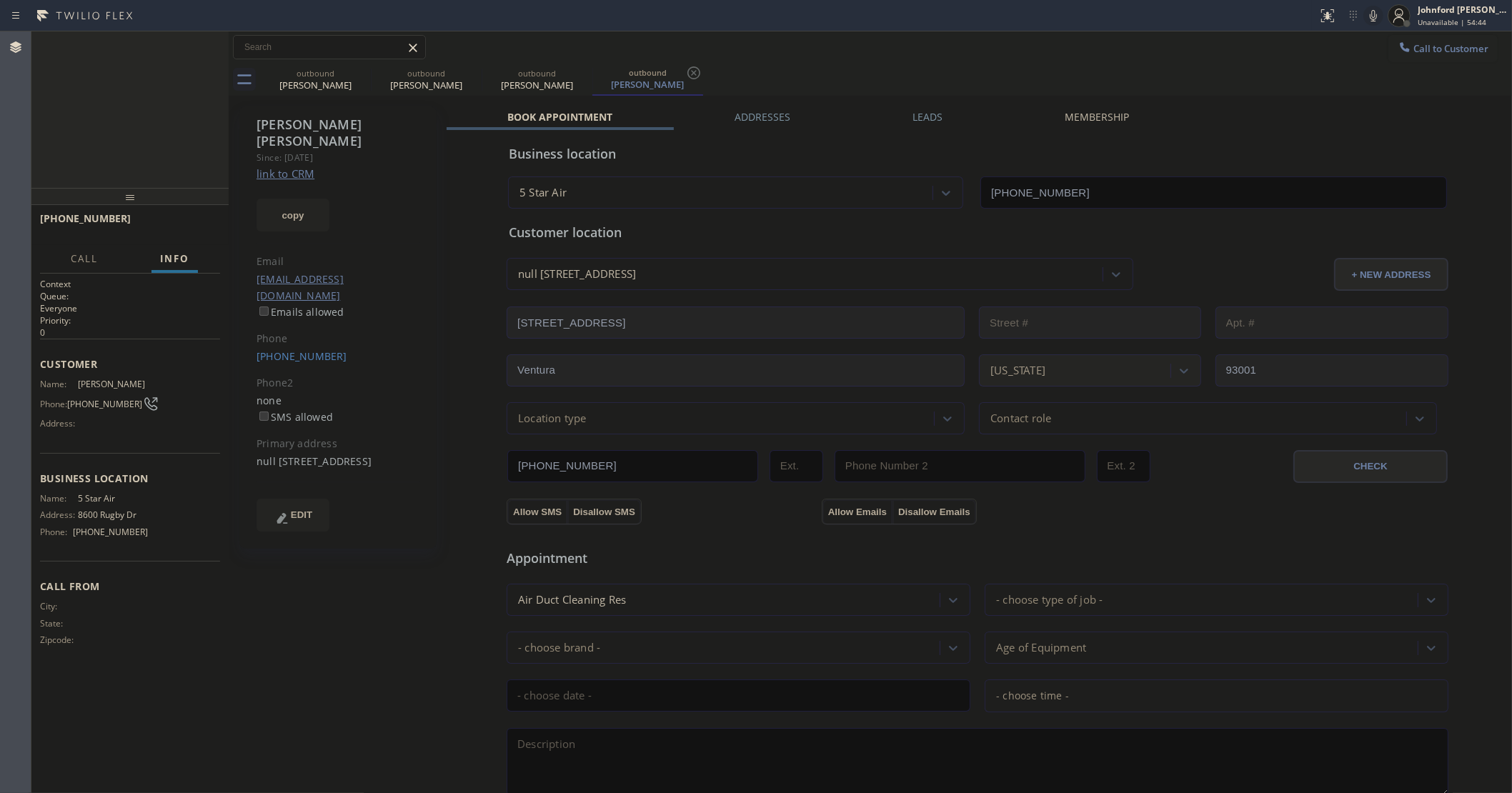
type input "[PHONE_NUMBER]"
click at [357, 69] on icon at bounding box center [362, 73] width 13 height 13
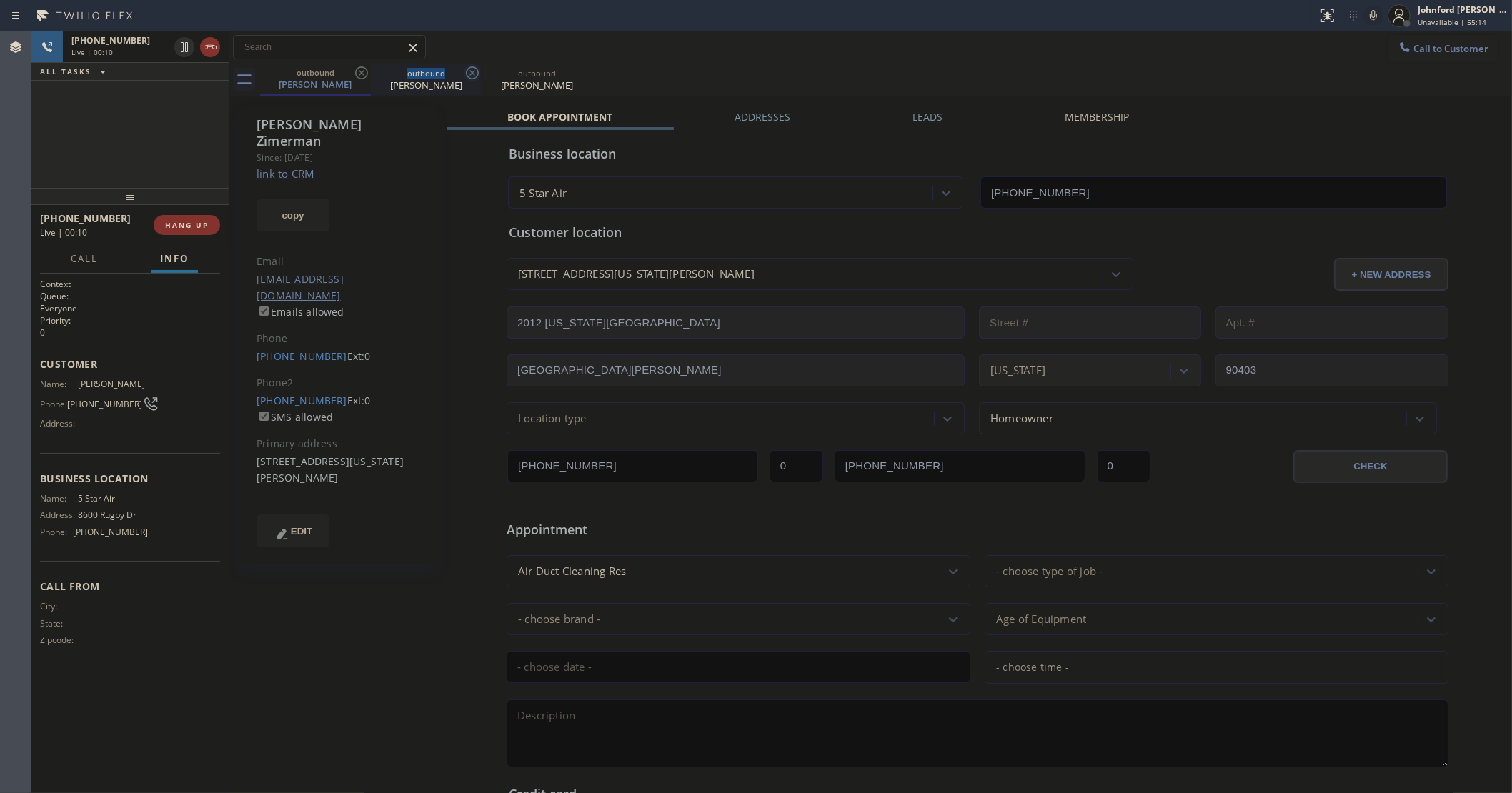
click at [358, 68] on icon at bounding box center [362, 73] width 13 height 13
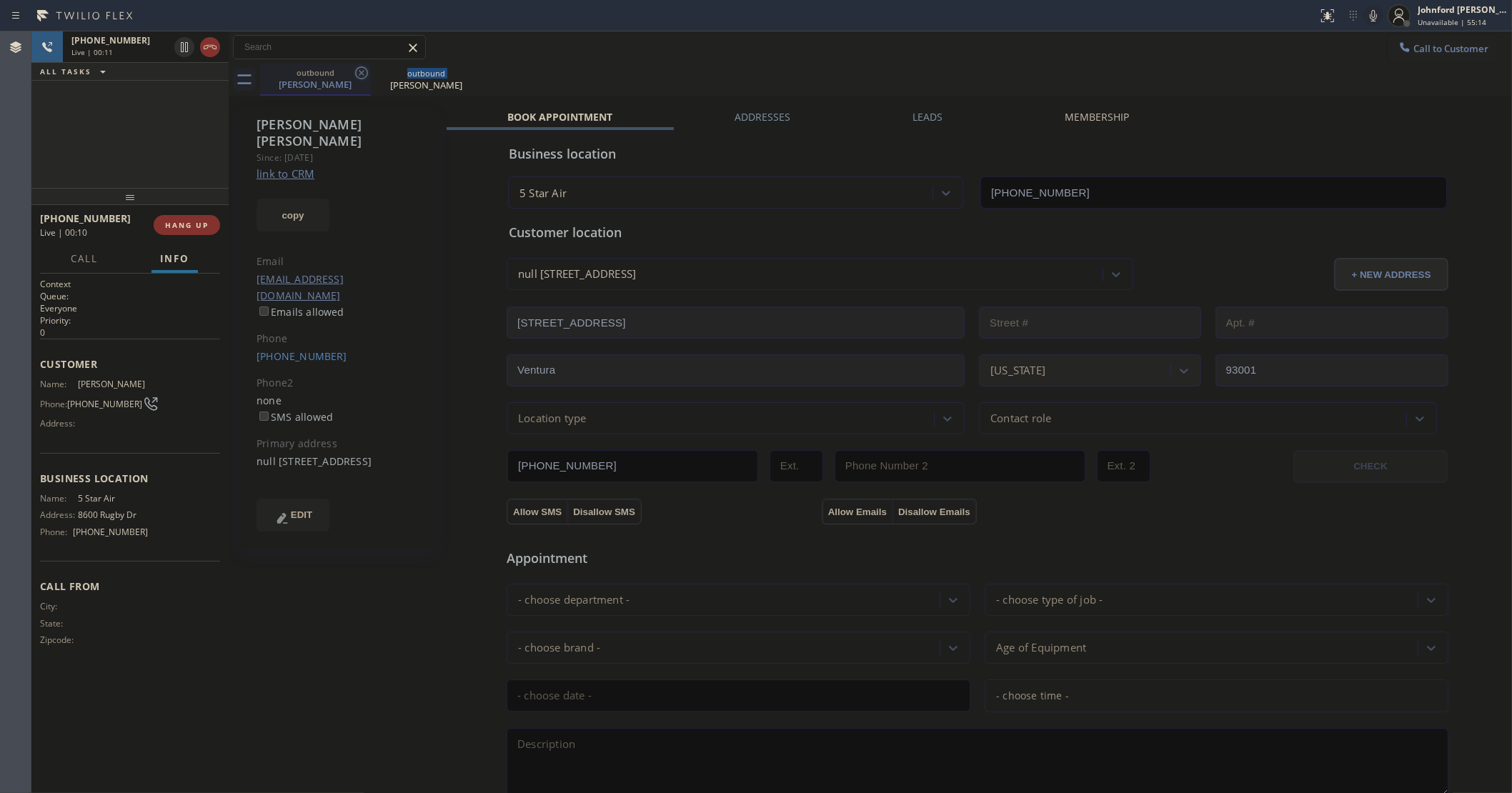
click at [358, 68] on icon at bounding box center [362, 73] width 13 height 13
click at [0, 0] on icon at bounding box center [0, 0] width 0 height 0
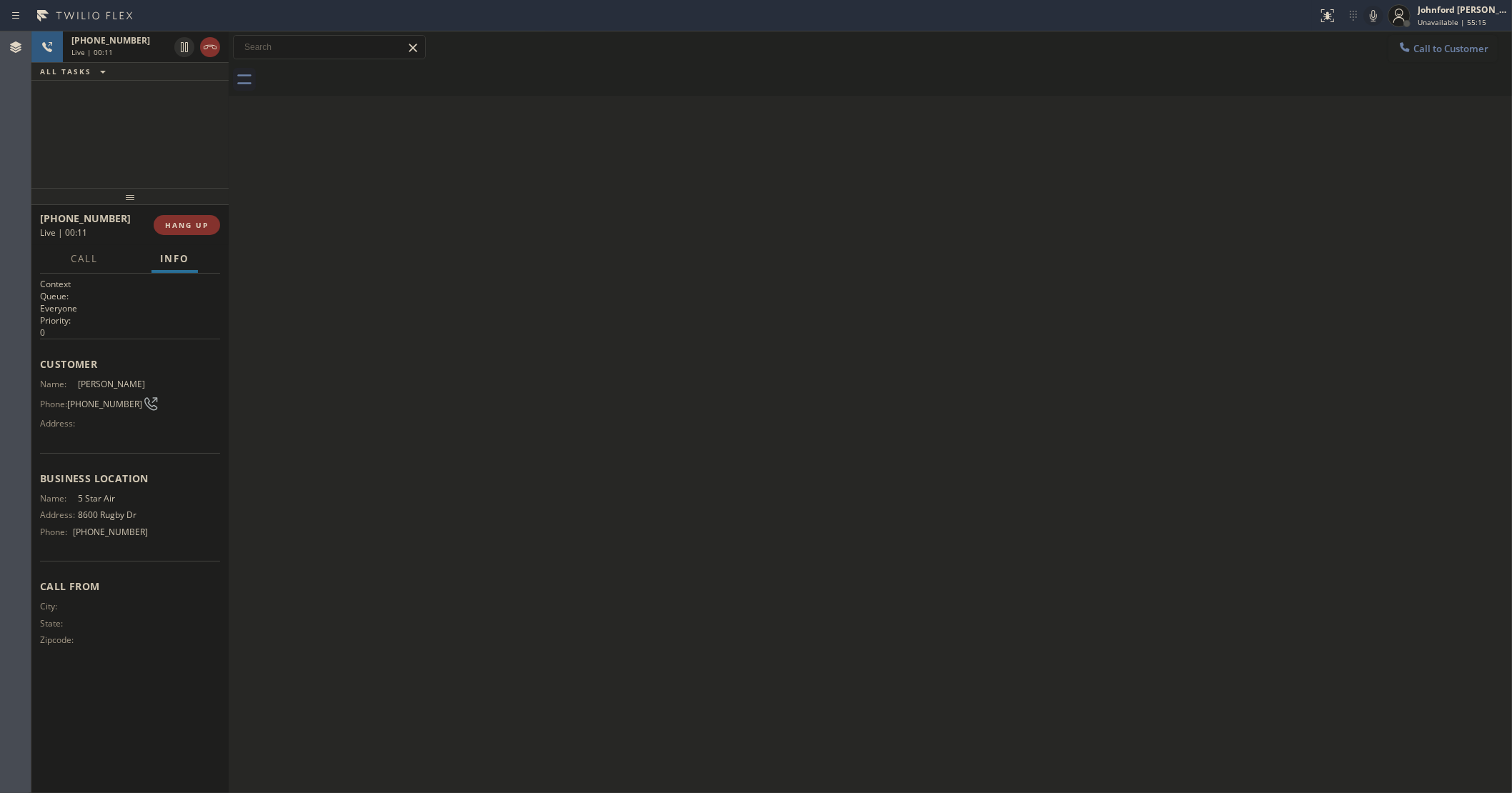
click at [358, 68] on div at bounding box center [885, 80] width 1251 height 32
click at [218, 51] on icon at bounding box center [209, 47] width 17 height 17
click at [183, 211] on div "+18059010663 Wrap up | 00:01 COMPLETE" at bounding box center [130, 225] width 180 height 37
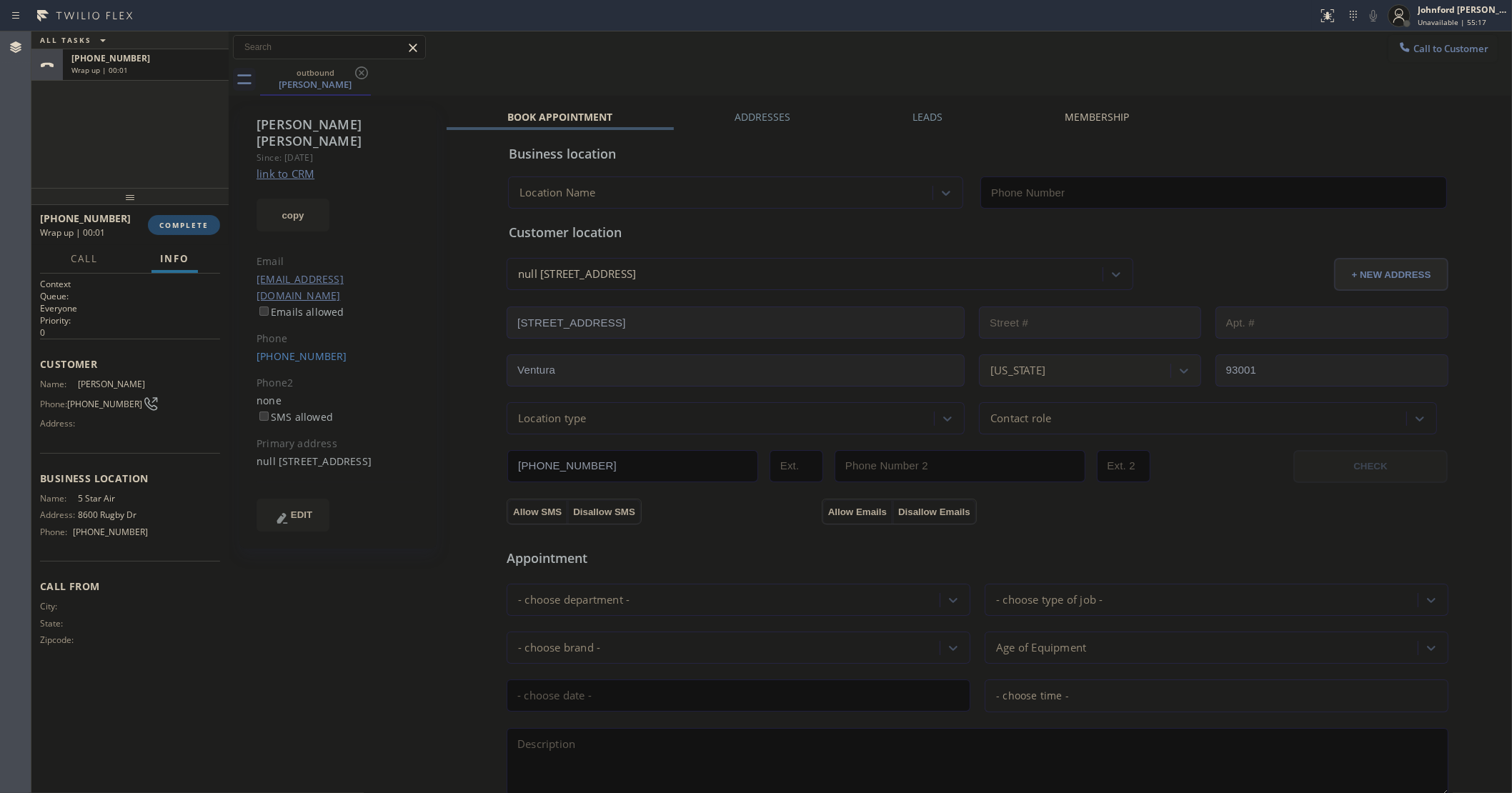
click at [183, 225] on span "COMPLETE" at bounding box center [183, 225] width 50 height 10
type input "[PHONE_NUMBER]"
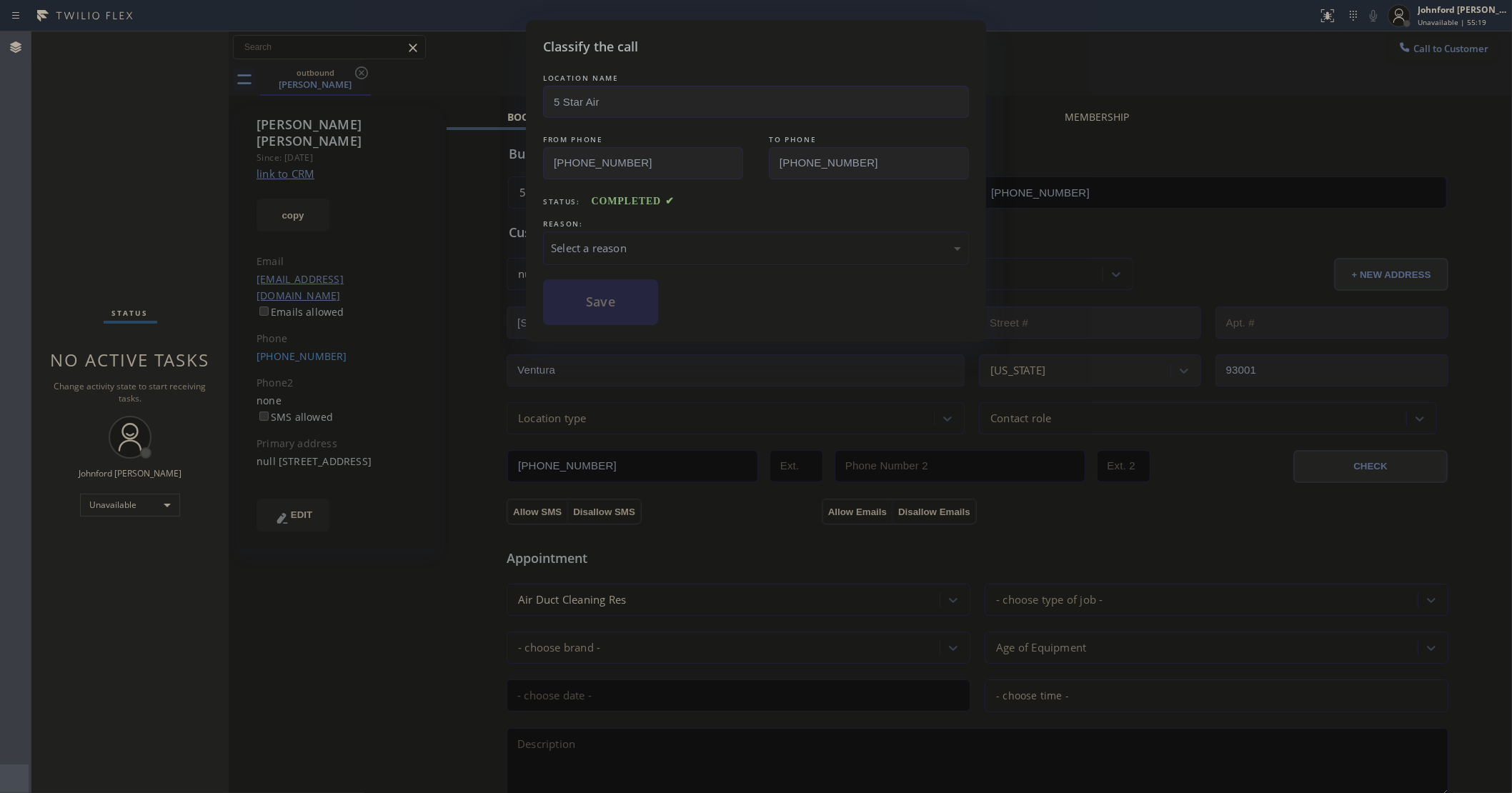
click at [552, 231] on div "Select a reason" at bounding box center [756, 248] width 426 height 33
click at [601, 294] on button "Save" at bounding box center [601, 302] width 115 height 45
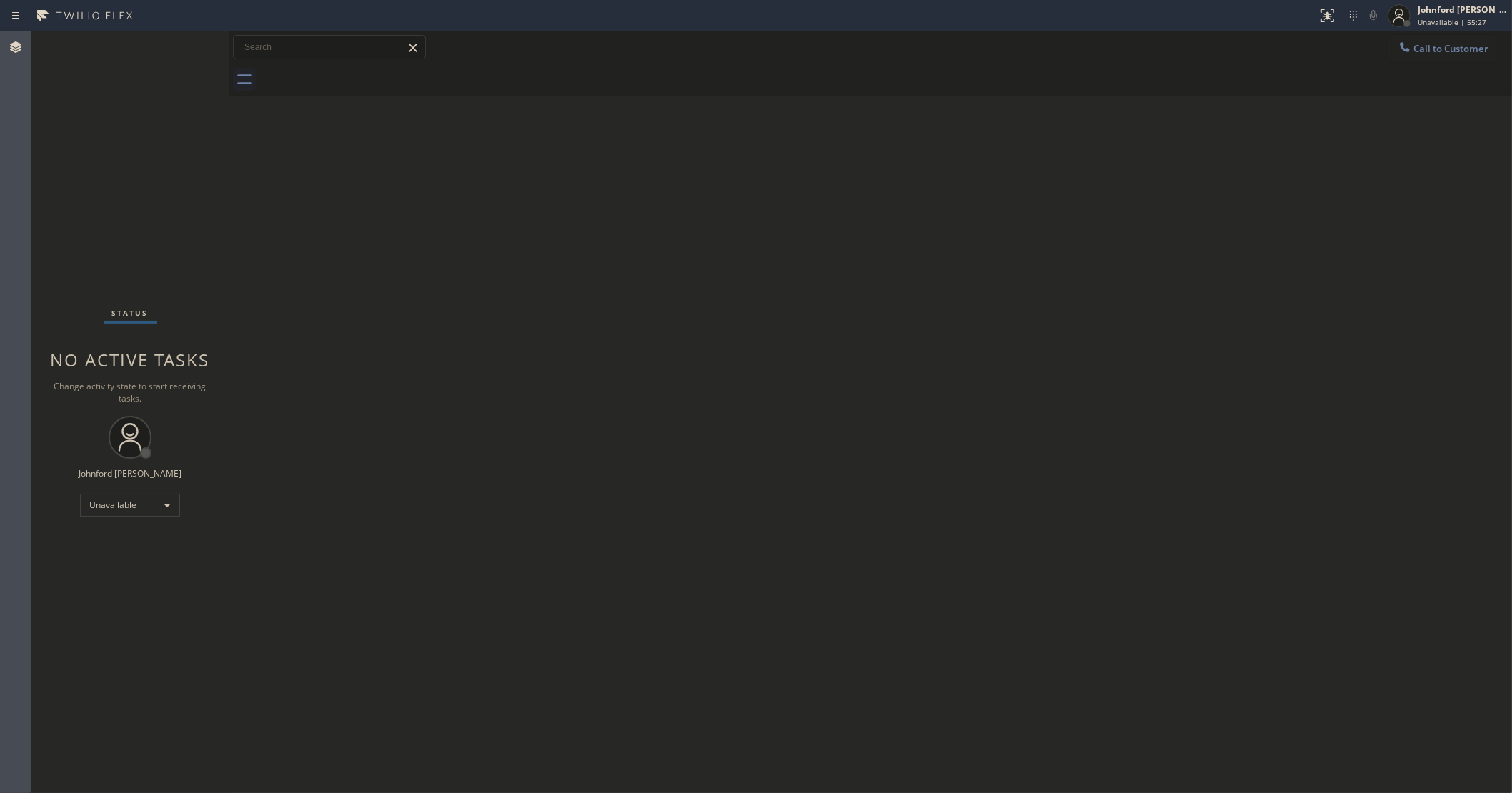
click at [1455, 56] on button "Call to Customer" at bounding box center [1443, 48] width 110 height 27
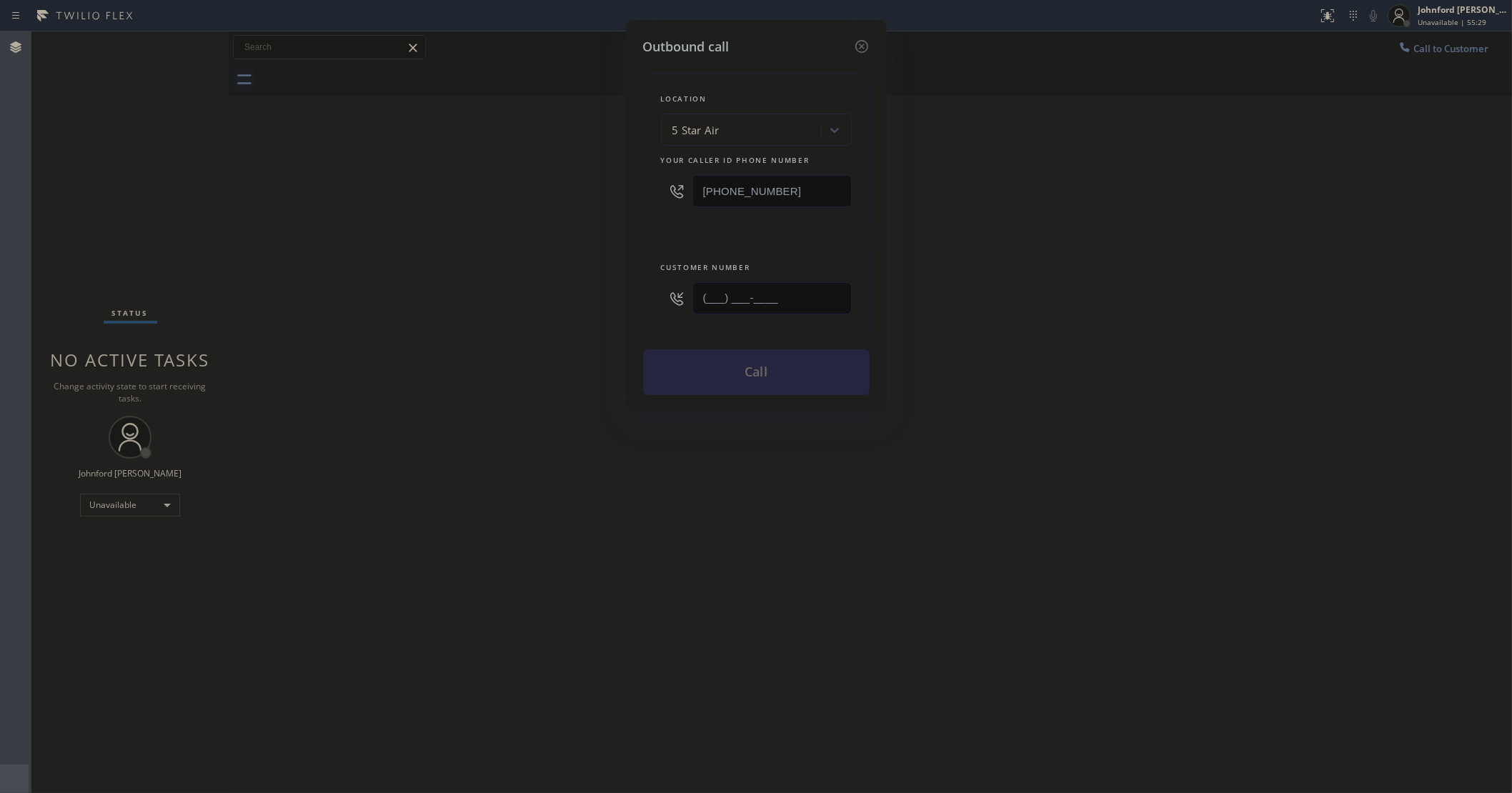
drag, startPoint x: 744, startPoint y: 308, endPoint x: 541, endPoint y: 308, distance: 203.0
click at [541, 308] on div "Outbound call Location 5 Star Air Your caller id phone number [PHONE_NUMBER] Cu…" at bounding box center [756, 396] width 1512 height 793
paste input "805) 705-1376"
type input "(805) 705-1376"
click at [541, 308] on div "Outbound call Location 5 Star Air Your caller id phone number (800) 686-5038 Cu…" at bounding box center [756, 396] width 1512 height 793
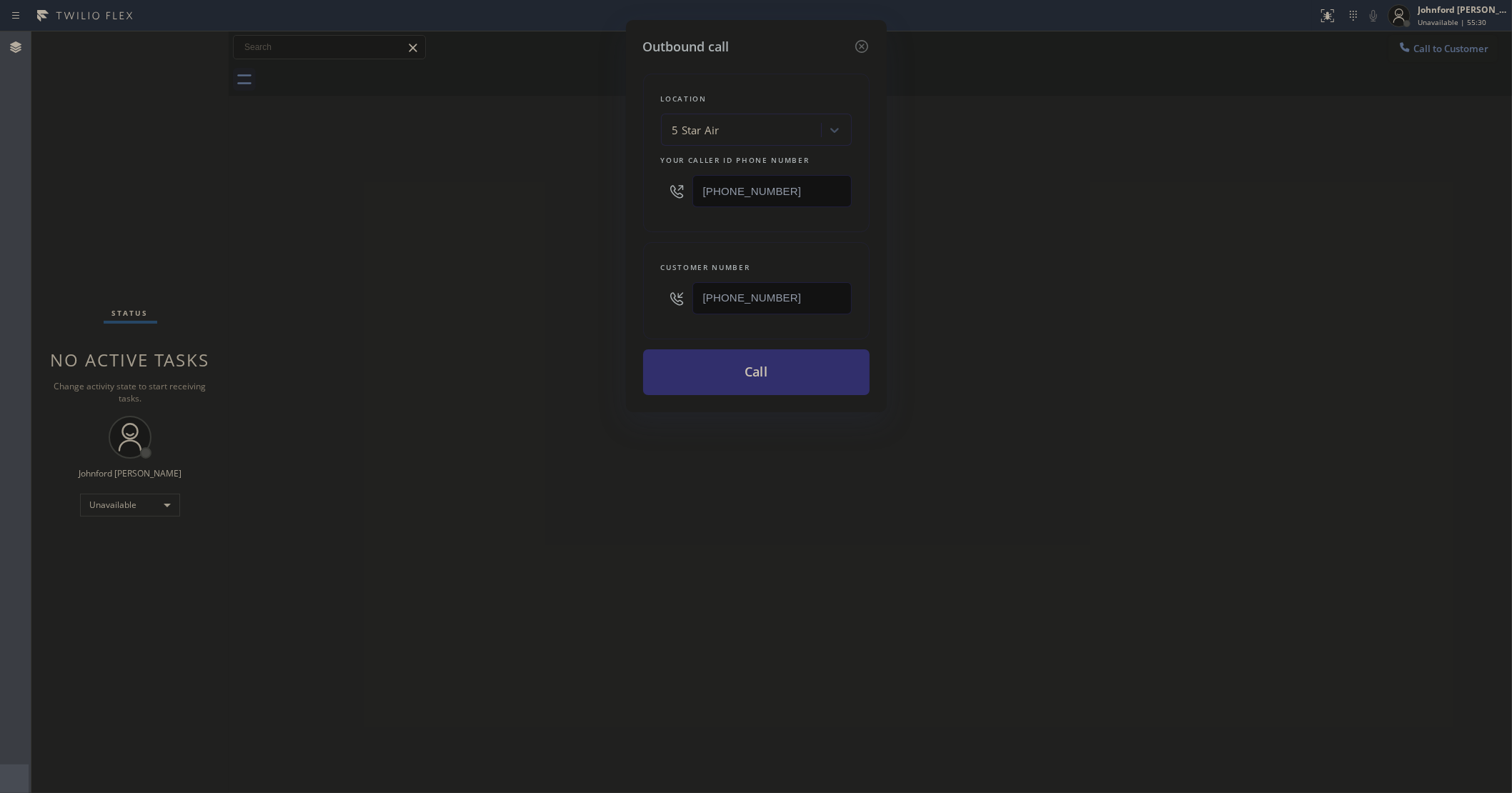
click at [726, 365] on button "Call" at bounding box center [756, 373] width 226 height 45
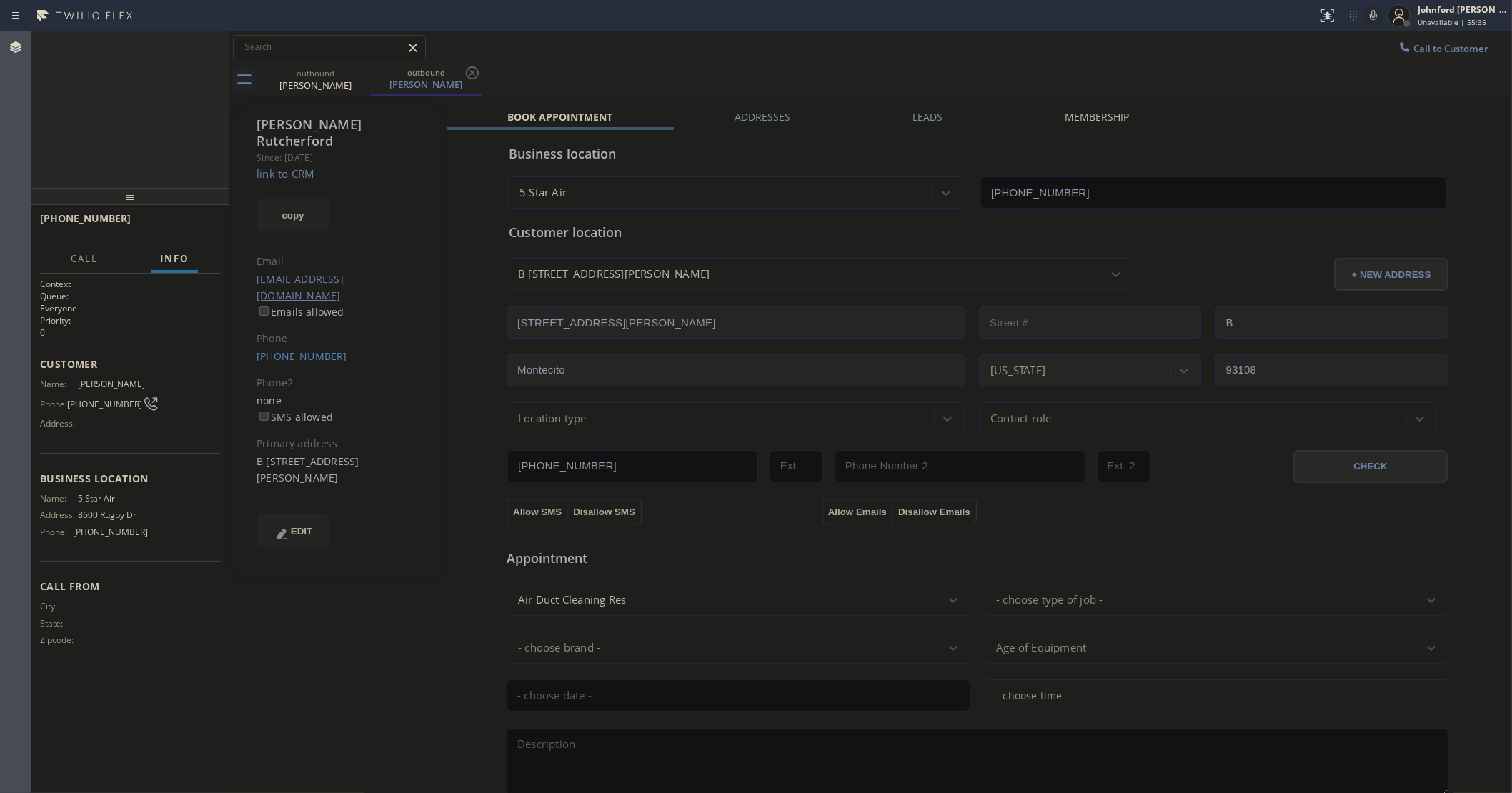
type input "[PHONE_NUMBER]"
click at [1377, 9] on icon at bounding box center [1373, 15] width 17 height 17
click at [1376, 13] on icon at bounding box center [1373, 15] width 17 height 17
click at [140, 188] on div at bounding box center [130, 196] width 197 height 17
click at [166, 86] on div "+18057051376 Live | 00:50 ALL TASKS ALL TASKS ACTIVE TASKS TASKS IN WRAP UP +18…" at bounding box center [130, 412] width 197 height 762
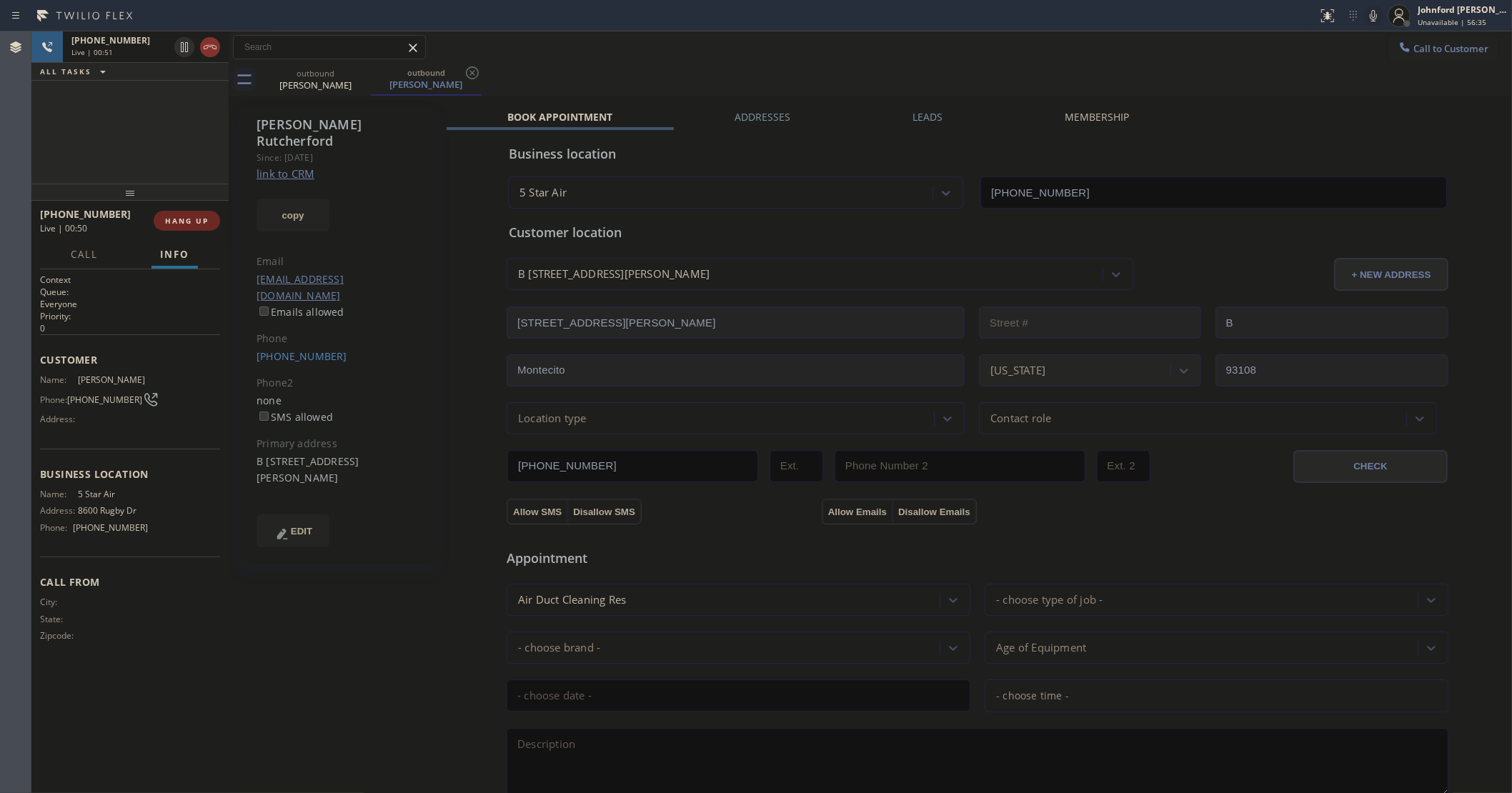
click at [192, 214] on button "HANG UP" at bounding box center [187, 221] width 67 height 20
drag, startPoint x: 248, startPoint y: 322, endPoint x: 326, endPoint y: 322, distance: 78.0
click at [326, 322] on div "Lin Rutcherford Since: 20 may 2020 link to CRM copy Email leenructherford@hotma…" at bounding box center [338, 335] width 197 height 458
click at [199, 227] on button "COMPLETE" at bounding box center [183, 221] width 72 height 20
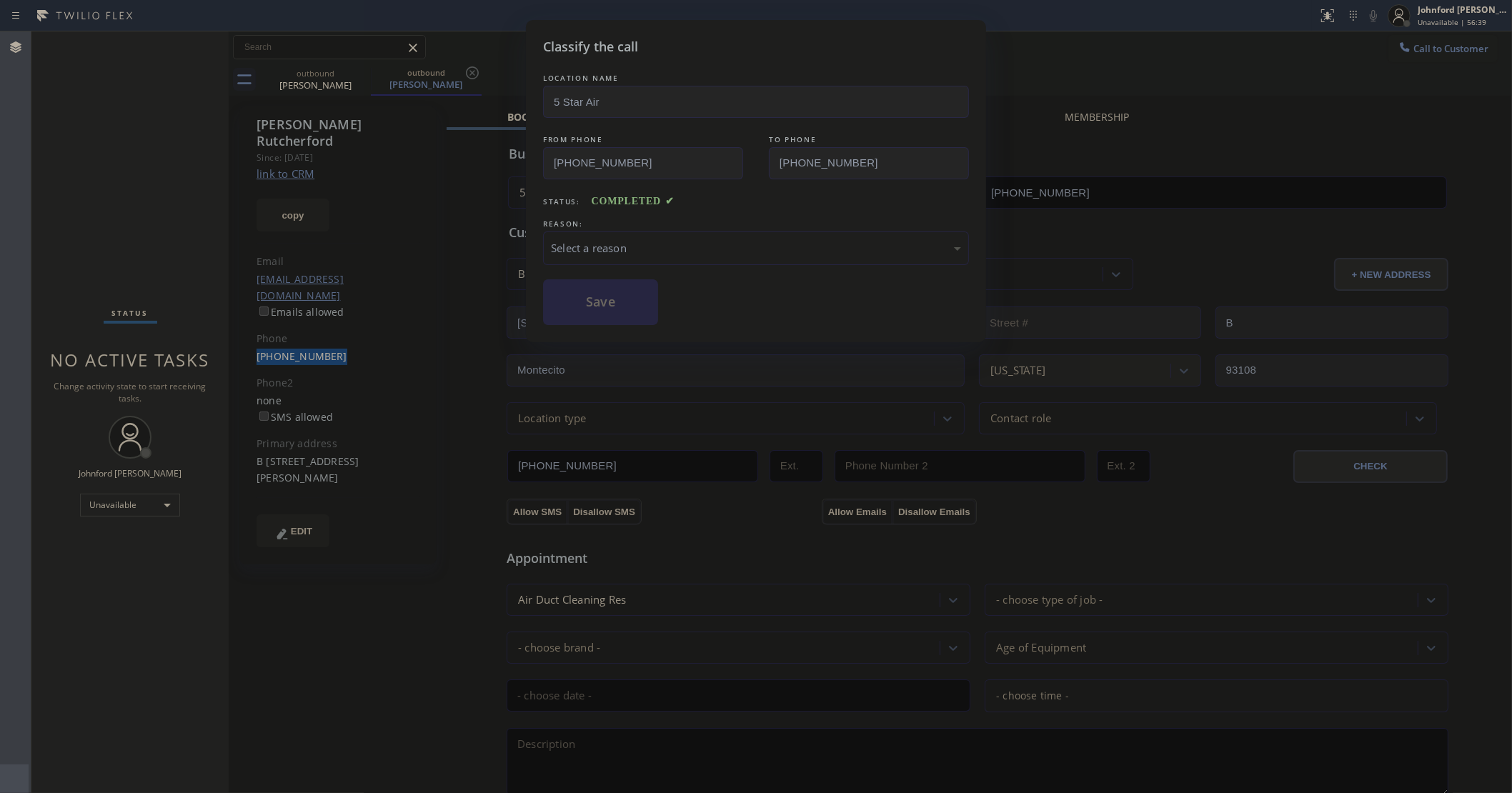
click at [691, 248] on div "Select a reason" at bounding box center [756, 248] width 410 height 16
click at [644, 308] on button "Save" at bounding box center [601, 302] width 115 height 45
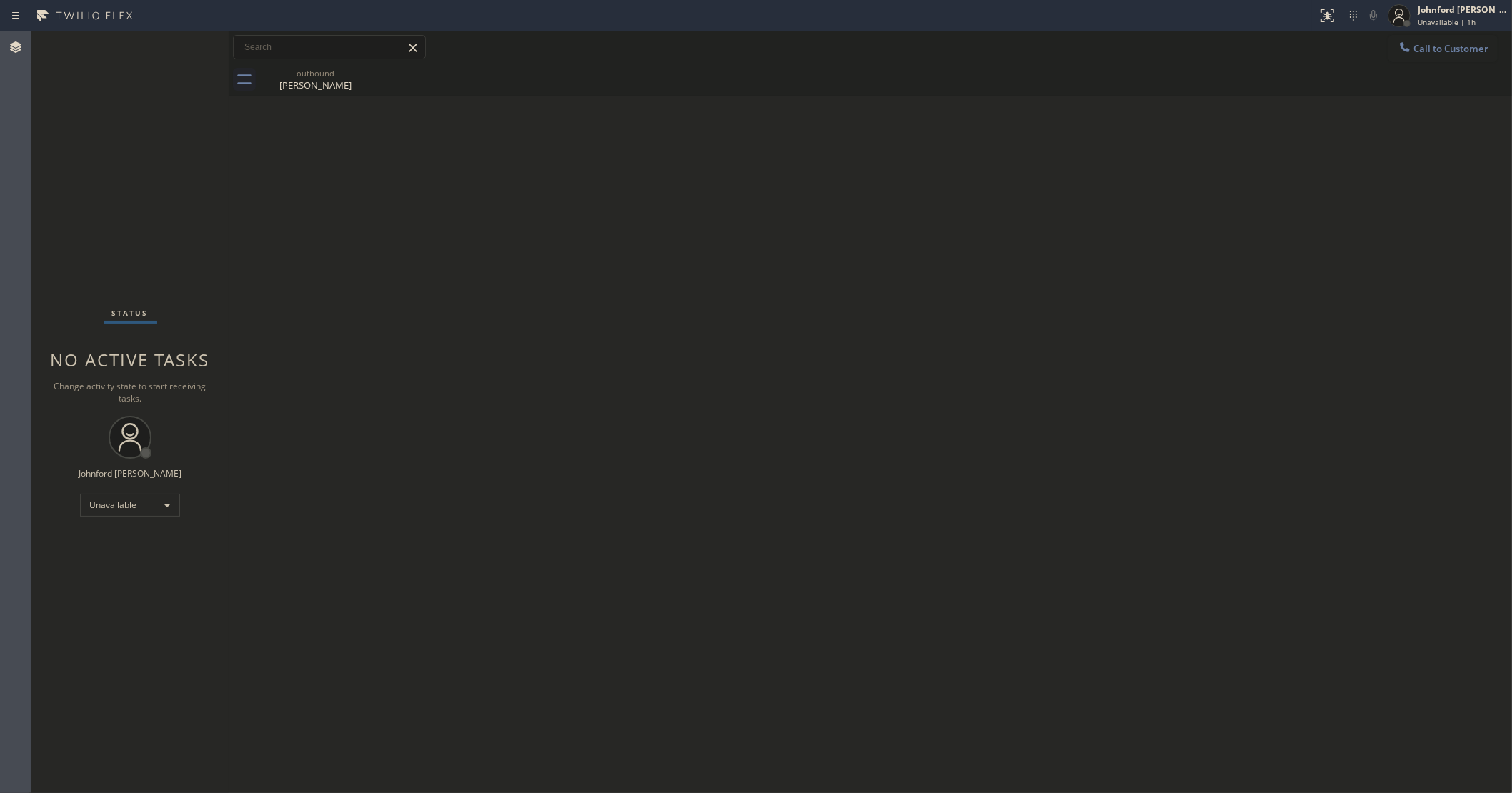
drag, startPoint x: 127, startPoint y: 136, endPoint x: 127, endPoint y: 119, distance: 17.0
click at [127, 135] on div "Status No active tasks Change activity state to start receiving tasks. [PERSON_…" at bounding box center [130, 412] width 197 height 762
click at [1283, 230] on div "Back to Dashboard Change Sender ID Customers Technicians Select a contact Outbo…" at bounding box center [870, 412] width 1283 height 762
click at [1410, 32] on div "Call to Customer Outbound call Location 5 Star Air Your caller id phone number …" at bounding box center [870, 48] width 1283 height 32
click at [1402, 48] on icon at bounding box center [1405, 46] width 9 height 9
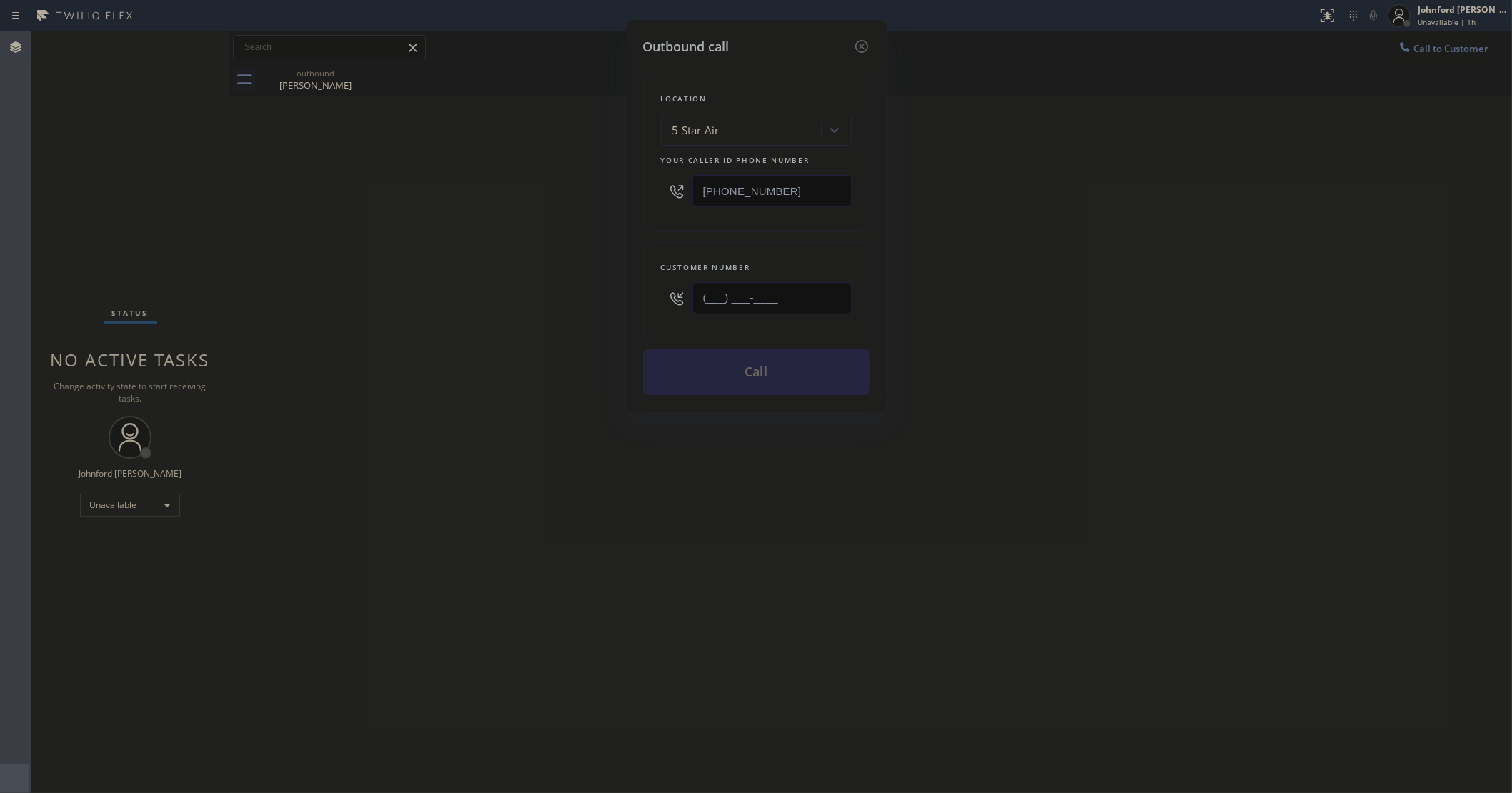
drag, startPoint x: 785, startPoint y: 295, endPoint x: 551, endPoint y: 299, distance: 234.0
click at [643, 295] on div "Customer number (___) ___-____" at bounding box center [756, 291] width 226 height 97
paste input "805) 320-1179"
type input "(805) 320-1179"
click at [487, 320] on div "Outbound call Location 5 Star Air Your caller id phone number (800) 686-5038 Cu…" at bounding box center [756, 396] width 1512 height 793
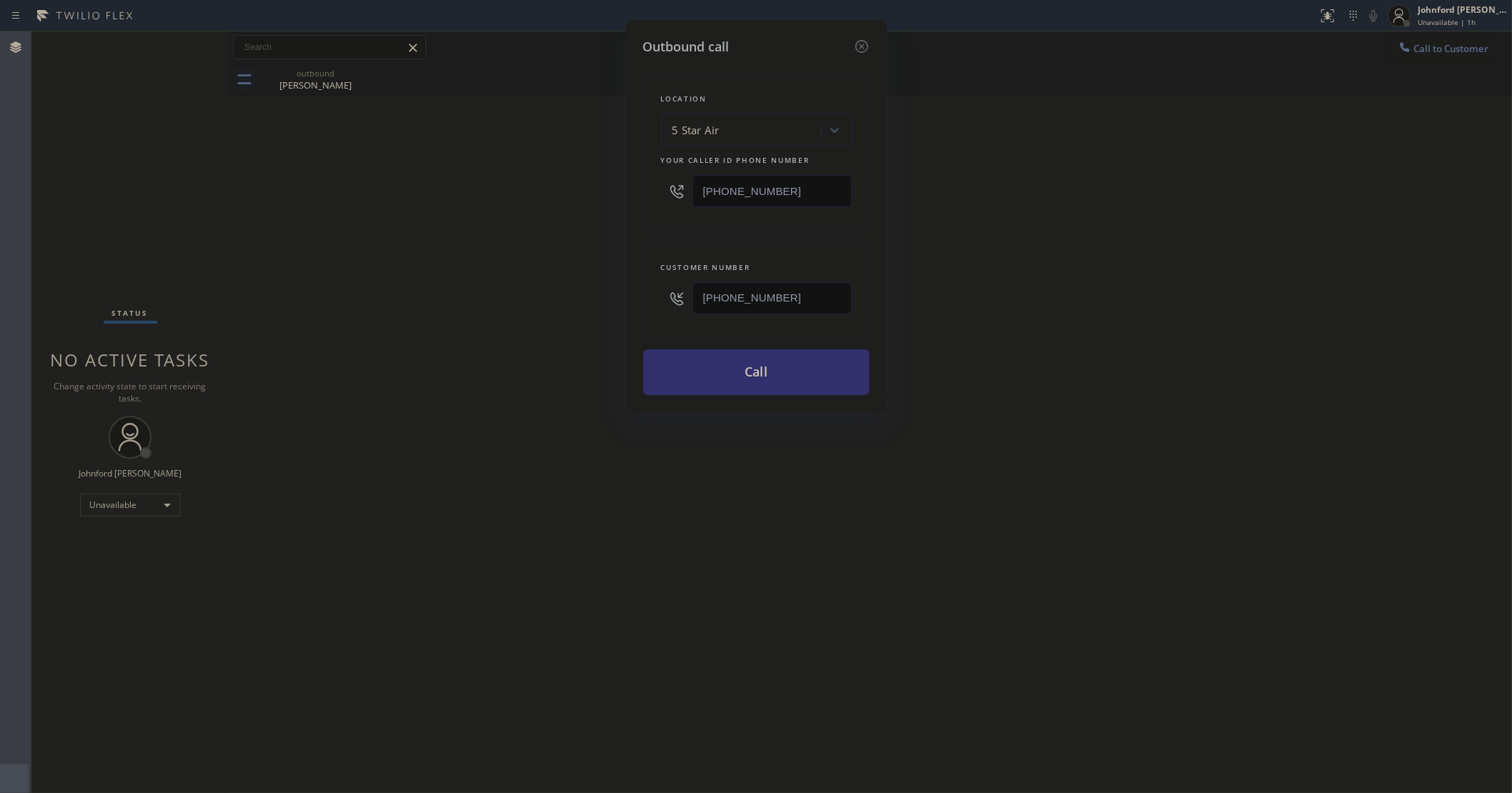
click at [777, 381] on button "Call" at bounding box center [756, 373] width 226 height 45
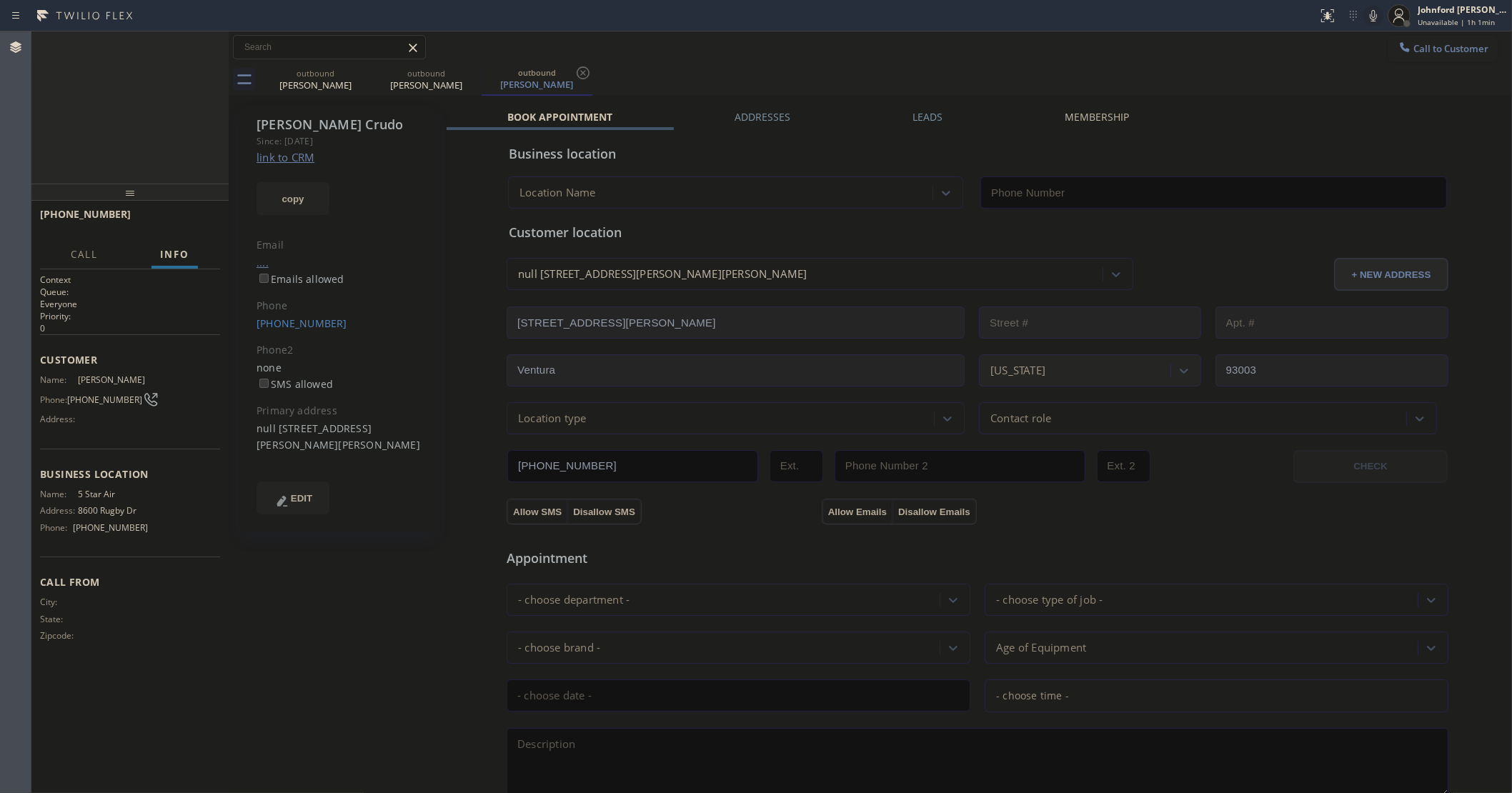
type input "[PHONE_NUMBER]"
drag, startPoint x: 304, startPoint y: 72, endPoint x: 309, endPoint y: 148, distance: 76.2
click at [304, 72] on div "outbound" at bounding box center [315, 73] width 108 height 11
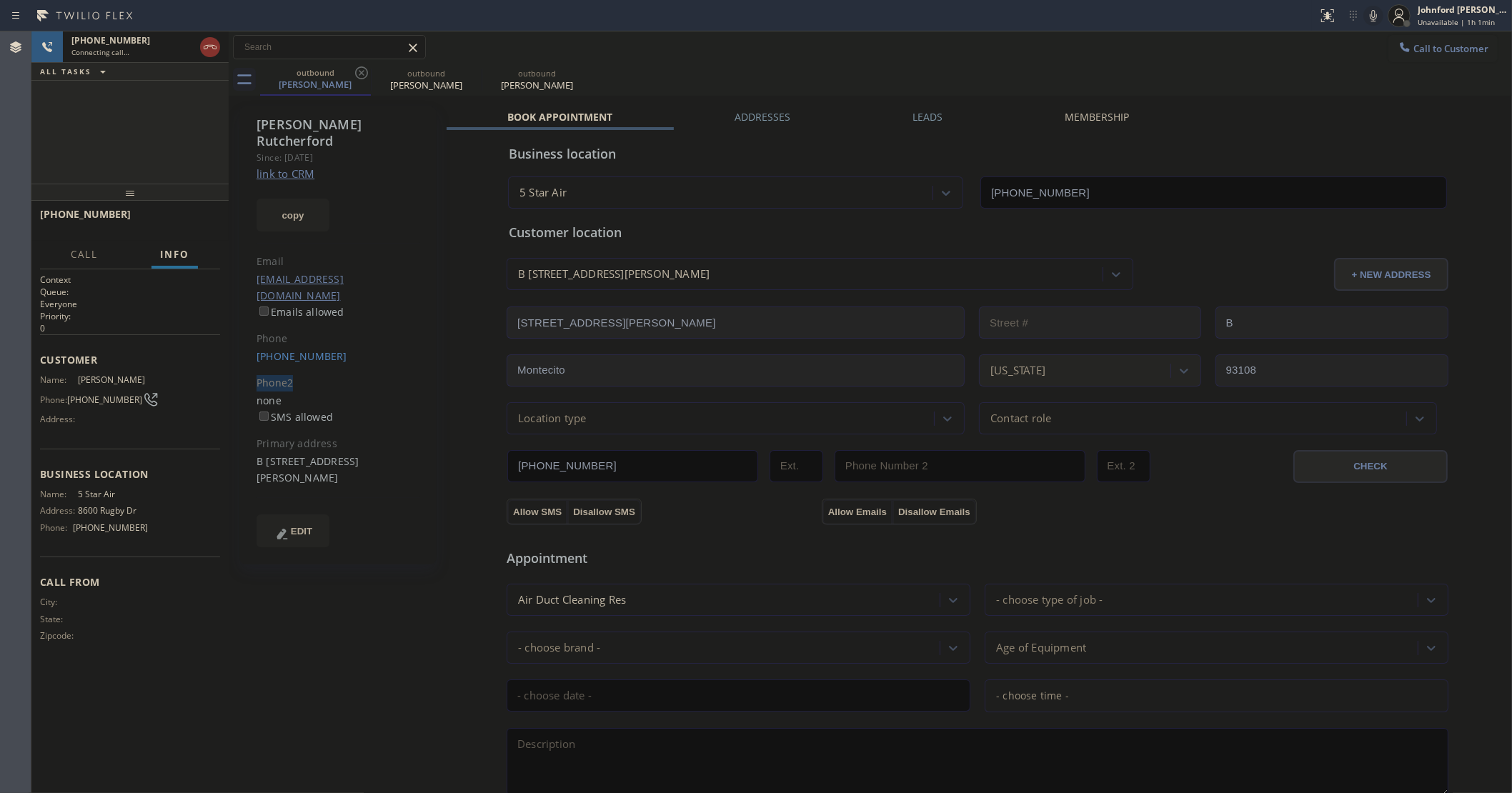
drag, startPoint x: 250, startPoint y: 333, endPoint x: 355, endPoint y: 333, distance: 105.0
click at [355, 333] on div "Lin Rutcherford Since: 20 may 2020 link to CRM copy Email leenructherford@hotma…" at bounding box center [338, 335] width 197 height 458
drag, startPoint x: 336, startPoint y: 330, endPoint x: 254, endPoint y: 322, distance: 82.4
click at [254, 322] on div "Lin Rutcherford Since: 20 may 2020 link to CRM copy Email leenructherford@hotma…" at bounding box center [338, 335] width 197 height 458
copy link "(805) 705-1376"
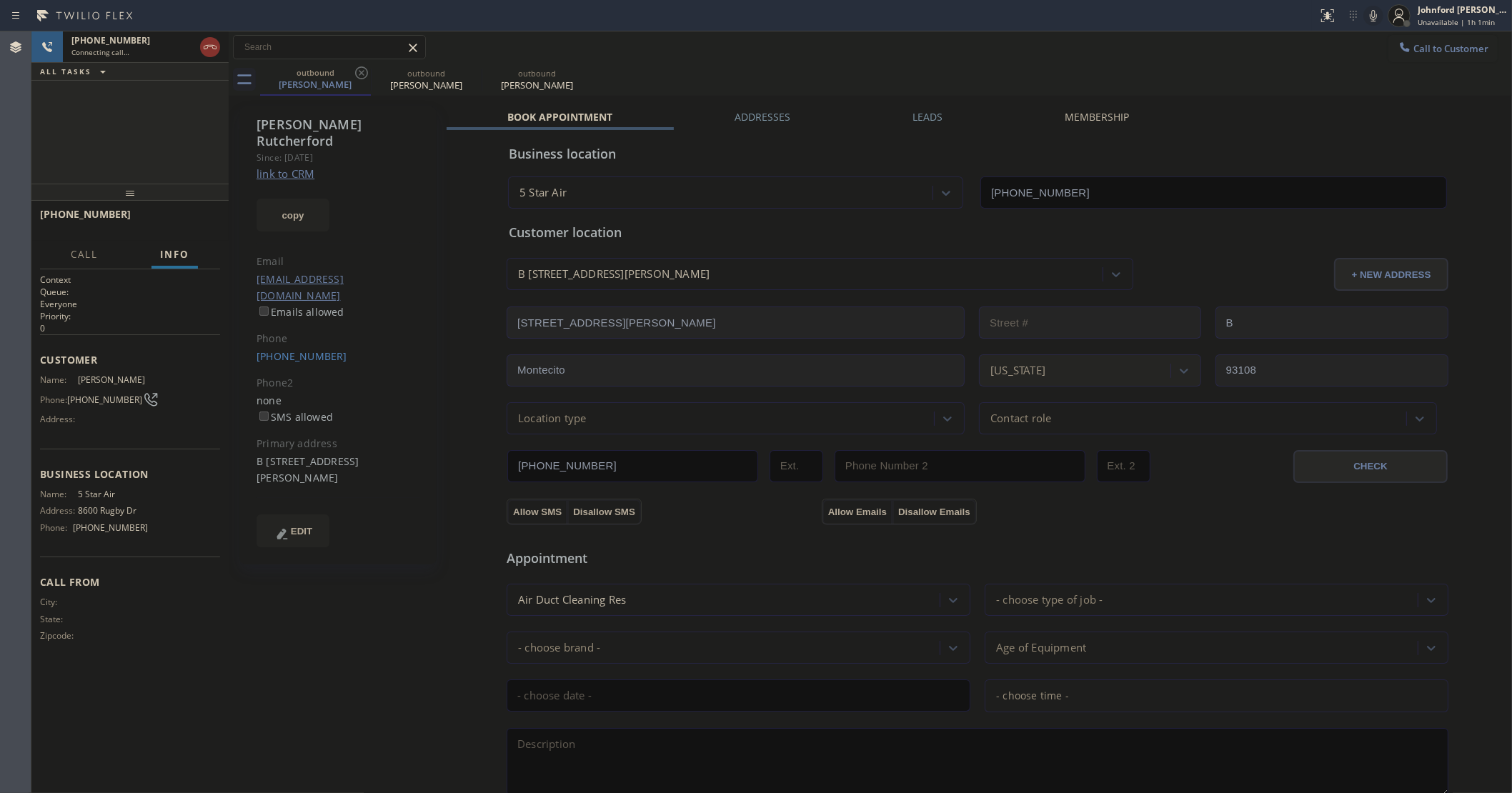
click at [170, 135] on div "+18053201179 Connecting call… ALL TASKS ALL TASKS ACTIVE TASKS TASKS IN WRAP UP" at bounding box center [130, 108] width 197 height 153
click at [361, 71] on icon at bounding box center [361, 72] width 17 height 17
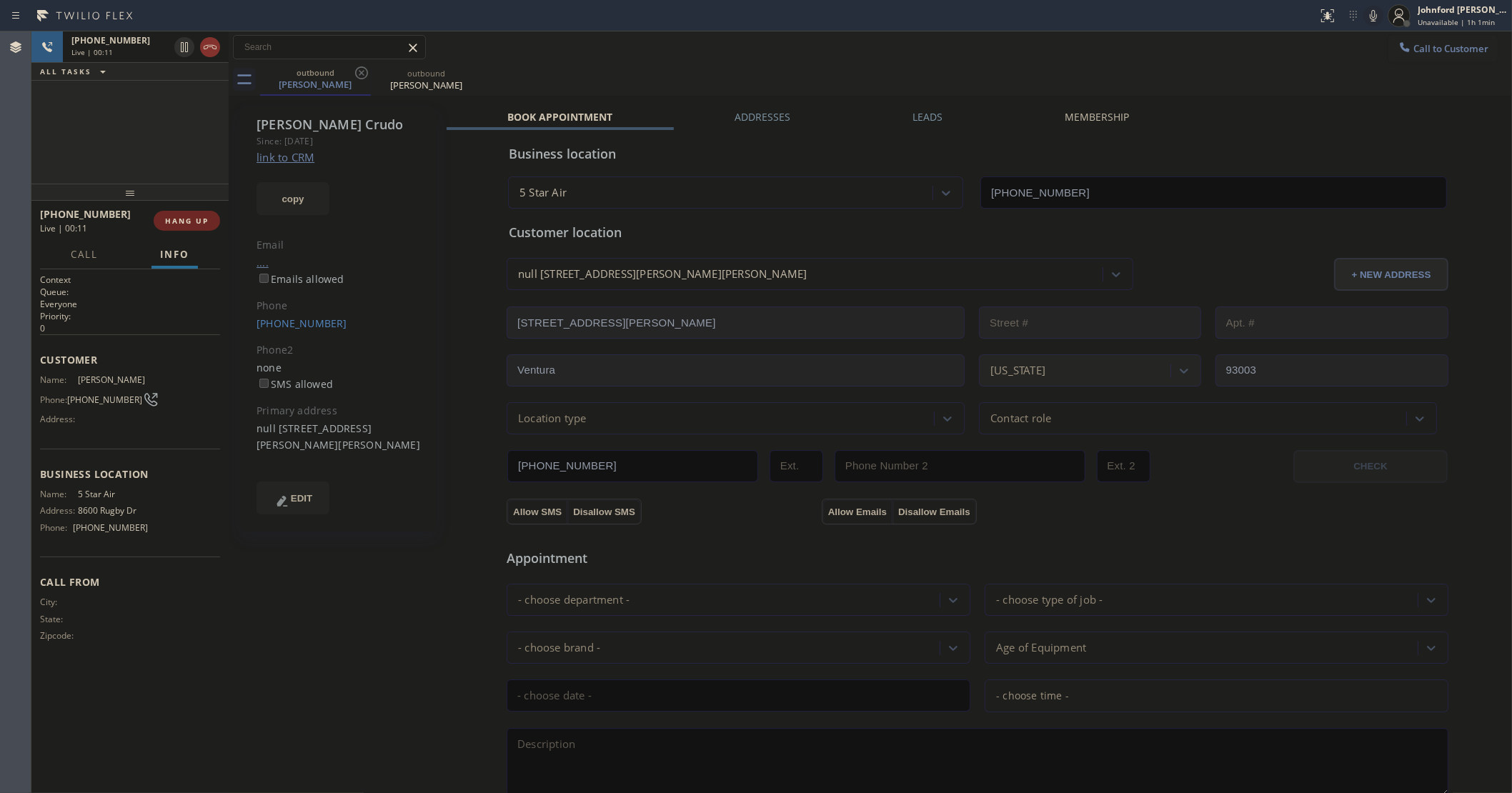
click at [176, 218] on span "HANG UP" at bounding box center [187, 221] width 44 height 10
click at [281, 326] on link "(805) 320-1179" at bounding box center [302, 323] width 91 height 14
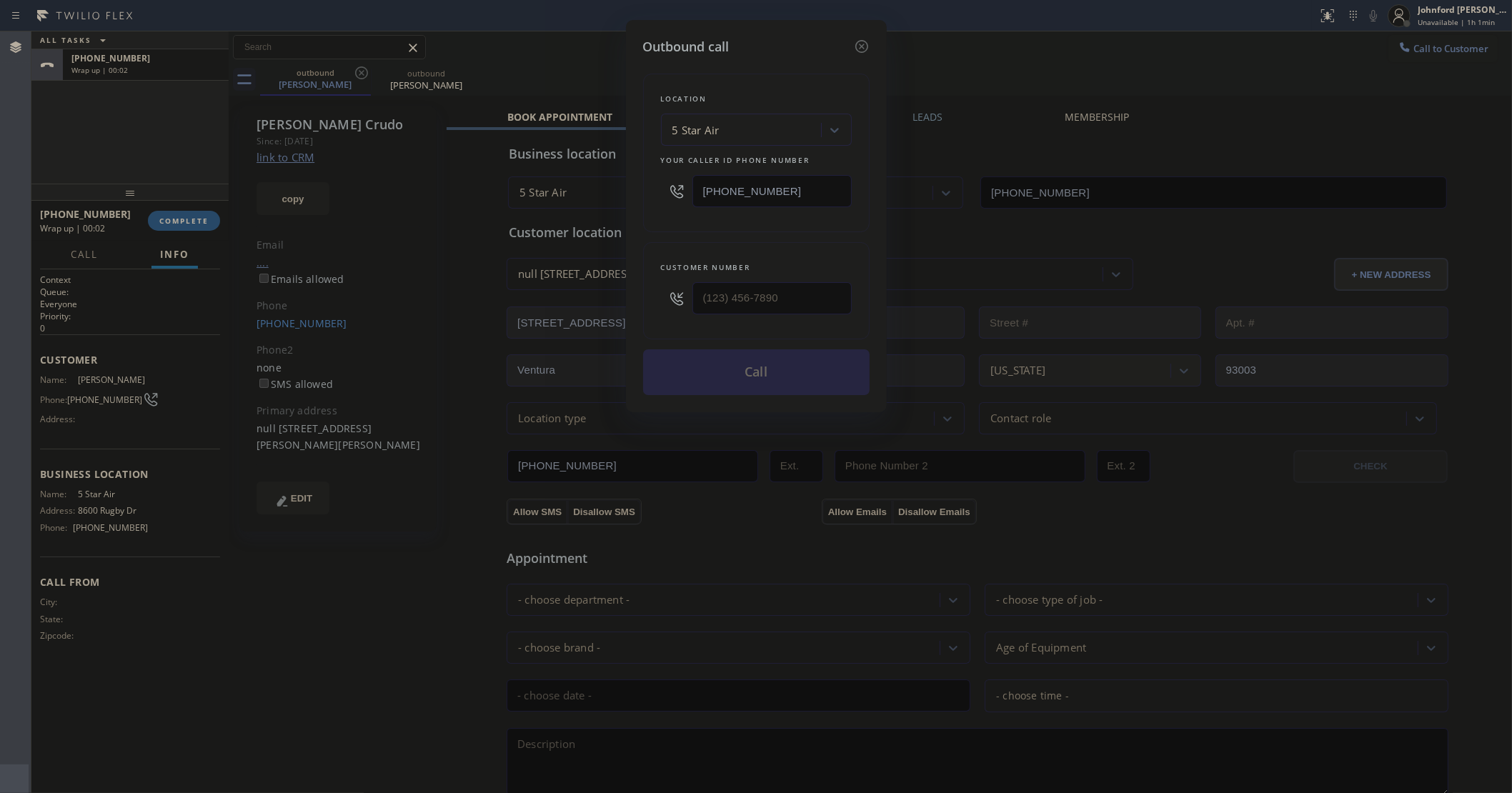
type input "(805) 320-1179"
drag, startPoint x: 798, startPoint y: 287, endPoint x: 690, endPoint y: 290, distance: 108.0
click at [690, 290] on div "(805) 320-1179" at bounding box center [756, 298] width 191 height 46
drag, startPoint x: 803, startPoint y: 188, endPoint x: 647, endPoint y: 191, distance: 156.0
click at [652, 187] on div "Location 5 Star Air Your caller id phone number [PHONE_NUMBER]" at bounding box center [756, 153] width 226 height 158
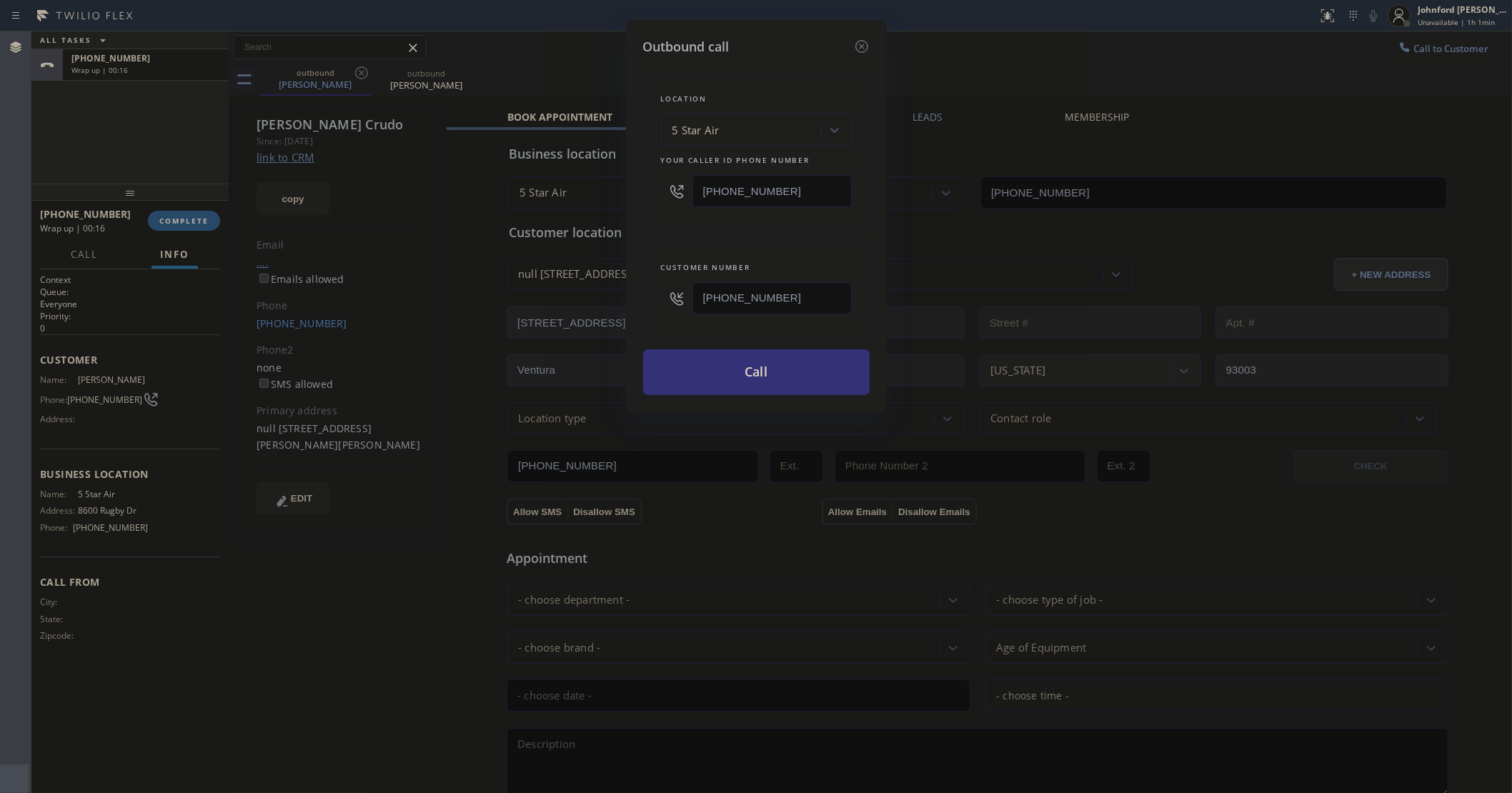
paste input "5) 754-2637"
type input "(805) 754-2637"
click at [736, 261] on div "Customer number" at bounding box center [756, 267] width 191 height 15
click at [765, 379] on button "Call" at bounding box center [756, 373] width 226 height 45
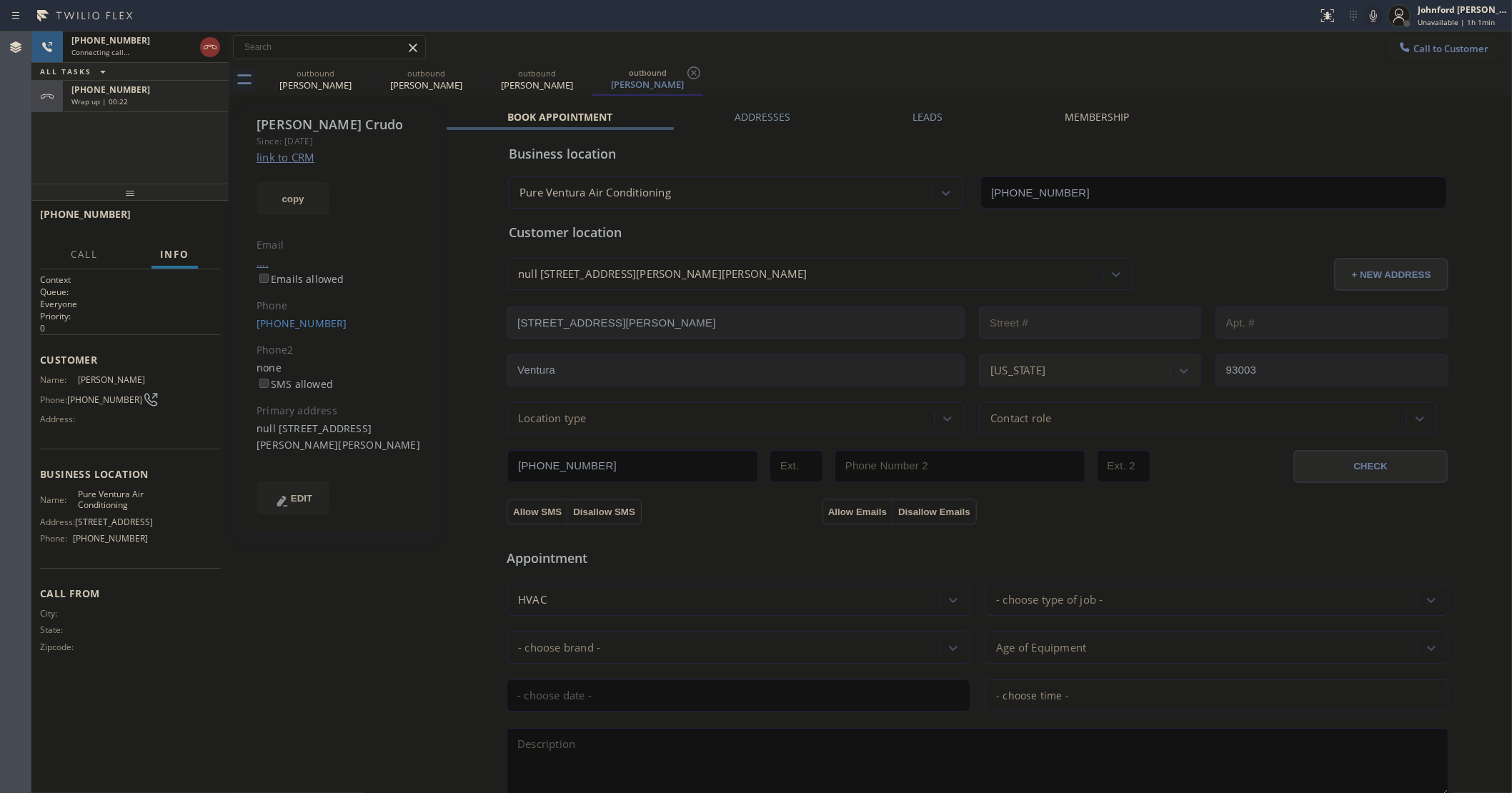
type input "(805) 754-2637"
click at [200, 209] on div "+18053201179 Live | 00:03 HANG UP" at bounding box center [130, 221] width 180 height 37
click at [196, 218] on span "HANG UP" at bounding box center [187, 221] width 44 height 10
click at [195, 218] on span "COMPLETE" at bounding box center [183, 221] width 50 height 10
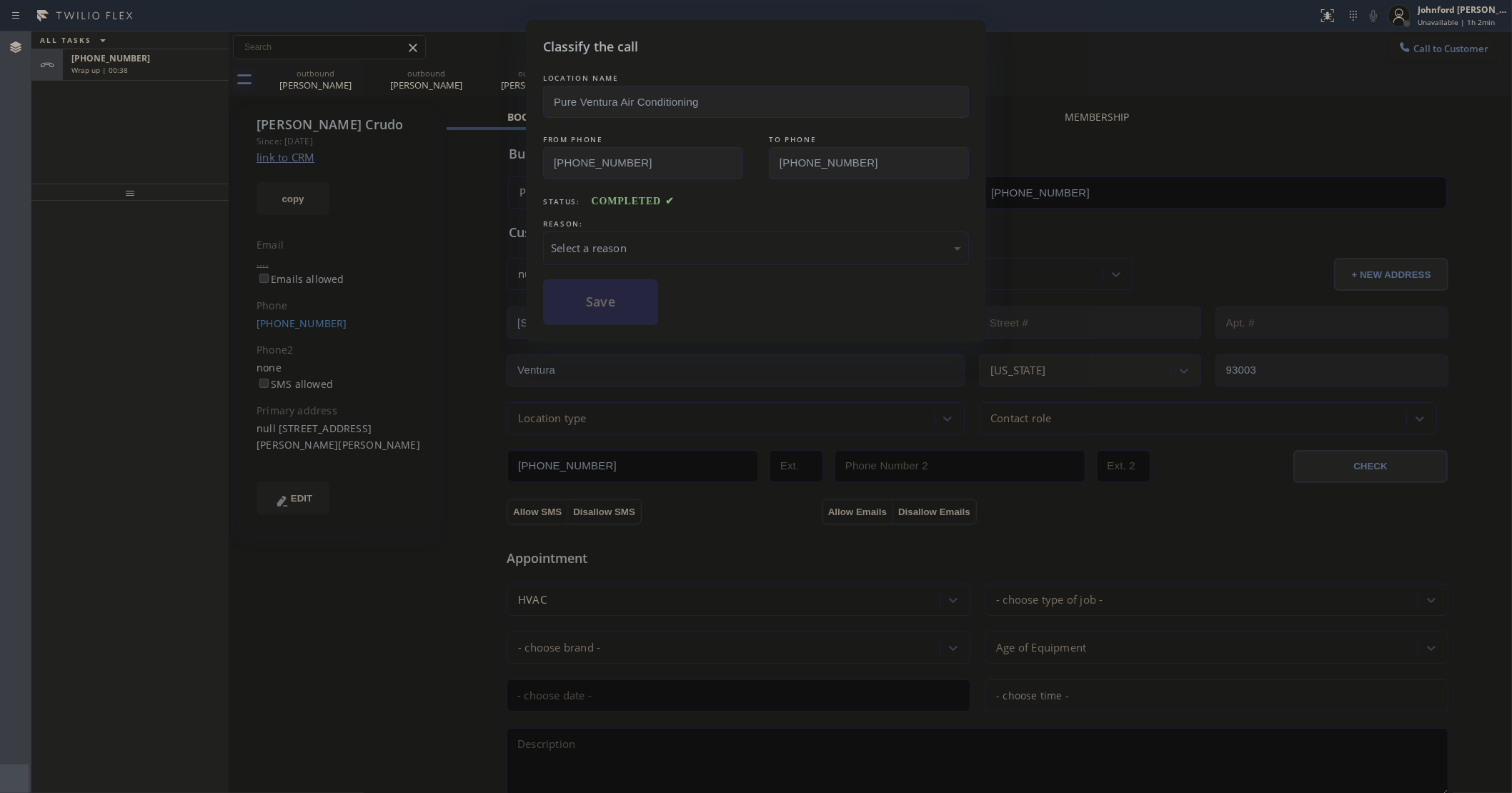
click at [655, 254] on div "Select a reason" at bounding box center [756, 248] width 426 height 33
click at [613, 314] on button "Save" at bounding box center [601, 302] width 115 height 45
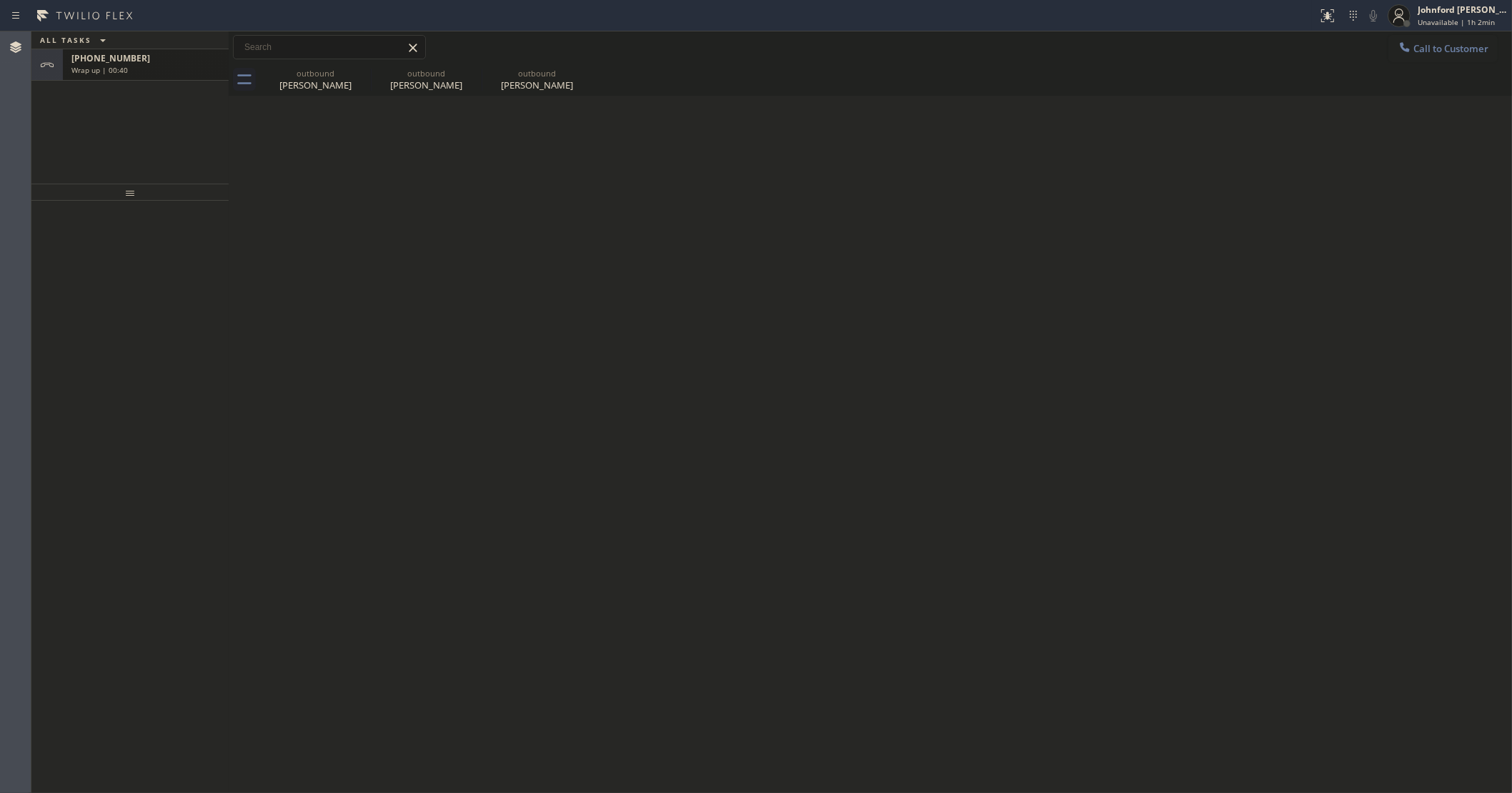
click at [155, 68] on div "Wrap up | 00:40" at bounding box center [145, 70] width 149 height 10
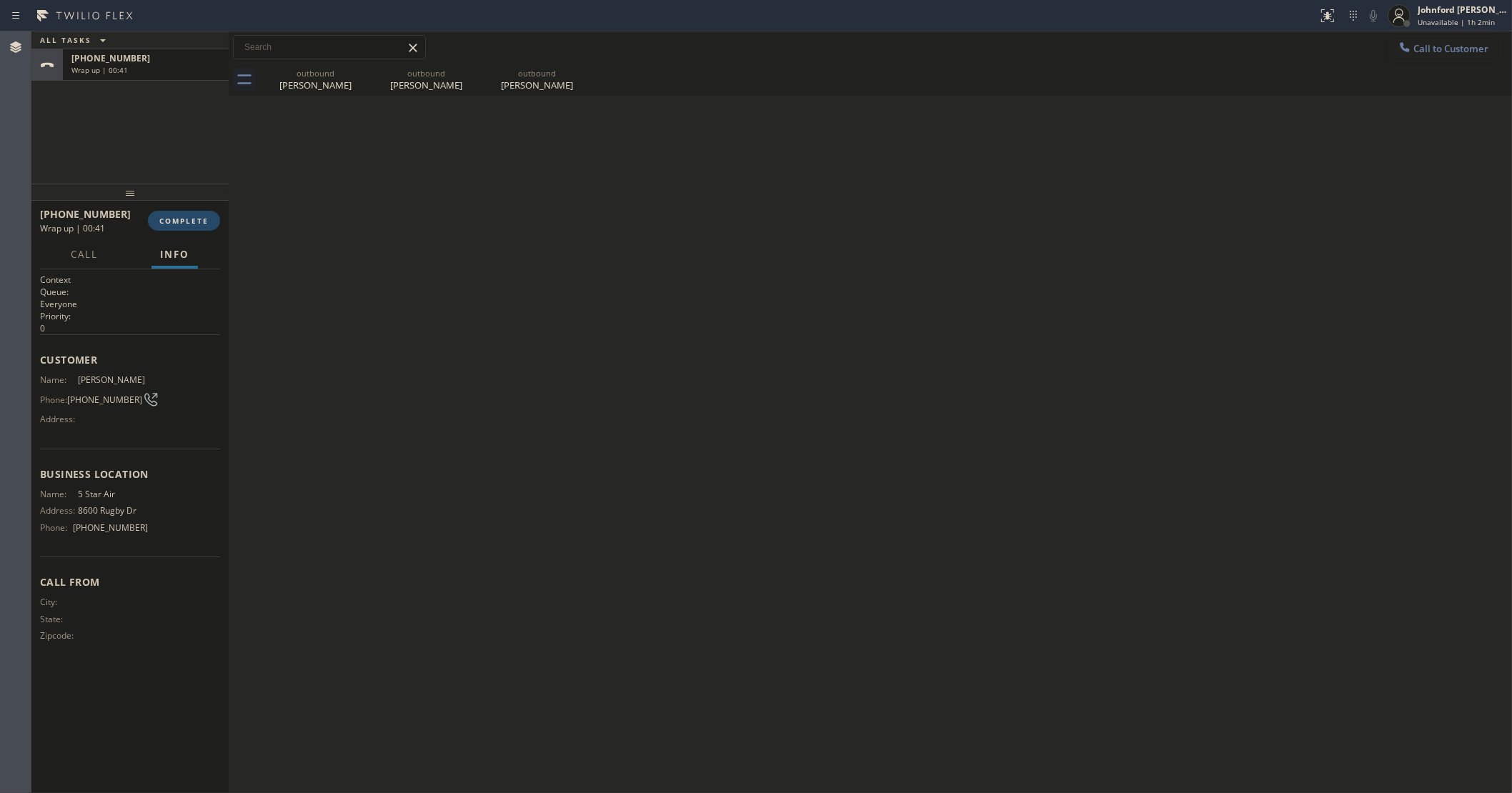
click at [169, 222] on span "COMPLETE" at bounding box center [183, 221] width 50 height 10
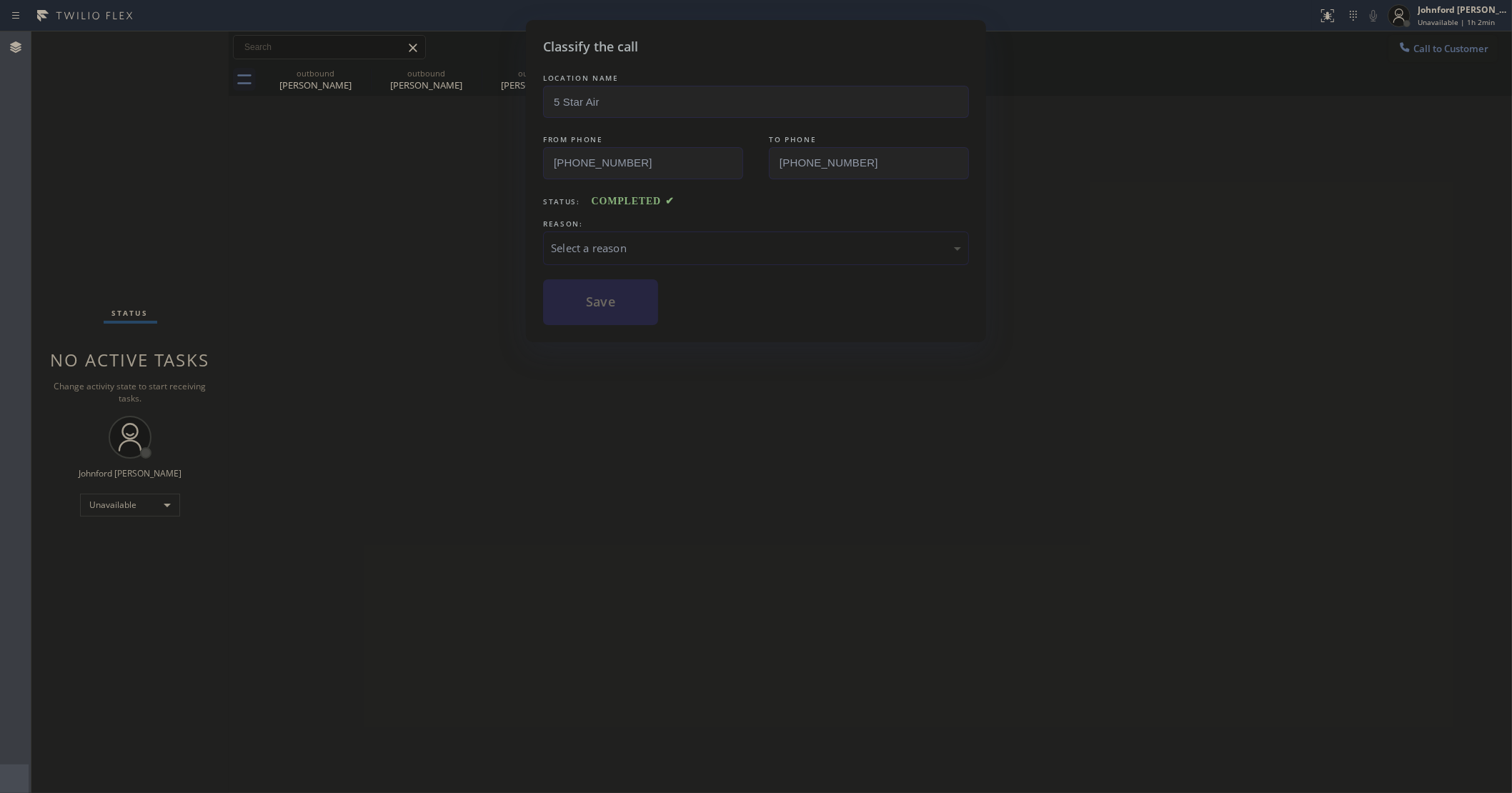
click at [1120, 217] on div "Classify the call LOCATION NAME 5 Star Air FROM PHONE (800) 686-5038 TO PHONE (…" at bounding box center [756, 396] width 1512 height 793
click at [665, 242] on div "Select a reason" at bounding box center [756, 248] width 410 height 16
click at [618, 314] on button "Save" at bounding box center [601, 302] width 115 height 45
type input "[PHONE_NUMBER]"
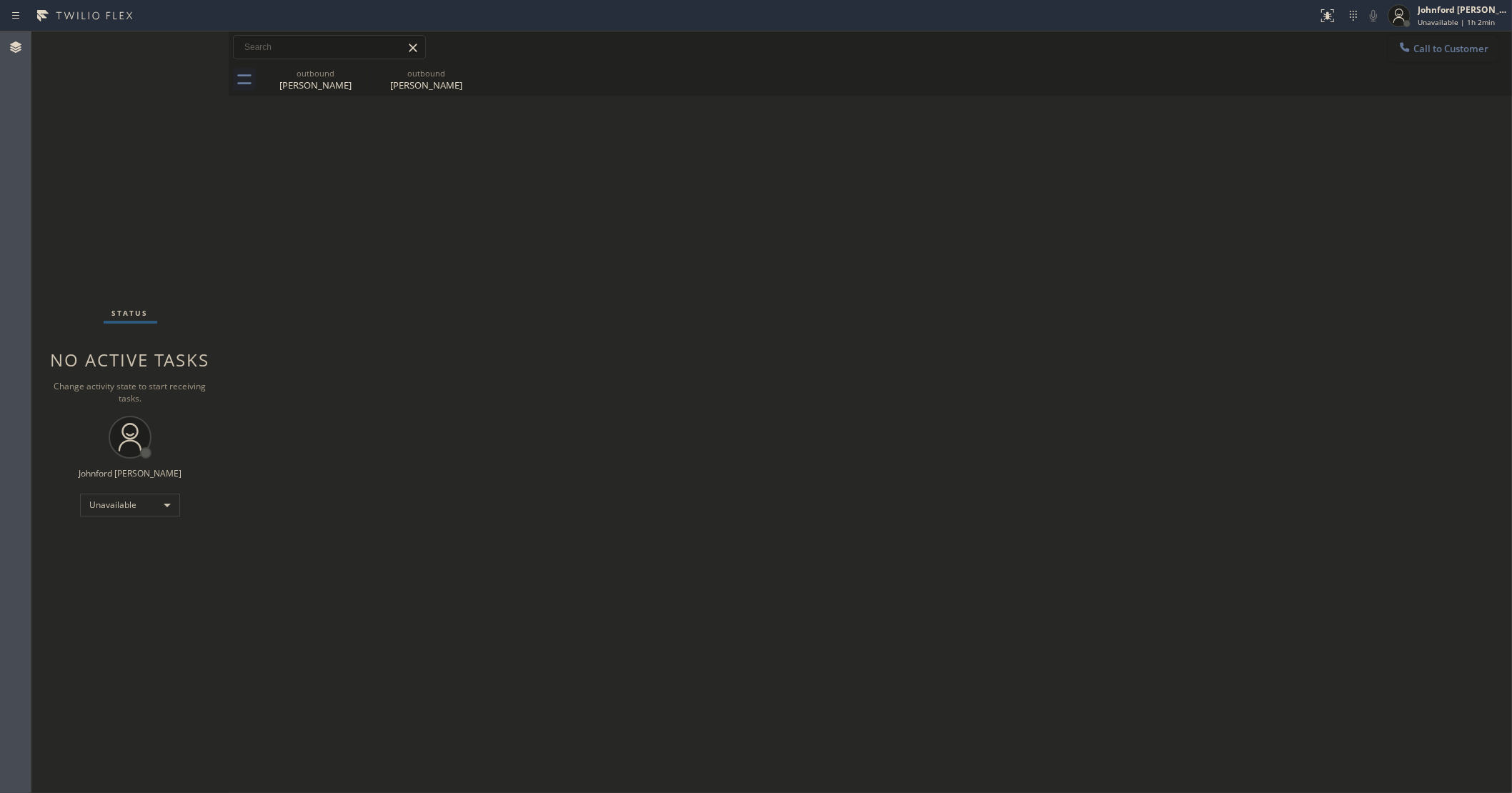
click at [1437, 44] on span "Call to Customer" at bounding box center [1450, 49] width 75 height 13
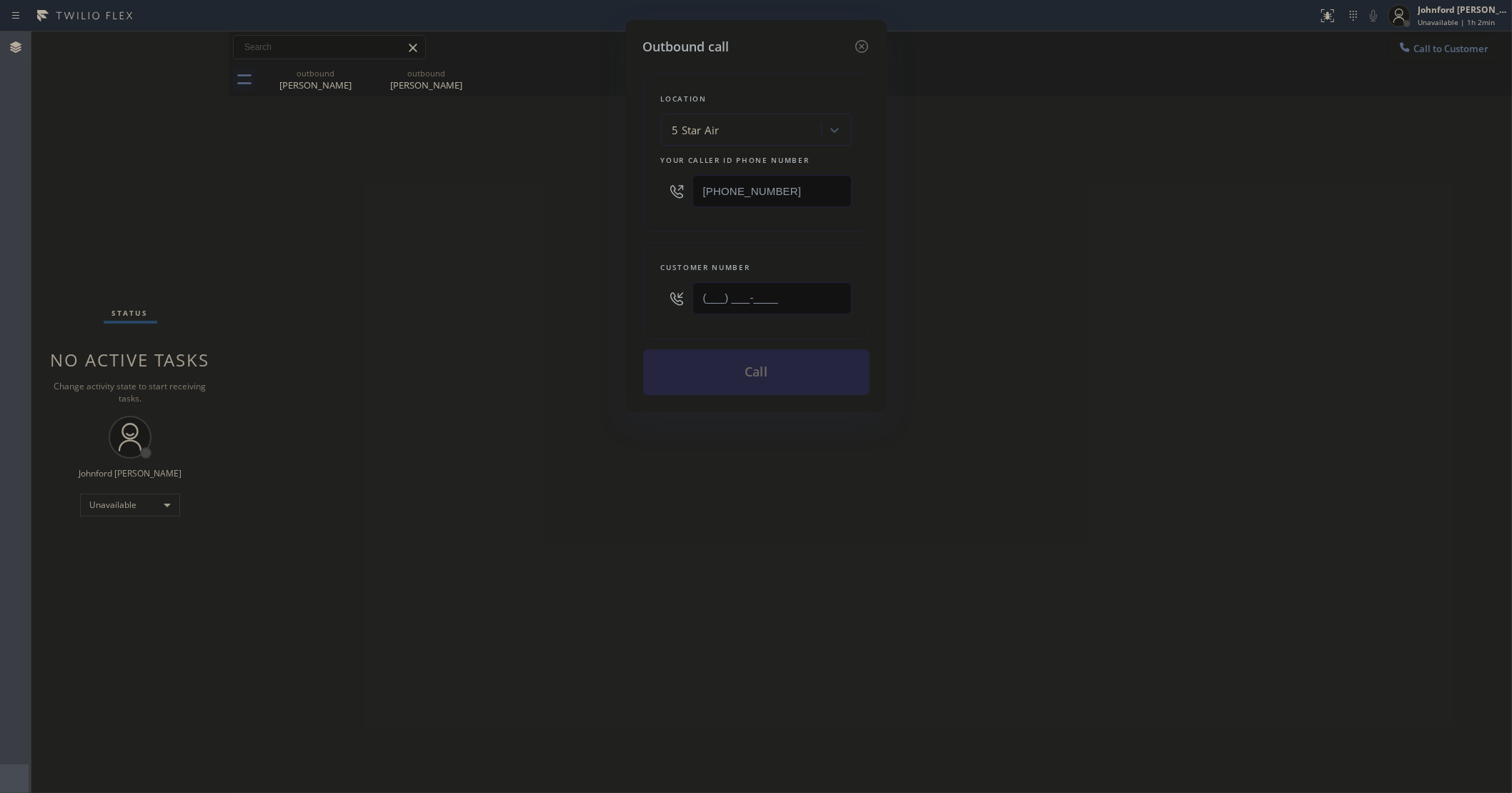
drag, startPoint x: 790, startPoint y: 308, endPoint x: 554, endPoint y: 326, distance: 236.7
click at [605, 320] on div "Outbound call Location 5 Star Air Your caller id phone number [PHONE_NUMBER] Cu…" at bounding box center [756, 396] width 1512 height 793
paste input "917) 862-0744"
type input "(917) 862-0744"
drag, startPoint x: 505, startPoint y: 343, endPoint x: 718, endPoint y: 358, distance: 213.5
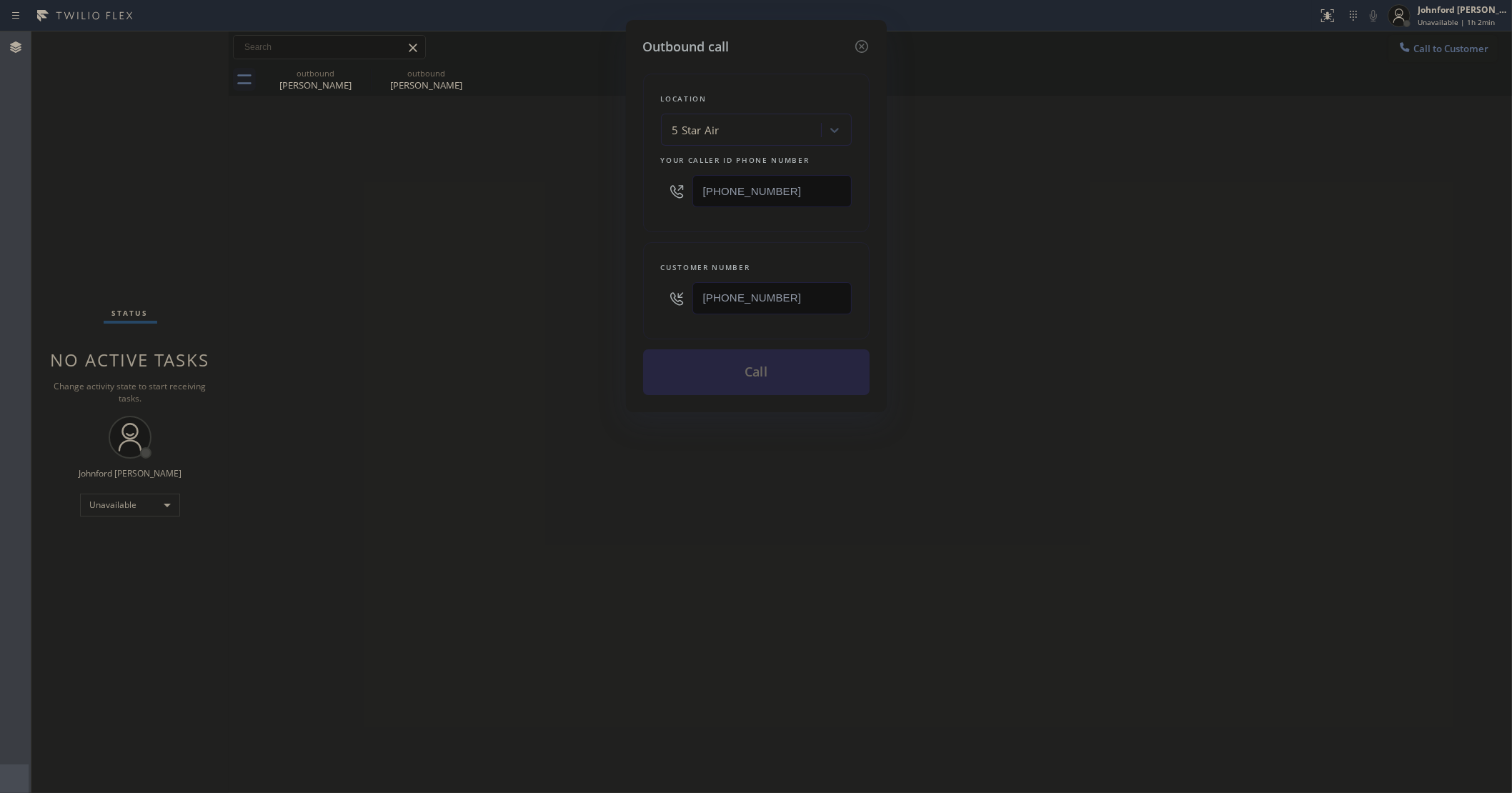
click at [505, 343] on div "Outbound call Location 5 Star Air Your caller id phone number (800) 686-5038 Cu…" at bounding box center [756, 396] width 1512 height 793
click at [717, 359] on button "Call" at bounding box center [756, 373] width 226 height 45
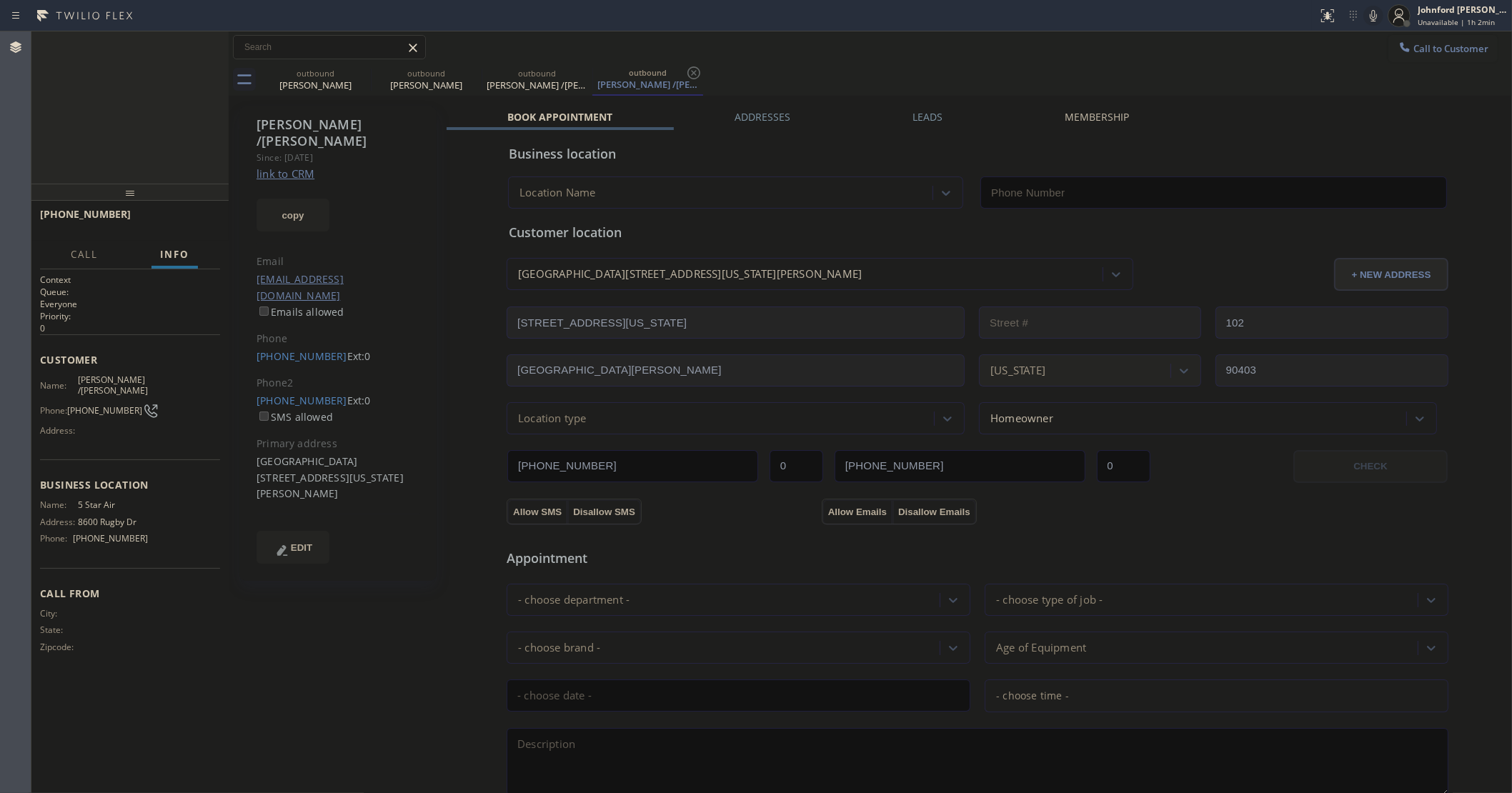
type input "[PHONE_NUMBER]"
click at [1370, 15] on icon at bounding box center [1373, 15] width 17 height 17
click at [1370, 15] on icon at bounding box center [1373, 15] width 7 height 11
click at [1376, 15] on icon at bounding box center [1373, 15] width 17 height 17
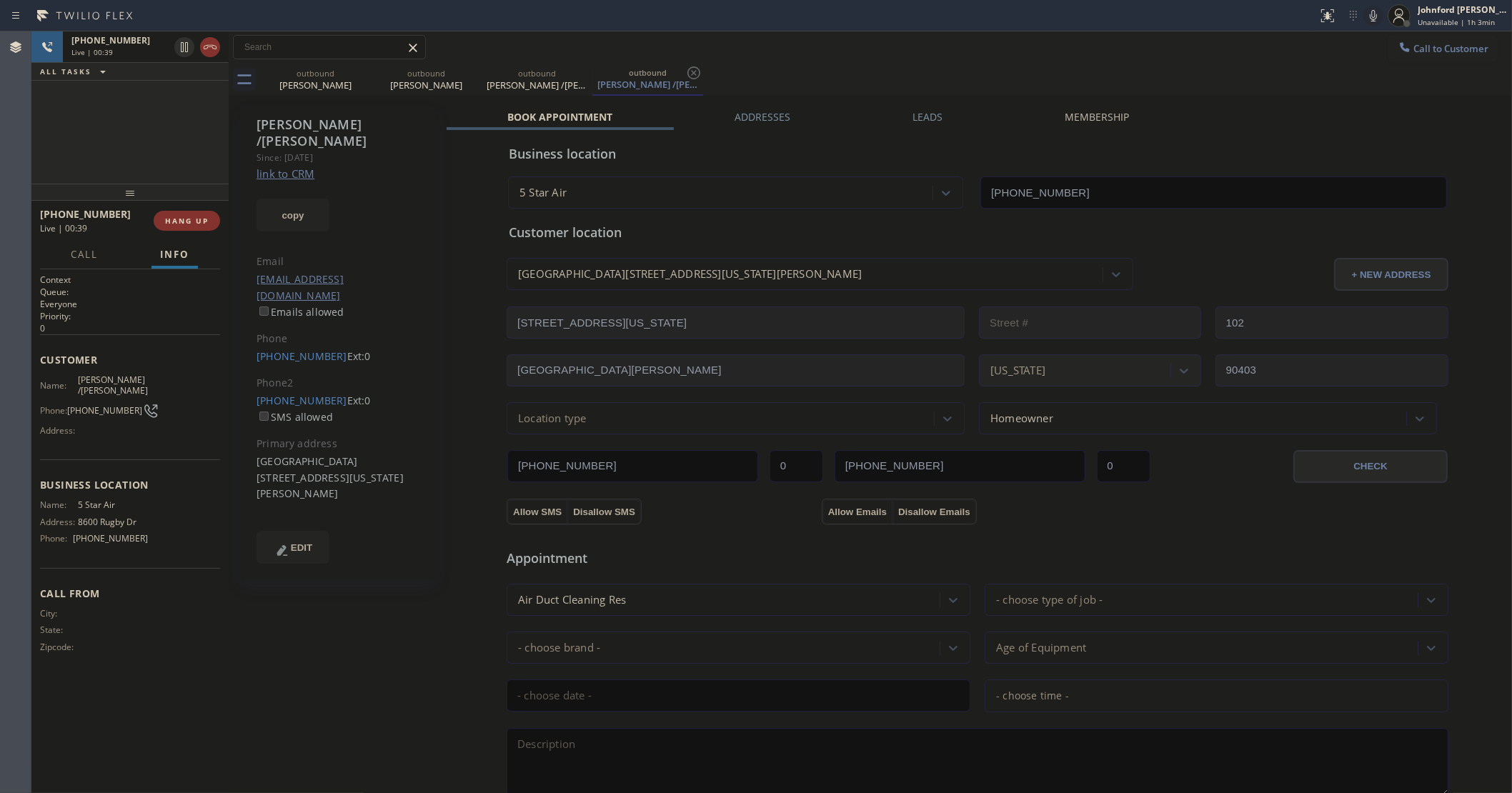
click at [148, 144] on div "+19178620744 Live | 00:39 ALL TASKS ALL TASKS ACTIVE TASKS TASKS IN WRAP UP" at bounding box center [130, 108] width 197 height 153
click at [183, 223] on span "HANG UP" at bounding box center [187, 221] width 44 height 10
click at [183, 223] on span "COMPLETE" at bounding box center [183, 221] width 50 height 10
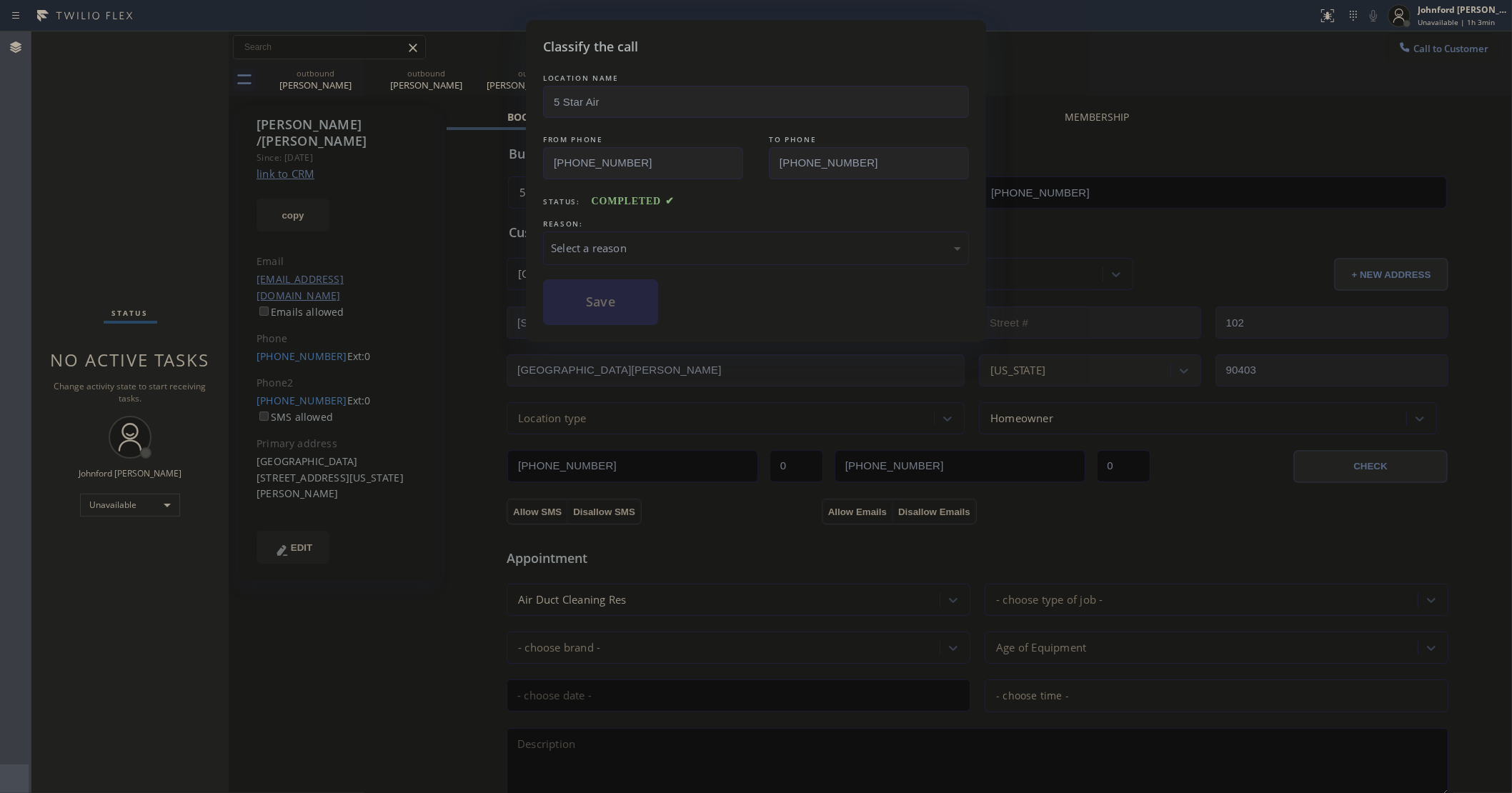
click at [690, 233] on div "Select a reason" at bounding box center [756, 248] width 426 height 33
click at [601, 302] on button "Save" at bounding box center [601, 302] width 115 height 45
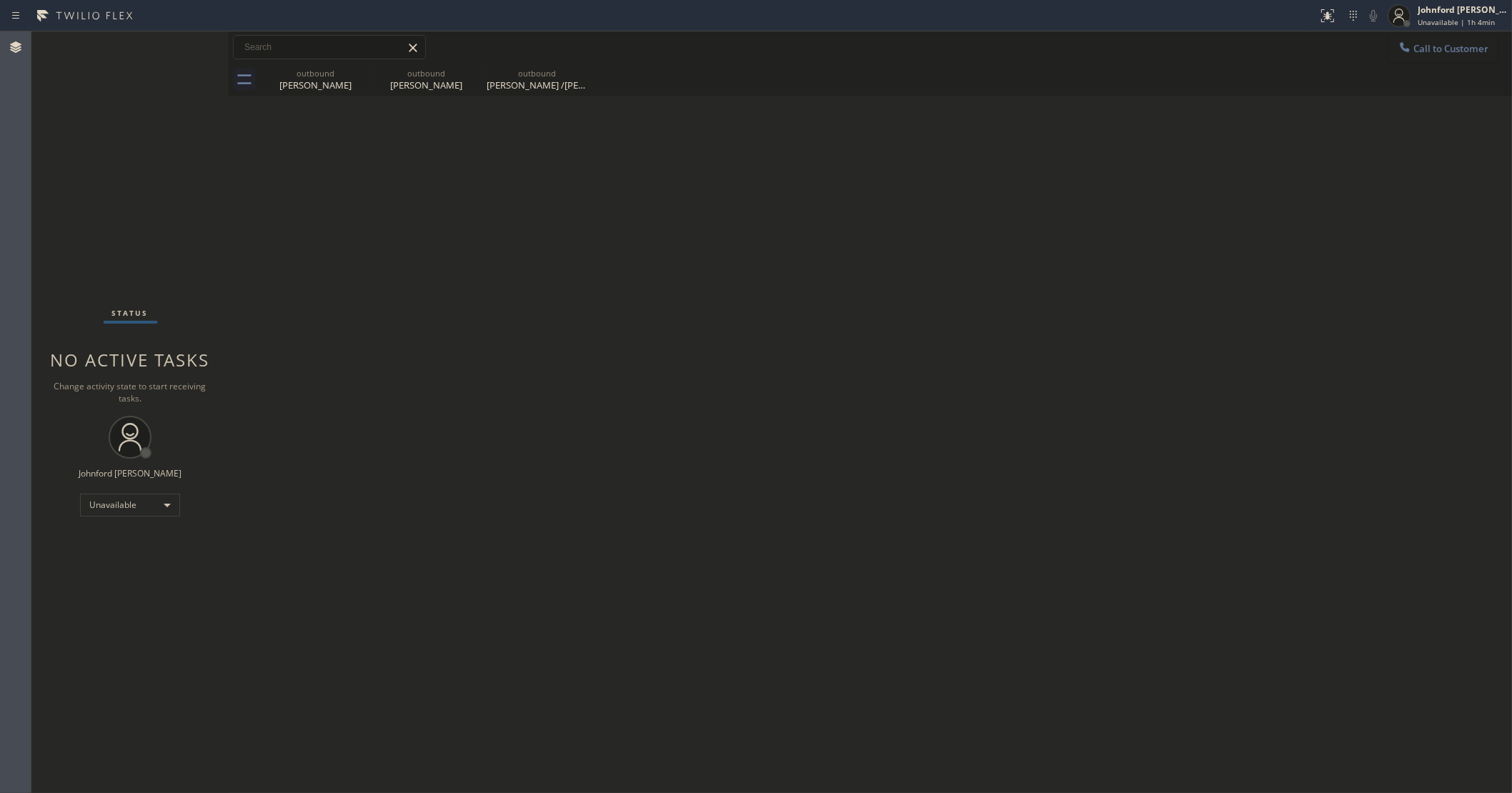
drag, startPoint x: 1431, startPoint y: 47, endPoint x: 1269, endPoint y: 158, distance: 196.4
click at [1431, 48] on span "Call to Customer" at bounding box center [1450, 49] width 75 height 13
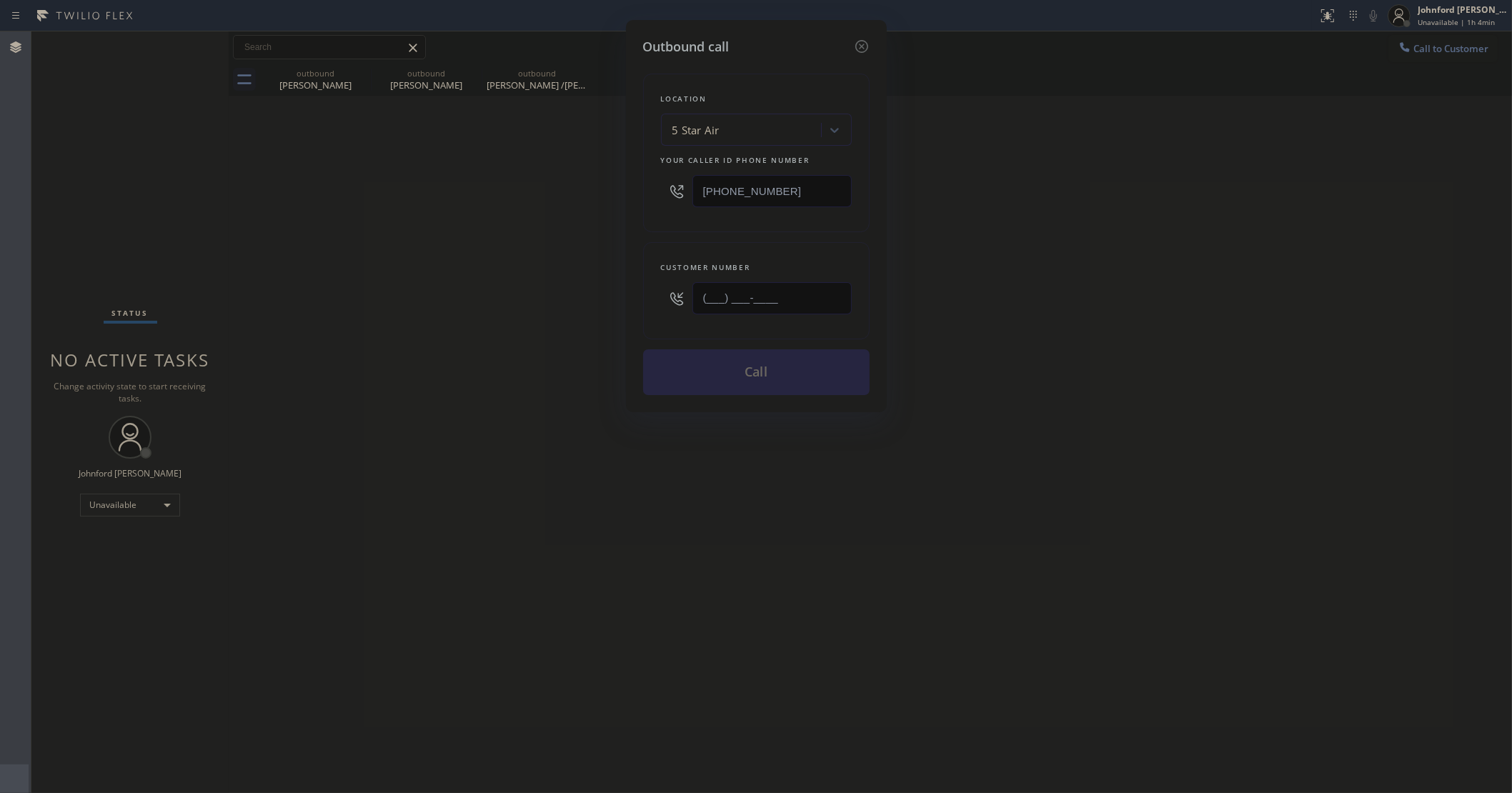
drag, startPoint x: 776, startPoint y: 302, endPoint x: 416, endPoint y: 308, distance: 360.0
click at [476, 302] on div "Outbound call Location 5 Star Air Your caller id phone number [PHONE_NUMBER] Cu…" at bounding box center [756, 396] width 1512 height 793
paste input "818) 399-9125"
type input "(818) 399-9125"
click at [327, 325] on div "Outbound call Location 5 Star Air Your caller id phone number (800) 686-5038 Cu…" at bounding box center [756, 396] width 1512 height 793
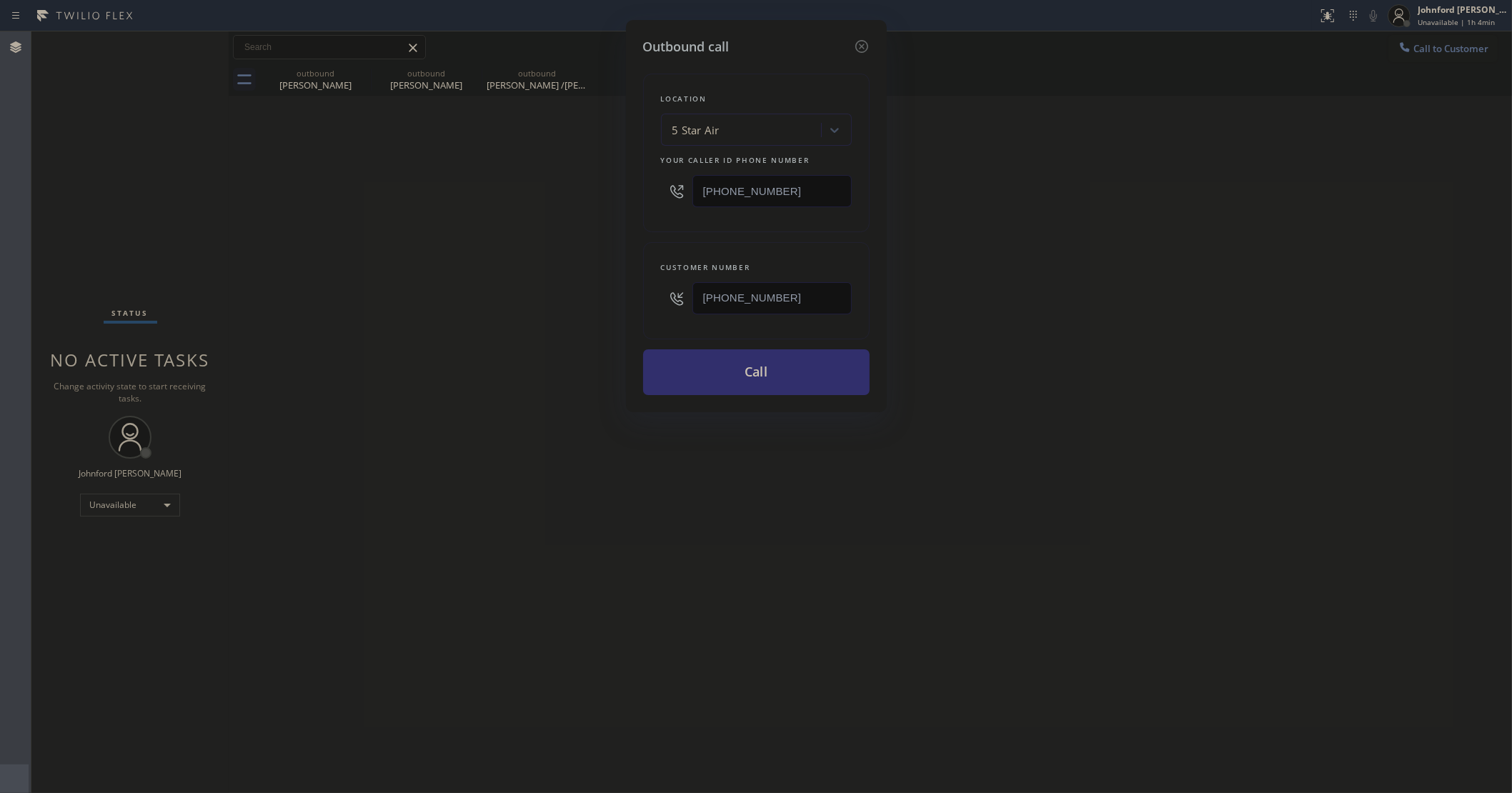
click at [705, 372] on button "Call" at bounding box center [756, 373] width 226 height 45
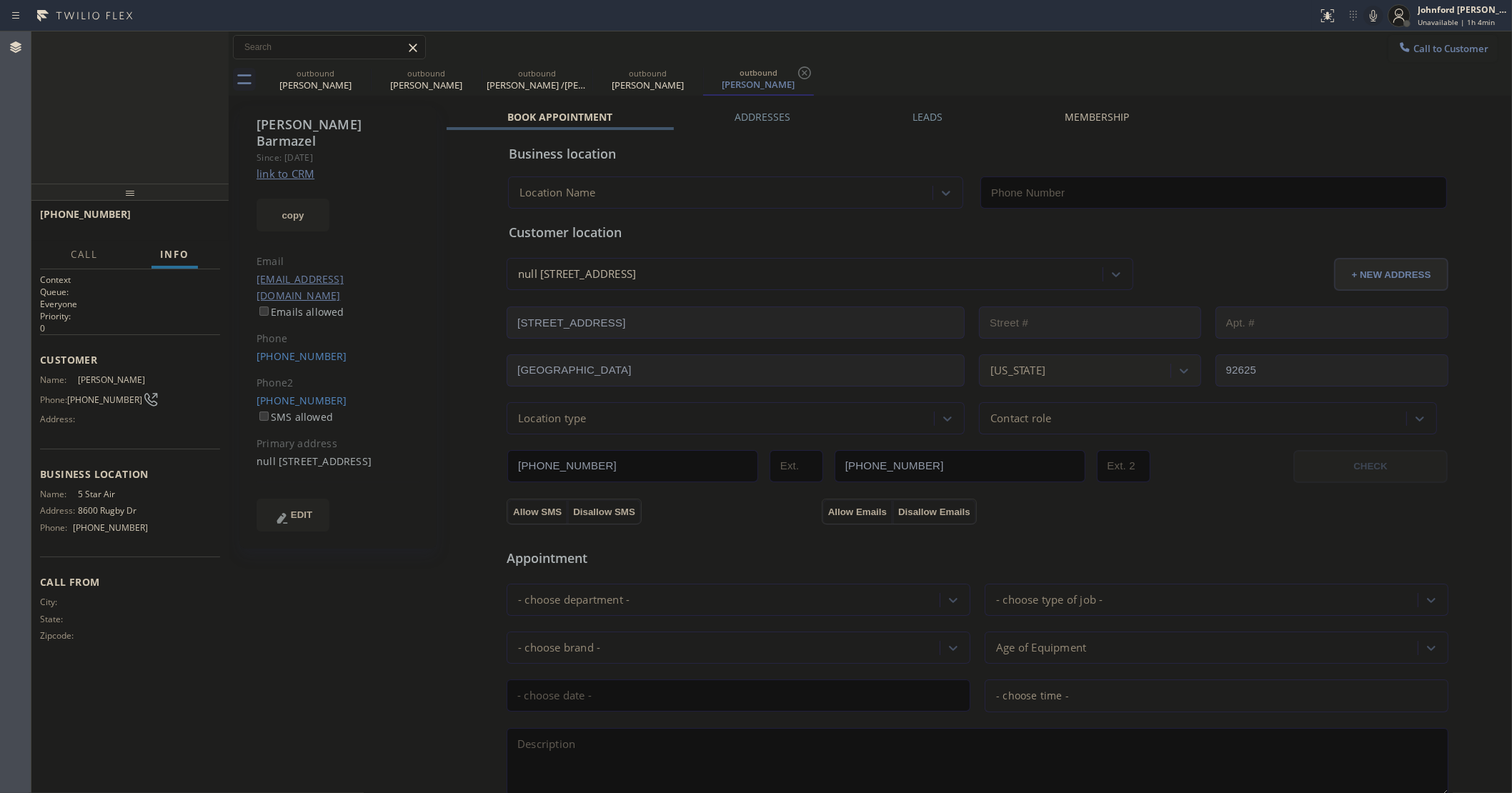
type input "[PHONE_NUMBER]"
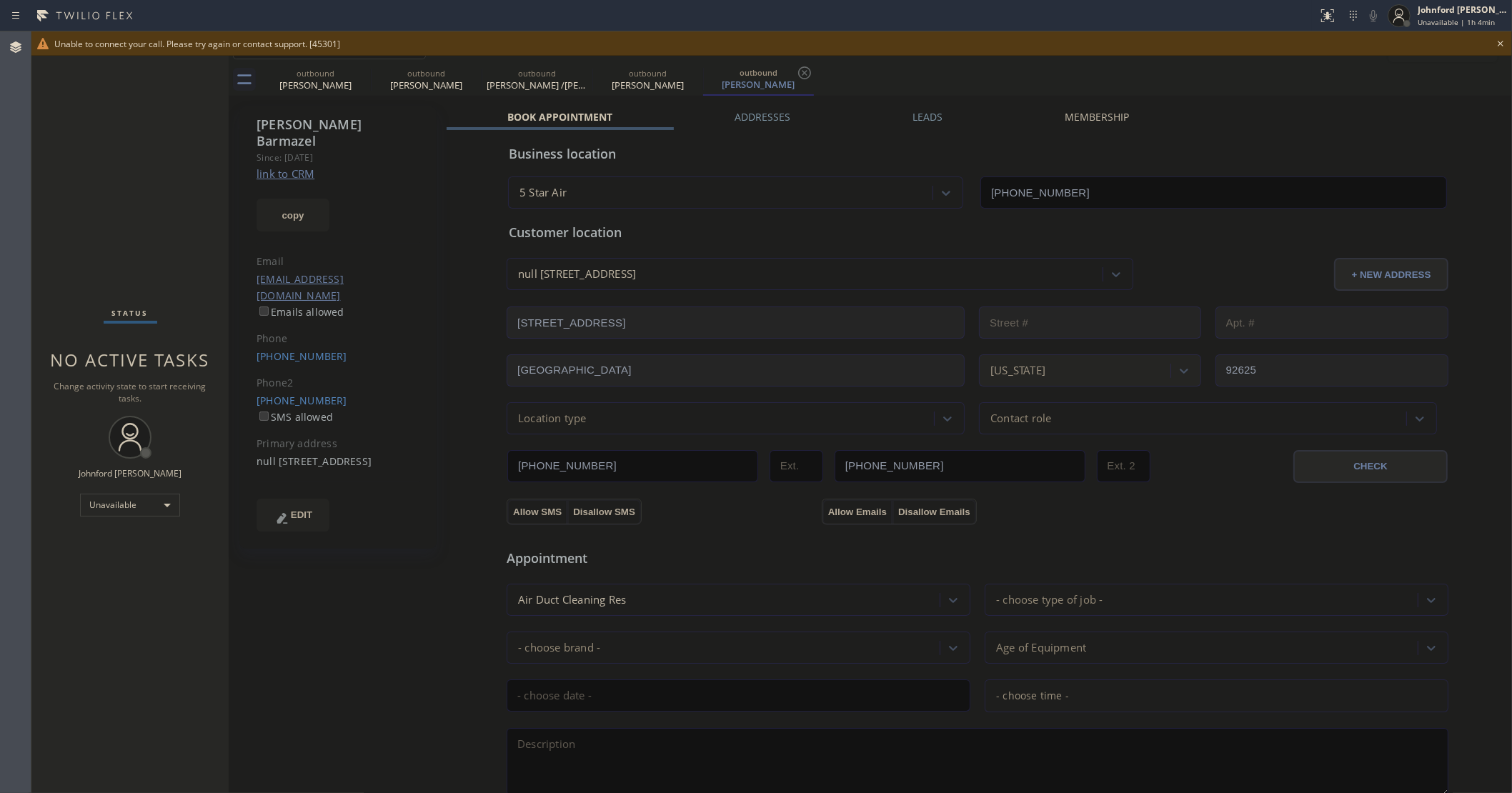
click at [1505, 46] on icon at bounding box center [1500, 43] width 17 height 17
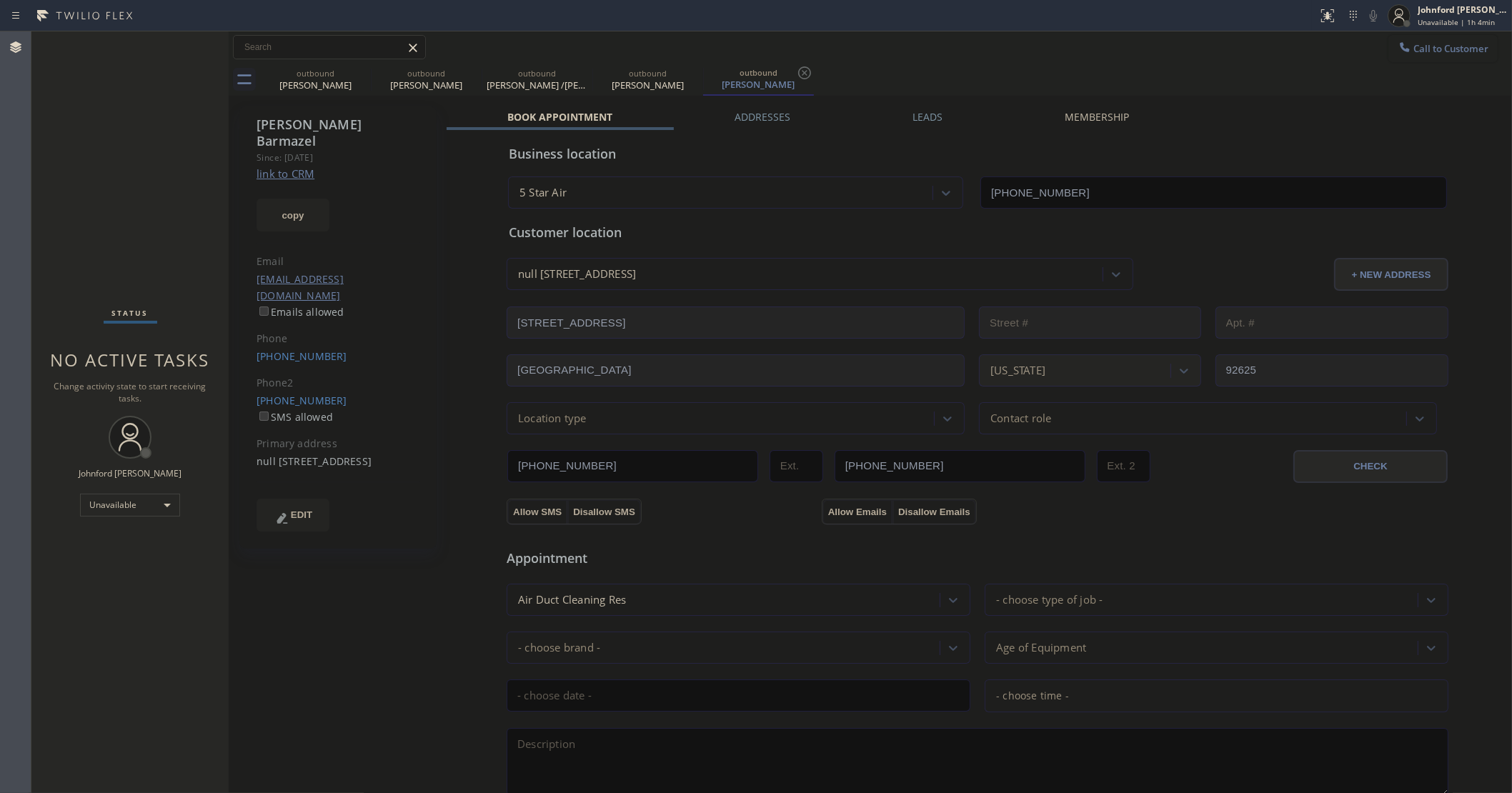
click at [1431, 56] on button "Call to Customer" at bounding box center [1443, 48] width 110 height 27
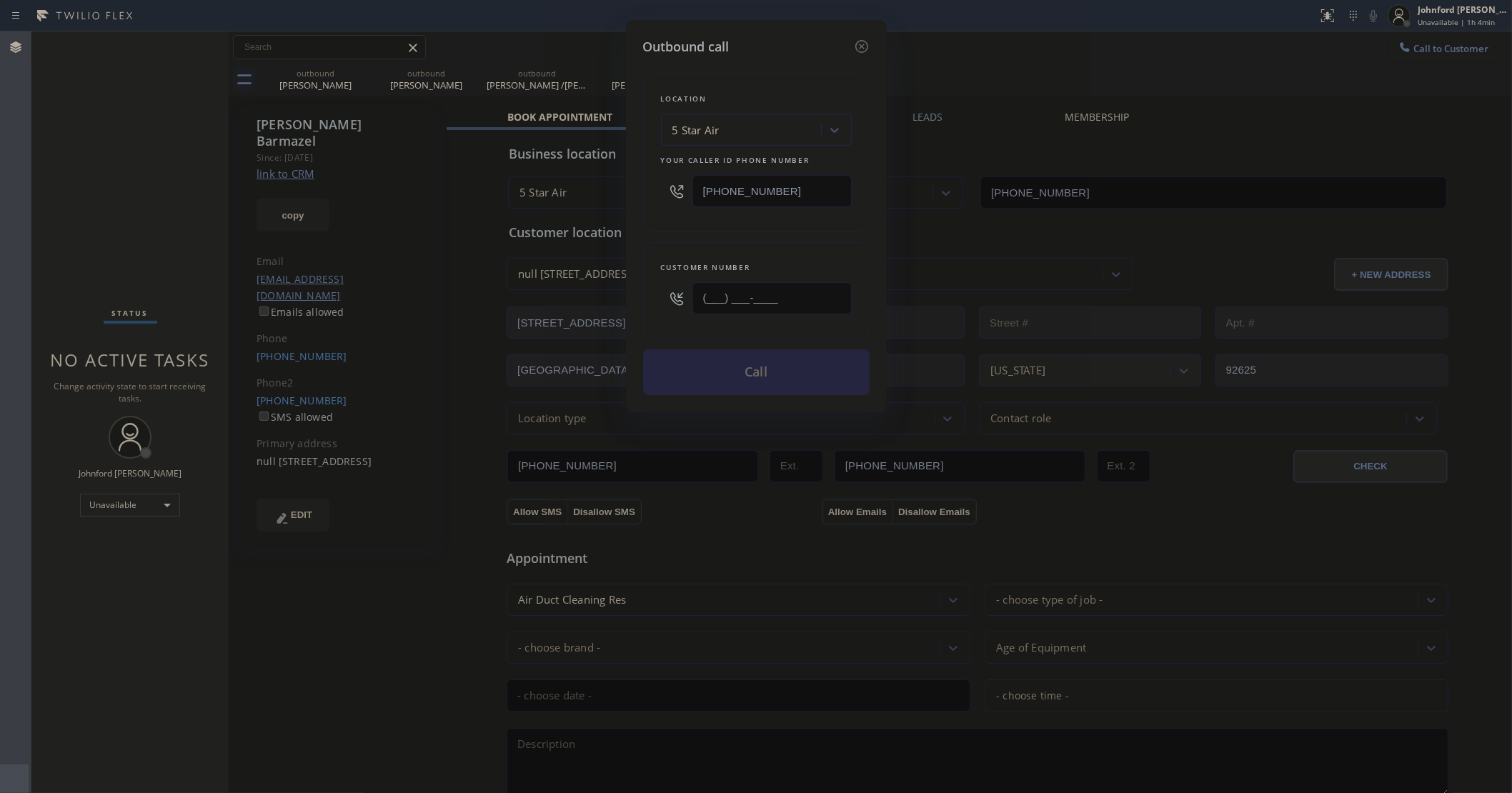
drag, startPoint x: 816, startPoint y: 295, endPoint x: 589, endPoint y: 295, distance: 227.0
click at [592, 295] on div "Outbound call Location 5 Star Air Your caller id phone number [PHONE_NUMBER] Cu…" at bounding box center [756, 396] width 1512 height 793
paste input "818) 912-7027"
type input "(818) 912-7027"
click at [669, 212] on div "Location 5 Star Air Your caller id phone number [PHONE_NUMBER]" at bounding box center [756, 153] width 226 height 158
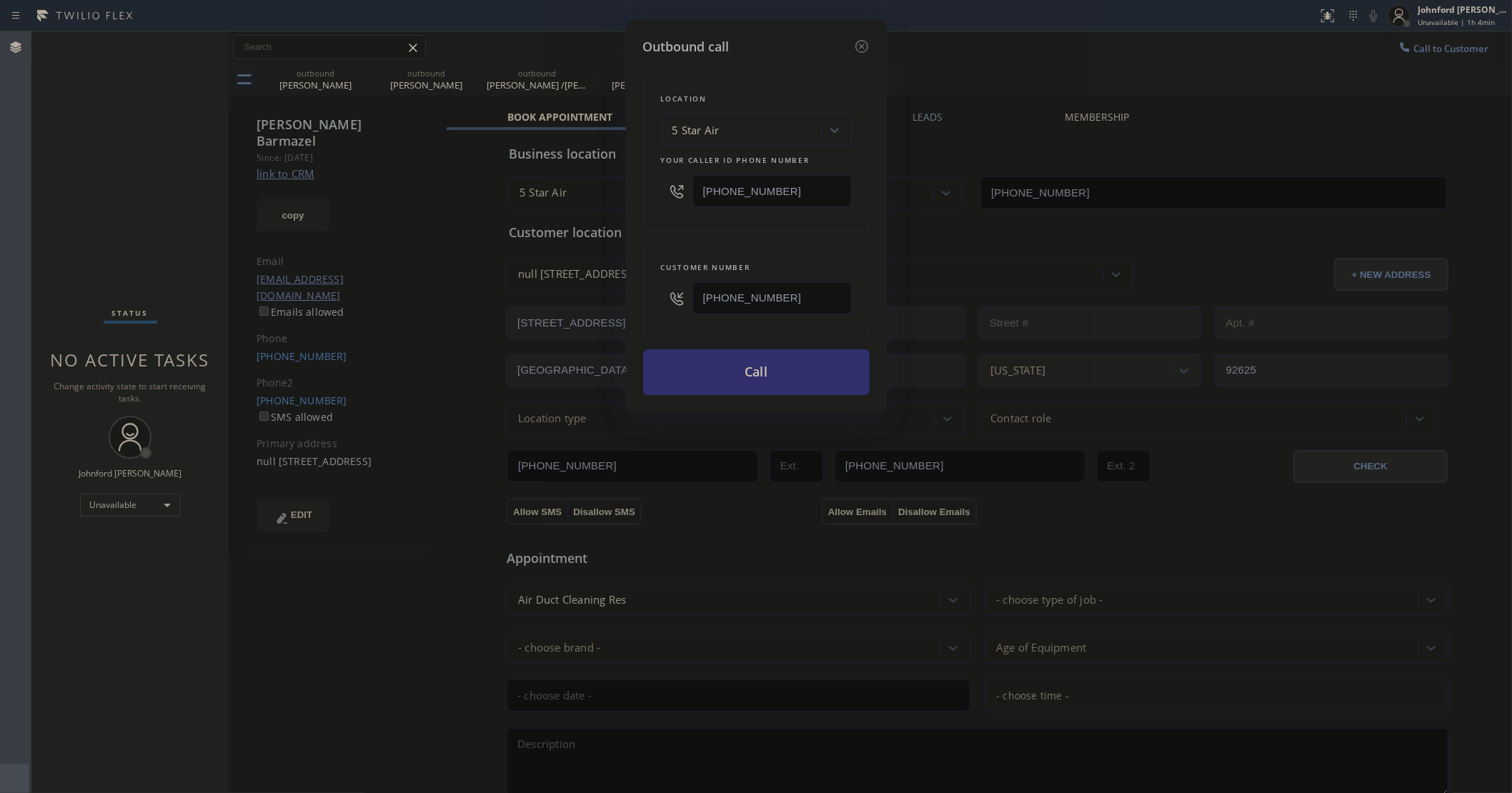
click at [798, 361] on button "Call" at bounding box center [756, 373] width 226 height 45
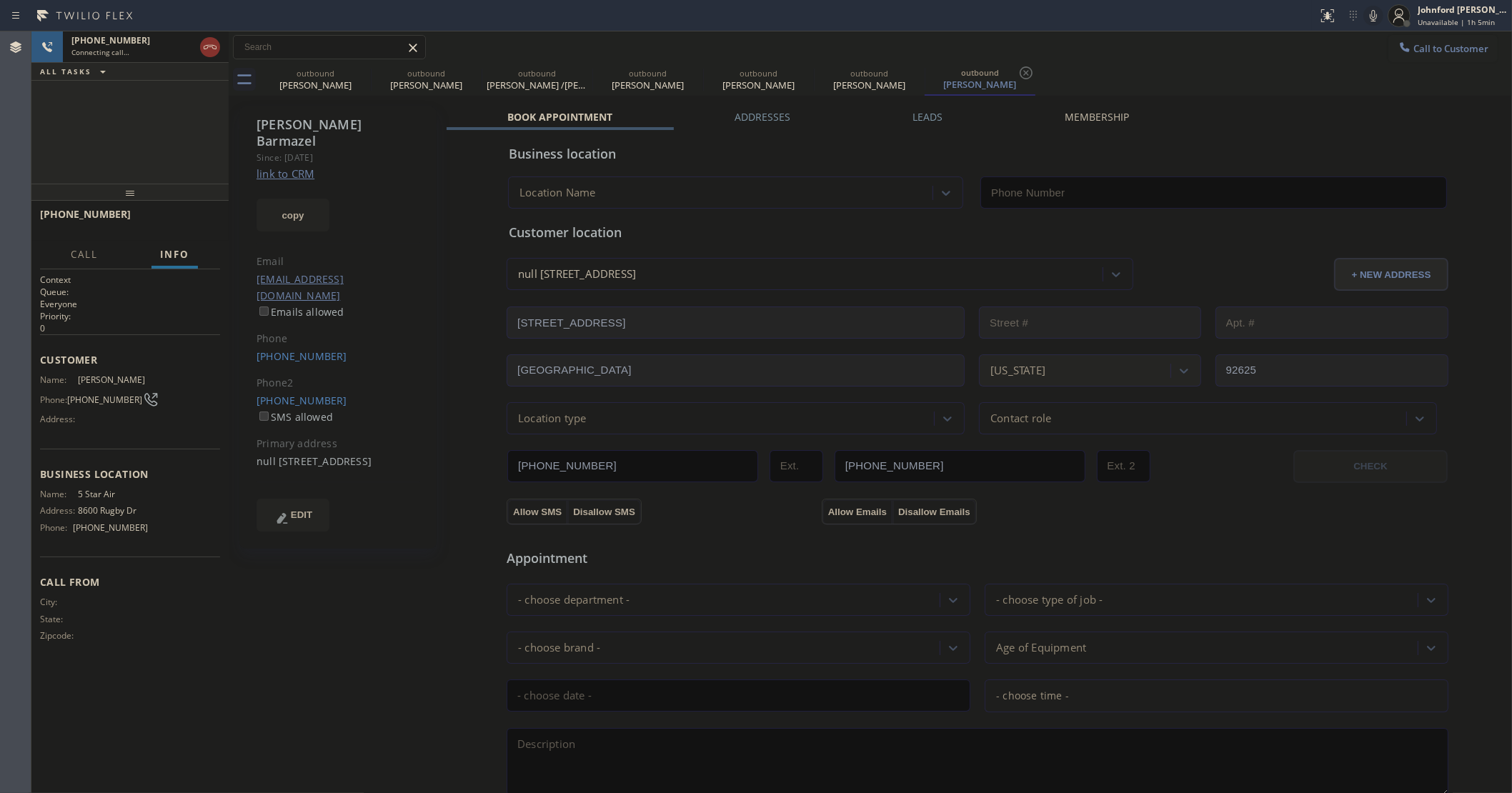
type input "[PHONE_NUMBER]"
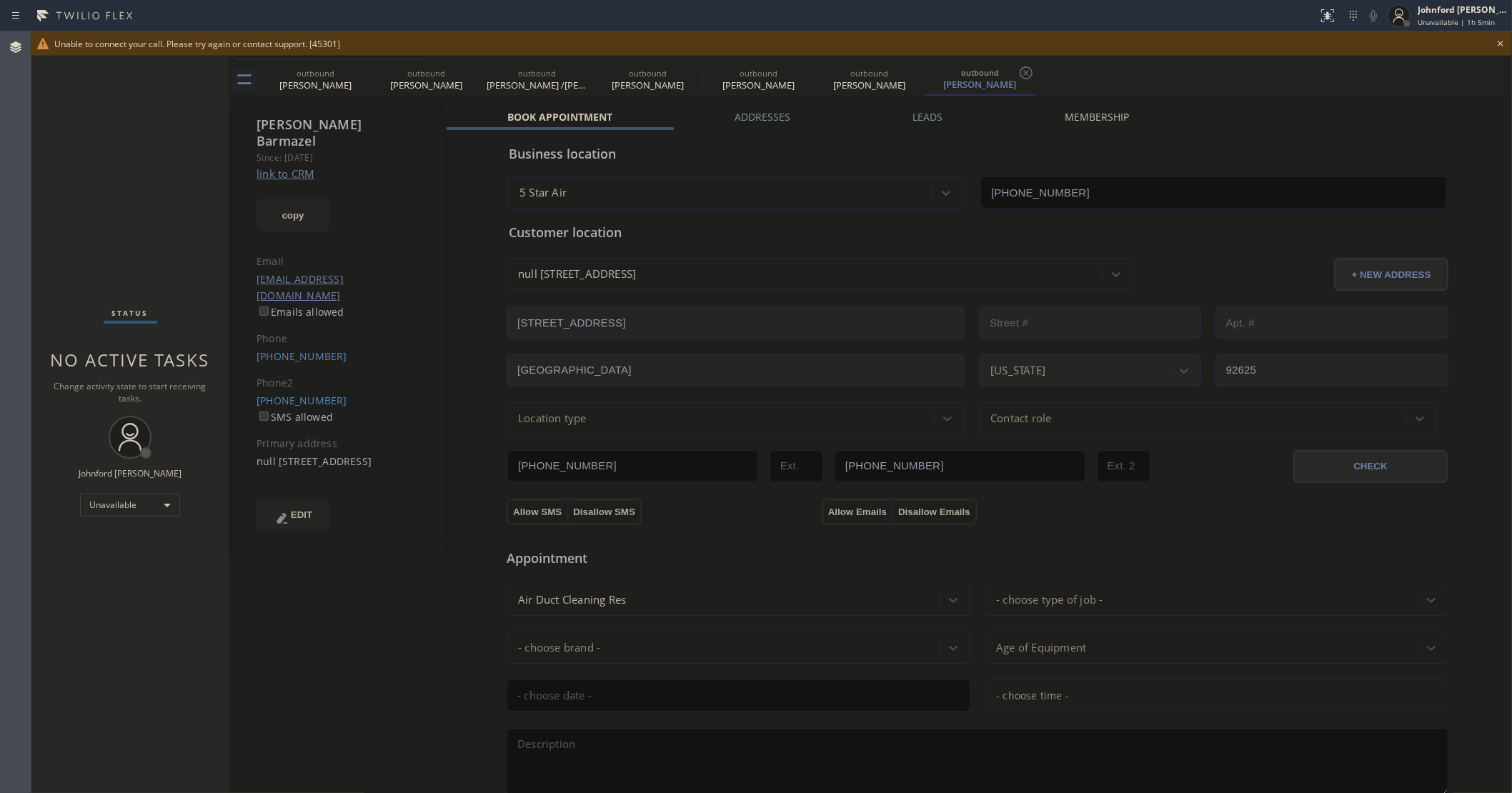
click at [76, 119] on div "Status No active tasks Change activity state to start receiving tasks. [PERSON_…" at bounding box center [130, 412] width 197 height 762
click at [326, 350] on link "(818) 399-9125" at bounding box center [302, 356] width 91 height 14
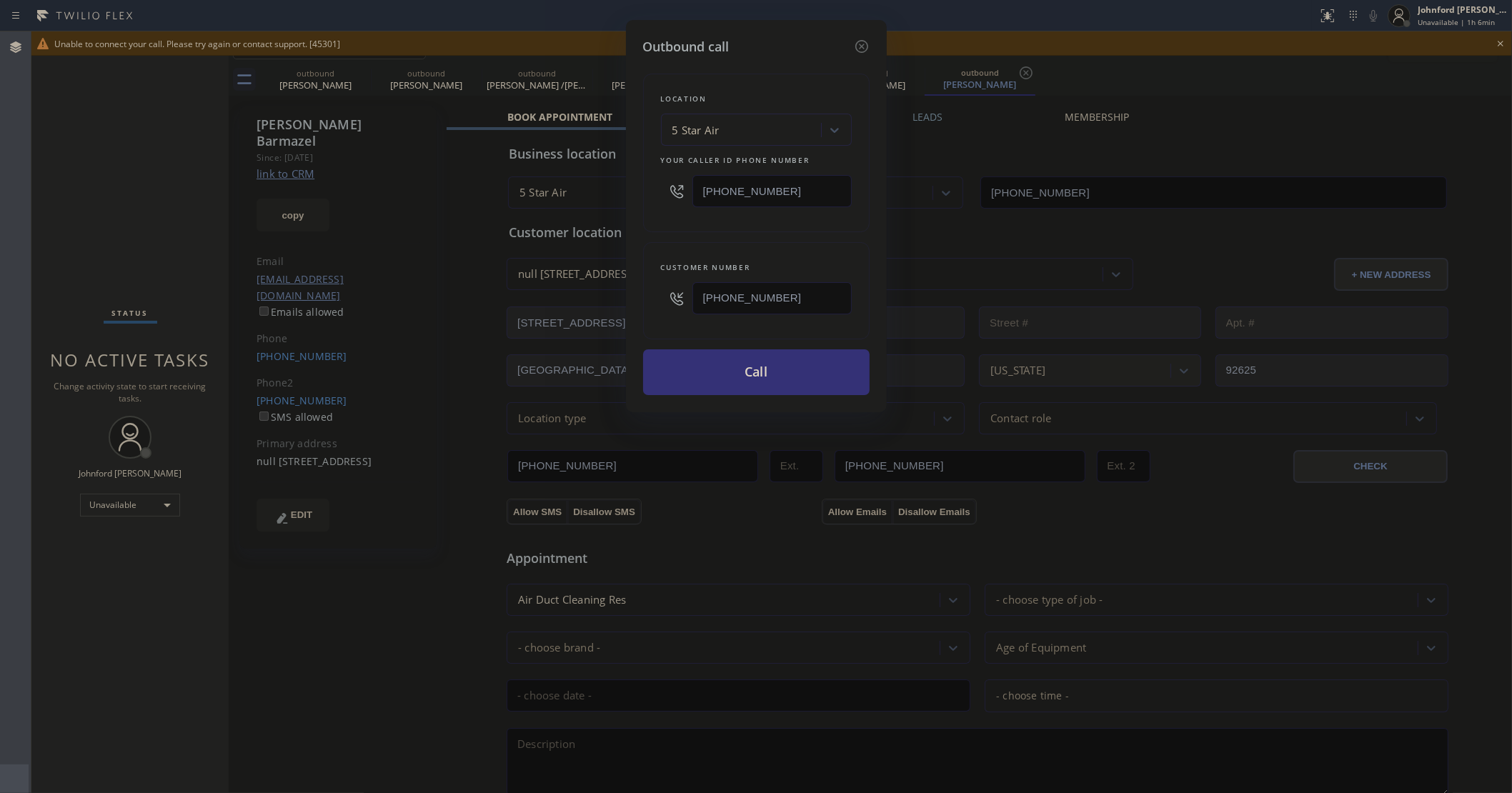
drag, startPoint x: 791, startPoint y: 290, endPoint x: 565, endPoint y: 291, distance: 226.0
click at [565, 291] on div "Outbound call Location 5 Star Air Your caller id phone number (800) 686-5038 Cu…" at bounding box center [756, 396] width 1512 height 793
paste input "310) 488-650"
click at [802, 223] on div "Location 5 Star Air Your caller id phone number [PHONE_NUMBER]" at bounding box center [756, 153] width 226 height 158
click at [756, 364] on button "Call" at bounding box center [756, 373] width 226 height 45
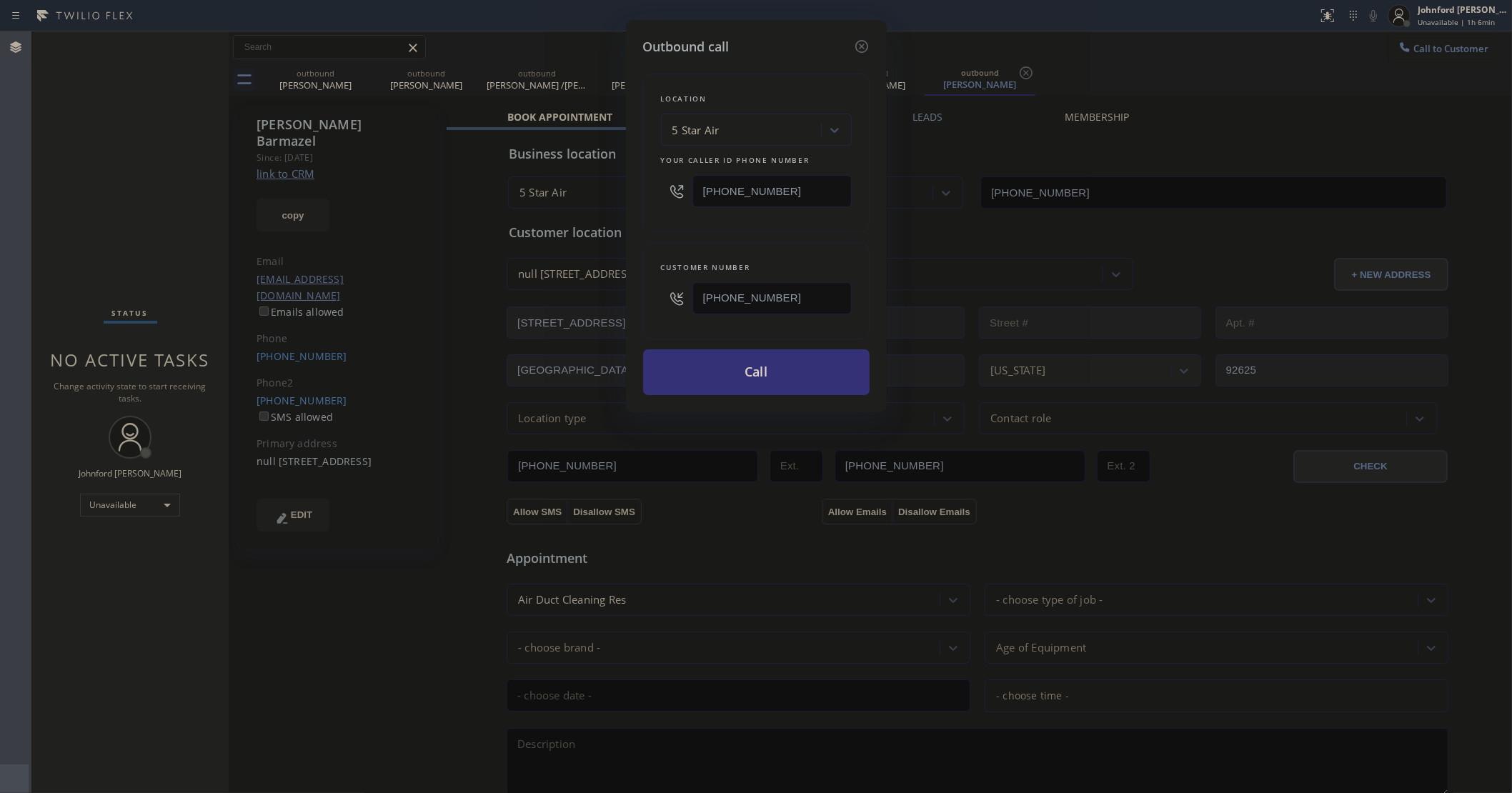
type input "(818) 399-9125"
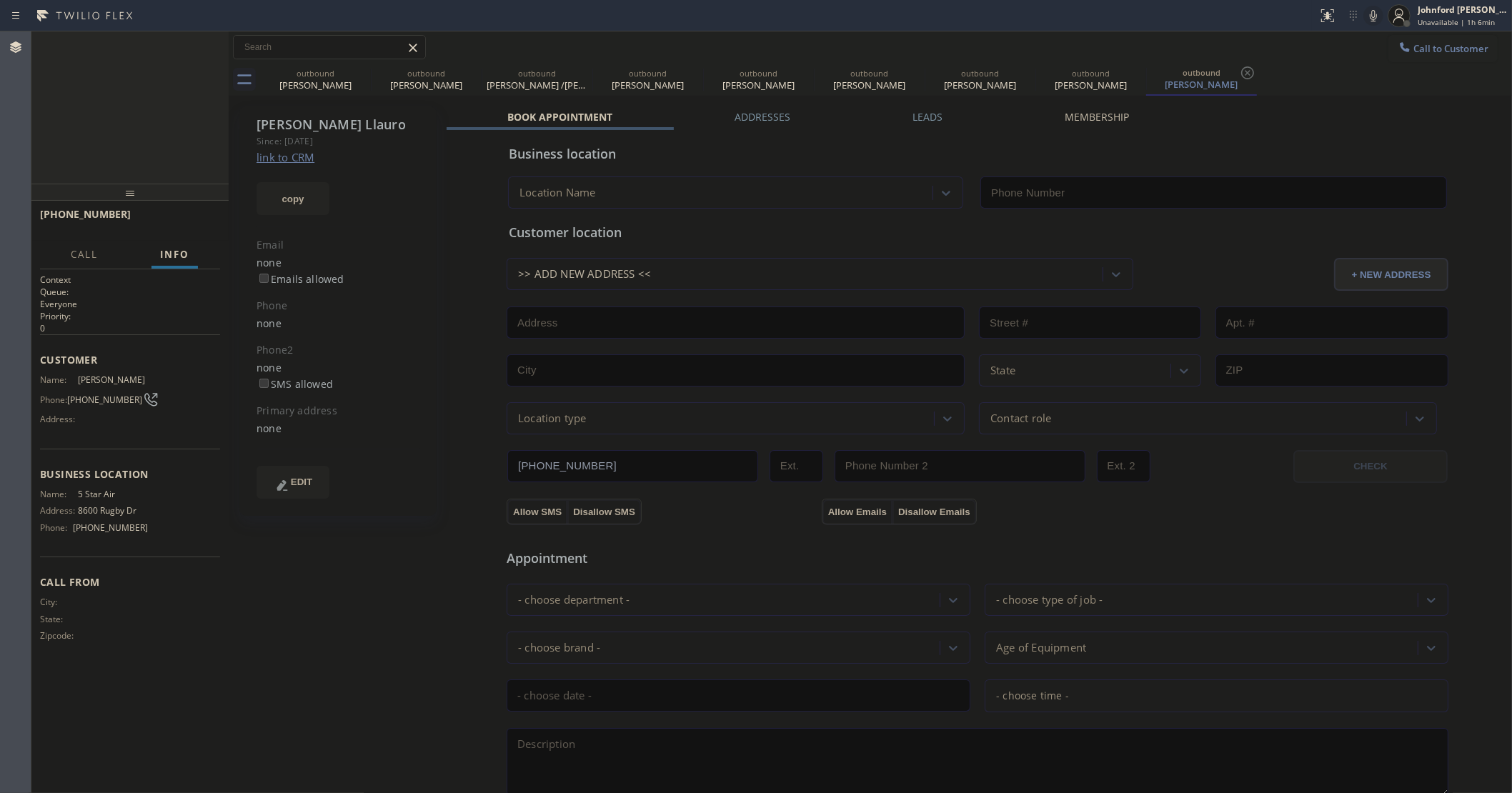
type input "[PHONE_NUMBER]"
click at [1365, 15] on icon at bounding box center [1373, 15] width 17 height 17
click at [366, 65] on icon at bounding box center [361, 72] width 17 height 17
click at [463, 69] on icon at bounding box center [472, 72] width 17 height 17
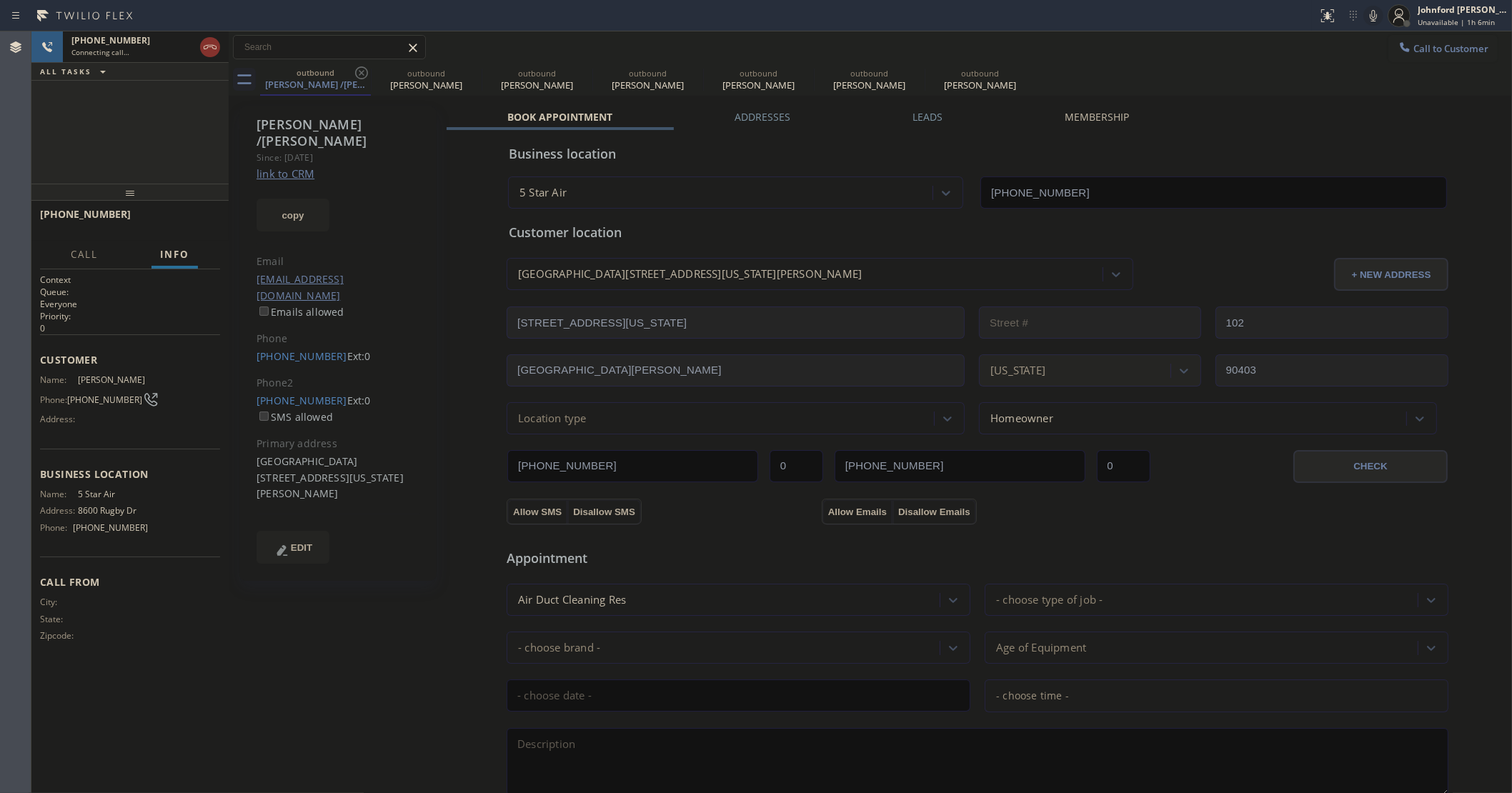
click at [365, 69] on icon at bounding box center [361, 72] width 17 height 17
click at [0, 0] on icon at bounding box center [0, 0] width 0 height 0
type input "[PHONE_NUMBER]"
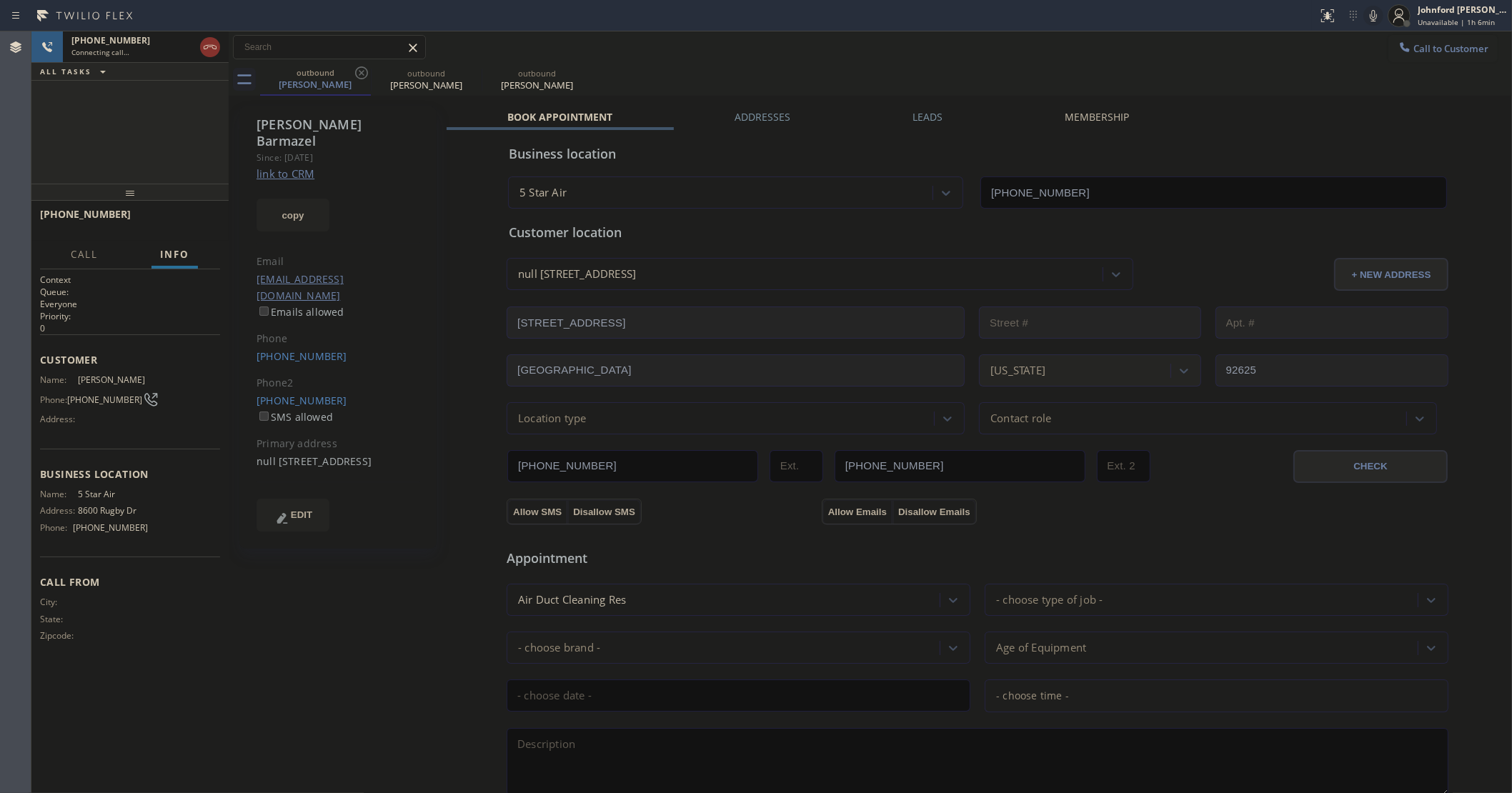
click at [365, 69] on icon at bounding box center [361, 72] width 17 height 17
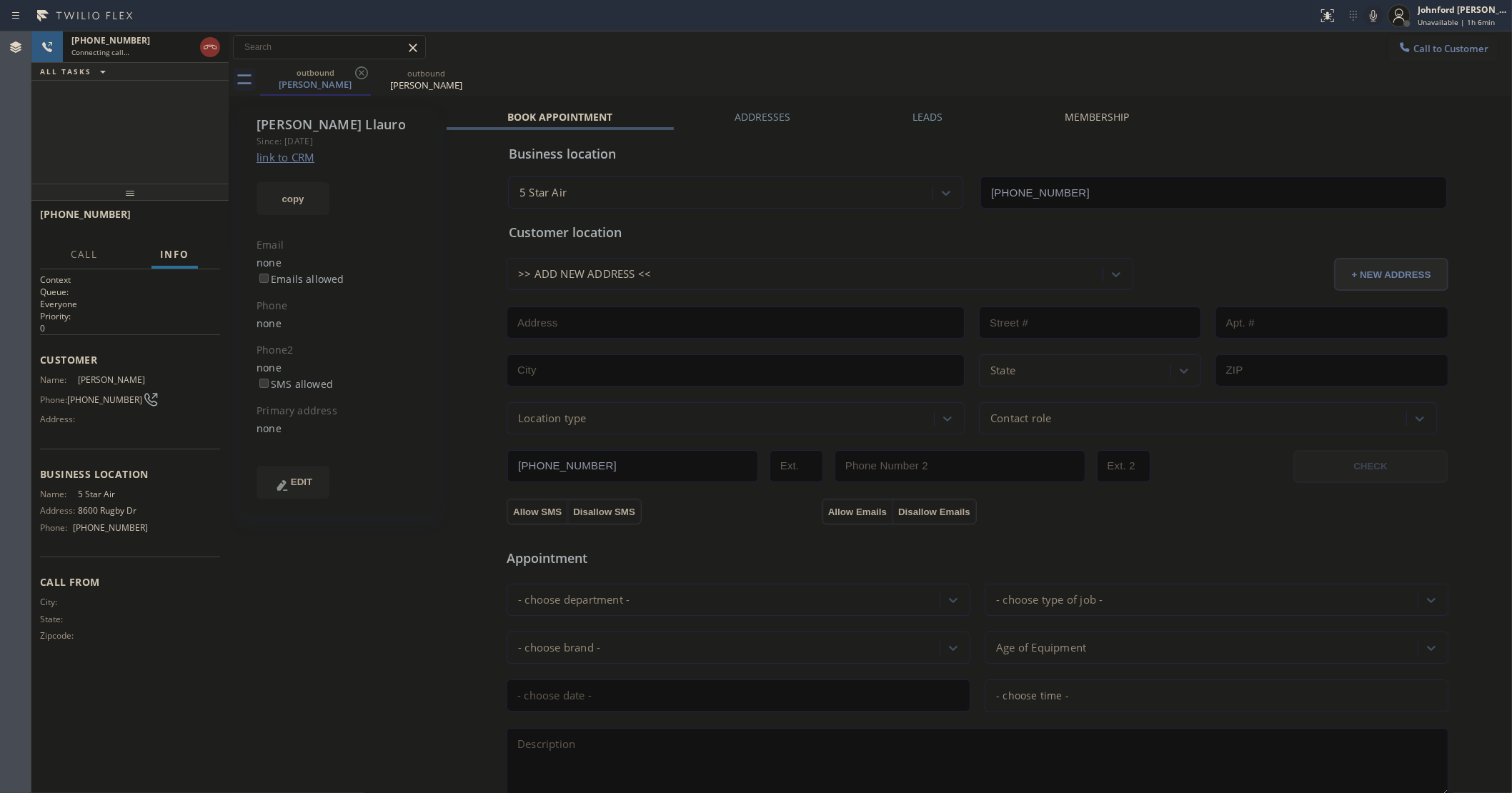
click at [722, 59] on div "Call to Customer Outbound call Location 5 Star Air Your caller id phone number …" at bounding box center [870, 47] width 1283 height 25
click at [197, 218] on span "HANG UP" at bounding box center [187, 221] width 44 height 10
click at [98, 394] on span "(310) 488-6505" at bounding box center [105, 399] width 75 height 11
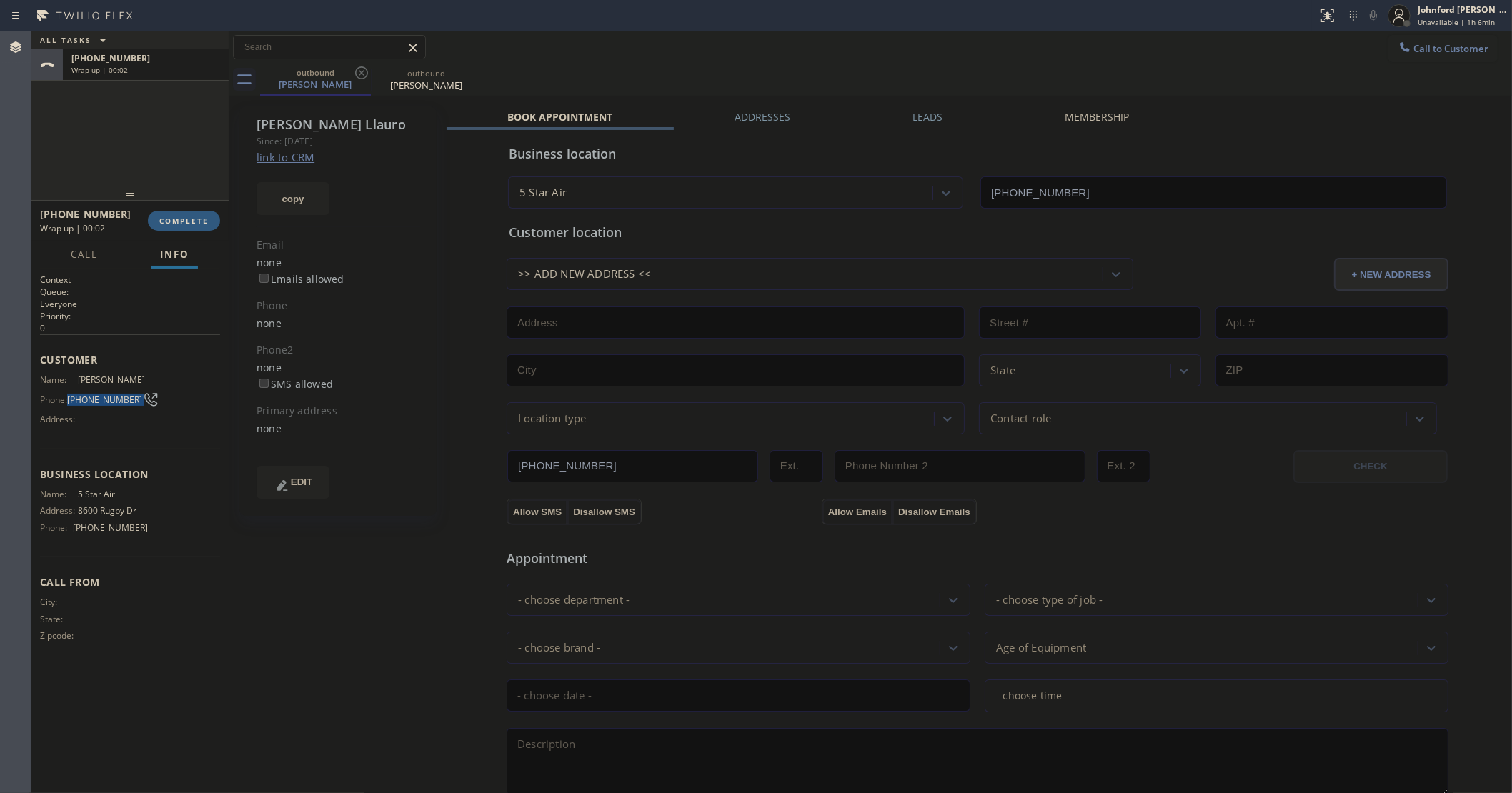
copy div "(310) 488-6505"
click at [1399, 41] on div at bounding box center [1404, 48] width 17 height 17
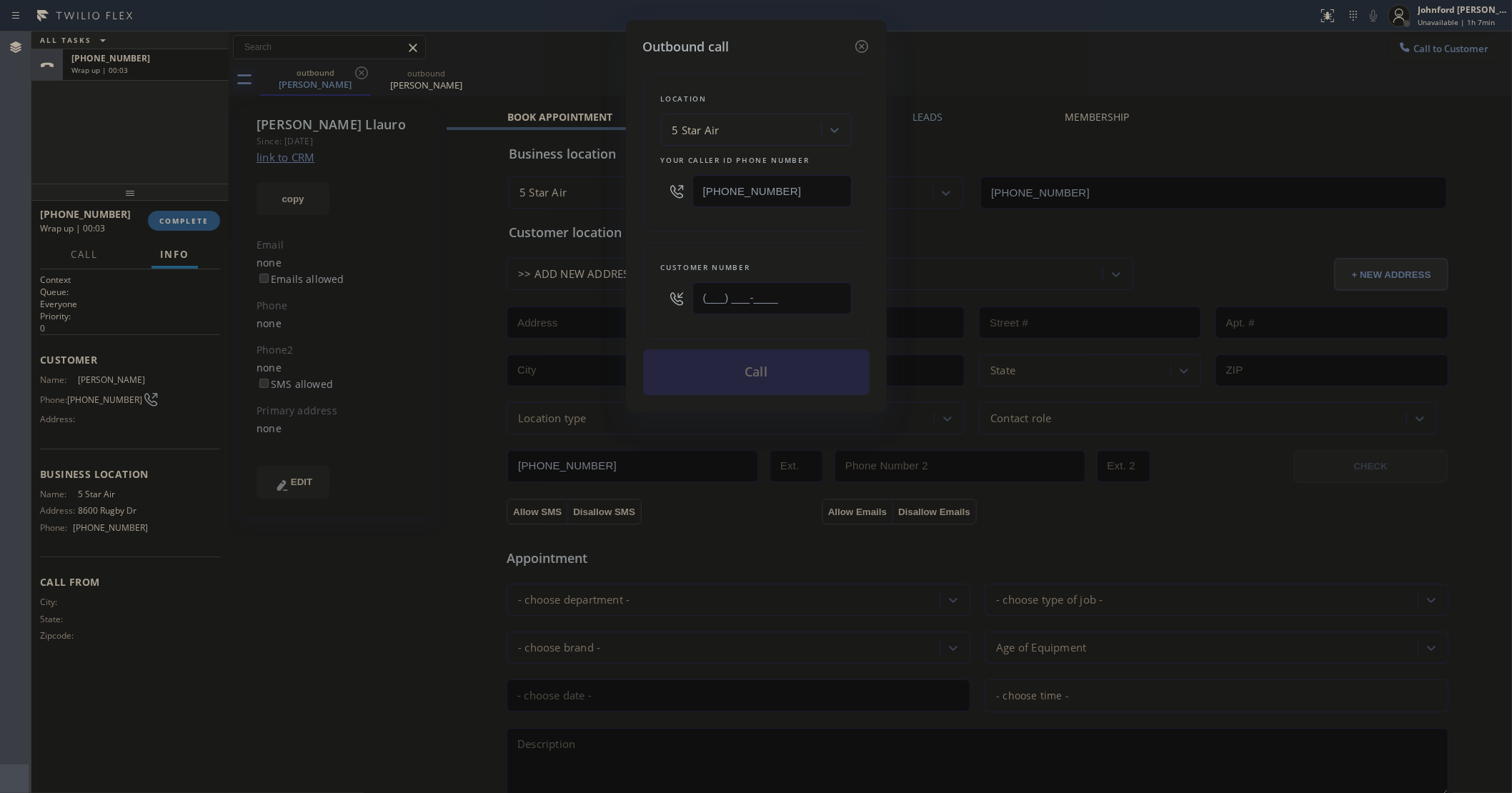
drag, startPoint x: 810, startPoint y: 293, endPoint x: 634, endPoint y: 293, distance: 176.0
click at [650, 293] on div "Customer number (___) ___-____" at bounding box center [756, 291] width 226 height 97
paste input "310) 488-6505"
type input "(310) 488-6505"
drag, startPoint x: 651, startPoint y: 202, endPoint x: 616, endPoint y: 206, distance: 35.2
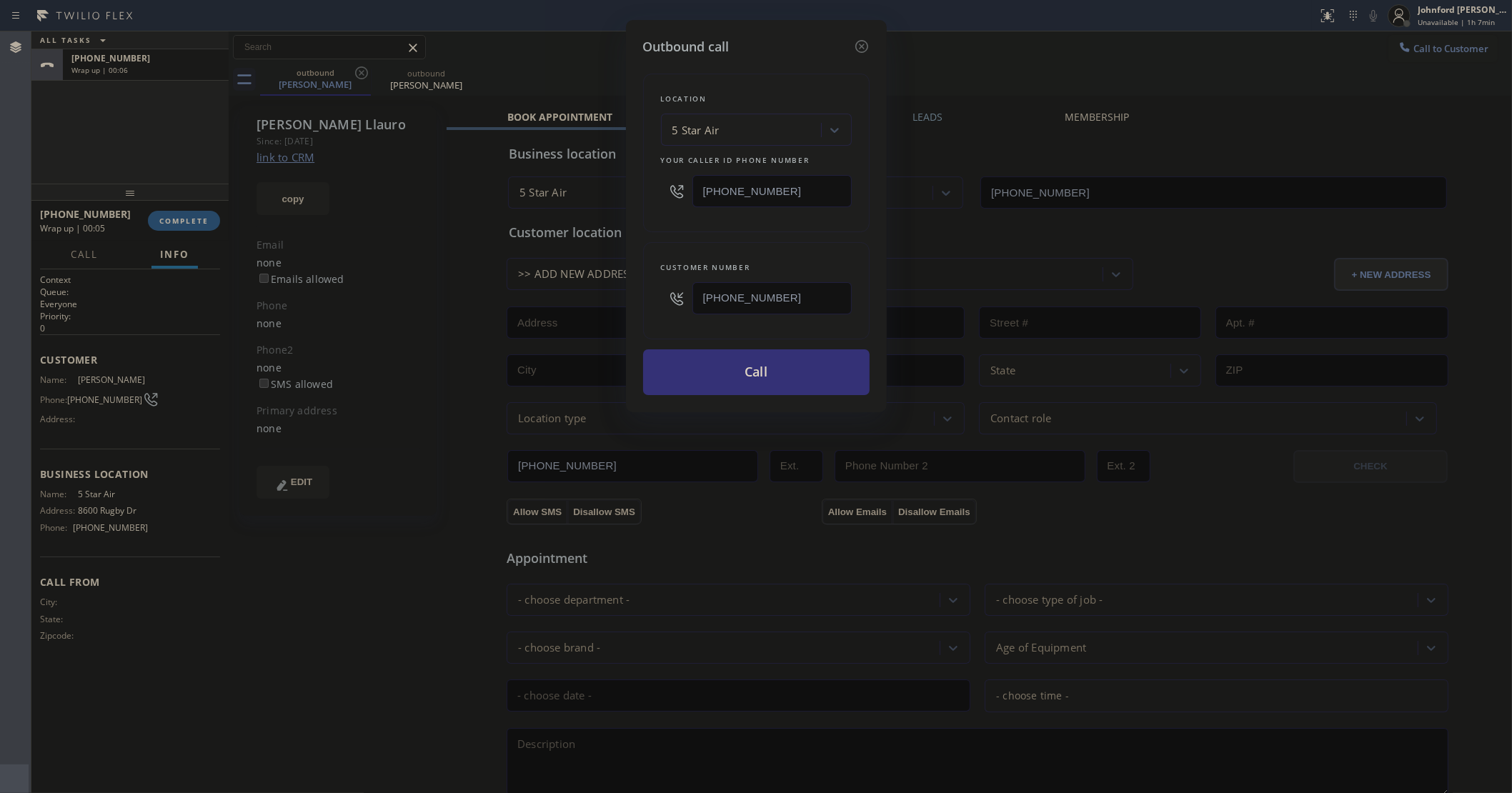
click at [619, 205] on div "Outbound call Location 5 Star Air Your caller id phone number (800) 686-5038 Cu…" at bounding box center [756, 396] width 1512 height 793
paste input "55) 731-4952"
type input "[PHONE_NUMBER]"
click at [616, 206] on div "Outbound call Location 5 Star Air Your caller id phone number (855) 731-4952 Cu…" at bounding box center [756, 396] width 1512 height 793
click at [714, 373] on button "Call" at bounding box center [756, 373] width 226 height 45
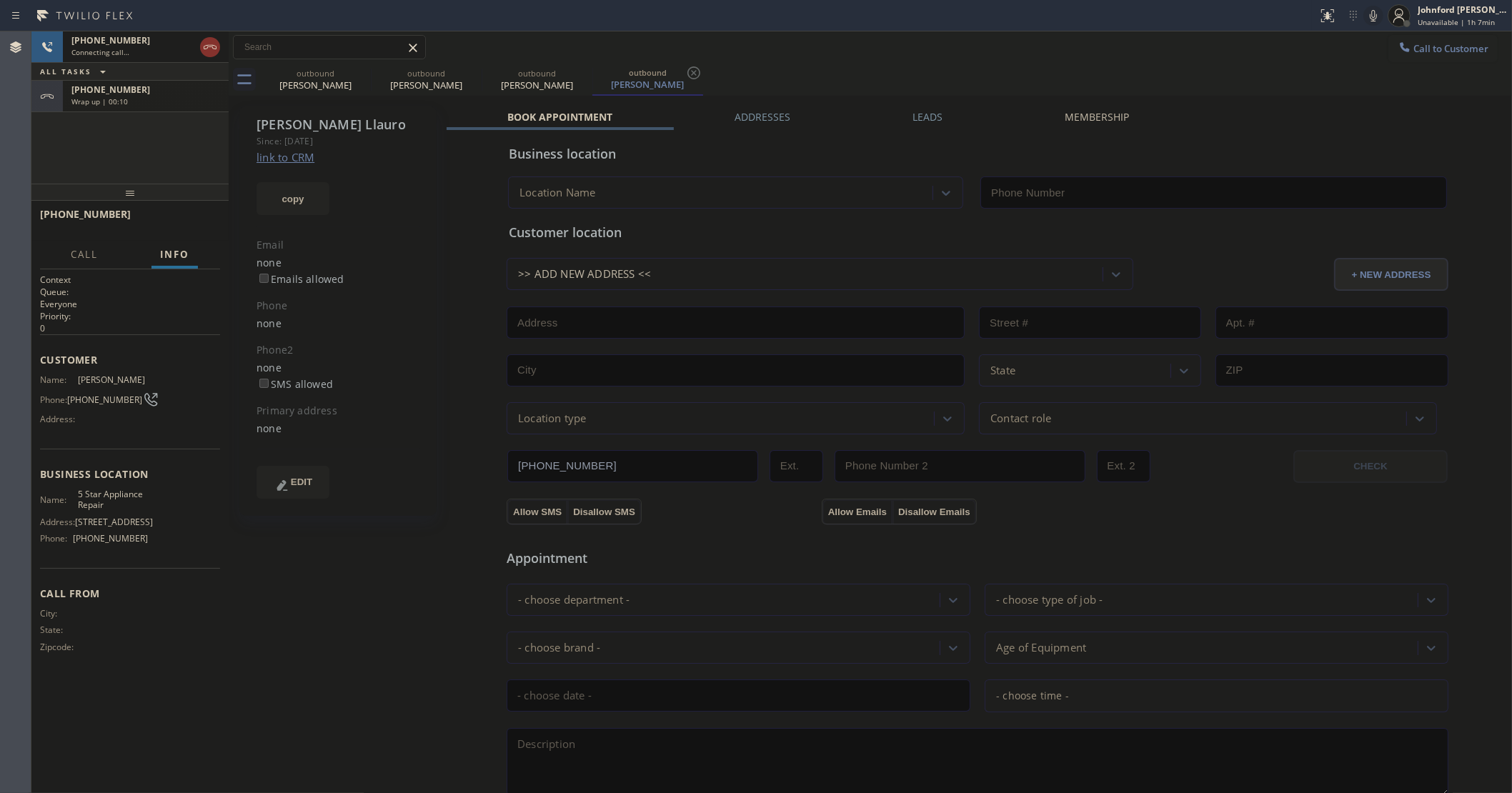
click at [153, 102] on div "Wrap up | 00:10" at bounding box center [145, 101] width 149 height 10
type input "[PHONE_NUMBER]"
click at [186, 200] on div at bounding box center [130, 192] width 197 height 17
click at [187, 207] on div "+13104886505 Wrap up | 00:11 COMPLETE" at bounding box center [130, 221] width 180 height 37
click at [187, 213] on button "COMPLETE" at bounding box center [183, 221] width 72 height 20
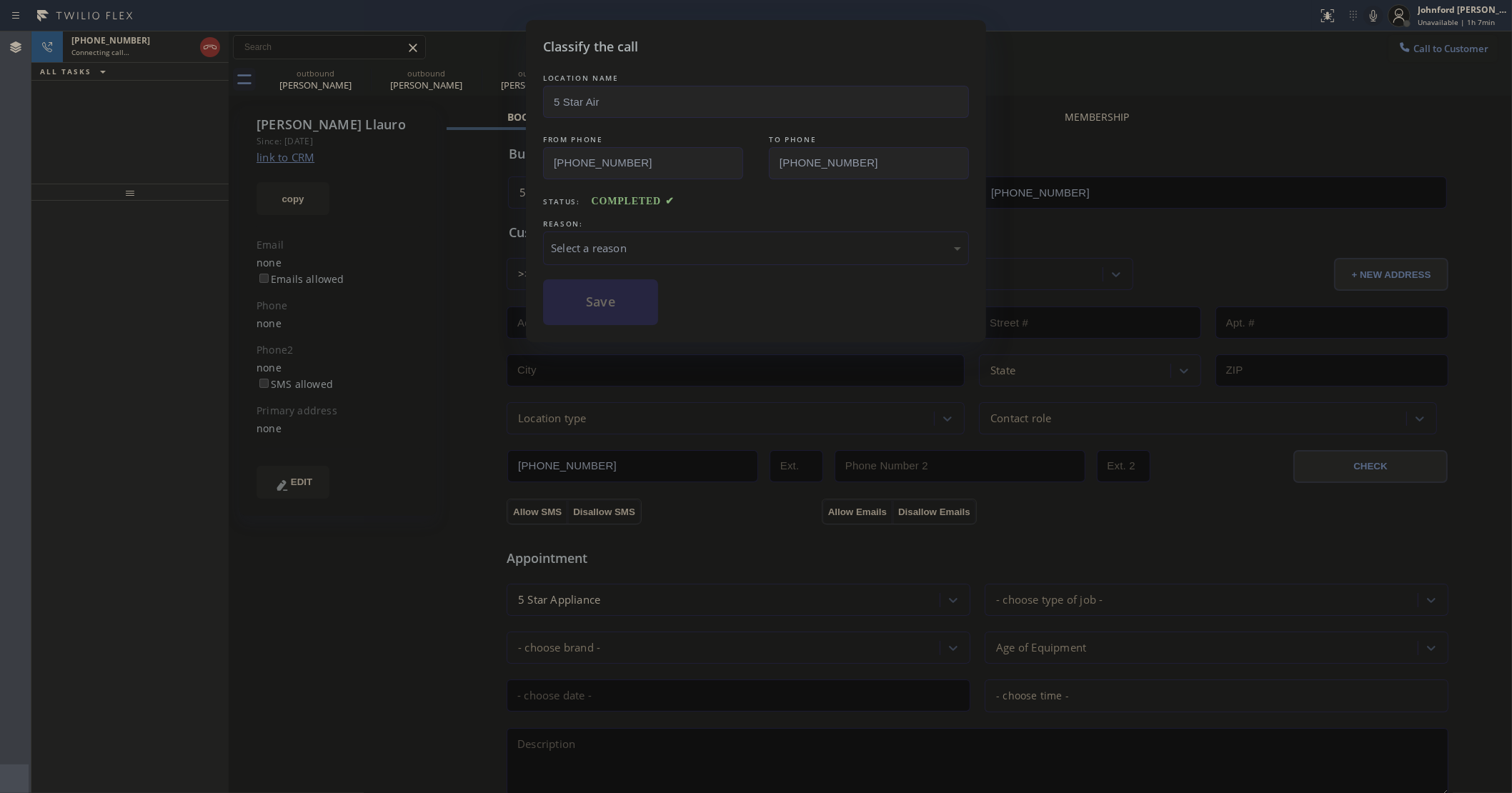
click at [648, 261] on div "LOCATION NAME 5 Star Air FROM PHONE (800) 686-5038 TO PHONE (310) 488-6505 Stat…" at bounding box center [756, 197] width 426 height 254
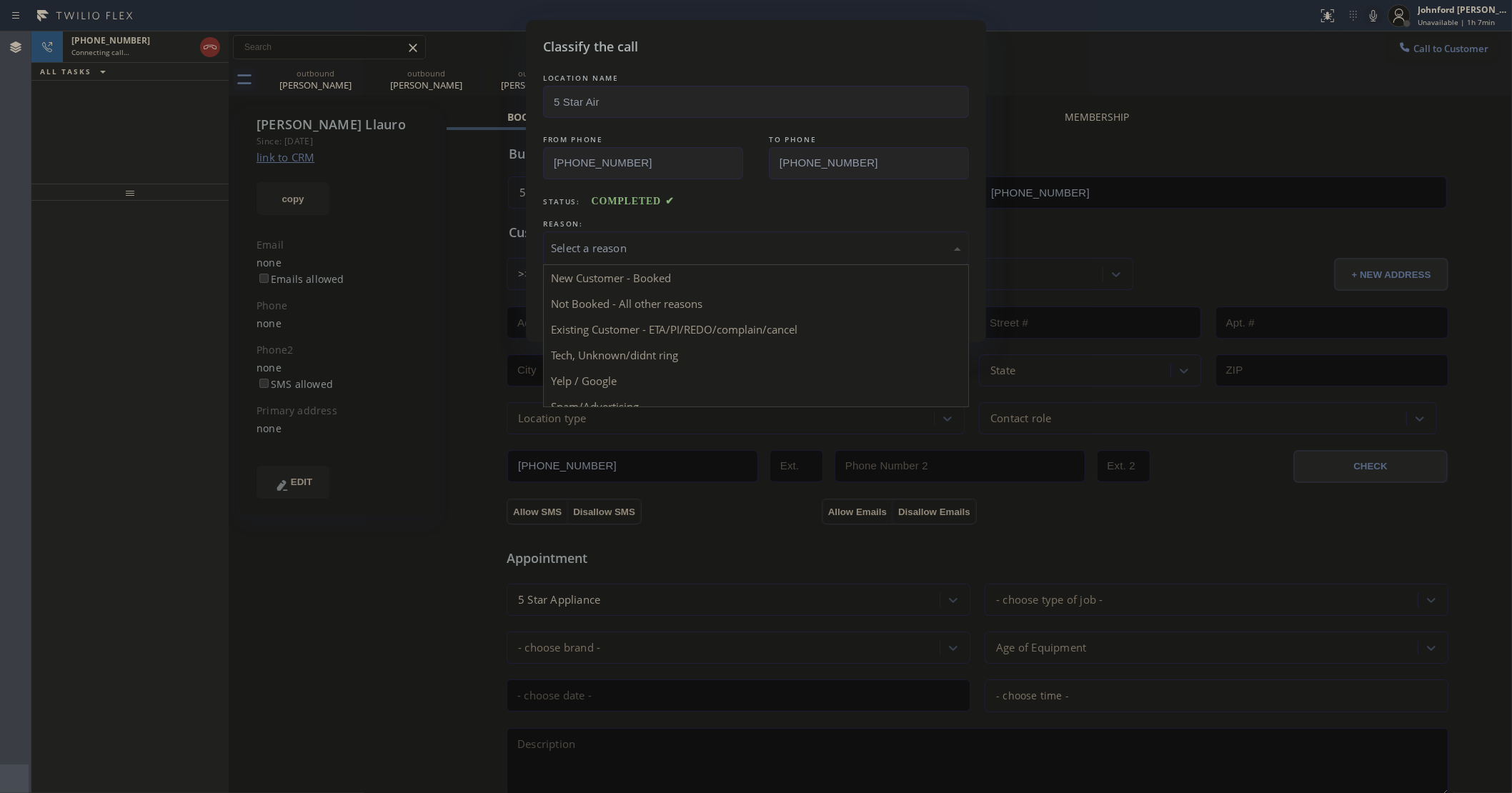
click at [654, 251] on div "Select a reason" at bounding box center [756, 248] width 410 height 16
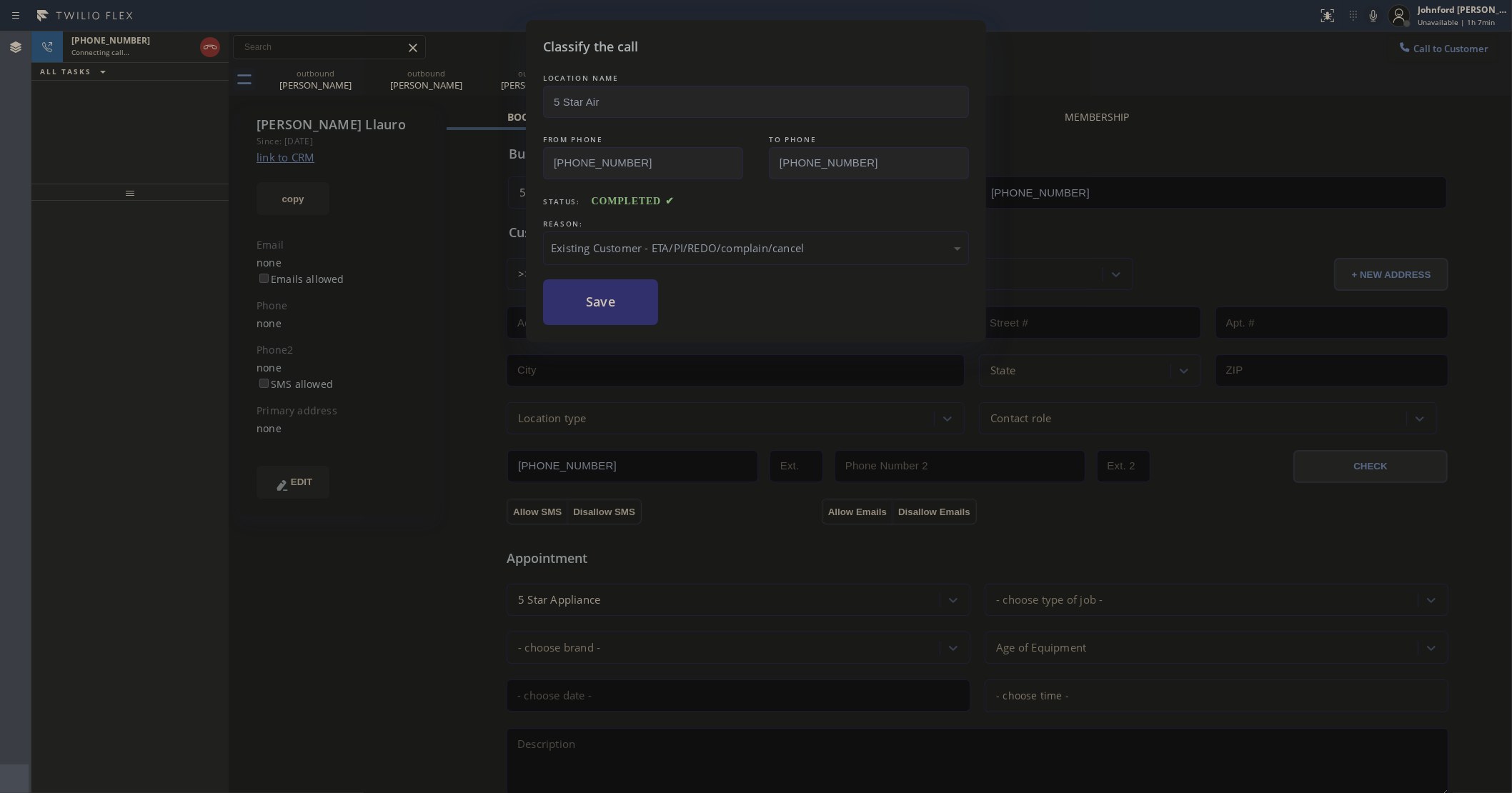
click at [608, 312] on button "Save" at bounding box center [601, 302] width 115 height 45
click at [361, 70] on div "Classify the call LOCATION NAME 5 Star Electricians [GEOGRAPHIC_DATA] FROM PHON…" at bounding box center [772, 412] width 1480 height 762
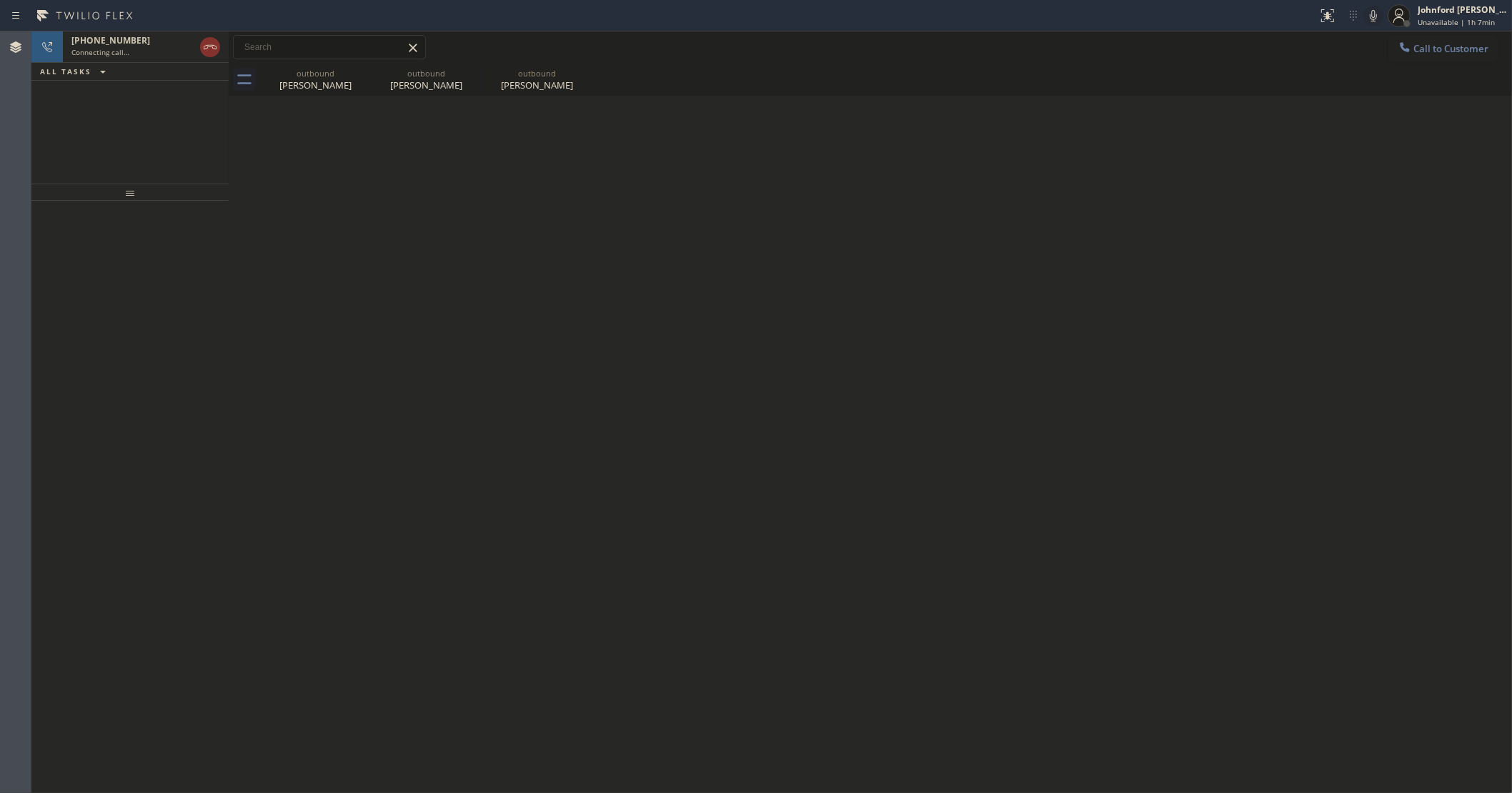
click at [0, 0] on icon at bounding box center [0, 0] width 0 height 0
type input "[PHONE_NUMBER]"
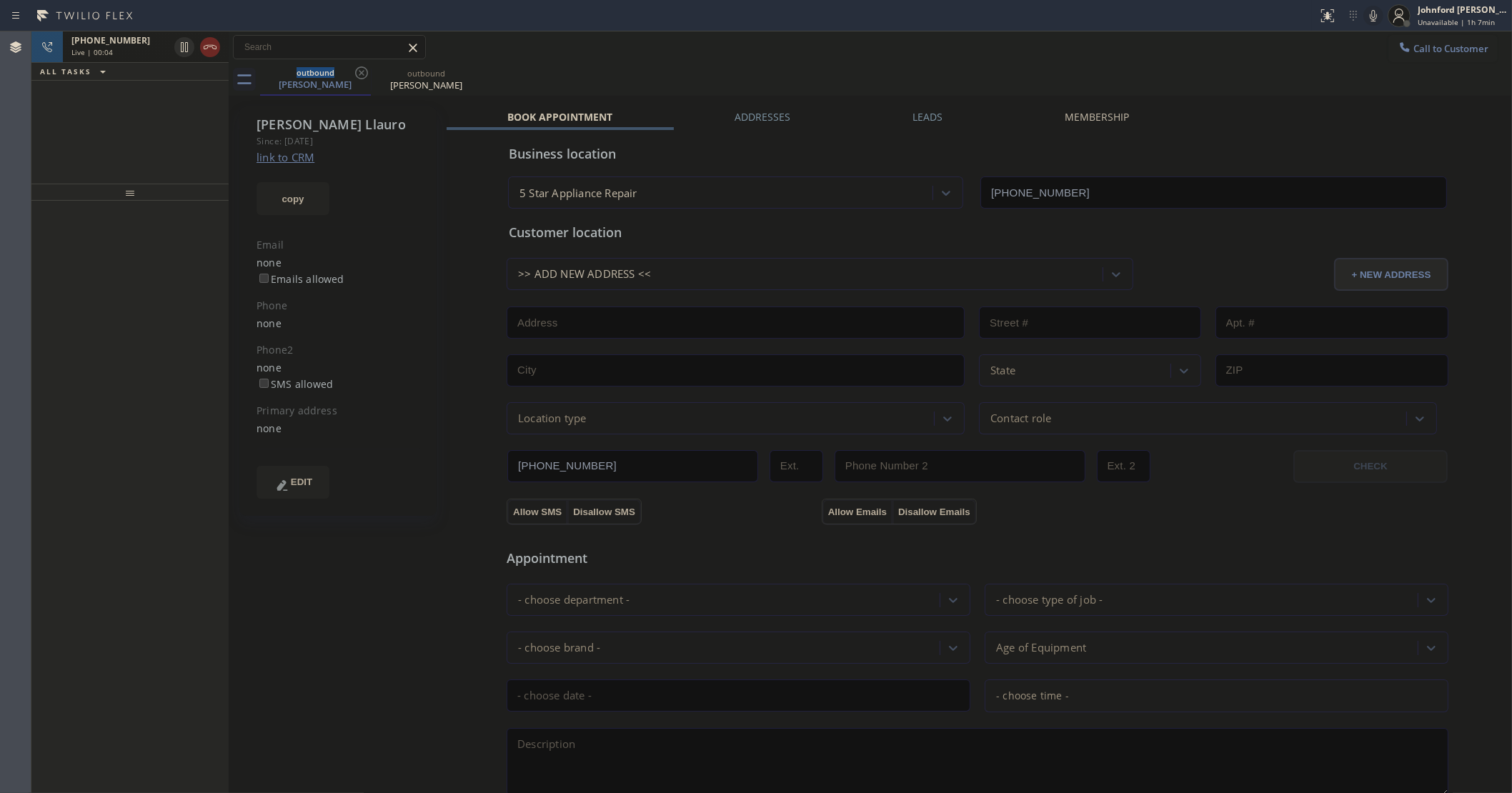
click at [205, 43] on icon at bounding box center [209, 47] width 17 height 17
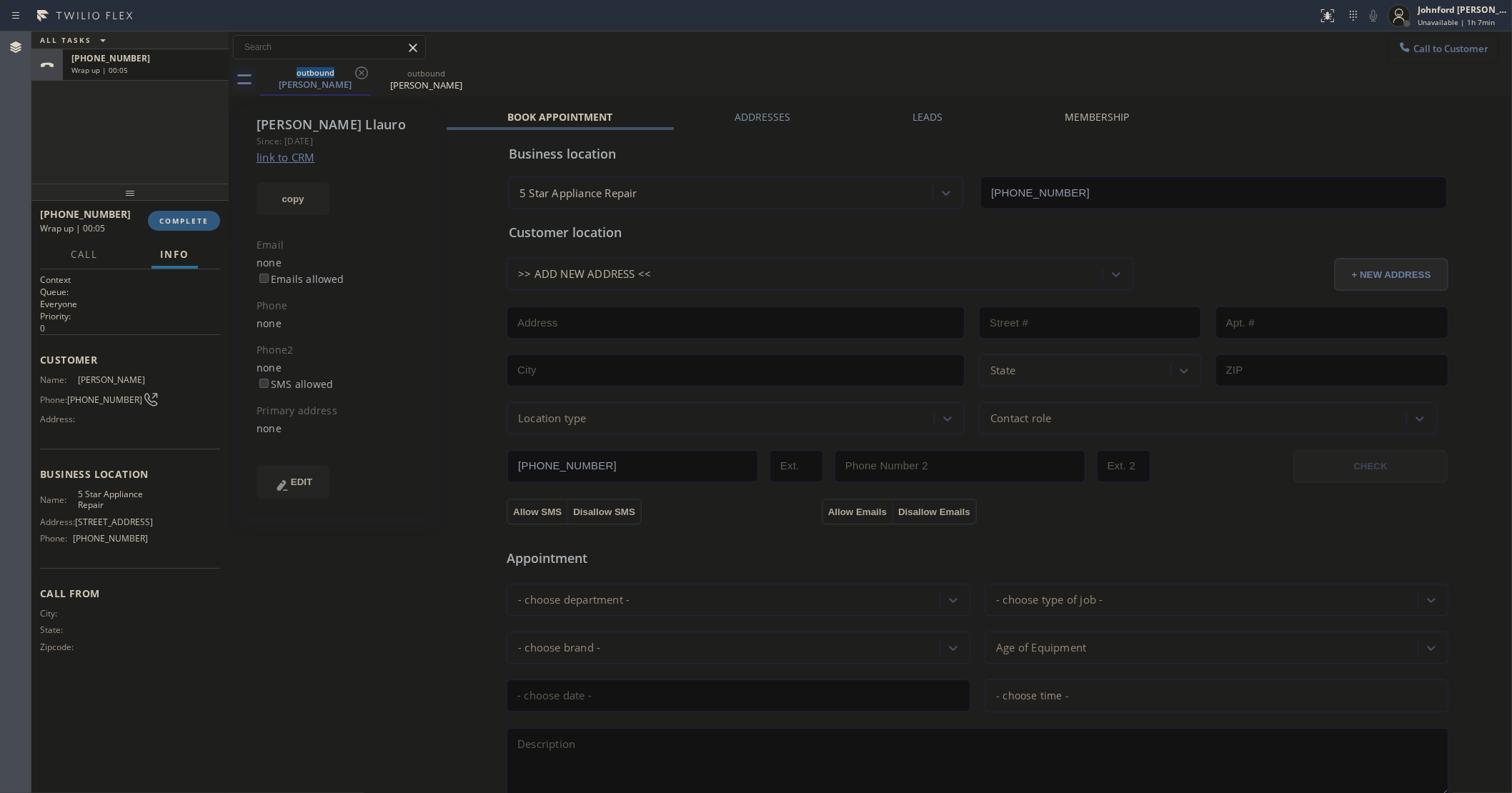
click at [1413, 48] on span "Call to Customer" at bounding box center [1450, 49] width 75 height 13
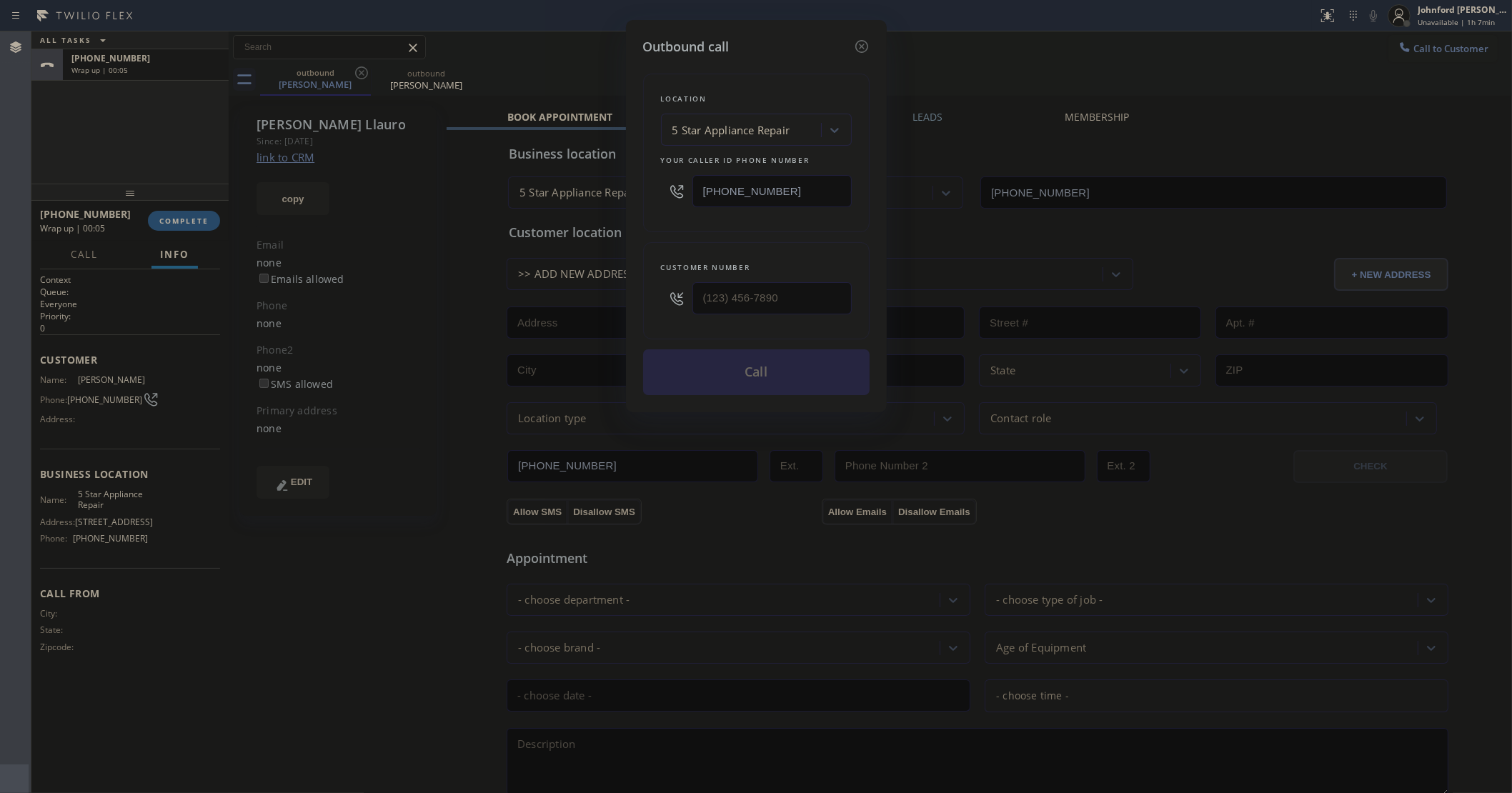
drag, startPoint x: 812, startPoint y: 255, endPoint x: 799, endPoint y: 295, distance: 42.1
click at [805, 268] on div "Customer number" at bounding box center [756, 291] width 226 height 97
drag, startPoint x: 711, startPoint y: 312, endPoint x: 644, endPoint y: 308, distance: 67.1
click at [651, 309] on div "Customer number (___) ___-____" at bounding box center [756, 291] width 226 height 97
paste input "818) 808-6799"
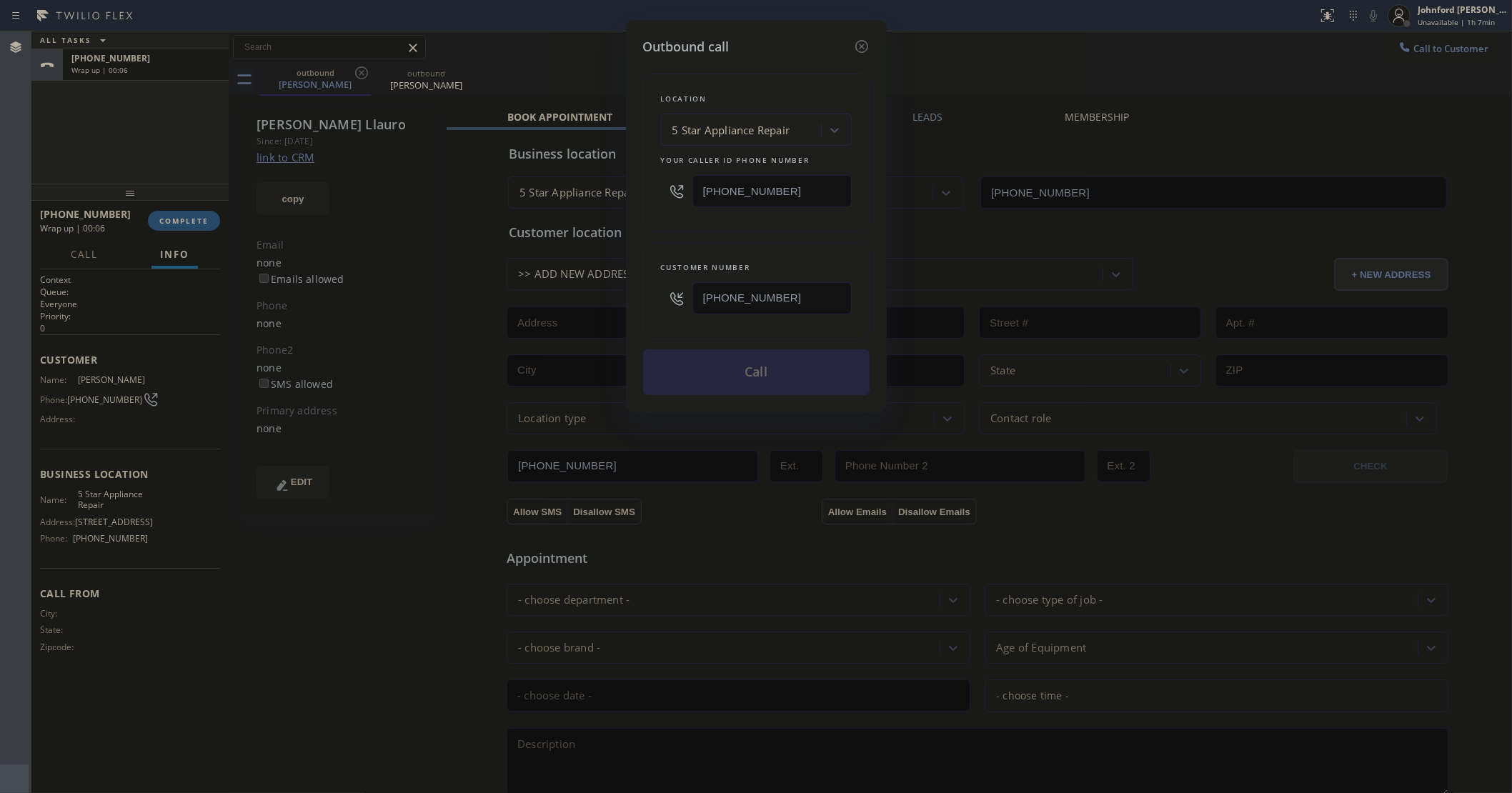
type input "(818) 808-6799"
click at [678, 234] on div "Location 5 Star Appliance Repair Your caller id phone number (855) 731-4952 Cus…" at bounding box center [756, 226] width 226 height 338
click at [723, 355] on button "Call" at bounding box center [756, 373] width 226 height 45
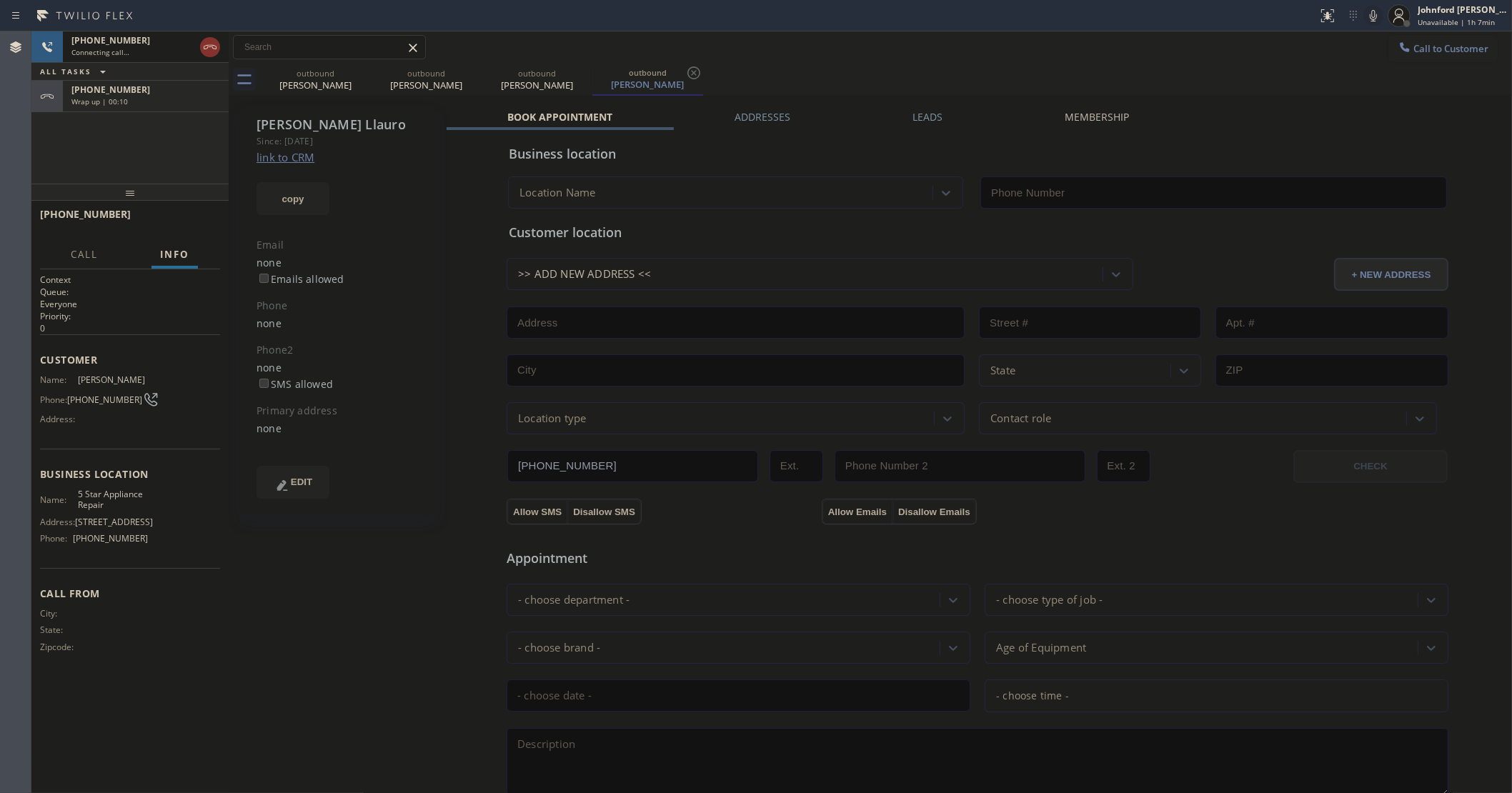
click at [153, 105] on div "Wrap up | 00:10" at bounding box center [145, 101] width 149 height 10
click at [159, 98] on div "Wrap up | 00:10" at bounding box center [145, 101] width 149 height 10
type input "[PHONE_NUMBER]"
click at [194, 214] on button "COMPLETE" at bounding box center [183, 221] width 72 height 20
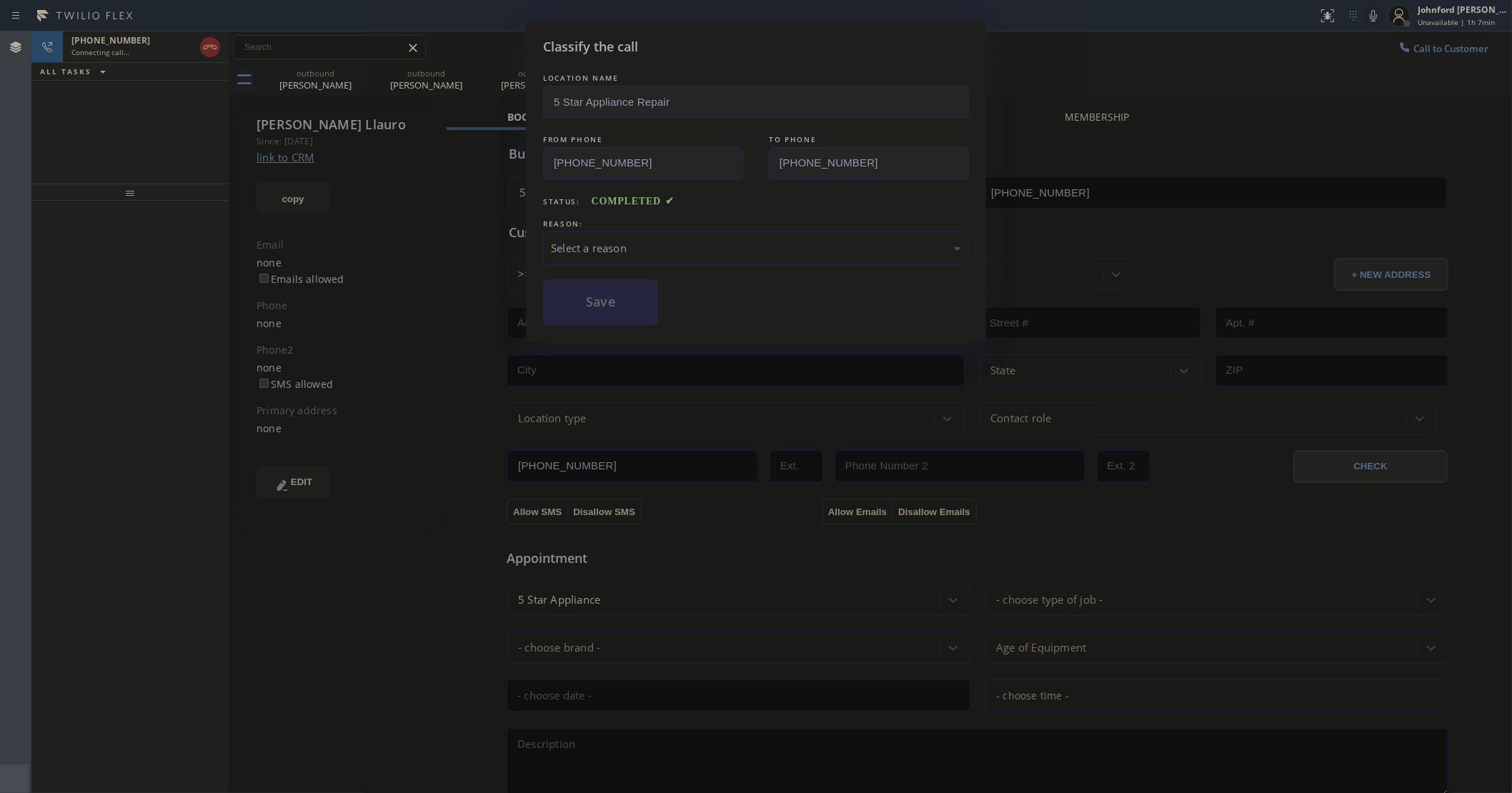
click at [593, 242] on div "Select a reason" at bounding box center [756, 248] width 410 height 16
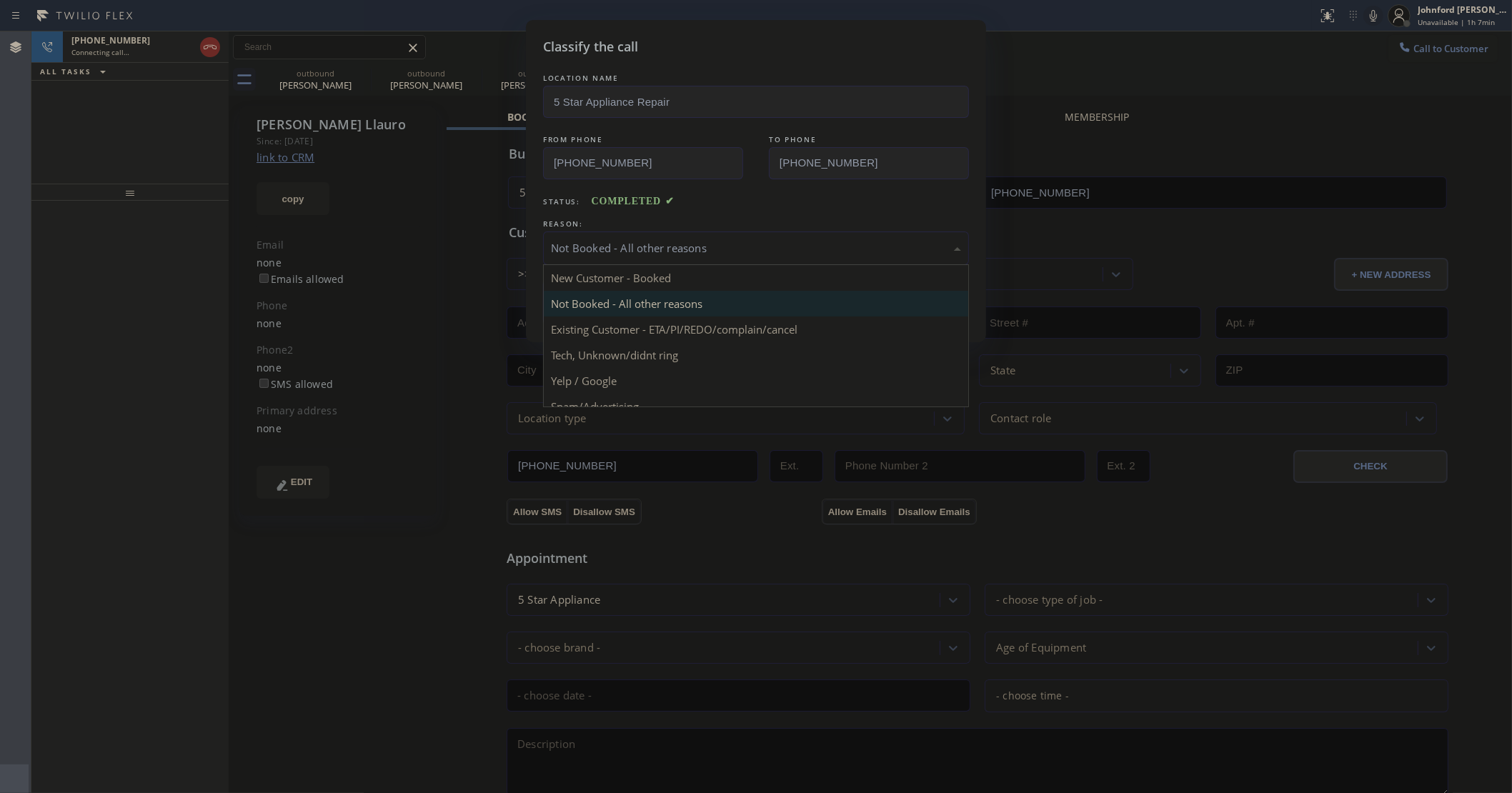
click at [598, 244] on div "Not Booked - All other reasons" at bounding box center [756, 248] width 410 height 16
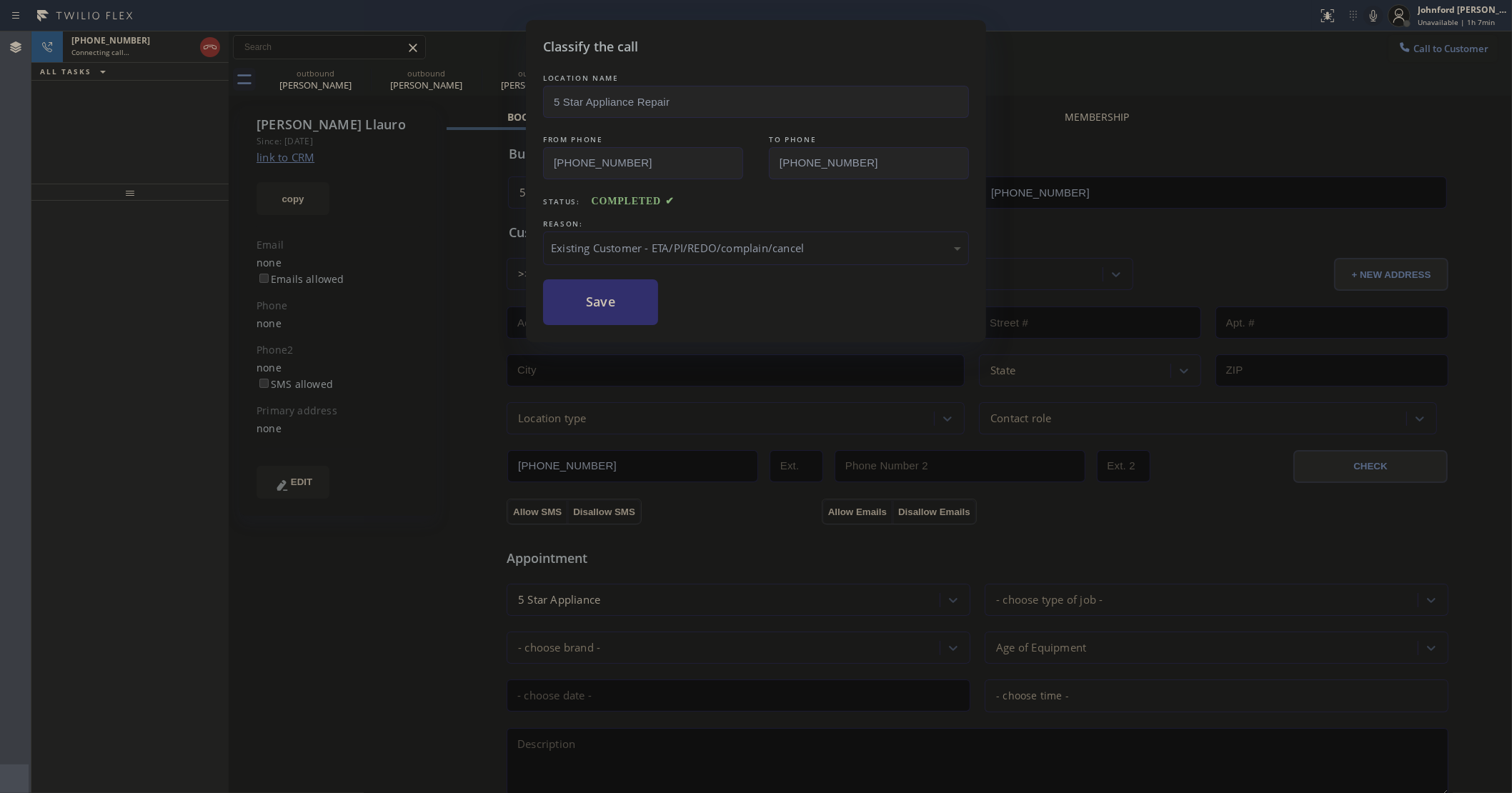
click at [610, 304] on button "Save" at bounding box center [601, 302] width 115 height 45
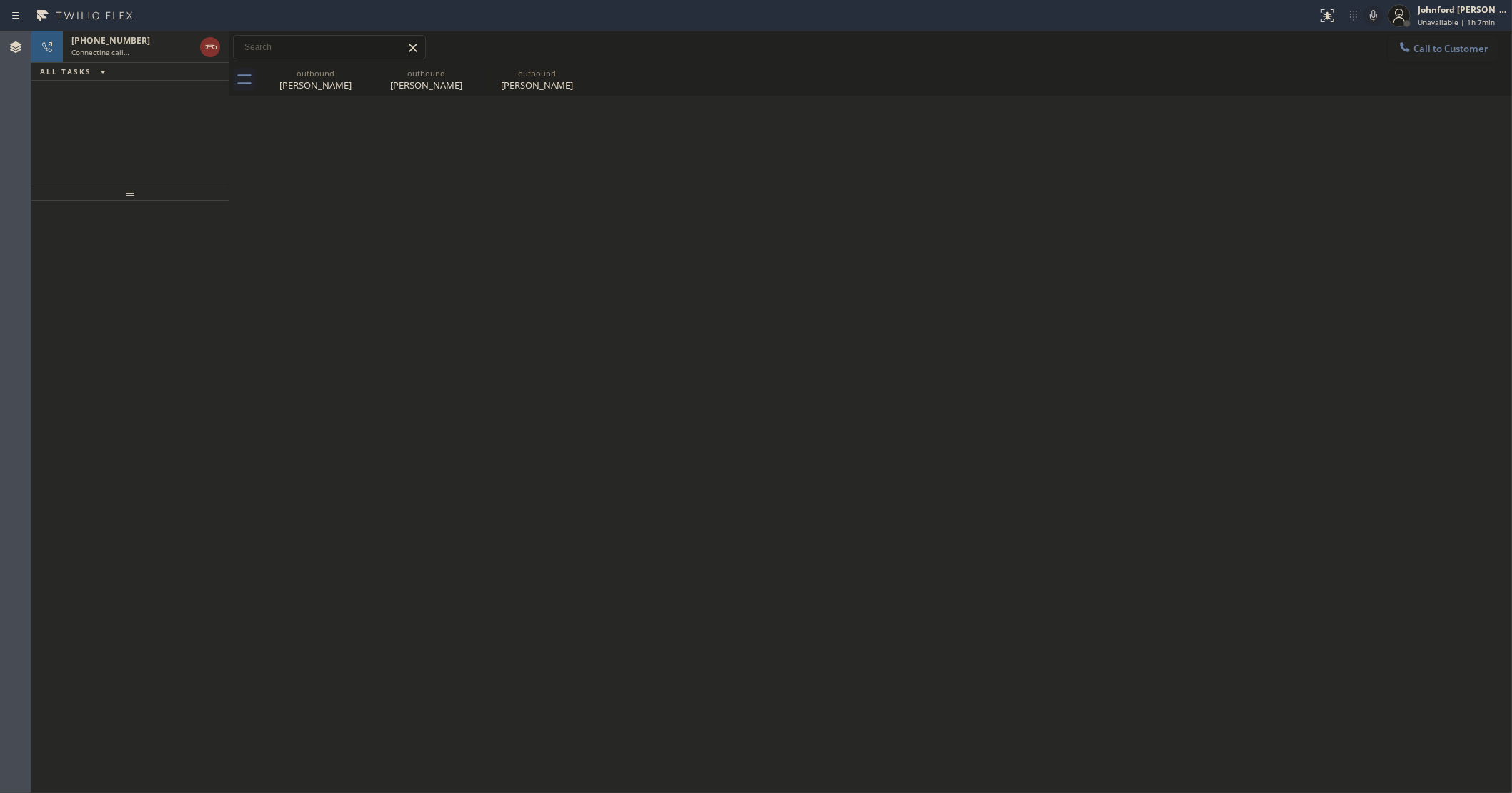
drag, startPoint x: 1194, startPoint y: 217, endPoint x: 1096, endPoint y: 207, distance: 98.5
click at [1194, 217] on div "Back to Dashboard Change Sender ID Customers Technicians Select a contact Outbo…" at bounding box center [870, 412] width 1283 height 762
click at [215, 45] on icon at bounding box center [209, 47] width 17 height 17
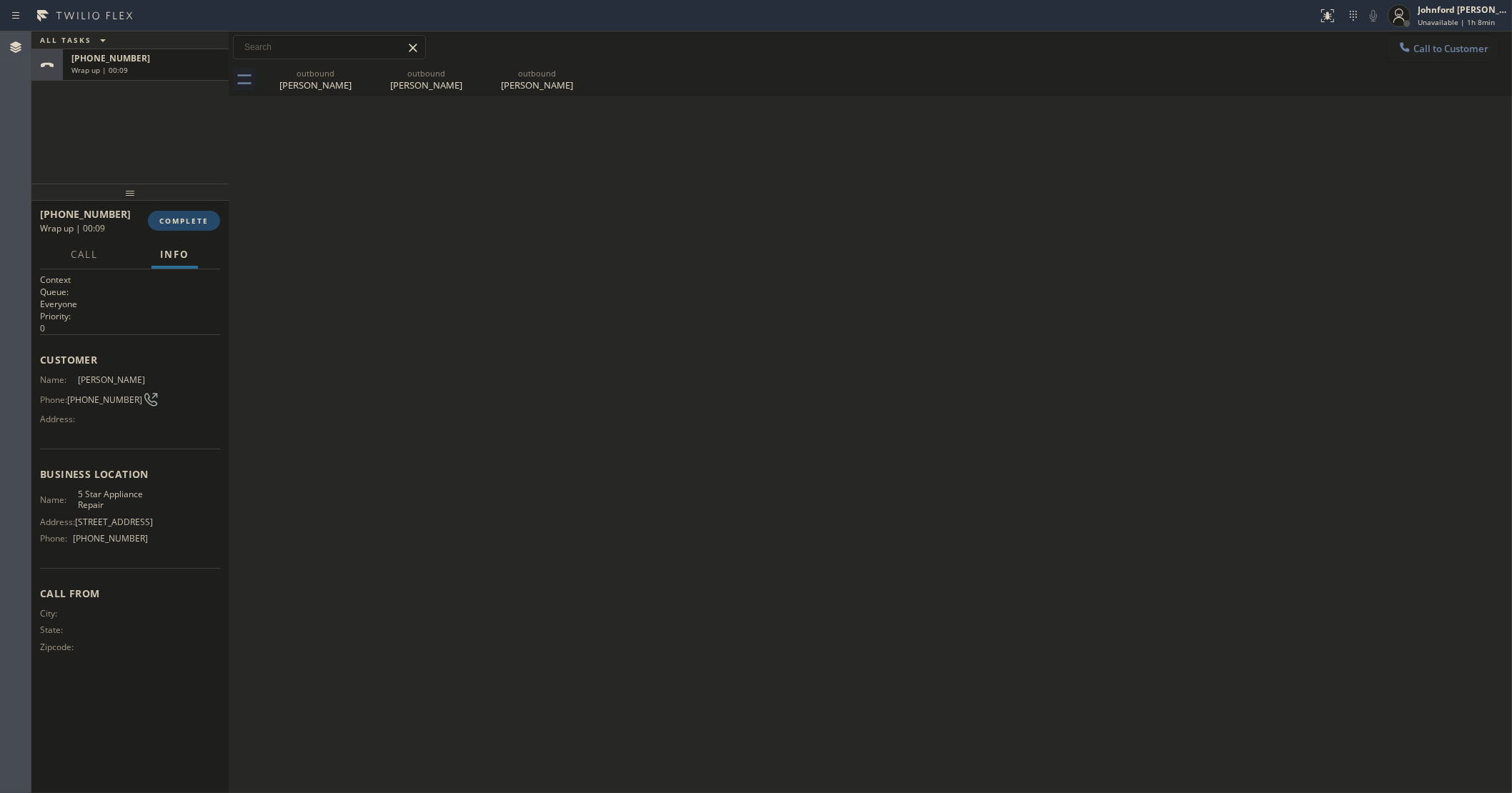
click at [171, 216] on span "COMPLETE" at bounding box center [183, 221] width 50 height 10
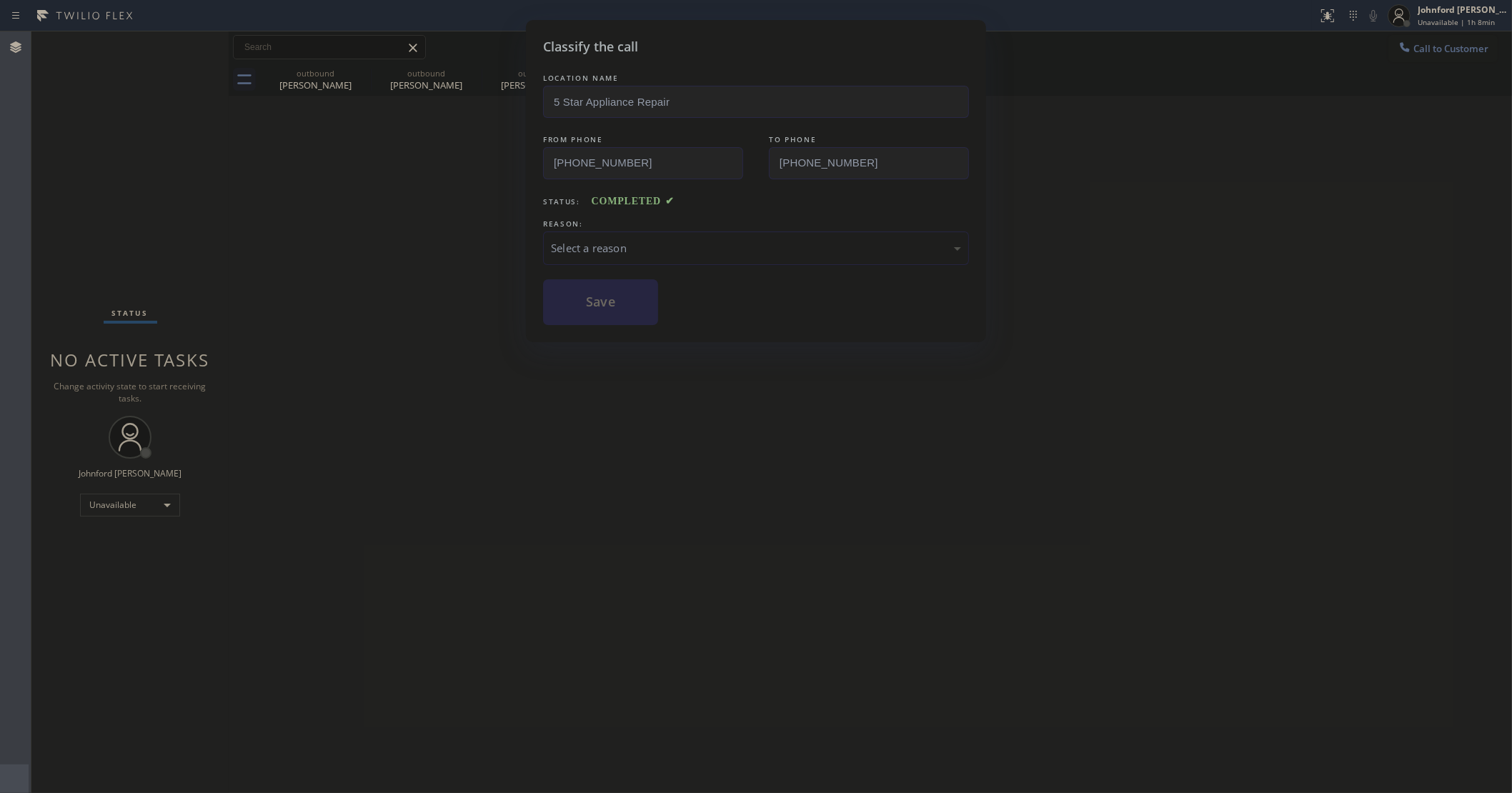
click at [583, 252] on div "Select a reason" at bounding box center [756, 248] width 410 height 16
click at [622, 300] on button "Save" at bounding box center [601, 302] width 115 height 45
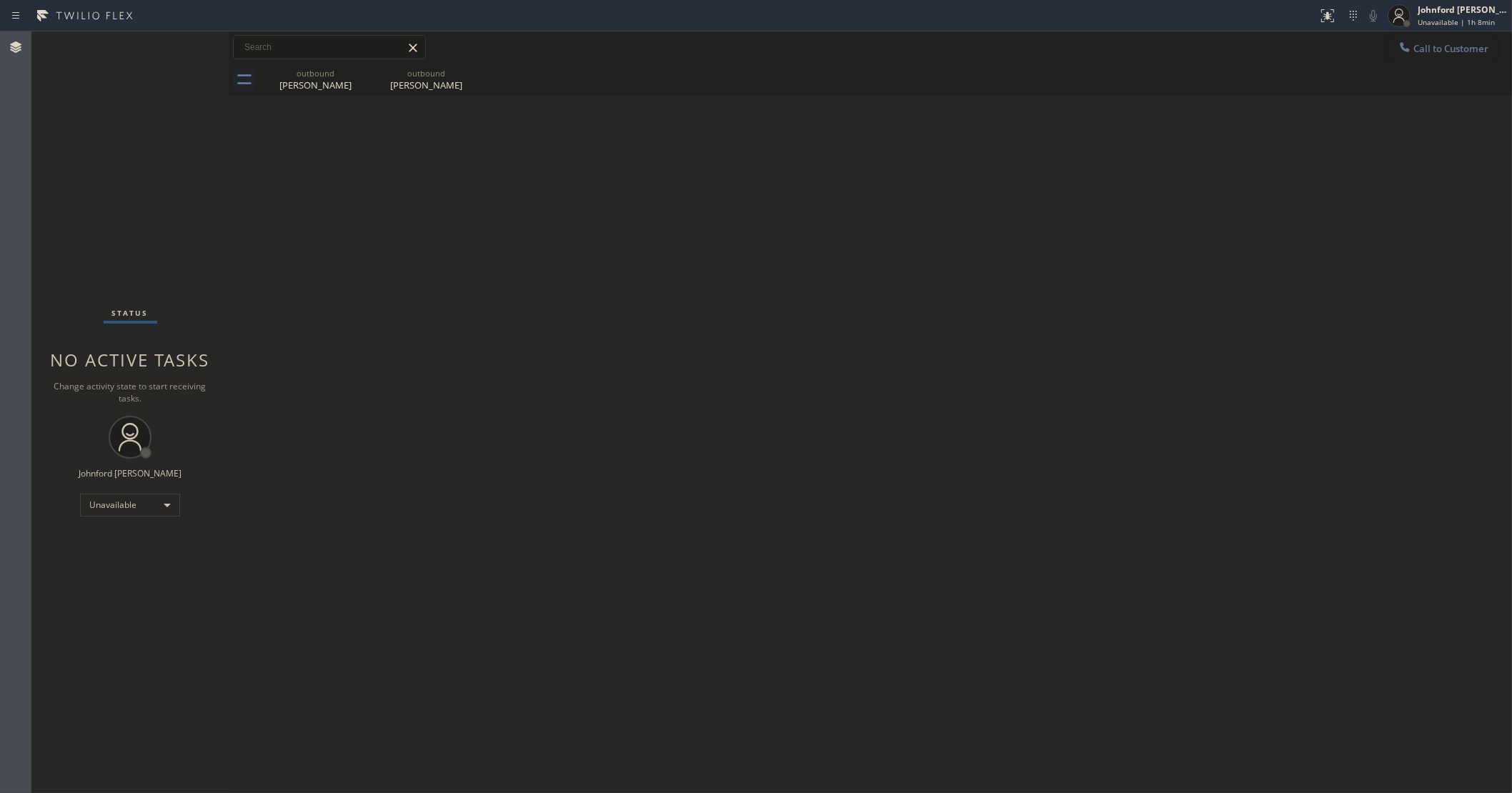
click at [1416, 56] on button "Call to Customer" at bounding box center [1443, 48] width 110 height 27
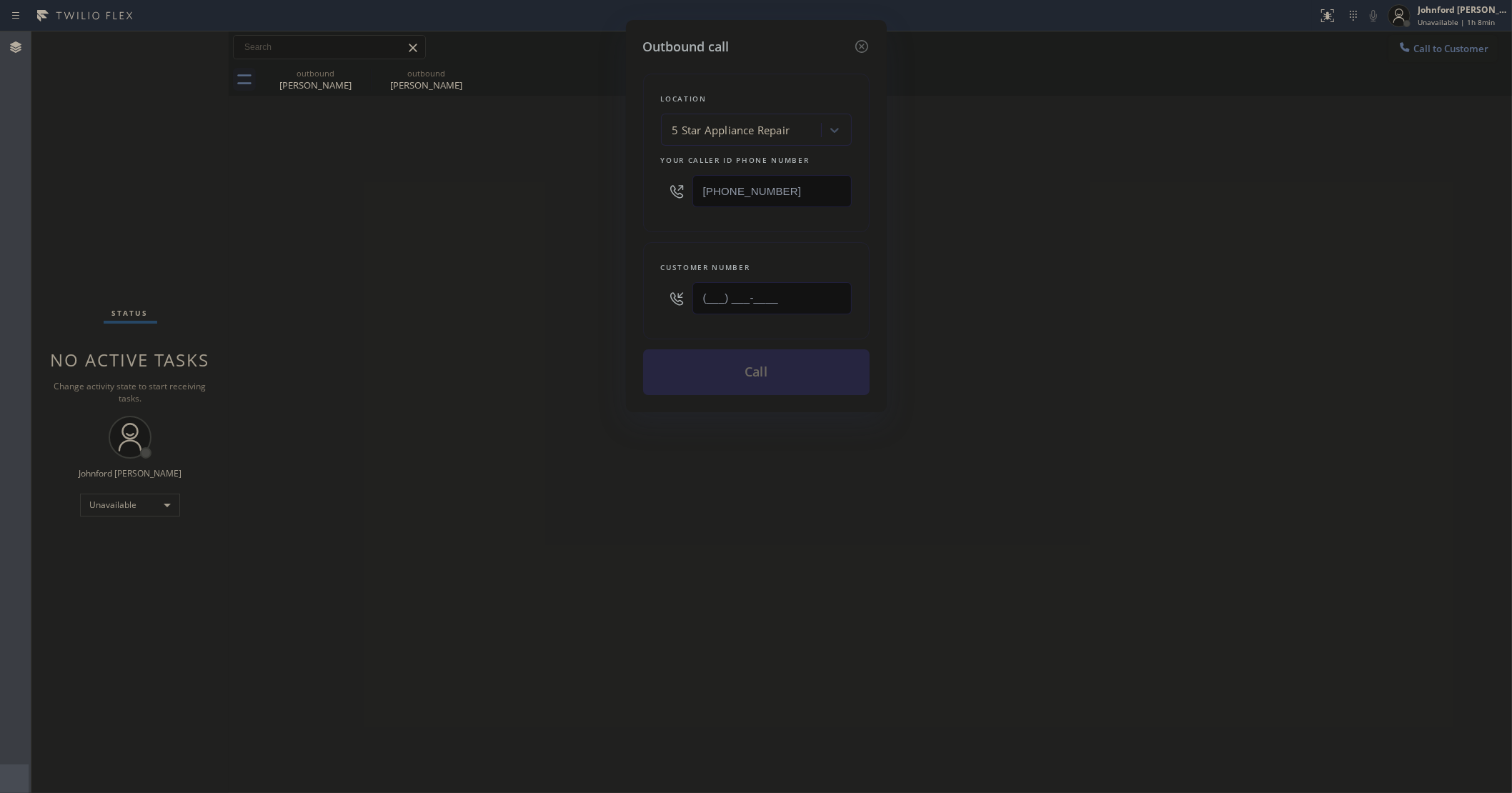
drag, startPoint x: 773, startPoint y: 291, endPoint x: 500, endPoint y: 302, distance: 273.2
click at [523, 300] on div "Outbound call Location 5 Star Appliance Repair Your caller id phone number [PHO…" at bounding box center [756, 396] width 1512 height 793
paste input "323) 244-4277"
type input "(323) 244-4277"
click at [515, 244] on div "Outbound call Location 5 Star Appliance Repair Your caller id phone number (855…" at bounding box center [756, 396] width 1512 height 793
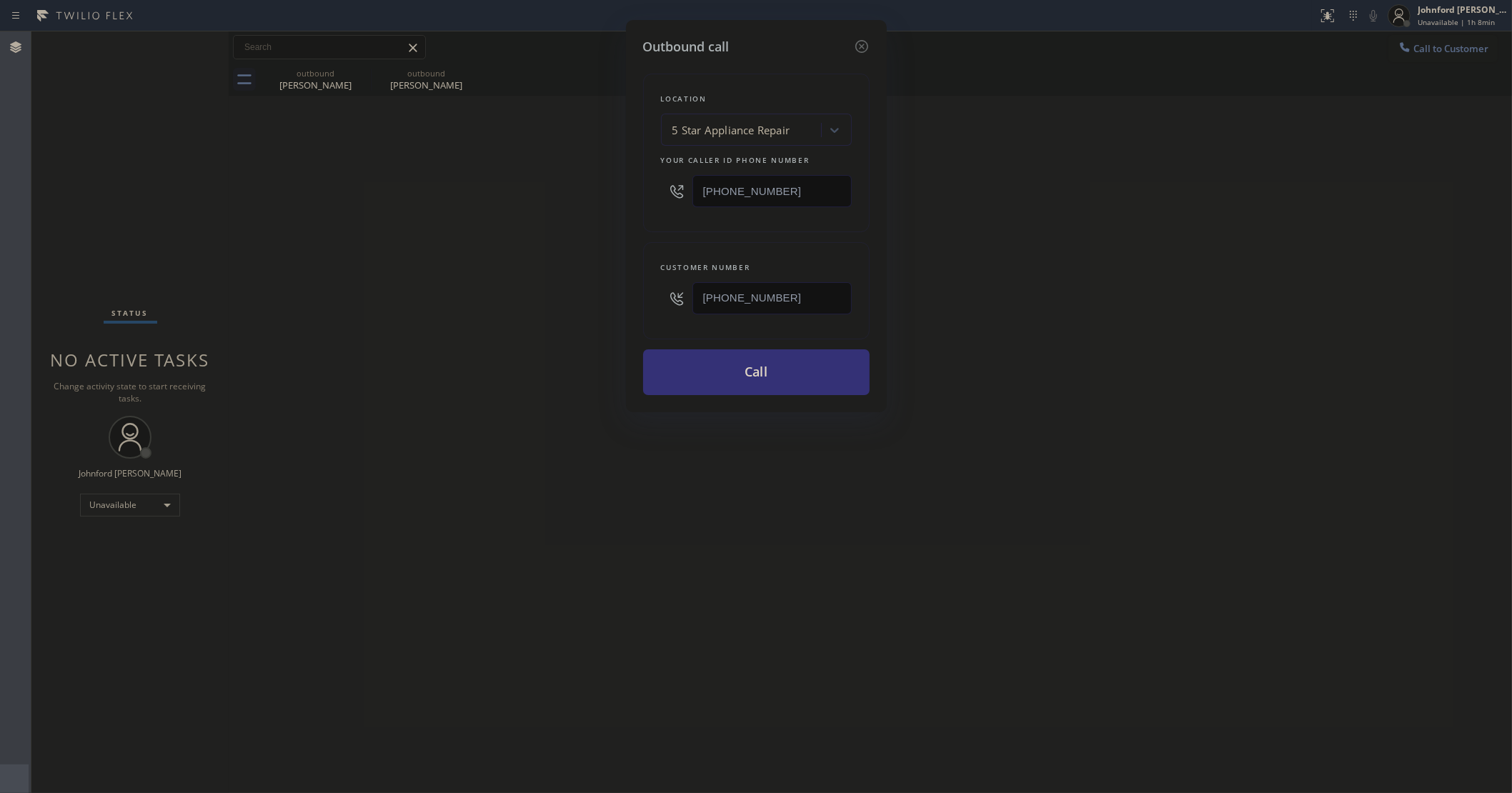
drag, startPoint x: 714, startPoint y: 208, endPoint x: 562, endPoint y: 227, distance: 153.2
click at [580, 225] on div "Outbound call Location 5 Star Appliance Repair Your caller id phone number (855…" at bounding box center [756, 396] width 1512 height 793
paste input "00) 686-5038"
type input "[PHONE_NUMBER]"
click at [556, 230] on div "Outbound call Location 5 Star Appliance Repair Your caller id phone number (800…" at bounding box center [756, 396] width 1512 height 793
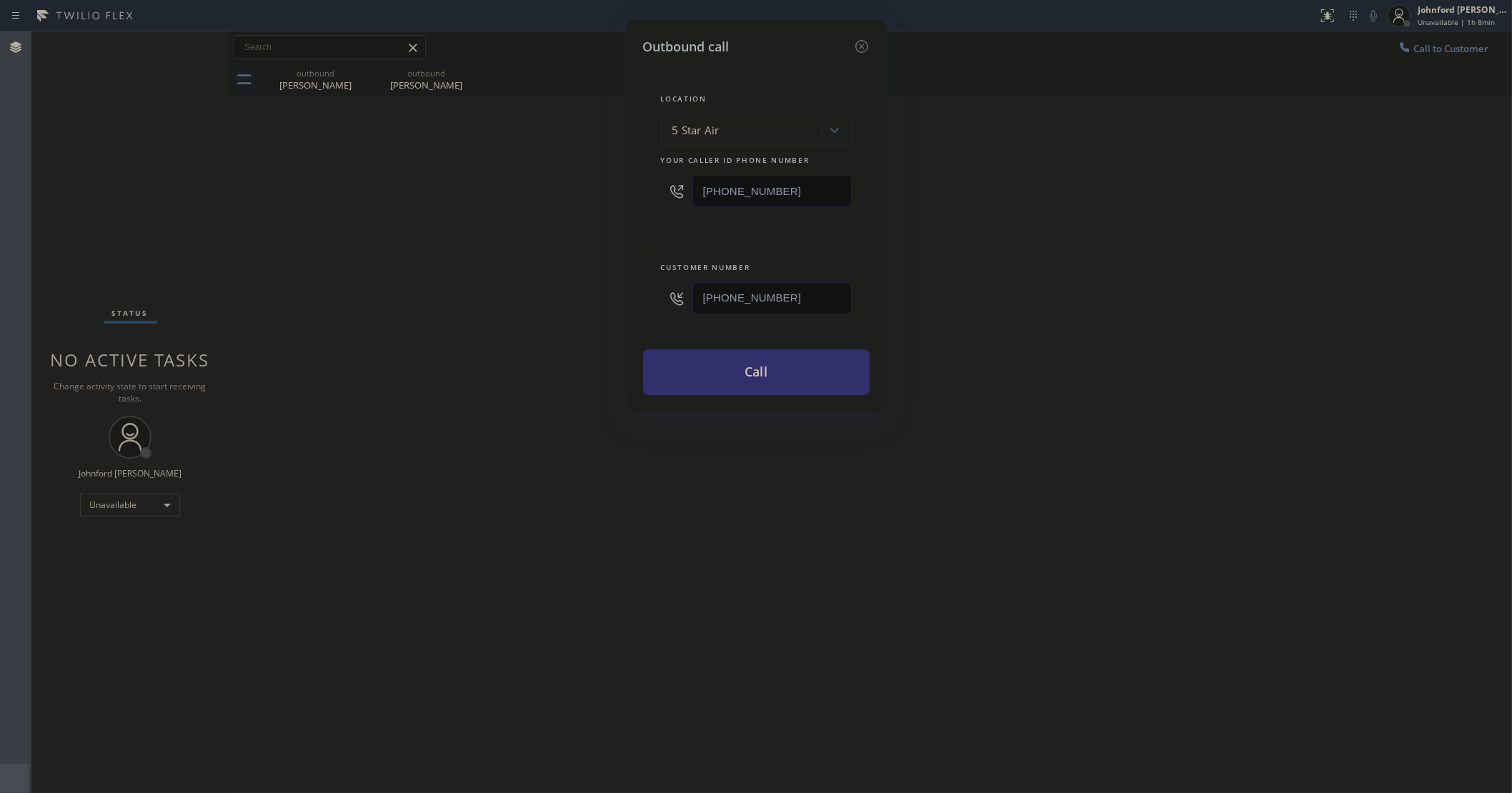
click at [747, 363] on button "Call" at bounding box center [756, 373] width 226 height 45
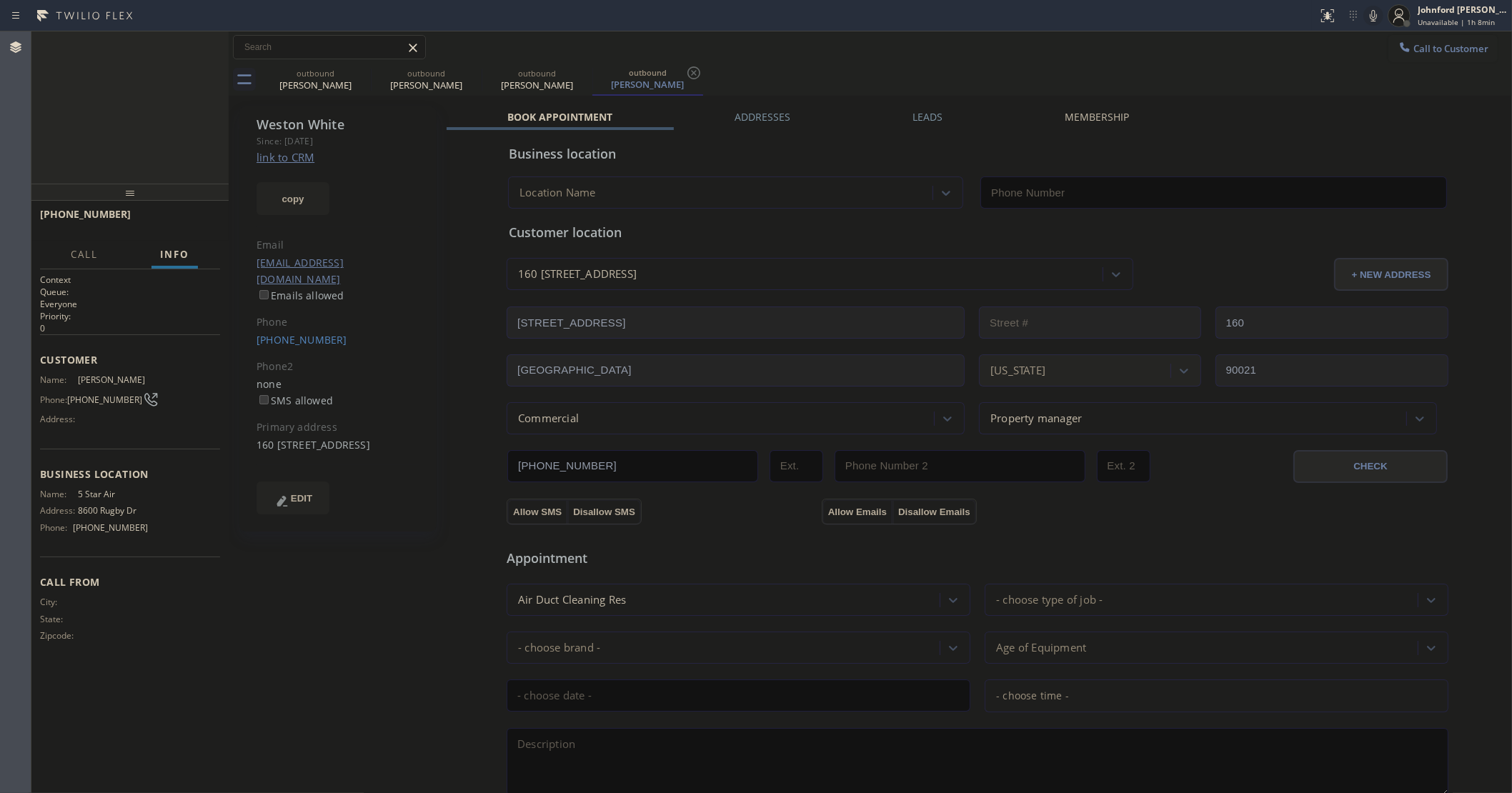
type input "[PHONE_NUMBER]"
click at [205, 41] on icon at bounding box center [209, 47] width 17 height 17
click at [172, 220] on span "COMPLETE" at bounding box center [183, 221] width 50 height 10
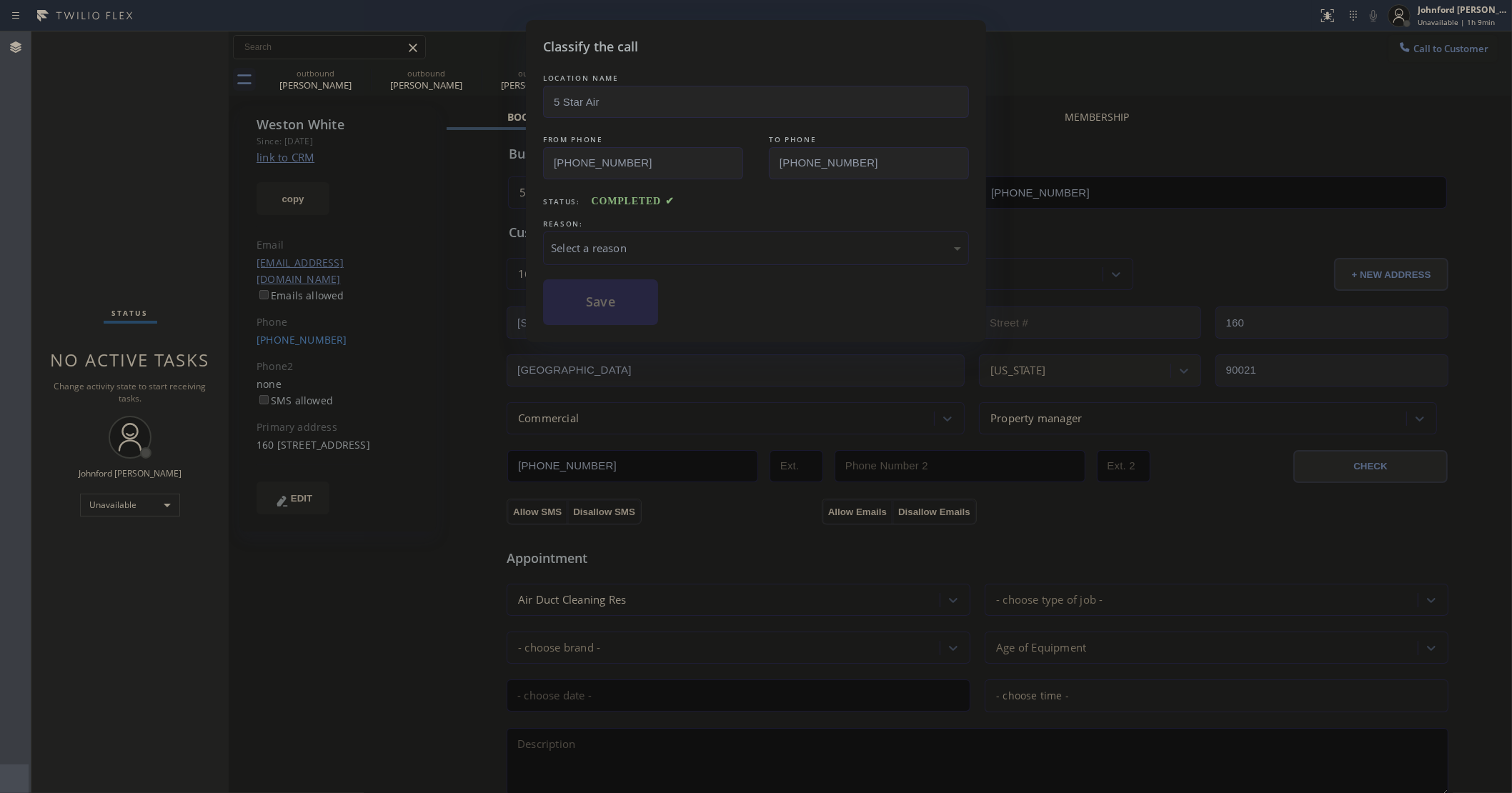
click at [589, 240] on div "Select a reason" at bounding box center [756, 248] width 410 height 16
click at [590, 308] on button "Save" at bounding box center [601, 302] width 115 height 45
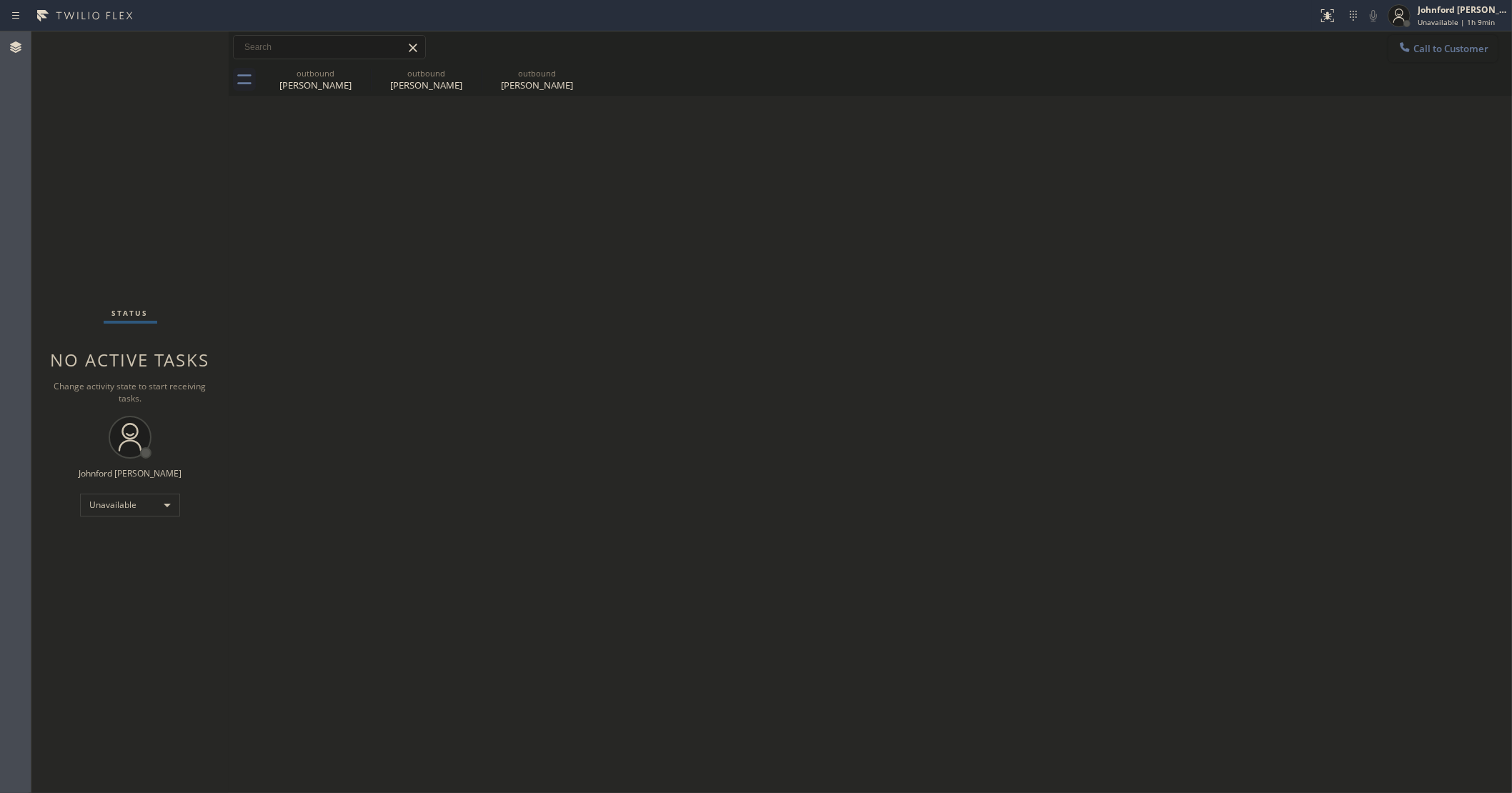
click at [1445, 54] on button "Call to Customer" at bounding box center [1443, 48] width 110 height 27
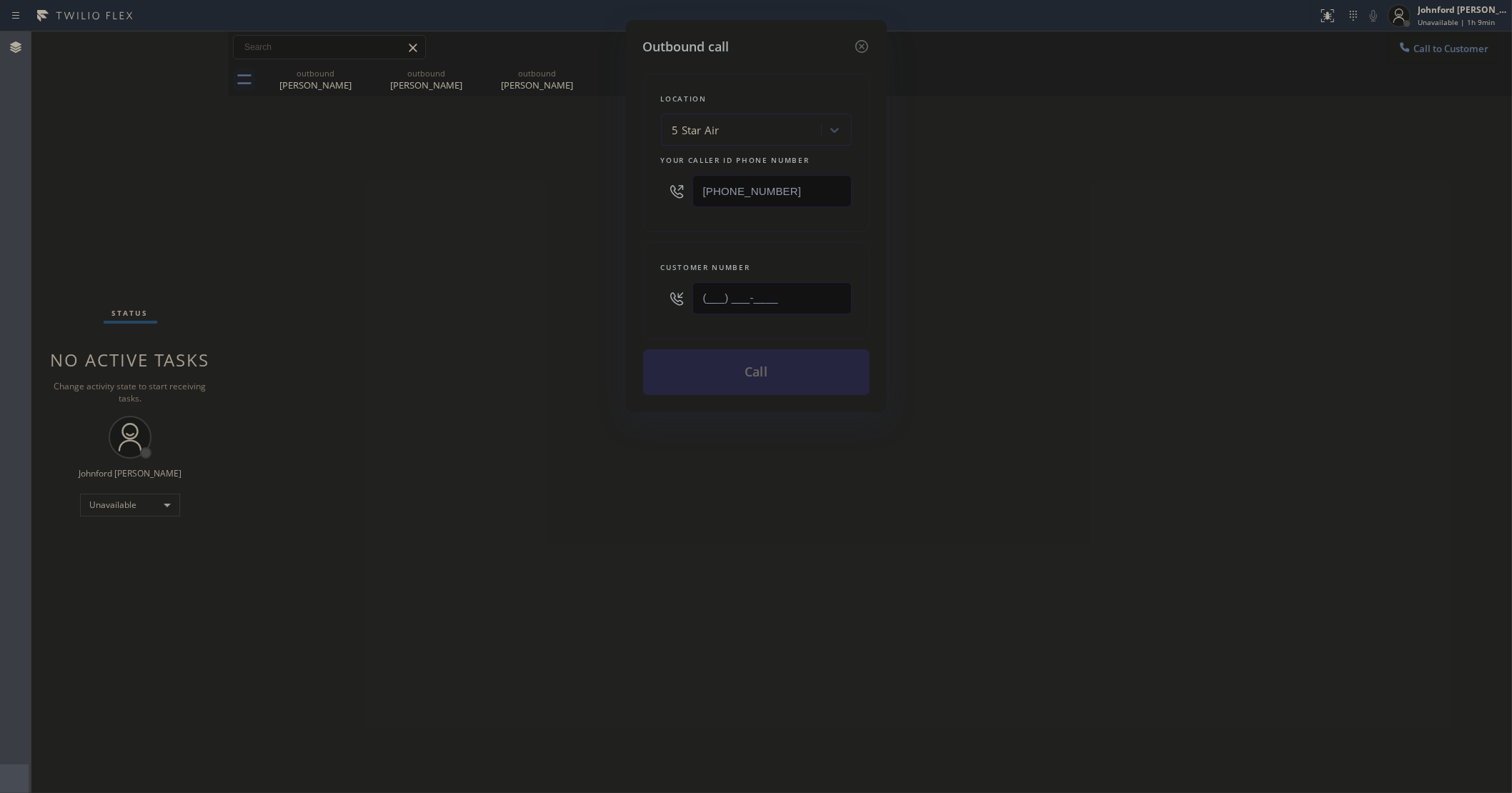
drag, startPoint x: 788, startPoint y: 306, endPoint x: 520, endPoint y: 323, distance: 268.5
click at [545, 320] on div "Outbound call Location 5 Star Air Your caller id phone number [PHONE_NUMBER] Cu…" at bounding box center [756, 396] width 1512 height 793
paste input "415) 377-3131"
type input "(415) 377-3131"
click at [505, 323] on div "Outbound call Location 5 Star Air Your caller id phone number (800) 686-5038 Cu…" at bounding box center [756, 396] width 1512 height 793
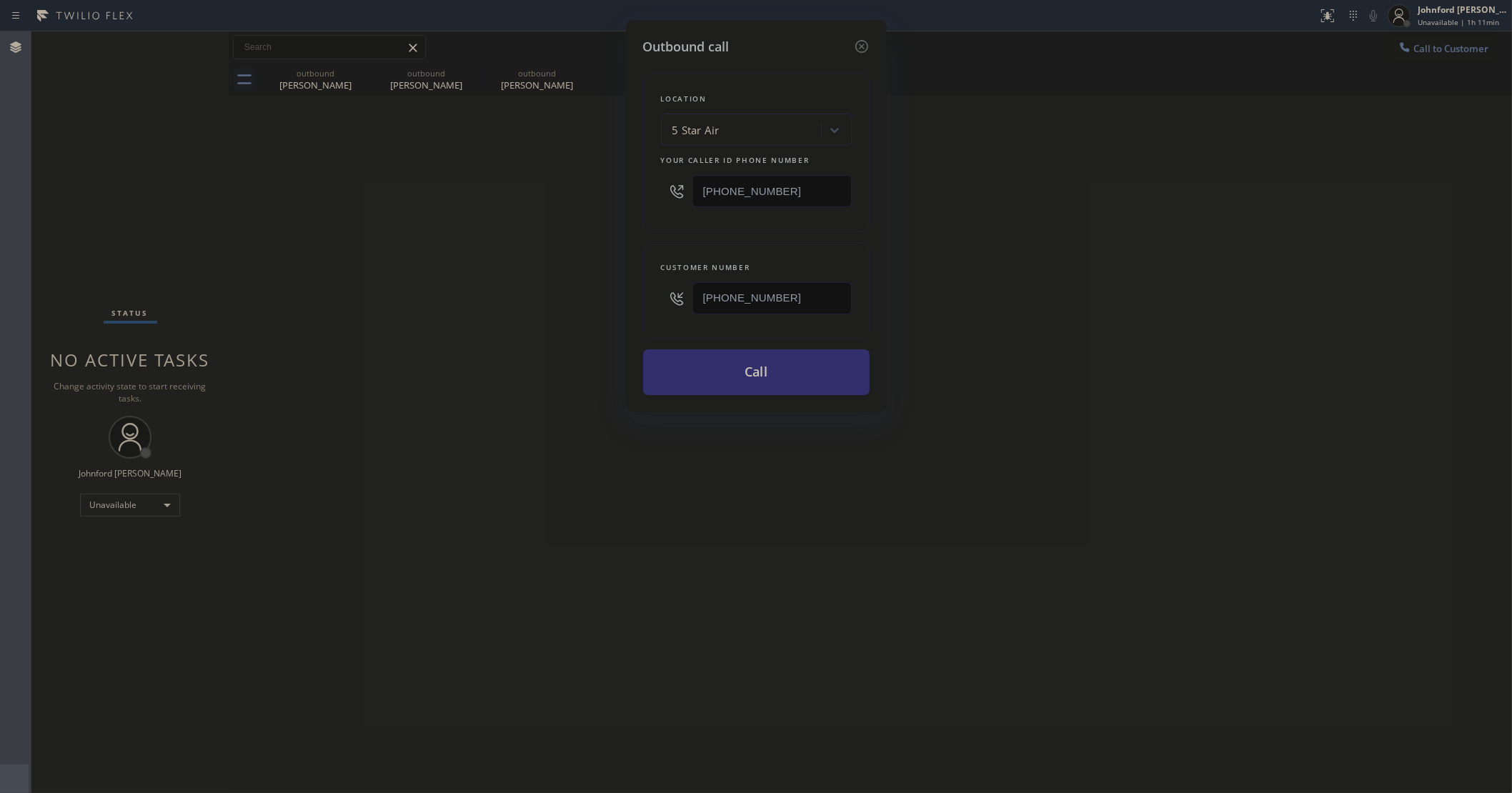
click at [752, 382] on button "Call" at bounding box center [756, 373] width 226 height 45
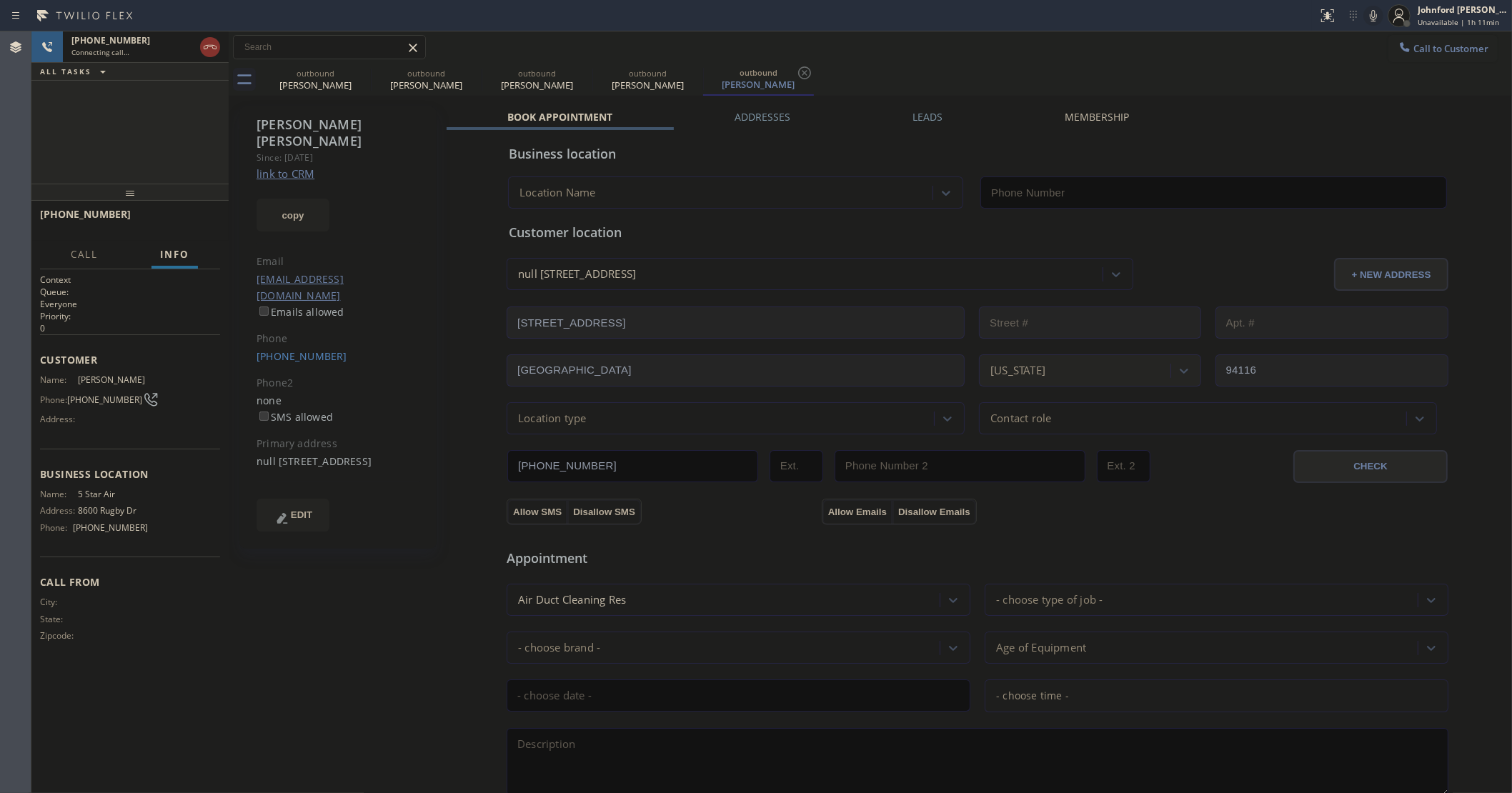
click at [1376, 21] on icon at bounding box center [1373, 15] width 17 height 17
type input "[PHONE_NUMBER]"
click at [369, 70] on icon at bounding box center [361, 72] width 17 height 17
type input "[PHONE_NUMBER]"
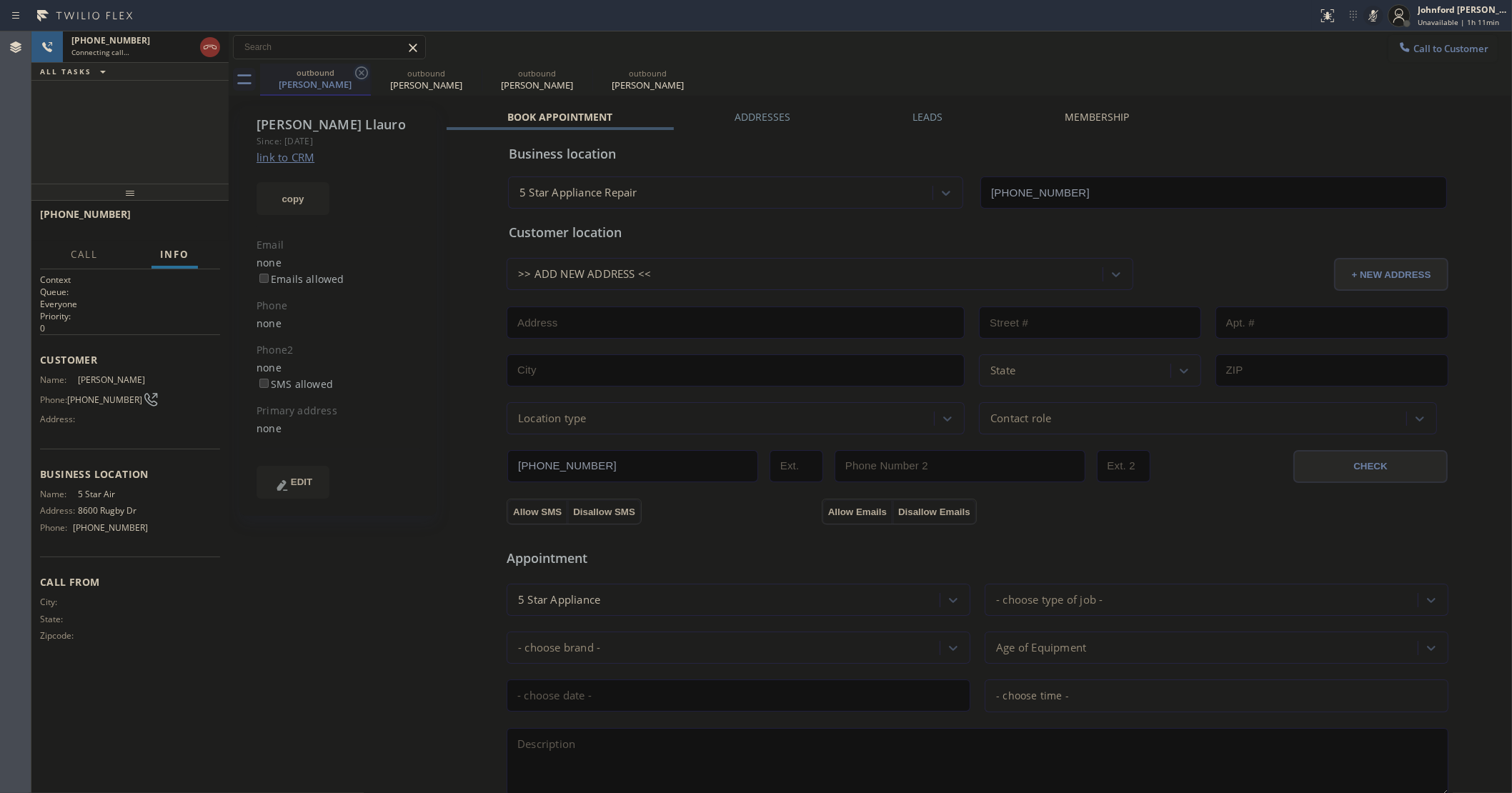
click at [364, 76] on icon at bounding box center [361, 72] width 17 height 17
type input "[PHONE_NUMBER]"
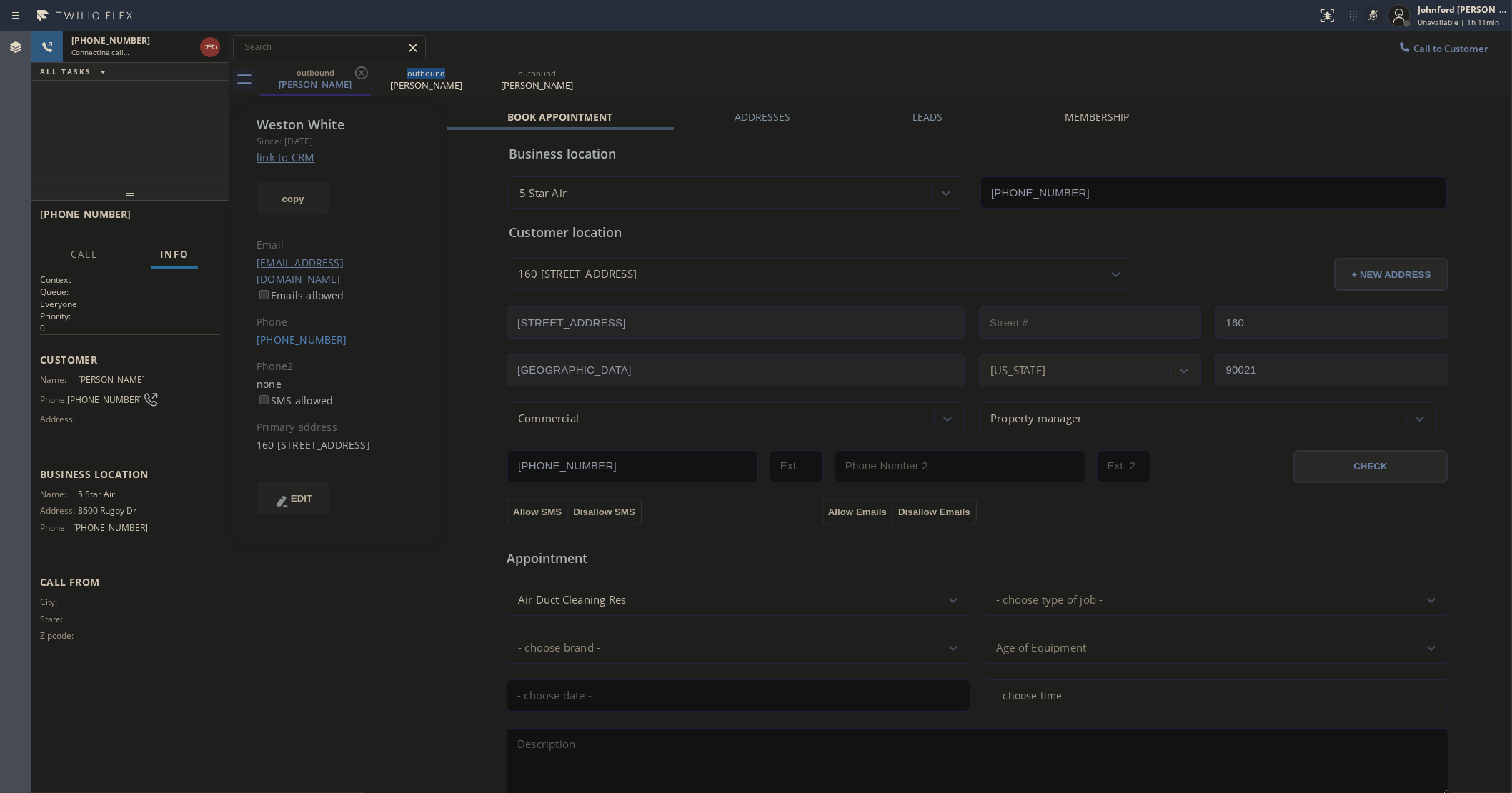
click at [364, 76] on icon at bounding box center [361, 72] width 17 height 17
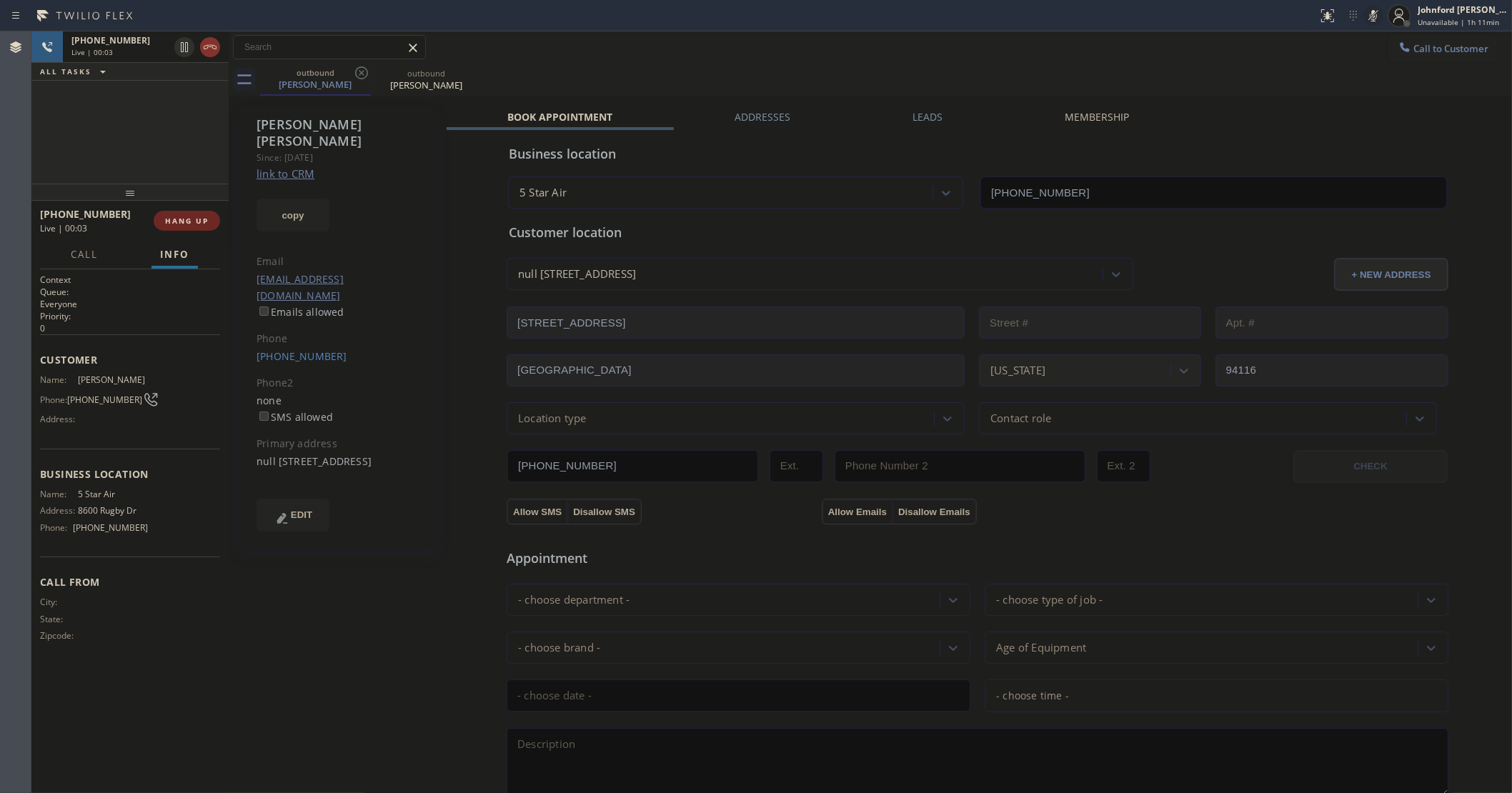
click at [209, 200] on div at bounding box center [130, 192] width 197 height 17
click at [207, 218] on button "HANG UP" at bounding box center [187, 228] width 67 height 20
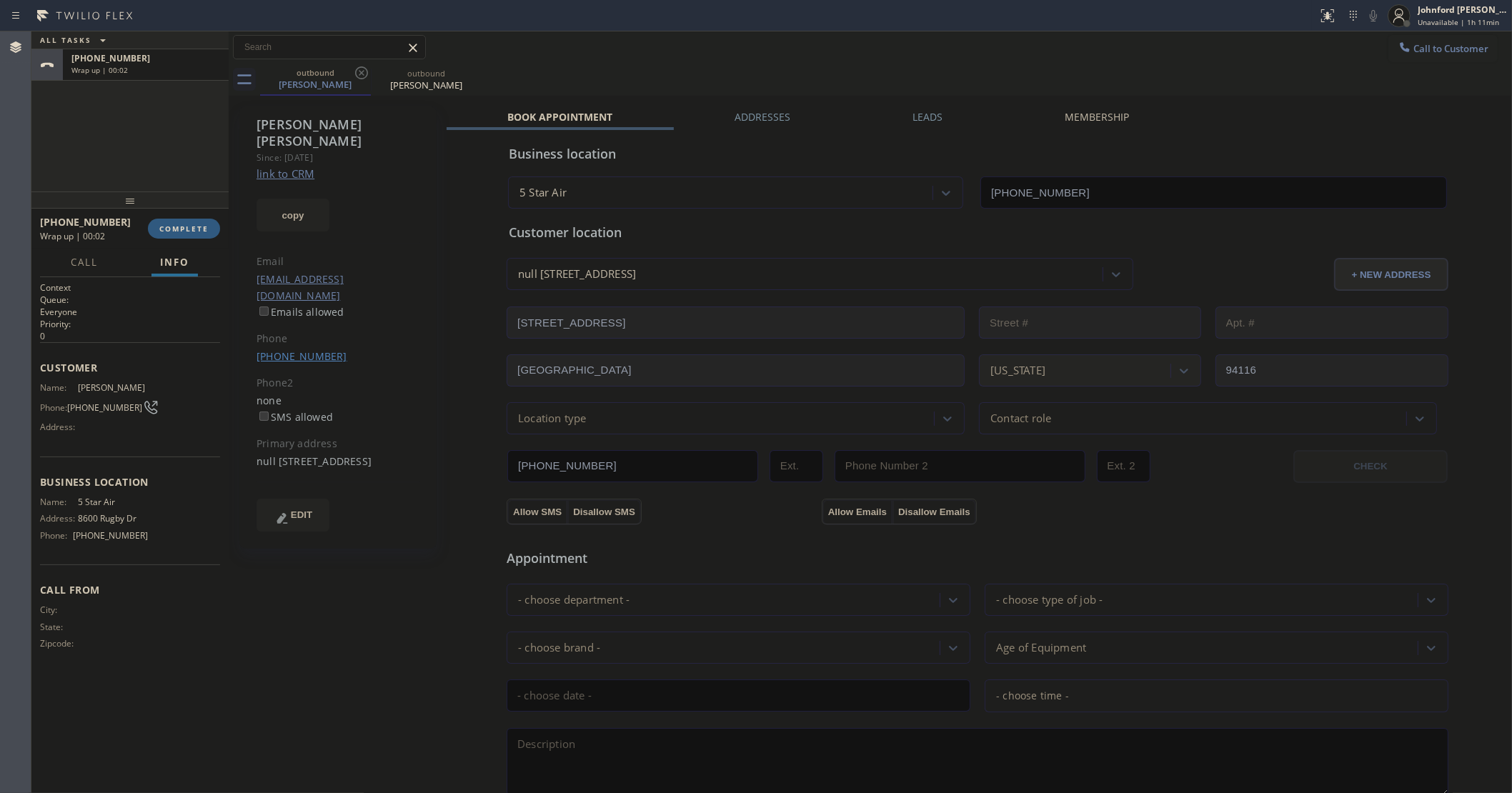
click at [286, 350] on link "(415) 377-3131" at bounding box center [302, 356] width 91 height 14
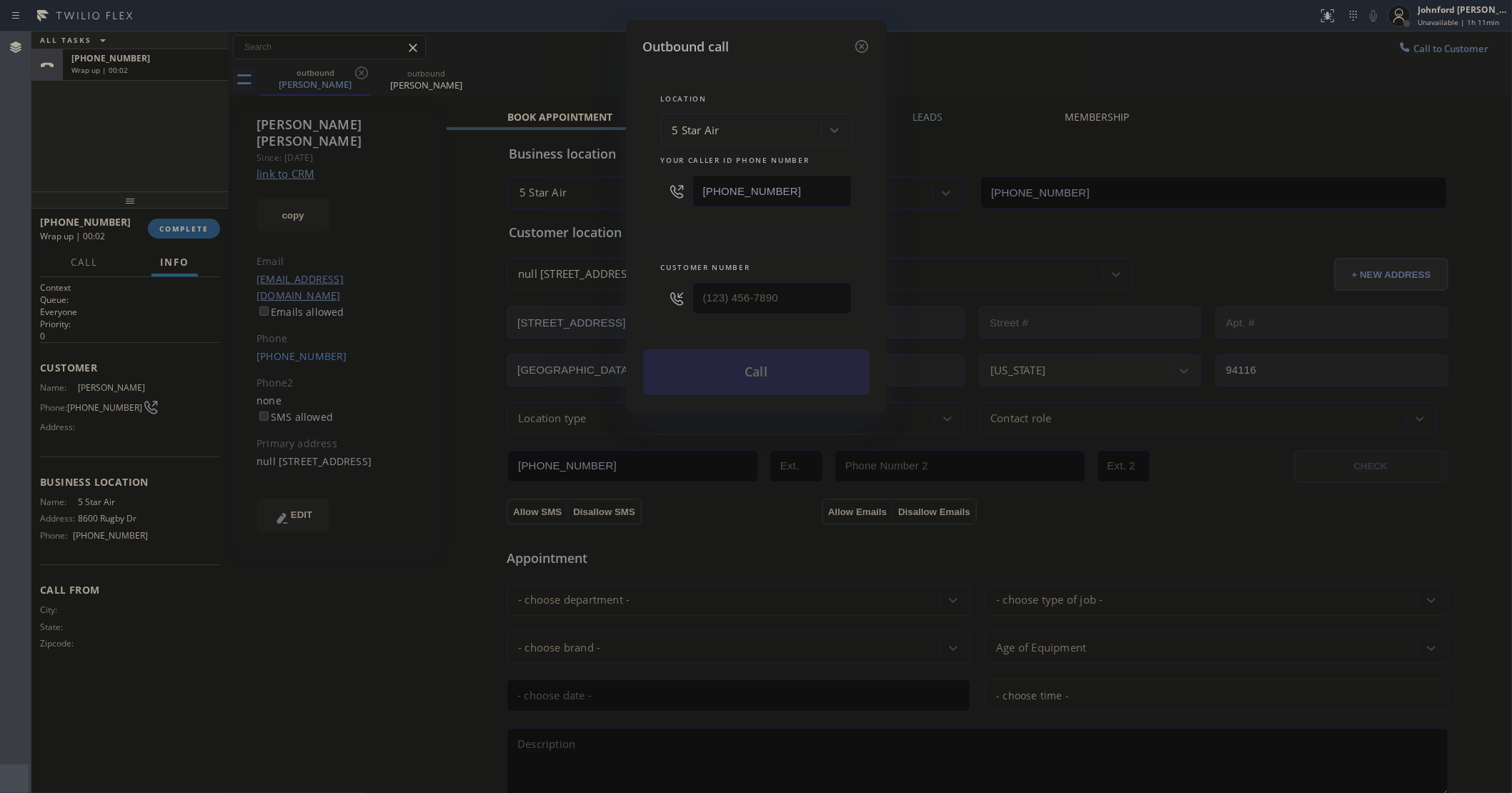
type input "(415) 377-3131"
drag, startPoint x: 813, startPoint y: 193, endPoint x: 636, endPoint y: 187, distance: 177.1
click at [636, 187] on div "Outbound call Location 5 Star Air Your caller id phone number (800) 686-5038 Cu…" at bounding box center [756, 216] width 261 height 392
paste input "415) 477-1391"
type input "(415) 477-1391"
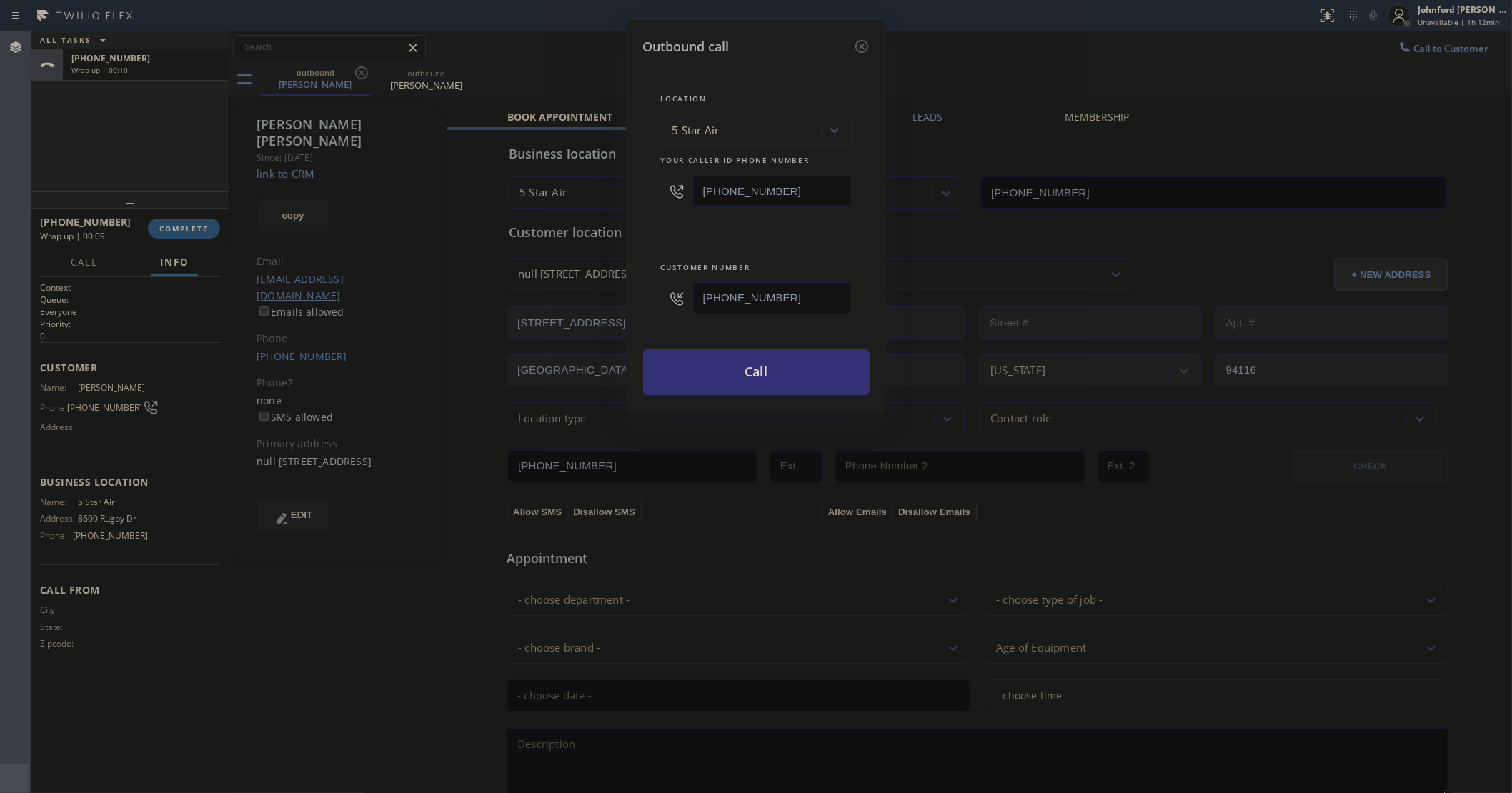
click at [658, 218] on div "Location 5 Star Air Your caller id phone number (415) 477-1391" at bounding box center [756, 153] width 226 height 158
click at [699, 338] on div "Location Search location Your caller id phone number (415) 477-1391 Customer nu…" at bounding box center [756, 226] width 226 height 338
click at [709, 373] on button "Call" at bounding box center [756, 373] width 226 height 45
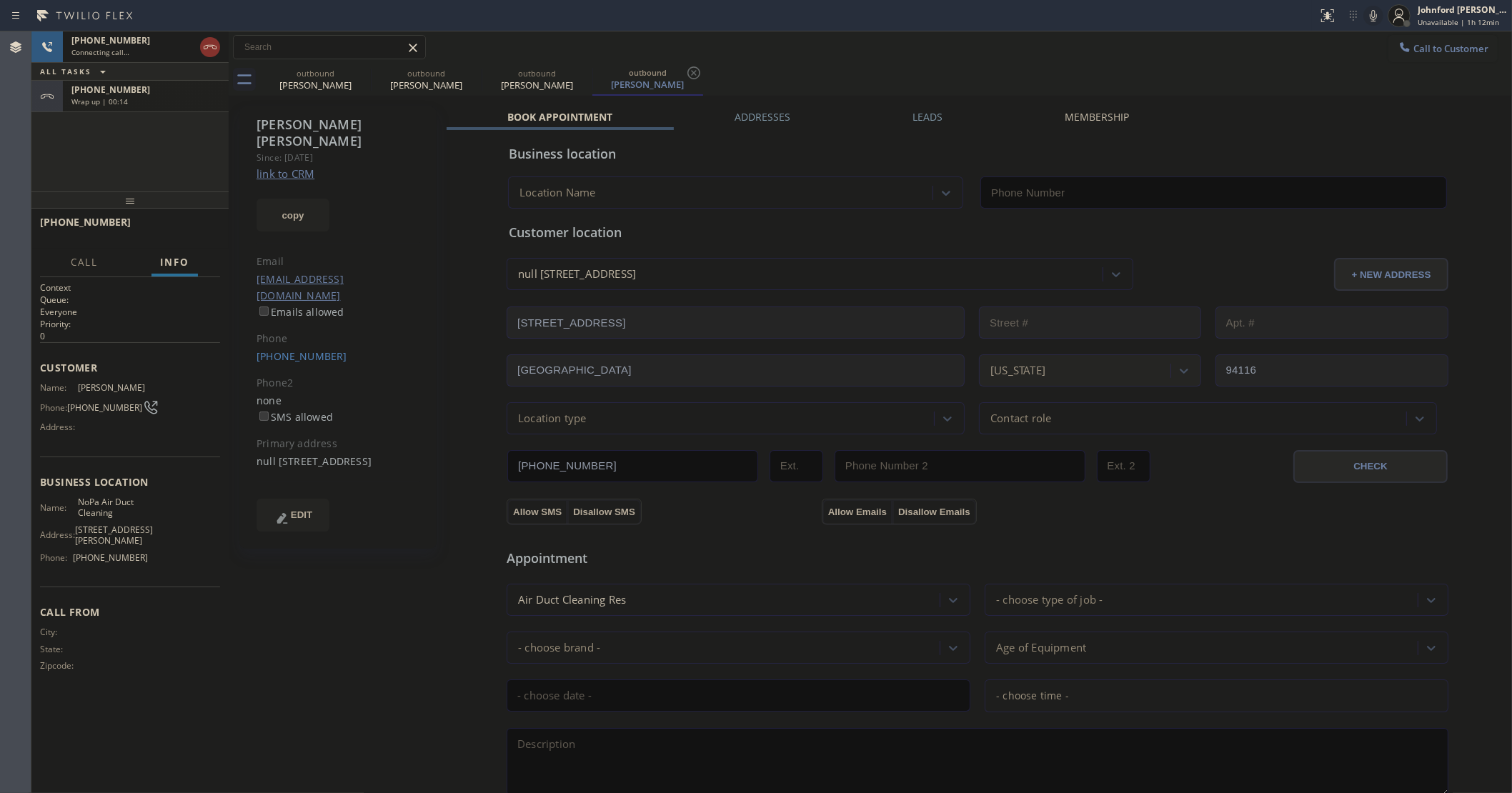
click at [147, 108] on div "+14153773131 Wrap up | 00:14" at bounding box center [142, 96] width 160 height 32
type input "(415) 477-1391"
click at [200, 224] on span "COMPLETE" at bounding box center [183, 229] width 50 height 10
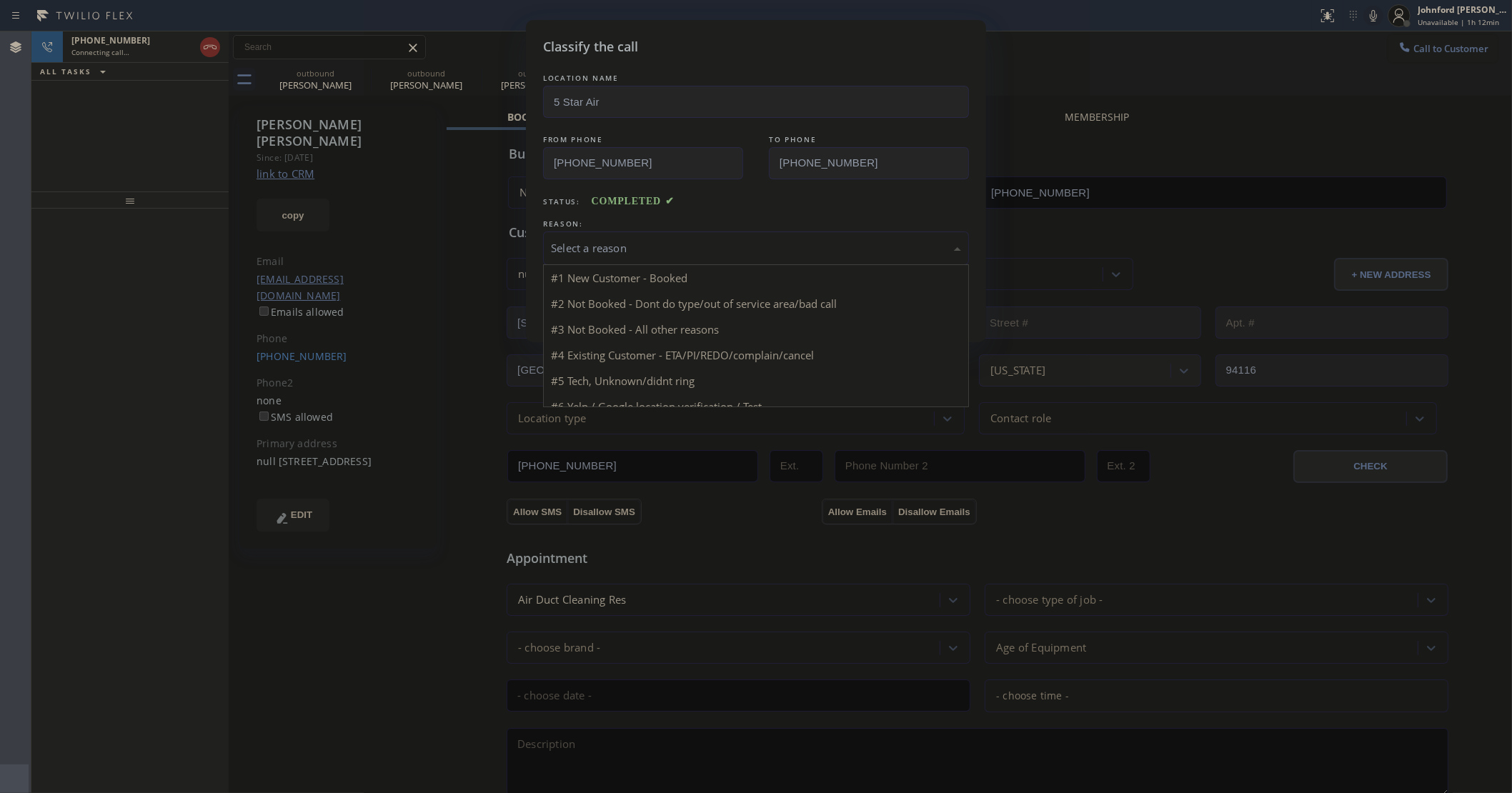
click at [619, 252] on div "Select a reason" at bounding box center [756, 248] width 410 height 16
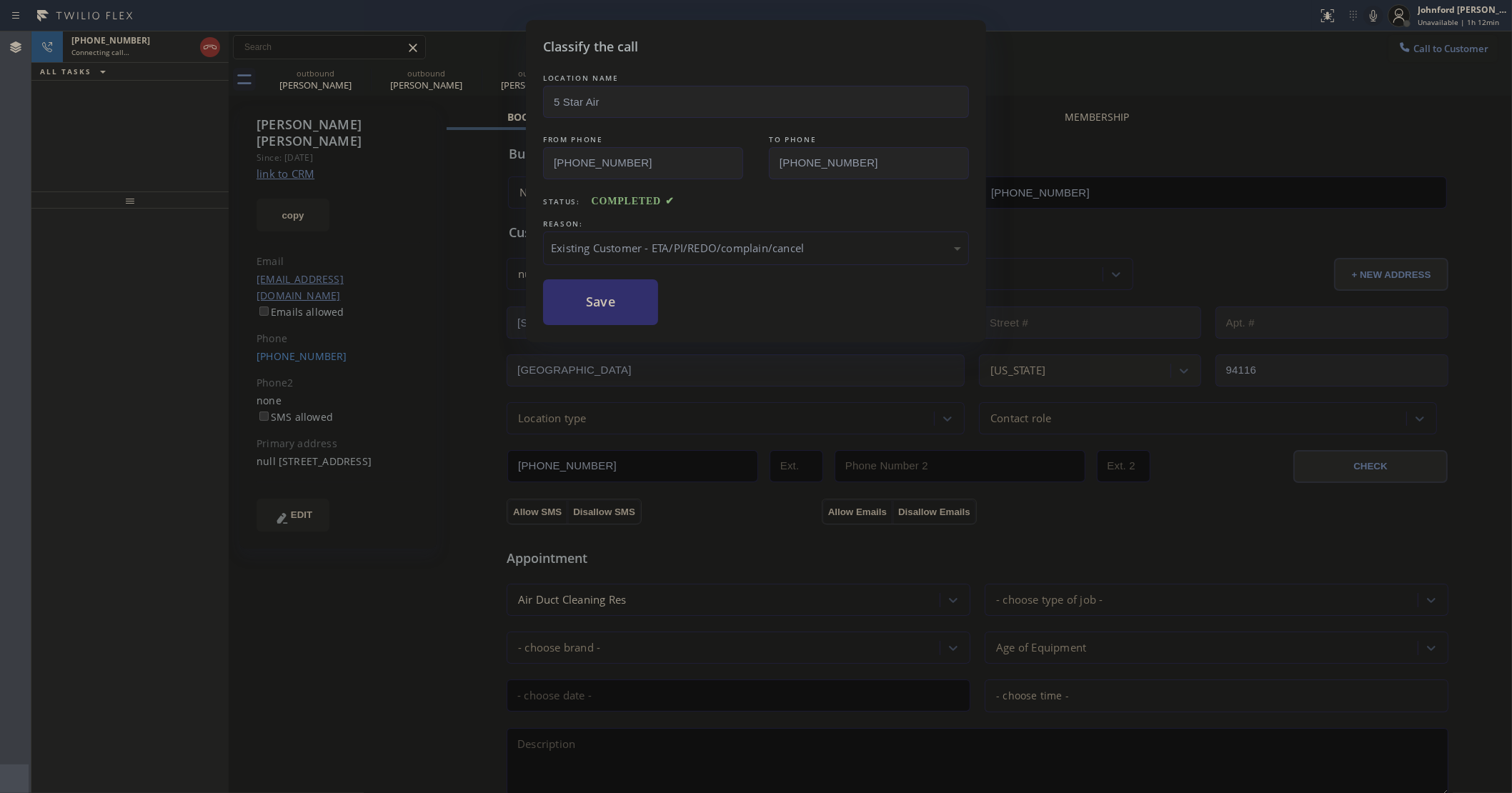
click at [615, 304] on button "Save" at bounding box center [601, 302] width 115 height 45
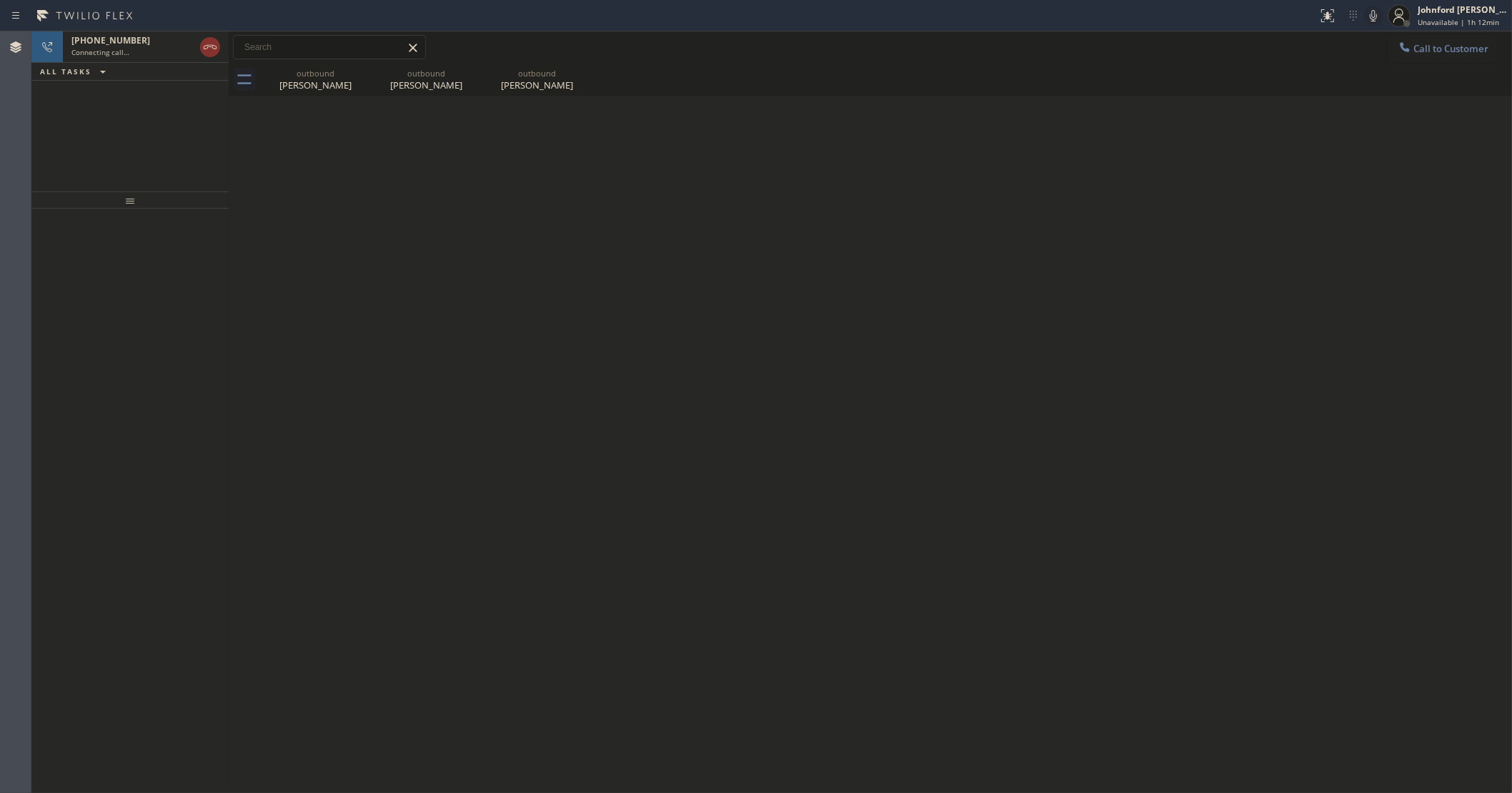
click at [75, 118] on div "+14153773131 Connecting call… ALL TASKS ALL TASKS ACTIVE TASKS TASKS IN WRAP UP" at bounding box center [130, 111] width 197 height 160
click at [125, 48] on span "Connecting call…" at bounding box center [100, 52] width 58 height 10
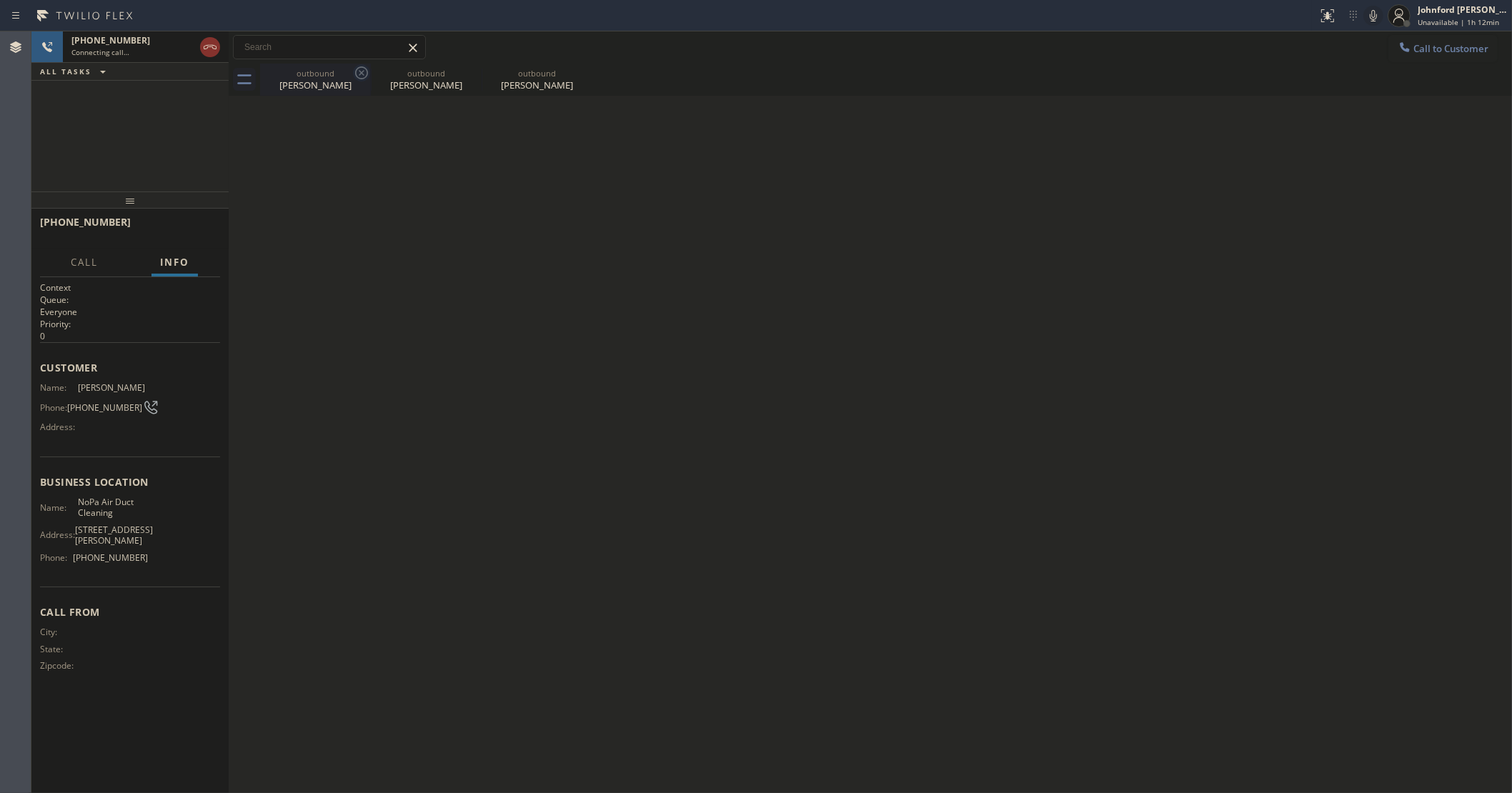
click at [363, 69] on icon at bounding box center [361, 72] width 17 height 17
type input "(415) 477-1391"
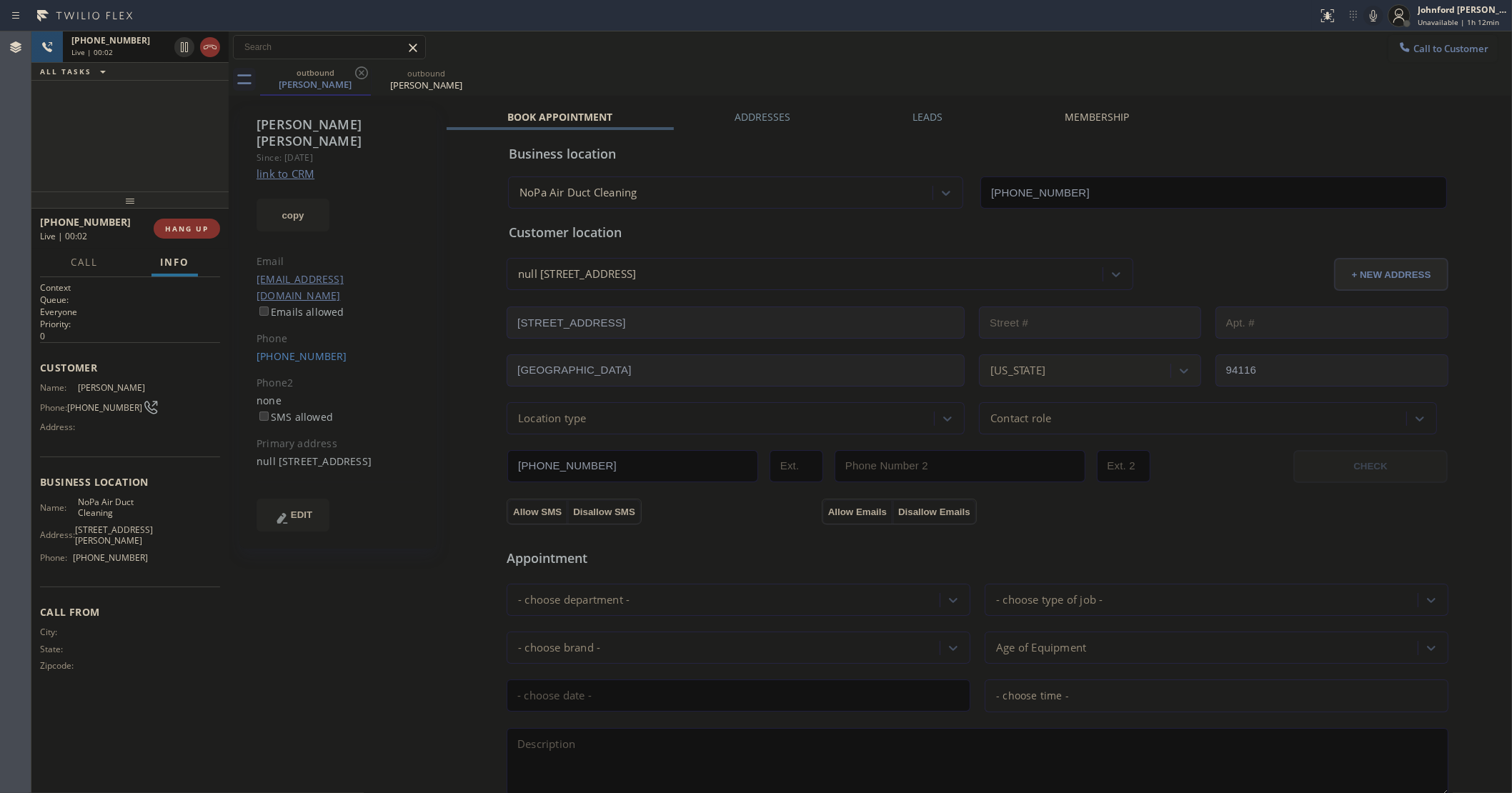
click at [136, 39] on div "+14153773131" at bounding box center [120, 40] width 97 height 12
click at [214, 47] on icon at bounding box center [209, 47] width 17 height 17
click at [194, 226] on span "COMPLETE" at bounding box center [183, 229] width 50 height 10
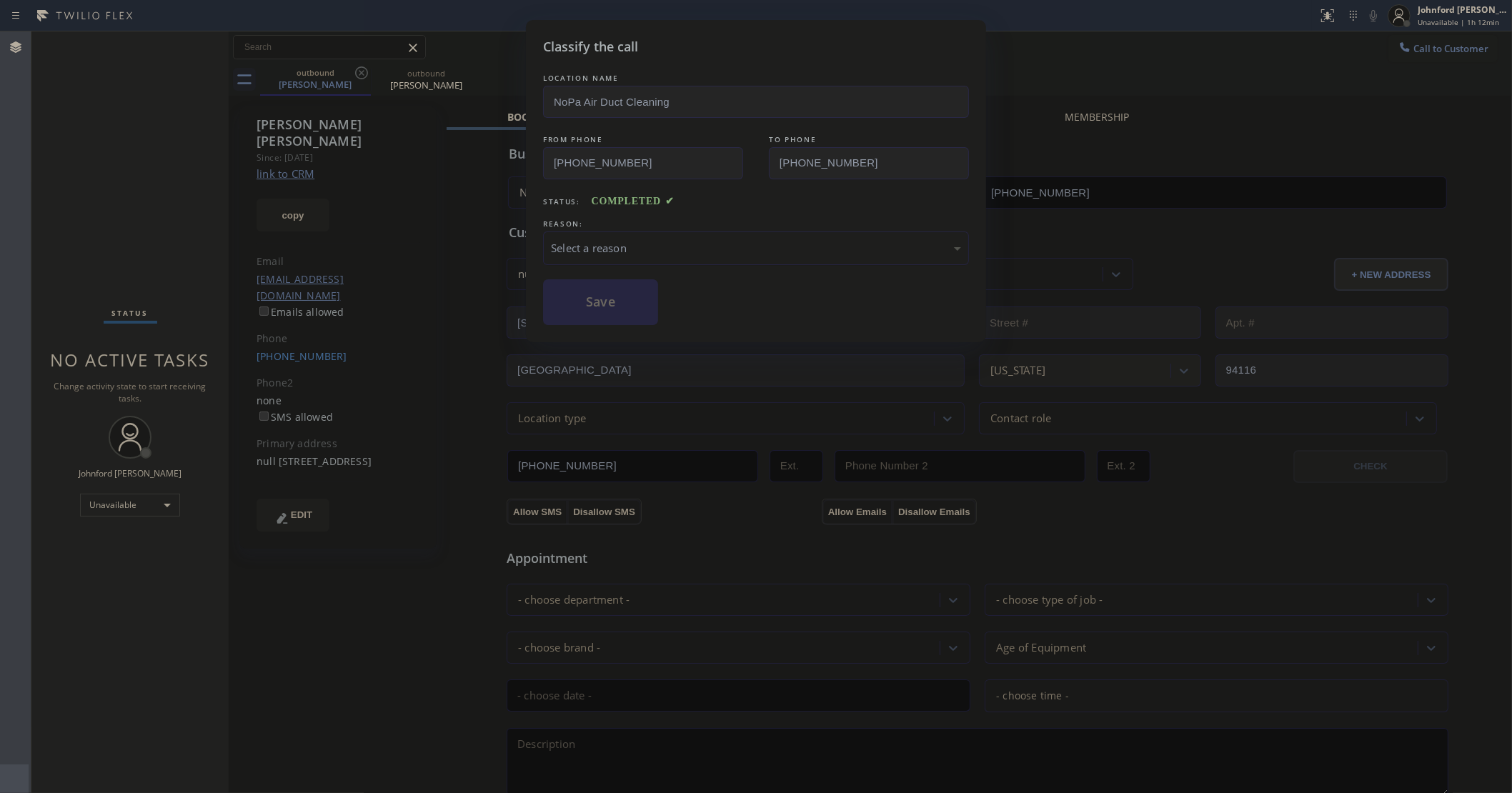
drag, startPoint x: 647, startPoint y: 240, endPoint x: 894, endPoint y: 255, distance: 247.5
click at [690, 240] on div "Select a reason" at bounding box center [756, 248] width 410 height 16
click at [558, 305] on button "Save" at bounding box center [601, 302] width 115 height 45
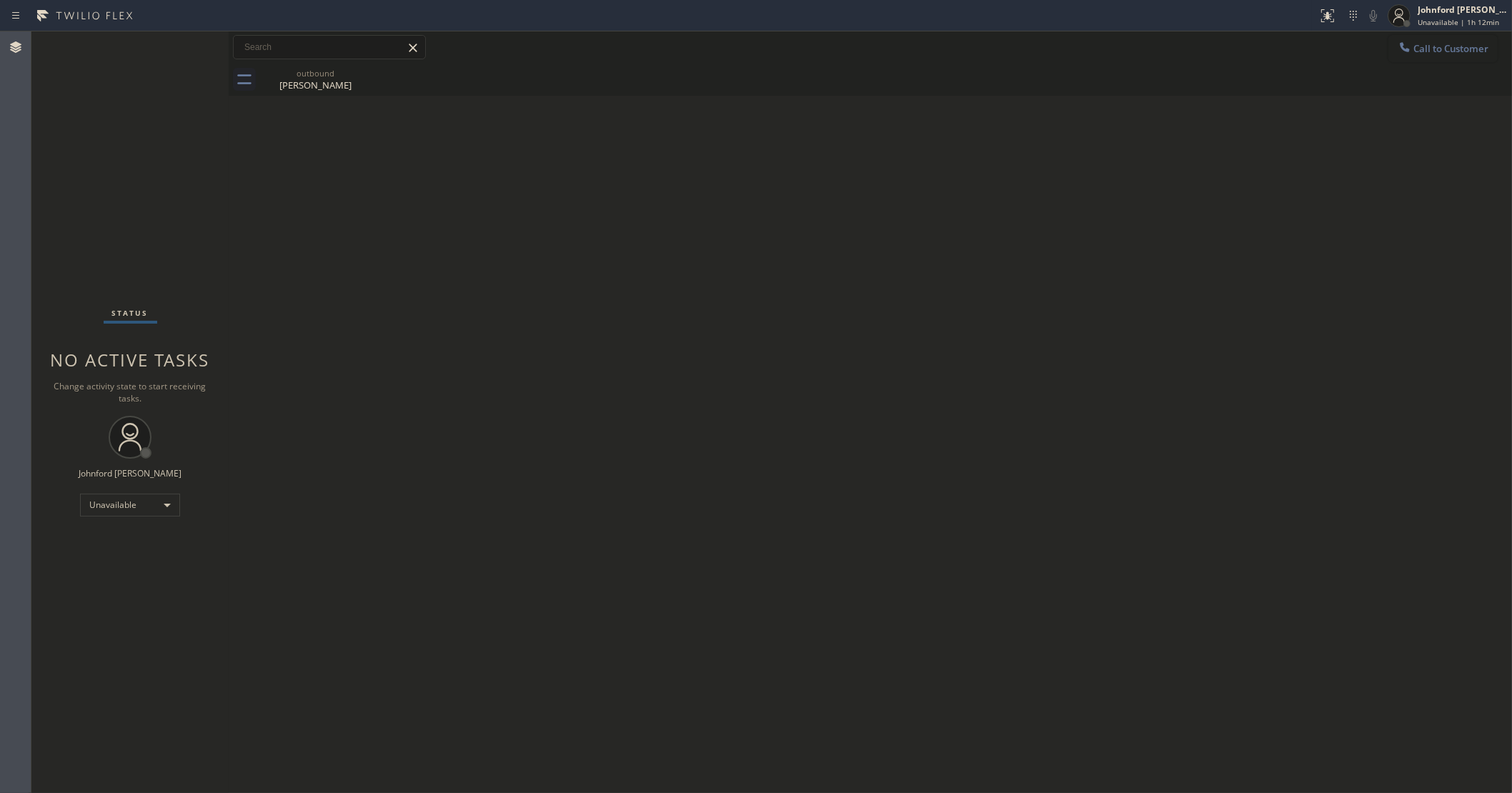
click at [1431, 55] on button "Call to Customer" at bounding box center [1443, 48] width 110 height 27
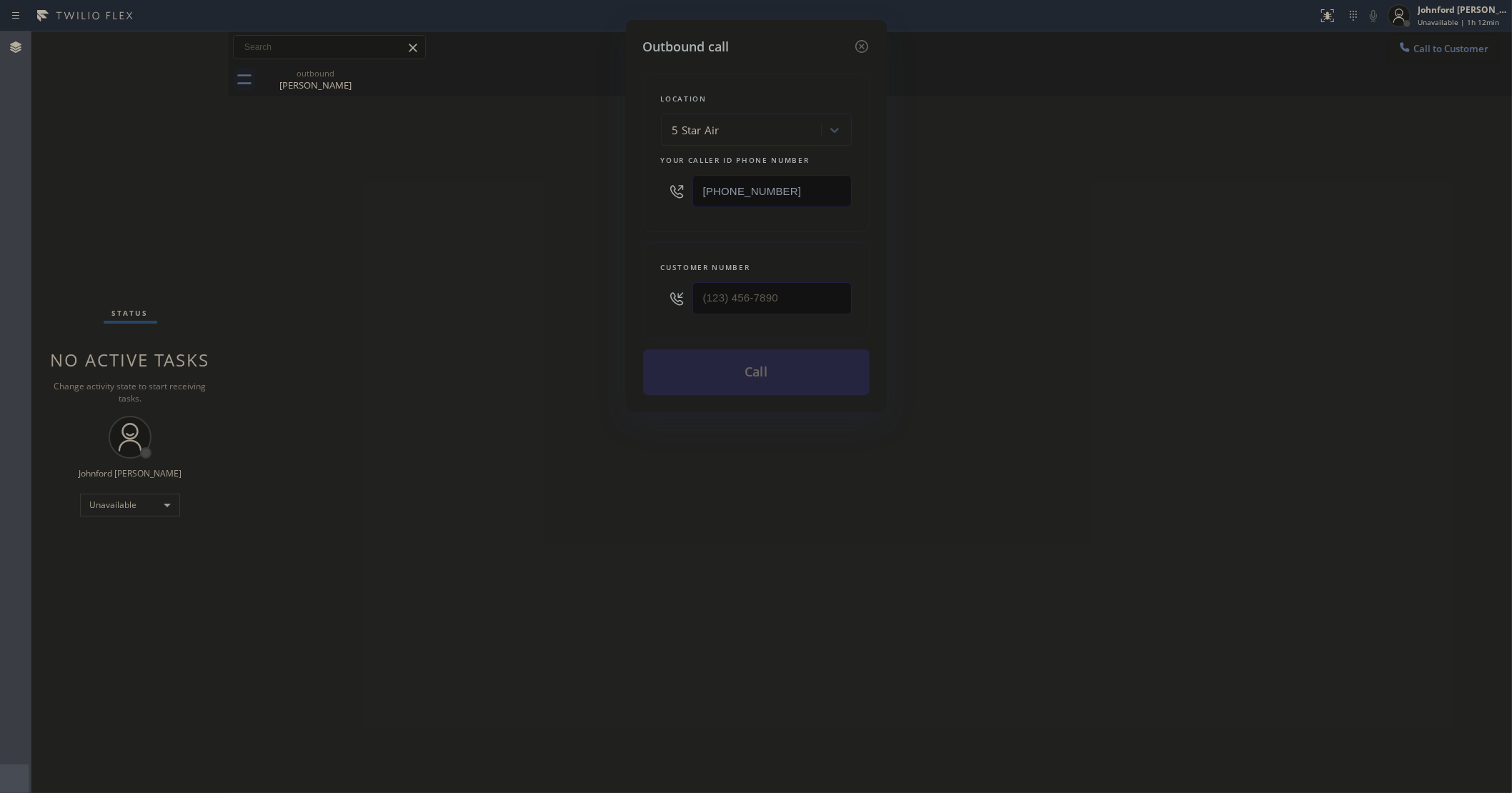
drag, startPoint x: 834, startPoint y: 283, endPoint x: 509, endPoint y: 325, distance: 327.7
click at [509, 325] on div "Outbound call Location 5 Star Air Your caller id phone number [PHONE_NUMBER] Cu…" at bounding box center [756, 396] width 1512 height 793
click at [726, 300] on input "(___) ___-____" at bounding box center [772, 299] width 159 height 32
paste input "949) 322-9094"
type input "(949) 322-9094"
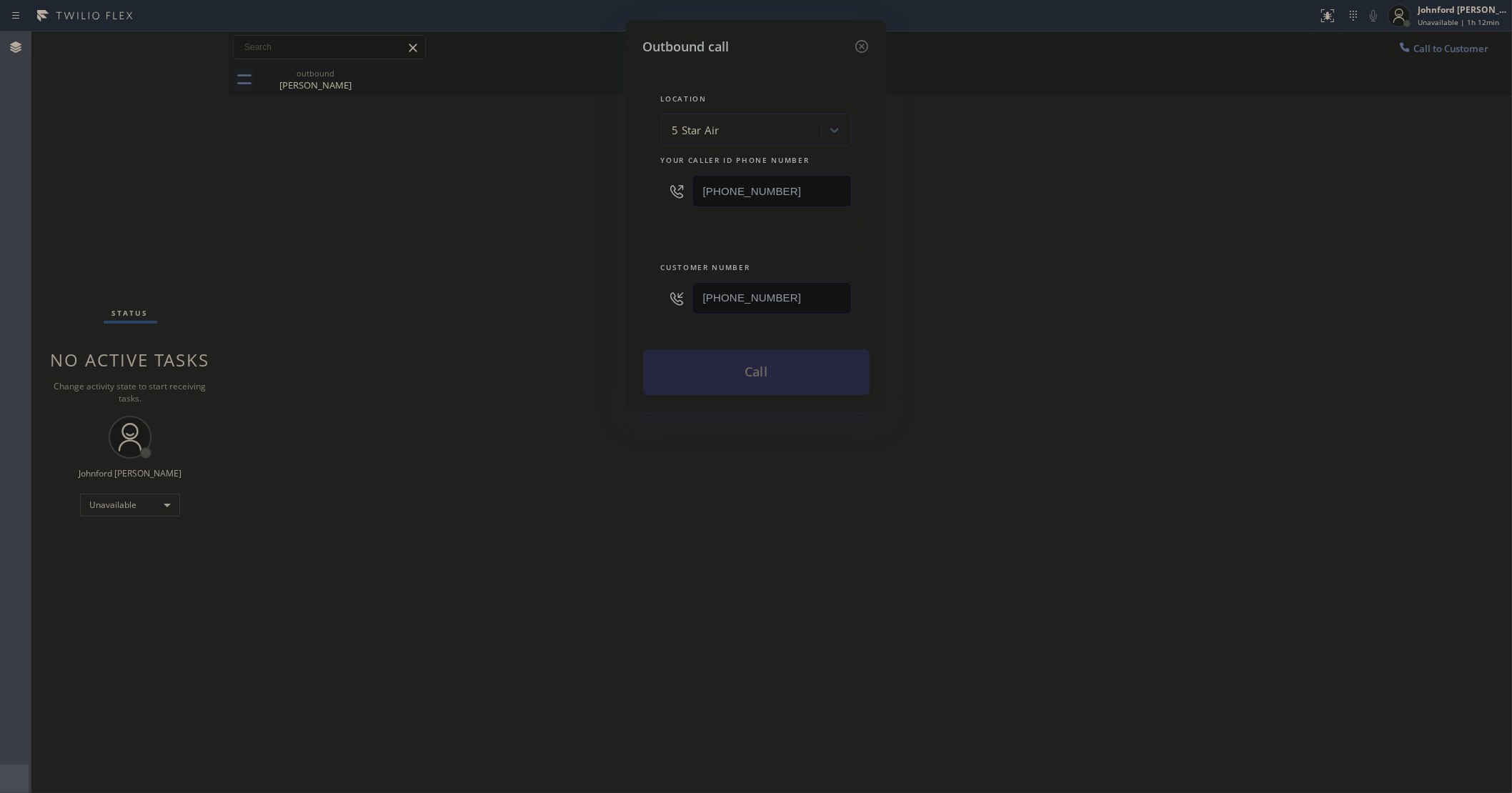
click at [430, 300] on div "Outbound call Location 5 Star Air Your caller id phone number (800) 686-5038 Cu…" at bounding box center [756, 396] width 1512 height 793
click at [780, 373] on button "Call" at bounding box center [756, 373] width 226 height 45
click at [1132, 141] on div "Outbound call Location 5 Star Air Your caller id phone number (800) 686-5038 Cu…" at bounding box center [756, 396] width 1512 height 793
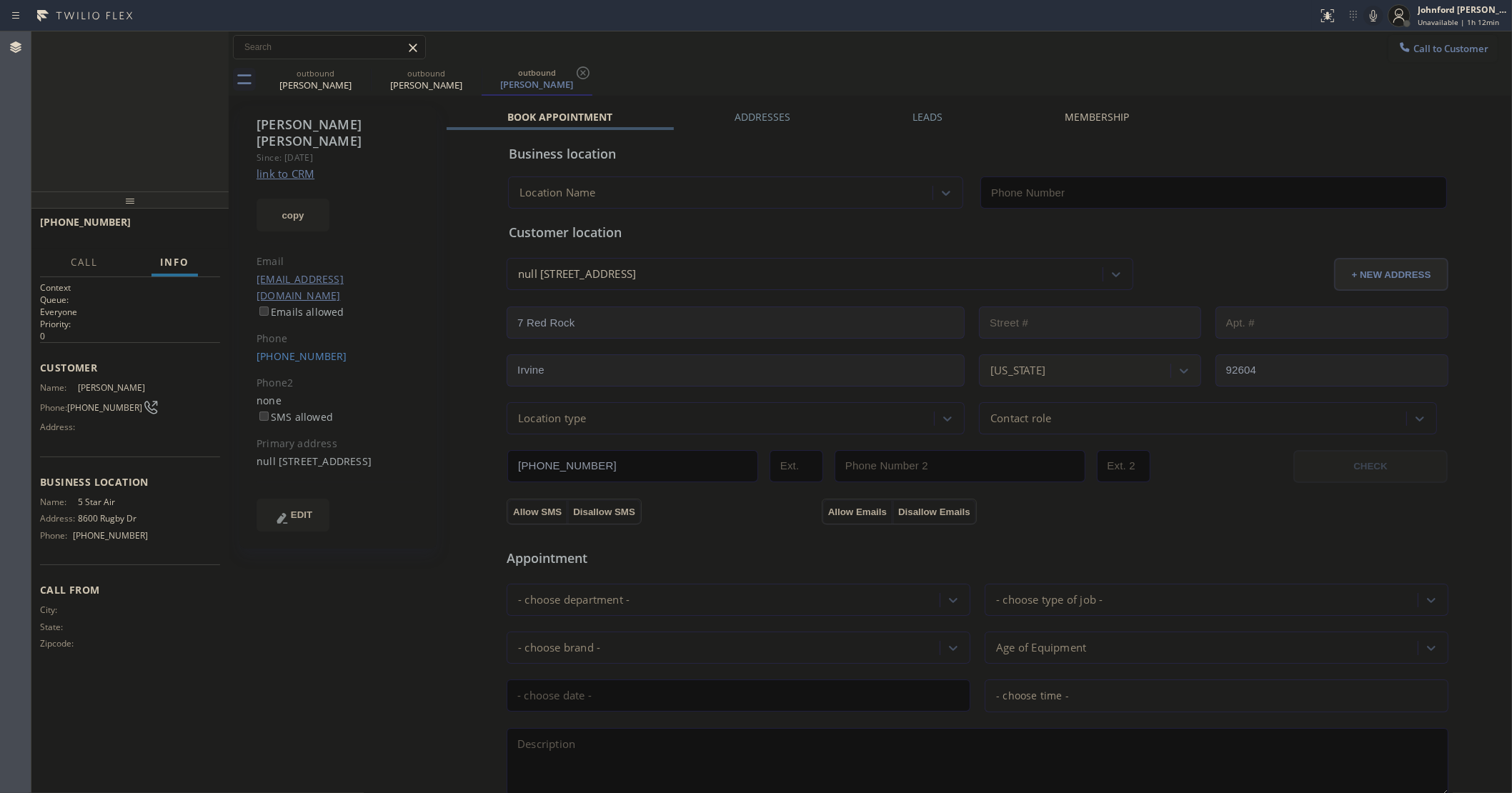
type input "[PHONE_NUMBER]"
click at [1377, 15] on icon at bounding box center [1373, 15] width 17 height 17
click at [175, 227] on span "COMPLETE" at bounding box center [183, 229] width 50 height 10
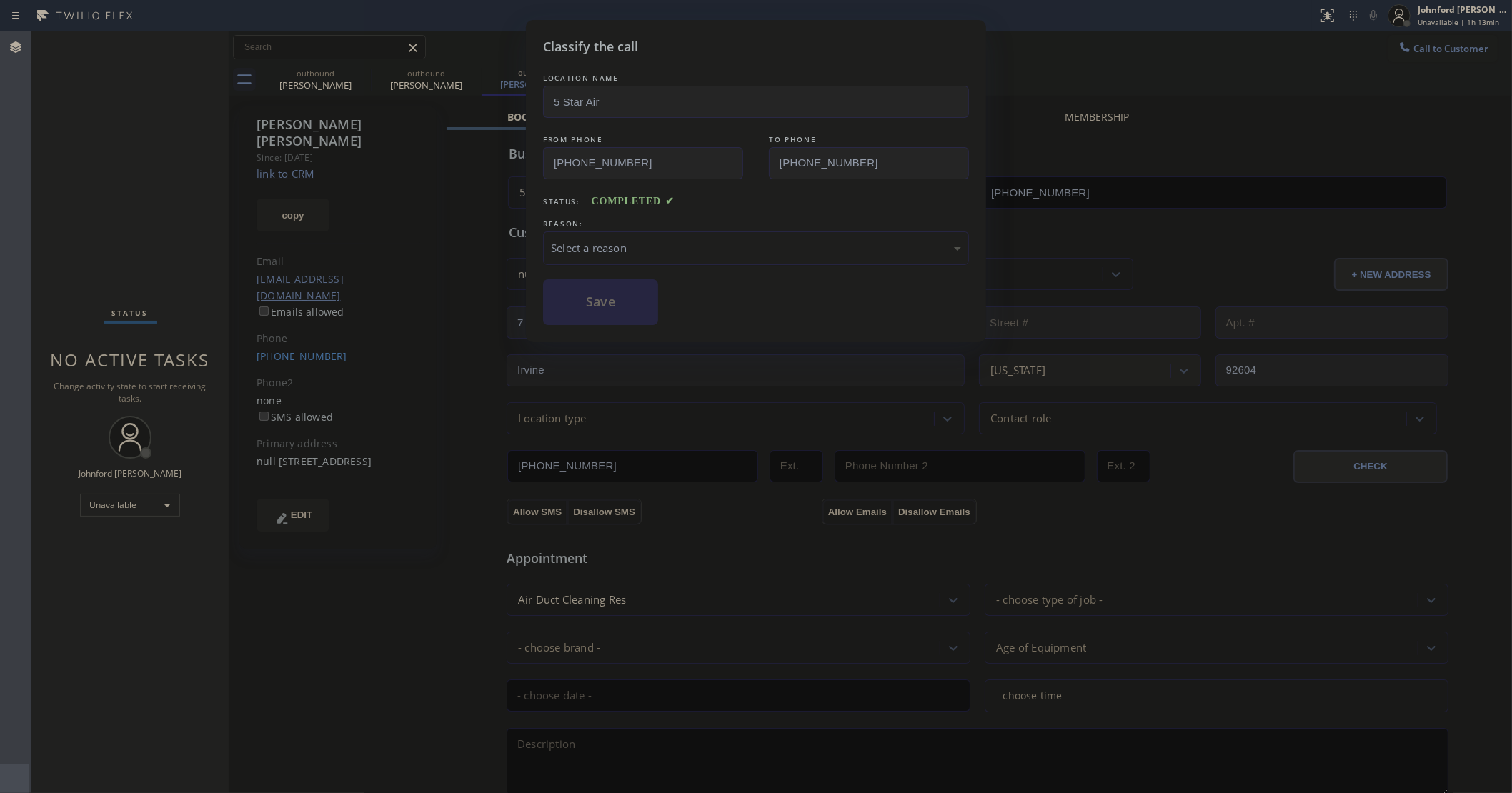
click at [651, 248] on div "Select a reason" at bounding box center [756, 248] width 410 height 16
click at [638, 317] on button "Save" at bounding box center [601, 302] width 115 height 45
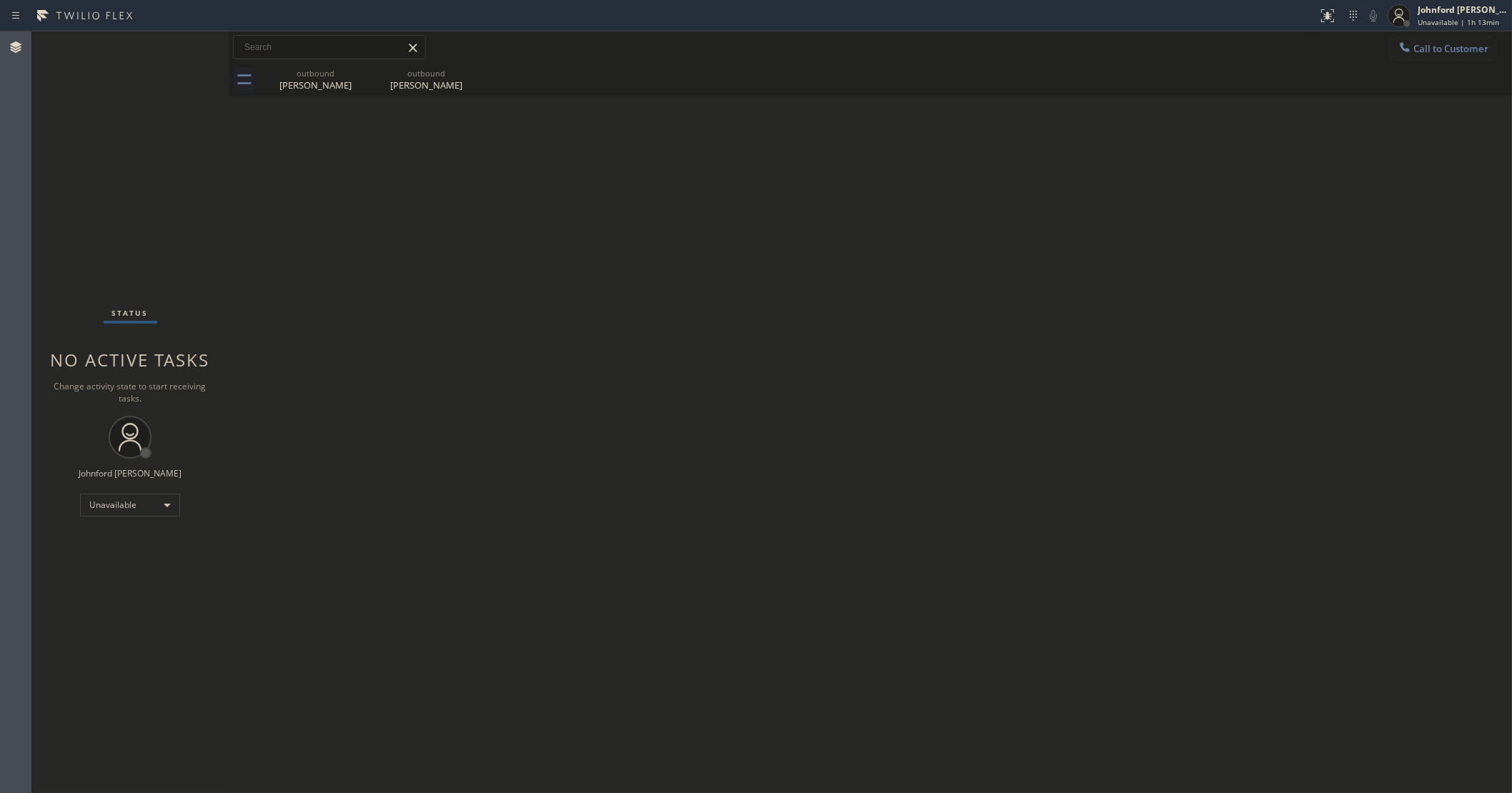
click at [1438, 47] on span "Call to Customer" at bounding box center [1450, 49] width 75 height 13
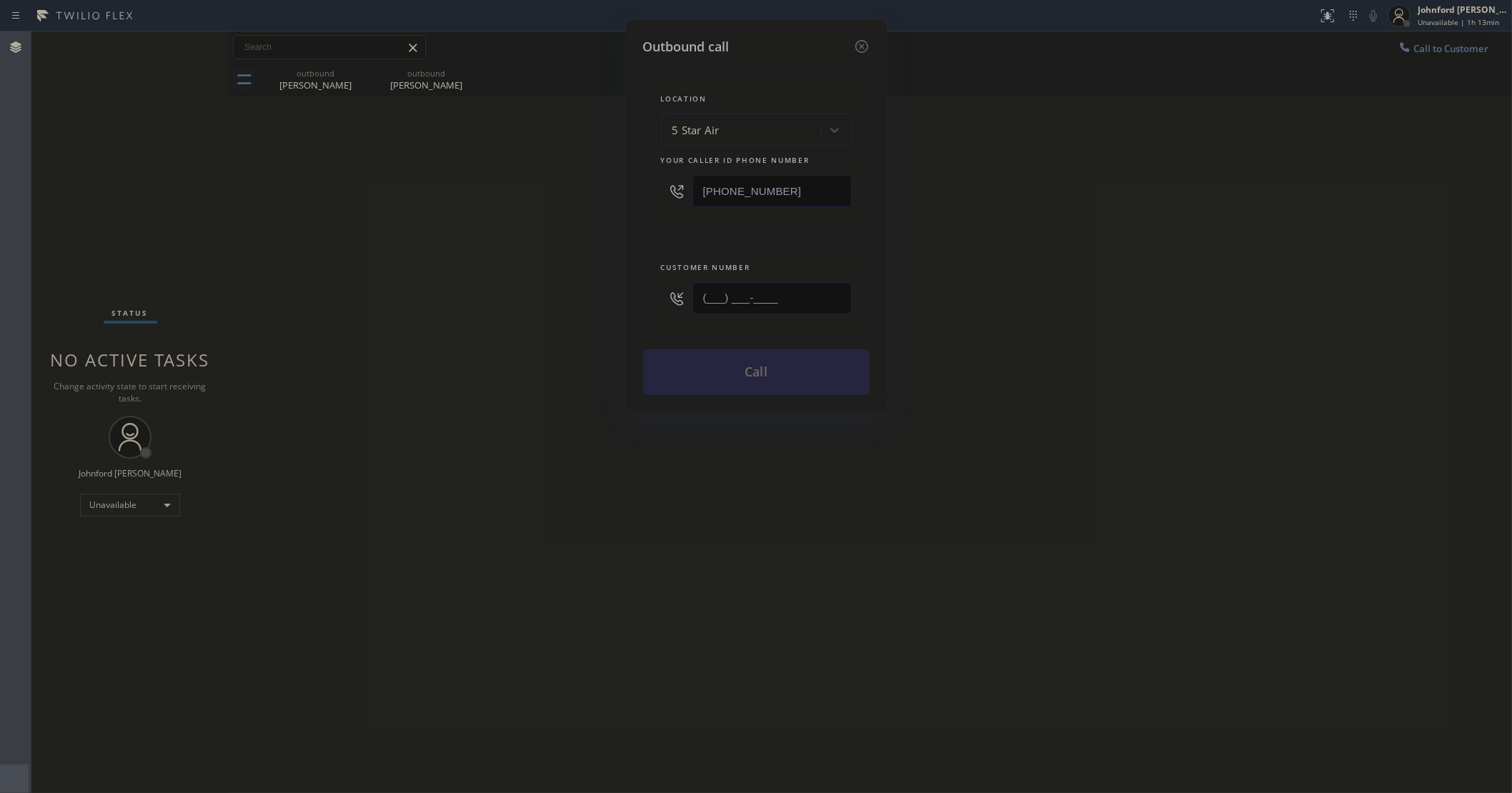
drag, startPoint x: 786, startPoint y: 298, endPoint x: 554, endPoint y: 325, distance: 233.6
click at [579, 325] on div "Outbound call Location 5 Star Air Your caller id phone number [PHONE_NUMBER] Cu…" at bounding box center [756, 396] width 1512 height 793
paste input "909) 524-1596"
type input "(909) 524-1596"
click at [479, 339] on div "Outbound call Location 5 Star Air Your caller id phone number (800) 686-5038 Cu…" at bounding box center [756, 396] width 1512 height 793
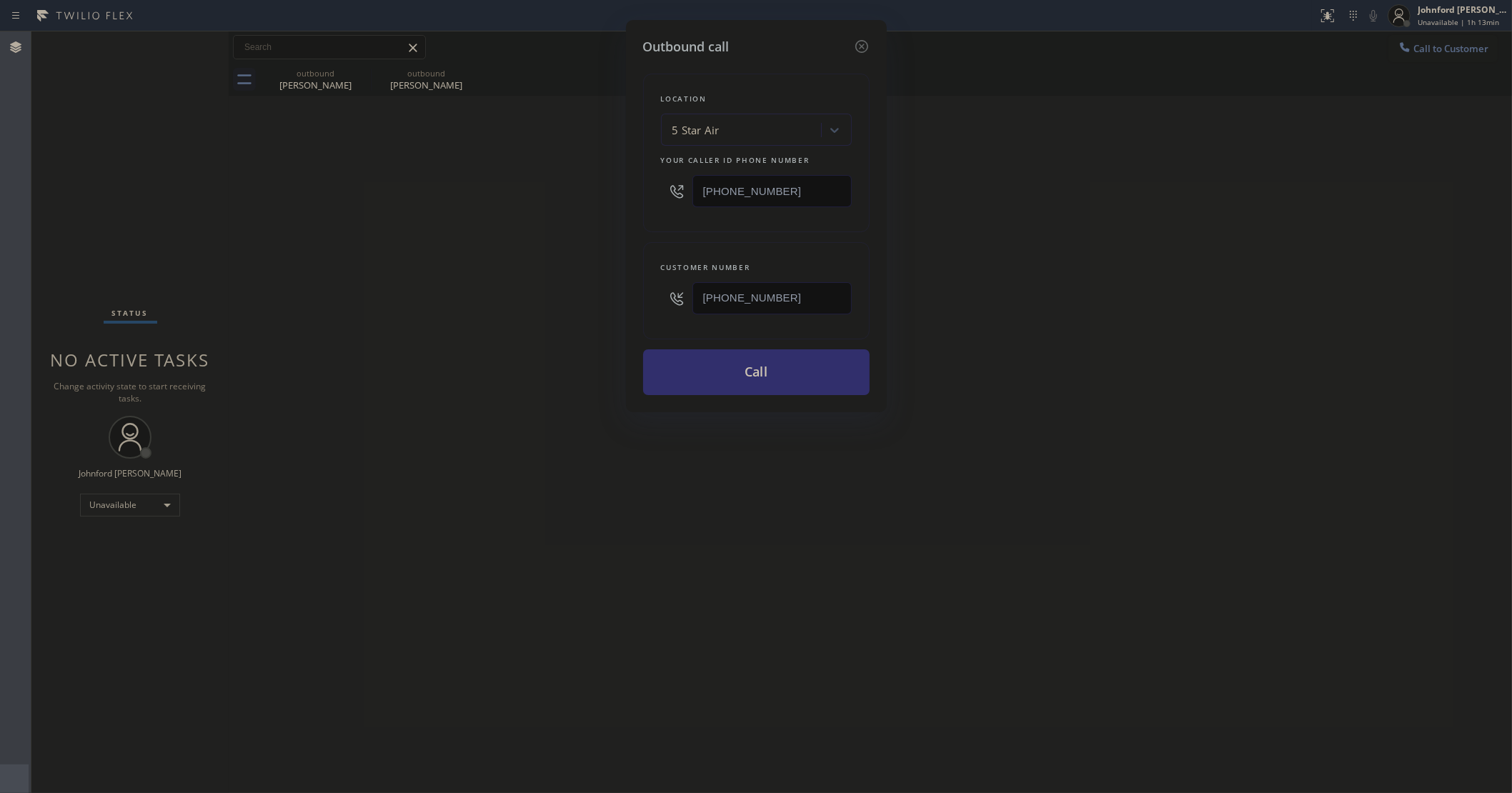
click at [678, 387] on button "Call" at bounding box center [756, 373] width 226 height 45
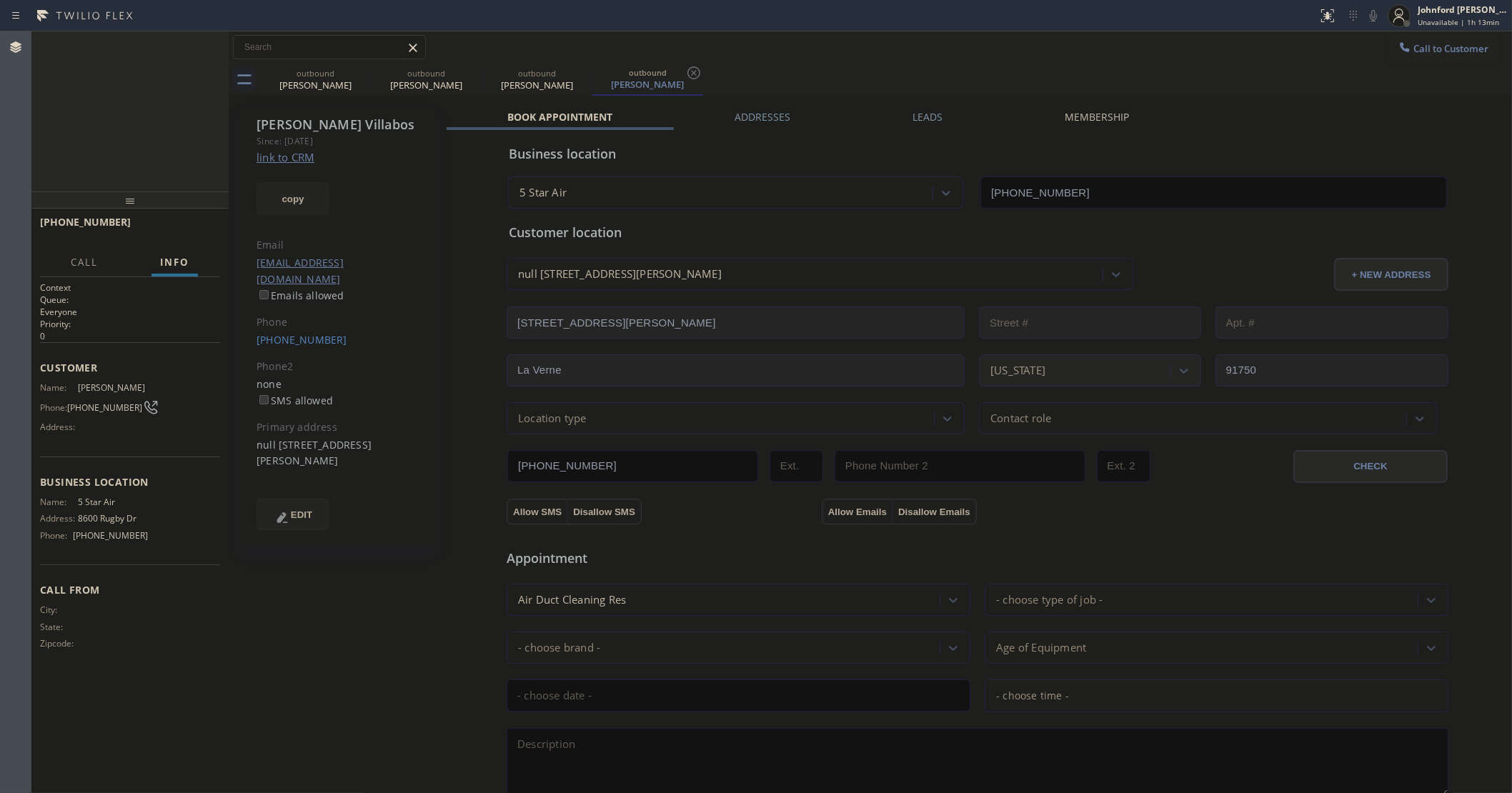
type input "[PHONE_NUMBER]"
click at [362, 71] on icon at bounding box center [362, 73] width 13 height 13
click at [0, 0] on icon at bounding box center [0, 0] width 0 height 0
click at [174, 231] on span "HANG UP" at bounding box center [187, 229] width 44 height 10
click at [172, 230] on span "COMPLETE" at bounding box center [183, 229] width 50 height 10
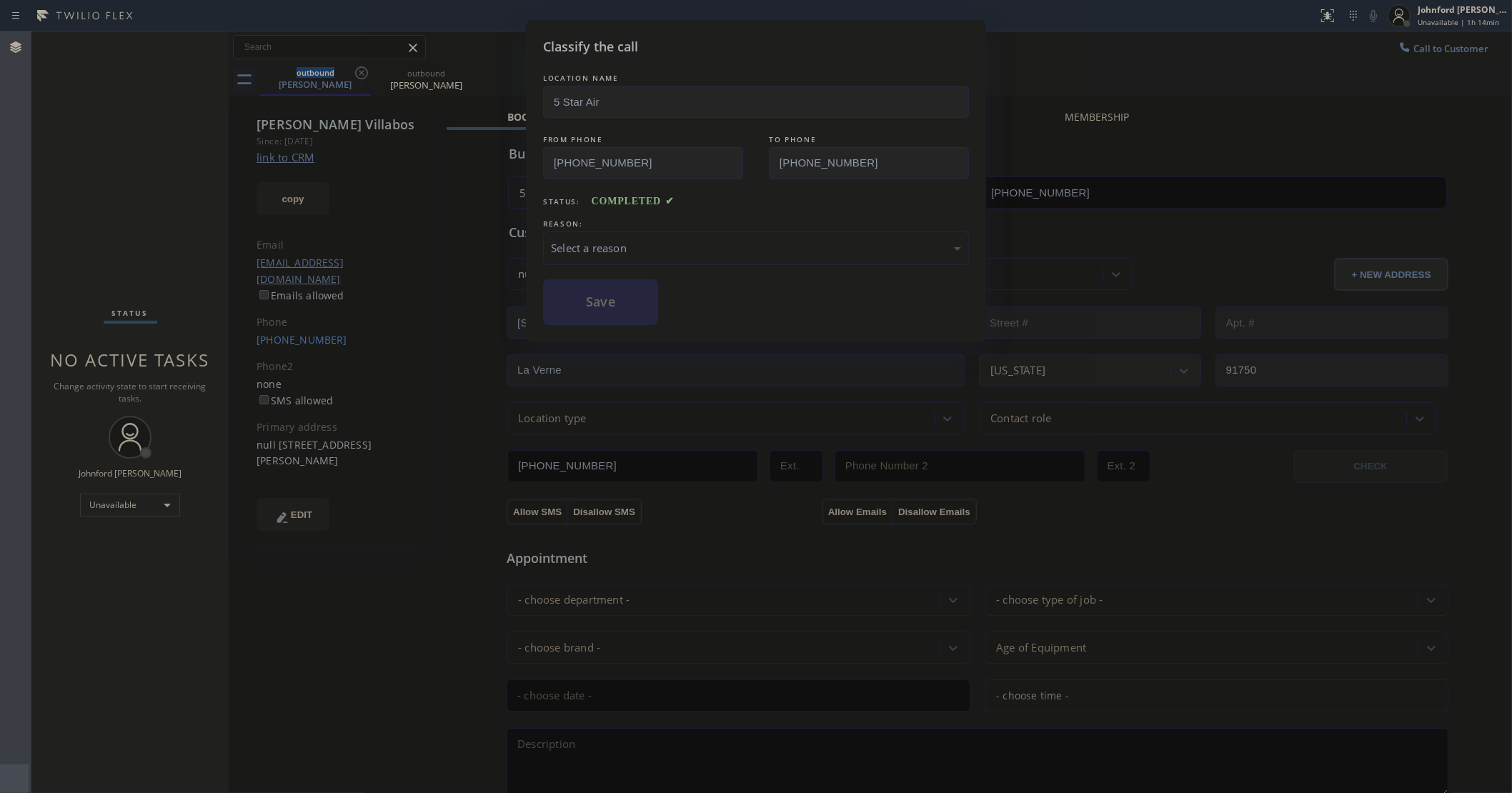
click at [620, 240] on div "Select a reason" at bounding box center [756, 248] width 410 height 16
drag, startPoint x: 593, startPoint y: 319, endPoint x: 604, endPoint y: 325, distance: 12.5
click at [638, 306] on button "Save" at bounding box center [601, 302] width 115 height 45
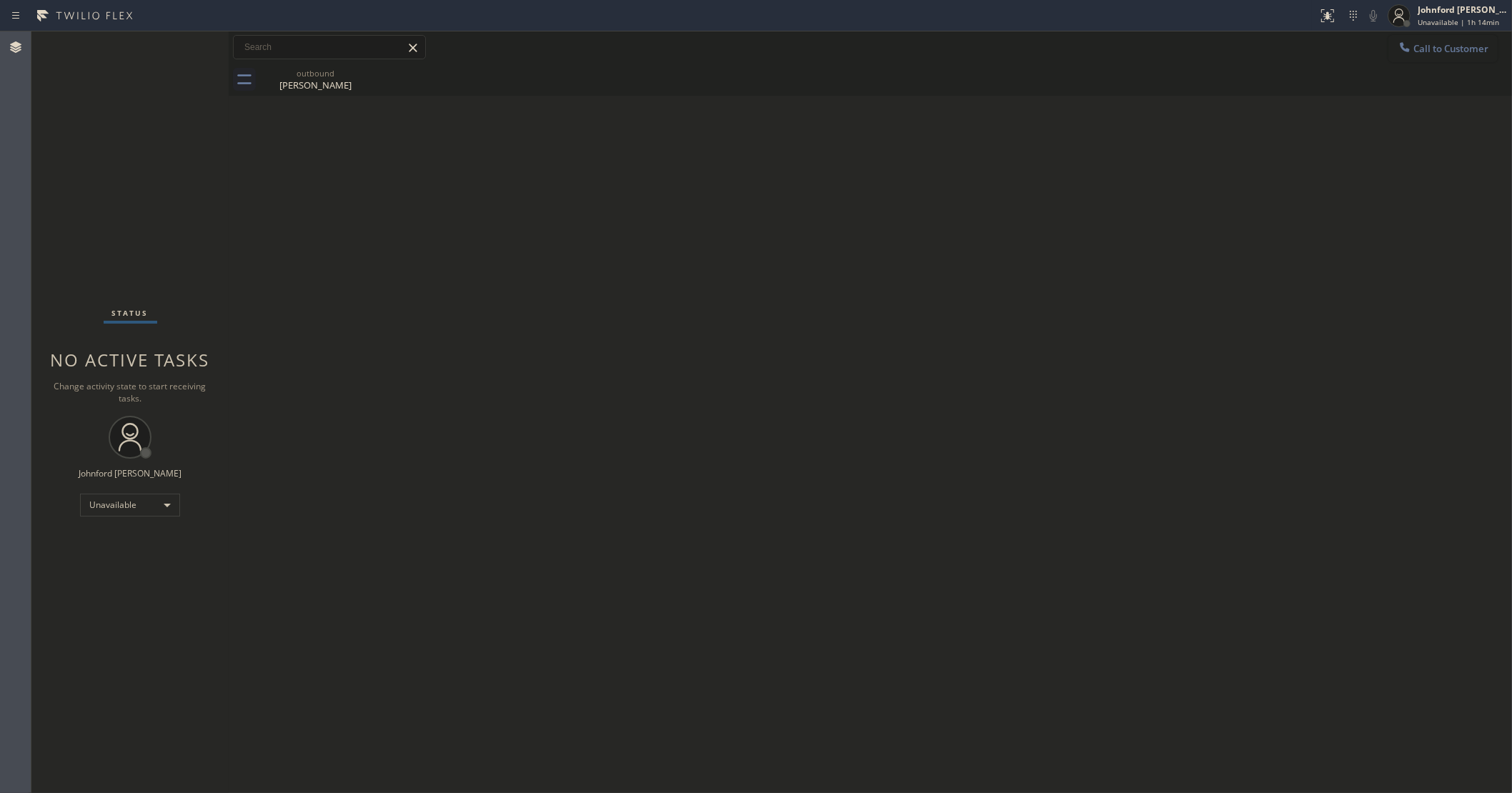
click at [1406, 50] on icon at bounding box center [1405, 46] width 9 height 9
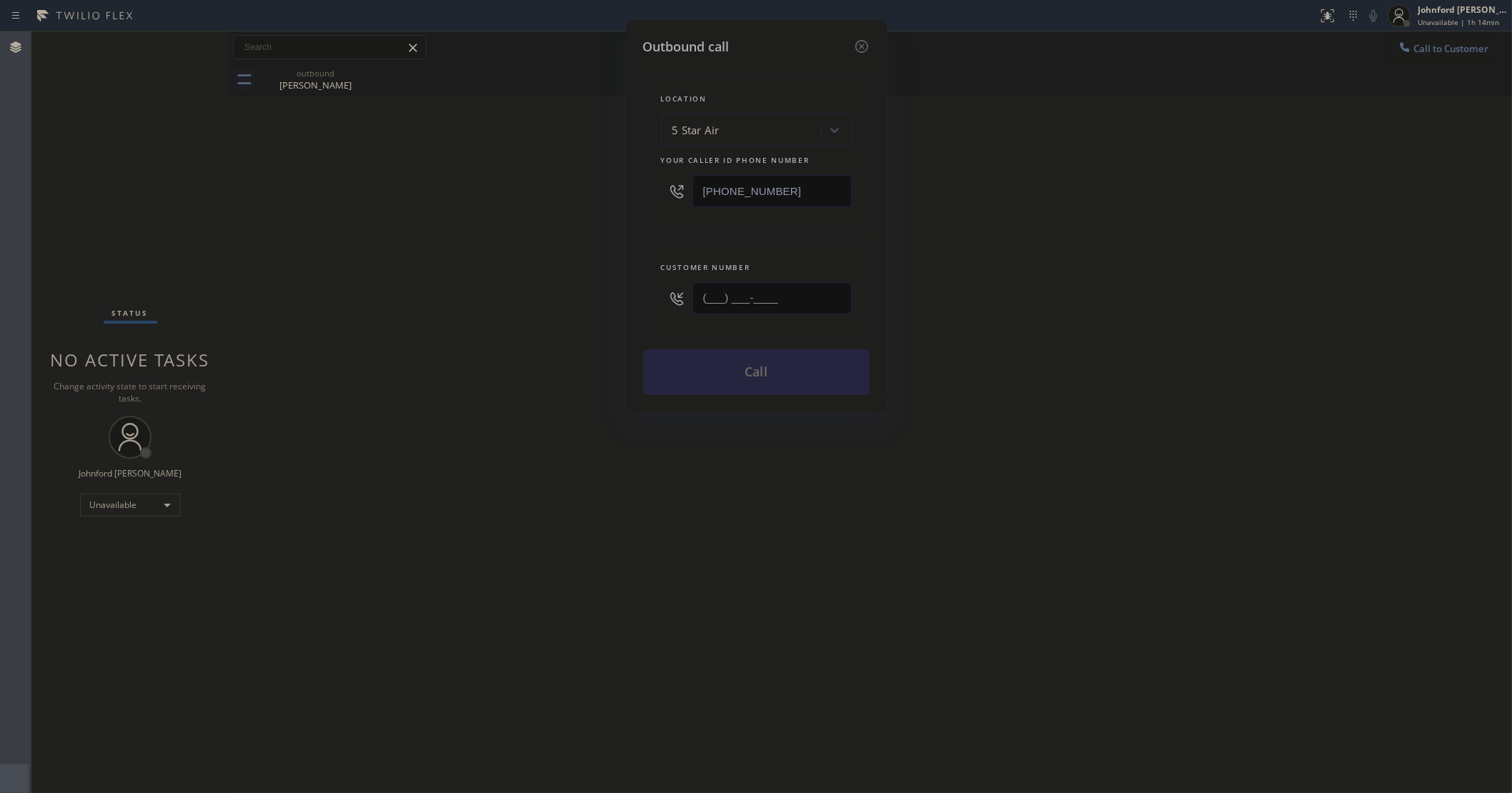
drag, startPoint x: 729, startPoint y: 308, endPoint x: 562, endPoint y: 309, distance: 167.0
click at [570, 309] on div "Outbound call Location 5 Star Air Your caller id phone number [PHONE_NUMBER] Cu…" at bounding box center [756, 396] width 1512 height 793
paste input "202) 276-4830"
type input "(202) 276-4830"
click at [532, 332] on div "Outbound call Location 5 Star Air Your caller id phone number (800) 686-5038 Cu…" at bounding box center [756, 396] width 1512 height 793
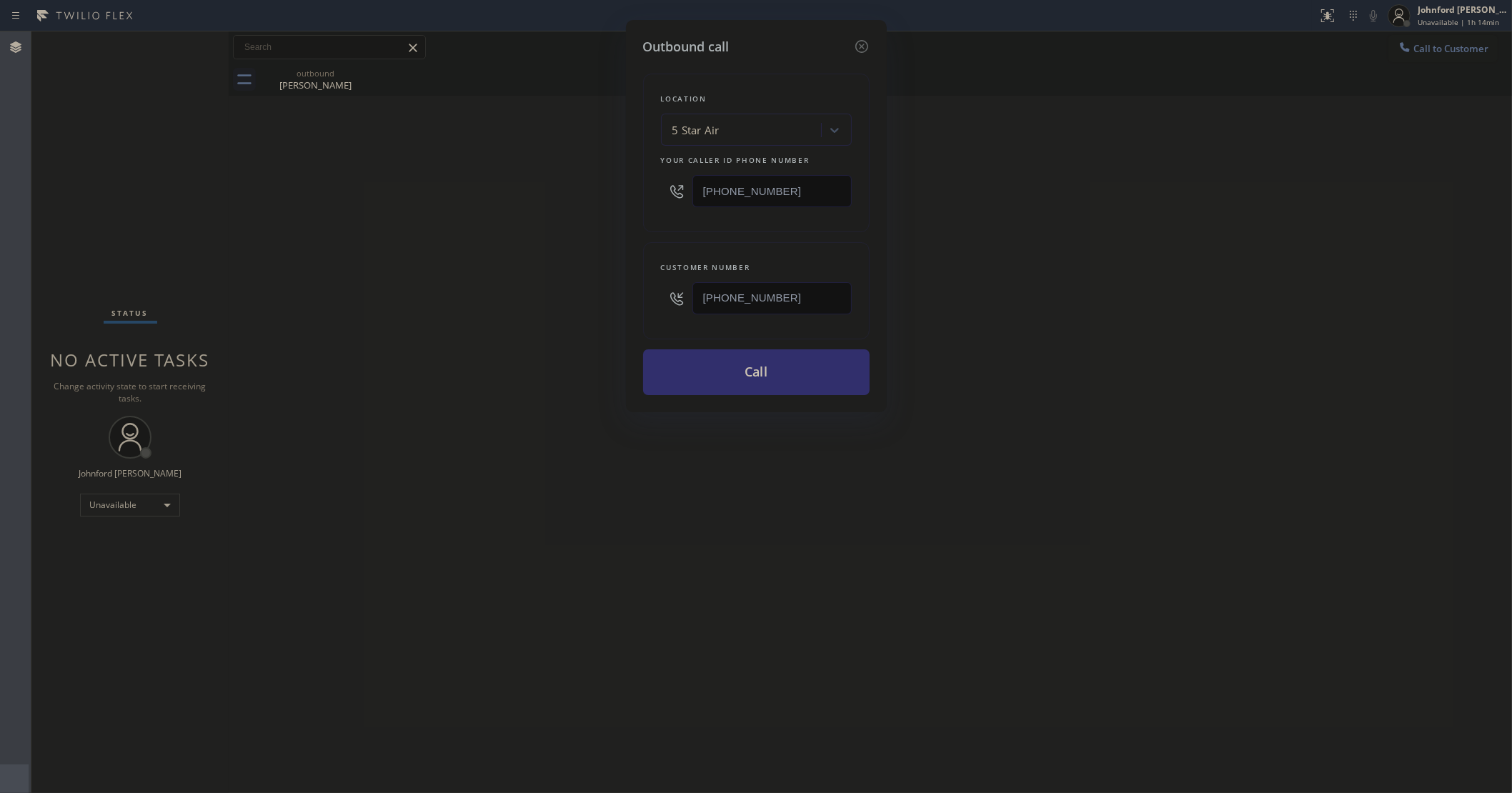
click at [723, 368] on button "Call" at bounding box center [756, 373] width 226 height 45
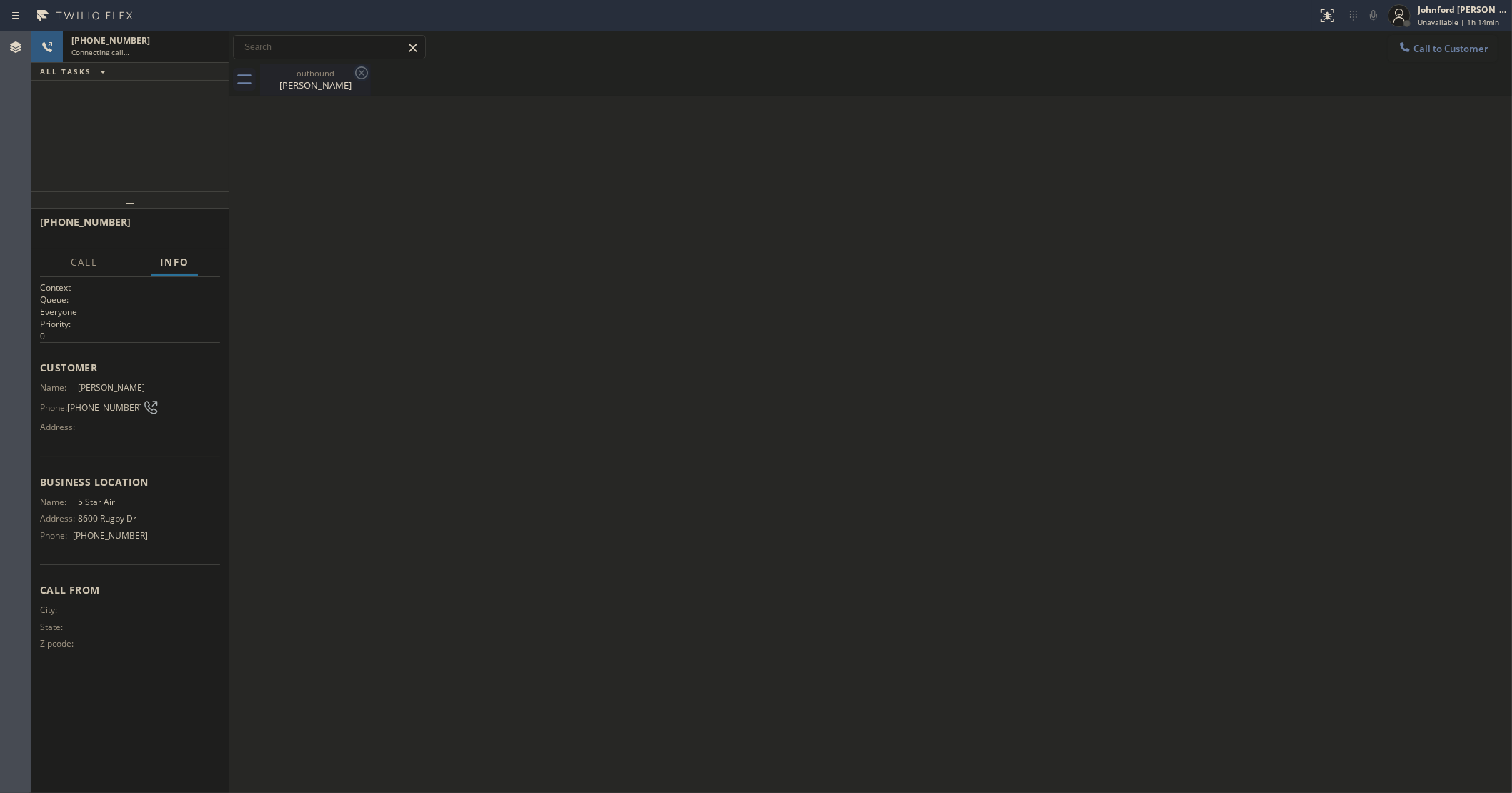
click at [355, 74] on icon at bounding box center [362, 73] width 13 height 13
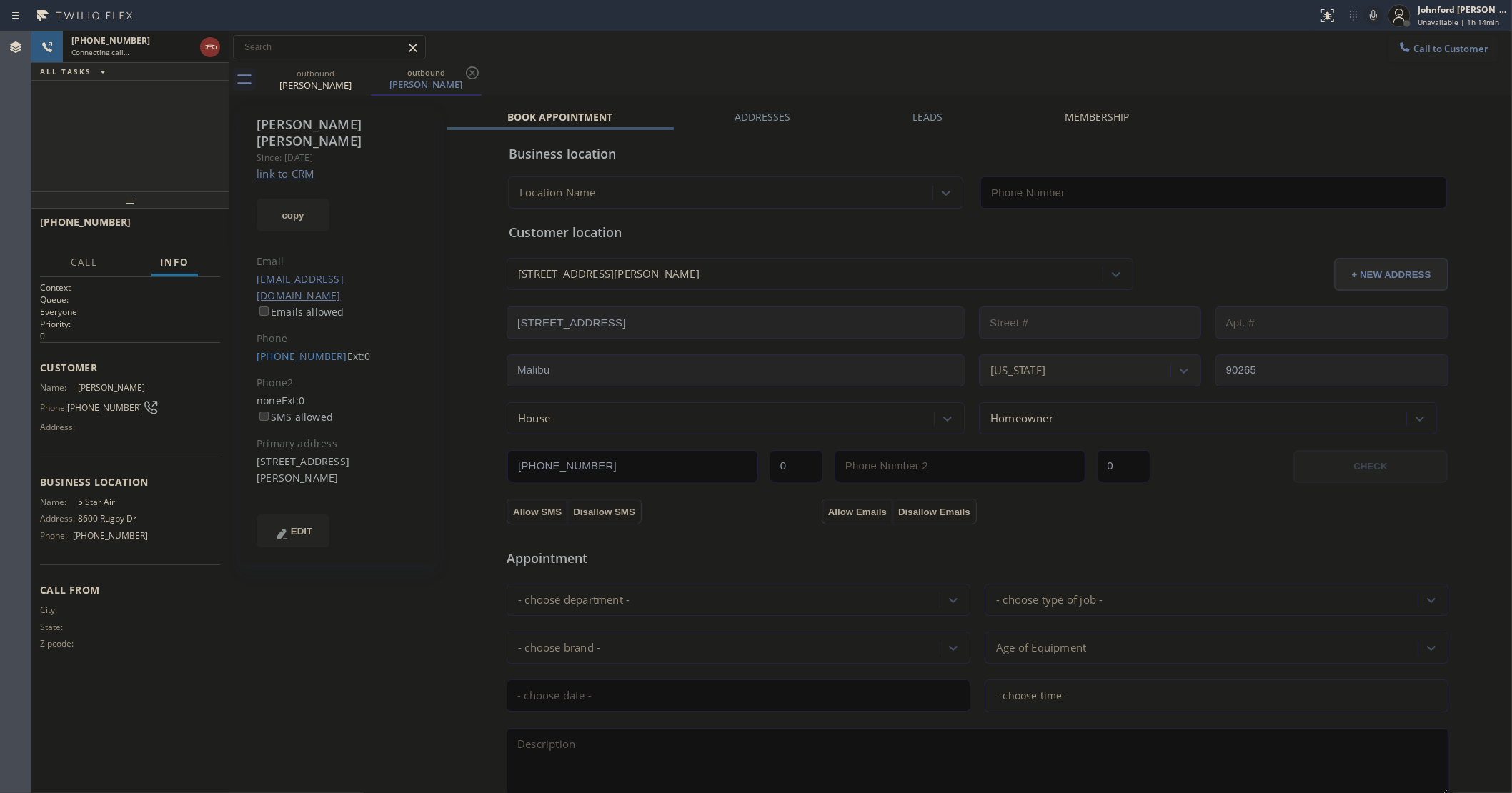
click at [308, 166] on link "link to CRM" at bounding box center [285, 174] width 58 height 15
type input "[PHONE_NUMBER]"
click at [183, 226] on span "HANG UP" at bounding box center [187, 229] width 44 height 10
click at [284, 331] on div "Phone" at bounding box center [338, 339] width 164 height 16
click at [284, 350] on link "(202) 276-4830" at bounding box center [302, 356] width 91 height 14
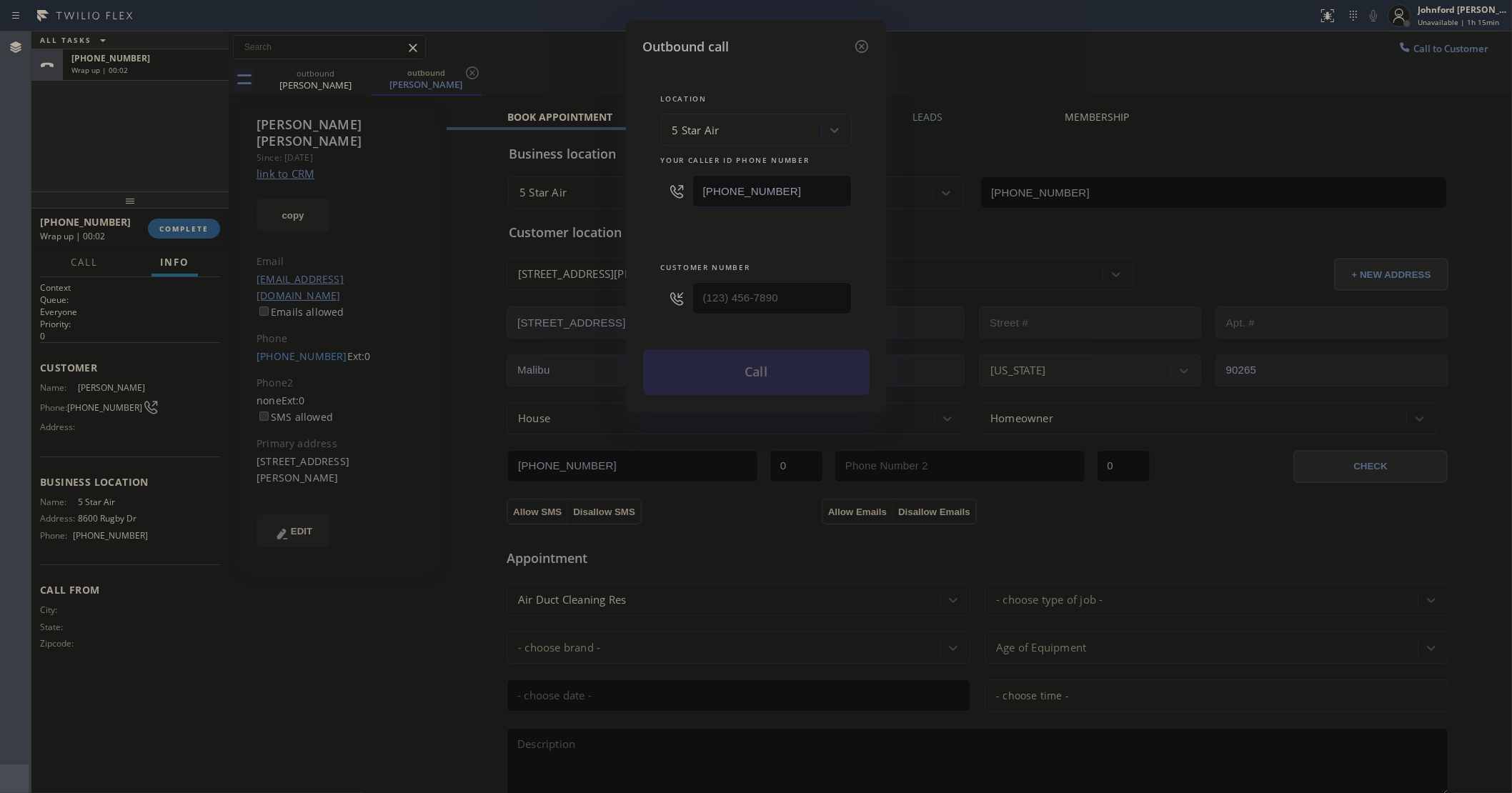
type input "(202) 276-4830"
drag, startPoint x: 812, startPoint y: 180, endPoint x: 674, endPoint y: 187, distance: 138.2
click at [680, 187] on div "[PHONE_NUMBER]" at bounding box center [756, 191] width 191 height 46
paste input "55) 731-4952"
type input "[PHONE_NUMBER]"
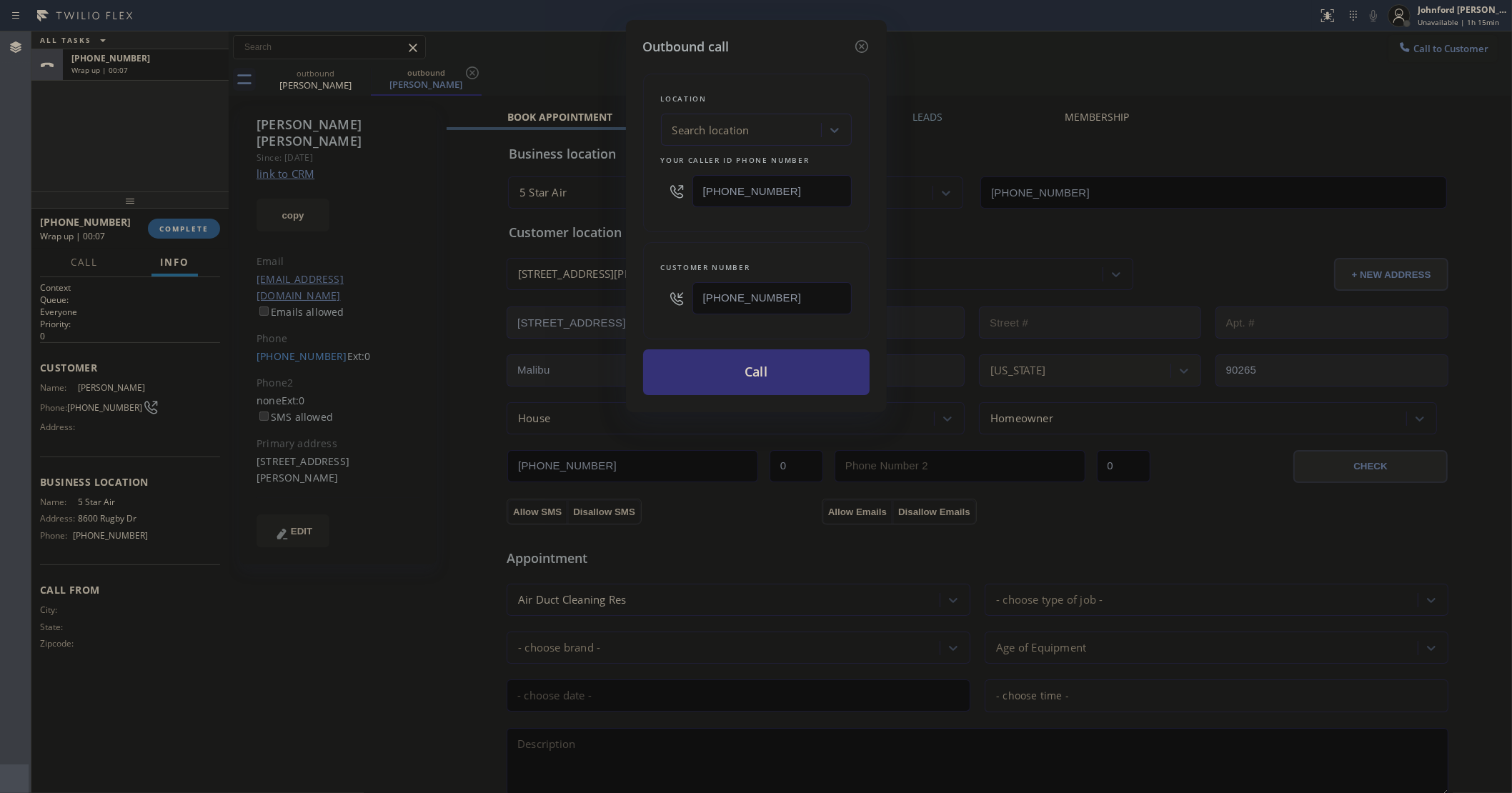
click at [709, 92] on div "Location" at bounding box center [756, 99] width 191 height 15
drag, startPoint x: 747, startPoint y: 365, endPoint x: 683, endPoint y: 369, distance: 64.1
click at [738, 365] on button "Call" at bounding box center [756, 373] width 226 height 45
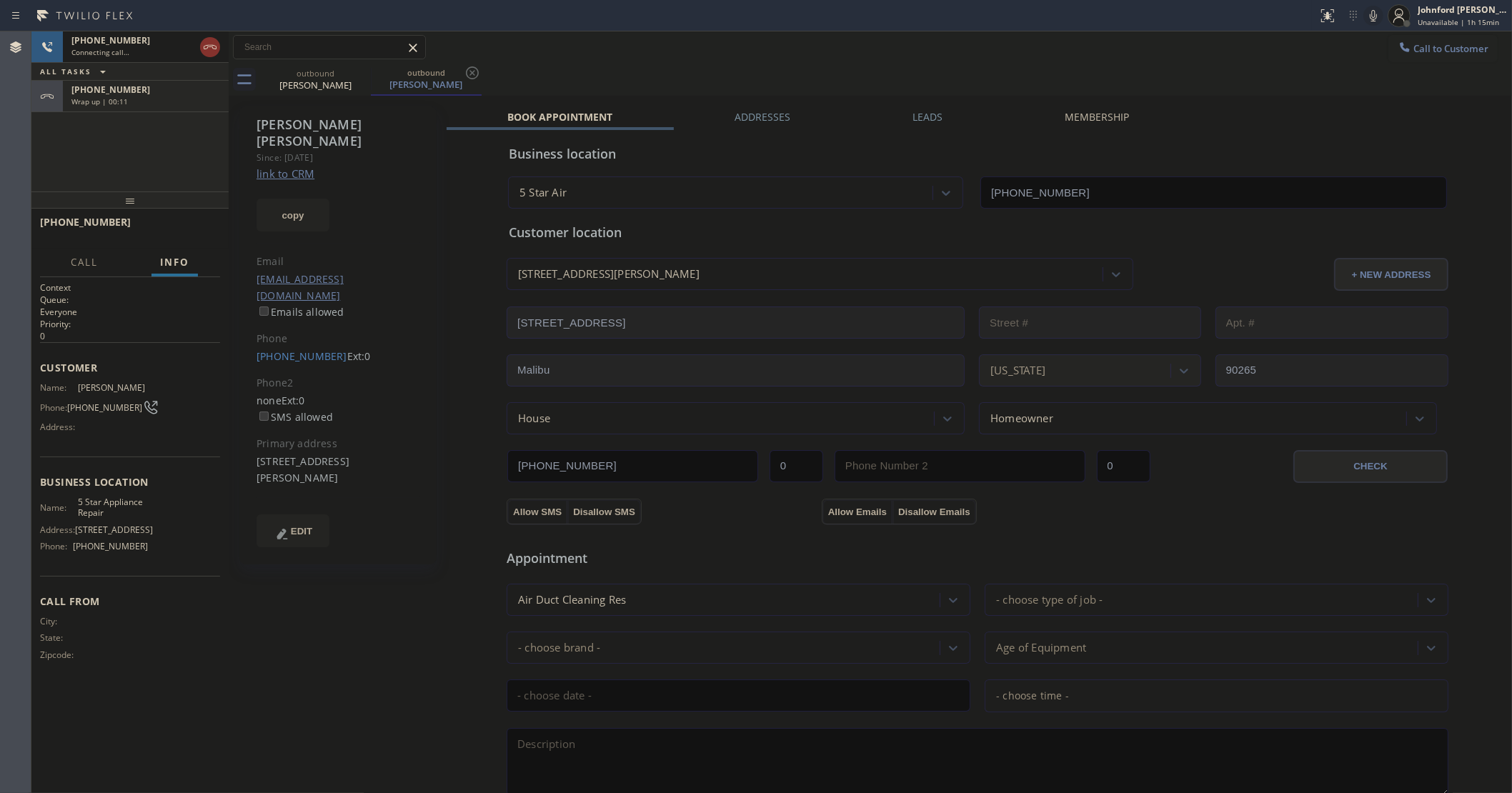
click at [183, 93] on div "+12022764830" at bounding box center [145, 89] width 149 height 12
type input "[PHONE_NUMBER]"
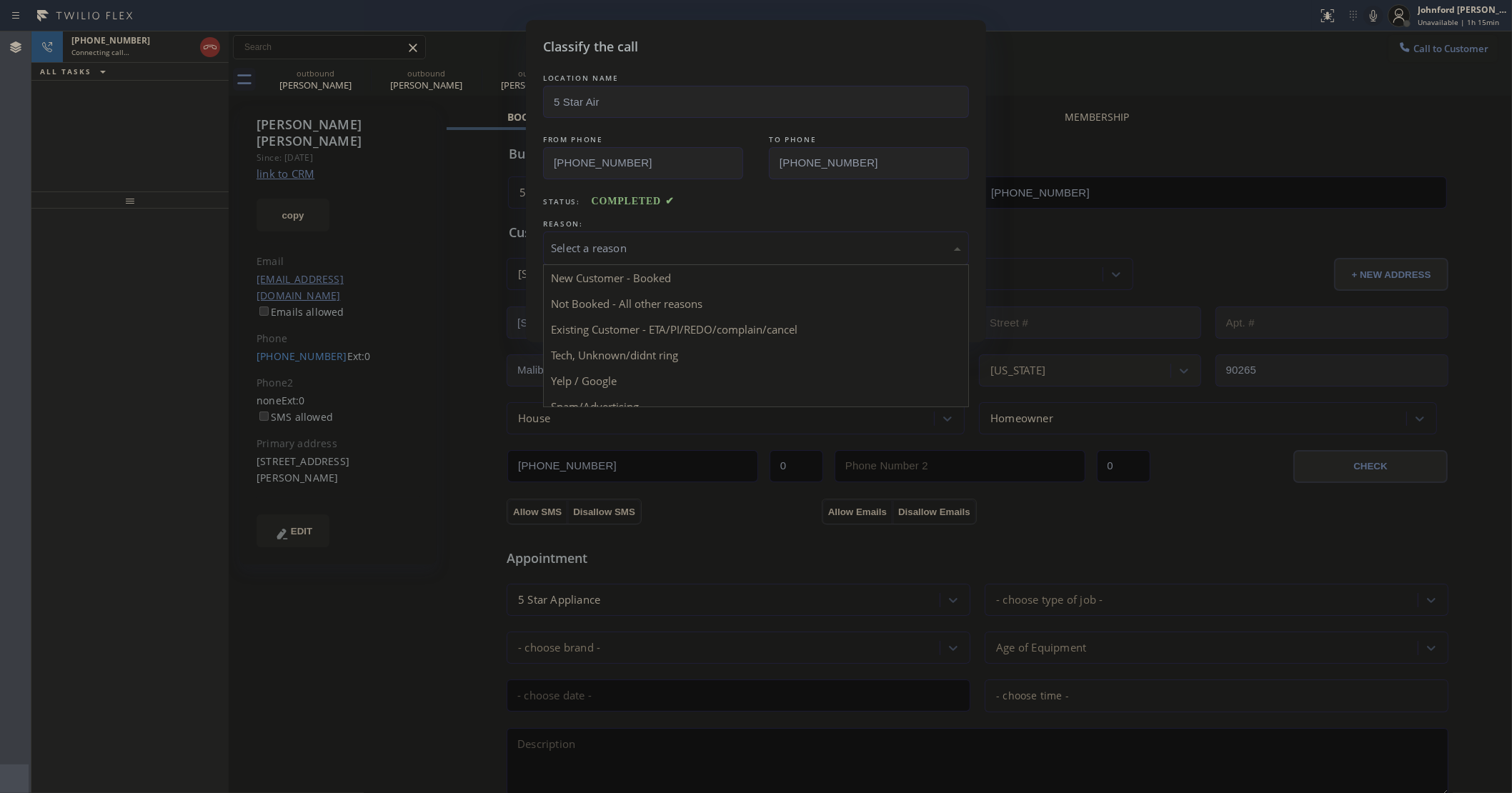
click at [684, 244] on div "Select a reason" at bounding box center [756, 248] width 410 height 16
click at [610, 240] on div "Not Booked - All other reasons" at bounding box center [756, 248] width 410 height 16
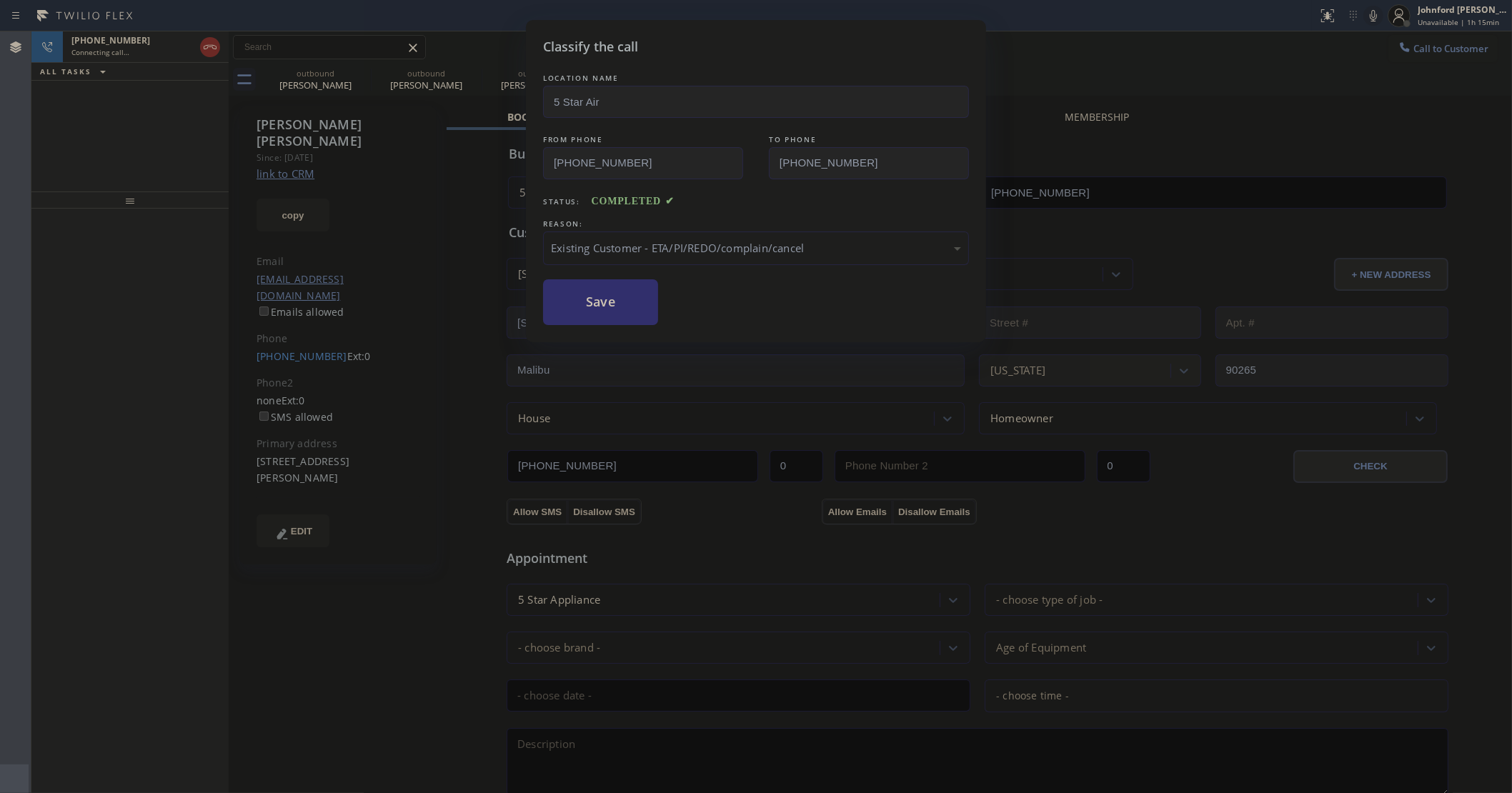
click at [598, 299] on button "Save" at bounding box center [601, 302] width 115 height 45
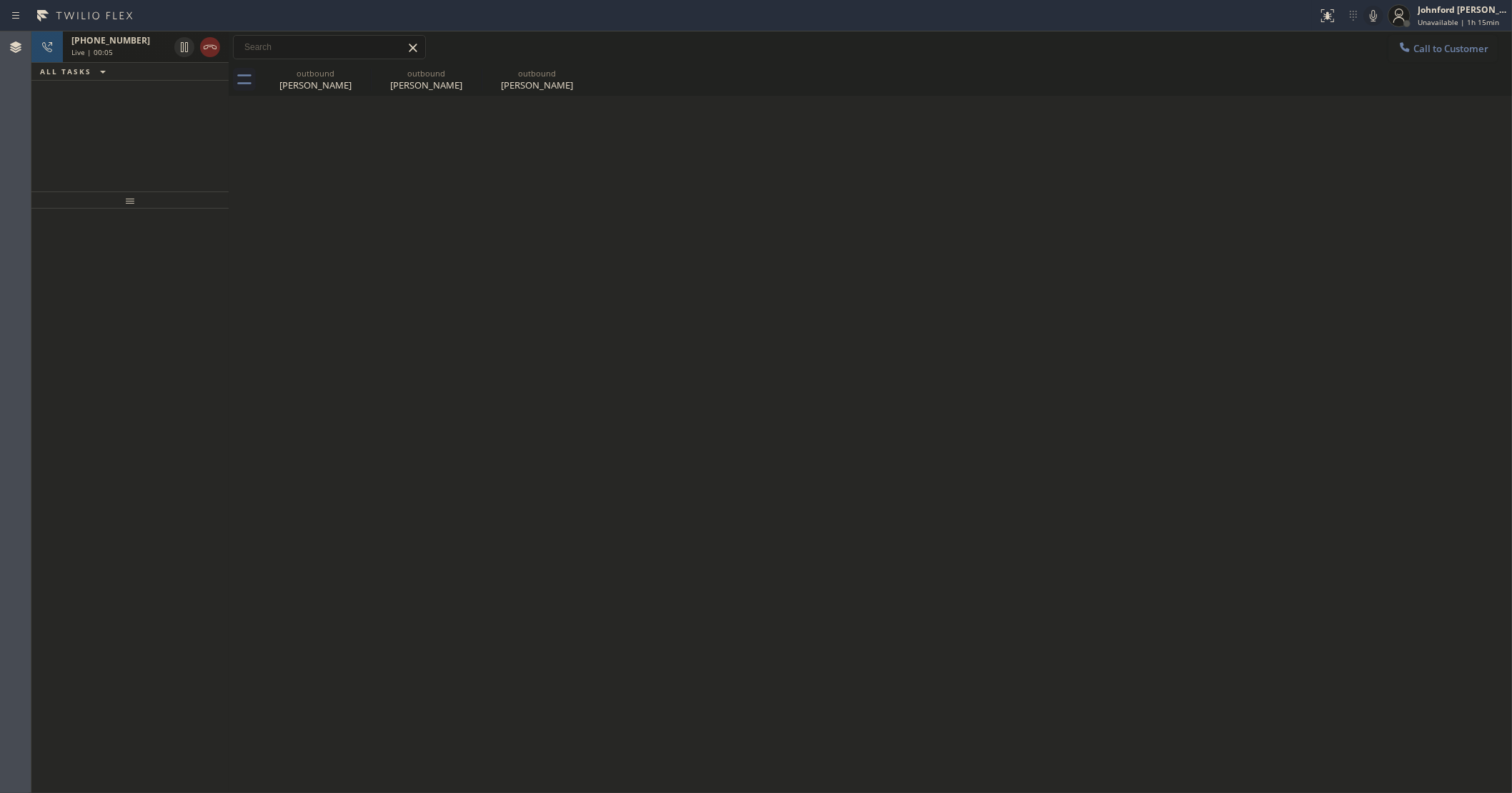
click at [205, 50] on icon at bounding box center [209, 47] width 17 height 17
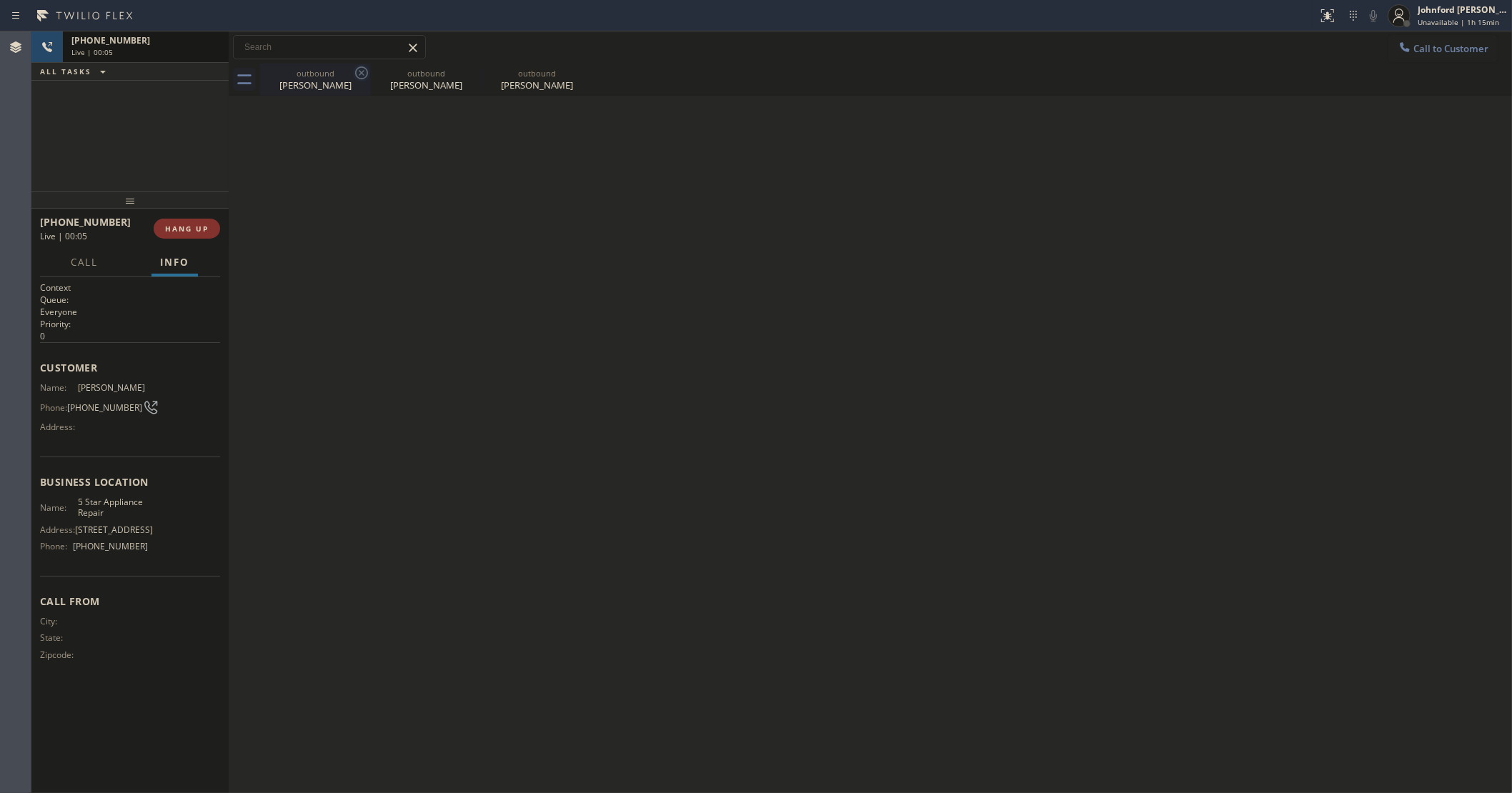
click at [362, 74] on icon at bounding box center [362, 73] width 13 height 13
click at [0, 0] on icon at bounding box center [0, 0] width 0 height 0
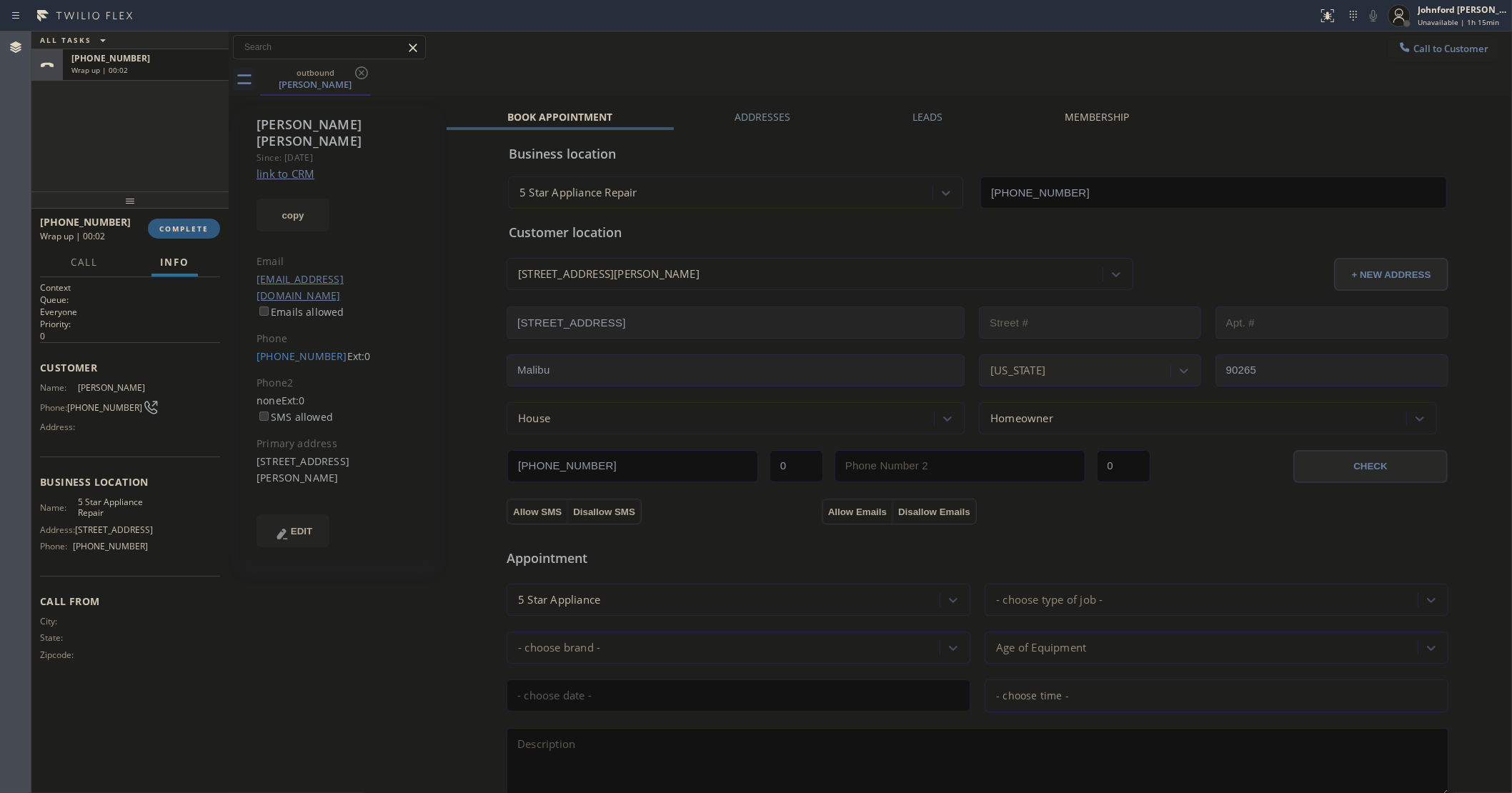
click at [362, 74] on icon at bounding box center [362, 73] width 13 height 13
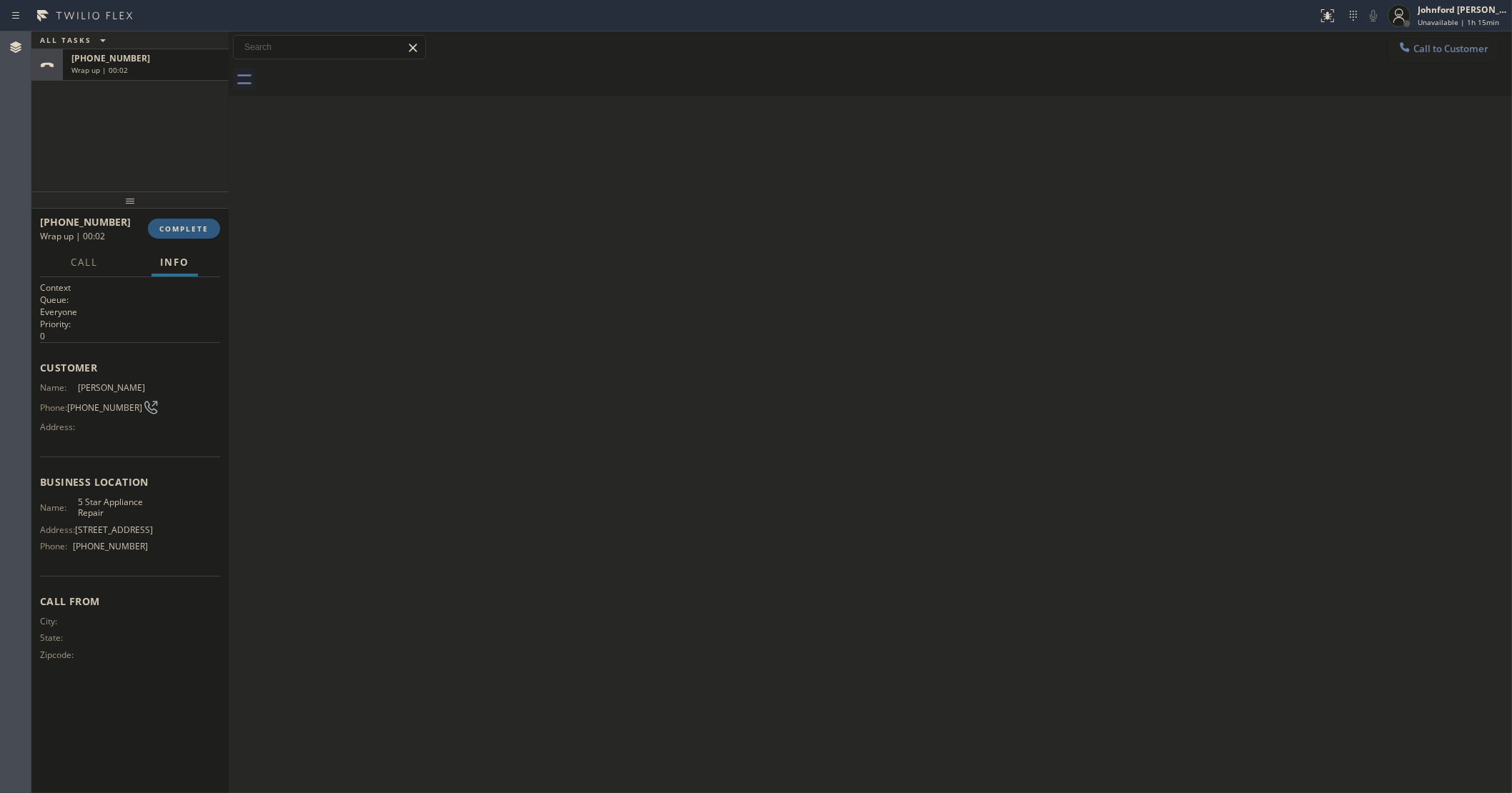
click at [362, 74] on div at bounding box center [885, 80] width 1251 height 32
click at [190, 205] on div at bounding box center [130, 200] width 197 height 17
drag, startPoint x: 188, startPoint y: 211, endPoint x: 174, endPoint y: 227, distance: 21.3
click at [184, 209] on div at bounding box center [130, 200] width 197 height 17
click at [174, 228] on span "COMPLETE" at bounding box center [183, 233] width 50 height 10
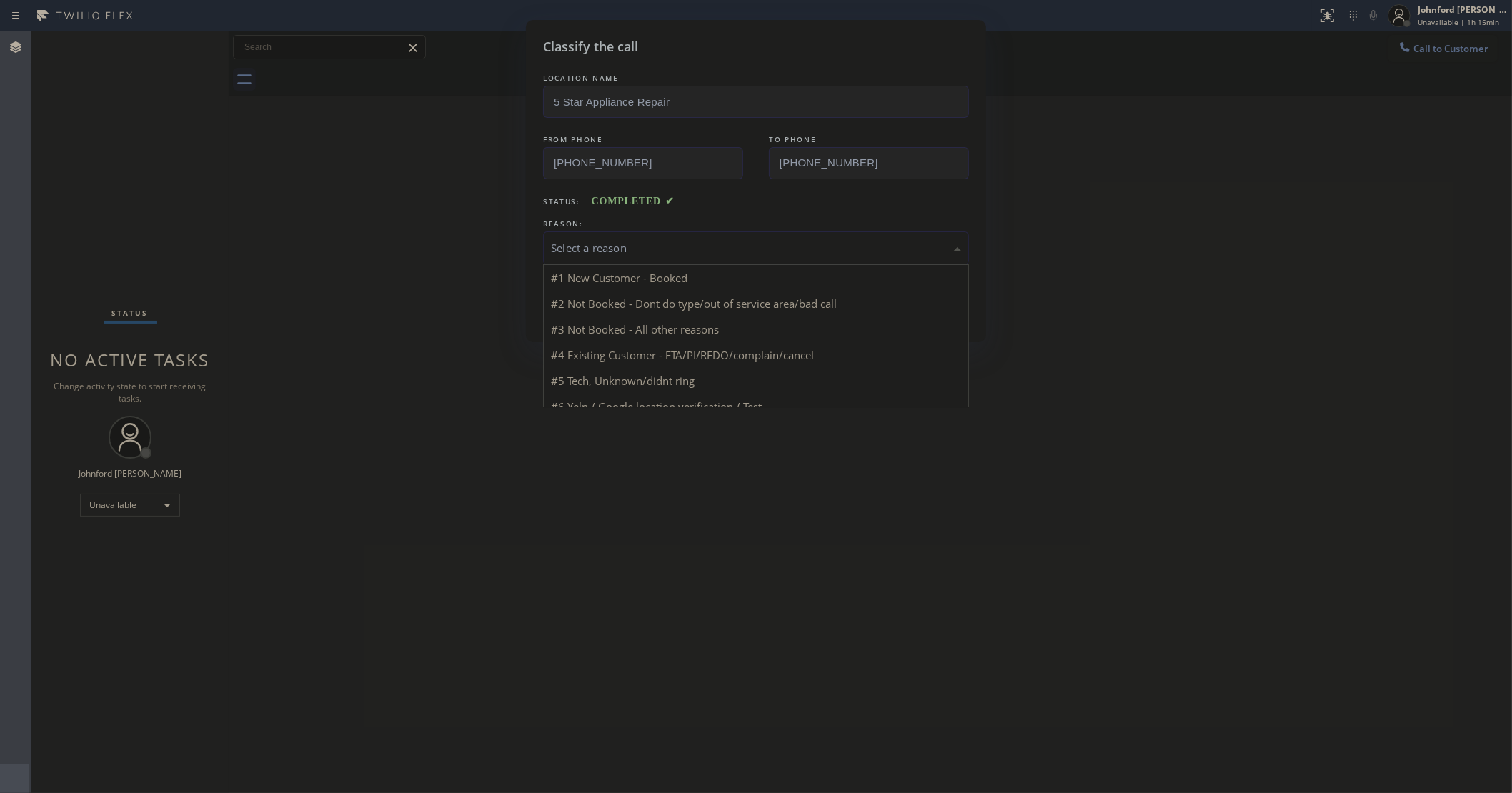
click at [648, 234] on div "Select a reason" at bounding box center [756, 248] width 426 height 33
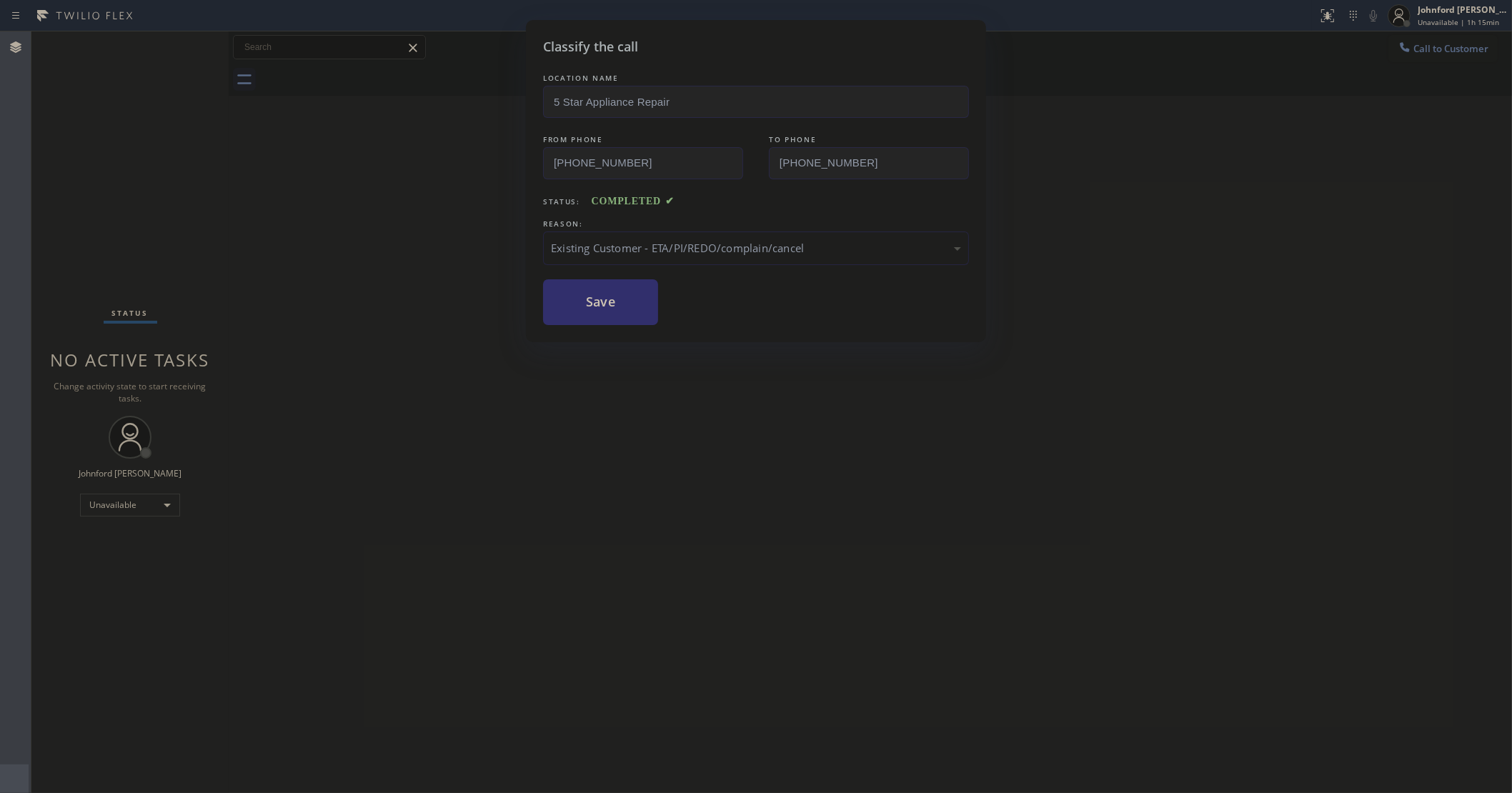
drag, startPoint x: 636, startPoint y: 304, endPoint x: 676, endPoint y: 286, distance: 43.9
click at [636, 302] on button "Save" at bounding box center [601, 302] width 115 height 45
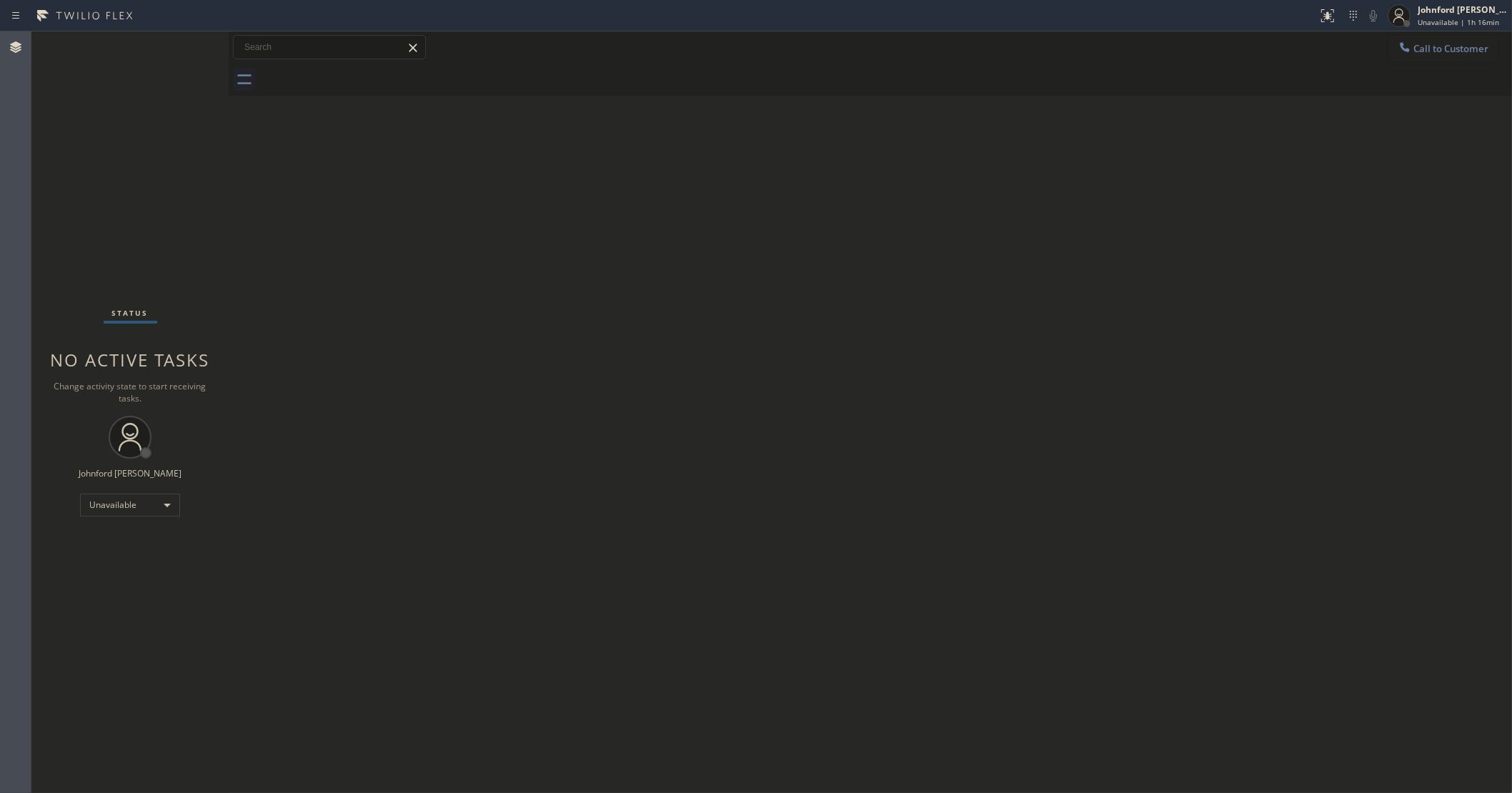
drag, startPoint x: 1491, startPoint y: 46, endPoint x: 1359, endPoint y: 86, distance: 137.9
click at [1491, 46] on button "Call to Customer" at bounding box center [1443, 48] width 110 height 27
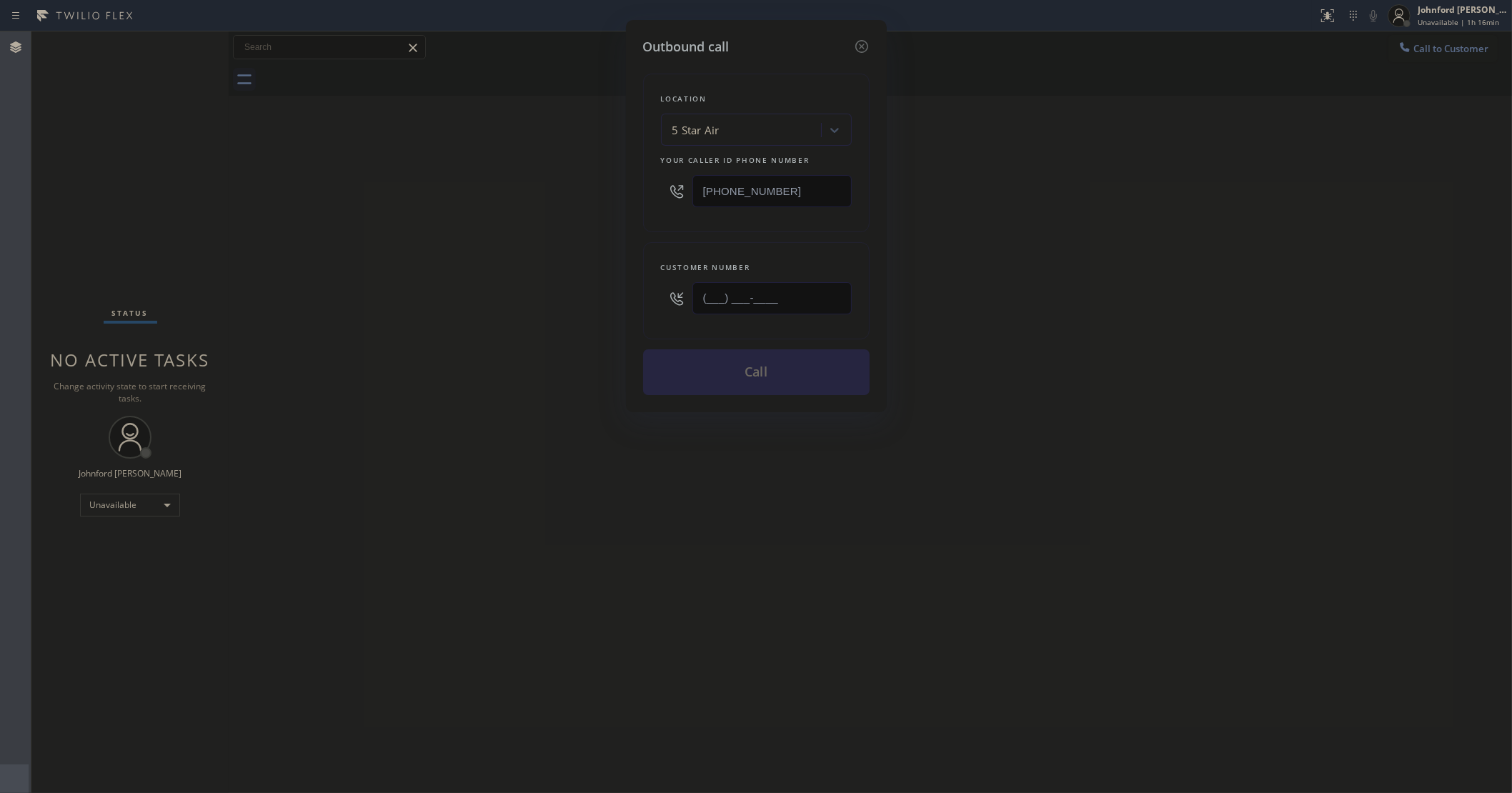
click at [658, 308] on div "Customer number (___) ___-____" at bounding box center [756, 291] width 226 height 97
paste input "323) 871-4079"
type input "(323) 871-4079"
click at [552, 308] on div "Outbound call Location 5 Star Air Your caller id phone number (800) 686-5038 Cu…" at bounding box center [756, 396] width 1512 height 793
click at [706, 356] on button "Call" at bounding box center [756, 373] width 226 height 45
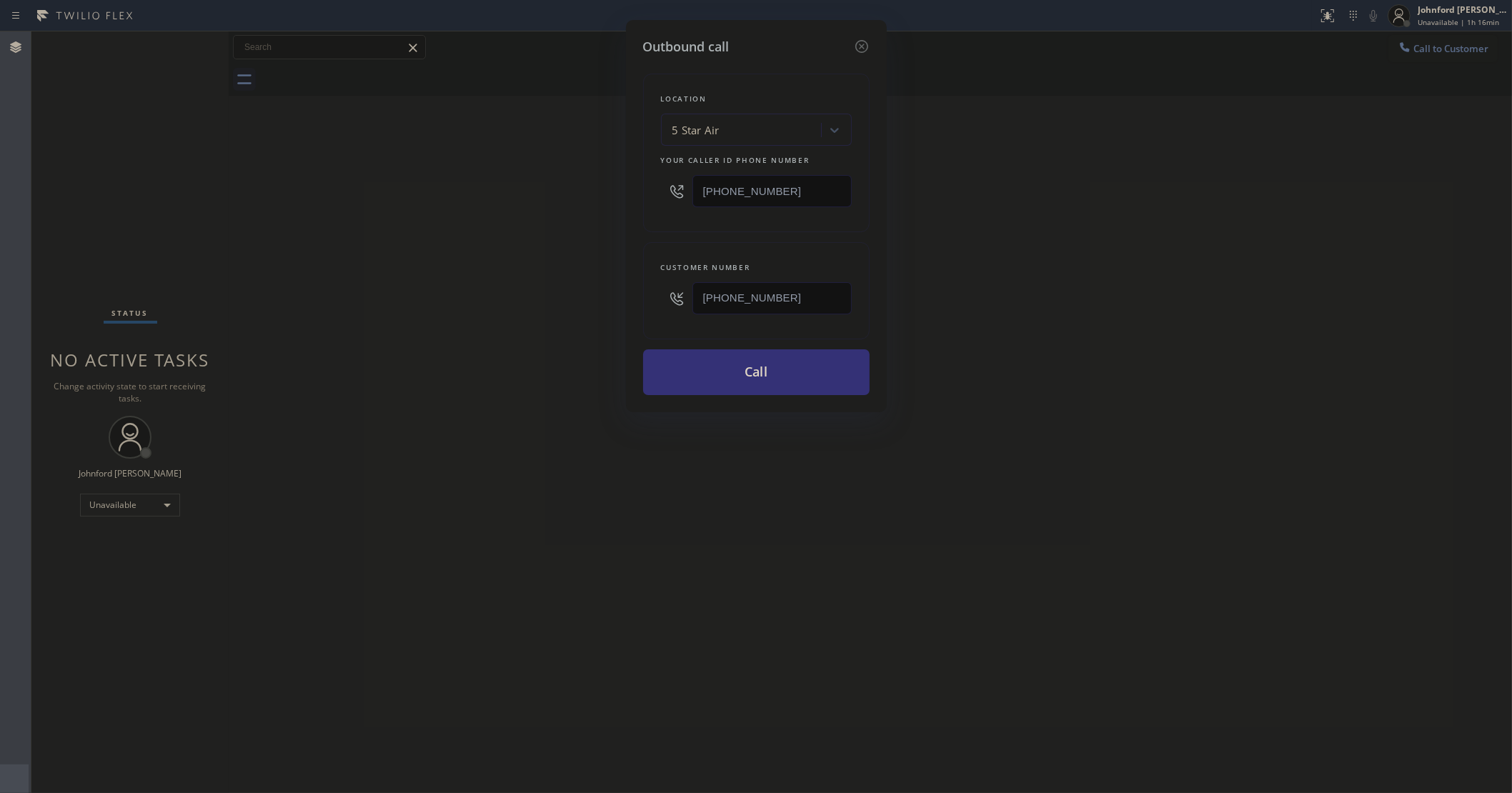
drag, startPoint x: 1133, startPoint y: 234, endPoint x: 1120, endPoint y: 15, distance: 219.4
click at [1154, 205] on div "Outbound call Location 5 Star Air Your caller id phone number (800) 686-5038 Cu…" at bounding box center [756, 396] width 1512 height 793
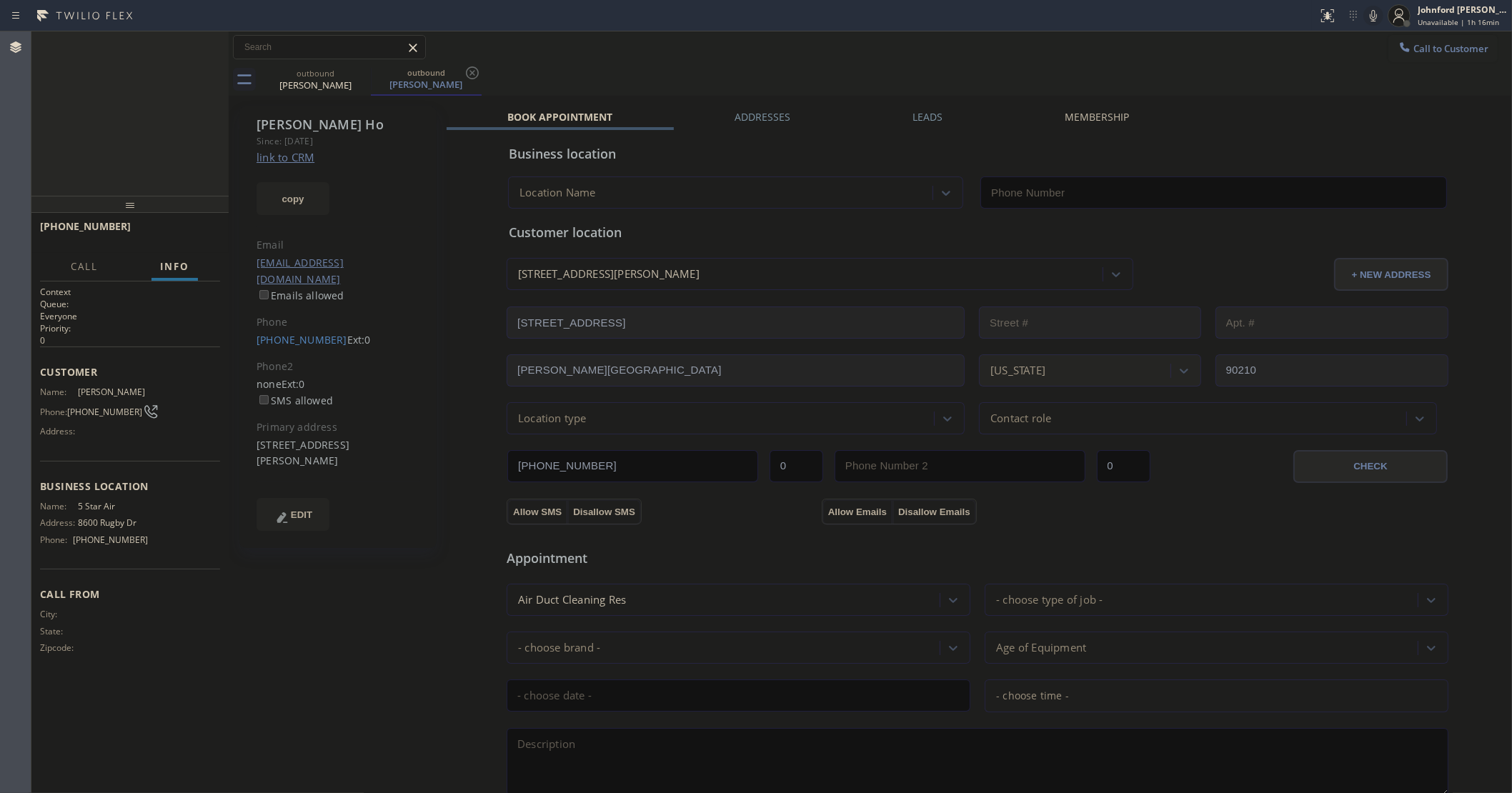
type input "[PHONE_NUMBER]"
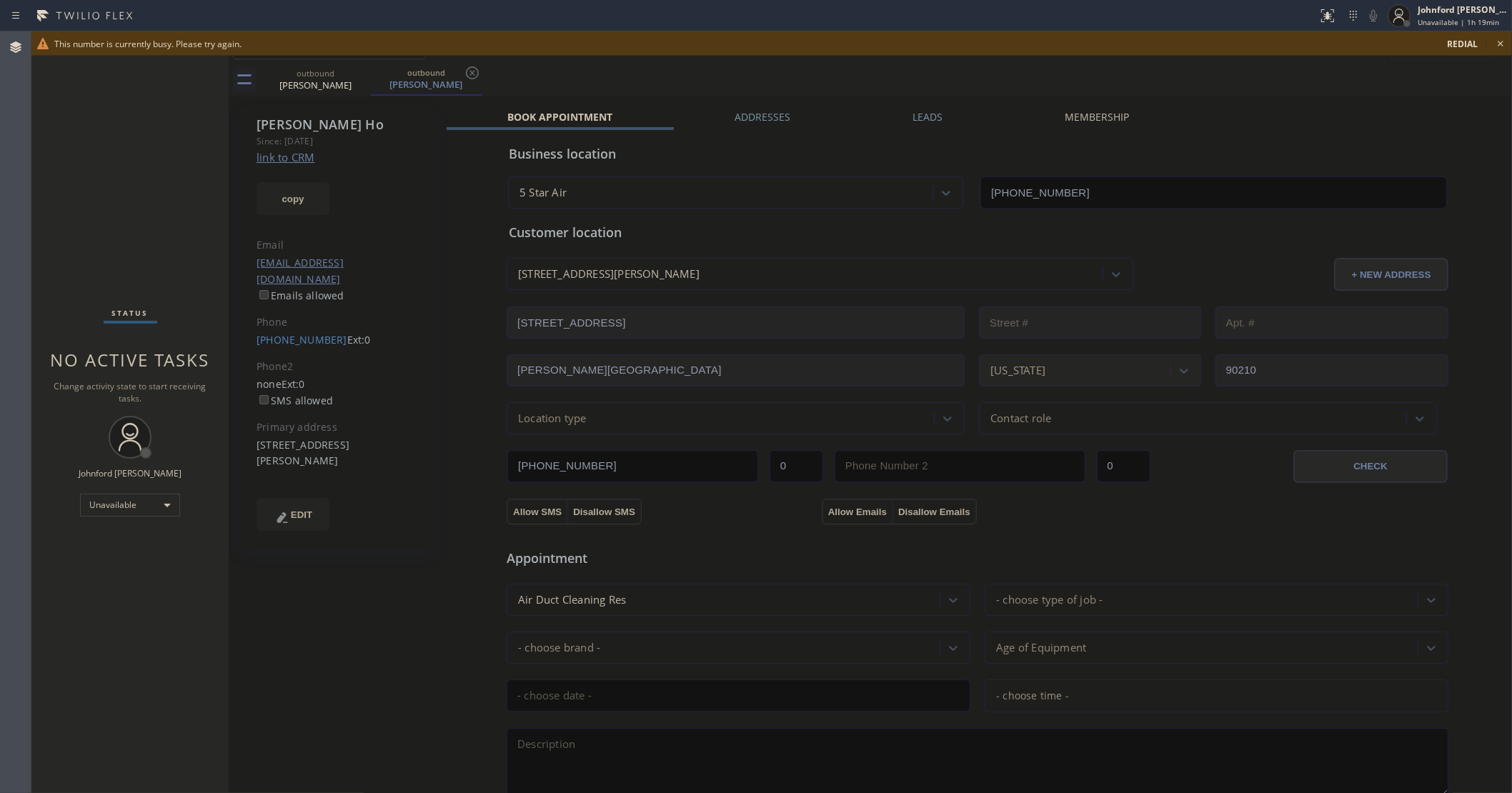
click at [1501, 45] on icon at bounding box center [1500, 43] width 17 height 17
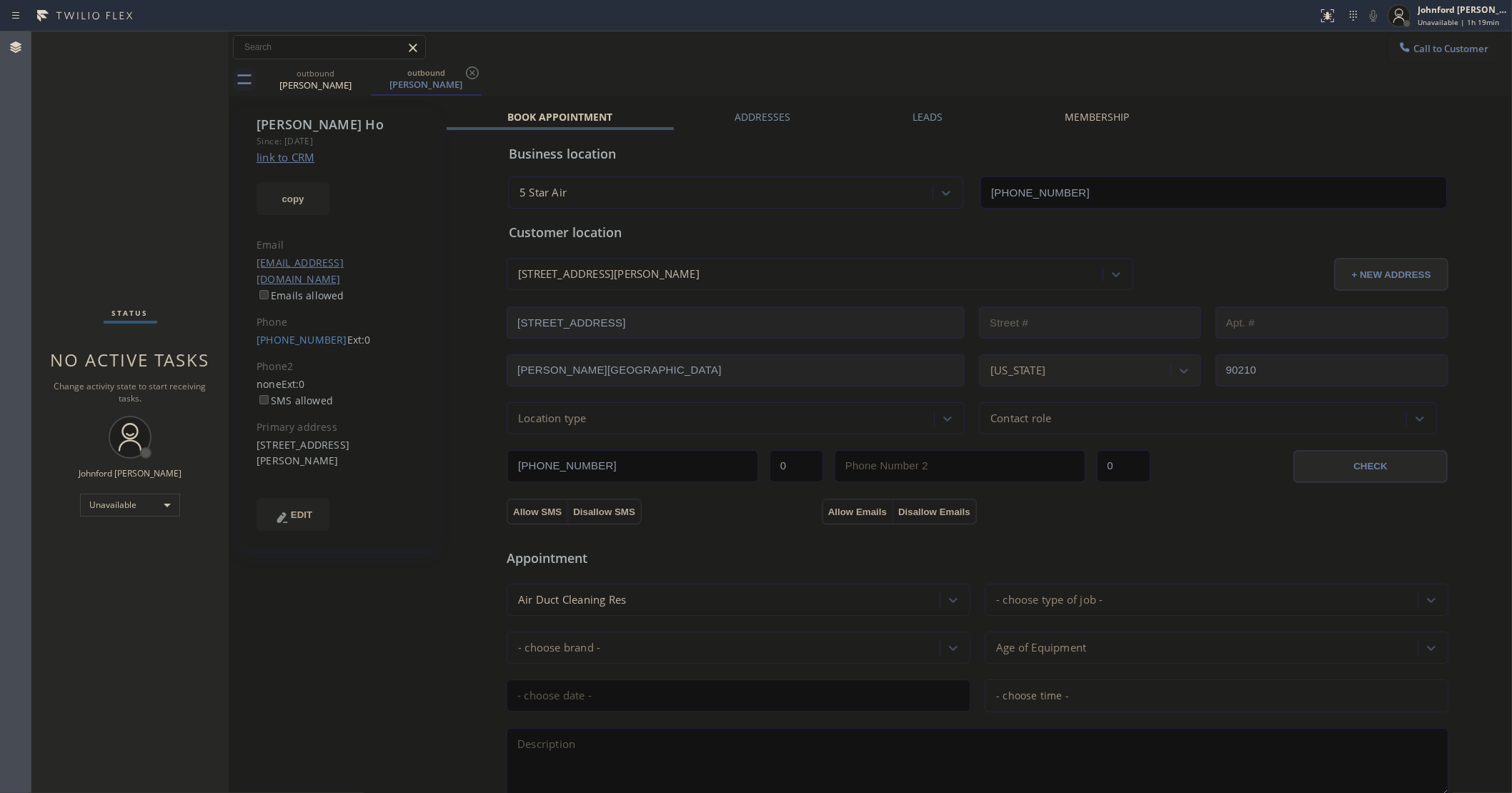
click at [1434, 52] on button "Call to Customer" at bounding box center [1443, 48] width 110 height 27
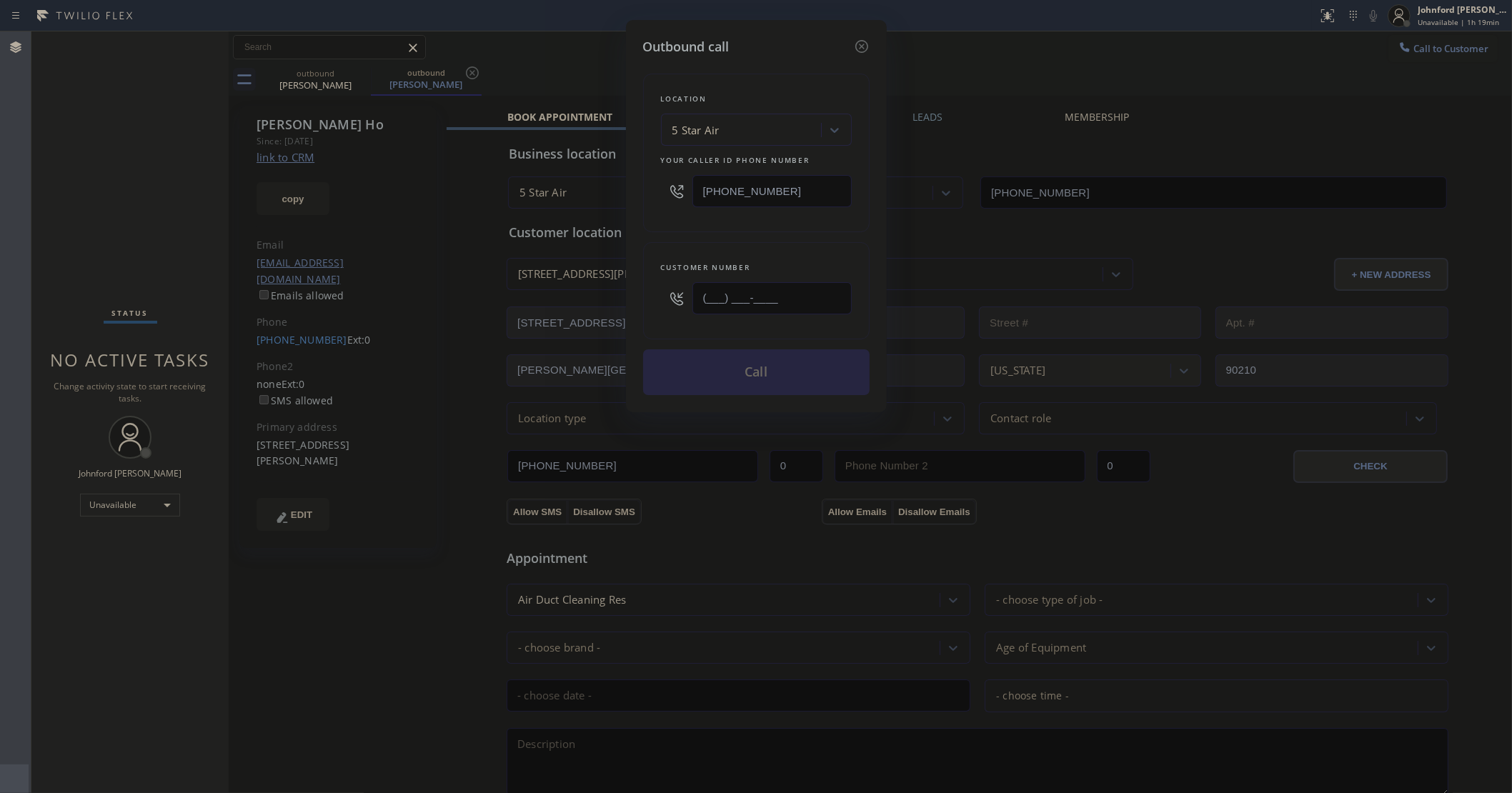
drag, startPoint x: 788, startPoint y: 305, endPoint x: 616, endPoint y: 312, distance: 172.1
click at [634, 312] on div "Outbound call Location 5 Star Air Your caller id phone number [PHONE_NUMBER] Cu…" at bounding box center [756, 216] width 261 height 392
paste input "310) 454-5236"
click at [793, 242] on div "Customer number (310) 454-5236" at bounding box center [756, 291] width 226 height 97
drag, startPoint x: 795, startPoint y: 297, endPoint x: 626, endPoint y: 299, distance: 169.0
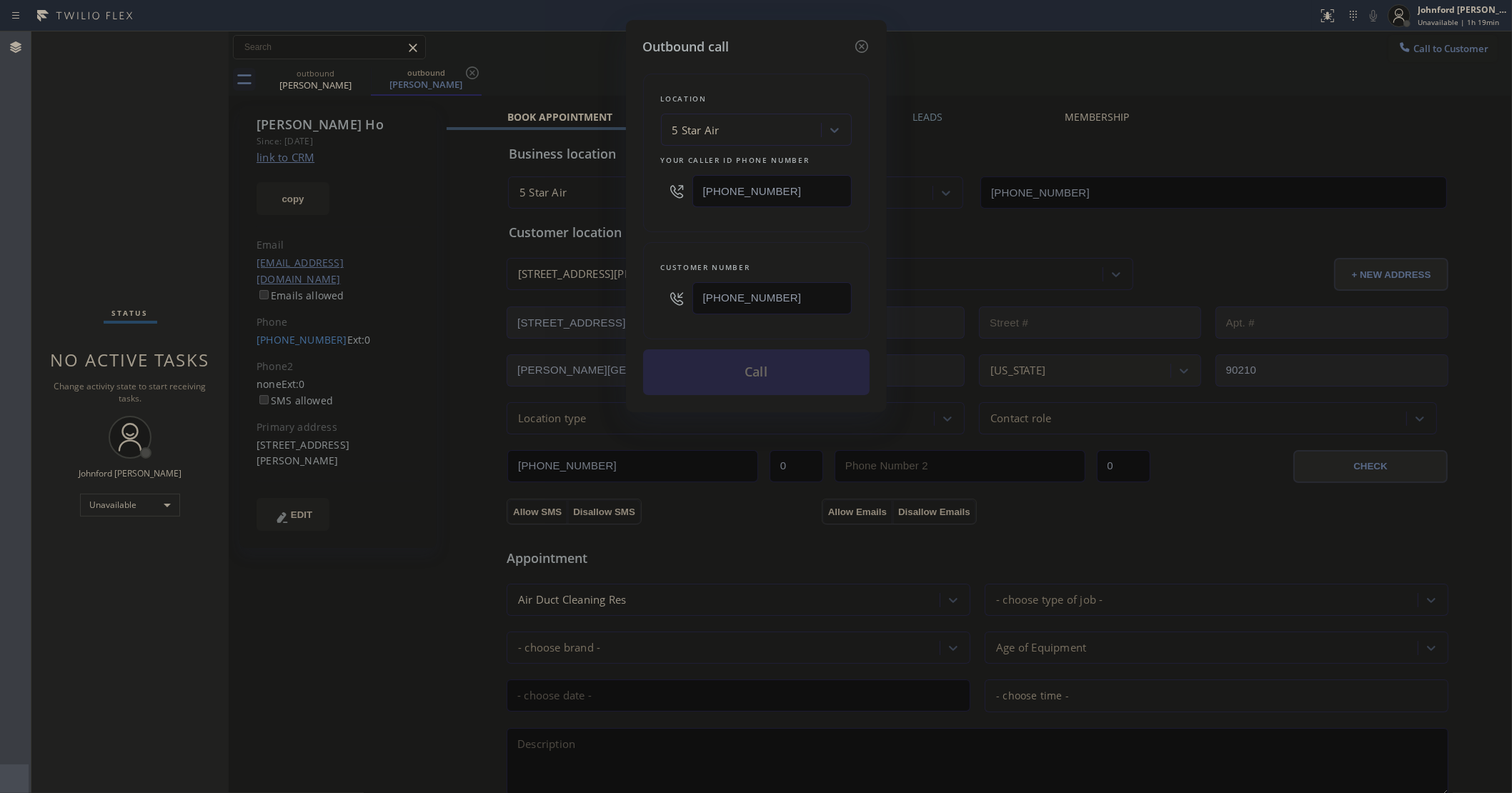
click at [627, 299] on div "Outbound call Location 5 Star Air Your caller id phone number (800) 686-5038 Cu…" at bounding box center [756, 216] width 261 height 392
paste input "text"
type input "(310) 454-5236"
click at [661, 229] on div "Location 5 Star Air Your caller id phone number (800) 686-5038 Customer number …" at bounding box center [756, 226] width 226 height 338
click at [864, 41] on icon at bounding box center [861, 46] width 17 height 17
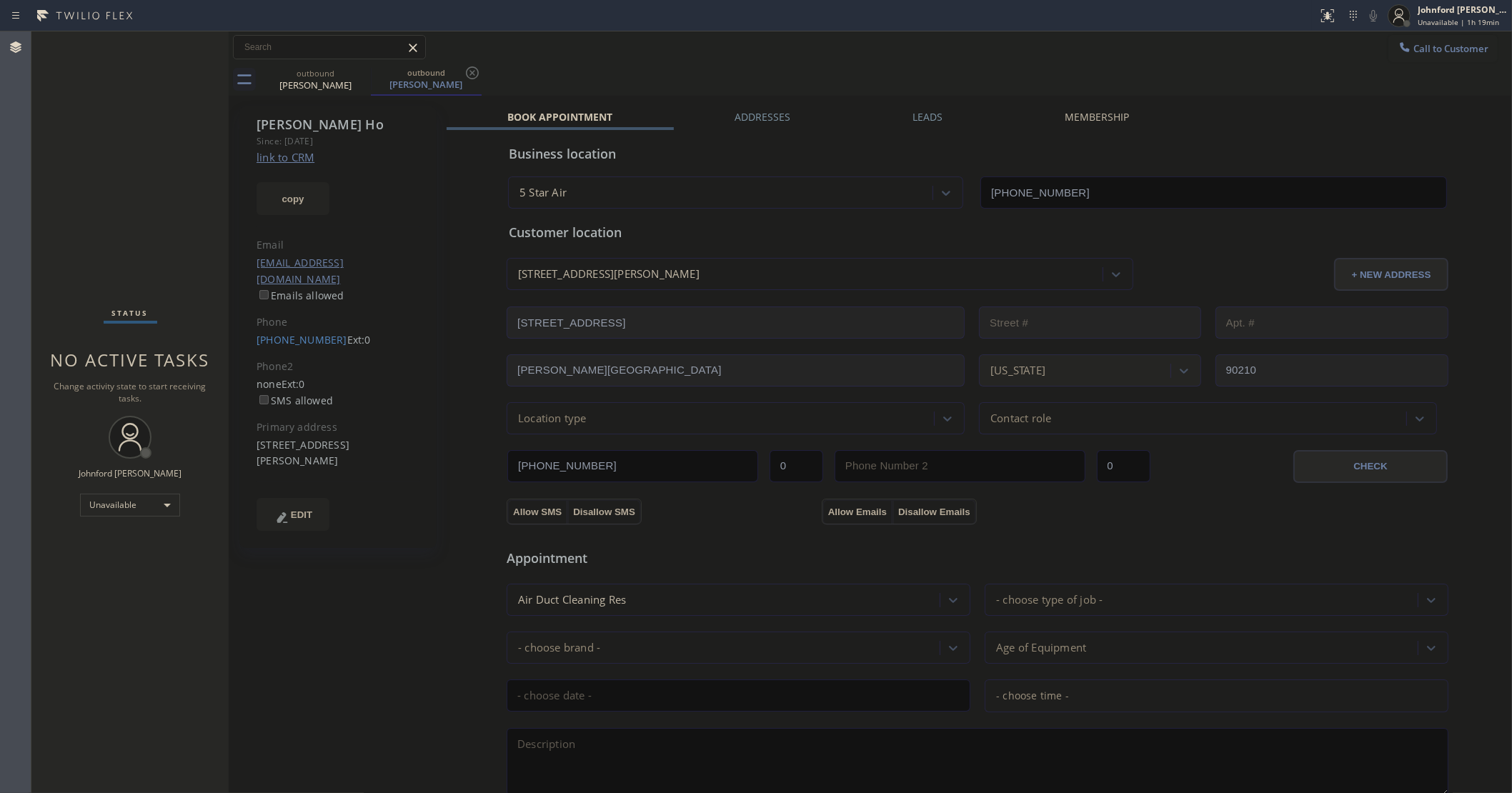
click at [1399, 32] on div "Call to Customer Outbound call Location Search location Your caller id phone nu…" at bounding box center [870, 48] width 1283 height 32
click at [1389, 51] on button "Call to Customer" at bounding box center [1443, 48] width 110 height 27
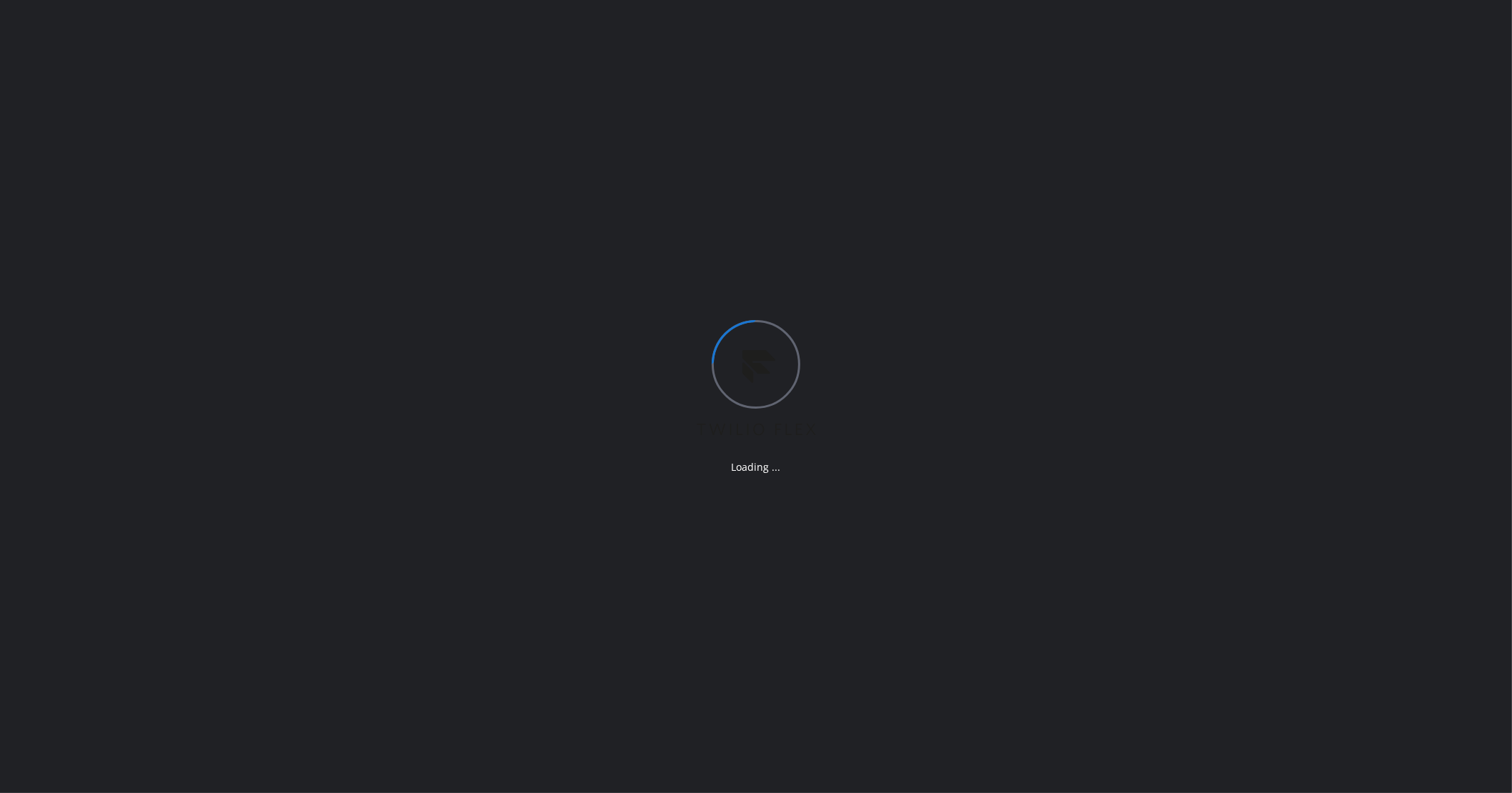
click at [1206, 373] on div "Loading ..." at bounding box center [756, 396] width 1512 height 793
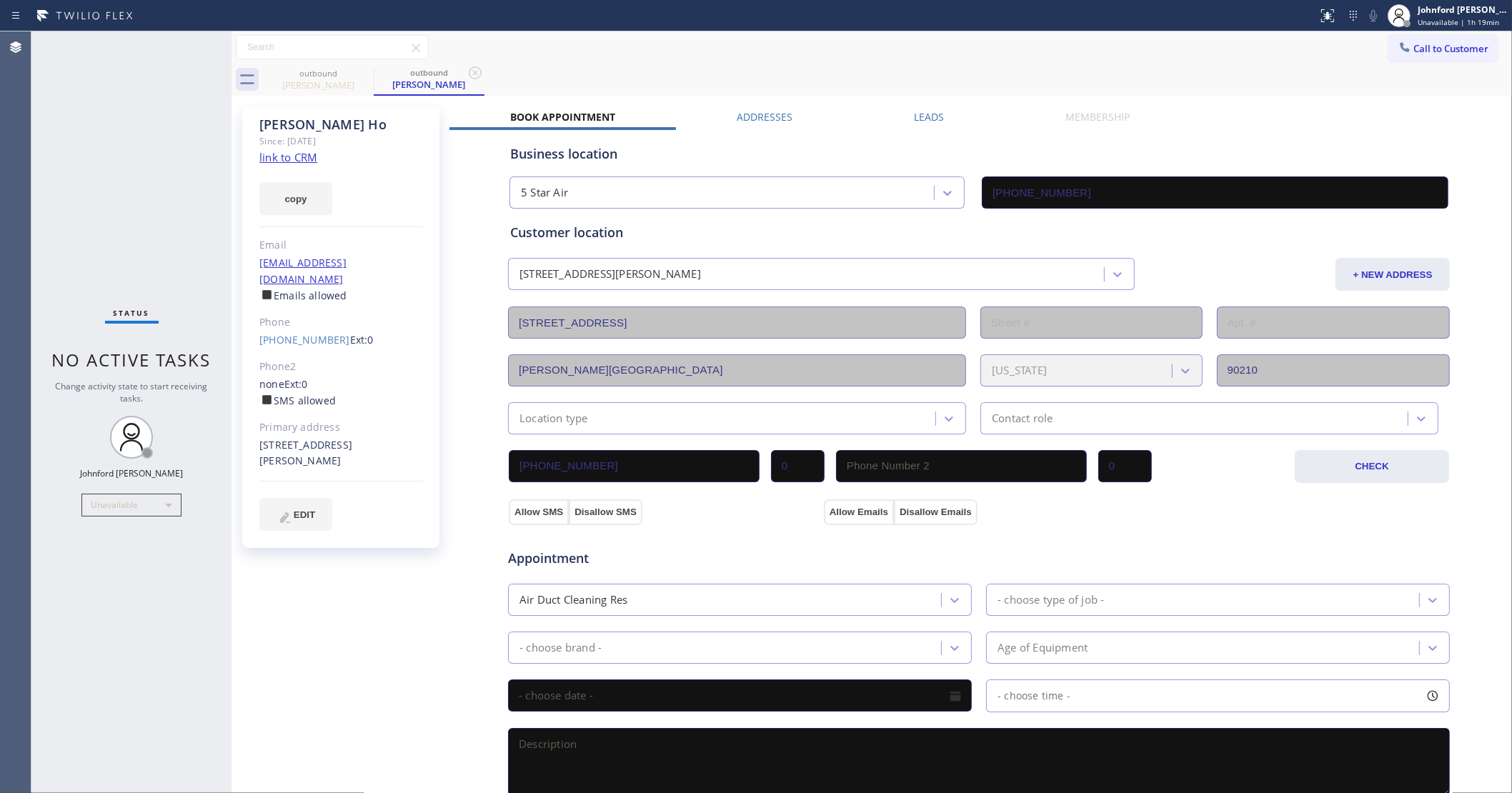
type input "[PHONE_NUMBER]"
click at [1396, 50] on div at bounding box center [1404, 48] width 17 height 17
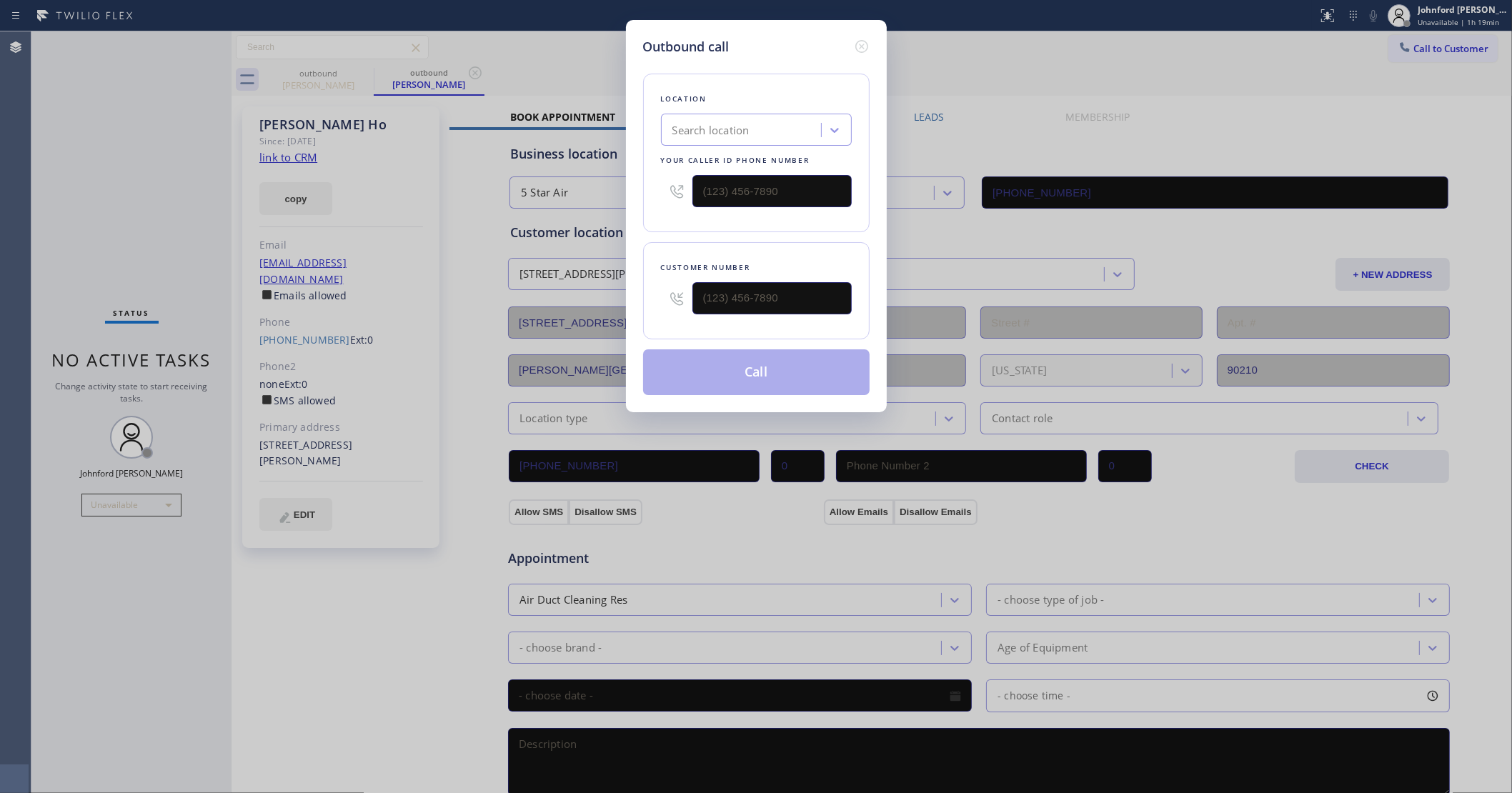
type input "(___) ___-____"
drag, startPoint x: 795, startPoint y: 290, endPoint x: 640, endPoint y: 291, distance: 155.0
click at [640, 291] on div "Outbound call Location Search location Your caller id phone number Customer num…" at bounding box center [756, 216] width 261 height 392
type input "(___) ___-____"
drag, startPoint x: 786, startPoint y: 183, endPoint x: 568, endPoint y: 200, distance: 218.7
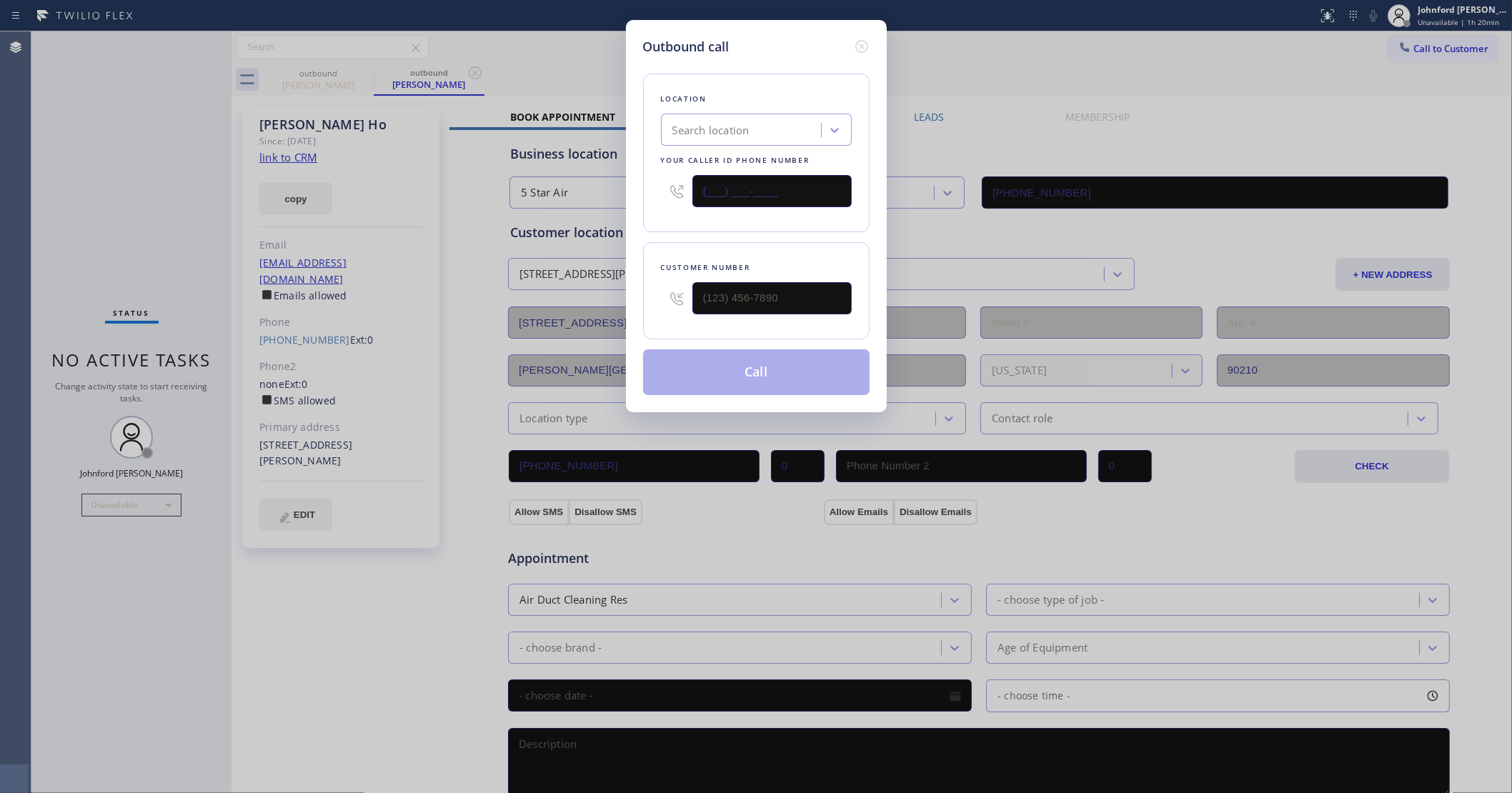
click at [568, 200] on div "Outbound call Location Search location Your caller id phone number (___) ___-__…" at bounding box center [756, 396] width 1512 height 793
paste input "562) 646-3536"
type input "(562) 646-3536"
click at [763, 294] on input "(___) ___-____" at bounding box center [772, 299] width 159 height 32
paste input "308) 223-5334"
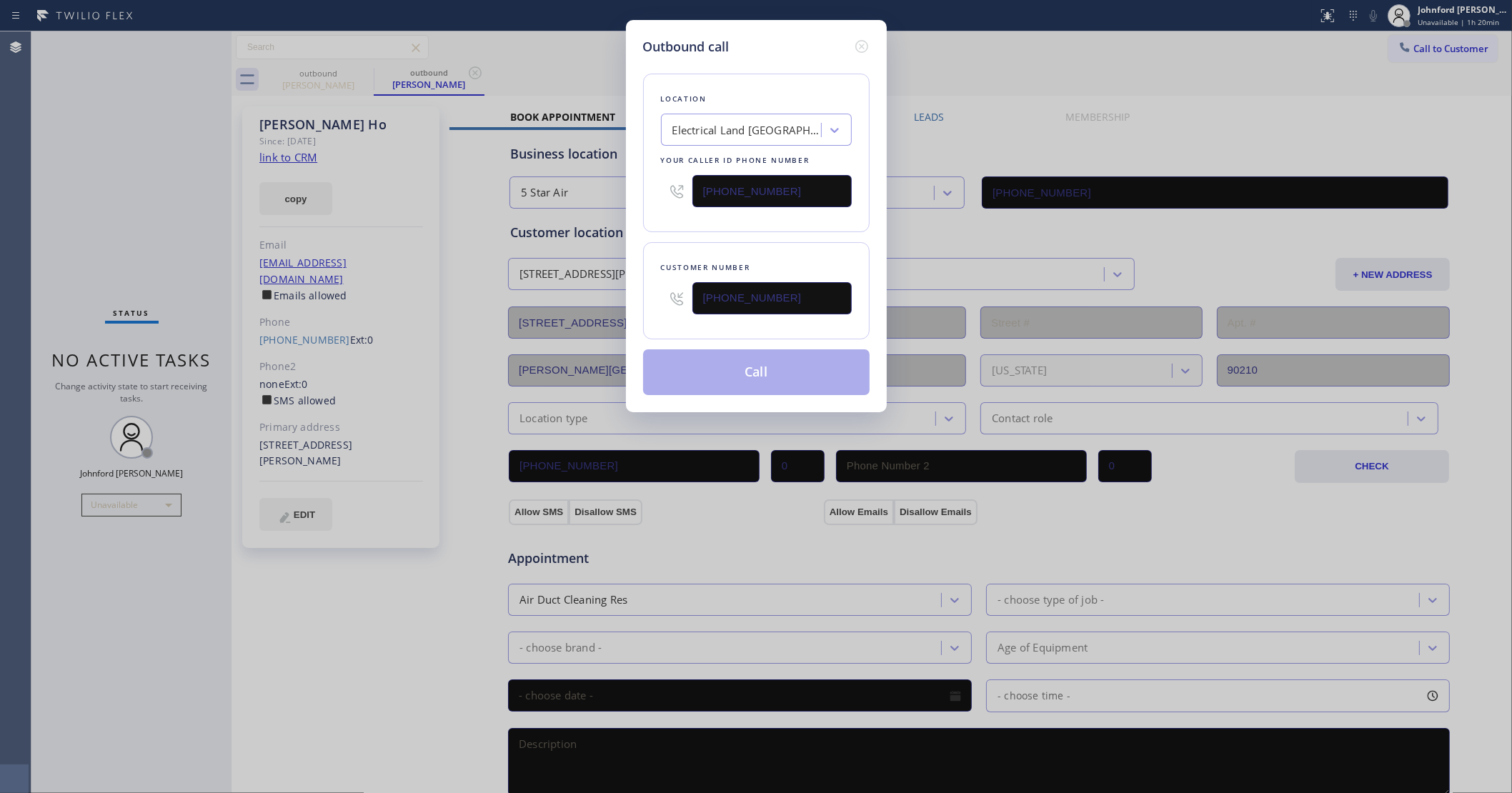
type input "(308) 223-5334"
click at [762, 226] on div "Location Electrical Land La Habra Your caller id phone number (562) 646-3536" at bounding box center [756, 153] width 226 height 158
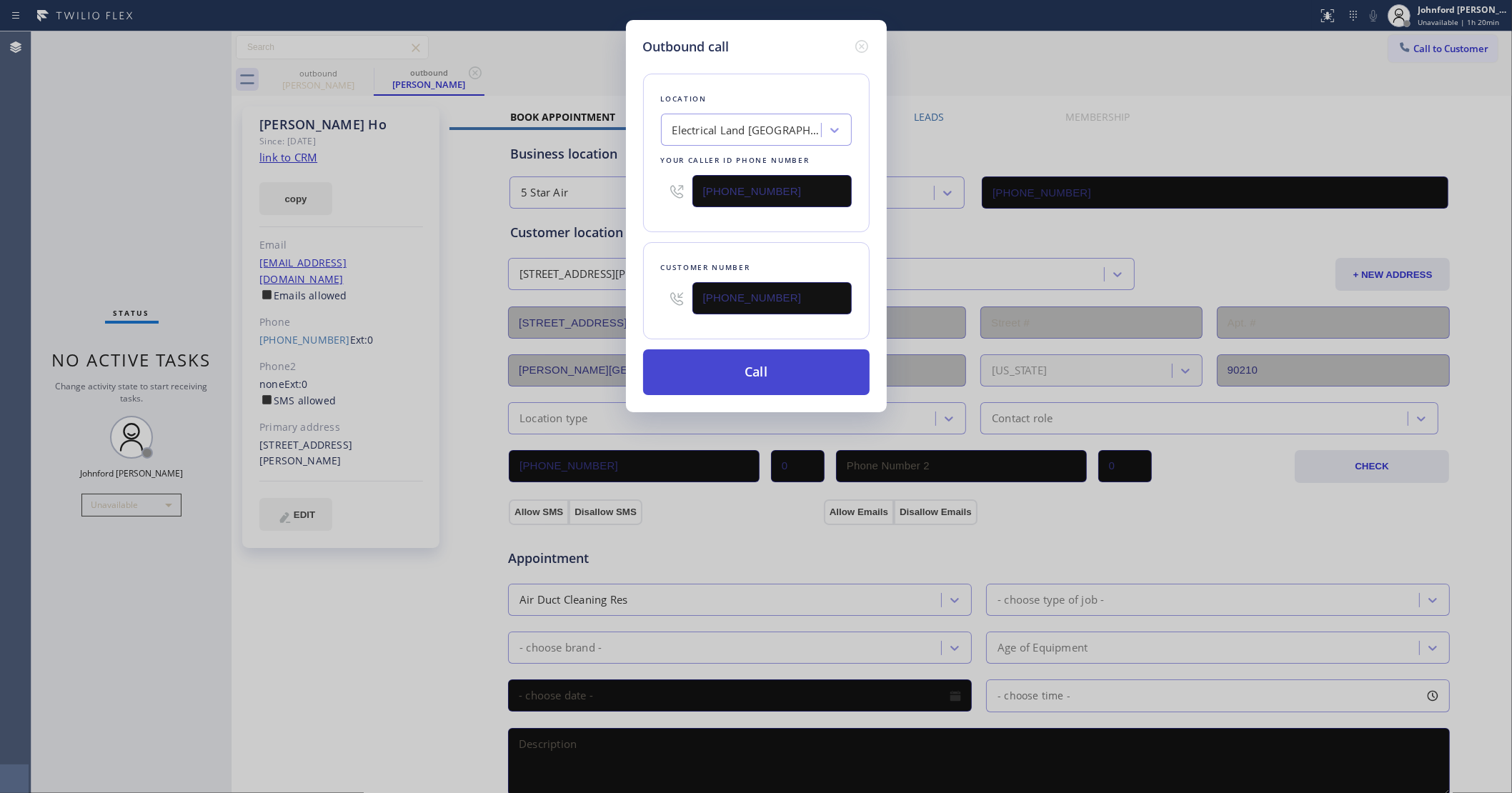
click at [748, 361] on button "Call" at bounding box center [756, 373] width 226 height 45
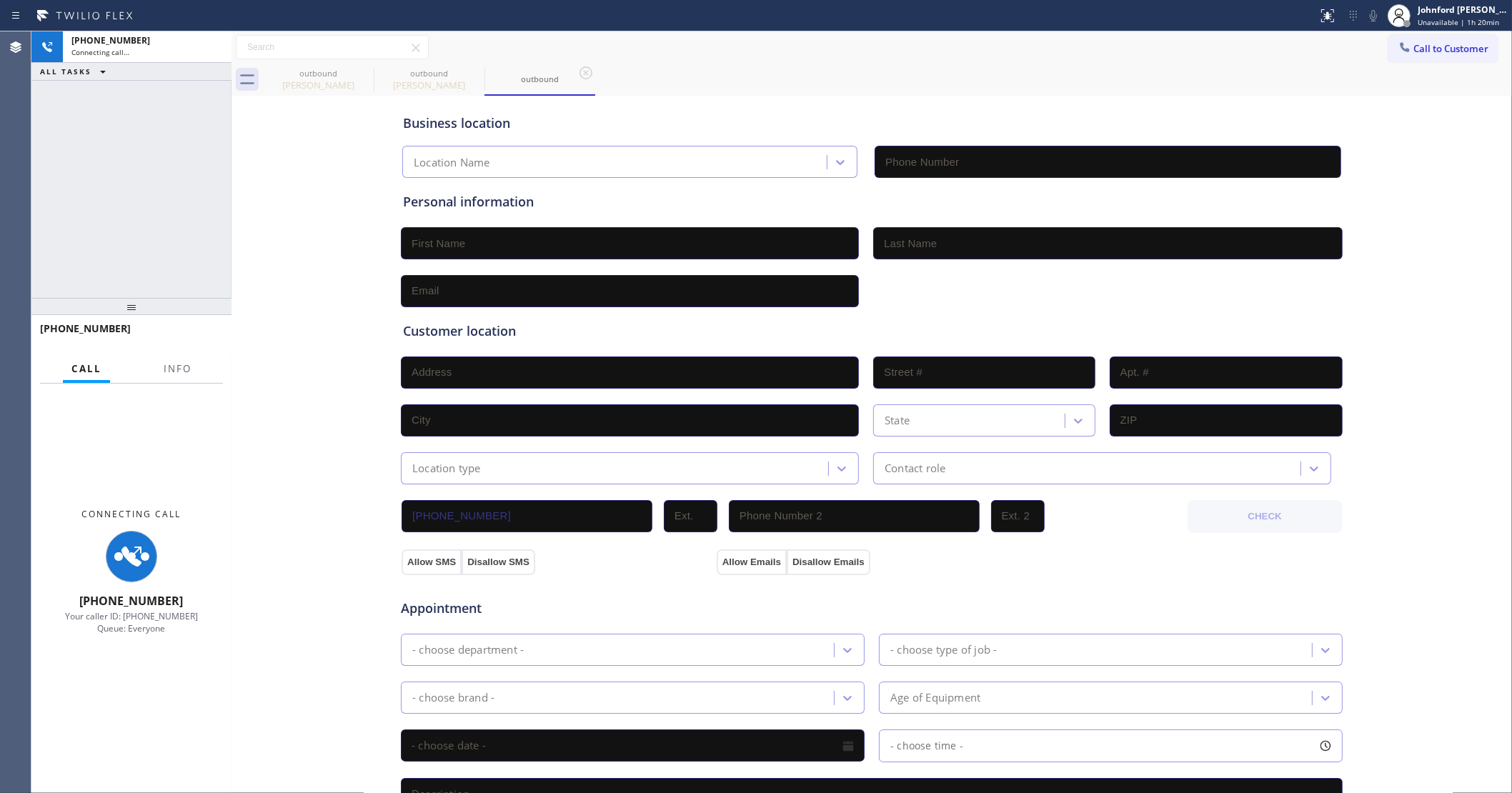
type input "(562) 646-3536"
click at [153, 216] on div "+13082235334 Connecting call… ALL TASKS ALL TASKS ACTIVE TASKS TASKS IN WRAP UP" at bounding box center [131, 165] width 200 height 266
click at [164, 358] on button "Info" at bounding box center [177, 369] width 45 height 28
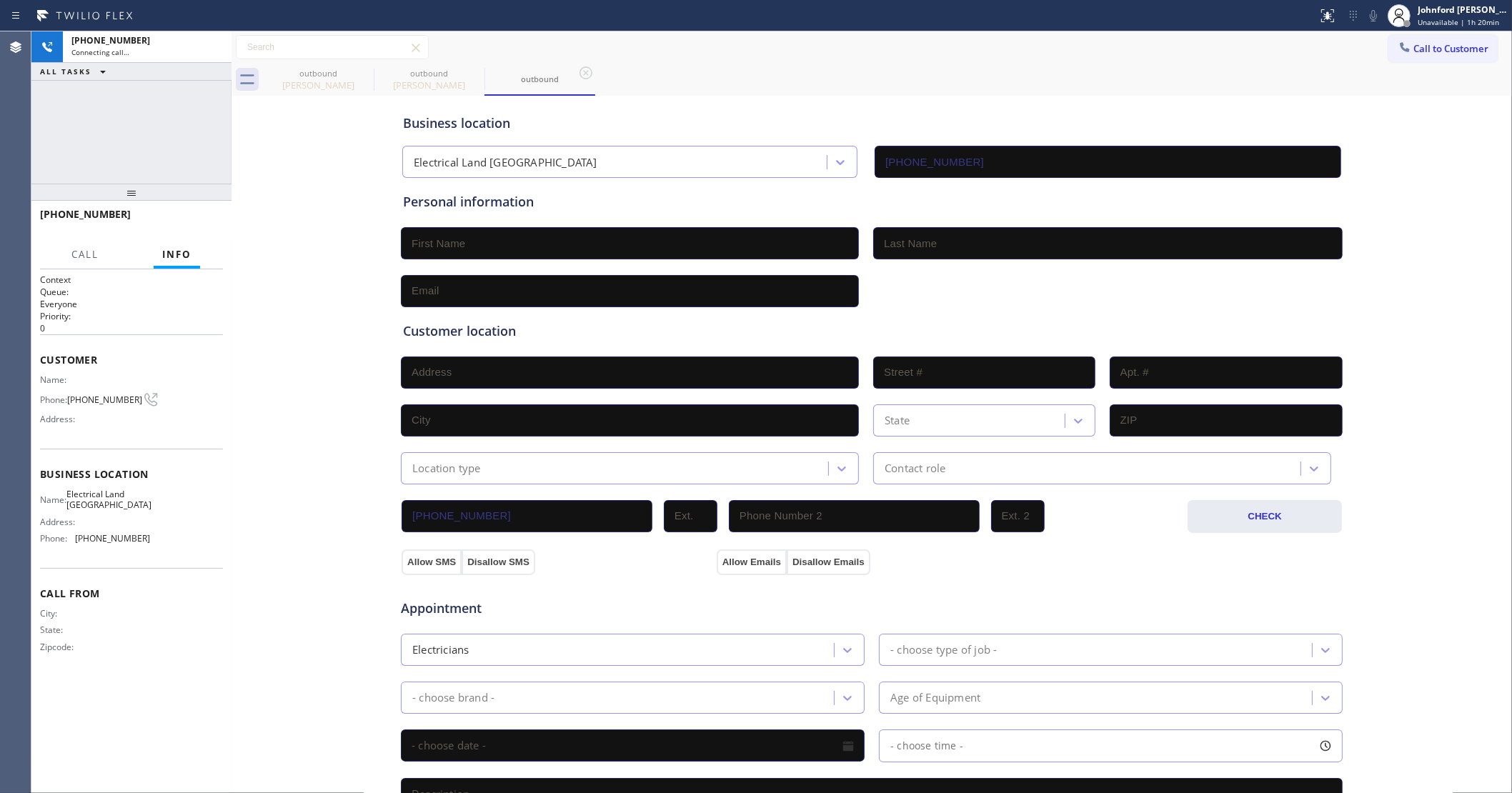
drag, startPoint x: 144, startPoint y: 305, endPoint x: 188, endPoint y: 86, distance: 223.4
click at [183, 94] on div "+13082235334 Connecting call… ALL TASKS ALL TASKS ACTIVE TASKS TASKS IN WRAP UP…" at bounding box center [131, 412] width 200 height 762
click at [357, 70] on icon at bounding box center [364, 72] width 17 height 17
click at [0, 0] on icon at bounding box center [0, 0] width 0 height 0
click at [1373, 16] on icon at bounding box center [1373, 15] width 7 height 11
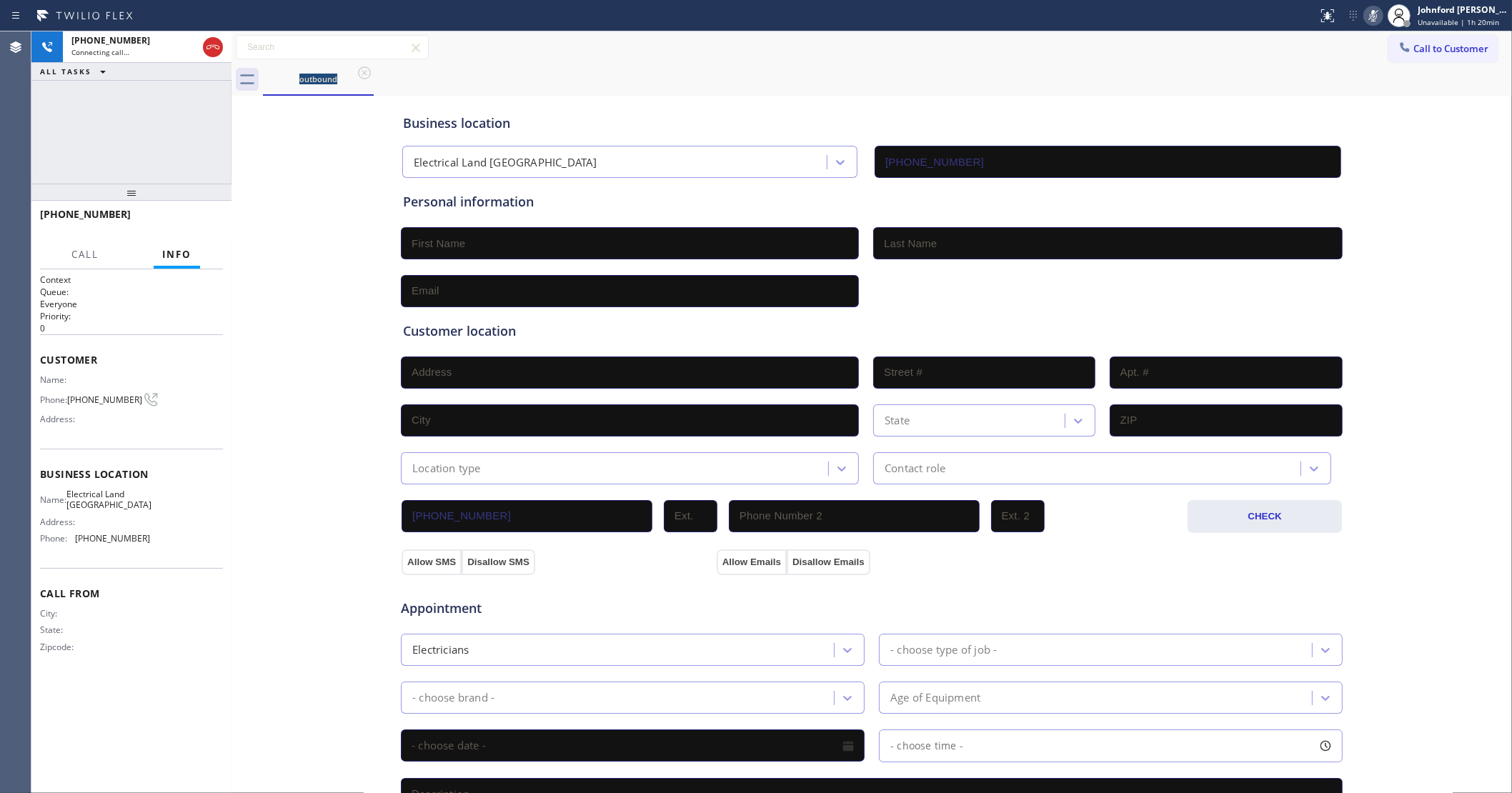
click at [954, 80] on div "outbound" at bounding box center [887, 80] width 1249 height 32
click at [1269, 48] on div "Call to Customer Outbound call Location Electrical Land La Habra Your caller id…" at bounding box center [872, 47] width 1281 height 25
drag, startPoint x: 1369, startPoint y: 19, endPoint x: 1308, endPoint y: 34, distance: 62.8
click at [1369, 19] on rect at bounding box center [1373, 14] width 10 height 10
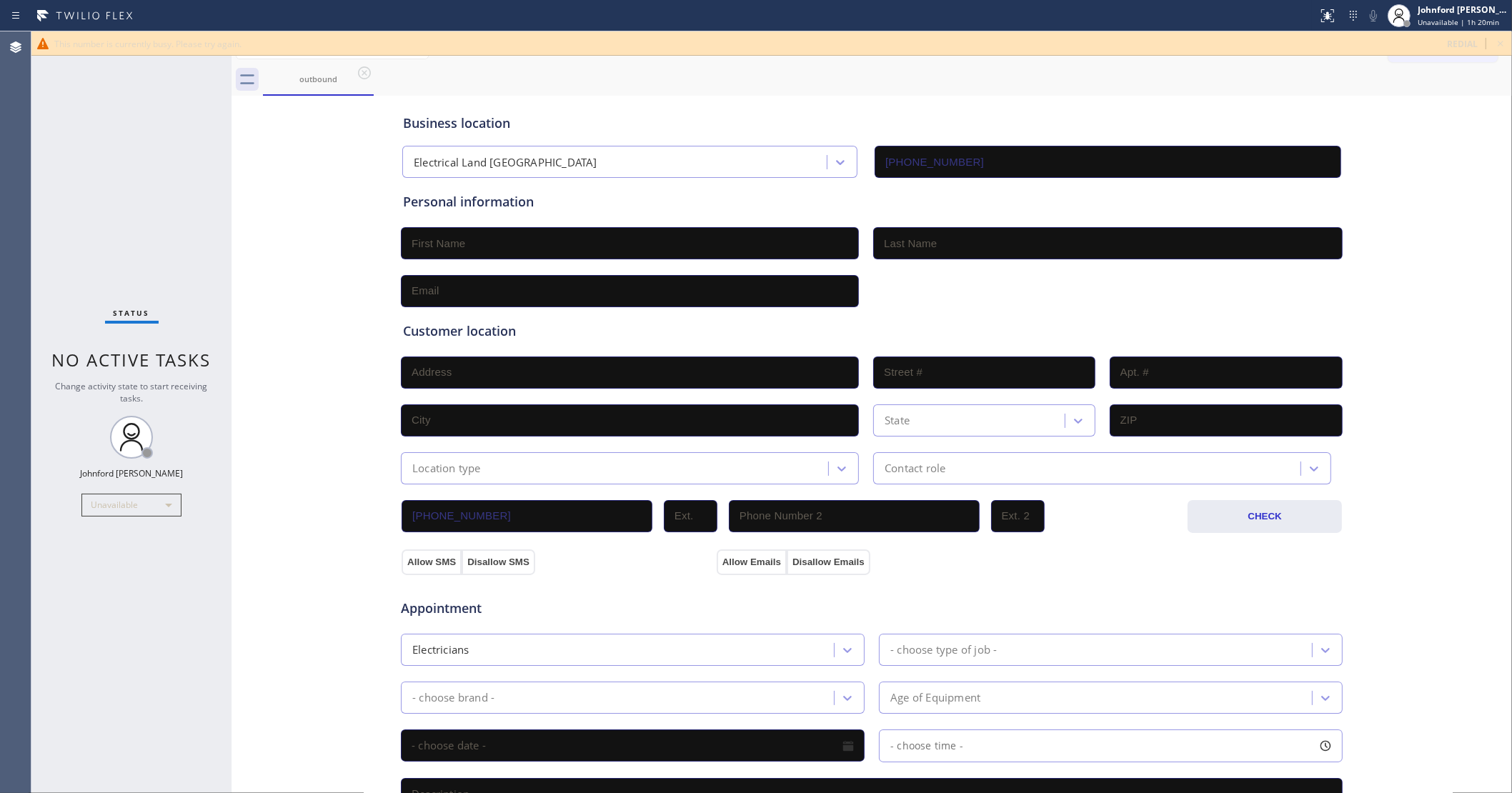
click at [101, 216] on div "Status No active tasks Change activity state to start receiving tasks. [PERSON_…" at bounding box center [131, 412] width 200 height 762
click at [1495, 45] on icon at bounding box center [1500, 43] width 17 height 17
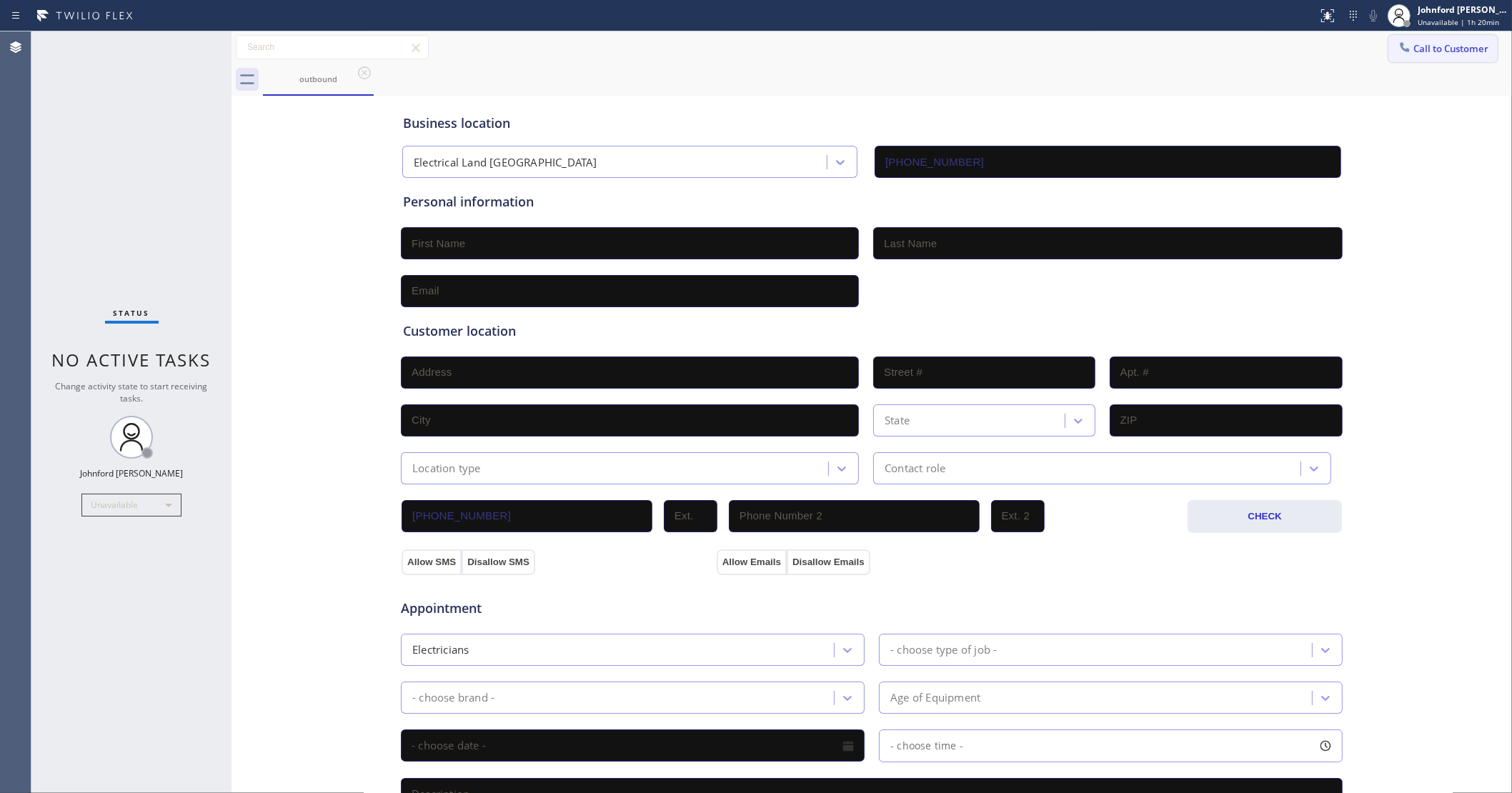
click at [1458, 50] on button "Call to Customer" at bounding box center [1443, 48] width 110 height 27
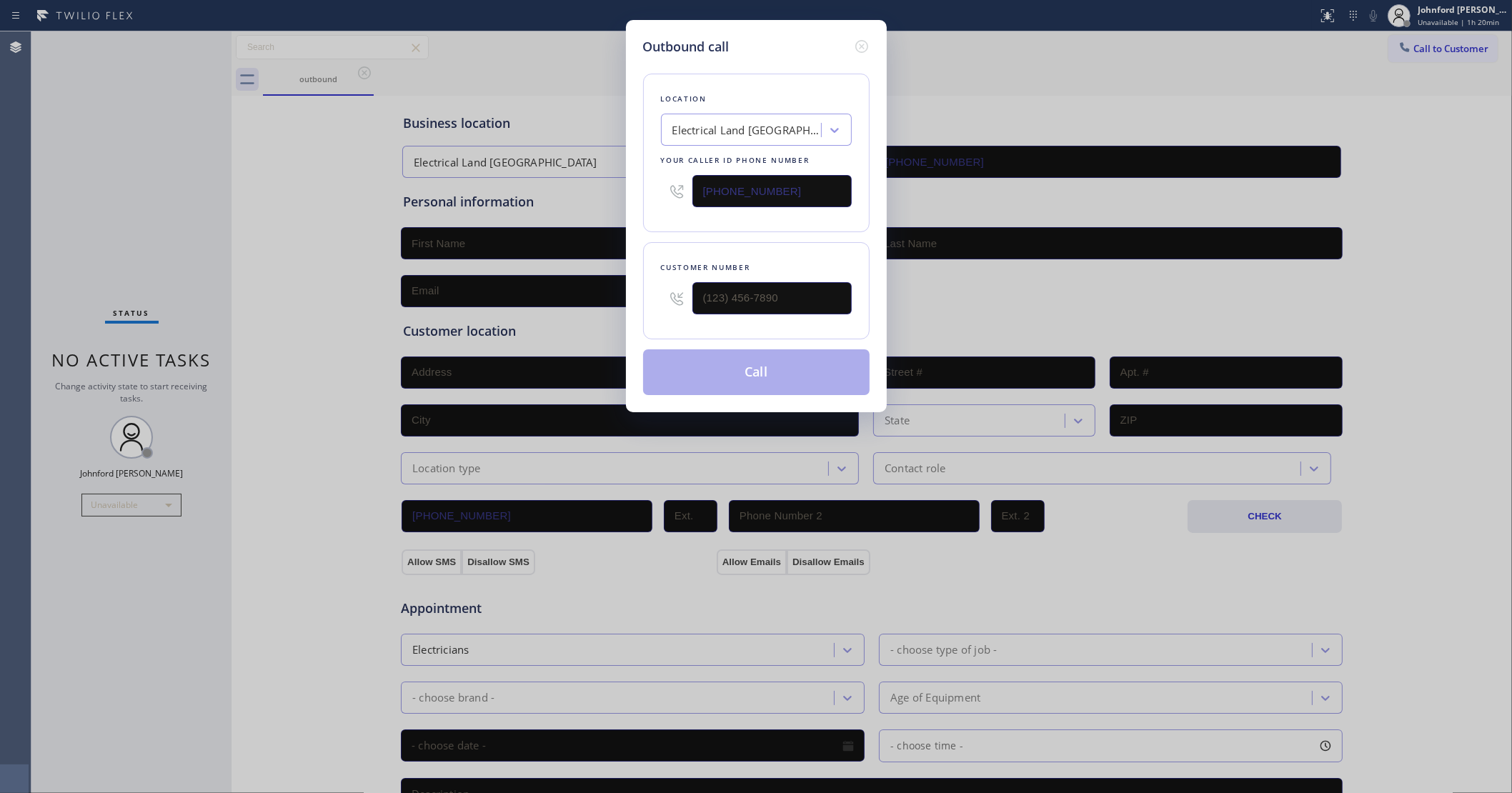
drag, startPoint x: 834, startPoint y: 202, endPoint x: 519, endPoint y: 232, distance: 316.4
click at [653, 212] on div "Location Electrical Land La Habra Your caller id phone number (562) 646-3536" at bounding box center [756, 153] width 226 height 158
paste input "455-4739"
type input "(562) 455-4739"
click at [726, 302] on input "text" at bounding box center [772, 299] width 159 height 32
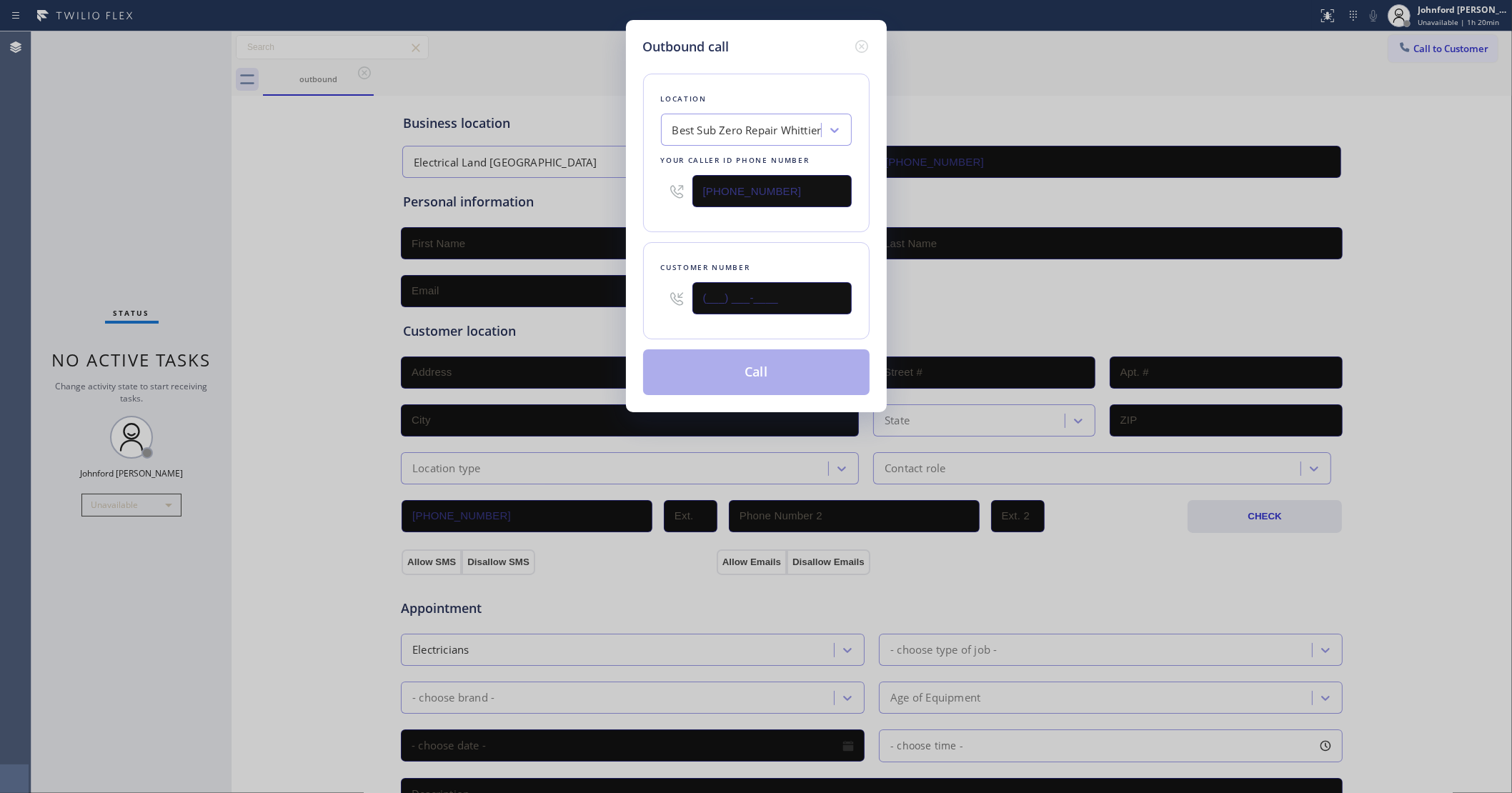
paste input "323) 393-2108"
type input "(323) 393-2108"
click at [742, 236] on div "Location Best Sub Zero Repair Whittier Your caller id phone number (562) 455-47…" at bounding box center [756, 226] width 226 height 338
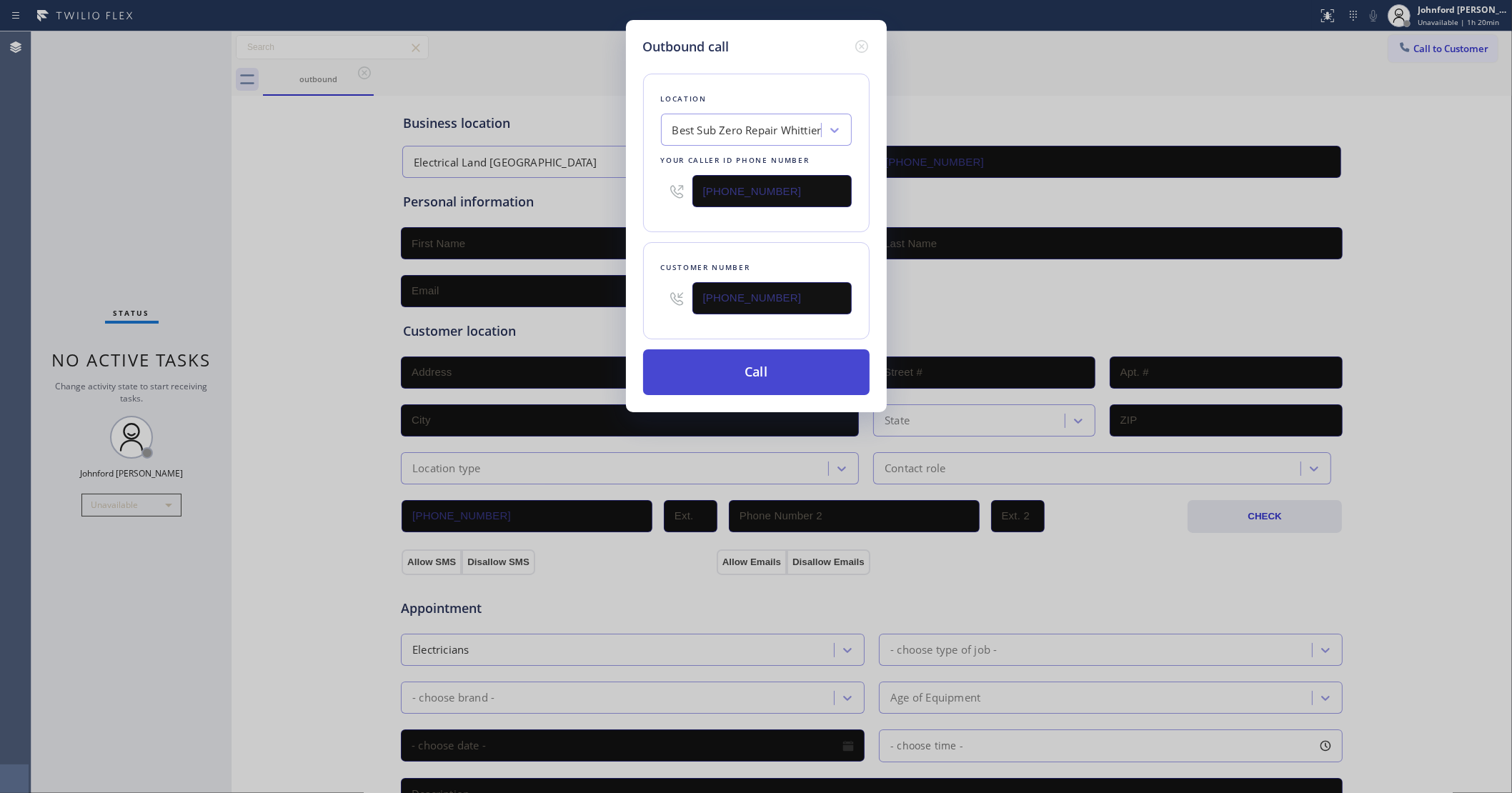
click at [751, 363] on button "Call" at bounding box center [756, 373] width 226 height 45
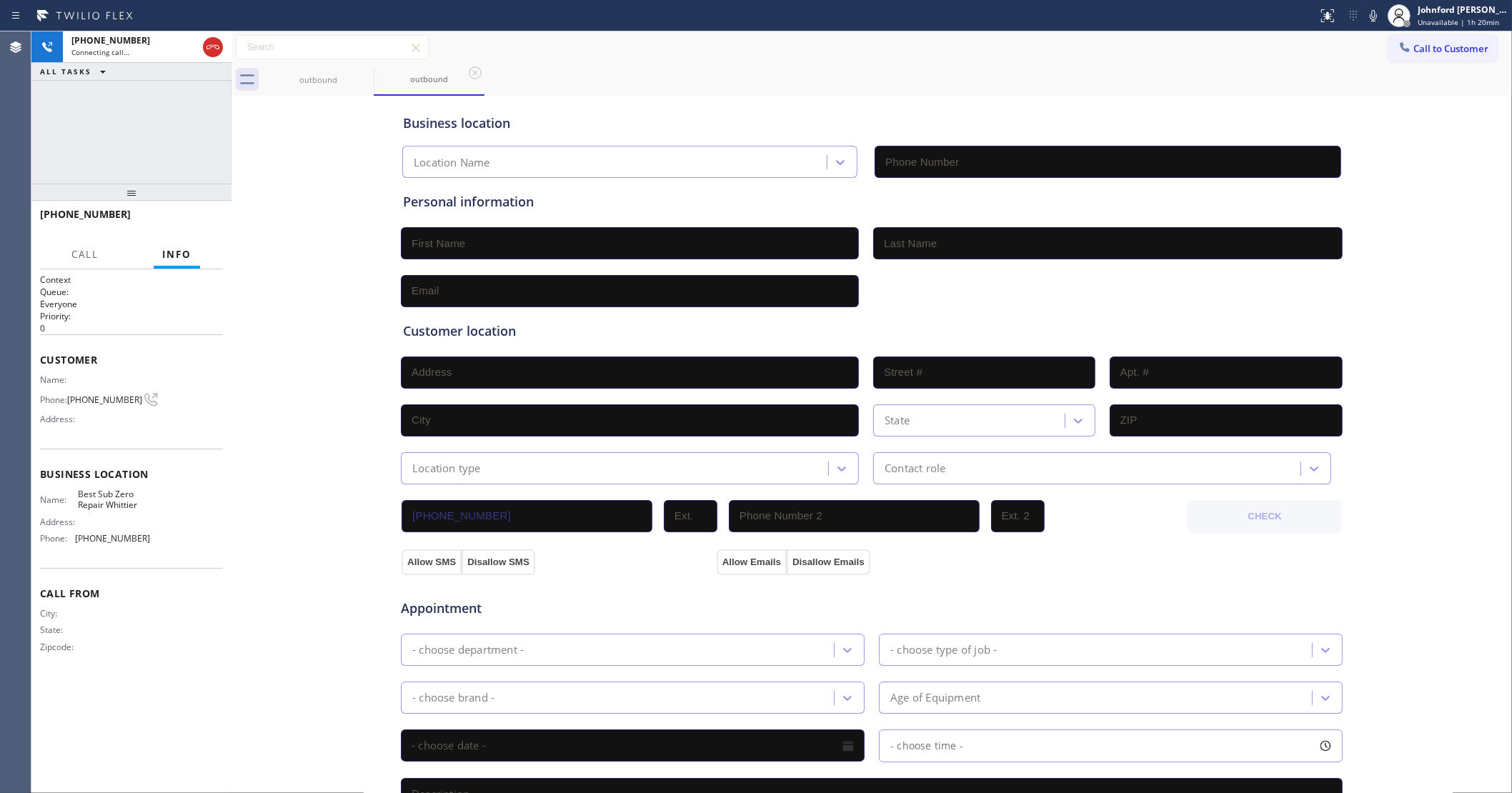
type input "(562) 455-4739"
click at [176, 212] on button "HANG UP" at bounding box center [190, 221] width 67 height 20
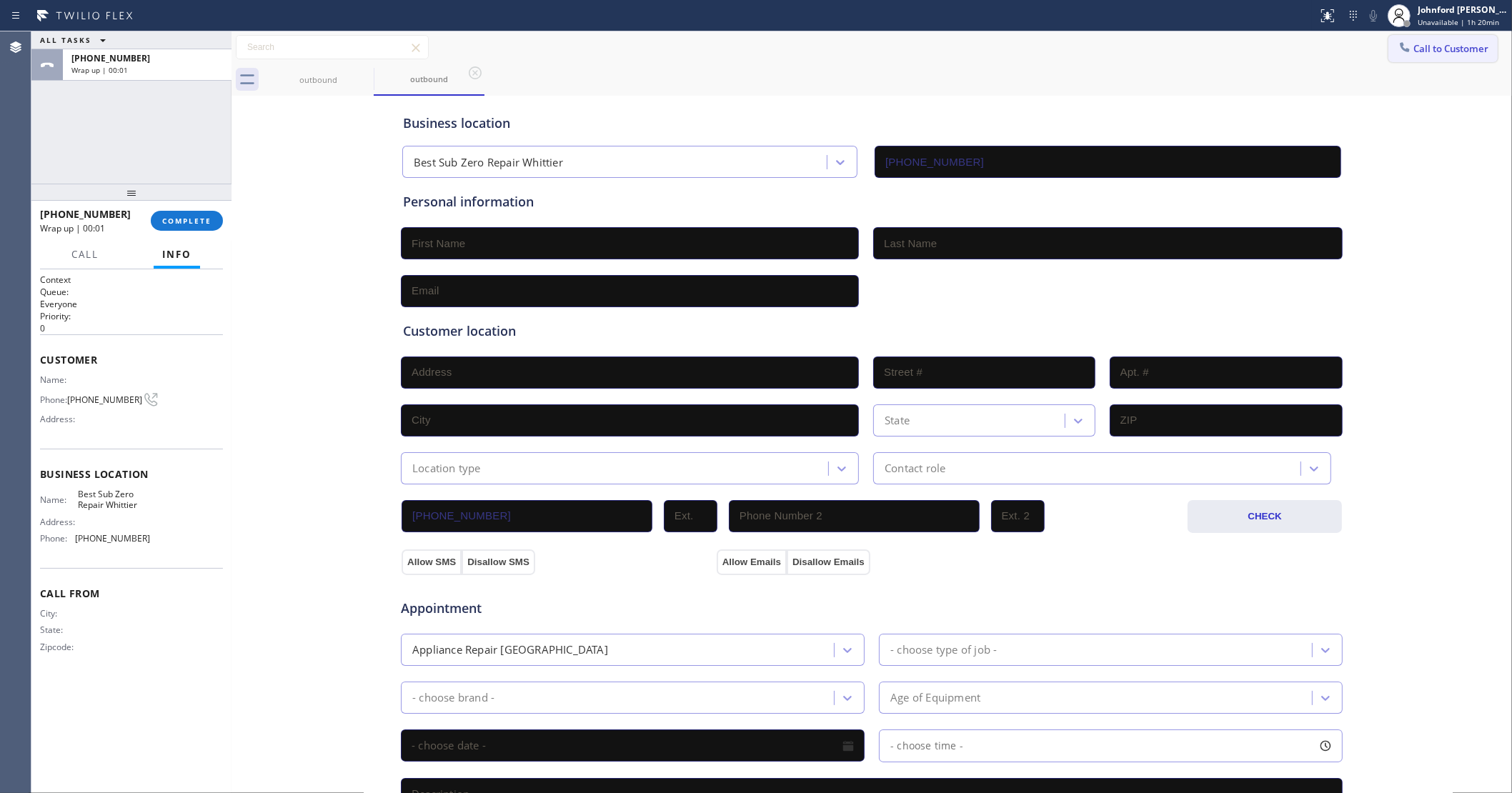
click at [1398, 43] on icon at bounding box center [1405, 47] width 15 height 15
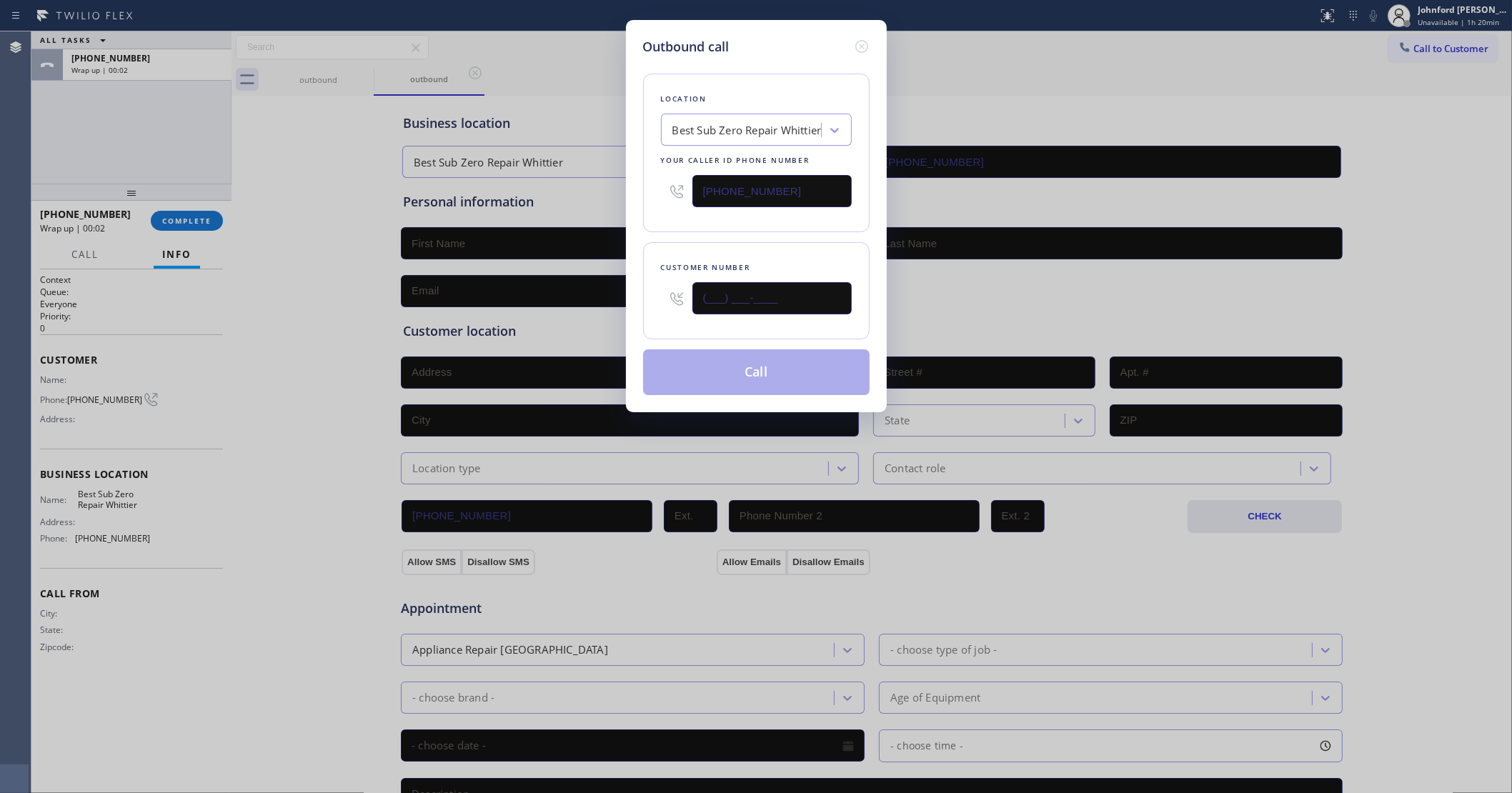
click at [780, 305] on input "(___) ___-____" at bounding box center [772, 299] width 159 height 32
paste input "323) 393-2108"
type input "(323) 393-2108"
drag, startPoint x: 773, startPoint y: 243, endPoint x: 772, endPoint y: 333, distance: 90.0
click at [772, 247] on div "Customer number (323) 393-2108" at bounding box center [756, 291] width 226 height 97
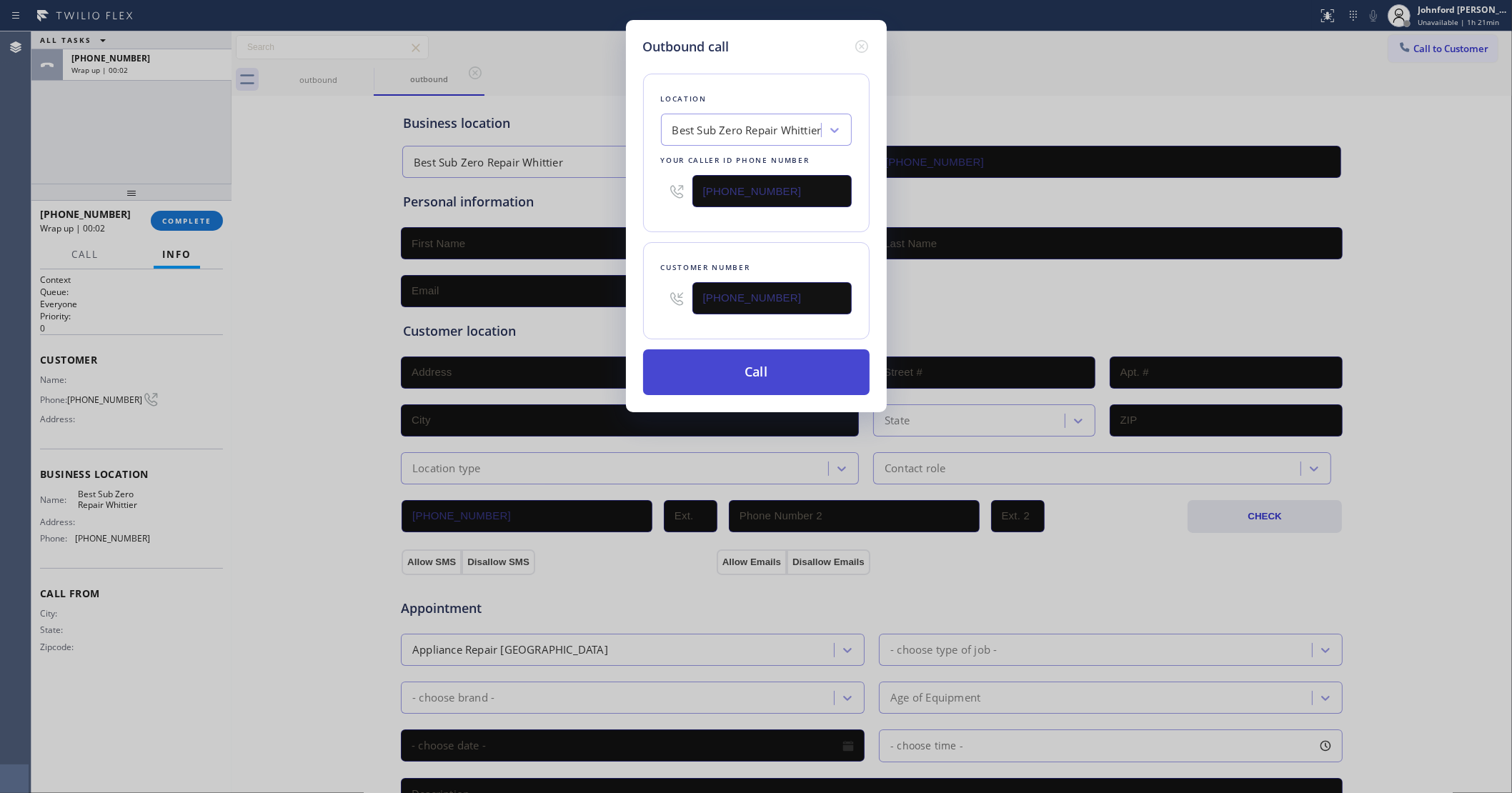
click at [759, 373] on button "Call" at bounding box center [756, 373] width 226 height 45
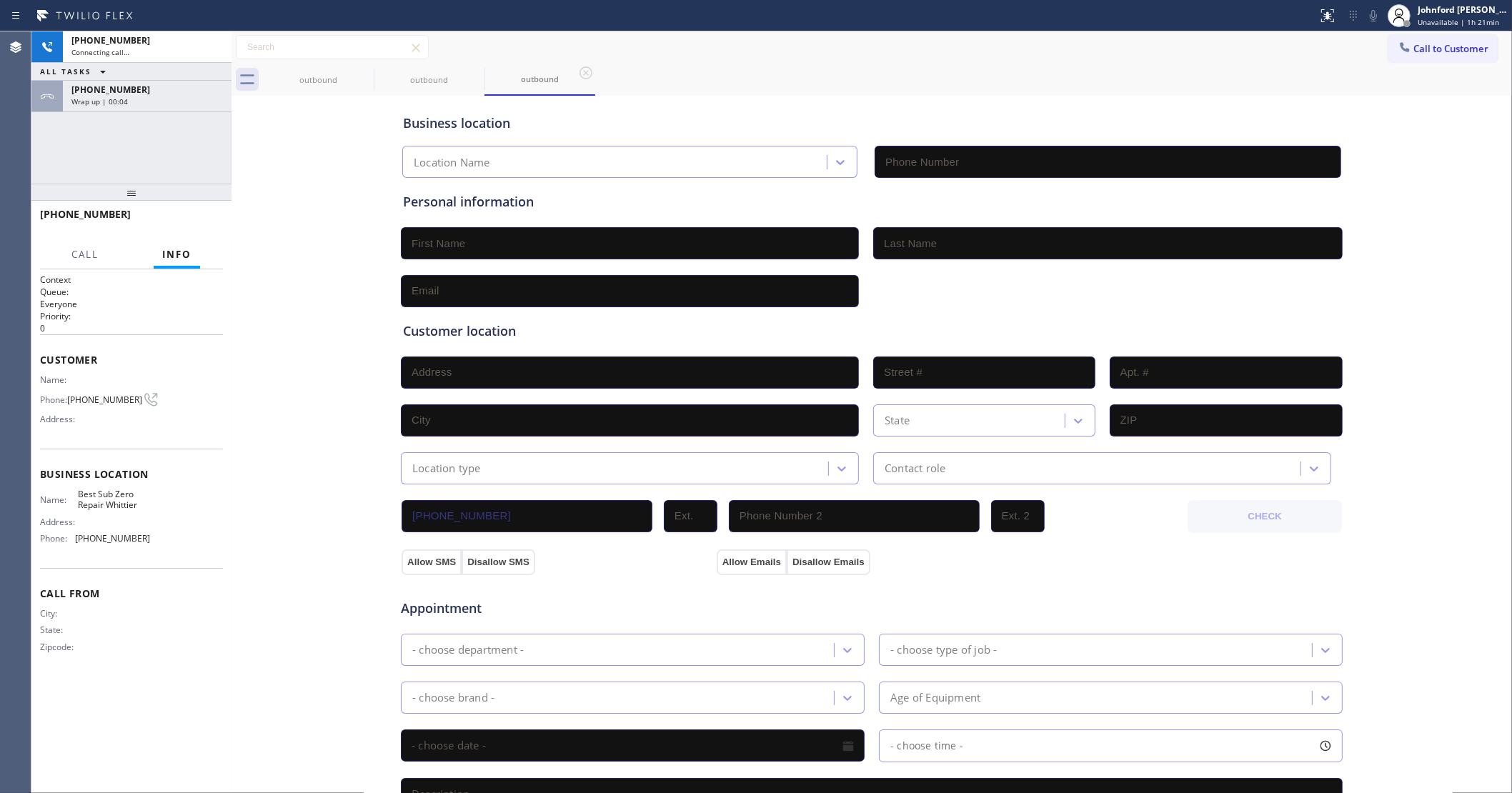
type input "(562) 455-4739"
click at [94, 82] on div "+13233932108 Wrap up | 00:05" at bounding box center [144, 96] width 163 height 32
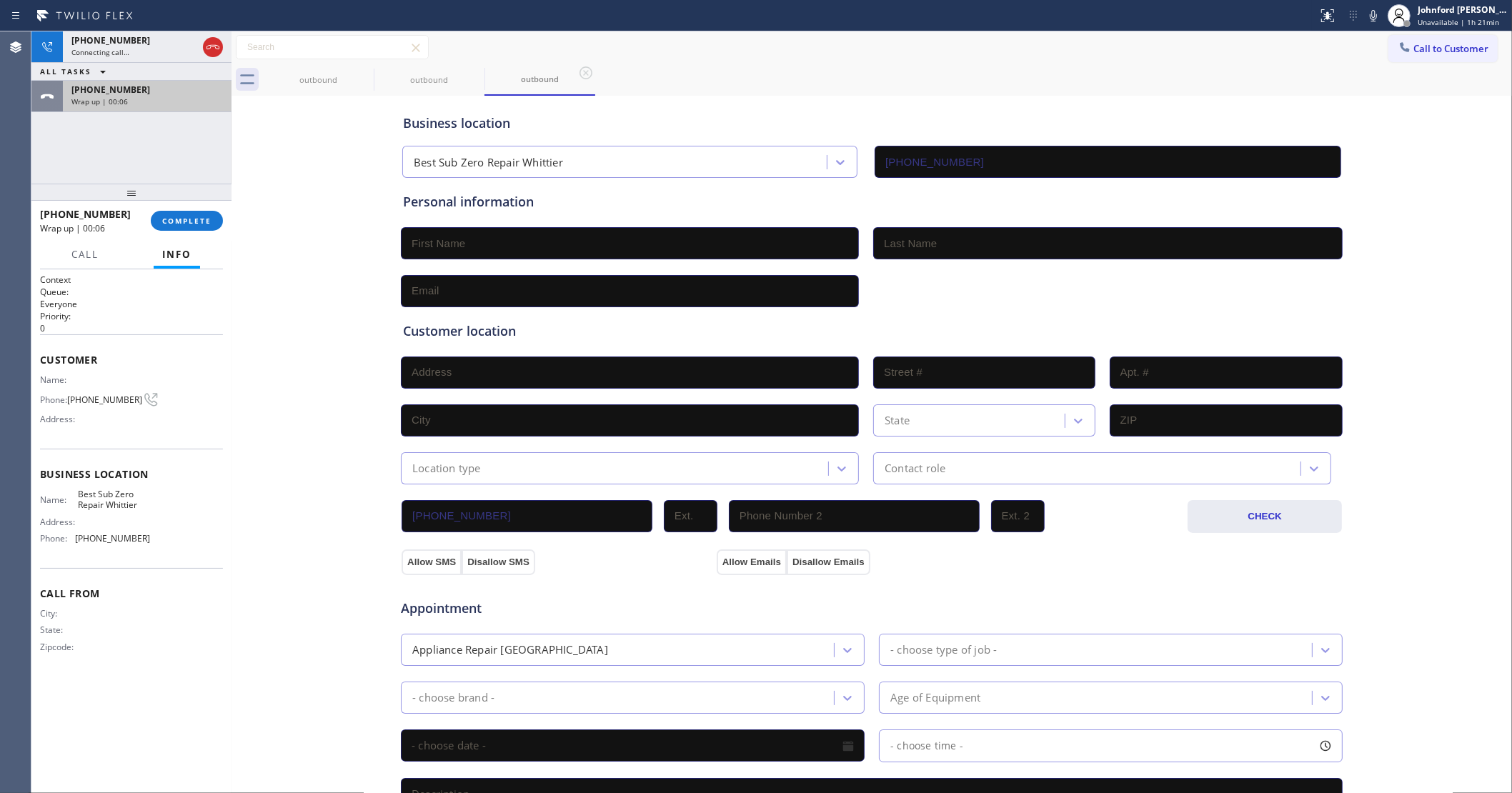
click at [110, 100] on span "Wrap up | 00:06" at bounding box center [100, 101] width 57 height 10
click at [177, 230] on button "COMPLETE" at bounding box center [187, 221] width 72 height 20
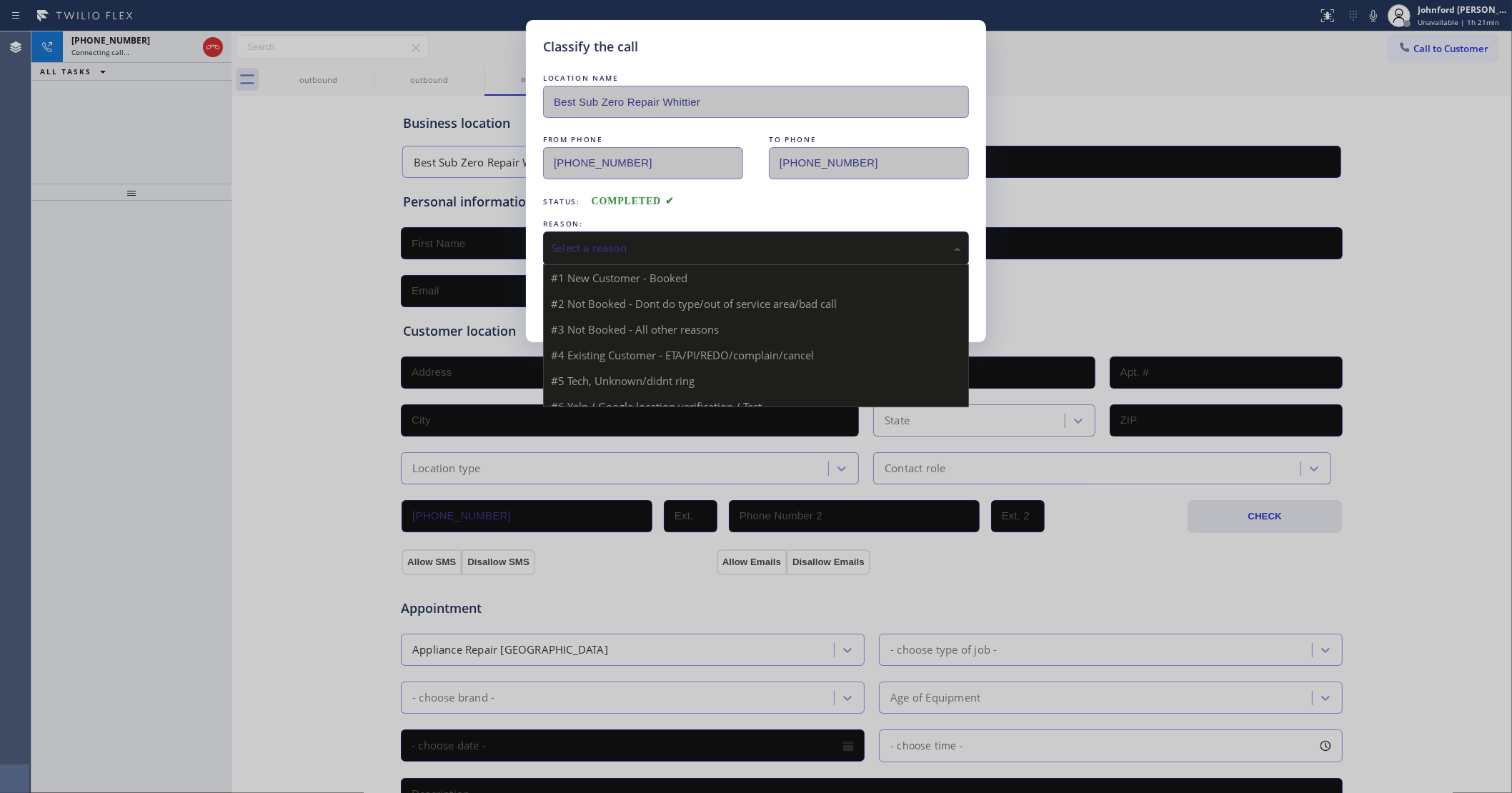
click at [668, 251] on div "Select a reason" at bounding box center [756, 248] width 410 height 16
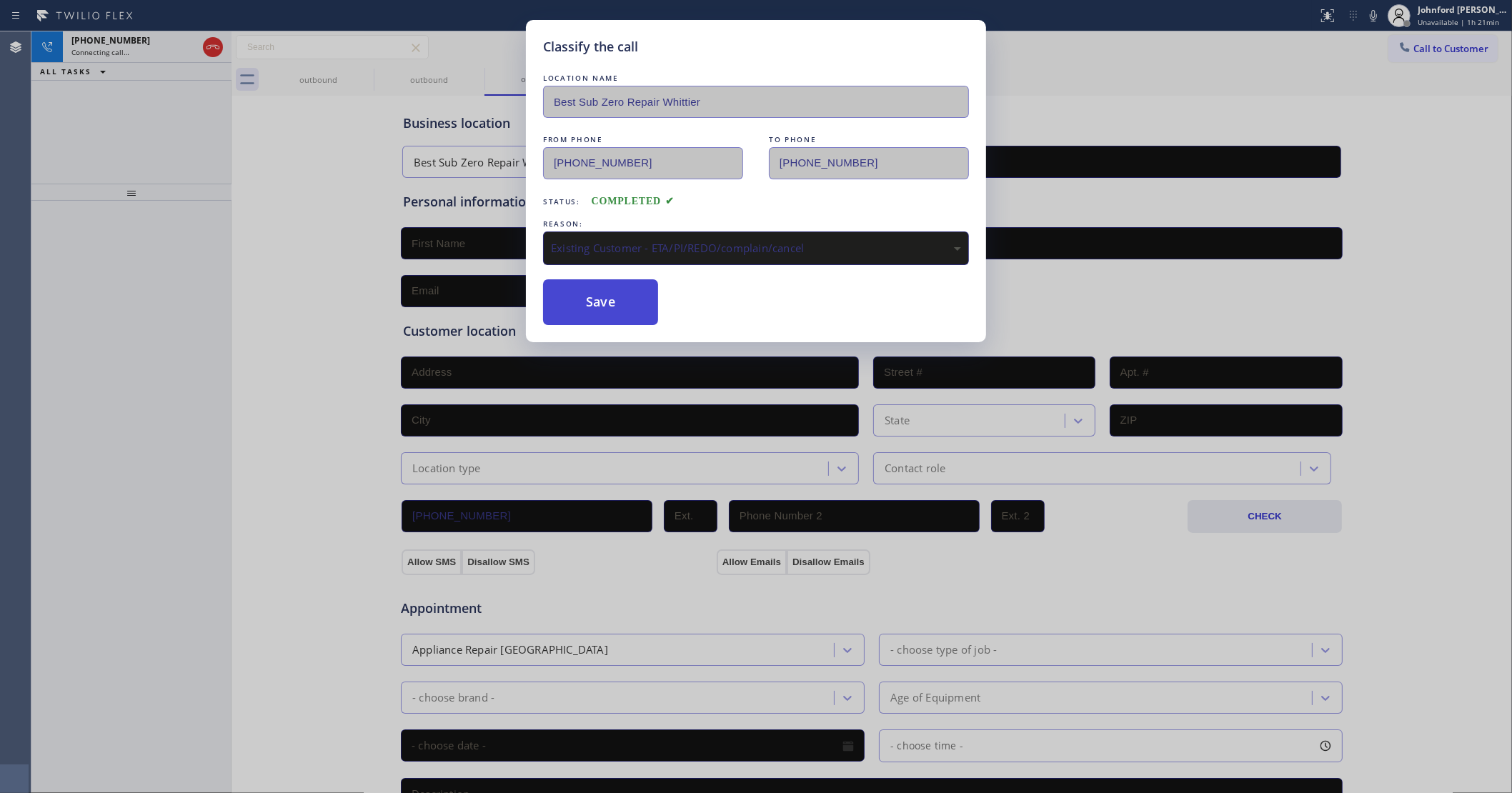
click at [618, 302] on button "Save" at bounding box center [601, 302] width 115 height 45
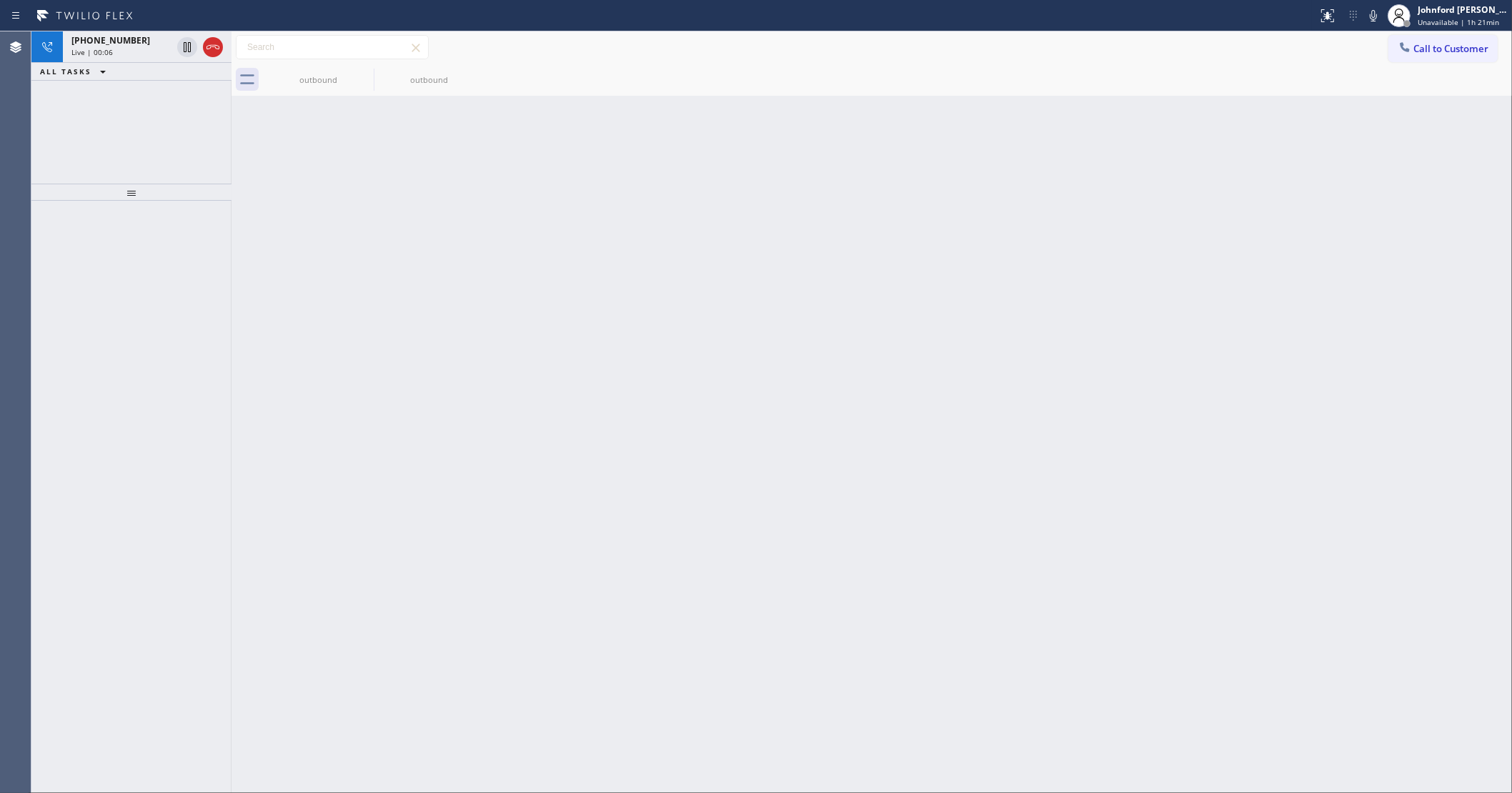
drag, startPoint x: 209, startPoint y: 43, endPoint x: 1322, endPoint y: 58, distance: 1113.1
click at [209, 43] on icon at bounding box center [213, 47] width 17 height 17
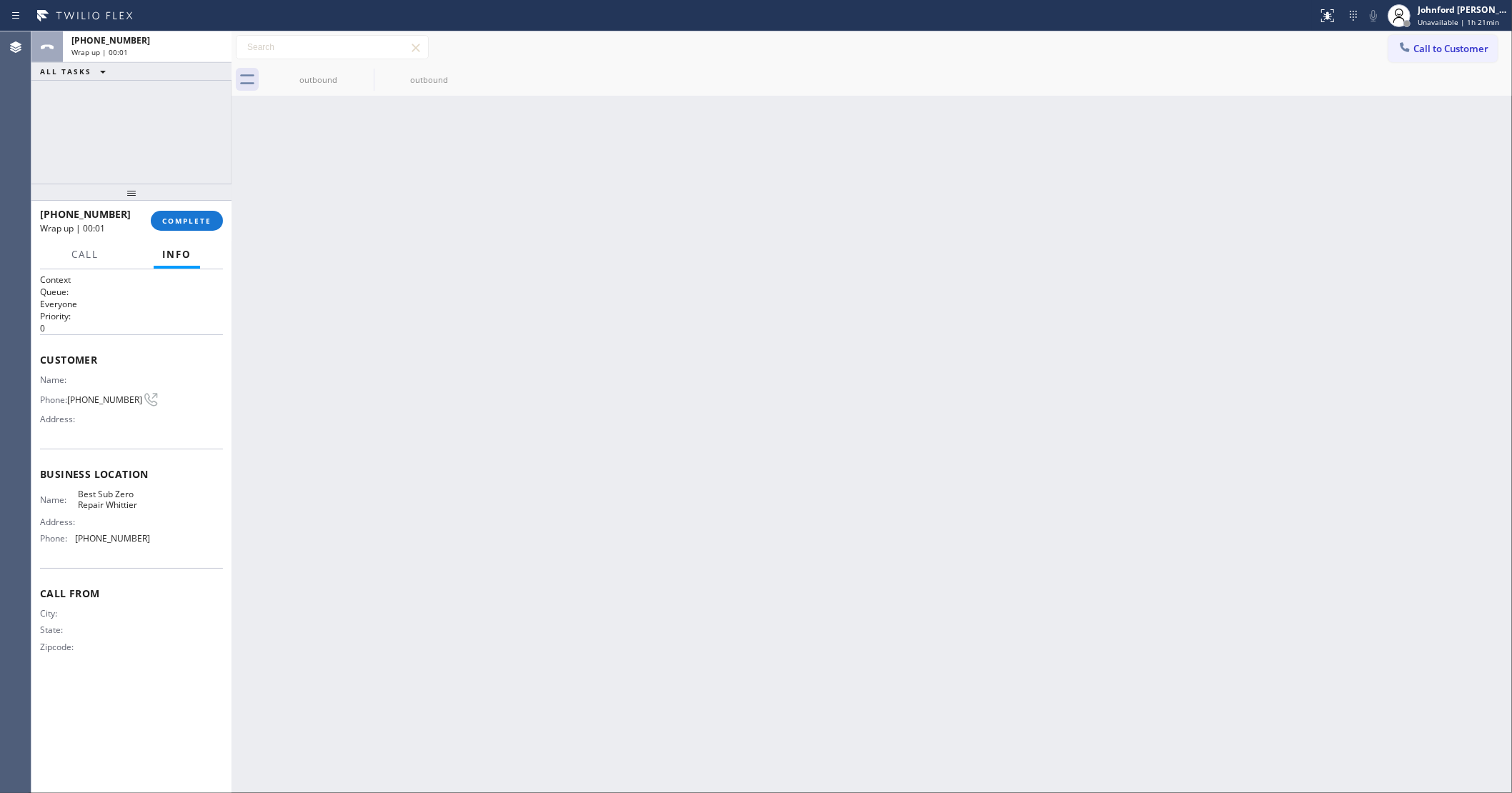
click at [1409, 44] on div at bounding box center [1404, 48] width 17 height 17
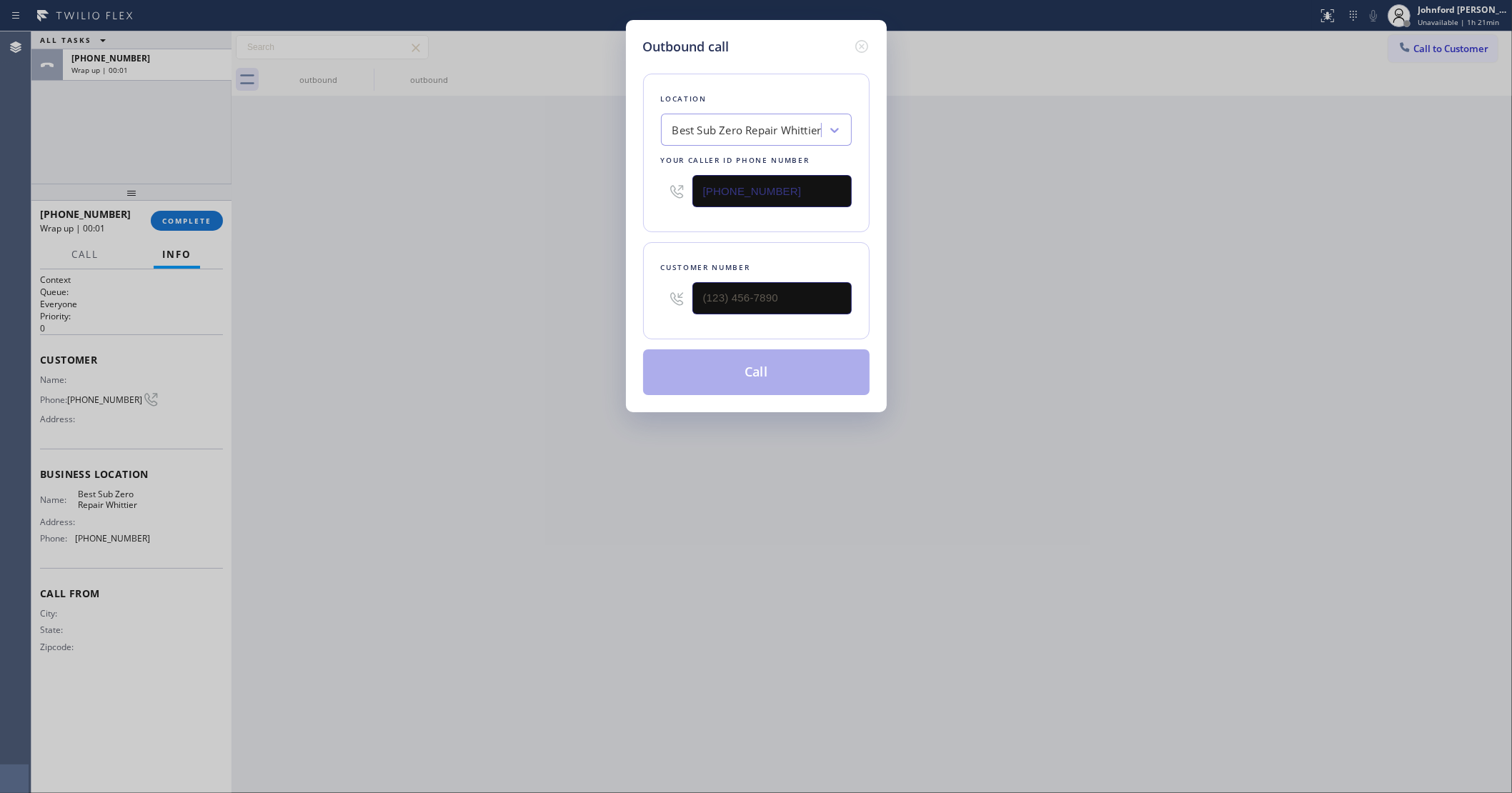
drag, startPoint x: 791, startPoint y: 183, endPoint x: 363, endPoint y: 222, distance: 429.8
click at [509, 200] on div "Outbound call Location Best Sub Zero Repair Whittier Your caller id phone numbe…" at bounding box center [756, 396] width 1512 height 793
paste input "15"
type input "(562) 455-4739"
click at [745, 293] on input "(___) ___-____" at bounding box center [772, 299] width 159 height 32
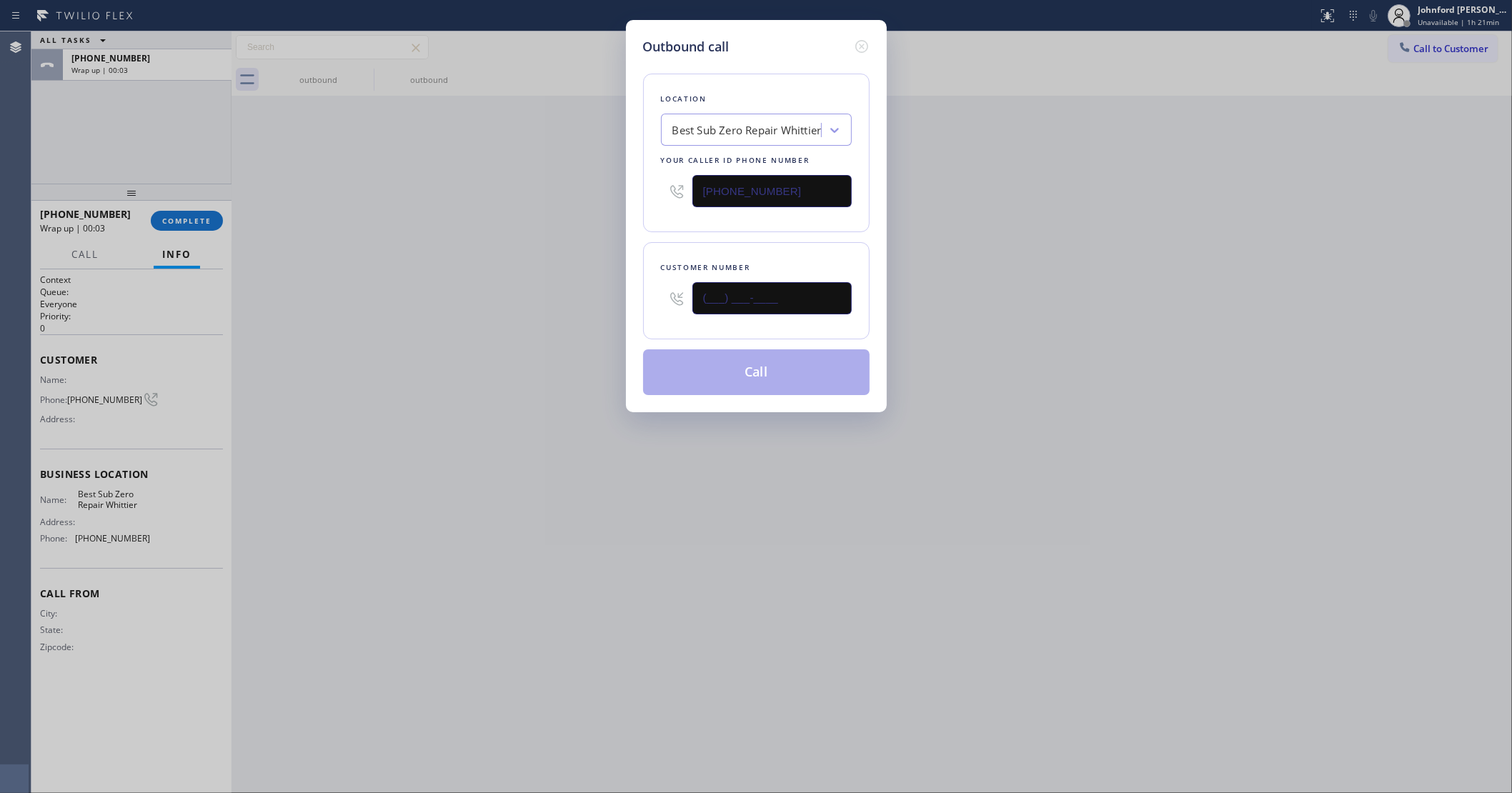
paste input "650) 787-6309"
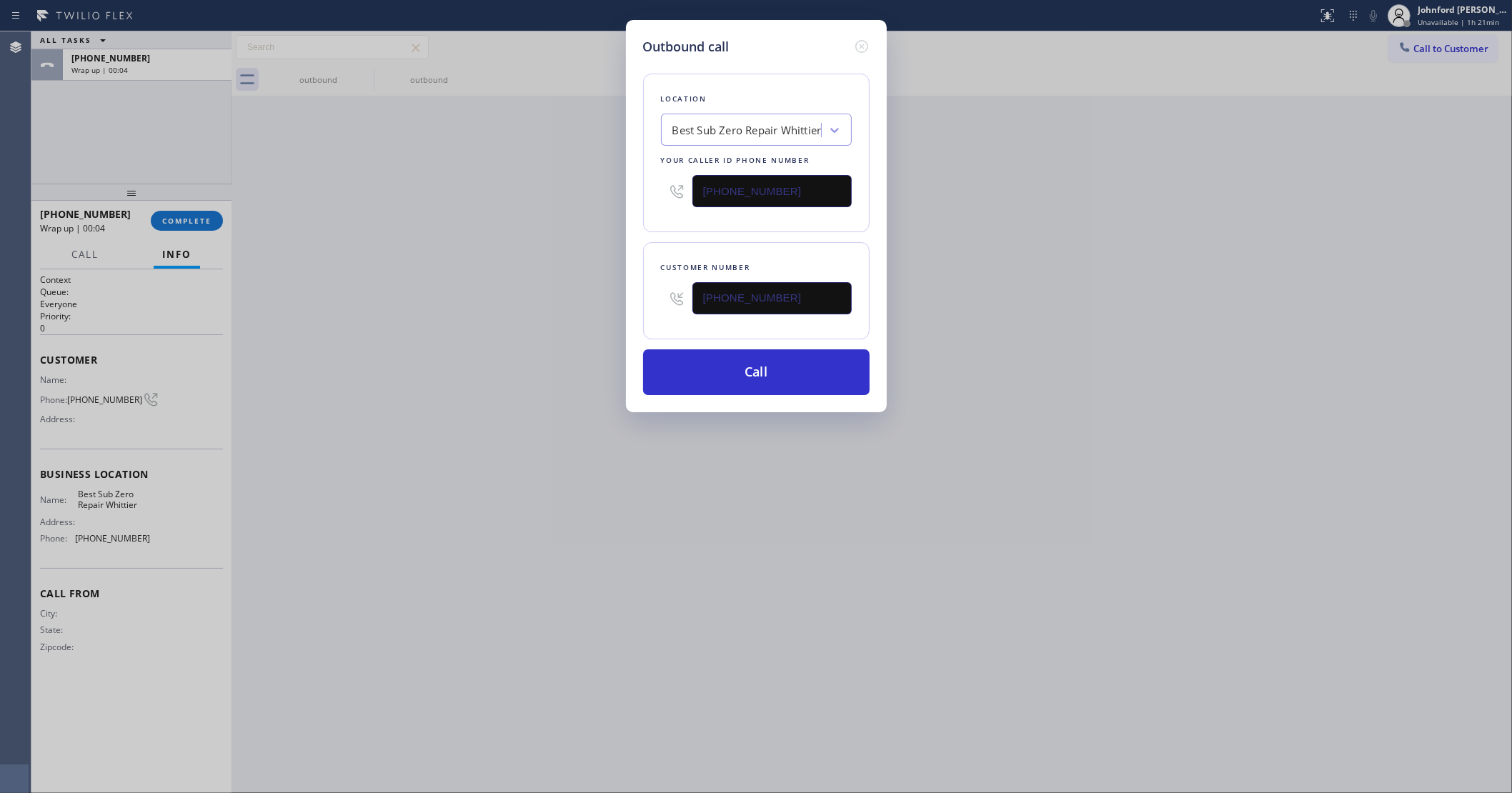
type input "(650) 787-6309"
click at [517, 284] on div "Outbound call Location Best Sub Zero Repair Whittier Your caller id phone numbe…" at bounding box center [756, 396] width 1512 height 793
drag, startPoint x: 740, startPoint y: 187, endPoint x: 506, endPoint y: 201, distance: 234.4
click at [522, 196] on div "Outbound call Location Best Sub Zero Repair Whittier Your caller id phone numbe…" at bounding box center [756, 396] width 1512 height 793
paste input "415) 991-157"
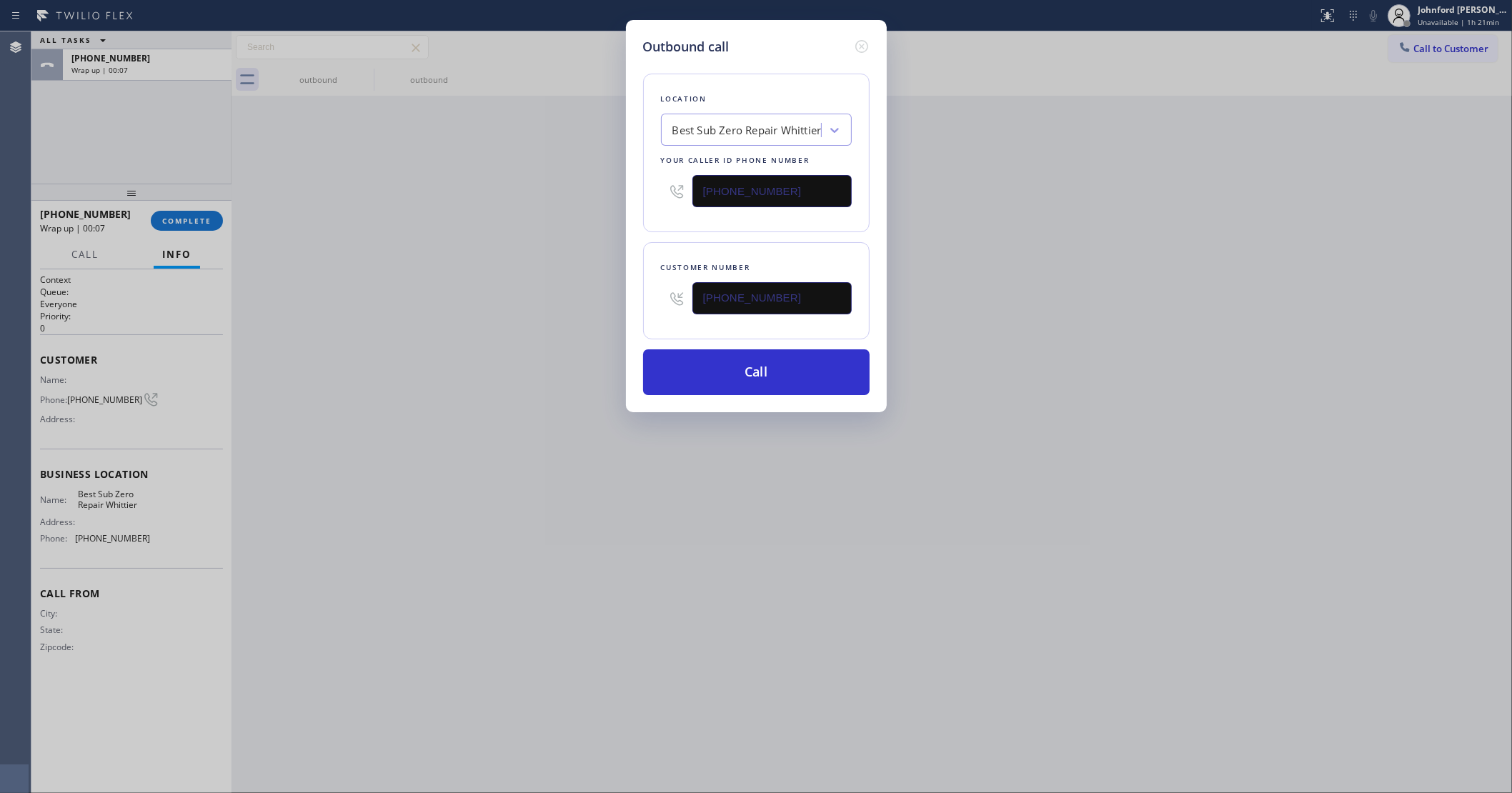
type input "(415) 991-1579"
click at [454, 214] on div "Outbound call Location Best Sub Zero Repair Whittier Your caller id phone numbe…" at bounding box center [756, 396] width 1512 height 793
click at [714, 379] on button "Call" at bounding box center [756, 373] width 226 height 45
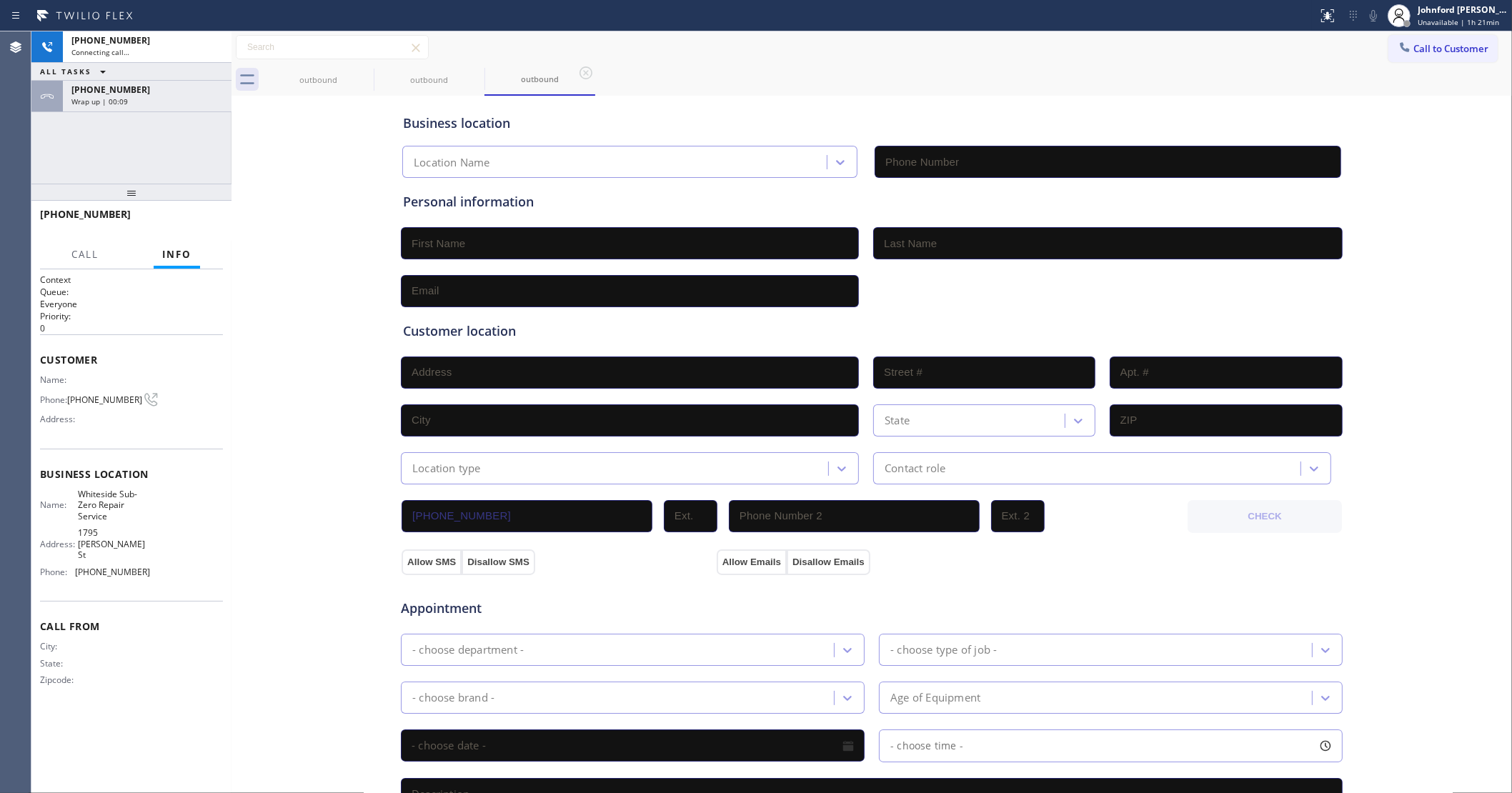
type input "(415) 991-1579"
click at [170, 106] on div "+13233932108 Wrap up | 00:10" at bounding box center [144, 96] width 163 height 32
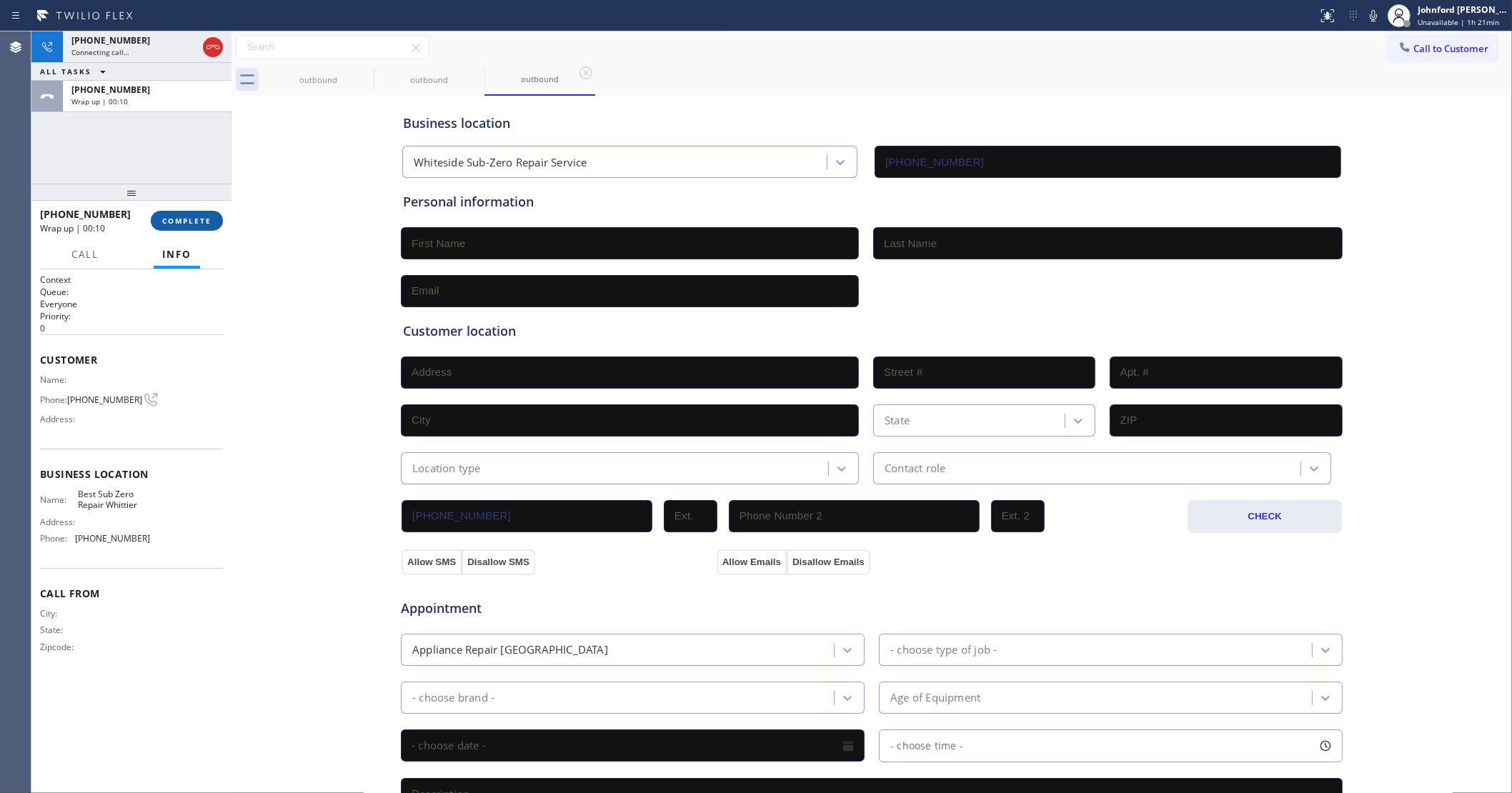
click at [191, 218] on span "COMPLETE" at bounding box center [187, 221] width 50 height 10
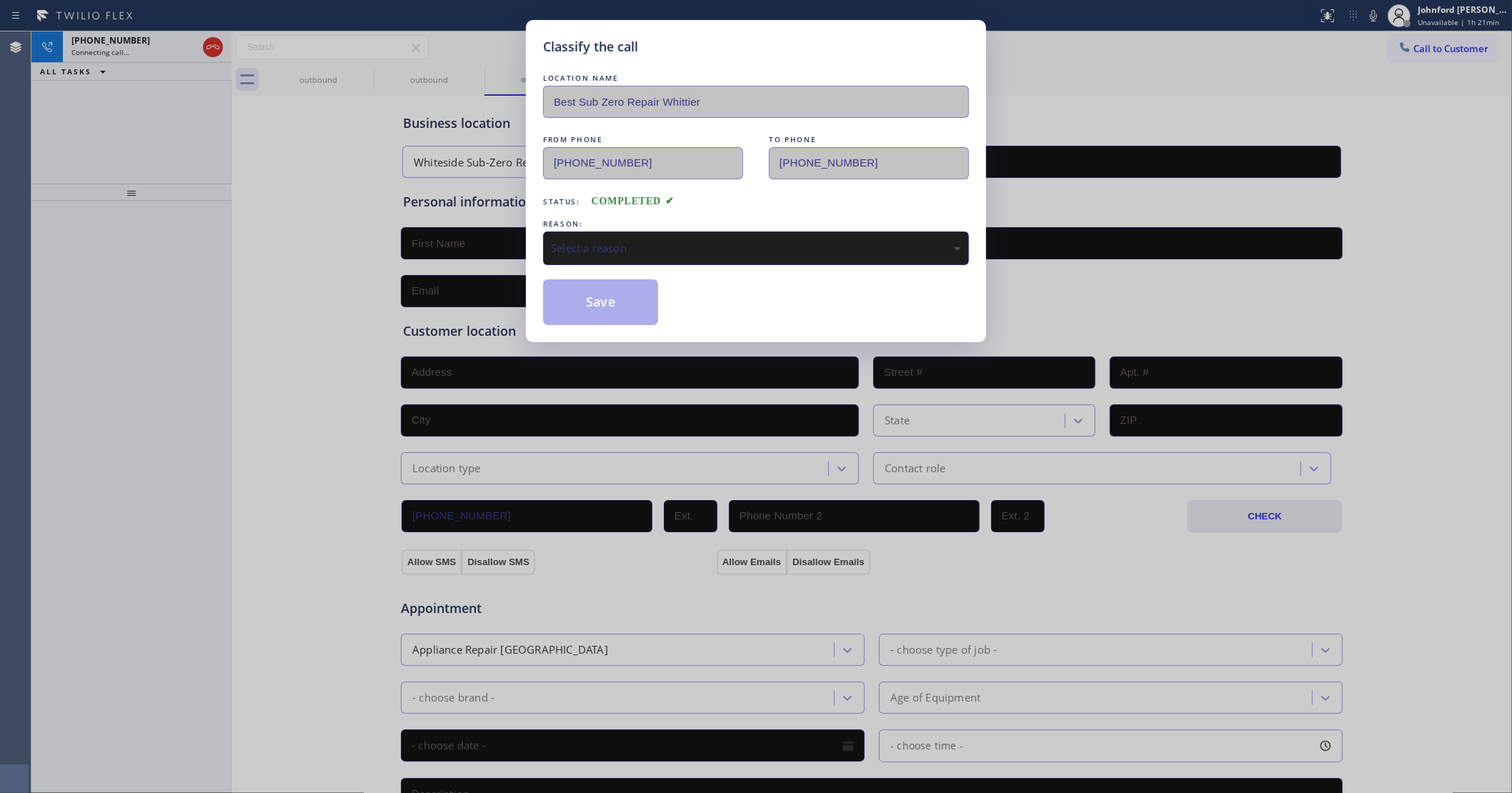
click at [651, 244] on div "Select a reason" at bounding box center [756, 248] width 410 height 16
click at [632, 327] on div "Classify the call LOCATION NAME Best Sub Zero Repair Whittier FROM PHONE (562) …" at bounding box center [756, 181] width 460 height 322
click at [619, 300] on button "Save" at bounding box center [601, 302] width 115 height 45
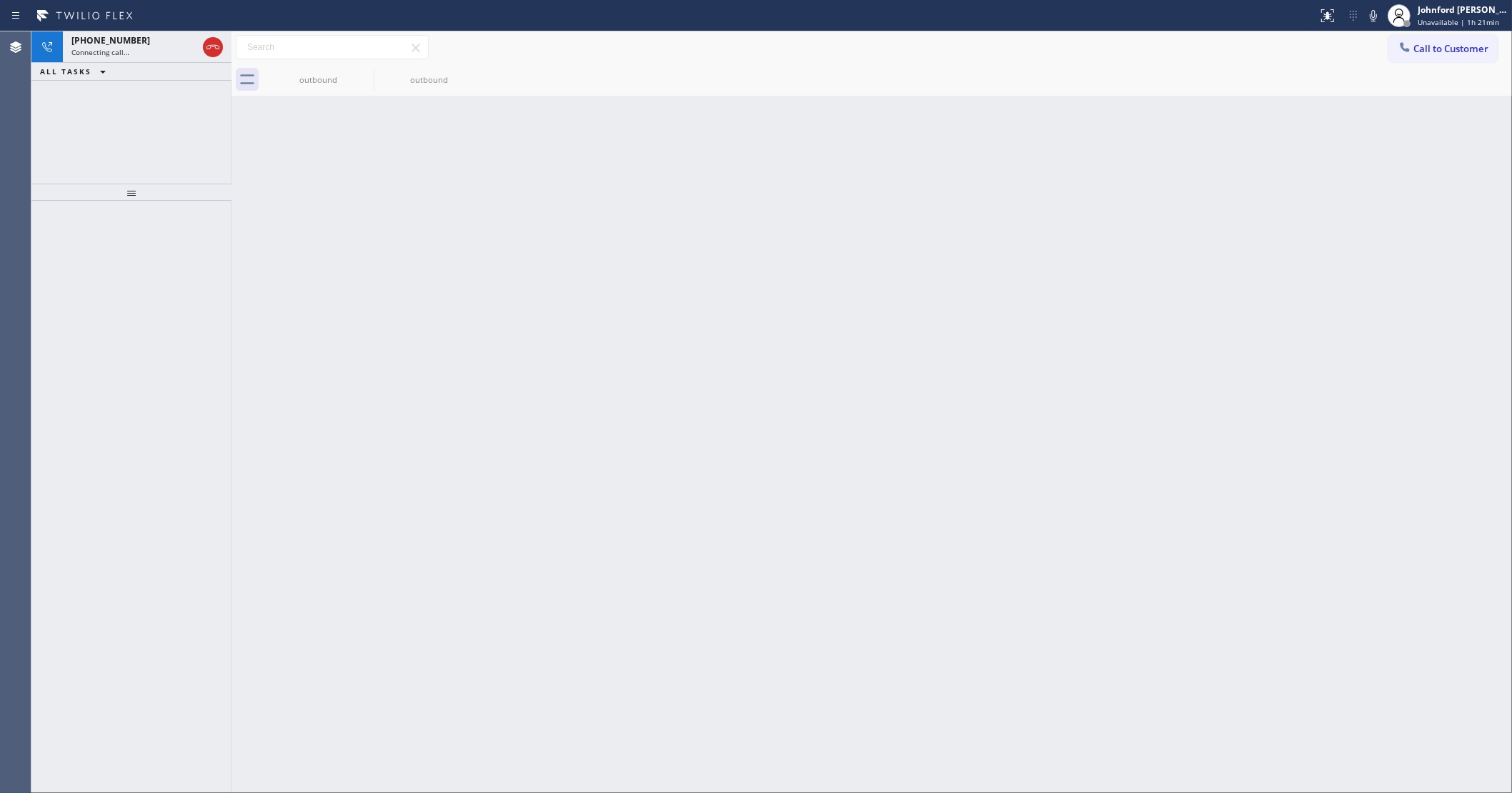
click at [126, 135] on div "+16507876309 Connecting call… ALL TASKS ALL TASKS ACTIVE TASKS TASKS IN WRAP UP" at bounding box center [131, 108] width 200 height 153
click at [136, 51] on div "Connecting call…" at bounding box center [134, 52] width 126 height 10
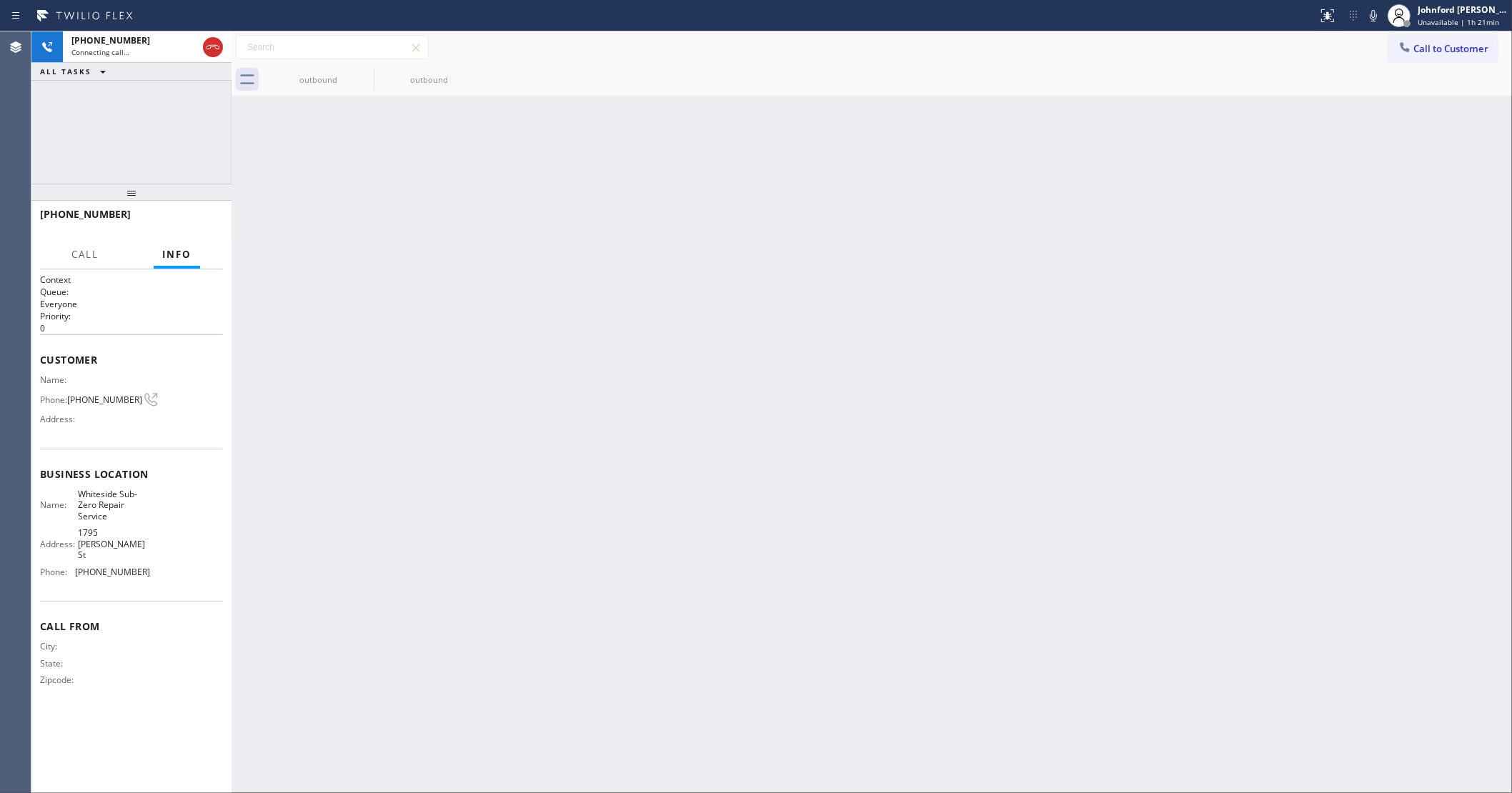
click at [93, 394] on span "(650) 787-6309" at bounding box center [105, 399] width 75 height 11
copy div "(650) 787-6309"
click at [174, 222] on span "HANG UP" at bounding box center [190, 221] width 44 height 10
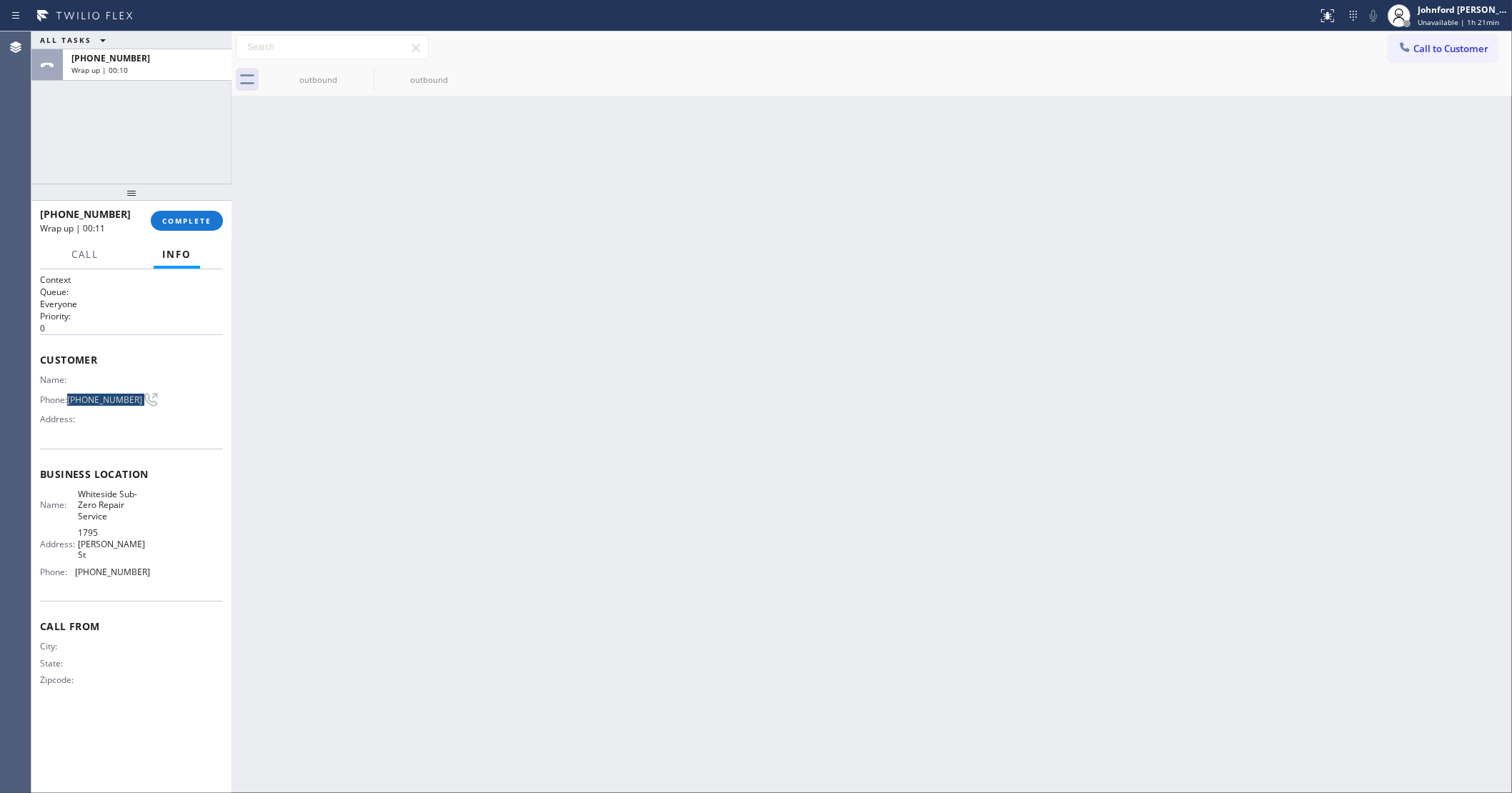
click at [1241, 80] on div "outbound outbound" at bounding box center [887, 80] width 1249 height 32
click at [1434, 41] on button "Call to Customer" at bounding box center [1443, 48] width 110 height 27
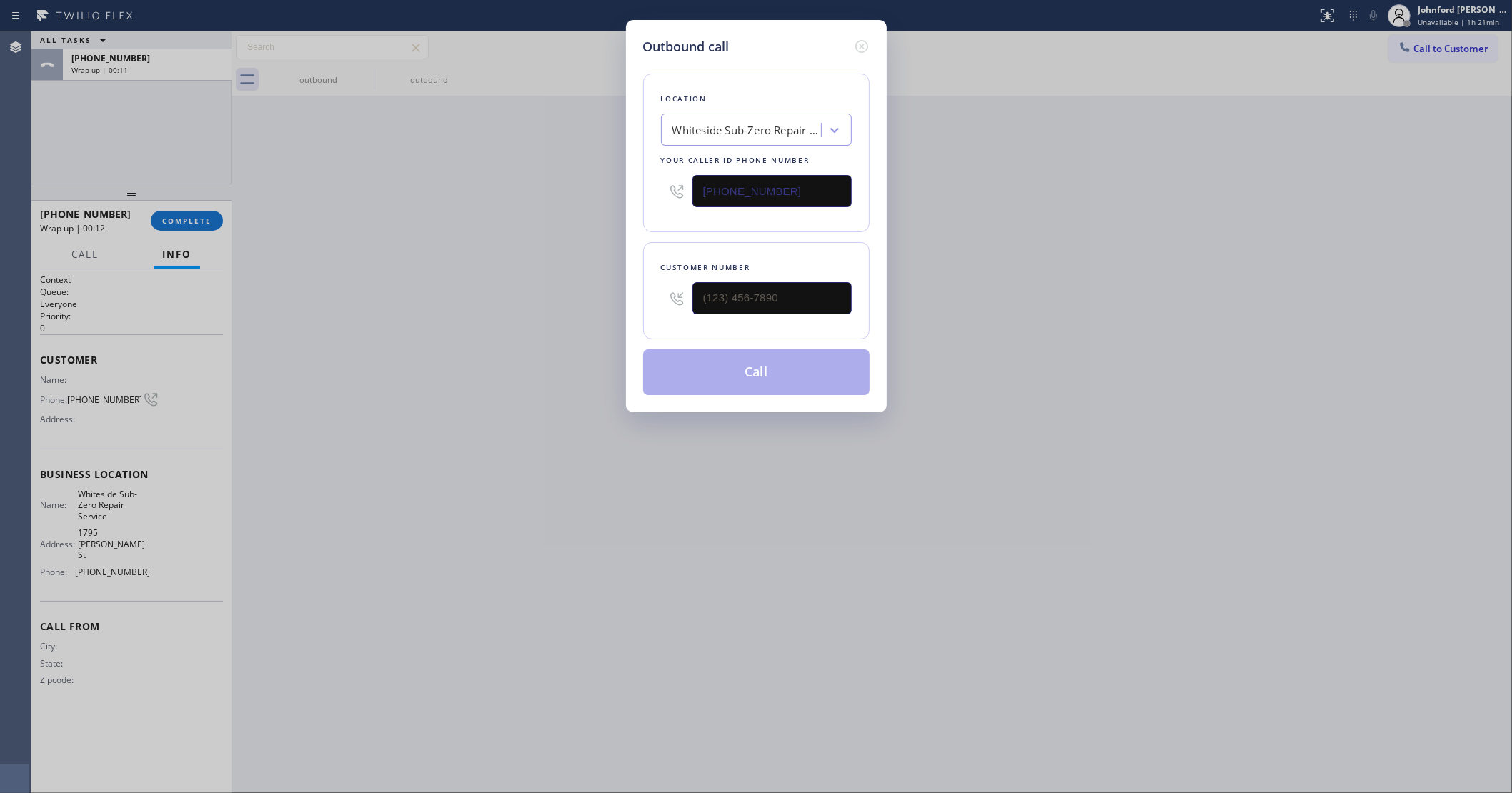
drag, startPoint x: 554, startPoint y: 226, endPoint x: 454, endPoint y: 242, distance: 101.3
click at [517, 230] on div "Outbound call Location Whiteside Sub-Zero Repair Service Your caller id phone n…" at bounding box center [756, 396] width 1512 height 793
paste input "714) 294-2150"
type input "(714) 294-2150"
click at [768, 288] on input "(___) ___-____" at bounding box center [772, 299] width 159 height 32
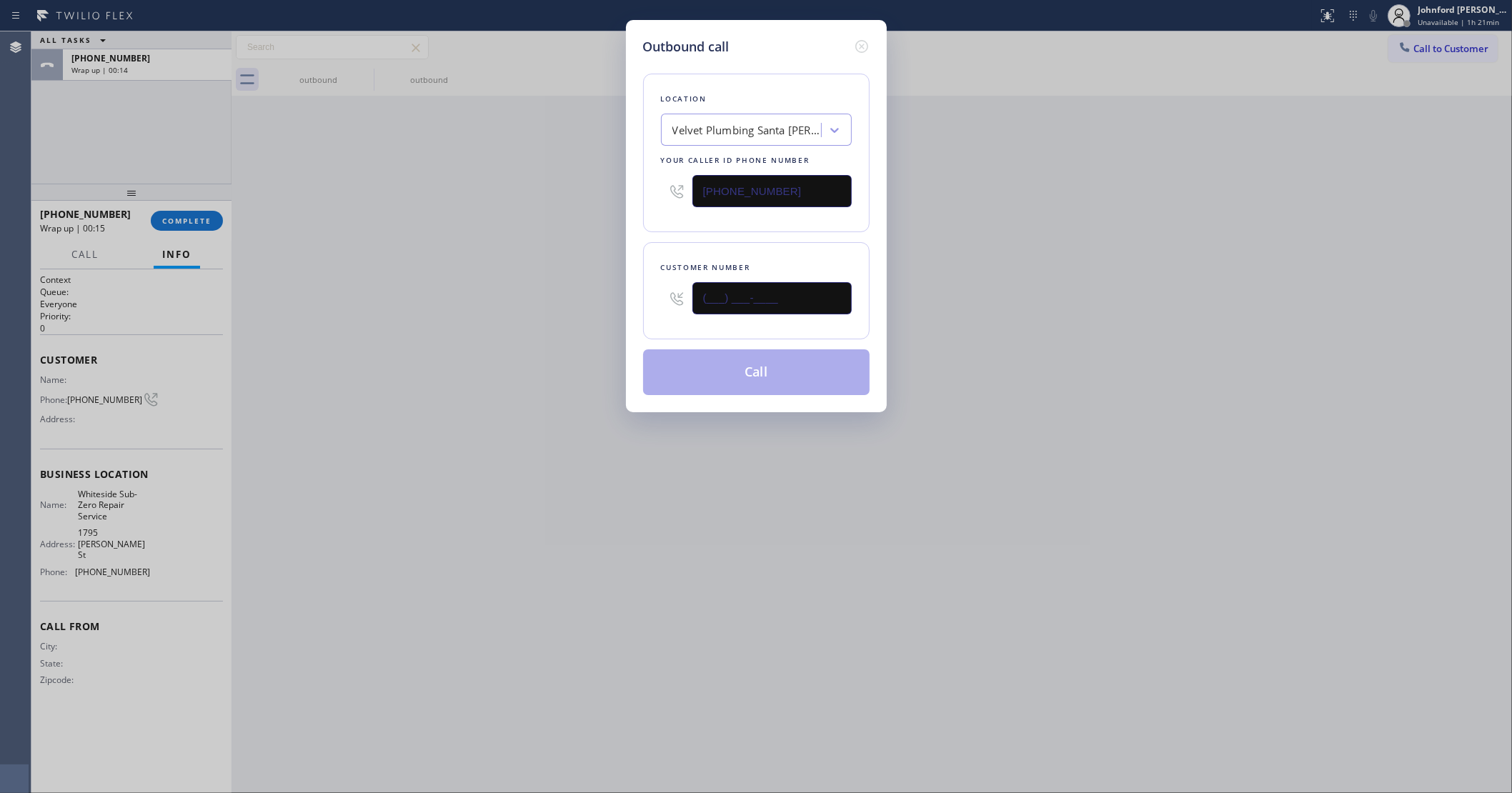
paste input "310) 944-6164"
type input "(310) 944-6164"
click at [462, 207] on div "Outbound call Location Velvet Plumbing Santa Ana Your caller id phone number (7…" at bounding box center [756, 396] width 1512 height 793
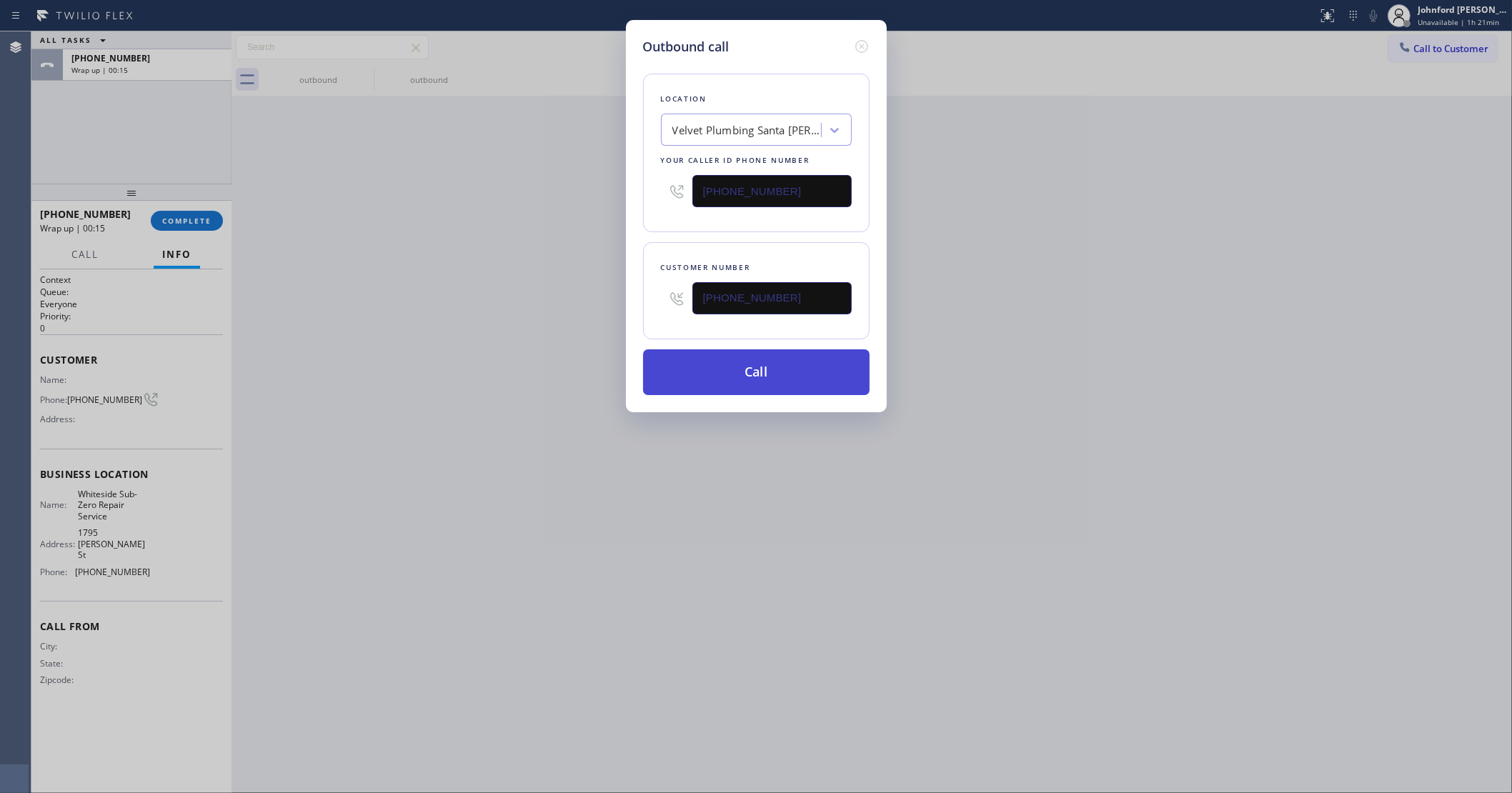
click at [726, 361] on button "Call" at bounding box center [756, 373] width 226 height 45
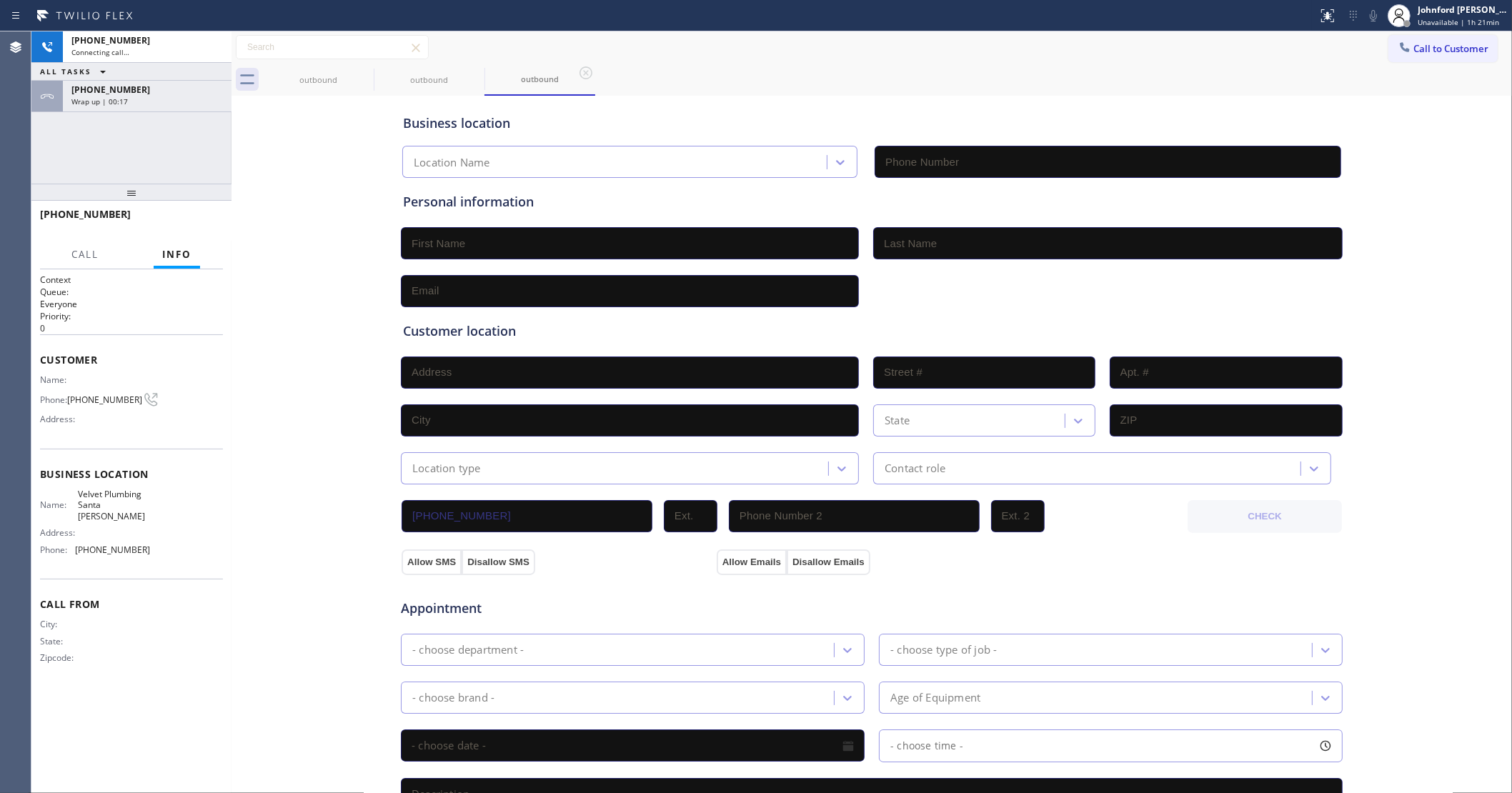
type input "(714) 294-2150"
click at [186, 230] on button "HANG UP" at bounding box center [190, 221] width 67 height 20
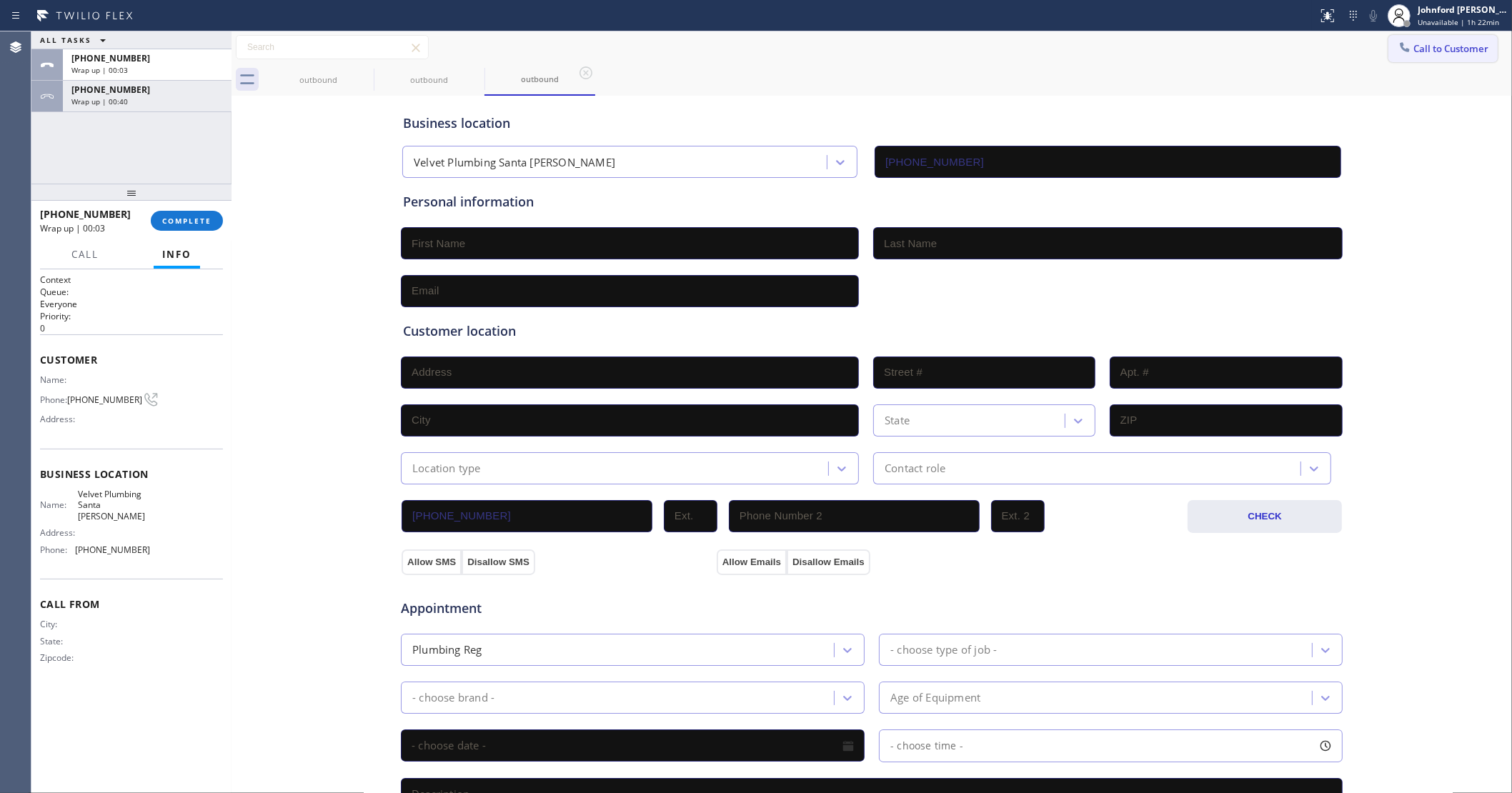
click at [1398, 49] on icon at bounding box center [1405, 47] width 15 height 15
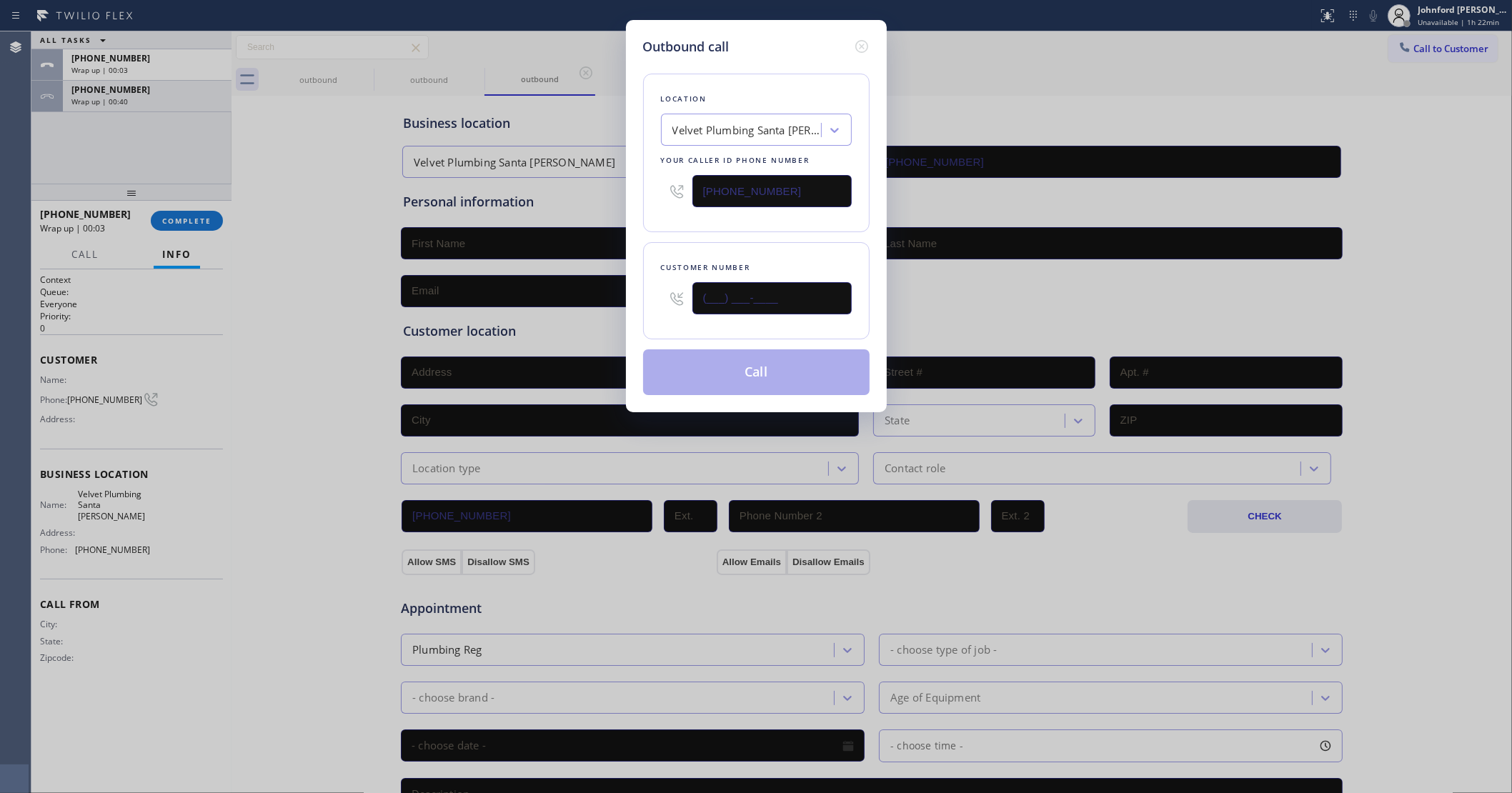
drag, startPoint x: 787, startPoint y: 305, endPoint x: 610, endPoint y: 306, distance: 177.0
click at [613, 306] on div "Outbound call Location Velvet Plumbing Santa Ana Your caller id phone number (7…" at bounding box center [756, 396] width 1512 height 793
paste input "650) 787-6309"
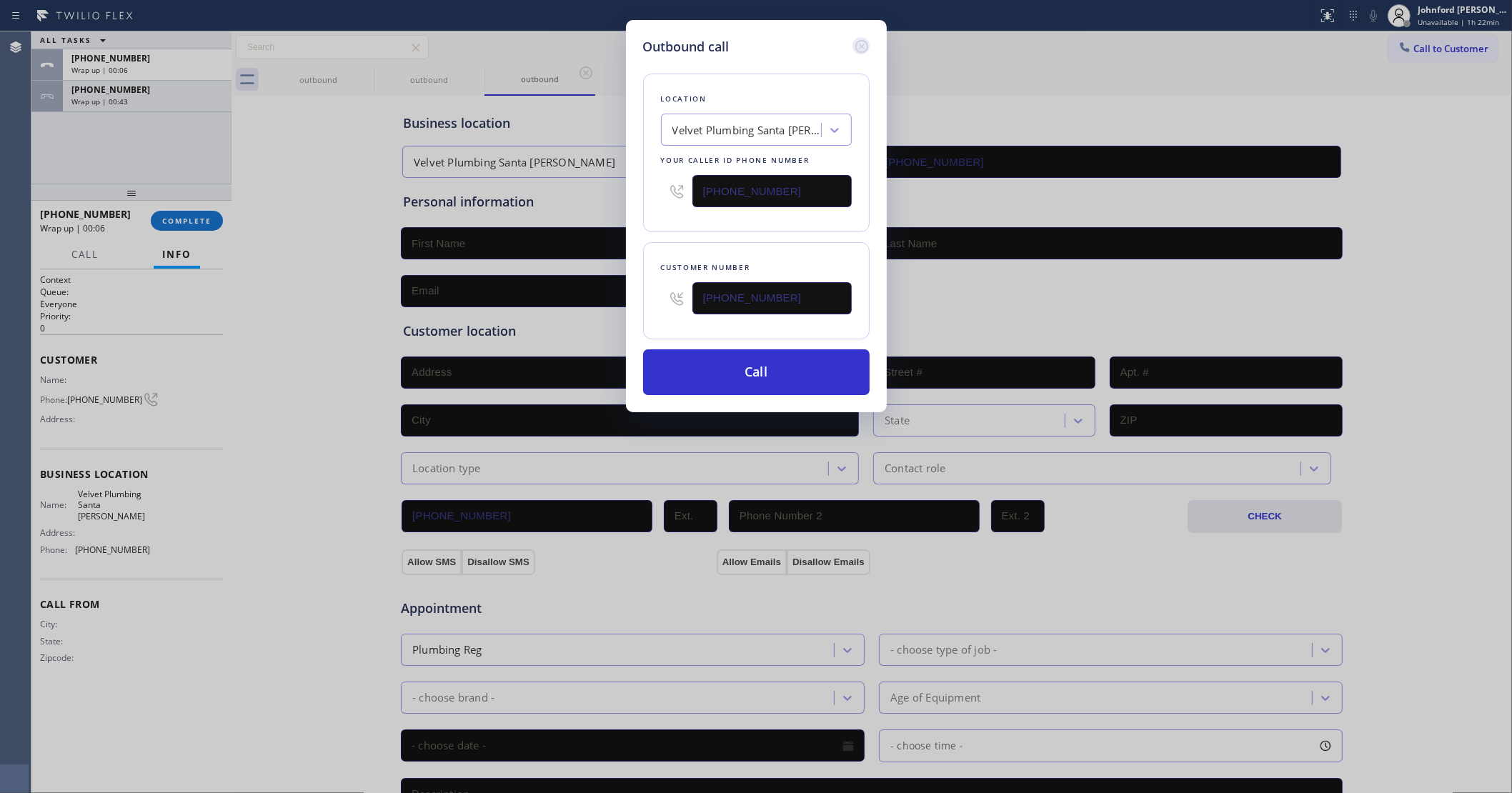
click at [861, 39] on icon at bounding box center [861, 46] width 17 height 17
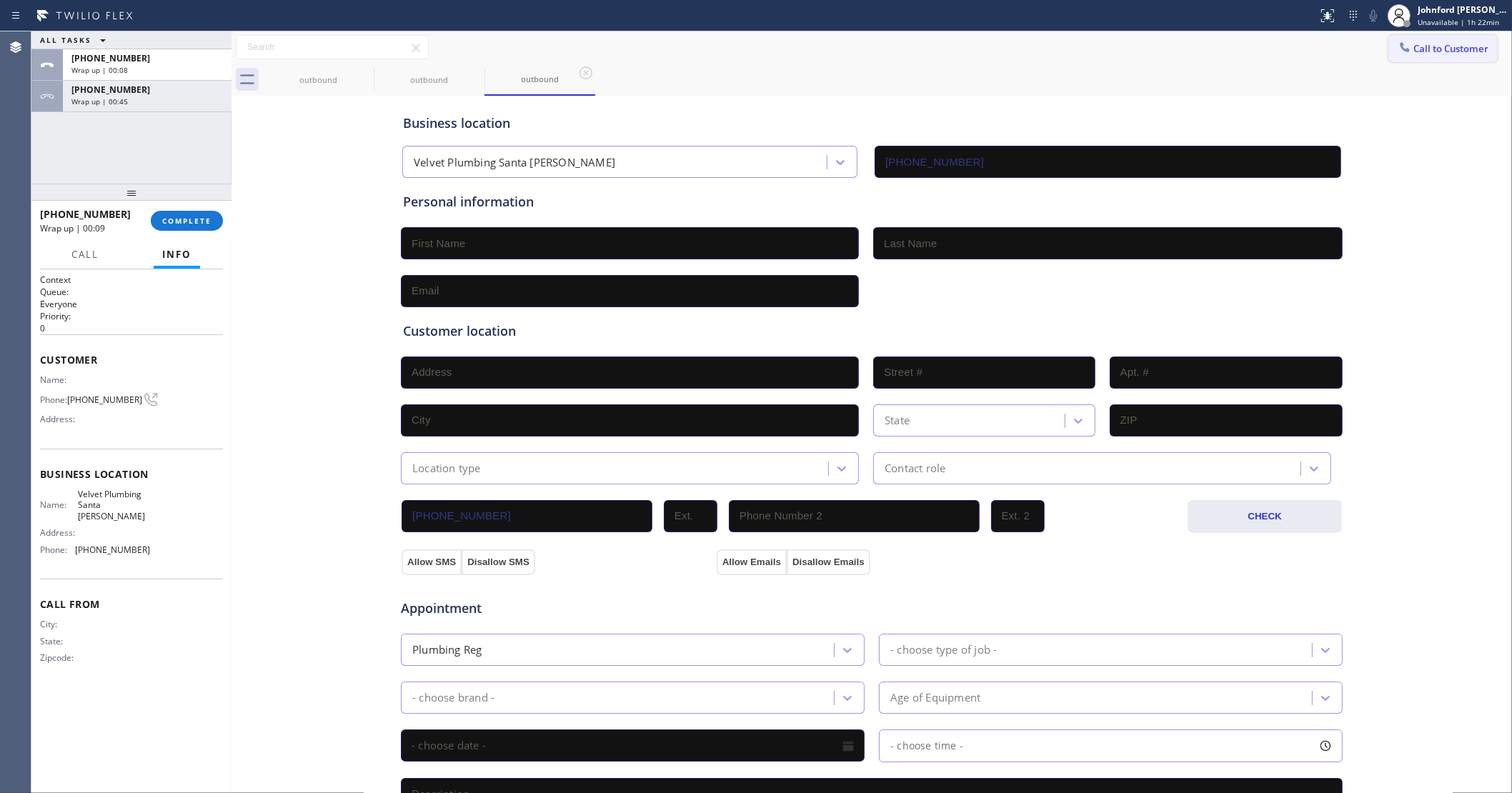
click at [1437, 43] on button "Call to Customer" at bounding box center [1443, 48] width 110 height 27
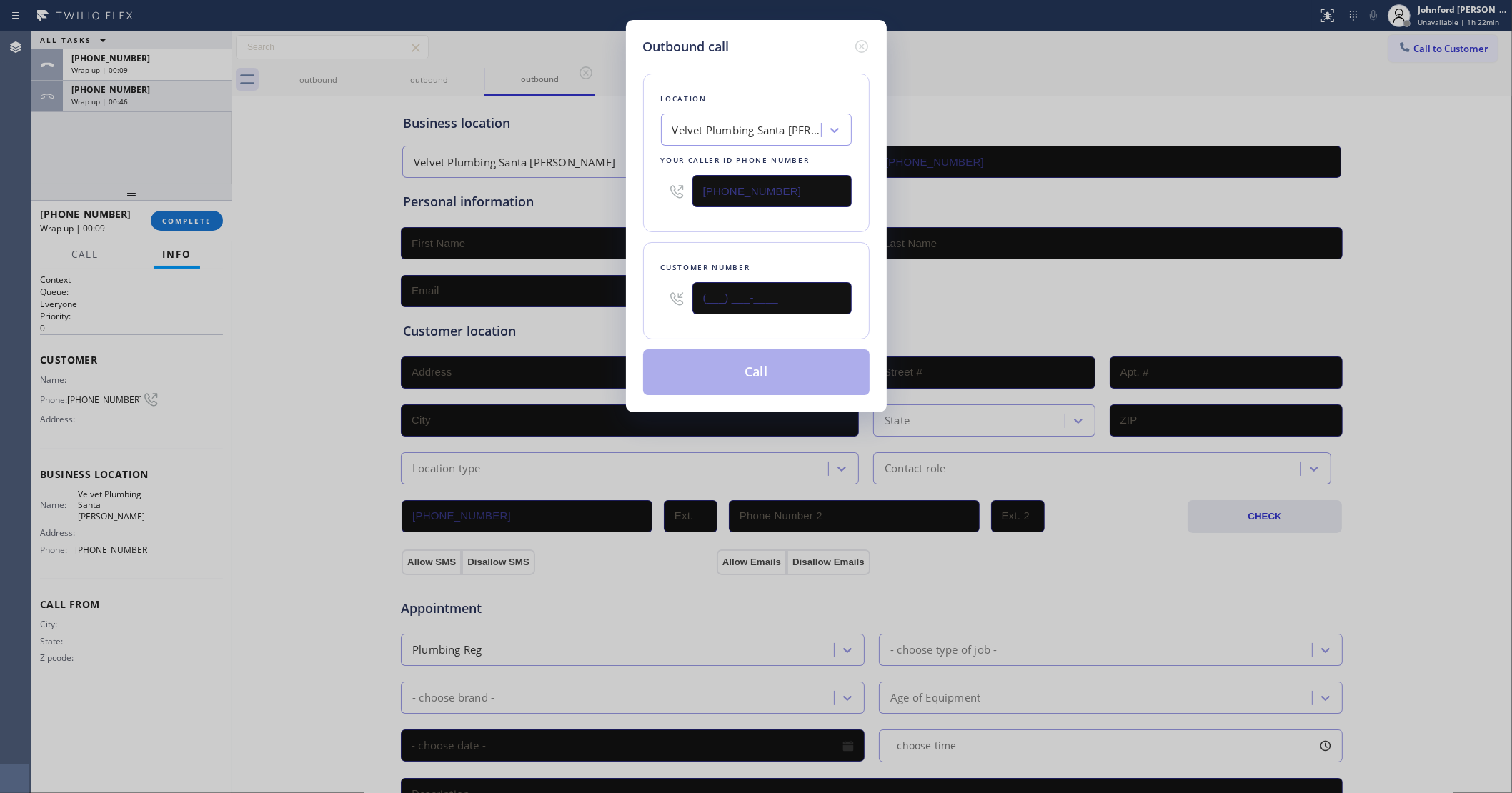
drag, startPoint x: 780, startPoint y: 284, endPoint x: 697, endPoint y: 250, distance: 89.7
click at [659, 304] on div "Customer number (___) ___-____" at bounding box center [756, 291] width 226 height 97
paste input "650) 787-6309"
type input "(650) 787-6309"
click at [709, 227] on div "Location Velvet Plumbing Santa Ana Your caller id phone number (714) 294-2150" at bounding box center [756, 153] width 226 height 158
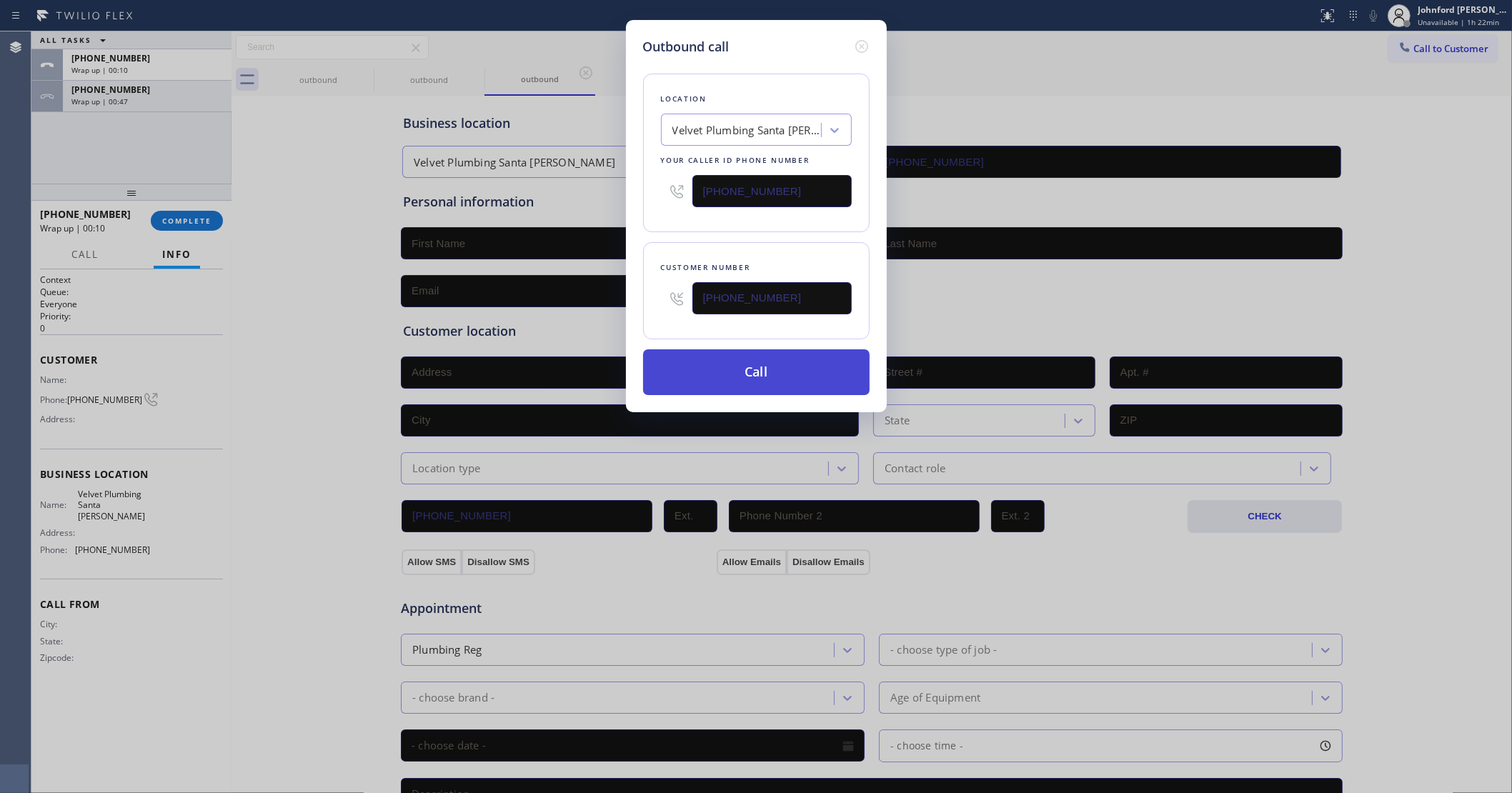
click at [715, 354] on button "Call" at bounding box center [756, 373] width 226 height 45
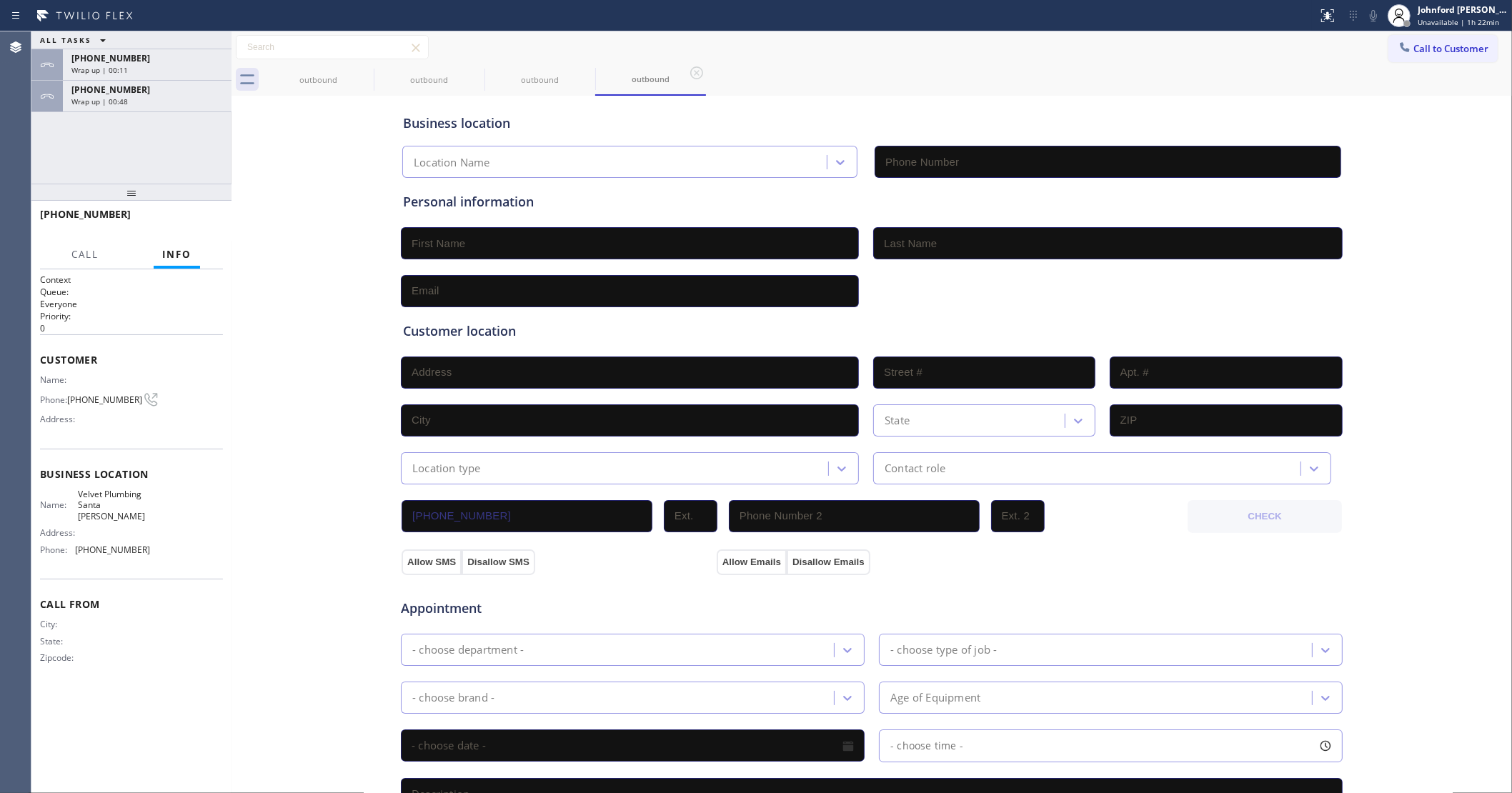
type input "(714) 294-2150"
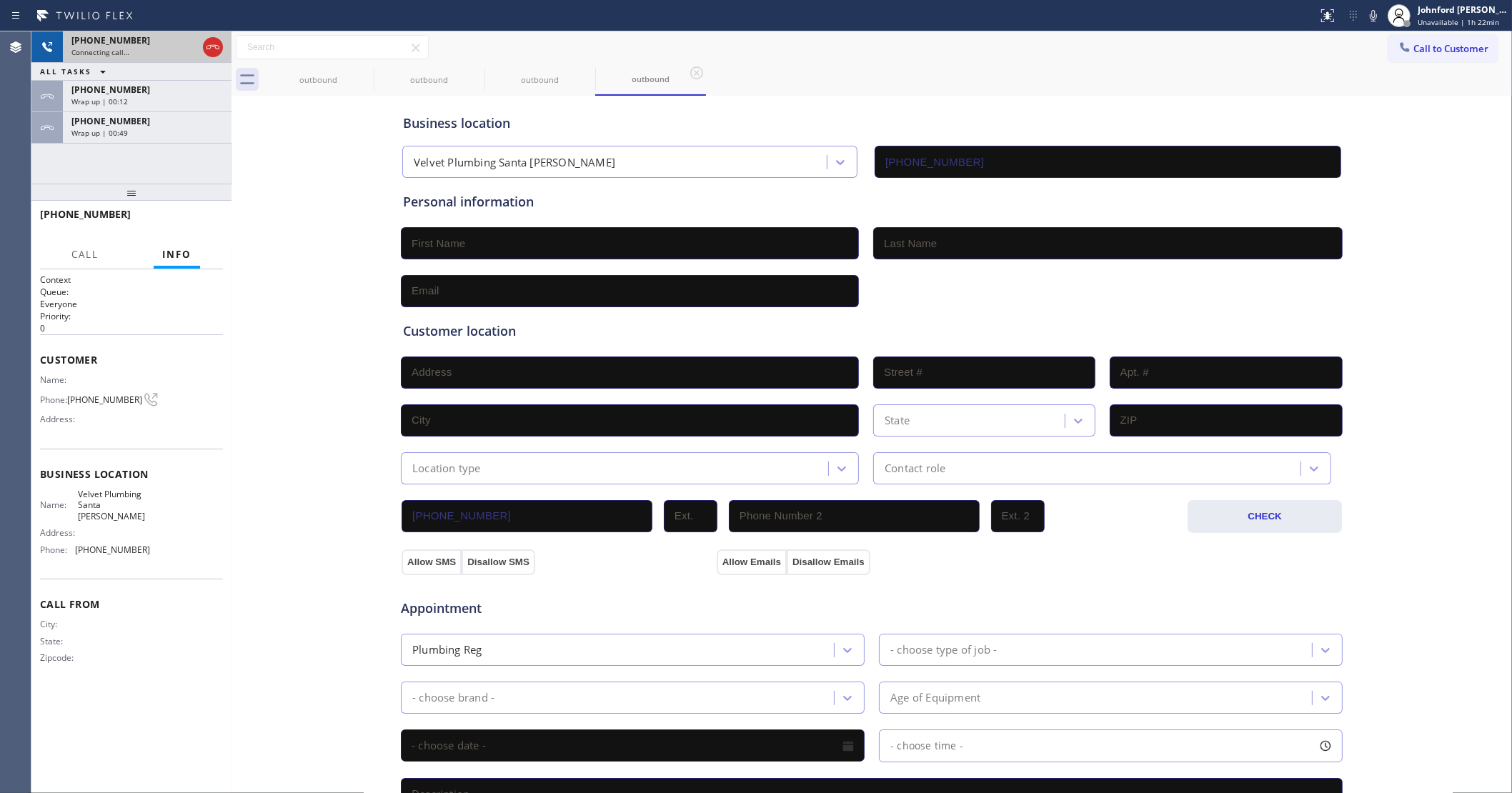
click at [214, 45] on icon at bounding box center [213, 47] width 17 height 17
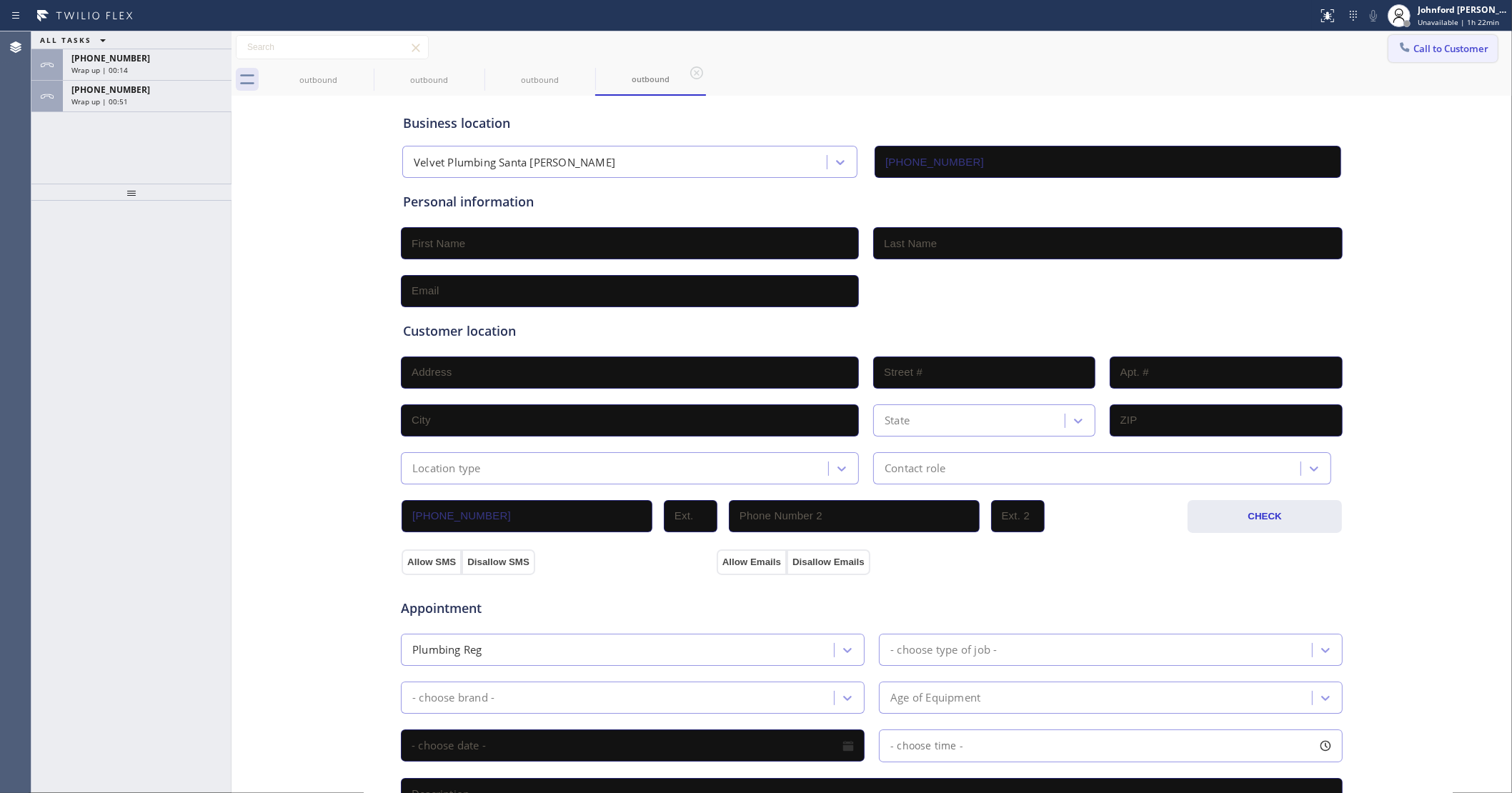
click at [1398, 49] on div at bounding box center [1404, 48] width 17 height 17
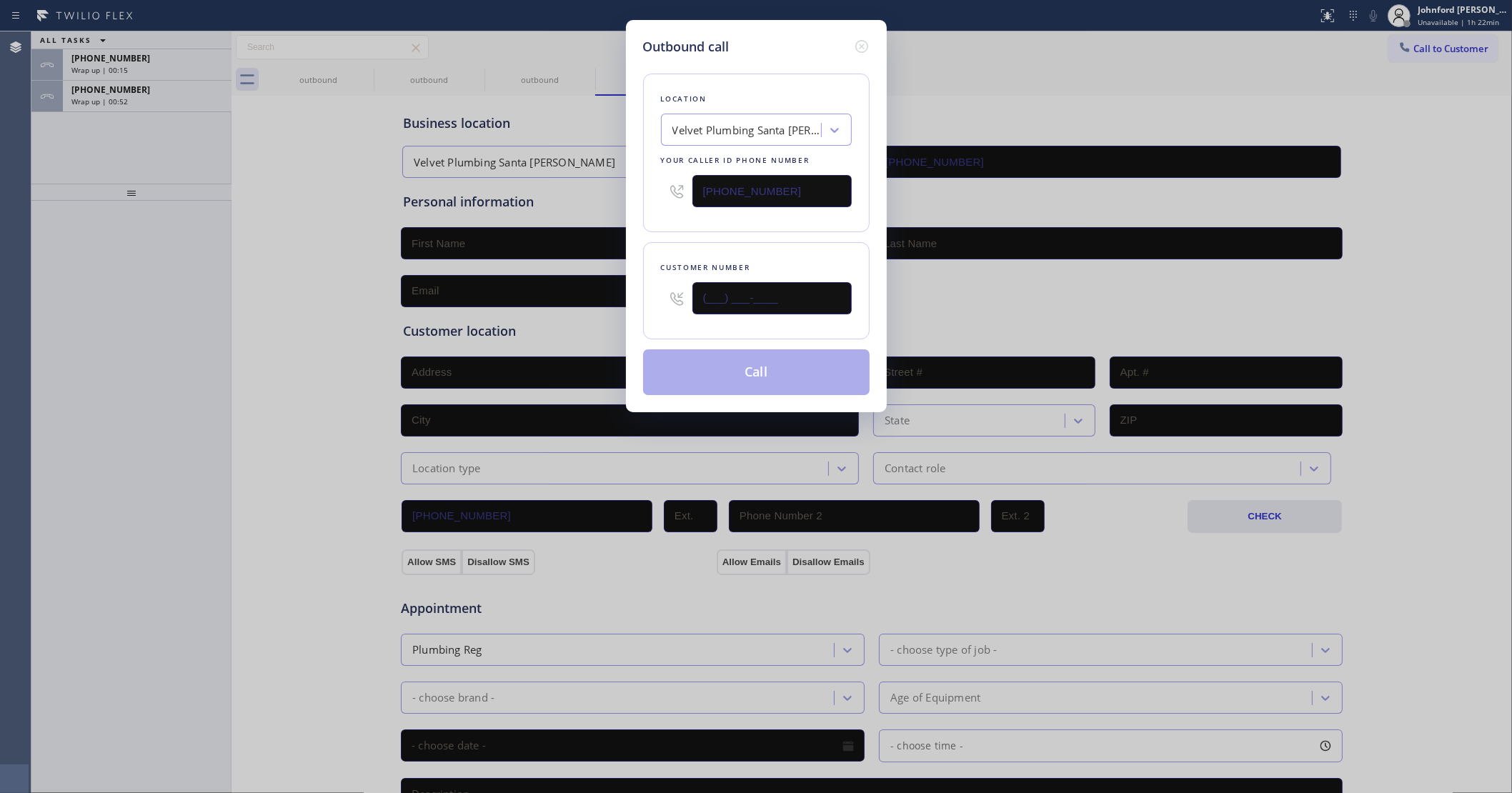
drag, startPoint x: 697, startPoint y: 296, endPoint x: 615, endPoint y: 248, distance: 95.0
click at [601, 294] on div "Outbound call Location Velvet Plumbing Santa Ana Your caller id phone number (7…" at bounding box center [756, 396] width 1512 height 793
paste input "310) 944-6164"
type input "(310) 944-6164"
click at [648, 213] on div "Location Velvet Plumbing Santa Ana Your caller id phone number (714) 294-2150" at bounding box center [756, 153] width 226 height 158
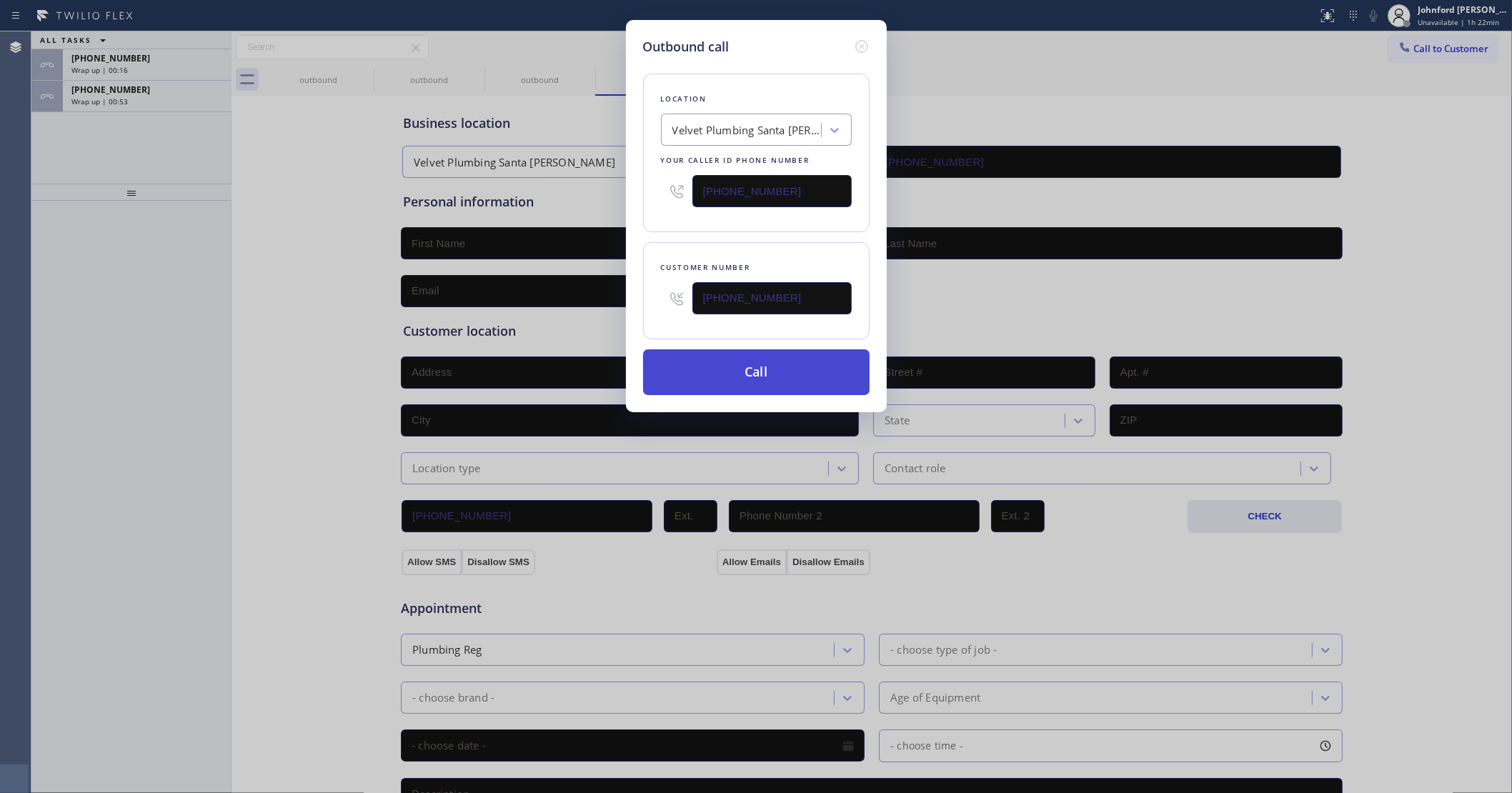
click at [747, 365] on button "Call" at bounding box center [756, 373] width 226 height 45
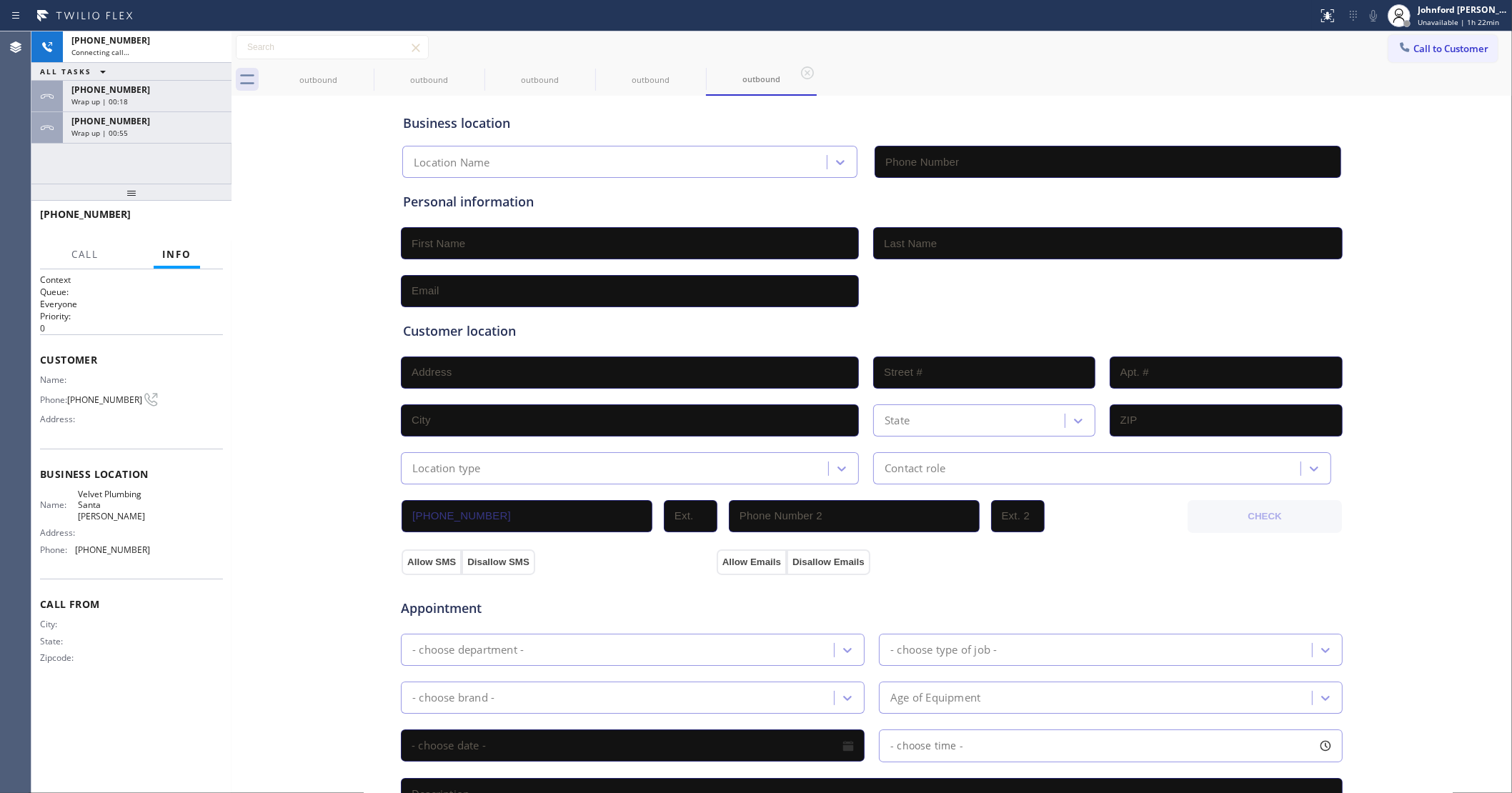
type input "(714) 294-2150"
drag, startPoint x: 174, startPoint y: 213, endPoint x: 168, endPoint y: 222, distance: 10.8
click at [170, 219] on button "HANG UP" at bounding box center [190, 221] width 67 height 20
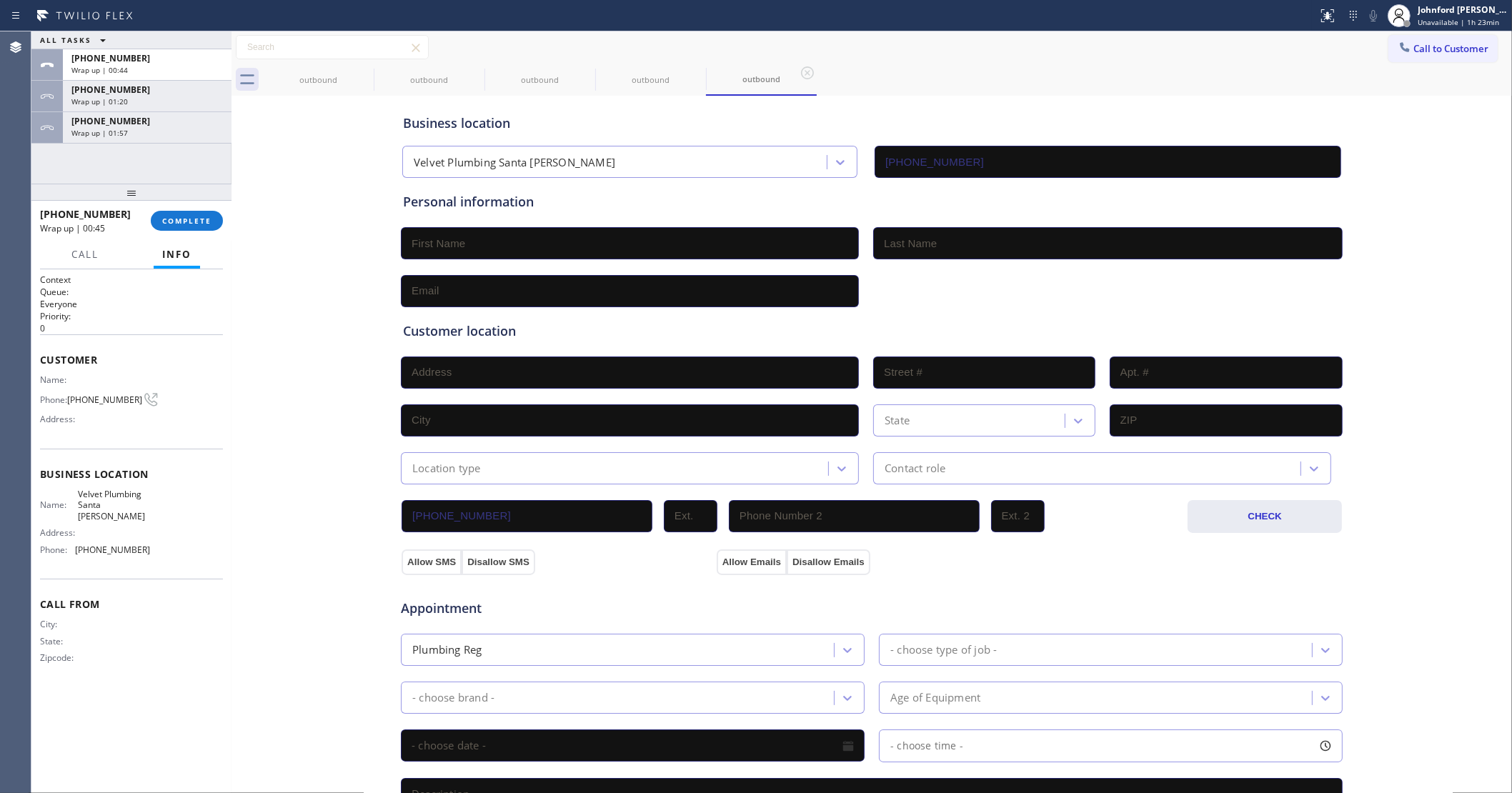
click at [1398, 41] on icon at bounding box center [1405, 47] width 15 height 15
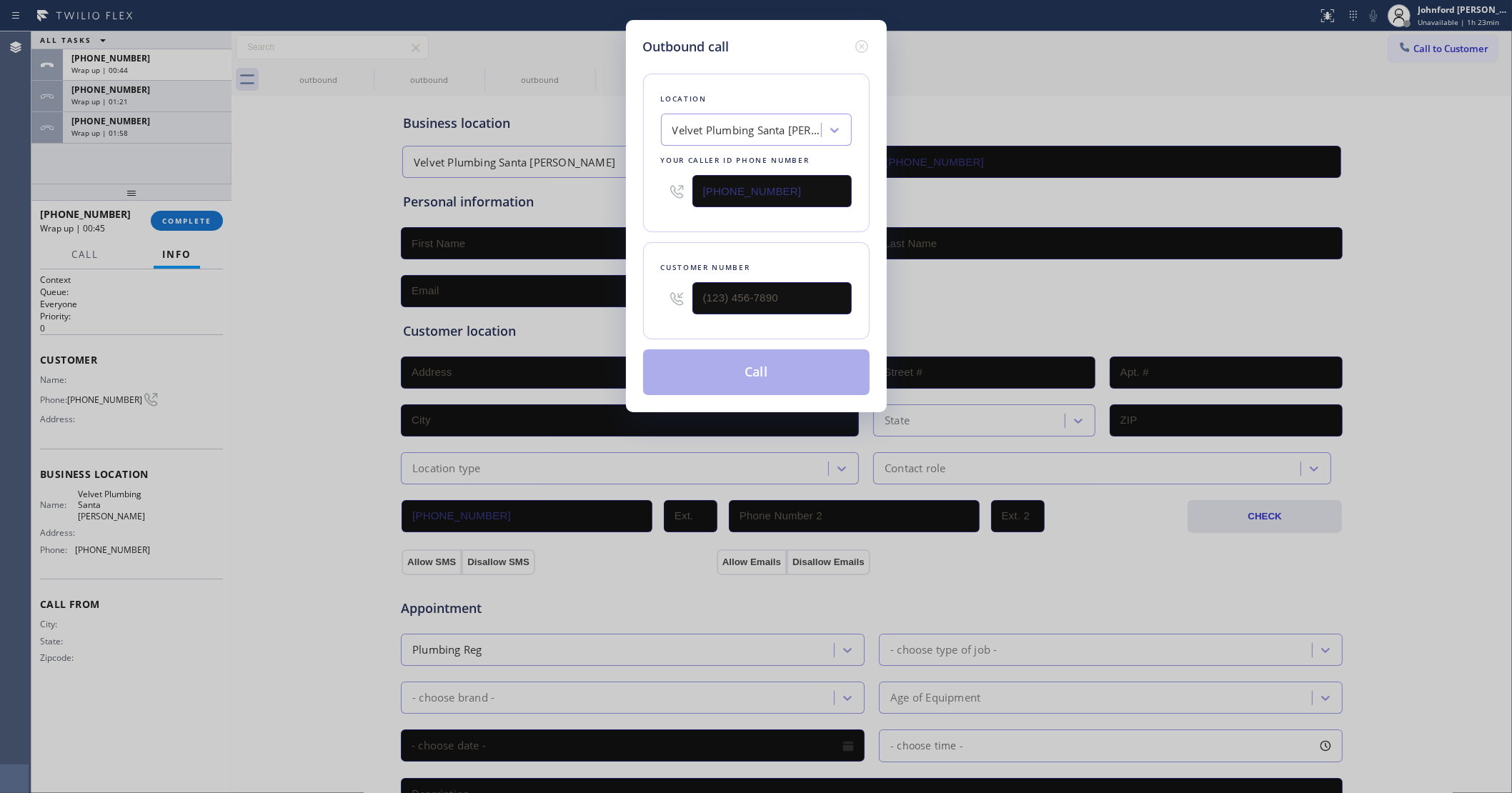
drag, startPoint x: 815, startPoint y: 188, endPoint x: 427, endPoint y: 213, distance: 388.8
click at [553, 195] on div "Outbound call Location Velvet Plumbing Santa Ana Your caller id phone number (7…" at bounding box center [756, 396] width 1512 height 793
paste input "480) 660-0988"
type input "(480) 660-0988"
click at [747, 286] on input "text" at bounding box center [772, 299] width 159 height 32
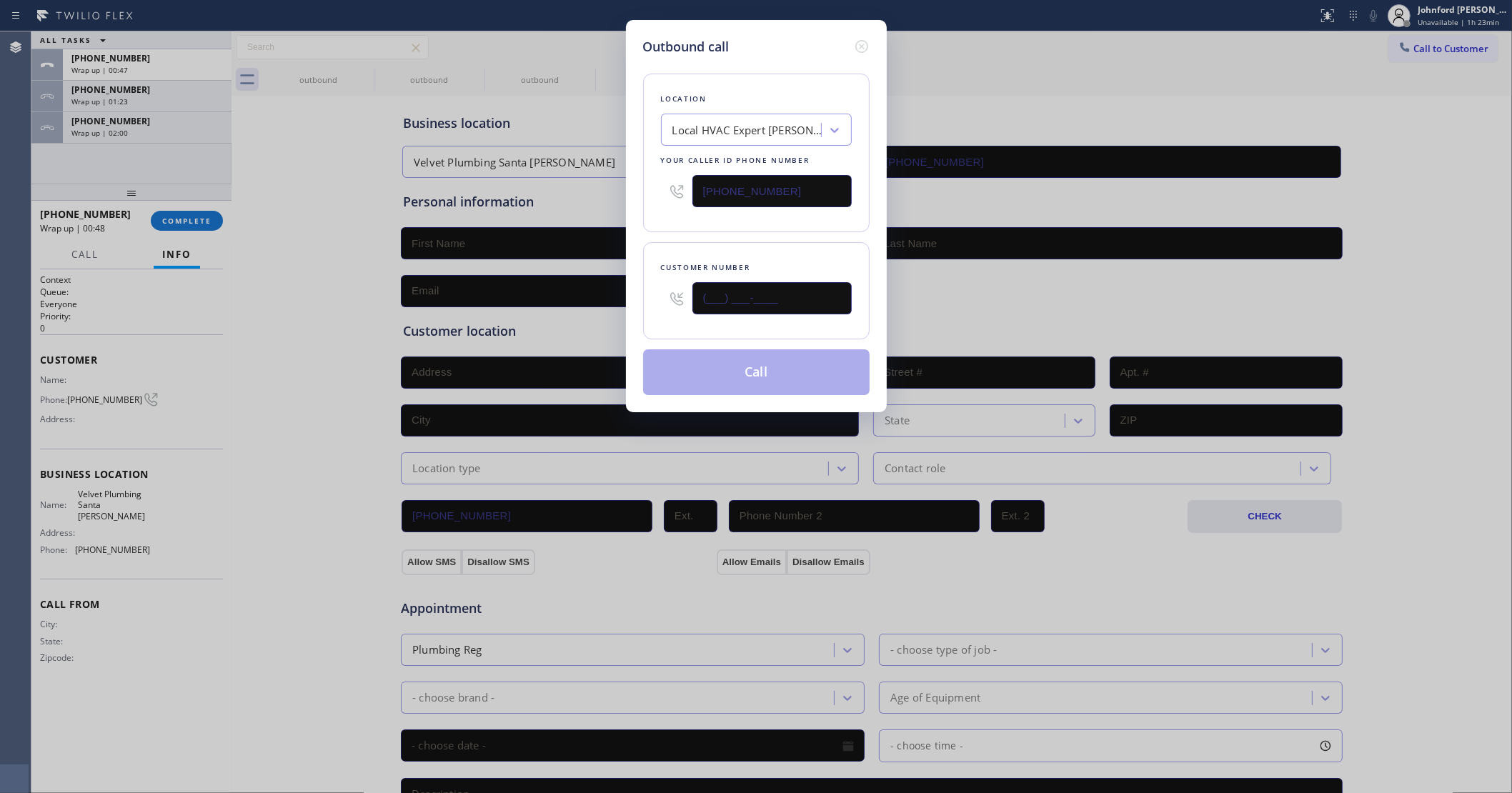
paste input "480) 769-9647"
type input "(480) 769-9647"
click at [738, 242] on div "Customer number (480) 769-9647" at bounding box center [756, 291] width 226 height 97
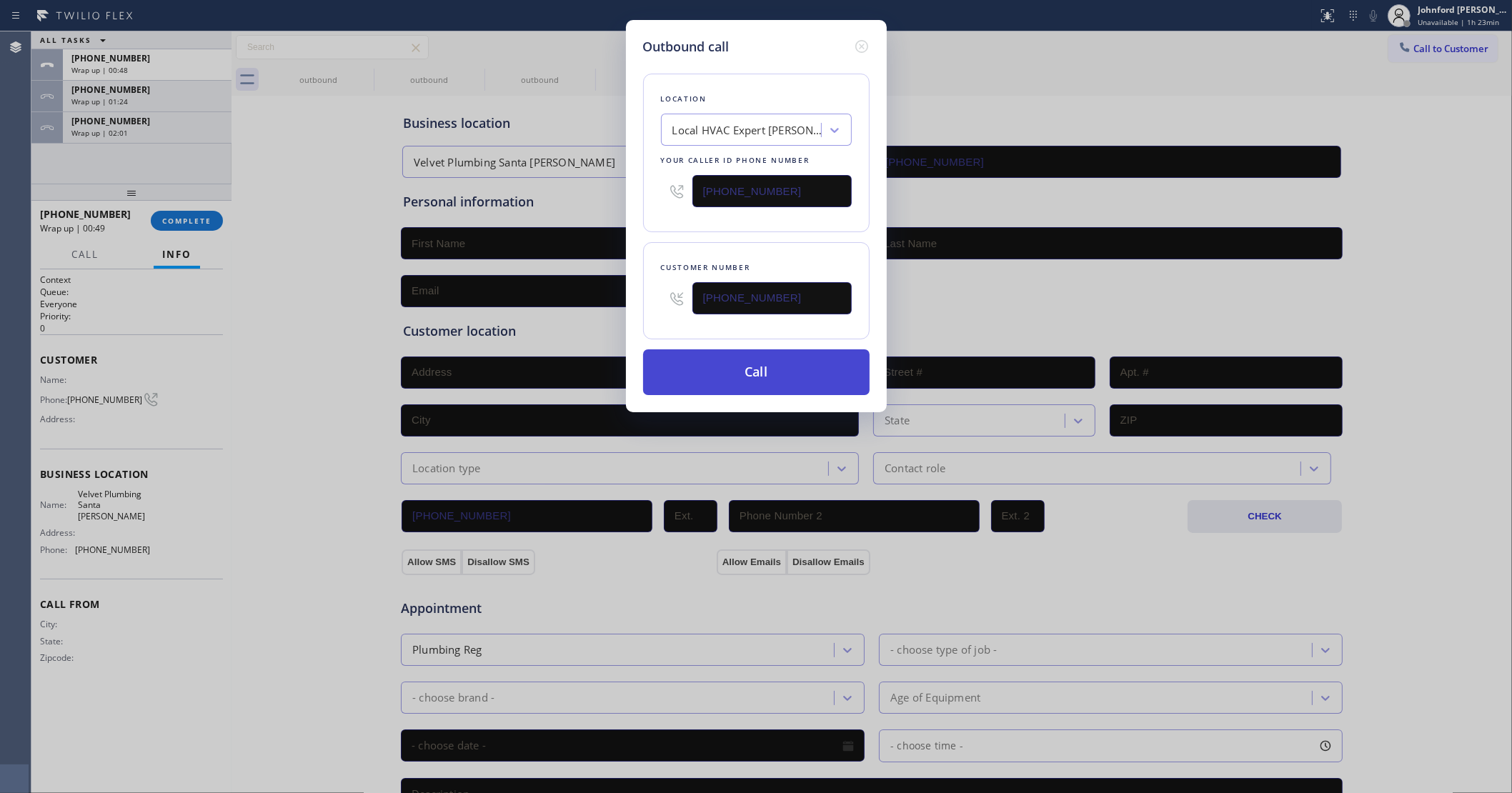
click at [754, 368] on button "Call" at bounding box center [756, 373] width 226 height 45
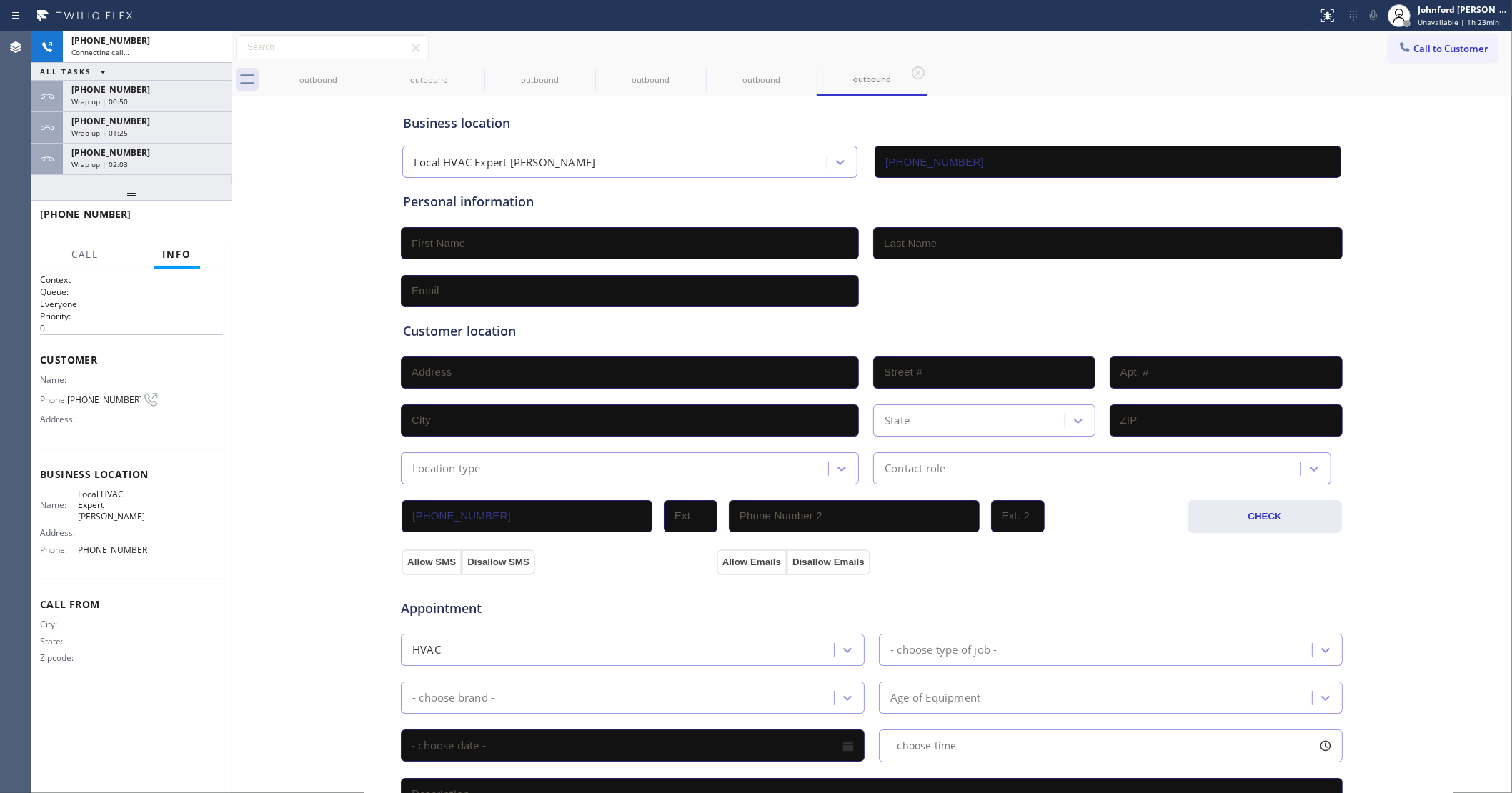
type input "(480) 660-0988"
click at [154, 150] on div "+16507876309" at bounding box center [147, 152] width 152 height 12
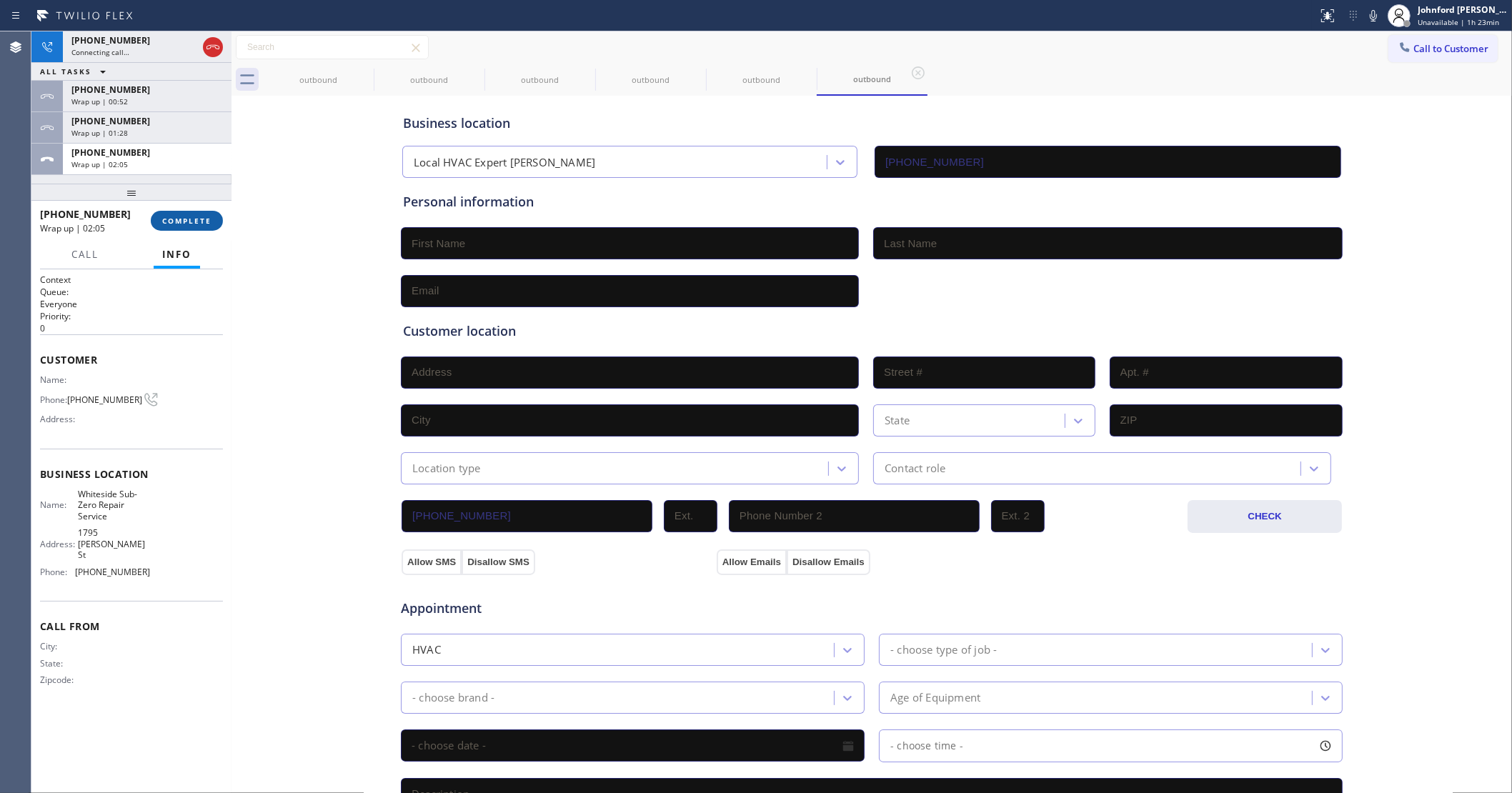
click at [171, 217] on span "COMPLETE" at bounding box center [187, 221] width 50 height 10
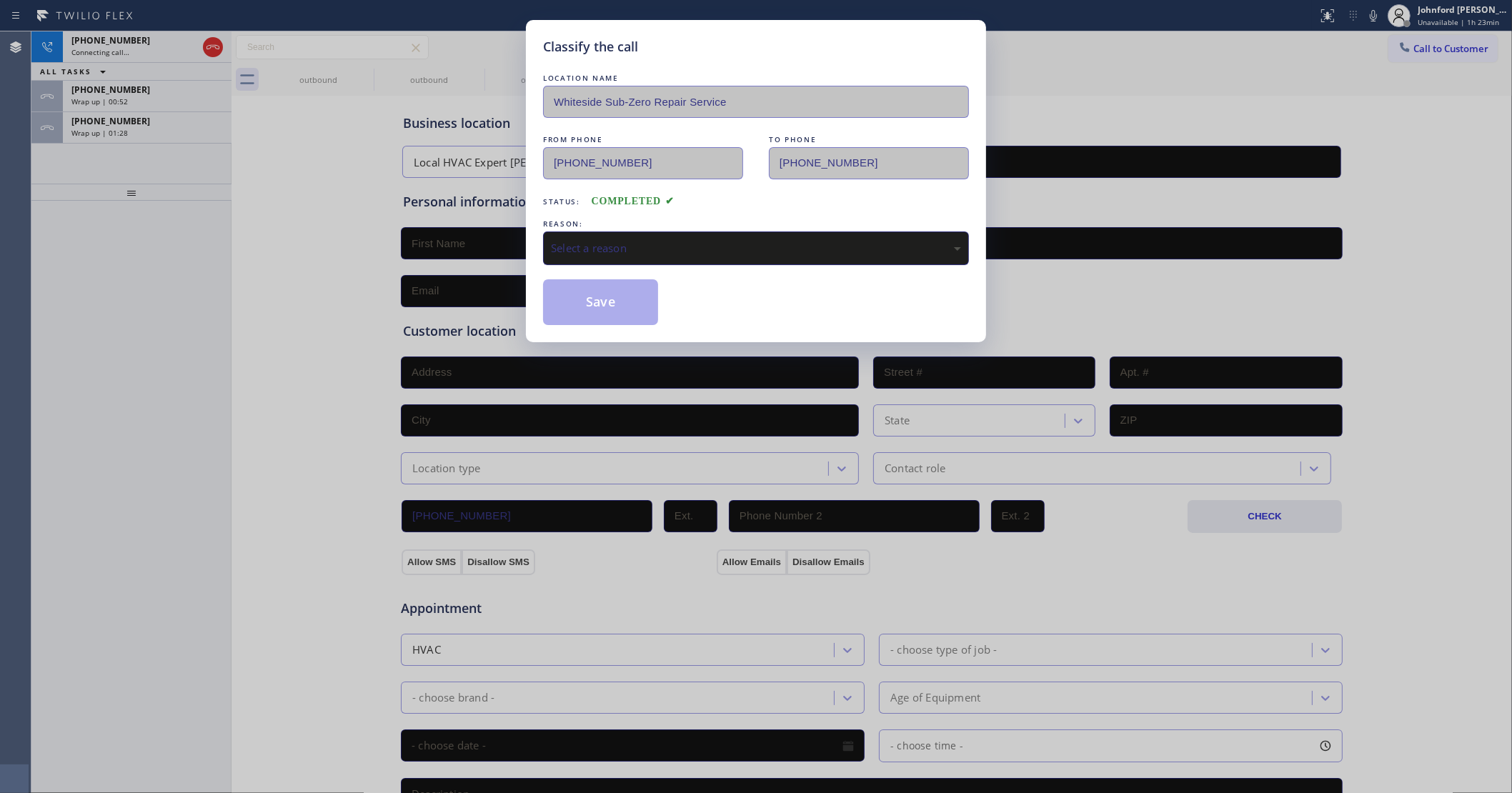
click at [591, 248] on div "Select a reason" at bounding box center [756, 248] width 410 height 16
click at [605, 298] on button "Save" at bounding box center [601, 302] width 115 height 45
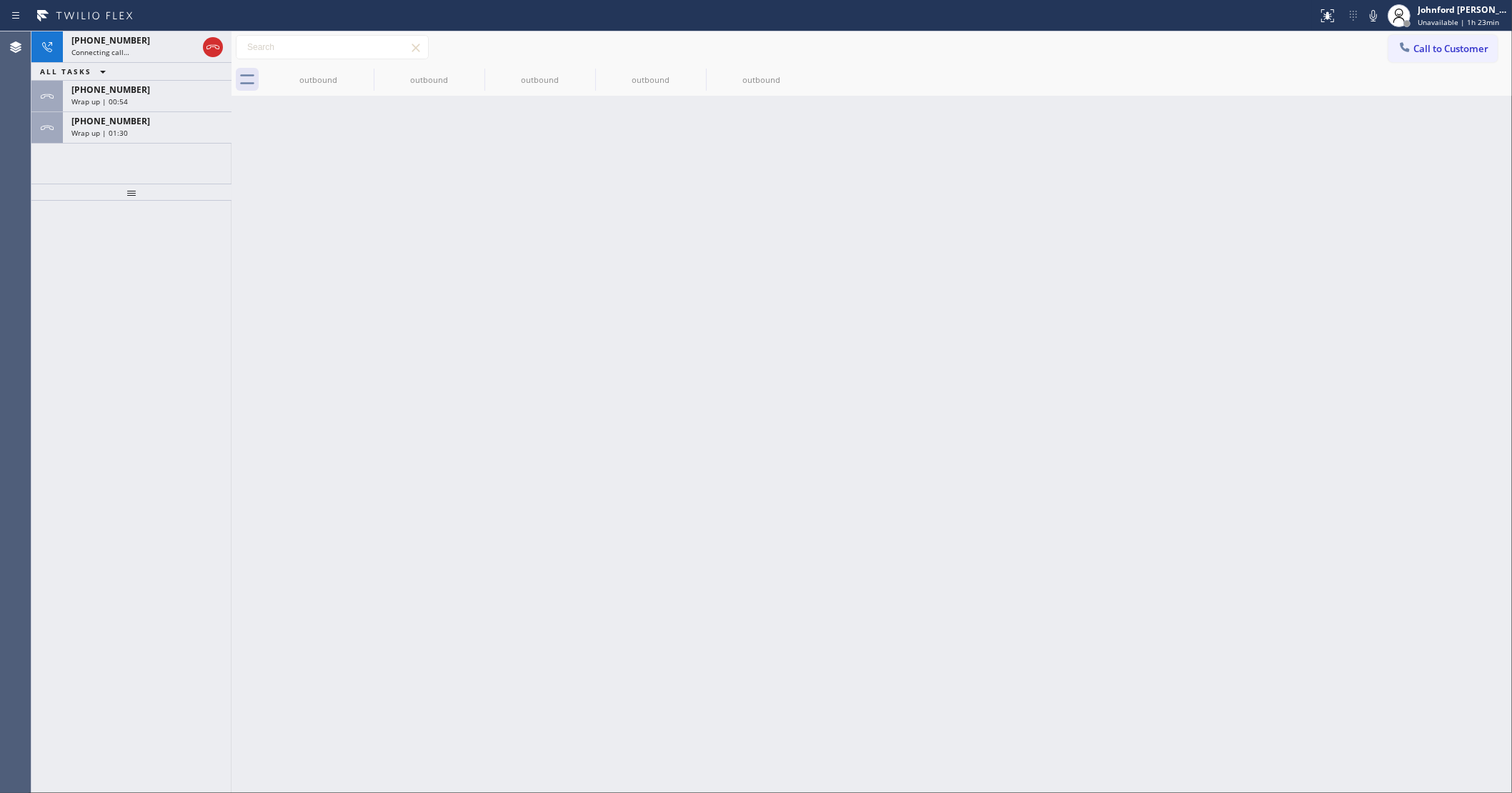
click at [158, 128] on div "Wrap up | 01:30" at bounding box center [147, 133] width 152 height 10
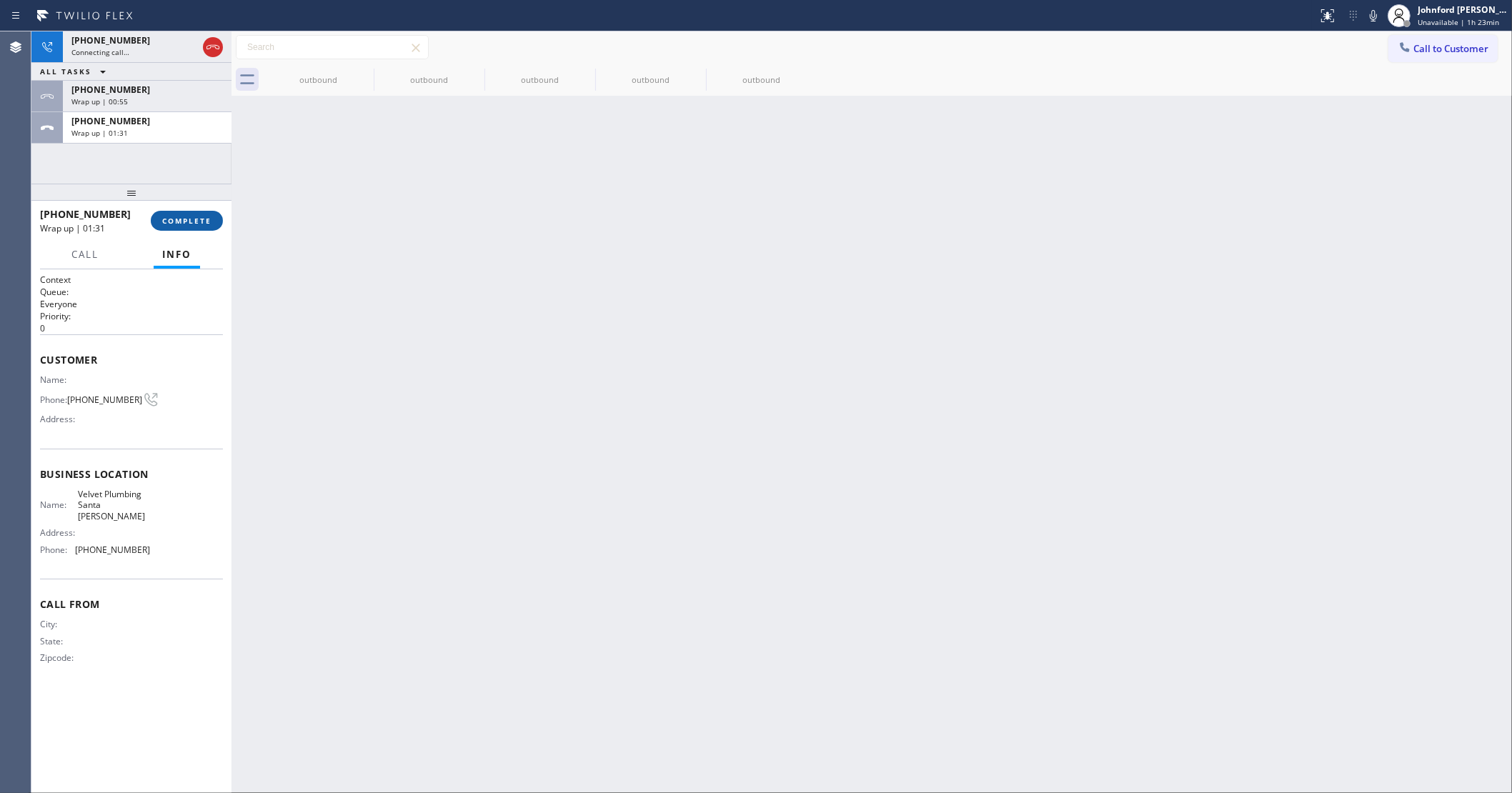
click at [176, 224] on span "COMPLETE" at bounding box center [187, 221] width 50 height 10
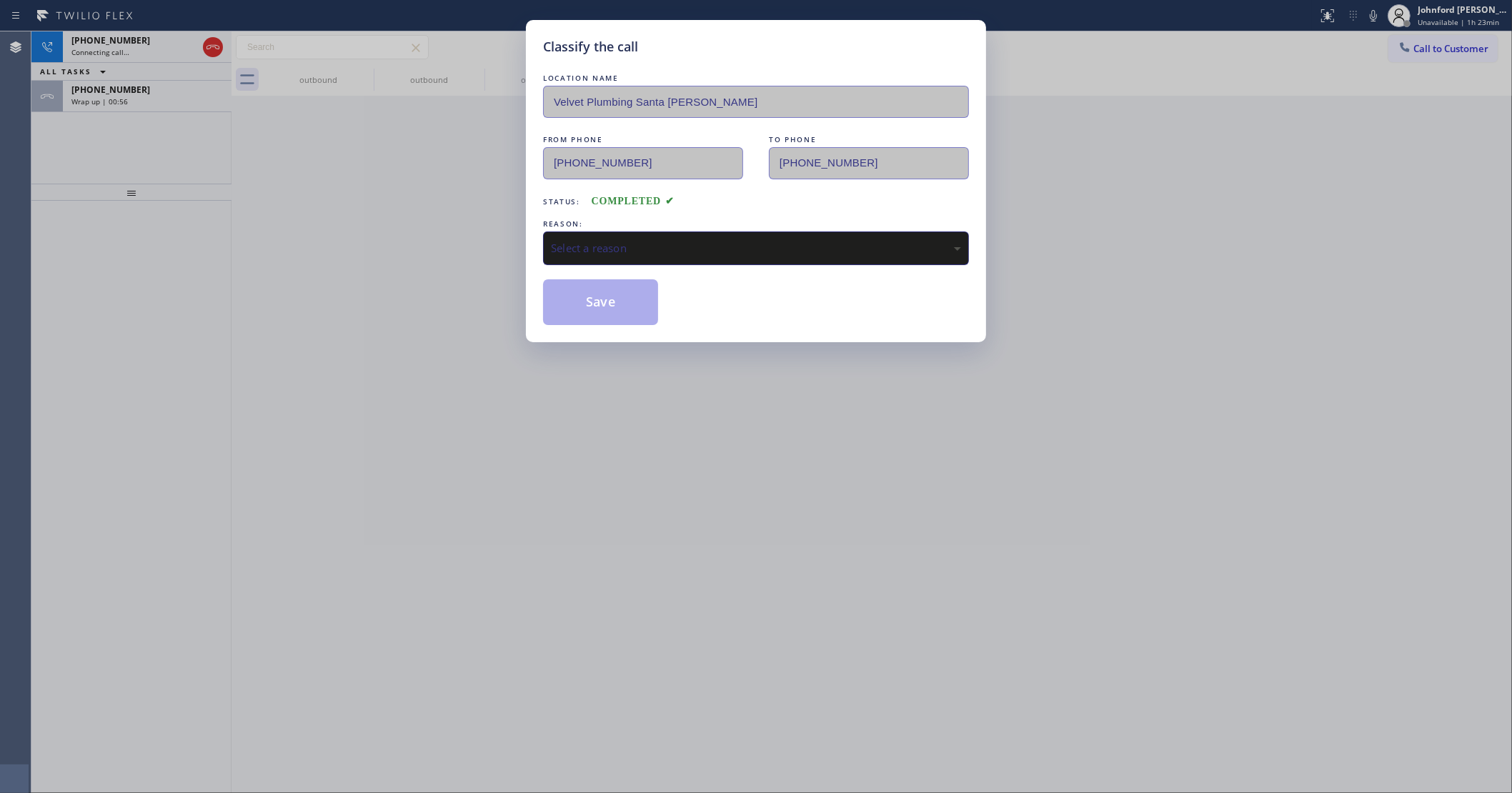
click at [670, 240] on div "Select a reason" at bounding box center [756, 248] width 410 height 16
click at [620, 299] on button "Save" at bounding box center [601, 302] width 115 height 45
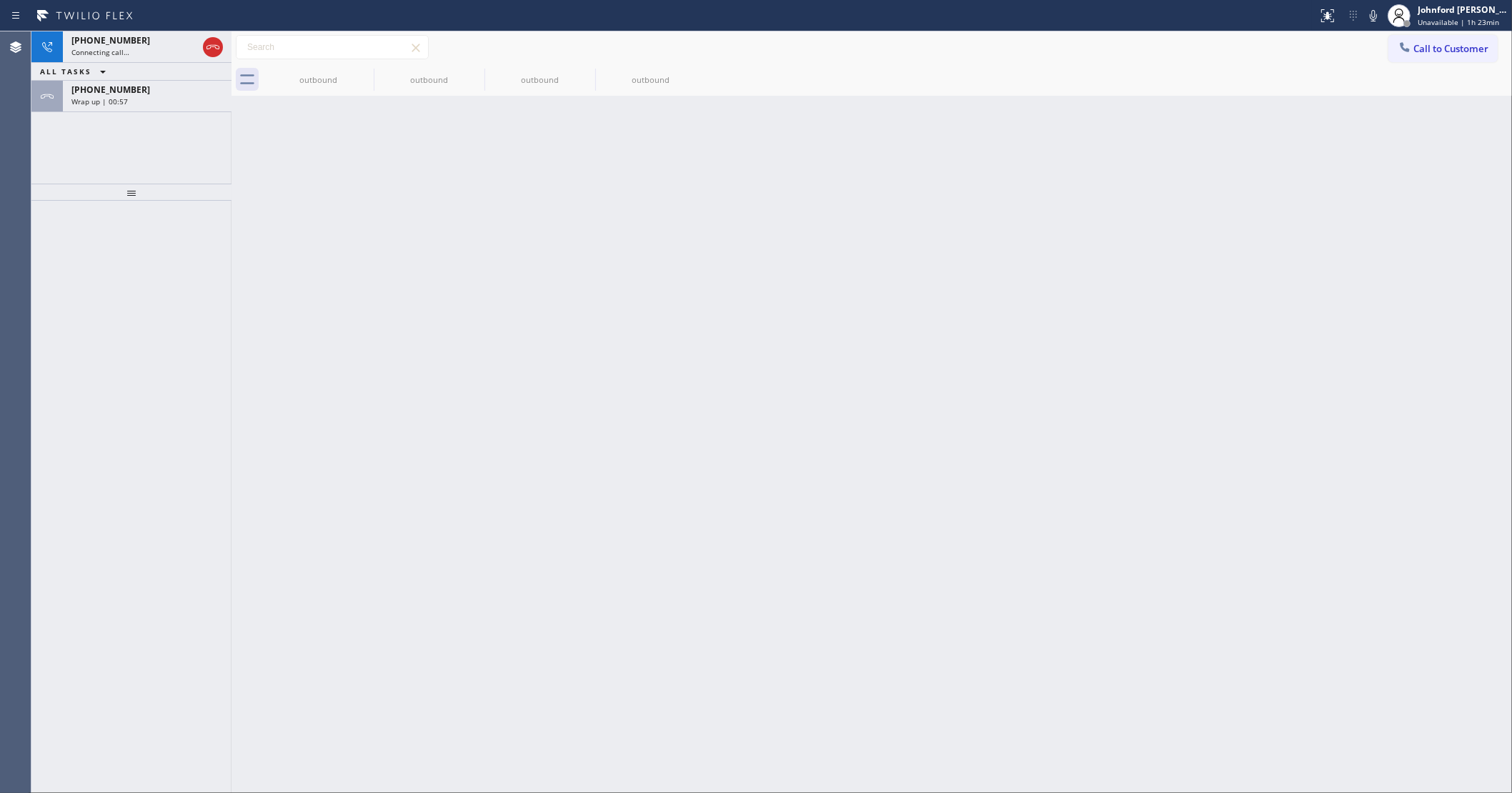
click at [187, 106] on div "+13109446164 Wrap up | 00:57" at bounding box center [144, 96] width 163 height 32
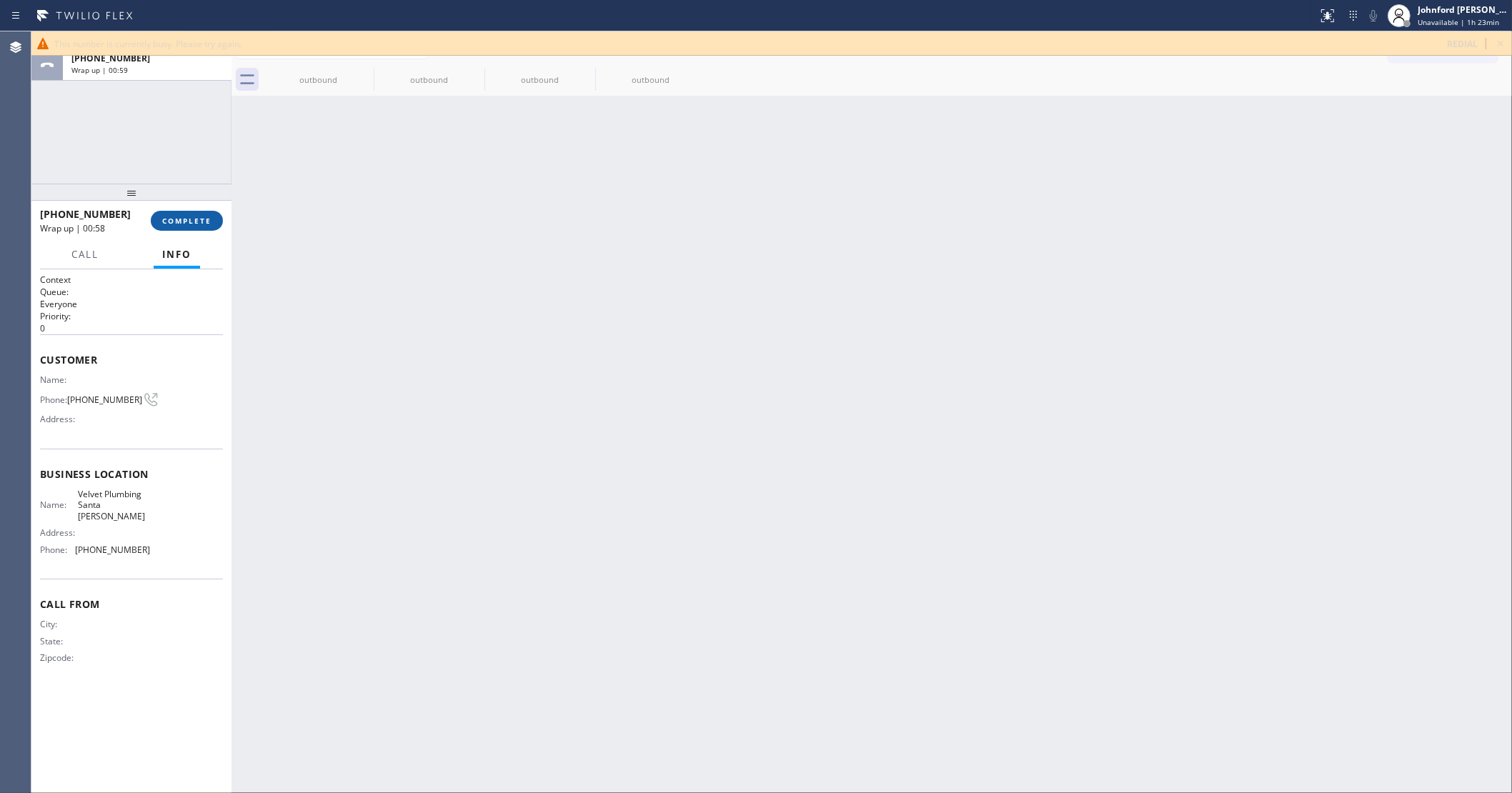
click at [183, 218] on span "COMPLETE" at bounding box center [187, 221] width 50 height 10
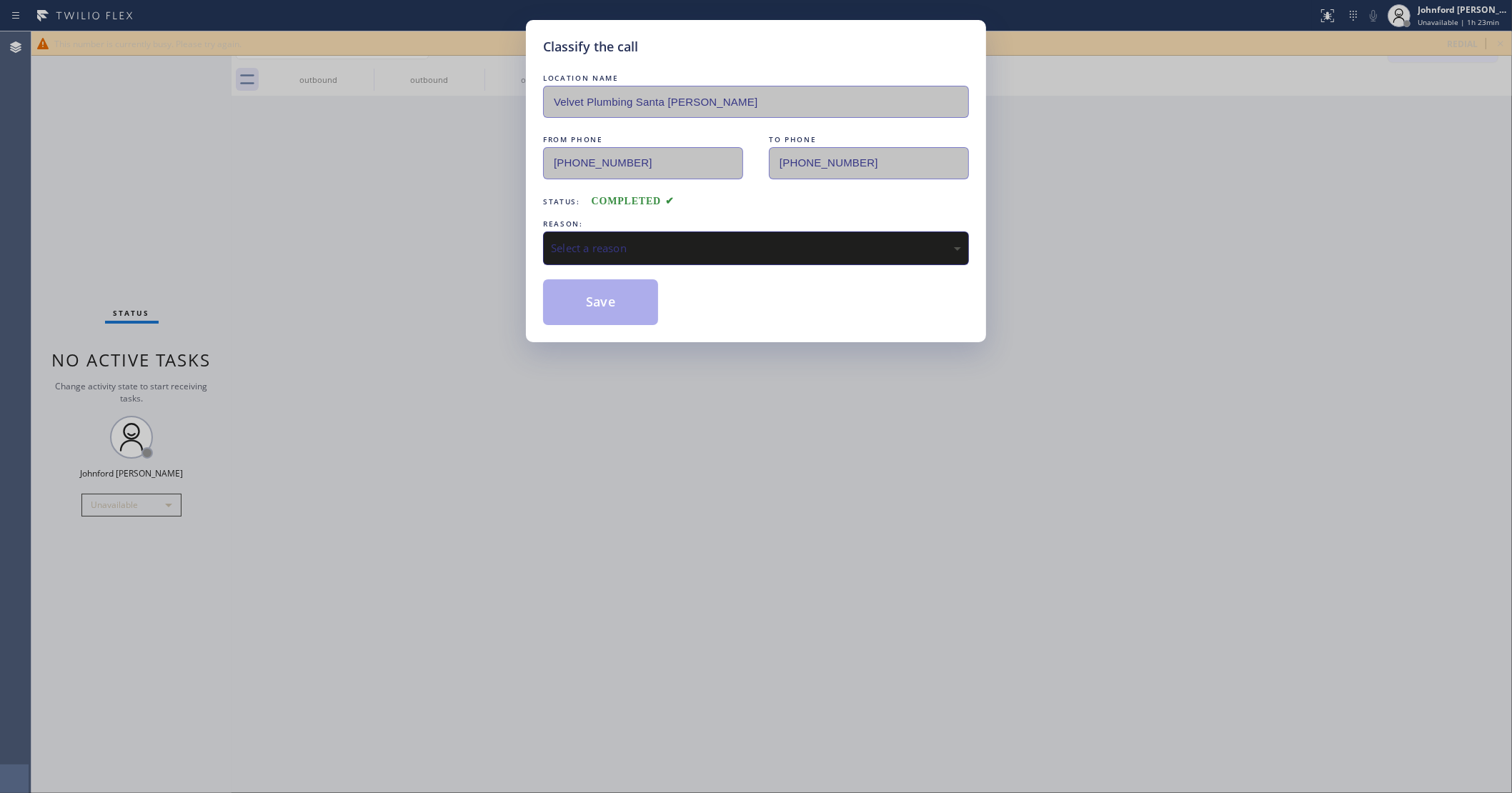
click at [642, 248] on div "Select a reason" at bounding box center [756, 248] width 410 height 16
drag, startPoint x: 618, startPoint y: 294, endPoint x: 434, endPoint y: 147, distance: 235.5
click at [614, 294] on button "Save" at bounding box center [601, 302] width 115 height 45
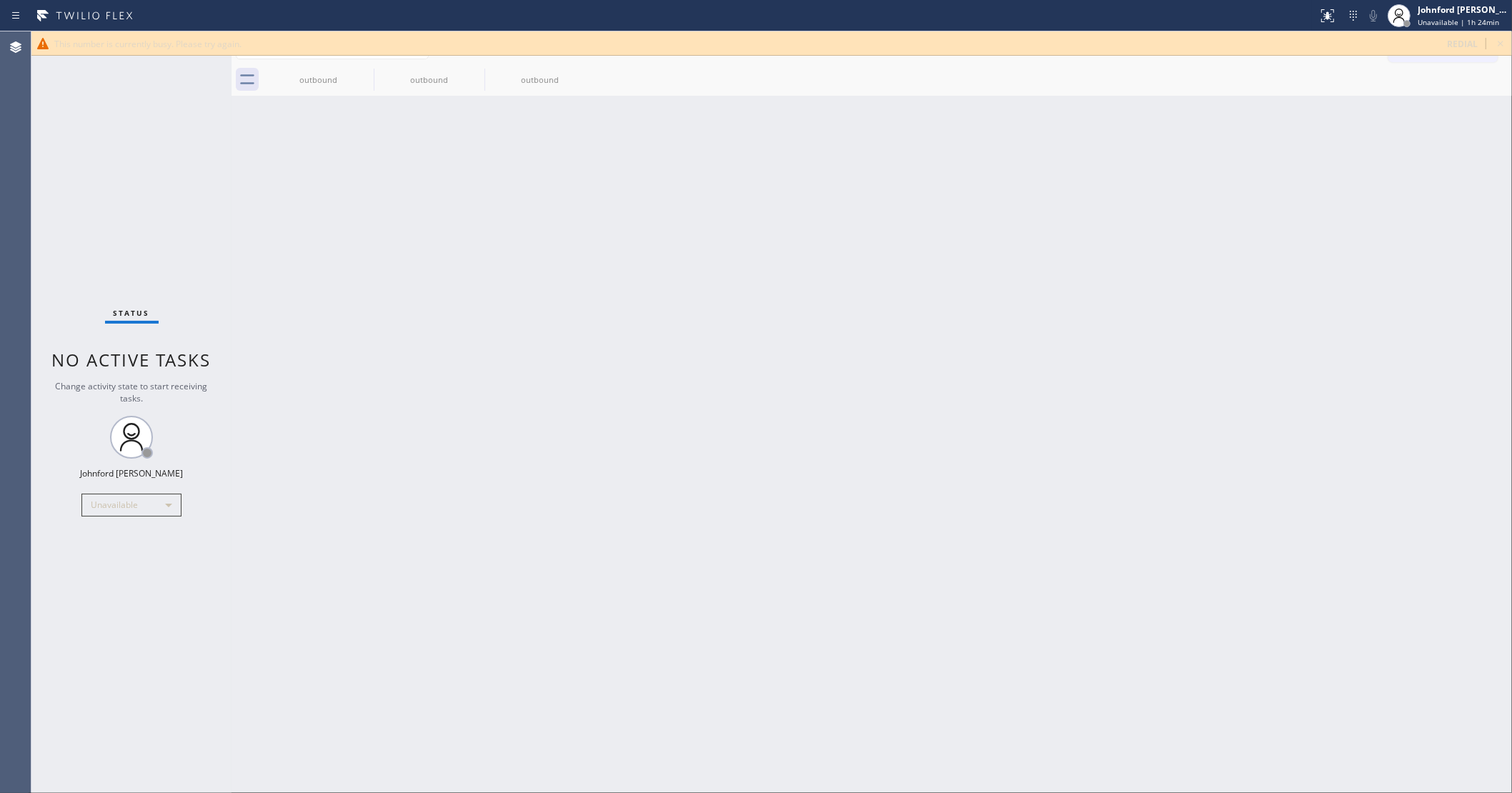
click at [1491, 45] on div "This number is currently busy. Please try again. redial" at bounding box center [772, 44] width 1480 height 24
click at [1499, 41] on icon at bounding box center [1500, 43] width 17 height 17
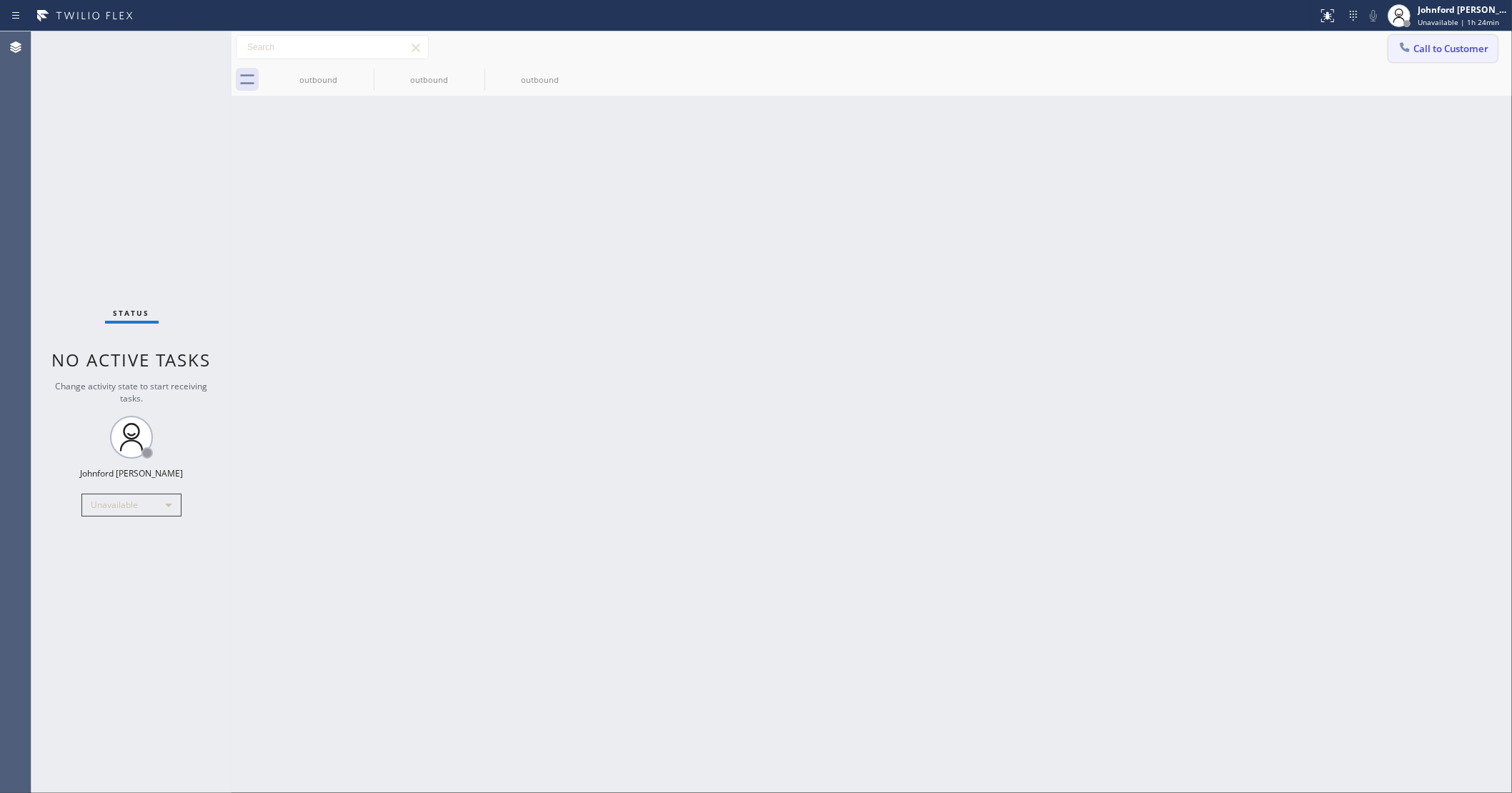
click at [1451, 45] on span "Call to Customer" at bounding box center [1450, 49] width 75 height 13
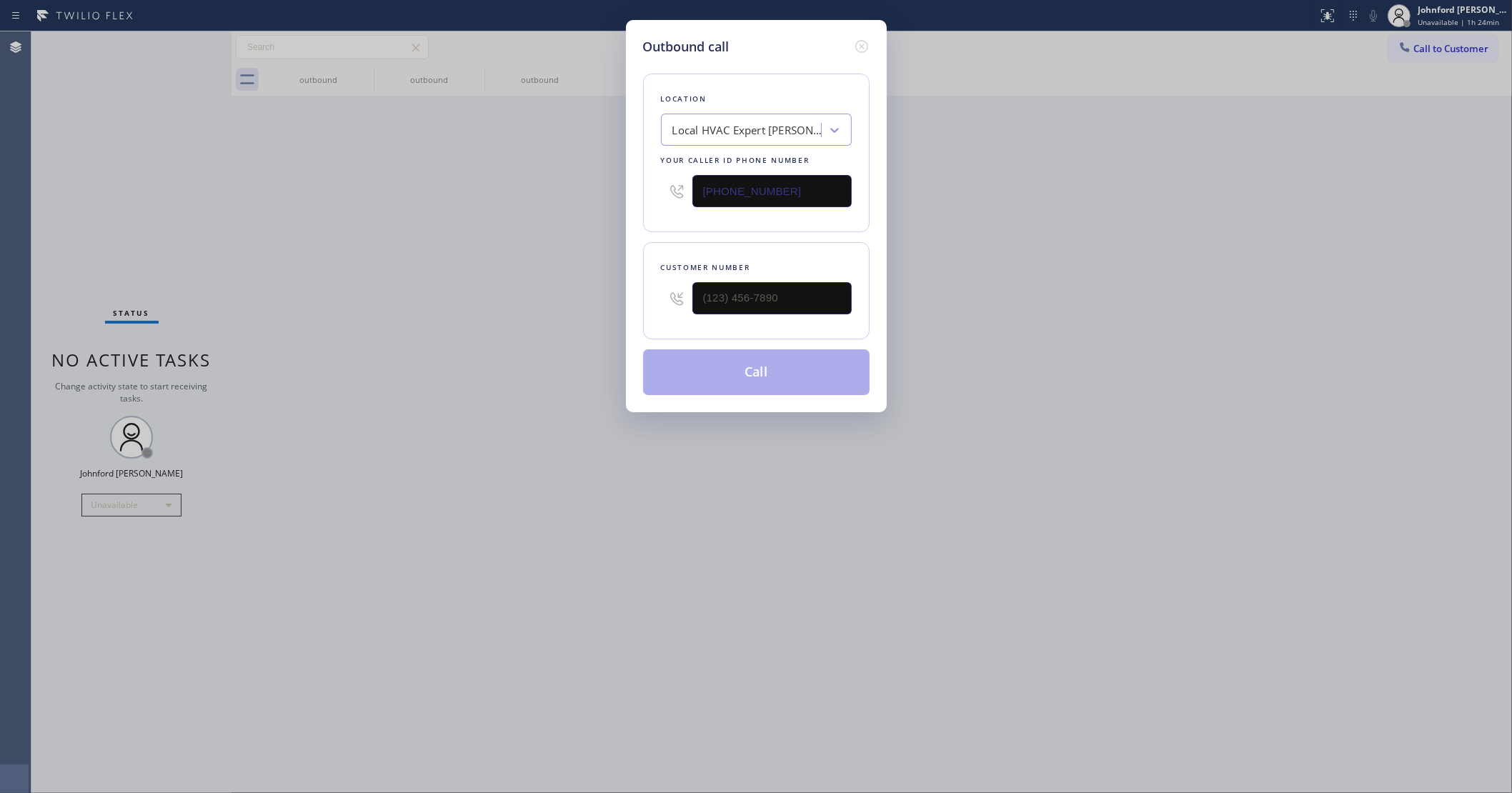
drag, startPoint x: 811, startPoint y: 202, endPoint x: 427, endPoint y: 222, distance: 384.5
click at [576, 213] on div "Outbound call Location Local HVAC Expert Chandler Your caller id phone number (…" at bounding box center [756, 396] width 1512 height 793
paste input "562) 278-0757"
type input "(562) 278-0757"
click at [781, 282] on input "(___) ___-____" at bounding box center [772, 299] width 159 height 32
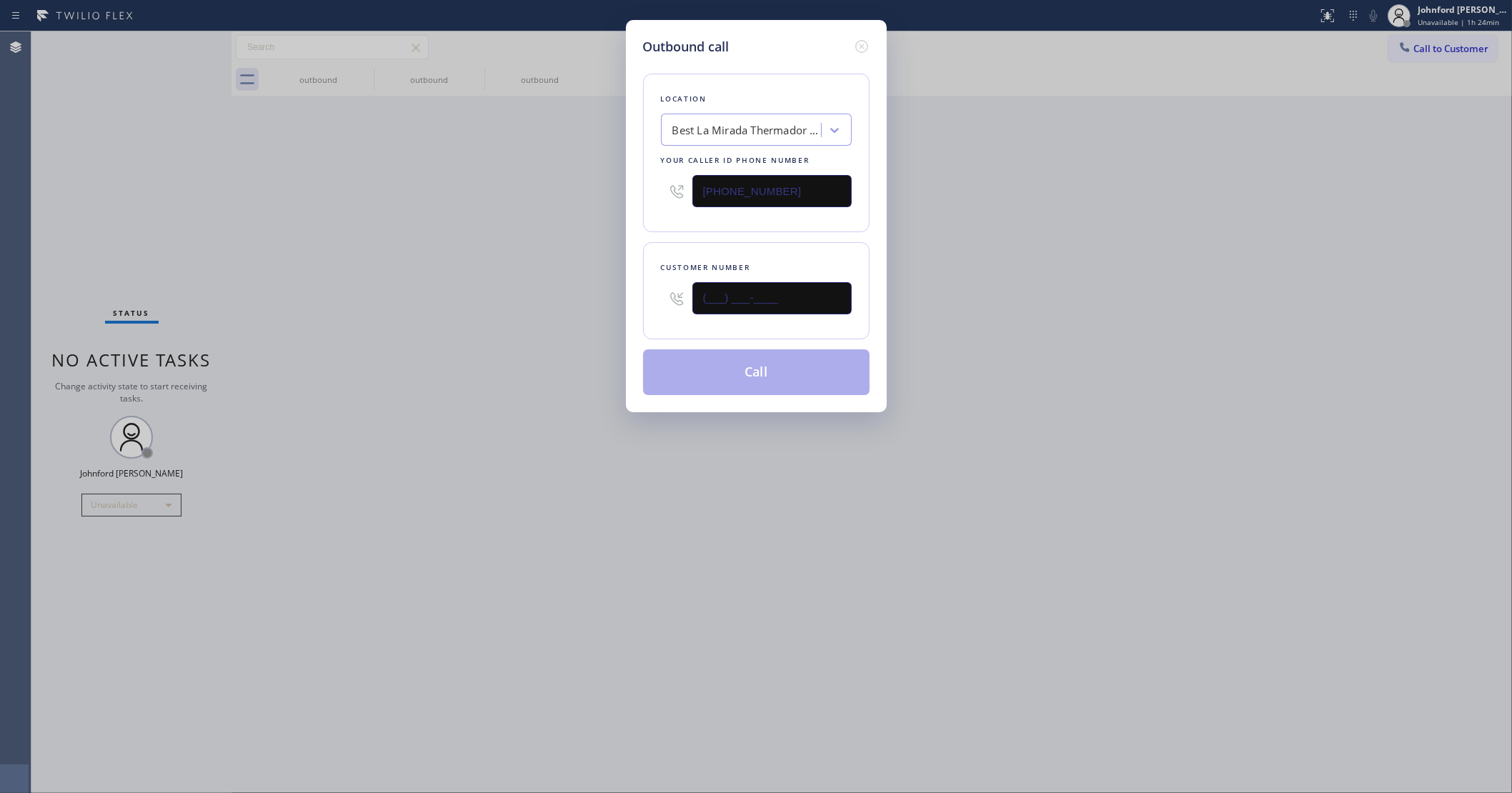
paste input "657) 663-5458"
type input "(657) 663-5458"
click at [445, 291] on div "Outbound call Location Best La Mirada Thermador Repairs Your caller id phone nu…" at bounding box center [756, 396] width 1512 height 793
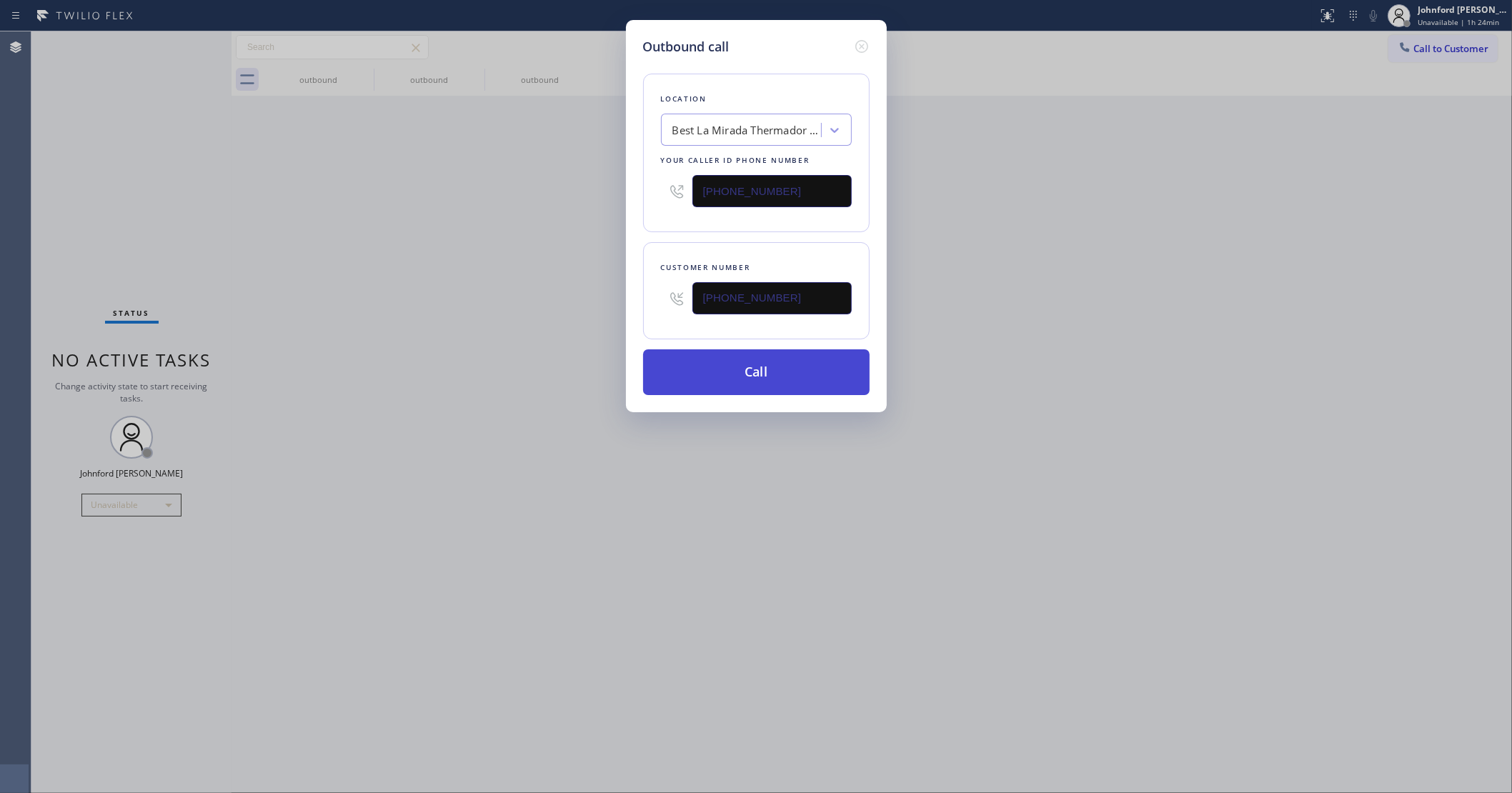
click at [709, 372] on button "Call" at bounding box center [756, 373] width 226 height 45
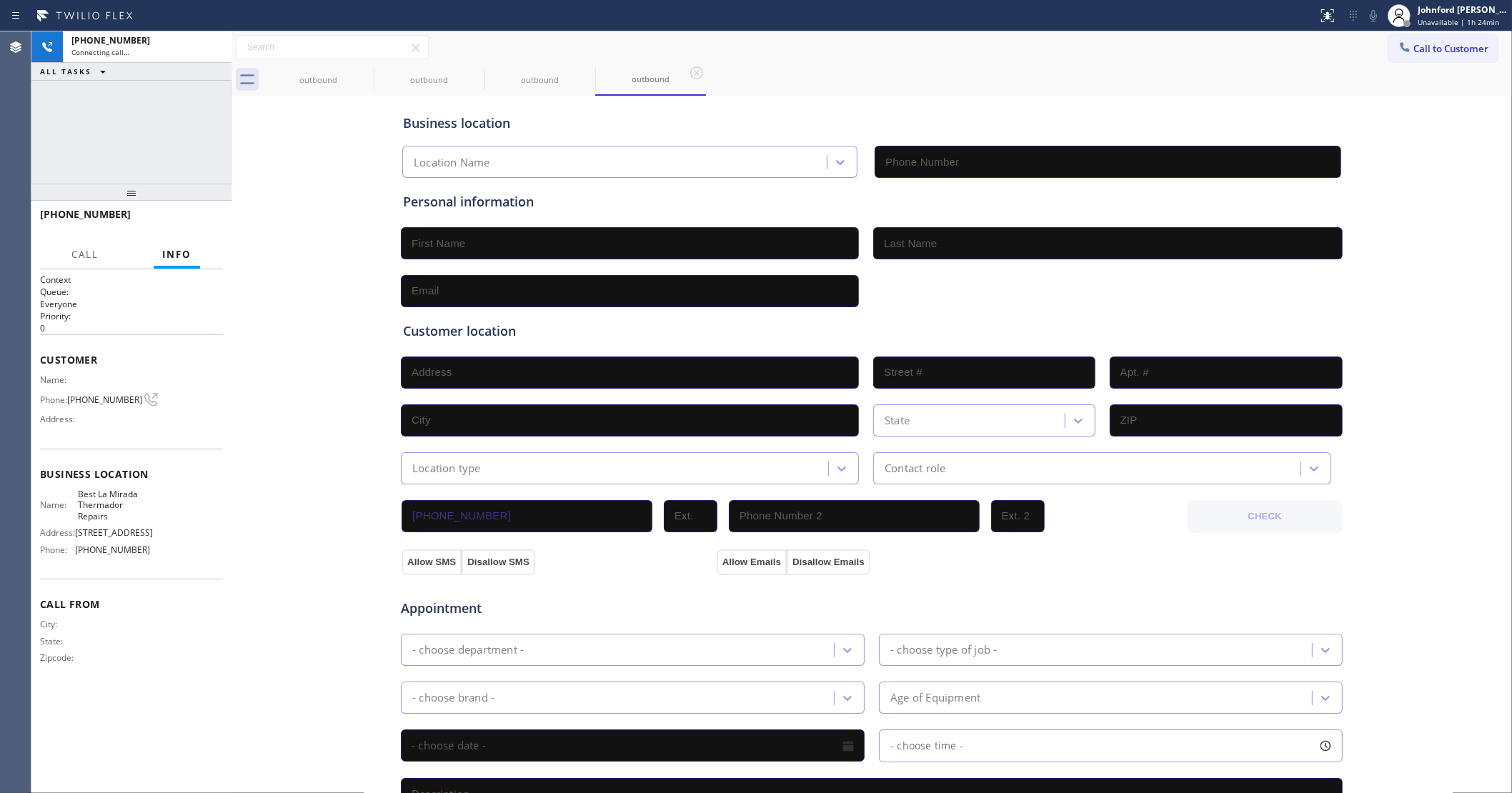
type input "(562) 278-0757"
click at [252, 180] on div "Business location Best La Mirada Thermador Repairs (562) 278-0757 Personal info…" at bounding box center [872, 587] width 1273 height 976
click at [364, 79] on icon at bounding box center [364, 73] width 13 height 13
click at [148, 137] on div "+16576635458 Live | 00:03 ALL TASKS ALL TASKS ACTIVE TASKS TASKS IN WRAP UP" at bounding box center [131, 108] width 200 height 153
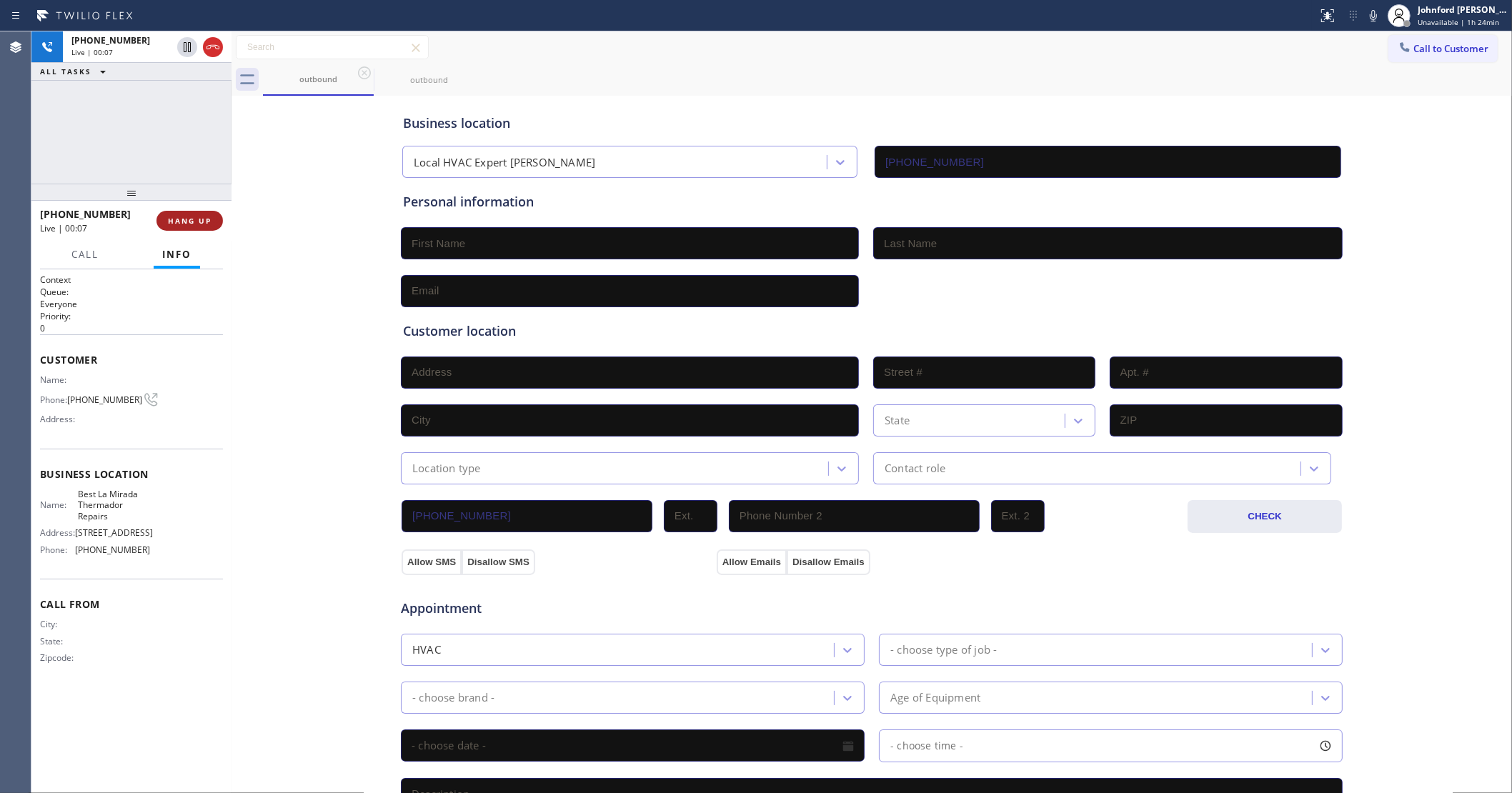
click at [174, 218] on span "HANG UP" at bounding box center [190, 221] width 44 height 10
click at [1394, 57] on button "Call to Customer" at bounding box center [1443, 48] width 110 height 27
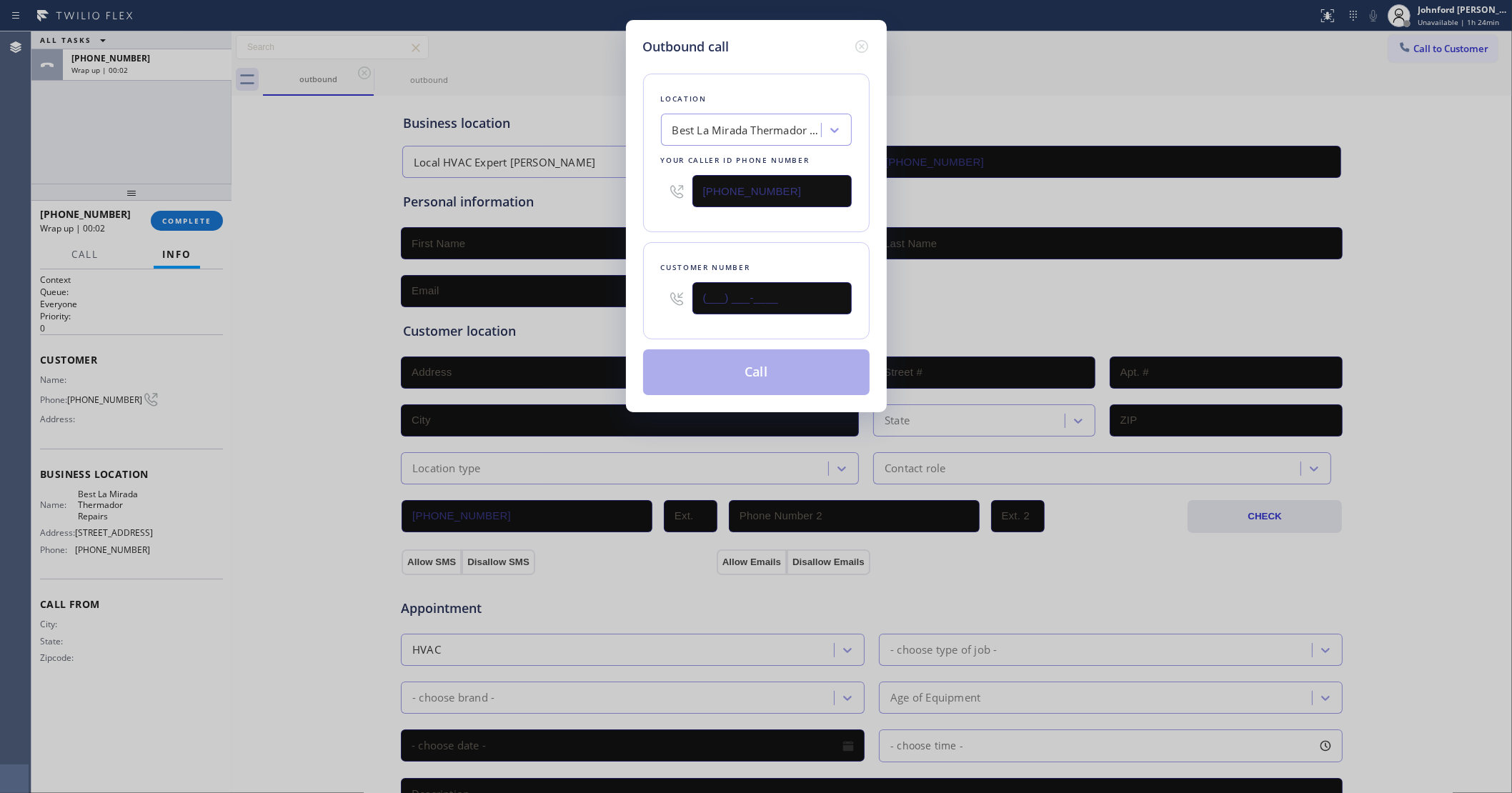
drag, startPoint x: 776, startPoint y: 287, endPoint x: 642, endPoint y: 305, distance: 135.2
click at [643, 305] on div "Customer number (___) ___-____" at bounding box center [756, 291] width 226 height 97
paste input "657) 663-5458"
type input "(657) 663-5458"
click at [668, 231] on div "Location Best La Mirada Thermador Repairs Your caller id phone number (562) 278…" at bounding box center [756, 226] width 226 height 338
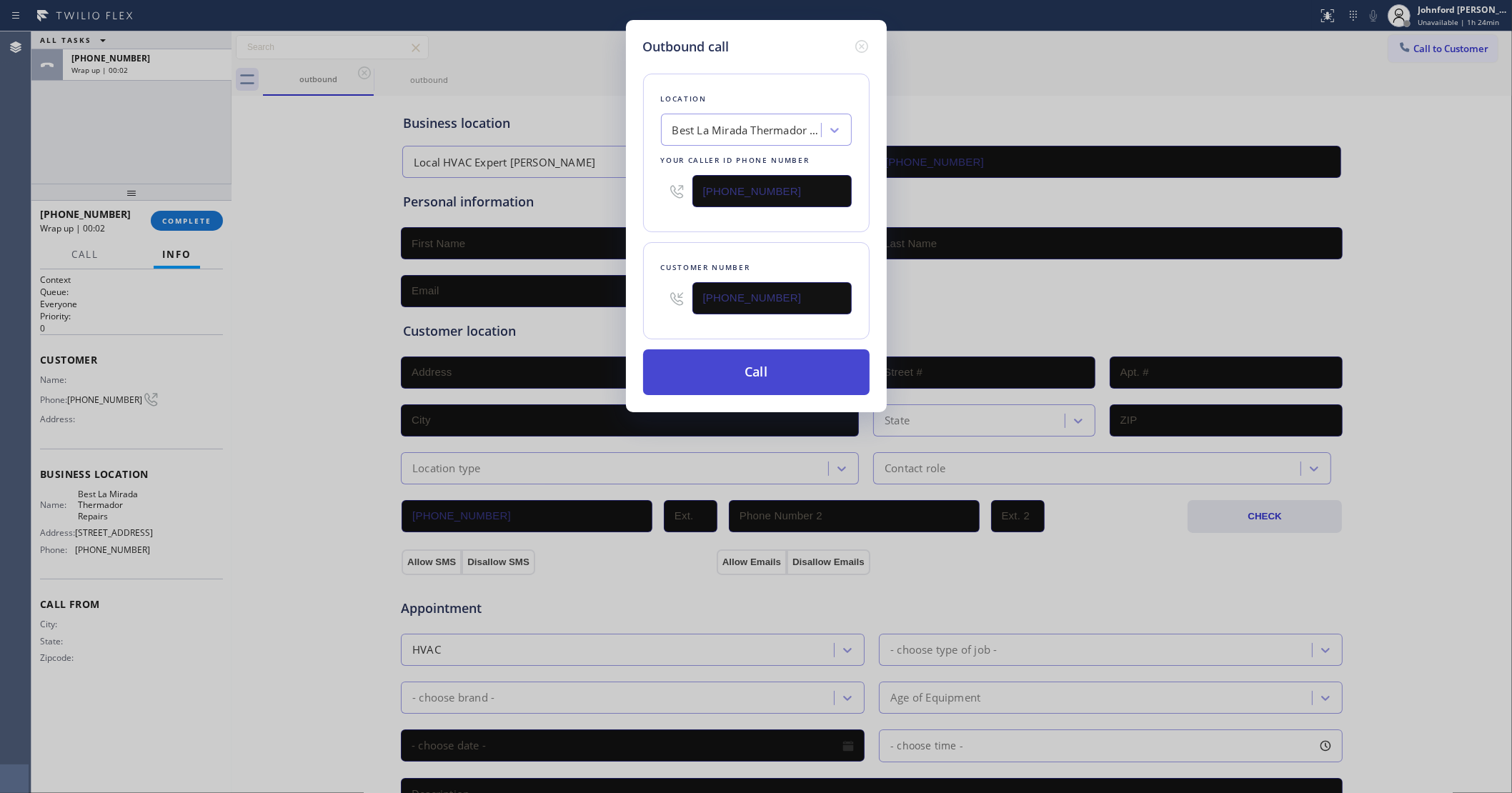
click at [781, 361] on button "Call" at bounding box center [756, 373] width 226 height 45
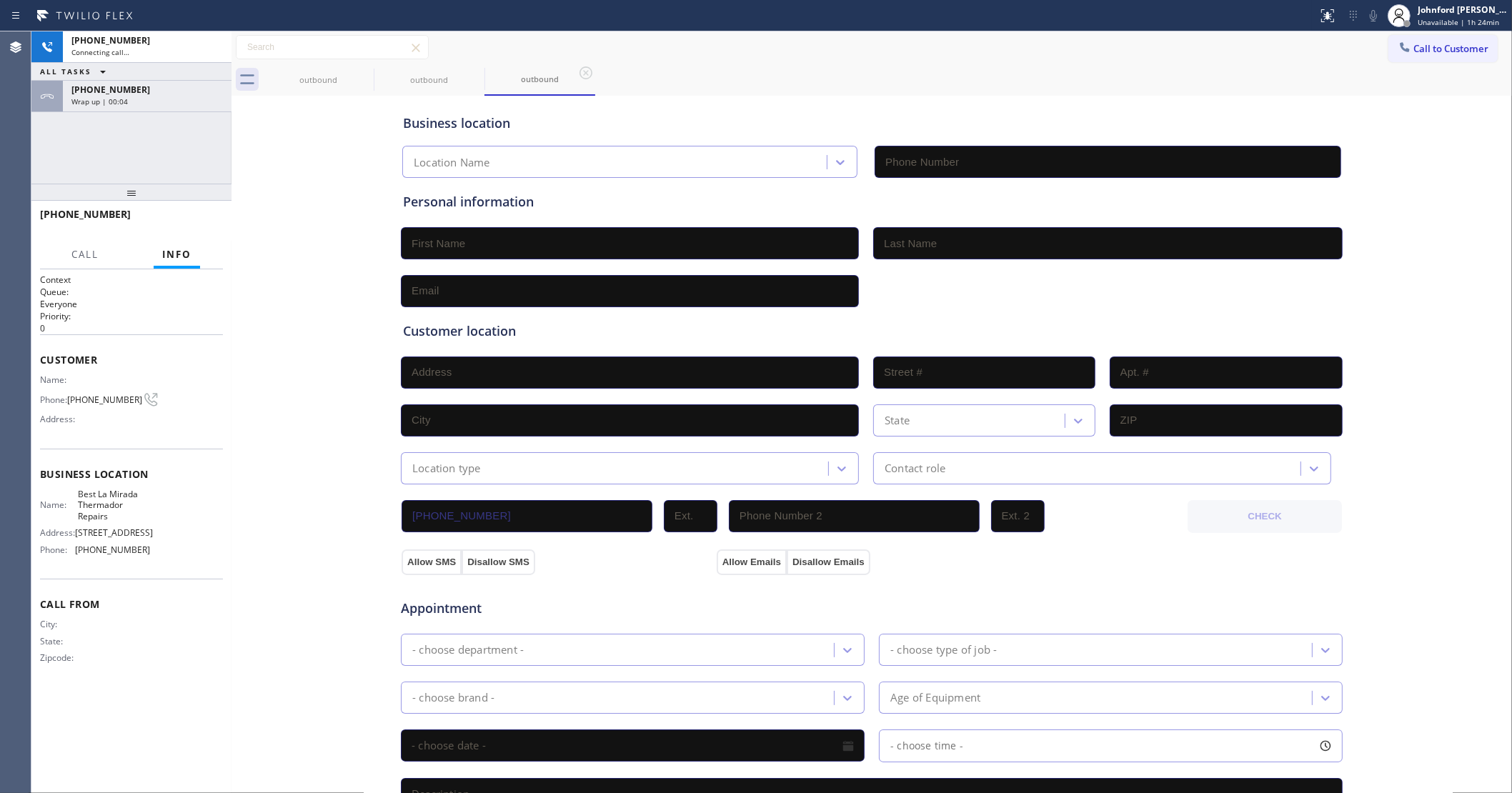
type input "(562) 278-0757"
click at [166, 110] on div "+16576635458 Wrap up | 00:08" at bounding box center [144, 96] width 163 height 32
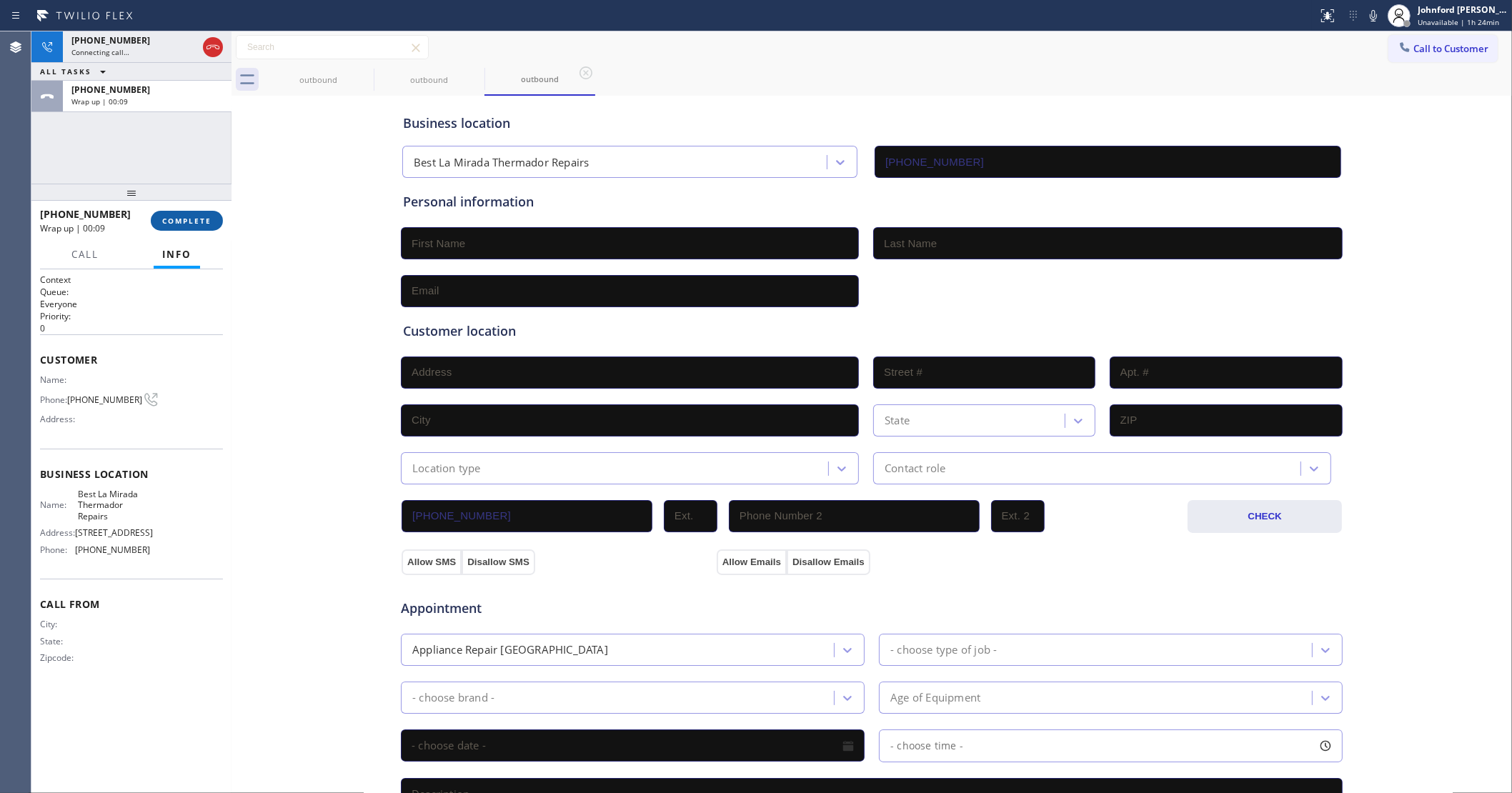
click at [173, 226] on button "COMPLETE" at bounding box center [187, 221] width 72 height 20
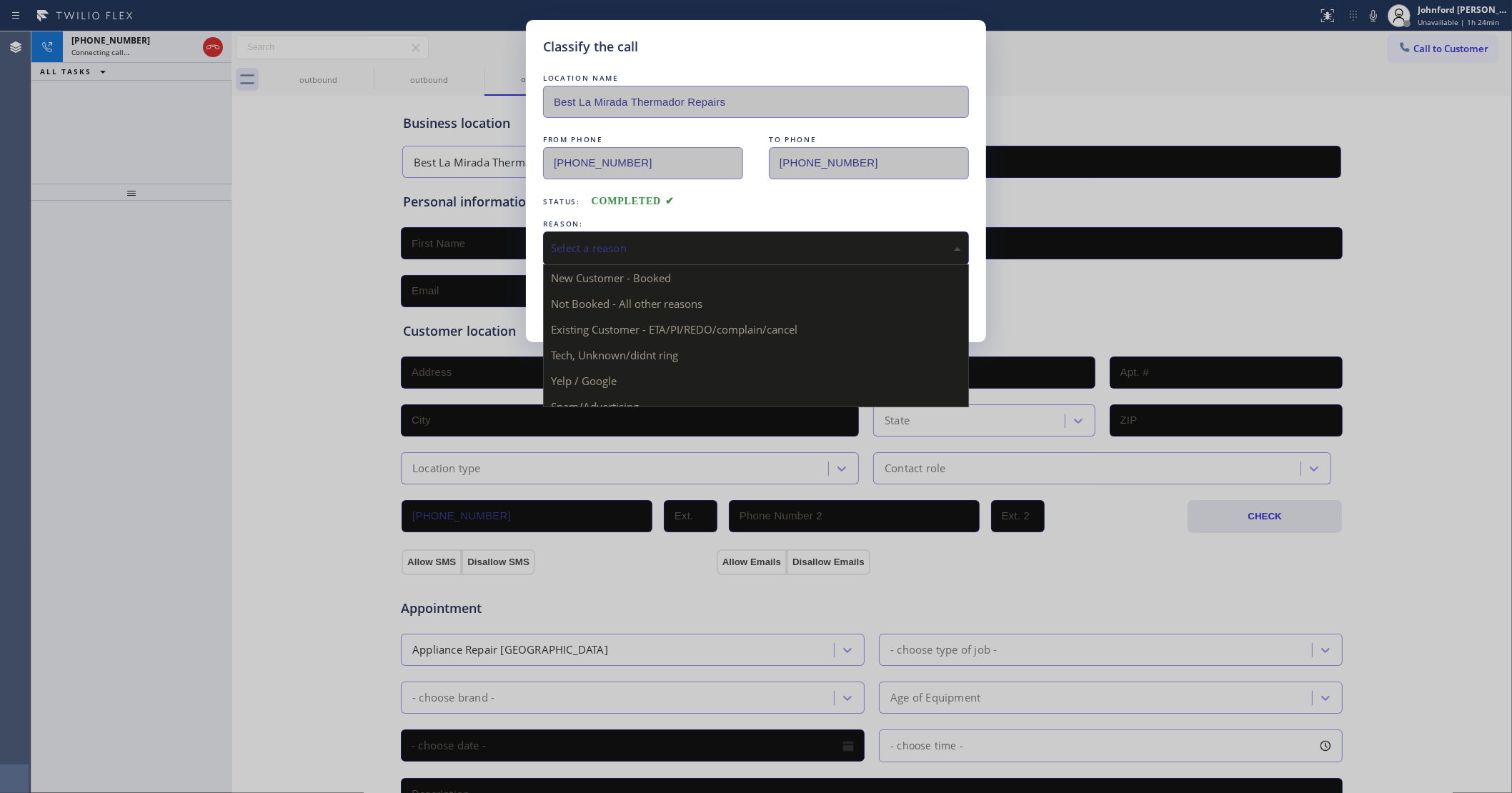
click at [673, 240] on div "Select a reason" at bounding box center [756, 248] width 410 height 16
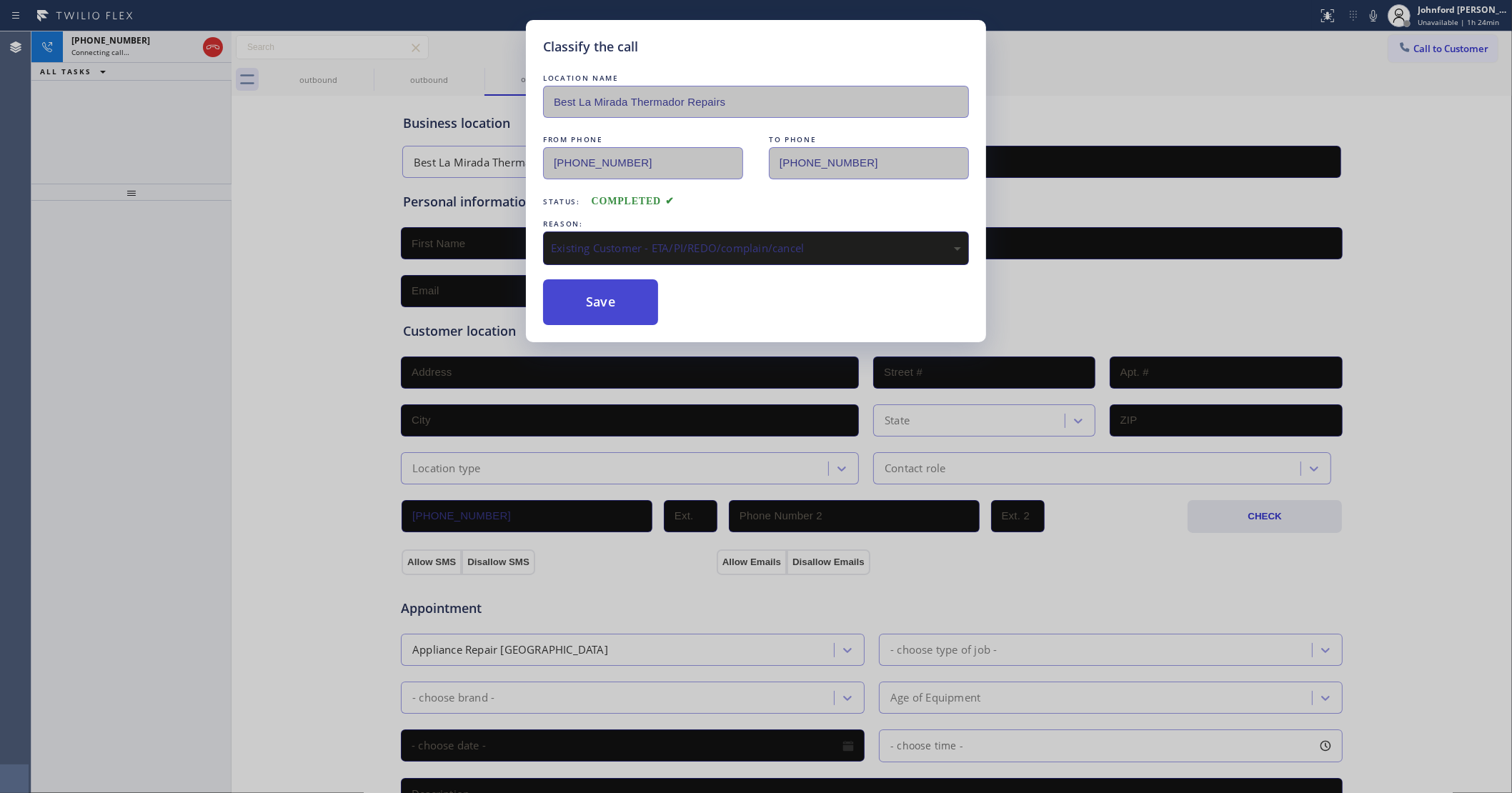
click at [613, 299] on button "Save" at bounding box center [601, 302] width 115 height 45
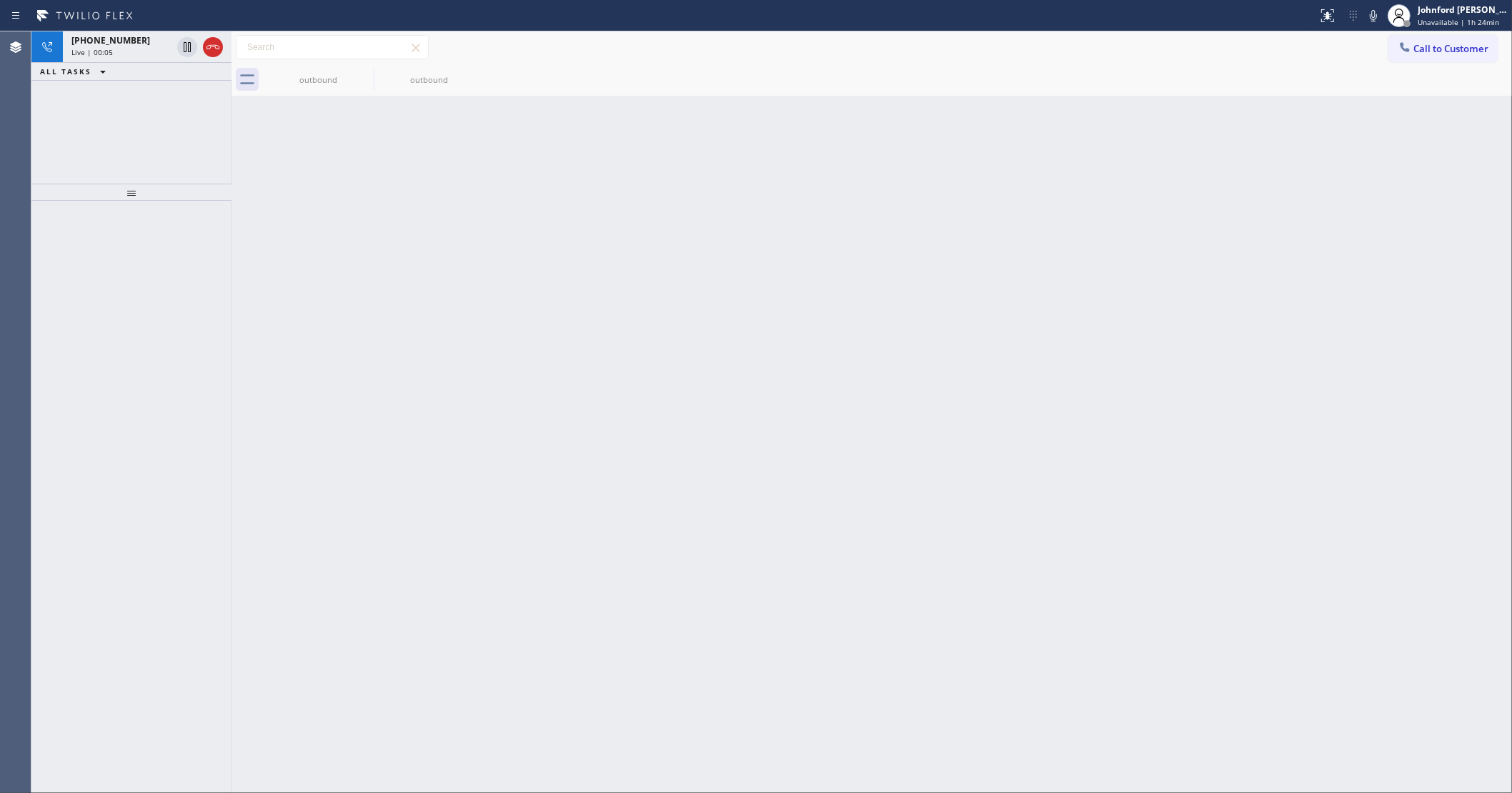
click at [134, 82] on div "+16576635458 Live | 00:05 ALL TASKS ALL TASKS ACTIVE TASKS TASKS IN WRAP UP" at bounding box center [131, 108] width 200 height 153
click at [218, 51] on icon at bounding box center [213, 47] width 17 height 17
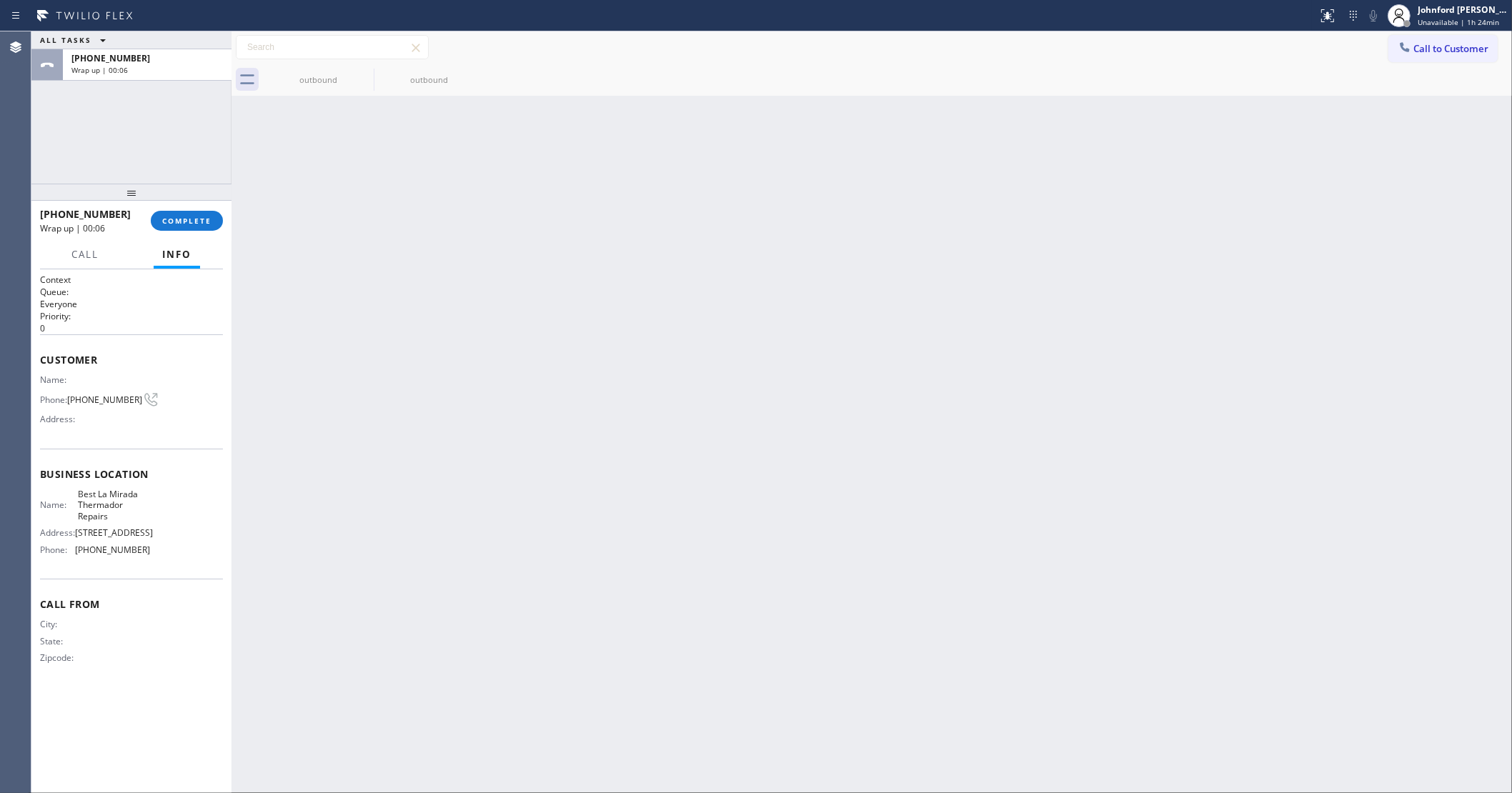
click at [1428, 44] on span "Call to Customer" at bounding box center [1450, 49] width 75 height 13
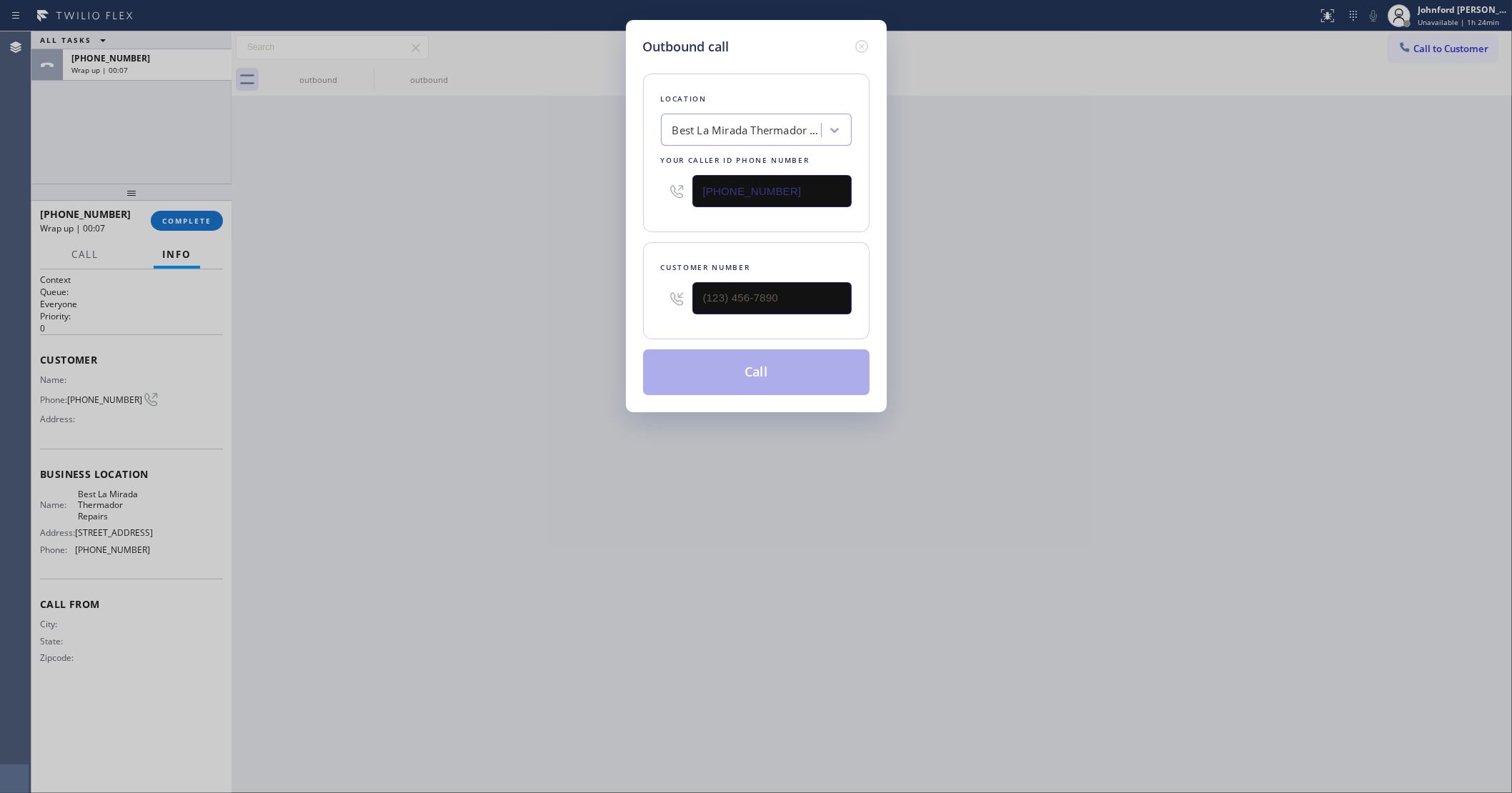
drag, startPoint x: 767, startPoint y: 201, endPoint x: 518, endPoint y: 200, distance: 249.0
click at [547, 200] on div "Outbound call Location Best La Mirada Thermador Repairs Your caller id phone nu…" at bounding box center [756, 396] width 1512 height 793
paste input "650) 303-3316"
drag, startPoint x: 805, startPoint y: 194, endPoint x: 476, endPoint y: 194, distance: 329.0
click at [511, 192] on div "Outbound call Location Best La Mirada Thermador Repairs Your caller id phone nu…" at bounding box center [756, 396] width 1512 height 793
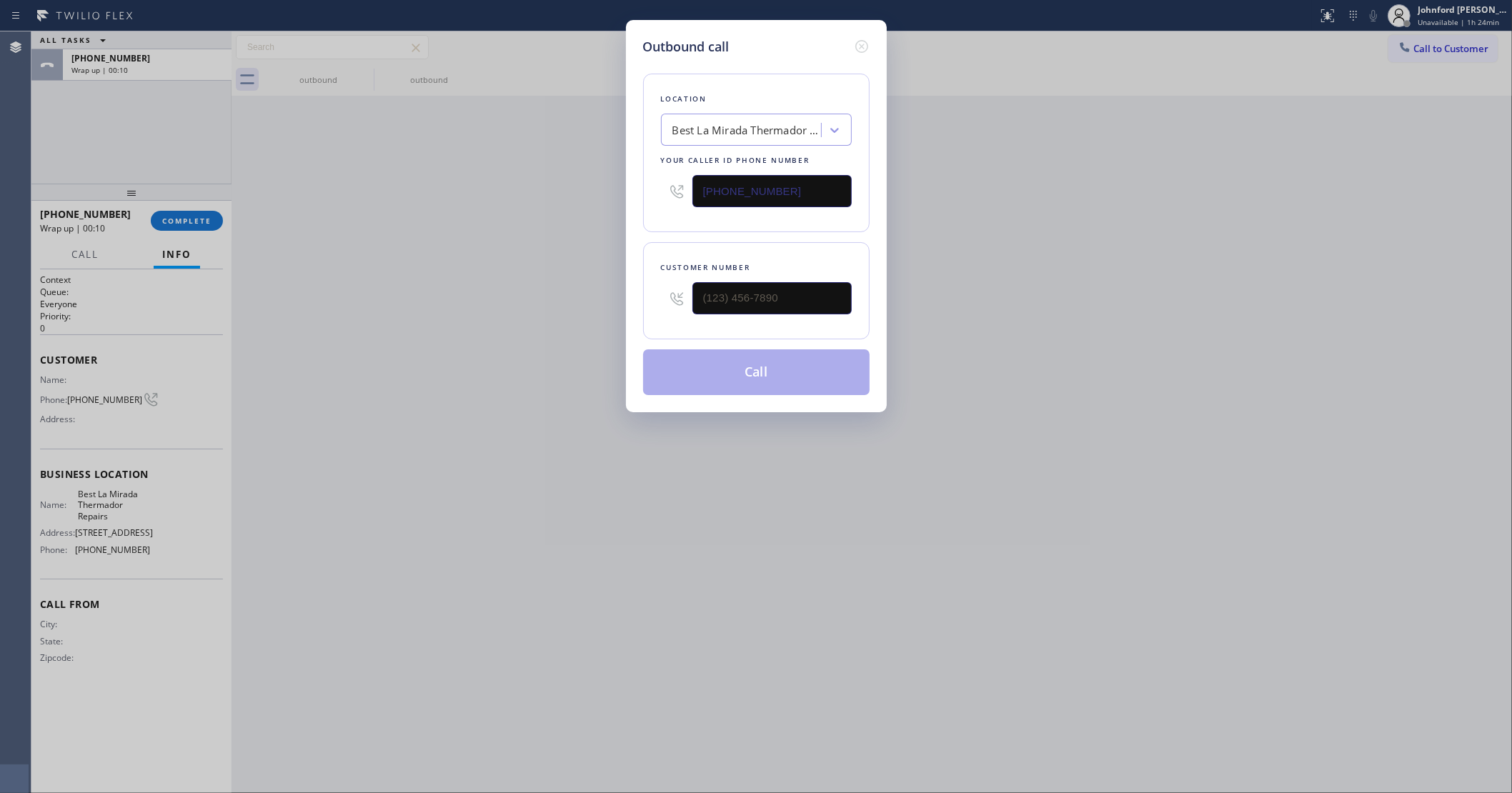
paste input "408) 617-8880"
type input "(408) 617-8880"
click at [717, 287] on input "(___) ___-____" at bounding box center [772, 299] width 159 height 32
paste input "650) 303-3316"
type input "(650) 303-3316"
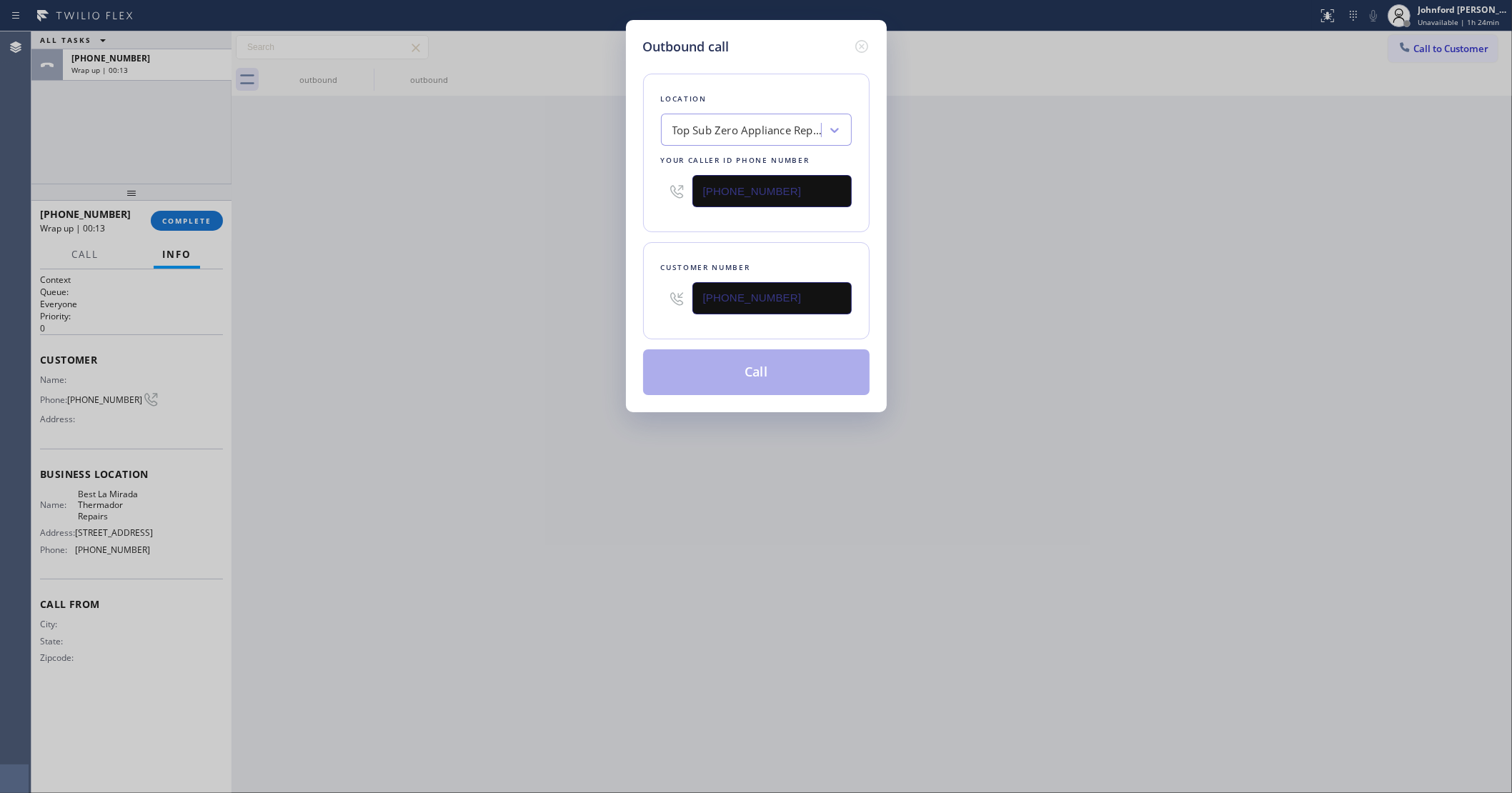
click at [454, 278] on div "Outbound call Location Top Sub Zero Appliance Repair Your caller id phone numbe…" at bounding box center [756, 396] width 1512 height 793
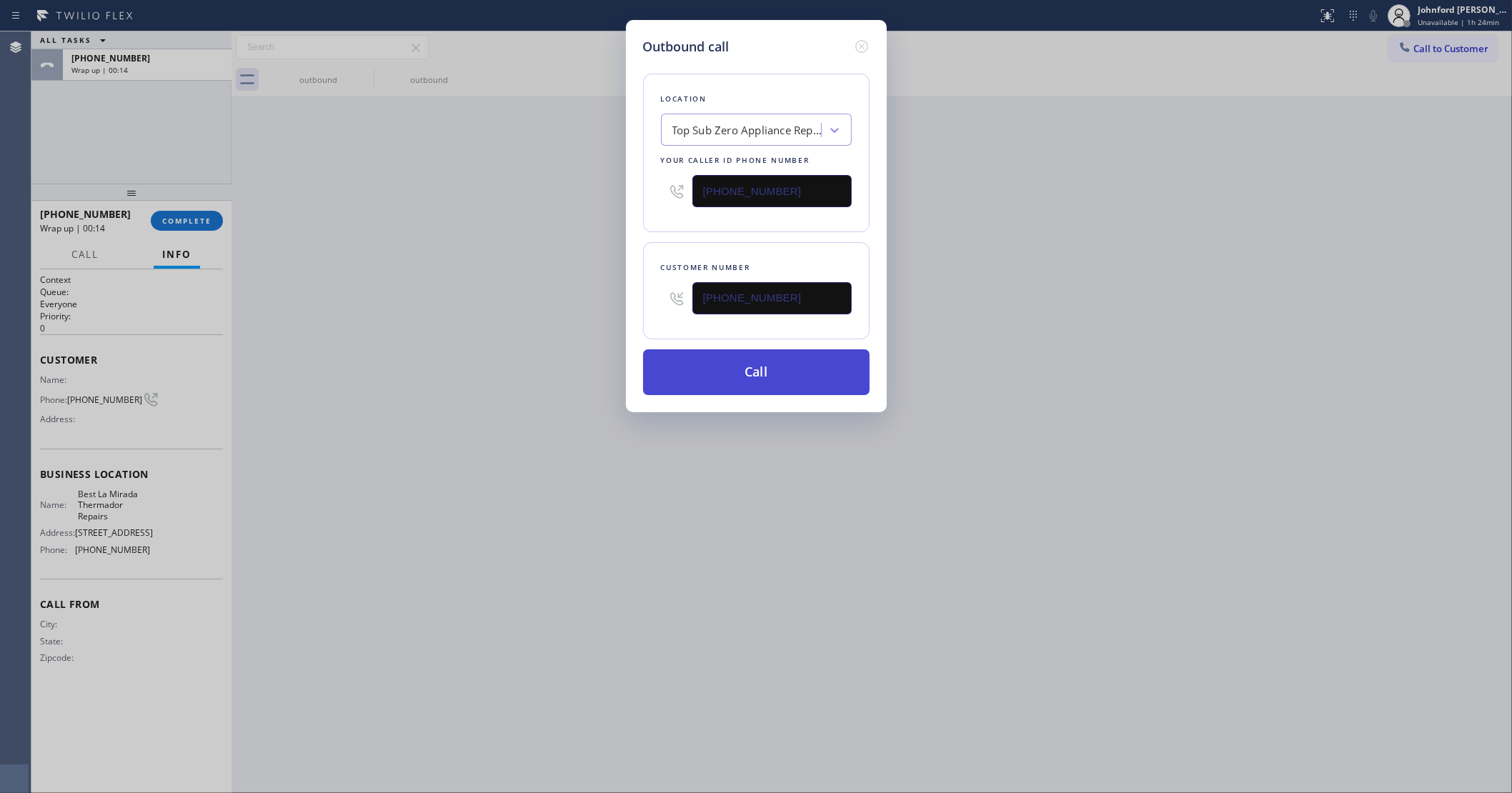
click at [672, 373] on button "Call" at bounding box center [756, 373] width 226 height 45
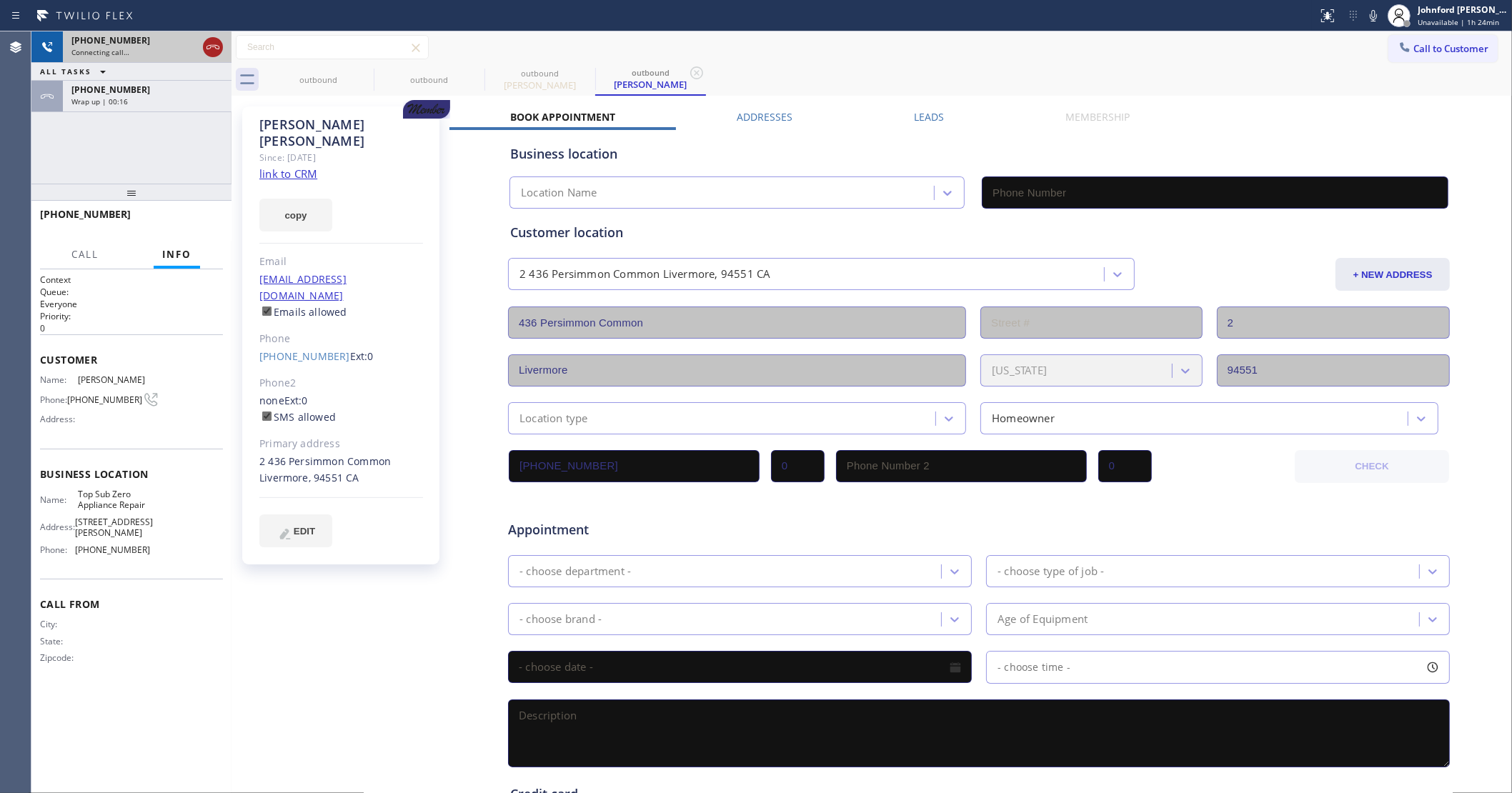
click at [215, 49] on icon at bounding box center [213, 47] width 17 height 17
click at [188, 97] on div "Wrap up | 00:17" at bounding box center [147, 101] width 152 height 10
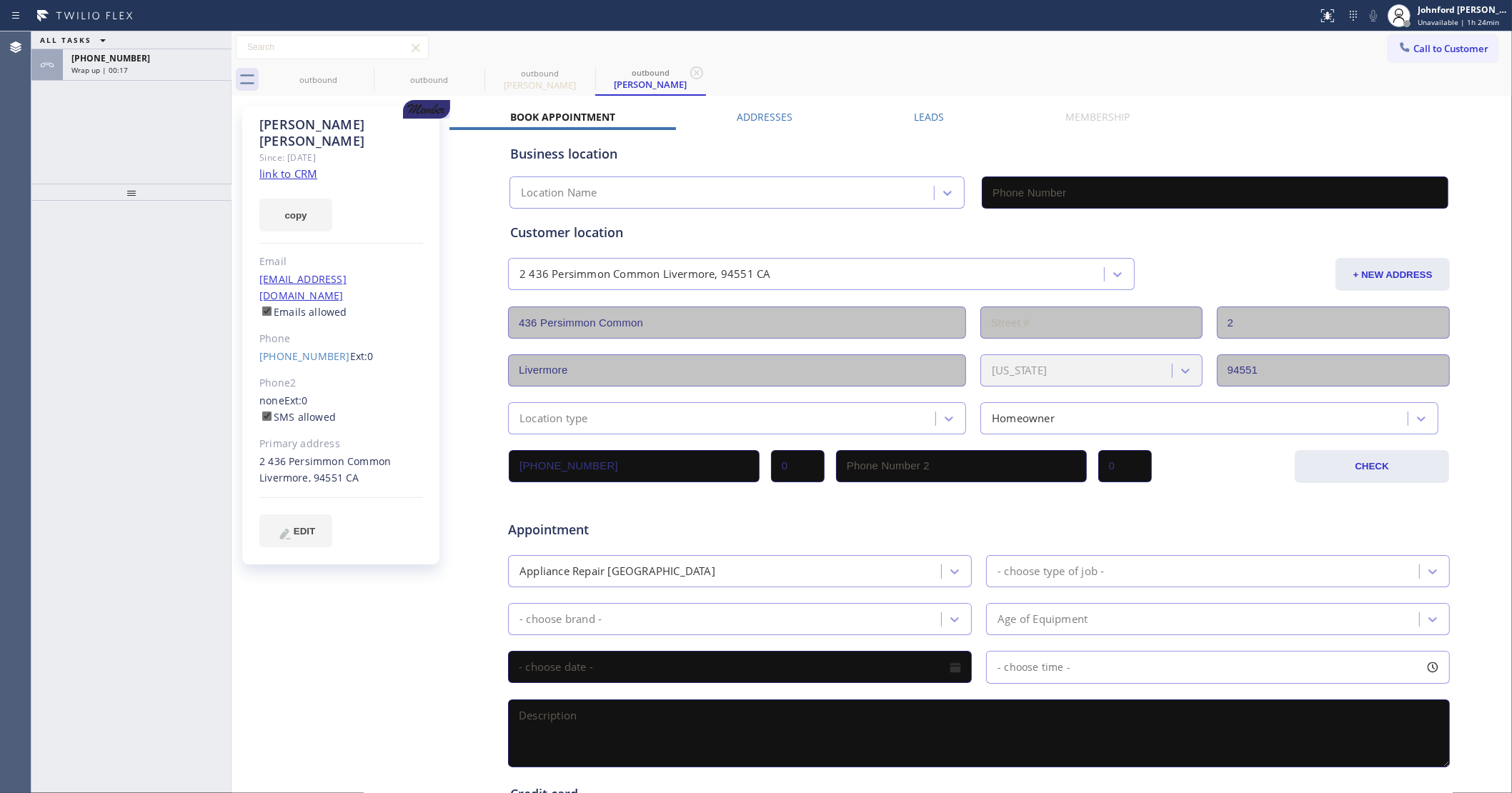
type input "(408) 617-8880"
click at [298, 166] on link "link to CRM" at bounding box center [288, 174] width 58 height 15
click at [122, 62] on span "+16576635458" at bounding box center [110, 58] width 79 height 12
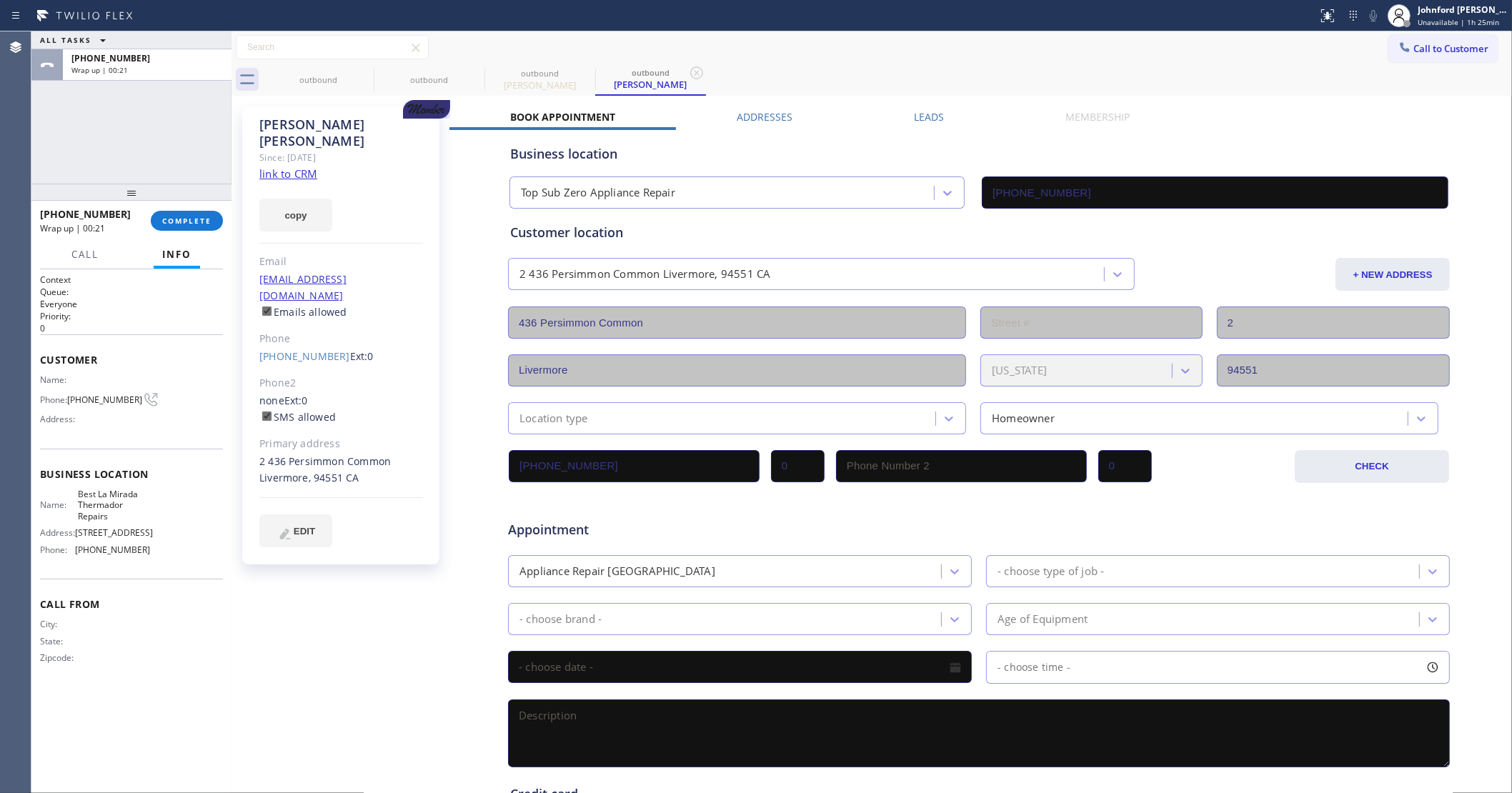
click at [179, 209] on div "+16576635458 Wrap up | 00:21 COMPLETE" at bounding box center [131, 221] width 183 height 37
click at [191, 235] on div "+16576635458 Wrap up | 00:21 COMPLETE" at bounding box center [131, 221] width 183 height 37
click at [192, 230] on button "COMPLETE" at bounding box center [187, 221] width 72 height 20
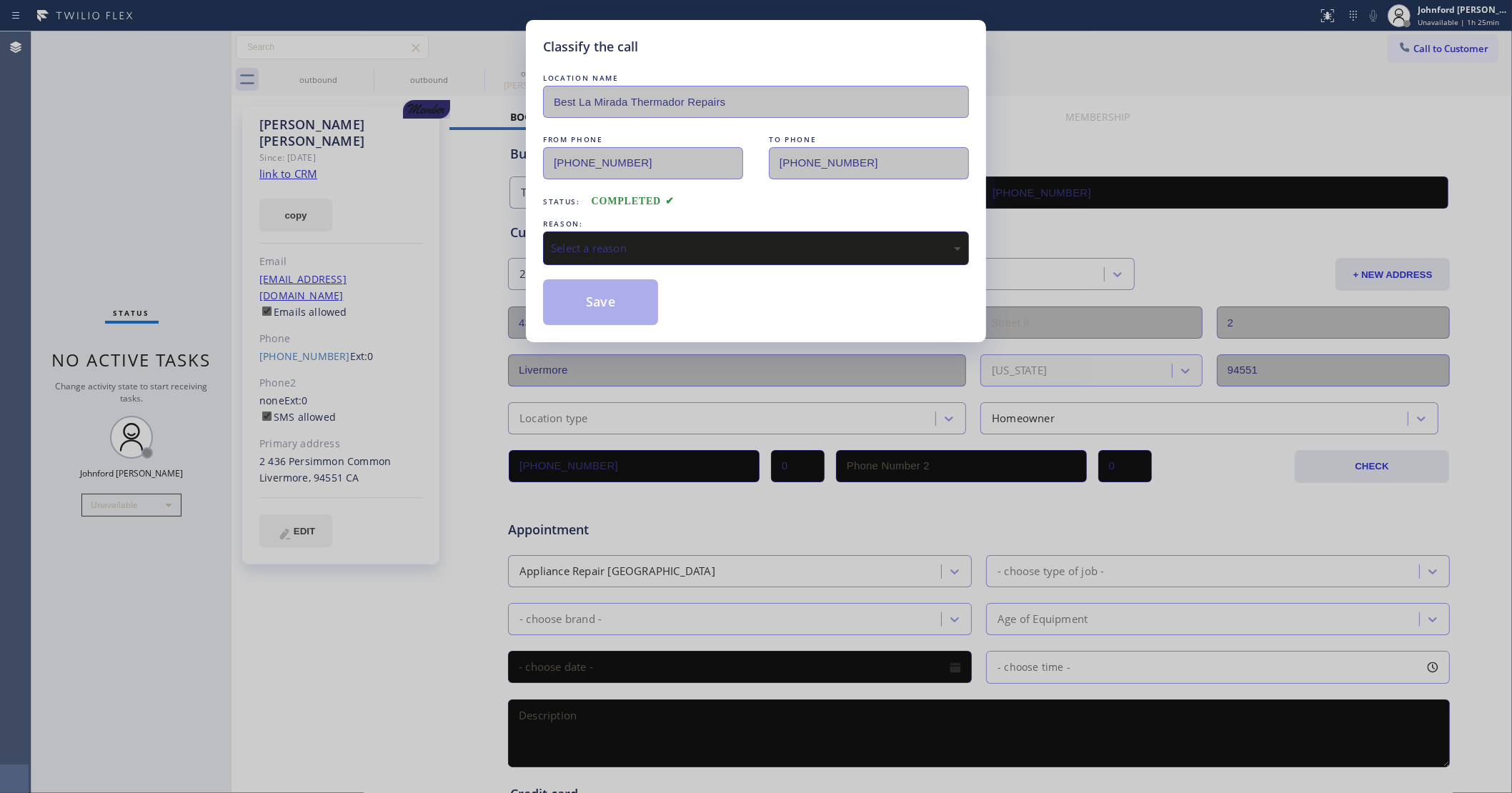
click at [684, 240] on div "Select a reason" at bounding box center [756, 248] width 410 height 16
click at [623, 308] on button "Save" at bounding box center [601, 302] width 115 height 45
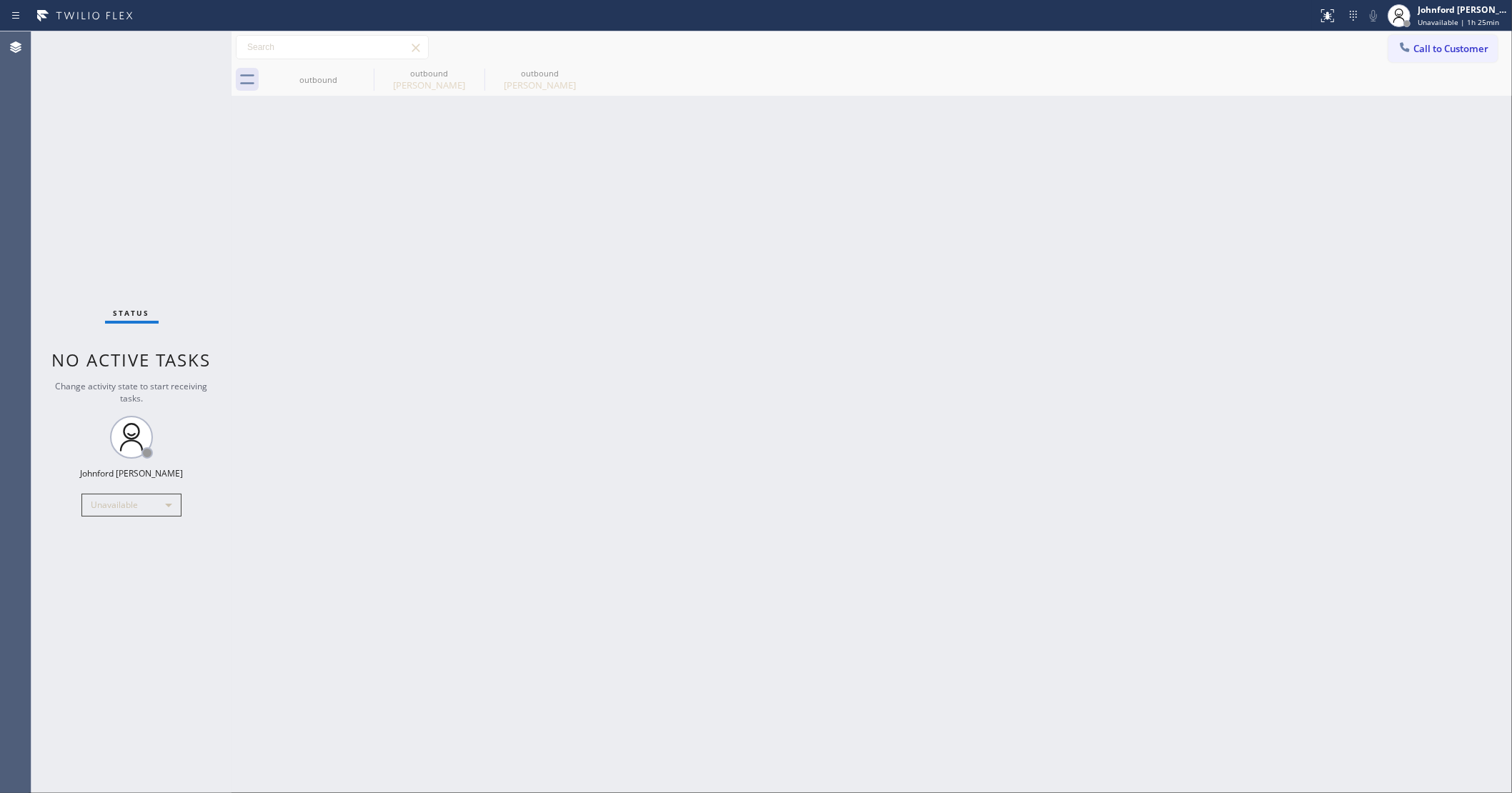
click at [1424, 45] on span "Call to Customer" at bounding box center [1450, 49] width 75 height 13
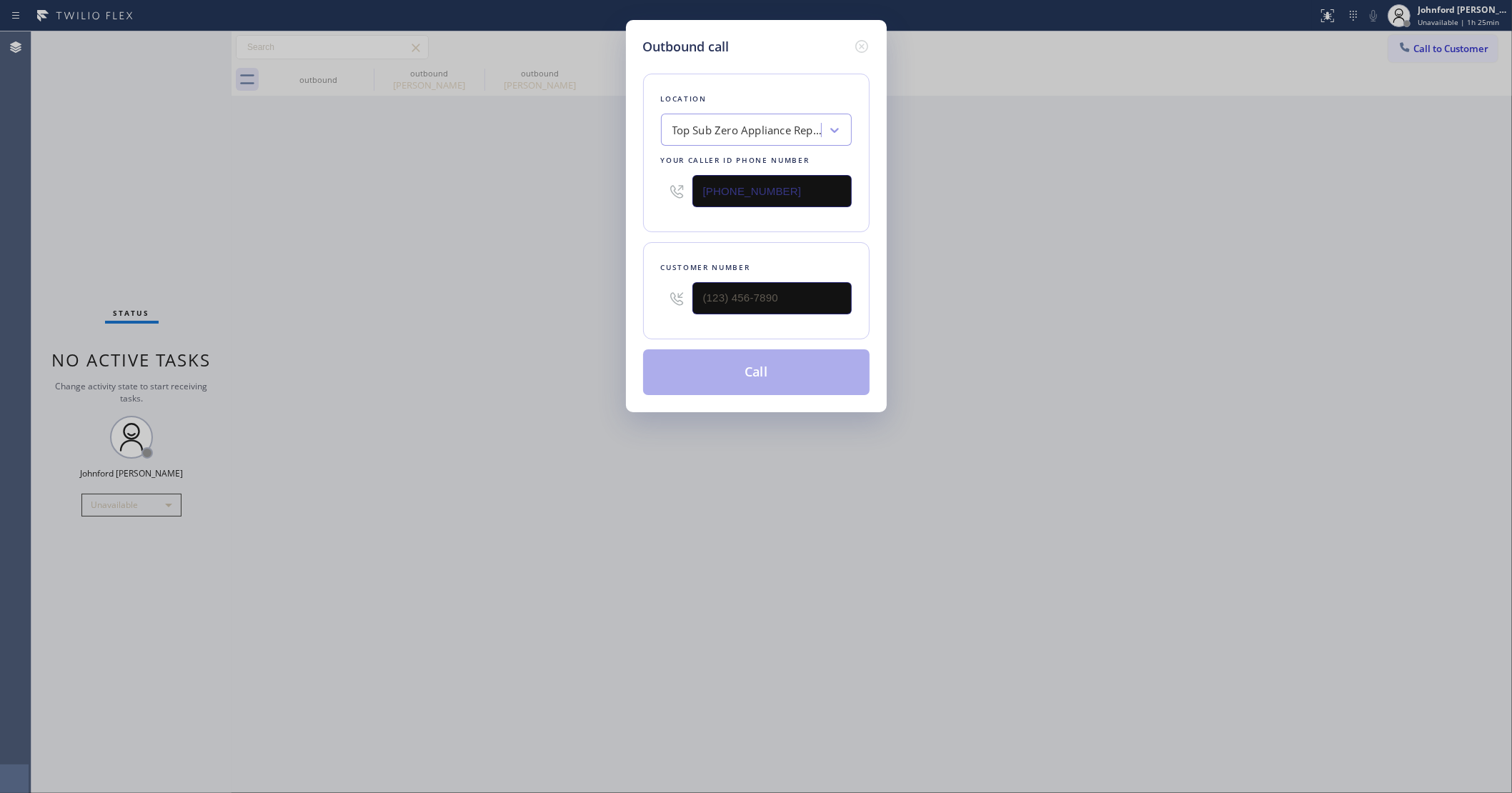
drag, startPoint x: 757, startPoint y: 200, endPoint x: 398, endPoint y: 245, distance: 361.8
click at [597, 220] on div "Outbound call Location Top Sub Zero Appliance Repair Your caller id phone numbe…" at bounding box center [756, 396] width 1512 height 793
paste input "626) 548-3326"
type input "(626) 548-3326"
click at [726, 290] on input "text" at bounding box center [772, 299] width 159 height 32
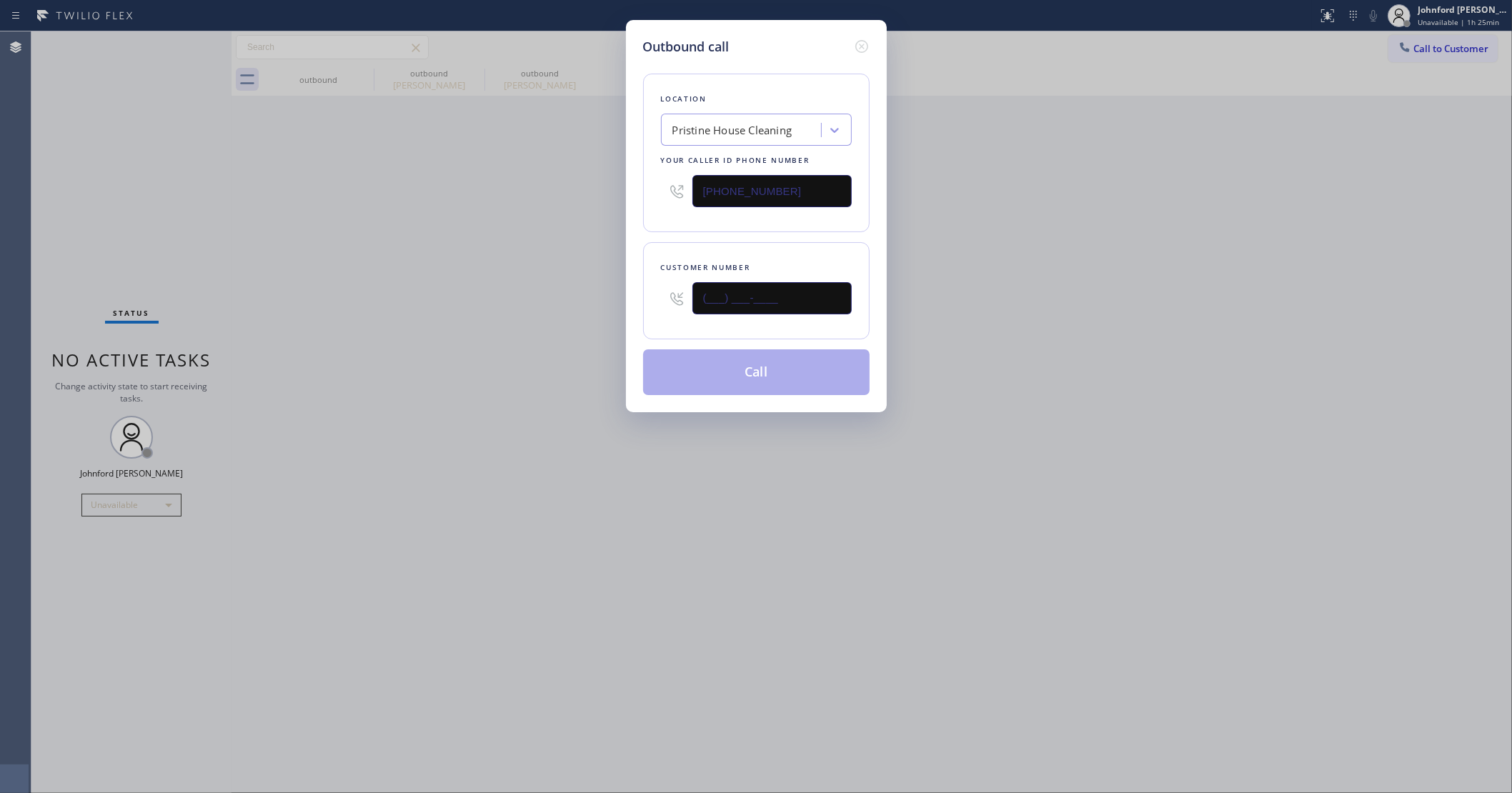
paste input "323) 610-5633"
type input "(323) 610-5633"
click at [407, 300] on div "Outbound call Location Pristine House Cleaning Your caller id phone number (626…" at bounding box center [756, 396] width 1512 height 793
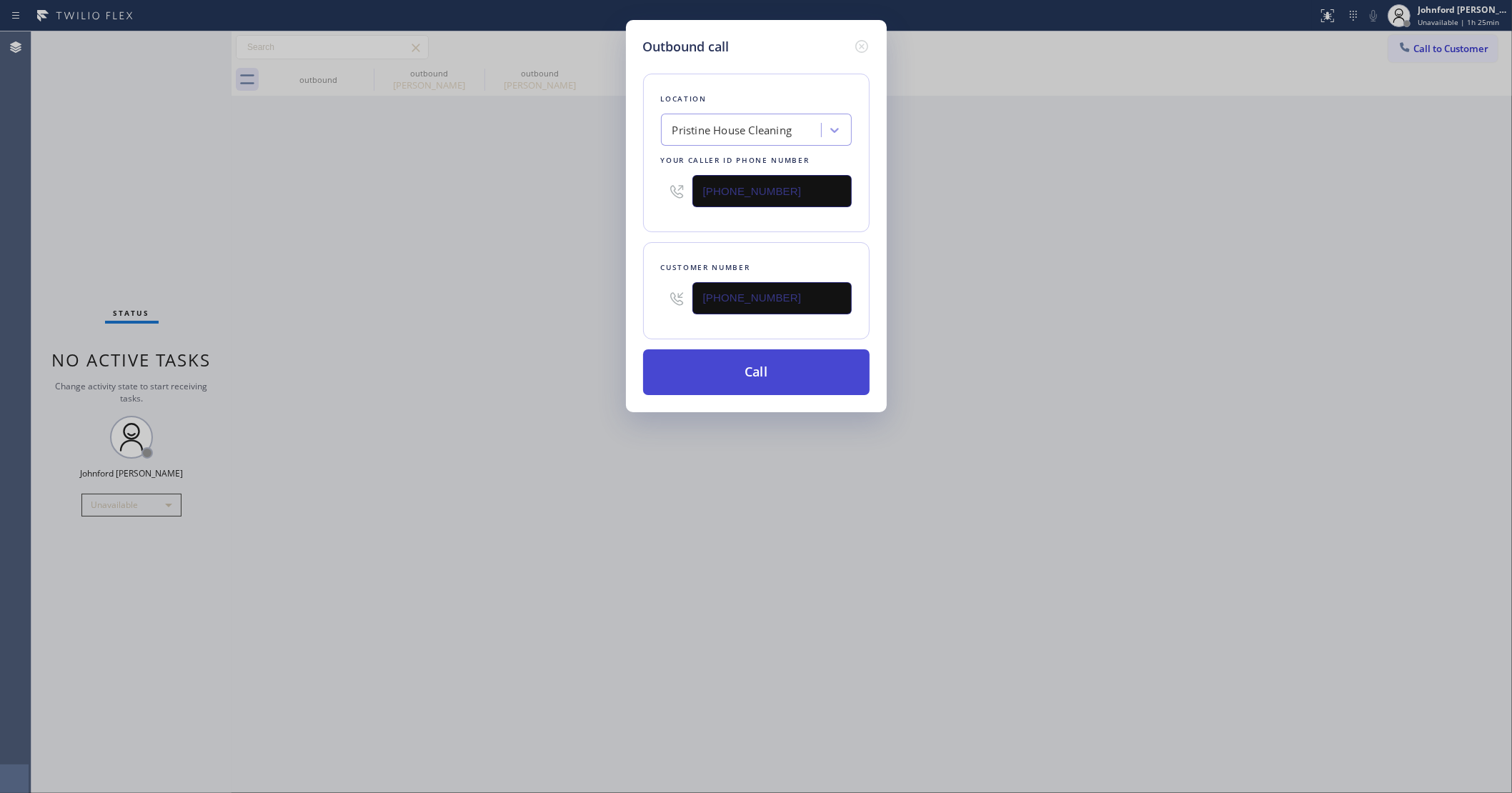
click at [737, 357] on button "Call" at bounding box center [756, 373] width 226 height 45
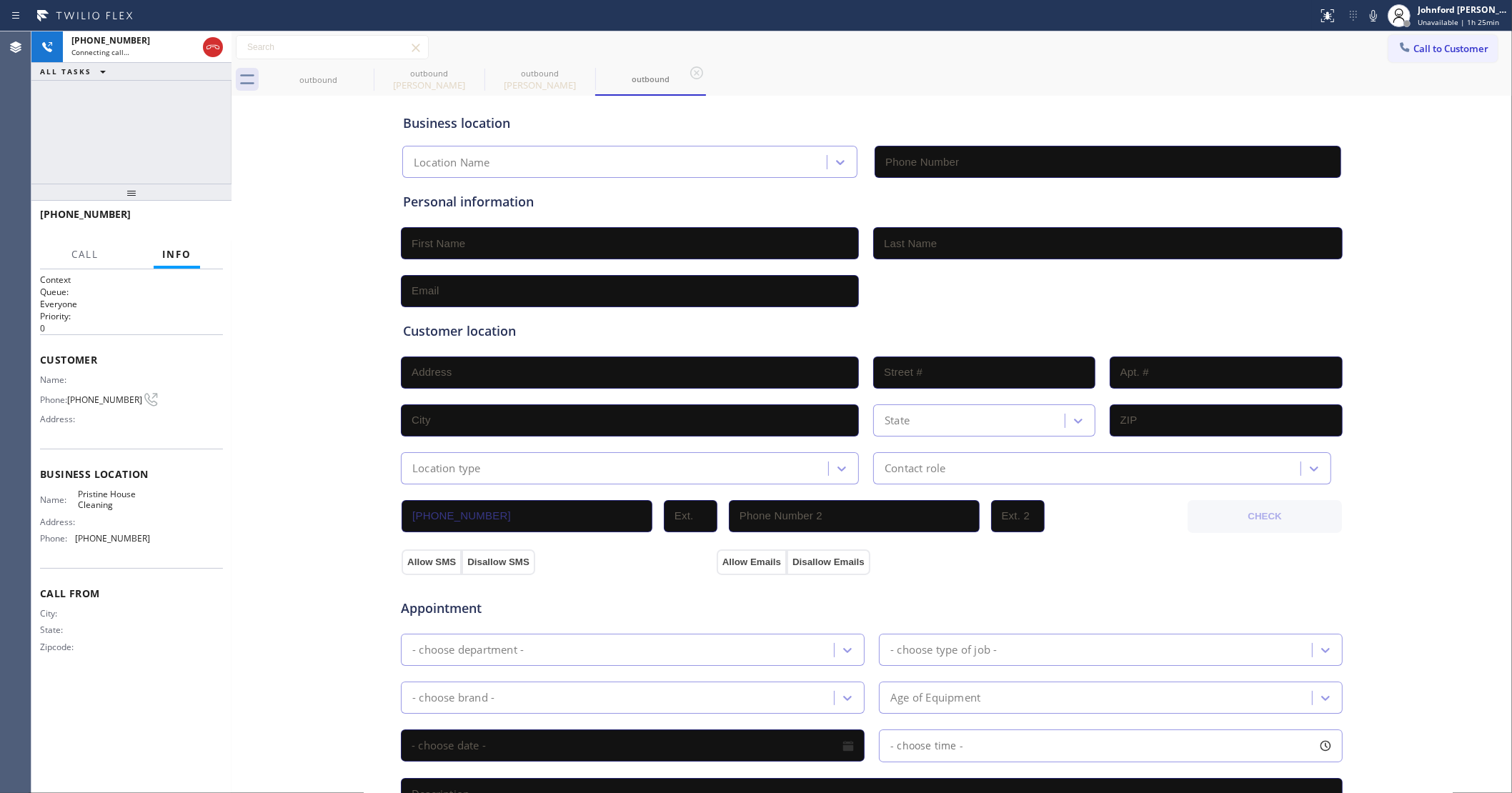
type input "(626) 548-3326"
click at [359, 70] on icon at bounding box center [364, 73] width 13 height 13
click at [0, 0] on icon at bounding box center [0, 0] width 0 height 0
click at [102, 145] on div "+13236105633 Connecting call… ALL TASKS ALL TASKS ACTIVE TASKS TASKS IN WRAP UP" at bounding box center [131, 108] width 200 height 153
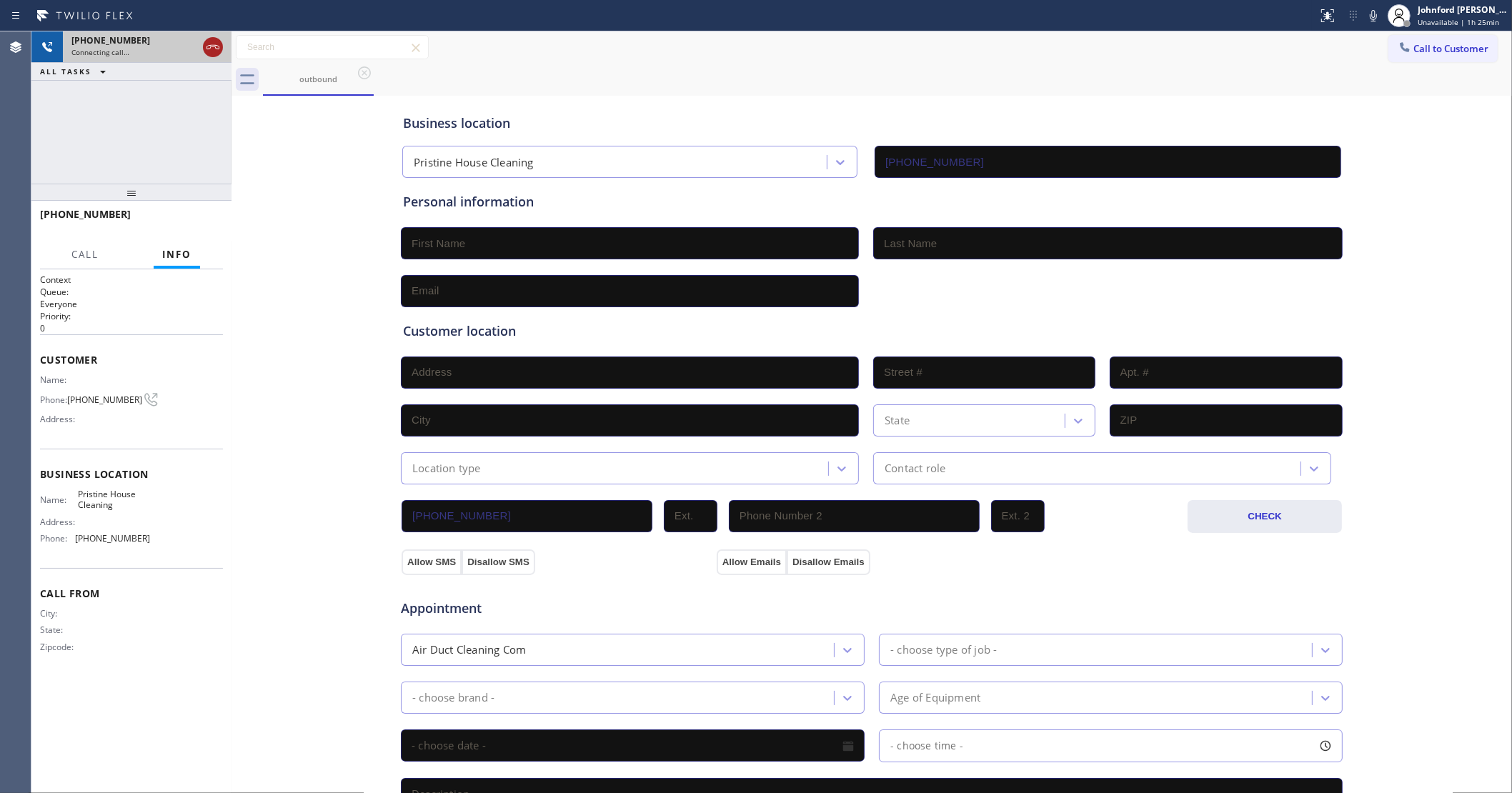
click at [209, 47] on icon at bounding box center [213, 47] width 17 height 17
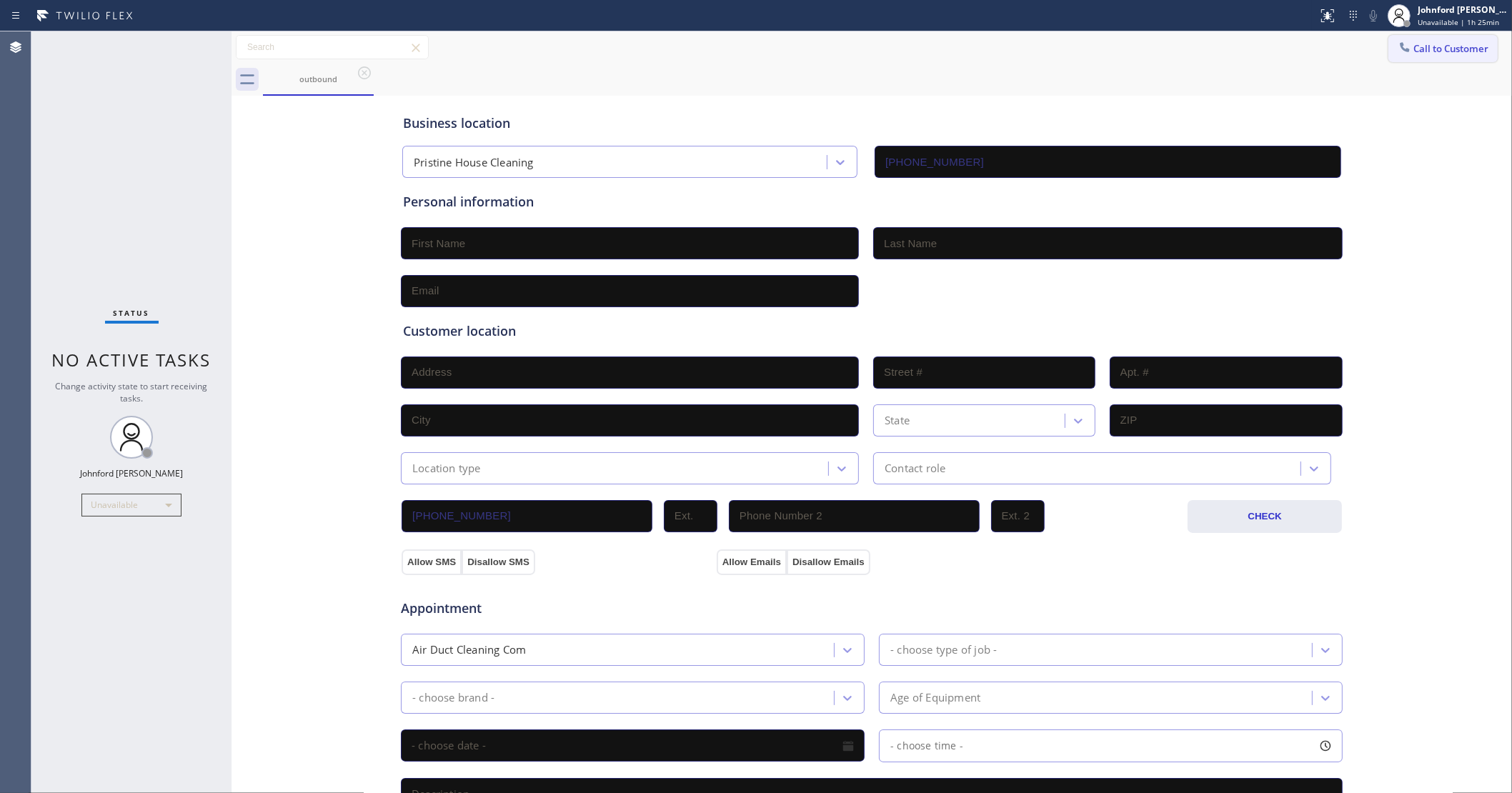
click at [1398, 47] on icon at bounding box center [1405, 47] width 15 height 15
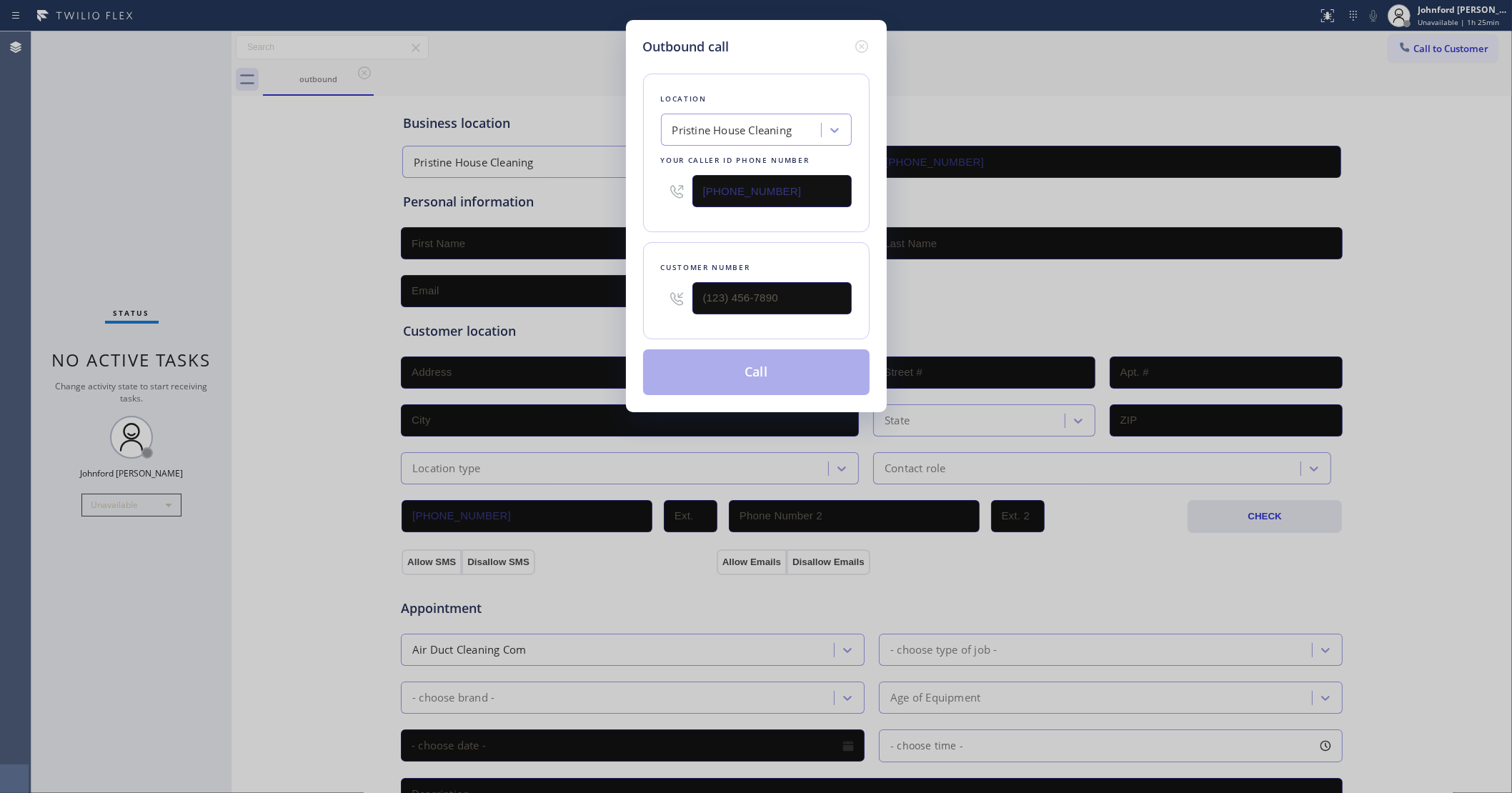
drag, startPoint x: 778, startPoint y: 197, endPoint x: 487, endPoint y: 220, distance: 291.9
click at [490, 218] on div "Outbound call Location Pristine House Cleaning Your caller id phone number (626…" at bounding box center [756, 396] width 1512 height 793
paste input "305) 239-8487"
type input "(305) 239-8487"
click at [751, 282] on input "(___) ___-____" at bounding box center [772, 299] width 159 height 32
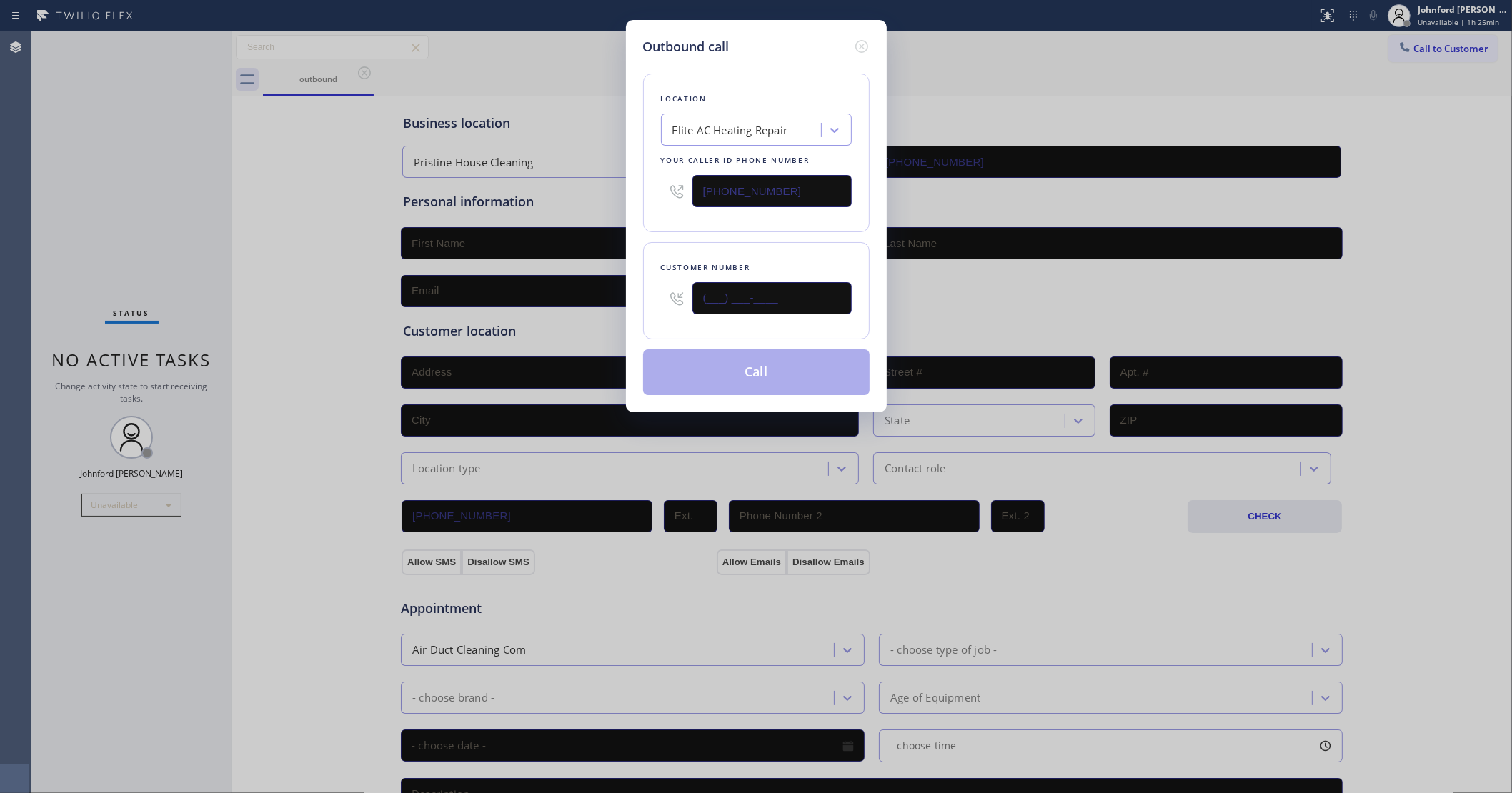
paste input "844) 957-1327"
type input "(844) 957-1327"
click at [630, 214] on div "Outbound call Location Elite AC Heating Repair Your caller id phone number (305…" at bounding box center [756, 216] width 261 height 392
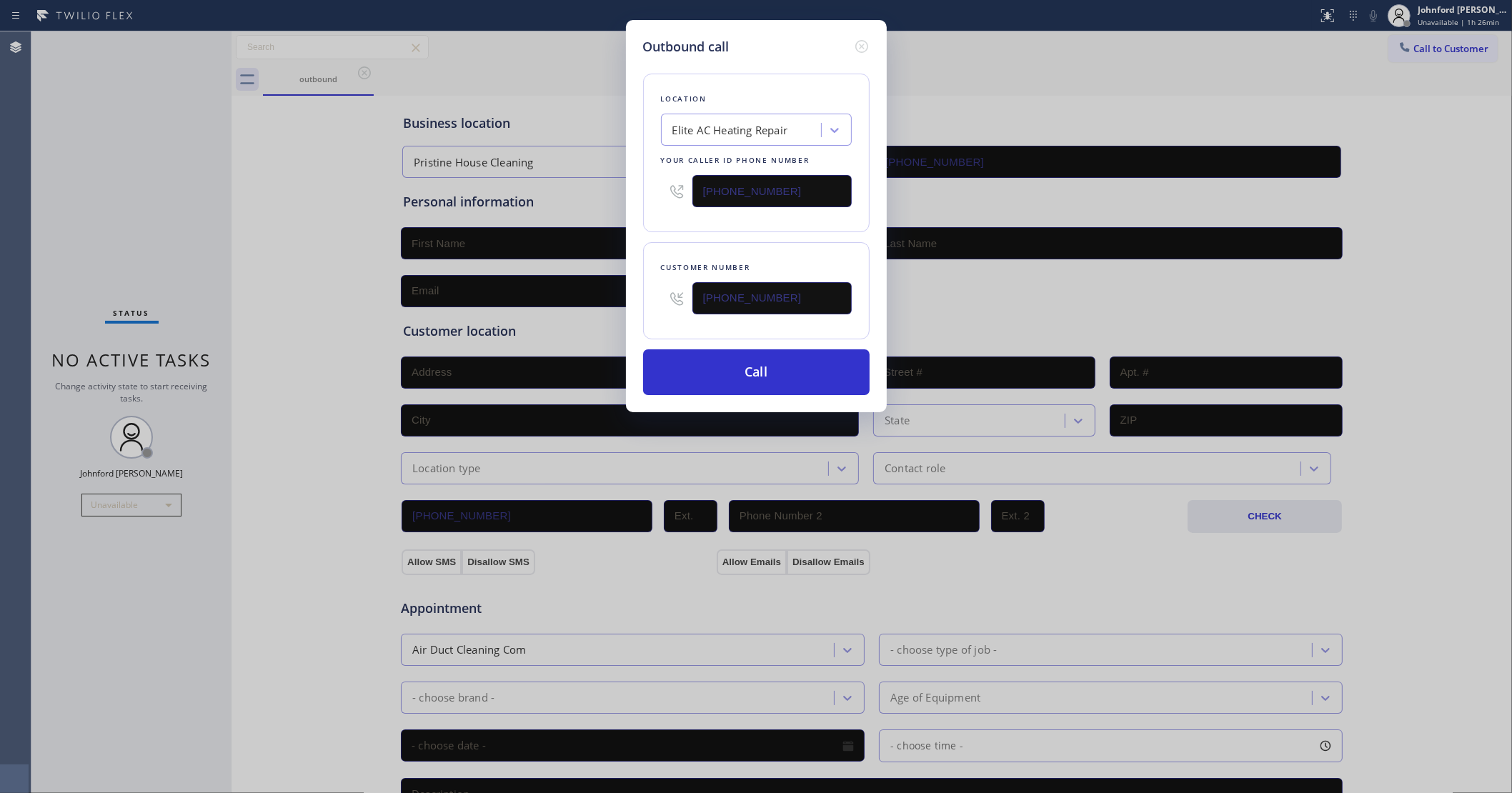
click at [76, 222] on div "Outbound call Location Elite AC Heating Repair Your caller id phone number (305…" at bounding box center [756, 396] width 1512 height 793
click at [673, 354] on button "Call" at bounding box center [756, 373] width 226 height 45
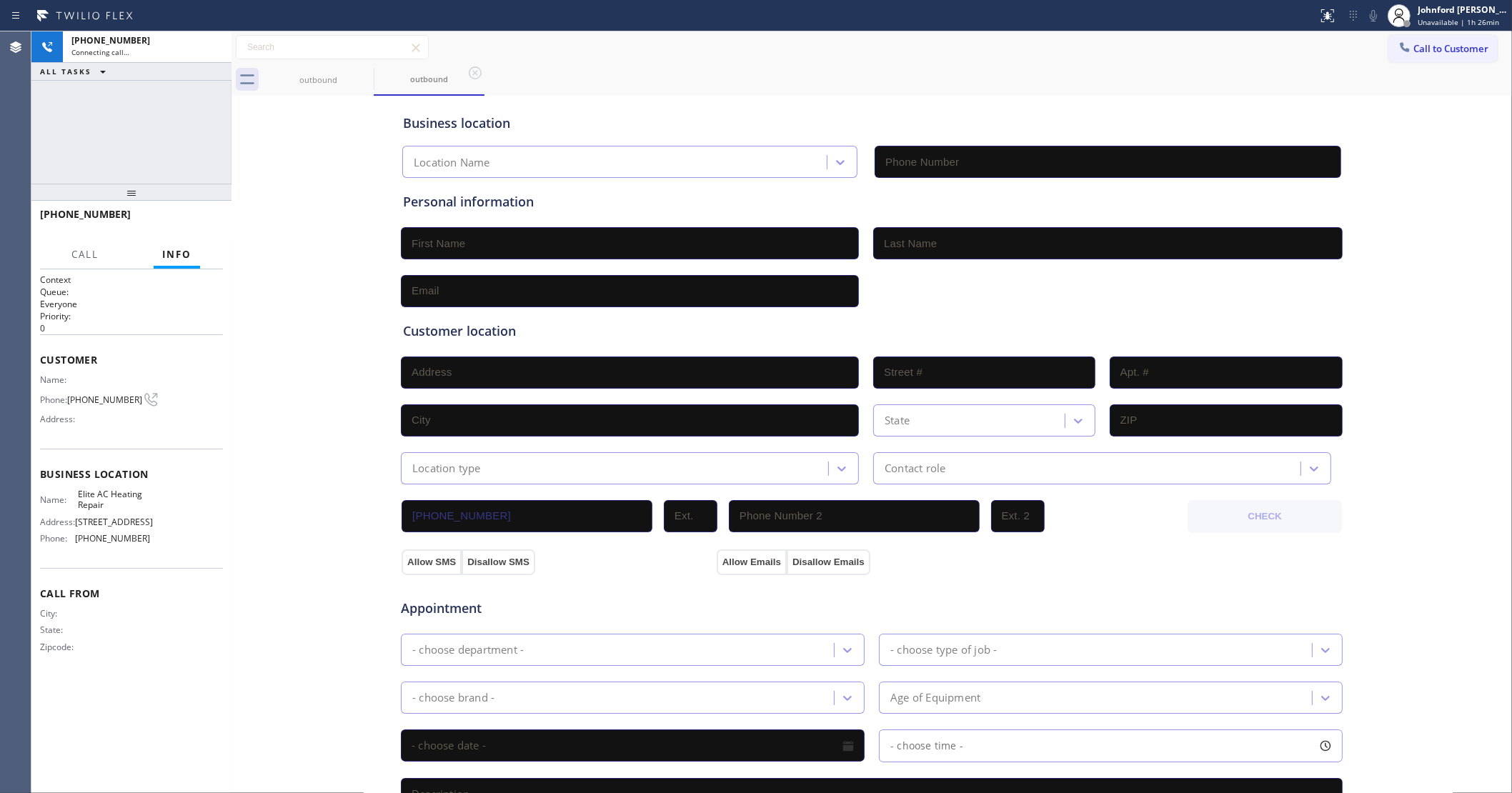
type input "(305) 239-8487"
click at [177, 123] on div "+18449571327 Connecting call… ALL TASKS ALL TASKS ACTIVE TASKS TASKS IN WRAP UP" at bounding box center [131, 108] width 200 height 153
click at [1415, 51] on span "Call to Customer" at bounding box center [1450, 49] width 75 height 13
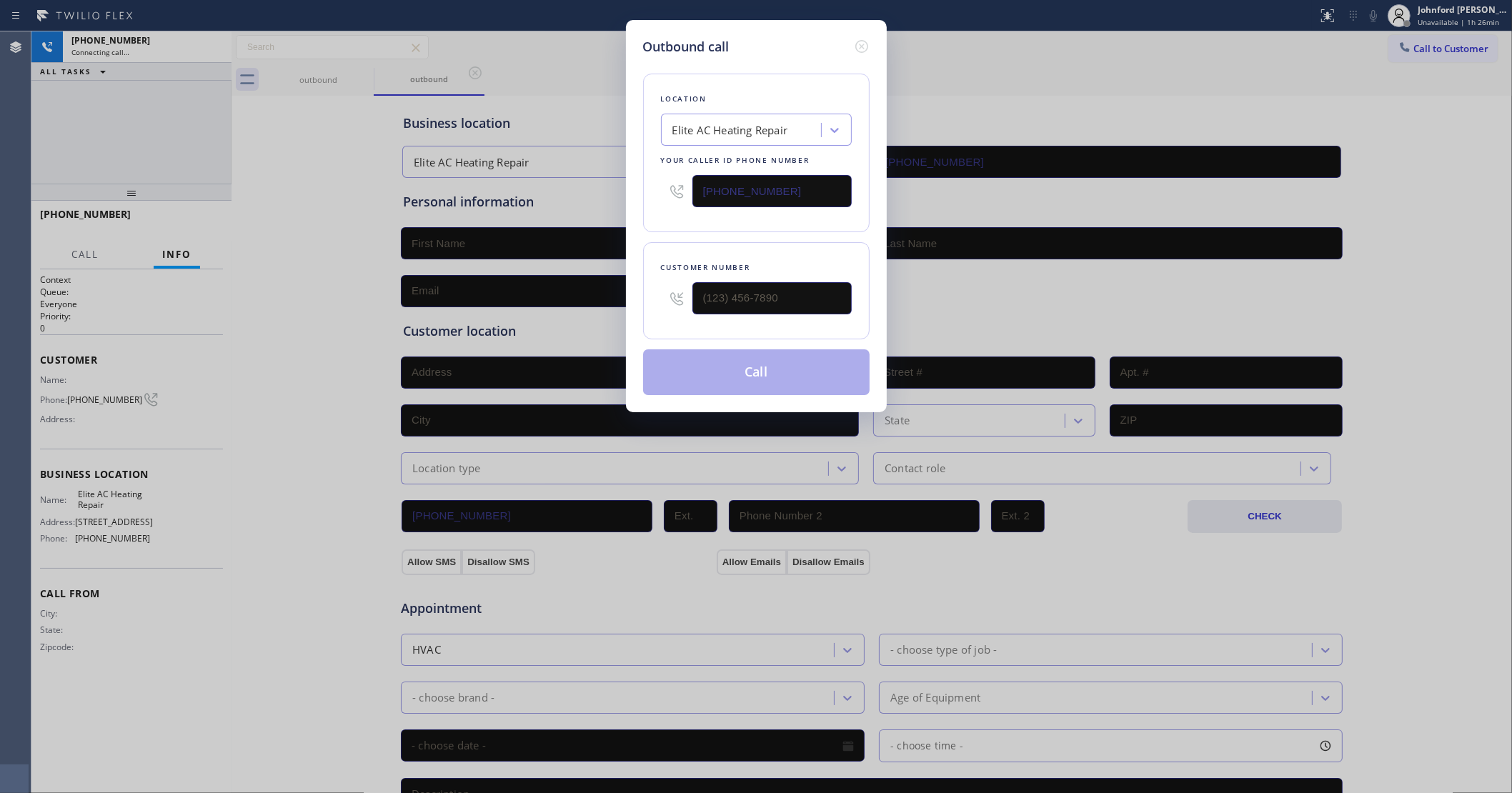
drag, startPoint x: 752, startPoint y: 199, endPoint x: 622, endPoint y: 200, distance: 130.0
click at [629, 199] on div "Outbound call Location Elite AC Heating Repair Your caller id phone number (305…" at bounding box center [756, 216] width 261 height 392
paste input "786) 461-1410"
type input "(786) 461-1410"
click at [130, 136] on div "Outbound call Location Paramount HVAC Master Your caller id phone number (786) …" at bounding box center [756, 396] width 1512 height 793
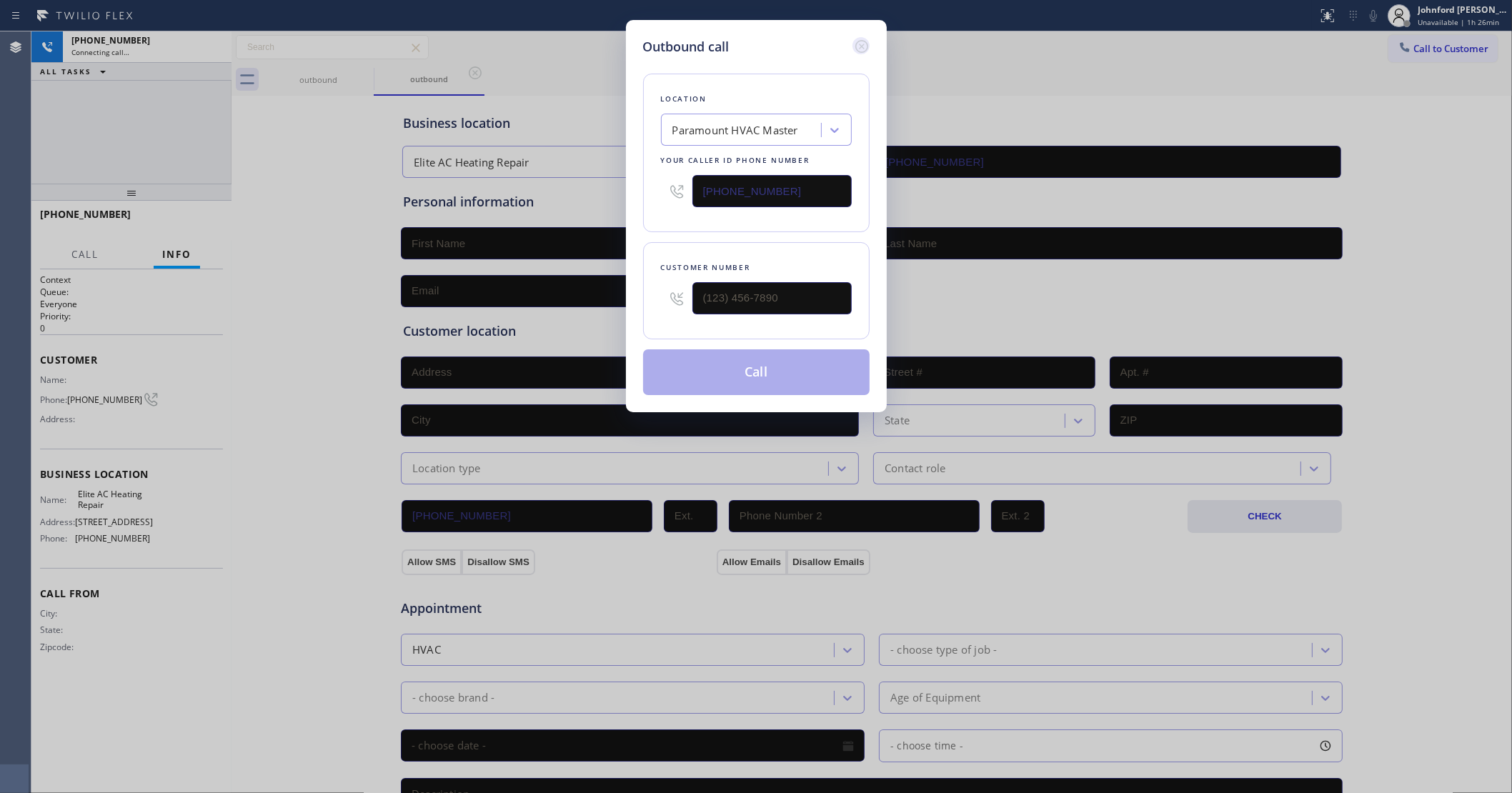
click at [863, 41] on icon at bounding box center [861, 46] width 17 height 17
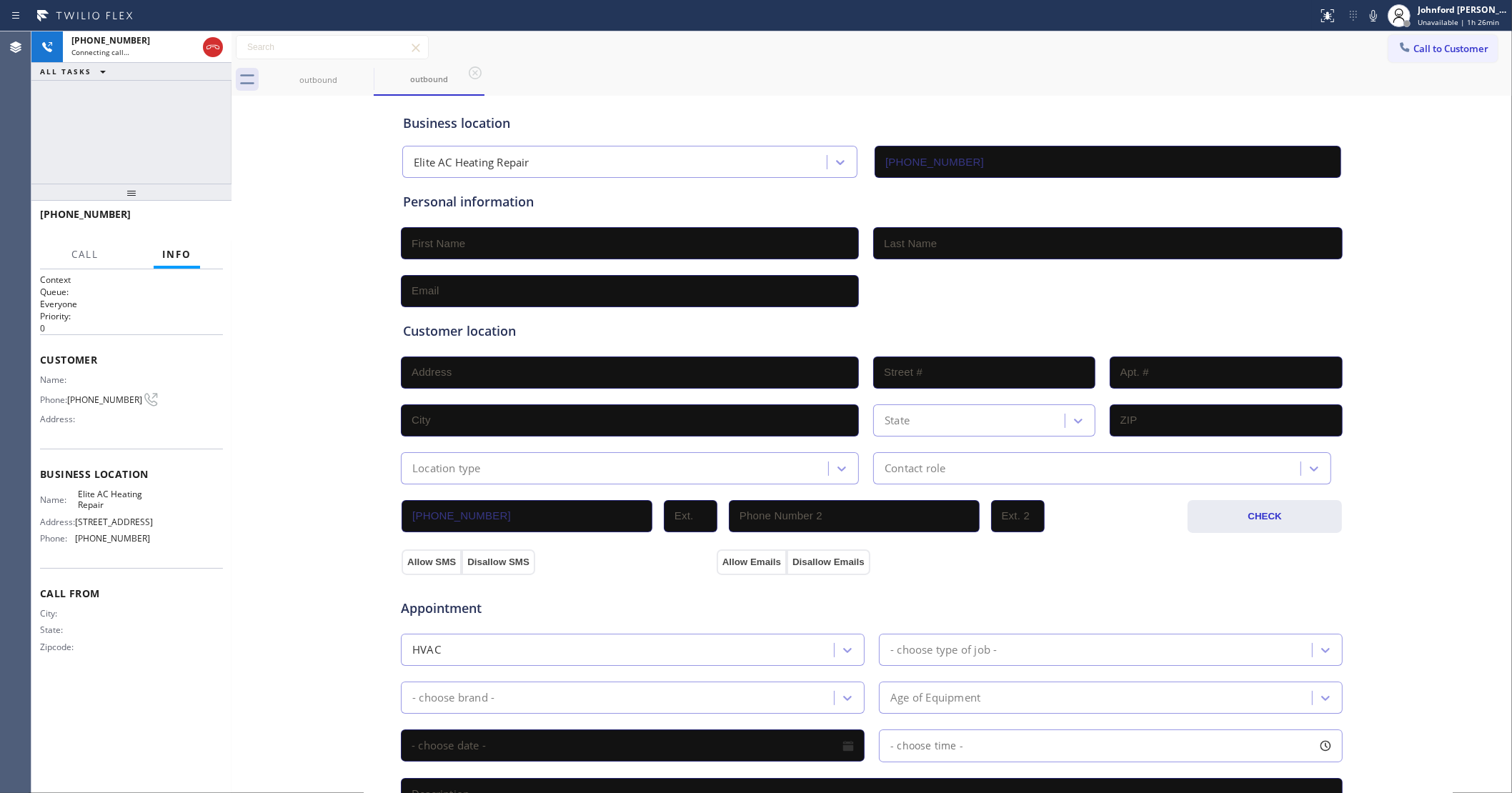
click at [146, 106] on div "+18449571327 Connecting call… ALL TASKS ALL TASKS ACTIVE TASKS TASKS IN WRAP UP" at bounding box center [131, 108] width 200 height 153
click at [202, 222] on span "HANG UP" at bounding box center [190, 221] width 44 height 10
click at [1407, 57] on button "Call to Customer" at bounding box center [1443, 48] width 110 height 27
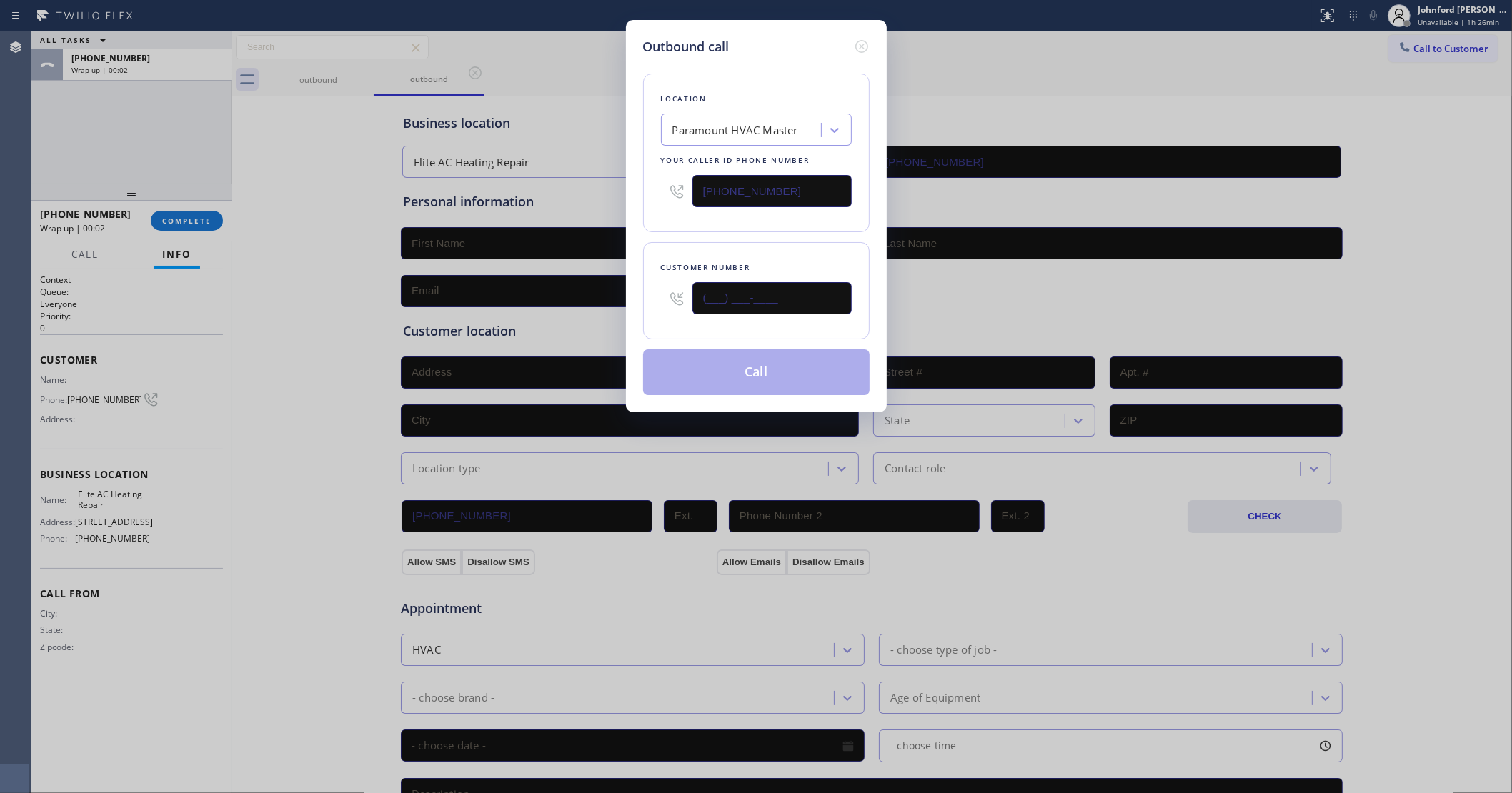
drag, startPoint x: 740, startPoint y: 302, endPoint x: 631, endPoint y: 305, distance: 109.0
click at [632, 305] on div "Outbound call Location Paramount HVAC Master Your caller id phone number (786) …" at bounding box center [756, 216] width 261 height 392
paste input "844) 957-1327"
type input "(844) 957-1327"
click at [666, 248] on div "Customer number (844) 957-1327" at bounding box center [756, 291] width 226 height 97
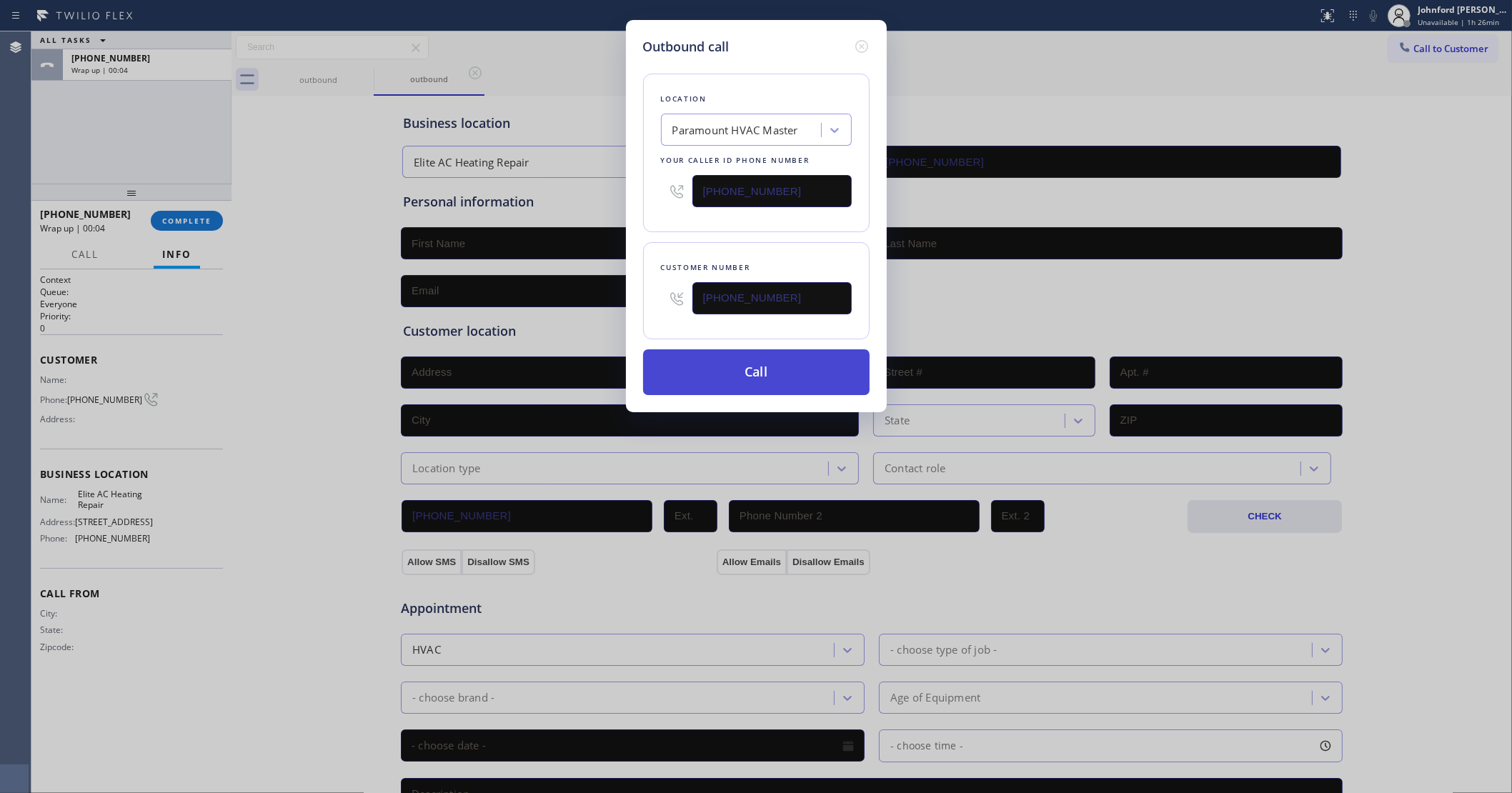
click at [705, 365] on button "Call" at bounding box center [756, 373] width 226 height 45
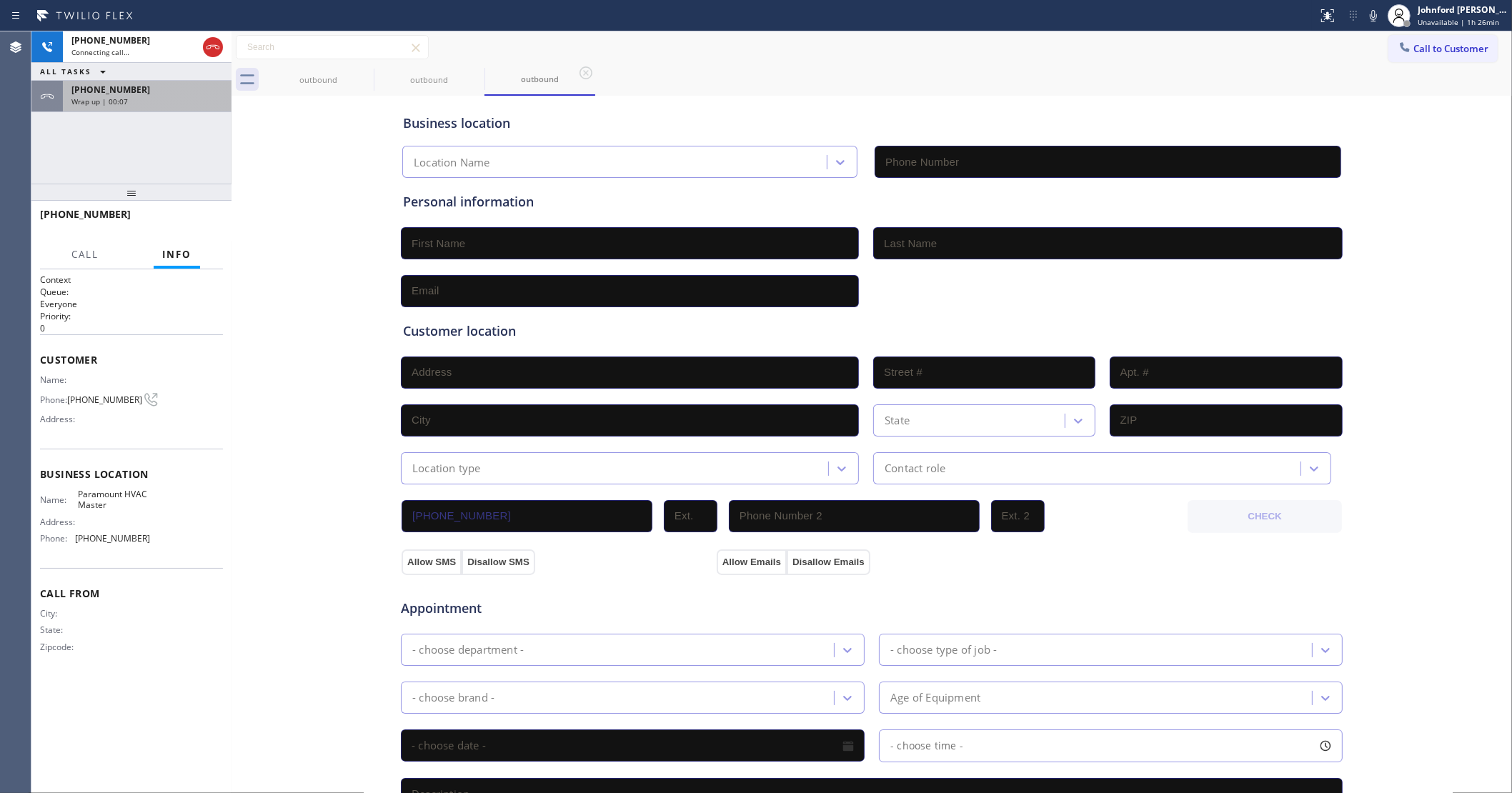
click at [183, 91] on div "+18449571327" at bounding box center [147, 89] width 152 height 12
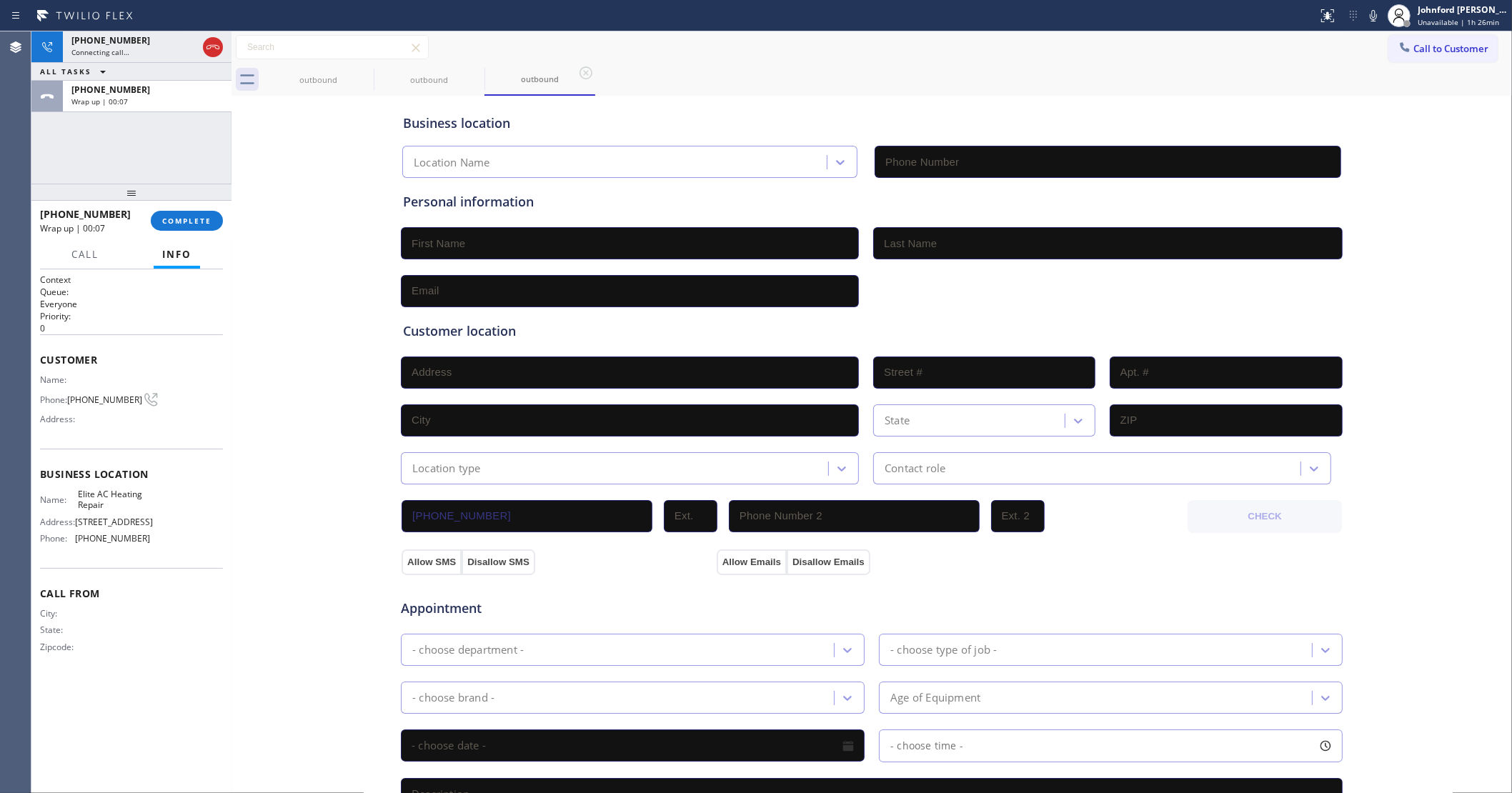
type input "(786) 461-1410"
click at [179, 224] on span "COMPLETE" at bounding box center [187, 221] width 50 height 10
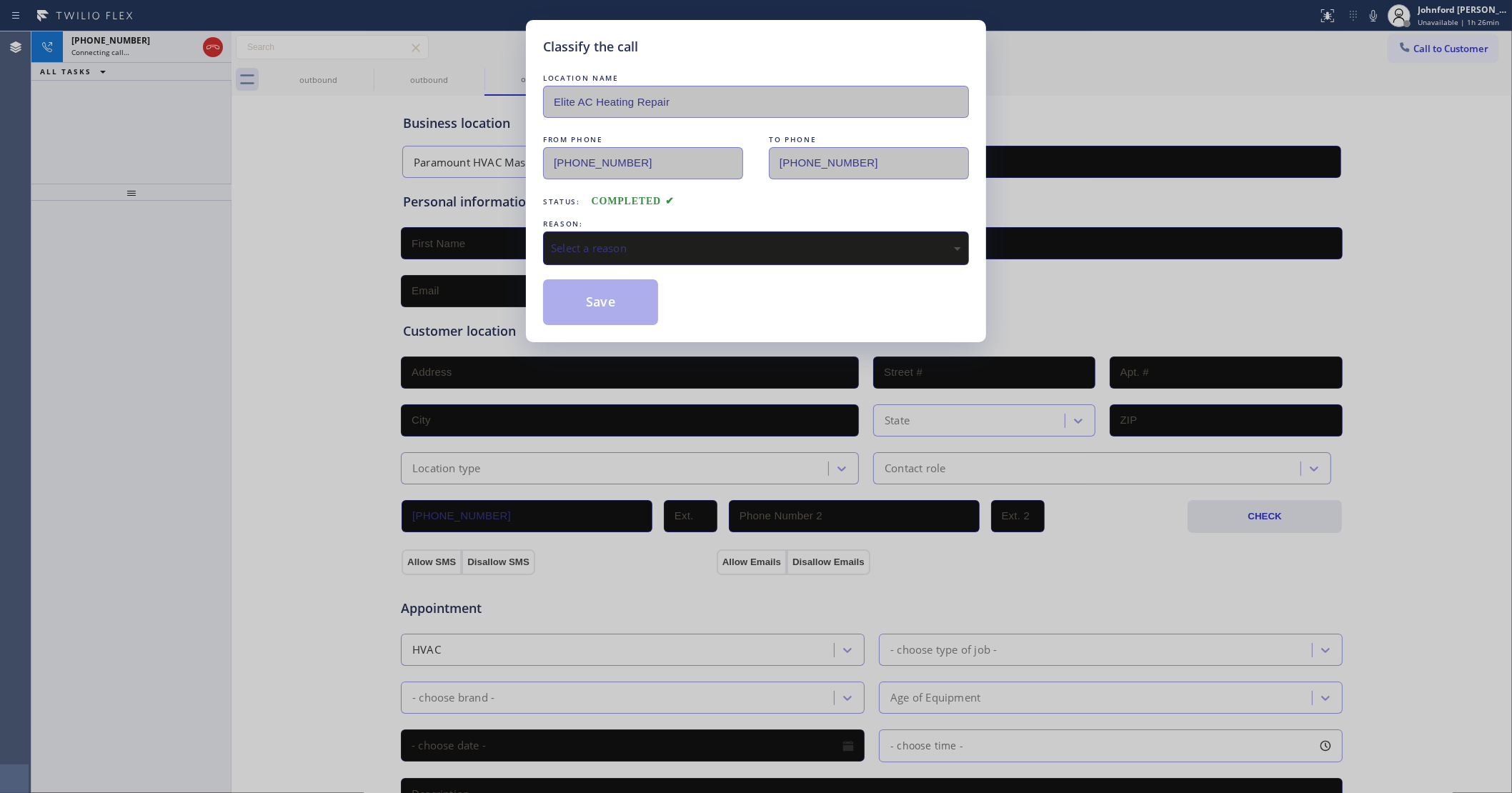
click at [713, 247] on div "Select a reason" at bounding box center [756, 248] width 410 height 16
click at [623, 290] on button "Save" at bounding box center [601, 302] width 115 height 45
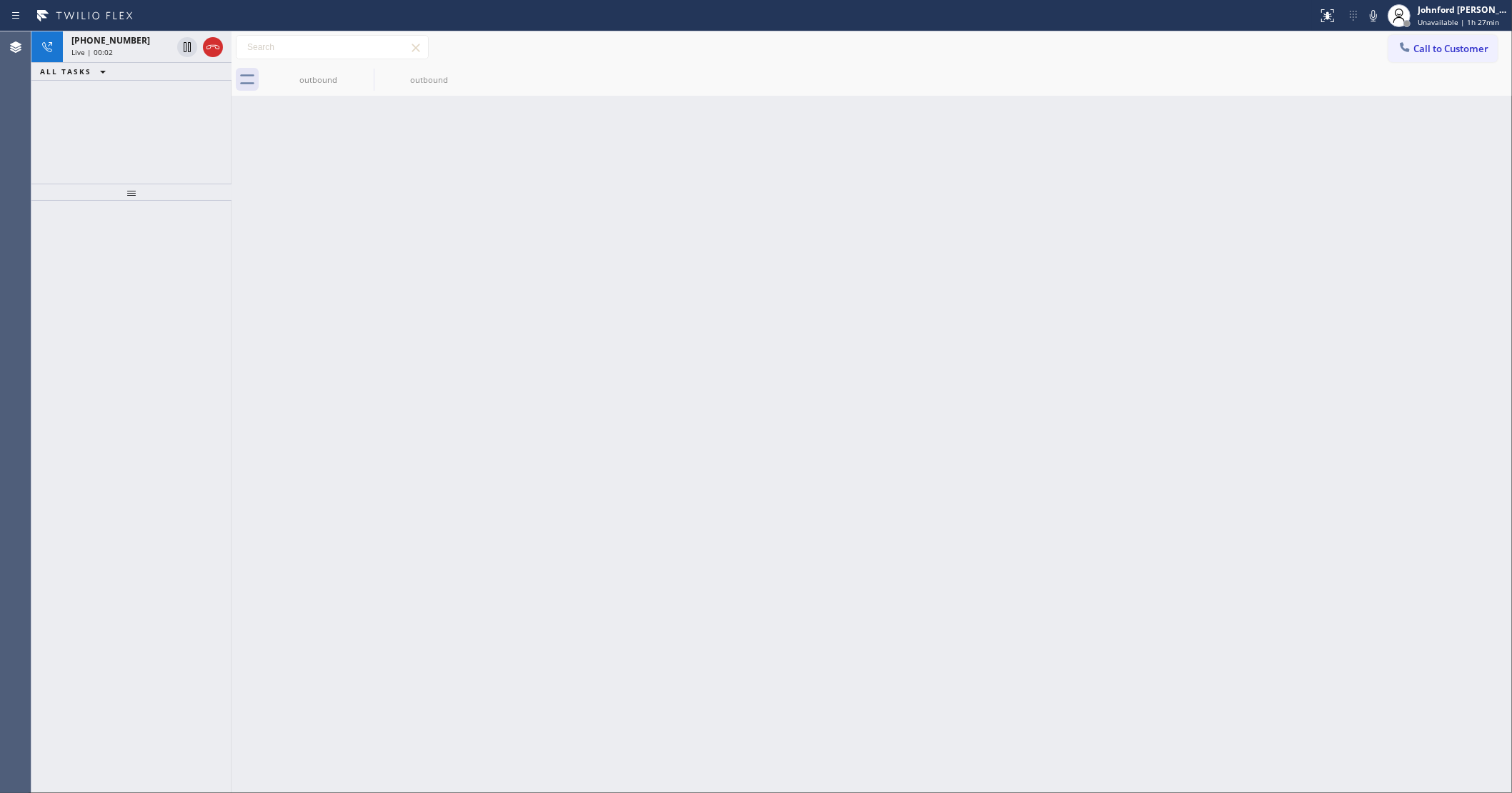
drag, startPoint x: 140, startPoint y: 109, endPoint x: 170, endPoint y: 98, distance: 32.0
click at [140, 109] on div "+18449571327 Live | 00:02 ALL TASKS ALL TASKS ACTIVE TASKS TASKS IN WRAP UP" at bounding box center [131, 108] width 200 height 153
click at [216, 51] on icon at bounding box center [213, 47] width 17 height 17
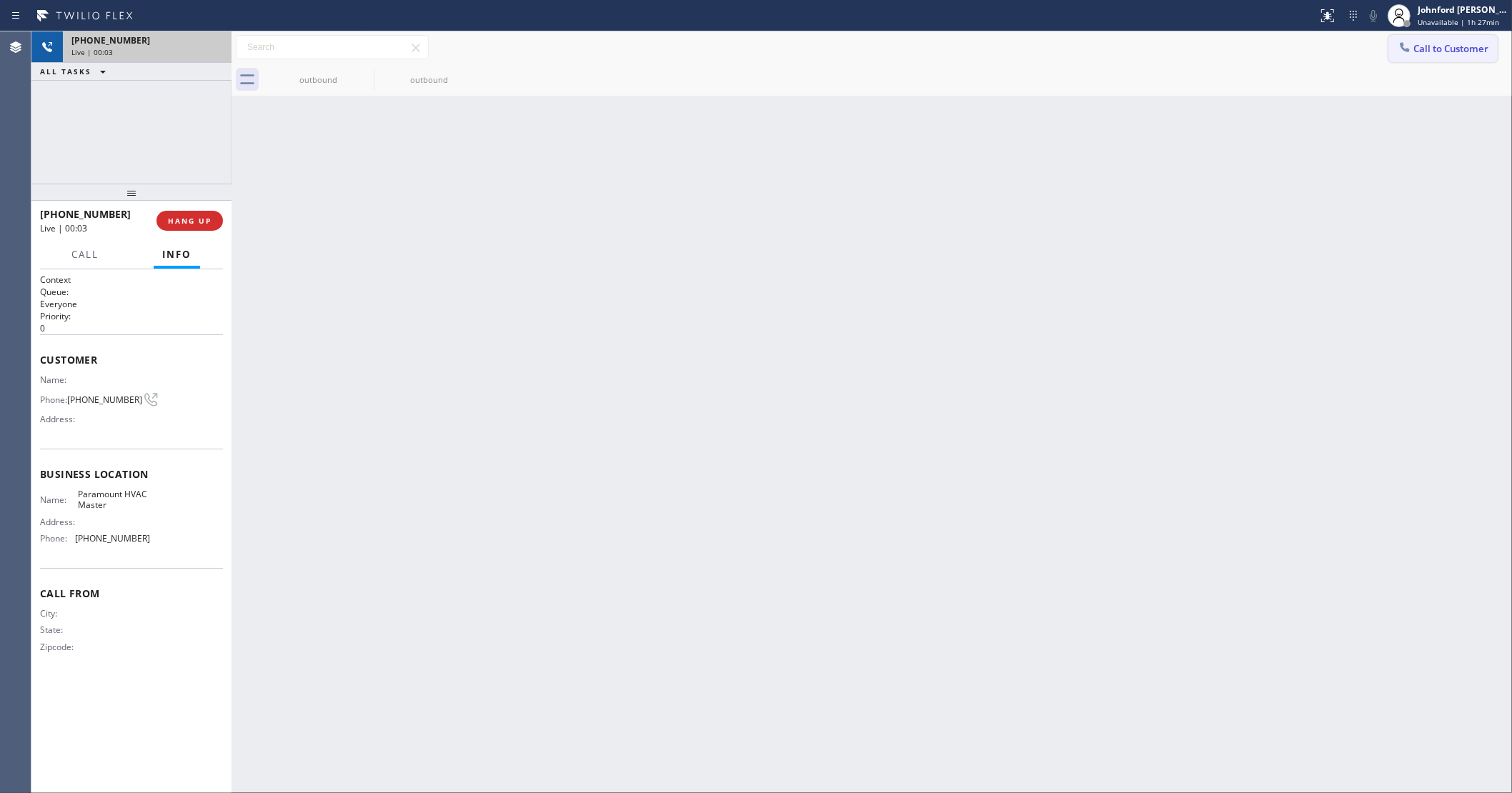
click at [1438, 41] on button "Call to Customer" at bounding box center [1443, 48] width 110 height 27
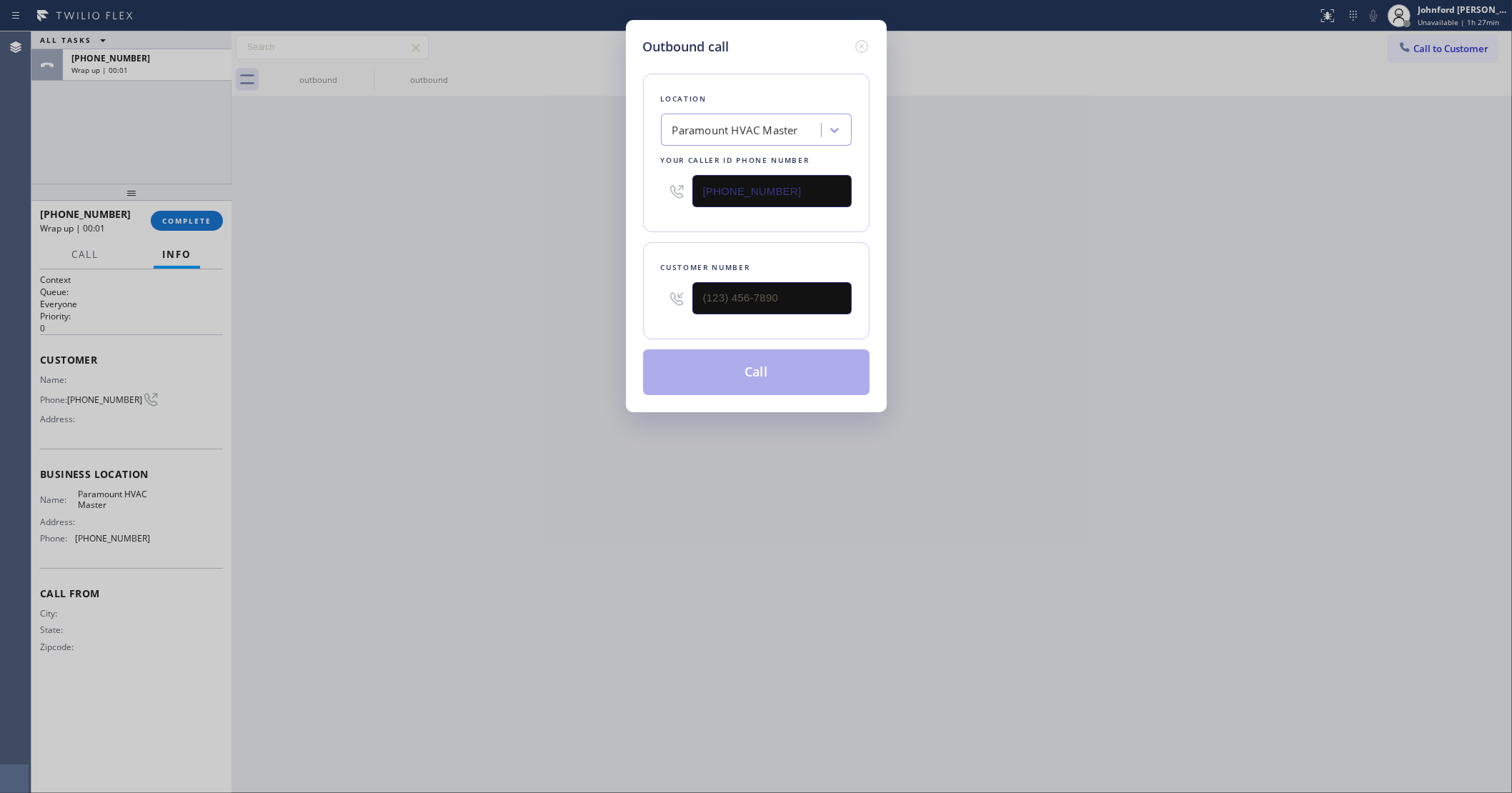
drag, startPoint x: 788, startPoint y: 294, endPoint x: 549, endPoint y: 320, distance: 240.4
click at [549, 320] on div "Outbound call Location Paramount HVAC Master Your caller id phone number (786) …" at bounding box center [756, 396] width 1512 height 793
click at [742, 314] on div at bounding box center [772, 298] width 159 height 46
click at [751, 298] on input "(___) ___-____" at bounding box center [772, 299] width 159 height 32
paste input "844) 957-1327"
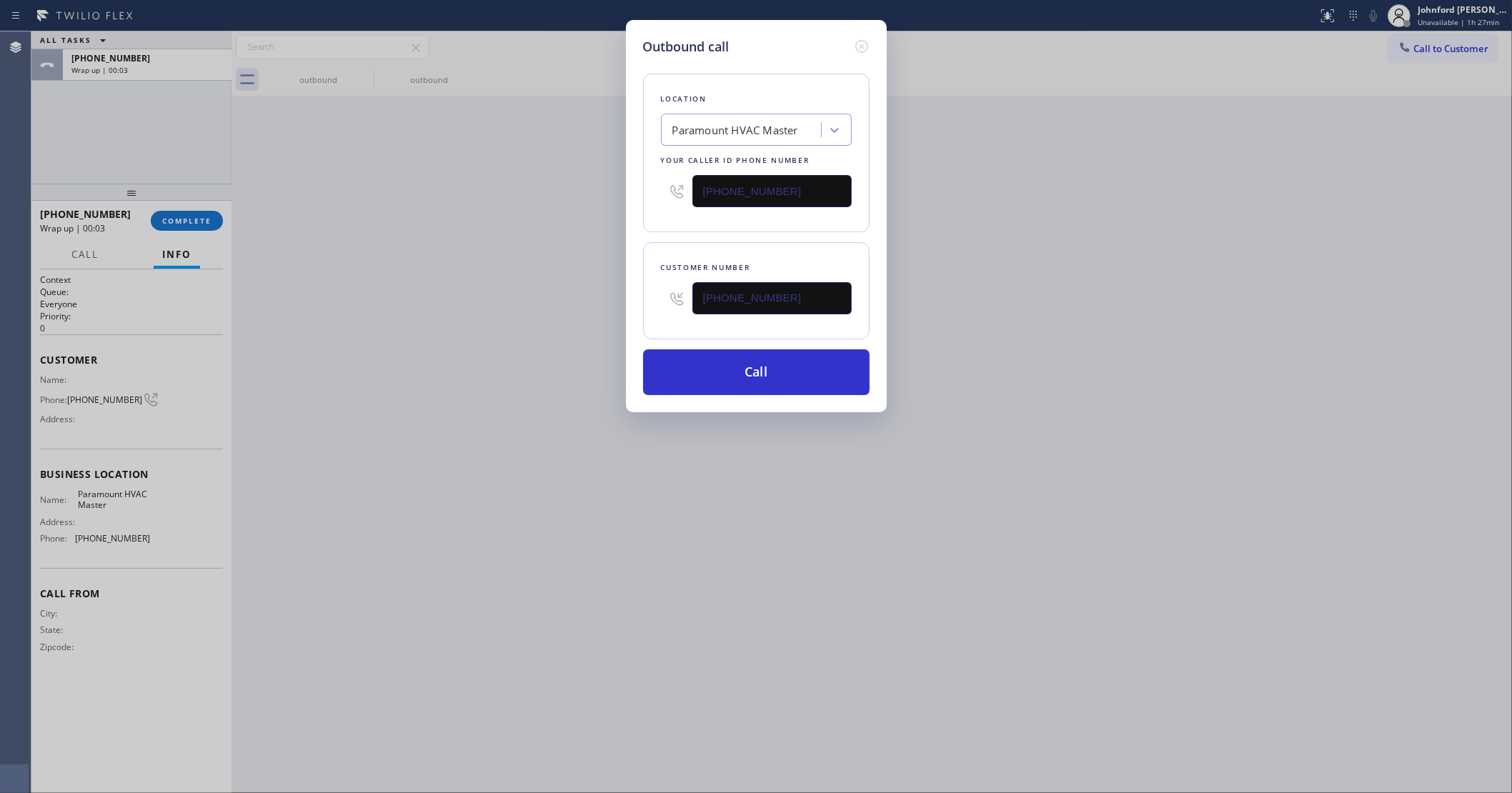
type input "(844) 957-1327"
click at [497, 338] on div "Outbound call Location Paramount HVAC Master Your caller id phone number (786) …" at bounding box center [756, 396] width 1512 height 793
click at [732, 362] on button "Call" at bounding box center [756, 373] width 226 height 45
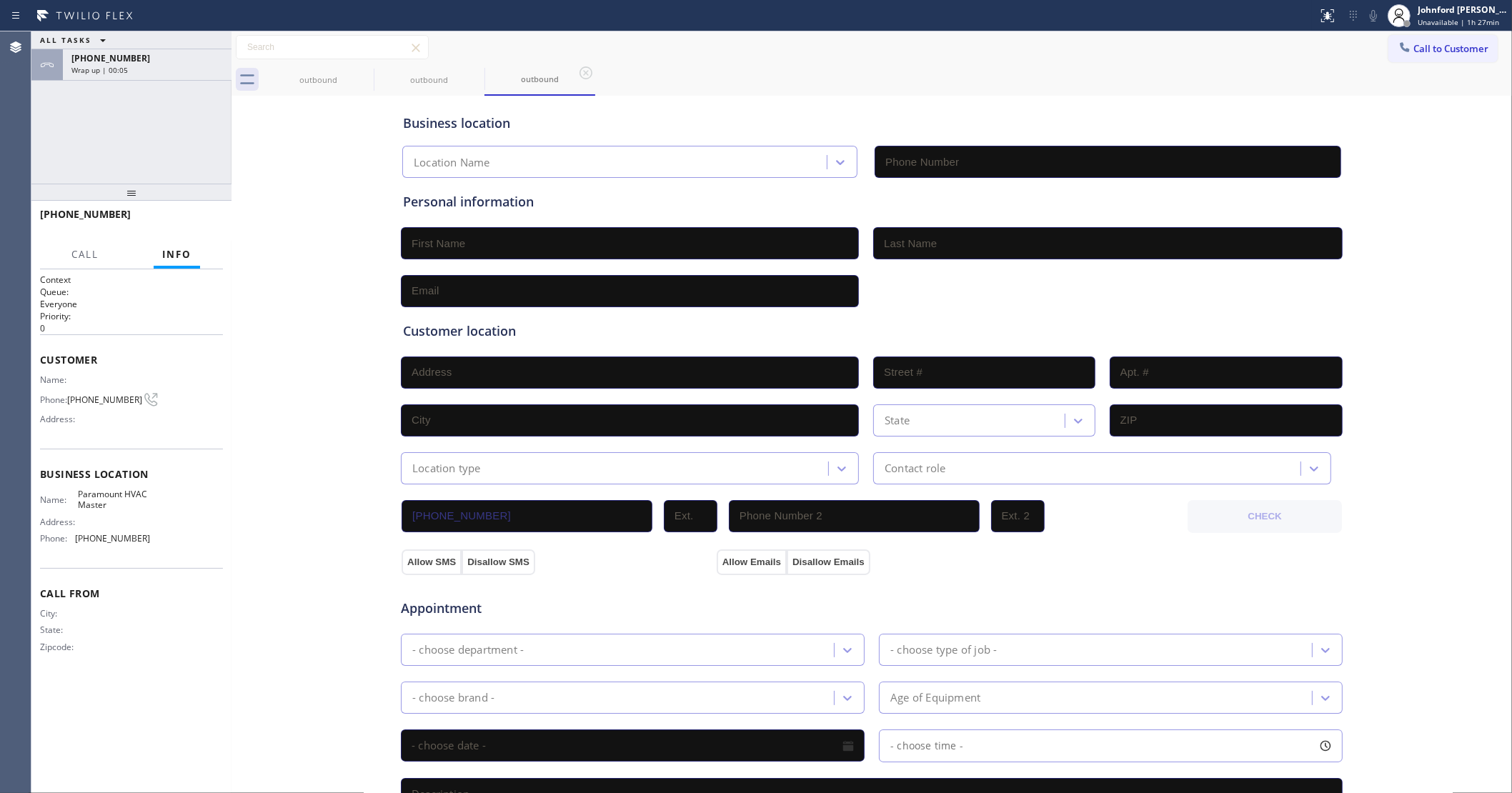
type input "(786) 461-1410"
drag, startPoint x: 1410, startPoint y: 51, endPoint x: 1292, endPoint y: 80, distance: 121.5
click at [1413, 51] on span "Call to Customer" at bounding box center [1450, 49] width 75 height 13
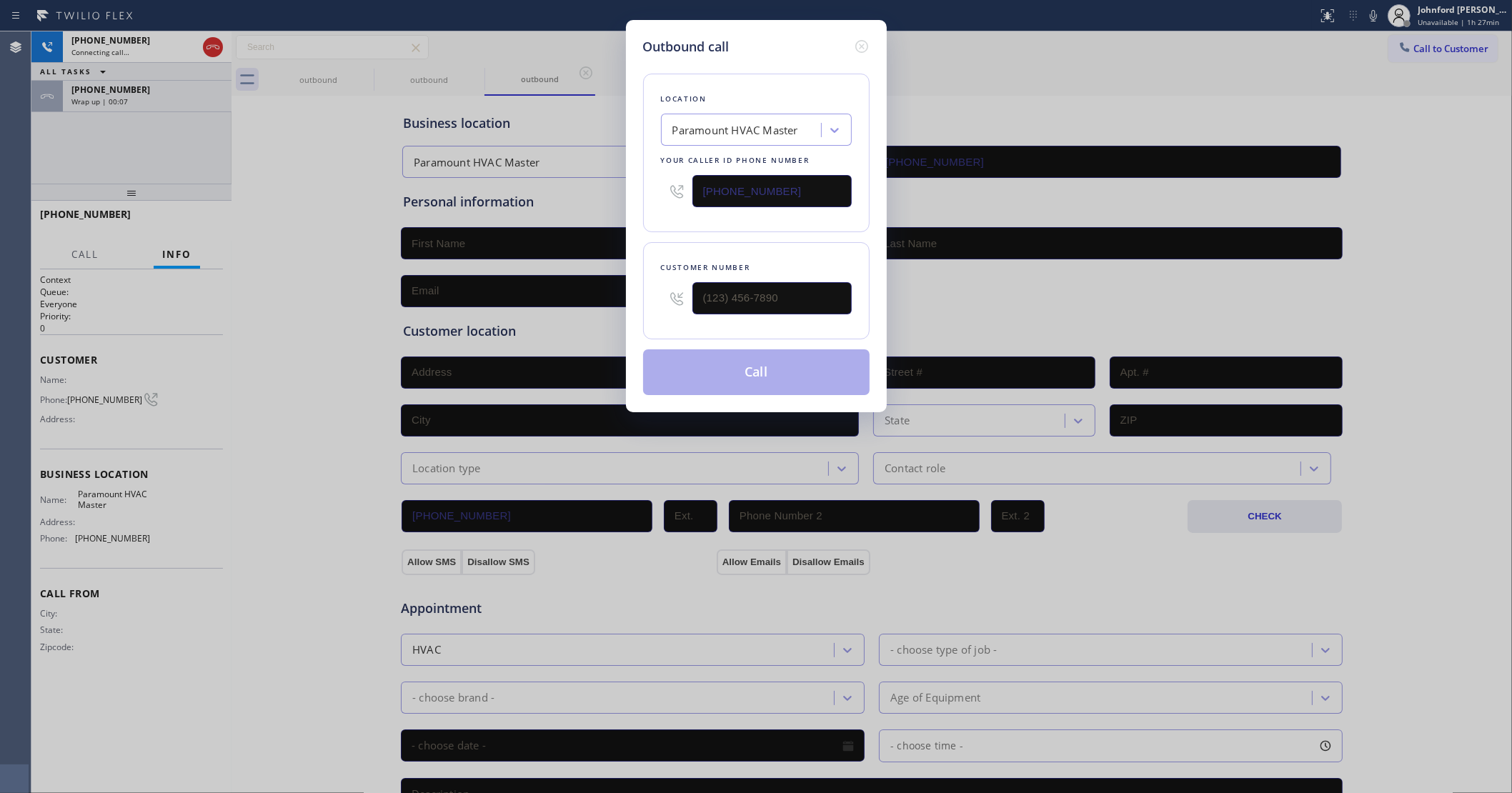
drag, startPoint x: 984, startPoint y: 151, endPoint x: 840, endPoint y: 165, distance: 144.7
click at [947, 161] on div "Outbound call Location Paramount HVAC Master Your caller id phone number (786) …" at bounding box center [756, 396] width 1512 height 793
drag, startPoint x: 823, startPoint y: 166, endPoint x: 661, endPoint y: 188, distance: 163.5
click at [670, 188] on div "(786) 461-1410" at bounding box center [756, 191] width 191 height 46
click at [738, 179] on input "(786) 461-1410" at bounding box center [772, 192] width 159 height 32
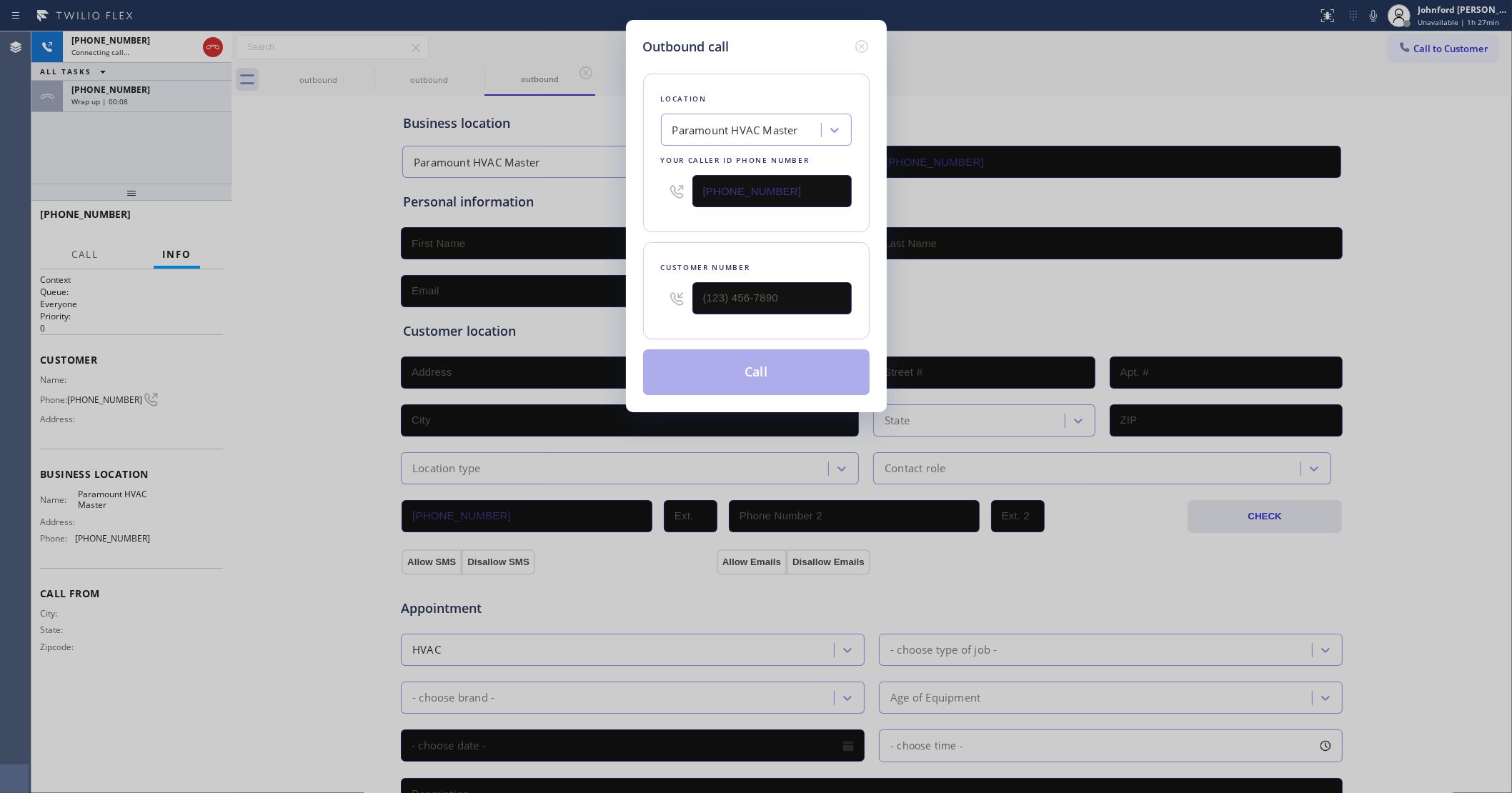
click at [738, 179] on input "(786) 461-1410" at bounding box center [772, 192] width 159 height 32
paste input "206) 208-7284"
type input "(206) 208-7284"
click at [156, 159] on div "Outbound call Location Whirlpool Repair Seattle Your caller id phone number (20…" at bounding box center [756, 396] width 1512 height 793
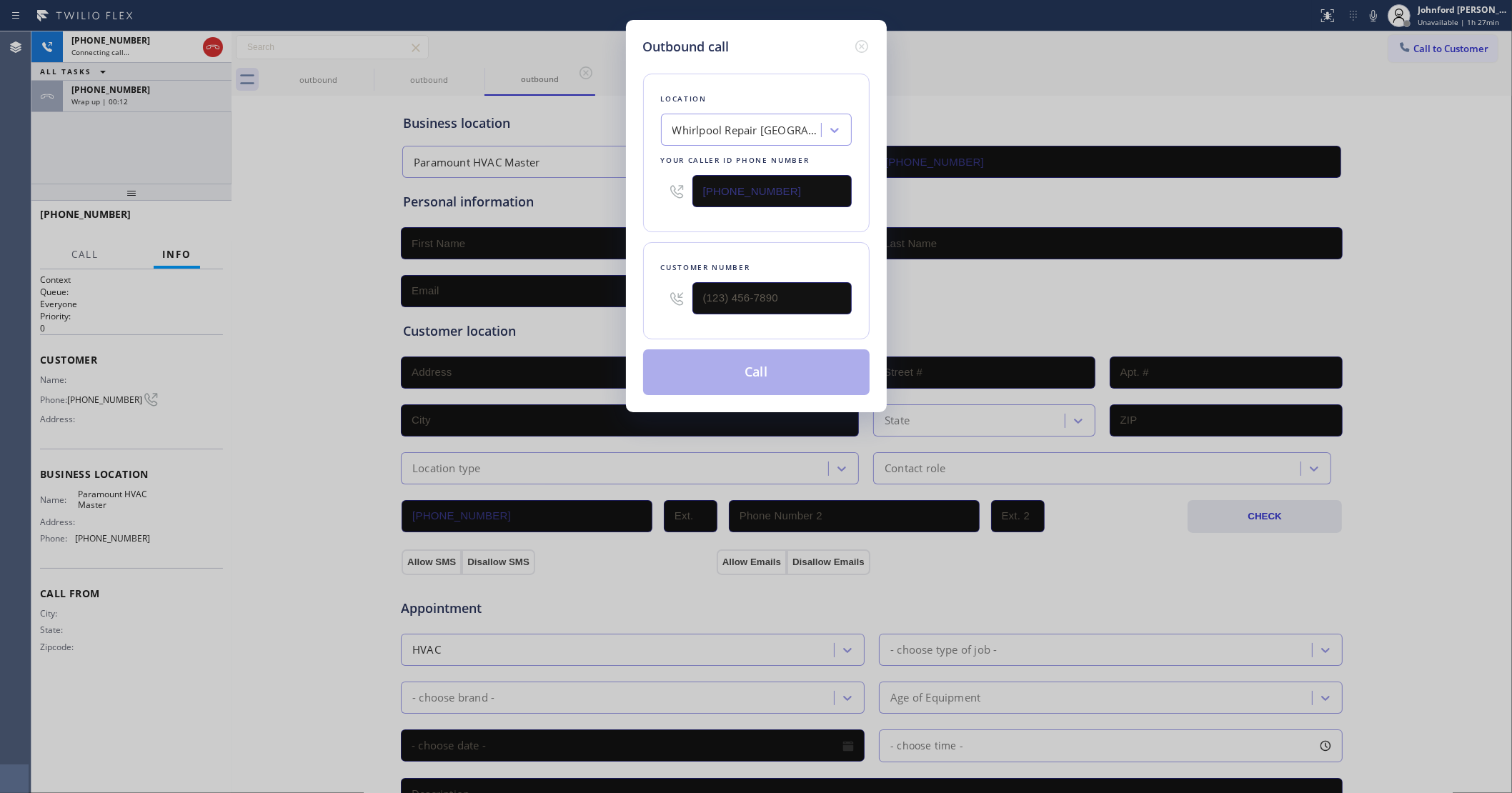
click at [183, 90] on div "Outbound call Location Whirlpool Repair Seattle Your caller id phone number (20…" at bounding box center [756, 396] width 1512 height 793
click at [874, 46] on div "Outbound call Location Whirlpool Repair Seattle Your caller id phone number (20…" at bounding box center [756, 216] width 261 height 392
click at [856, 38] on icon at bounding box center [861, 46] width 17 height 17
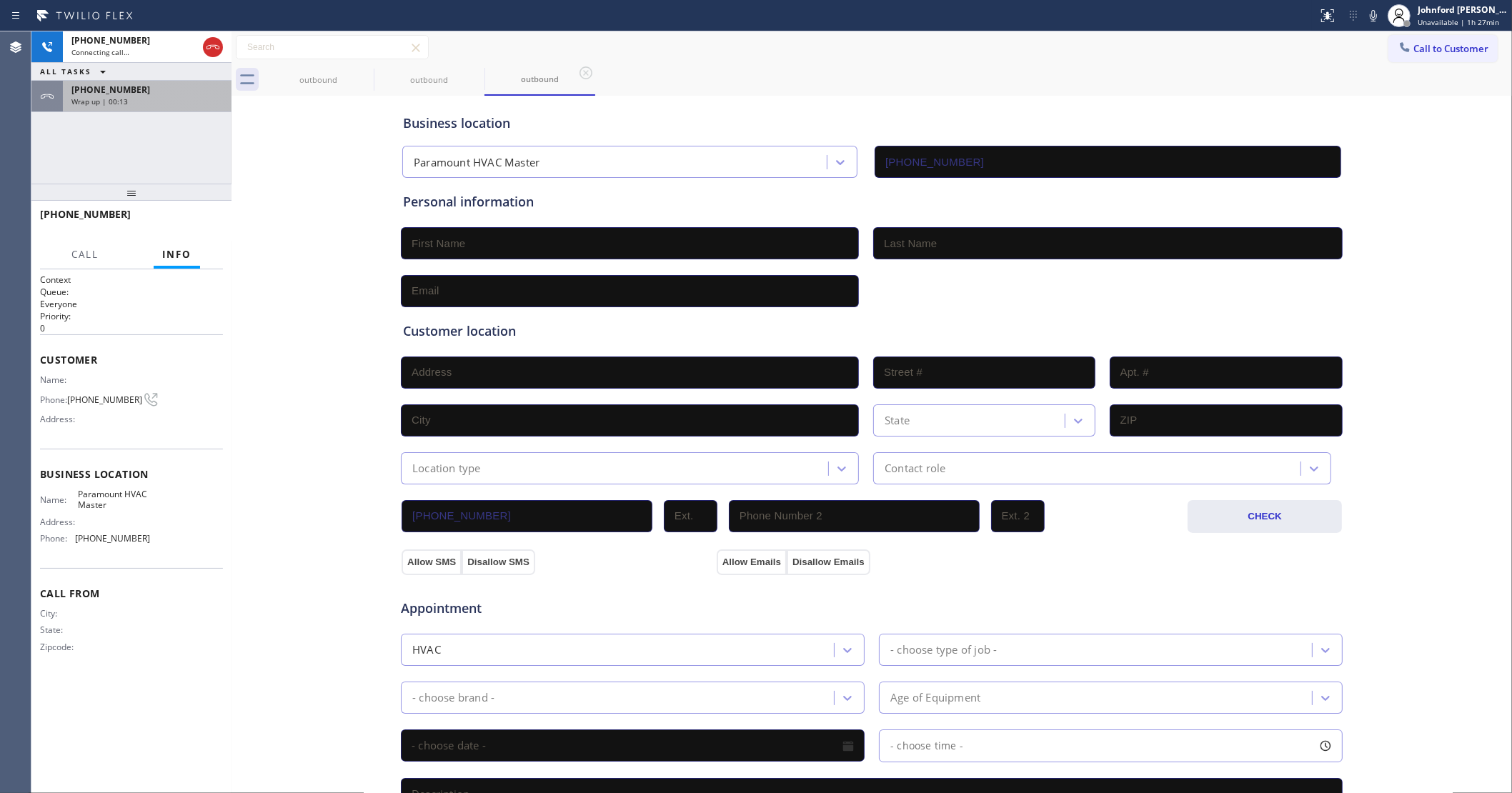
click at [146, 110] on div "+18449571327 Wrap up | 00:13" at bounding box center [144, 96] width 163 height 32
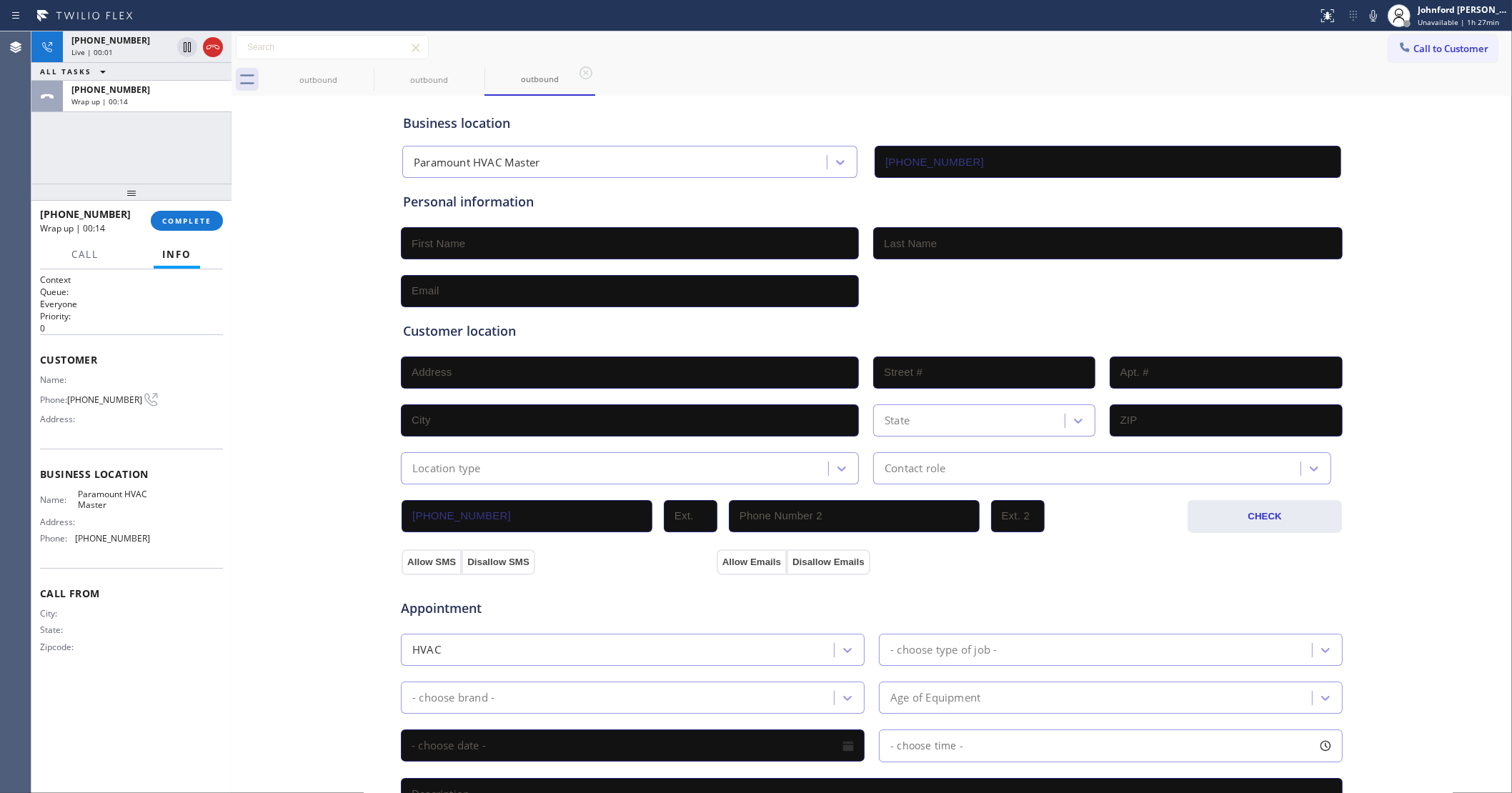
click at [176, 208] on div "+18449571327 Wrap up | 00:14 COMPLETE" at bounding box center [131, 221] width 183 height 37
click at [180, 222] on span "COMPLETE" at bounding box center [187, 221] width 50 height 10
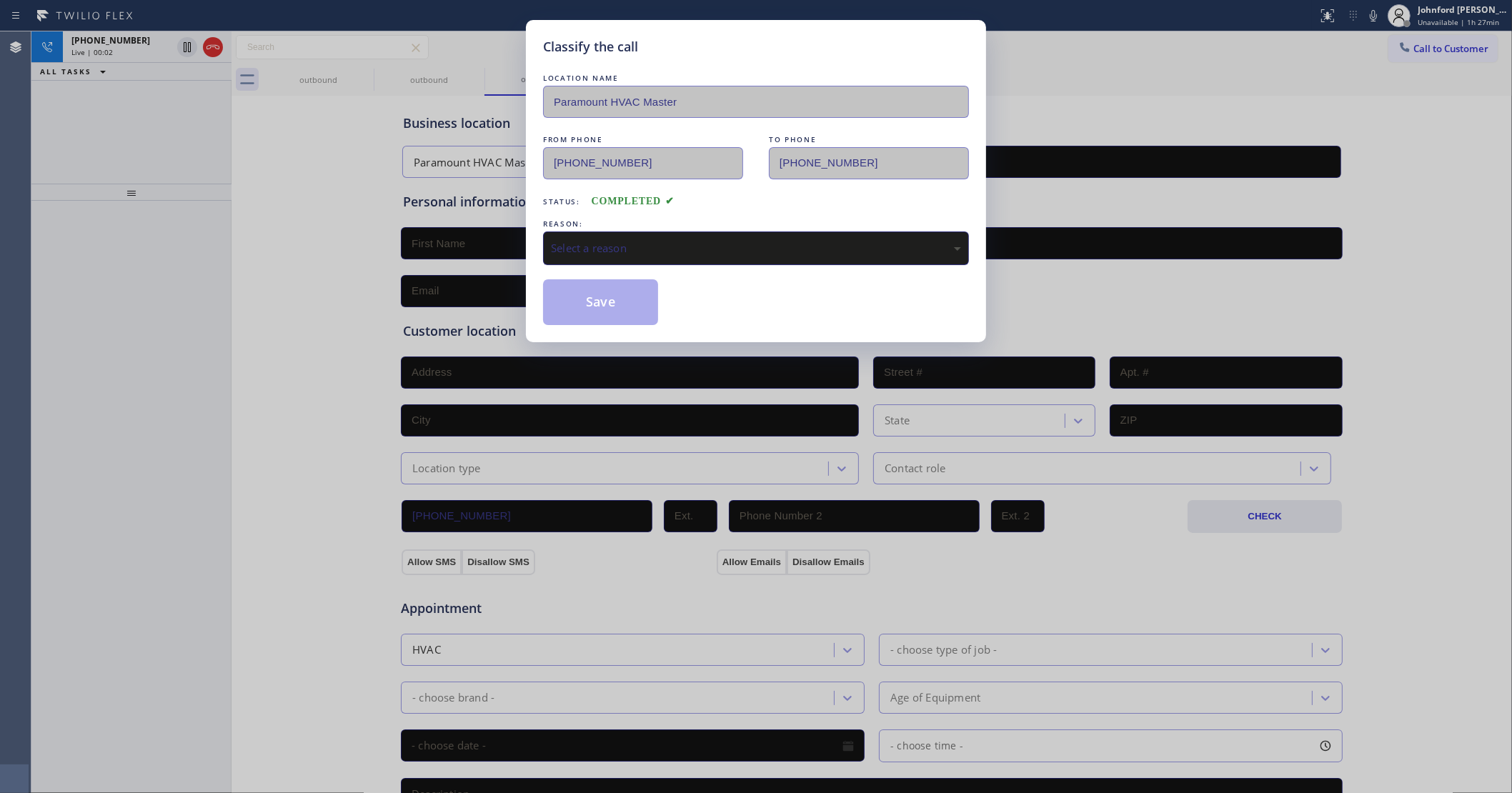
click at [777, 247] on div "Select a reason" at bounding box center [756, 248] width 410 height 16
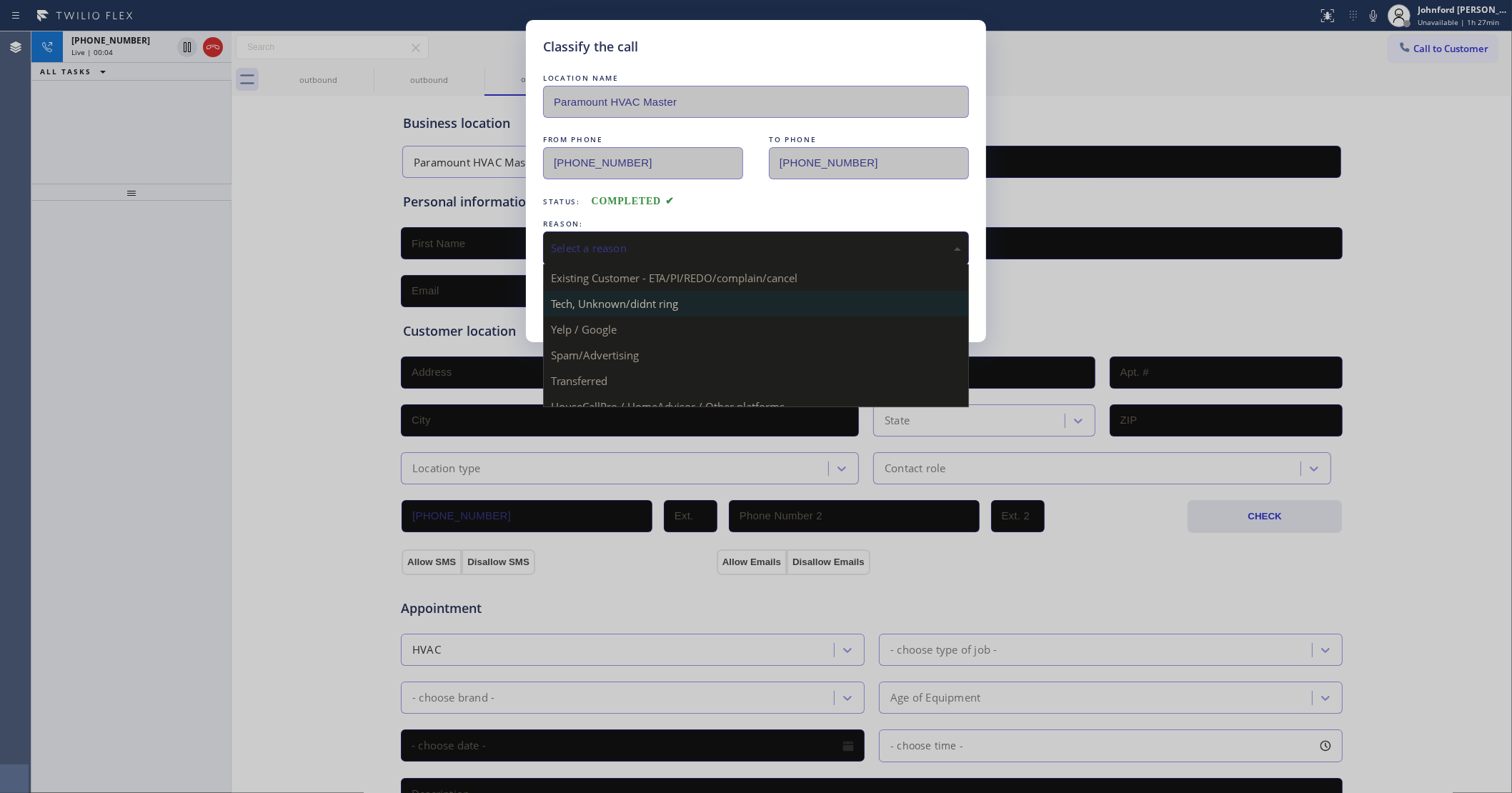
scroll to position [98, 0]
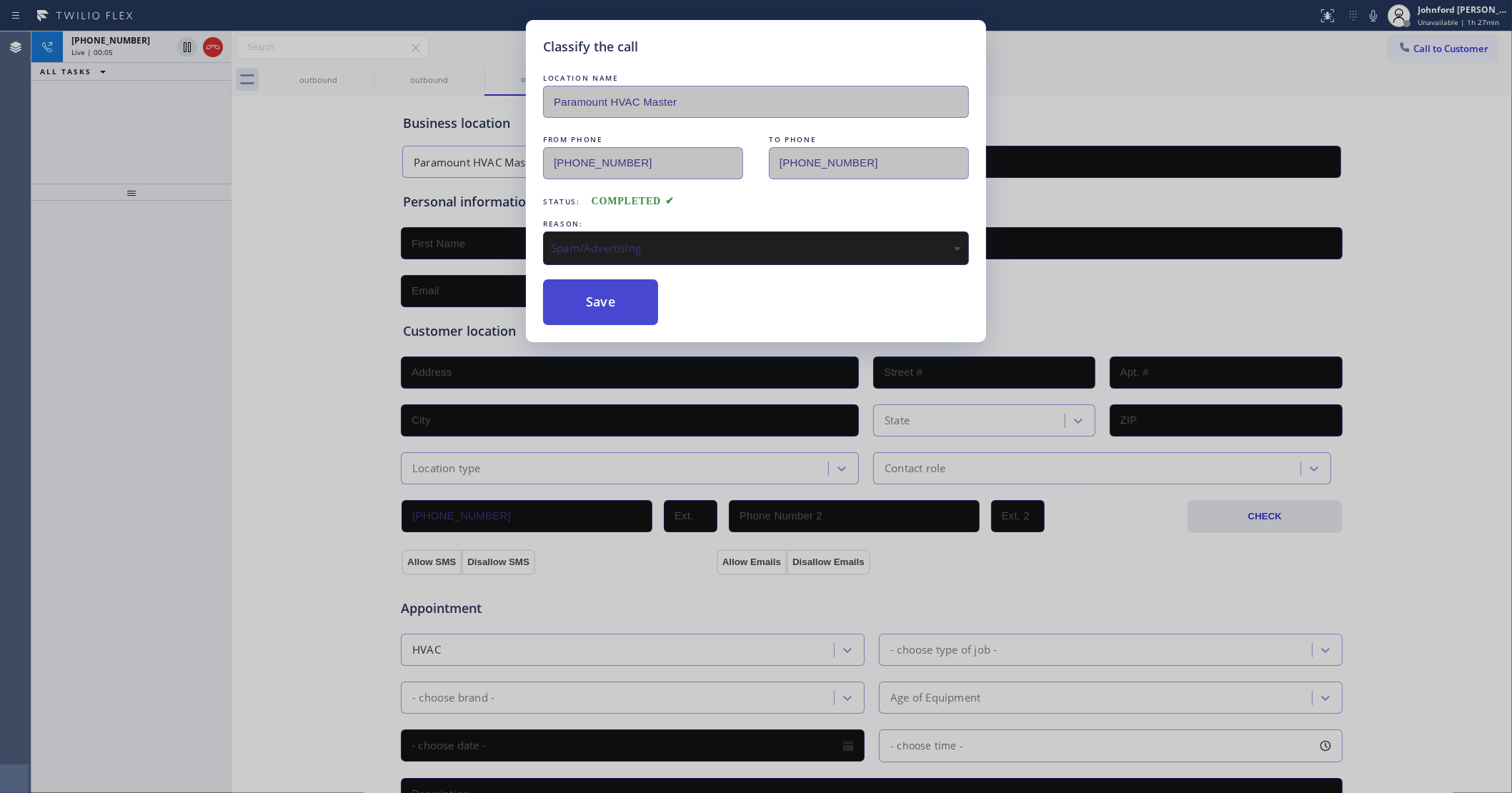
click at [599, 290] on button "Save" at bounding box center [601, 302] width 115 height 45
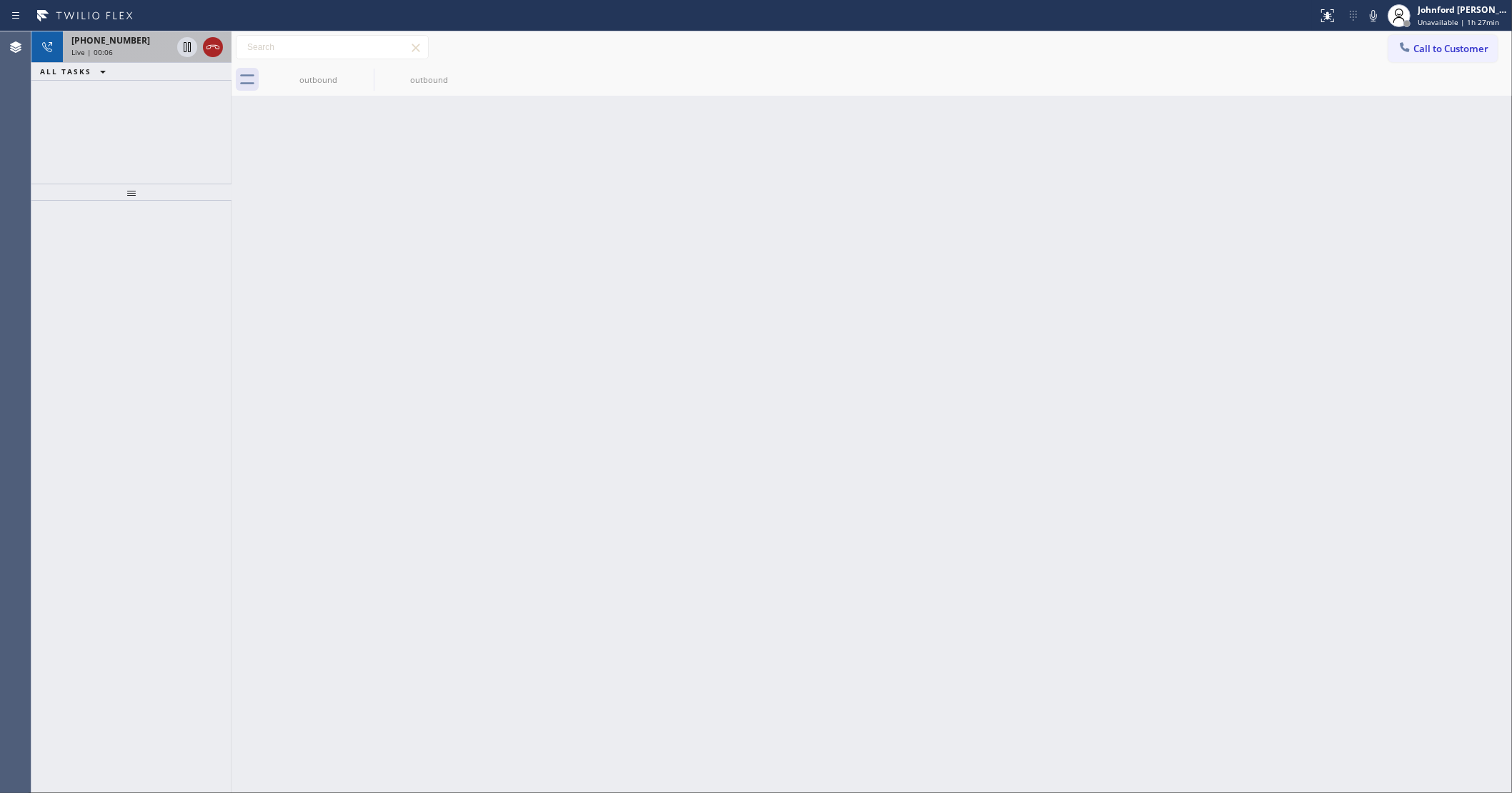
click at [211, 47] on icon at bounding box center [213, 47] width 17 height 17
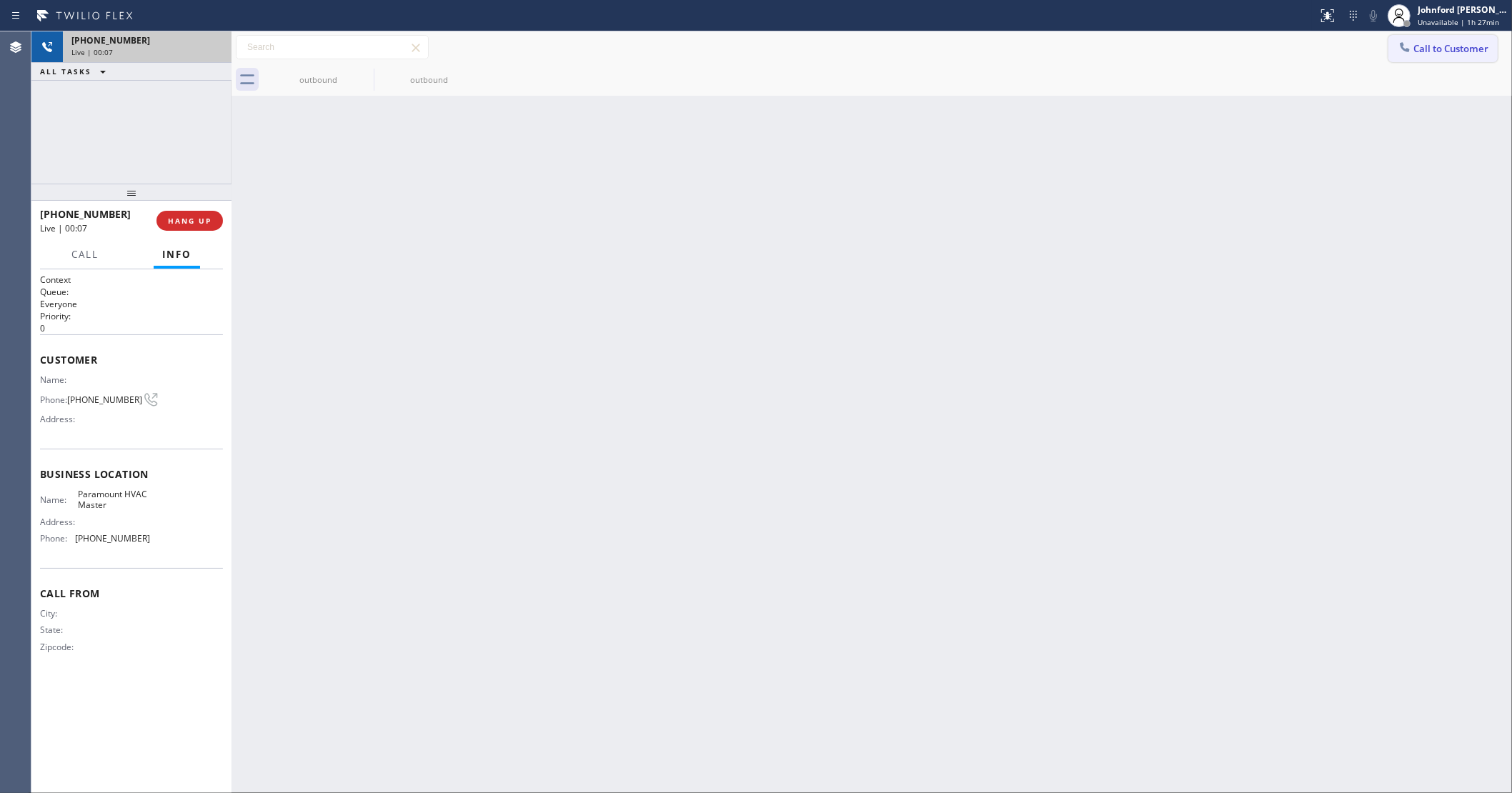
click at [1428, 58] on button "Call to Customer" at bounding box center [1443, 48] width 110 height 27
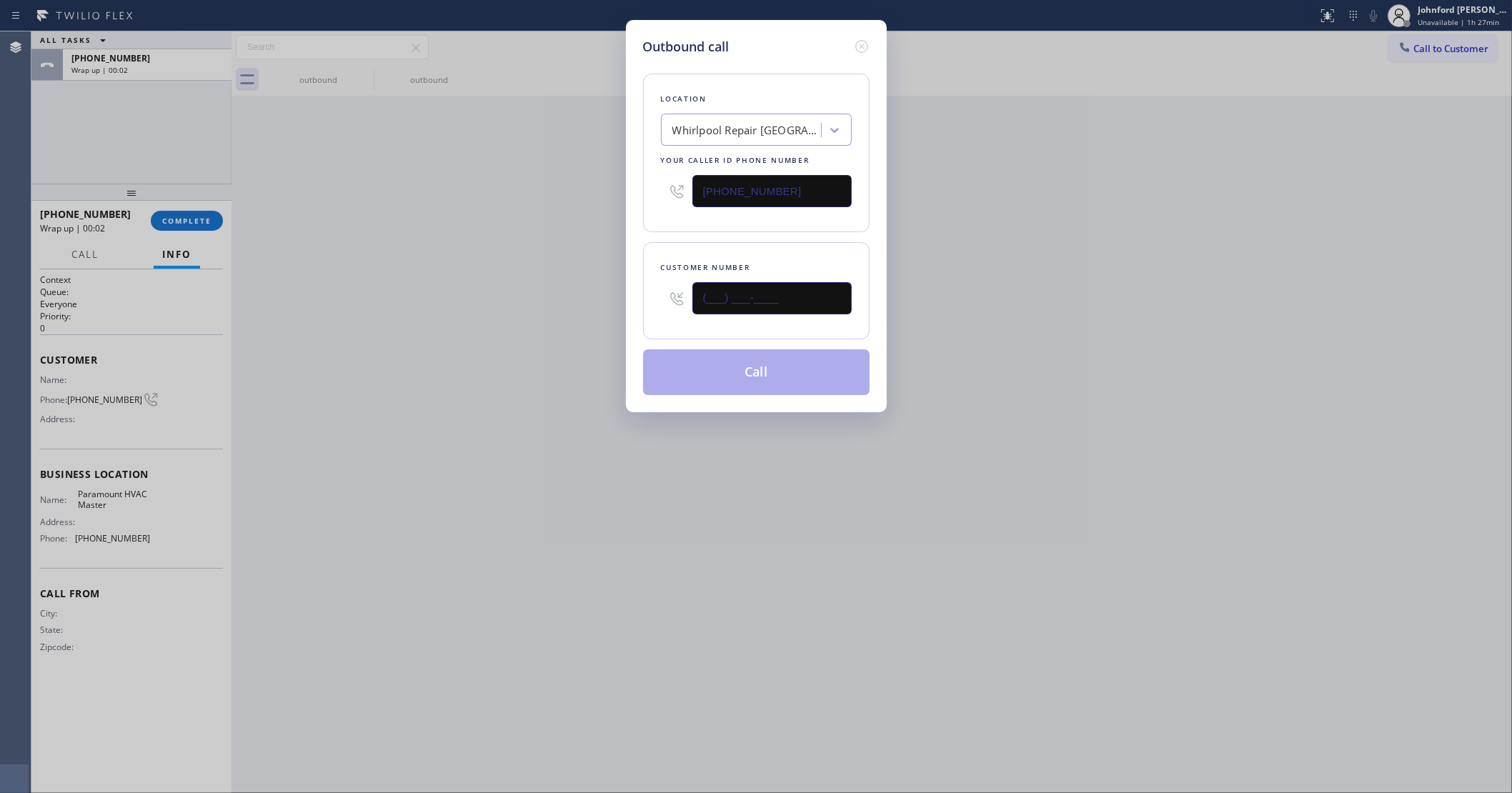
drag, startPoint x: 769, startPoint y: 296, endPoint x: 515, endPoint y: 327, distance: 255.9
click at [598, 319] on div "Outbound call Location Whirlpool Repair Seattle Your caller id phone number (20…" at bounding box center [756, 396] width 1512 height 793
paste input "564) 212-2483"
type input "(564) 212-2483"
click at [463, 329] on div "Outbound call Location Whirlpool Repair Seattle Your caller id phone number (20…" at bounding box center [756, 396] width 1512 height 793
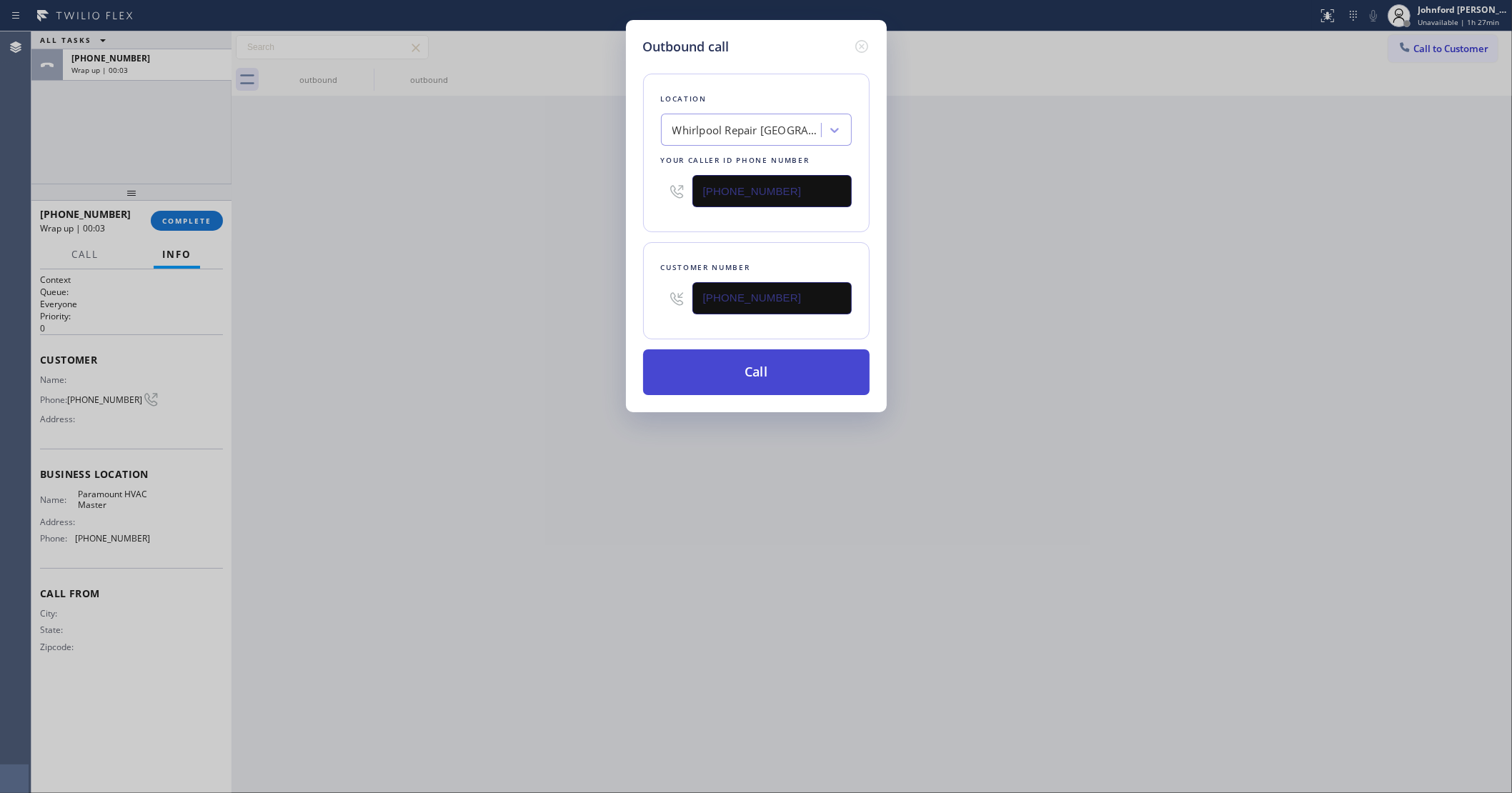
click at [737, 368] on button "Call" at bounding box center [756, 373] width 226 height 45
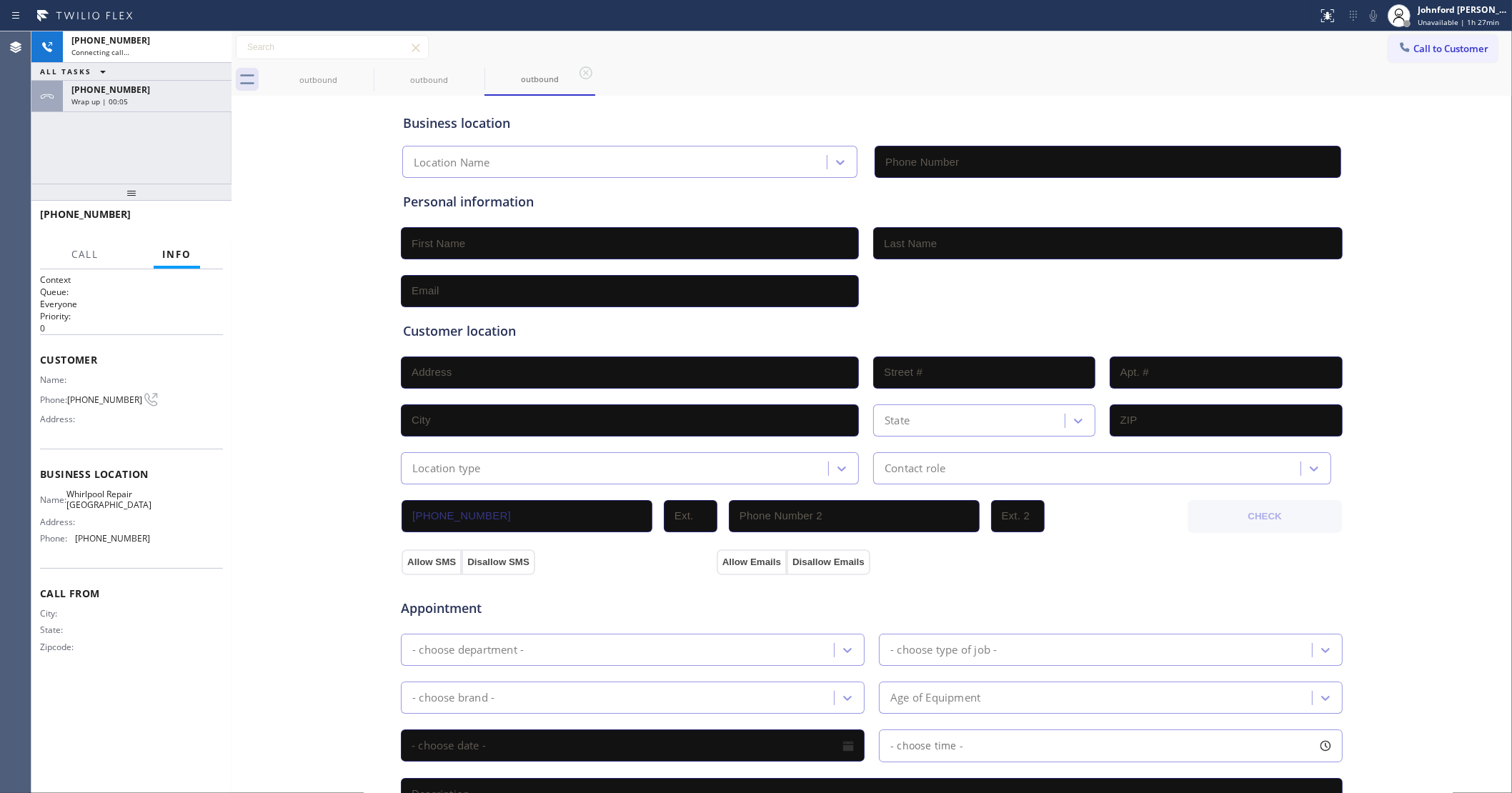
type input "(206) 208-7284"
click at [144, 111] on div "+18449571327 Wrap up | 00:08" at bounding box center [131, 96] width 200 height 32
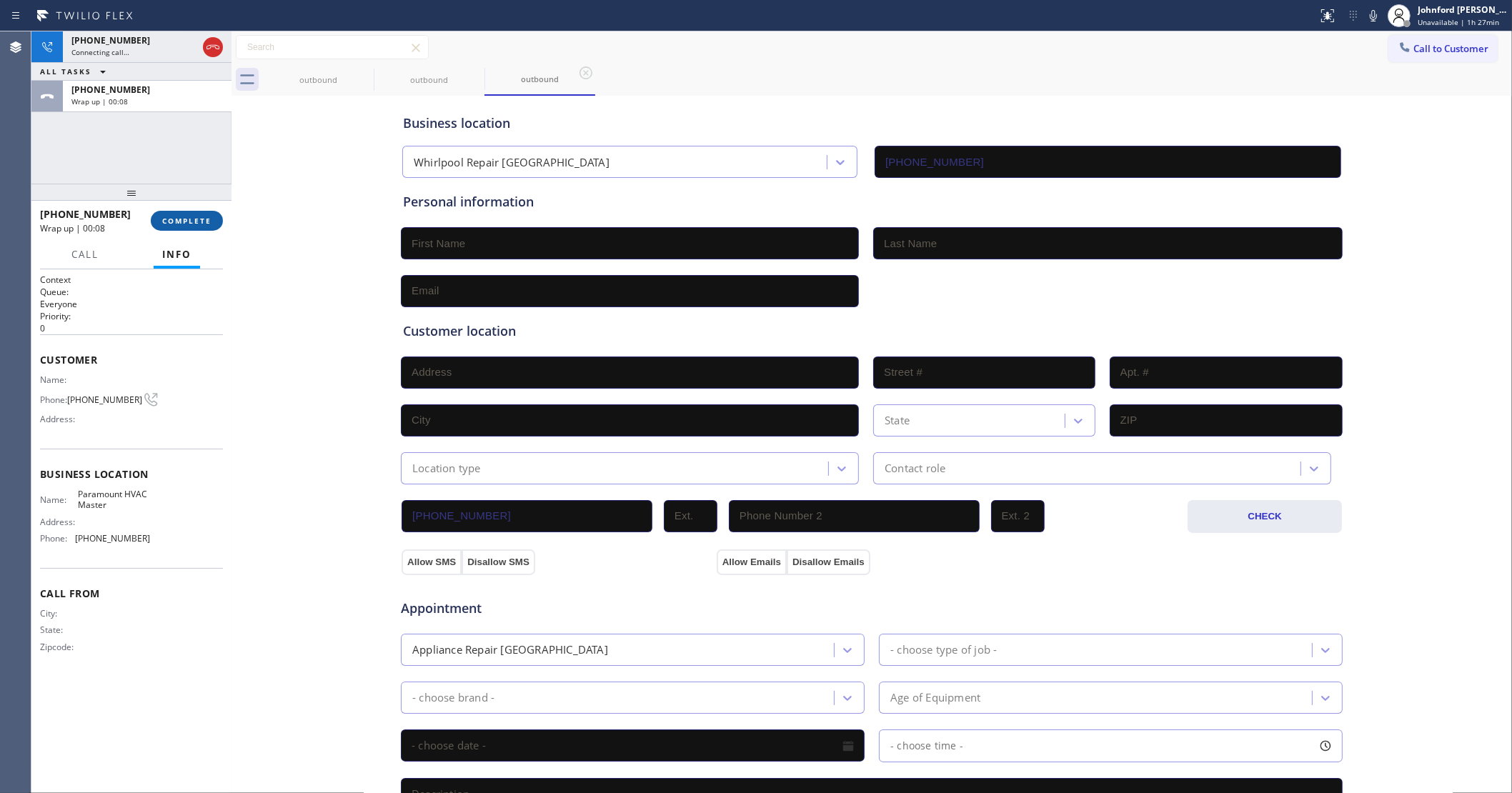
click at [188, 222] on span "COMPLETE" at bounding box center [187, 221] width 50 height 10
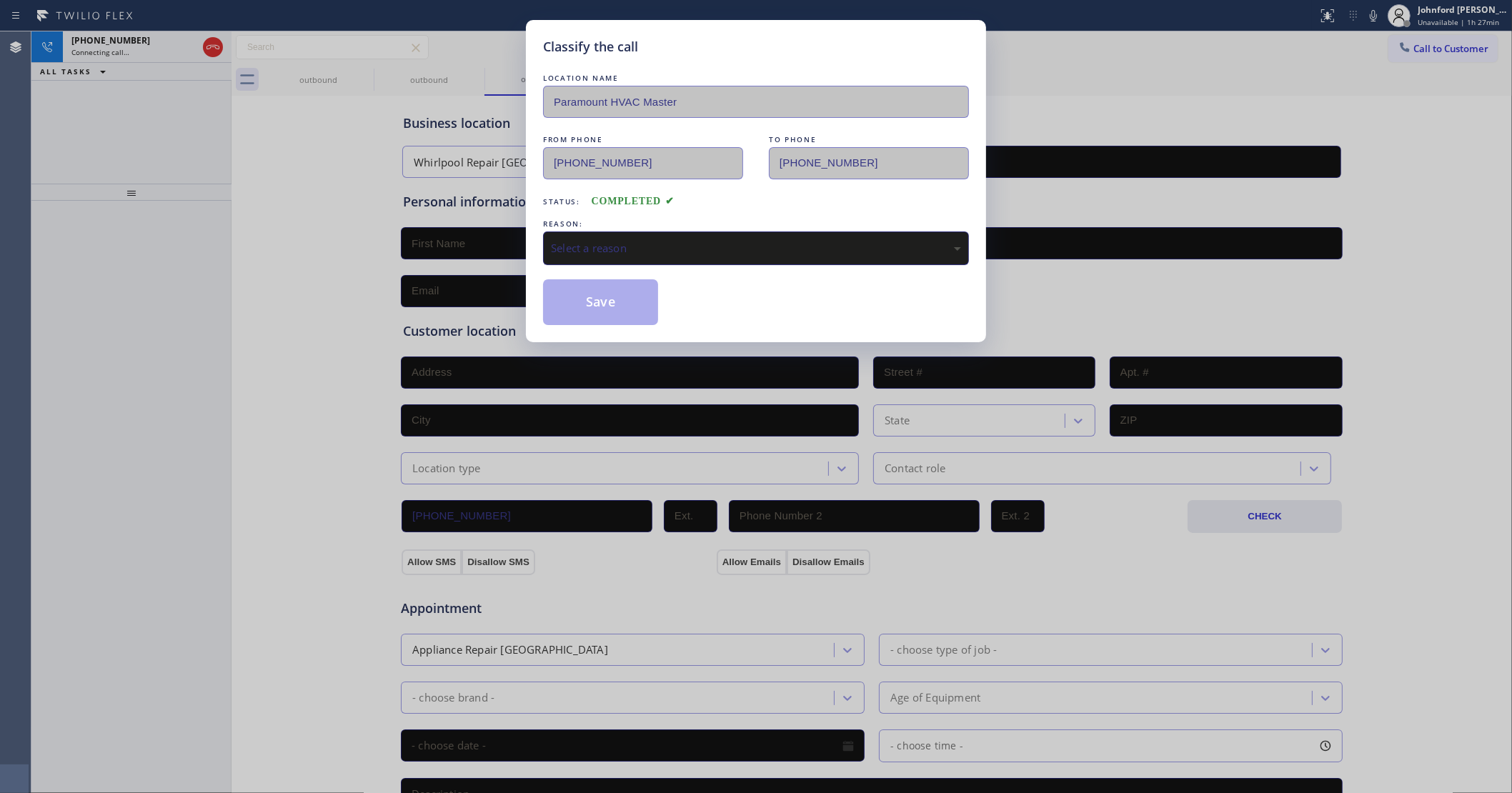
click at [731, 247] on div "Select a reason" at bounding box center [756, 248] width 410 height 16
click at [592, 290] on button "Save" at bounding box center [601, 302] width 115 height 45
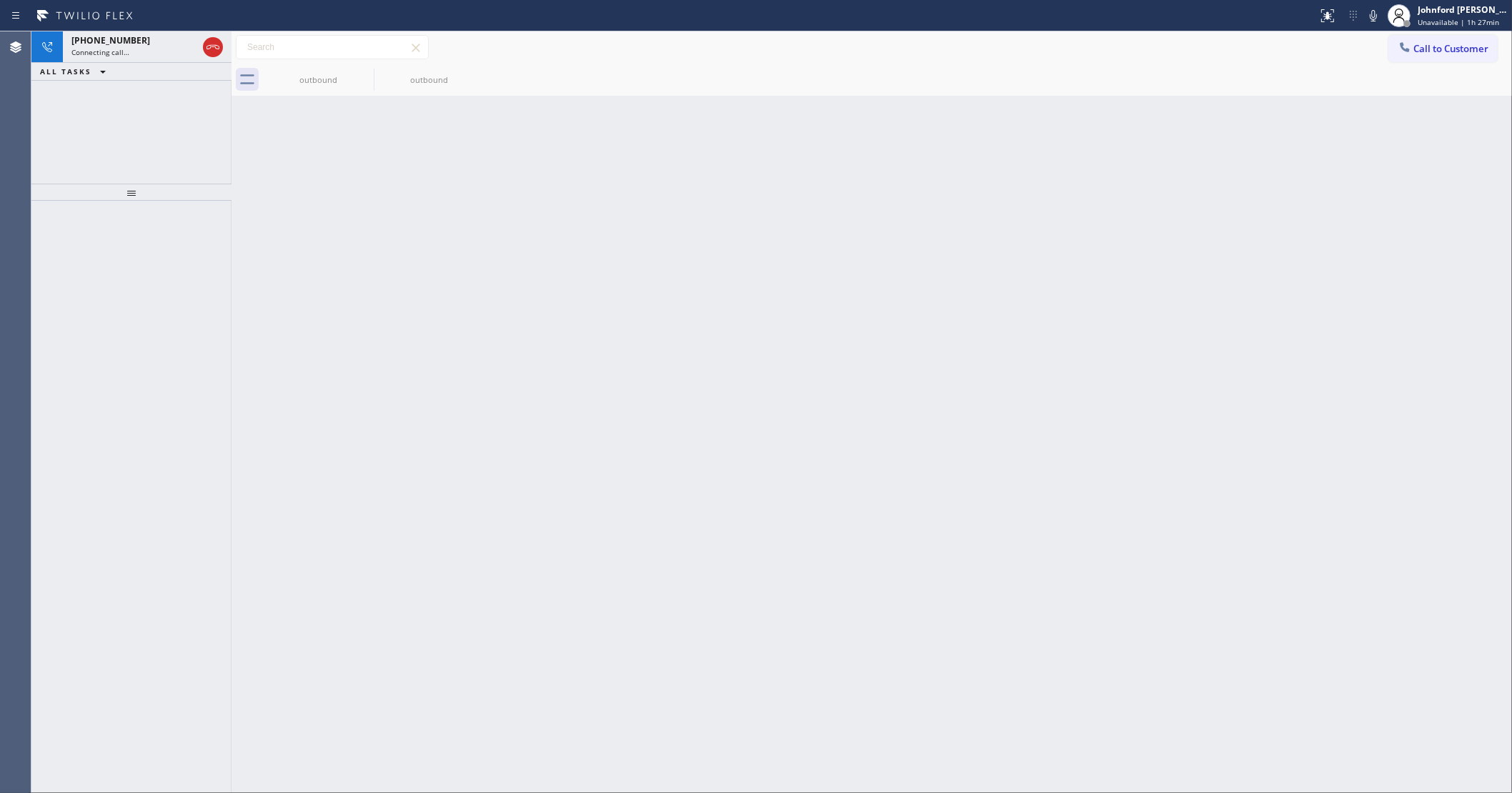
click at [126, 117] on div "+15642122483 Connecting call… ALL TASKS ALL TASKS ACTIVE TASKS TASKS IN WRAP UP" at bounding box center [131, 108] width 200 height 153
click at [155, 47] on div "Connecting call…" at bounding box center [134, 52] width 126 height 10
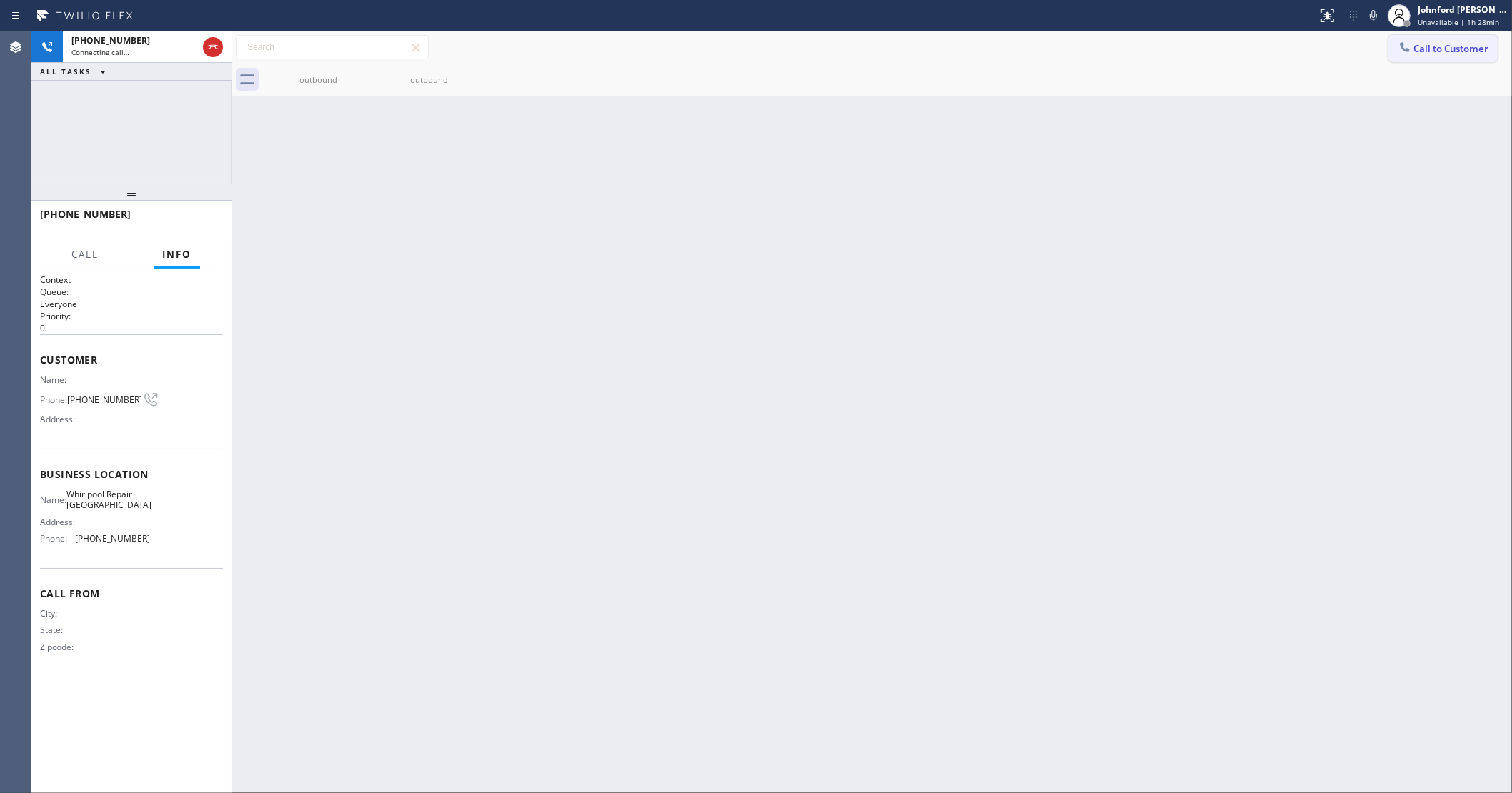
click at [1431, 52] on span "Call to Customer" at bounding box center [1450, 49] width 75 height 13
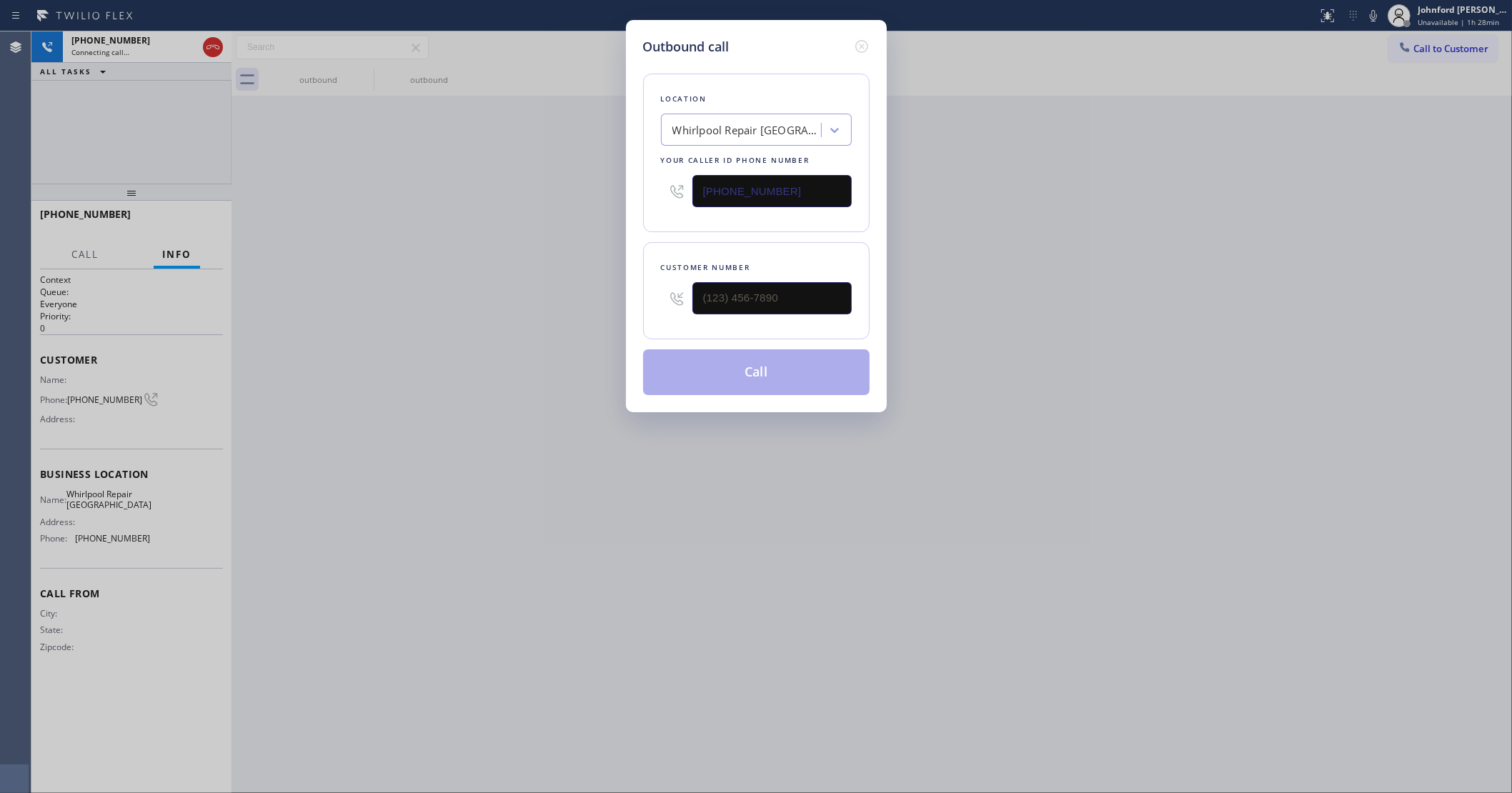
drag, startPoint x: 794, startPoint y: 198, endPoint x: 497, endPoint y: 200, distance: 297.0
click at [533, 198] on div "Outbound call Location Whirlpool Repair Seattle Your caller id phone number (20…" at bounding box center [756, 396] width 1512 height 793
paste input "623) 263-2166"
type input "(623) 263-2166"
click at [195, 109] on div "Outbound call Location WinterAir Solutions Your caller id phone number (623) 26…" at bounding box center [756, 396] width 1512 height 793
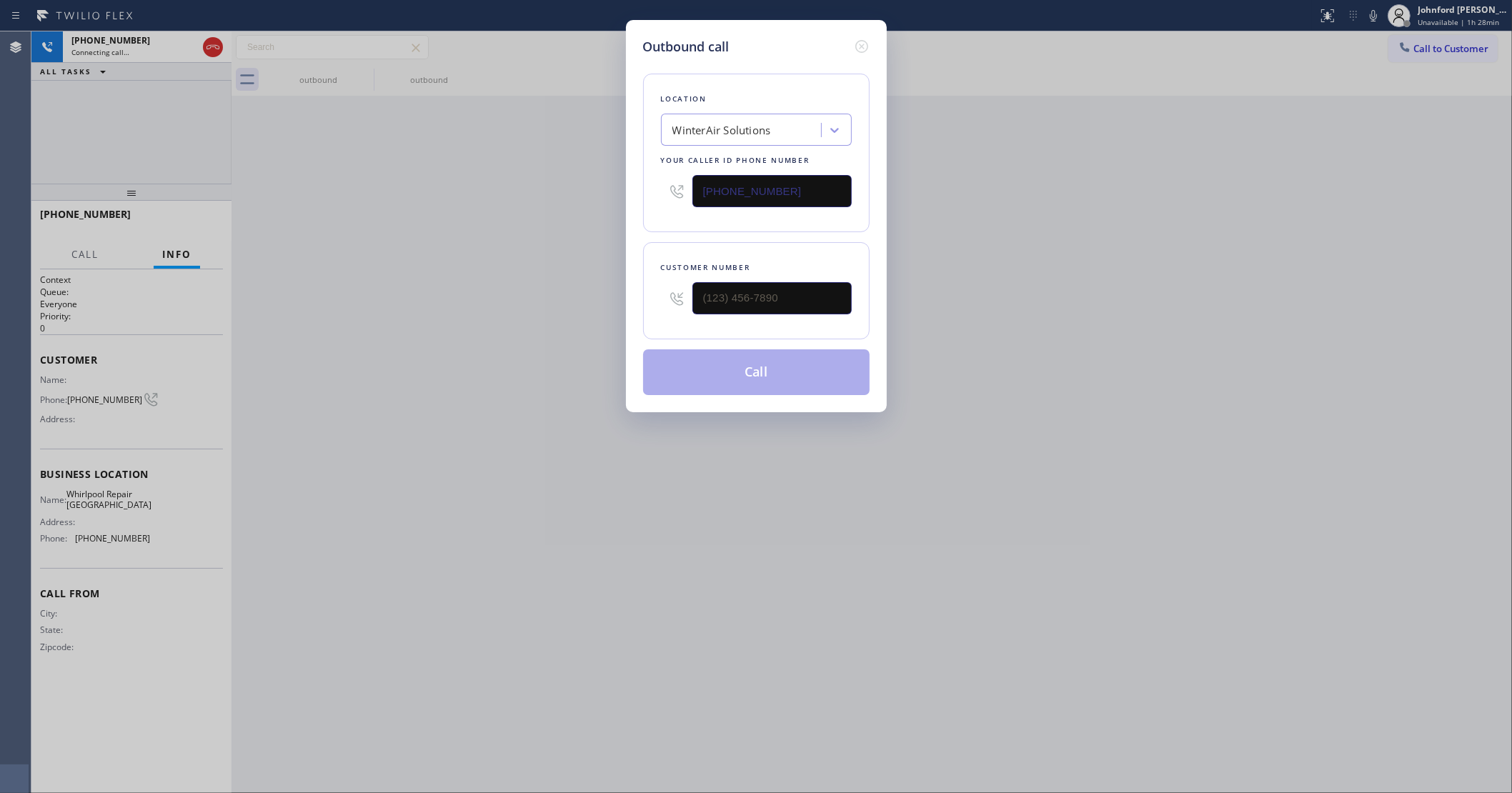
drag, startPoint x: 862, startPoint y: 37, endPoint x: 741, endPoint y: 105, distance: 138.8
click at [862, 38] on icon at bounding box center [861, 46] width 17 height 17
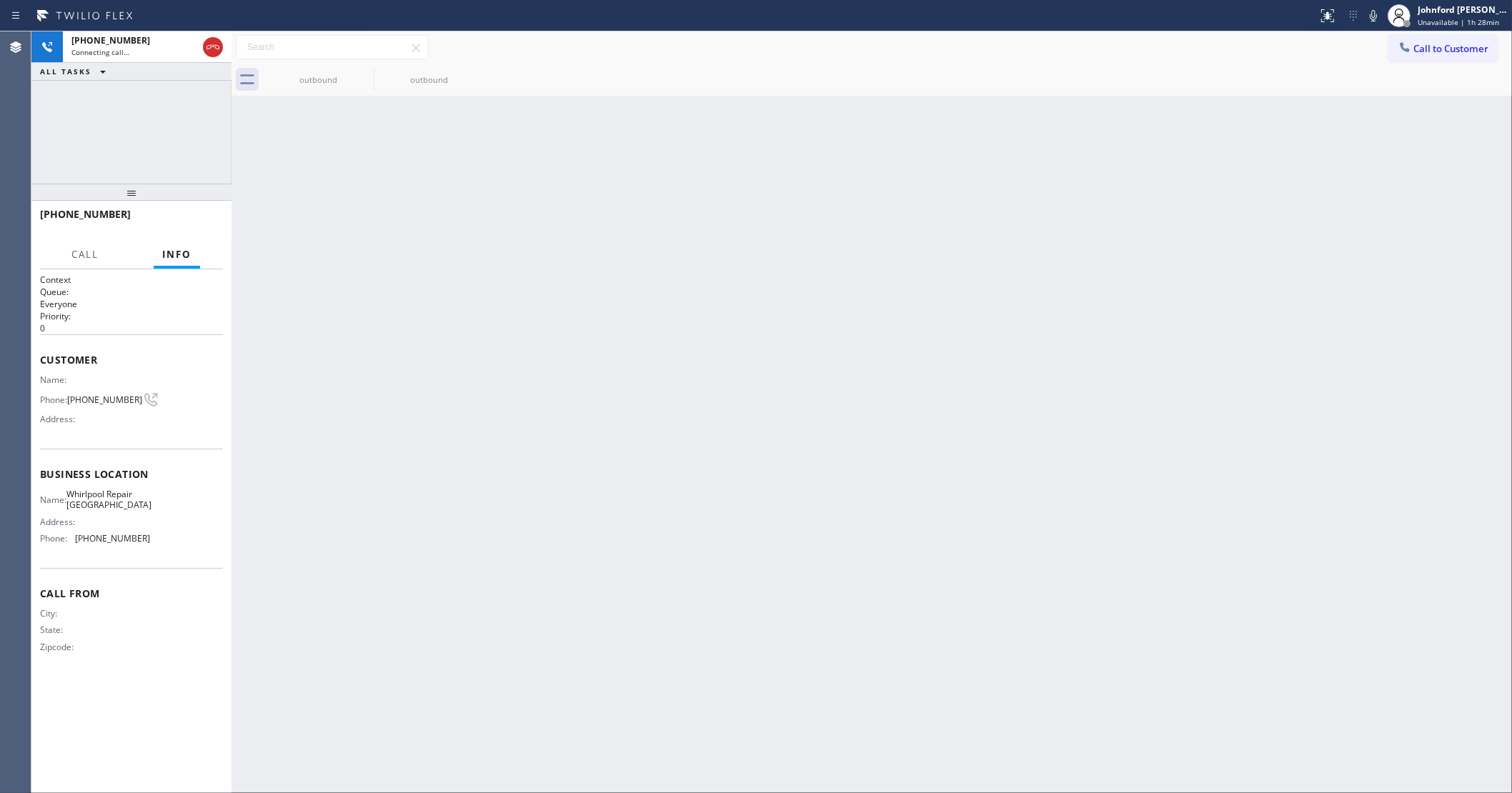
click at [475, 248] on div "Back to Dashboard Change Sender ID Customers Technicians Select a contact Outbo…" at bounding box center [872, 412] width 1281 height 762
type input "(623) 263-2166"
click at [214, 39] on icon at bounding box center [213, 47] width 17 height 17
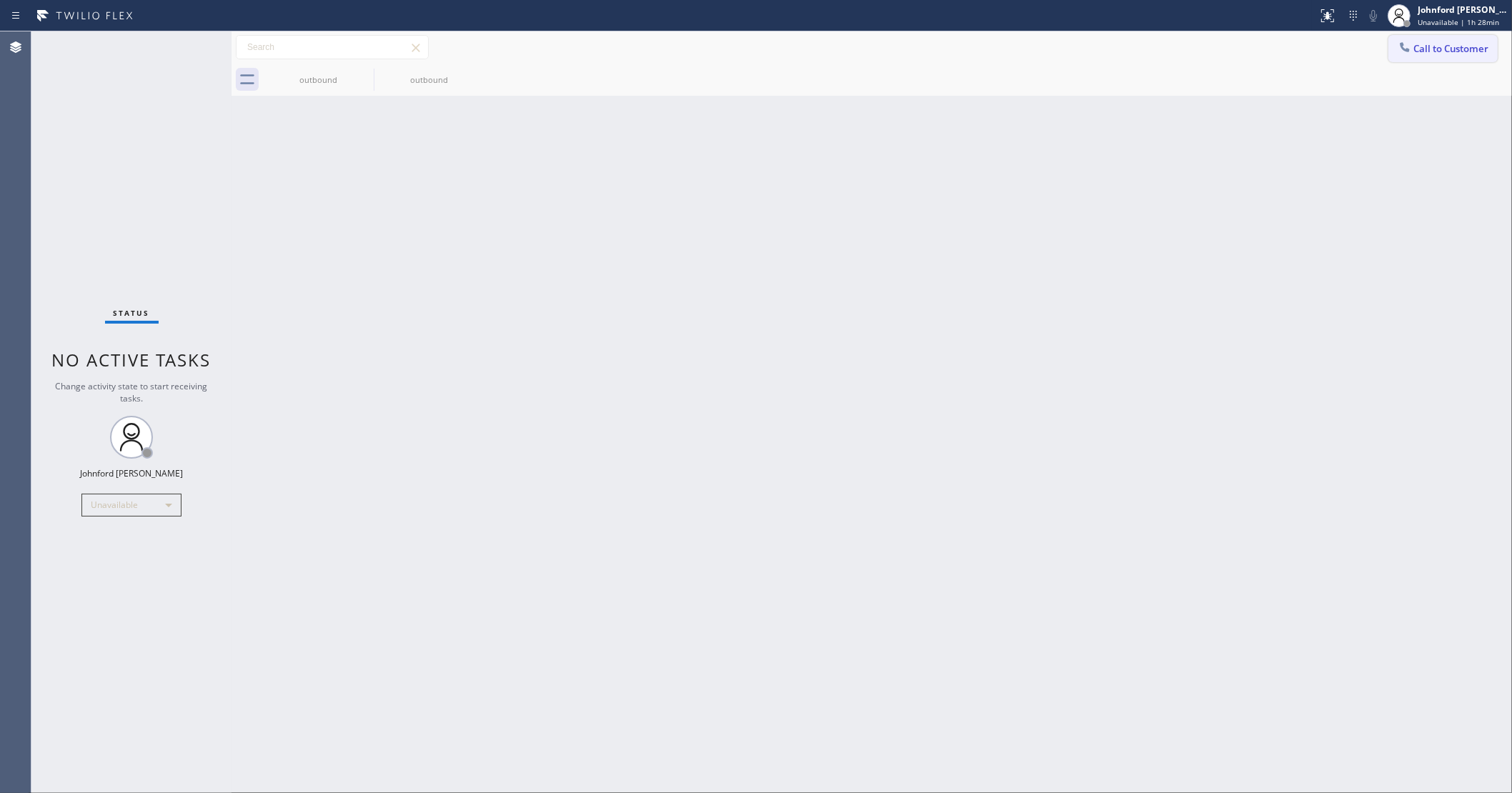
click at [1392, 50] on button "Call to Customer" at bounding box center [1443, 48] width 110 height 27
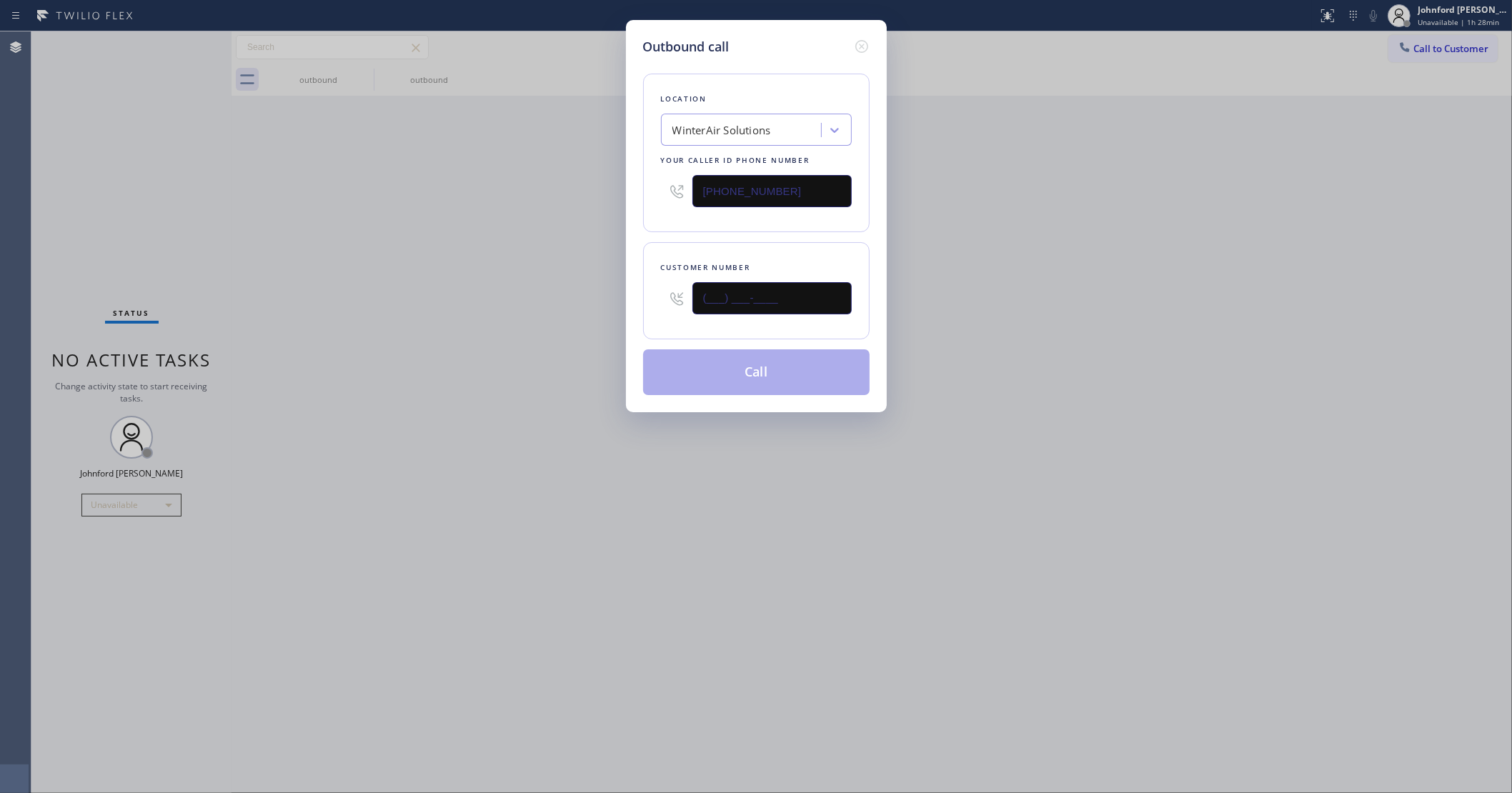
drag, startPoint x: 767, startPoint y: 288, endPoint x: 515, endPoint y: 333, distance: 256.0
click at [574, 325] on div "Outbound call Location WinterAir Solutions Your caller id phone number (623) 26…" at bounding box center [756, 396] width 1512 height 793
paste input "802) 243-7170"
type input "(802) 243-7170"
click at [463, 334] on div "Outbound call Location WinterAir Solutions Your caller id phone number (623) 26…" at bounding box center [756, 396] width 1512 height 793
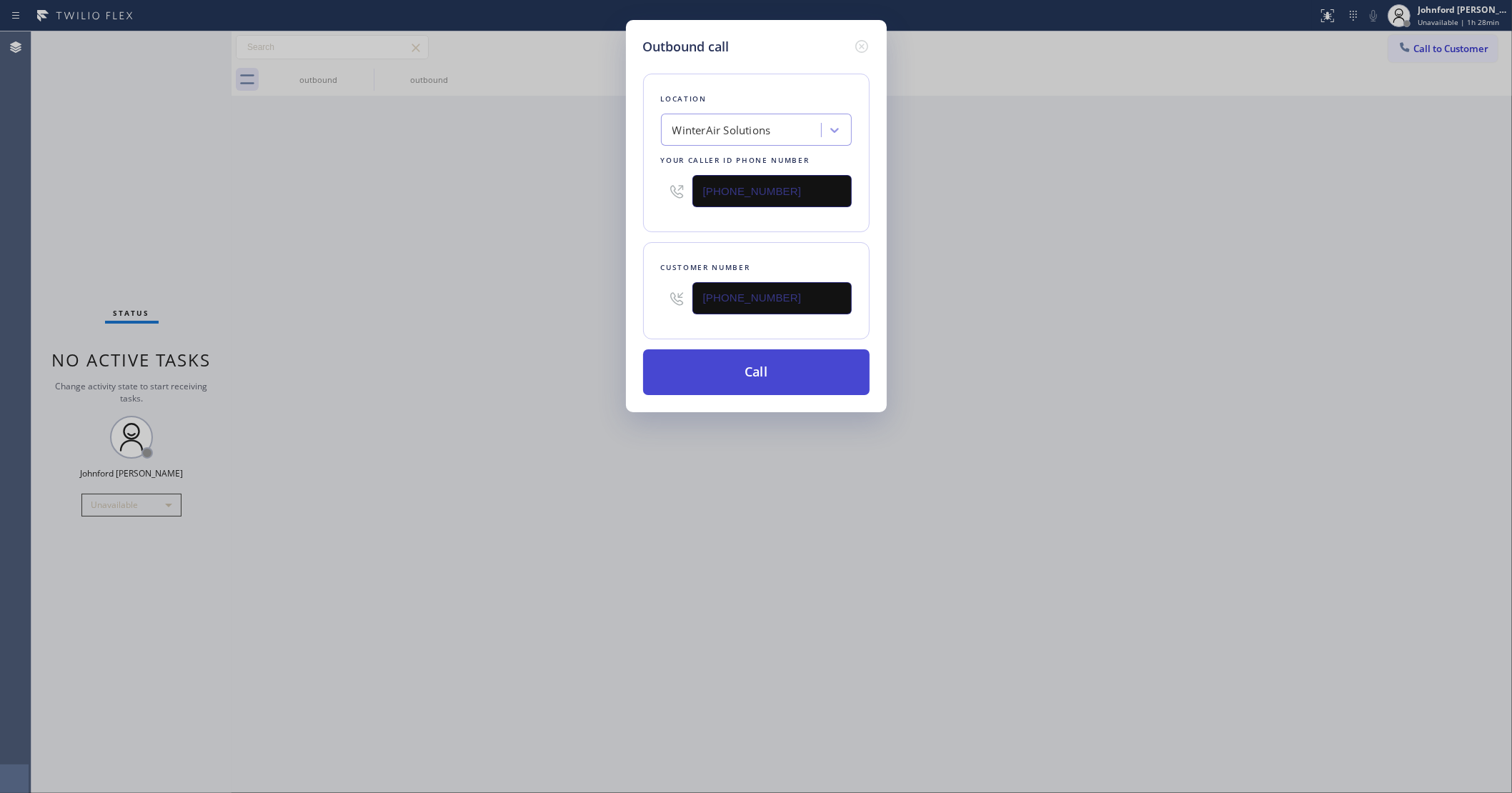
click at [712, 369] on button "Call" at bounding box center [756, 373] width 226 height 45
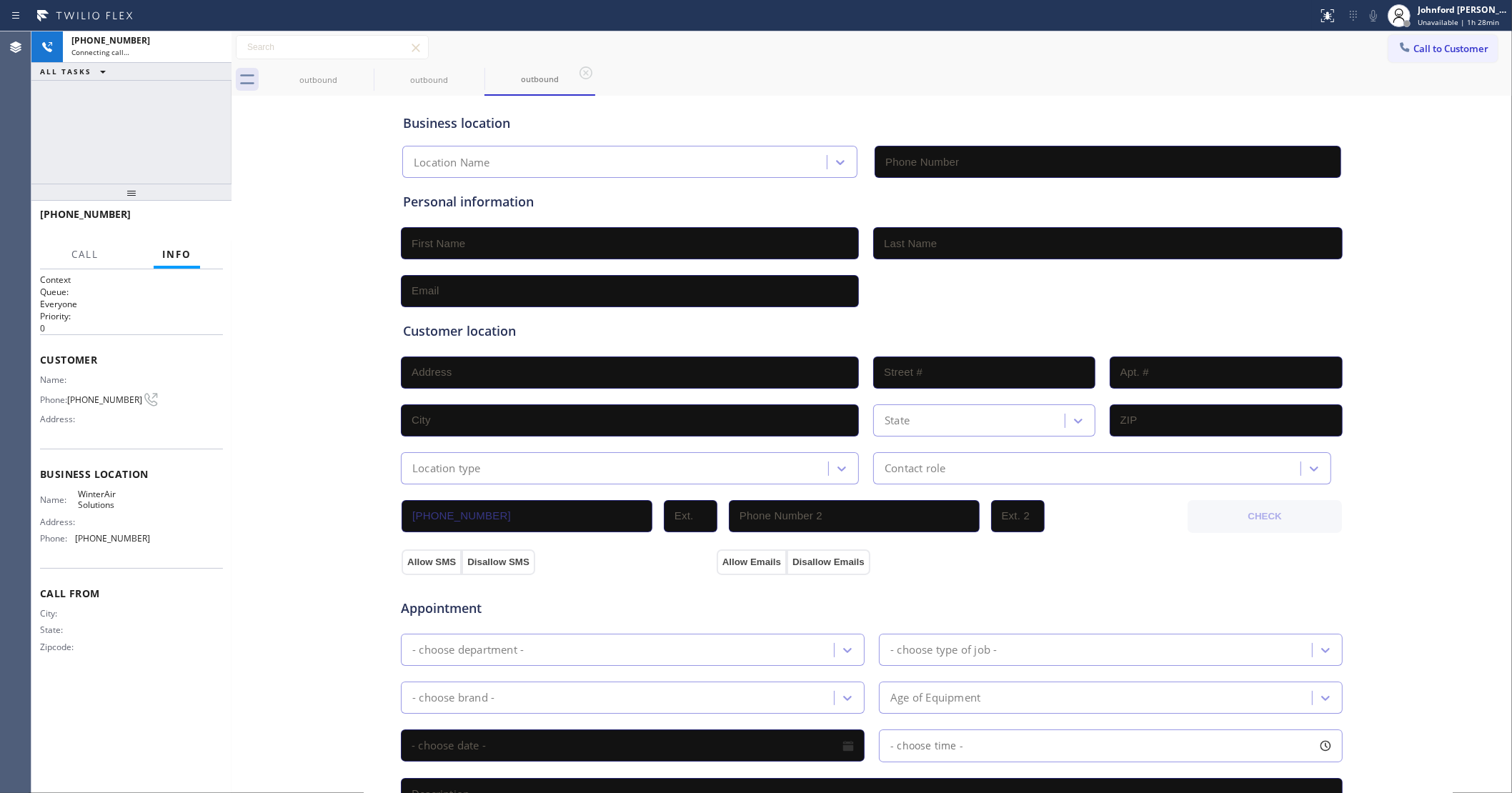
type input "(623) 263-2166"
click at [222, 200] on div at bounding box center [131, 192] width 200 height 17
click at [214, 50] on icon at bounding box center [213, 47] width 17 height 17
click at [1434, 40] on button "Call to Customer" at bounding box center [1443, 48] width 110 height 27
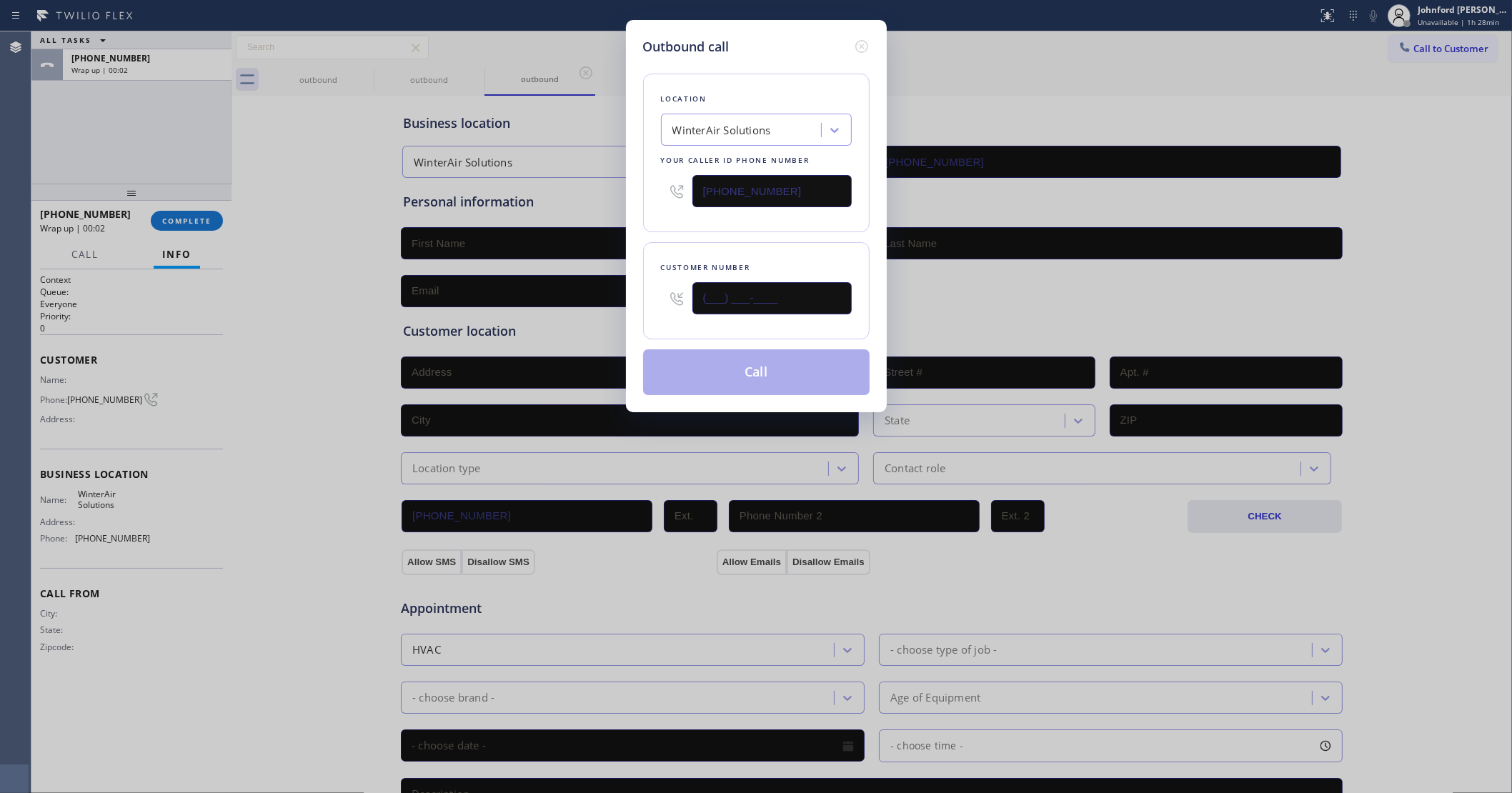
drag, startPoint x: 684, startPoint y: 317, endPoint x: 570, endPoint y: 325, distance: 114.3
click at [575, 325] on div "Outbound call Location WinterAir Solutions Your caller id phone number (623) 26…" at bounding box center [756, 396] width 1512 height 793
paste input "802) 243-7170"
type input "(802) 243-7170"
click at [683, 242] on div "Customer number (802) 243-7170" at bounding box center [756, 291] width 226 height 97
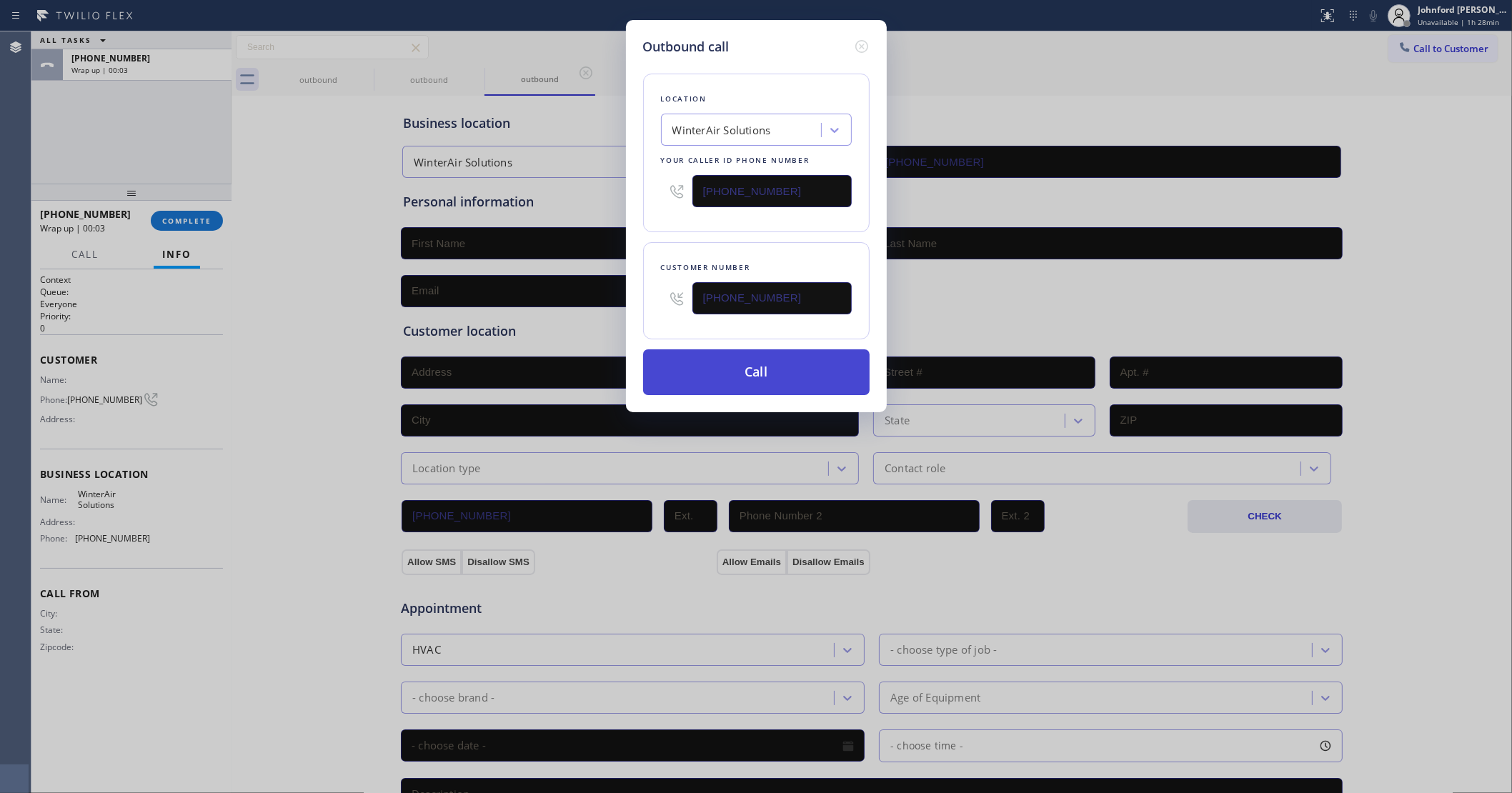
click at [758, 379] on button "Call" at bounding box center [756, 373] width 226 height 45
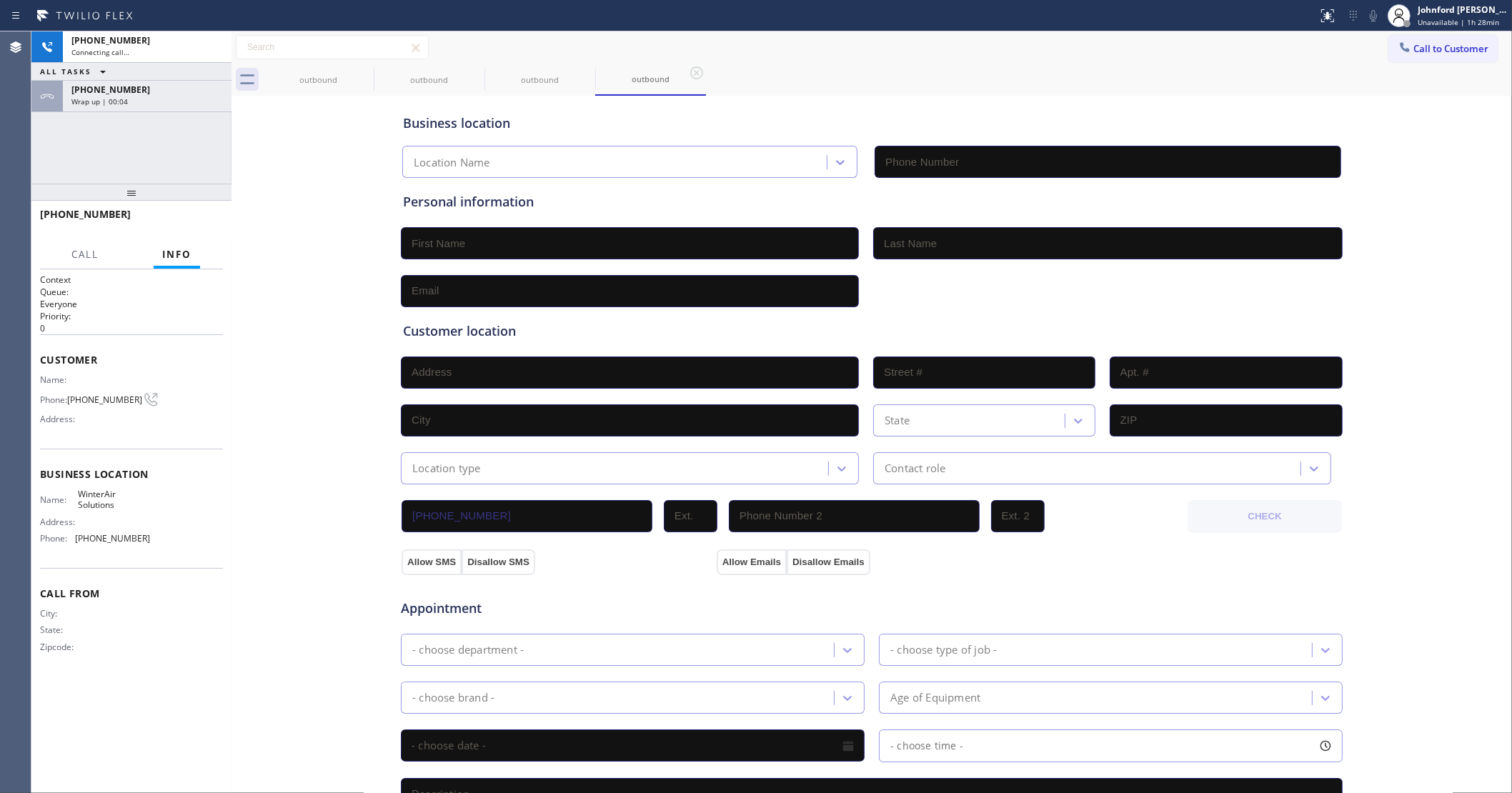
type input "(623) 263-2166"
drag, startPoint x: 189, startPoint y: 84, endPoint x: 196, endPoint y: 181, distance: 97.3
click at [189, 84] on div "+18022437170" at bounding box center [147, 89] width 152 height 12
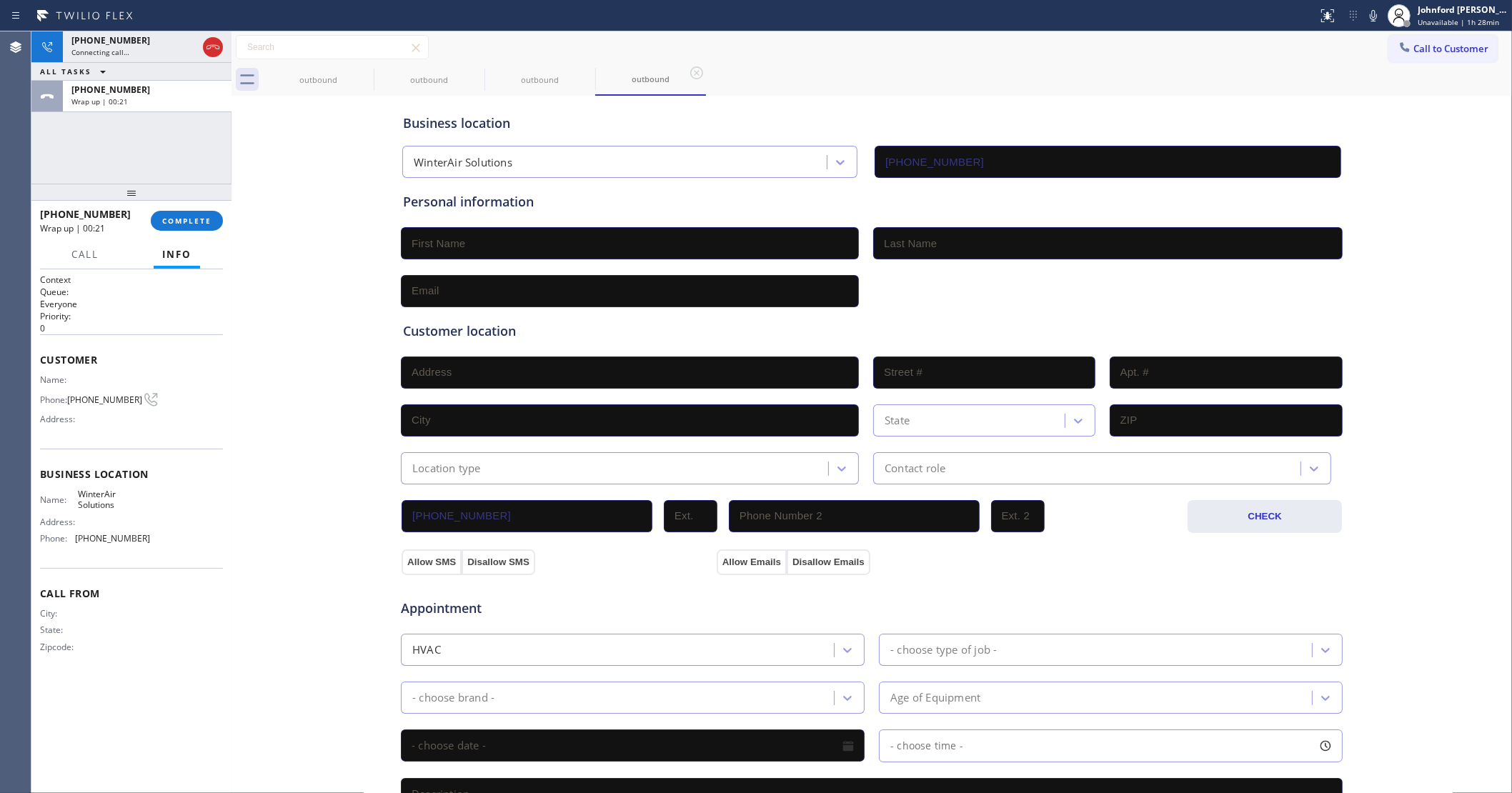
click at [196, 206] on div "+18022437170 Wrap up | 00:21 COMPLETE" at bounding box center [131, 221] width 183 height 37
click at [195, 218] on span "COMPLETE" at bounding box center [187, 221] width 50 height 10
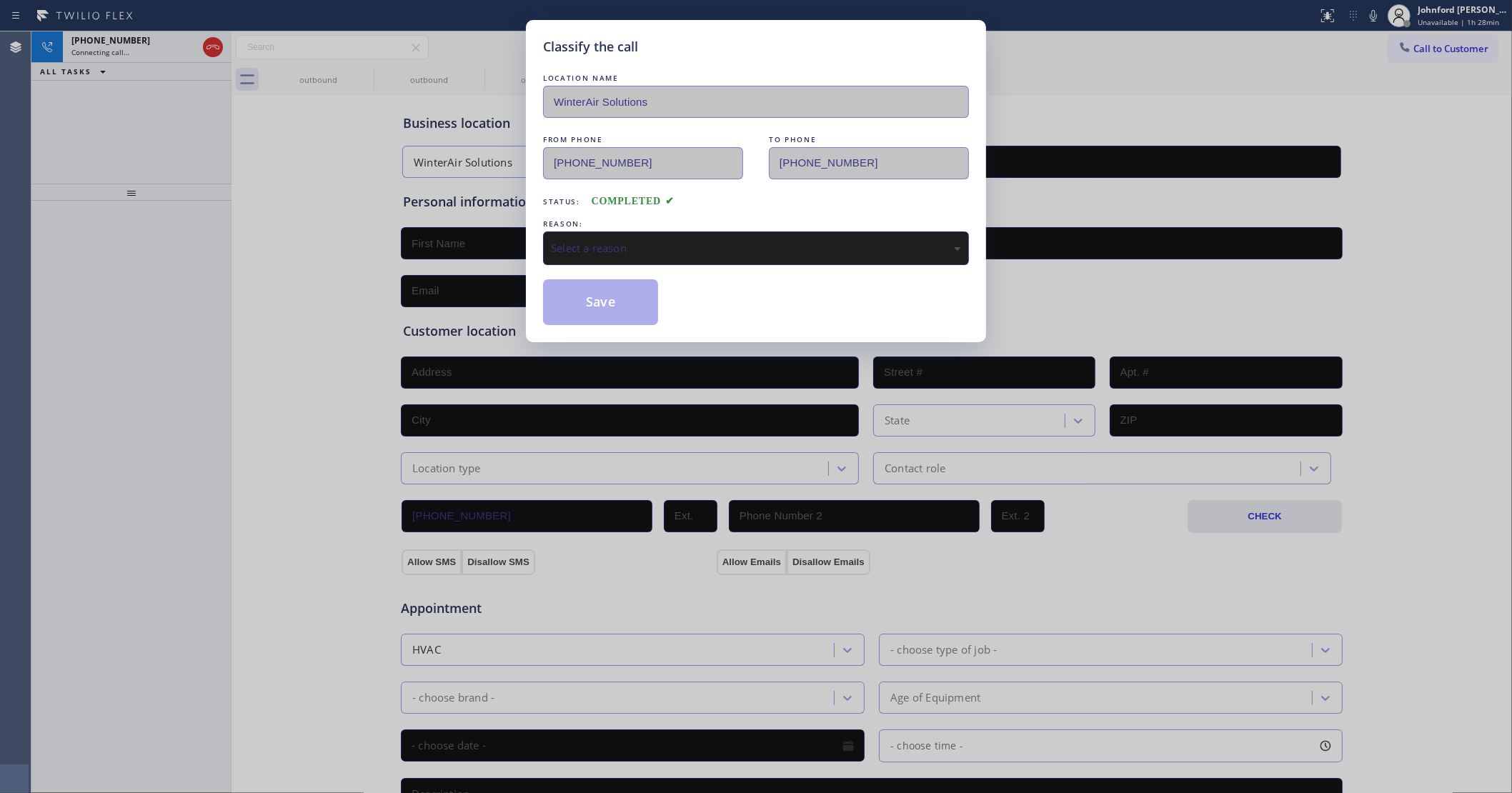
click at [584, 251] on div "Select a reason" at bounding box center [756, 248] width 410 height 16
click at [571, 306] on button "Save" at bounding box center [601, 302] width 115 height 45
click at [209, 49] on div "Classify the call LOCATION NAME WinterAir Solutions FROM PHONE (623) 263-2166 T…" at bounding box center [756, 396] width 1512 height 793
click at [209, 49] on div "Classify the call LOCATION NAME Best Sub Zero Repair Whittier FROM PHONE (562) …" at bounding box center [772, 412] width 1480 height 762
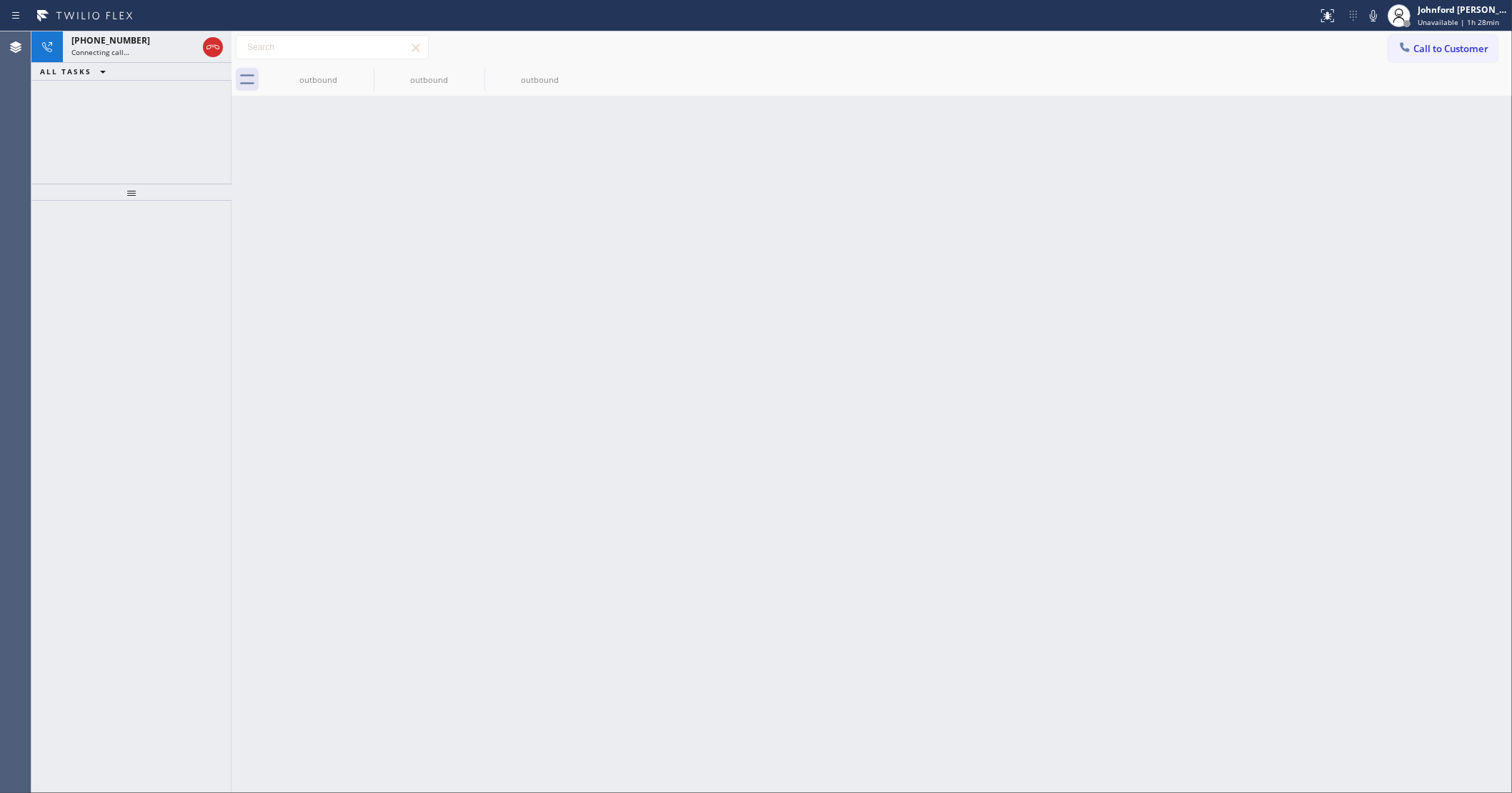
click at [209, 49] on icon at bounding box center [213, 47] width 17 height 17
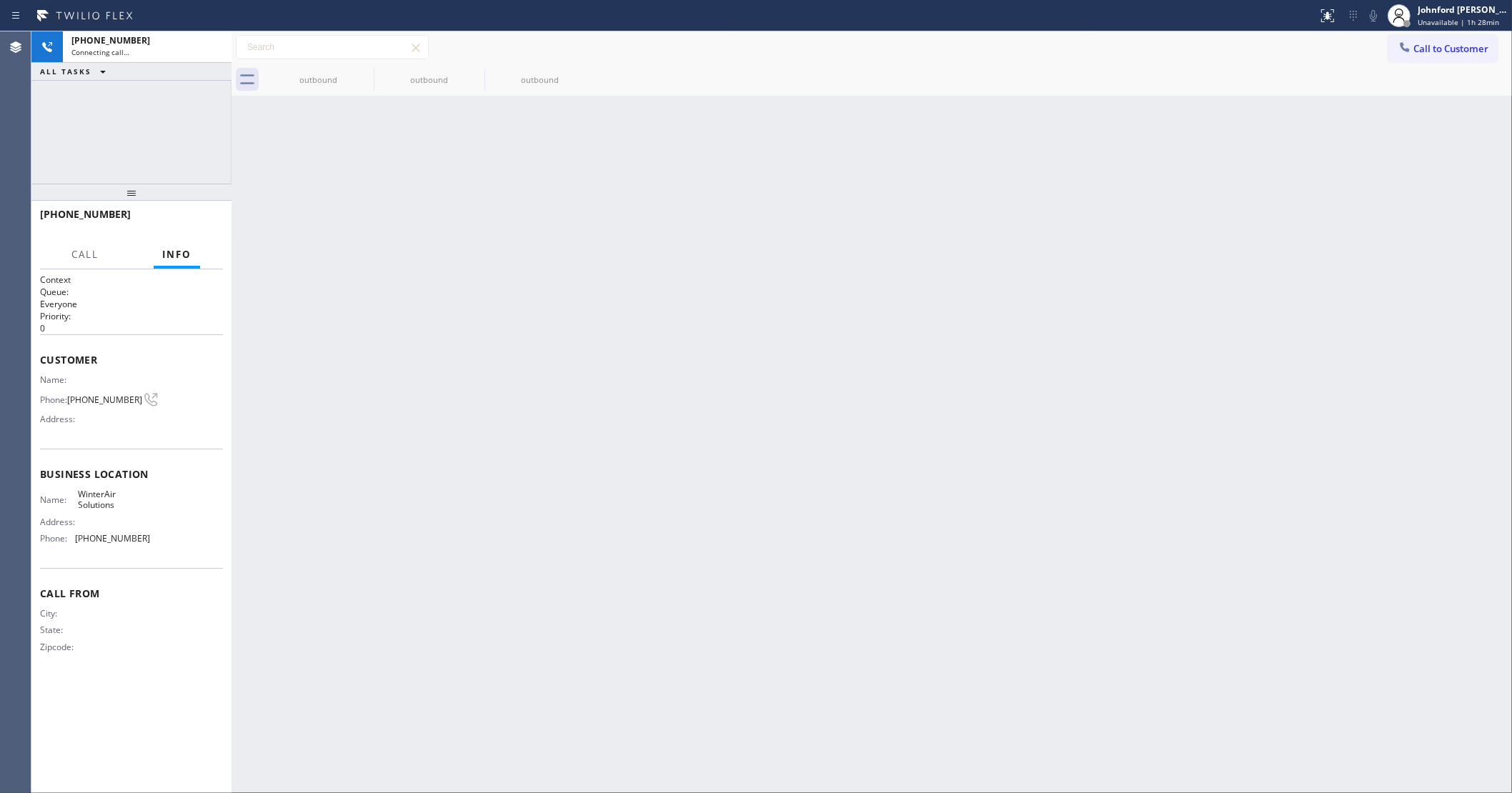
click at [209, 49] on div "Connecting call…" at bounding box center [147, 52] width 152 height 10
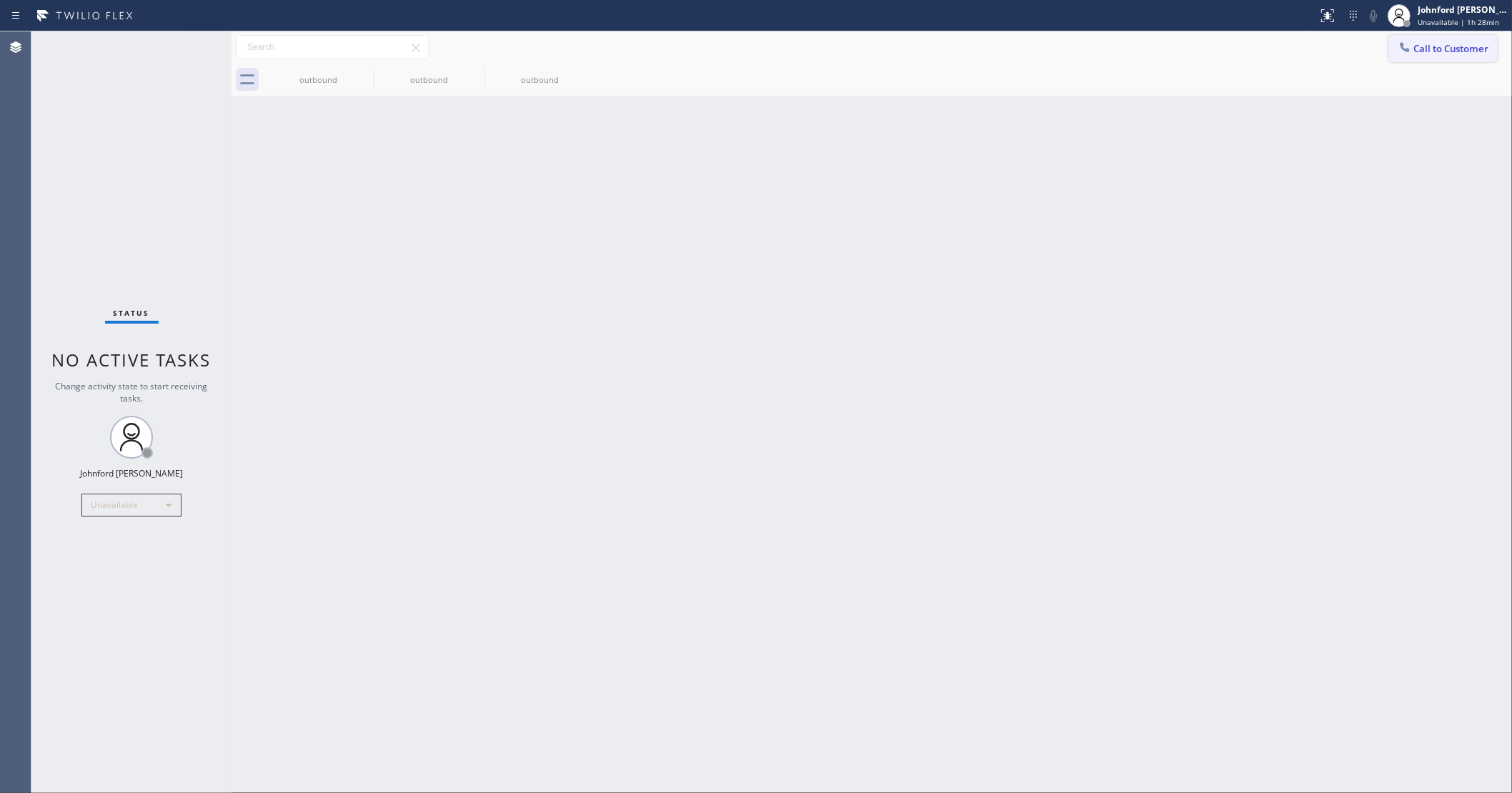
click at [1419, 38] on button "Call to Customer" at bounding box center [1443, 48] width 110 height 27
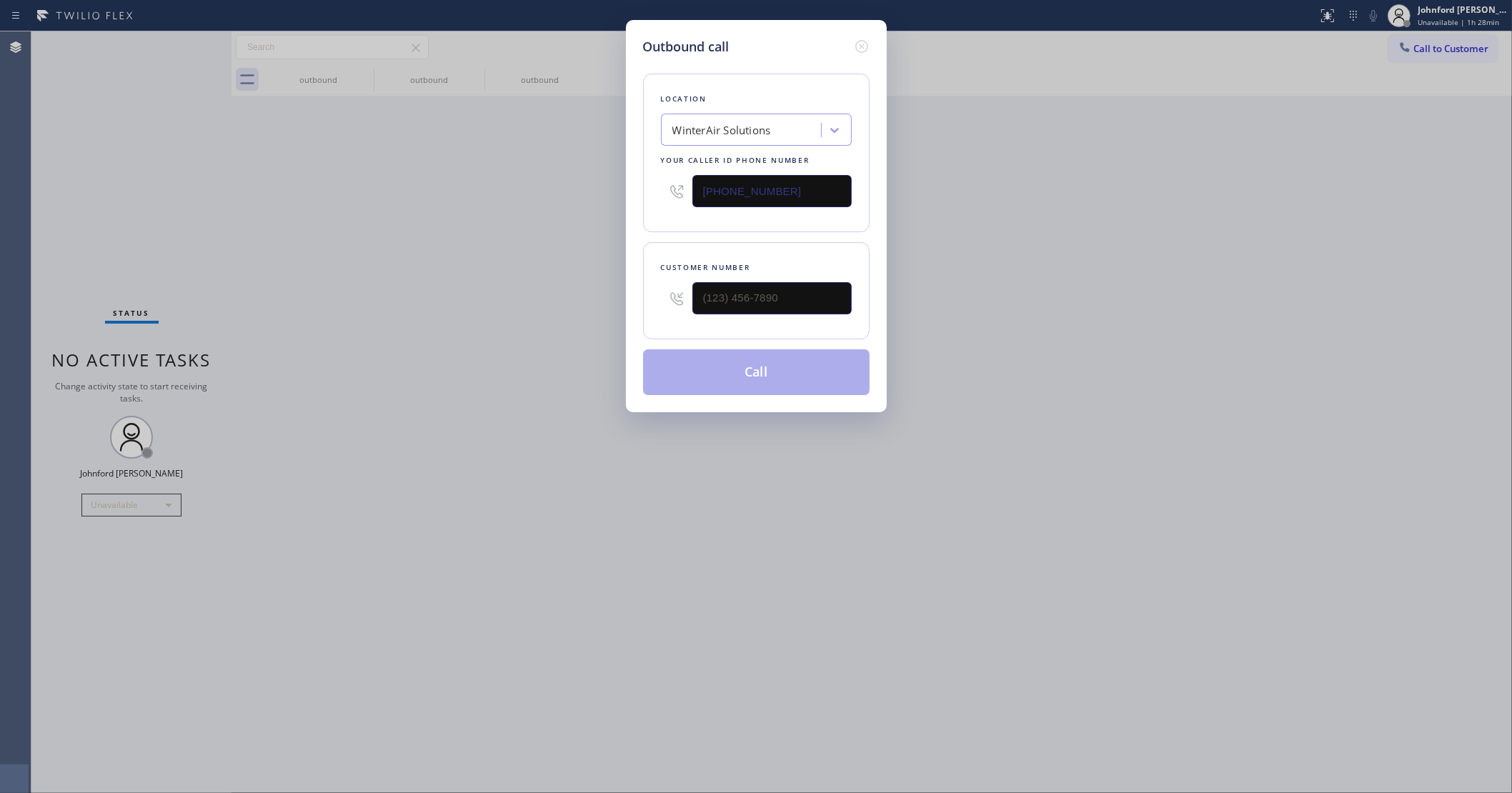
drag, startPoint x: 839, startPoint y: 278, endPoint x: 536, endPoint y: 308, distance: 304.5
click at [610, 302] on div "Outbound call Location WinterAir Solutions Your caller id phone number (623) 26…" at bounding box center [756, 396] width 1512 height 793
drag, startPoint x: 772, startPoint y: 174, endPoint x: 765, endPoint y: 176, distance: 7.3
click at [768, 175] on input "(623) 263-2166" at bounding box center [772, 192] width 159 height 32
click at [765, 176] on input "(623) 263-2166" at bounding box center [772, 192] width 159 height 32
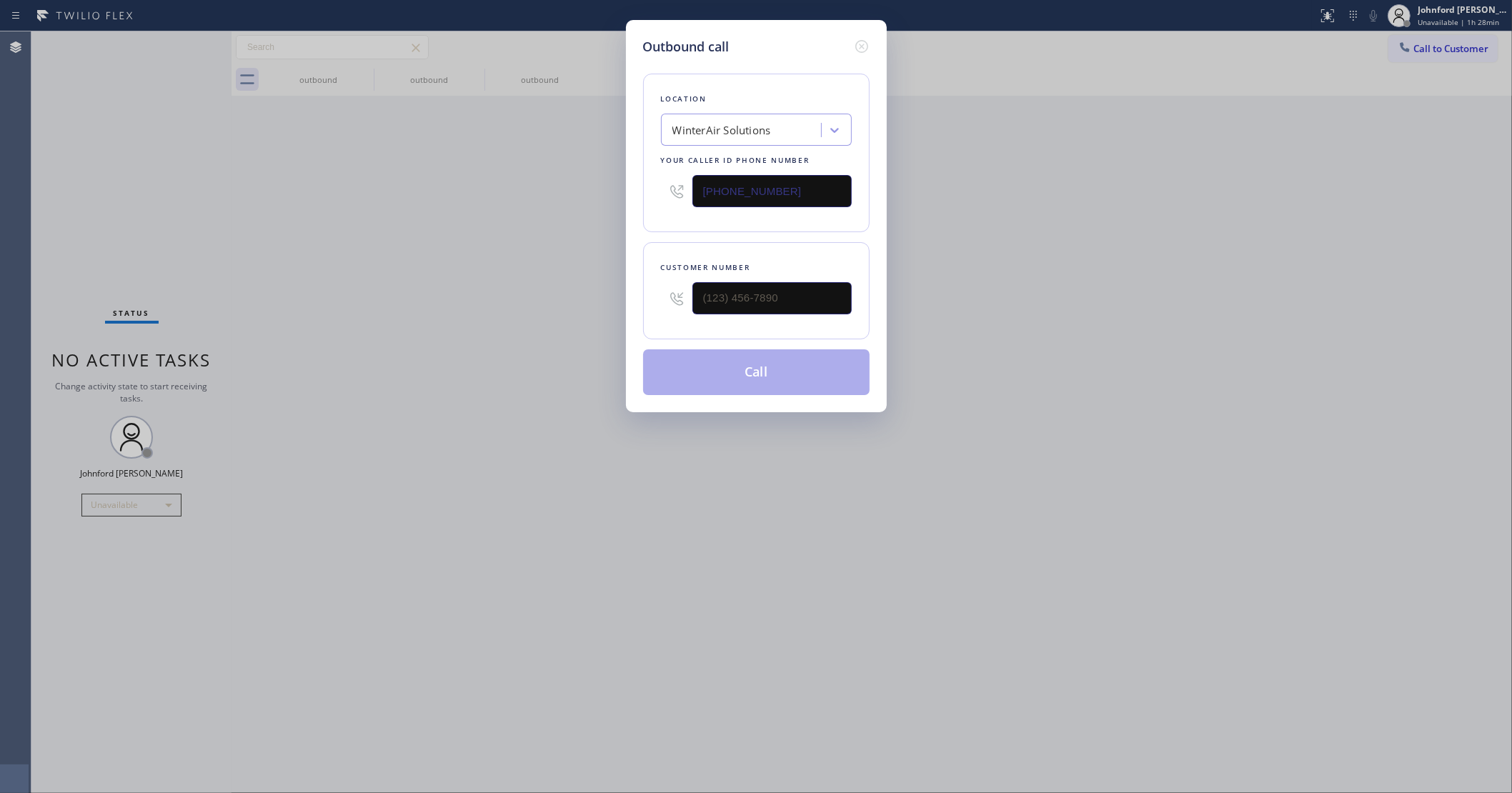
click at [765, 176] on input "(623) 263-2166" at bounding box center [772, 192] width 159 height 32
paste input "805) 360-3434"
type input "(805) 360-3434"
click at [730, 302] on input "text" at bounding box center [772, 299] width 159 height 32
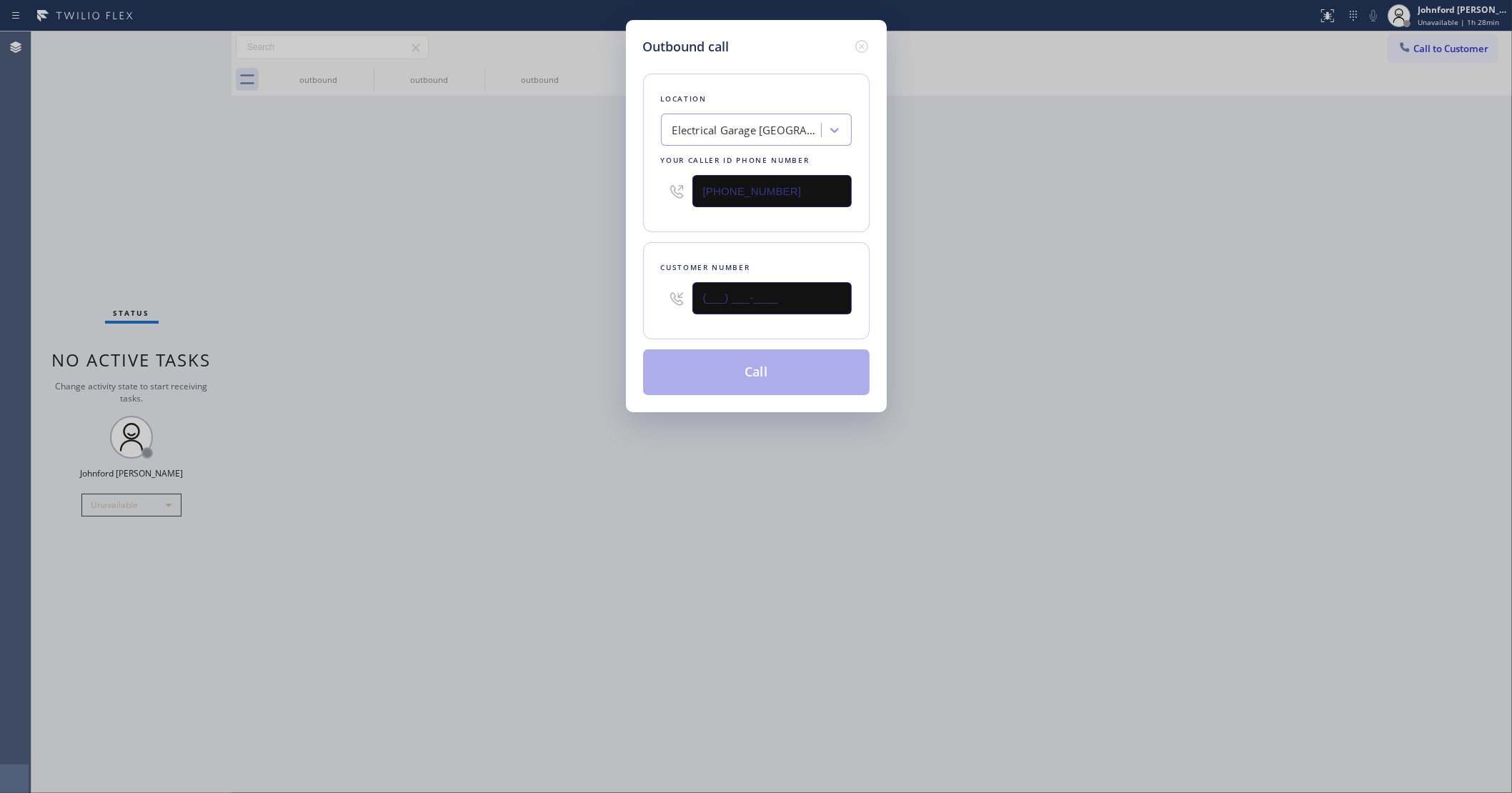
paste input "954) 348-8893"
type input "(954) 348-8893"
click at [545, 258] on div "Outbound call Location Electrical Garage Santa Barbara Your caller id phone num…" at bounding box center [756, 396] width 1512 height 793
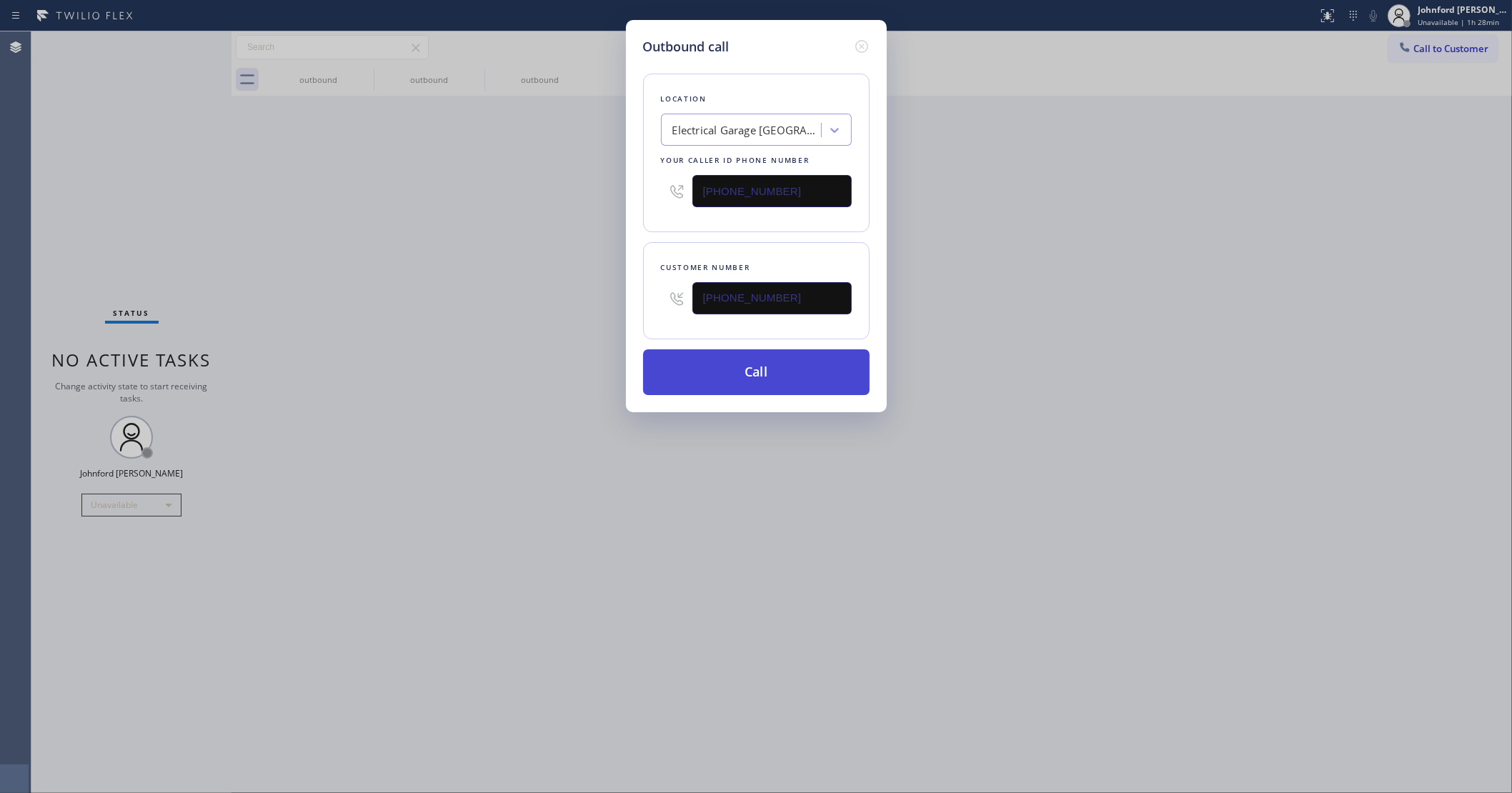
click at [752, 364] on button "Call" at bounding box center [756, 373] width 226 height 45
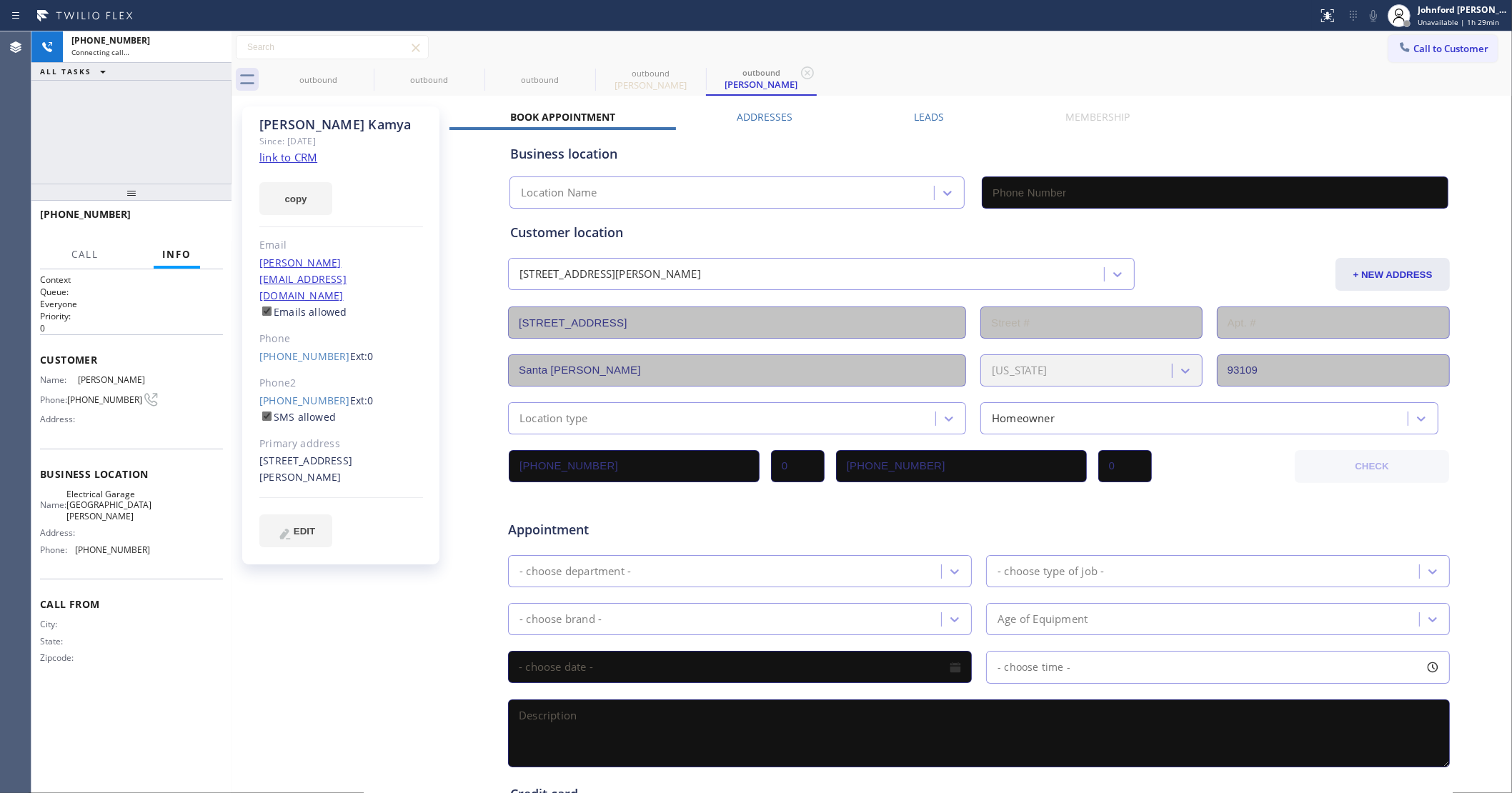
type input "(805) 360-3434"
click at [146, 149] on div "+19543488893 Connecting call… ALL TASKS ALL TASKS ACTIVE TASKS TASKS IN WRAP UP" at bounding box center [131, 108] width 200 height 153
click at [144, 117] on div "+19543488893 Connecting call… ALL TASKS ALL TASKS ACTIVE TASKS TASKS IN WRAP UP" at bounding box center [131, 108] width 200 height 153
click at [205, 45] on icon at bounding box center [213, 47] width 17 height 17
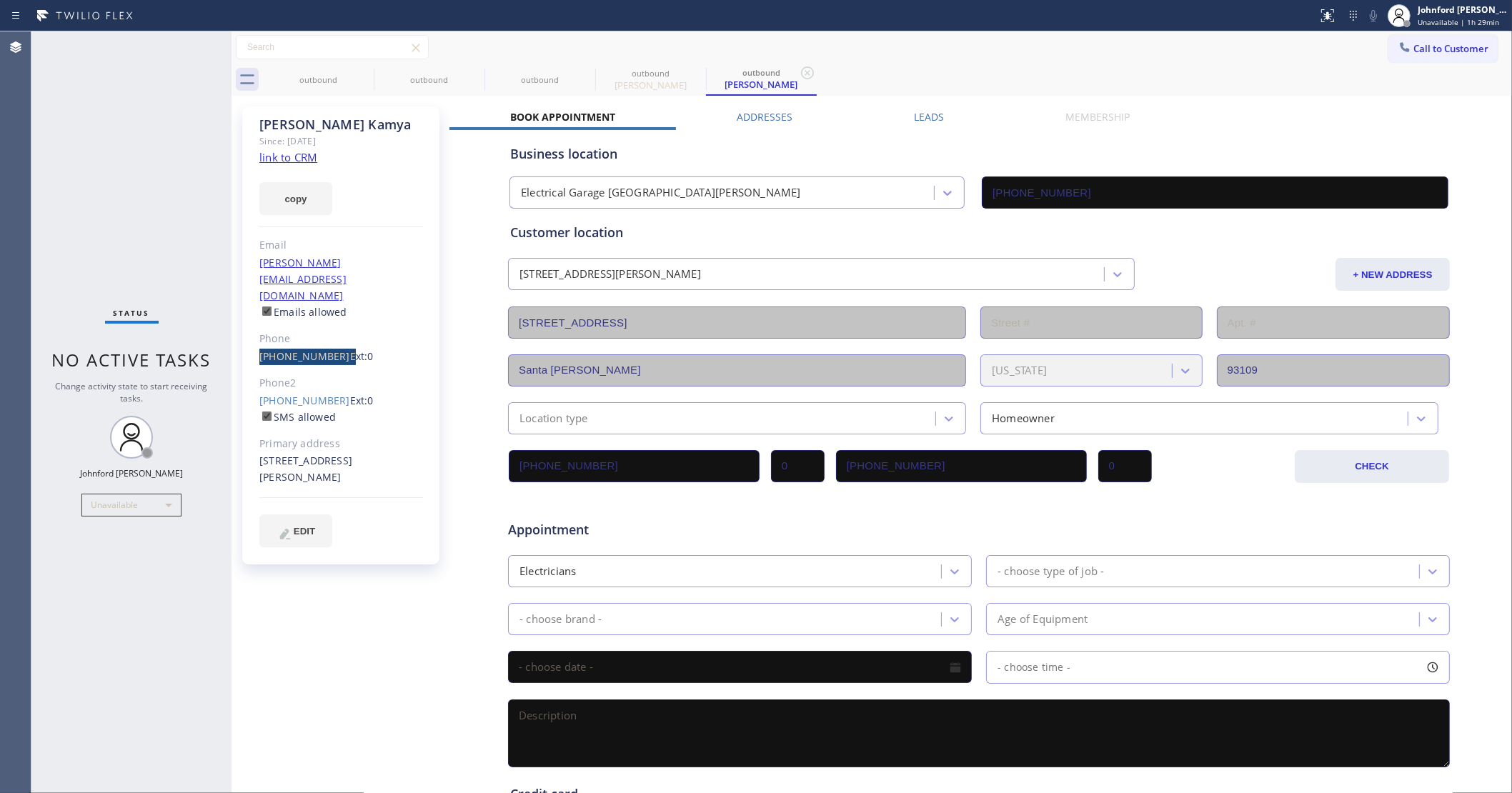
drag, startPoint x: 259, startPoint y: 325, endPoint x: 332, endPoint y: 320, distance: 73.2
click at [332, 320] on div "Dorcas Kamya Since: 20 may 2020 link to CRM copy Email dorcas.kamya@miadholding…" at bounding box center [340, 335] width 197 height 458
drag, startPoint x: 330, startPoint y: 368, endPoint x: 258, endPoint y: 372, distance: 72.1
click at [258, 372] on div "Dorcas Kamya Since: 20 may 2020 link to CRM copy Email dorcas.kamya@miadholding…" at bounding box center [340, 335] width 197 height 458
copy link "(954) 348-8893"
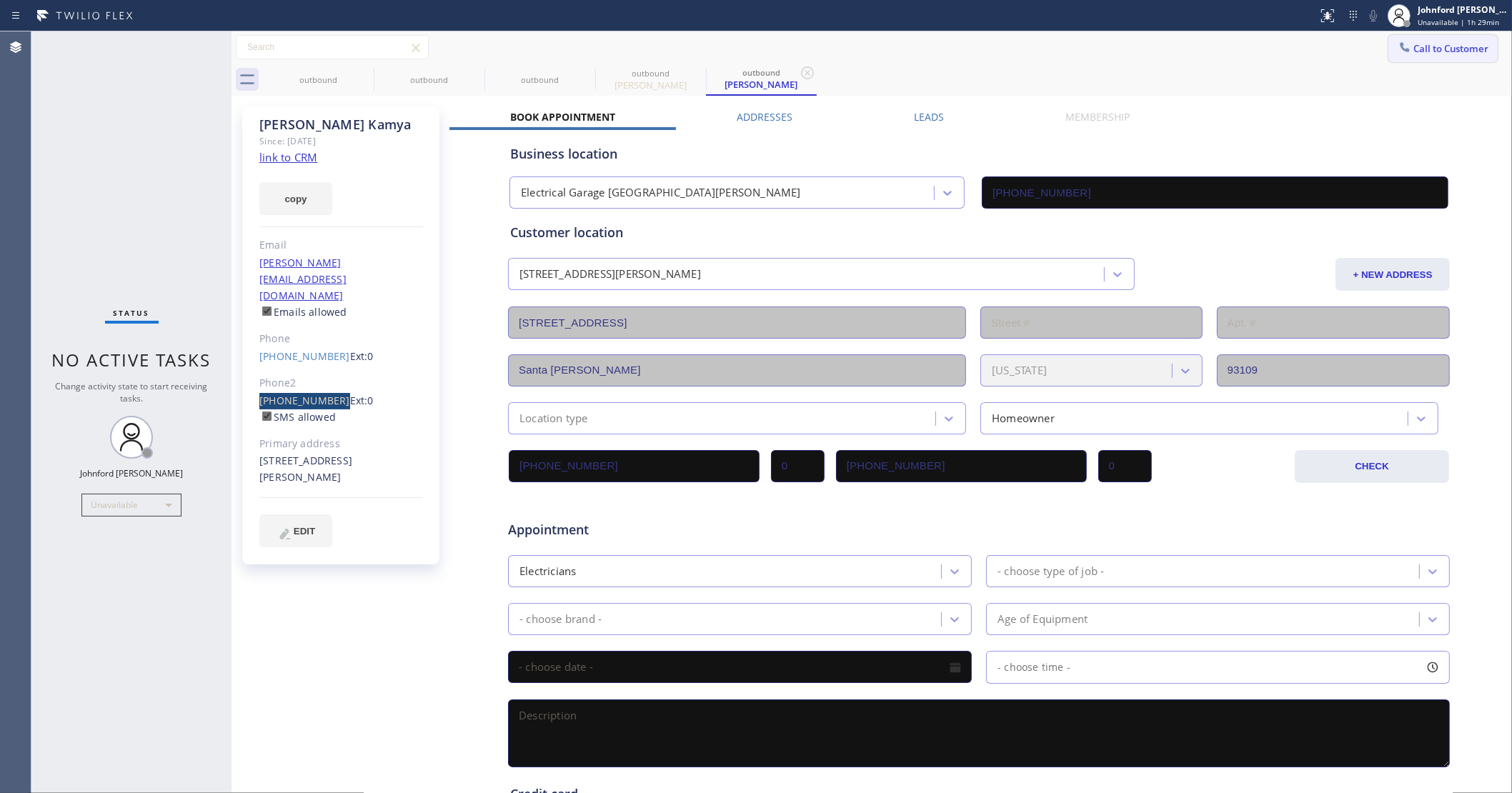
click at [1401, 45] on icon at bounding box center [1405, 46] width 9 height 9
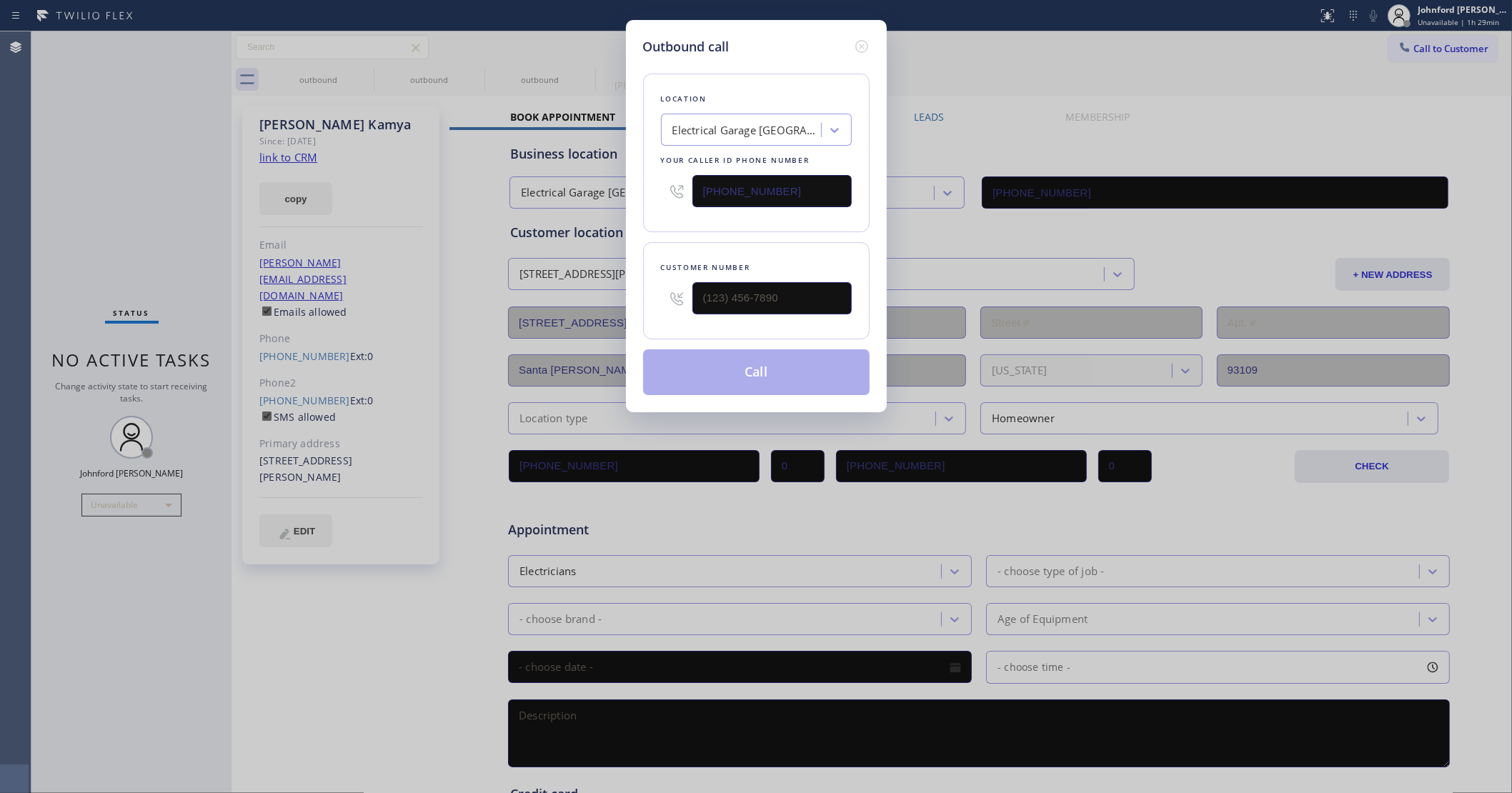
drag, startPoint x: 827, startPoint y: 197, endPoint x: 502, endPoint y: 230, distance: 326.7
click at [561, 220] on div "Outbound call Location Electrical Garage Santa Barbara Your caller id phone num…" at bounding box center [756, 396] width 1512 height 793
paste input "714) 988-4622"
type input "(714) 988-4622"
click at [722, 295] on input "(___) ___-____" at bounding box center [772, 299] width 159 height 32
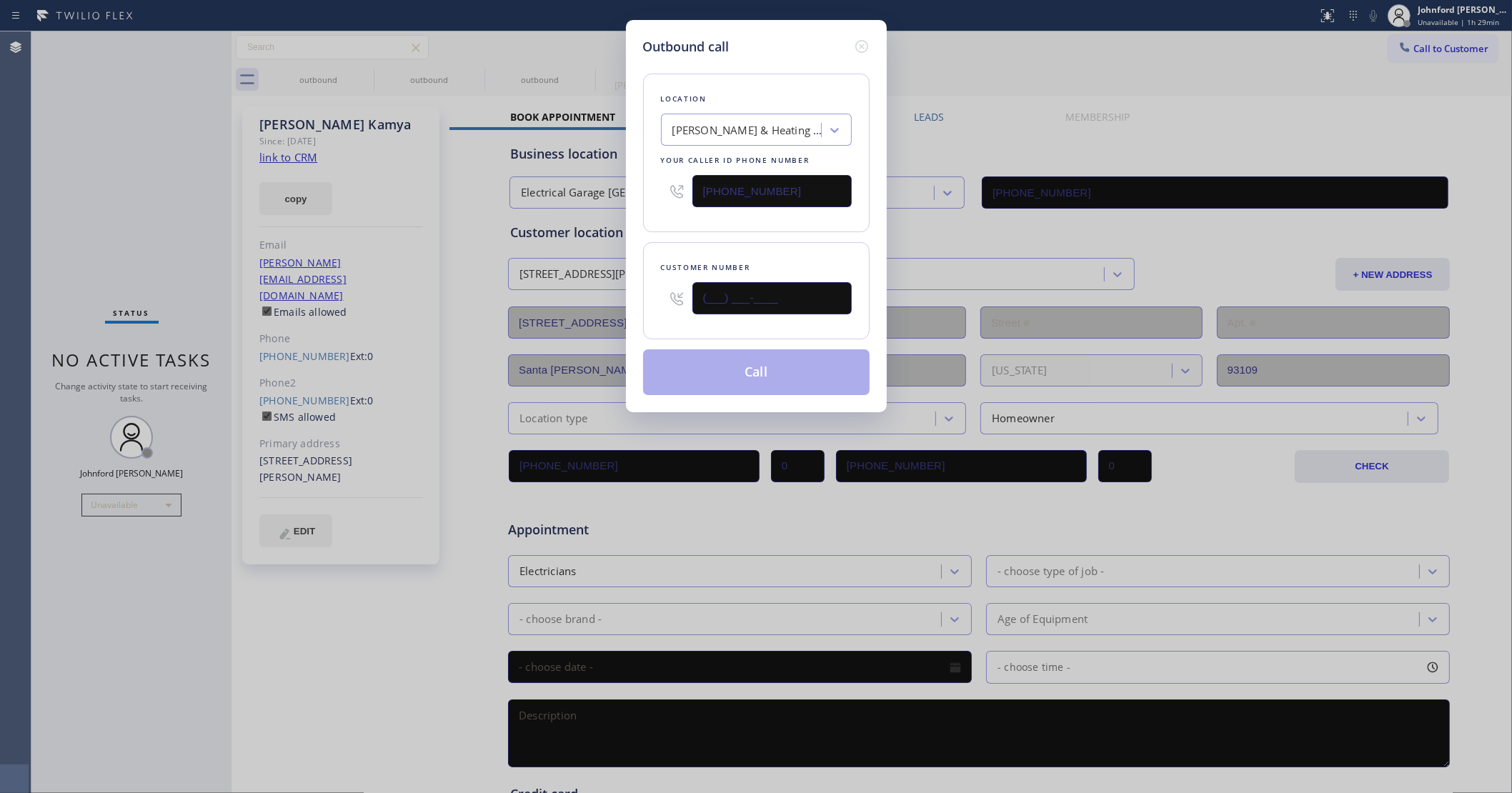
paste input "412) 998-1311"
type input "(412) 998-1311"
drag, startPoint x: 726, startPoint y: 250, endPoint x: 744, endPoint y: 325, distance: 77.1
click at [726, 248] on div "Customer number (412) 998-1311" at bounding box center [756, 291] width 226 height 97
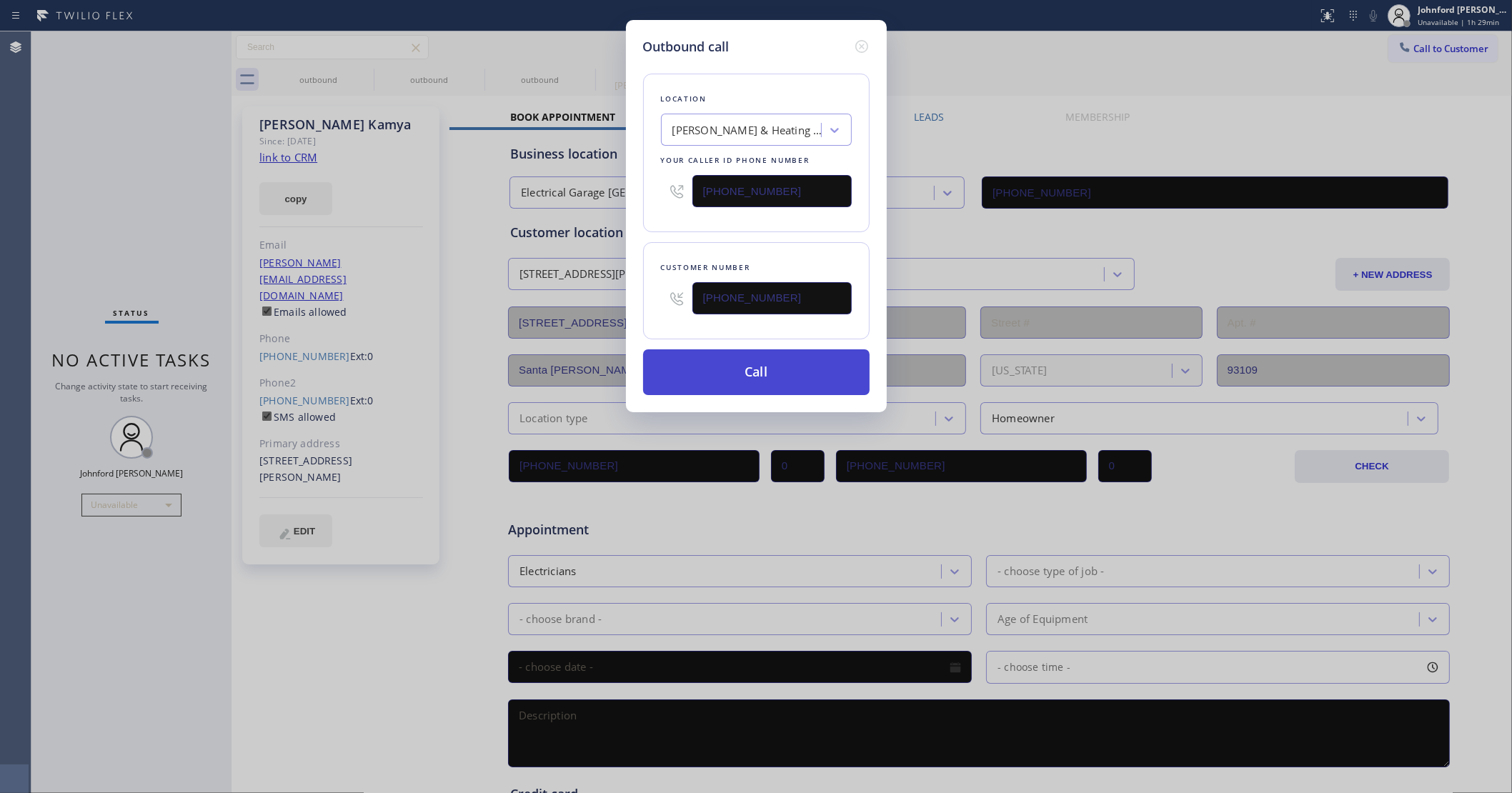
click at [739, 366] on button "Call" at bounding box center [756, 373] width 226 height 45
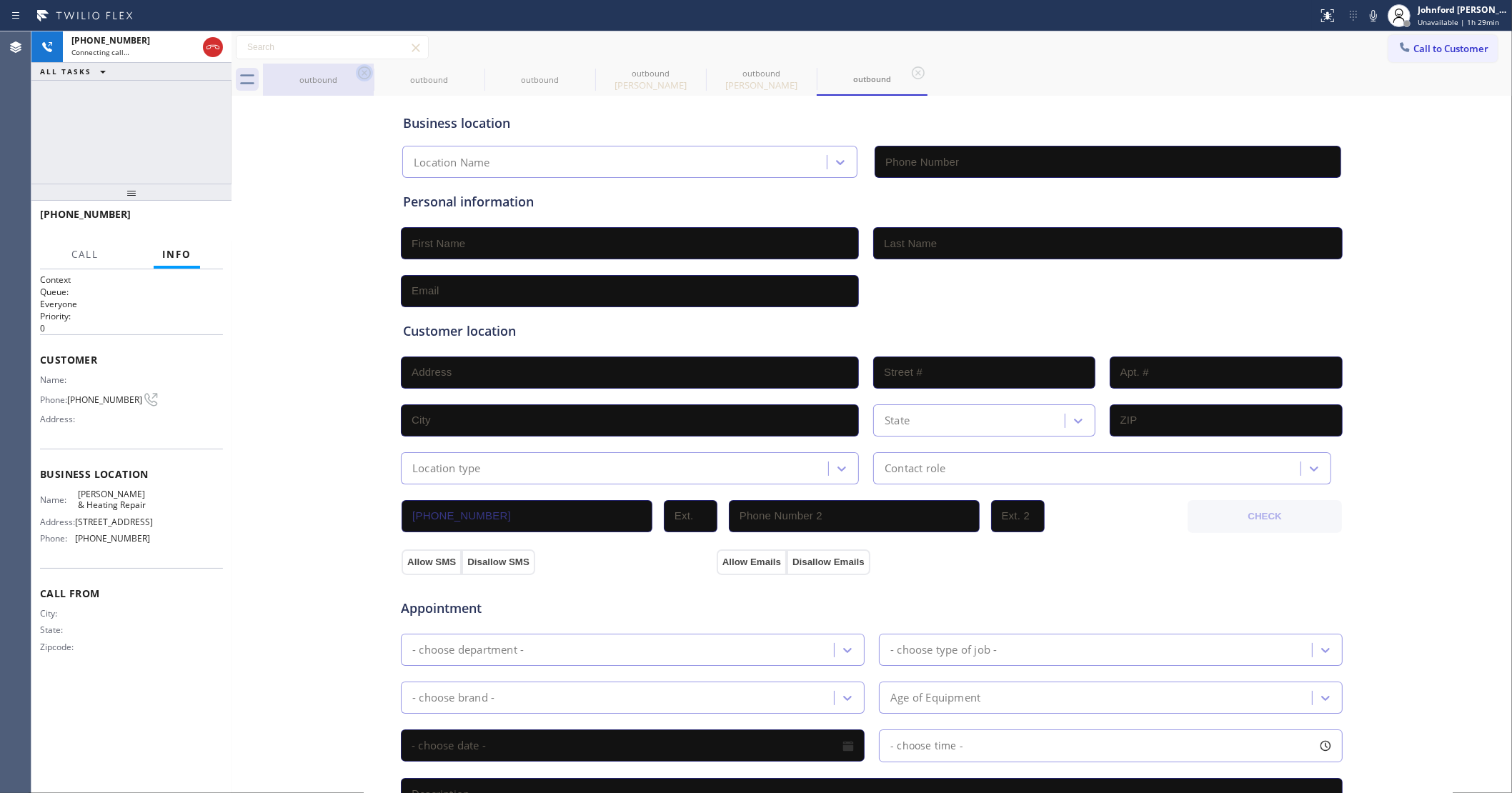
type input "(714) 988-4622"
click at [367, 75] on icon at bounding box center [364, 72] width 17 height 17
click at [0, 0] on icon at bounding box center [0, 0] width 0 height 0
click at [367, 75] on icon at bounding box center [364, 72] width 17 height 17
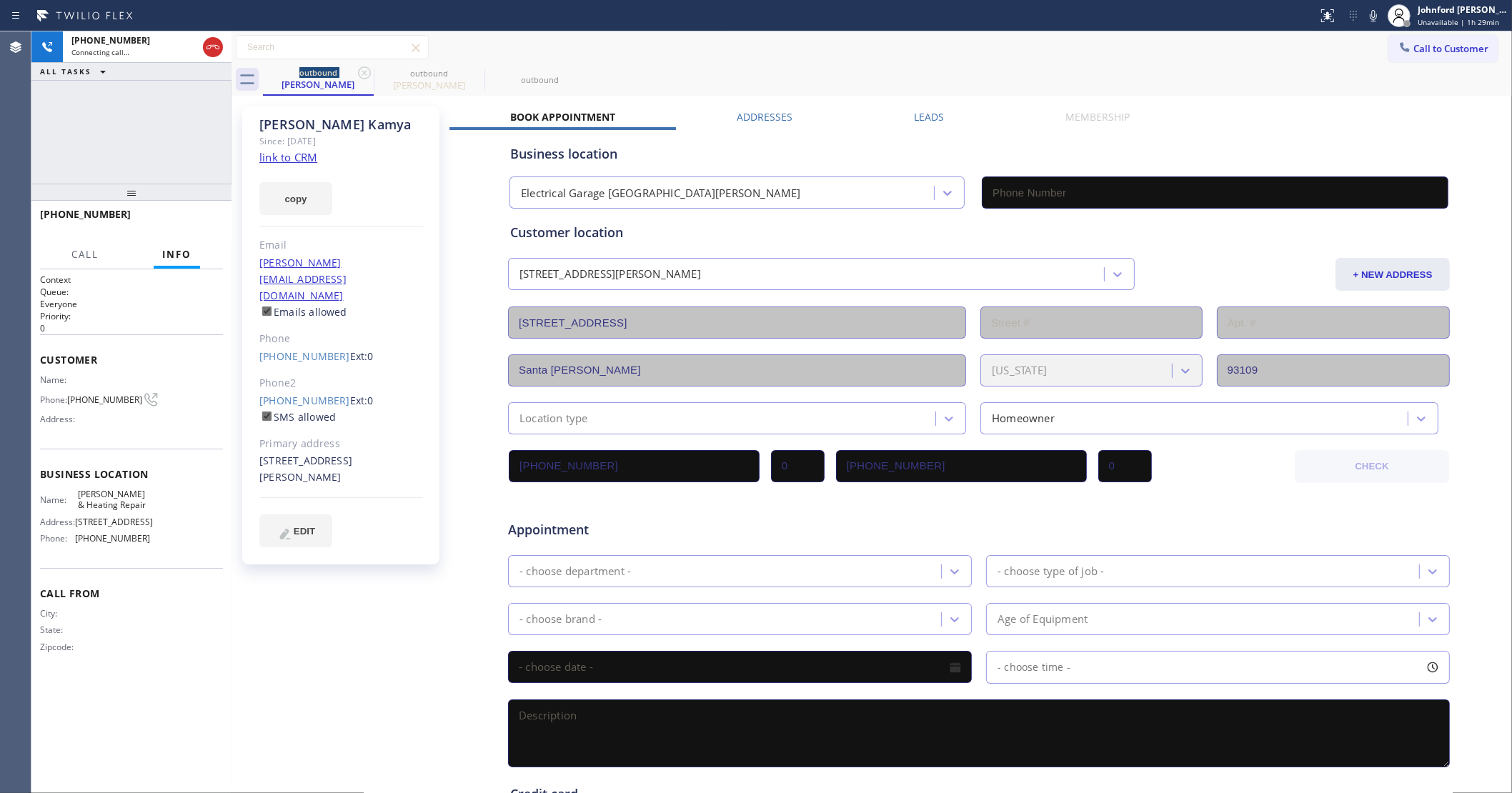
type input "(805) 360-3434"
click at [367, 75] on icon at bounding box center [364, 72] width 17 height 17
click at [304, 157] on link "link to CRM" at bounding box center [288, 157] width 58 height 15
click at [361, 77] on icon at bounding box center [364, 73] width 13 height 13
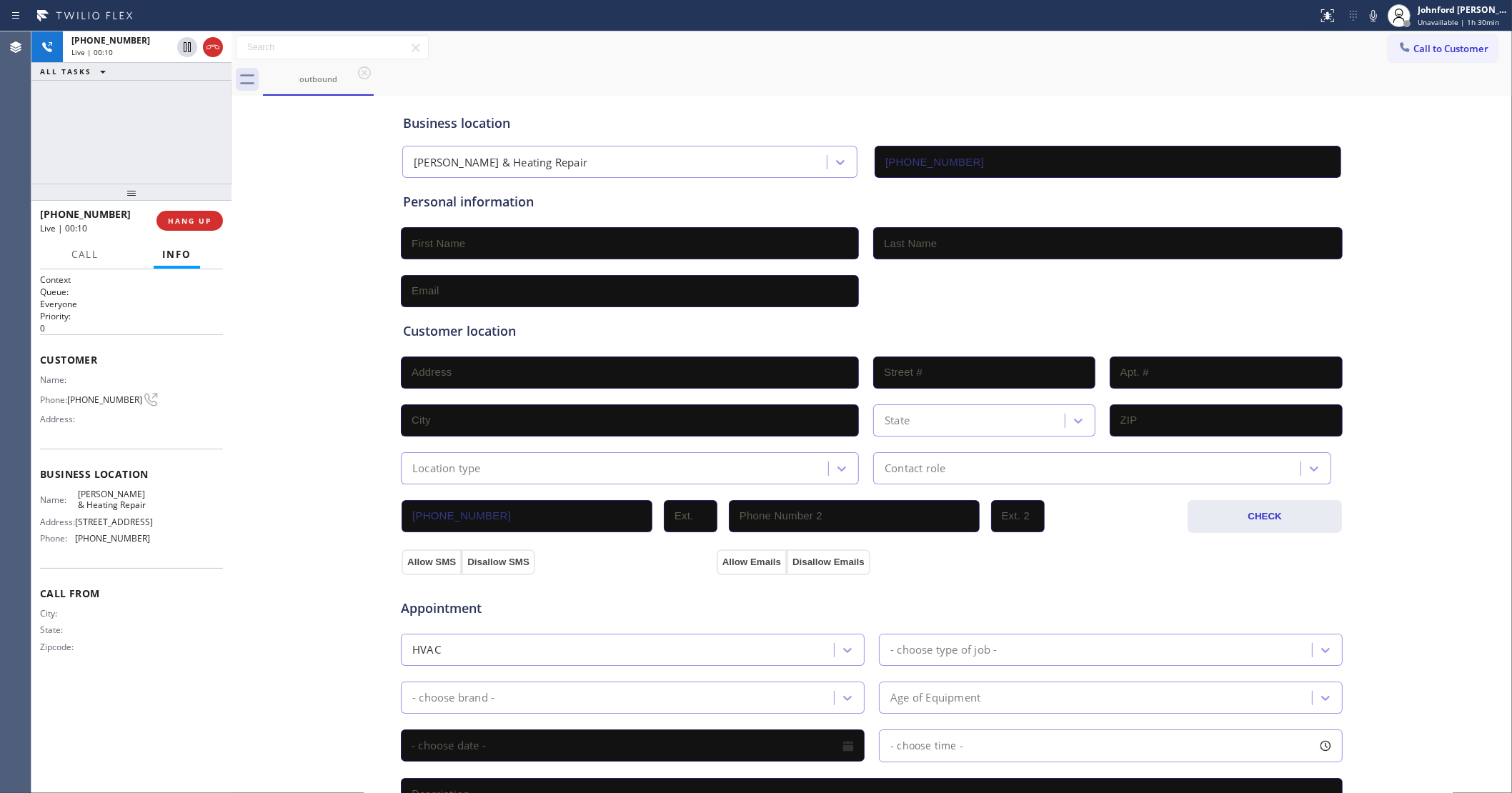
click at [152, 208] on div "+14129981311 Live | 00:10" at bounding box center [98, 221] width 117 height 37
click at [169, 216] on span "HANG UP" at bounding box center [190, 221] width 44 height 10
click at [97, 394] on span "(412) 998-1311" at bounding box center [105, 399] width 75 height 11
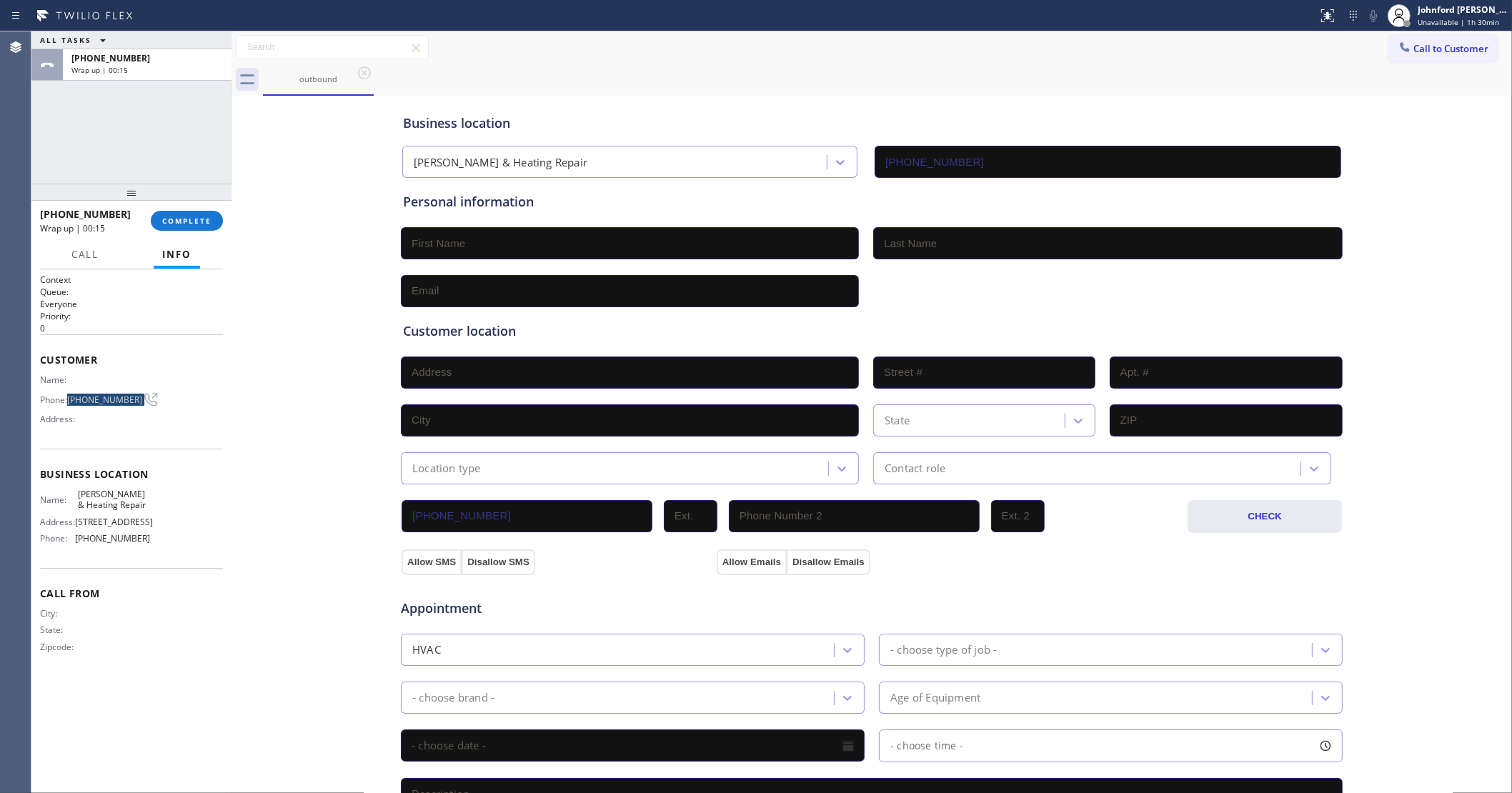
copy div "(412) 998-1311"
click at [197, 209] on div "+14129981311 Wrap up | 00:15 COMPLETE" at bounding box center [131, 221] width 183 height 37
click at [1402, 41] on button "Call to Customer" at bounding box center [1443, 48] width 110 height 27
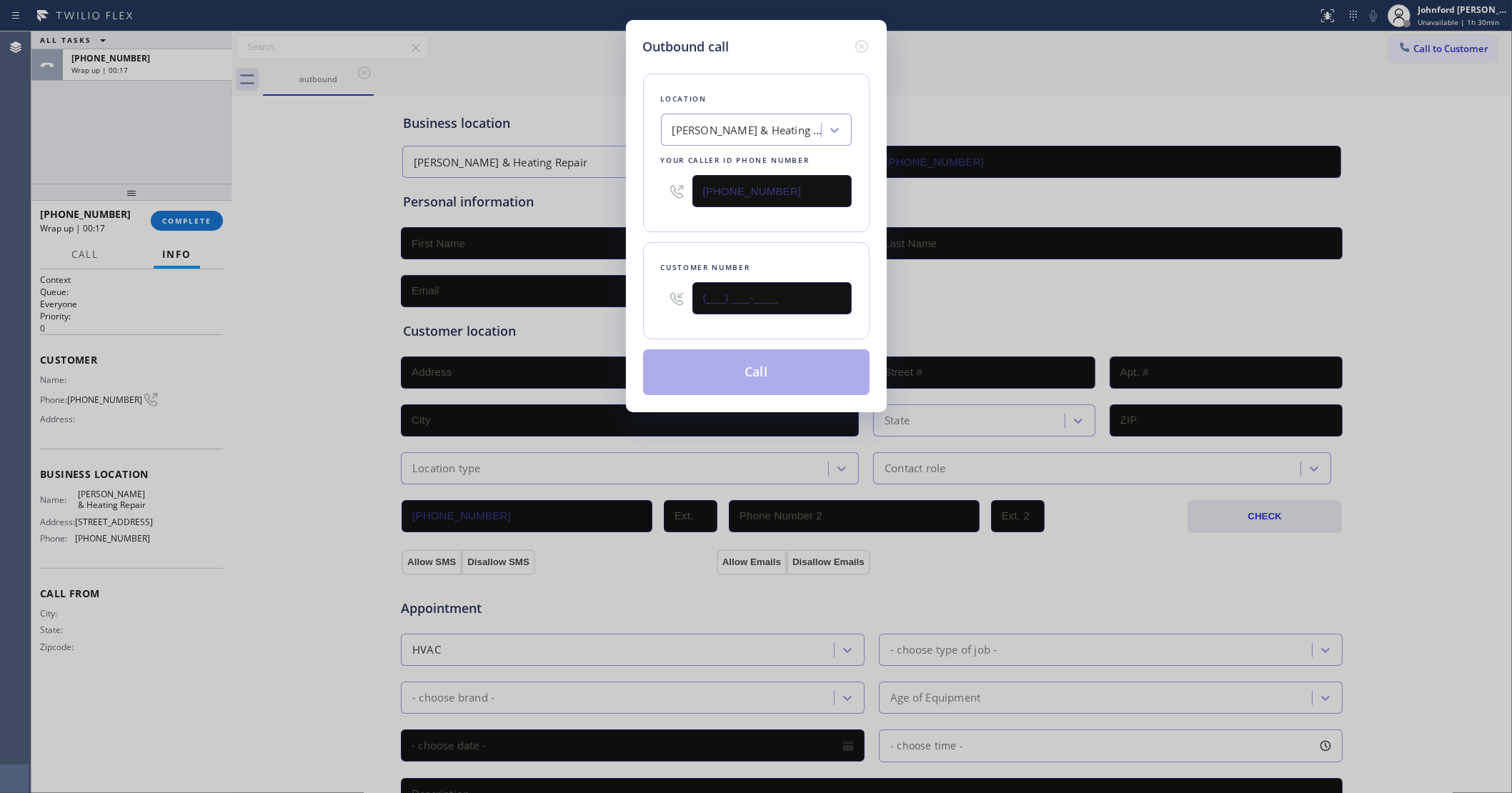
drag, startPoint x: 754, startPoint y: 305, endPoint x: 624, endPoint y: 314, distance: 130.3
click at [627, 314] on div "Outbound call Location Davis AC & Heating Repair Your caller id phone number (7…" at bounding box center [756, 216] width 261 height 392
paste input "412) 998-1311"
type input "(412) 998-1311"
click at [767, 235] on div "Location Davis AC & Heating Repair Your caller id phone number (714) 988-4622 C…" at bounding box center [756, 226] width 226 height 338
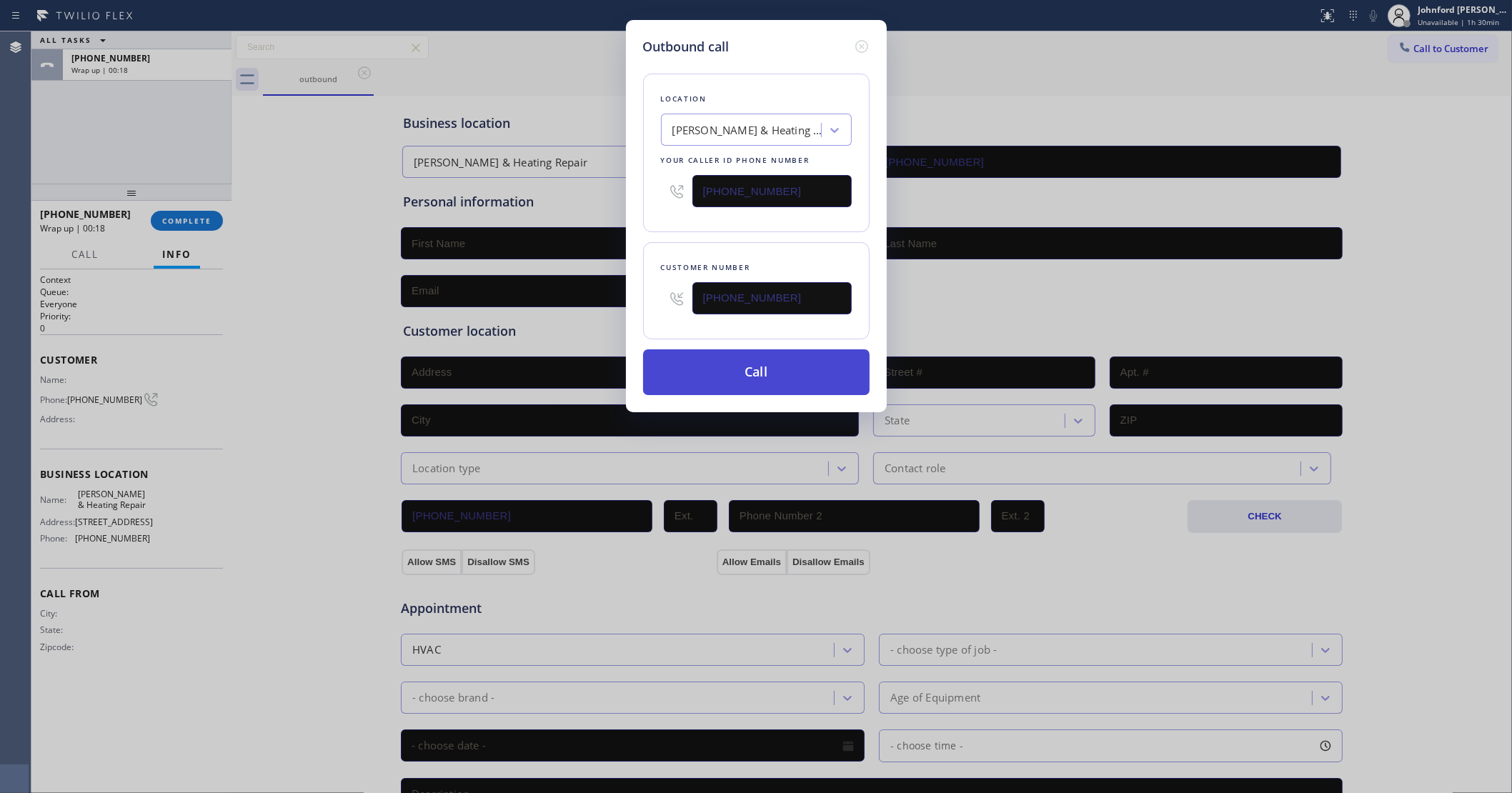
click at [730, 383] on button "Call" at bounding box center [756, 373] width 226 height 45
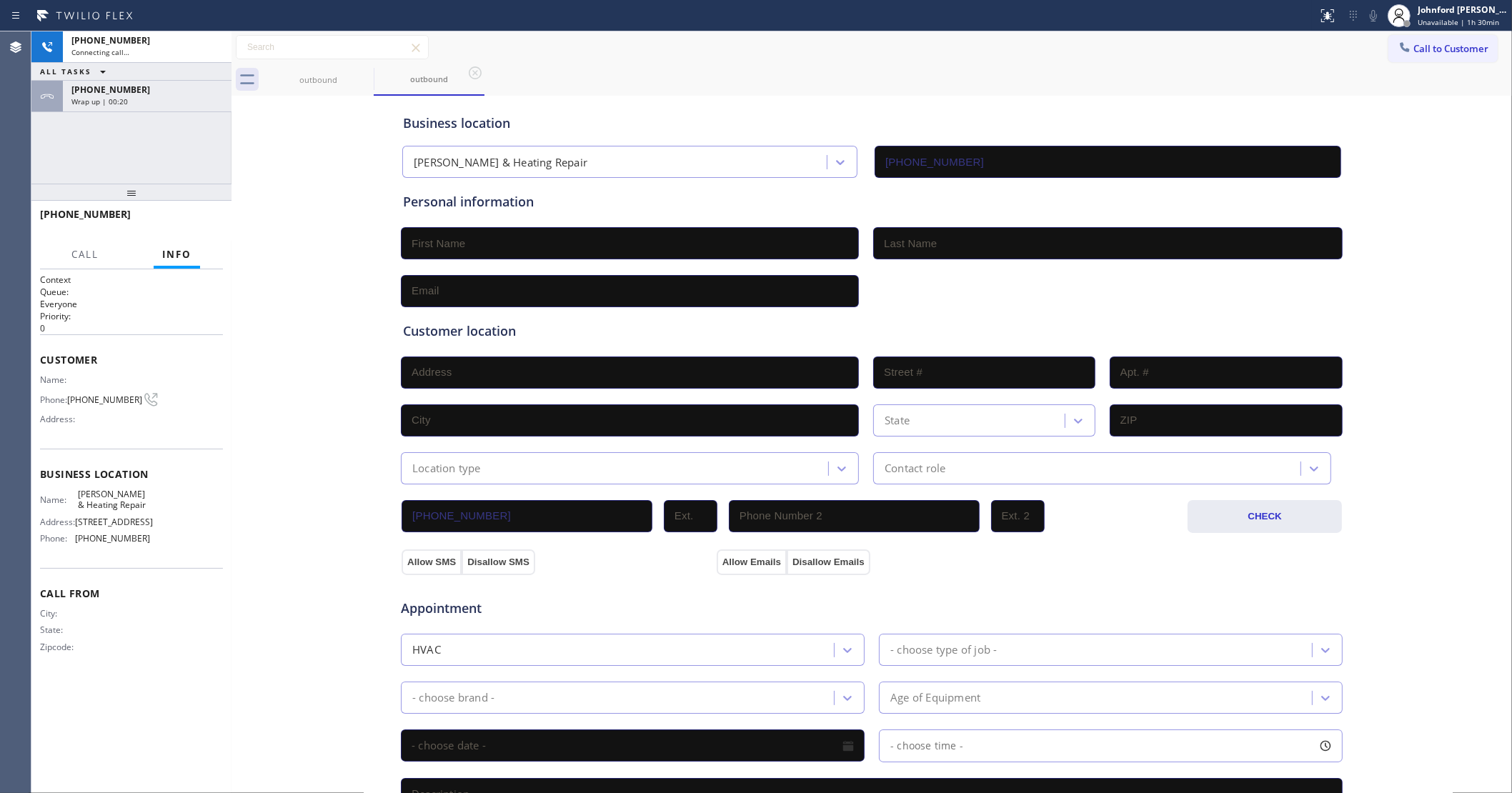
type input "(714) 988-4622"
drag, startPoint x: 136, startPoint y: 98, endPoint x: 130, endPoint y: 145, distance: 47.4
click at [136, 98] on div "Wrap up | 00:20" at bounding box center [147, 101] width 152 height 10
click at [162, 219] on button "COMPLETE" at bounding box center [187, 221] width 72 height 20
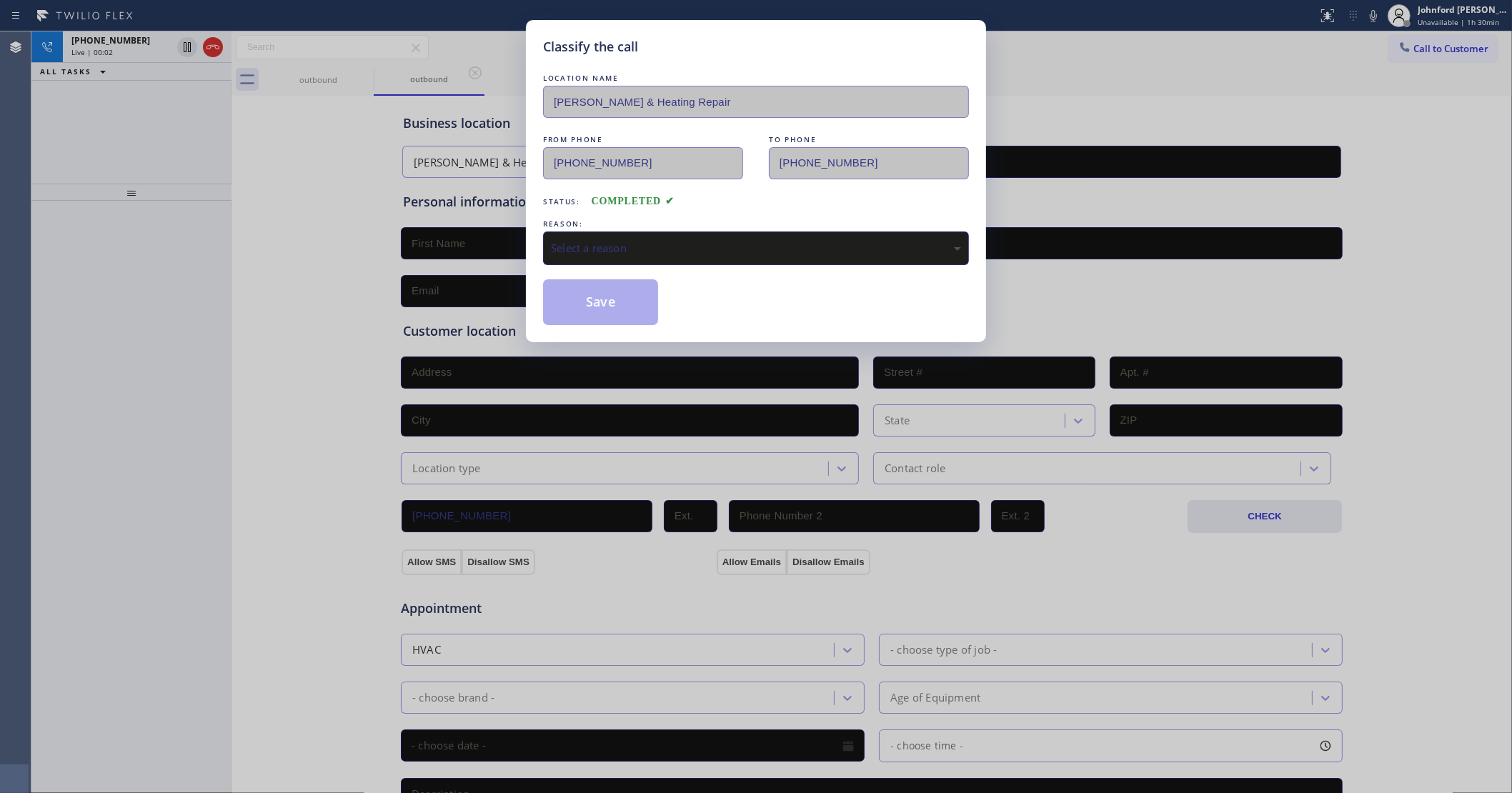
click at [726, 269] on div "LOCATION NAME Davis AC & Heating Repair FROM PHONE (714) 988-4622 TO PHONE (412…" at bounding box center [756, 197] width 426 height 254
drag, startPoint x: 732, startPoint y: 238, endPoint x: 887, endPoint y: 254, distance: 155.8
click at [750, 240] on div "Select a reason" at bounding box center [756, 248] width 410 height 16
click at [637, 248] on div "Existing Customer - ETA/PI/REDO/complain/cancel" at bounding box center [756, 248] width 410 height 16
click at [625, 317] on button "Save" at bounding box center [601, 302] width 115 height 45
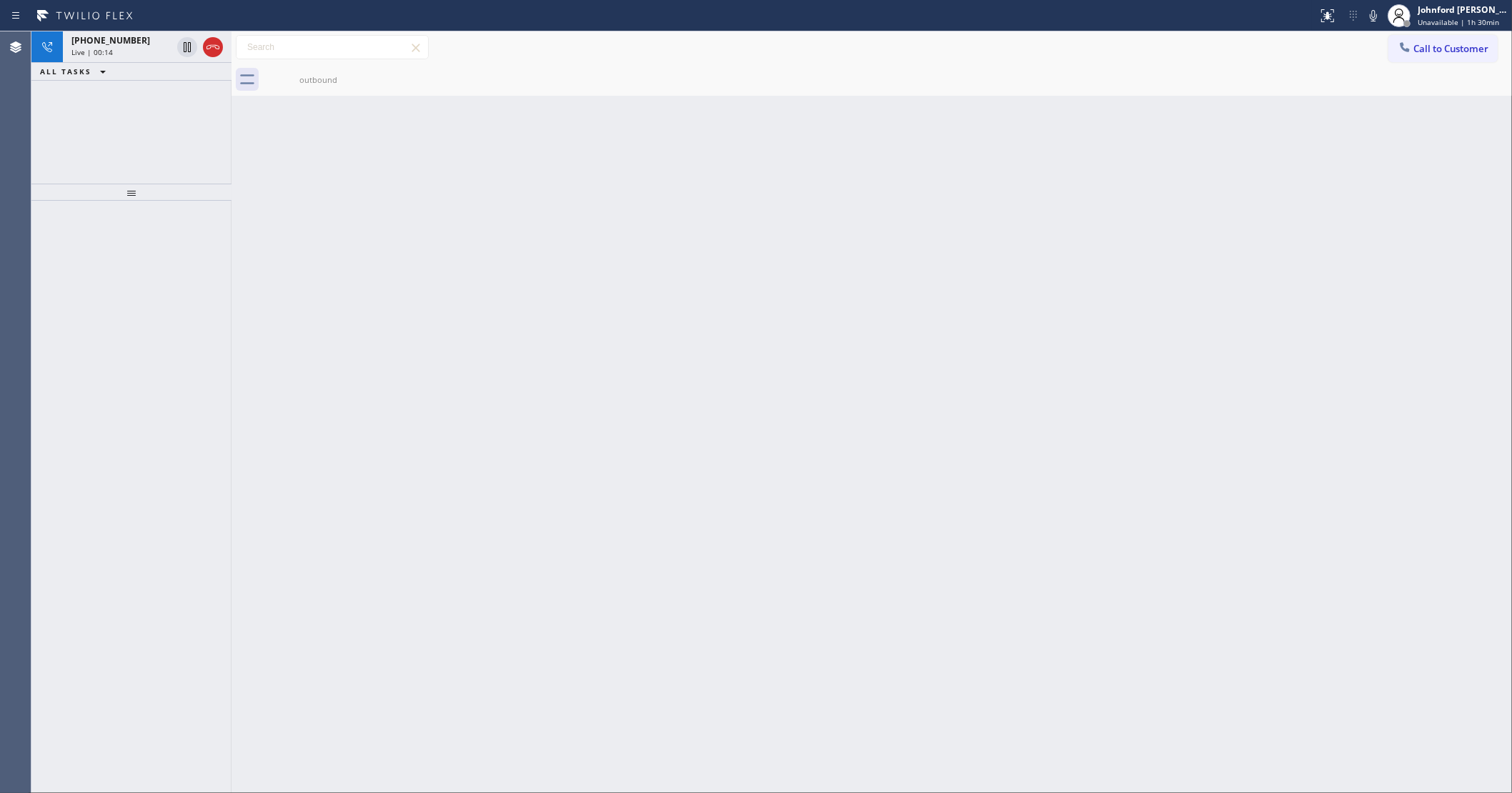
drag, startPoint x: 214, startPoint y: 40, endPoint x: 1088, endPoint y: 51, distance: 874.1
click at [214, 40] on icon at bounding box center [213, 47] width 17 height 17
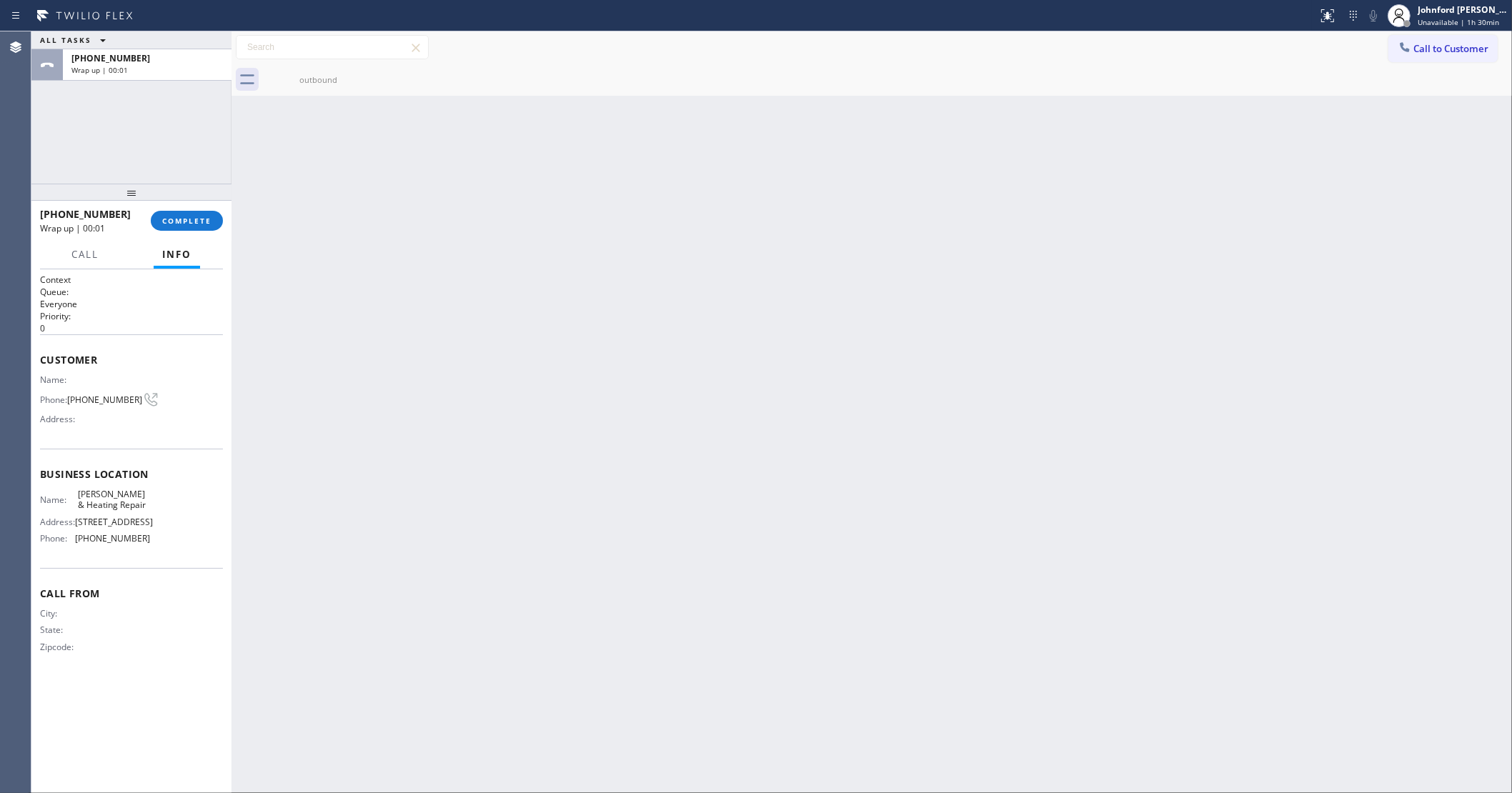
drag, startPoint x: 1423, startPoint y: 46, endPoint x: 1417, endPoint y: 54, distance: 10.0
click at [1424, 48] on span "Call to Customer" at bounding box center [1450, 49] width 75 height 13
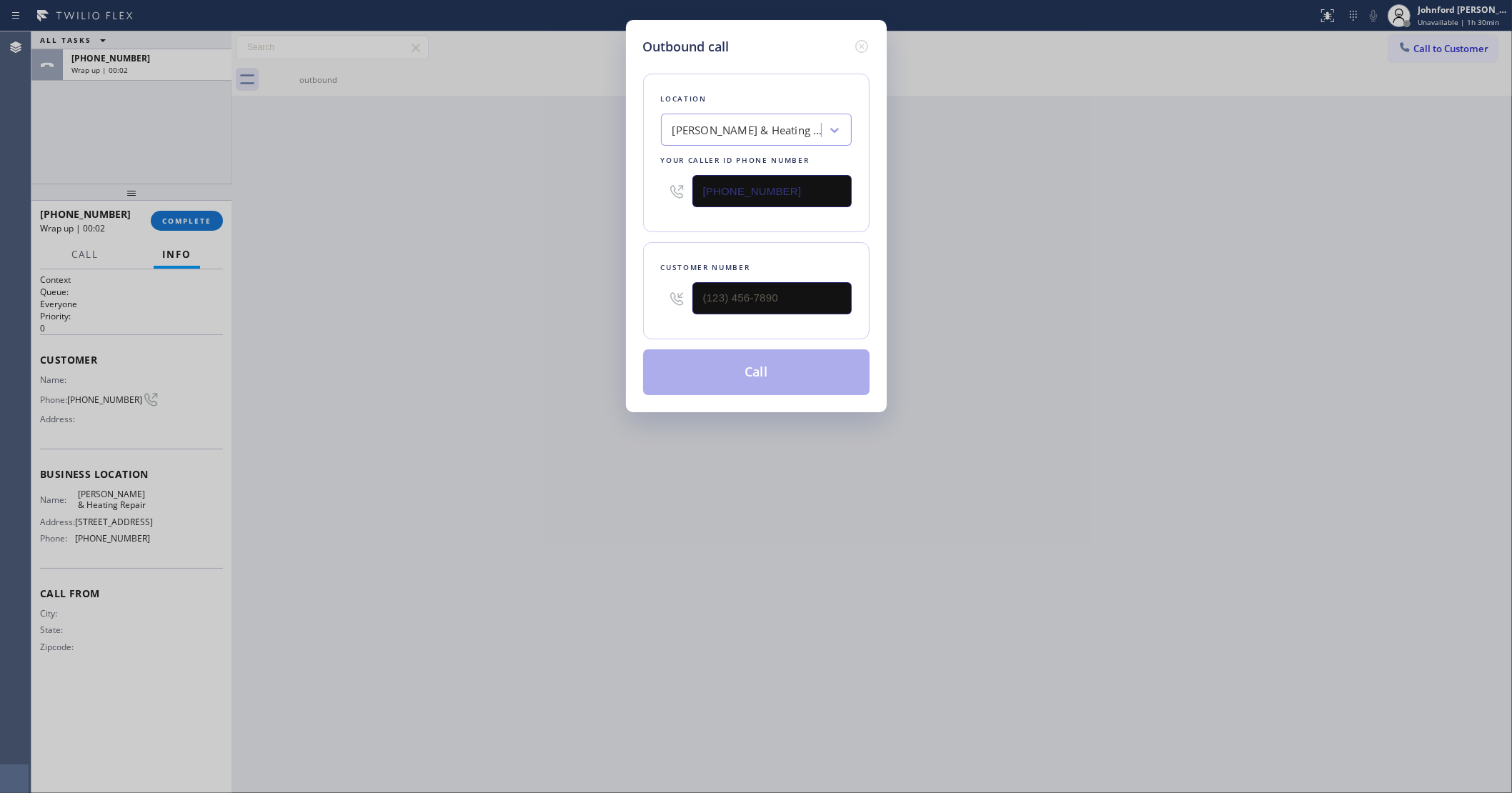
drag, startPoint x: 791, startPoint y: 195, endPoint x: 493, endPoint y: 194, distance: 298.0
click at [576, 194] on div "Outbound call Location Davis AC & Heating Repair Your caller id phone number (7…" at bounding box center [756, 396] width 1512 height 793
paste input "583-9337"
type input "(714) 583-9337"
click at [709, 299] on input "text" at bounding box center [772, 299] width 159 height 32
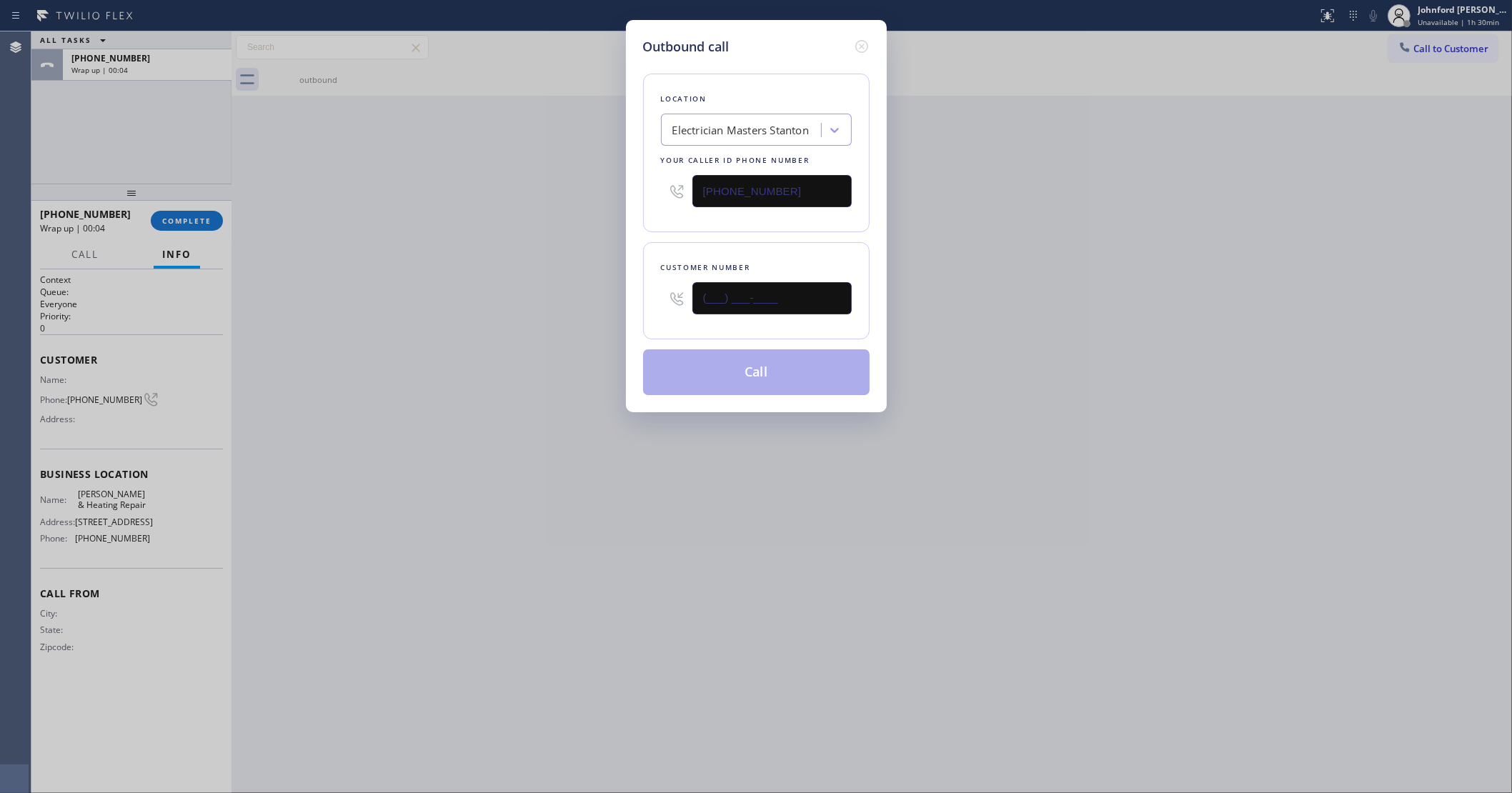
paste input "920) 226-6313"
type input "(920) 226-6313"
click at [541, 304] on div "Outbound call Location Electrician Masters Stanton Your caller id phone number …" at bounding box center [756, 396] width 1512 height 793
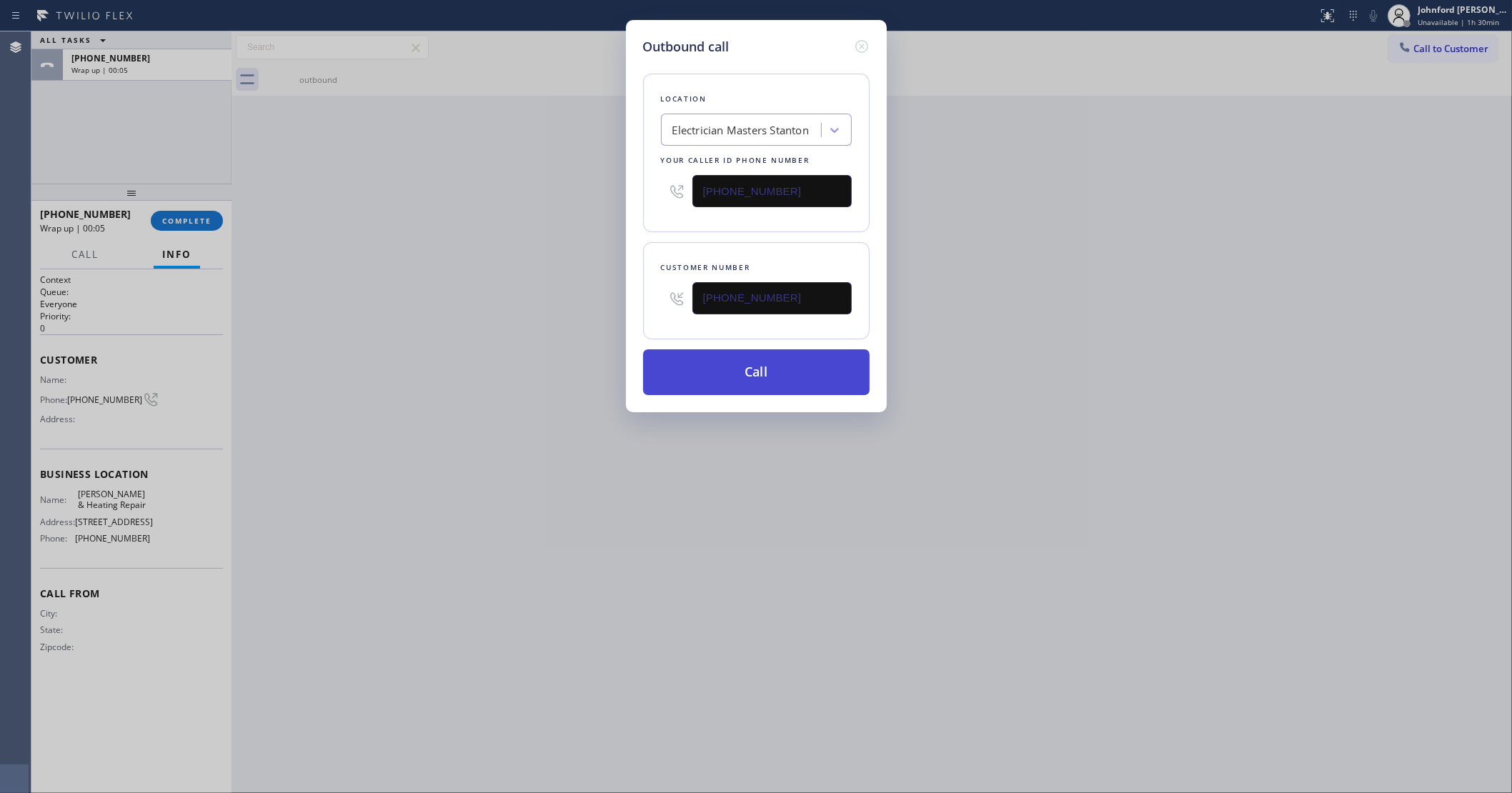
click at [729, 365] on button "Call" at bounding box center [756, 373] width 226 height 45
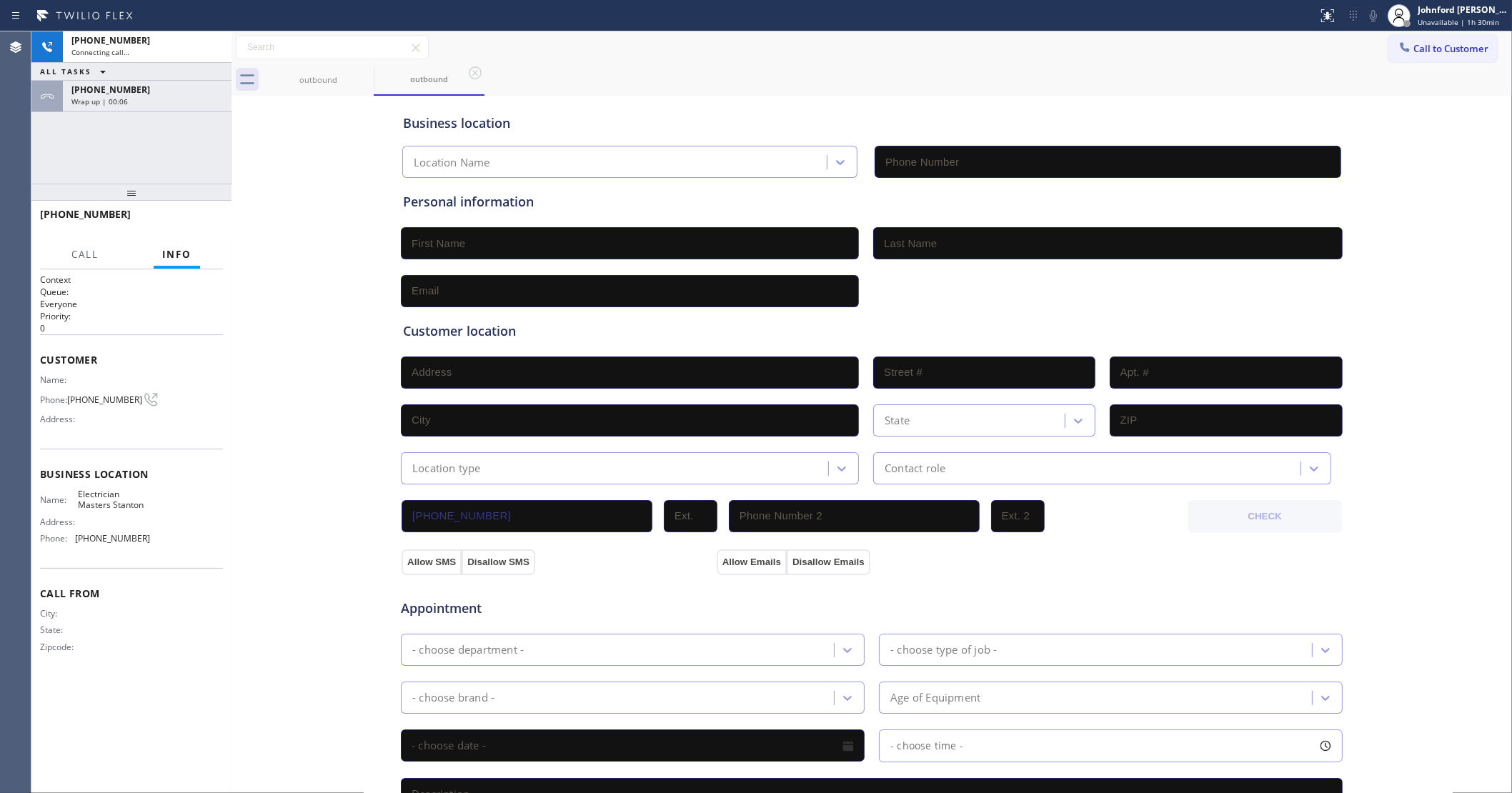
type input "(714) 583-9337"
drag, startPoint x: 126, startPoint y: 101, endPoint x: 144, endPoint y: 126, distance: 30.8
click at [126, 101] on div "Wrap up | 00:07" at bounding box center [147, 101] width 152 height 10
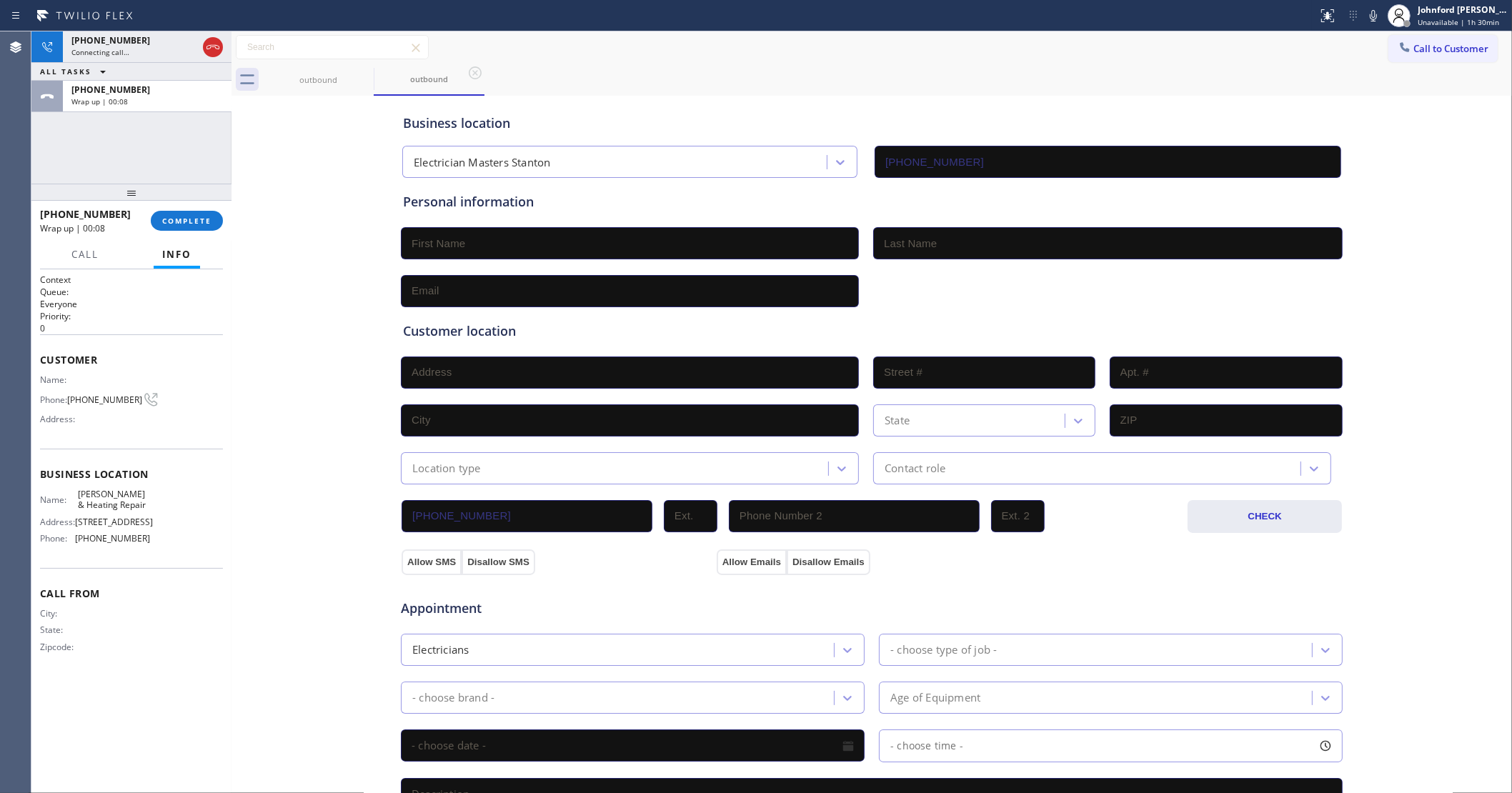
click at [188, 188] on div at bounding box center [131, 192] width 200 height 17
click at [189, 214] on button "COMPLETE" at bounding box center [187, 221] width 72 height 20
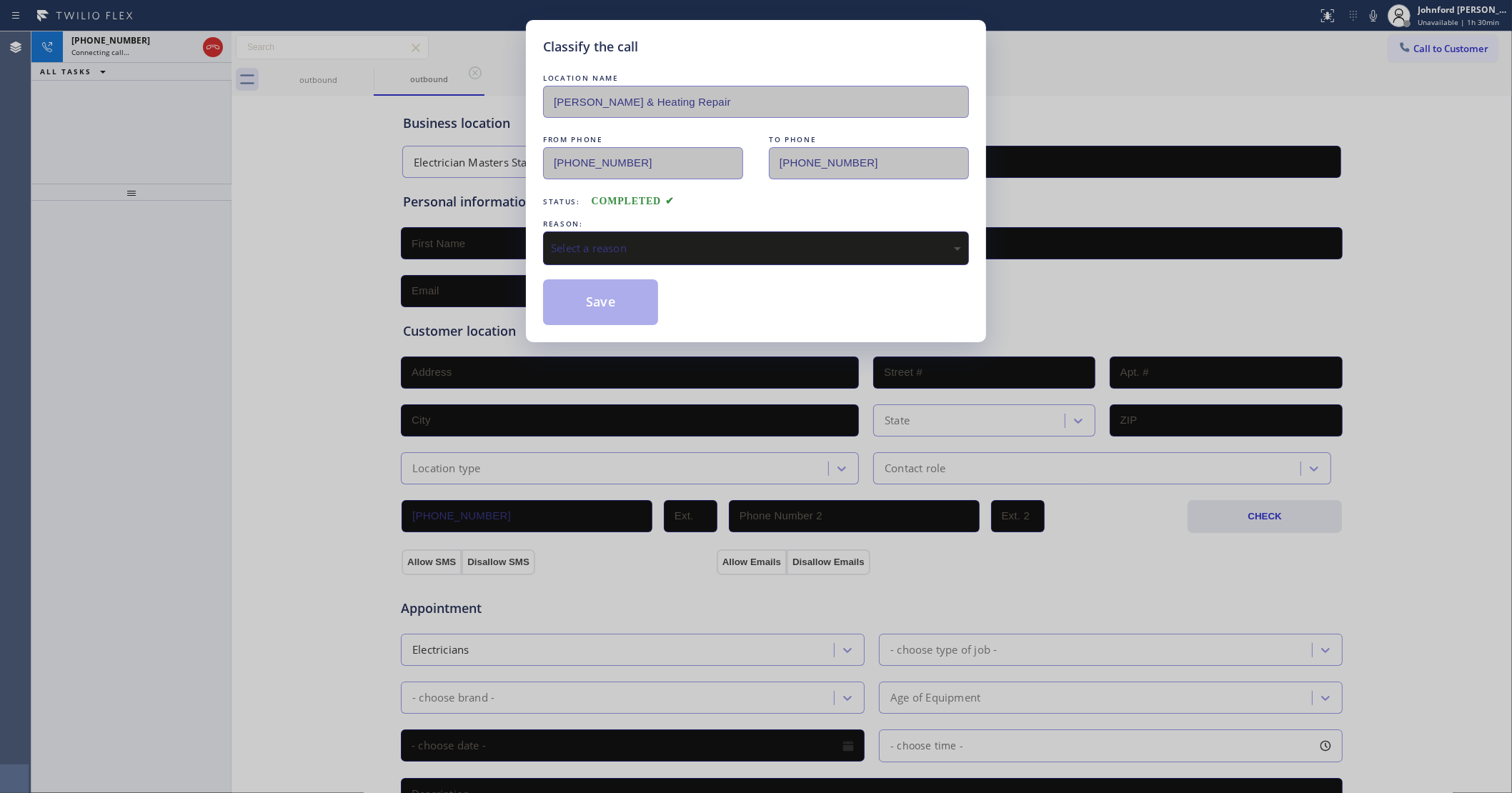
drag, startPoint x: 644, startPoint y: 229, endPoint x: 655, endPoint y: 229, distance: 11.0
click at [644, 231] on div "Select a reason" at bounding box center [756, 248] width 426 height 33
click at [609, 272] on div "LOCATION NAME Davis AC & Heating Repair FROM PHONE (714) 988-4622 TO PHONE (412…" at bounding box center [756, 197] width 426 height 254
click at [593, 293] on button "Save" at bounding box center [601, 302] width 115 height 45
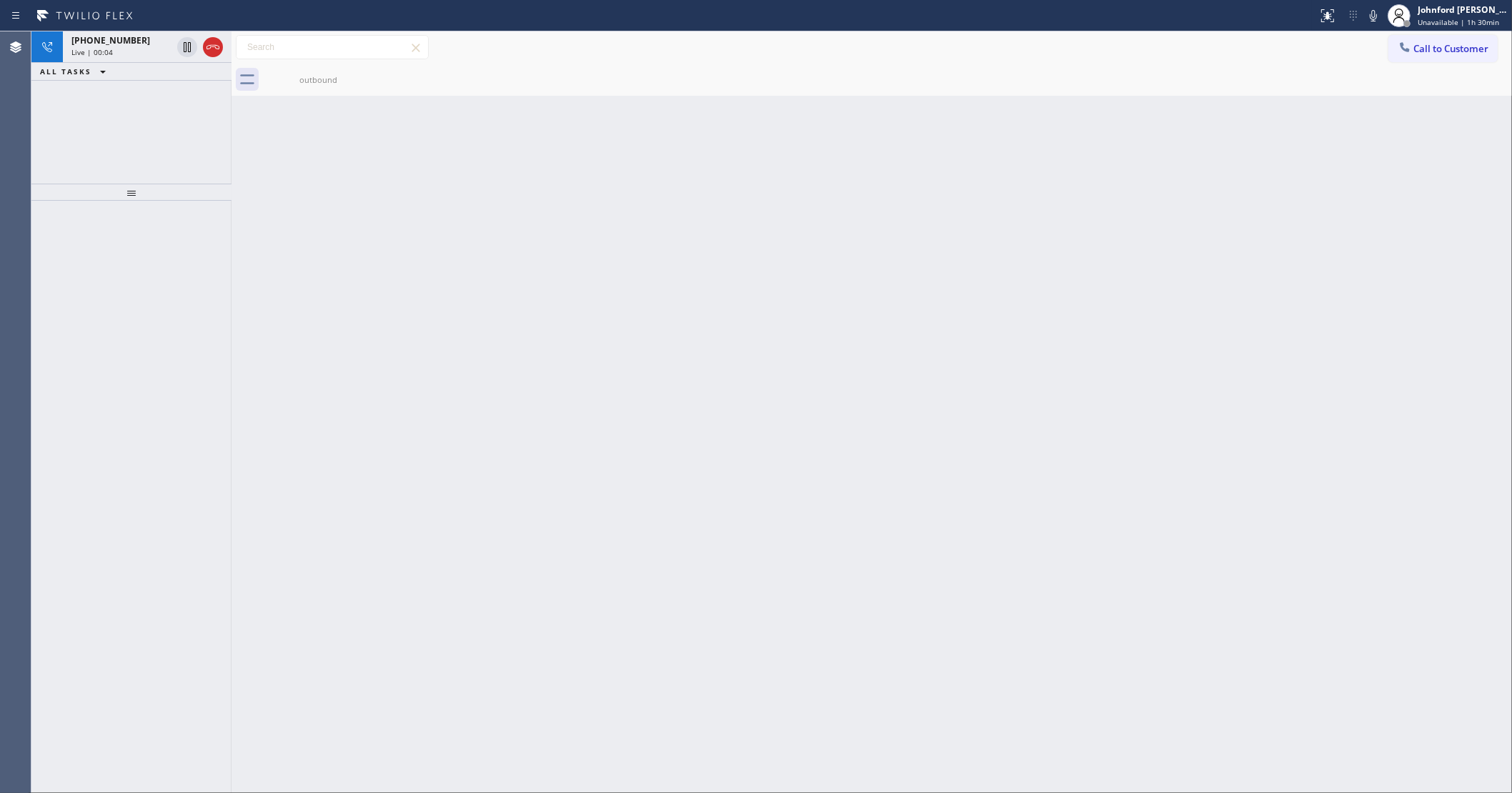
click at [108, 102] on div "+19202266313 Live | 00:04 ALL TASKS ALL TASKS ACTIVE TASKS TASKS IN WRAP UP" at bounding box center [131, 108] width 200 height 153
click at [212, 51] on icon at bounding box center [213, 47] width 17 height 17
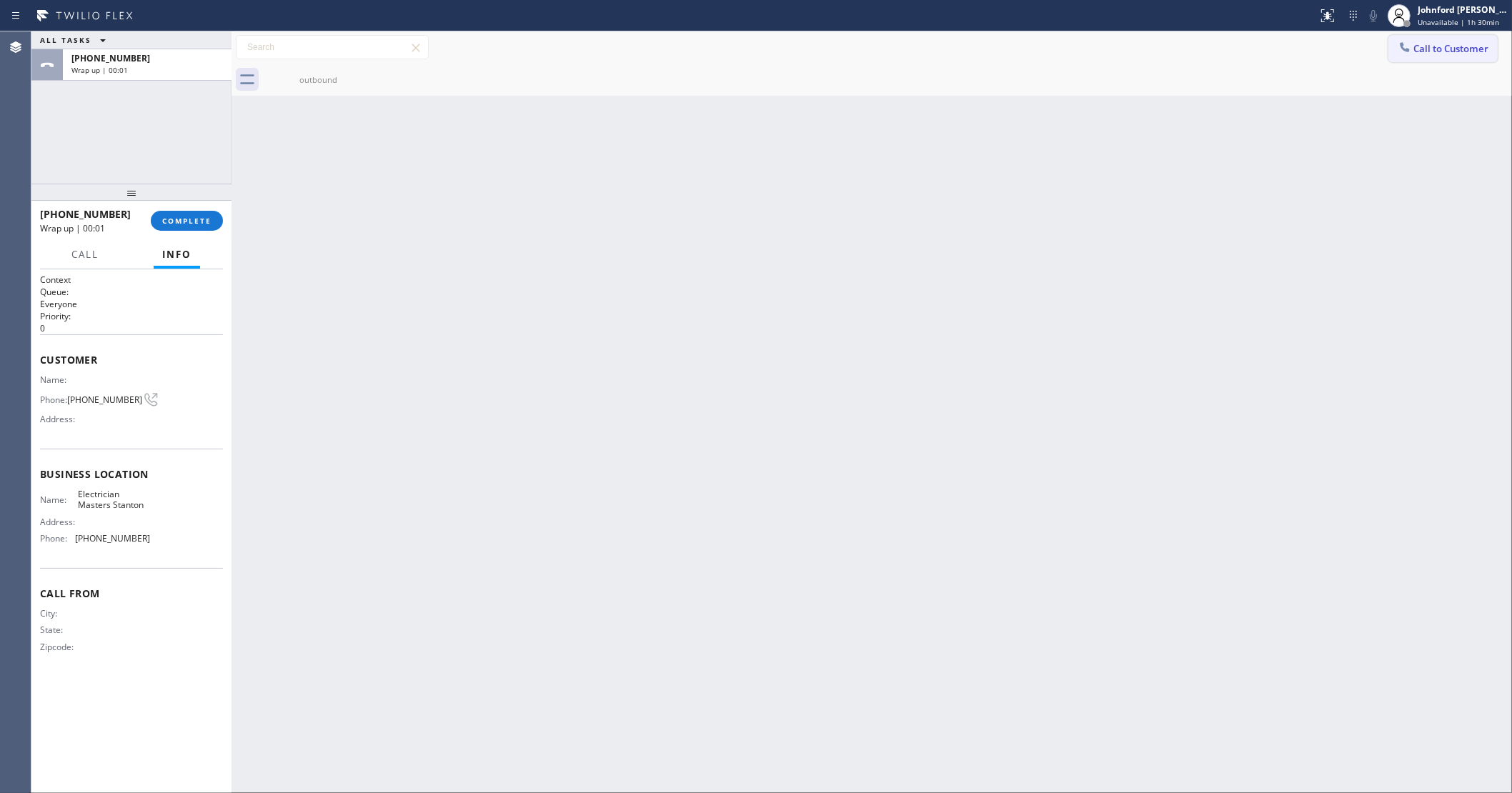
click at [1422, 46] on span "Call to Customer" at bounding box center [1450, 49] width 75 height 13
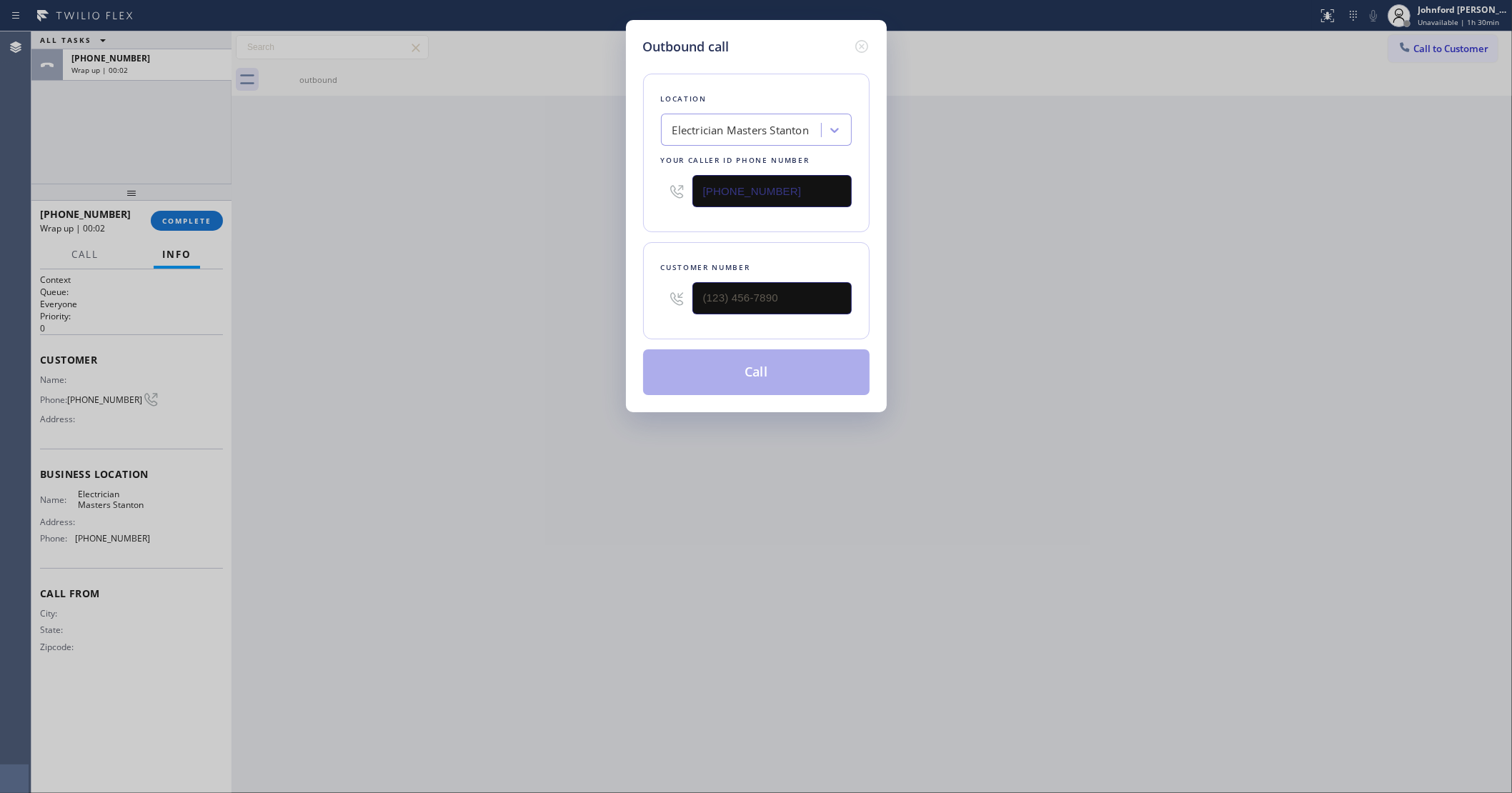
drag, startPoint x: 741, startPoint y: 314, endPoint x: 640, endPoint y: 314, distance: 101.0
click at [648, 314] on div "Customer number" at bounding box center [756, 291] width 226 height 97
click at [762, 305] on input "(___) ___-____" at bounding box center [772, 299] width 159 height 32
paste input "920) 226-6313"
type input "(920) 226-6313"
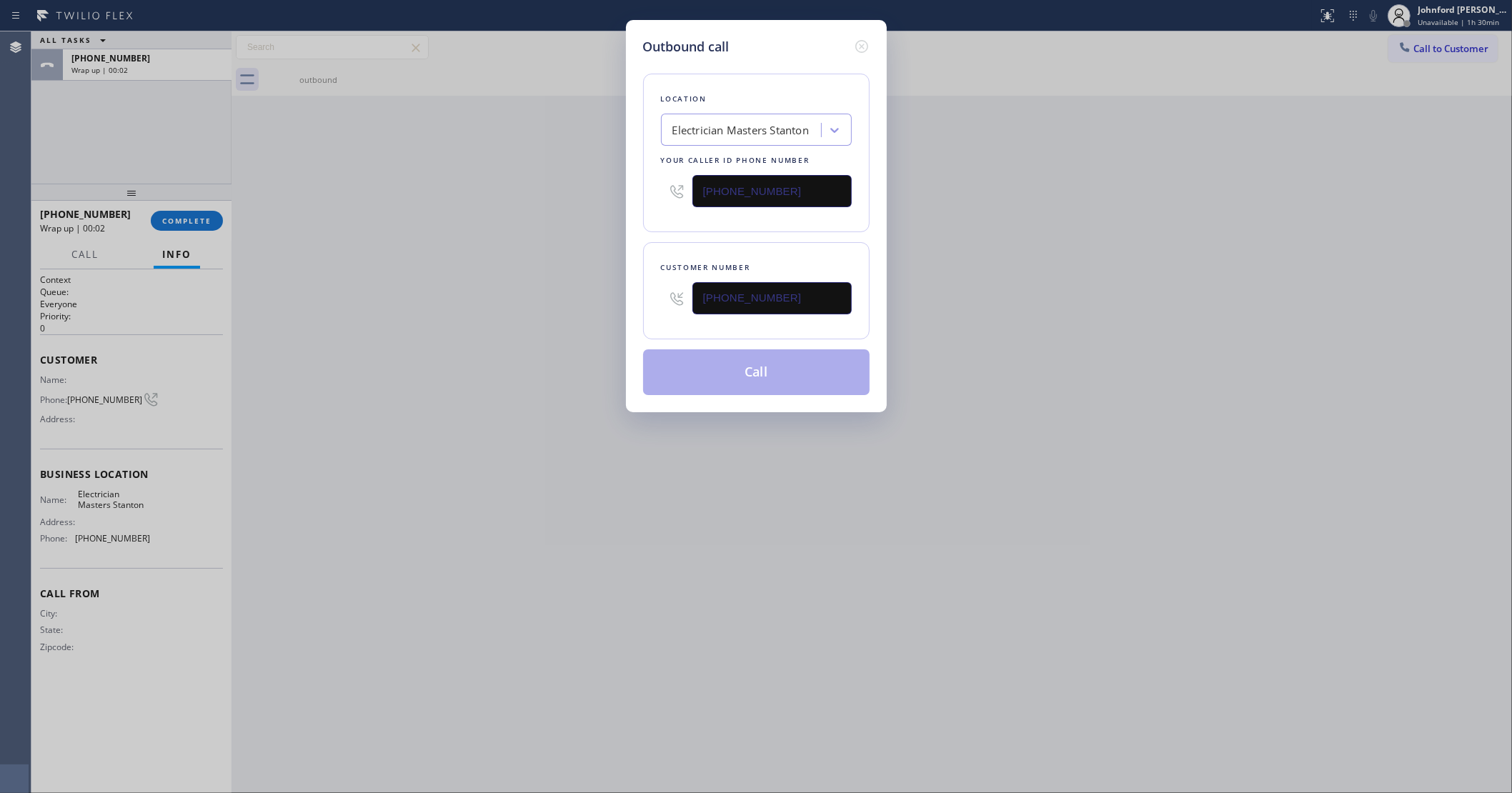
click at [604, 287] on div "Outbound call Location Electrician Masters Stanton Your caller id phone number …" at bounding box center [756, 396] width 1512 height 793
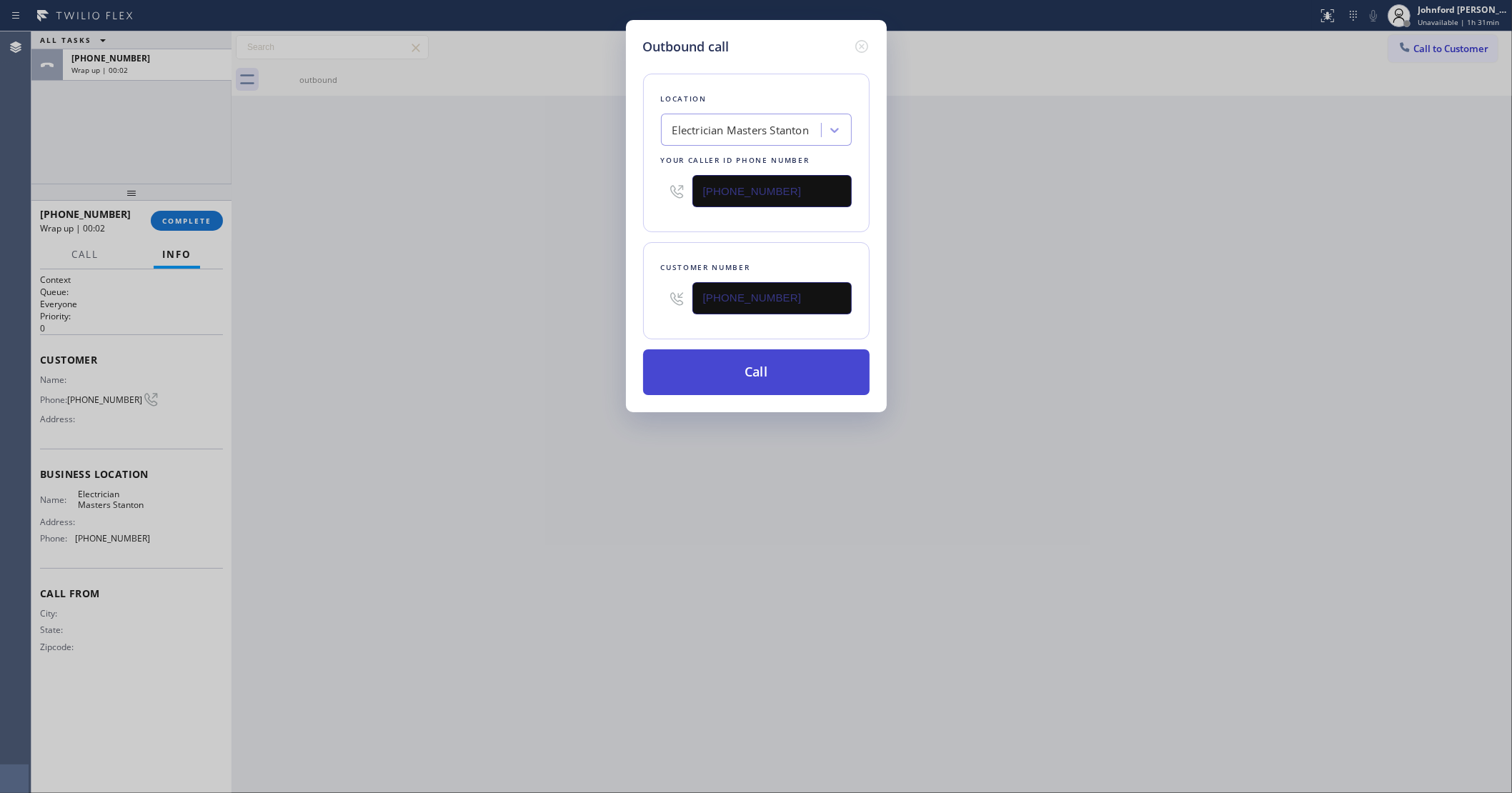
click at [757, 373] on button "Call" at bounding box center [756, 373] width 226 height 45
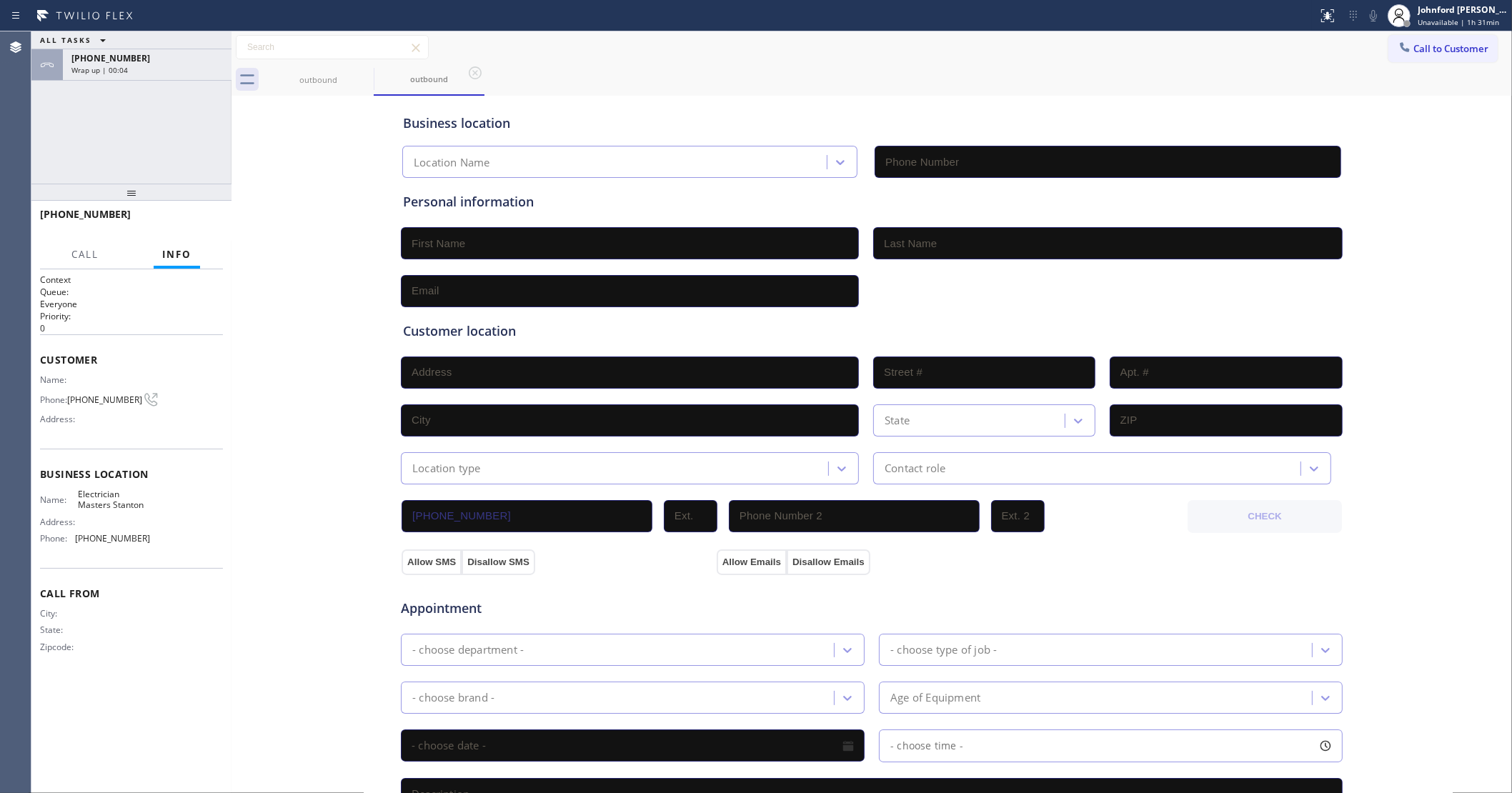
type input "(714) 583-9337"
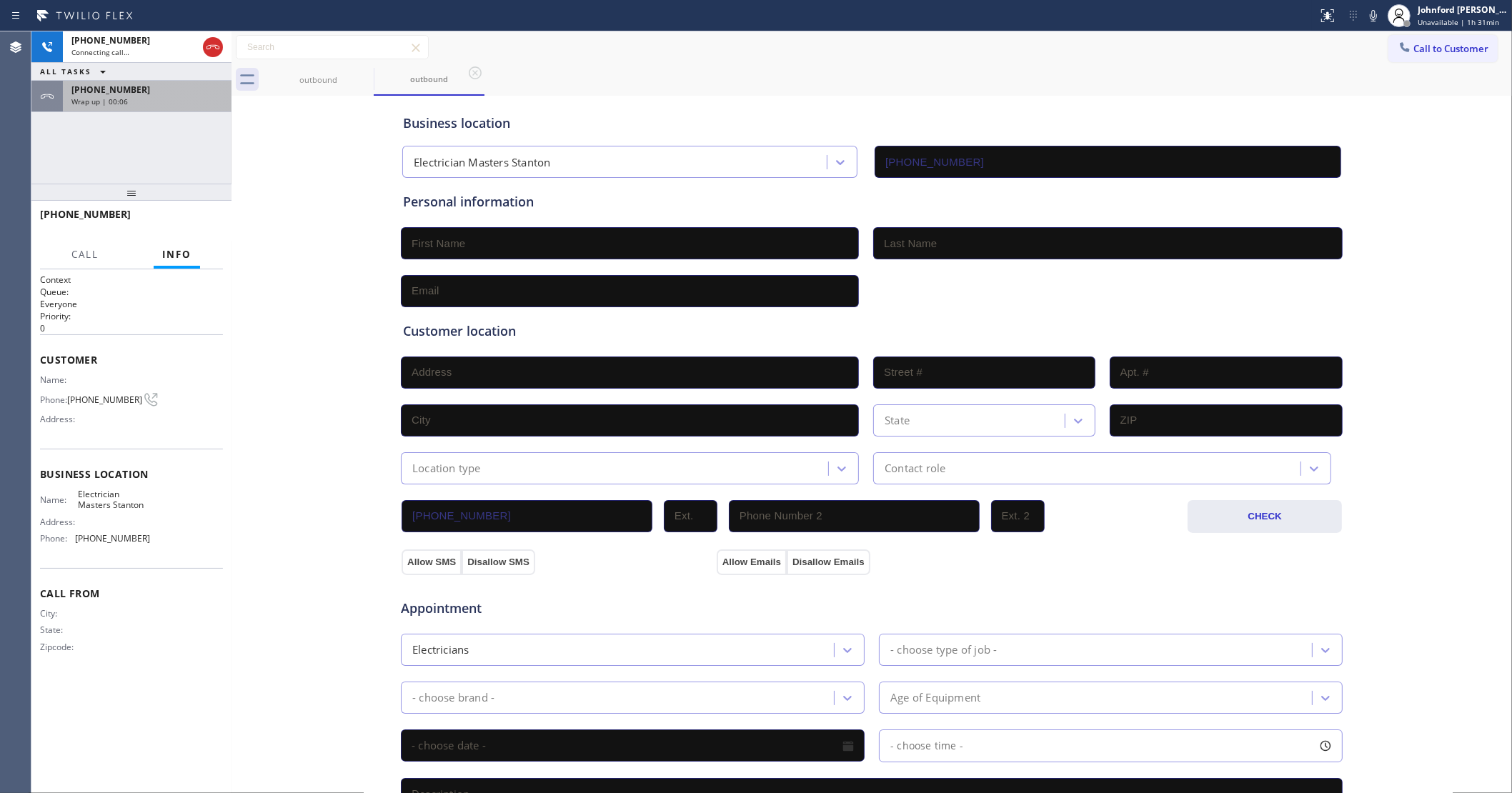
click at [129, 110] on div "+19202266313 Wrap up | 00:06" at bounding box center [144, 96] width 163 height 32
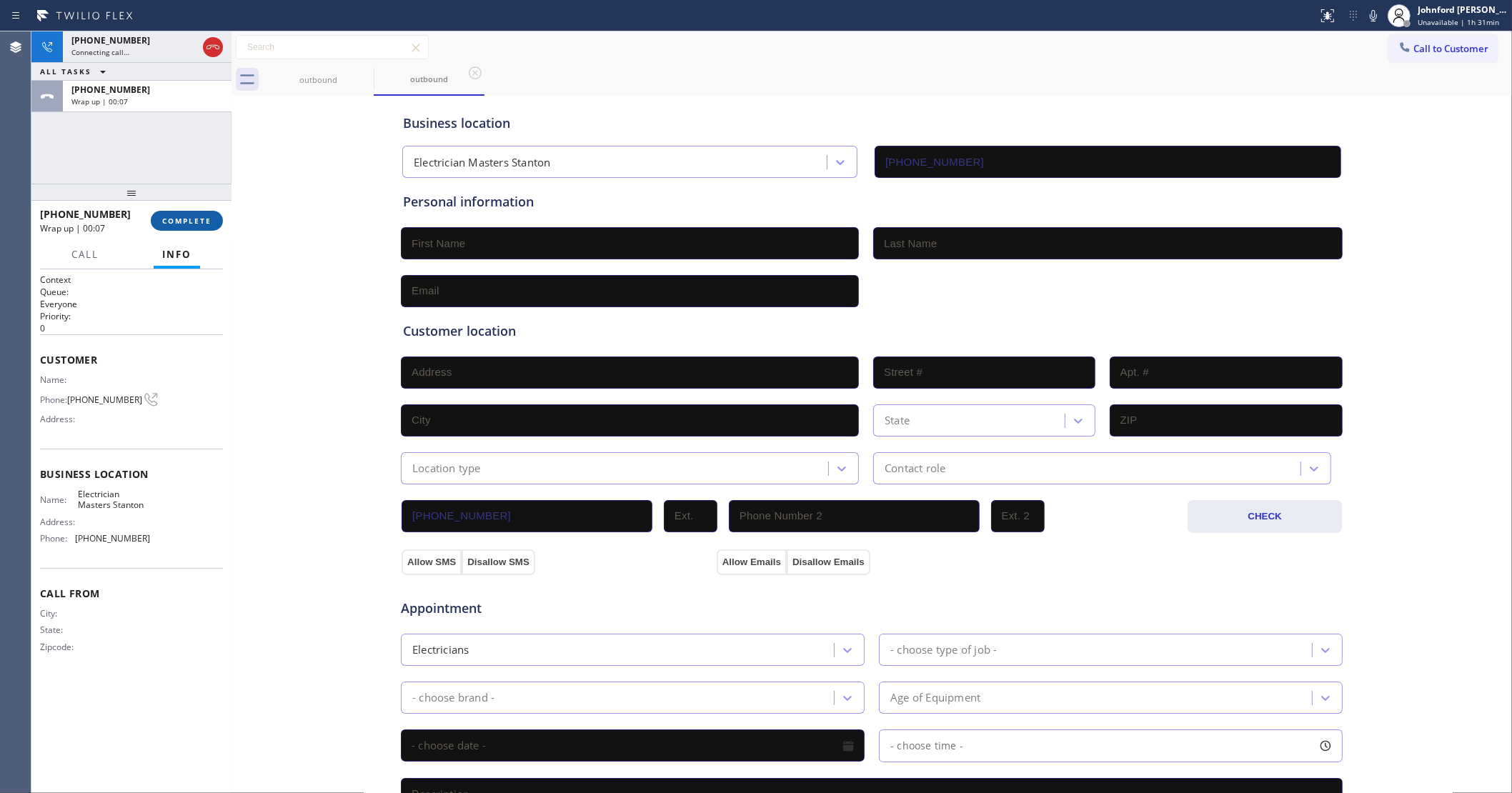
click at [204, 218] on span "COMPLETE" at bounding box center [187, 221] width 50 height 10
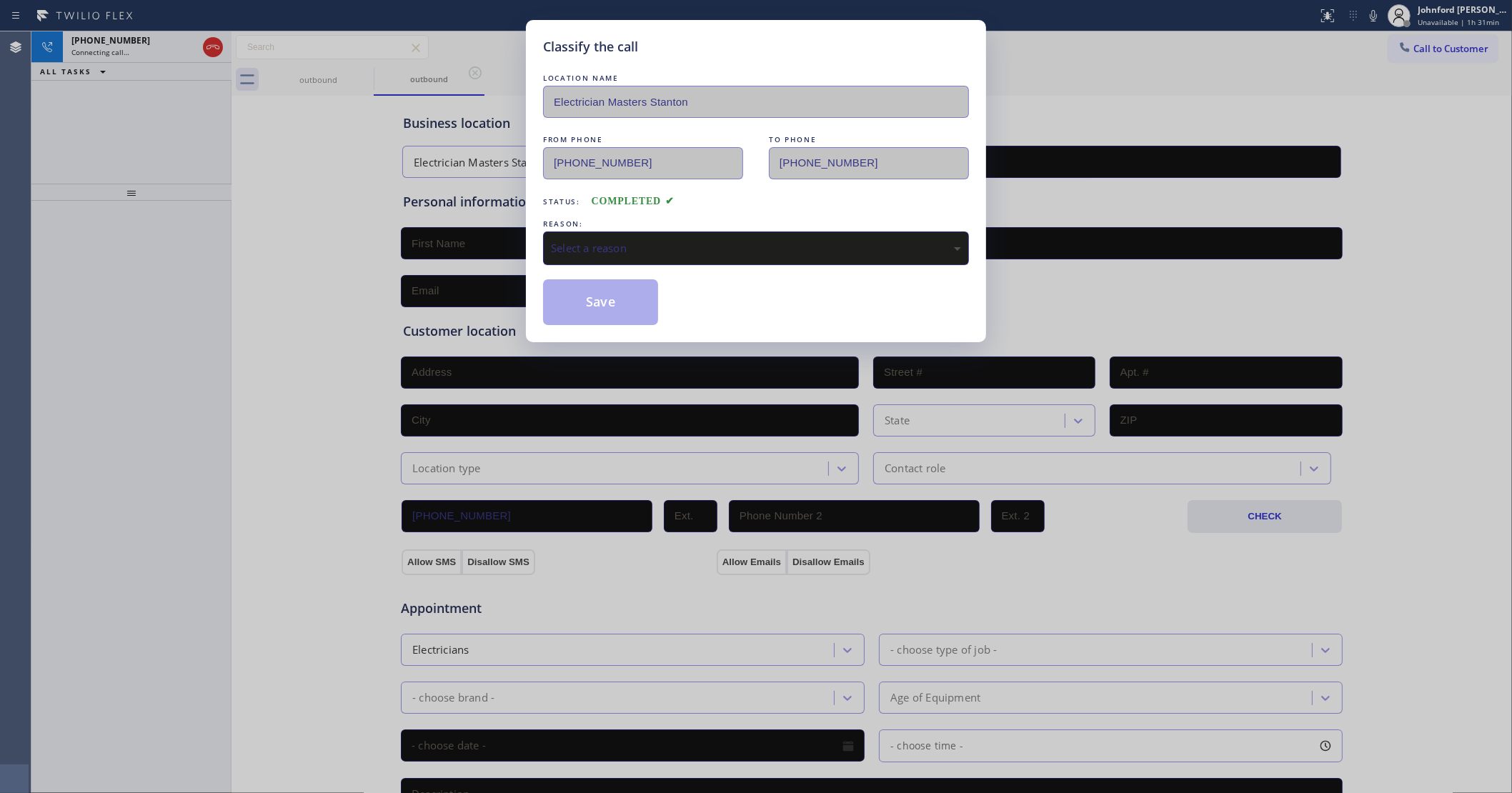
click at [634, 248] on div "Select a reason" at bounding box center [756, 248] width 410 height 16
click at [619, 241] on div "Existing Customer - ETA/PI/REDO/complain/cancel" at bounding box center [756, 248] width 410 height 16
click at [613, 294] on button "Save" at bounding box center [601, 302] width 115 height 45
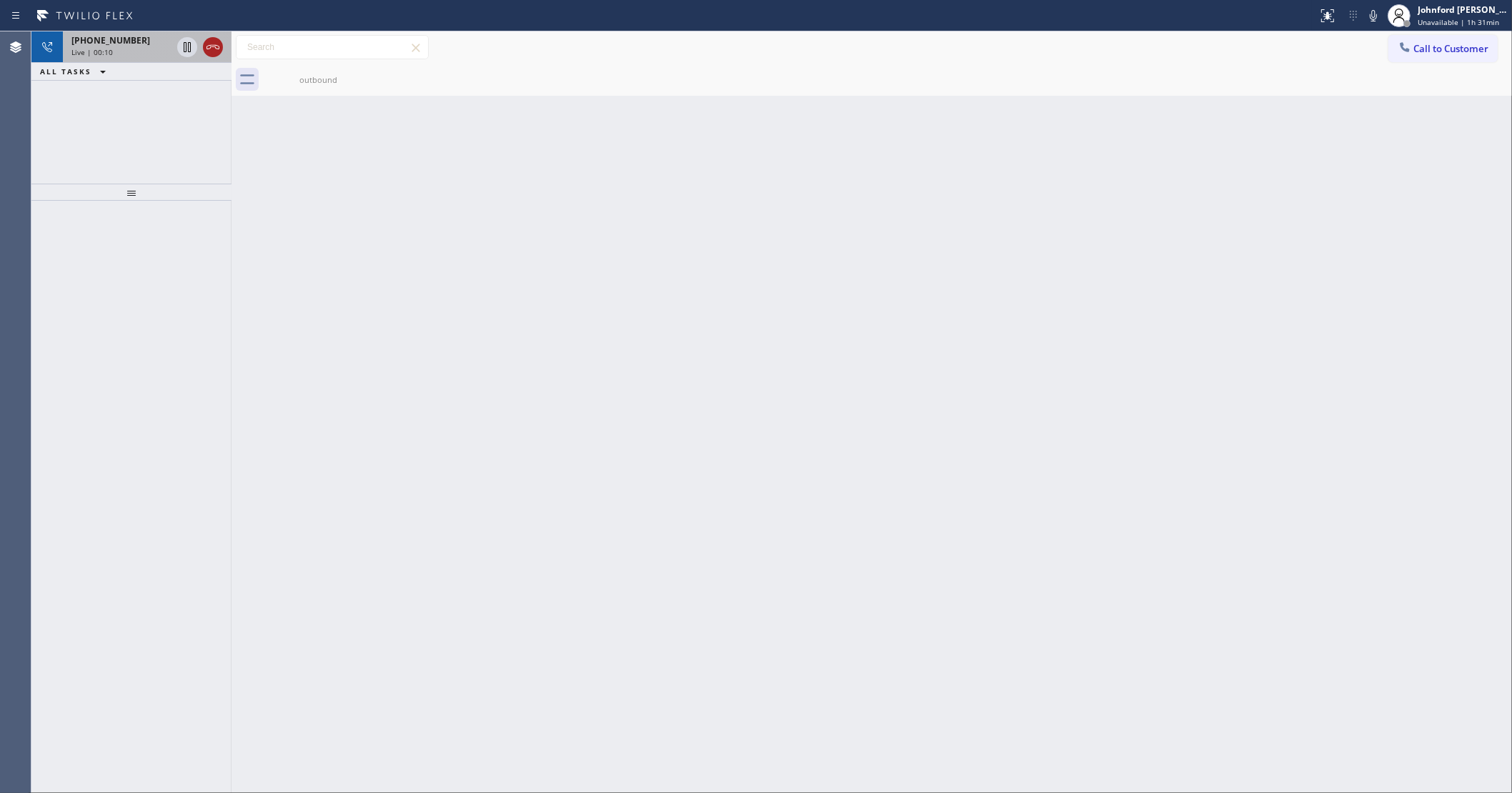
click at [208, 41] on icon at bounding box center [213, 47] width 17 height 17
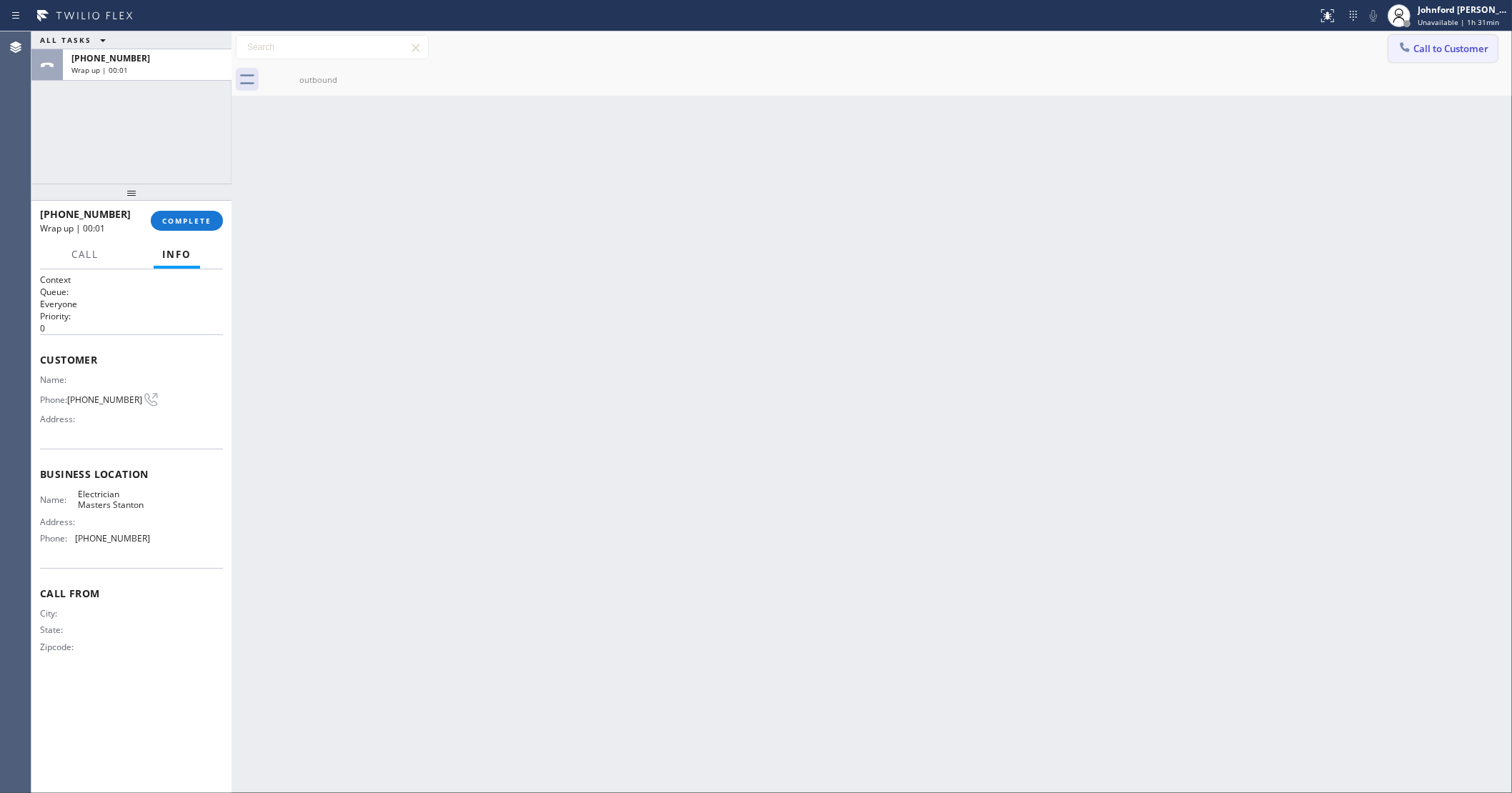
click at [1402, 41] on icon at bounding box center [1405, 47] width 15 height 15
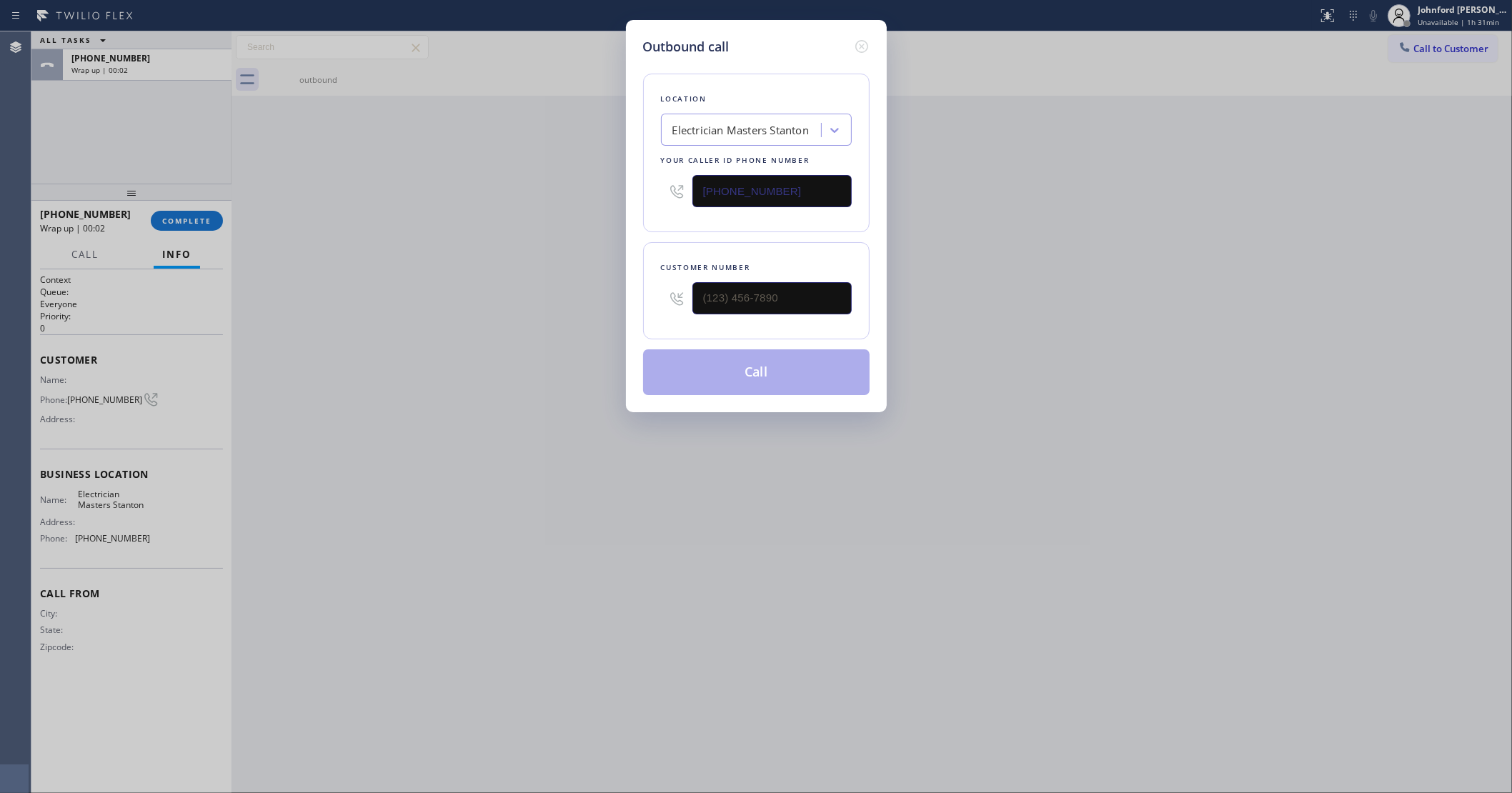
drag, startPoint x: 738, startPoint y: 192, endPoint x: 370, endPoint y: 212, distance: 368.5
click at [575, 192] on div "Outbound call Location Electrician Masters Stanton Your caller id phone number …" at bounding box center [756, 396] width 1512 height 793
paste input "650) 747-8494"
type input "(650) 747-8494"
click at [769, 295] on input "(___) ___-____" at bounding box center [772, 299] width 159 height 32
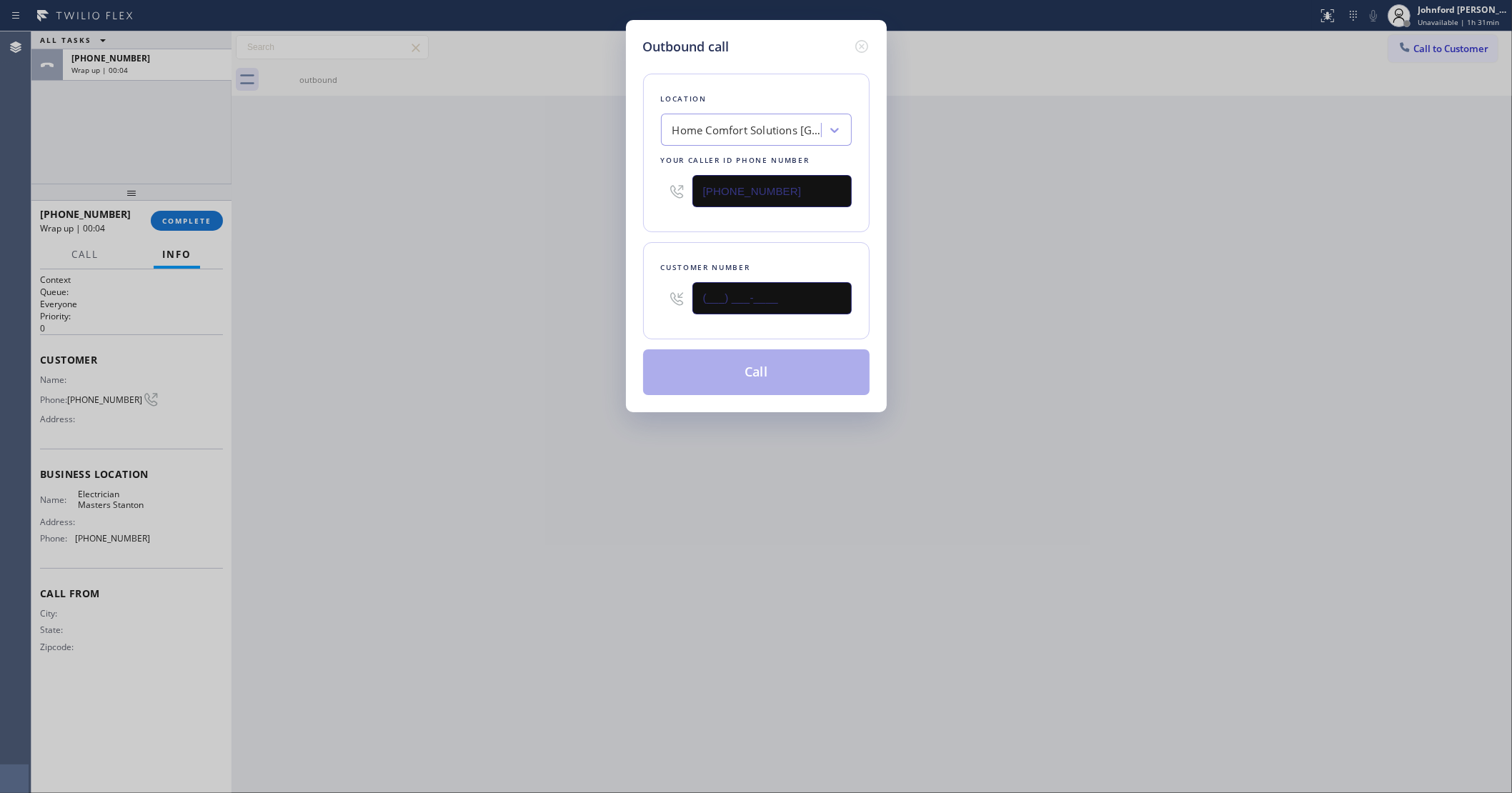
paste input "650) 209-0012"
type input "(650) 209-0012"
click at [513, 259] on div "Outbound call Location Home Comfort Solutions Hillsborough Your caller id phone…" at bounding box center [756, 396] width 1512 height 793
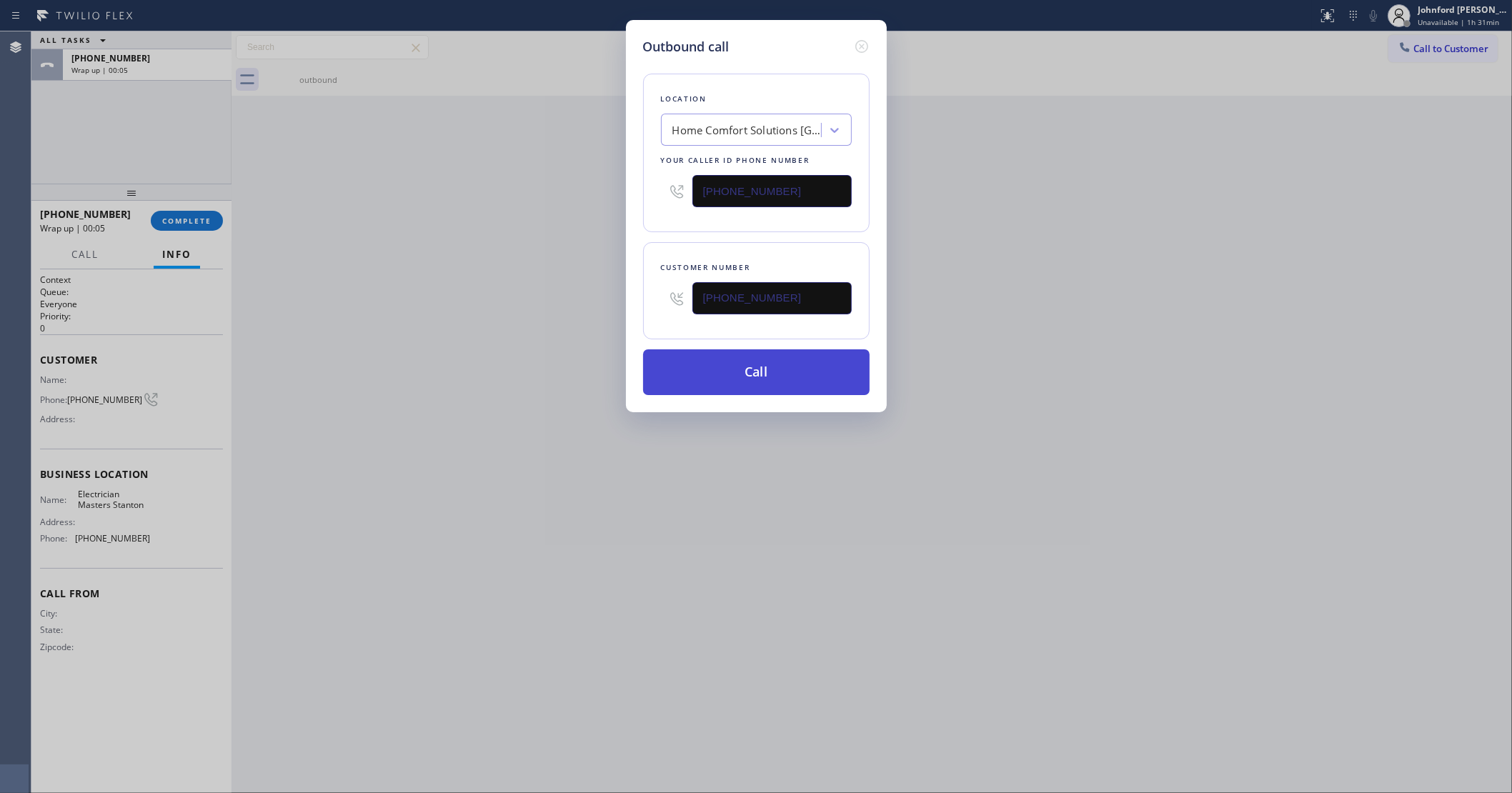
click at [782, 377] on button "Call" at bounding box center [756, 373] width 226 height 45
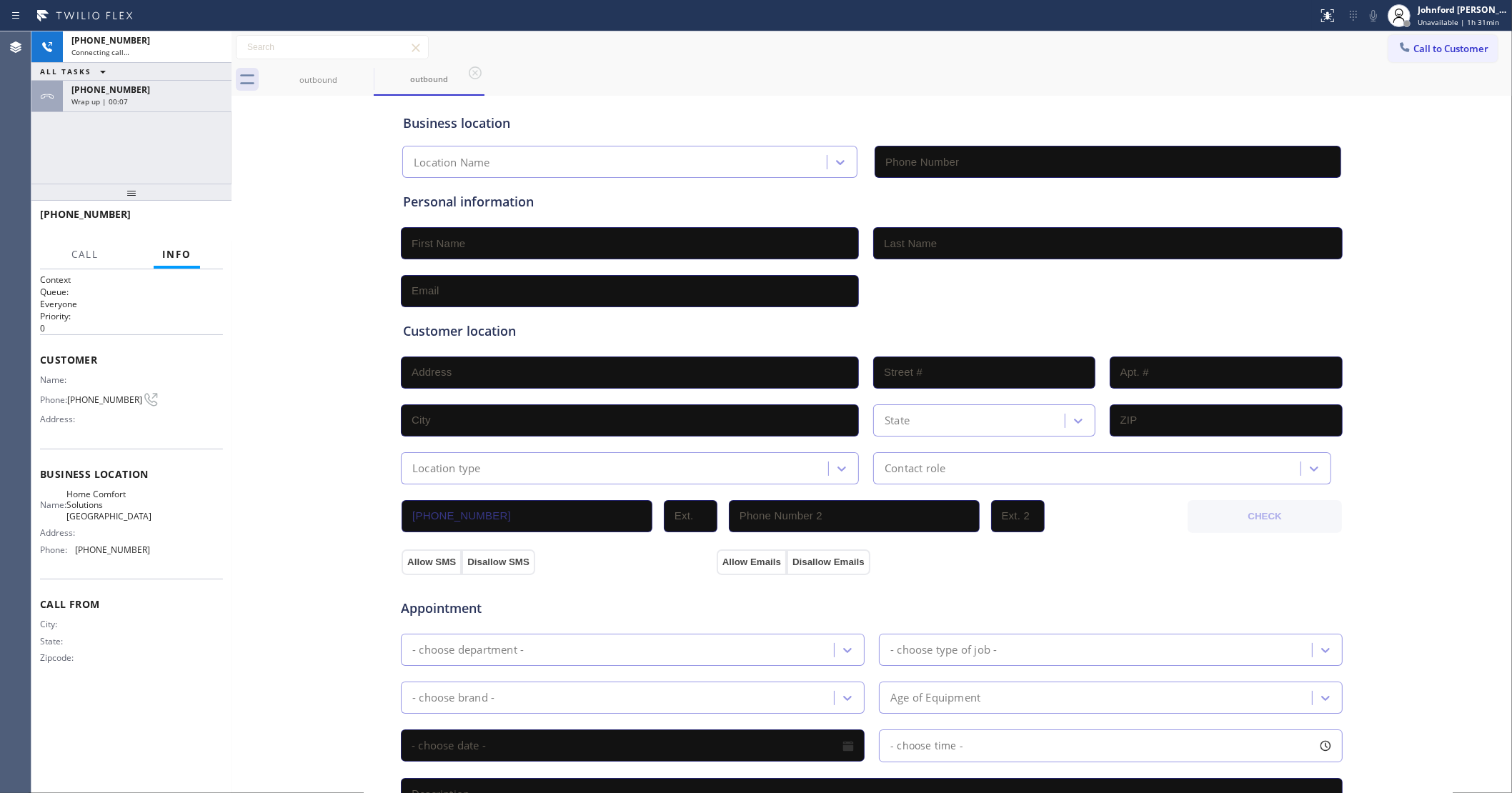
type input "(650) 747-8494"
click at [158, 86] on div "+19202266313" at bounding box center [147, 89] width 152 height 12
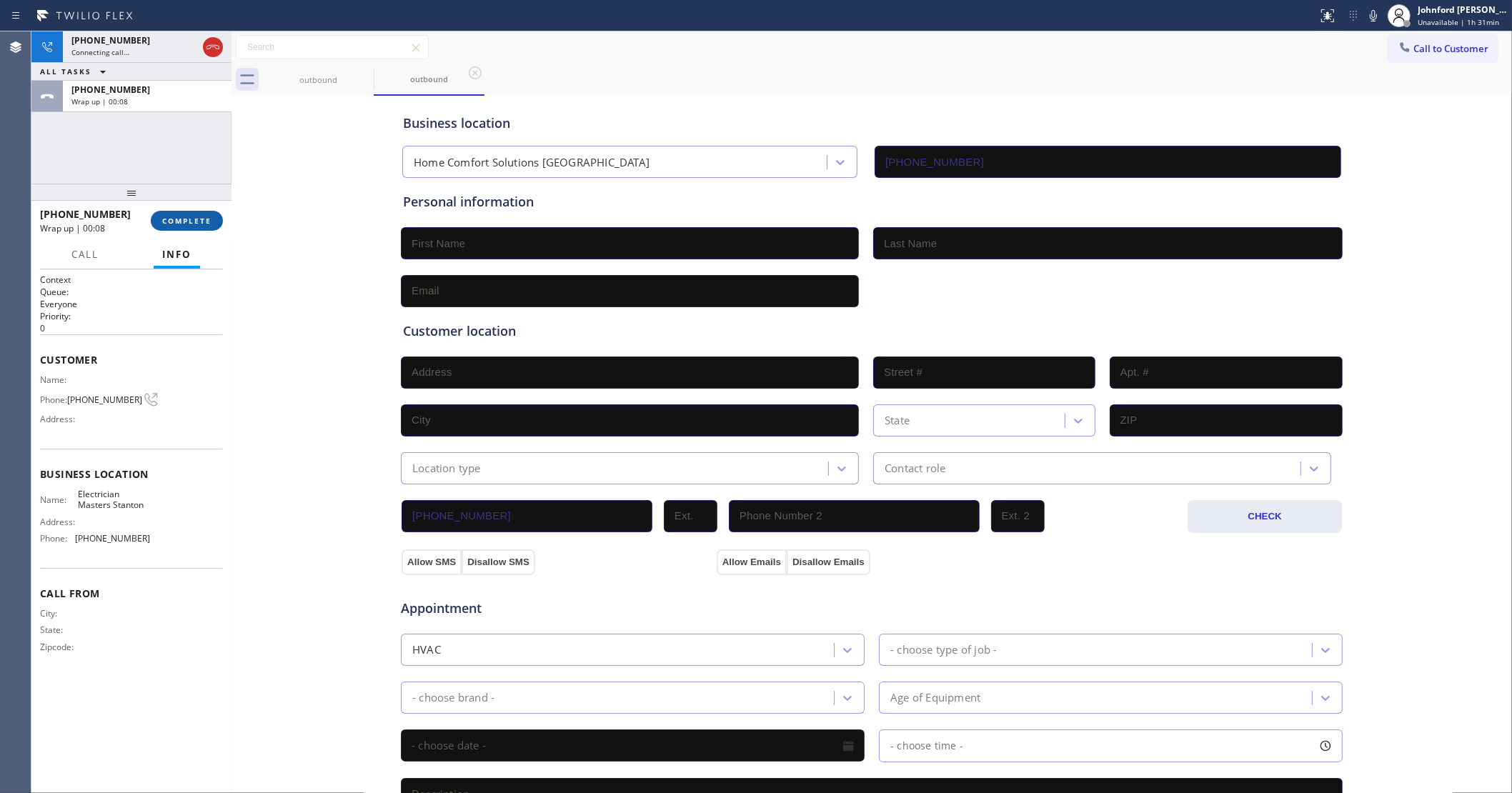
click at [179, 226] on button "COMPLETE" at bounding box center [187, 221] width 72 height 20
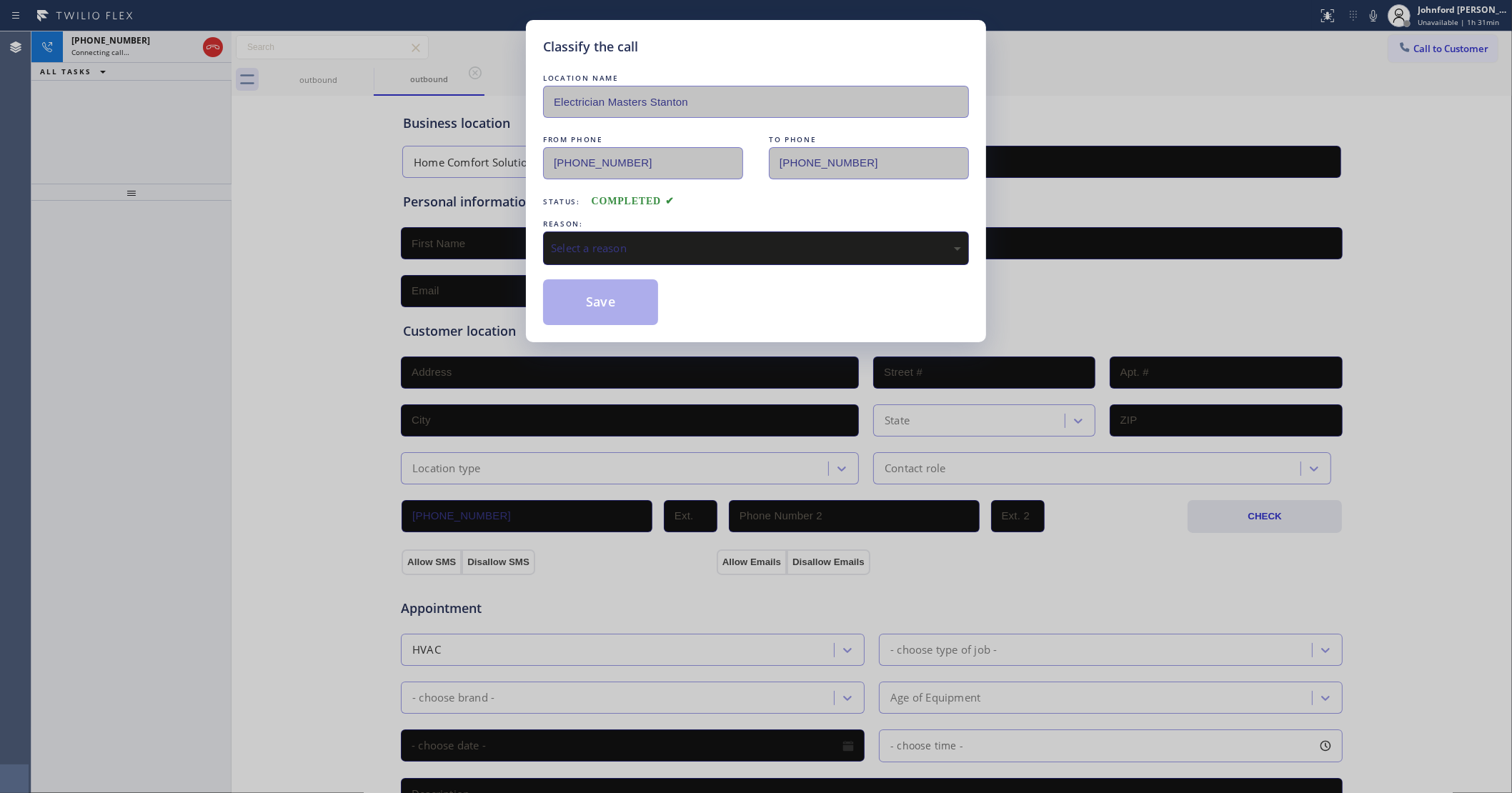
drag, startPoint x: 615, startPoint y: 266, endPoint x: 627, endPoint y: 263, distance: 12.4
click at [616, 266] on div "LOCATION NAME Electrician Masters Stanton FROM PHONE (714) 583-9337 TO PHONE (9…" at bounding box center [756, 197] width 426 height 254
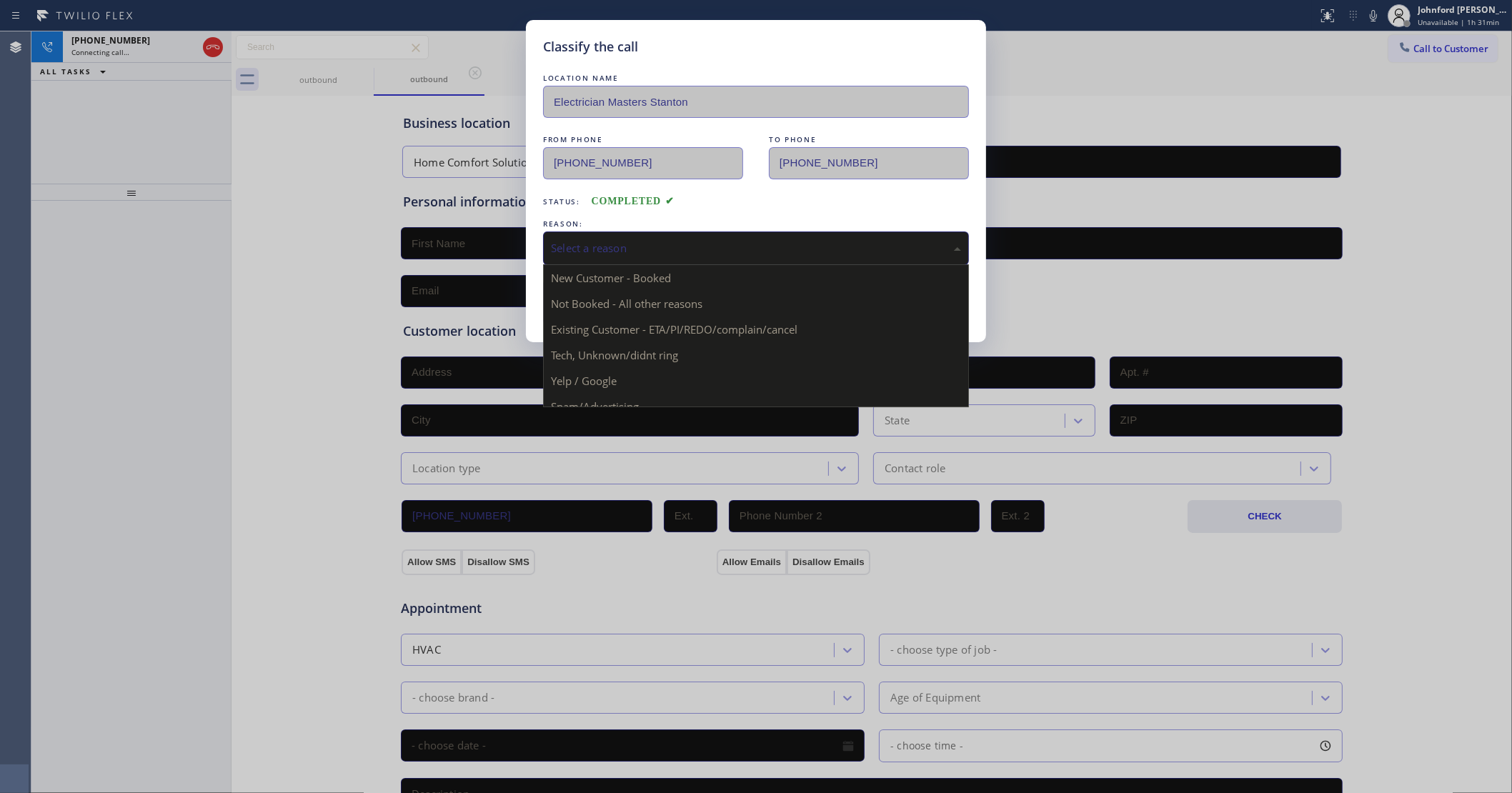
click at [666, 245] on div "Select a reason" at bounding box center [756, 248] width 410 height 16
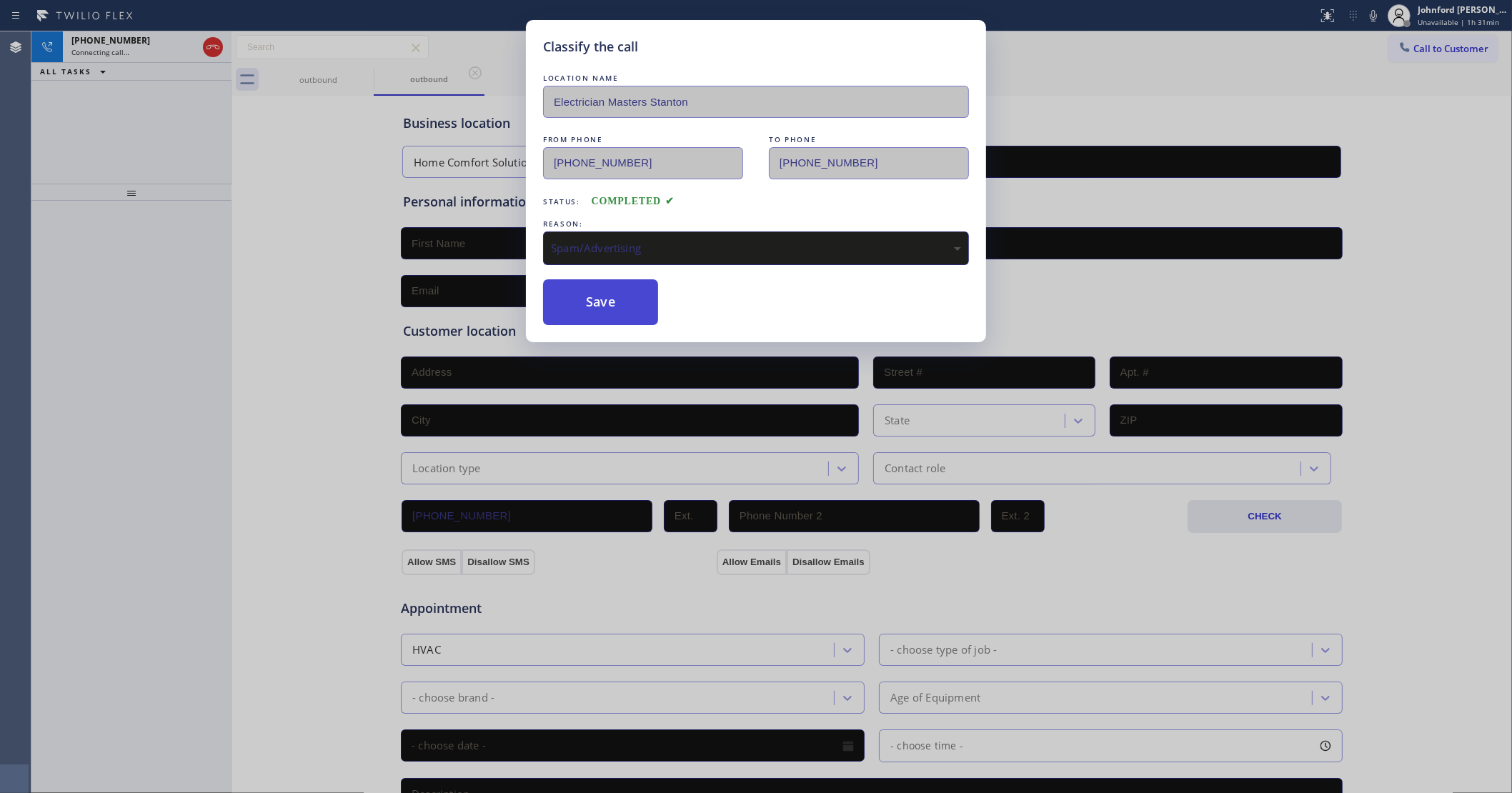
click at [607, 296] on button "Save" at bounding box center [601, 302] width 115 height 45
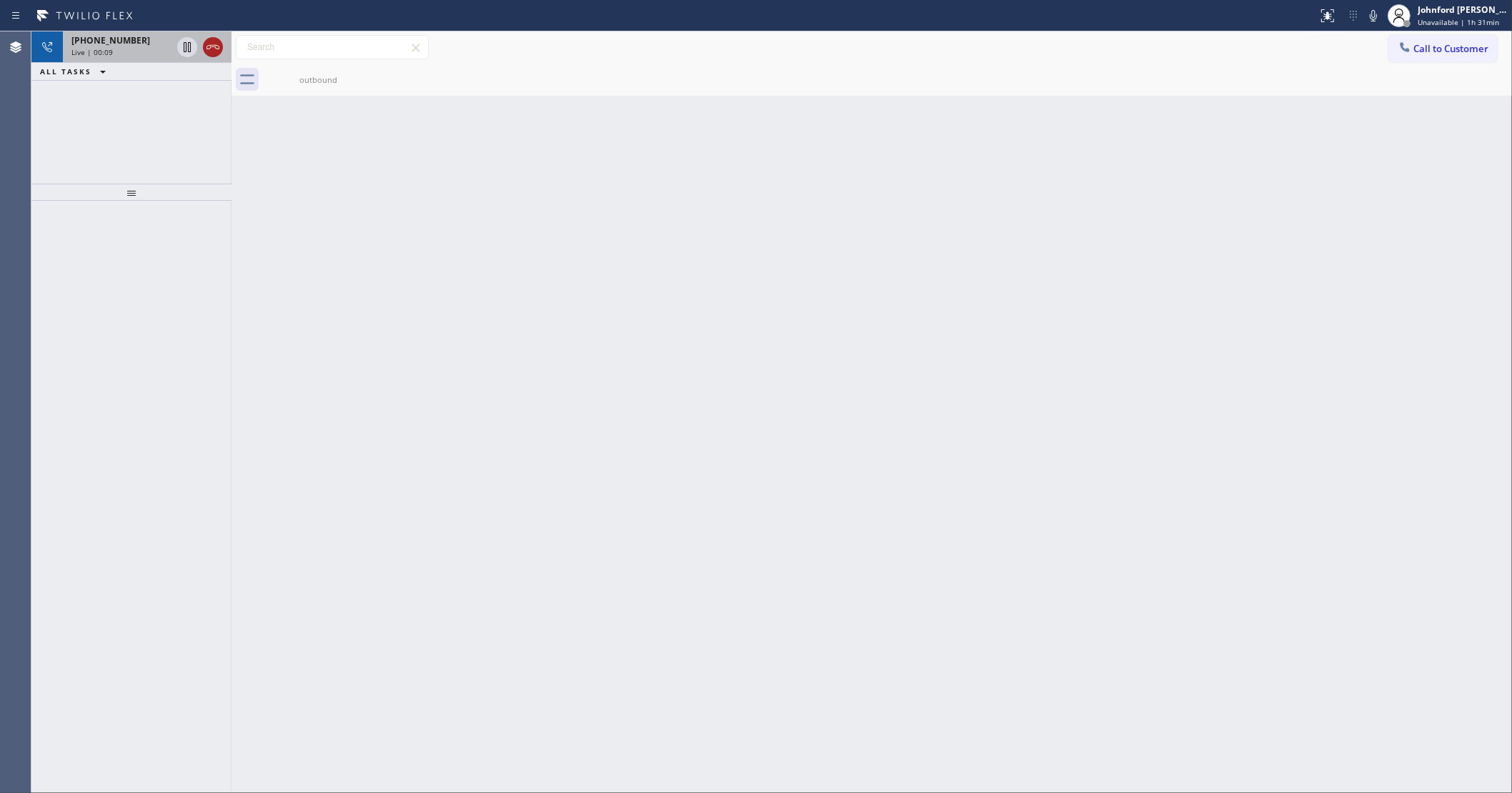
click at [213, 45] on icon at bounding box center [213, 47] width 17 height 17
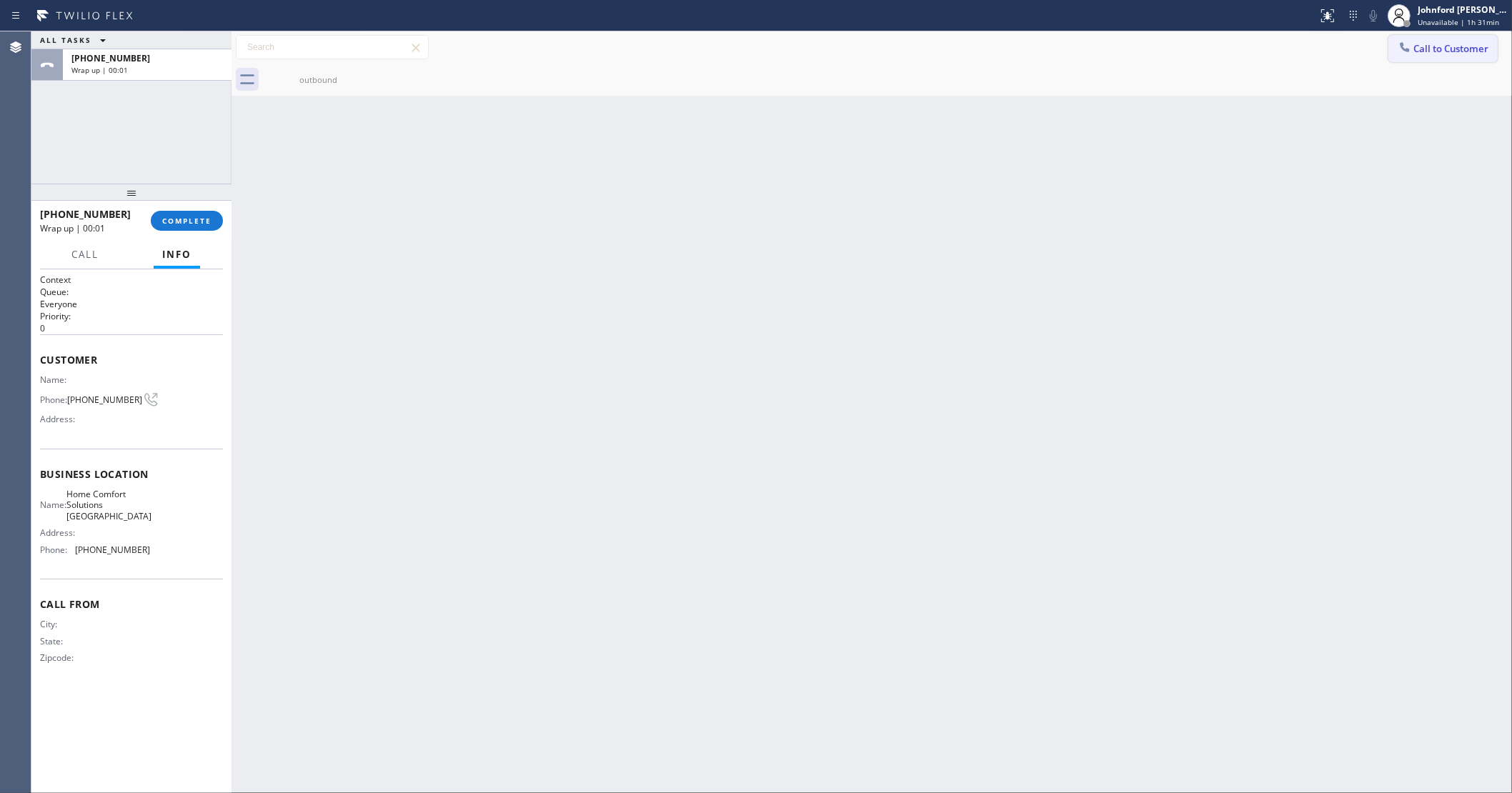
click at [1431, 40] on button "Call to Customer" at bounding box center [1443, 48] width 110 height 27
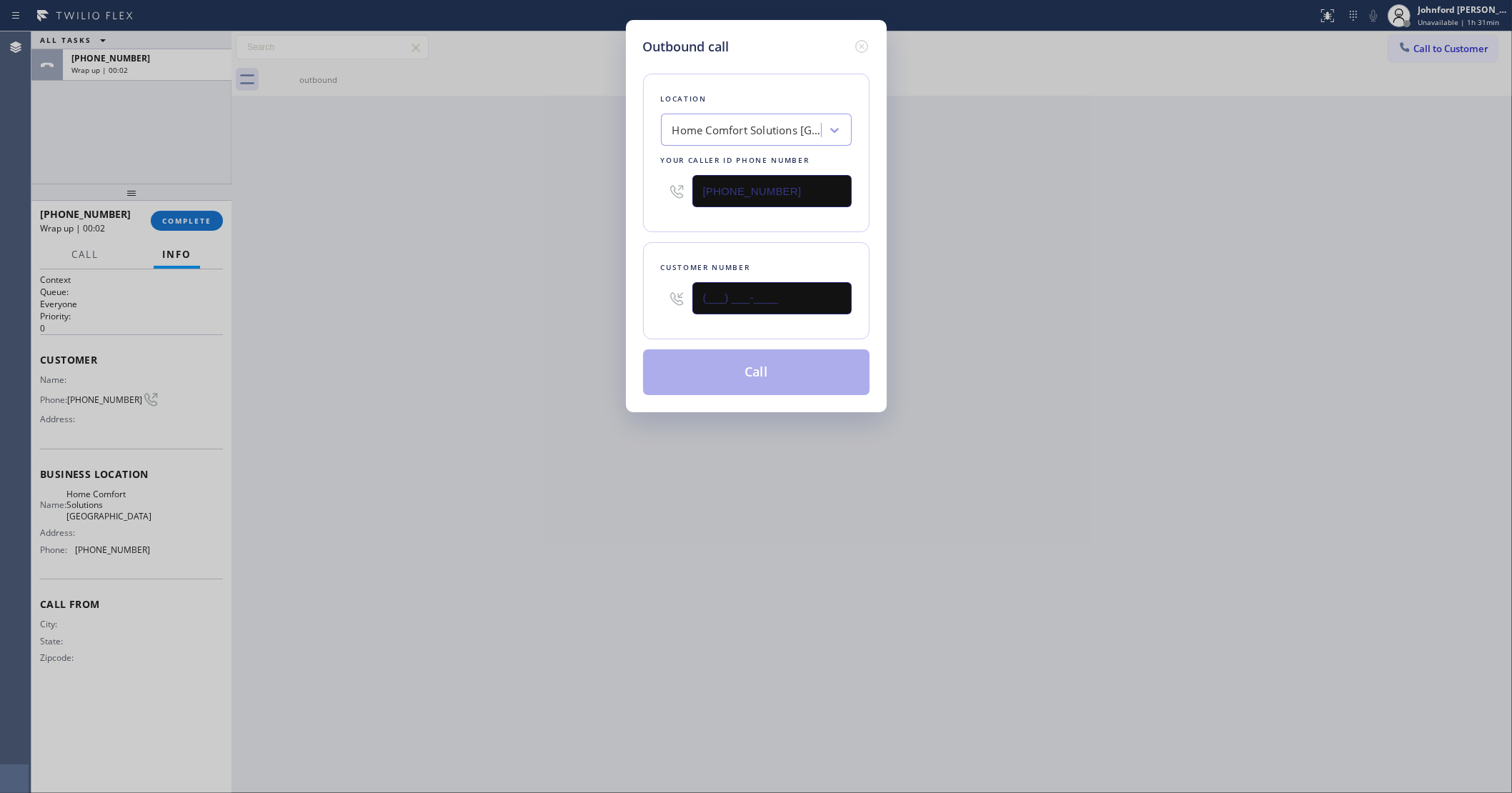
drag, startPoint x: 653, startPoint y: 304, endPoint x: 469, endPoint y: 304, distance: 184.0
click at [548, 304] on div "Outbound call Location Home Comfort Solutions Hillsborough Your caller id phone…" at bounding box center [756, 396] width 1512 height 793
paste input "650) 209-0012"
type input "(650) 209-0012"
click at [334, 304] on div "Outbound call Location Home Comfort Solutions Hillsborough Your caller id phone…" at bounding box center [756, 396] width 1512 height 793
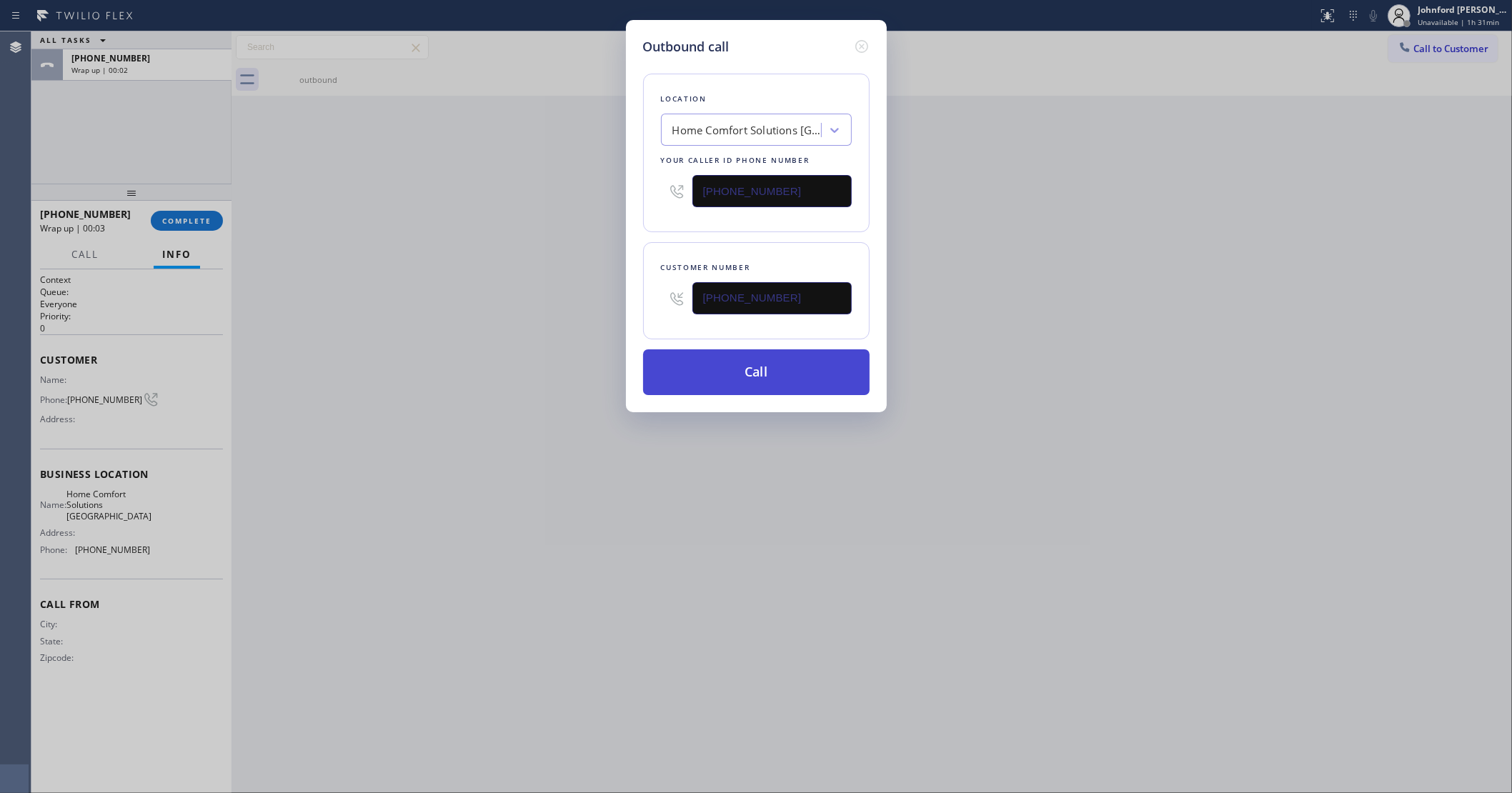
click at [645, 366] on button "Call" at bounding box center [756, 373] width 226 height 45
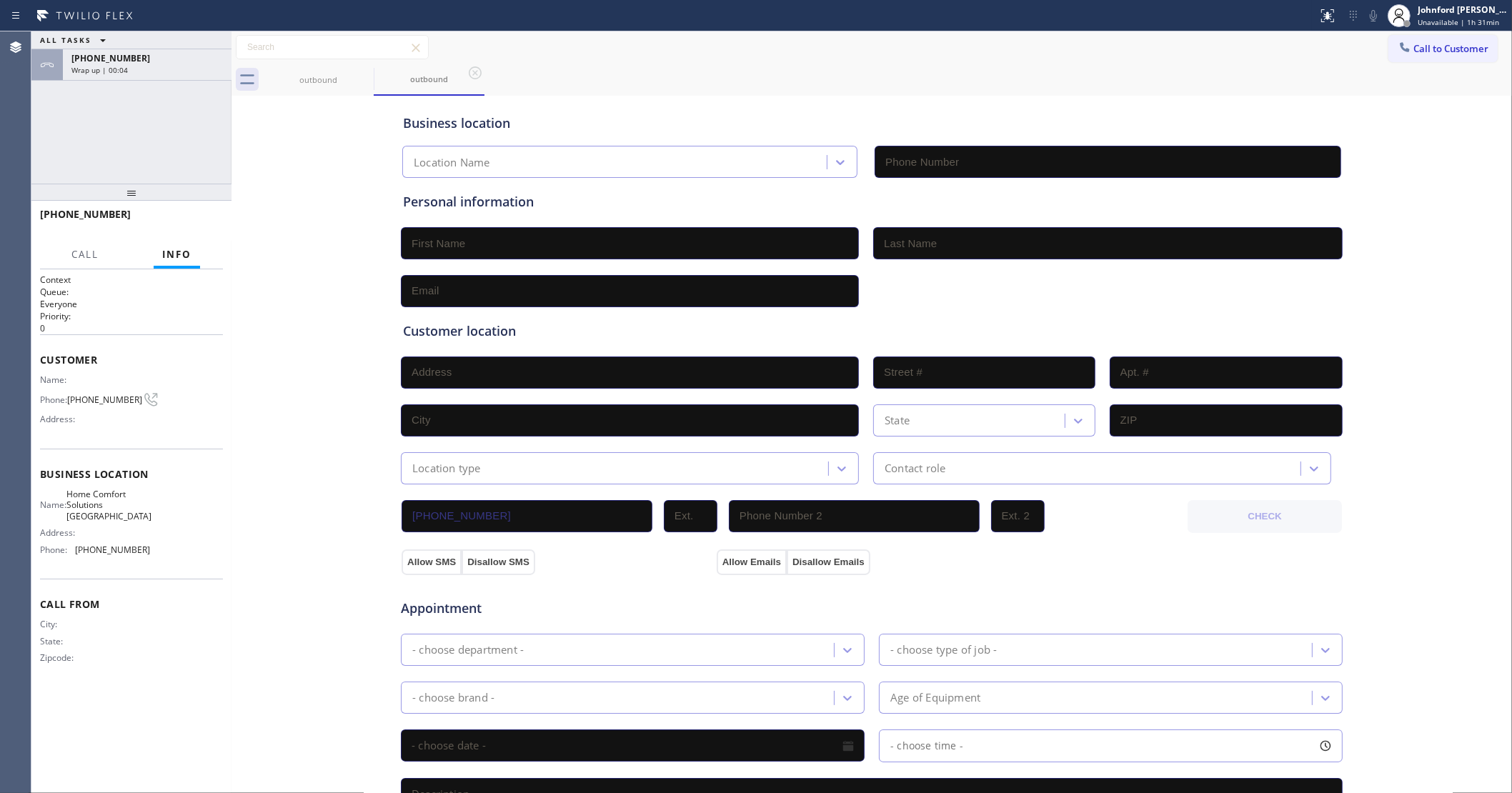
type input "(650) 747-8494"
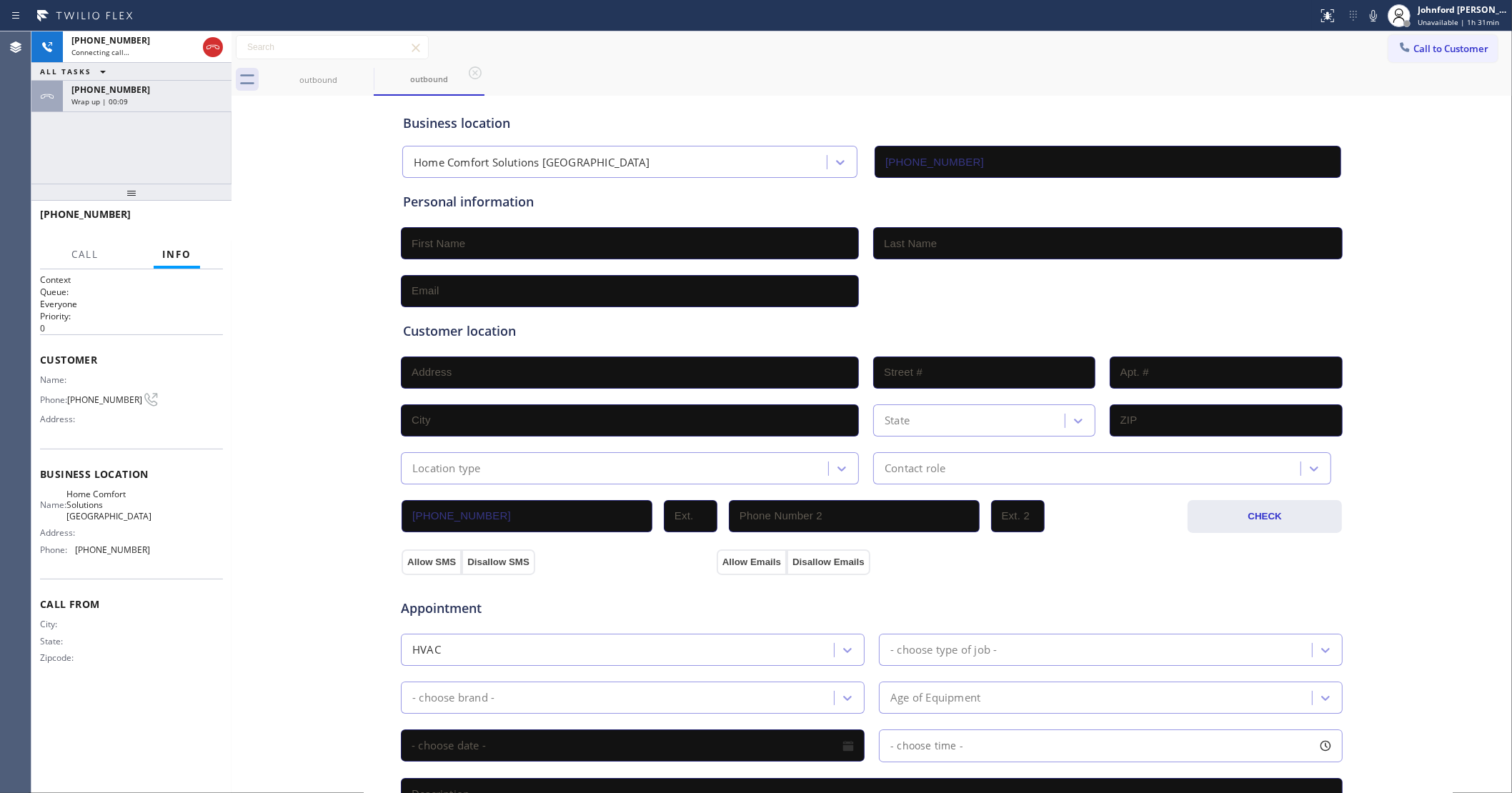
click at [183, 118] on div "+16502090012 Connecting call… ALL TASKS ALL TASKS ACTIVE TASKS TASKS IN WRAP UP…" at bounding box center [131, 108] width 200 height 153
click at [190, 108] on div "+16502090012 Wrap up | 00:09" at bounding box center [144, 96] width 163 height 32
click at [204, 231] on div "+16502090012 Wrap up | 00:10 COMPLETE" at bounding box center [131, 221] width 183 height 37
click at [209, 218] on span "COMPLETE" at bounding box center [187, 221] width 50 height 10
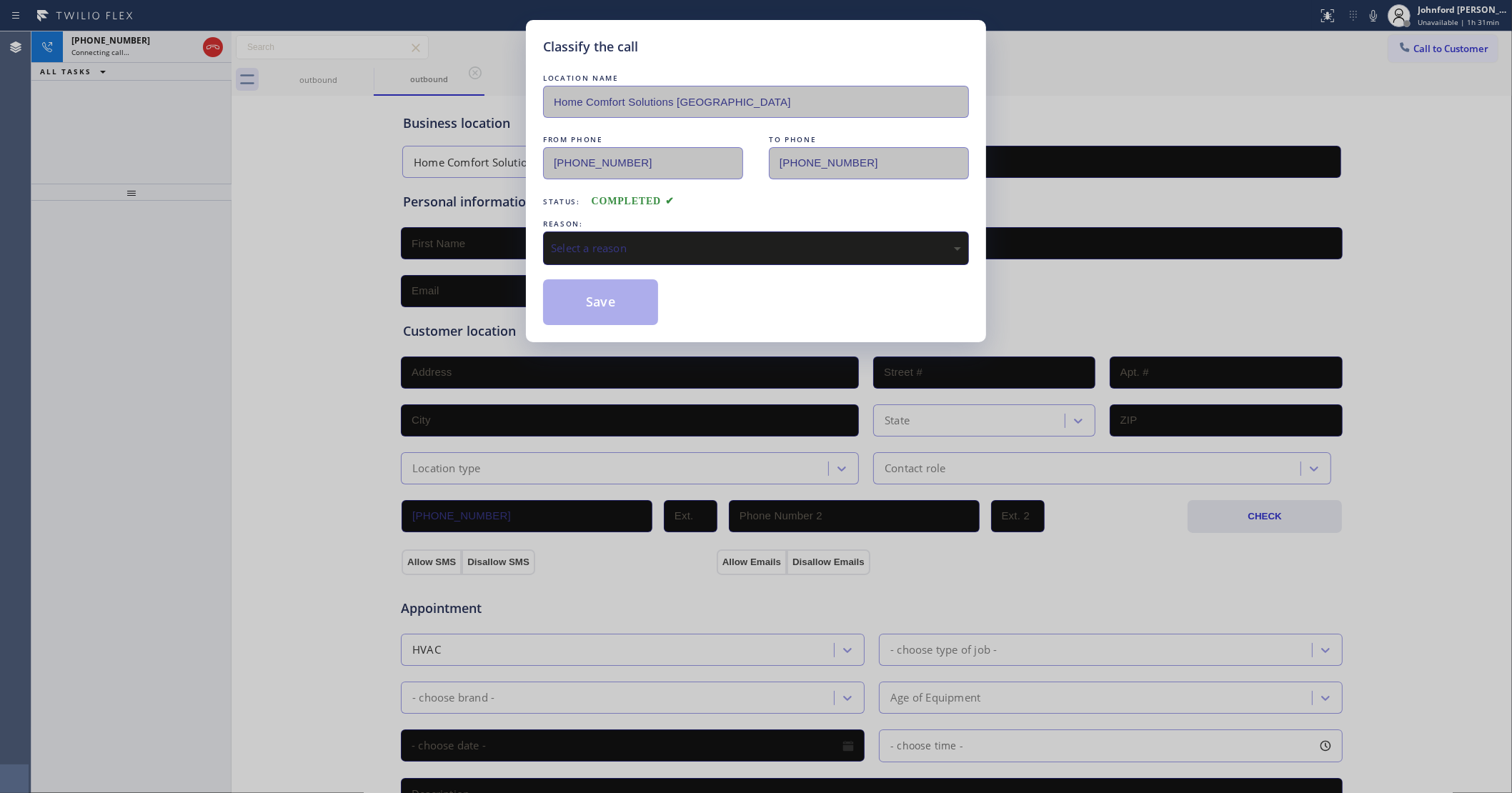
click at [678, 209] on div "LOCATION NAME Home Comfort Solutions Hillsborough FROM PHONE (650) 747-8494 TO …" at bounding box center [756, 197] width 426 height 254
click at [673, 240] on div "Select a reason" at bounding box center [756, 248] width 410 height 16
click at [604, 302] on button "Save" at bounding box center [601, 302] width 115 height 45
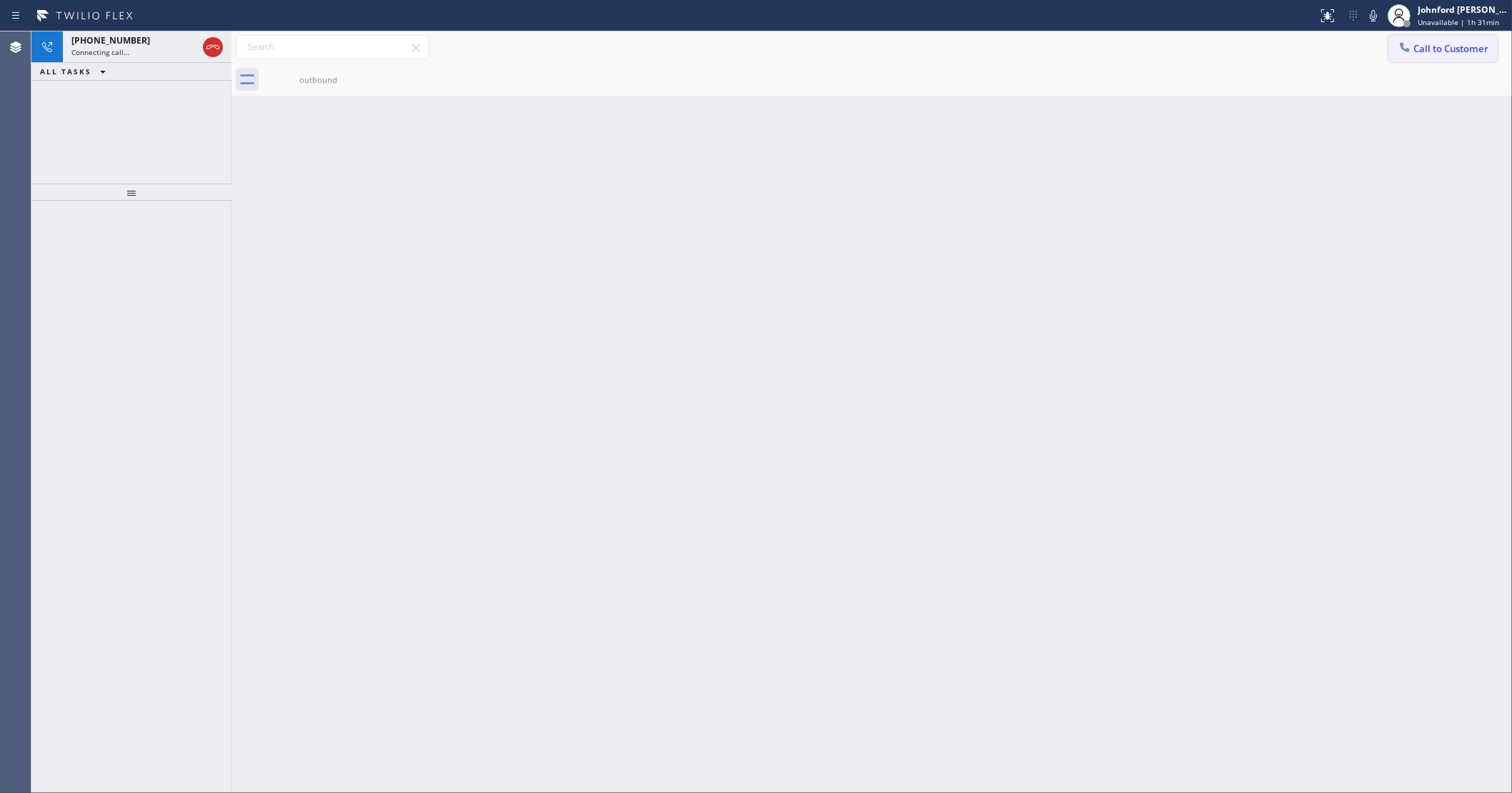
click at [1401, 49] on icon at bounding box center [1405, 47] width 15 height 15
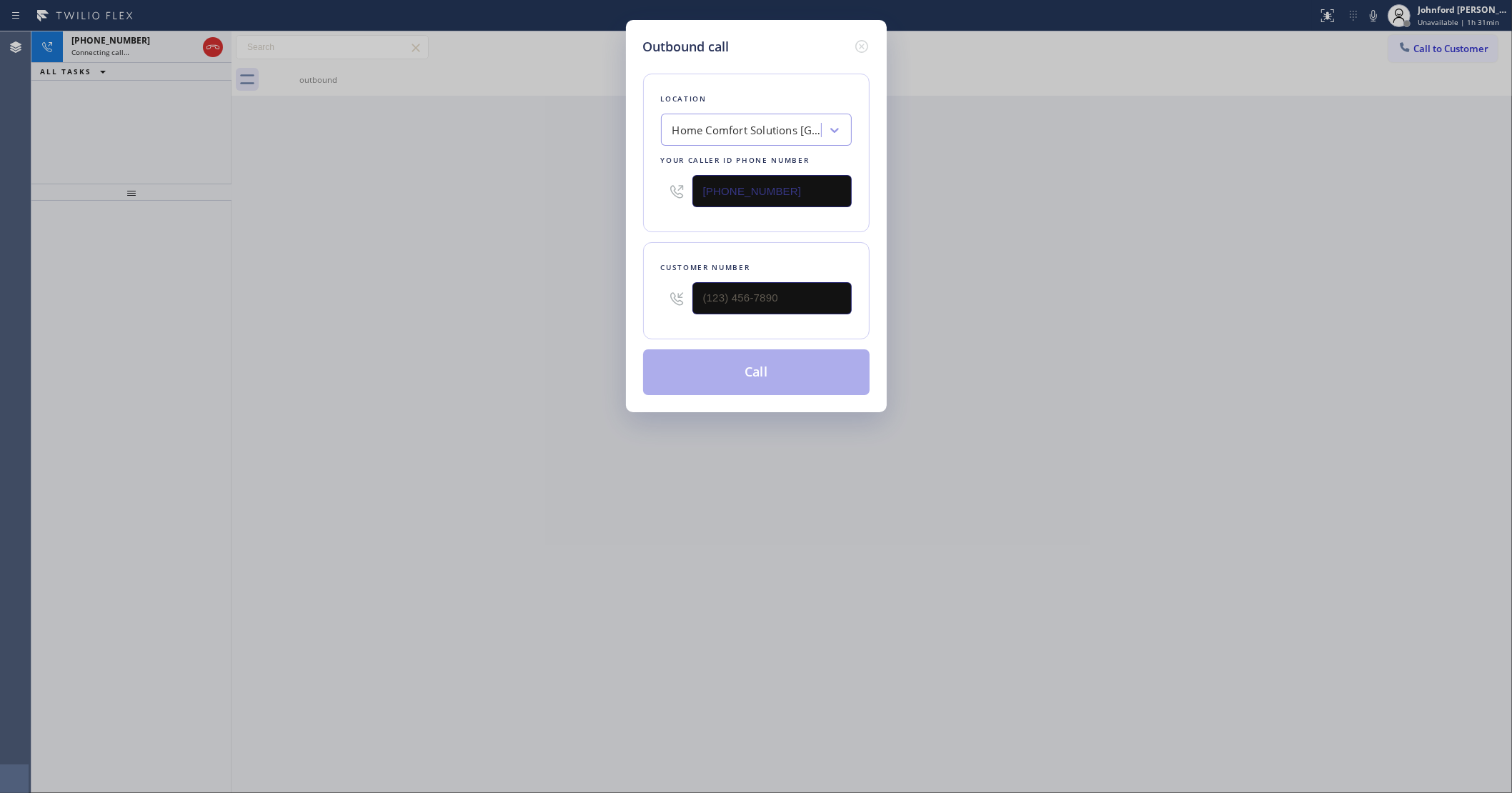
drag, startPoint x: 823, startPoint y: 175, endPoint x: 493, endPoint y: 219, distance: 332.9
click at [509, 218] on div "Outbound call Location Home Comfort Solutions Hillsborough Your caller id phone…" at bounding box center [756, 396] width 1512 height 793
paste input "61) 465-3388"
type input "(661) 465-3388"
click at [316, 325] on div "Outbound call Location Same Day Subzero Repair Santa Clarita Your caller id pho…" at bounding box center [756, 396] width 1512 height 793
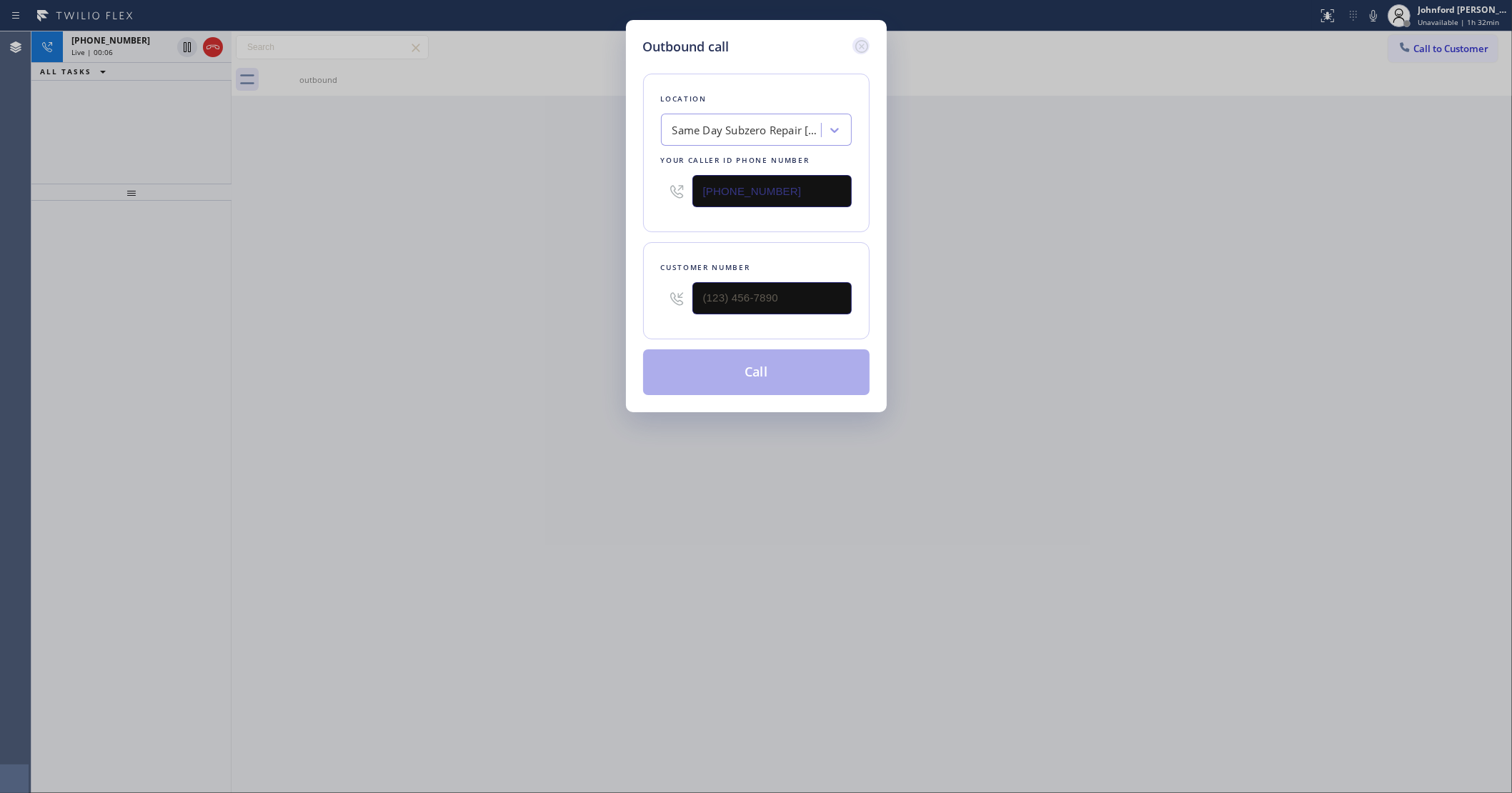
click at [854, 38] on icon at bounding box center [861, 46] width 17 height 17
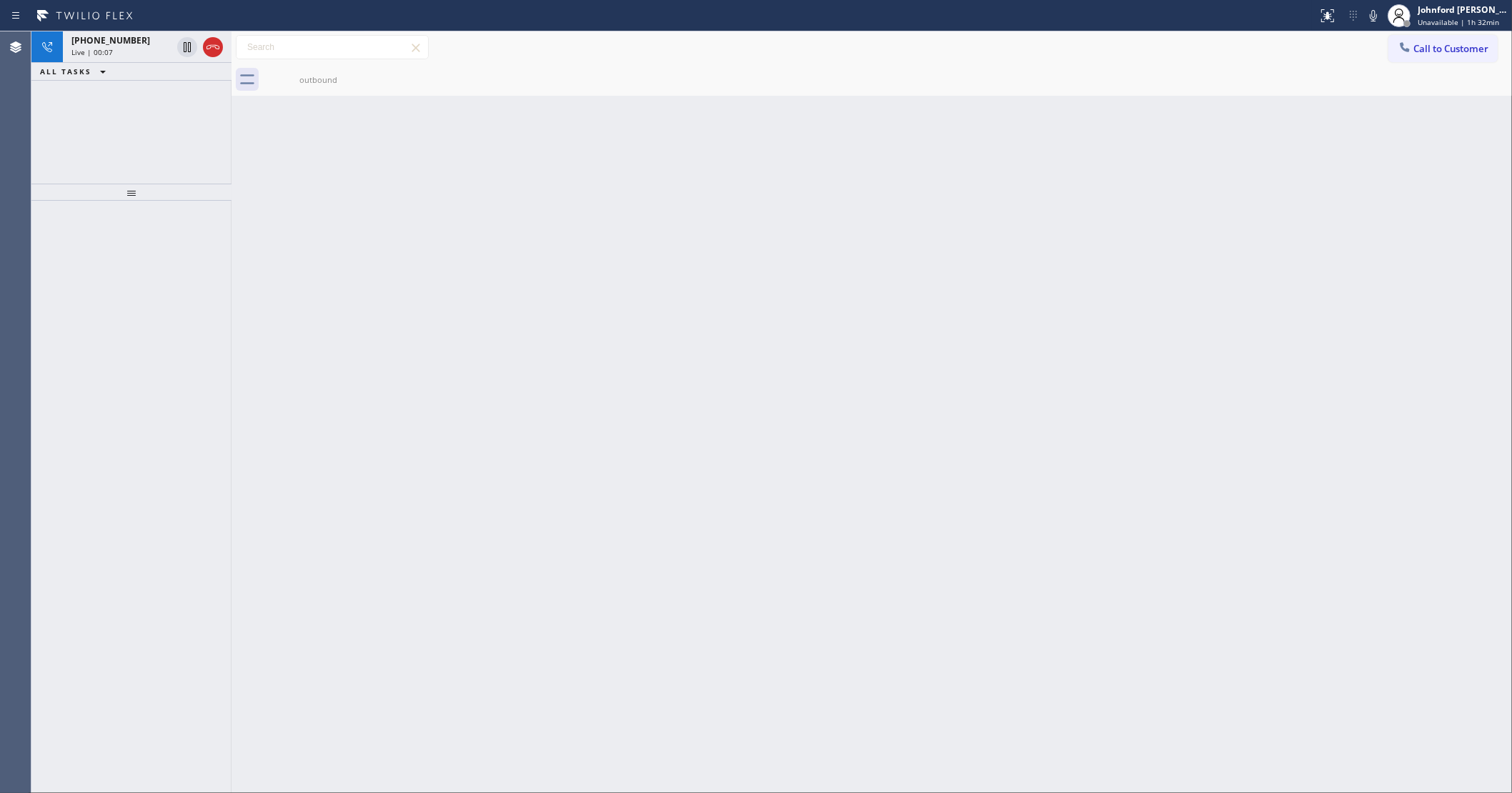
type input "(661) 465-3388"
click at [213, 45] on icon at bounding box center [213, 47] width 17 height 17
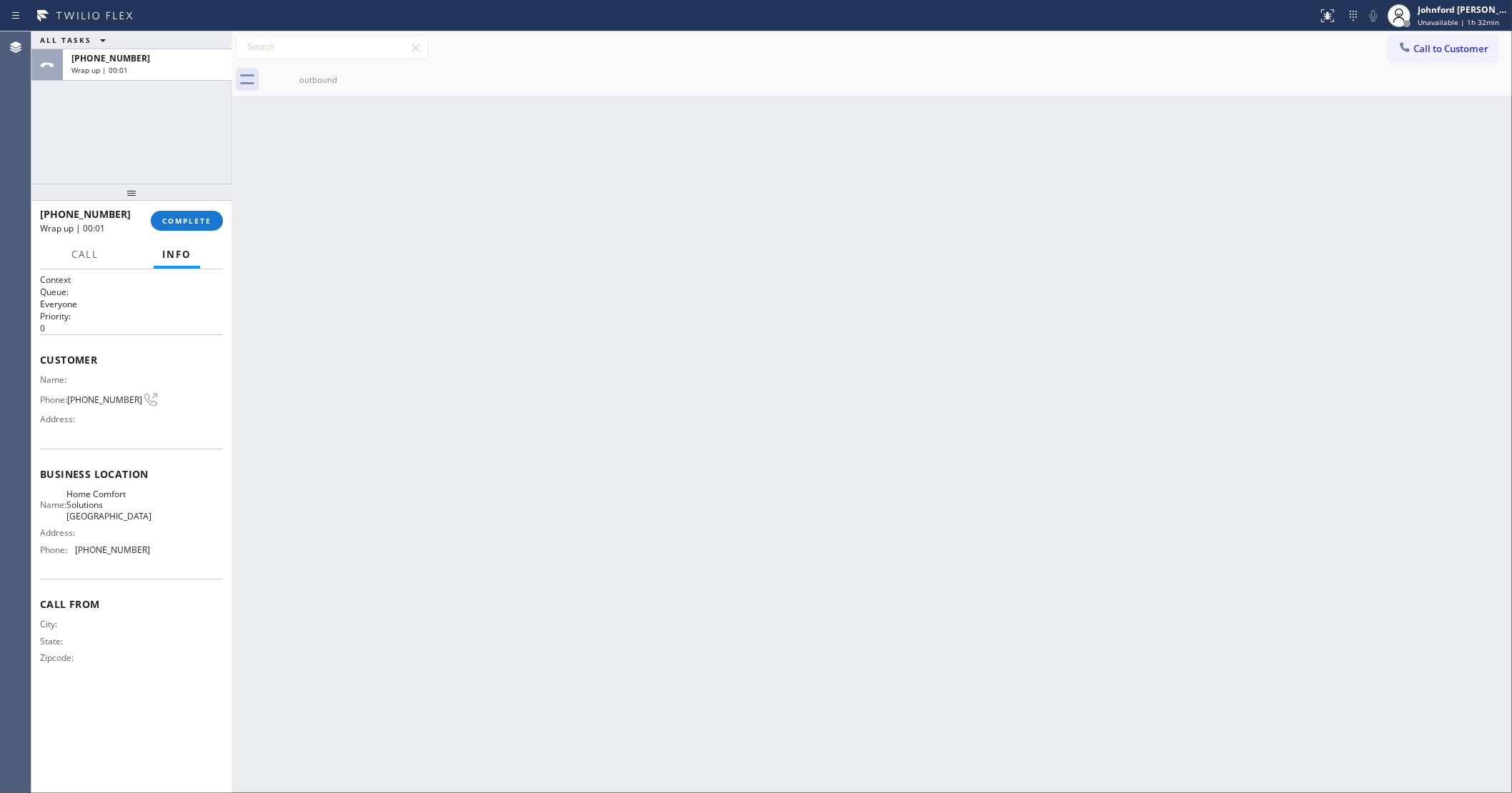
click at [1392, 55] on button "Call to Customer" at bounding box center [1443, 48] width 110 height 27
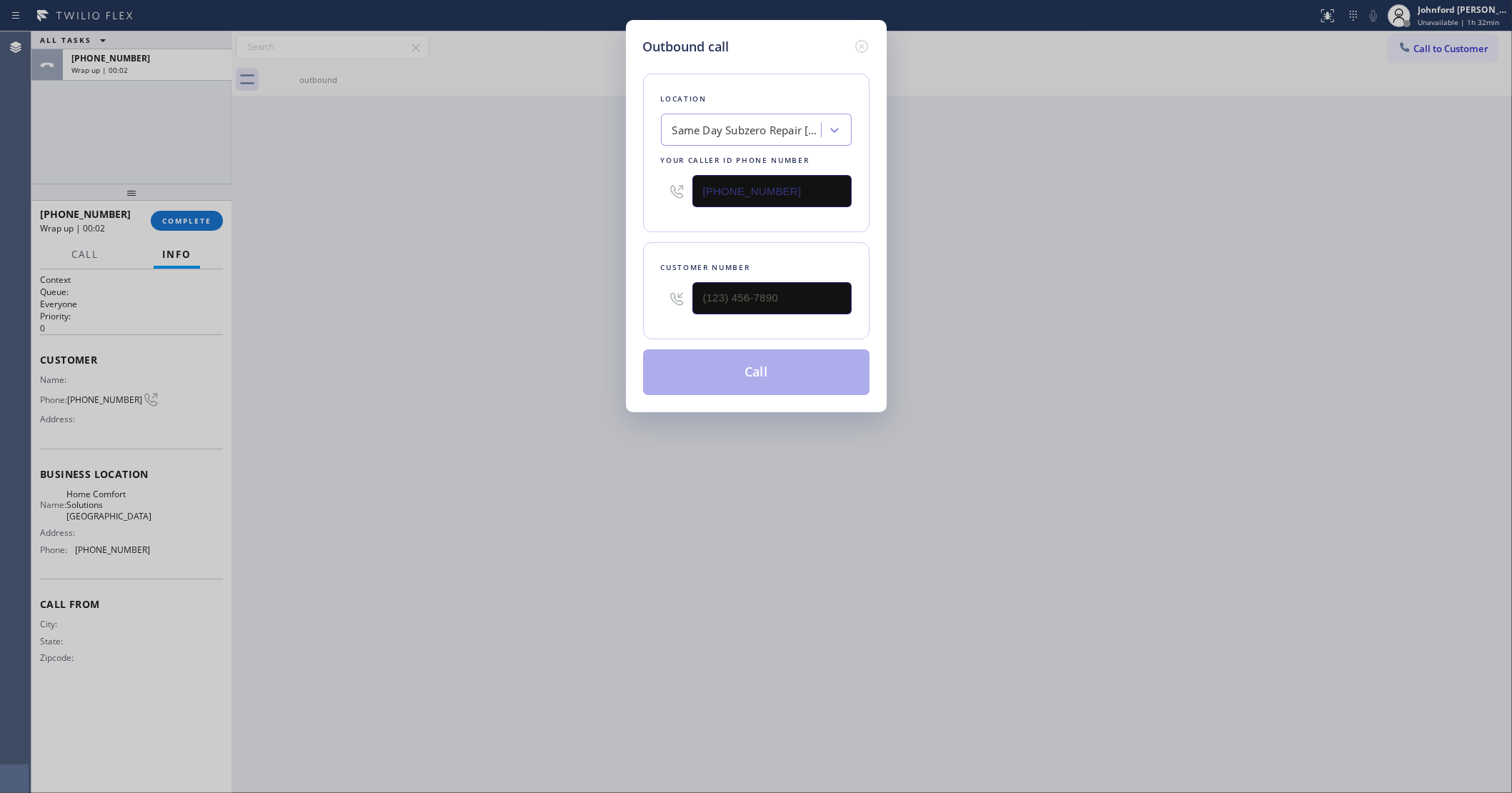
click at [769, 313] on div at bounding box center [772, 298] width 159 height 46
drag, startPoint x: 769, startPoint y: 302, endPoint x: 533, endPoint y: 314, distance: 236.3
click at [545, 313] on div "Outbound call Location Same Day Subzero Repair Santa Clarita Your caller id pho…" at bounding box center [756, 396] width 1512 height 793
paste input "661) 495-0187"
type input "(661) 495-0187"
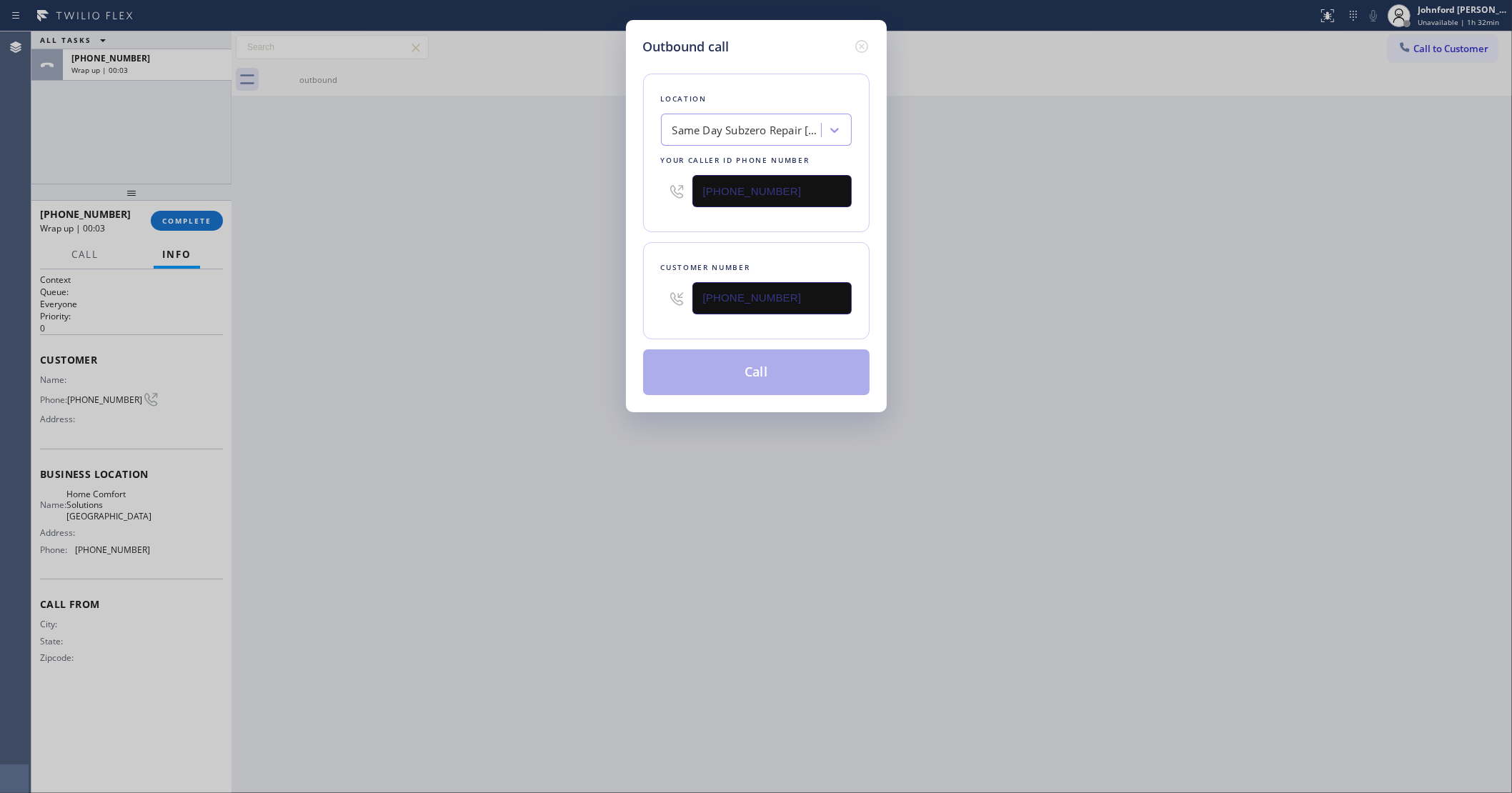
click at [442, 330] on div "Outbound call Location Same Day Subzero Repair Santa Clarita Your caller id pho…" at bounding box center [756, 396] width 1512 height 793
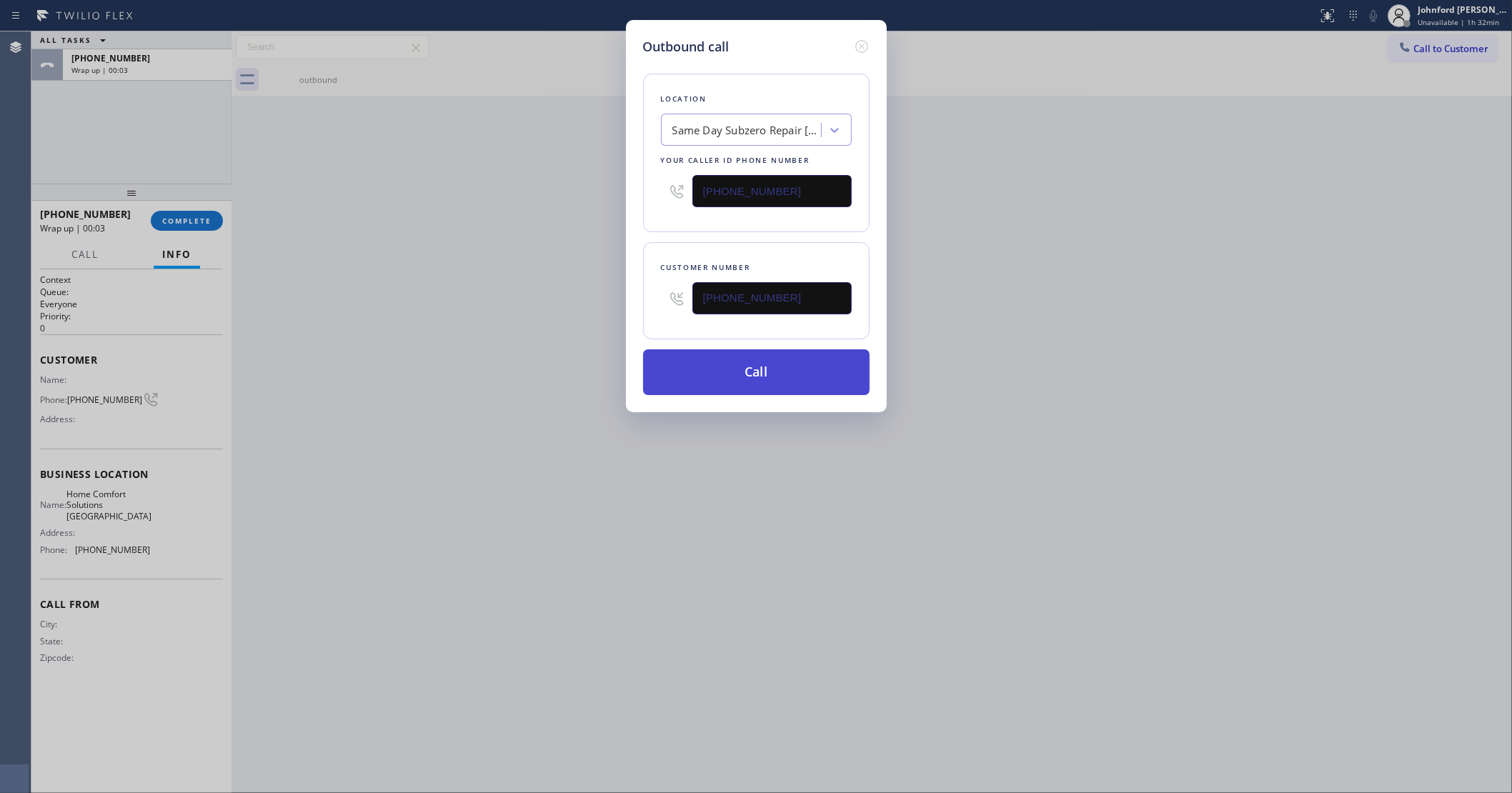
click at [773, 376] on button "Call" at bounding box center [756, 373] width 226 height 45
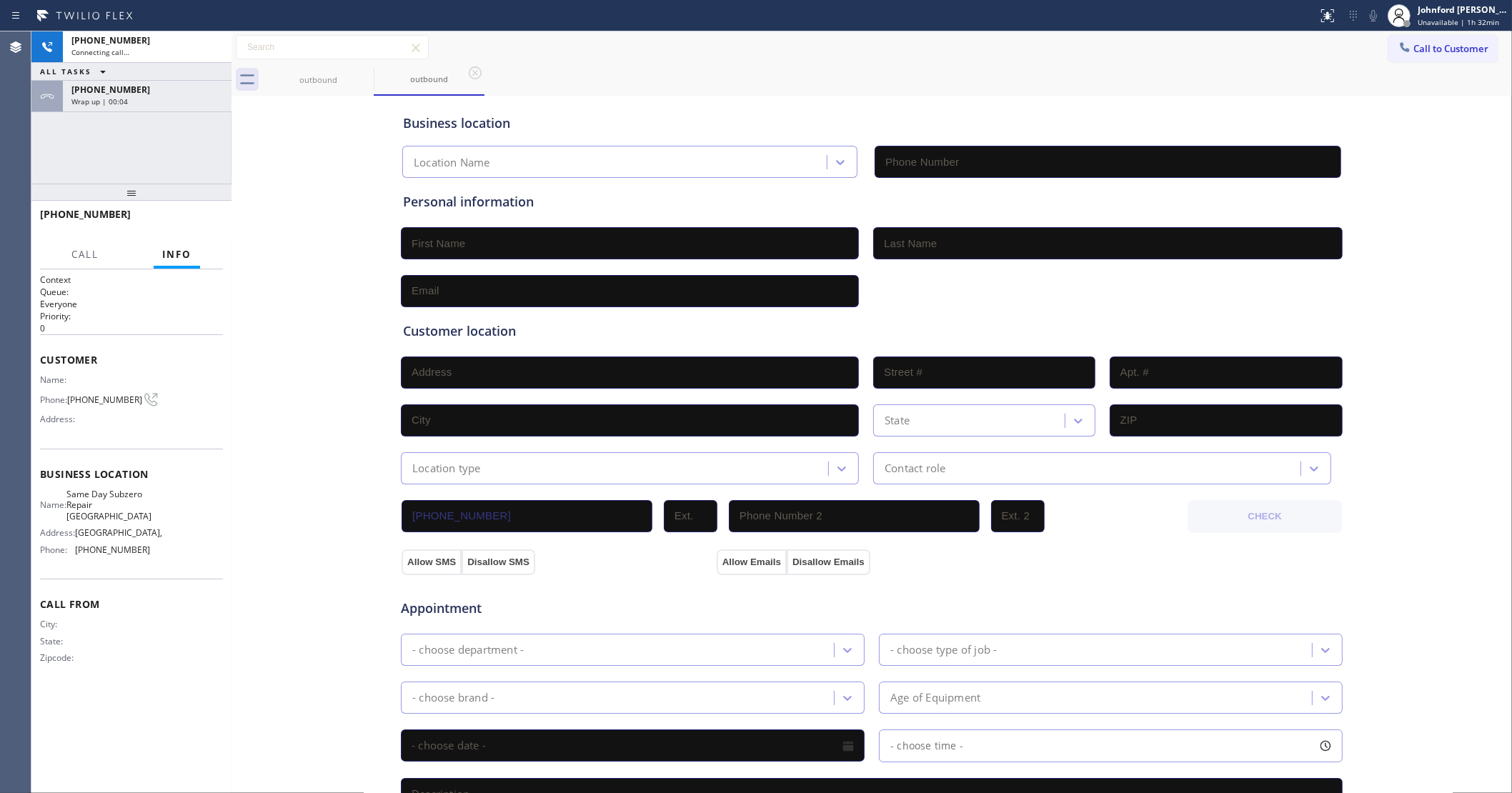
type input "(661) 465-3388"
drag, startPoint x: 194, startPoint y: 105, endPoint x: 205, endPoint y: 198, distance: 93.6
click at [194, 105] on div "Wrap up | 00:09" at bounding box center [147, 101] width 152 height 10
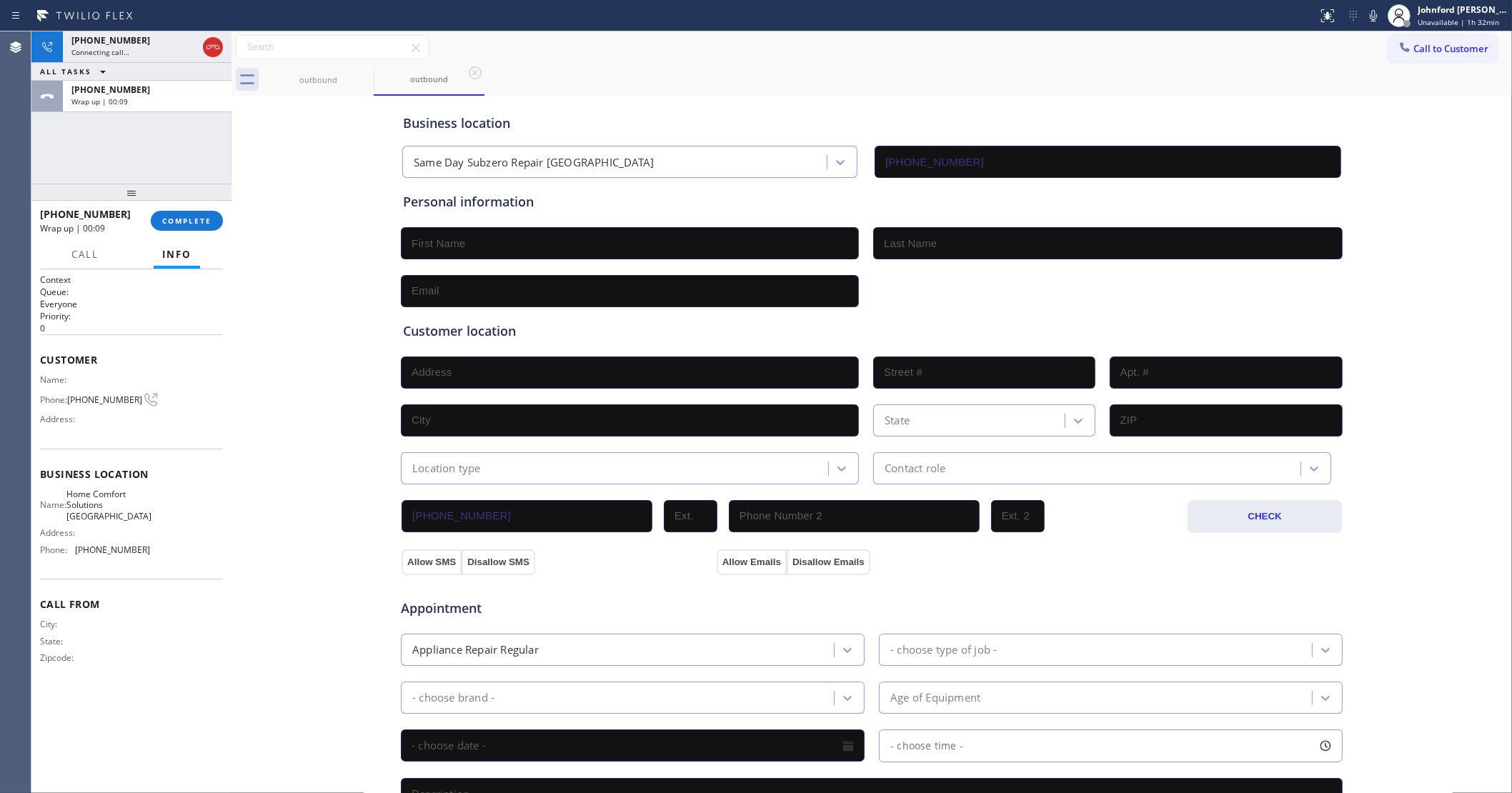
click at [205, 237] on div "+16502090012 Wrap up | 00:09 COMPLETE" at bounding box center [131, 221] width 183 height 37
click at [205, 224] on span "COMPLETE" at bounding box center [187, 221] width 50 height 10
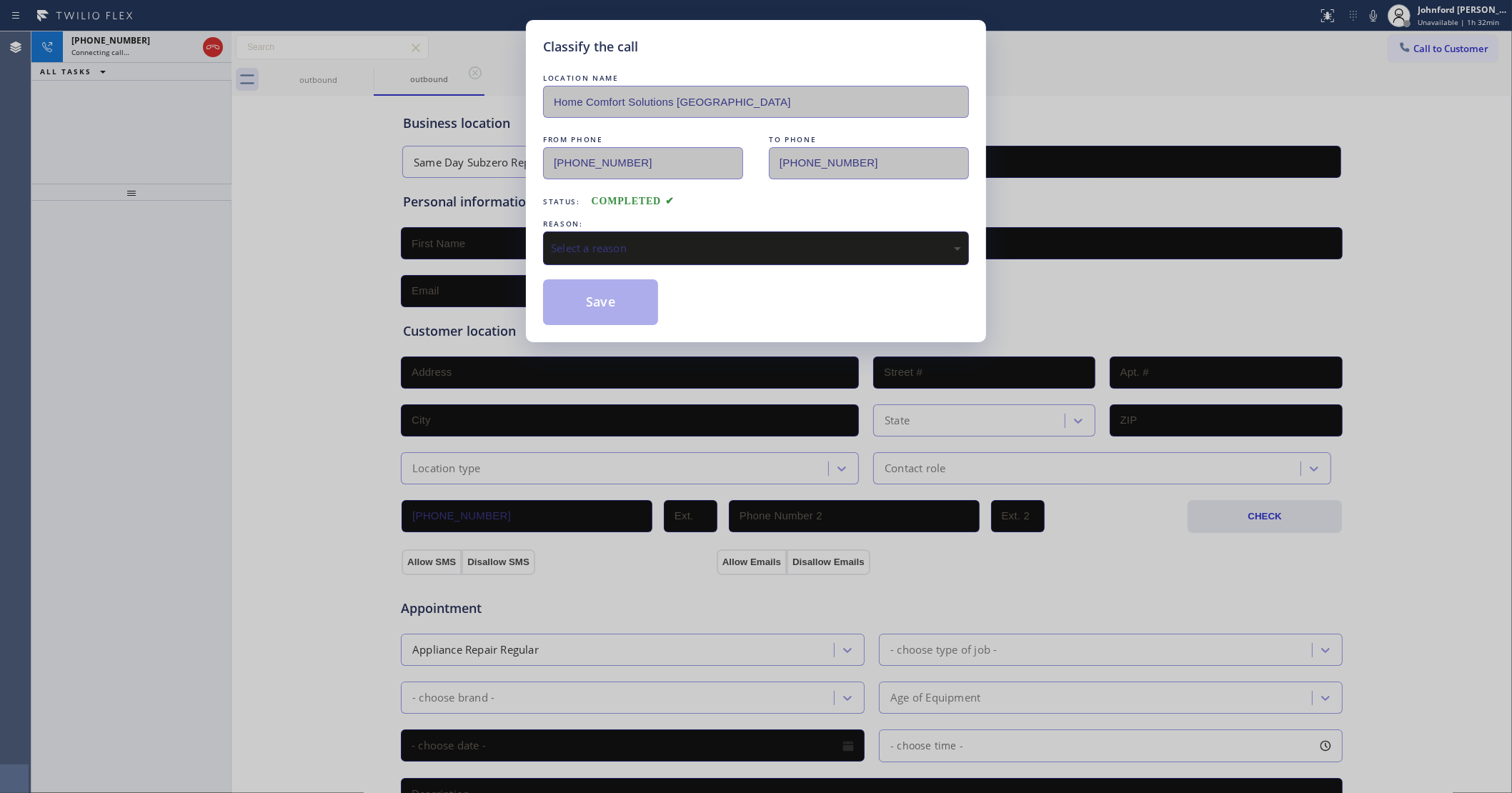
click at [563, 232] on div "Select a reason" at bounding box center [756, 248] width 426 height 33
click at [609, 312] on button "Save" at bounding box center [601, 302] width 115 height 45
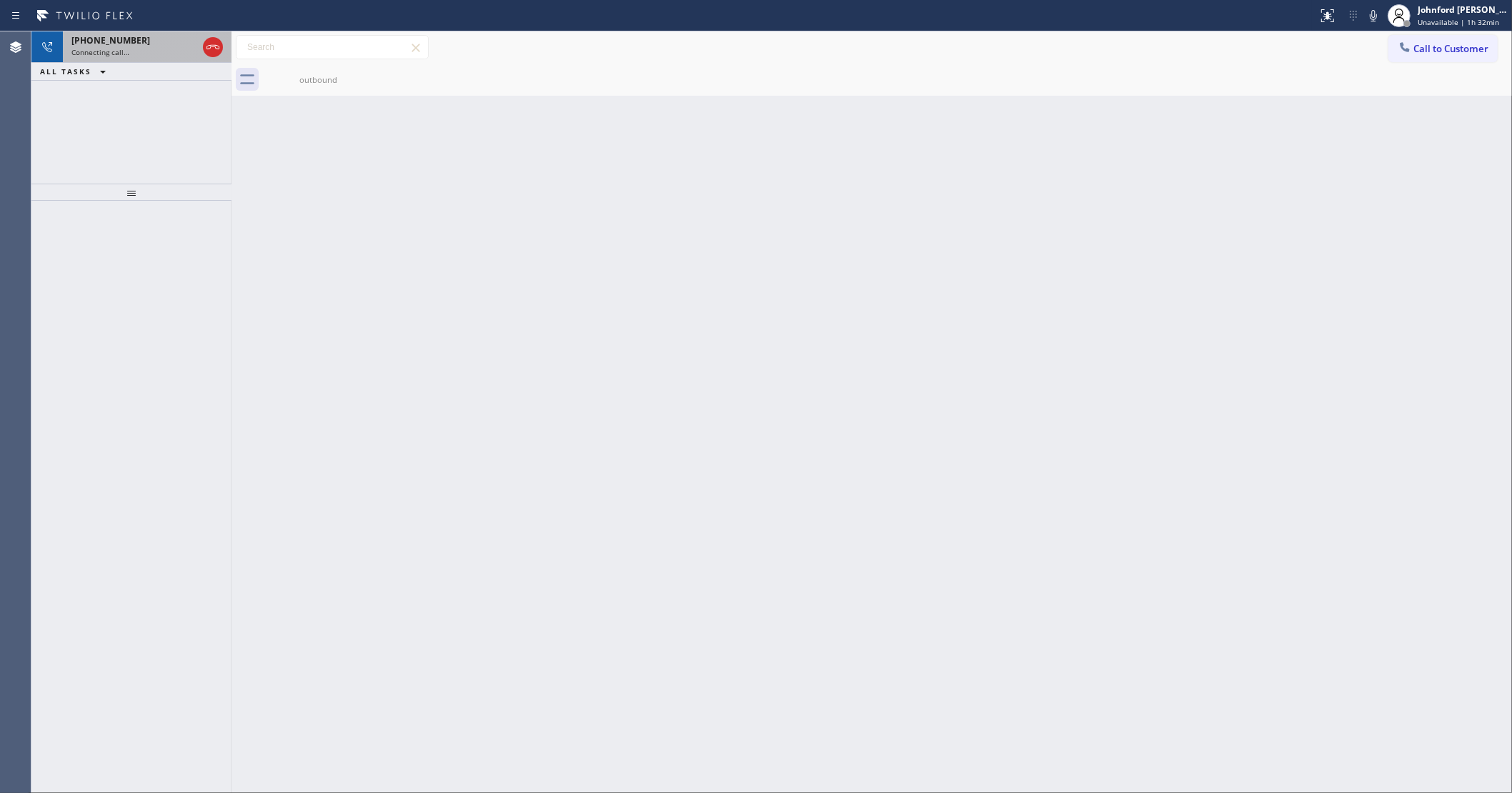
click at [159, 49] on div "Connecting call…" at bounding box center [134, 52] width 126 height 10
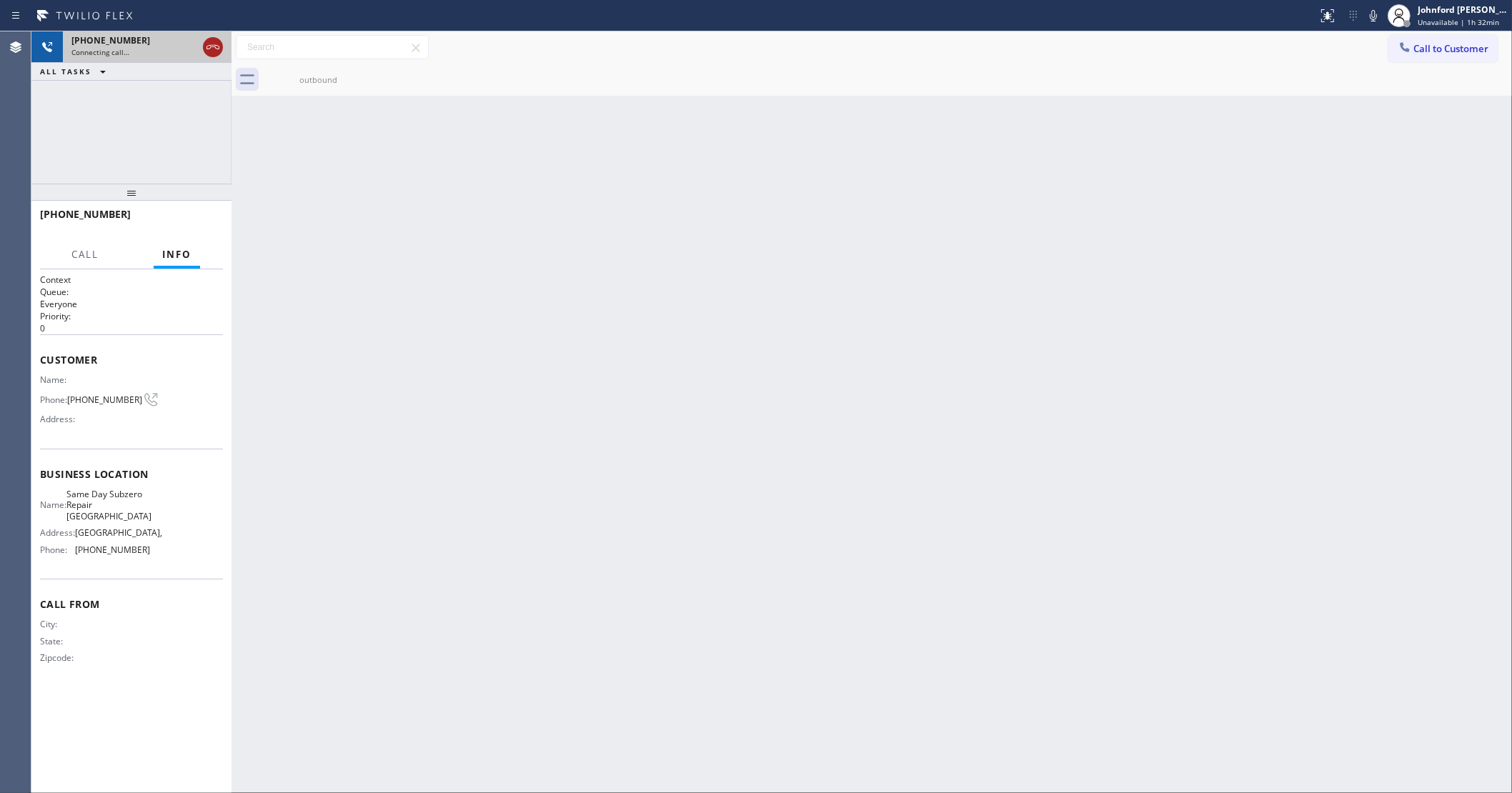
click at [211, 46] on icon at bounding box center [213, 46] width 13 height 4
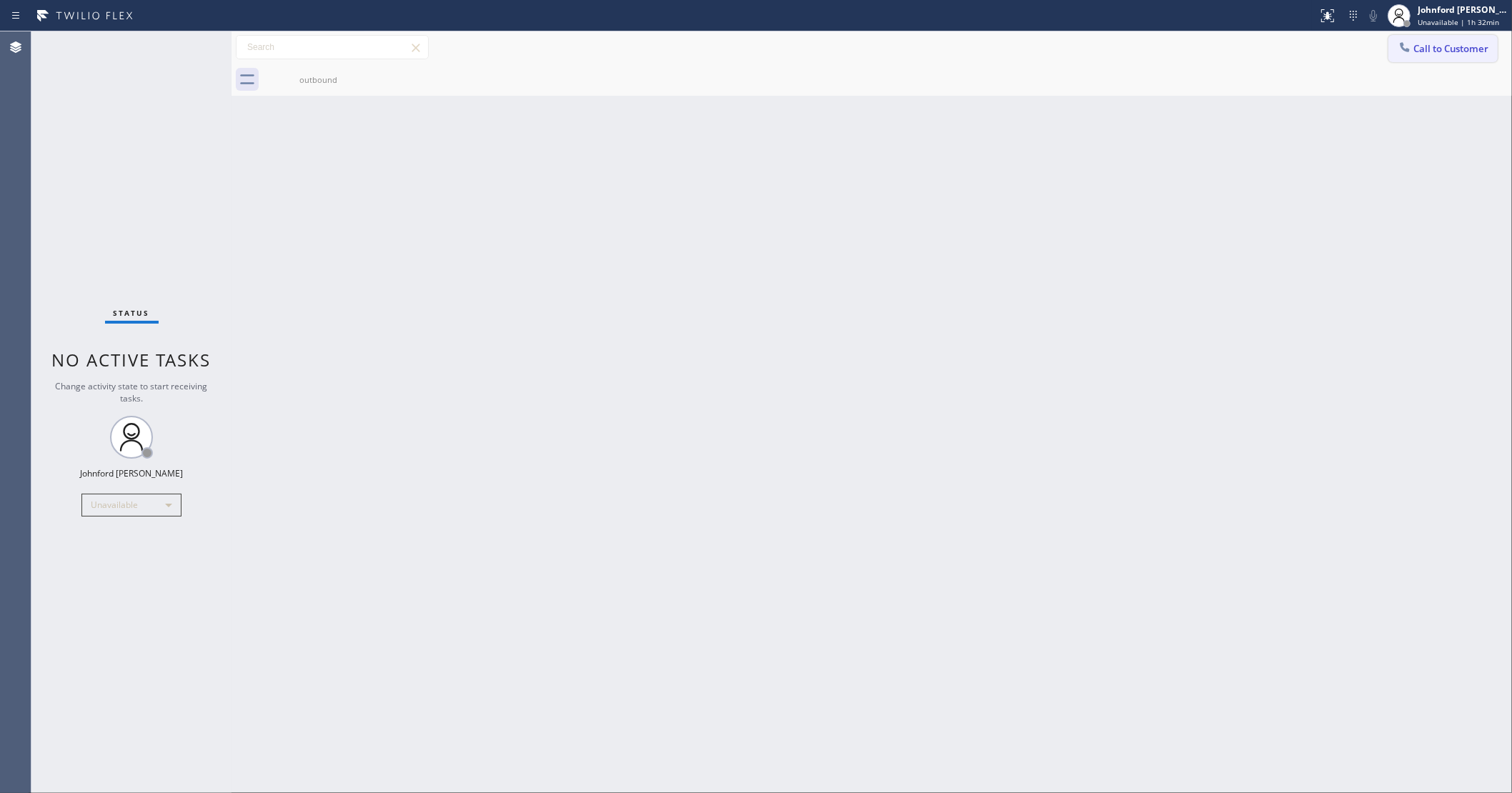
drag, startPoint x: 1427, startPoint y: 43, endPoint x: 1083, endPoint y: 217, distance: 385.5
click at [1428, 45] on button "Call to Customer" at bounding box center [1443, 48] width 110 height 27
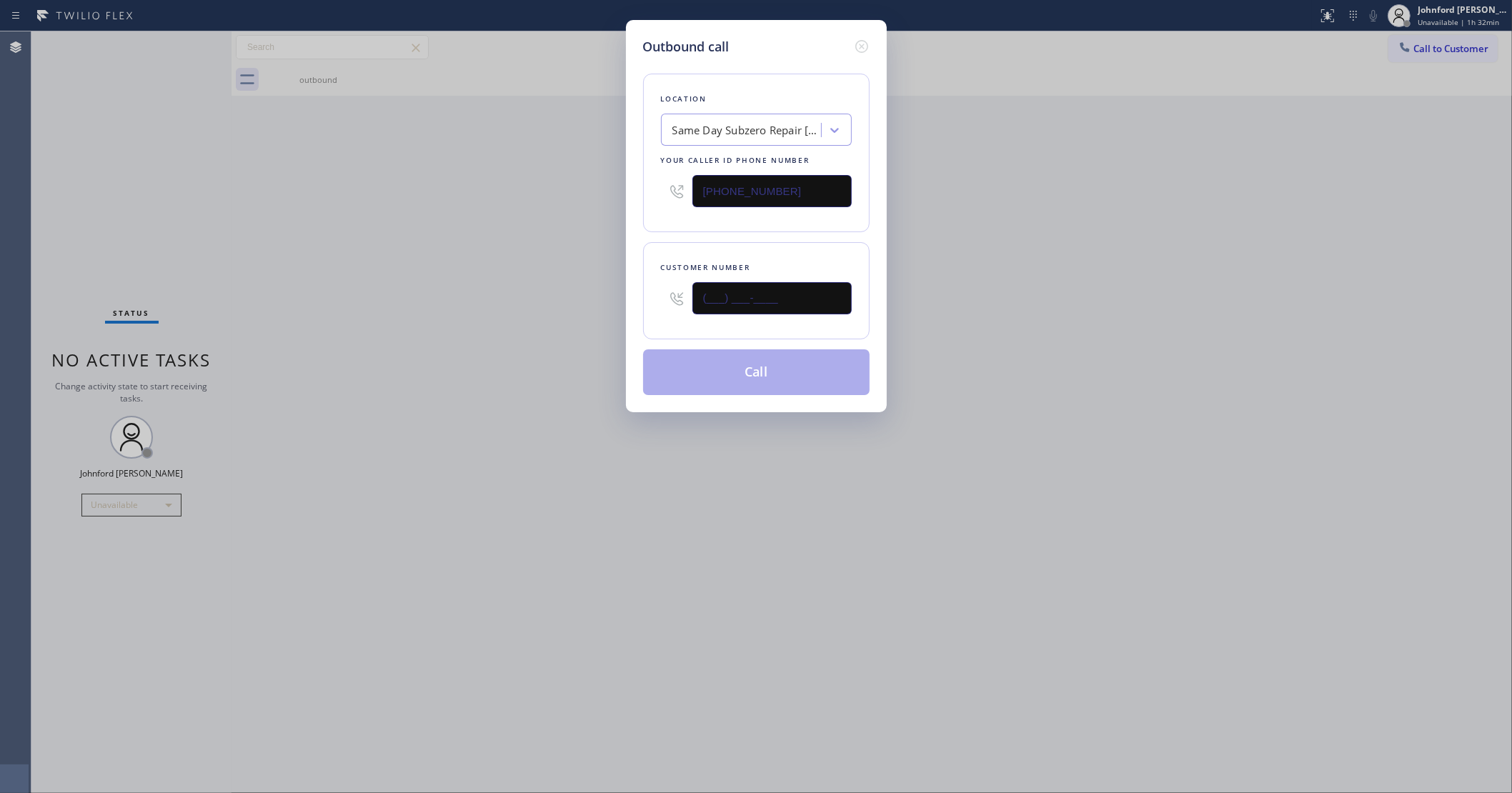
drag, startPoint x: 666, startPoint y: 315, endPoint x: 454, endPoint y: 332, distance: 212.7
click at [545, 331] on div "Outbound call Location Same Day Subzero Repair Santa Clarita Your caller id pho…" at bounding box center [756, 396] width 1512 height 793
paste input "818) 798-3325"
type input "(818) 798-3325"
click at [391, 334] on div "Outbound call Location Same Day Subzero Repair Santa Clarita Your caller id pho…" at bounding box center [756, 396] width 1512 height 793
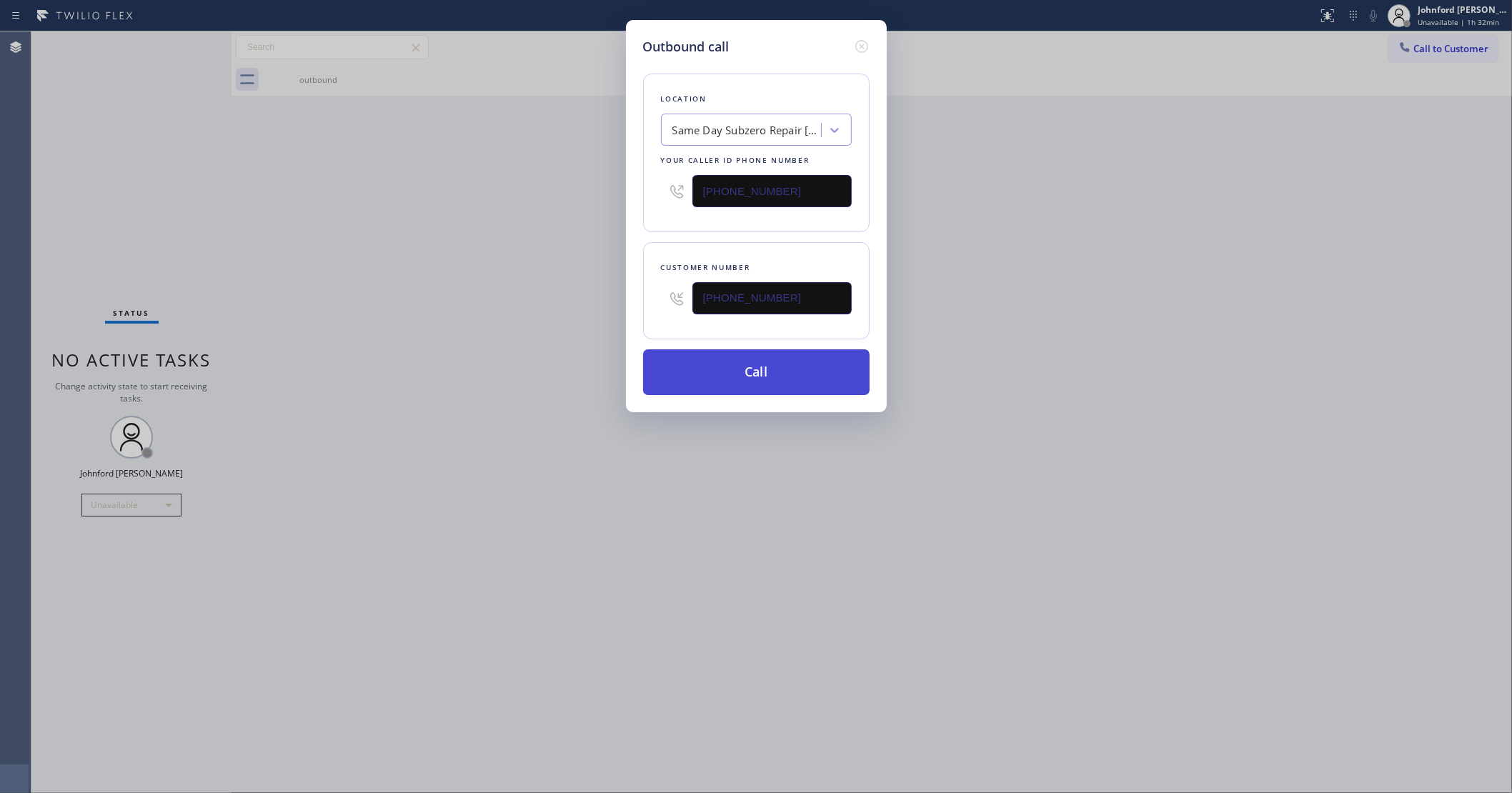
click at [693, 369] on button "Call" at bounding box center [756, 373] width 226 height 45
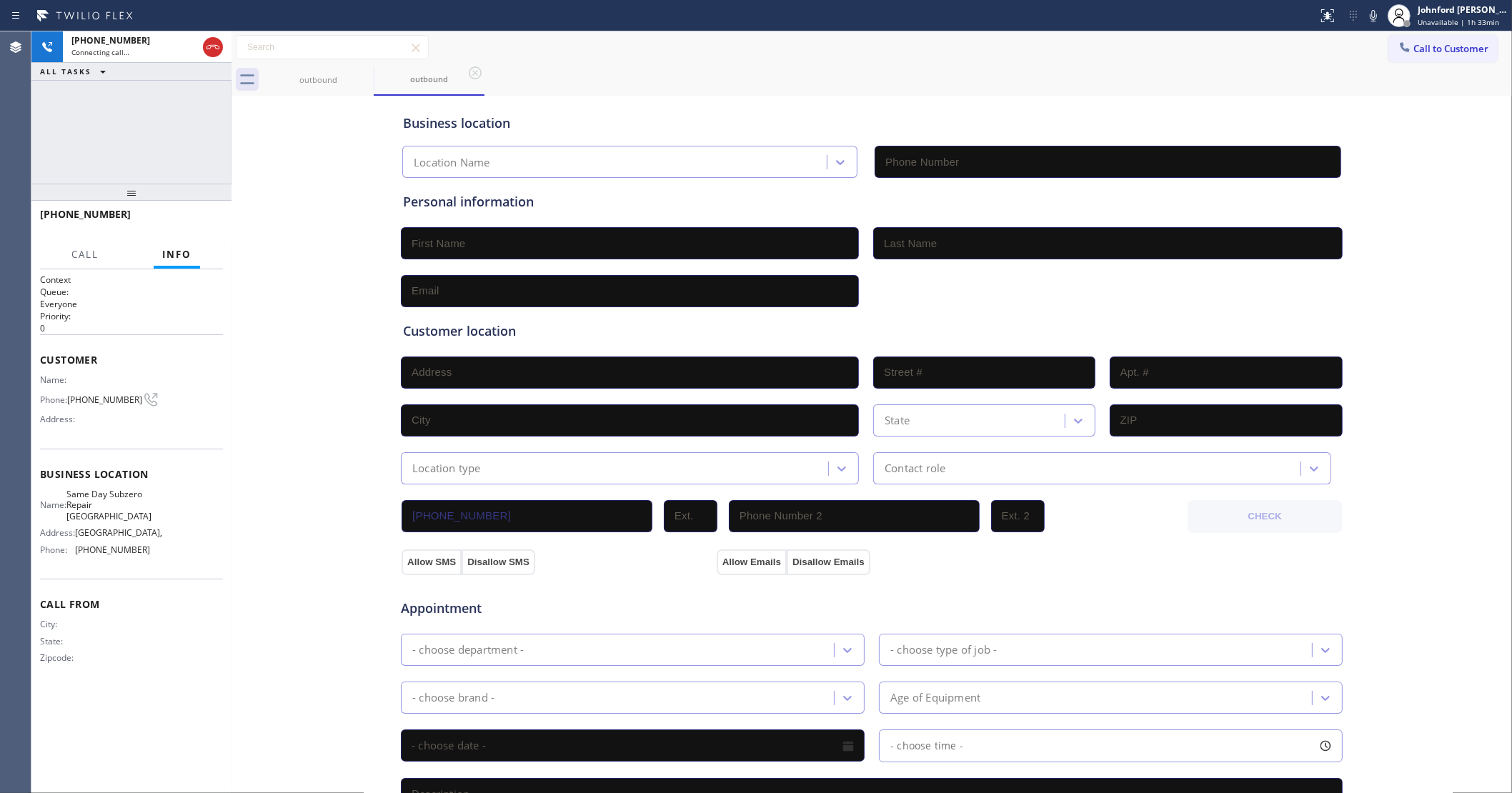
type input "(661) 465-3388"
click at [273, 115] on div "Business location Same Day Subzero Repair Santa Clarita (661) 465-3388 Personal…" at bounding box center [872, 587] width 1273 height 976
click at [1415, 45] on span "Call to Customer" at bounding box center [1450, 49] width 75 height 13
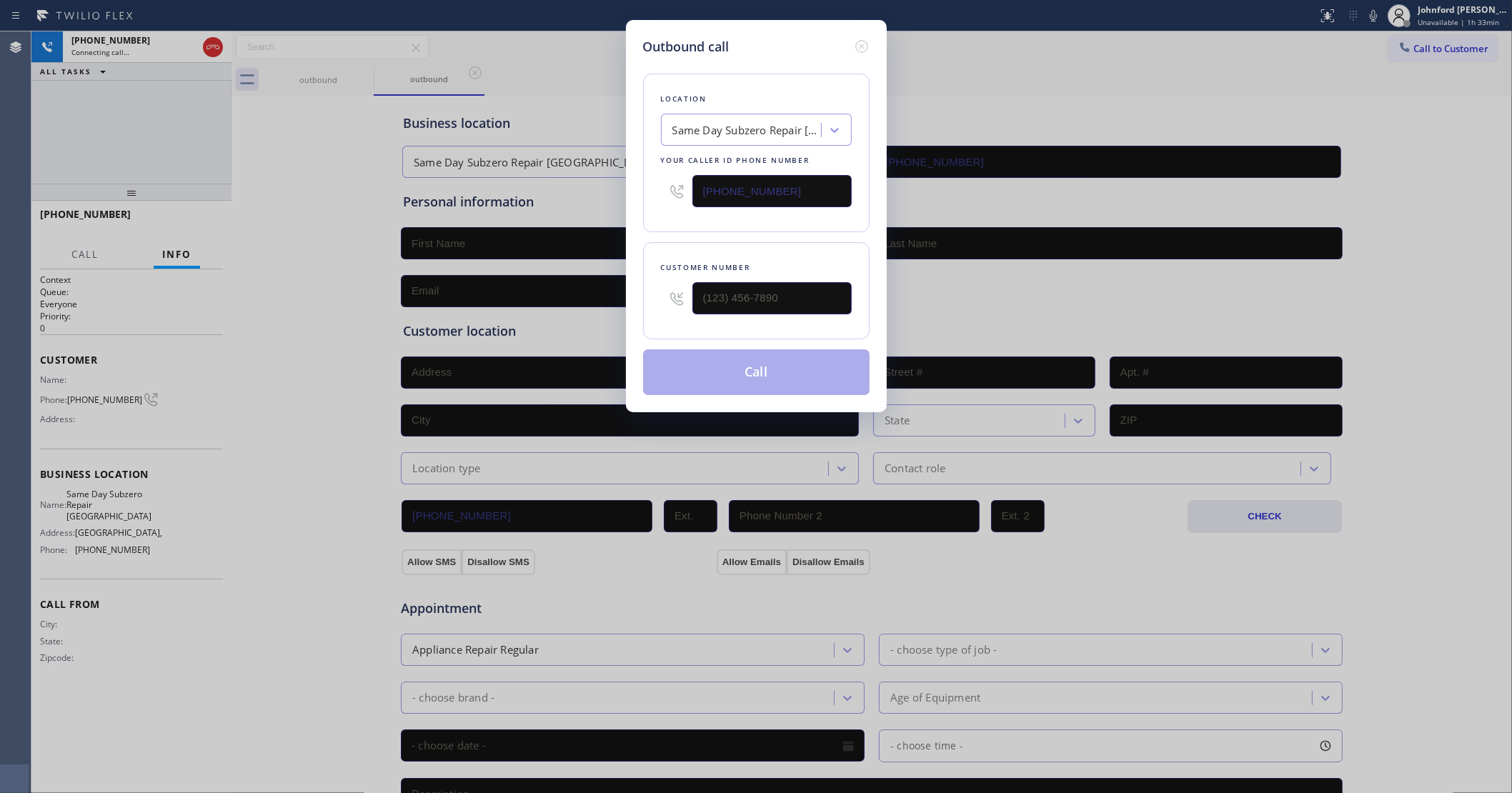
drag, startPoint x: 784, startPoint y: 209, endPoint x: 714, endPoint y: 205, distance: 70.1
click at [713, 208] on div "Location Same Day Subzero Repair Santa Clarita Your caller id phone number (661…" at bounding box center [756, 153] width 226 height 158
click at [739, 191] on input "(661) 465-3388" at bounding box center [772, 192] width 159 height 32
paste input "203) 577-5405"
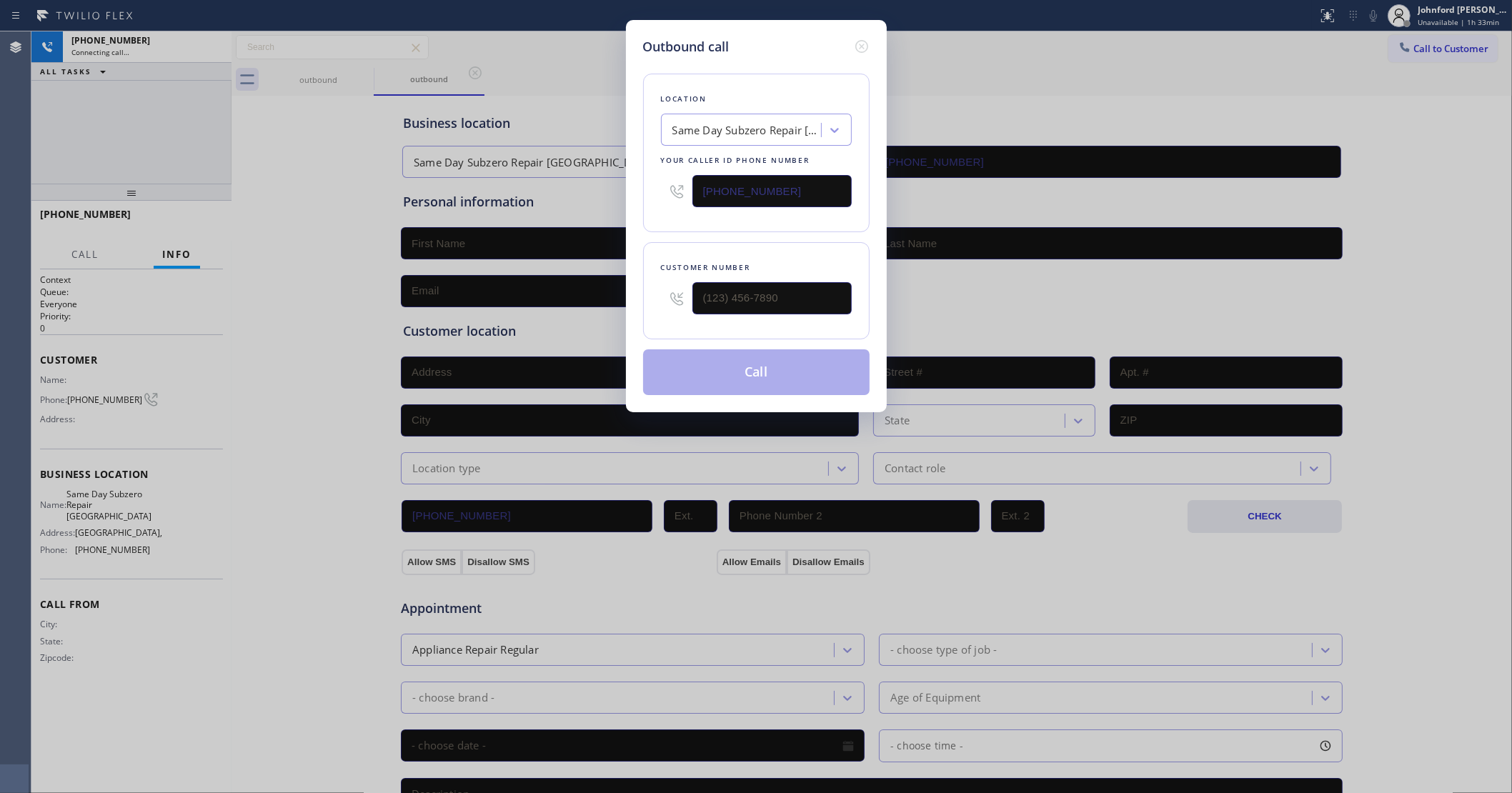
click at [739, 191] on input "(661) 465-3388" at bounding box center [772, 192] width 159 height 32
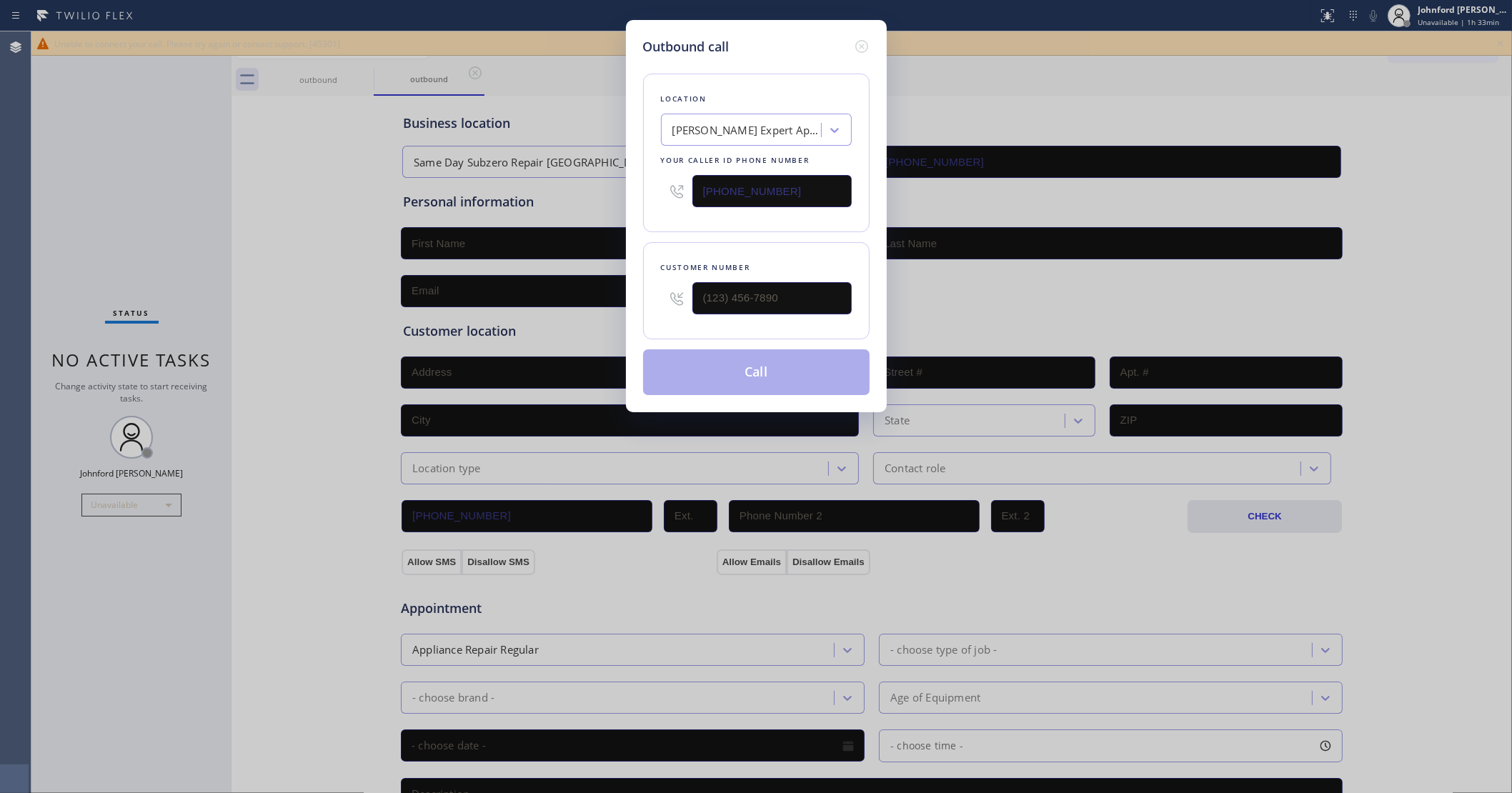
type input "(203) 577-5405"
click at [705, 297] on input "(___) ___-____" at bounding box center [772, 299] width 159 height 32
paste input "315) 547-2529"
type input "(315) 547-2529"
click at [669, 244] on div "Customer number (315) 547-2529" at bounding box center [756, 291] width 226 height 97
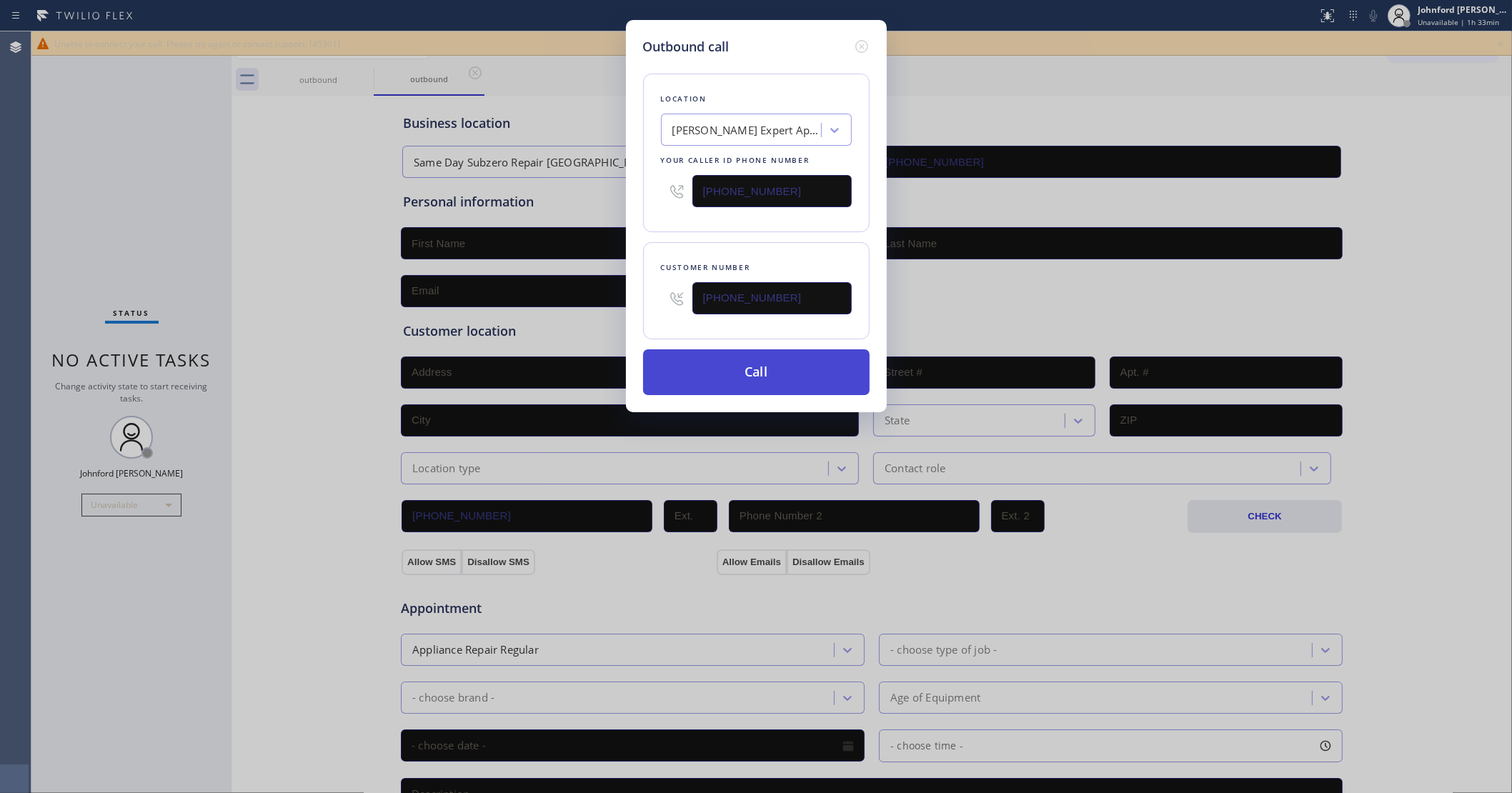
click at [722, 352] on button "Call" at bounding box center [756, 373] width 226 height 45
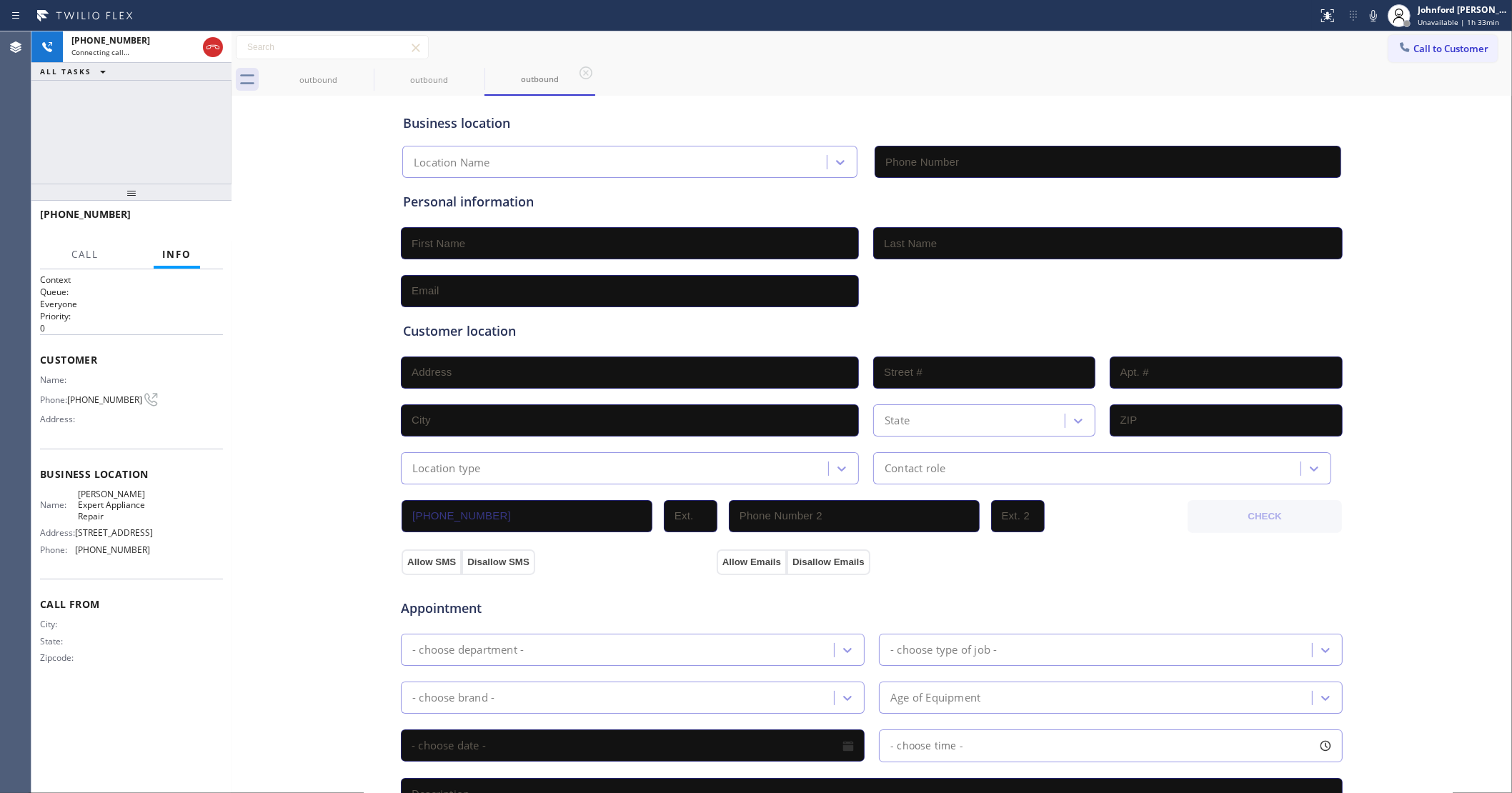
type input "(203) 577-5405"
click at [196, 218] on span "HANG UP" at bounding box center [190, 221] width 44 height 10
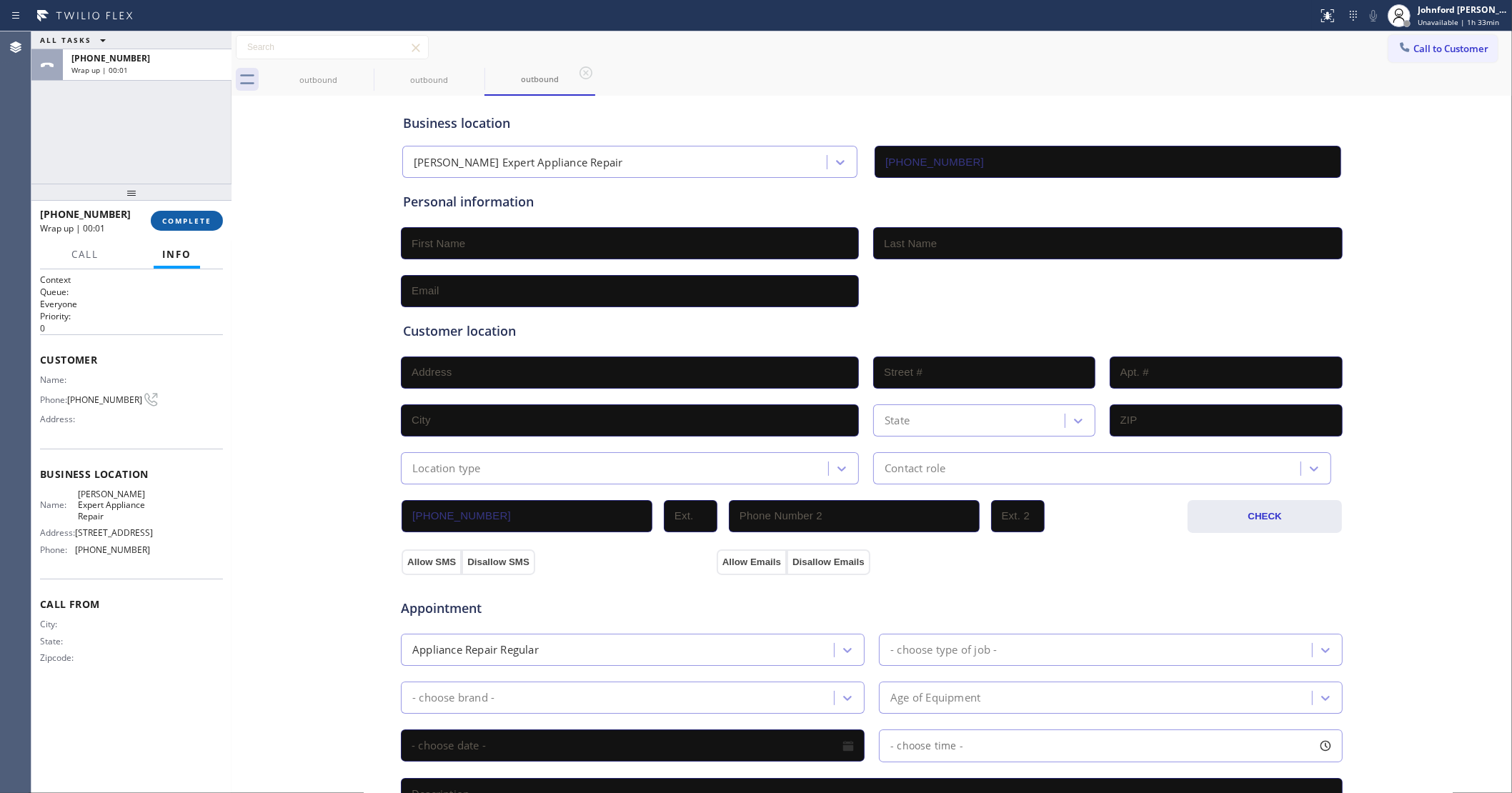
click at [196, 218] on span "COMPLETE" at bounding box center [187, 221] width 50 height 10
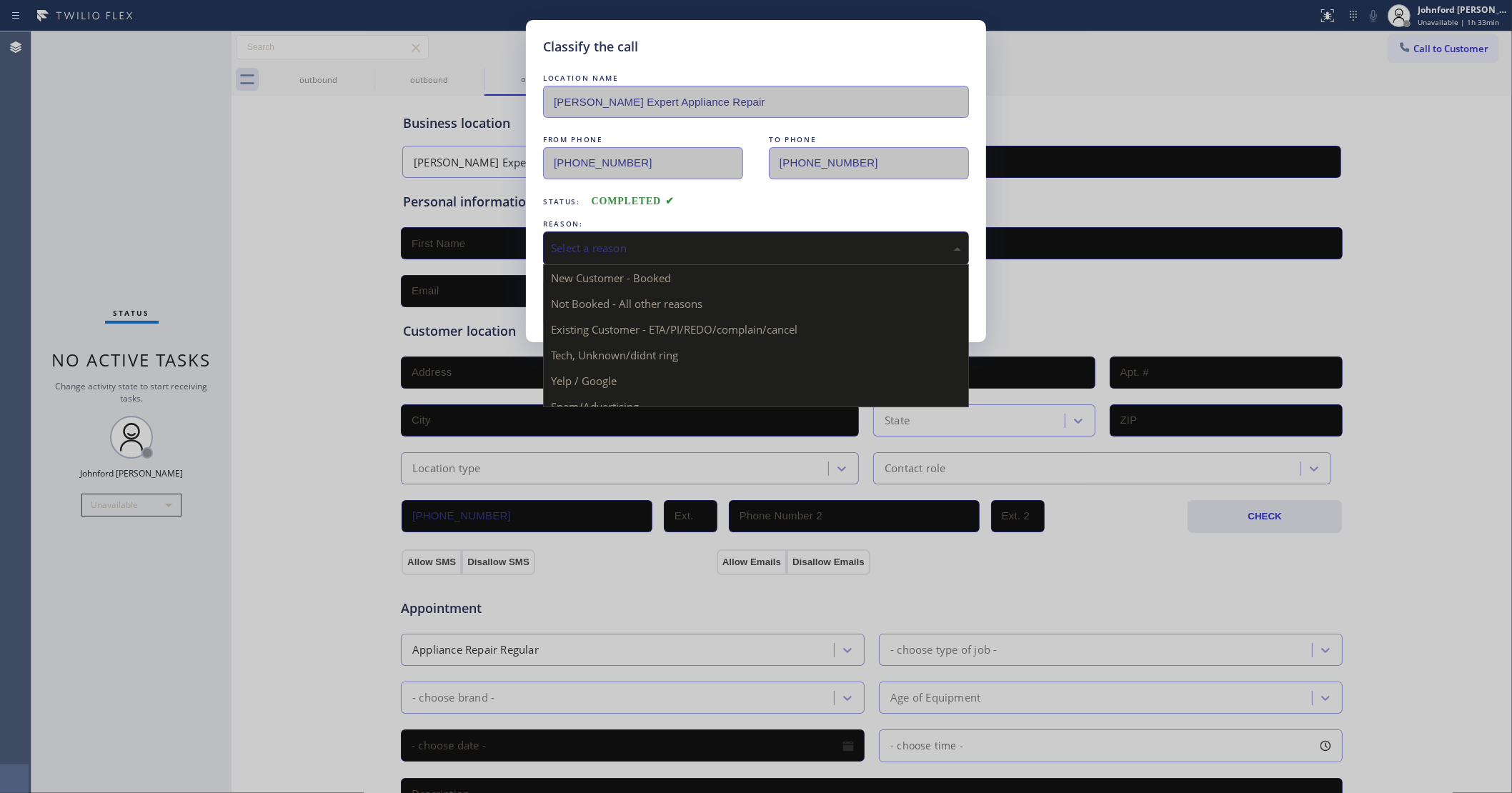
click at [669, 245] on div "Select a reason" at bounding box center [756, 248] width 410 height 16
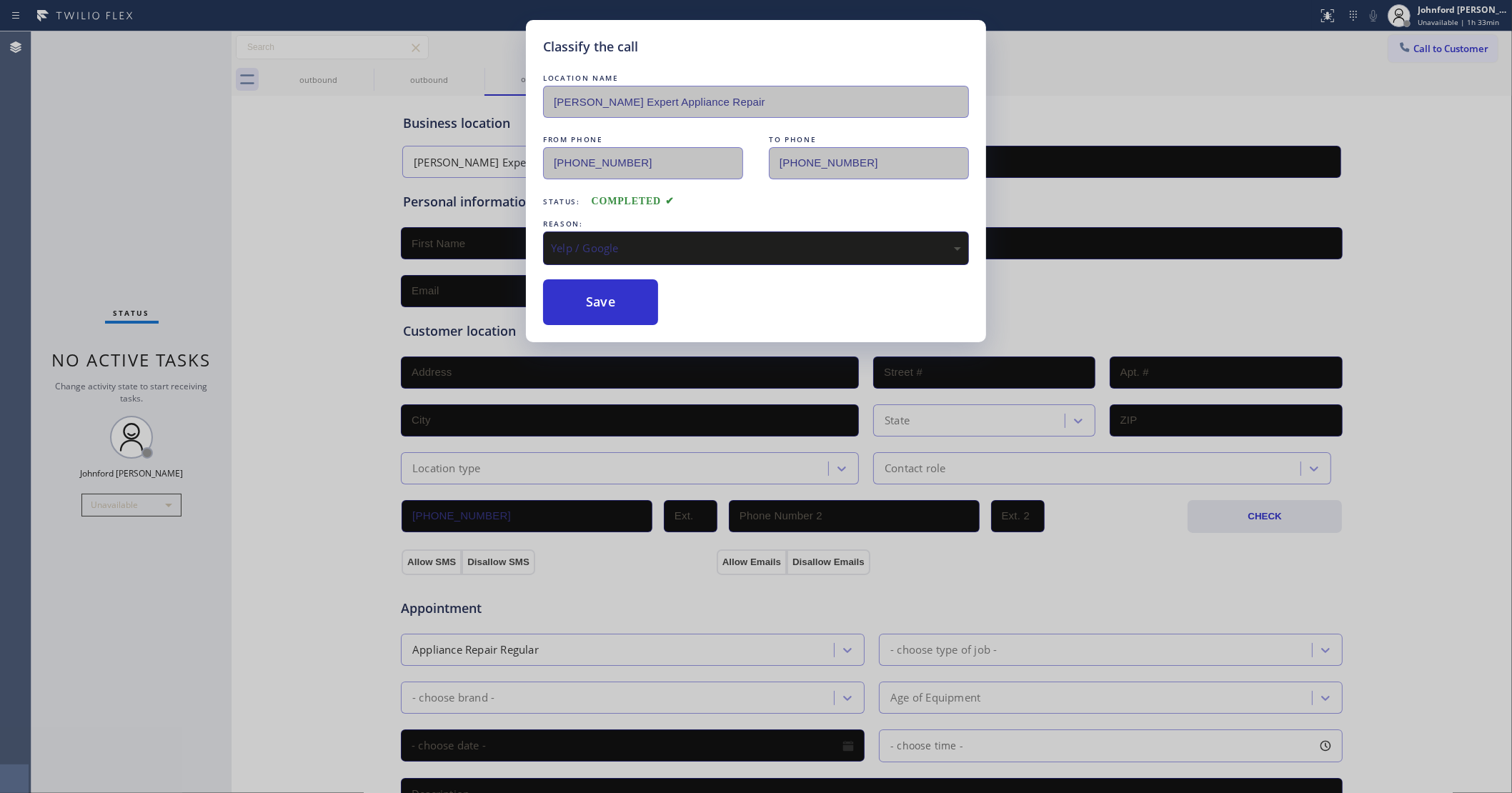
click at [618, 323] on div "Classify the call LOCATION NAME Booker's Expert Appliance Repair FROM PHONE (20…" at bounding box center [756, 181] width 460 height 322
click at [618, 301] on button "Save" at bounding box center [601, 302] width 115 height 45
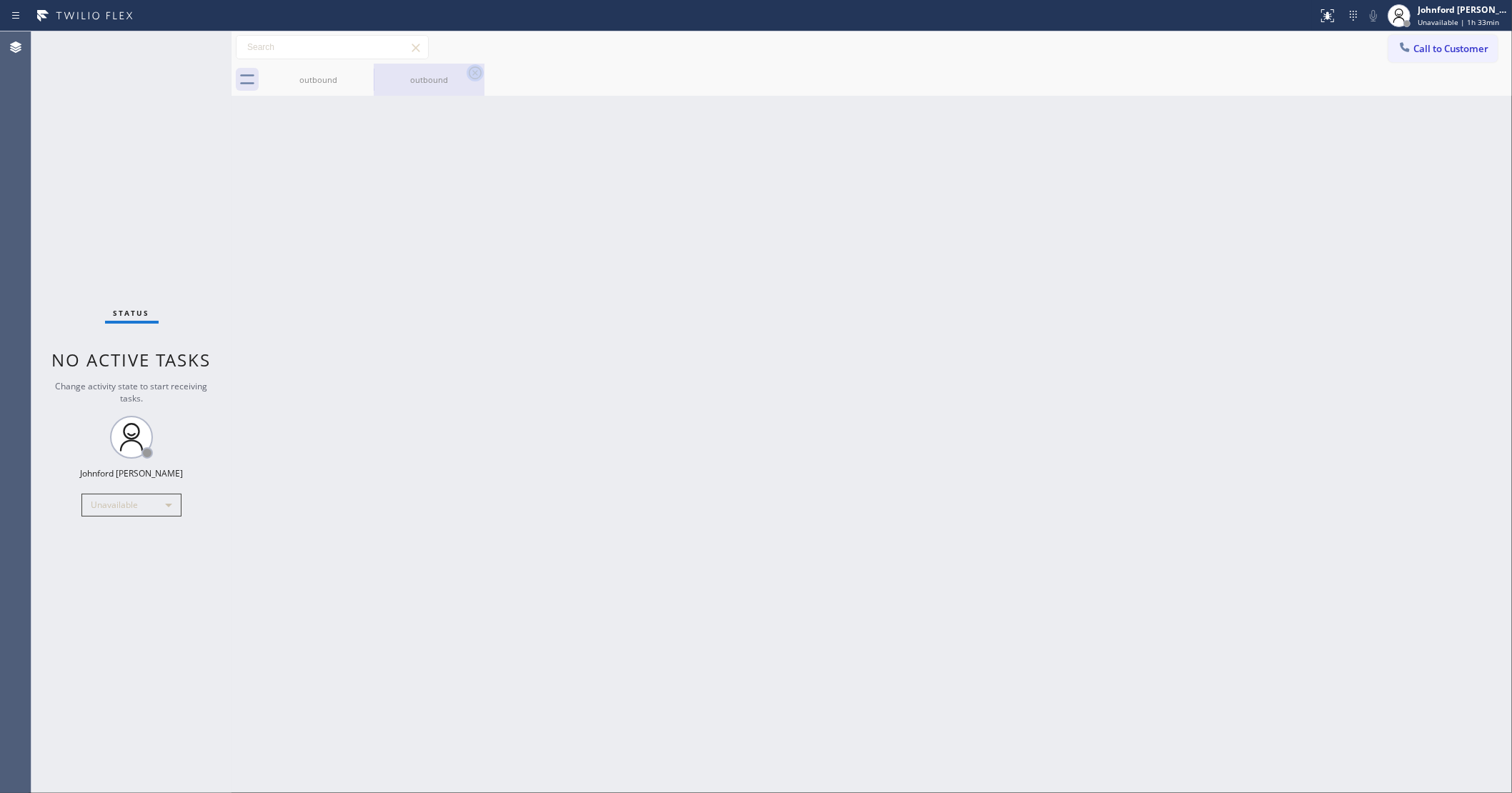
click at [0, 0] on icon at bounding box center [0, 0] width 0 height 0
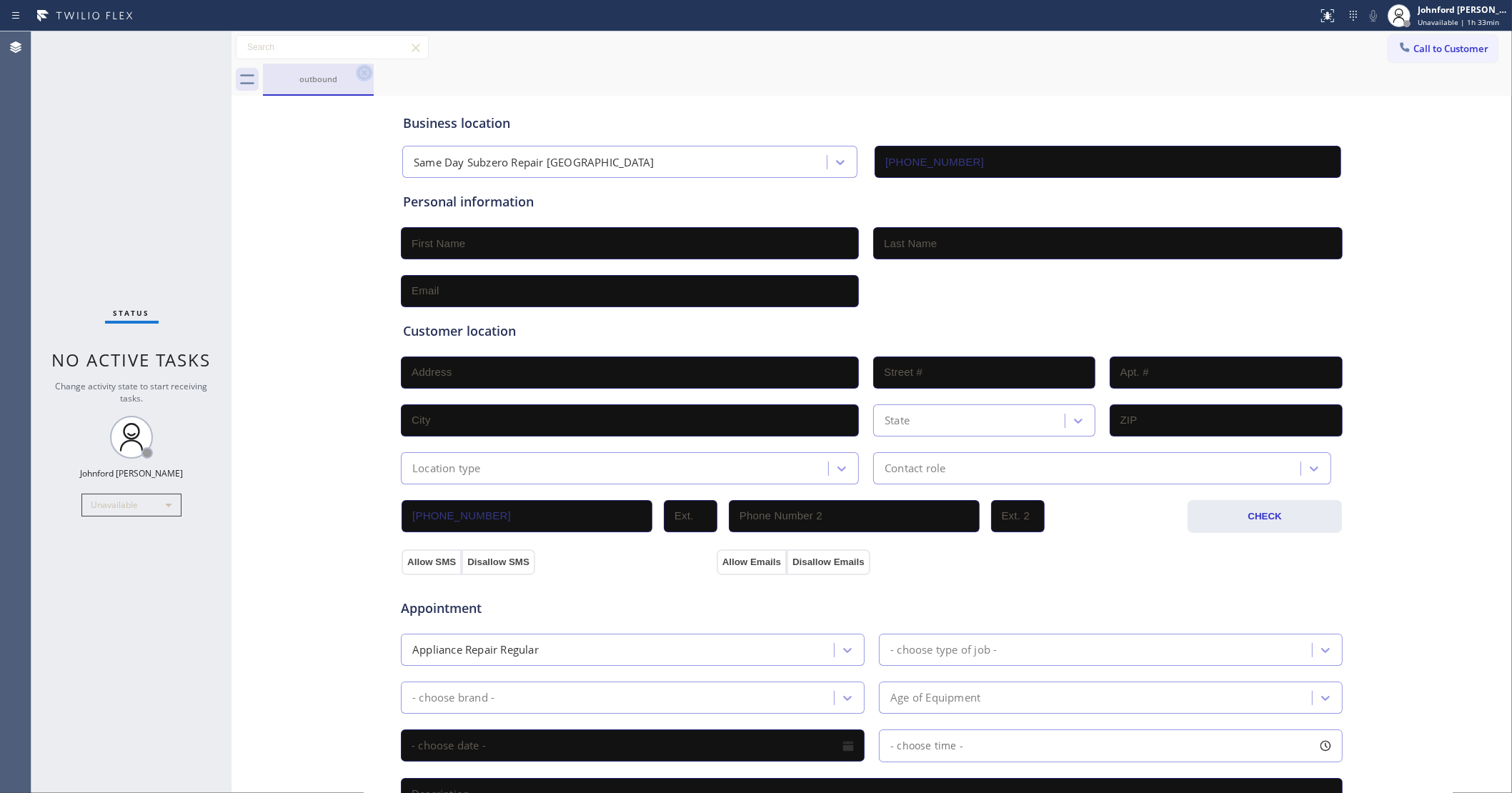
click at [358, 71] on icon at bounding box center [364, 73] width 13 height 13
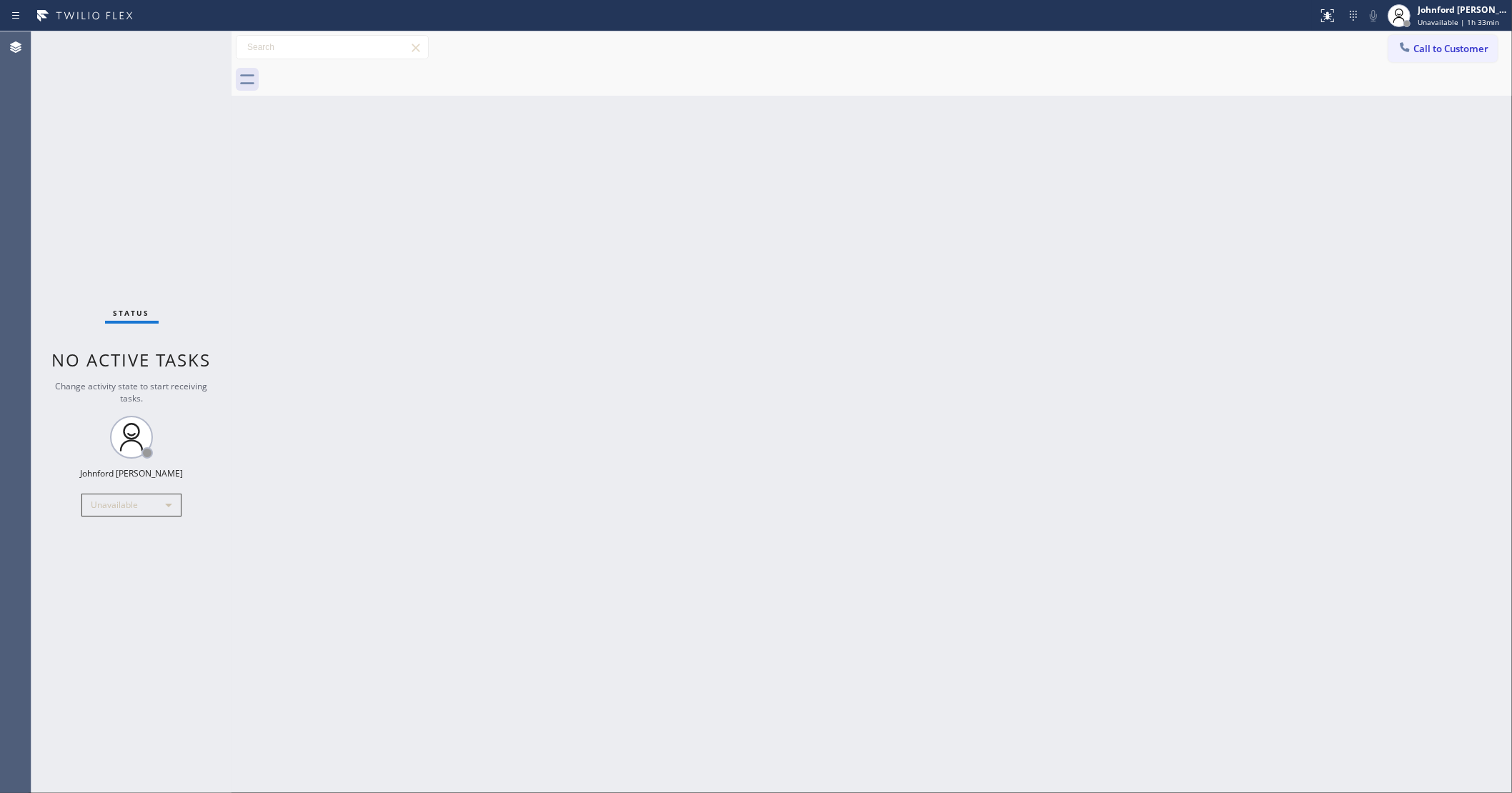
click at [88, 241] on div "Status No active tasks Change activity state to start receiving tasks. [PERSON_…" at bounding box center [131, 412] width 200 height 762
click at [382, 315] on div "Back to Dashboard Change Sender ID Customers Technicians Select a contact Outbo…" at bounding box center [872, 412] width 1281 height 762
click at [84, 513] on div "Unavailable" at bounding box center [131, 505] width 100 height 23
click at [100, 524] on li "Offline" at bounding box center [131, 524] width 97 height 17
drag, startPoint x: 758, startPoint y: 330, endPoint x: 820, endPoint y: 295, distance: 71.2
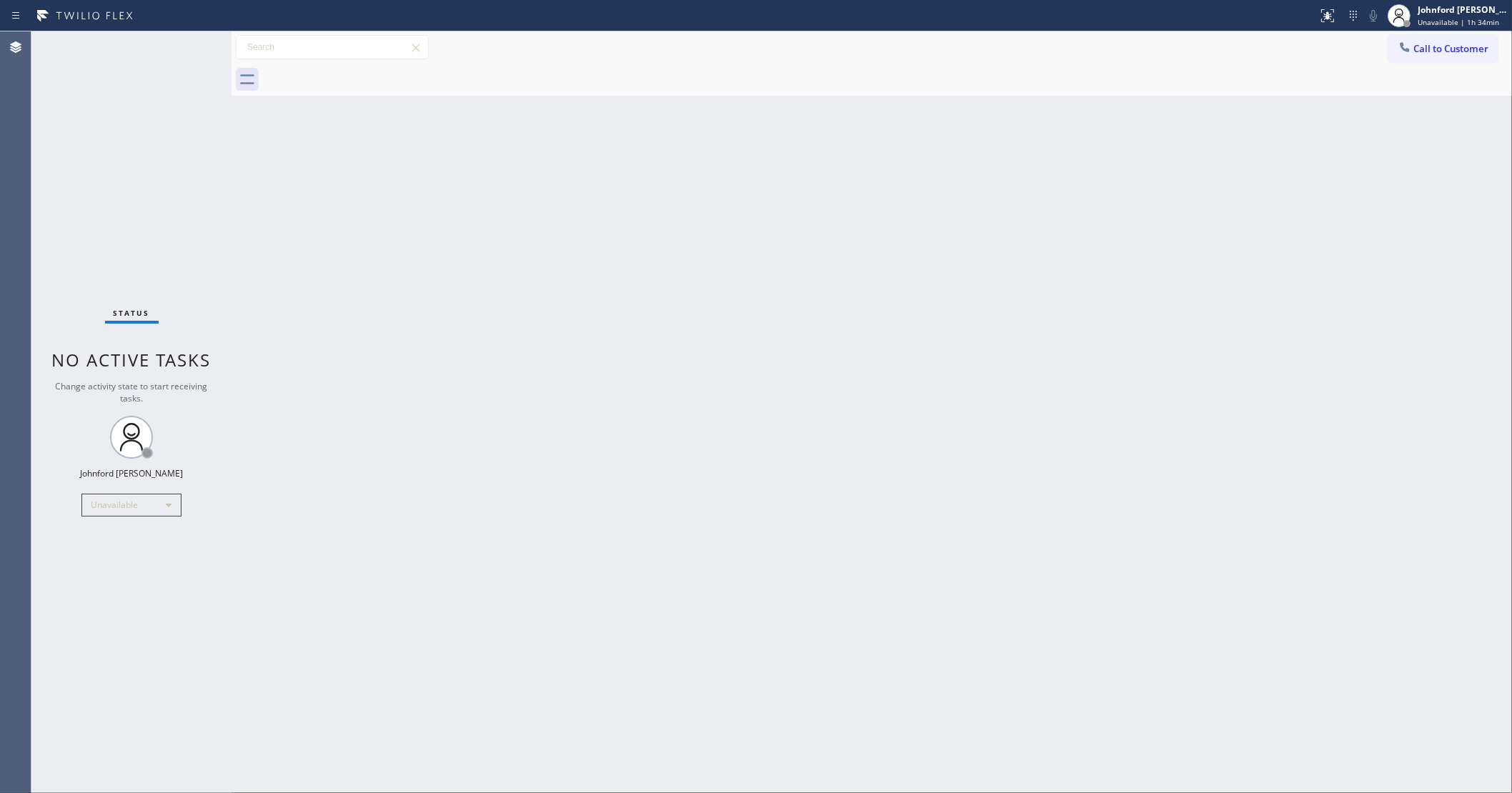
click at [759, 325] on div "Back to Dashboard Change Sender ID Customers Technicians Select a contact Outbo…" at bounding box center [872, 412] width 1281 height 762
click at [1422, 23] on span "Offline | 1s" at bounding box center [1437, 22] width 39 height 10
click at [1398, 128] on button "Log out" at bounding box center [1441, 138] width 143 height 32
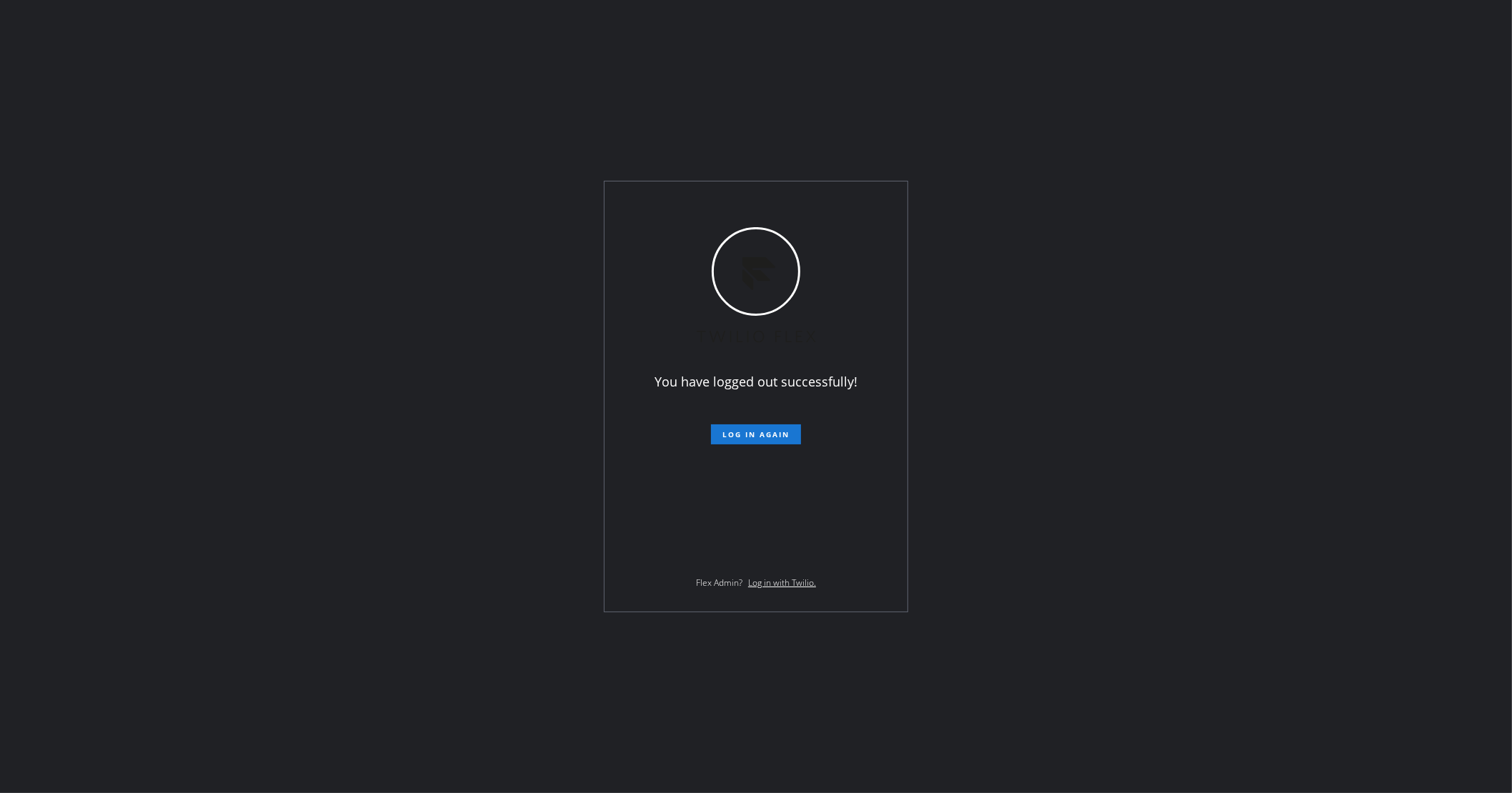
click at [69, 211] on div "You have logged out successfully! Log in again Flex Admin? Log in with Twilio." at bounding box center [756, 396] width 1512 height 793
